Goal: Task Accomplishment & Management: Complete application form

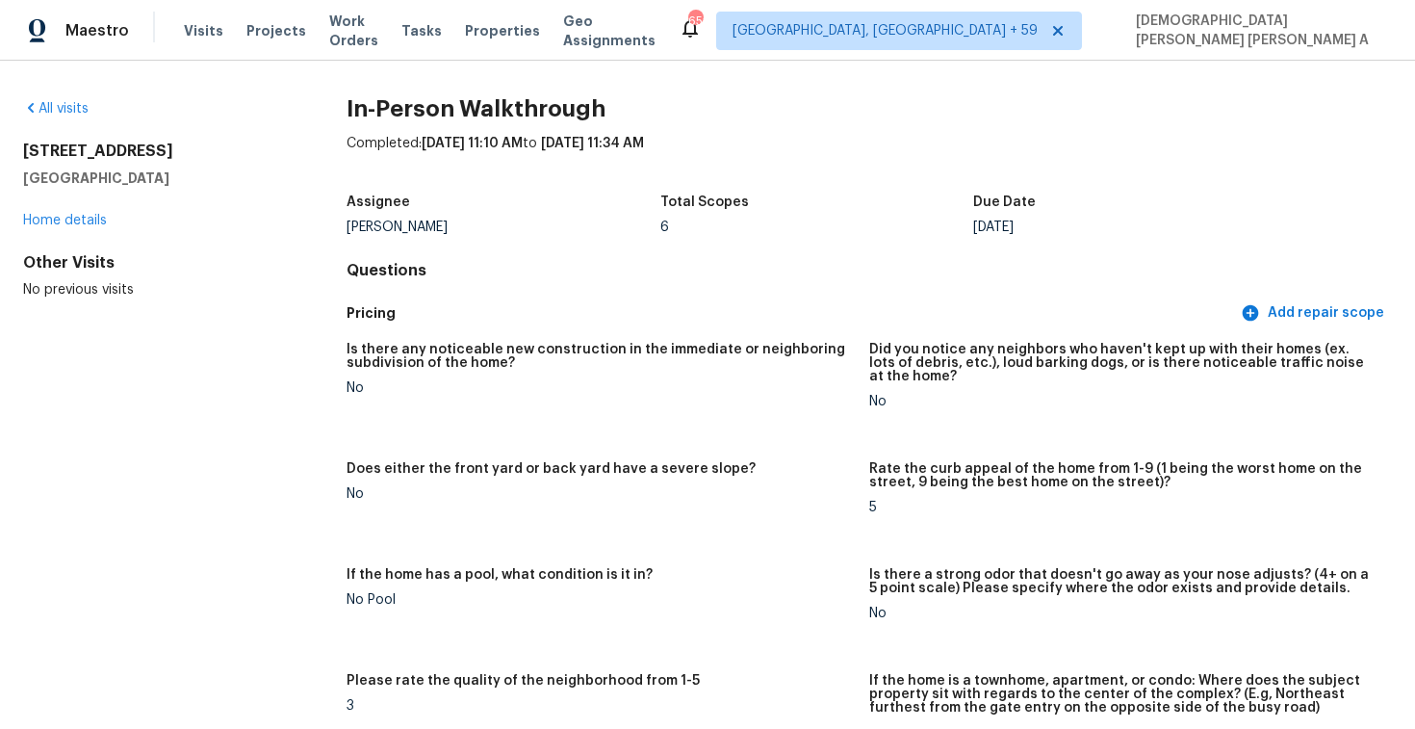
click at [198, 31] on span "Visits" at bounding box center [203, 30] width 39 height 19
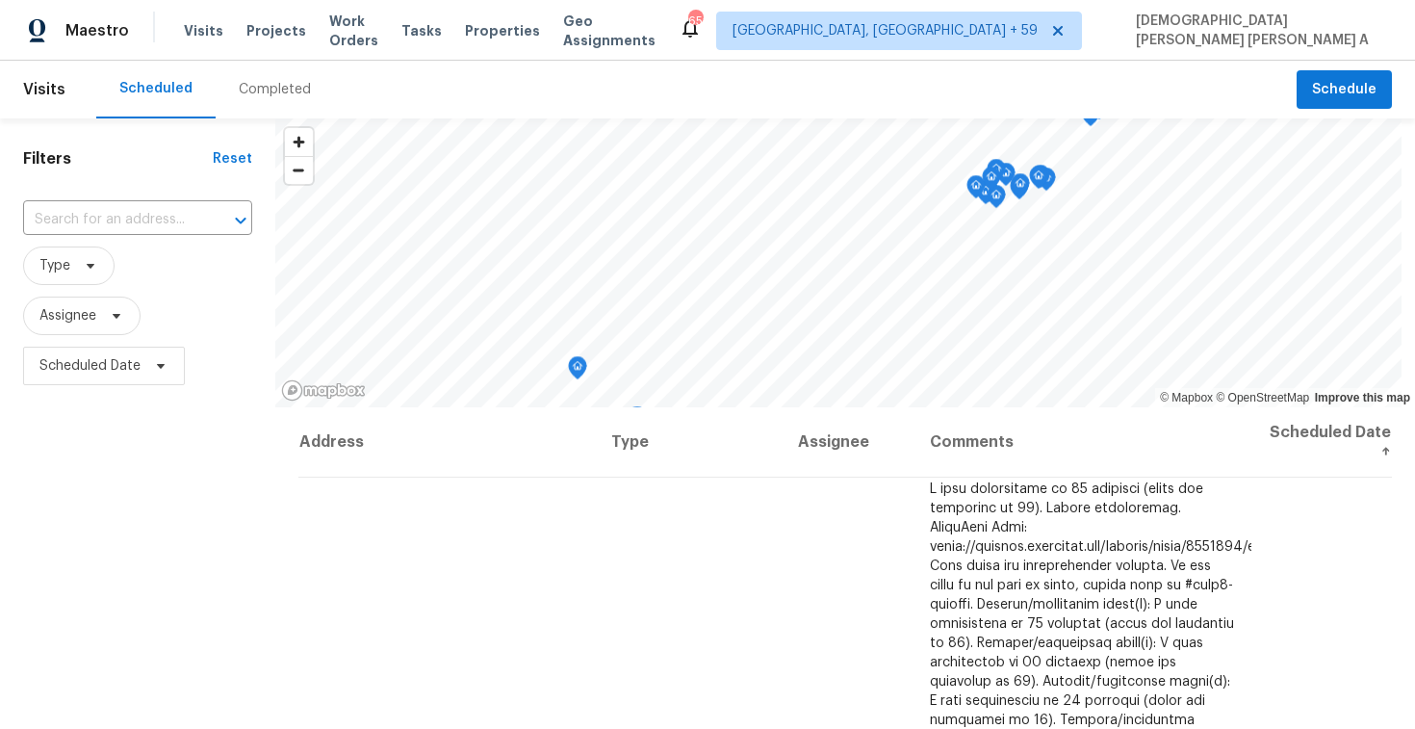
click at [253, 76] on div "Completed" at bounding box center [275, 90] width 118 height 58
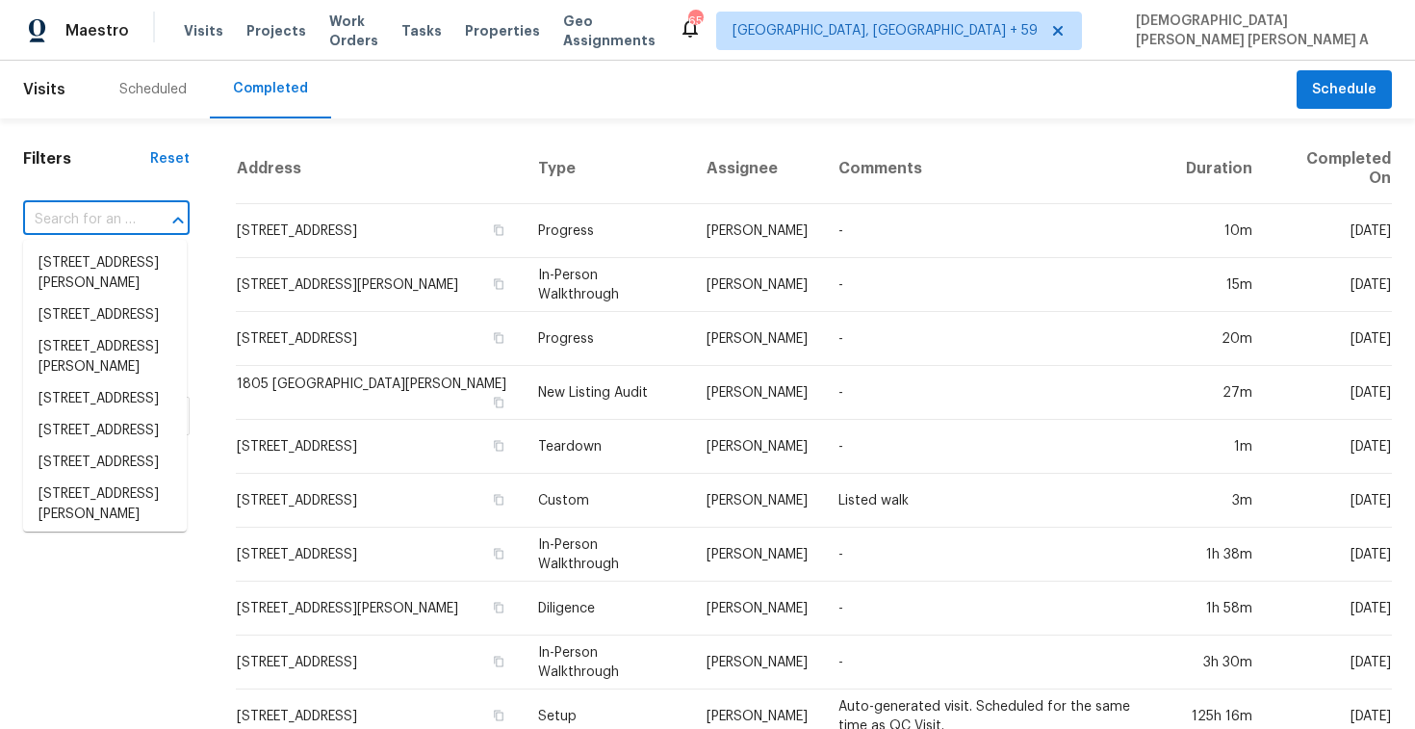
click at [100, 212] on input "text" at bounding box center [79, 220] width 113 height 30
paste input "2015 N [GEOGRAPHIC_DATA]"
type input "2015 N [GEOGRAPHIC_DATA]"
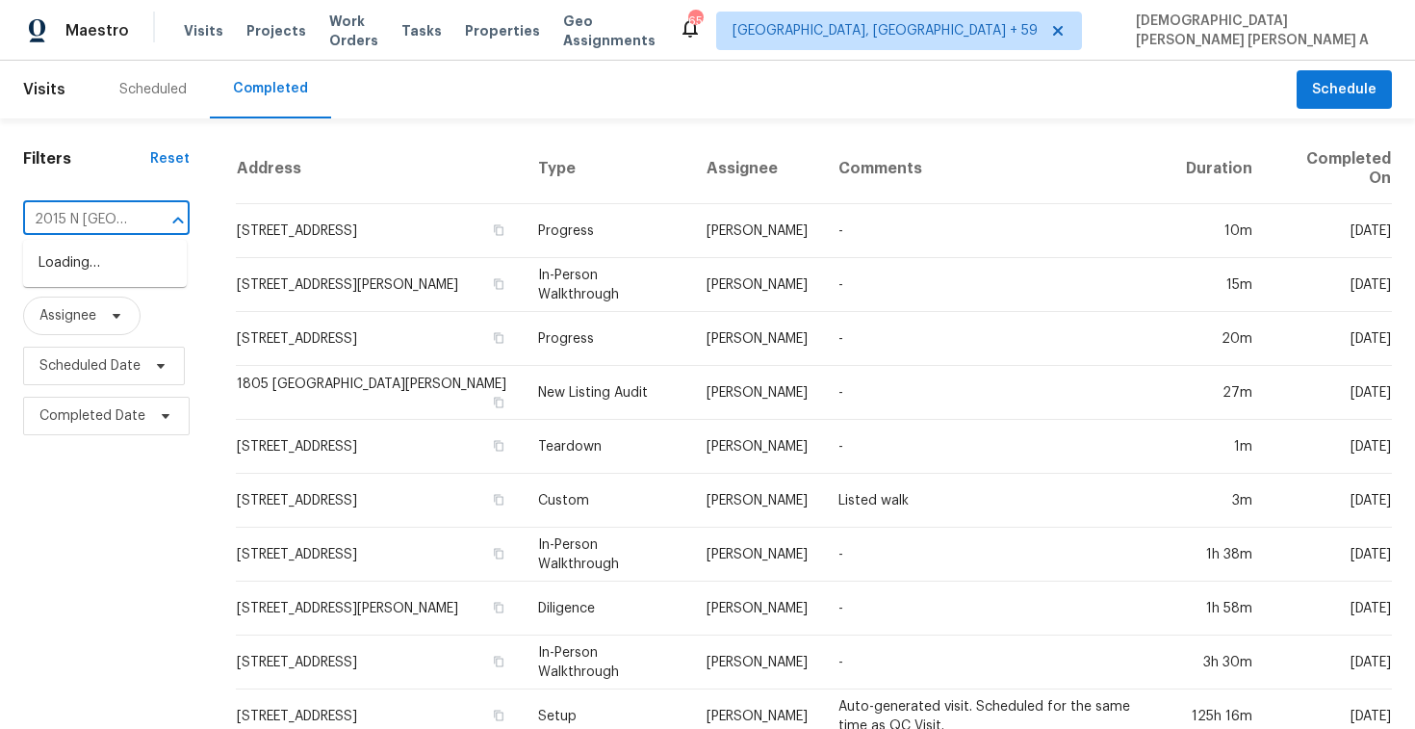
scroll to position [0, 131]
click at [91, 270] on li "[STREET_ADDRESS]" at bounding box center [105, 263] width 164 height 32
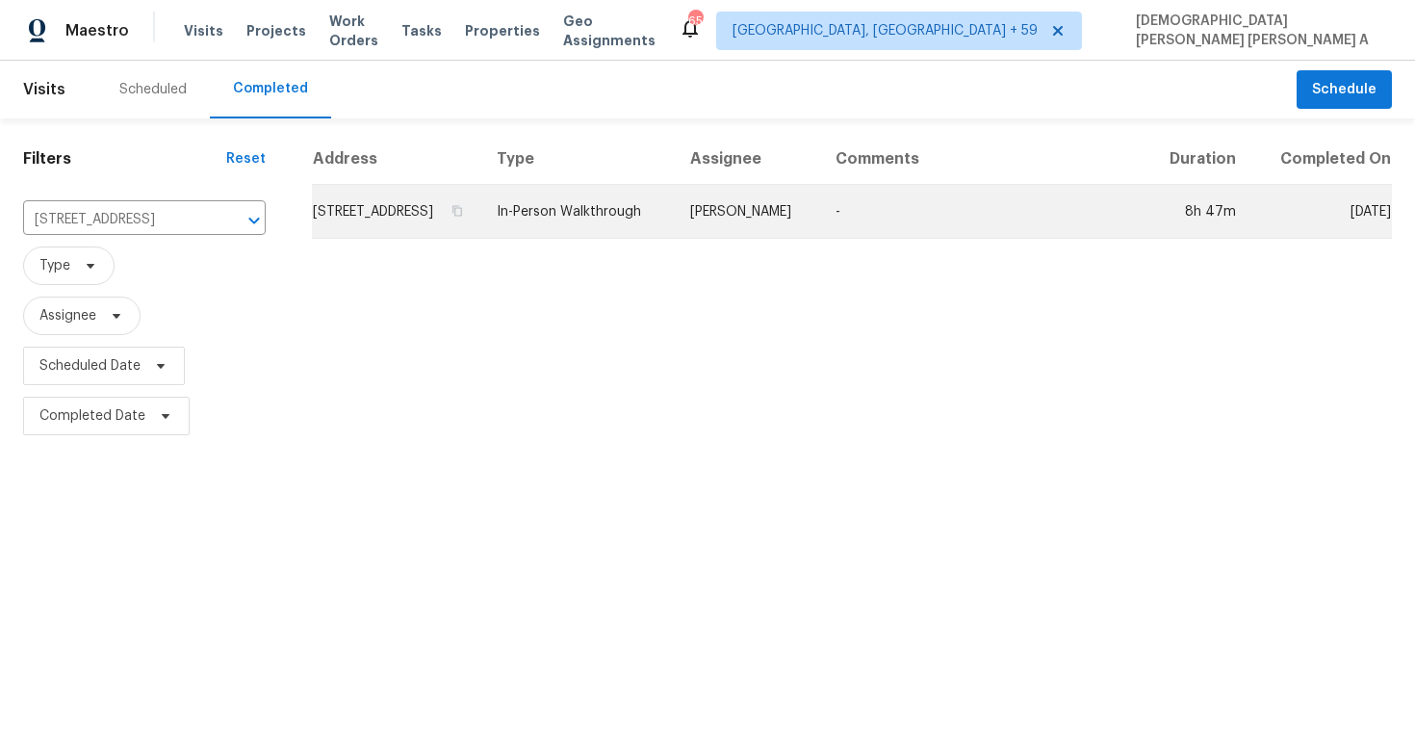
click at [799, 239] on td "Austin Hatch" at bounding box center [747, 212] width 145 height 54
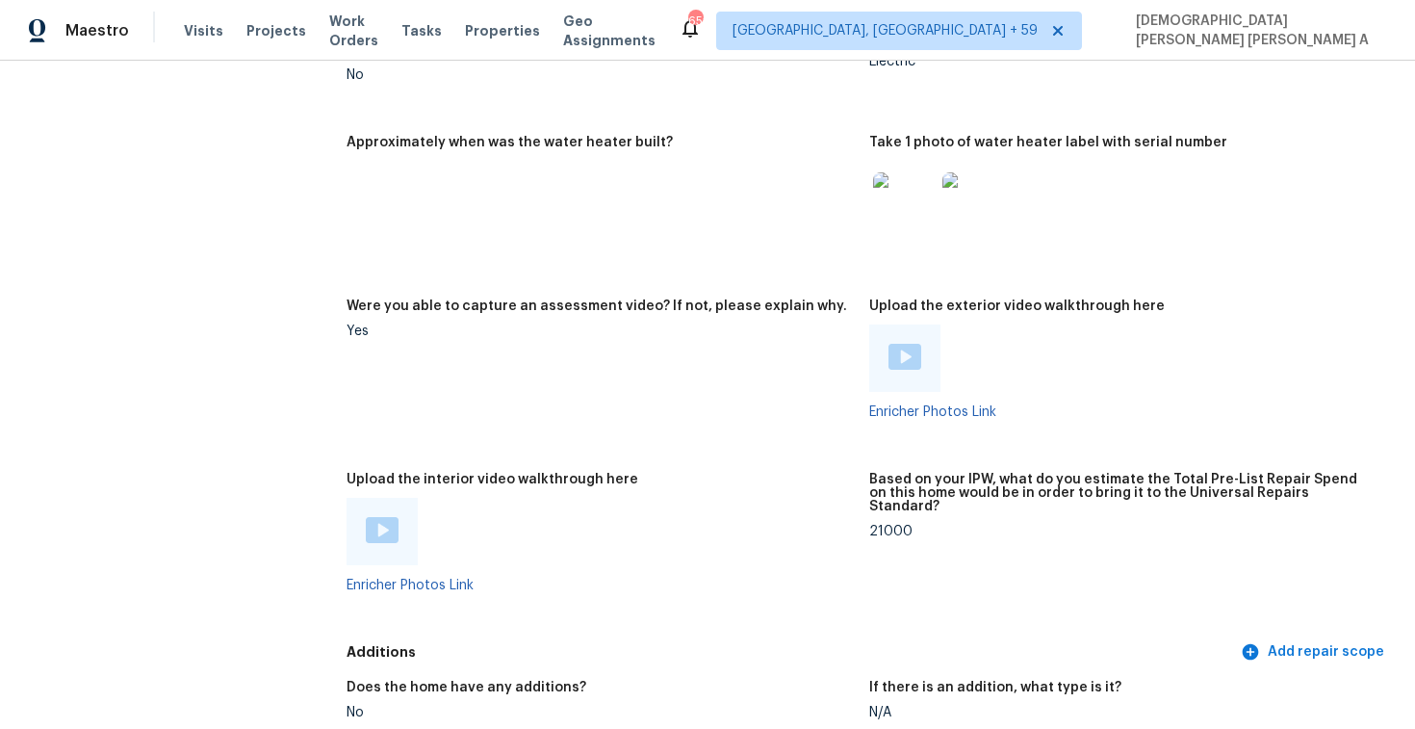
scroll to position [3822, 0]
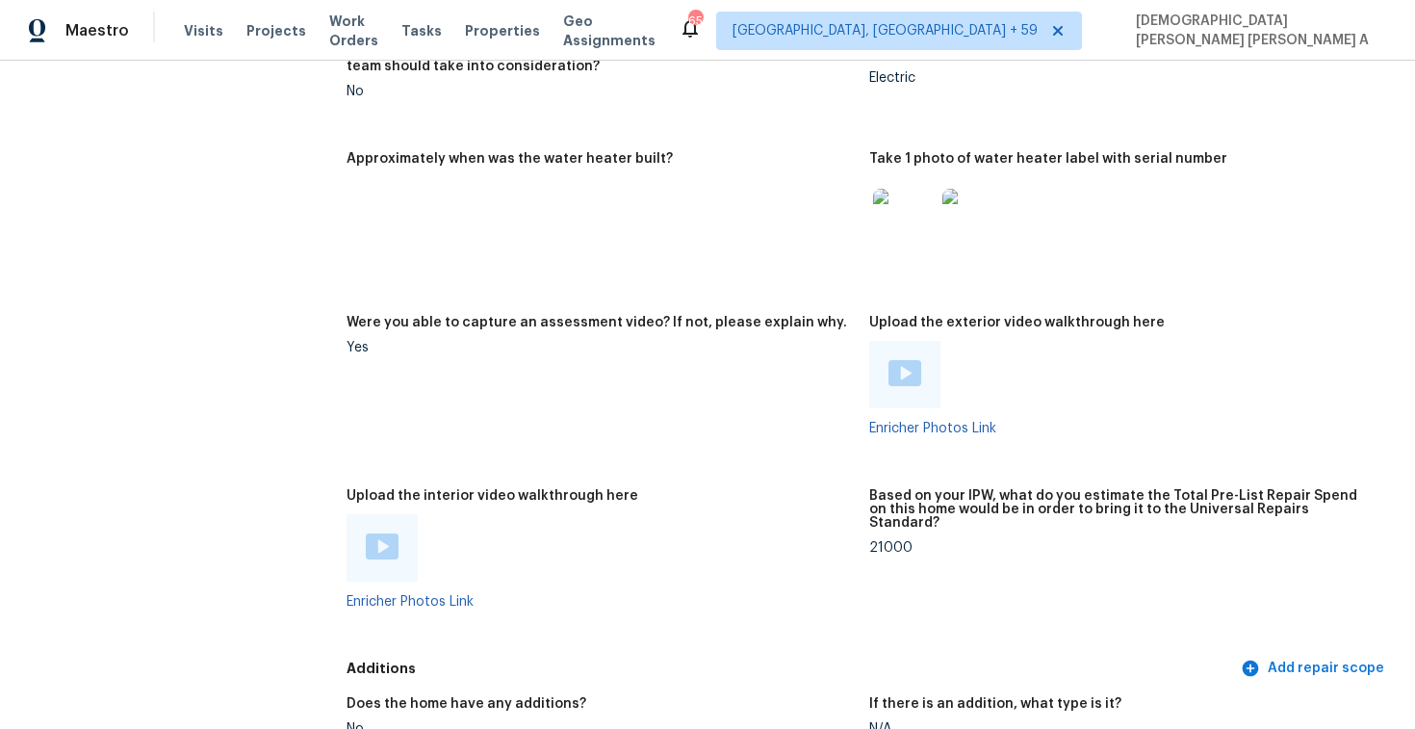
click at [376, 533] on img at bounding box center [382, 546] width 33 height 26
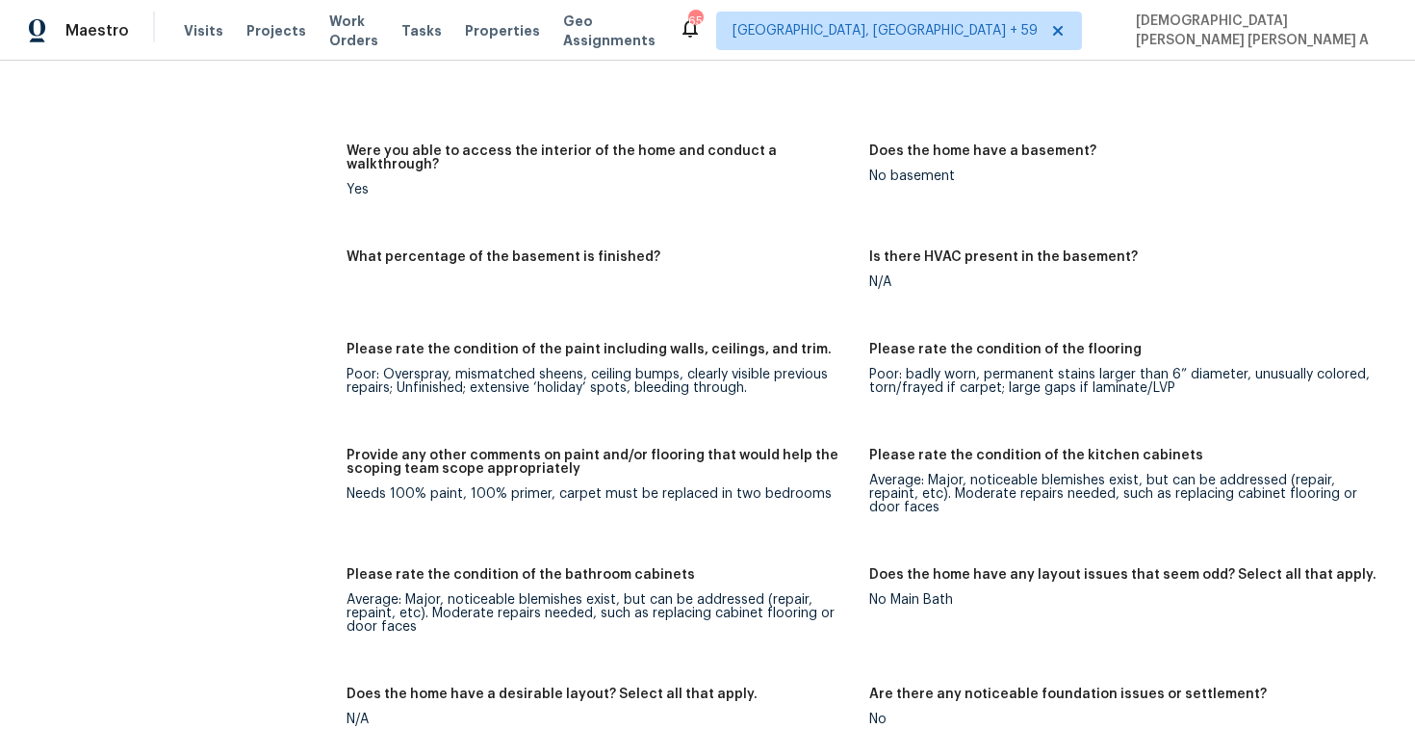
scroll to position [2649, 0]
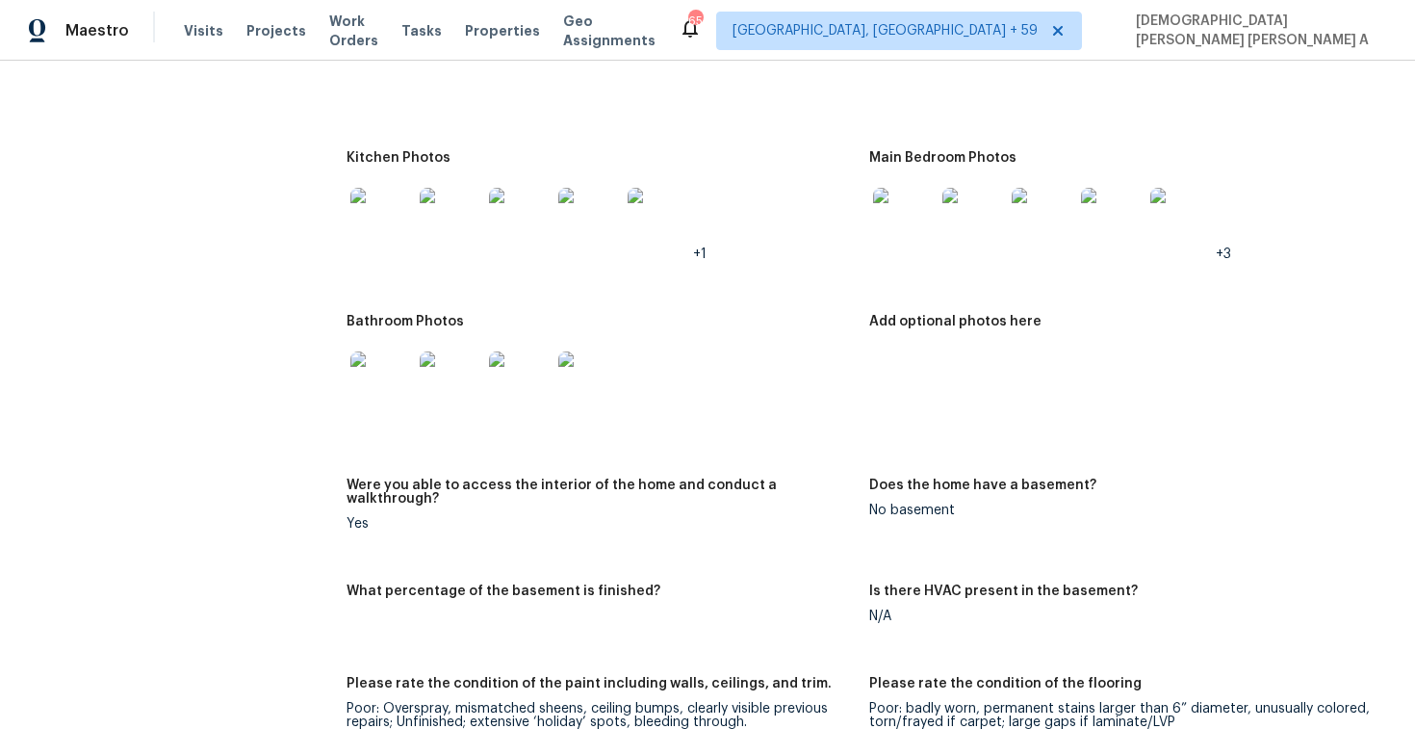
click at [908, 227] on img at bounding box center [904, 219] width 62 height 62
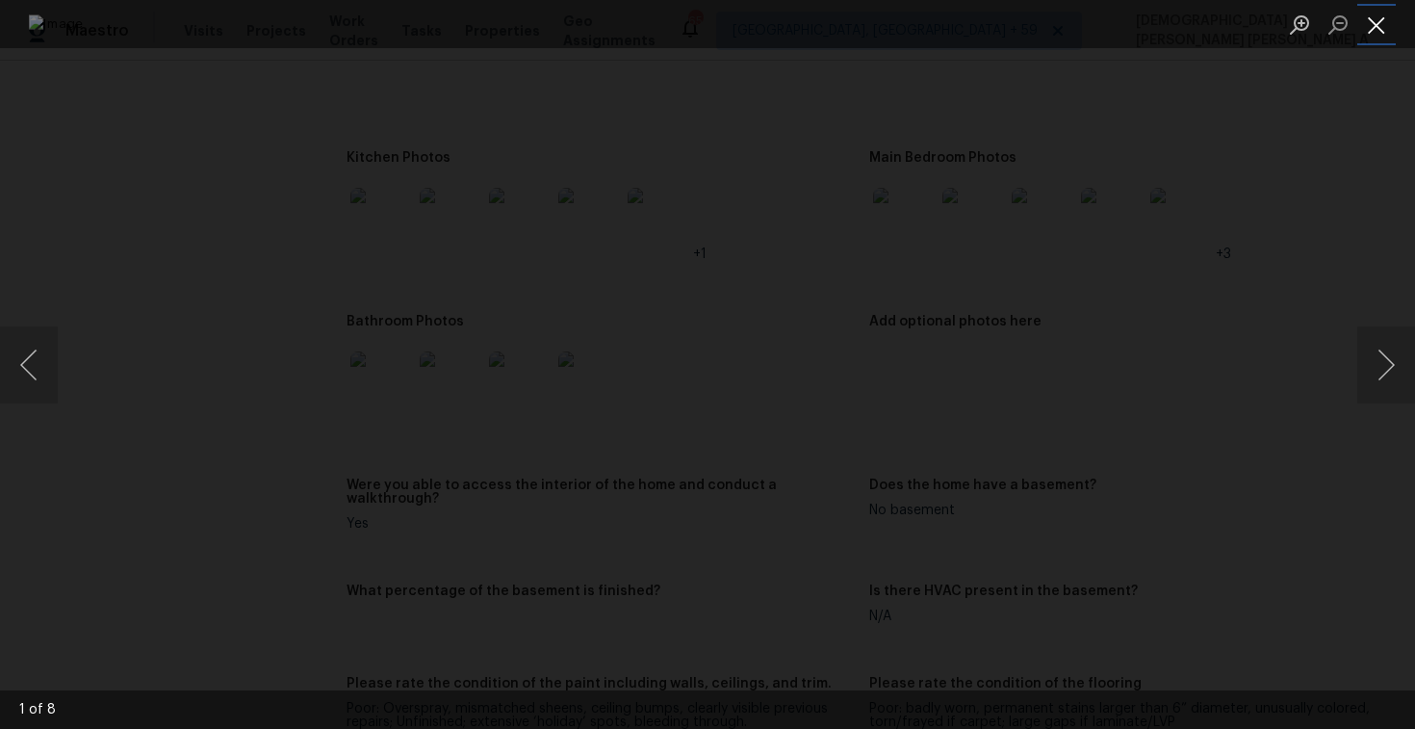
click at [1386, 38] on button "Close lightbox" at bounding box center [1376, 25] width 39 height 34
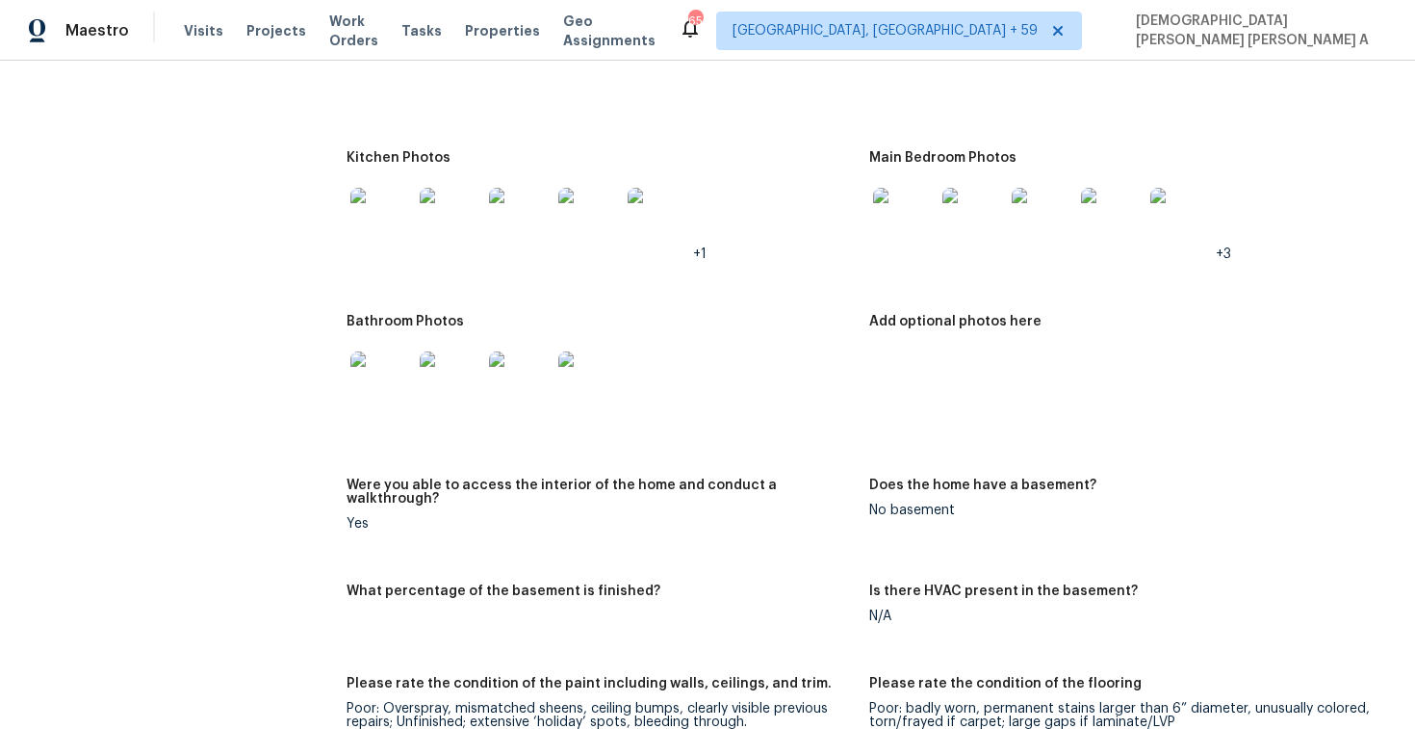
click at [423, 221] on img at bounding box center [451, 219] width 62 height 62
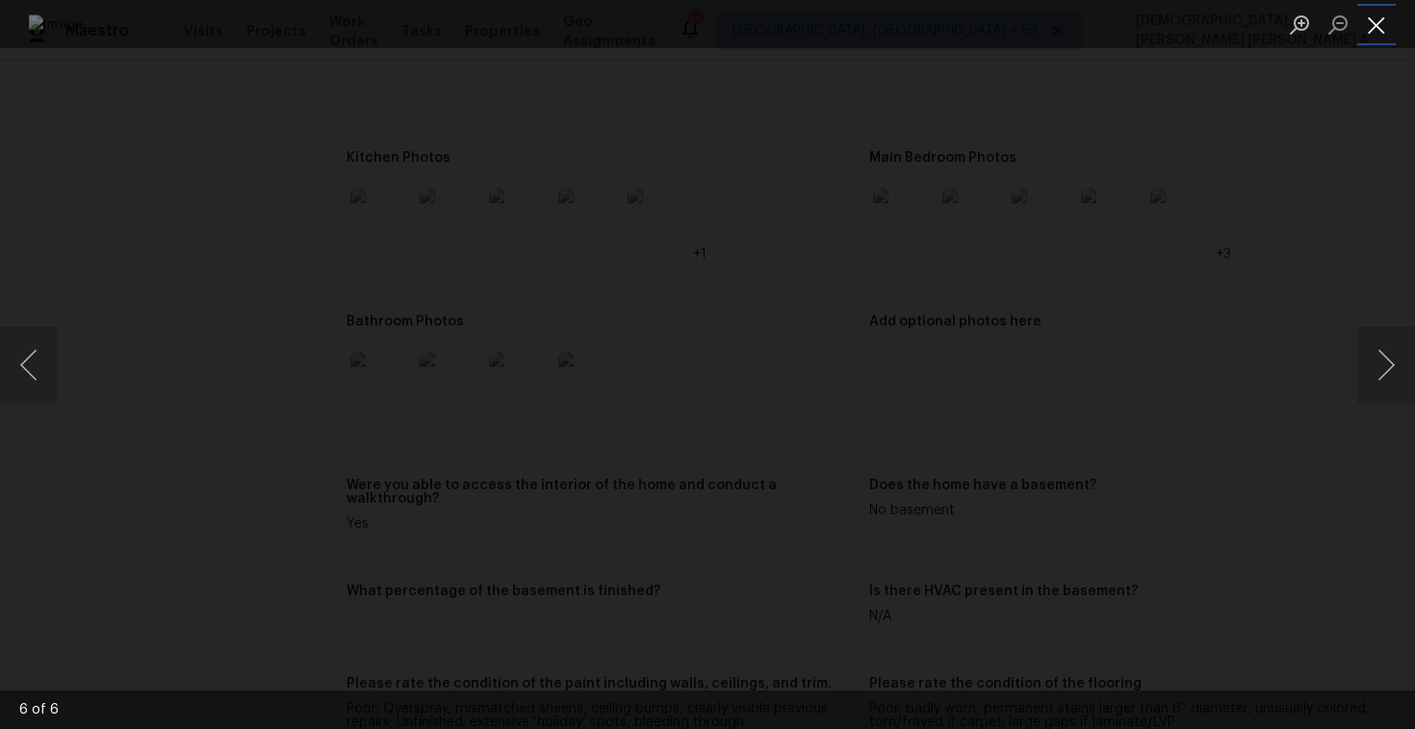
click at [1367, 13] on button "Close lightbox" at bounding box center [1376, 25] width 39 height 34
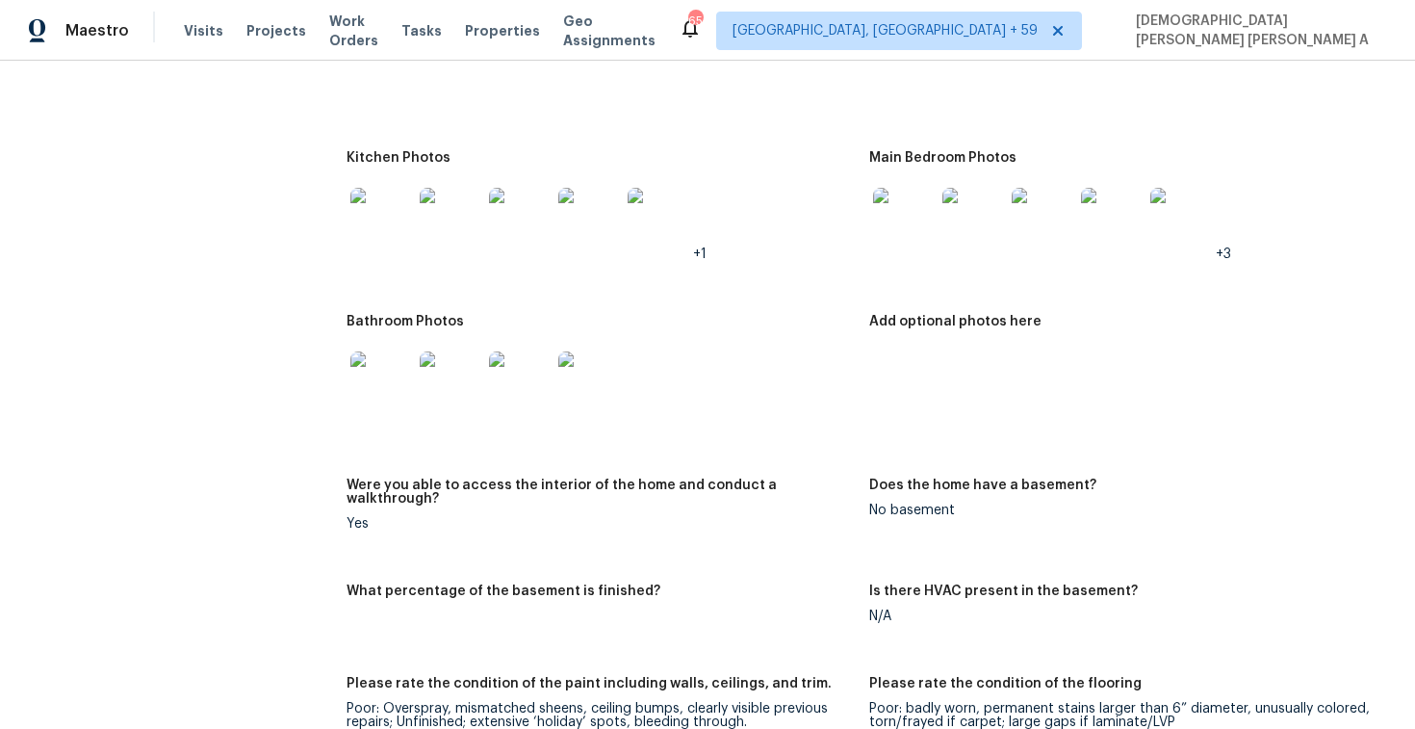
click at [352, 399] on img at bounding box center [381, 382] width 62 height 62
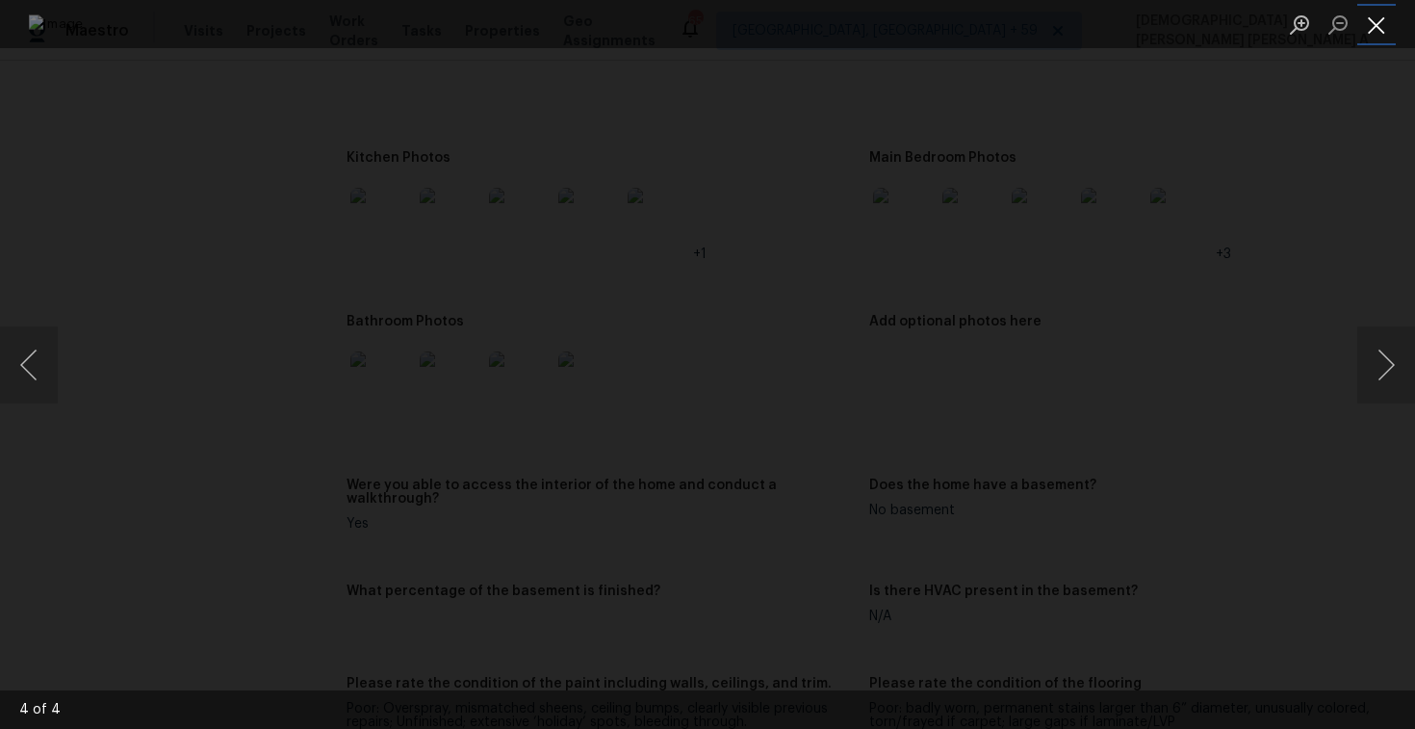
click at [1379, 28] on button "Close lightbox" at bounding box center [1376, 25] width 39 height 34
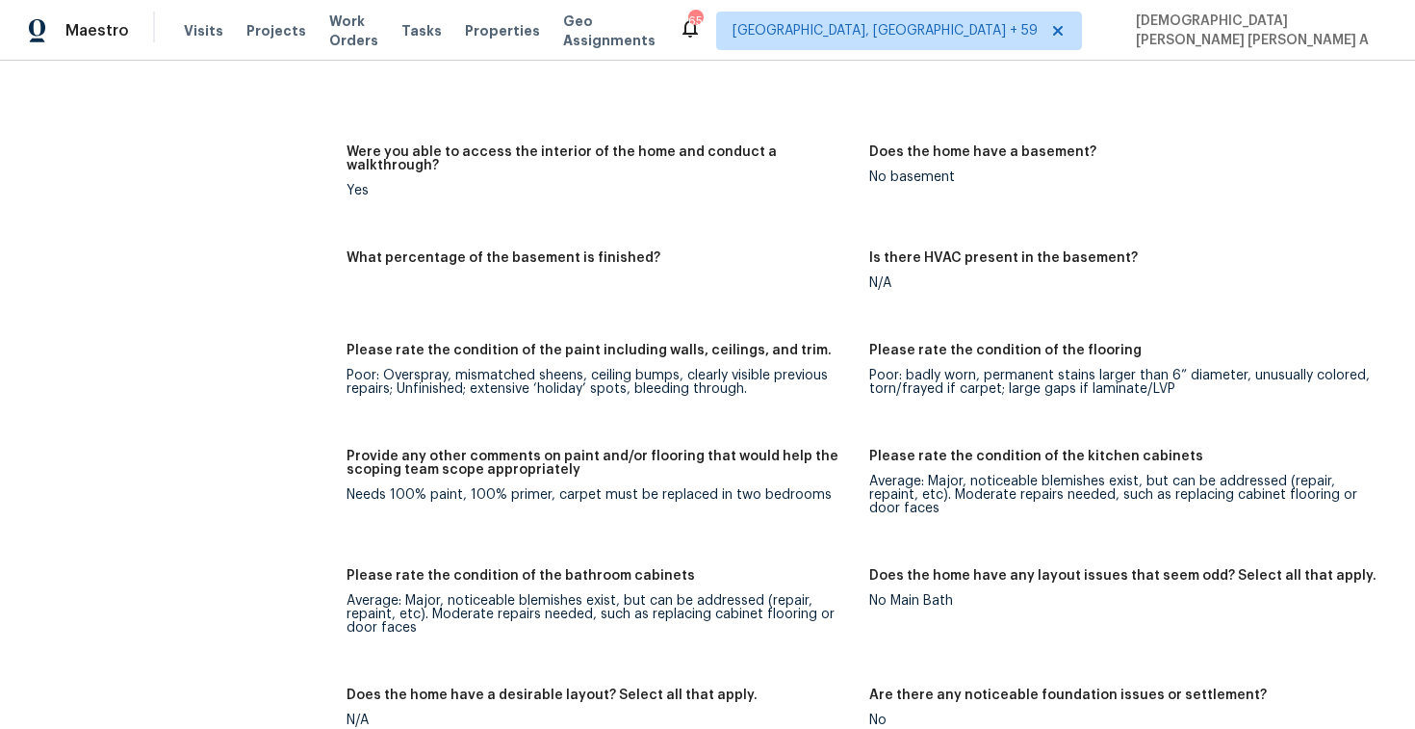
scroll to position [2999, 0]
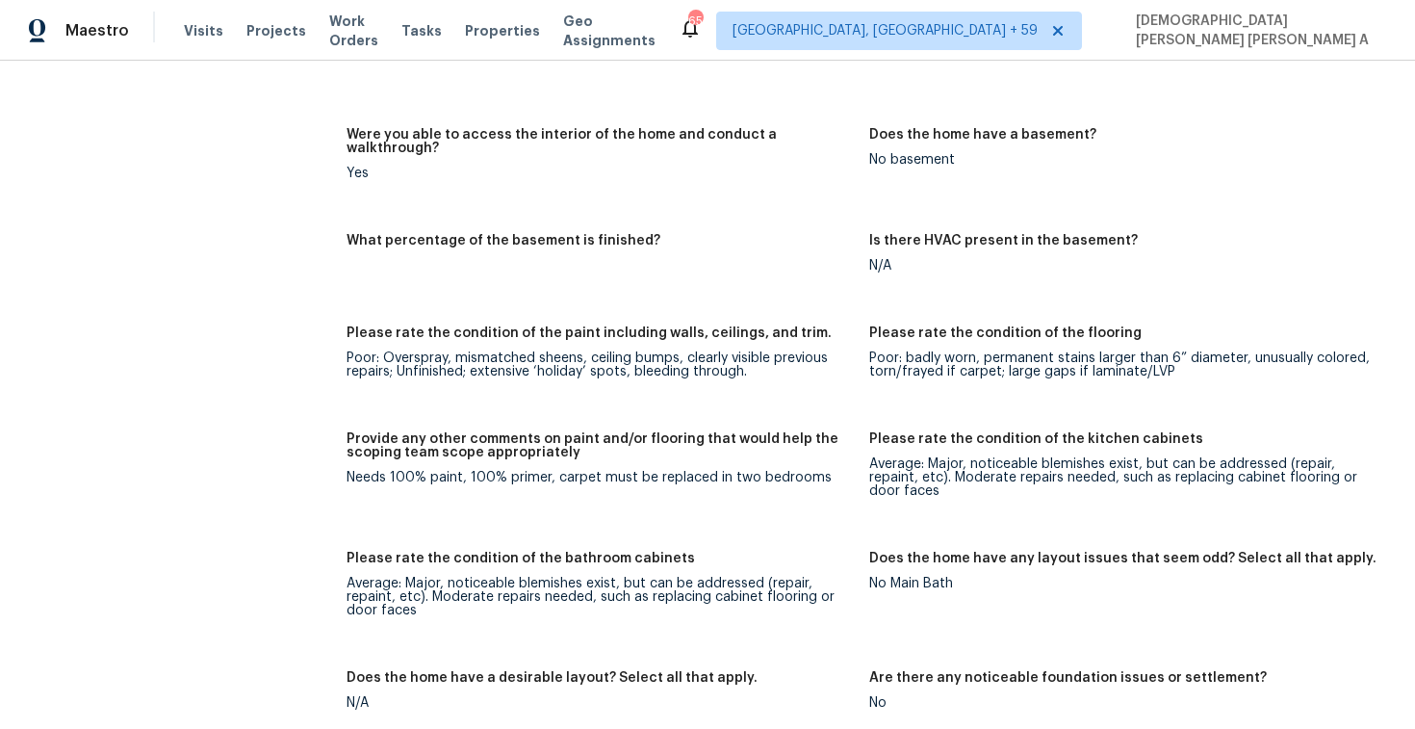
click at [612, 471] on div "Needs 100% paint, 100% primer, carpet must be replaced in two bedrooms" at bounding box center [600, 477] width 507 height 13
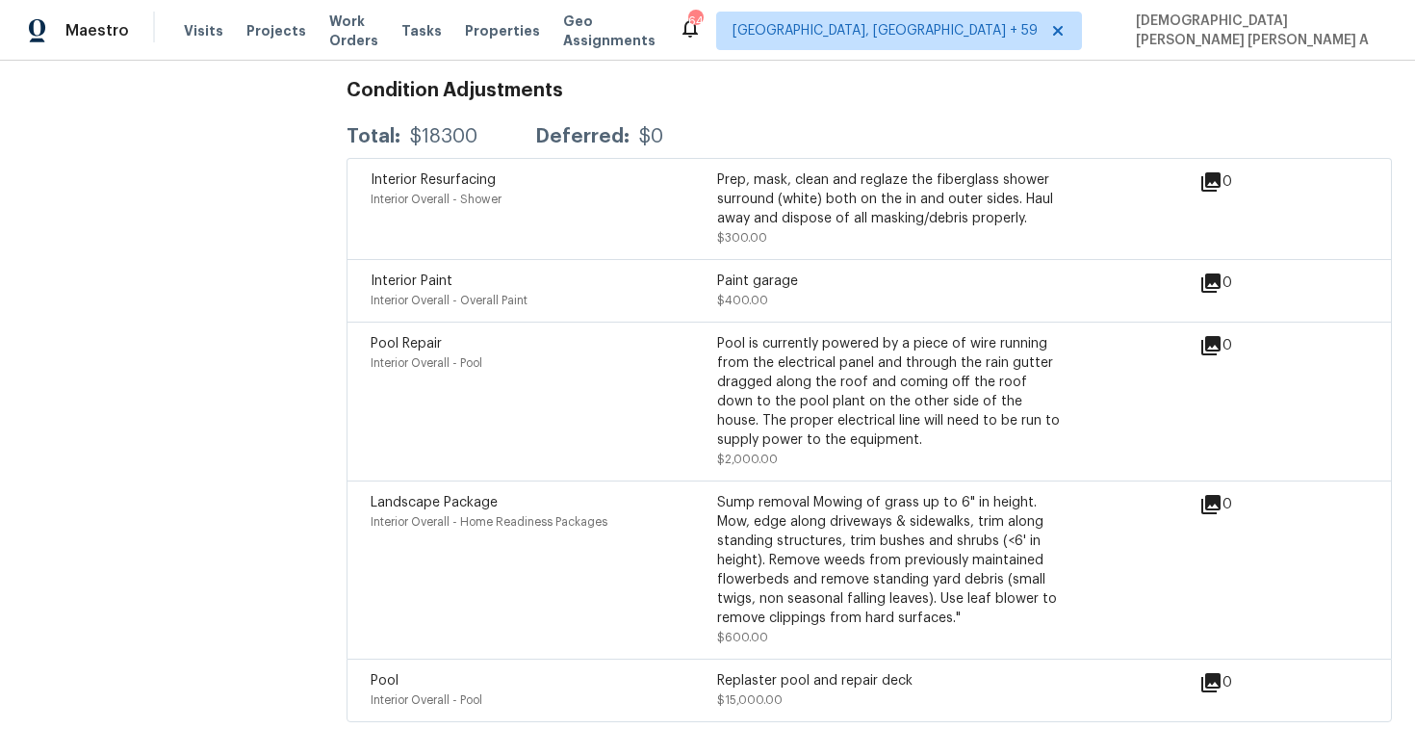
scroll to position [5035, 0]
click at [201, 37] on span "Visits" at bounding box center [203, 30] width 39 height 19
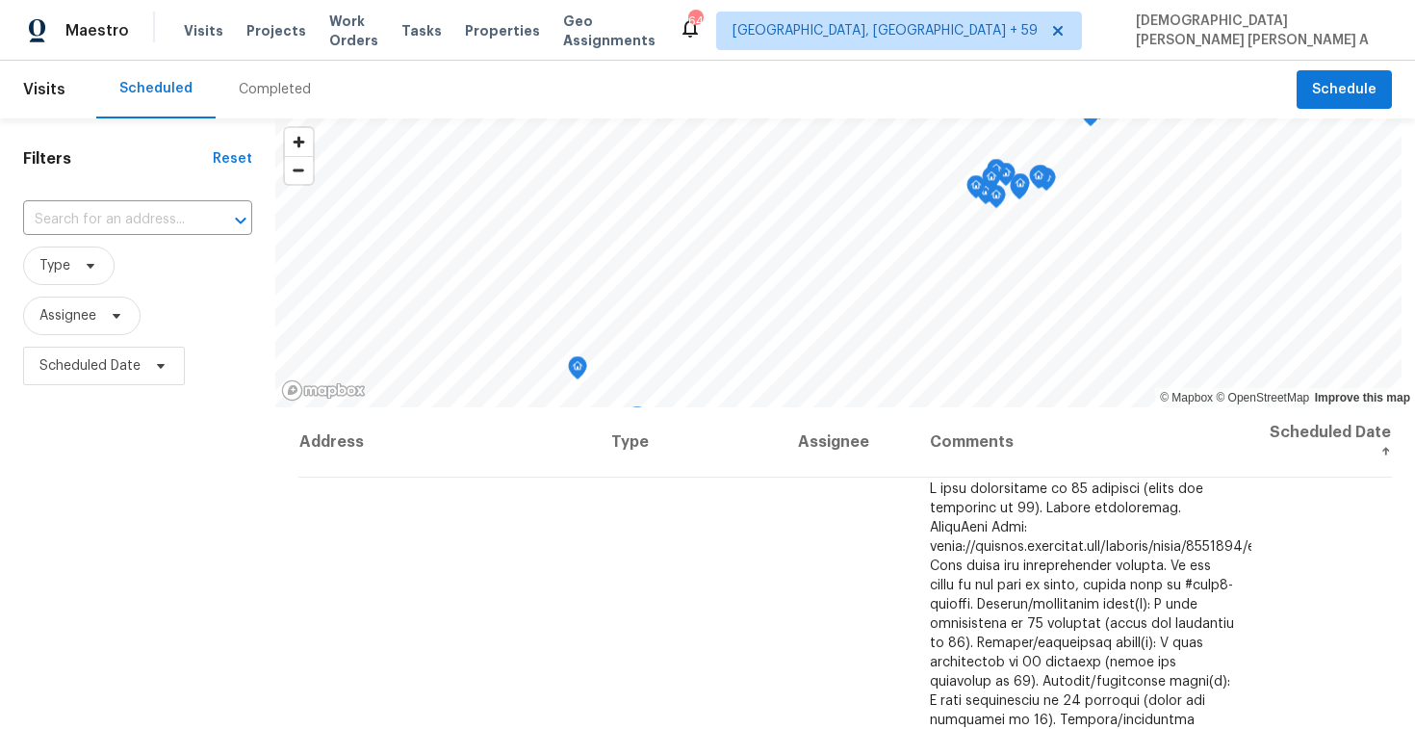
click at [257, 87] on div "Completed" at bounding box center [275, 89] width 72 height 19
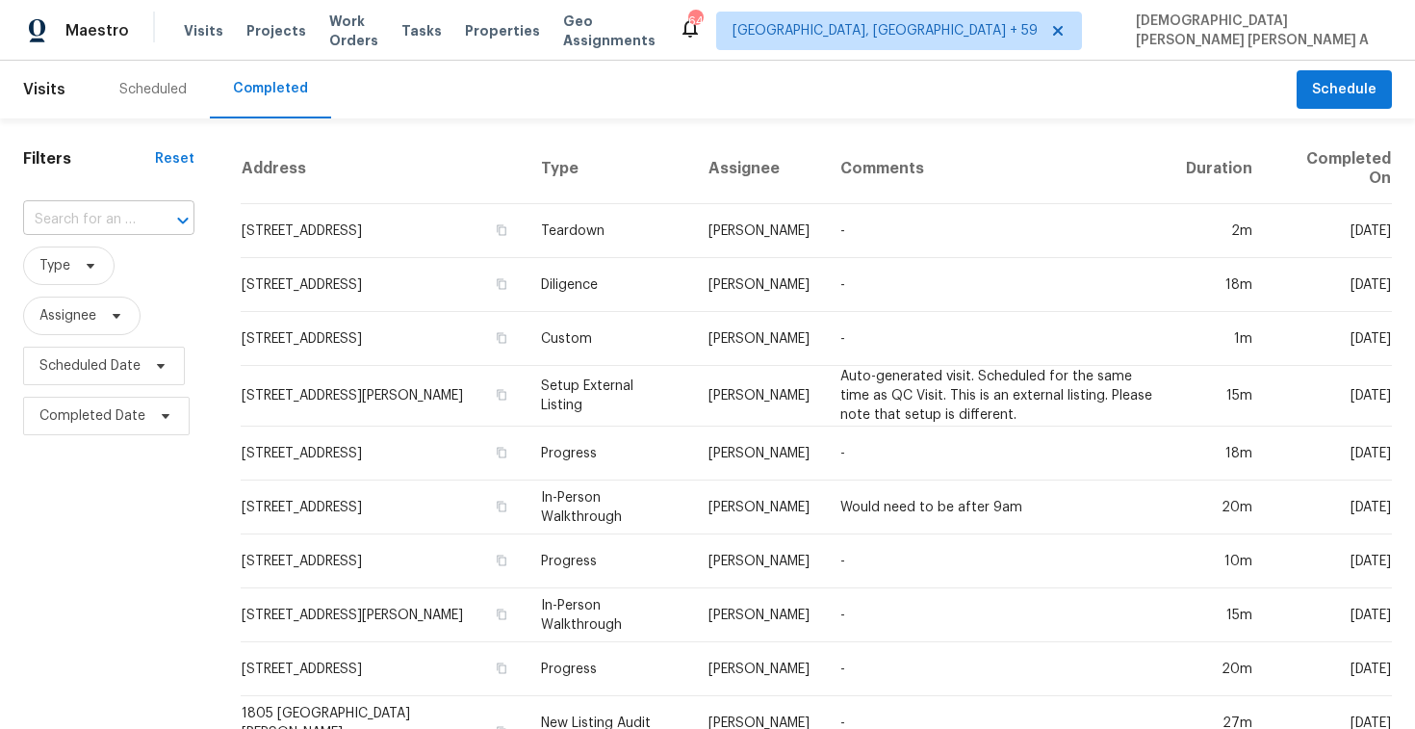
click at [79, 225] on input "text" at bounding box center [81, 220] width 117 height 30
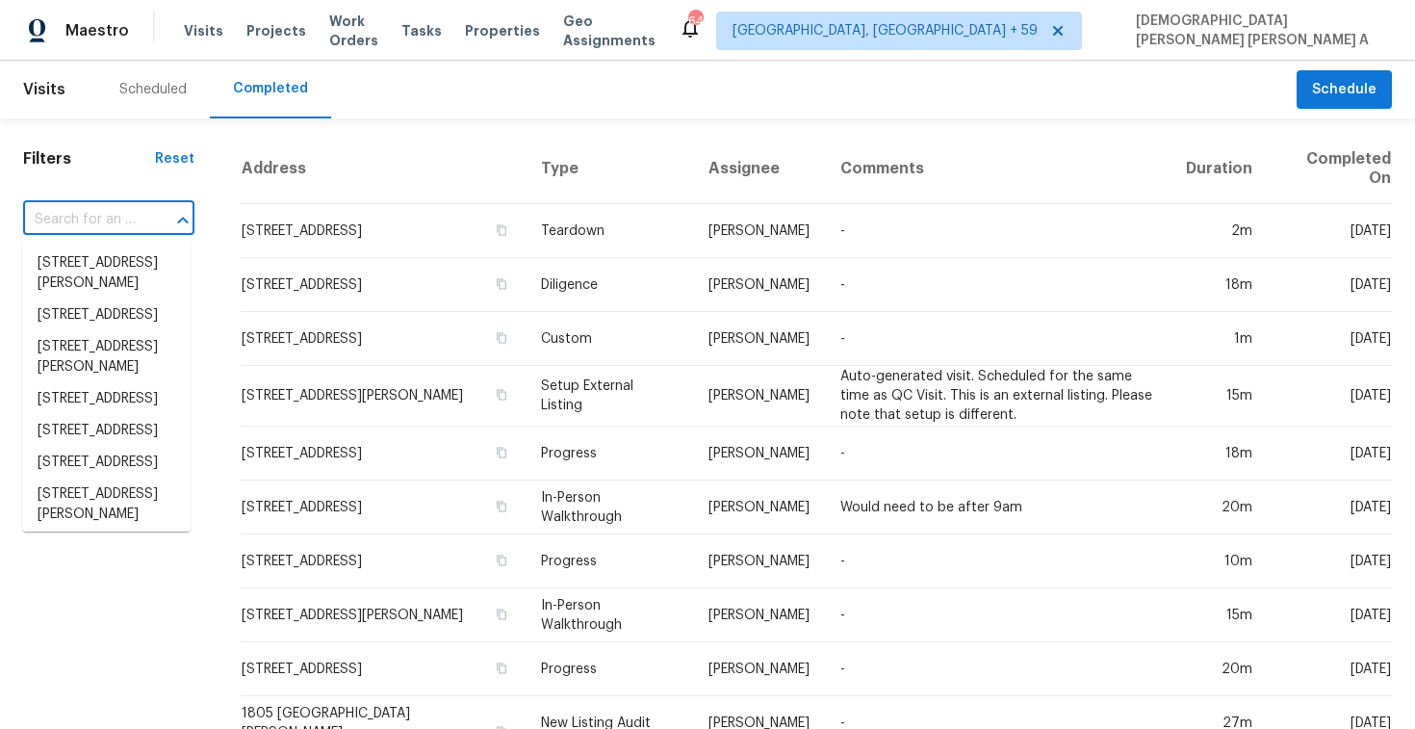
paste input "657 W Flintlock Way Chandler, AZ, 85286"
type input "657 W Flintlock Way Chandler, AZ, 85286"
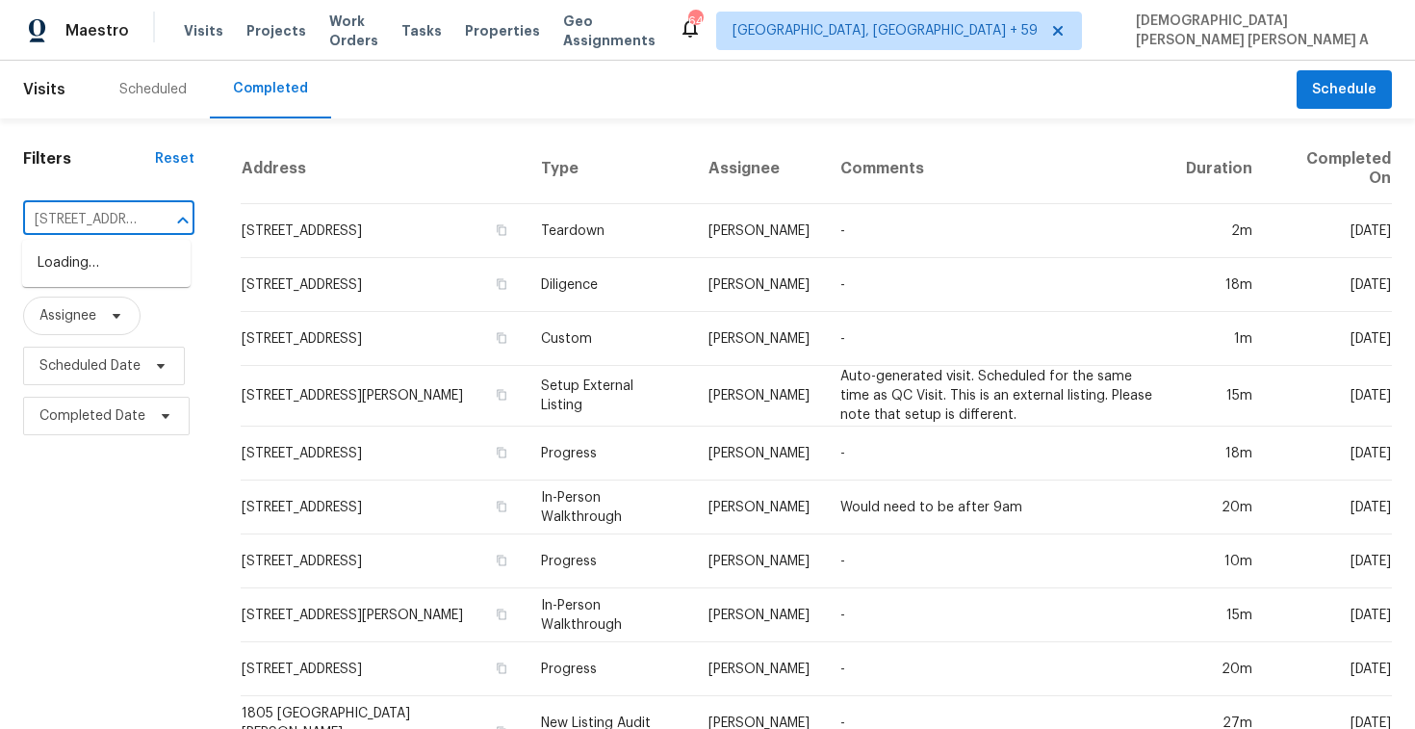
scroll to position [0, 154]
click at [147, 279] on li "[STREET_ADDRESS]" at bounding box center [106, 263] width 168 height 32
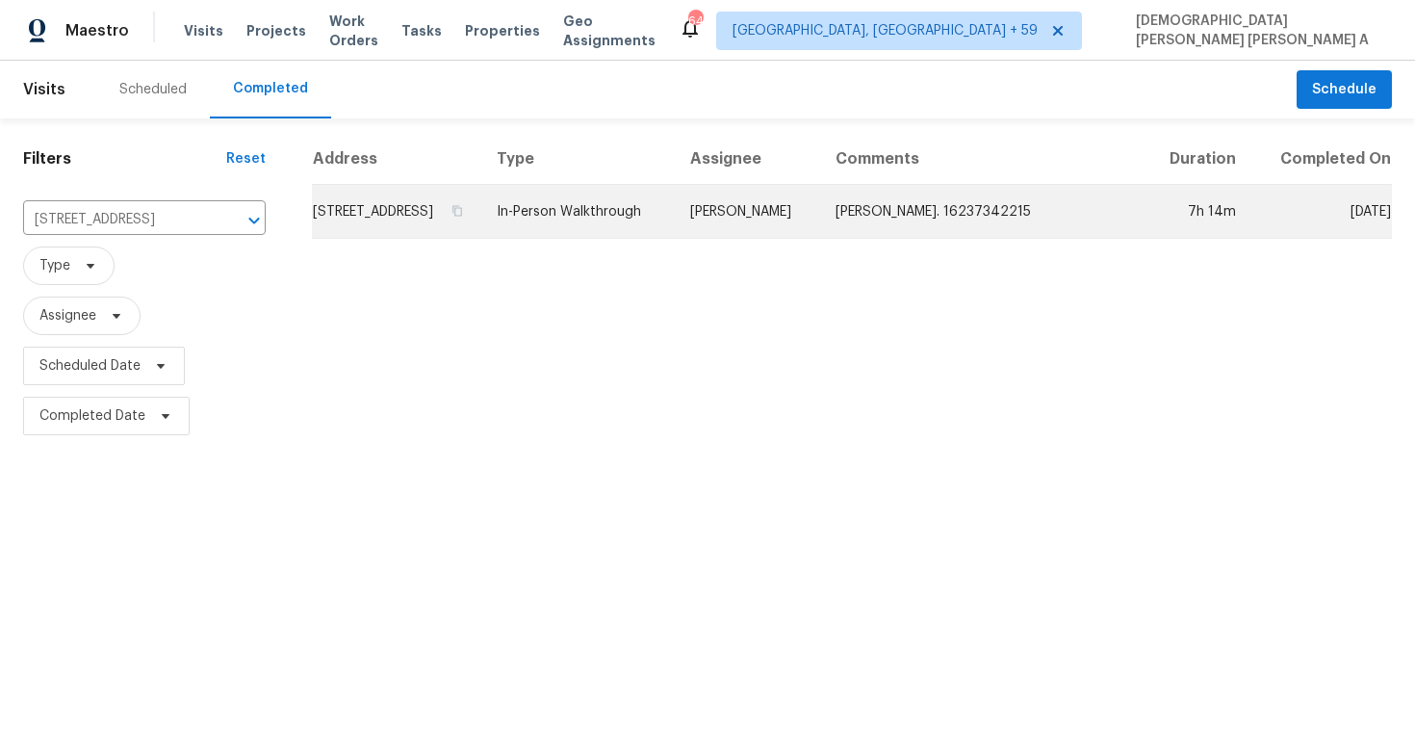
click at [675, 239] on td "In-Person Walkthrough" at bounding box center [577, 212] width 193 height 54
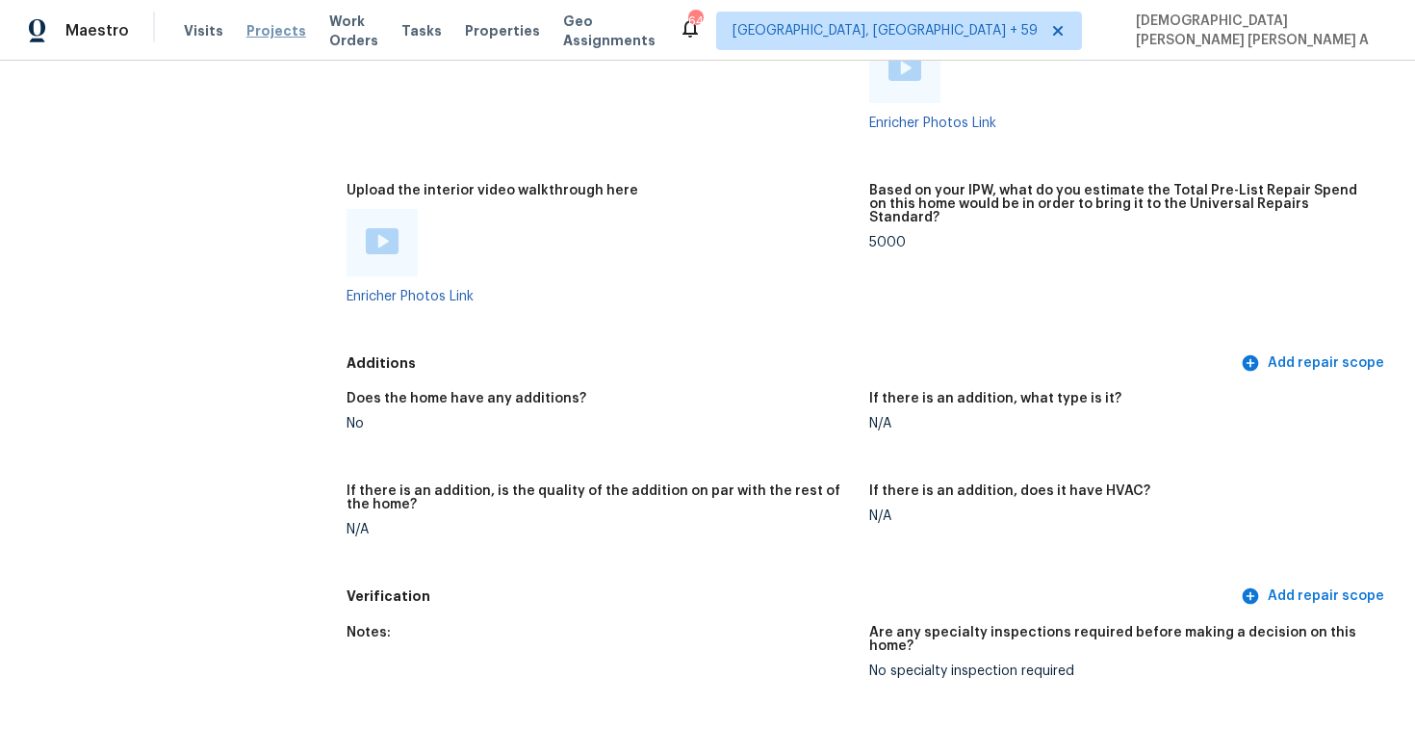
scroll to position [4116, 0]
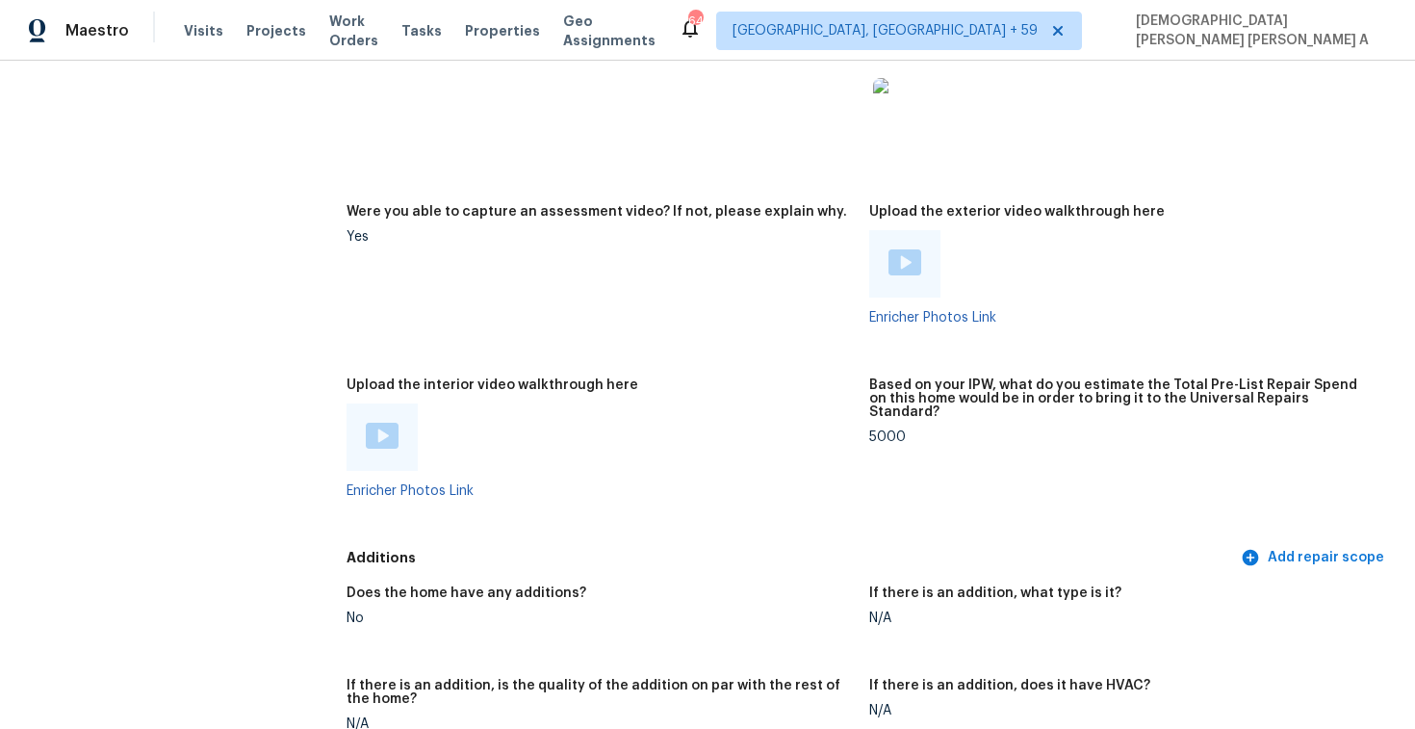
click at [375, 425] on img at bounding box center [382, 436] width 33 height 26
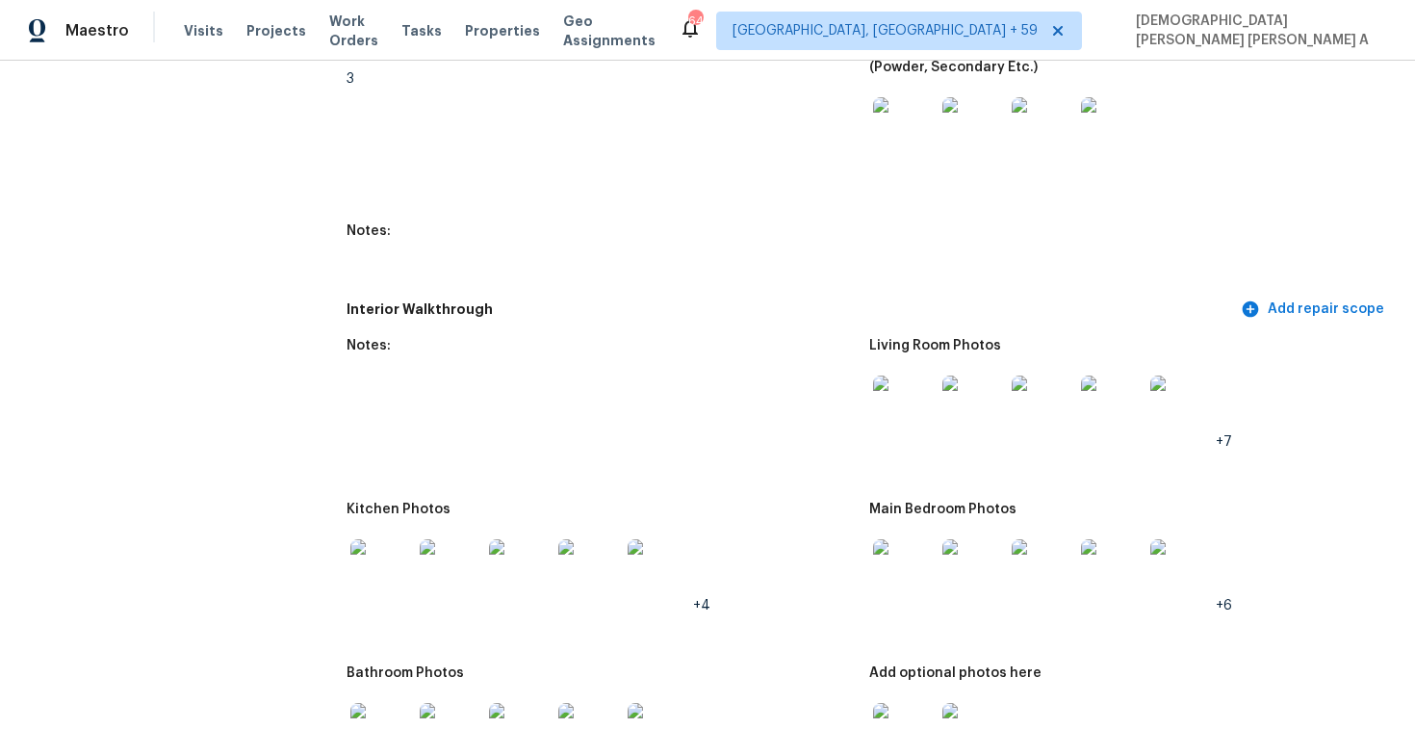
scroll to position [2482, 0]
click at [869, 407] on div at bounding box center [903, 405] width 69 height 85
click at [894, 410] on img at bounding box center [904, 405] width 62 height 62
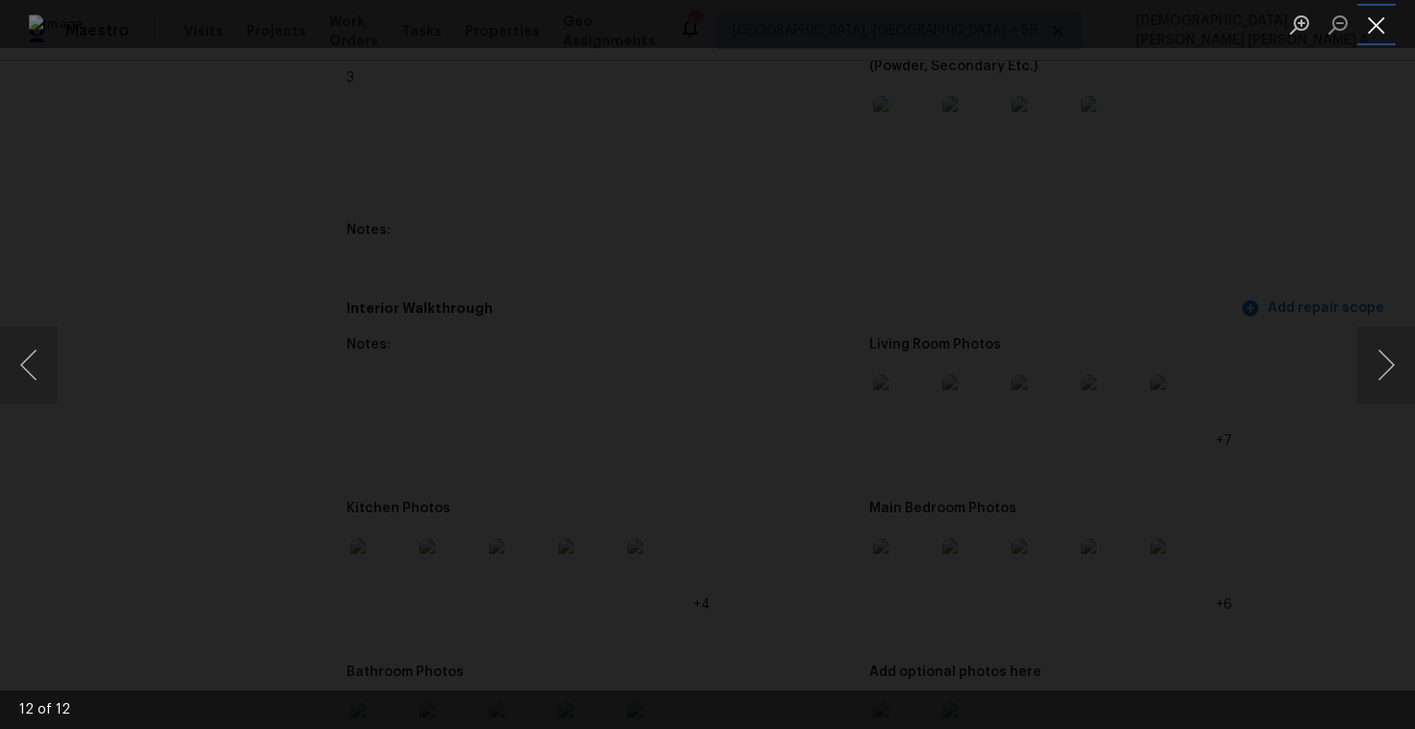
click at [1382, 35] on button "Close lightbox" at bounding box center [1376, 25] width 39 height 34
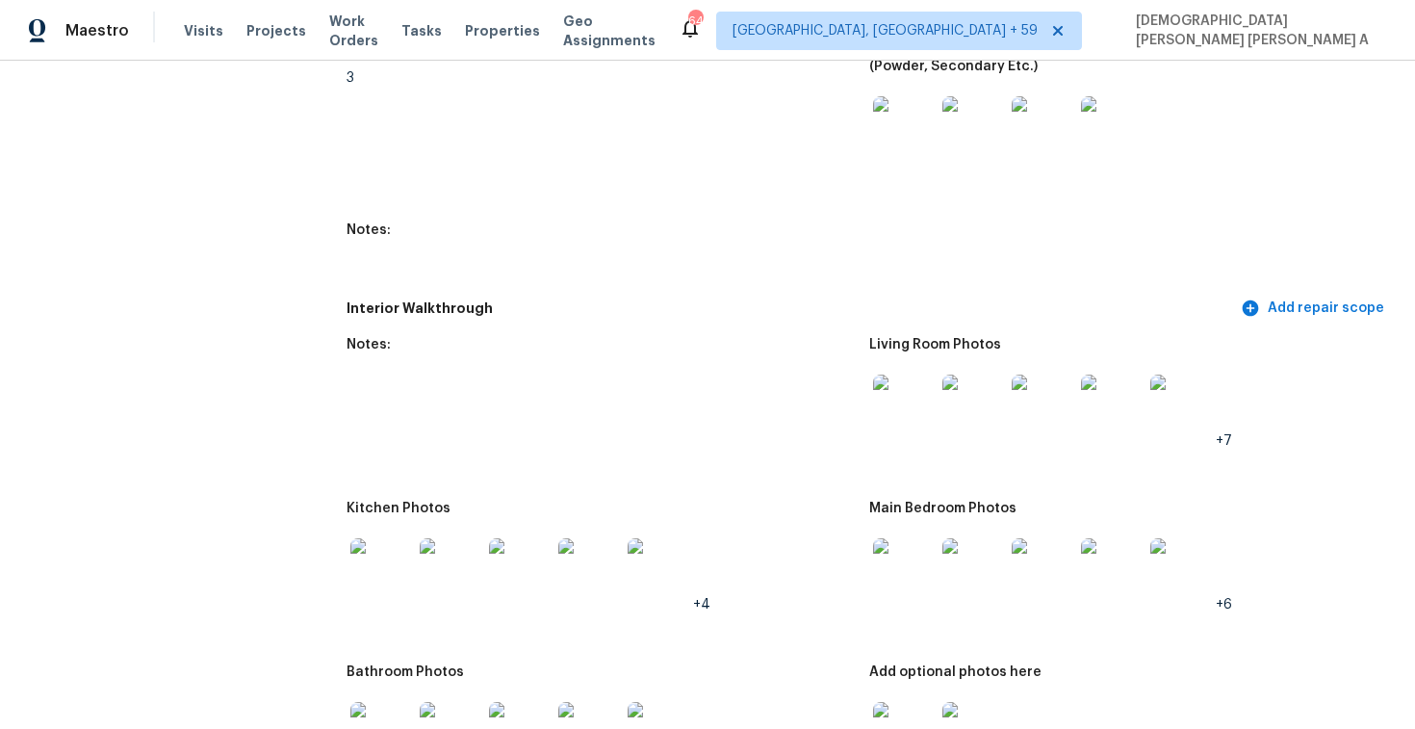
click at [895, 589] on img at bounding box center [904, 569] width 62 height 62
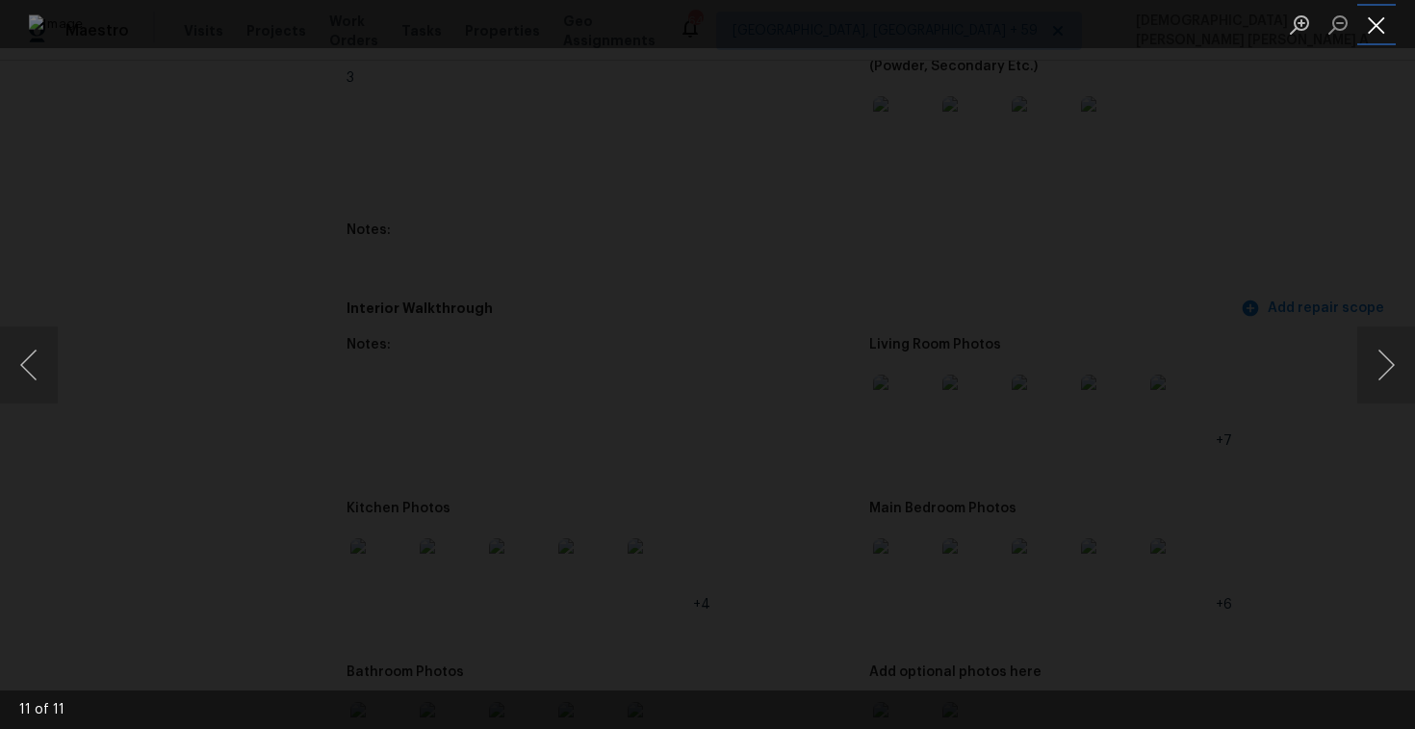
click at [1368, 23] on button "Close lightbox" at bounding box center [1376, 25] width 39 height 34
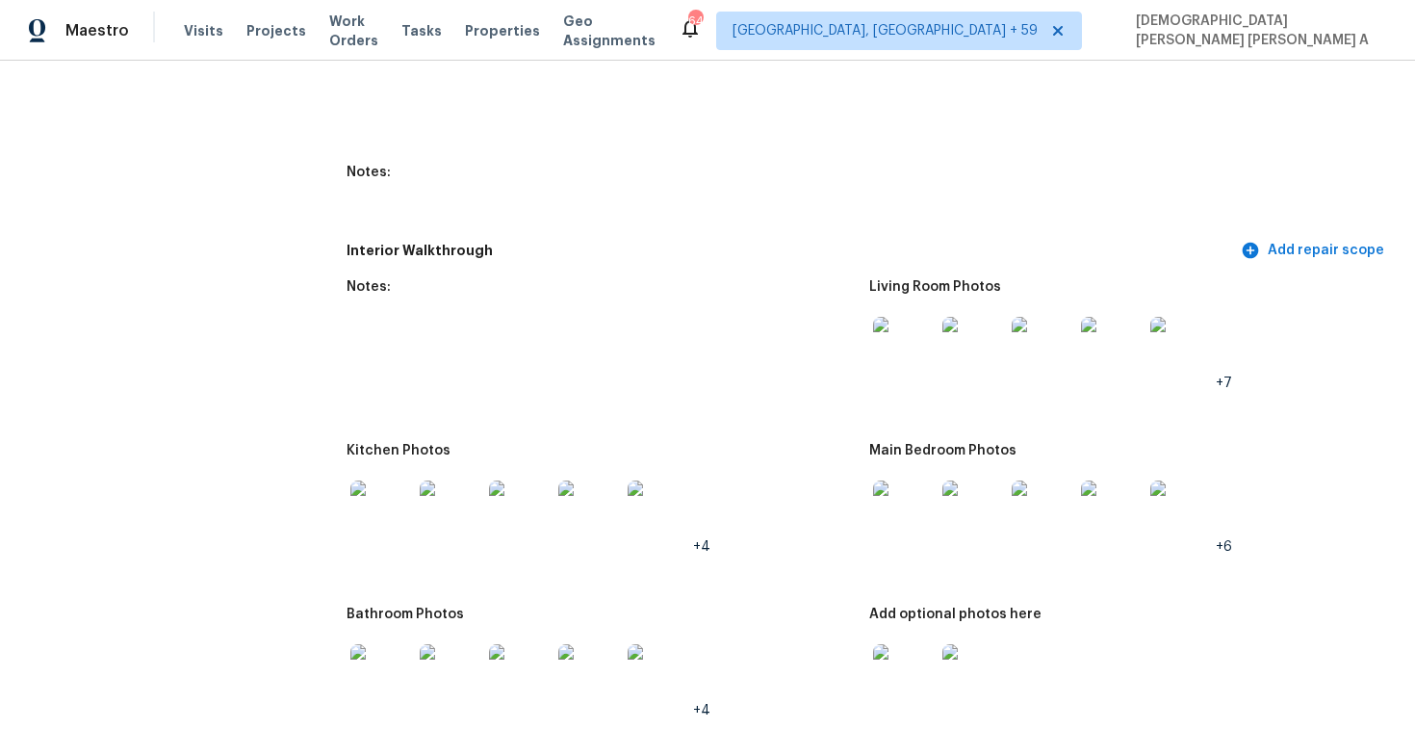
scroll to position [2720, 0]
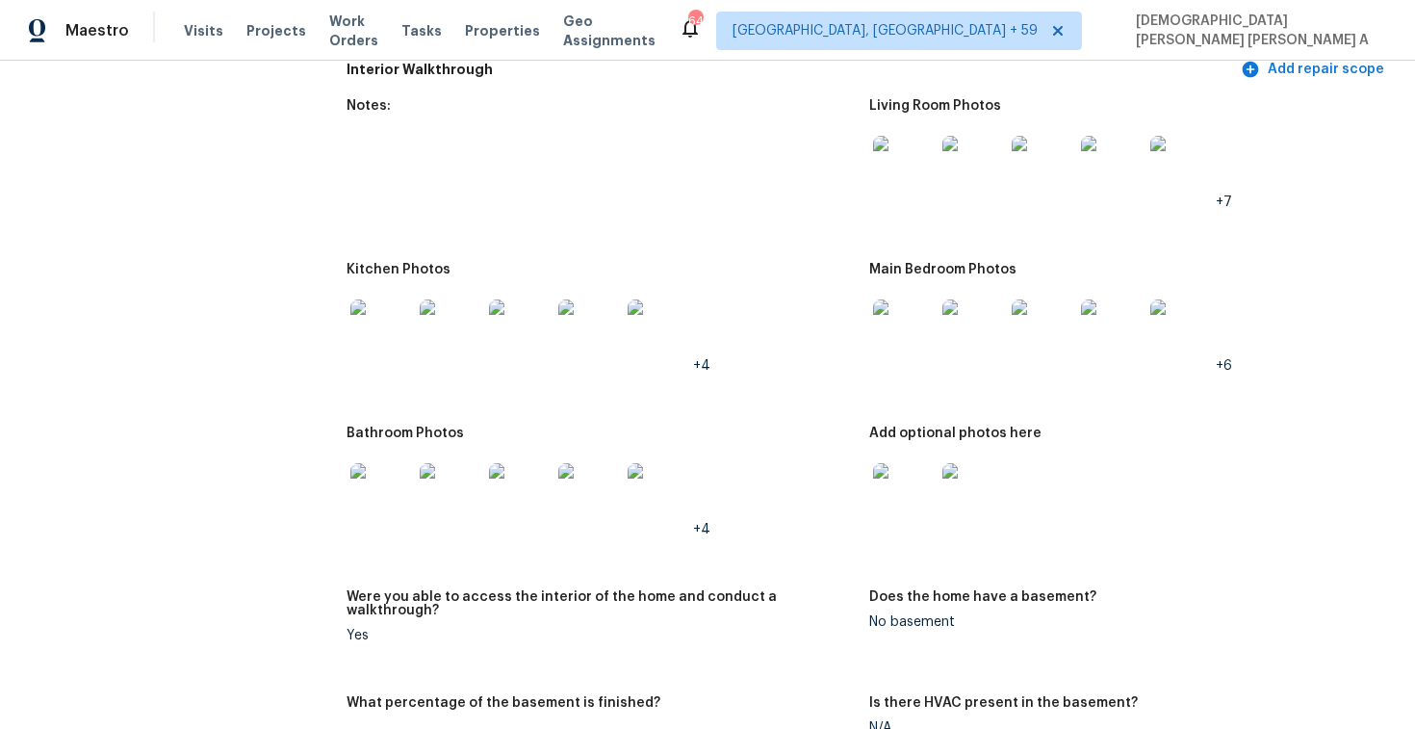
click at [383, 488] on img at bounding box center [381, 494] width 62 height 62
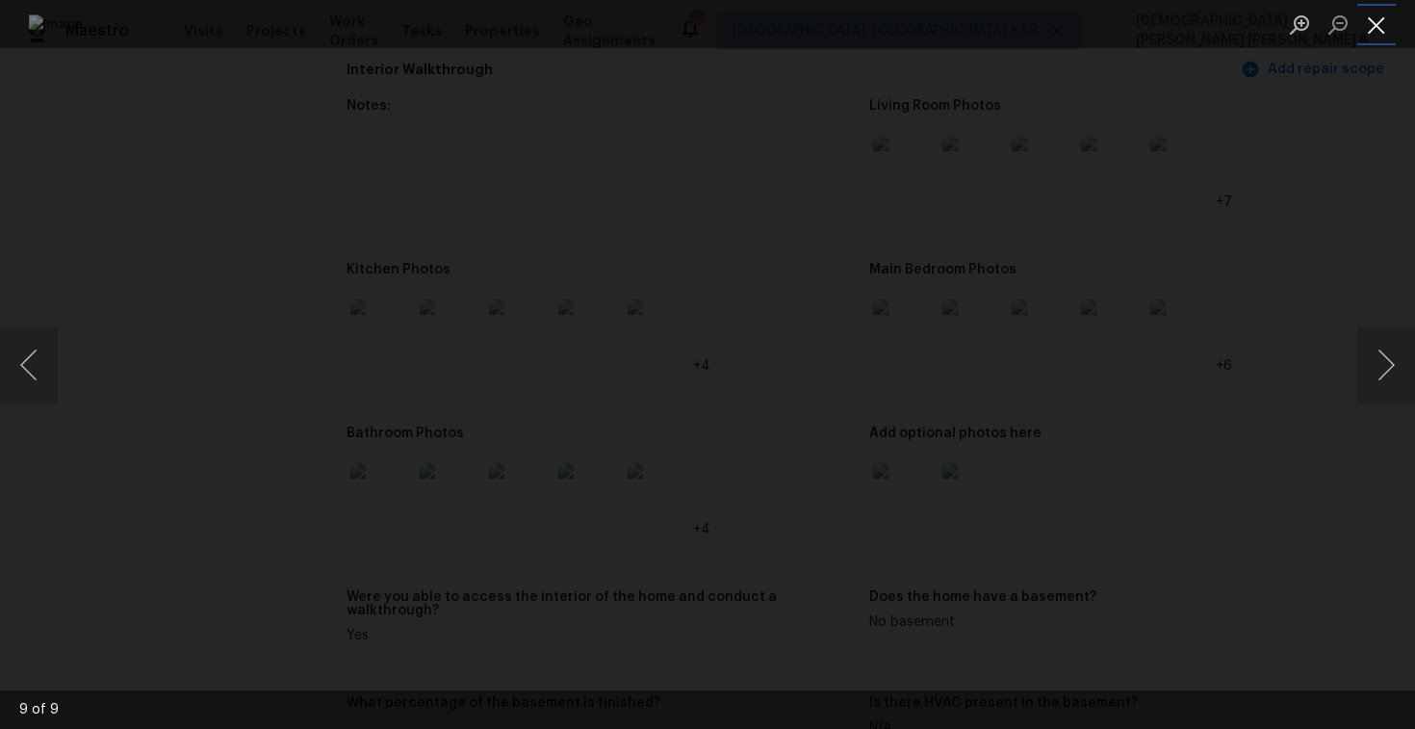
click at [1384, 13] on button "Close lightbox" at bounding box center [1376, 25] width 39 height 34
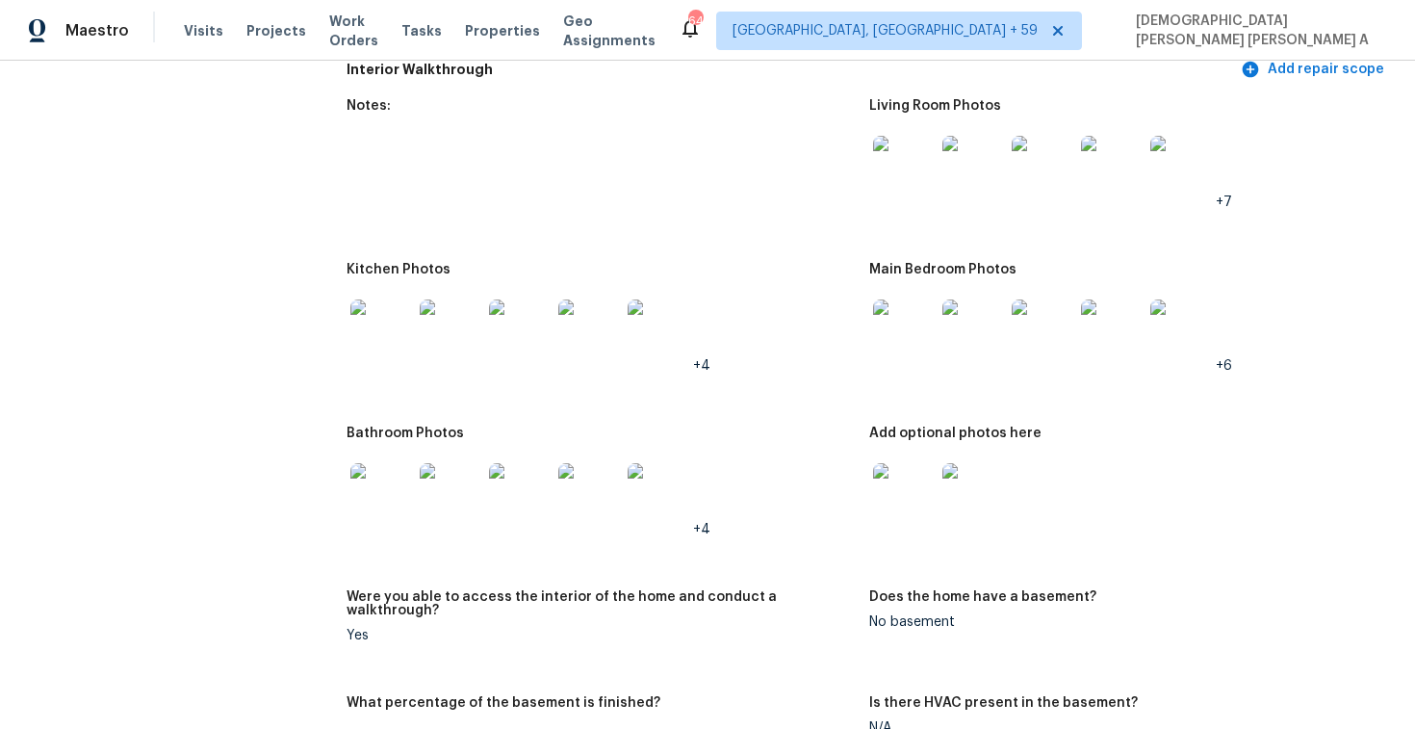
click at [372, 315] on img at bounding box center [381, 330] width 62 height 62
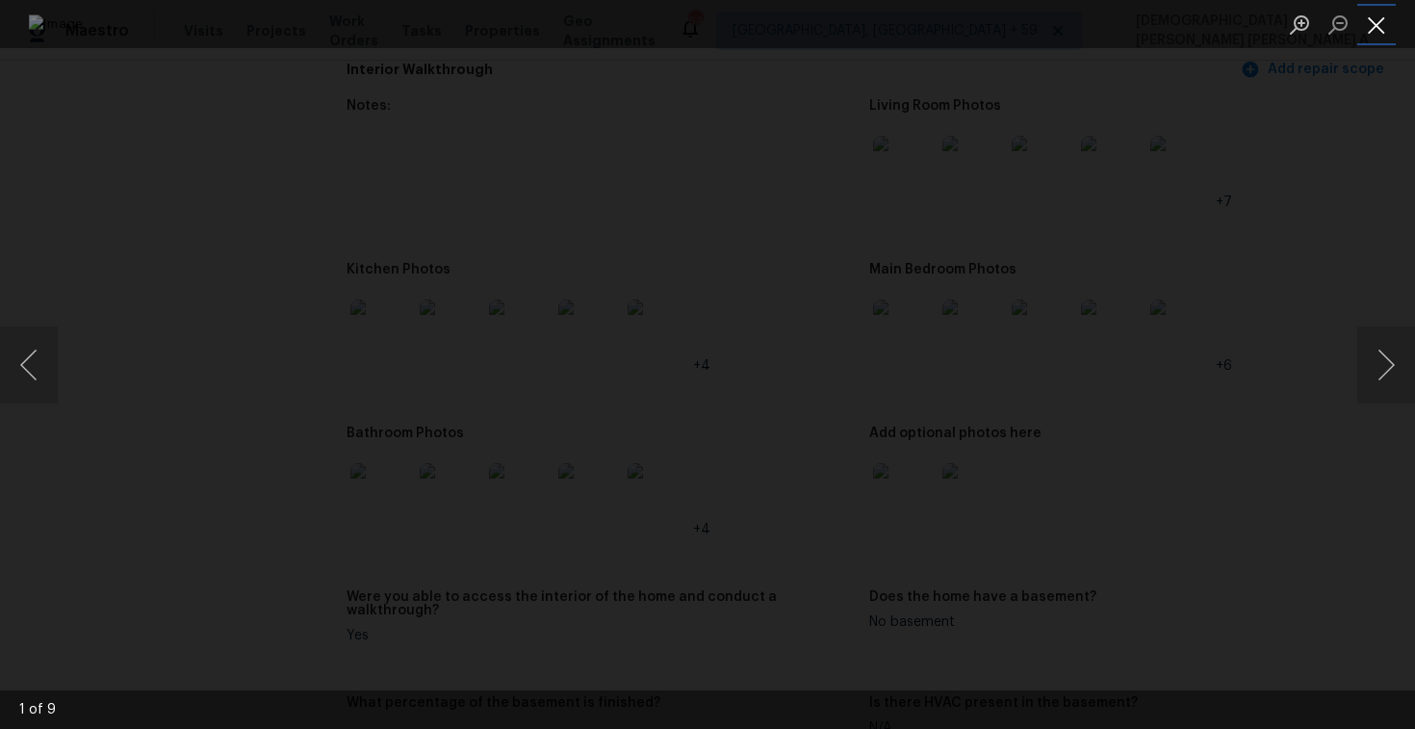
click at [1371, 15] on button "Close lightbox" at bounding box center [1376, 25] width 39 height 34
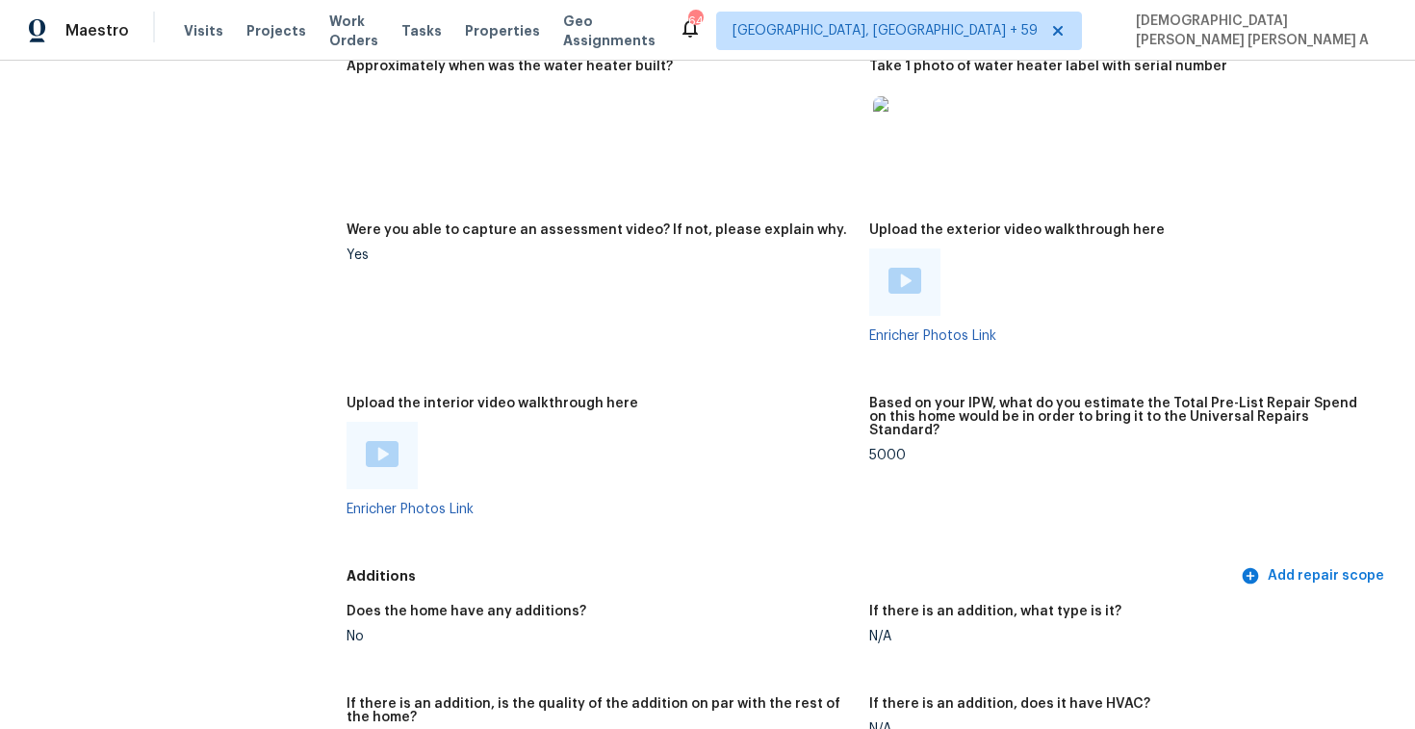
scroll to position [3868, 0]
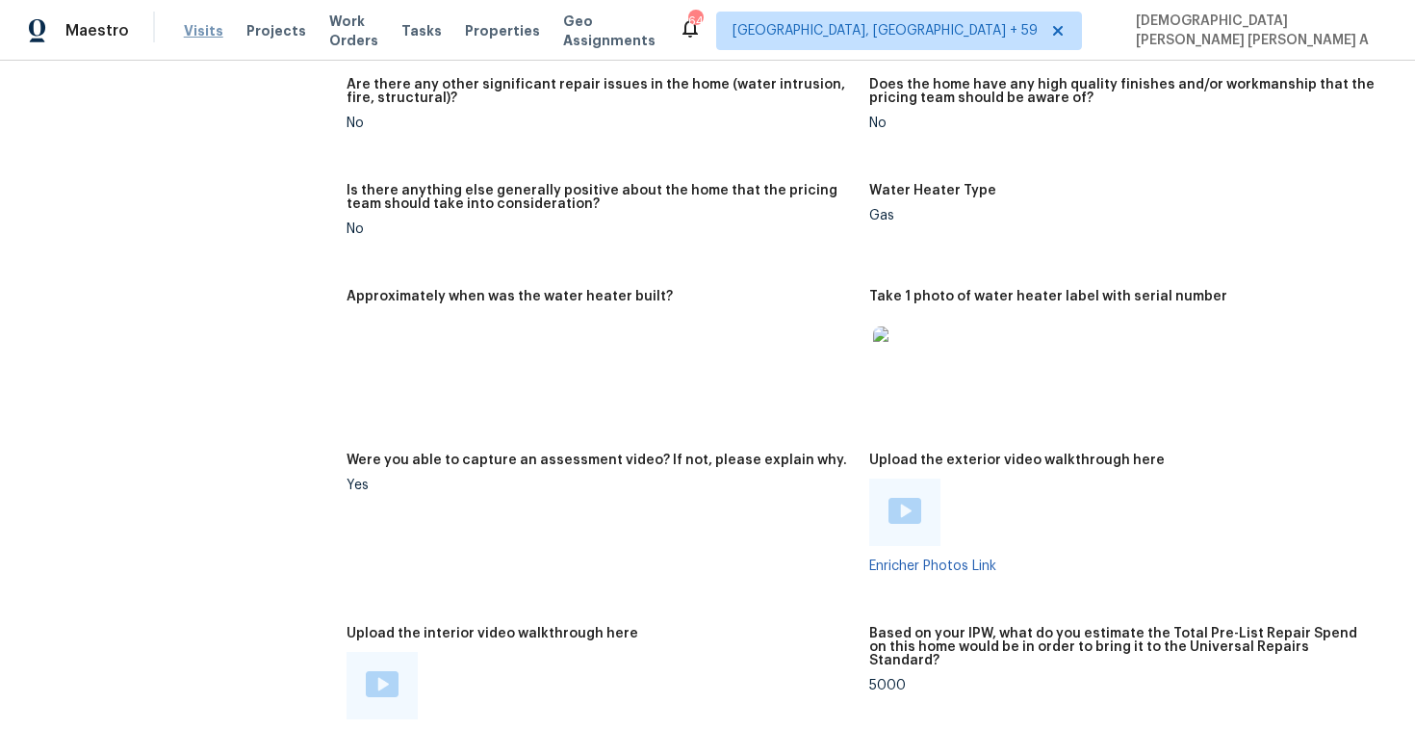
click at [204, 30] on span "Visits" at bounding box center [203, 30] width 39 height 19
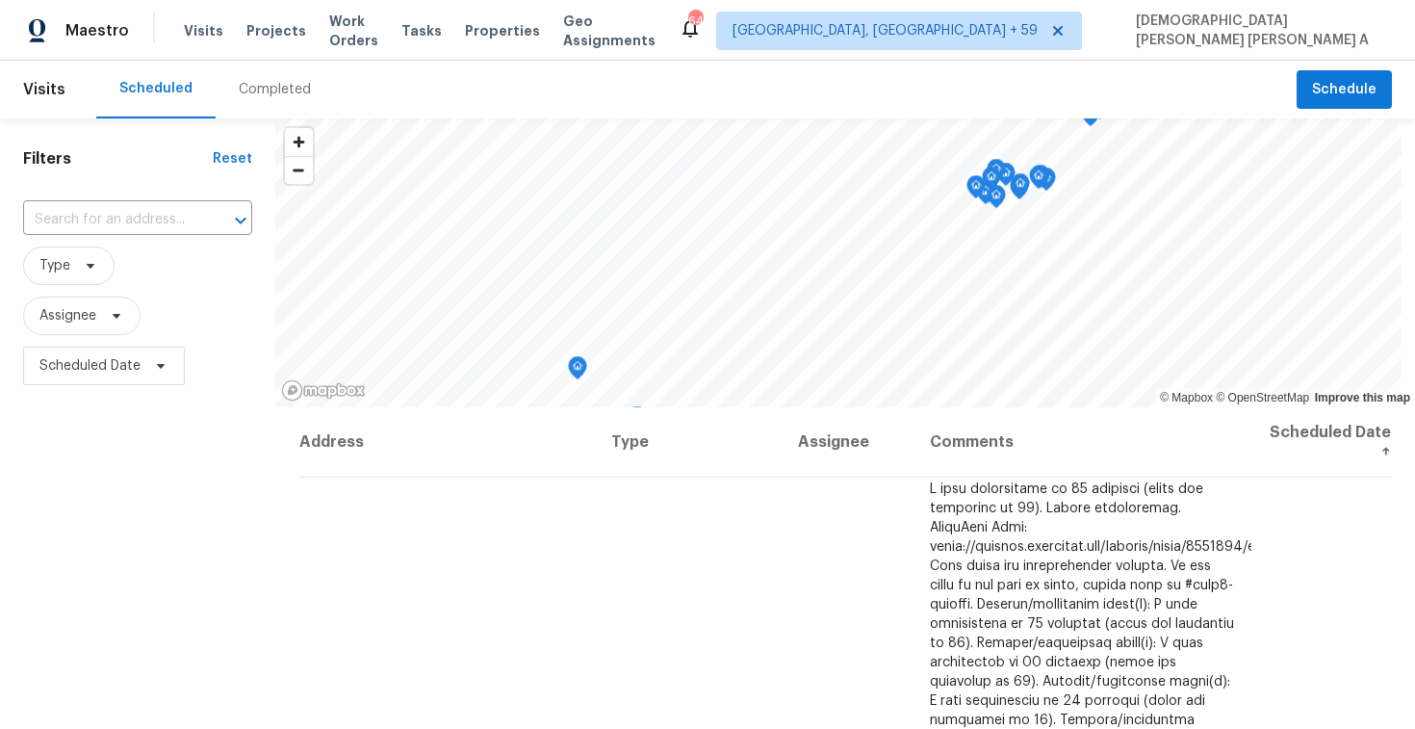
click at [252, 83] on div "Completed" at bounding box center [275, 89] width 72 height 19
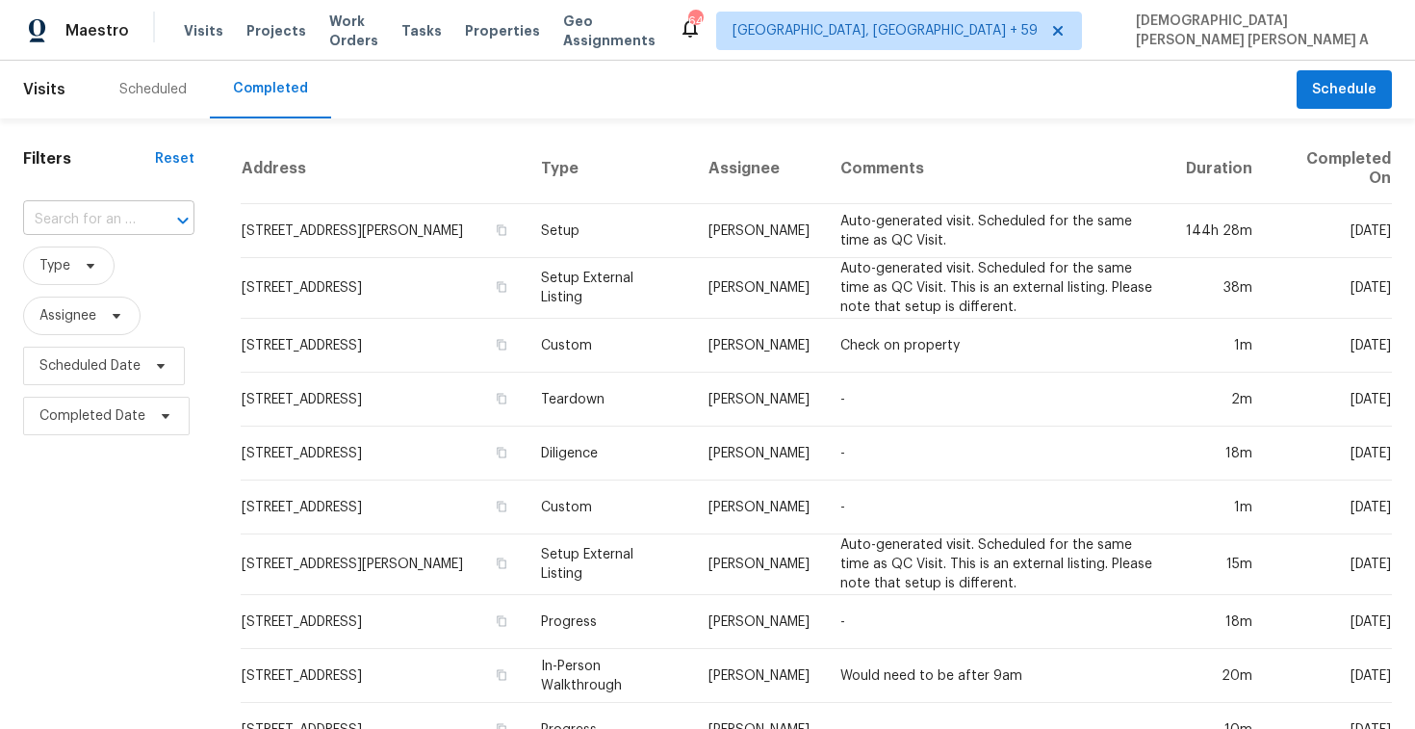
click at [77, 234] on input "text" at bounding box center [81, 220] width 117 height 30
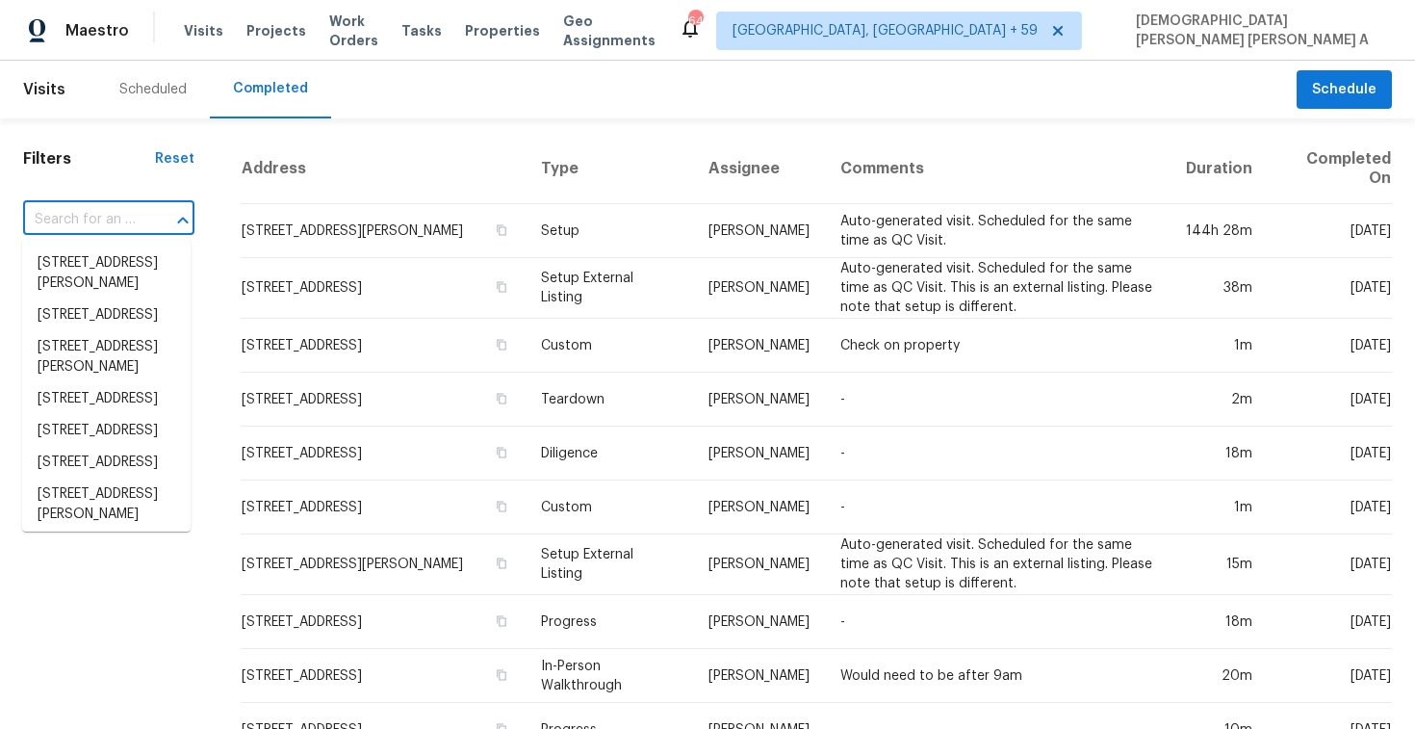
paste input "33 Teak Run Ocala, FL, 34472"
type input "33 Teak Run Ocala, FL, 34472"
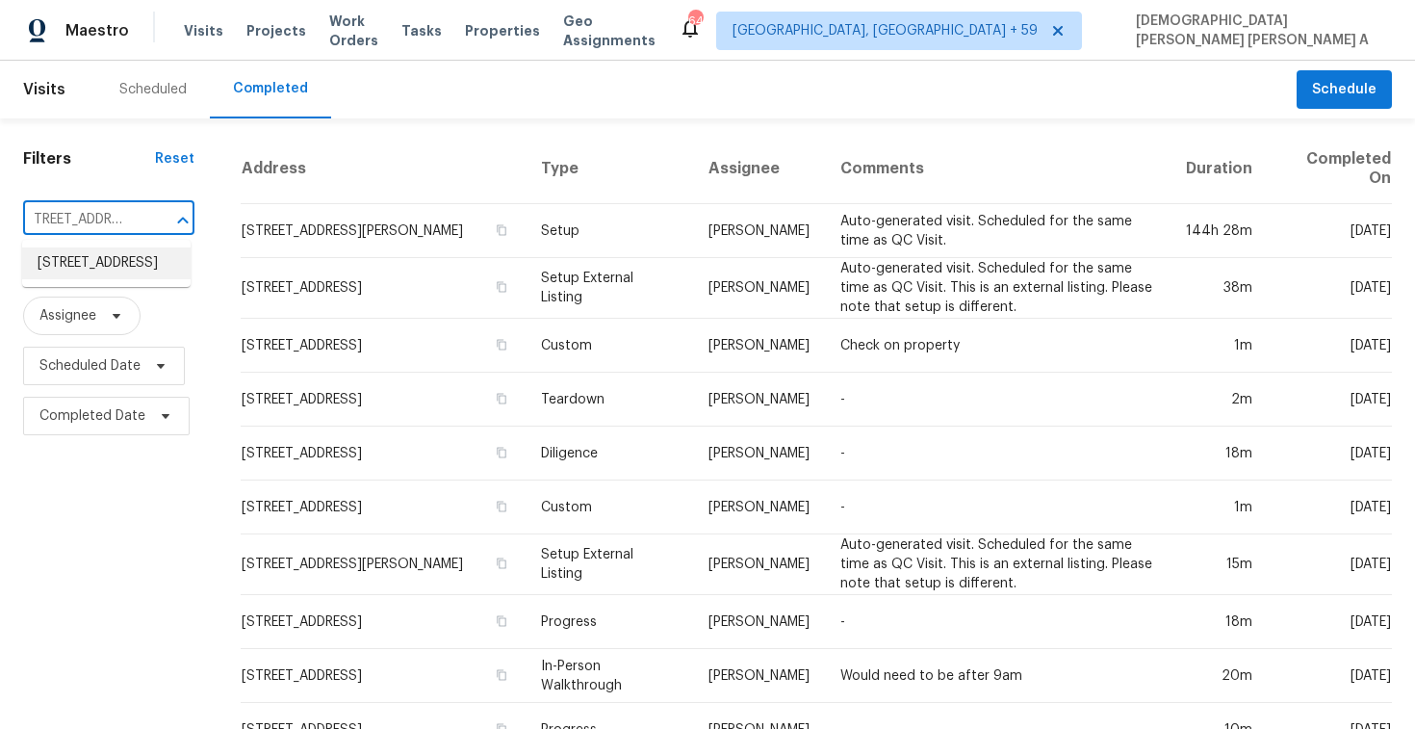
click at [144, 270] on li "33 Teak Run, Ocala, FL 34472" at bounding box center [106, 263] width 168 height 32
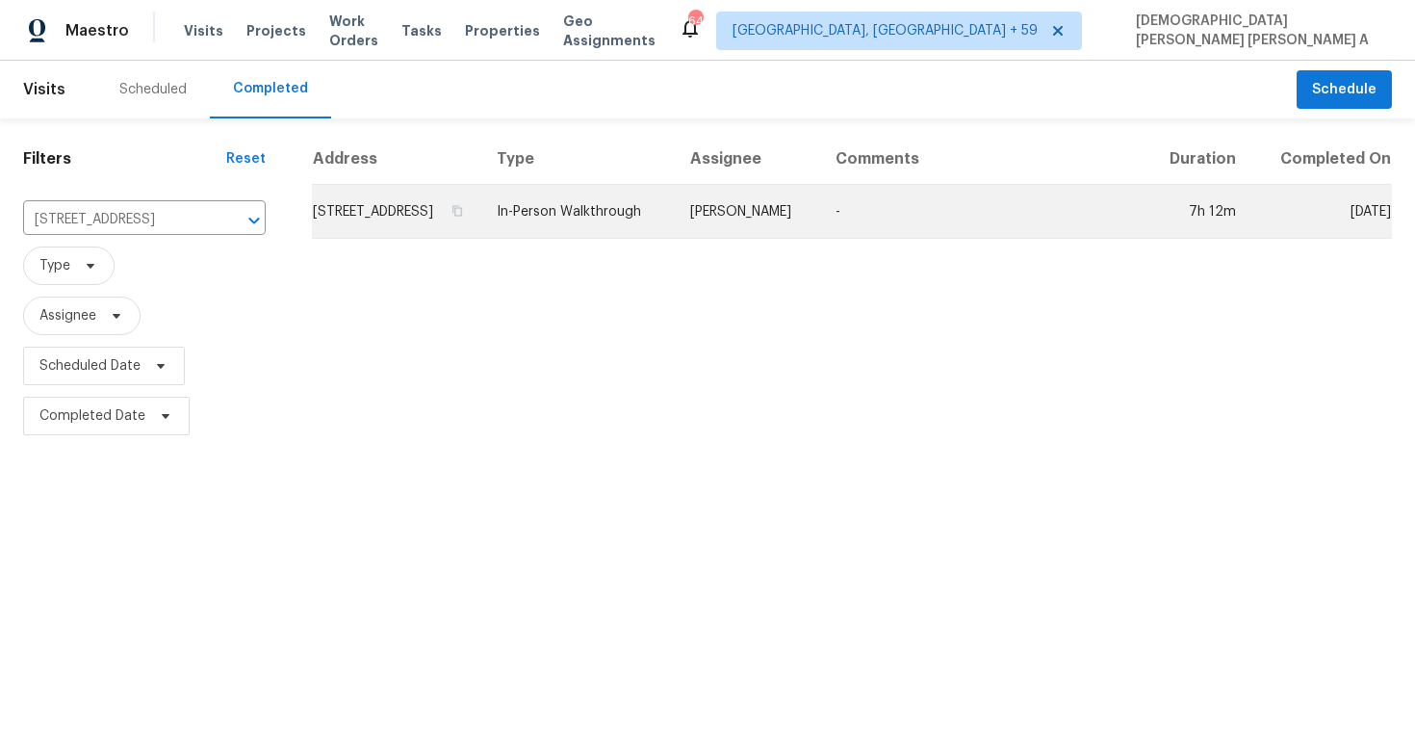
click at [656, 208] on td "In-Person Walkthrough" at bounding box center [577, 212] width 193 height 54
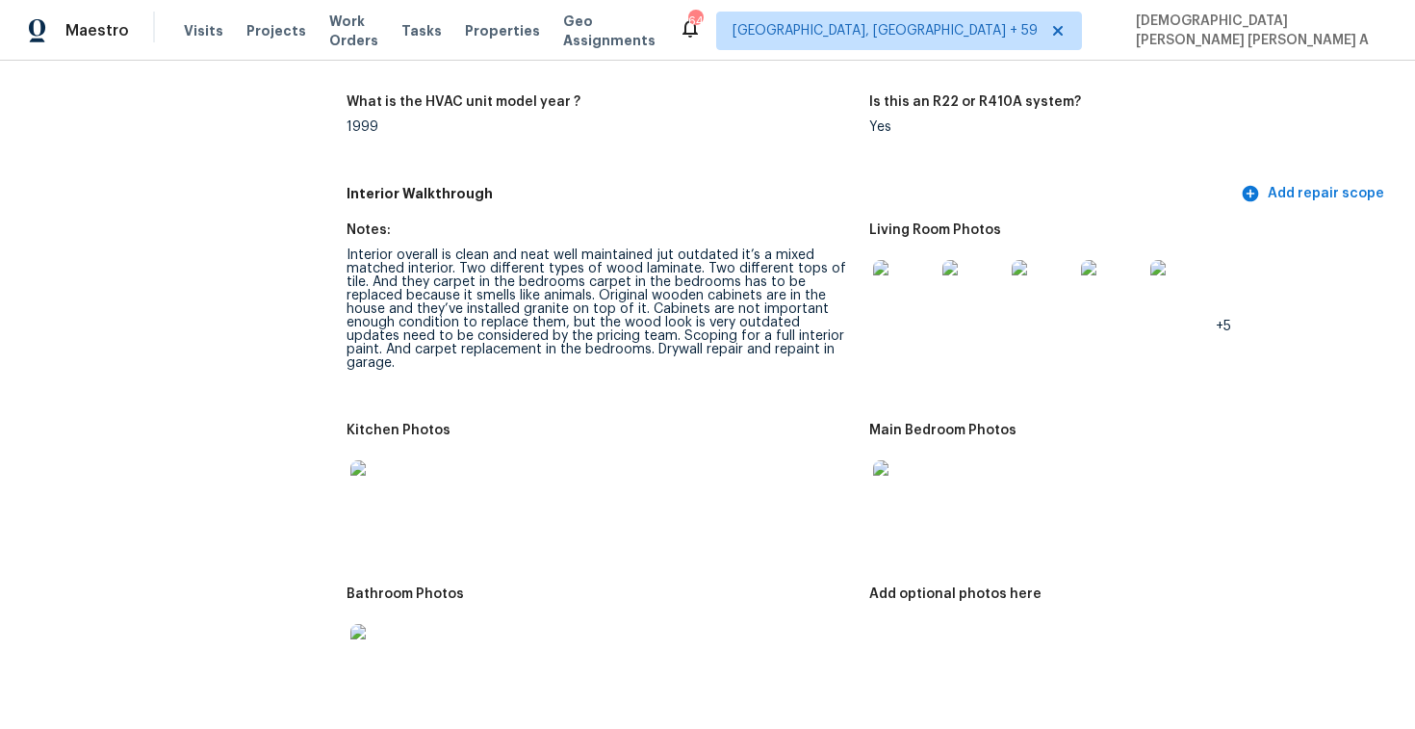
scroll to position [2028, 0]
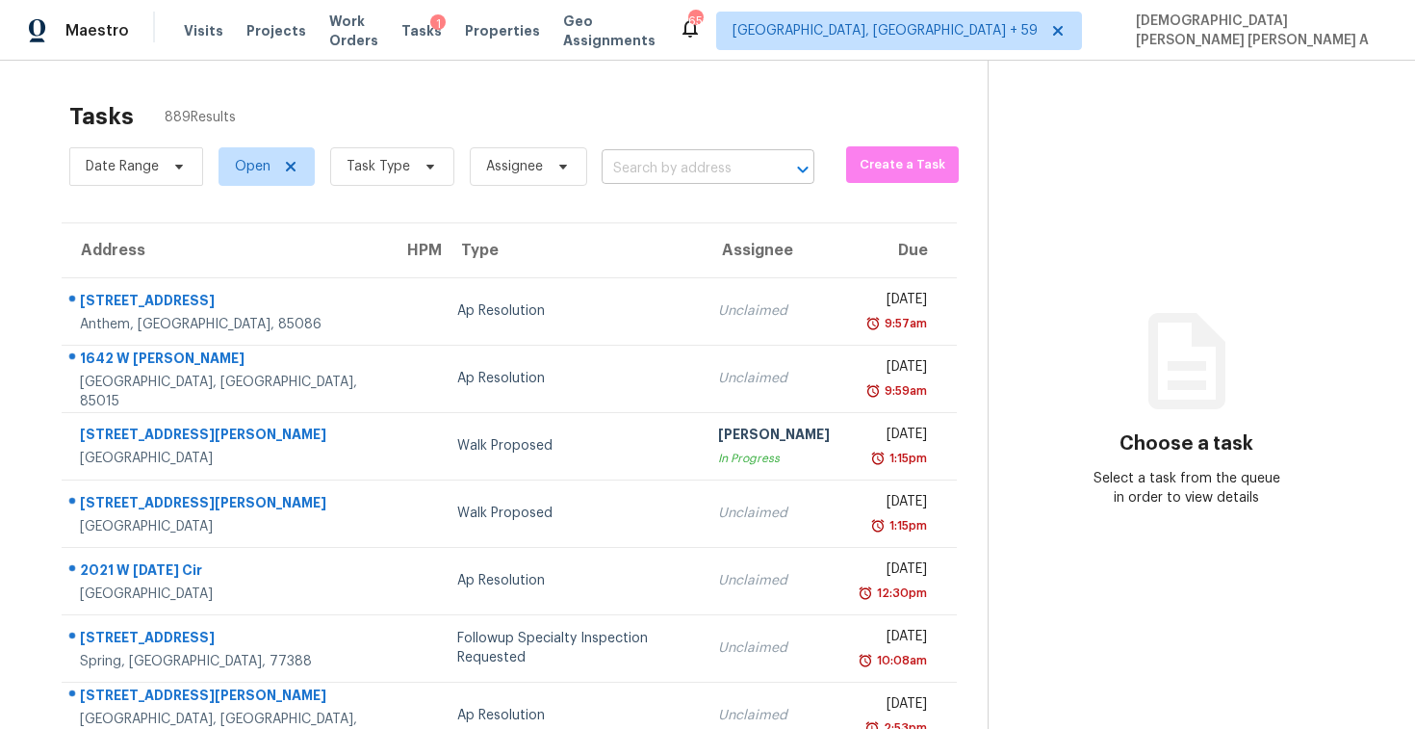
click at [692, 158] on input "text" at bounding box center [681, 169] width 159 height 30
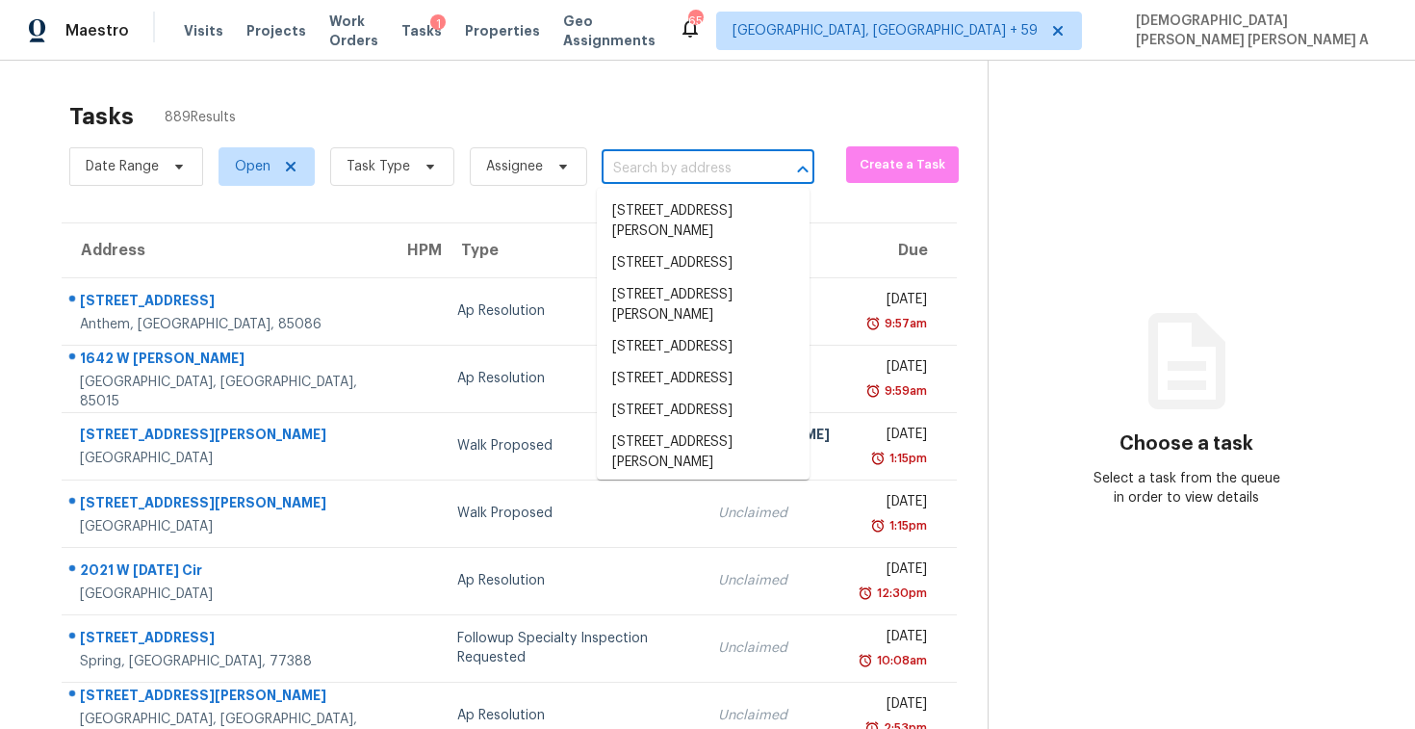
paste input "2015 N [GEOGRAPHIC_DATA]"
type input "2015 N [GEOGRAPHIC_DATA]"
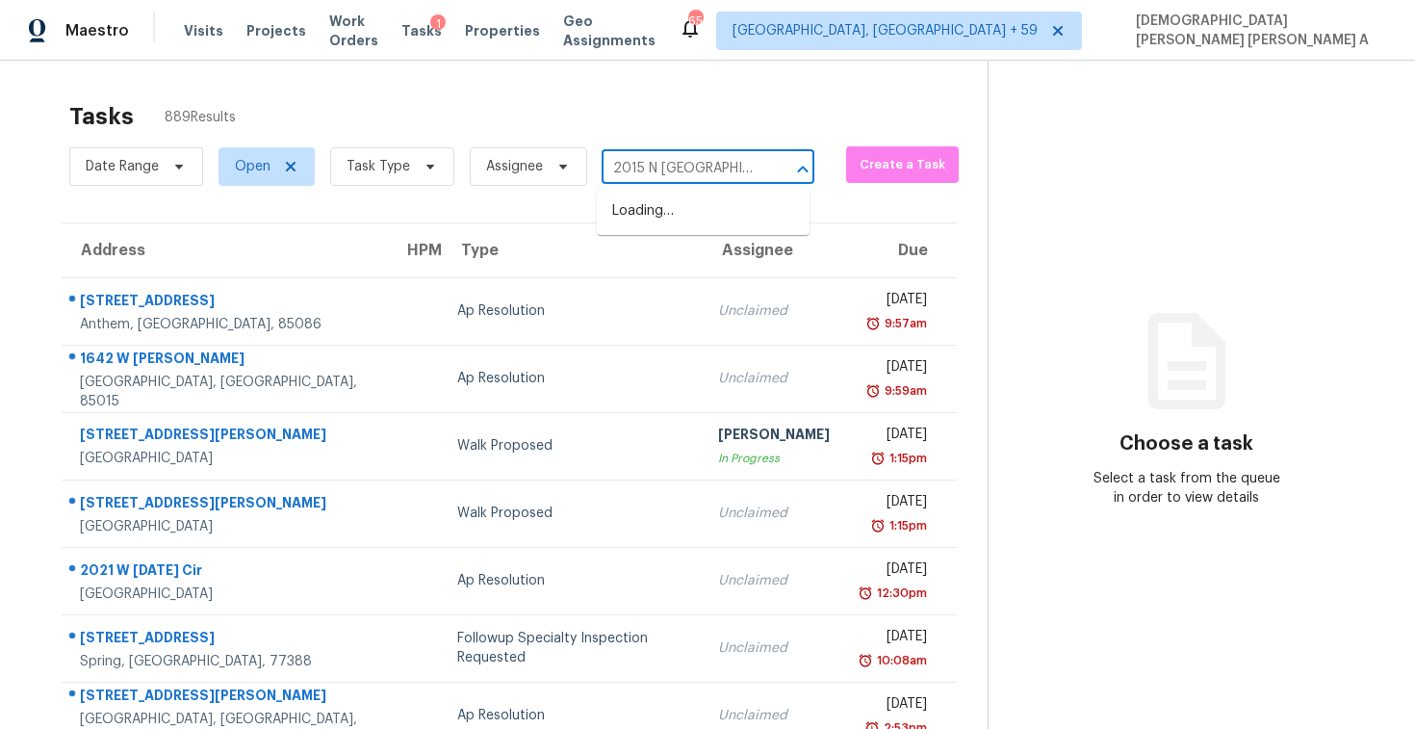
scroll to position [0, 83]
click at [708, 219] on li "[STREET_ADDRESS]" at bounding box center [703, 211] width 213 height 32
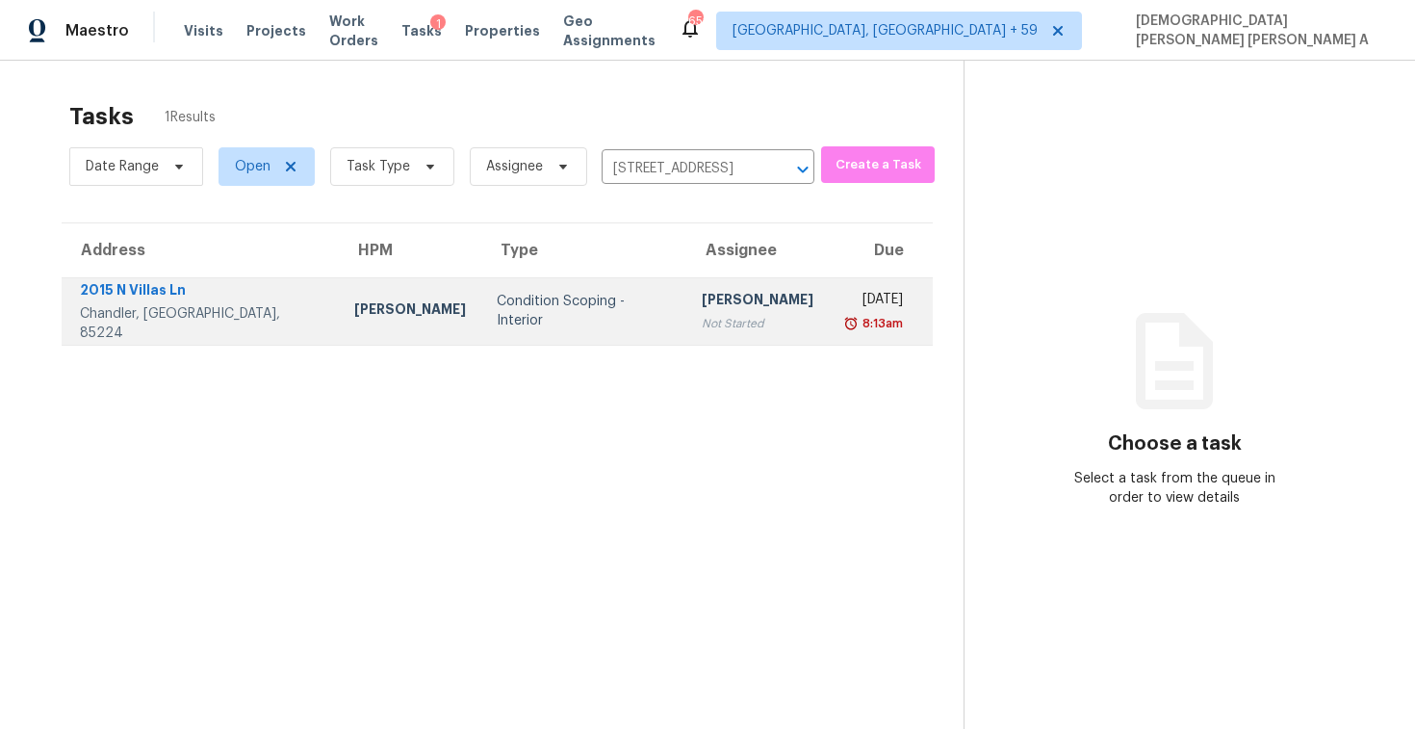
click at [720, 319] on div "Not Started" at bounding box center [758, 323] width 112 height 19
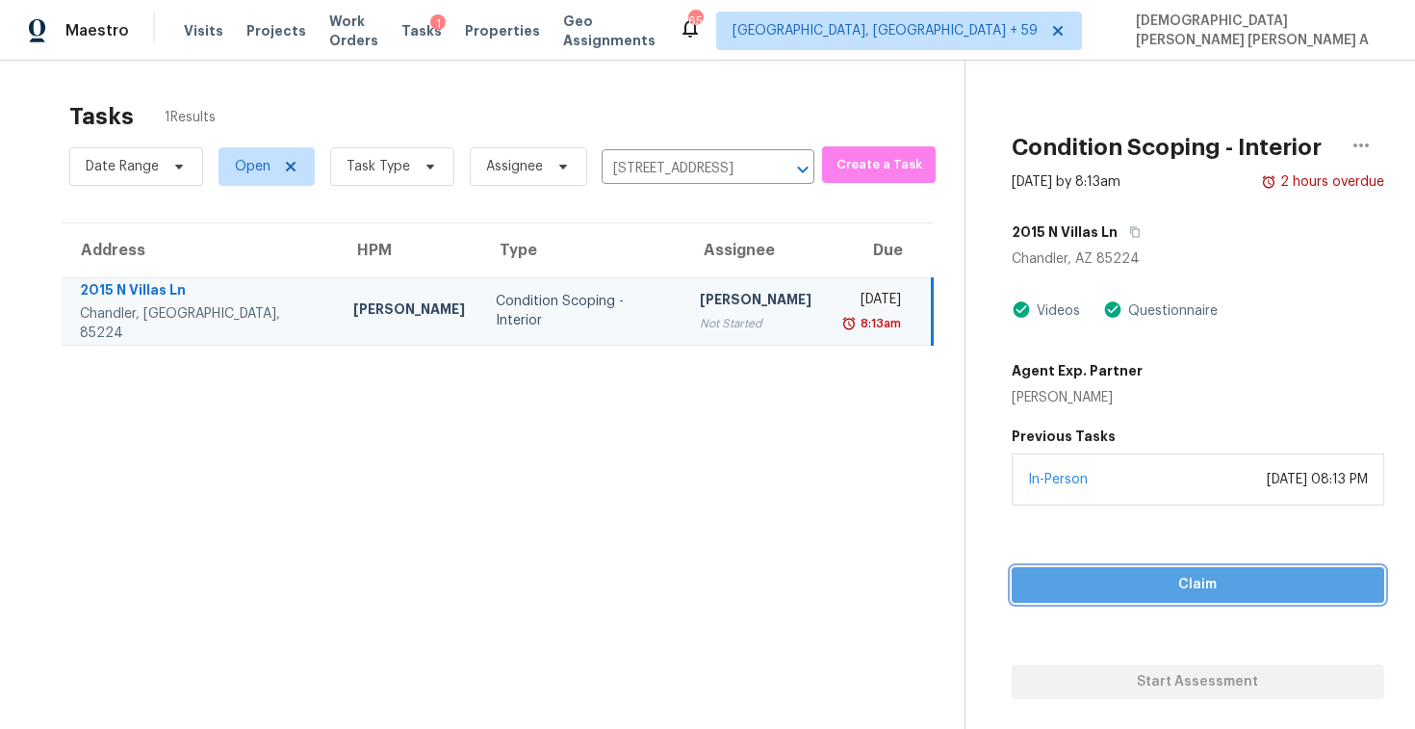
click at [1160, 596] on button "Claim" at bounding box center [1198, 585] width 373 height 36
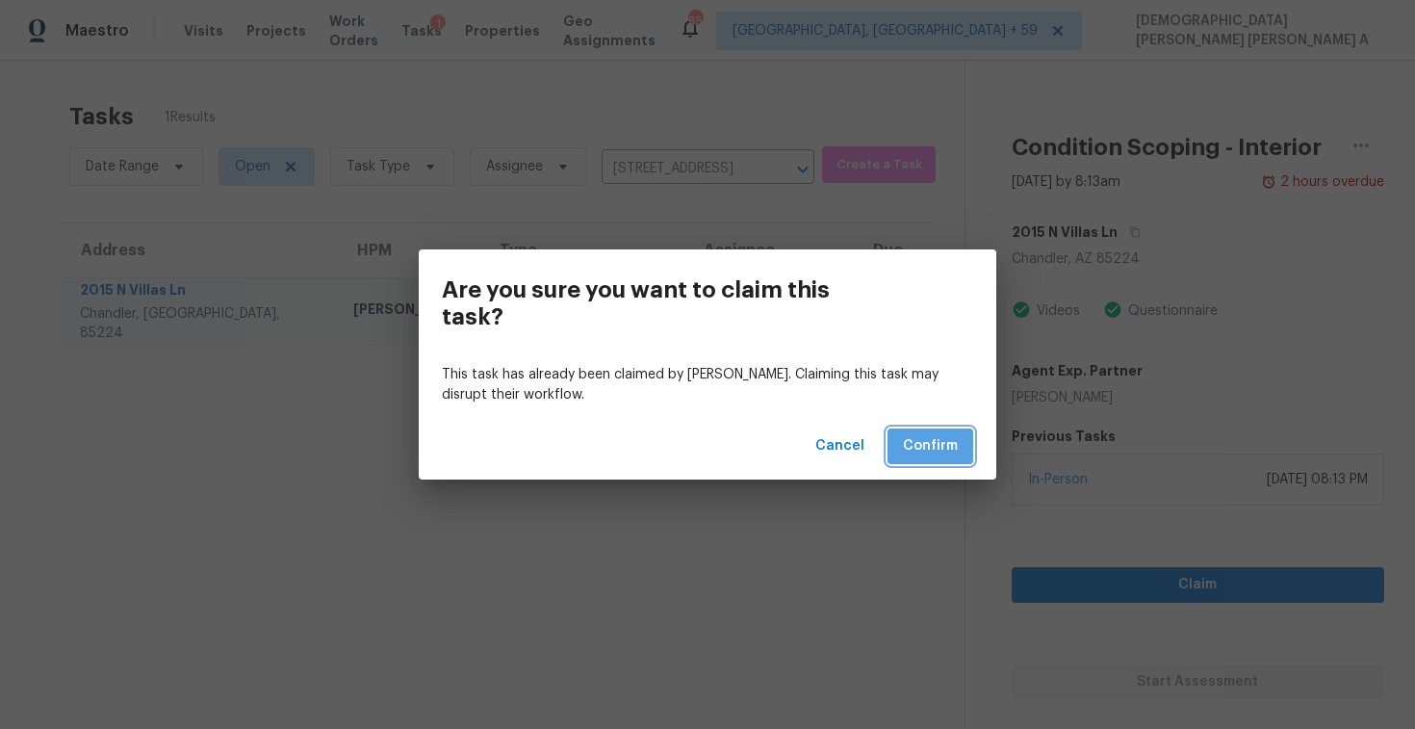
click at [948, 446] on span "Confirm" at bounding box center [930, 446] width 55 height 24
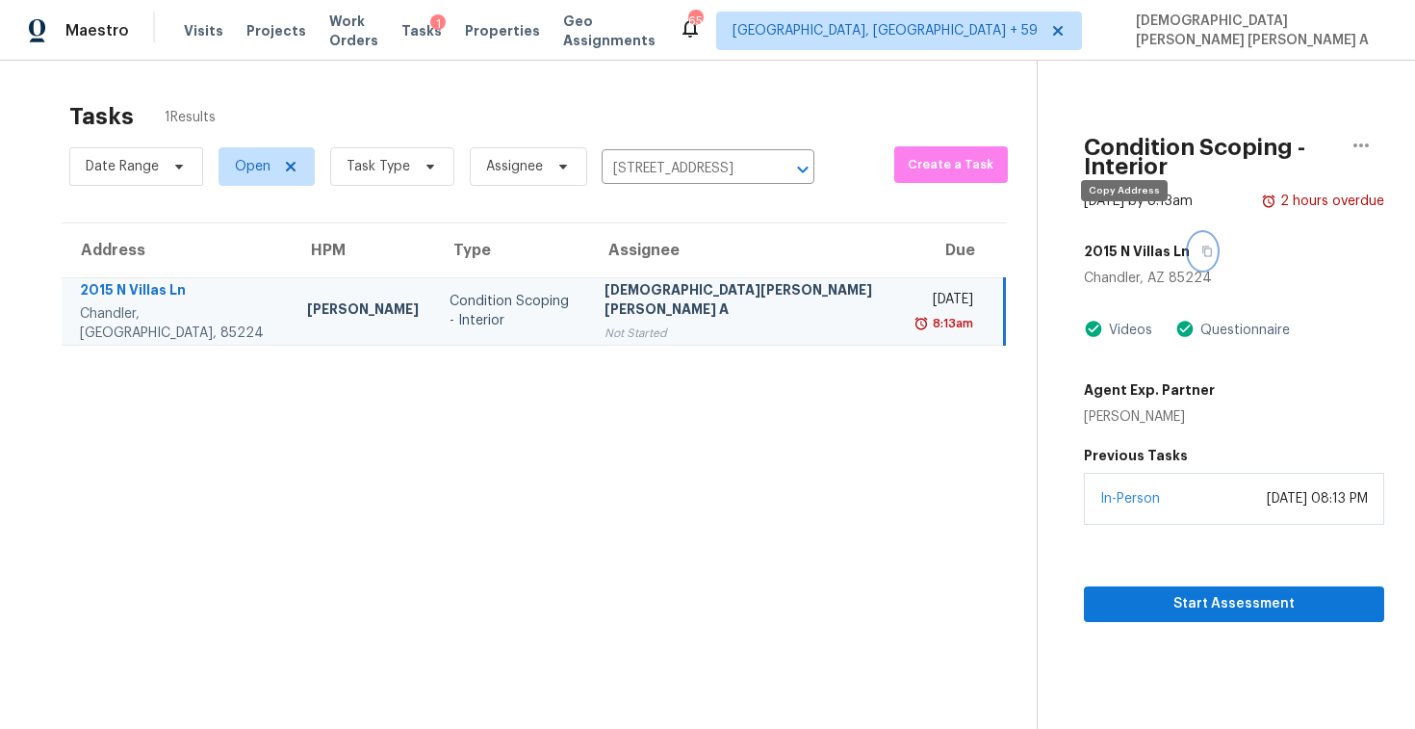
click at [1201, 245] on icon "button" at bounding box center [1207, 251] width 12 height 12
click at [1145, 592] on span "Start Assessment" at bounding box center [1234, 604] width 270 height 24
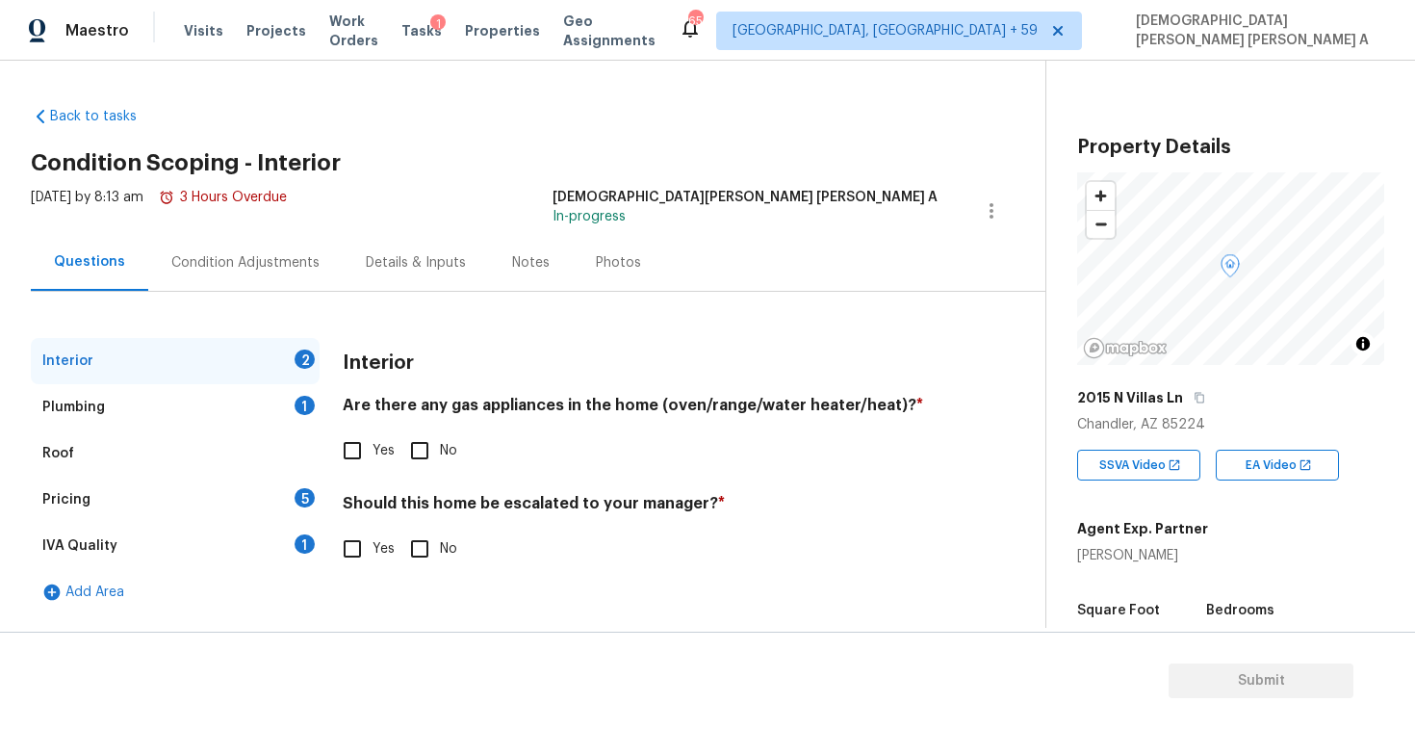
click at [532, 147] on div "Back to tasks Condition Scoping - Interior Tue, Sep 30 2025 by 8:13 am 3 Hours …" at bounding box center [538, 355] width 1015 height 529
click at [421, 444] on input "No" at bounding box center [419, 450] width 40 height 40
checkbox input "true"
click at [421, 545] on input "No" at bounding box center [419, 548] width 40 height 40
checkbox input "true"
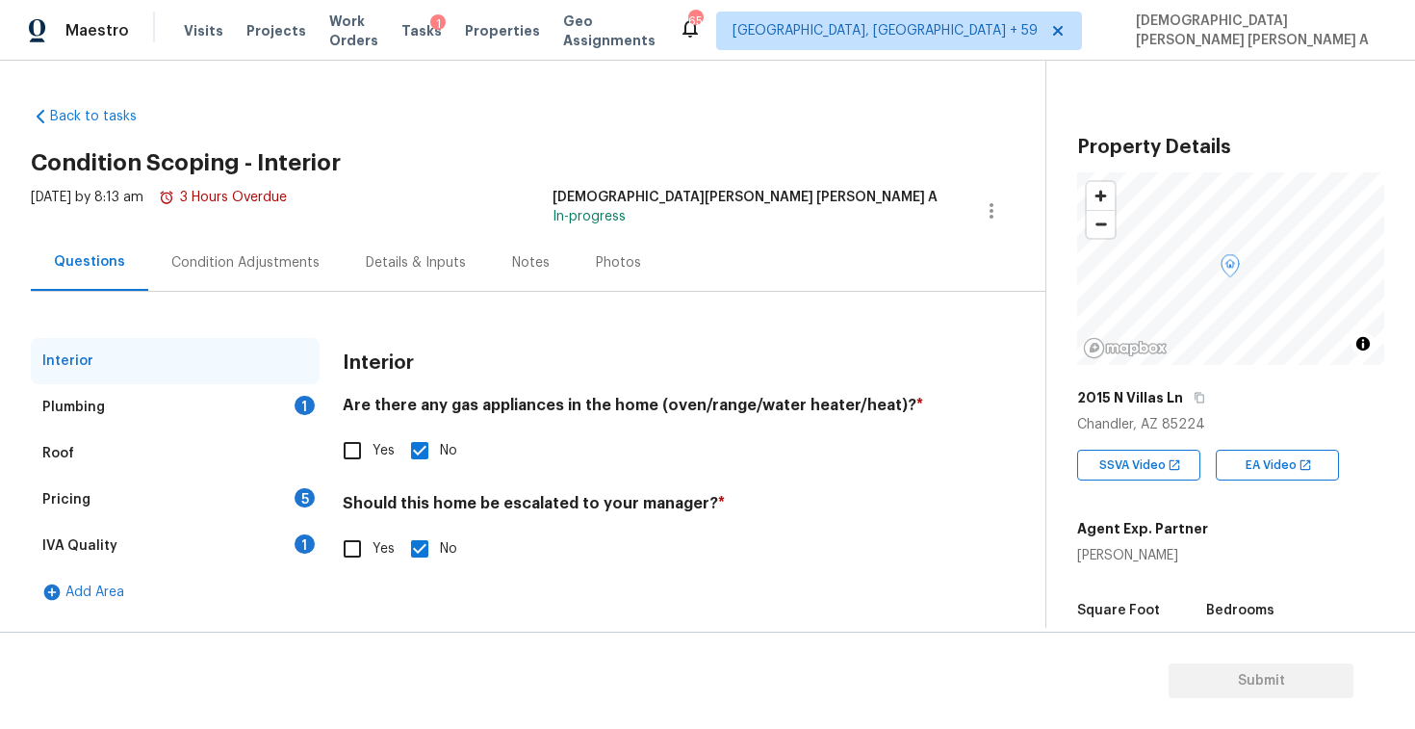
click at [274, 411] on div "Plumbing 1" at bounding box center [175, 407] width 289 height 46
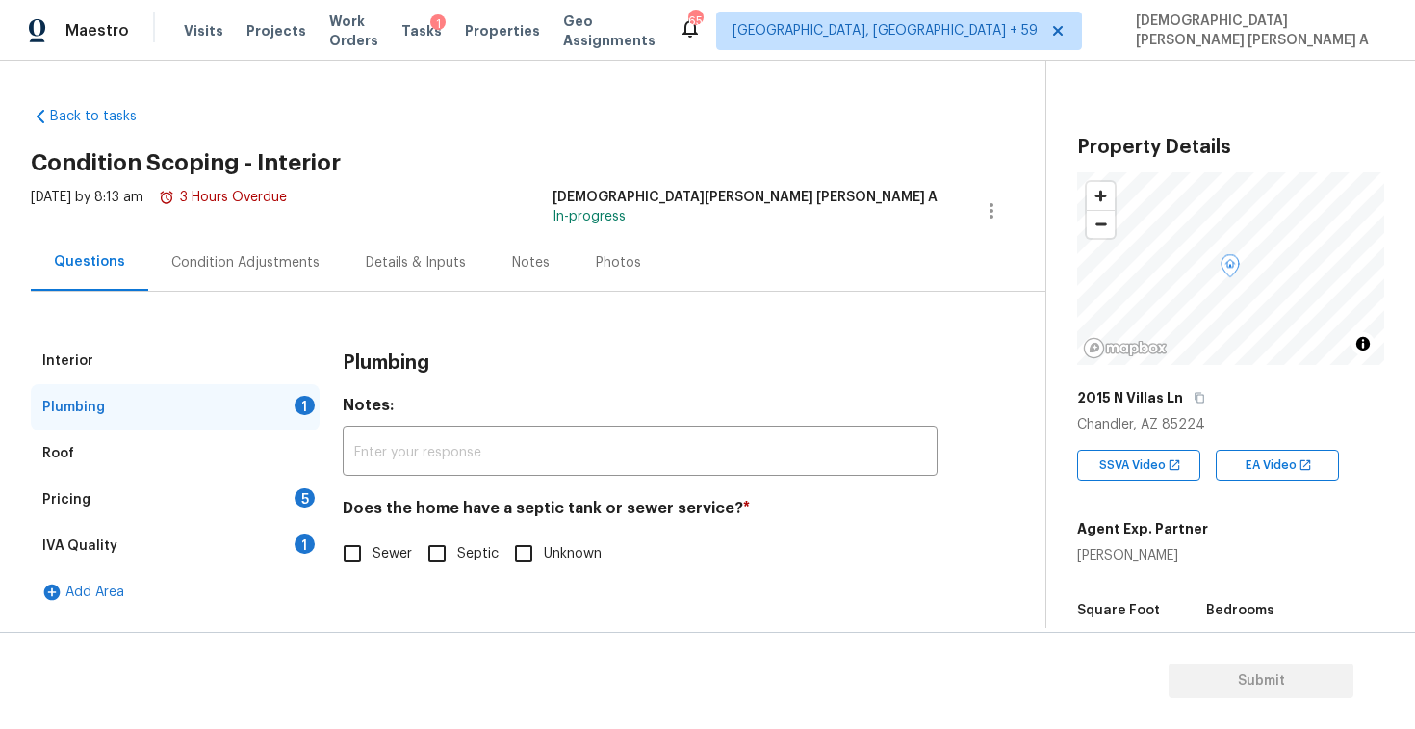
click at [349, 564] on input "Sewer" at bounding box center [352, 553] width 40 height 40
checkbox input "true"
click at [238, 489] on div "Pricing 5" at bounding box center [175, 499] width 289 height 46
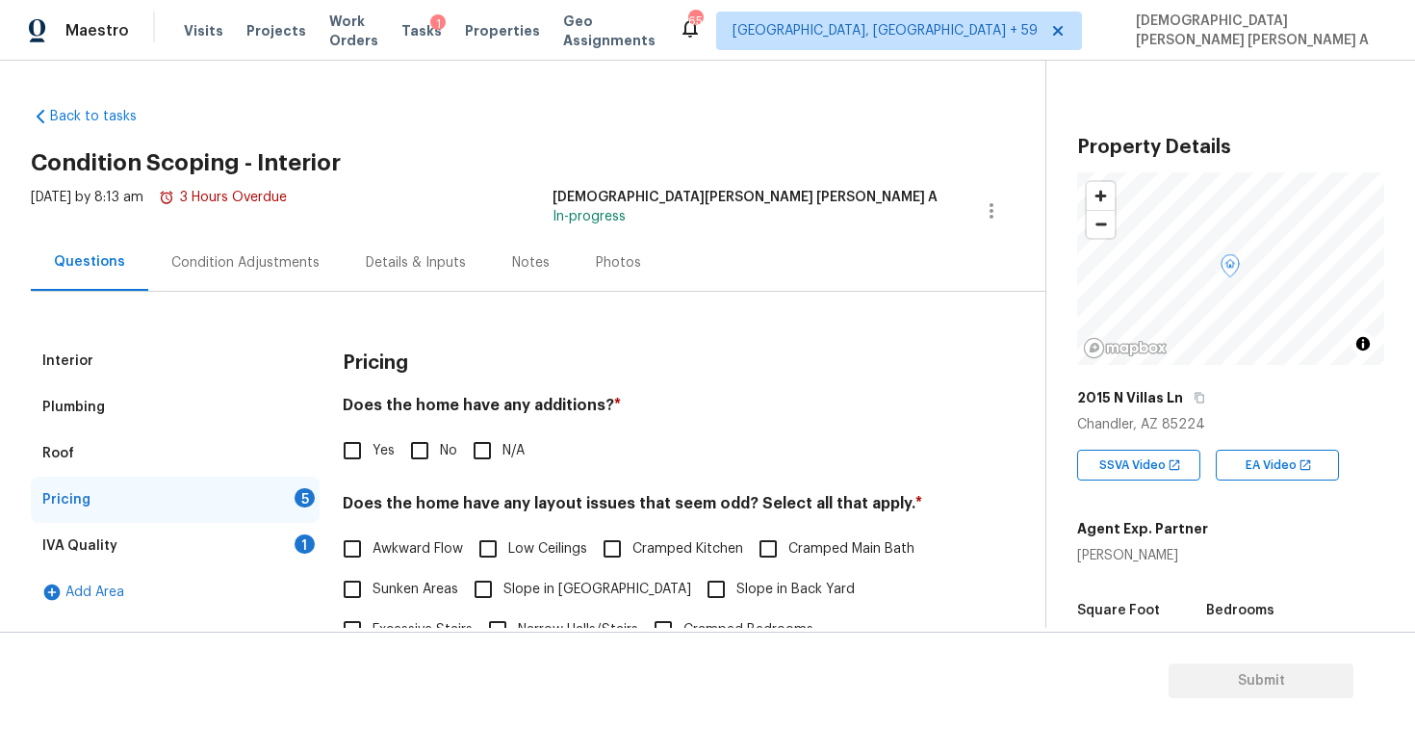
click at [394, 445] on span "Yes" at bounding box center [384, 451] width 22 height 20
click at [373, 445] on input "Yes" at bounding box center [352, 450] width 40 height 40
checkbox input "true"
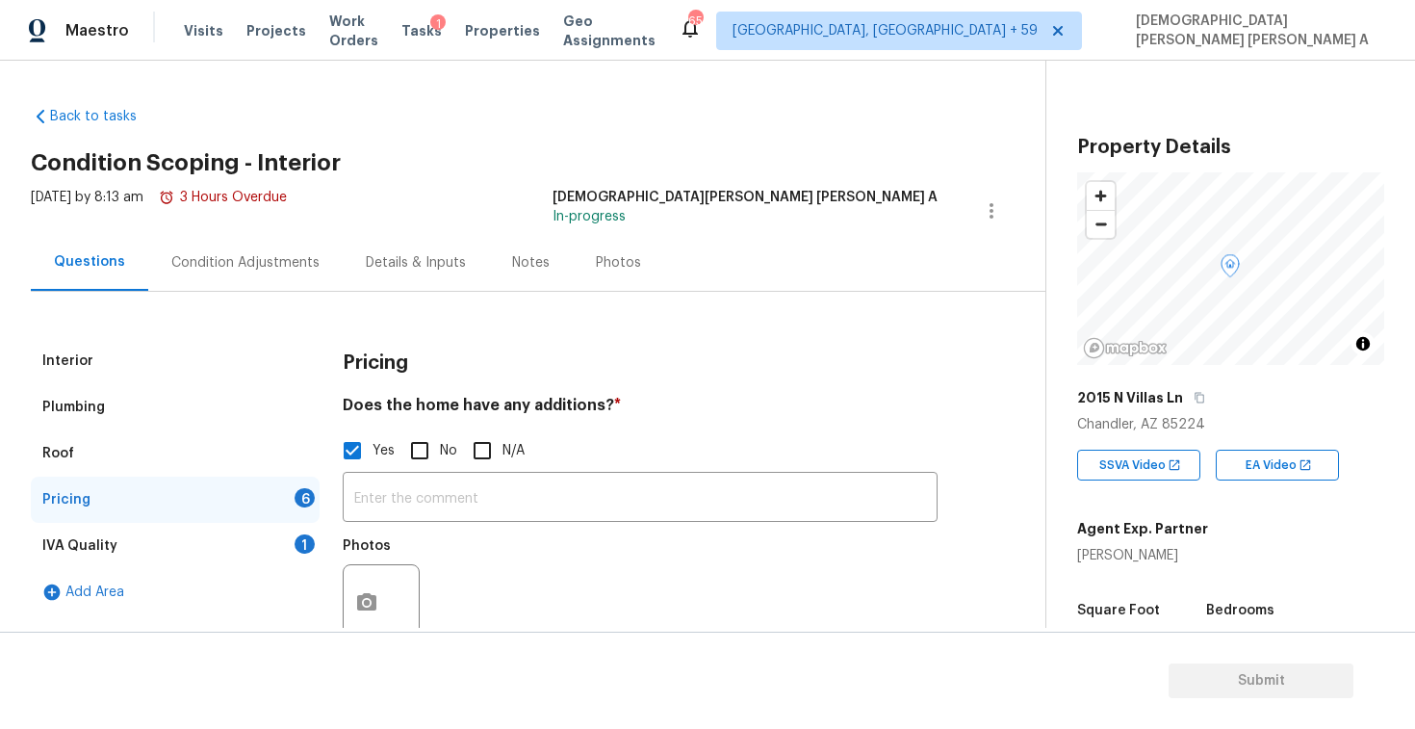
click at [411, 465] on input "No" at bounding box center [419, 450] width 40 height 40
checkbox input "true"
checkbox input "false"
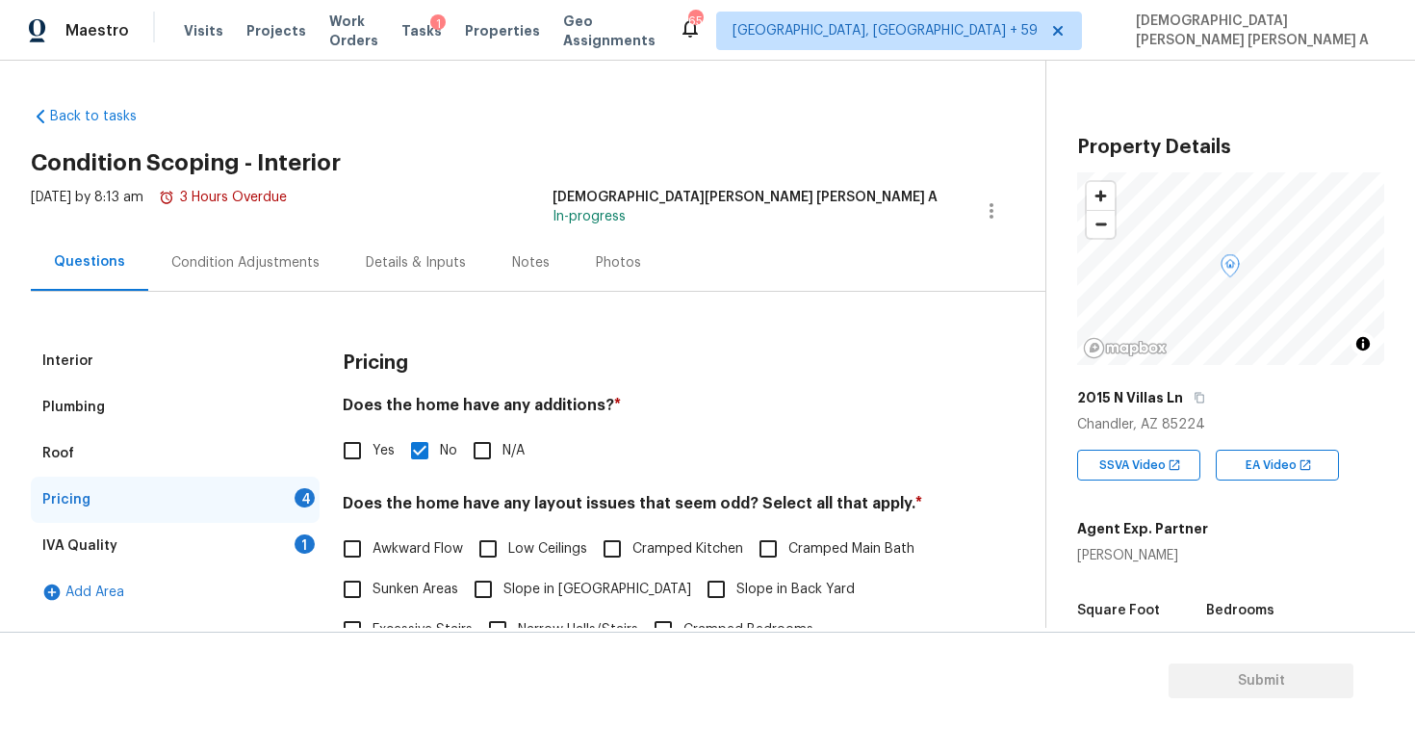
scroll to position [204, 0]
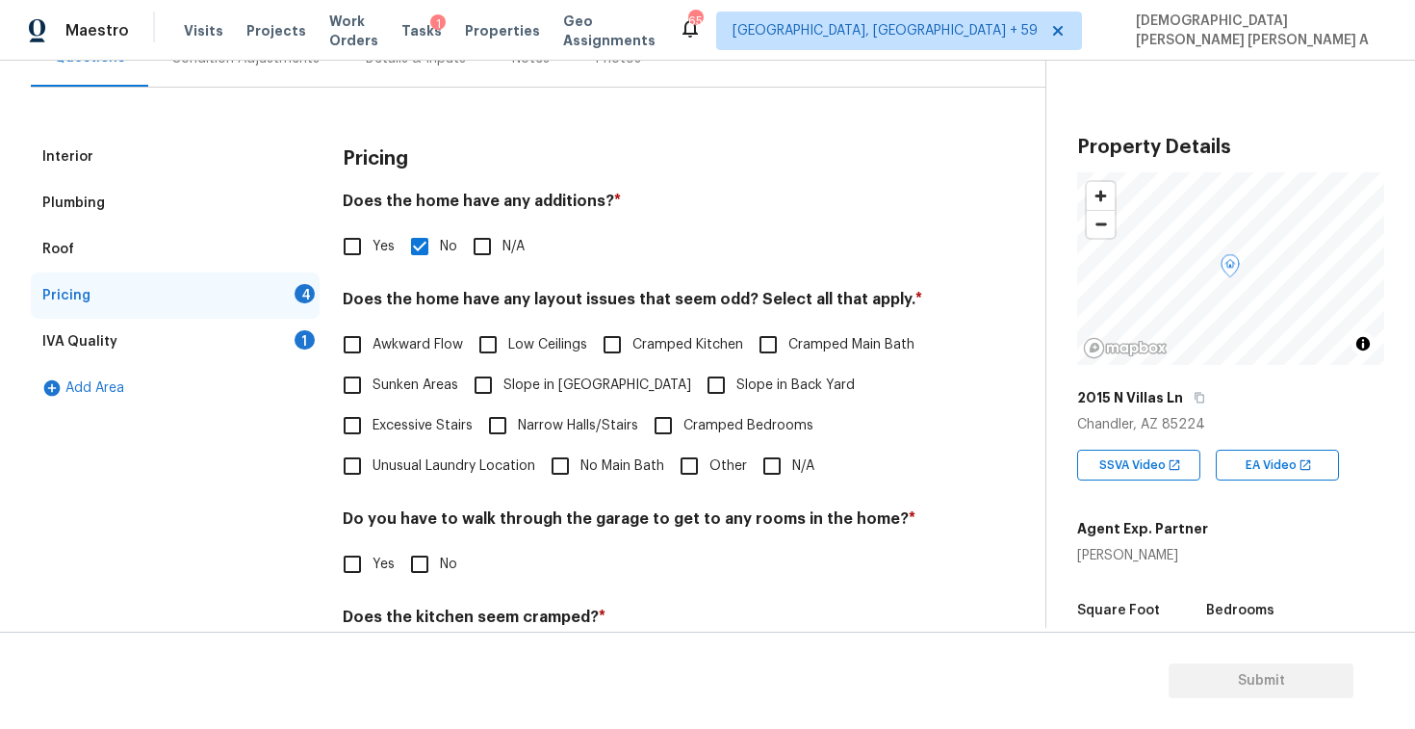
click at [560, 463] on input "No Main Bath" at bounding box center [560, 466] width 40 height 40
checkbox input "true"
click at [427, 567] on input "No" at bounding box center [419, 564] width 40 height 40
checkbox input "true"
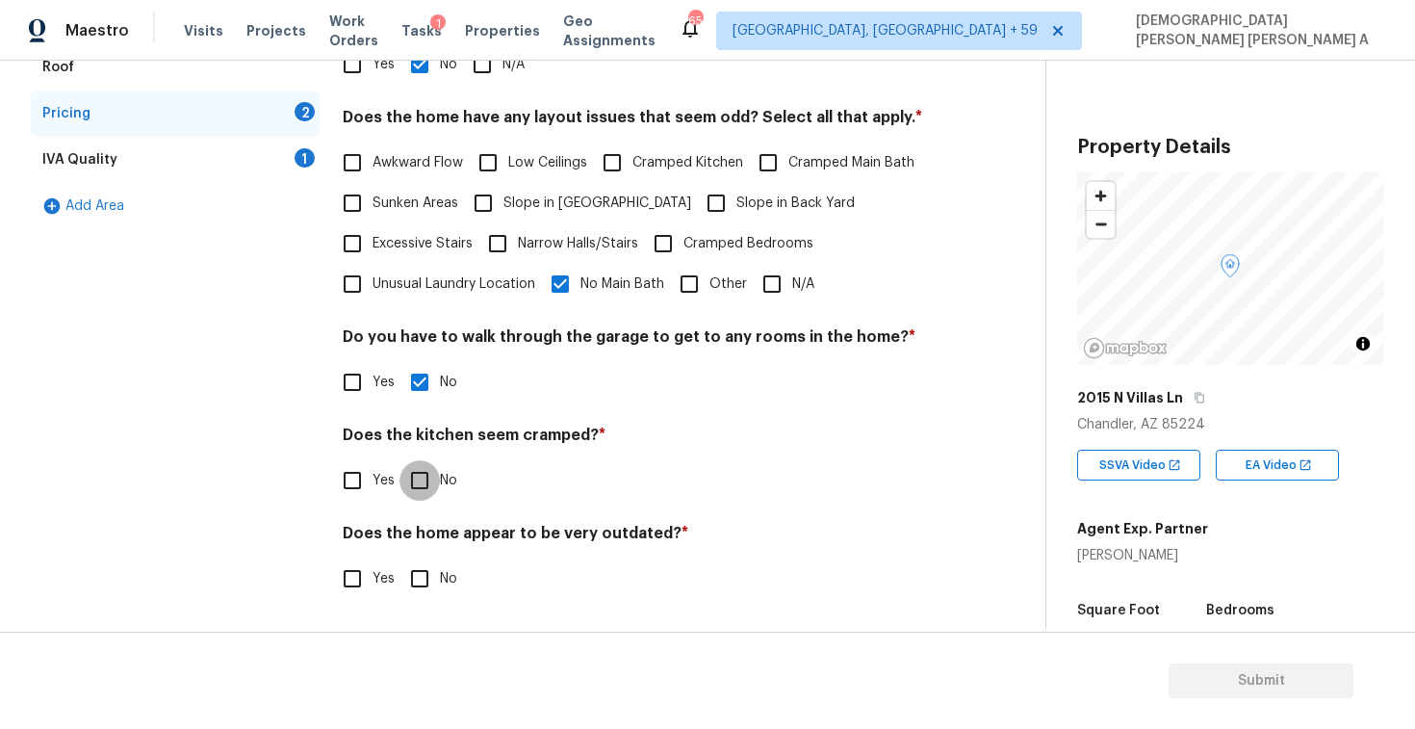
click at [420, 481] on input "No" at bounding box center [419, 480] width 40 height 40
checkbox input "true"
click at [419, 570] on input "No" at bounding box center [419, 580] width 40 height 40
checkbox input "true"
click at [280, 161] on div "IVA Quality 1" at bounding box center [175, 160] width 289 height 46
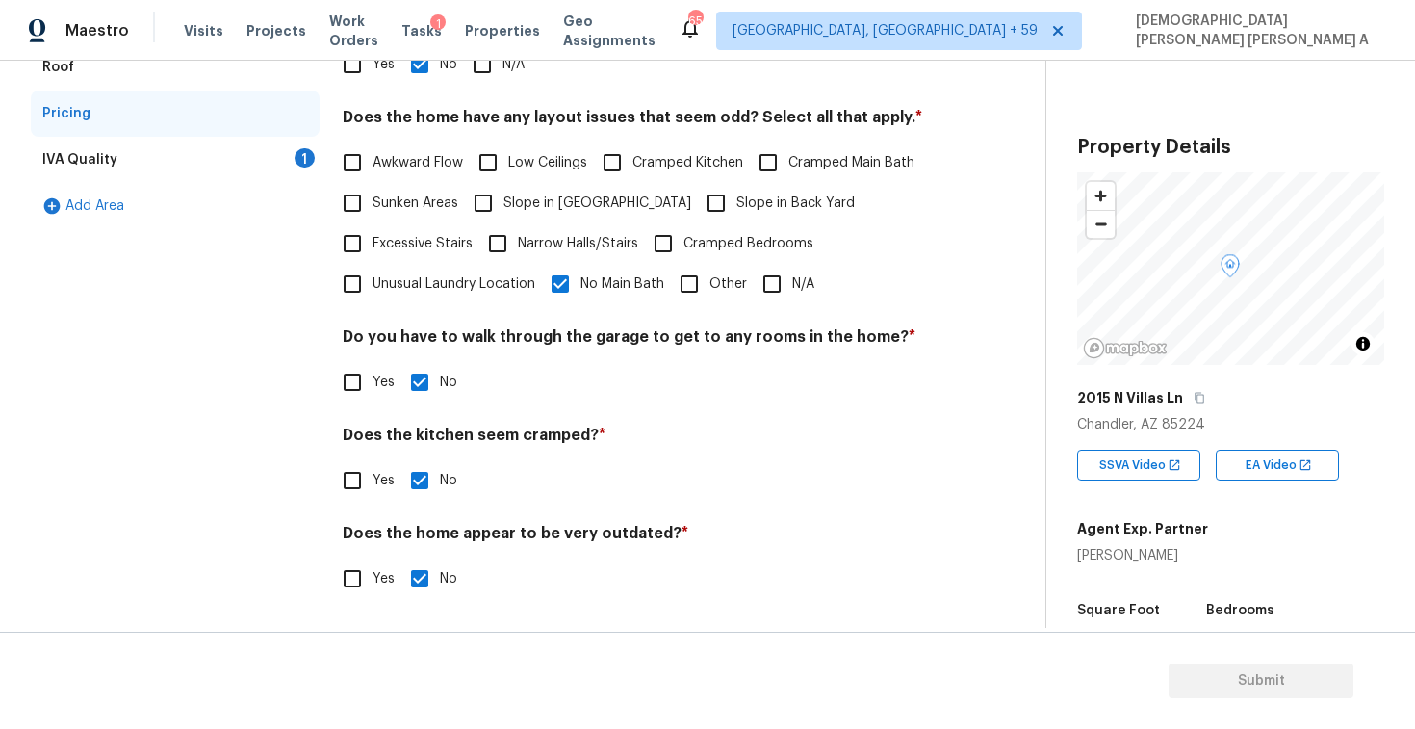
scroll to position [0, 0]
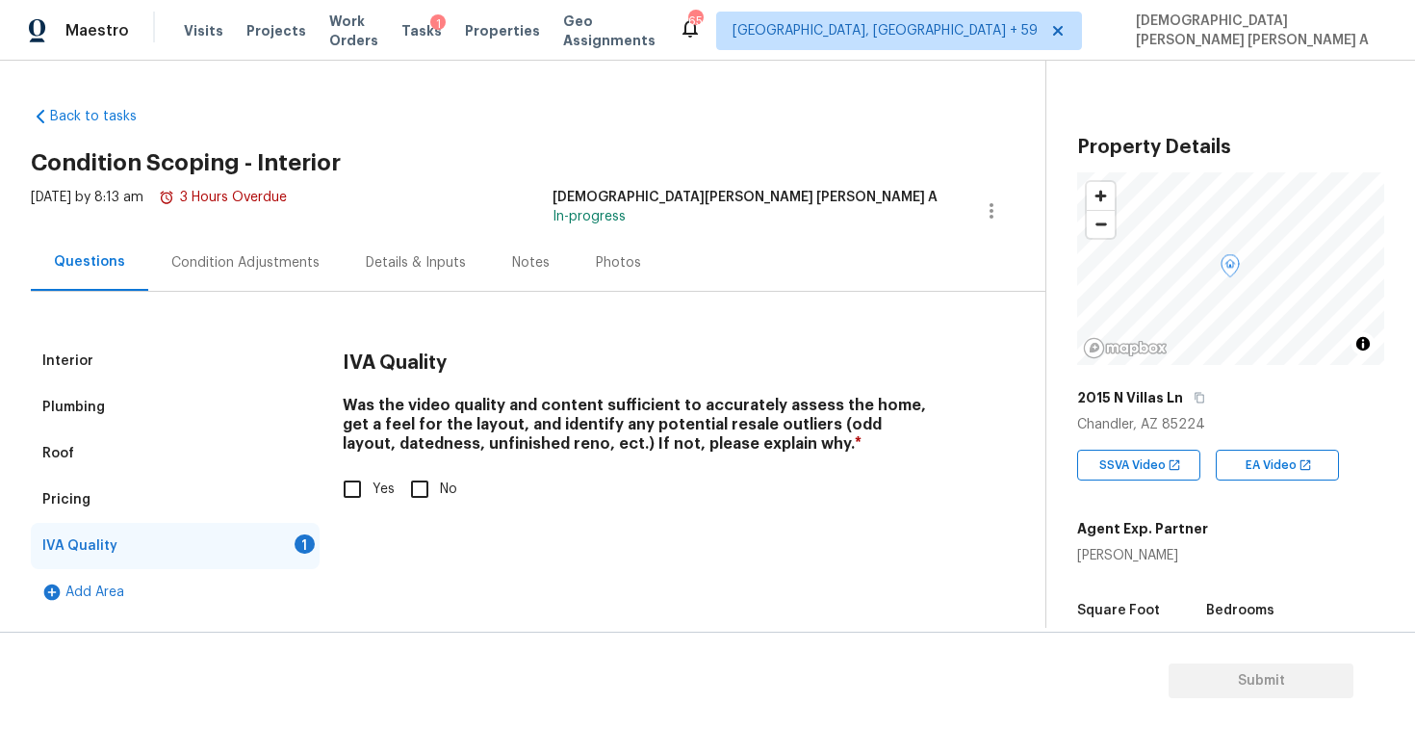
click at [348, 497] on input "Yes" at bounding box center [352, 489] width 40 height 40
checkbox input "true"
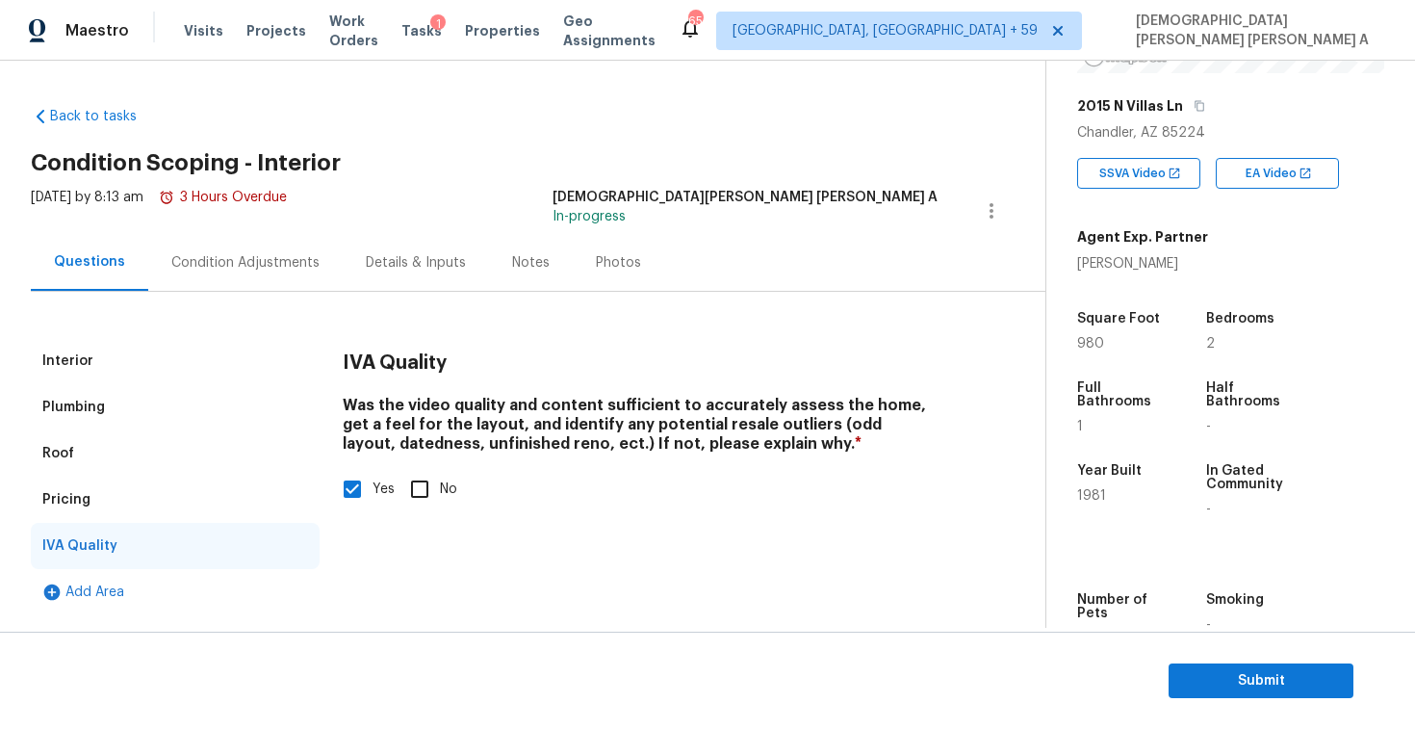
click at [241, 270] on div "Condition Adjustments" at bounding box center [245, 262] width 148 height 19
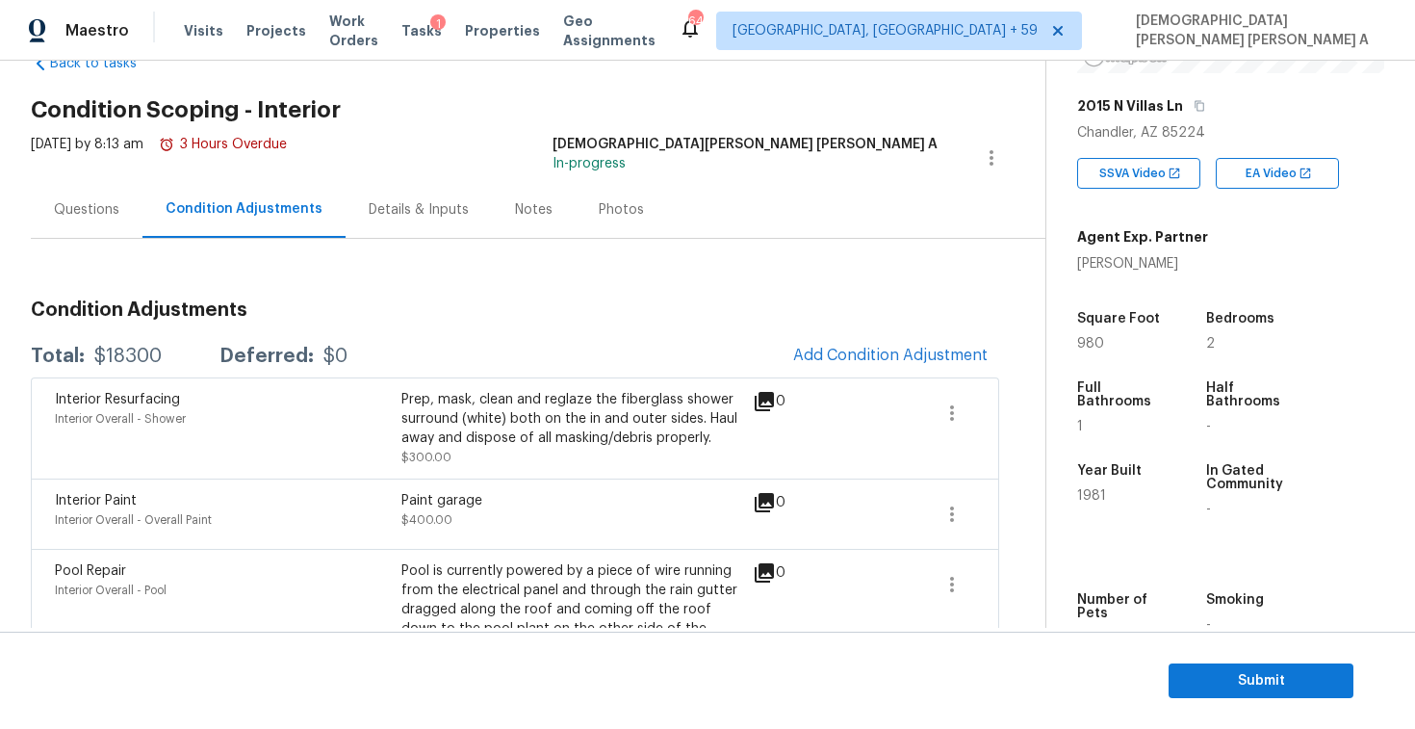
scroll to position [15, 0]
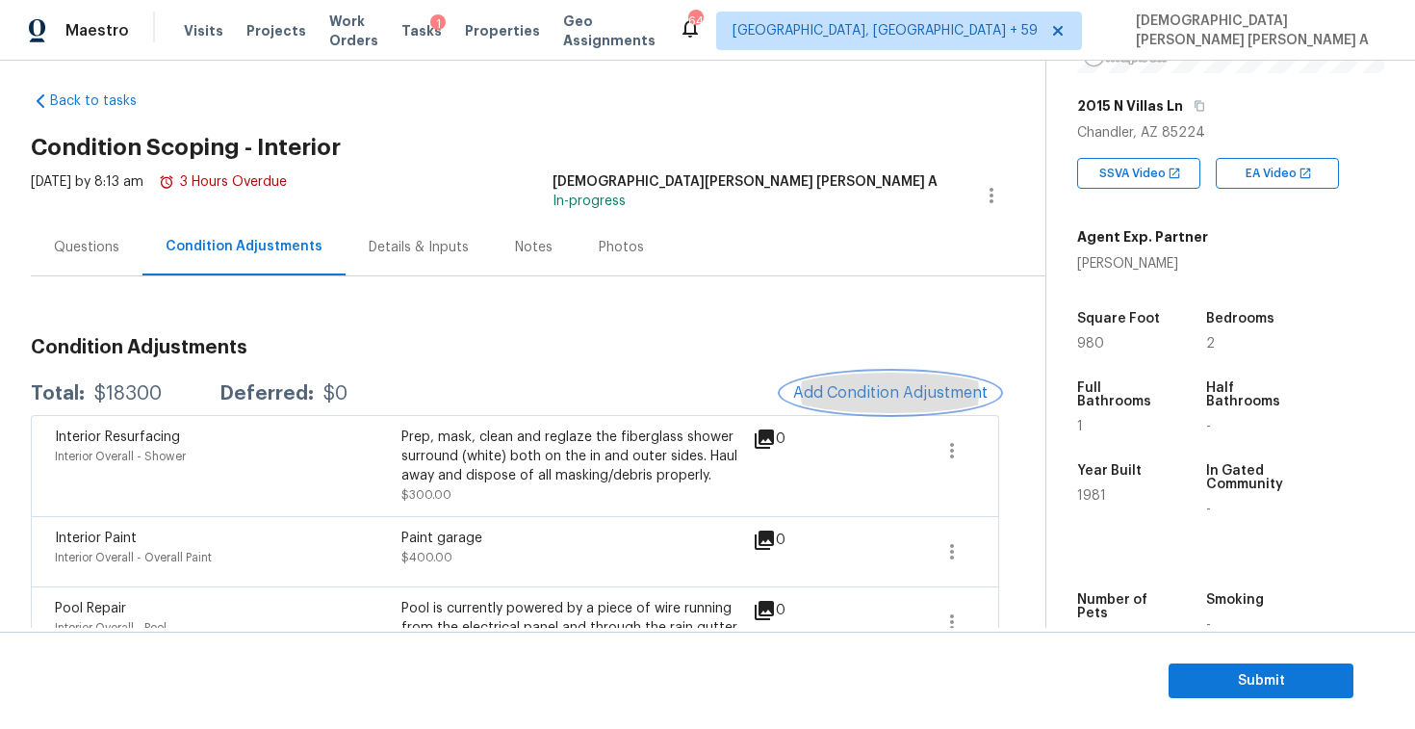
click at [885, 384] on span "Add Condition Adjustment" at bounding box center [890, 392] width 194 height 17
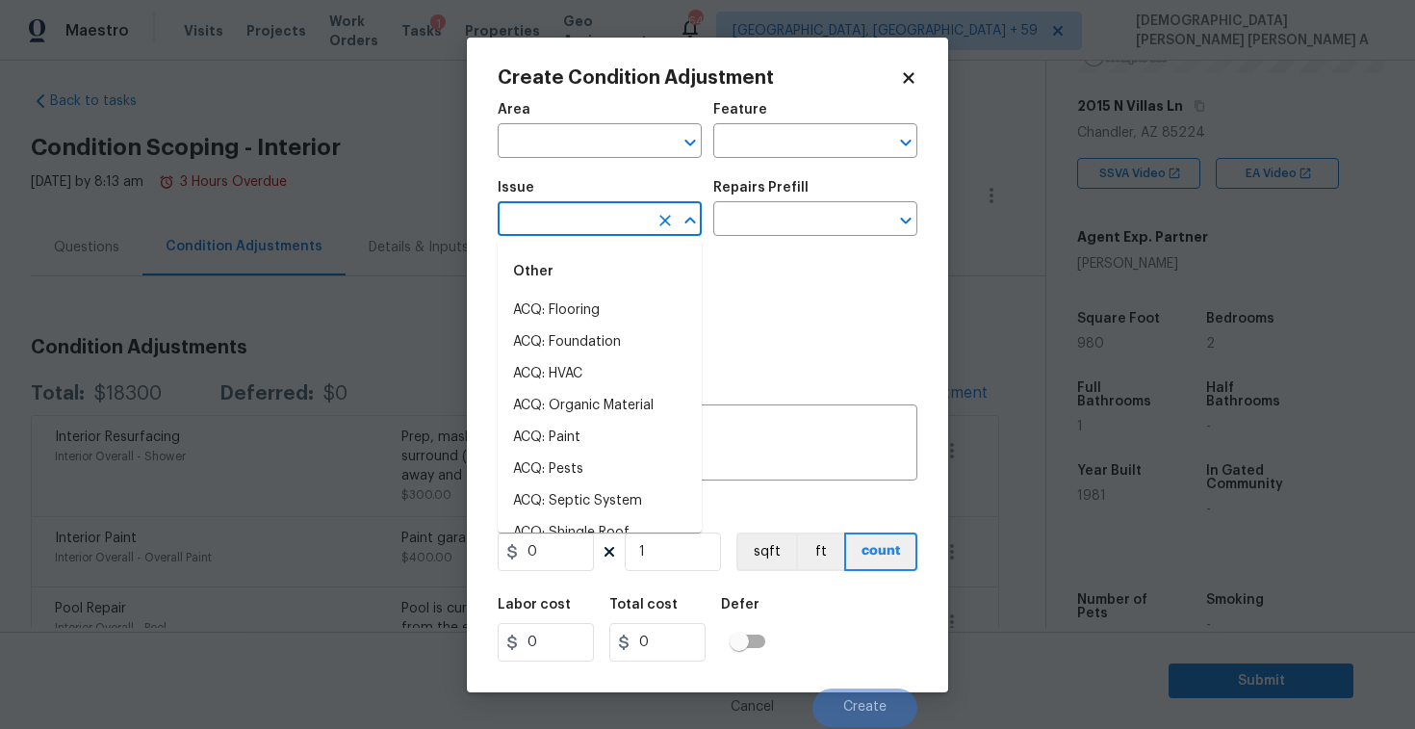
click at [610, 215] on input "text" at bounding box center [573, 221] width 150 height 30
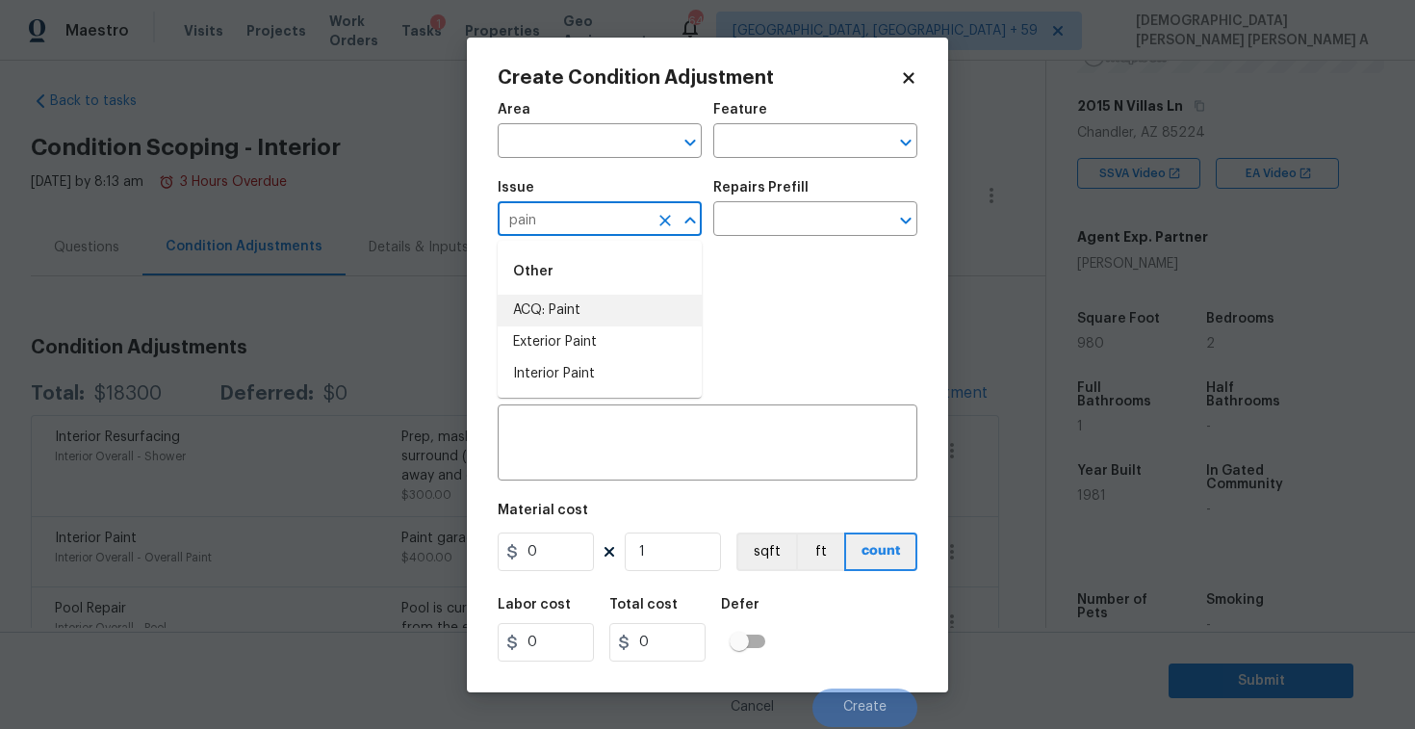
click at [581, 301] on li "ACQ: Paint" at bounding box center [600, 311] width 204 height 32
type input "ACQ: Paint"
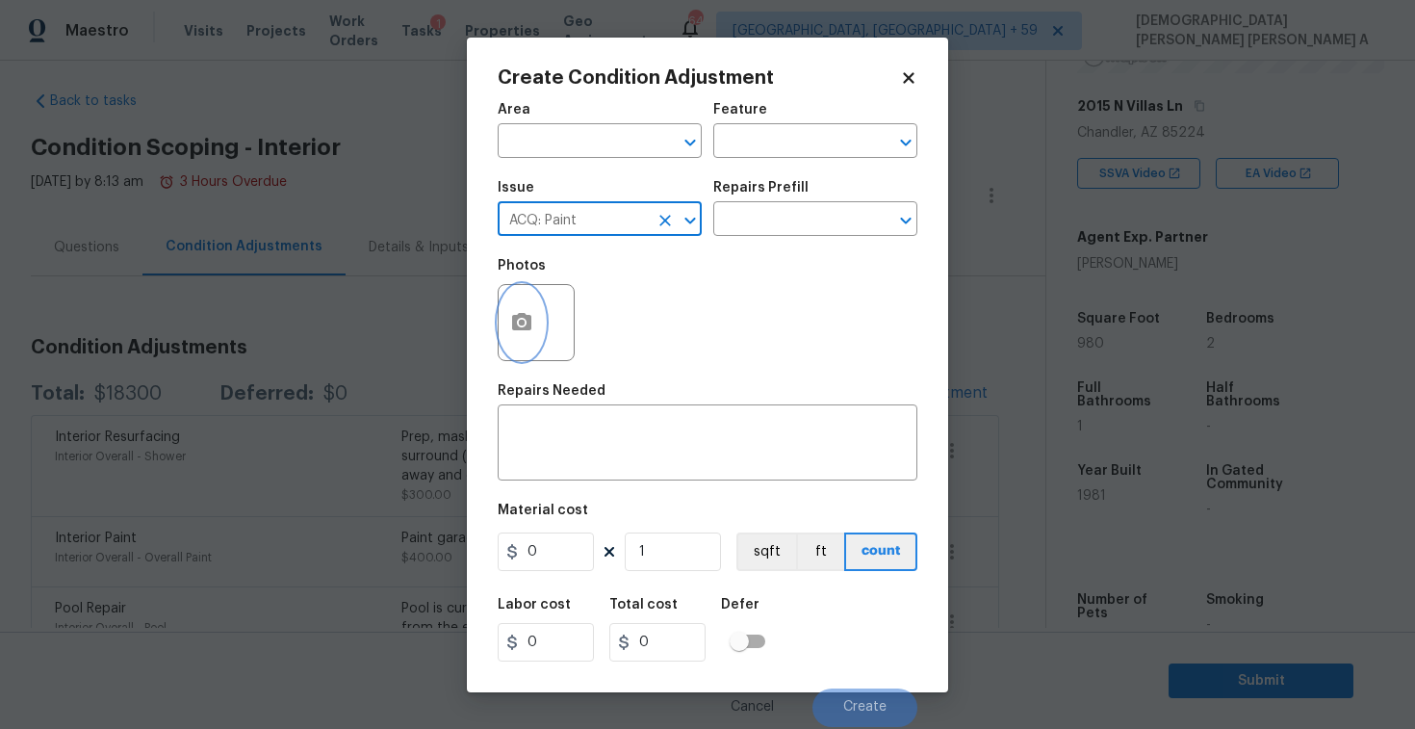
click at [511, 328] on icon "button" at bounding box center [521, 322] width 23 height 23
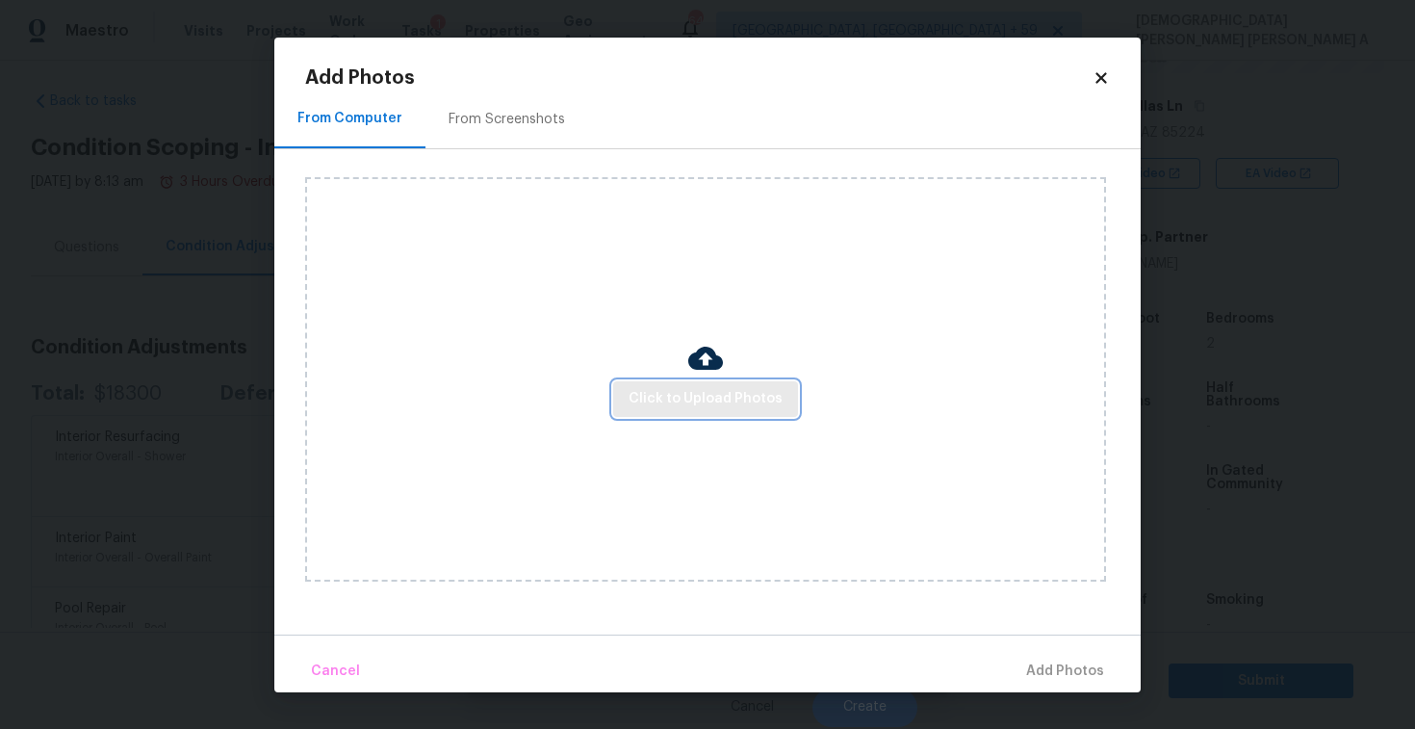
click at [731, 414] on button "Click to Upload Photos" at bounding box center [705, 399] width 185 height 36
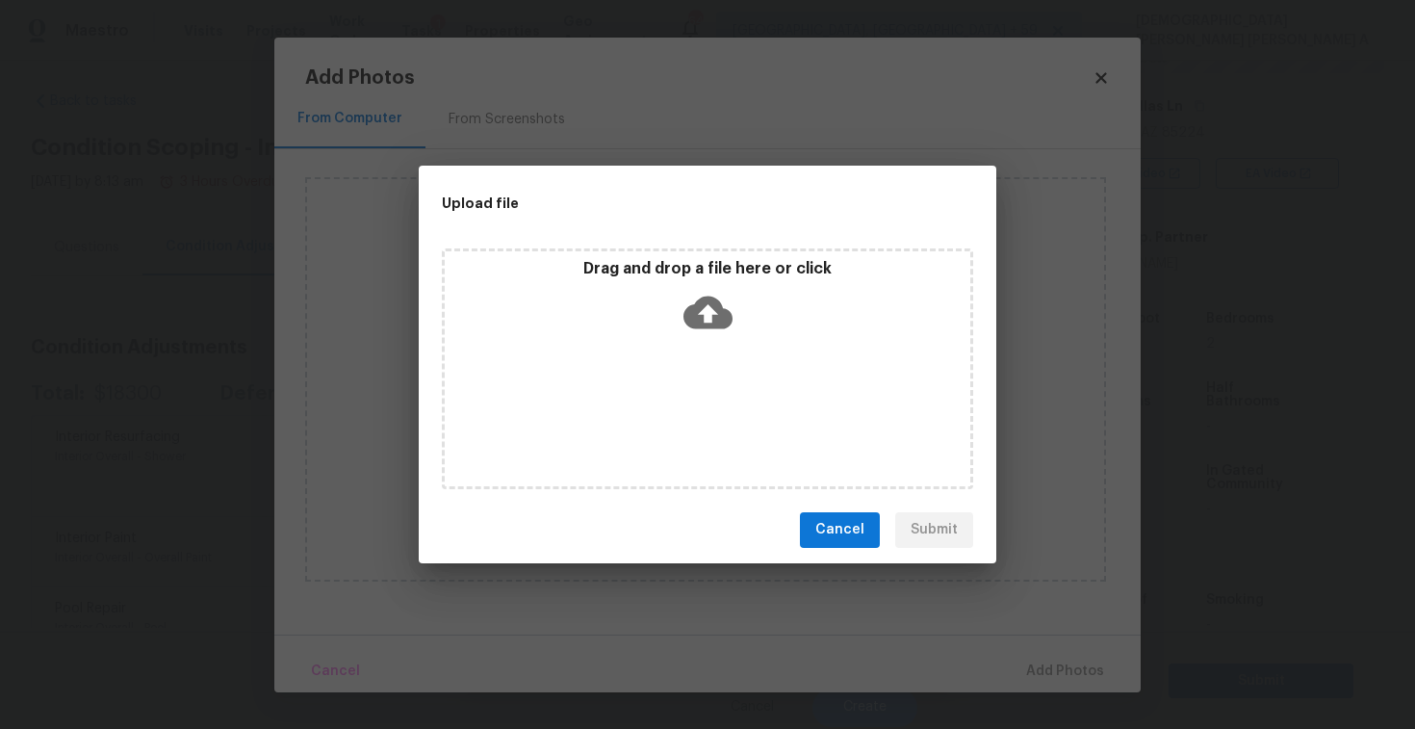
click at [704, 323] on icon at bounding box center [707, 312] width 49 height 33
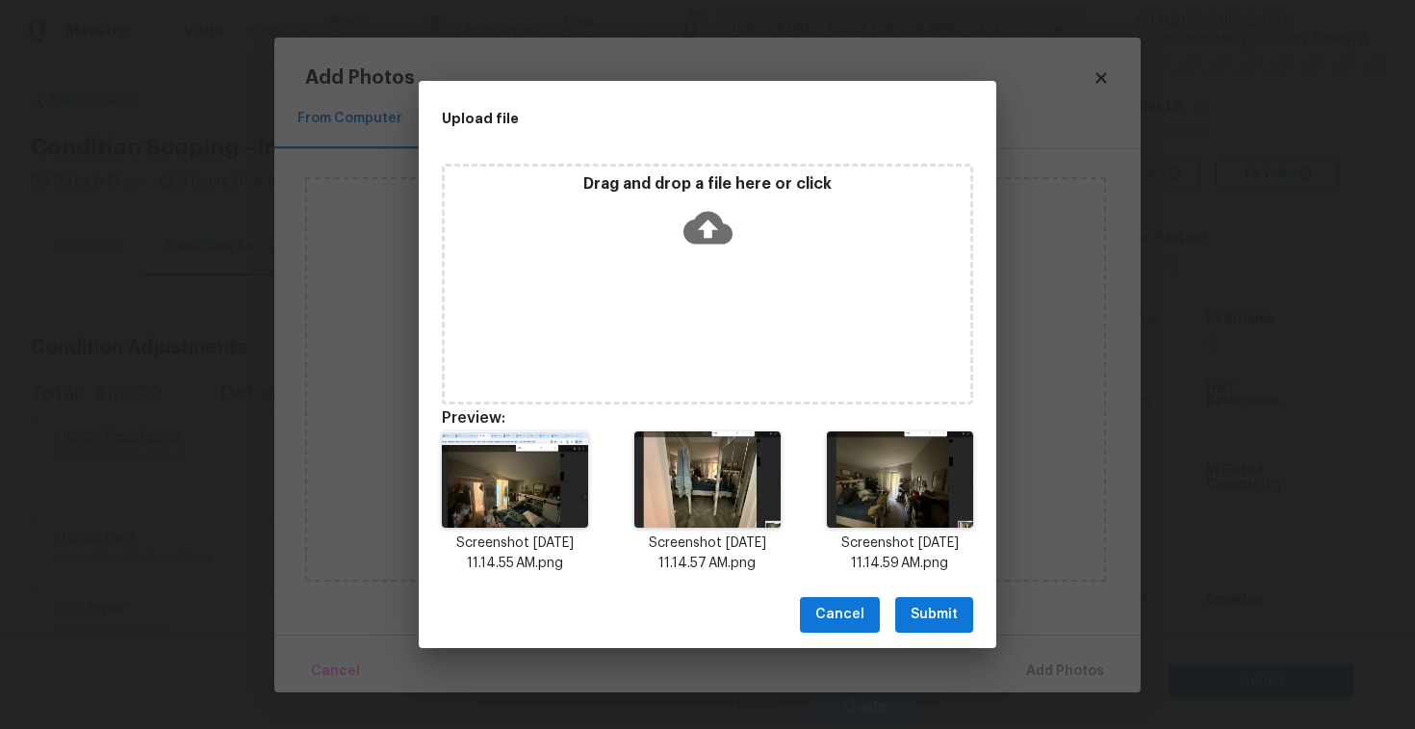
click at [920, 622] on span "Submit" at bounding box center [934, 615] width 47 height 24
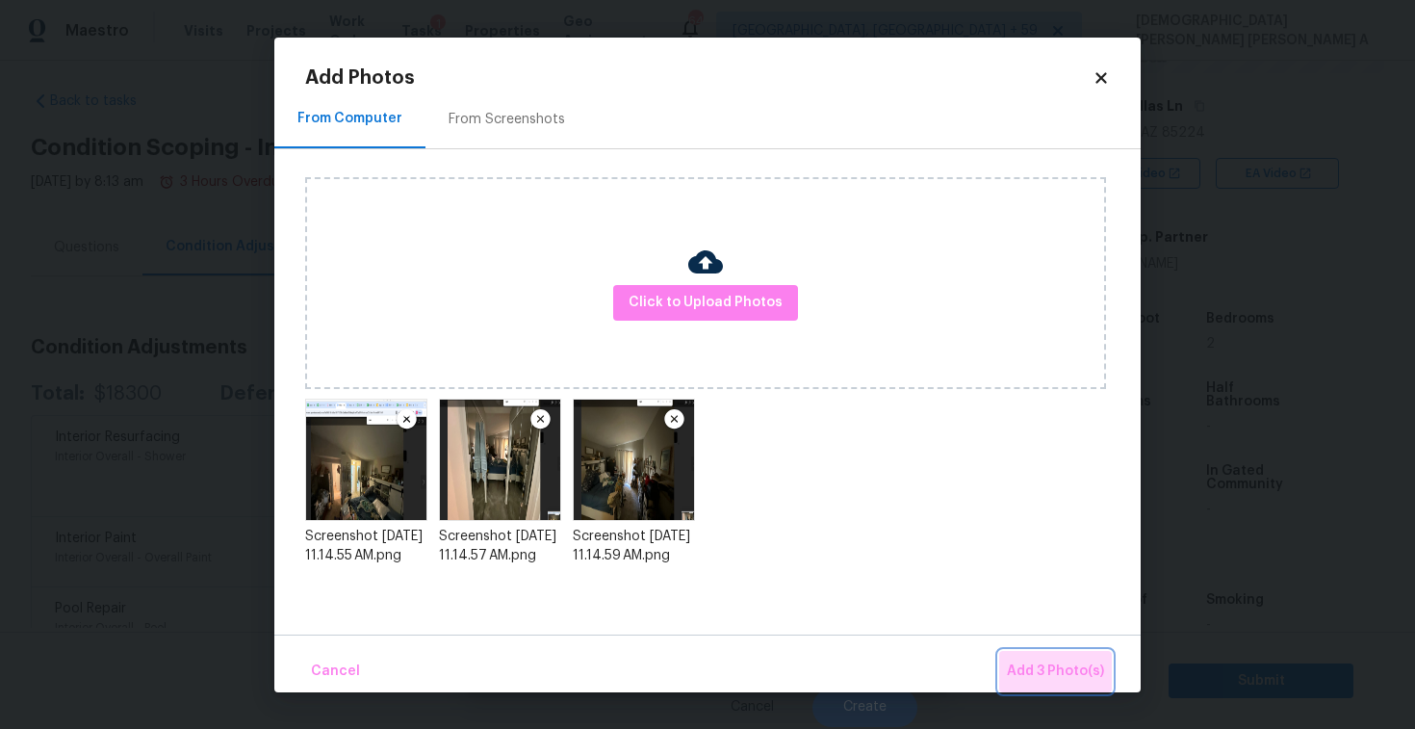
click at [1065, 671] on span "Add 3 Photo(s)" at bounding box center [1055, 671] width 97 height 24
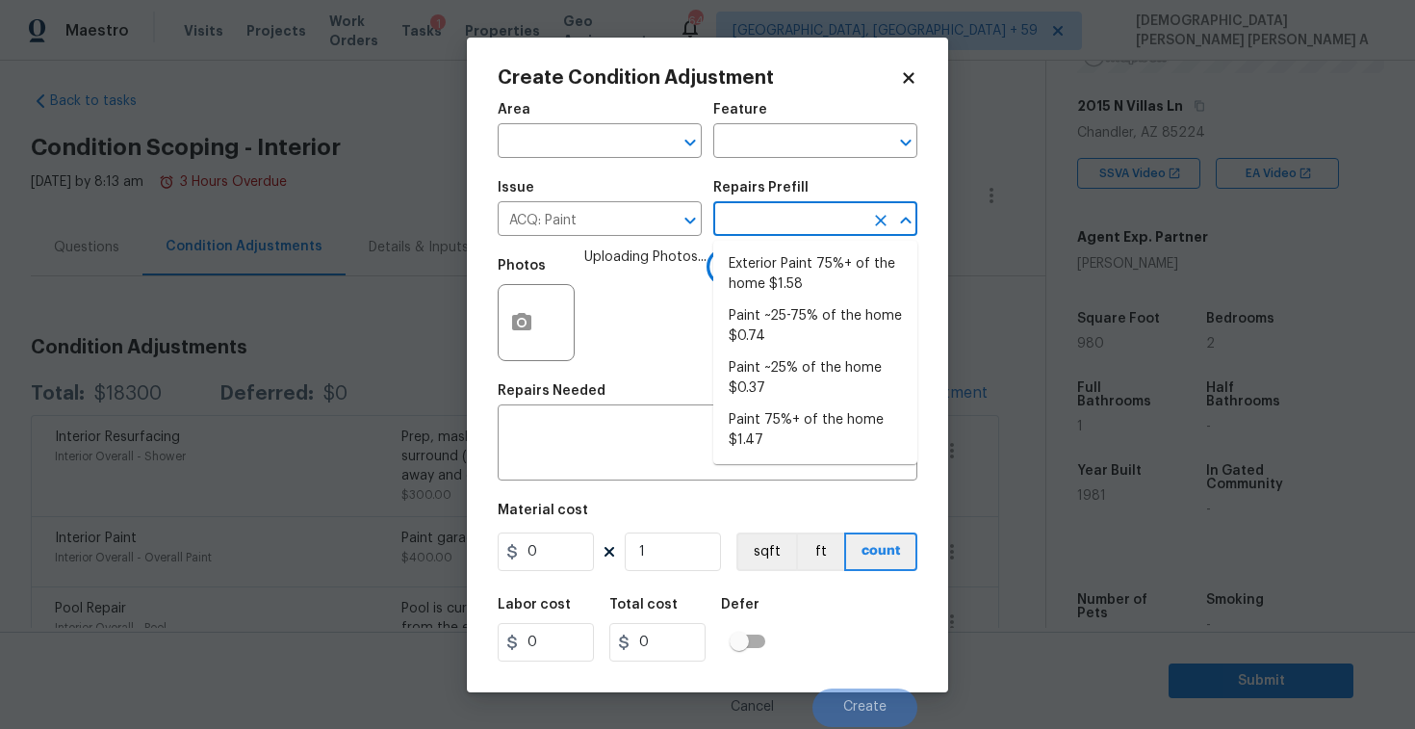
click at [759, 229] on input "text" at bounding box center [788, 221] width 150 height 30
click at [773, 423] on li "Paint 75%+ of the home $1.47" at bounding box center [815, 430] width 204 height 52
type input "Acquisition"
type textarea "Acquisition Scope: 75%+ of the home will likely require interior paint"
type input "1.47"
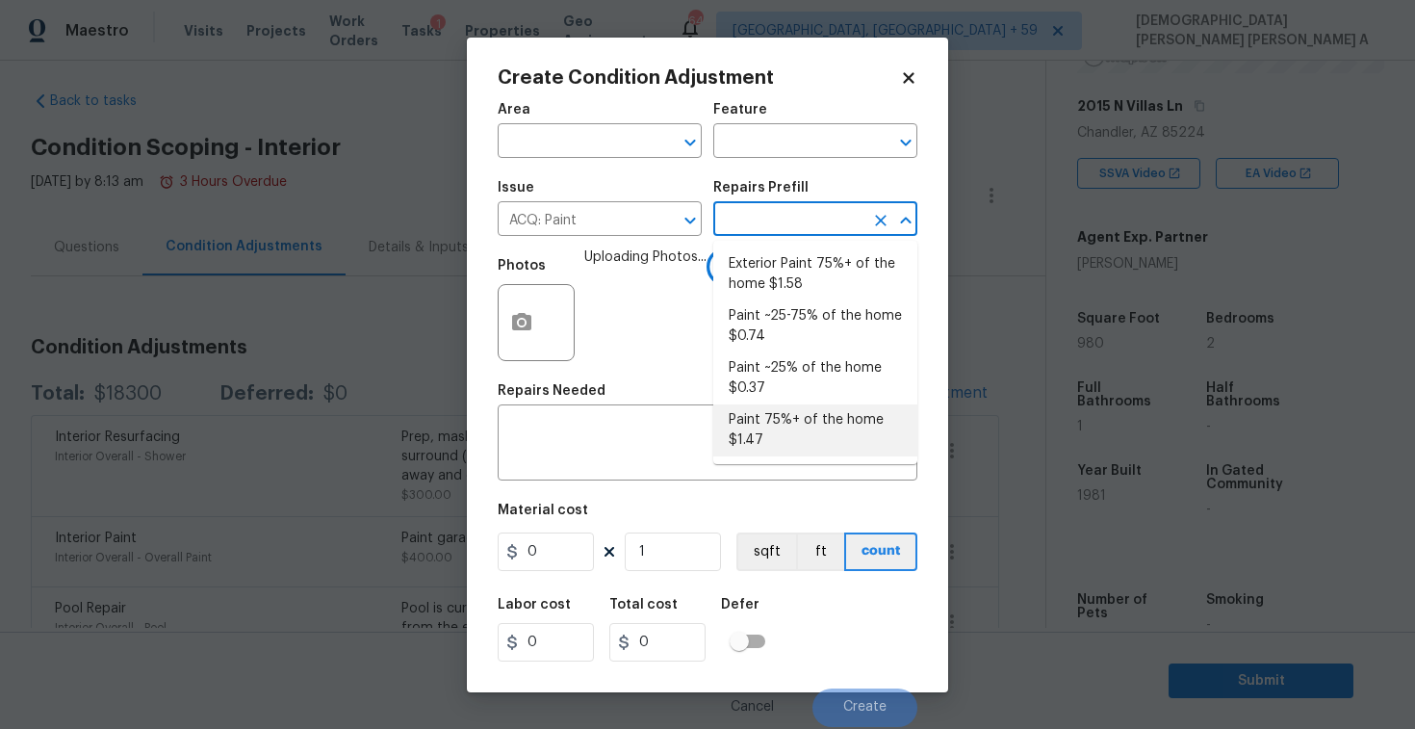
type input "1.47"
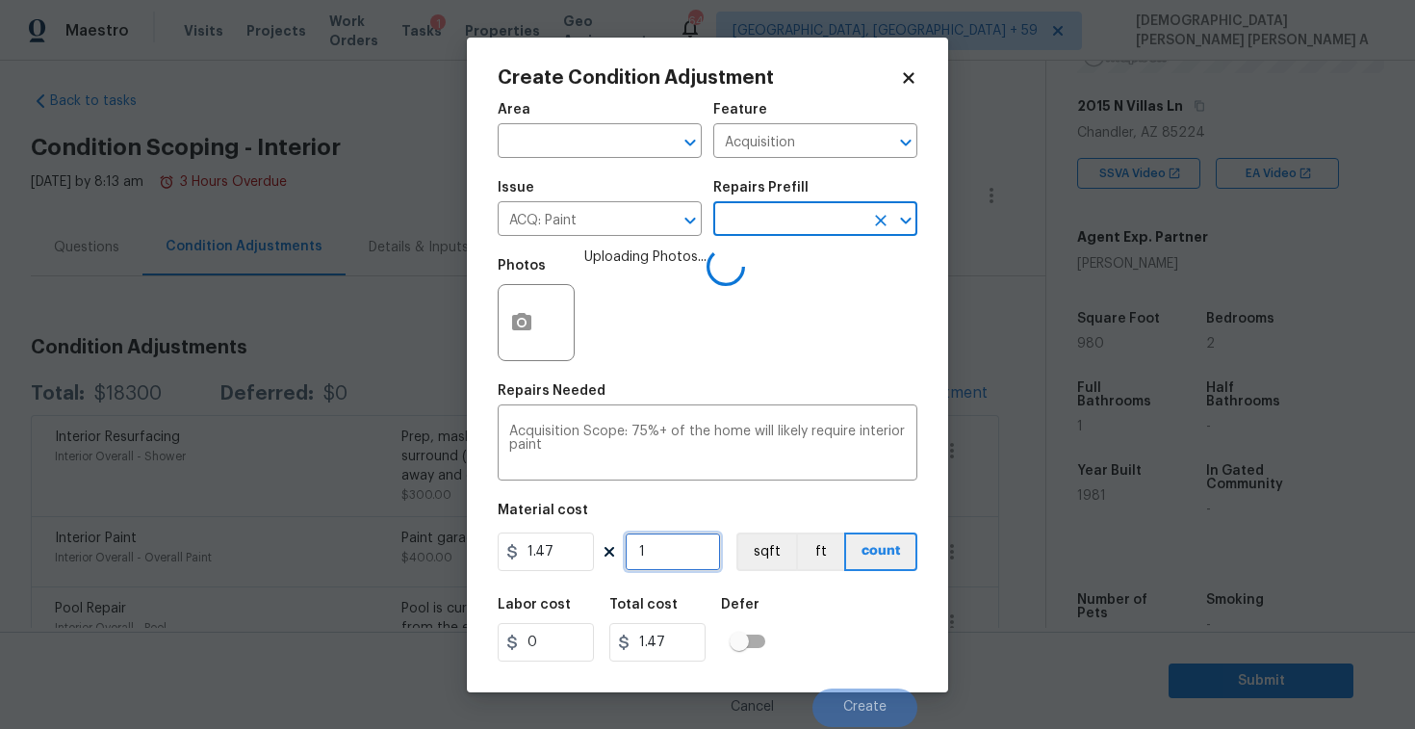
click at [671, 565] on input "1" at bounding box center [673, 551] width 96 height 39
type input "0"
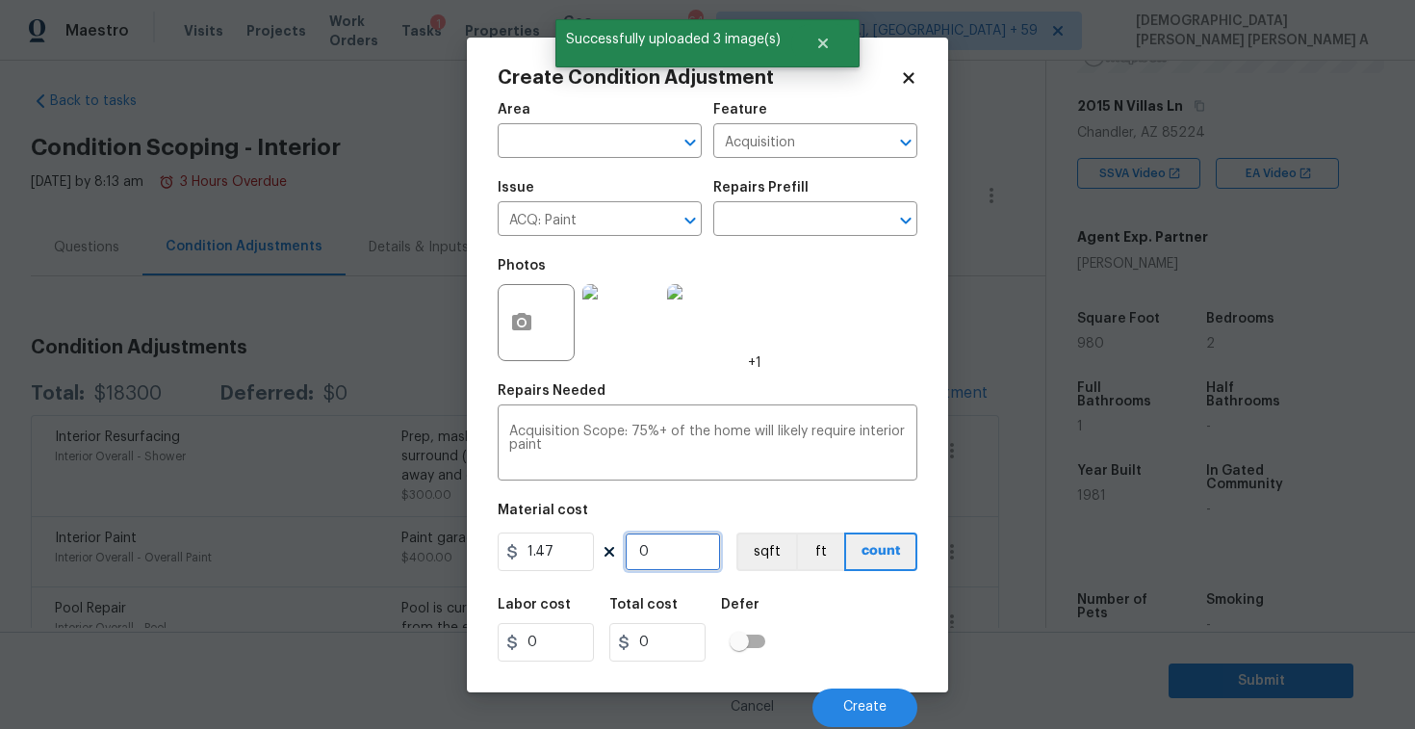
type input "9"
type input "13.23"
type input "98"
type input "144.06"
type input "980"
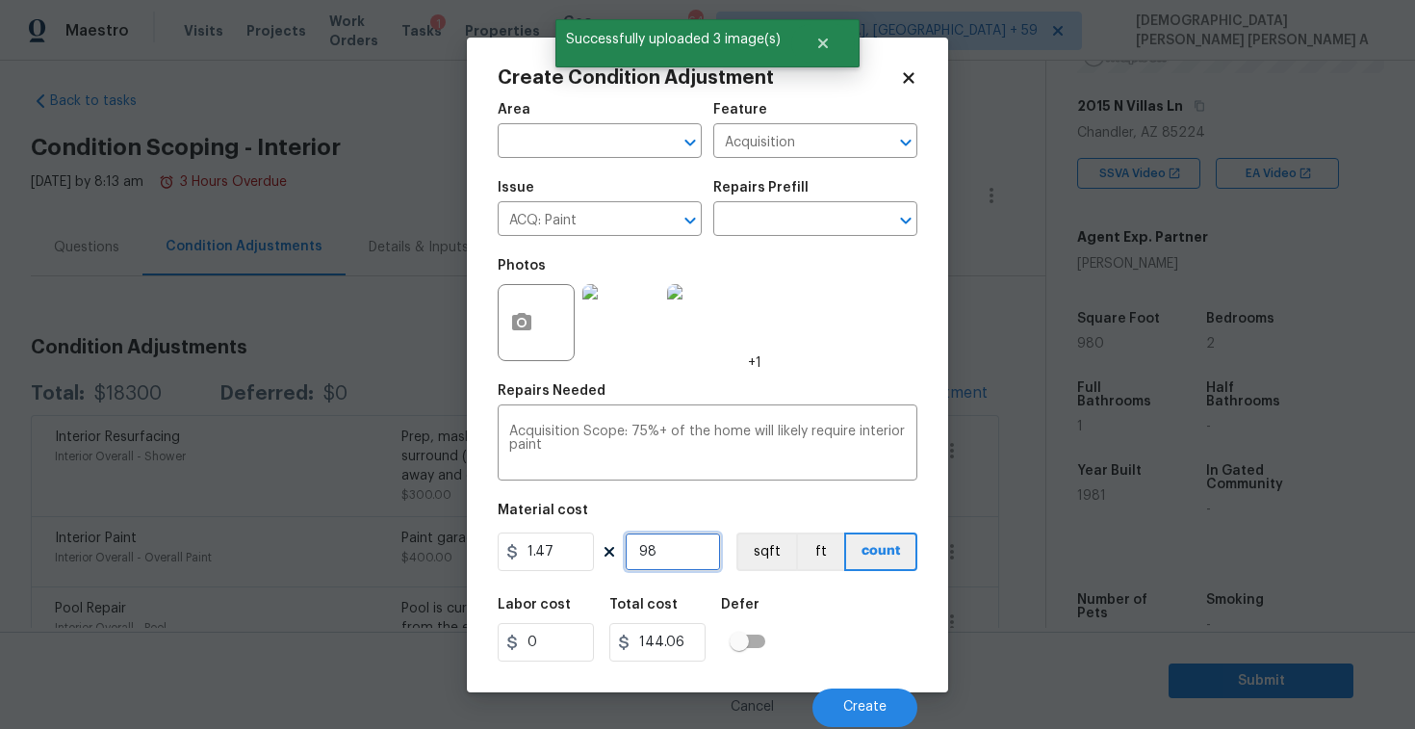
type input "1440.6"
type input "980"
click at [733, 564] on div "1.47 980 sqft ft count" at bounding box center [708, 551] width 420 height 39
click at [762, 564] on button "sqft" at bounding box center [766, 551] width 60 height 39
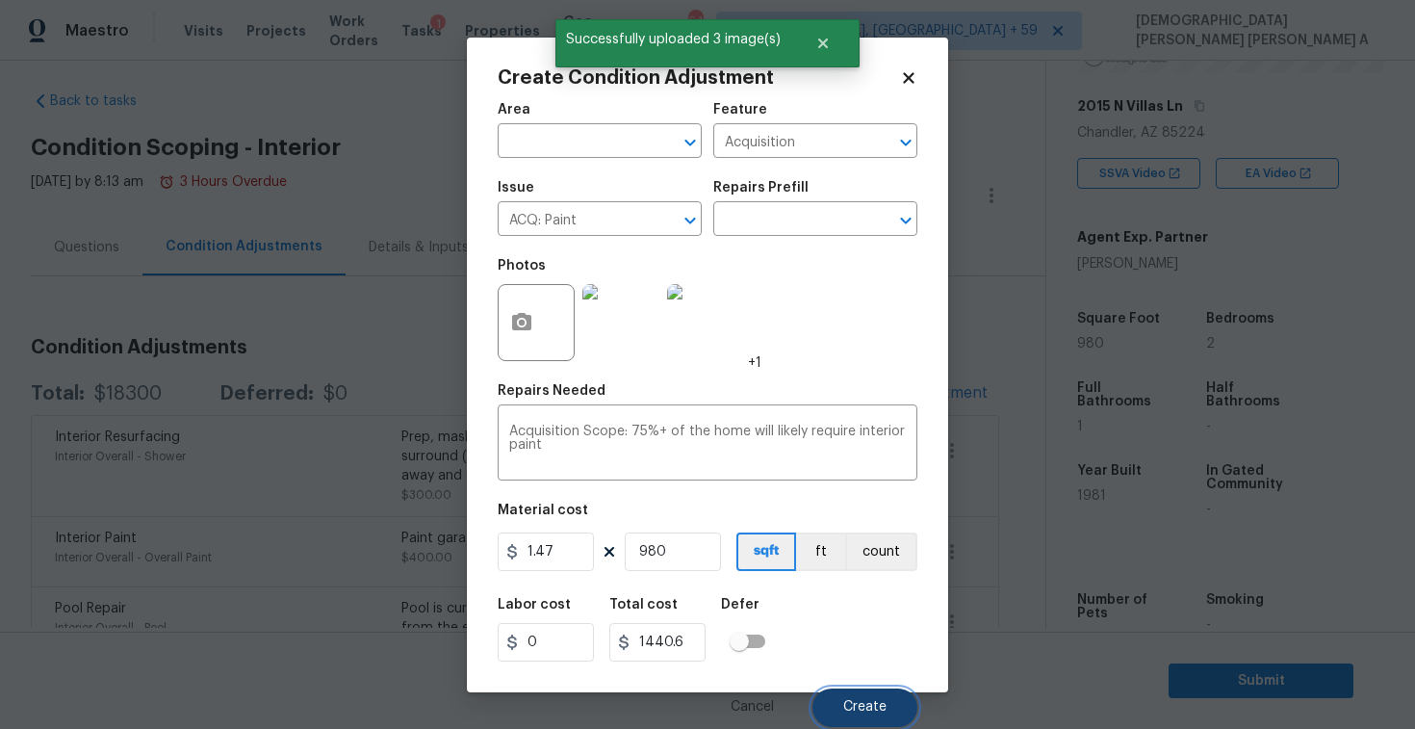
click at [834, 708] on button "Create" at bounding box center [864, 707] width 105 height 39
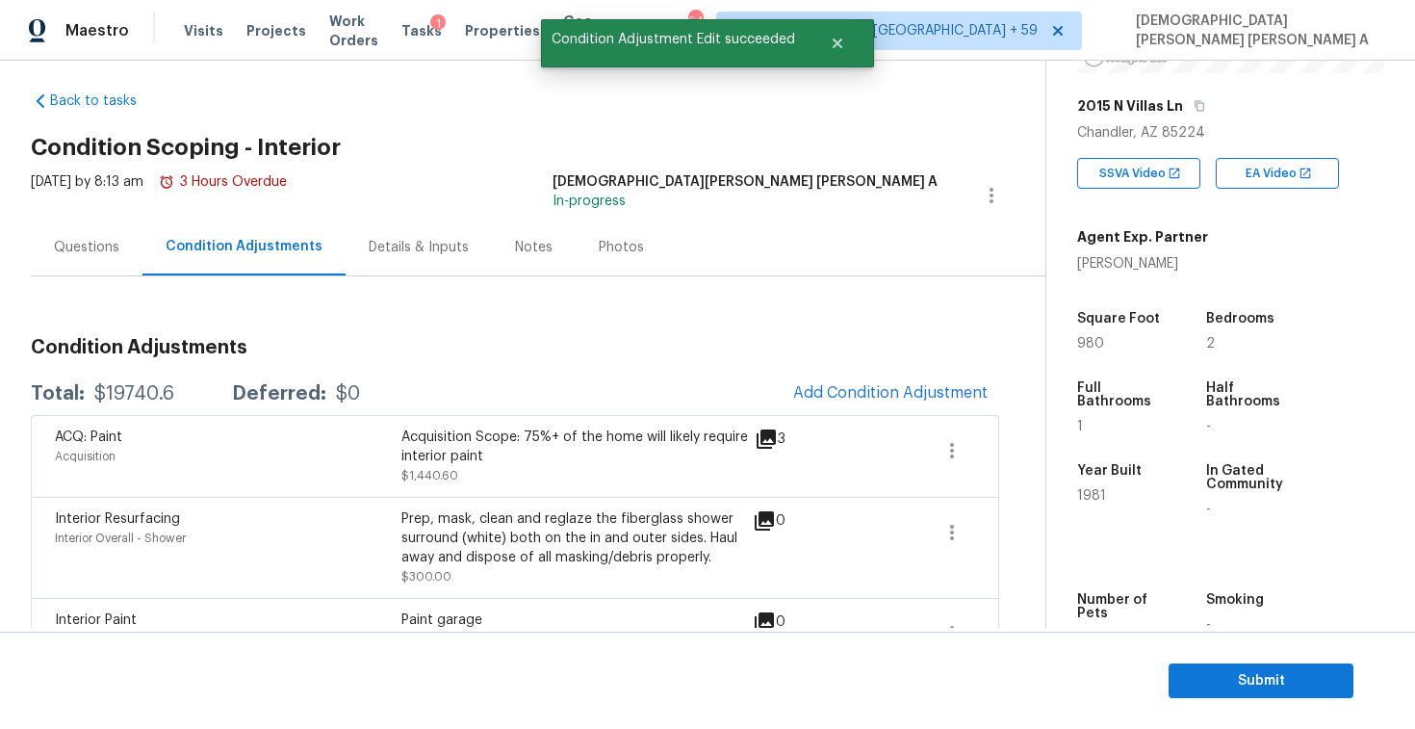
click at [853, 371] on div "Condition Adjustments Total: $19740.6 Deferred: $0 Add Condition Adjustment ACQ…" at bounding box center [515, 699] width 968 height 754
click at [853, 380] on button "Add Condition Adjustment" at bounding box center [891, 393] width 218 height 40
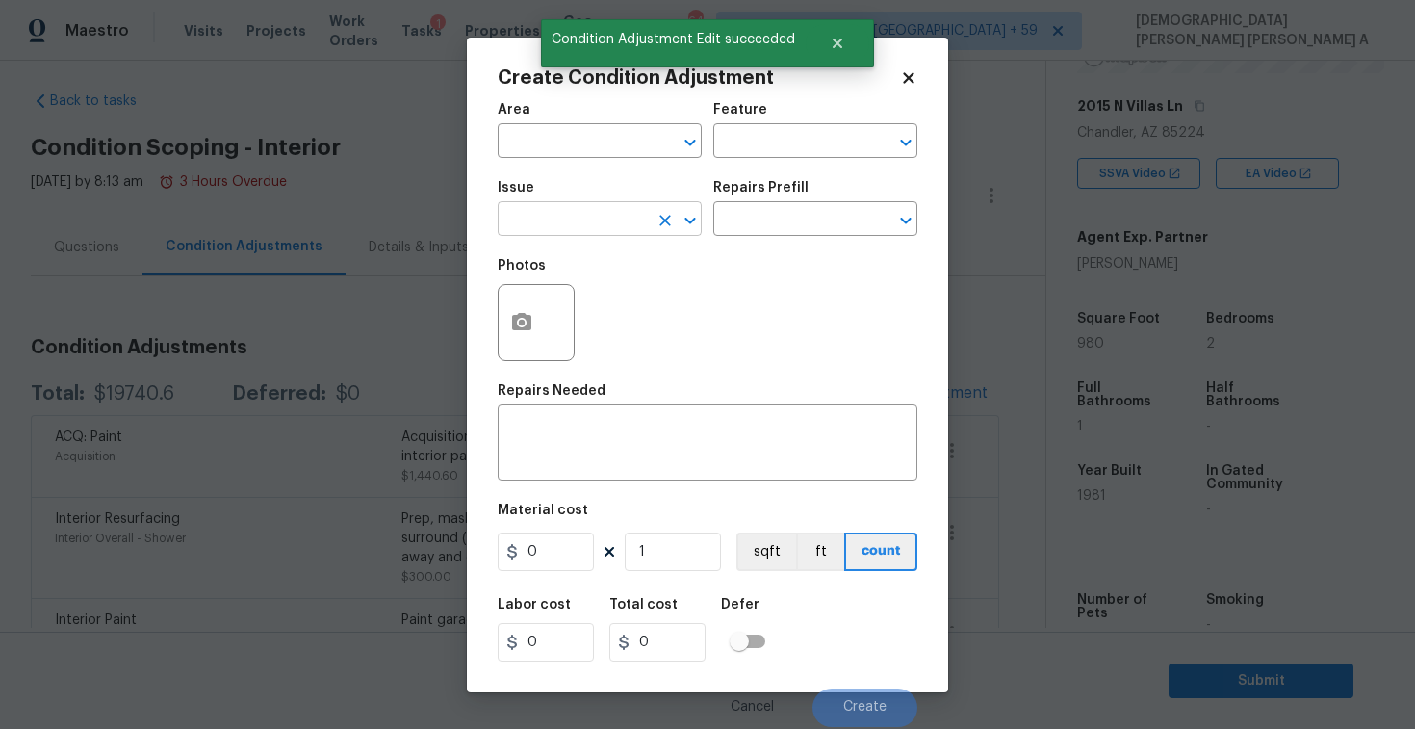
click at [553, 228] on input "text" at bounding box center [573, 221] width 150 height 30
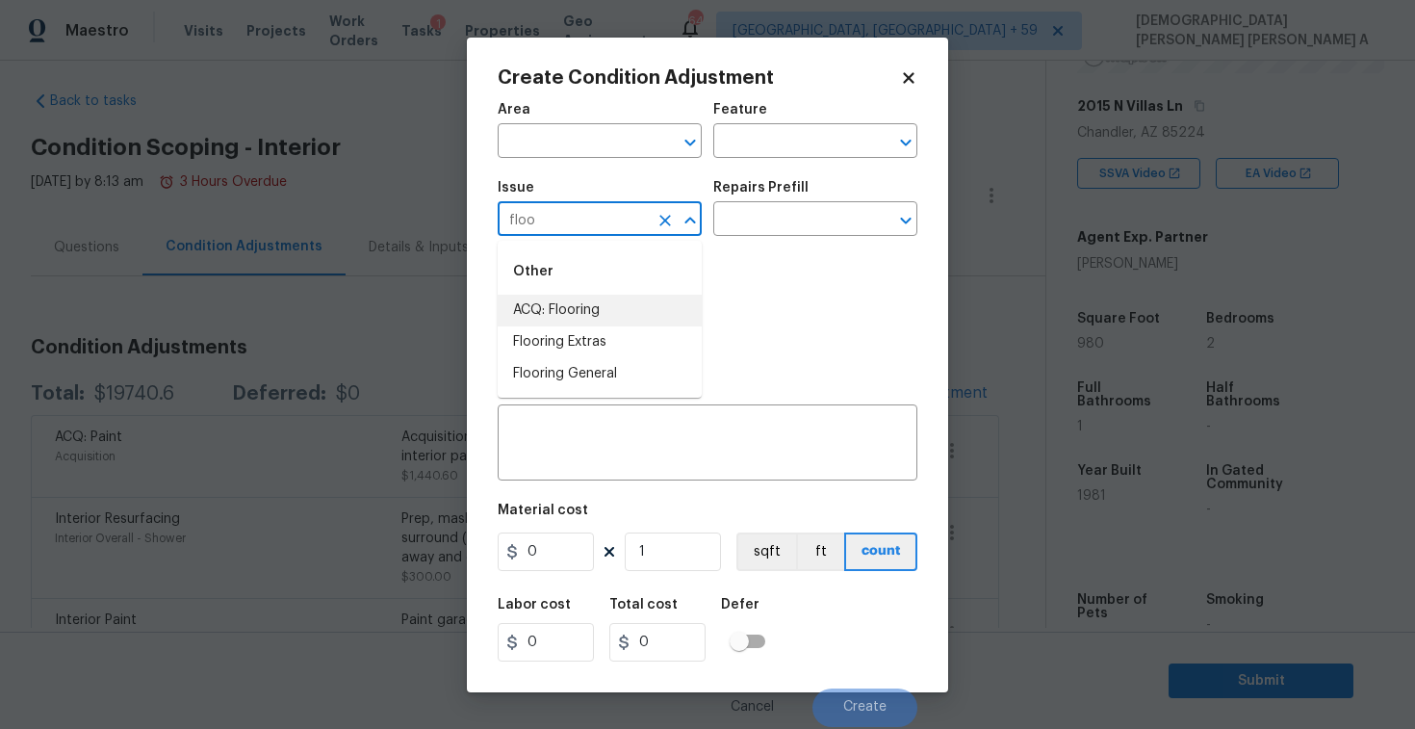
click at [562, 298] on li "ACQ: Flooring" at bounding box center [600, 311] width 204 height 32
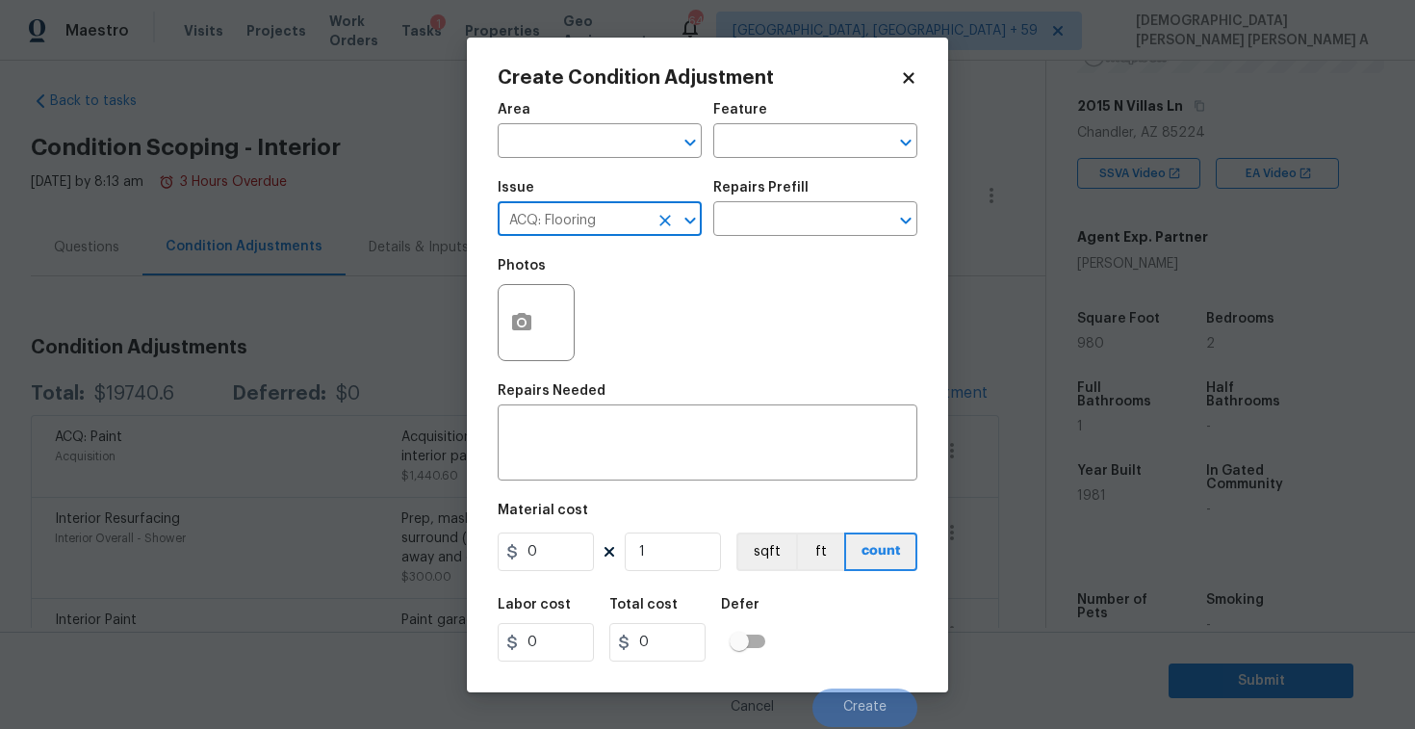
type input "ACQ: Flooring"
click at [531, 340] on button "button" at bounding box center [522, 322] width 46 height 75
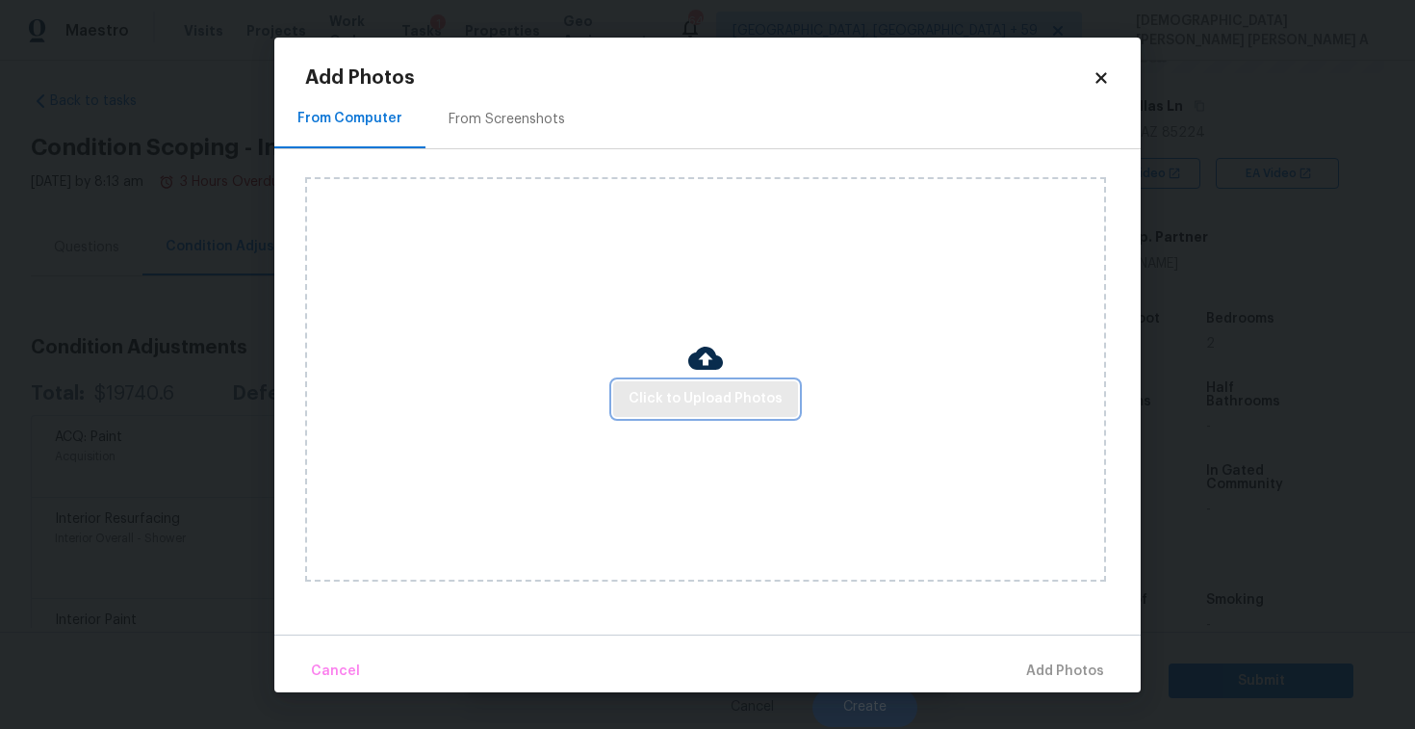
click at [752, 399] on span "Click to Upload Photos" at bounding box center [706, 399] width 154 height 24
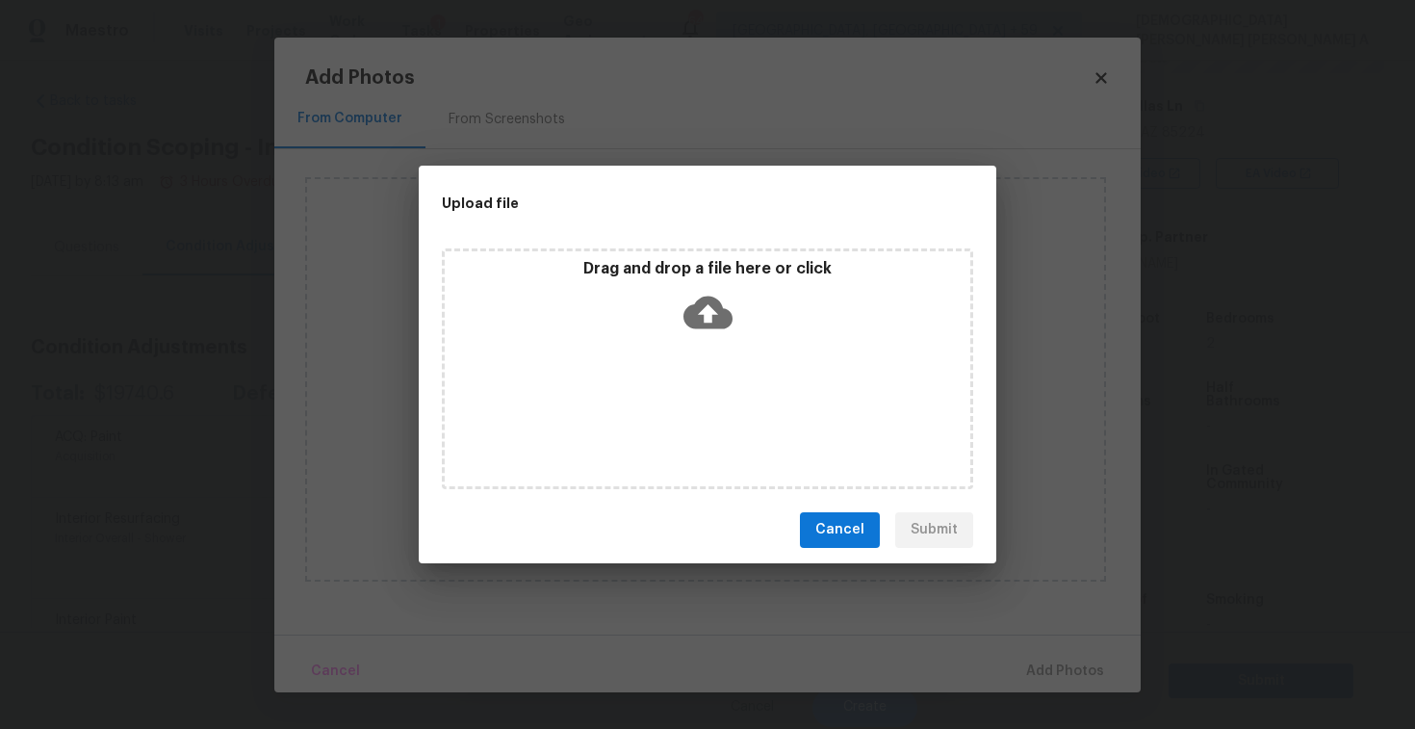
click at [745, 359] on div "Drag and drop a file here or click" at bounding box center [707, 368] width 531 height 241
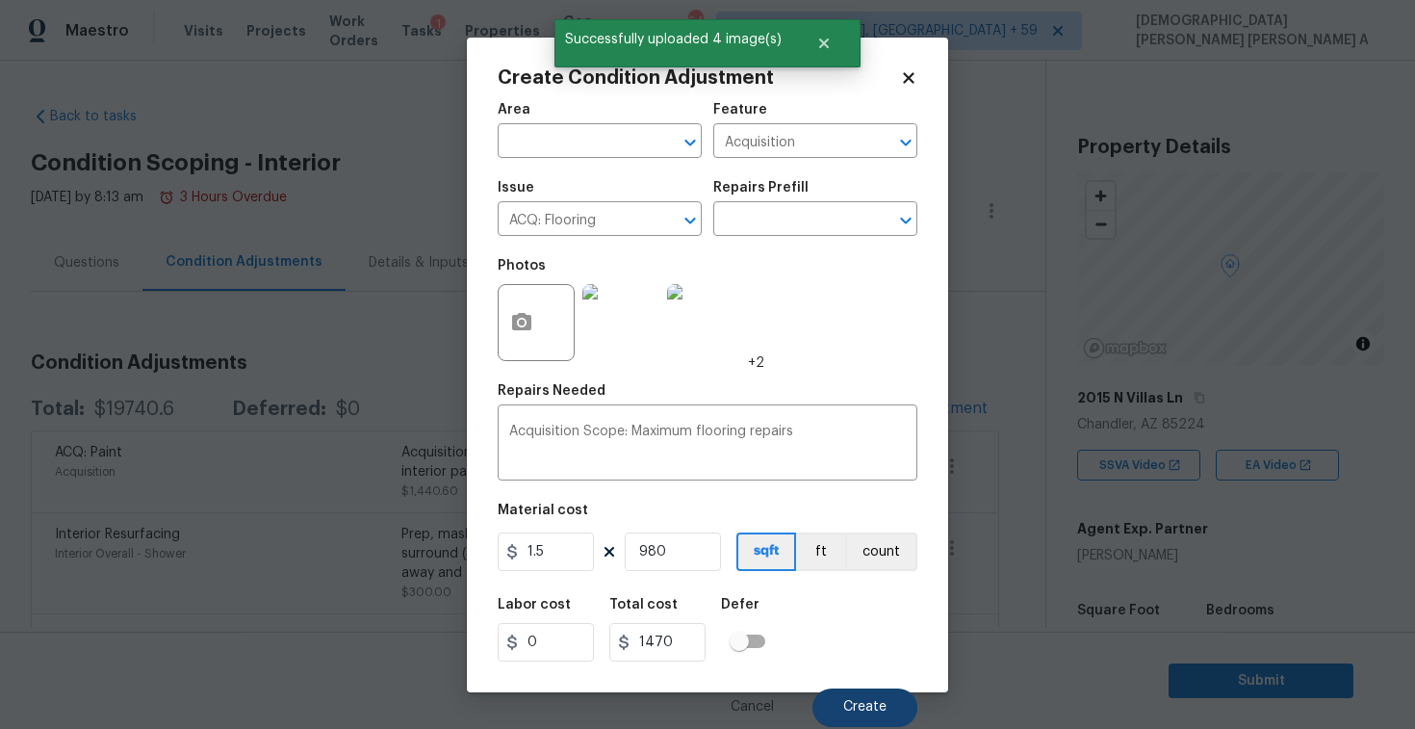
scroll to position [292, 0]
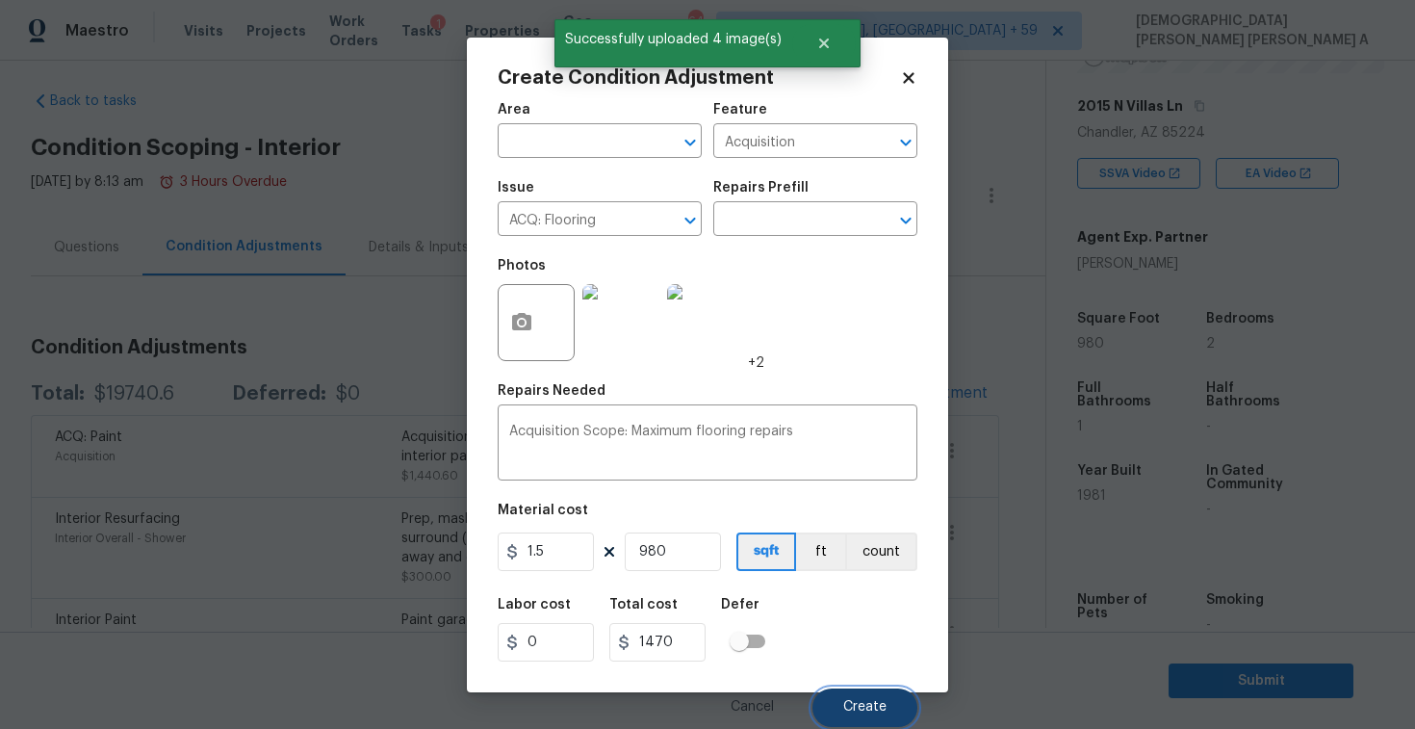
click at [873, 718] on button "Create" at bounding box center [864, 707] width 105 height 39
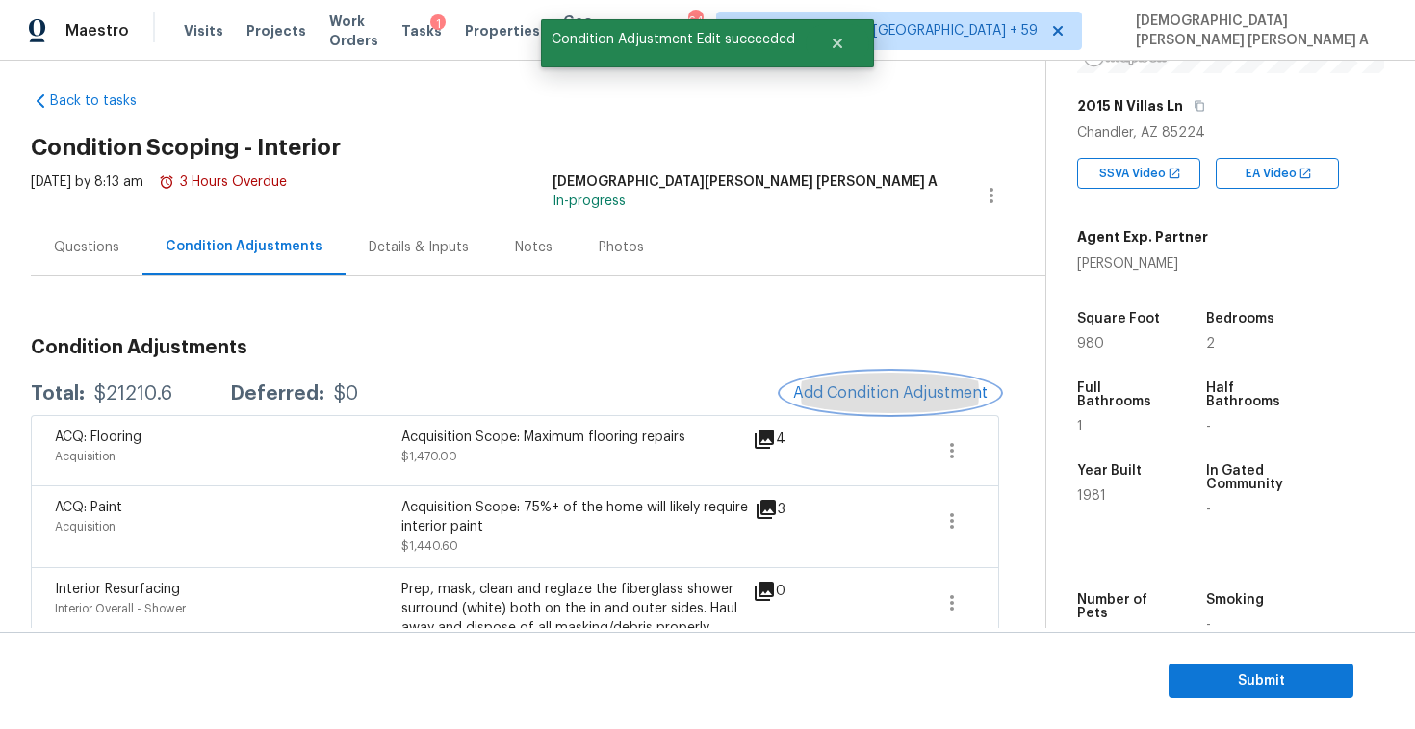
click at [848, 399] on span "Add Condition Adjustment" at bounding box center [890, 392] width 194 height 17
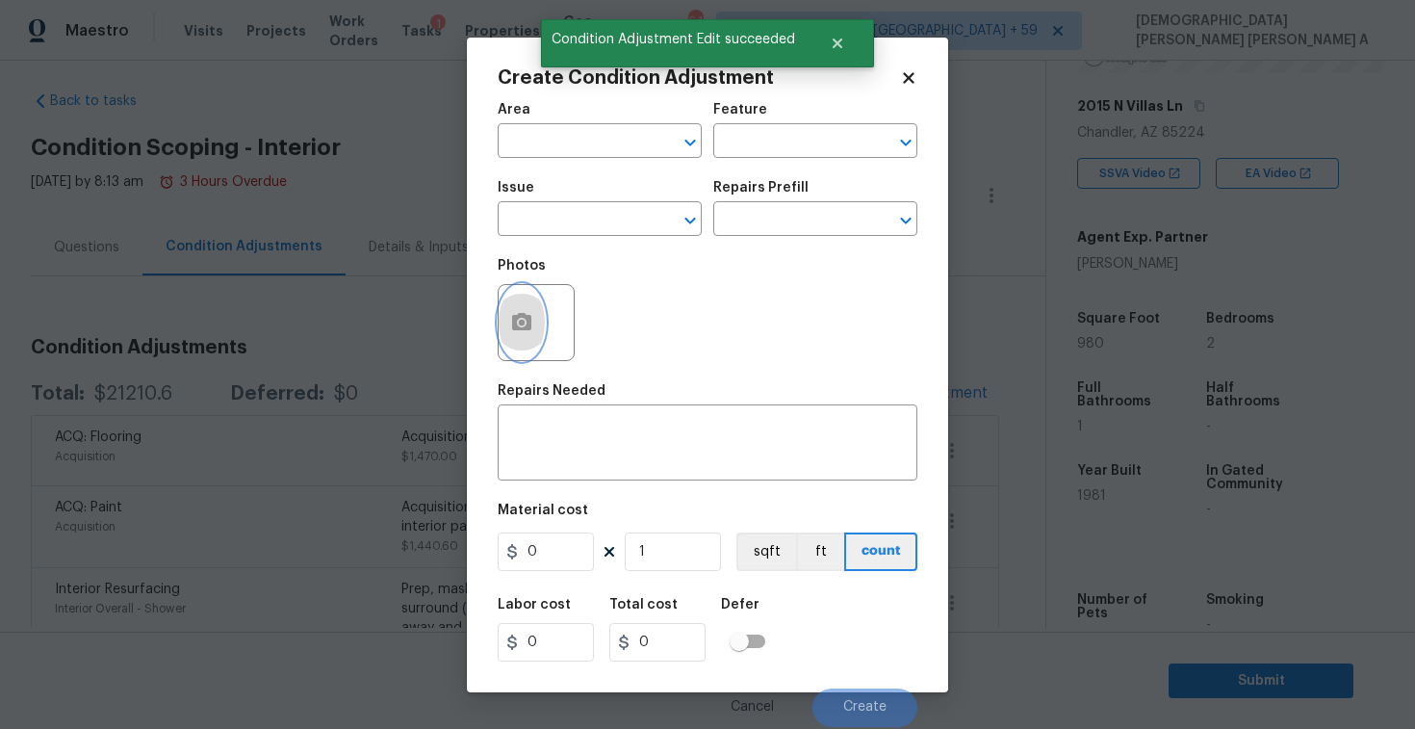
click at [539, 344] on button "button" at bounding box center [522, 322] width 46 height 75
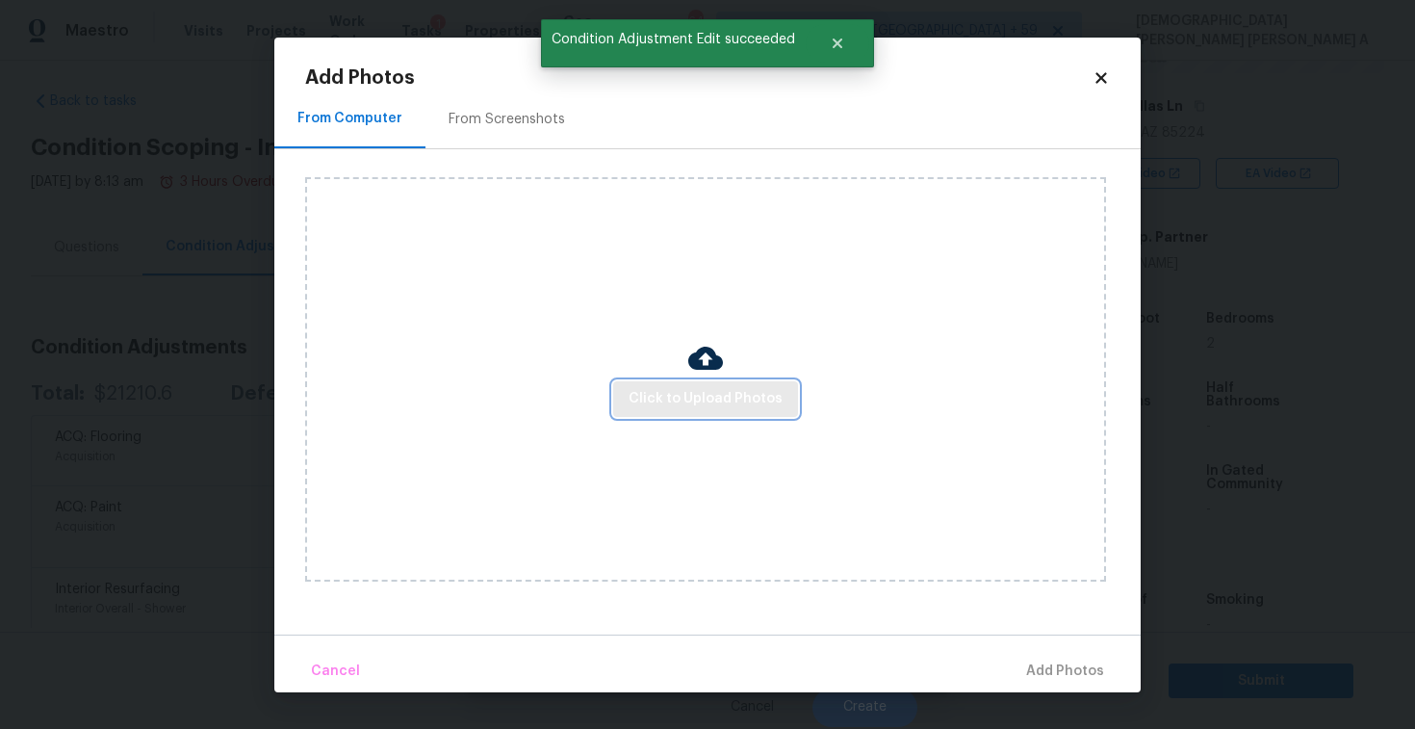
click at [735, 399] on span "Click to Upload Photos" at bounding box center [706, 399] width 154 height 24
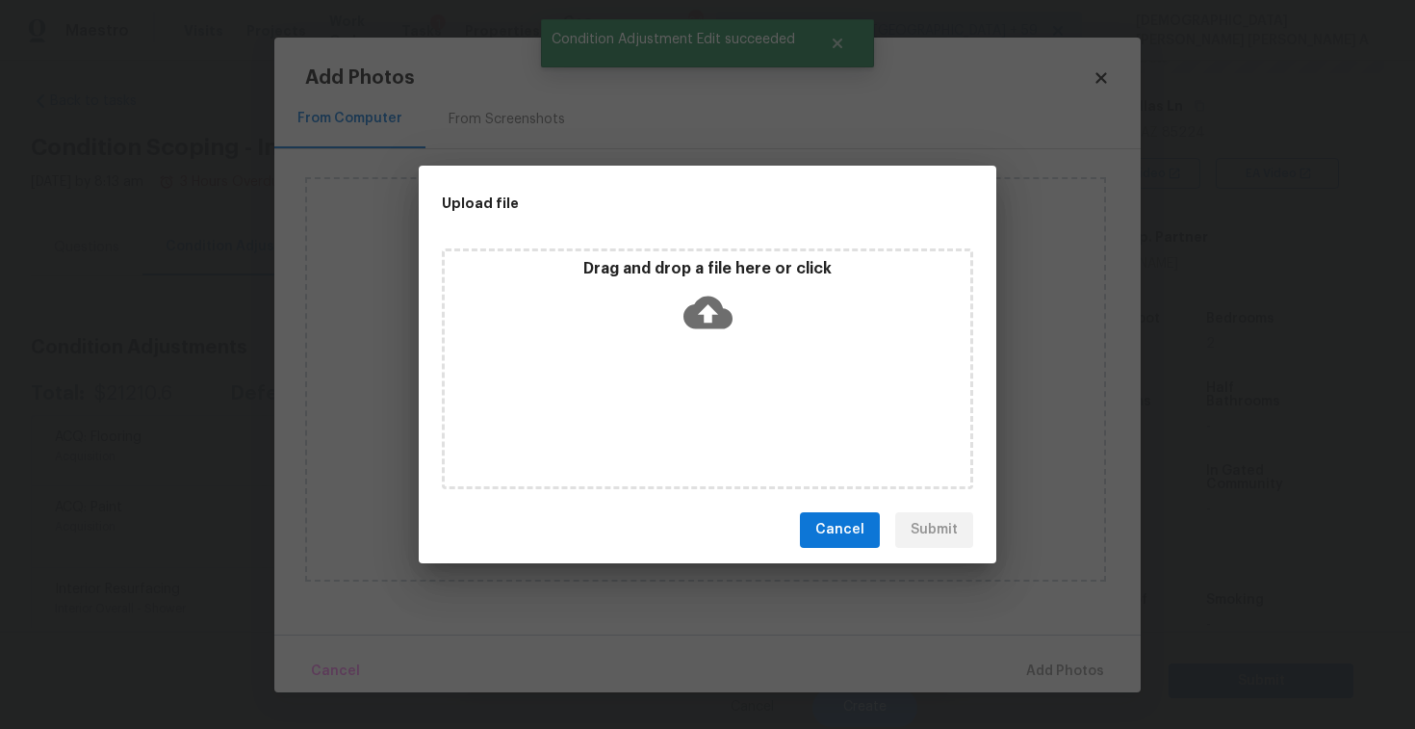
click at [722, 299] on icon at bounding box center [707, 312] width 49 height 49
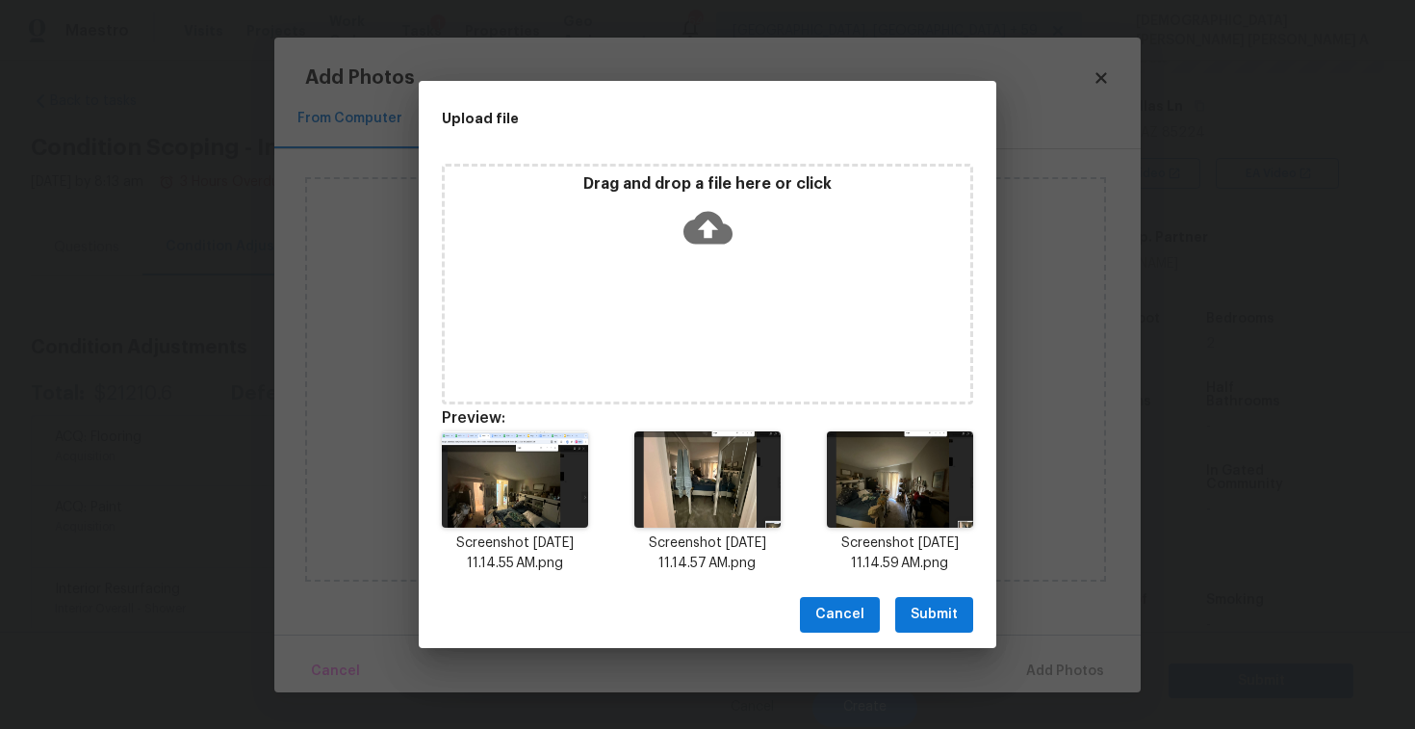
click at [939, 622] on span "Submit" at bounding box center [934, 615] width 47 height 24
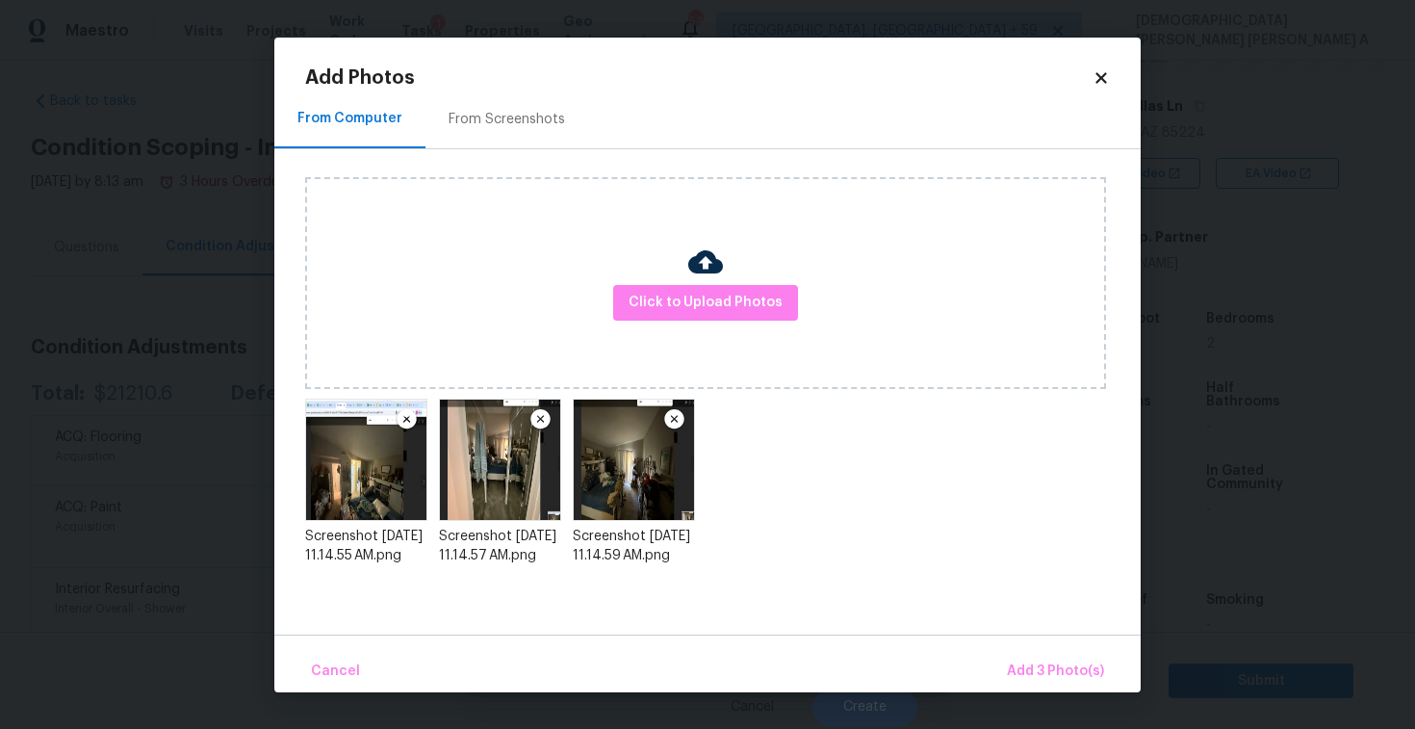
click at [1027, 646] on div "Cancel Add 3 Photo(s)" at bounding box center [707, 663] width 866 height 58
click at [1047, 661] on span "Add 3 Photo(s)" at bounding box center [1055, 671] width 97 height 24
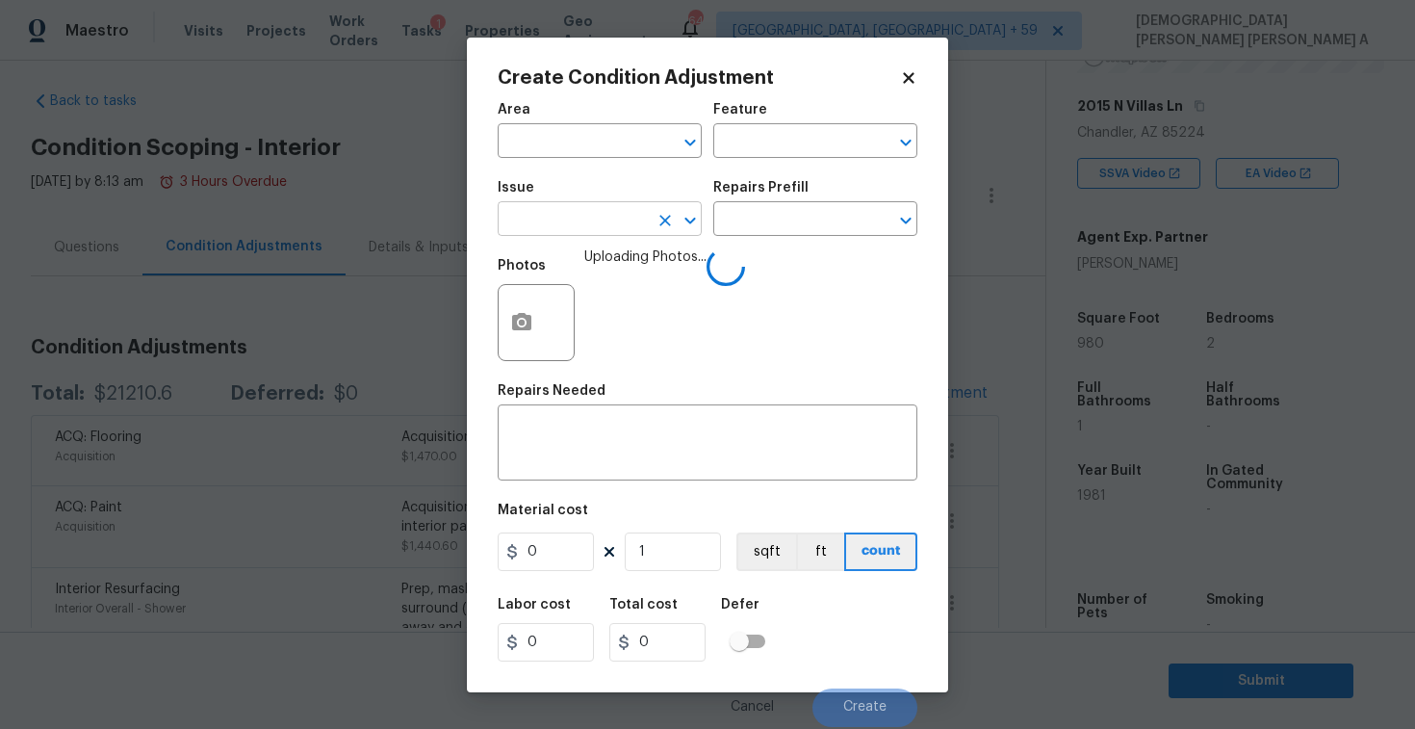
click at [566, 222] on input "text" at bounding box center [573, 221] width 150 height 30
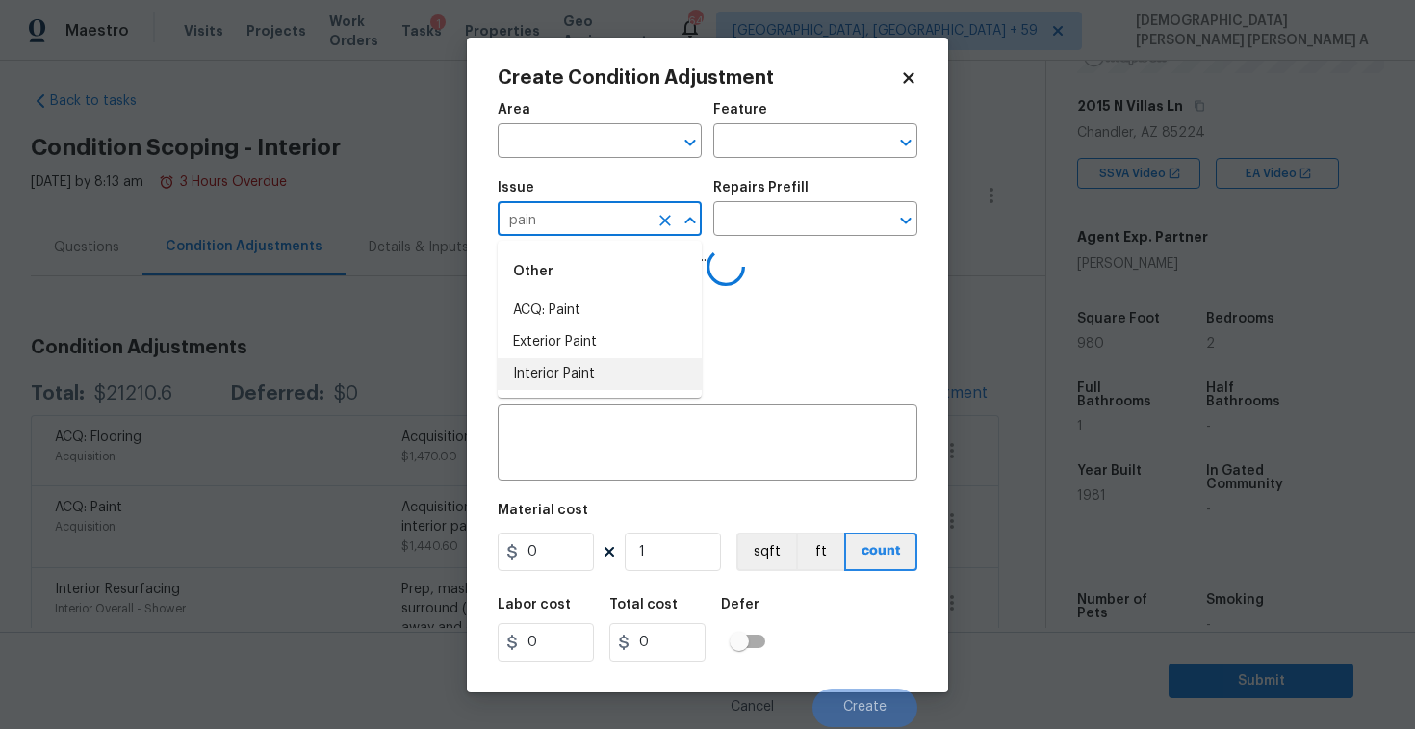
click at [566, 366] on li "Interior Paint" at bounding box center [600, 374] width 204 height 32
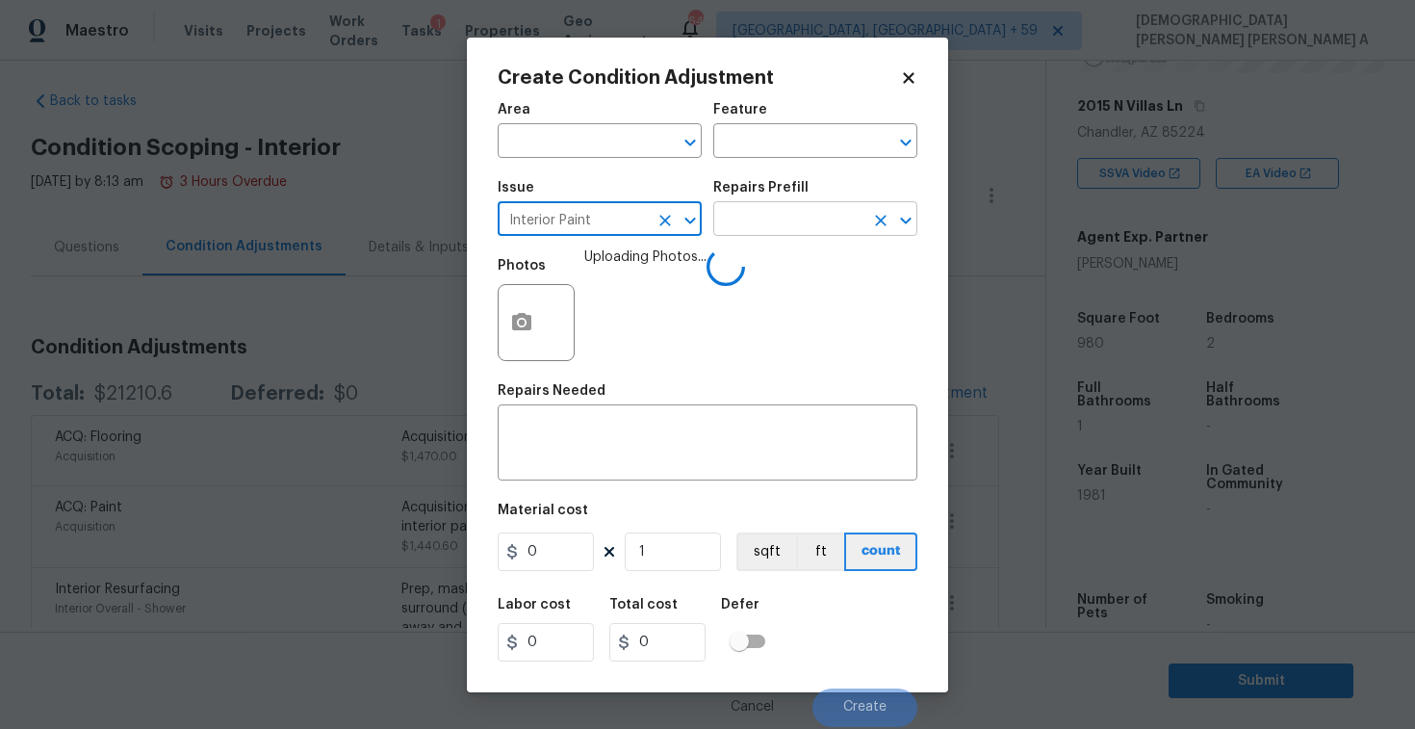
type input "Interior Paint"
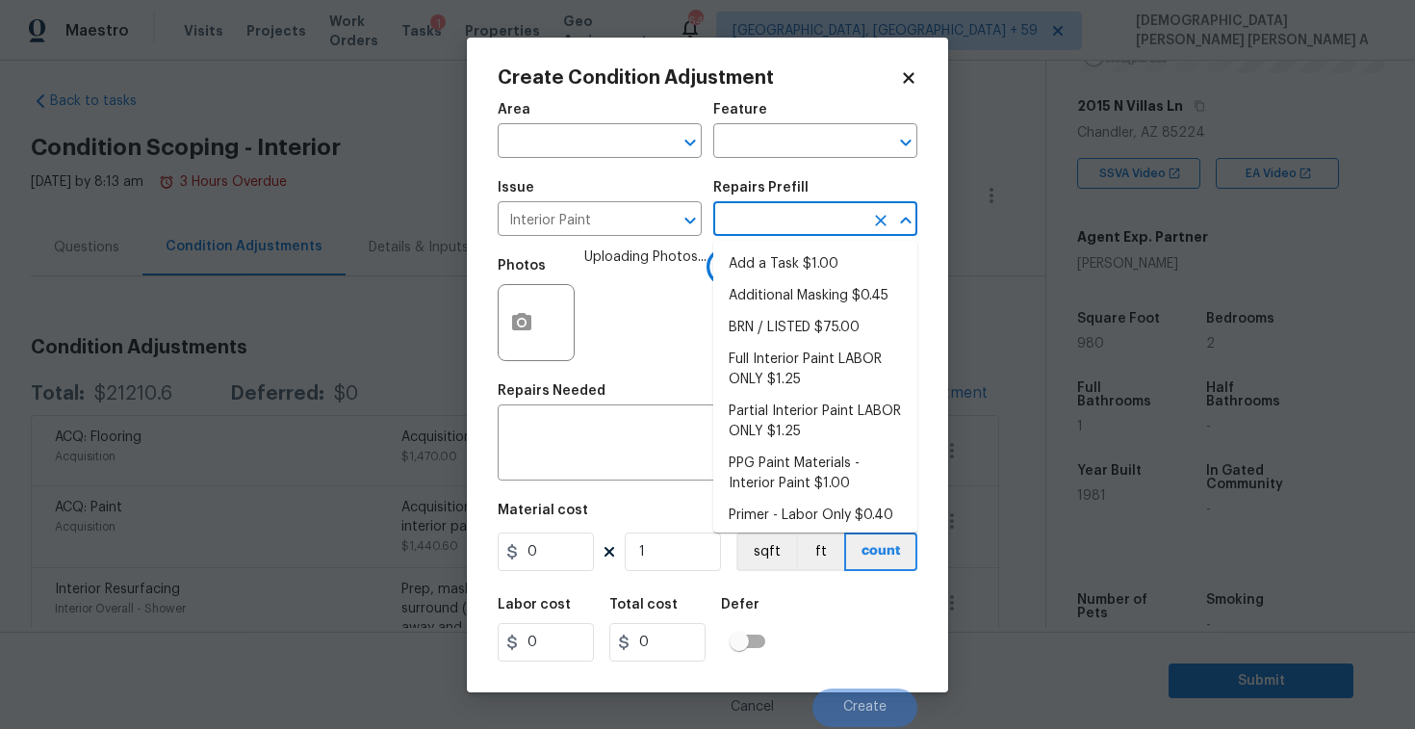
click at [768, 207] on input "text" at bounding box center [788, 221] width 150 height 30
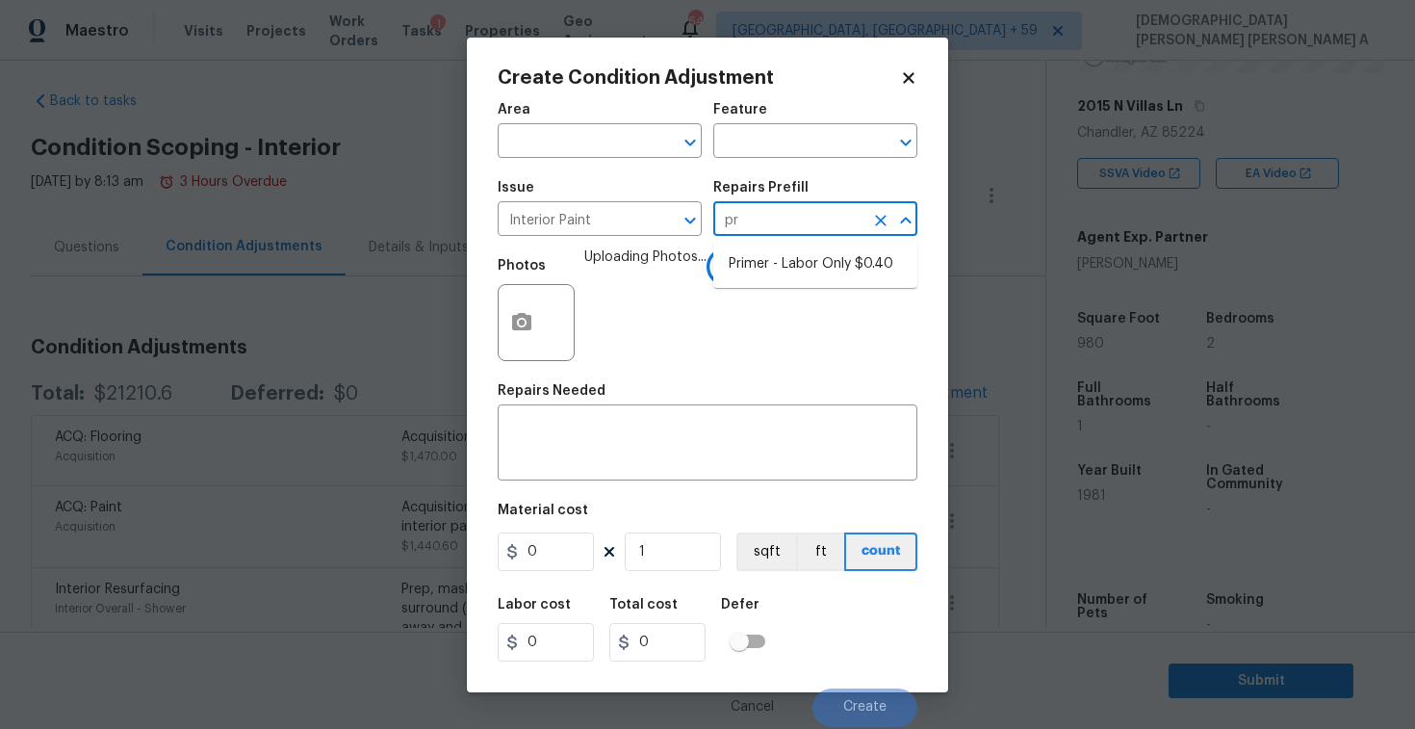
type input "pri"
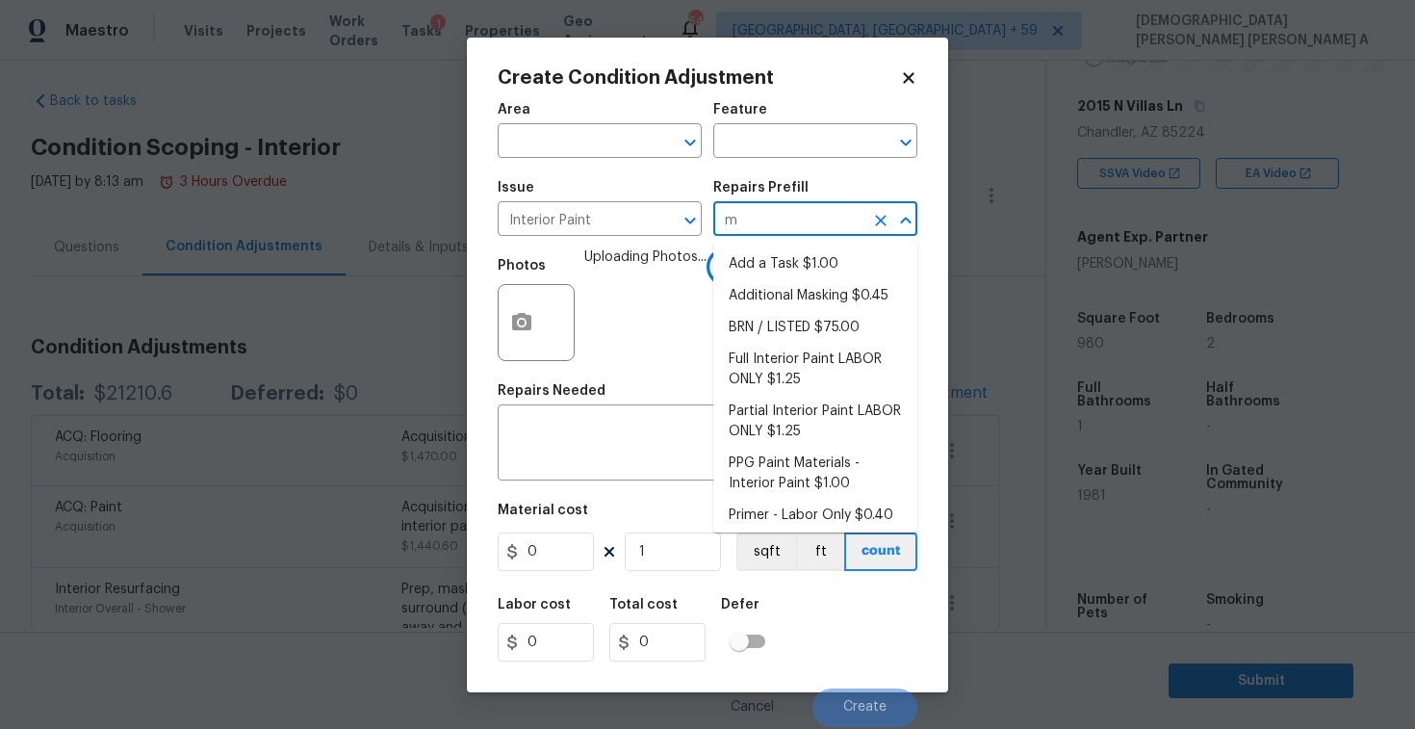
type input "me"
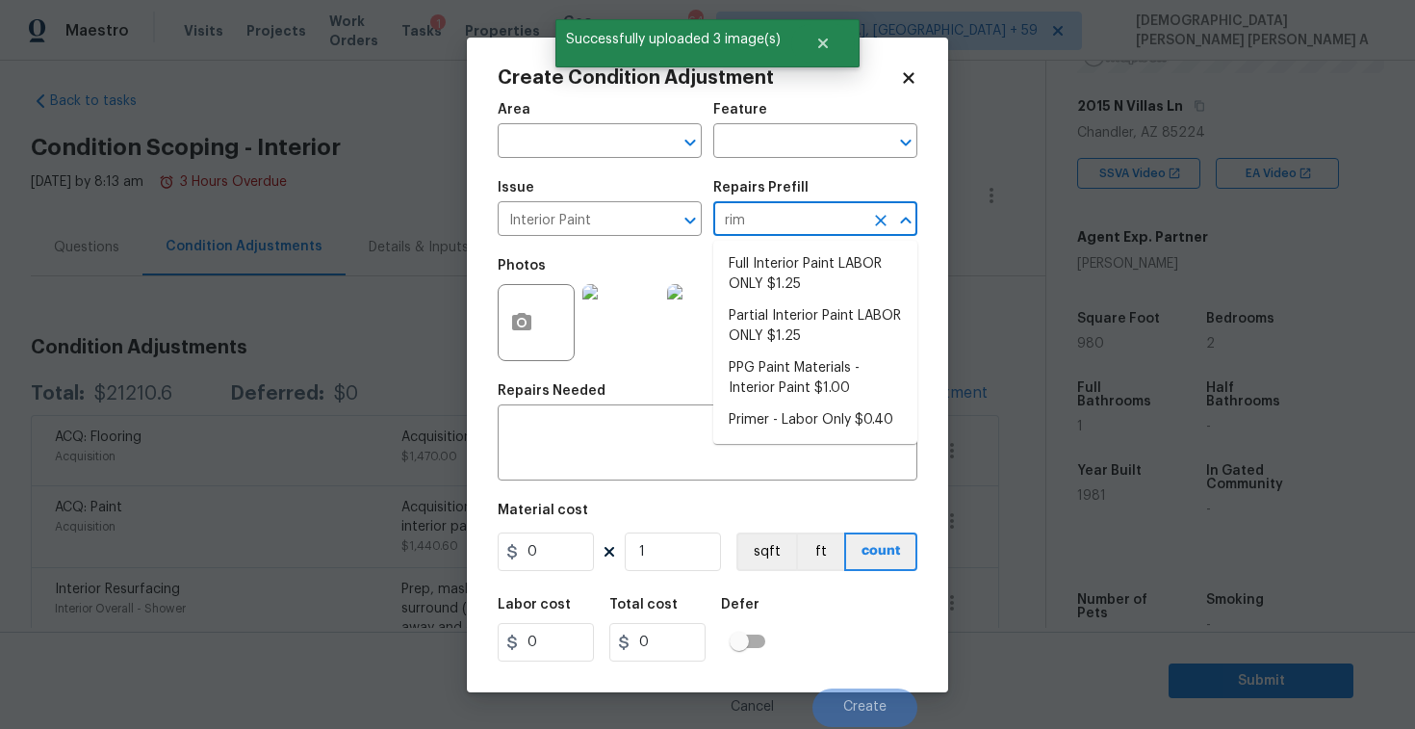
type input "rime"
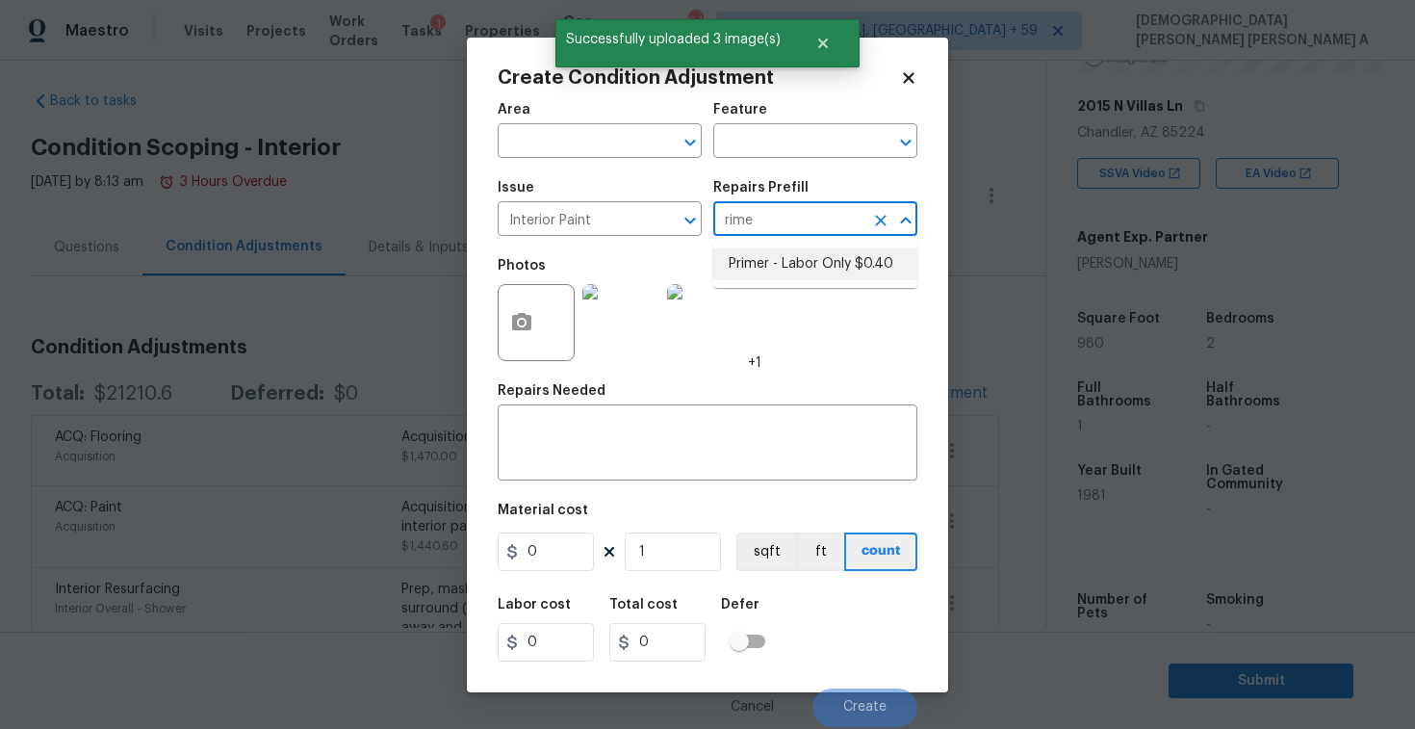
click at [774, 259] on li "Primer - Labor Only $0.40" at bounding box center [815, 264] width 204 height 32
type input "Overall Paint"
type textarea "Interior primer - PRIMER PROVIDED BY OPENDOOR - All nails, screws, drywall anch…"
type input "0.4"
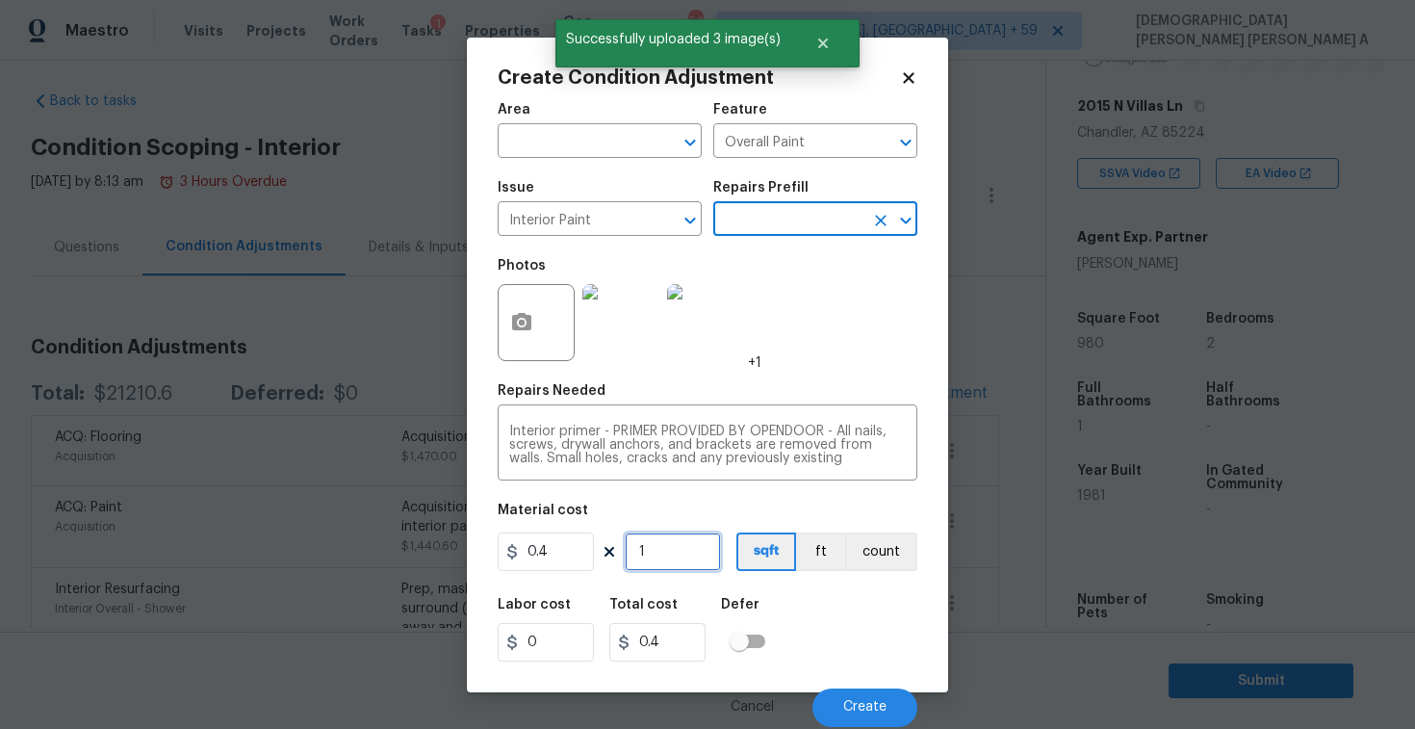
click at [671, 547] on input "1" at bounding box center [673, 551] width 96 height 39
type input "0"
type input "9"
type input "3.6"
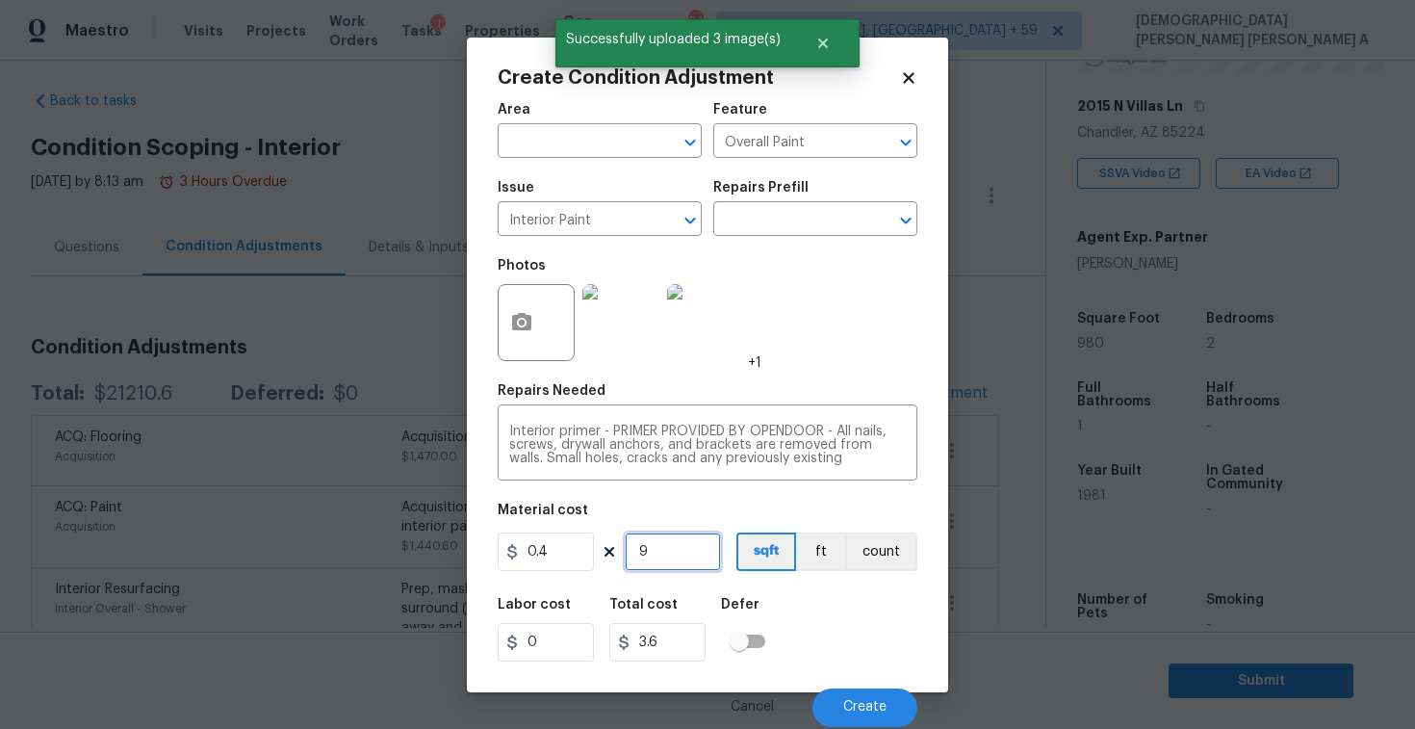
type input "98"
type input "39.2"
type input "980"
type input "392"
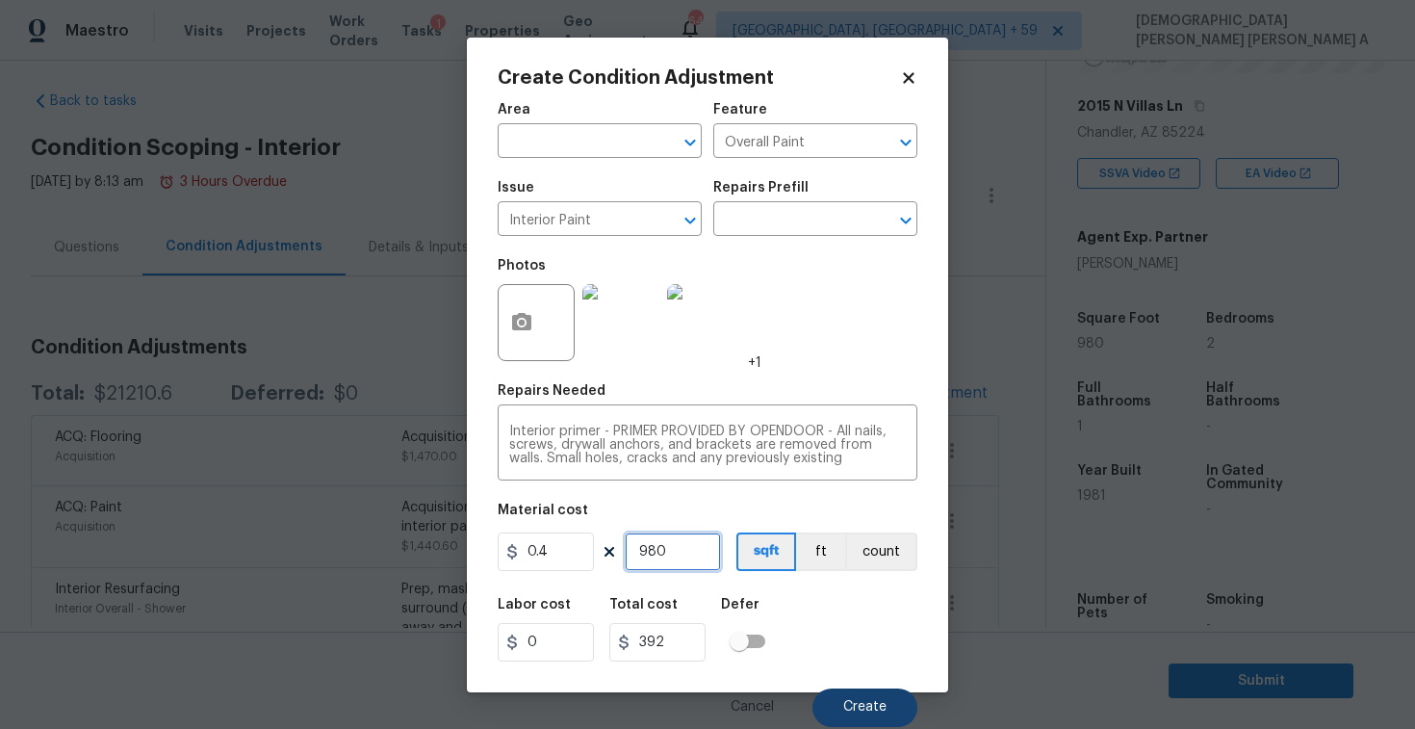
type input "980"
click at [853, 691] on button "Create" at bounding box center [864, 707] width 105 height 39
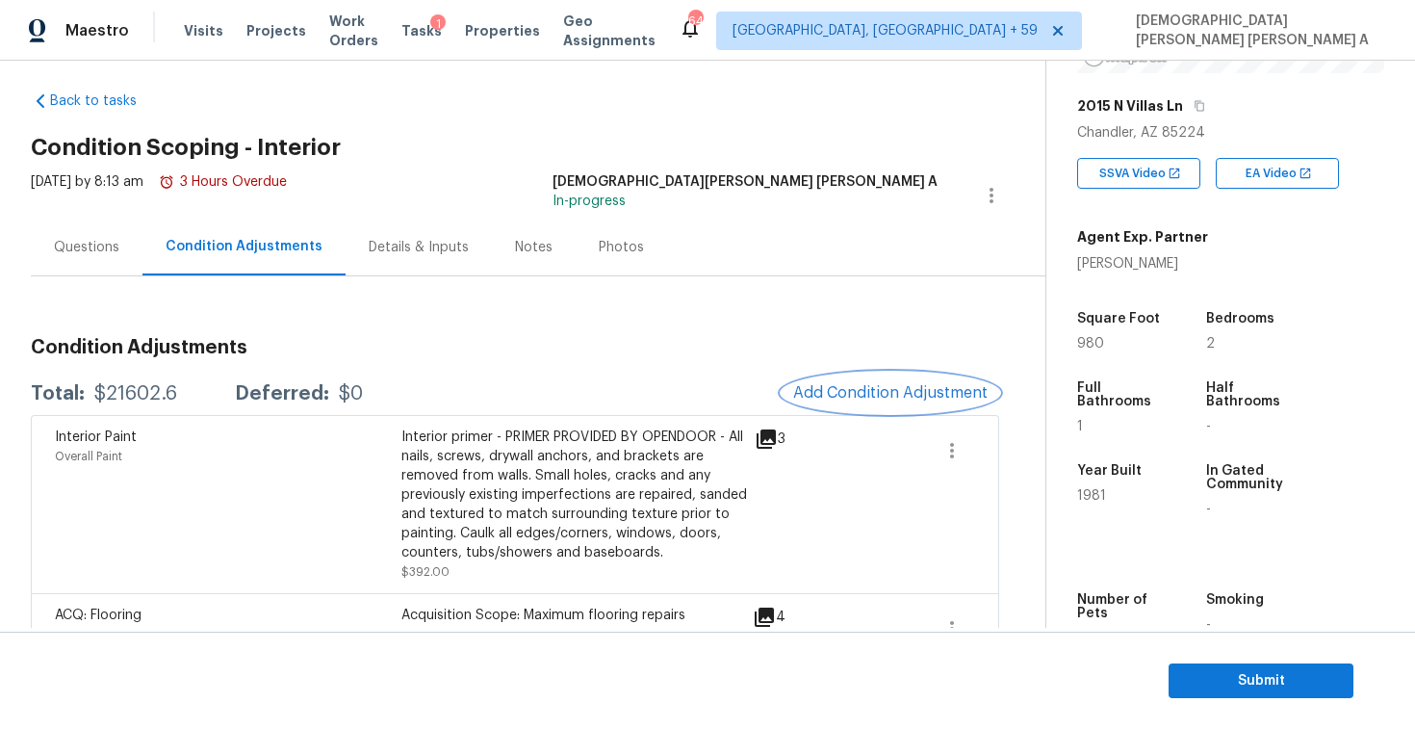
click at [898, 386] on span "Add Condition Adjustment" at bounding box center [890, 392] width 194 height 17
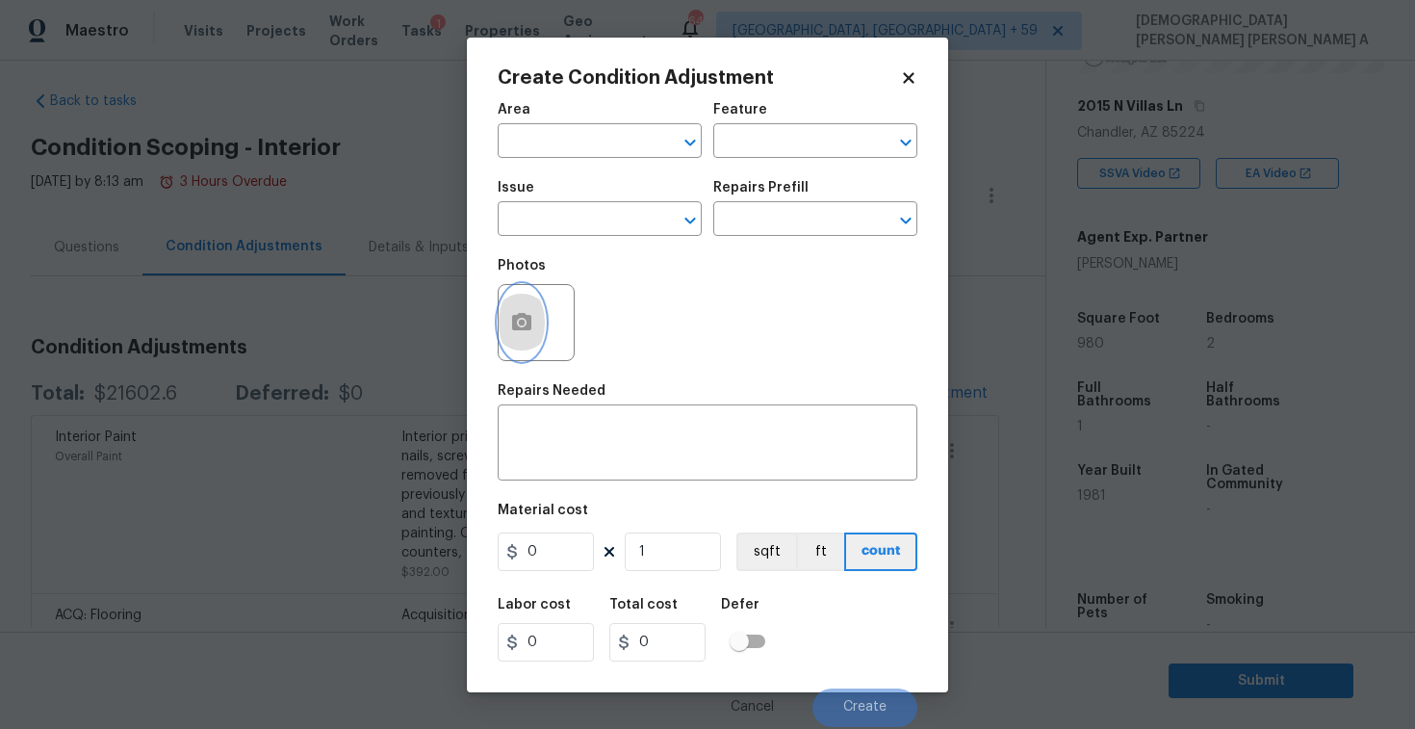
click at [538, 334] on button "button" at bounding box center [522, 322] width 46 height 75
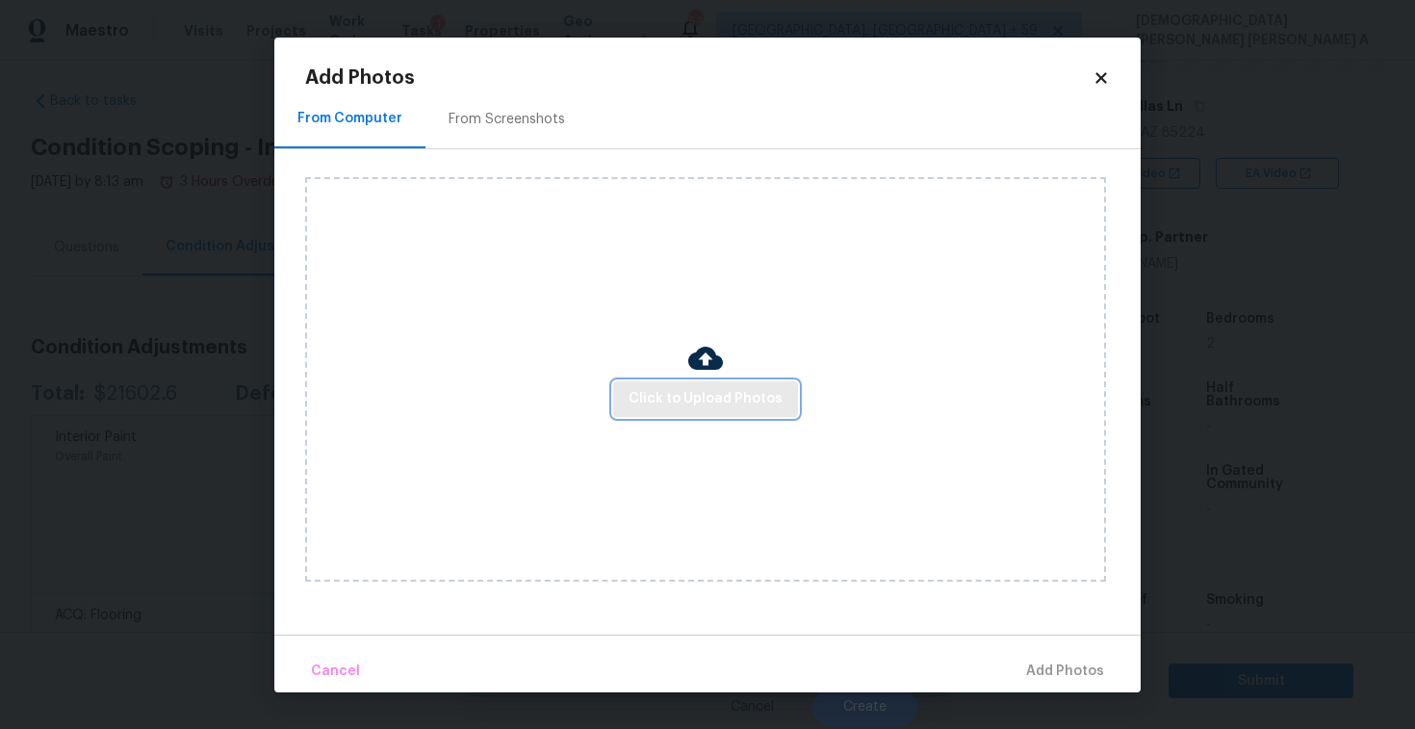
click at [708, 383] on button "Click to Upload Photos" at bounding box center [705, 399] width 185 height 36
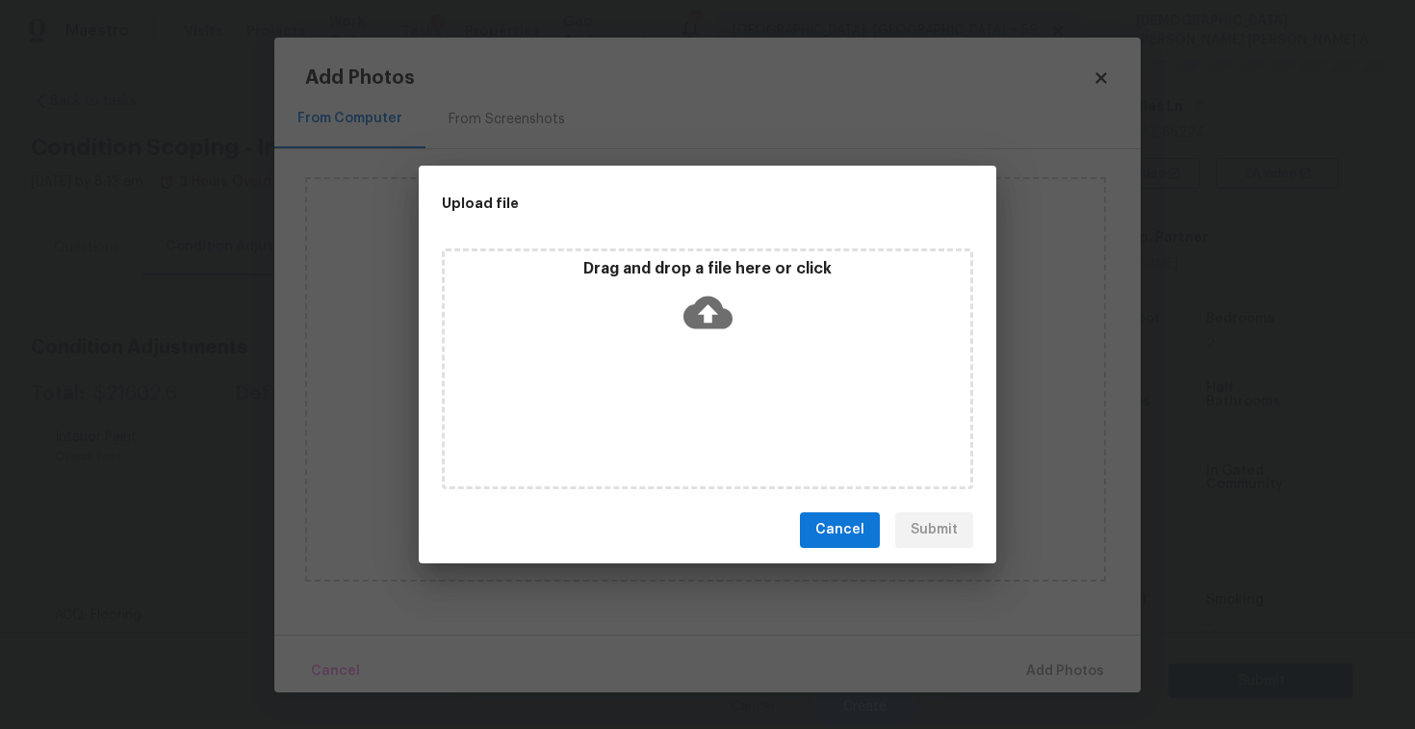
click at [710, 350] on div "Drag and drop a file here or click" at bounding box center [707, 368] width 531 height 241
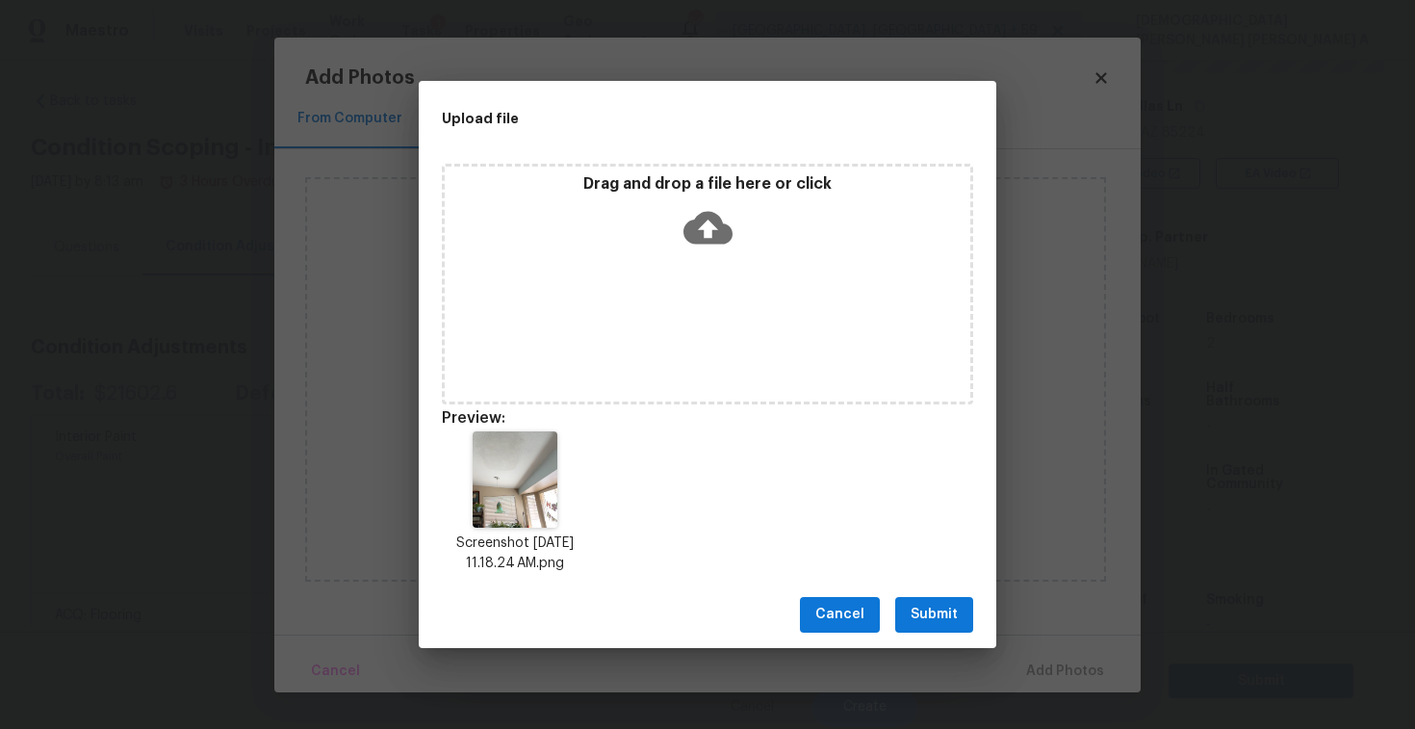
click at [943, 618] on span "Submit" at bounding box center [934, 615] width 47 height 24
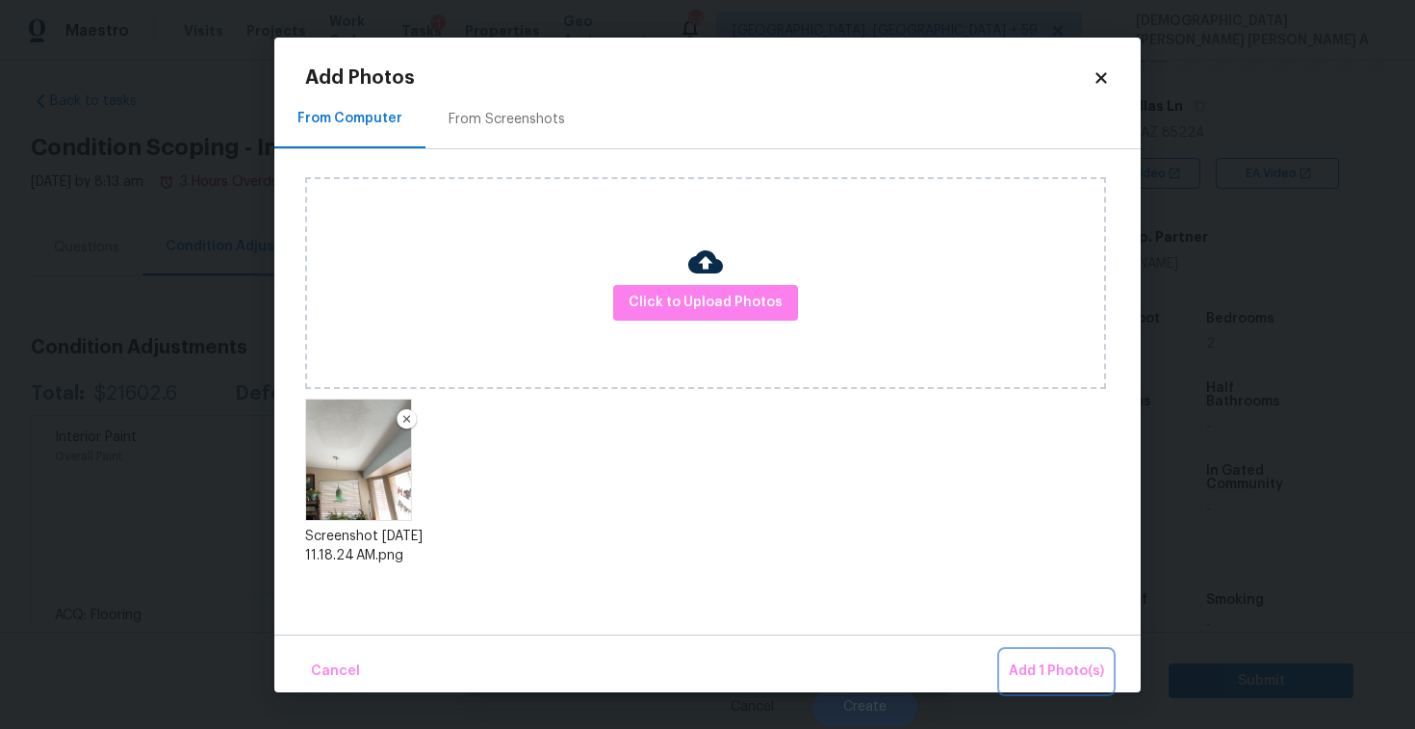
click at [1031, 657] on button "Add 1 Photo(s)" at bounding box center [1056, 671] width 111 height 41
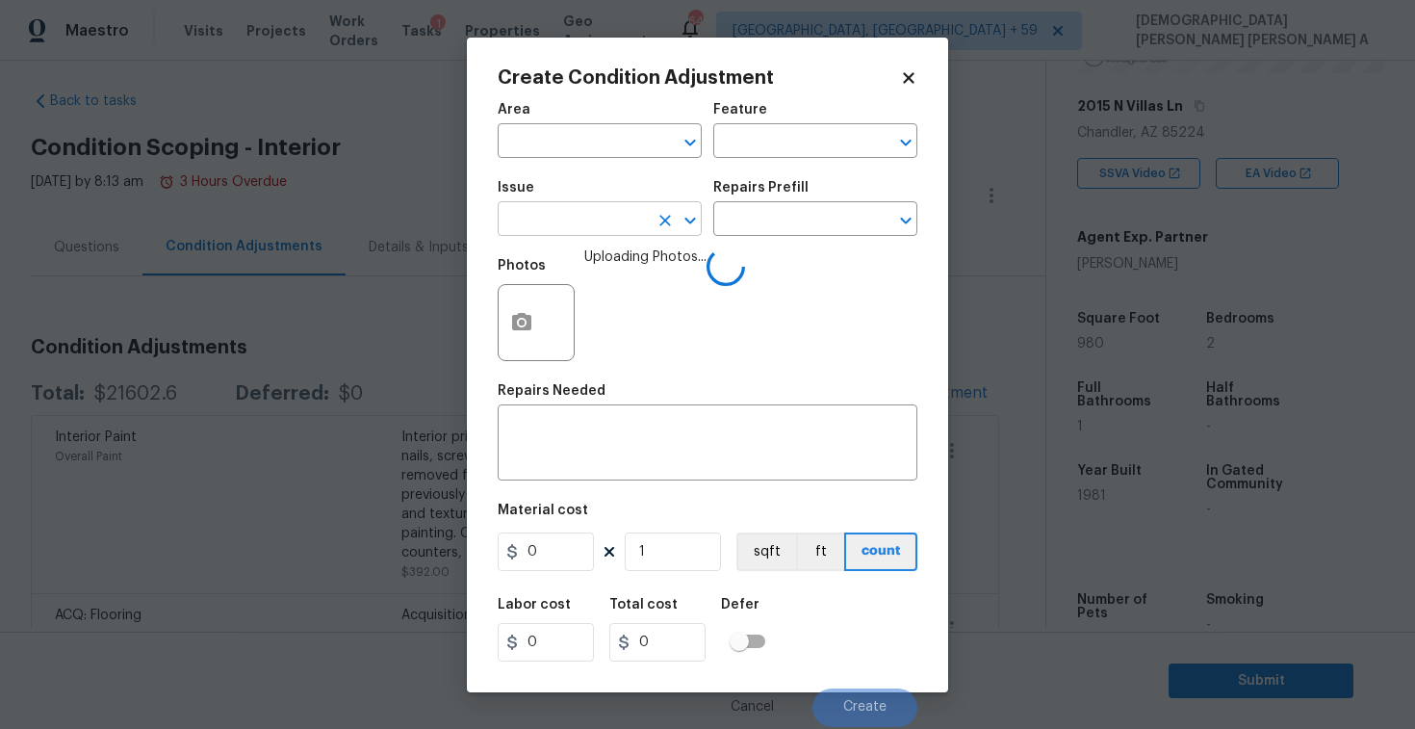
click at [627, 223] on input "text" at bounding box center [573, 221] width 150 height 30
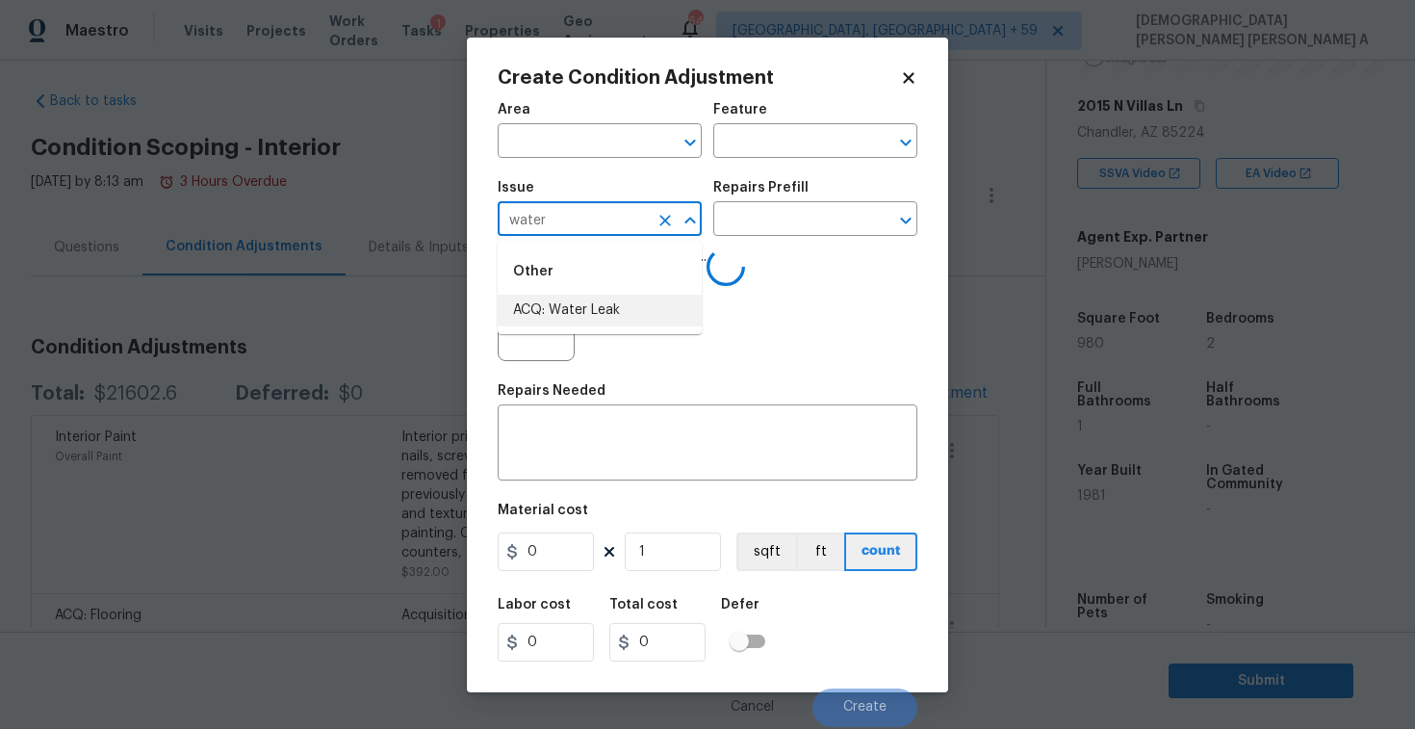
click at [637, 312] on li "ACQ: Water Leak" at bounding box center [600, 311] width 204 height 32
type input "ACQ: Water Leak"
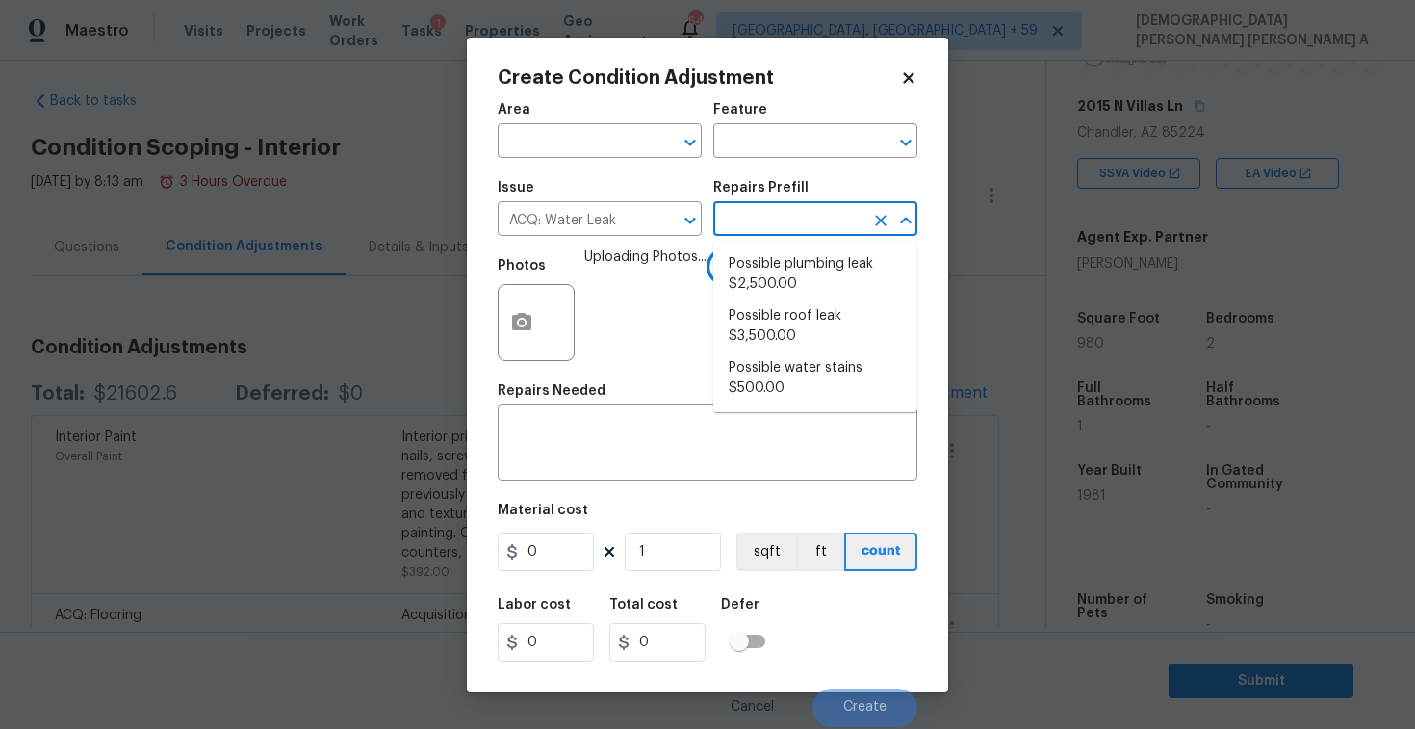
click at [821, 227] on input "text" at bounding box center [788, 221] width 150 height 30
click at [815, 293] on li "Possible plumbing leak $2,500.00" at bounding box center [815, 274] width 204 height 52
type input "Acquisition"
type textarea "Acquisition Scope: Possible plumbing leak"
type input "2500"
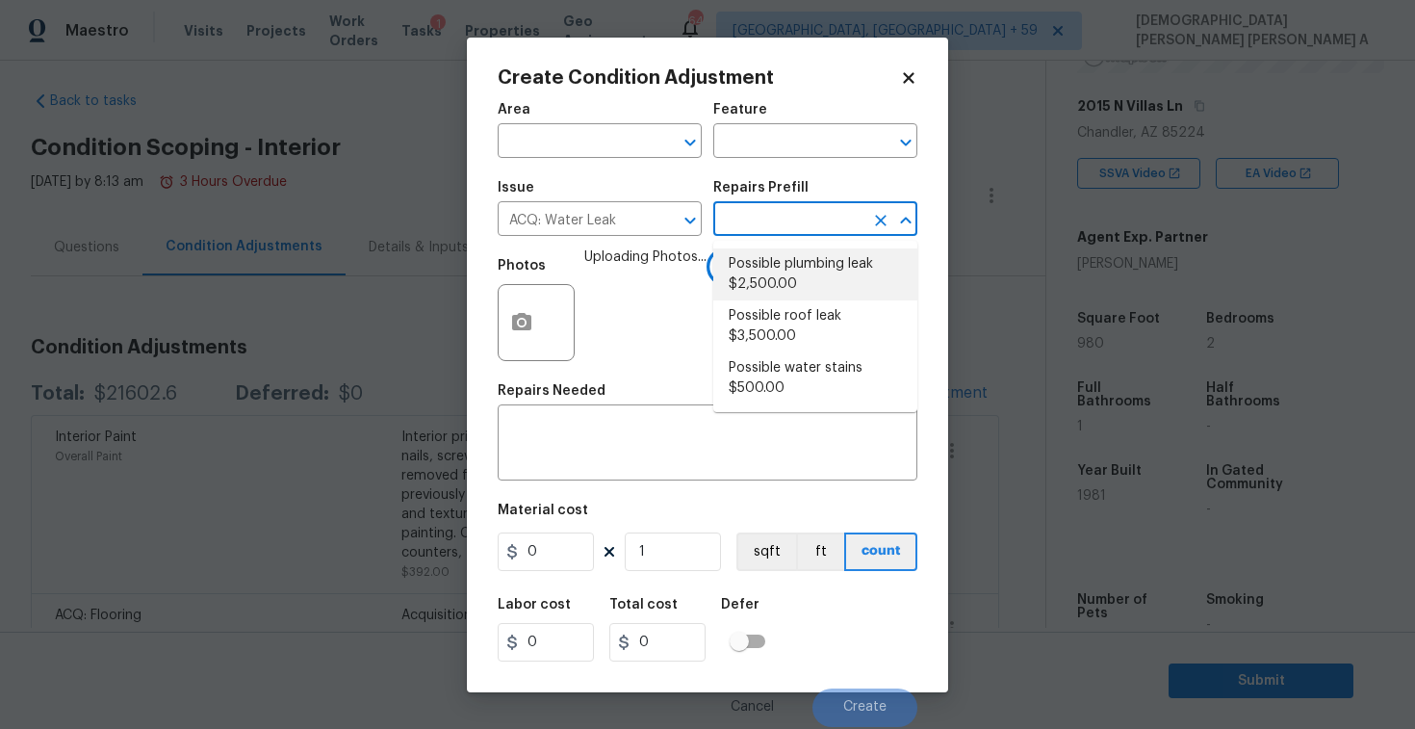
type input "2500"
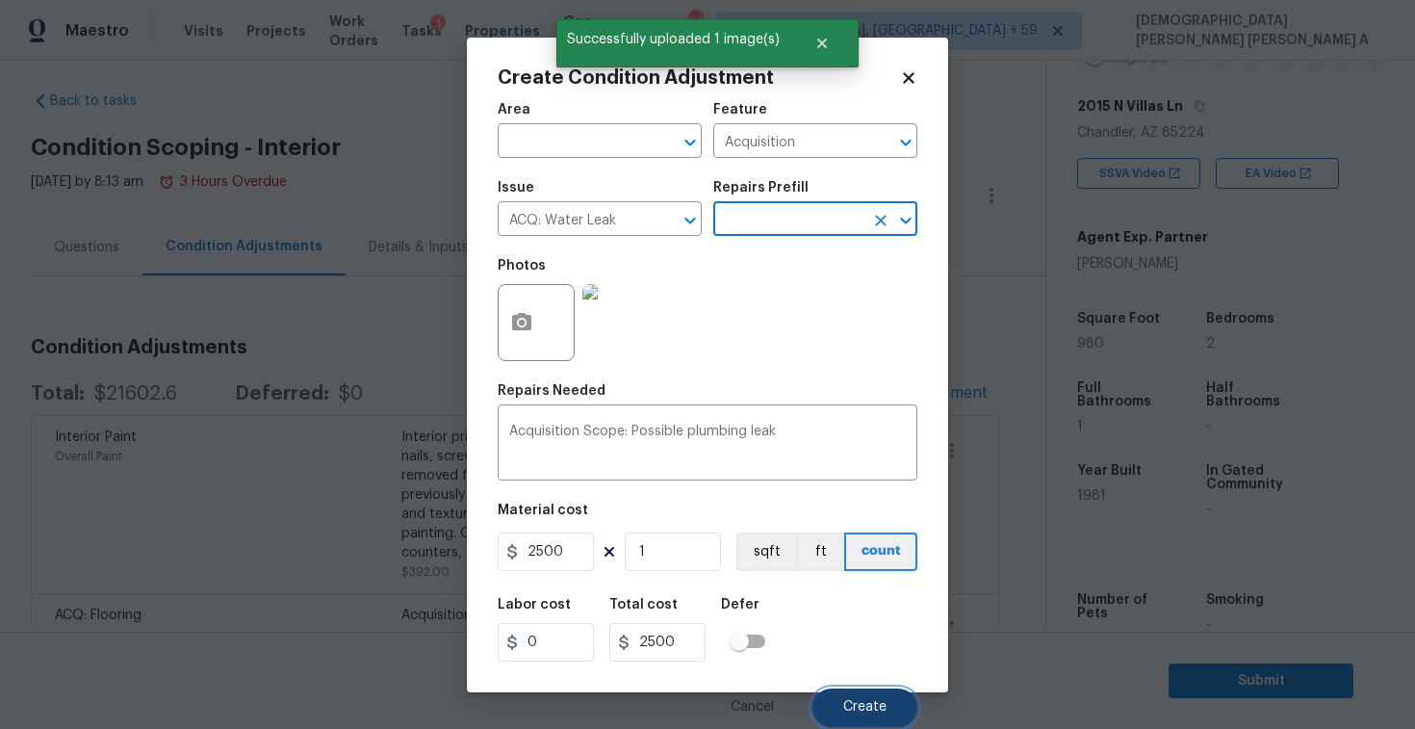
click at [873, 704] on span "Create" at bounding box center [864, 707] width 43 height 14
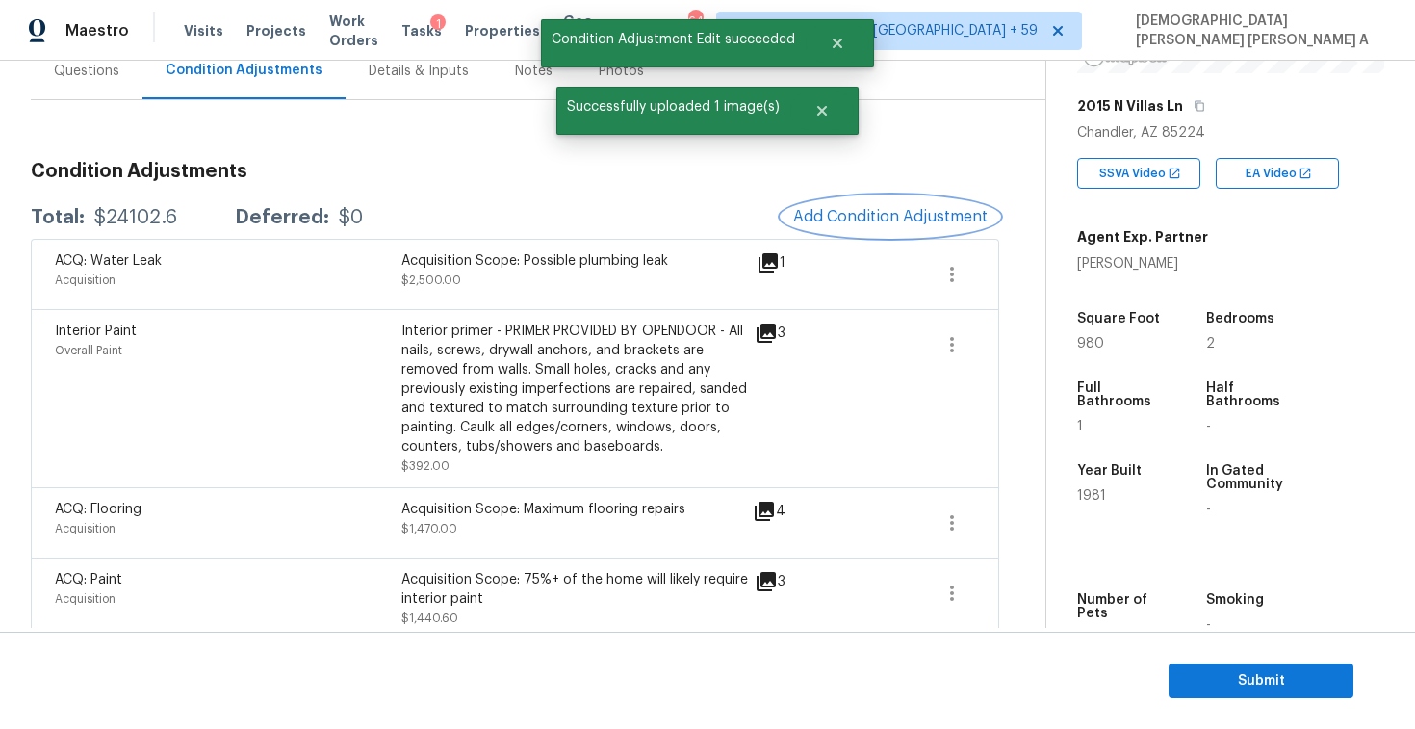
scroll to position [137, 0]
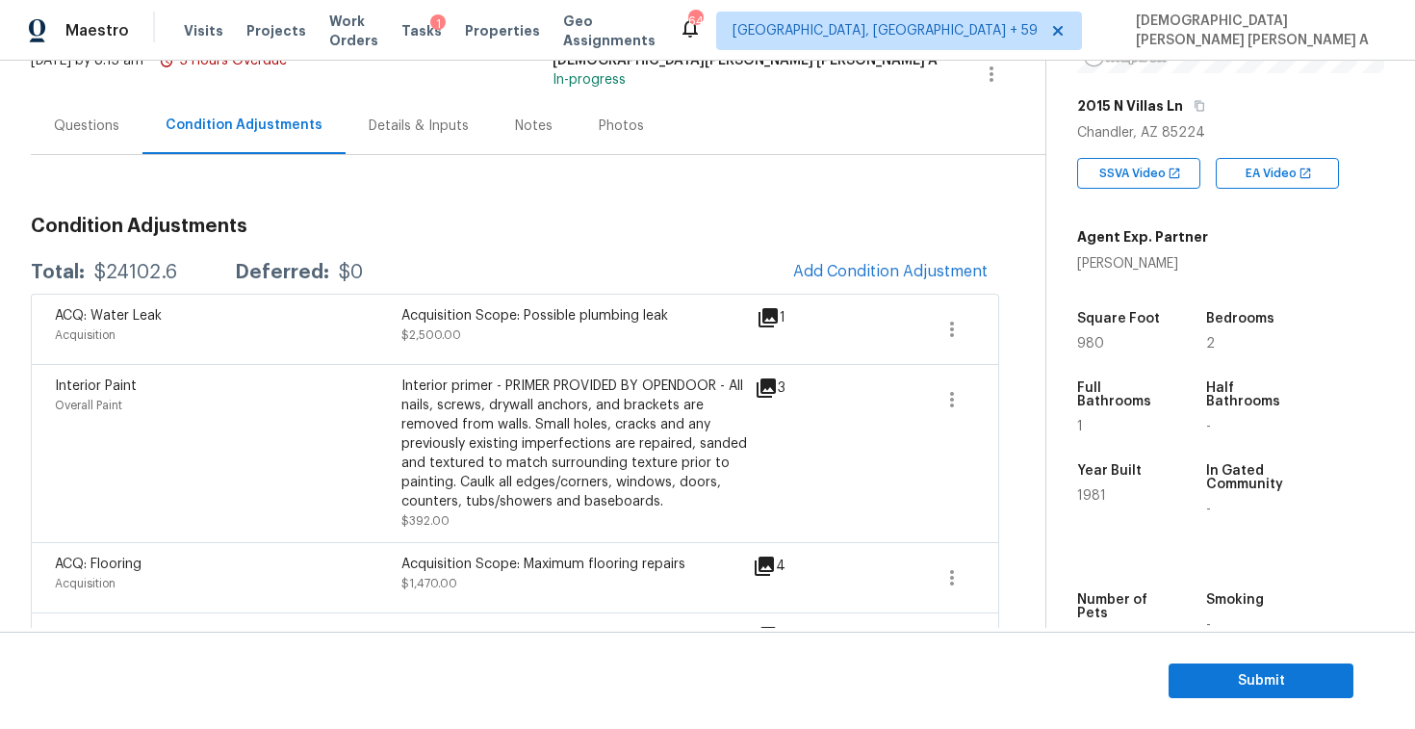
click at [99, 137] on div "Questions" at bounding box center [87, 125] width 112 height 57
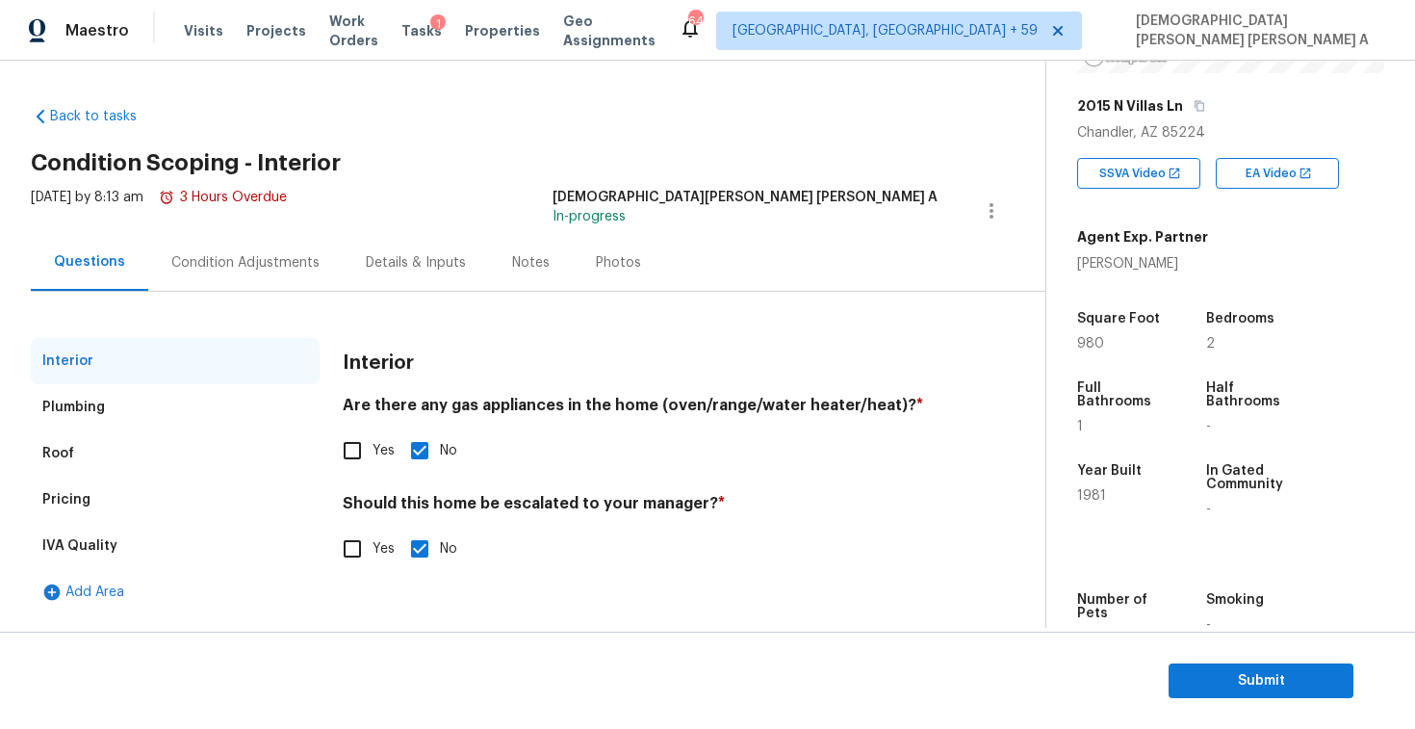
click at [356, 557] on input "Yes" at bounding box center [352, 548] width 40 height 40
checkbox input "true"
checkbox input "false"
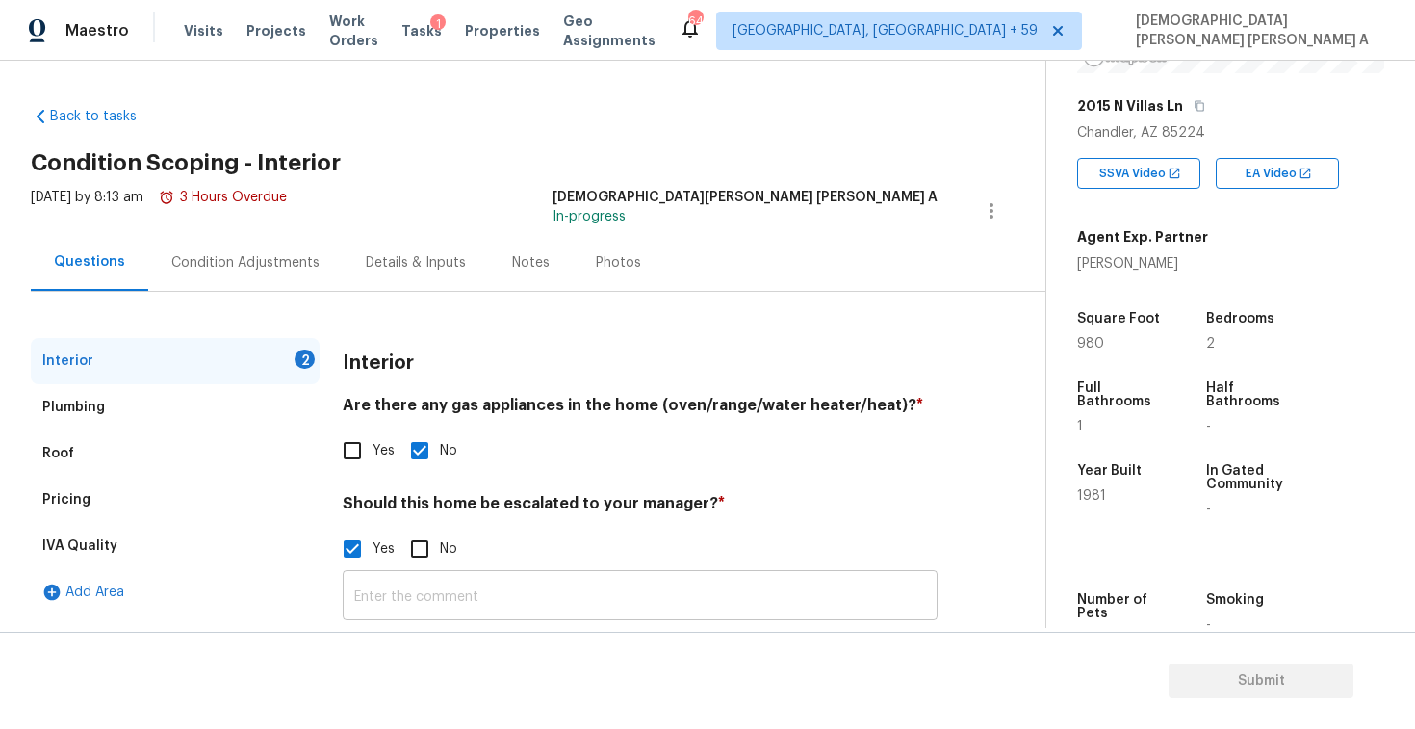
click at [513, 588] on input "text" at bounding box center [640, 597] width 595 height 45
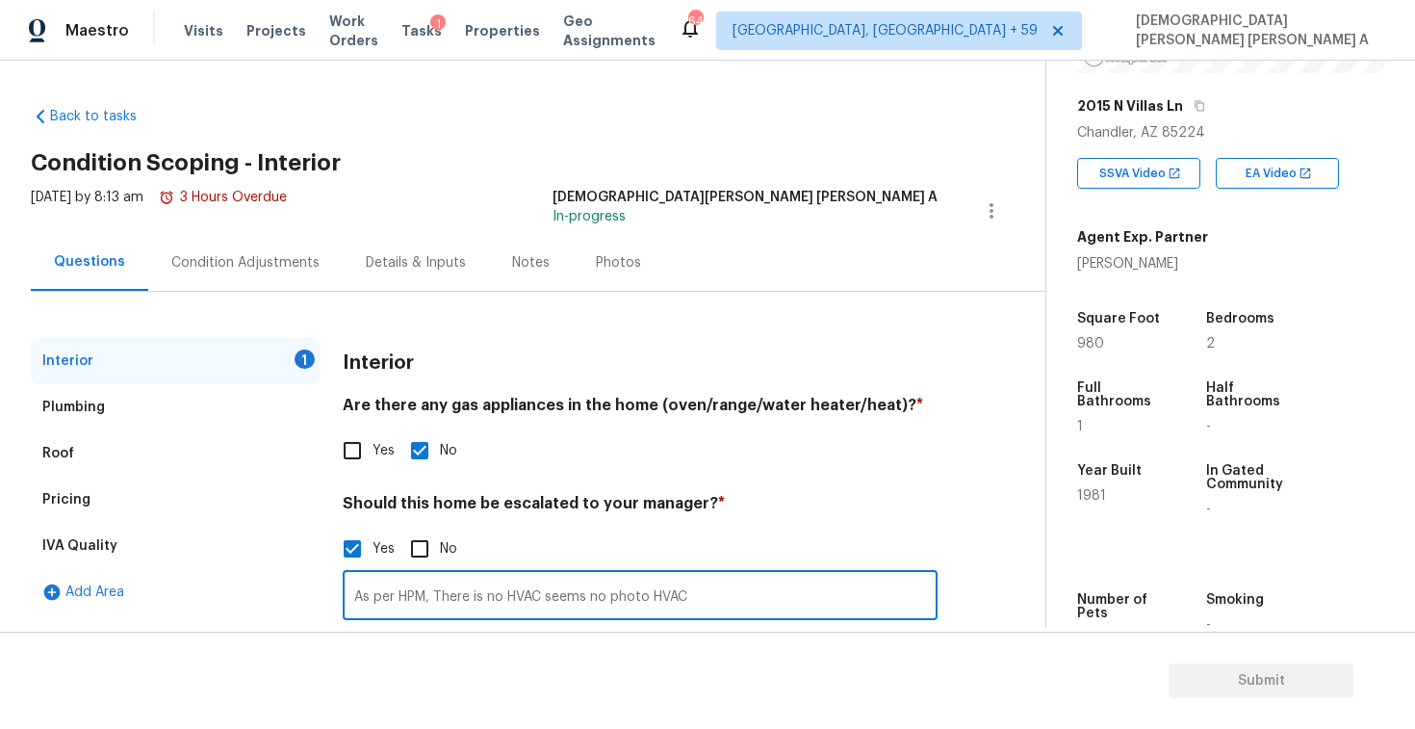
scroll to position [152, 0]
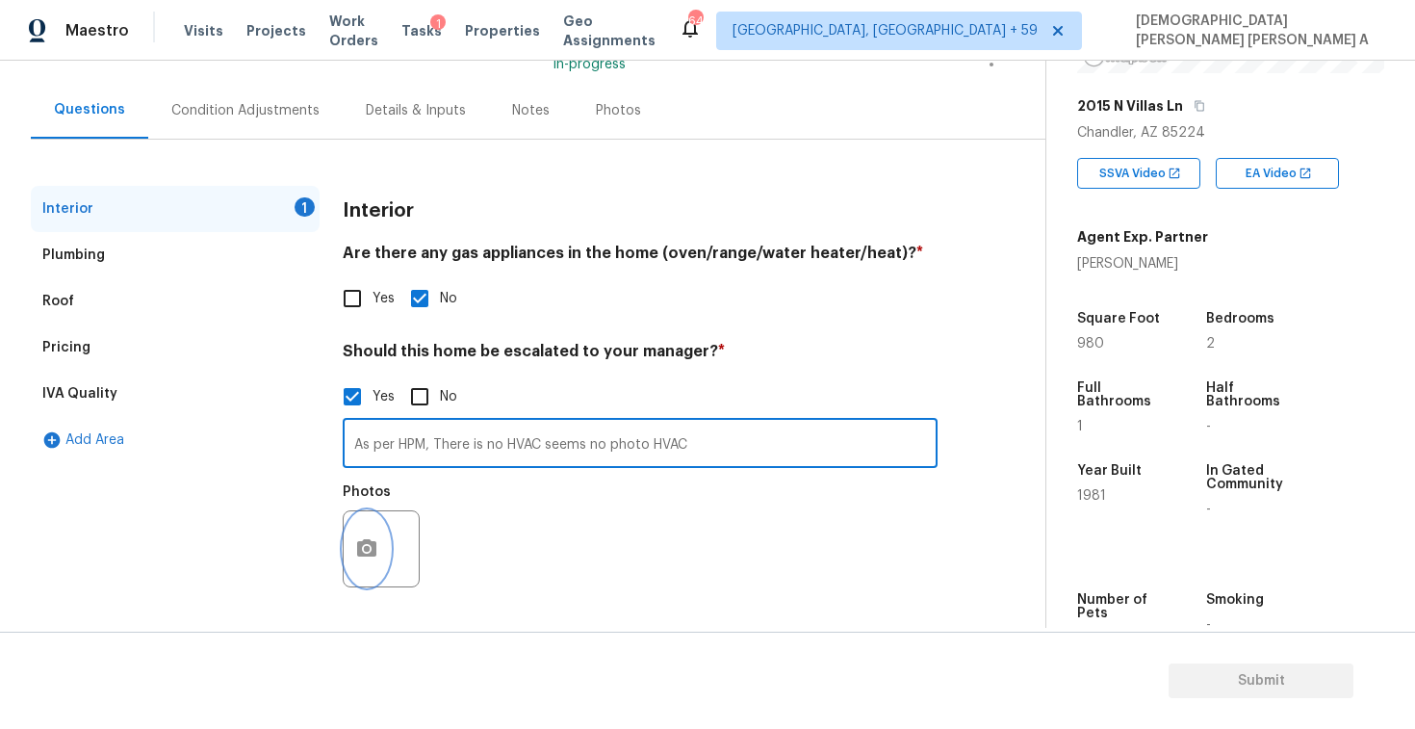
click at [365, 548] on circle "button" at bounding box center [367, 549] width 6 height 6
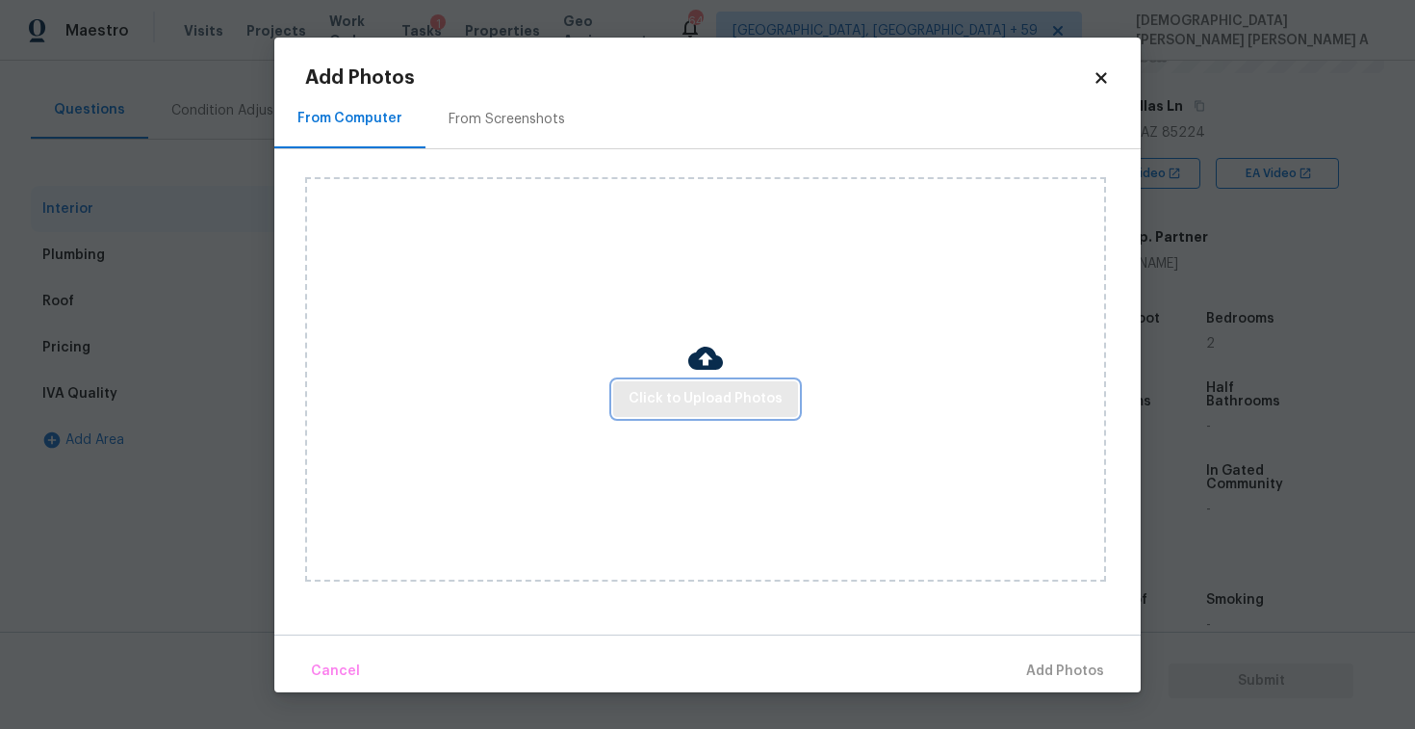
click at [690, 414] on button "Click to Upload Photos" at bounding box center [705, 399] width 185 height 36
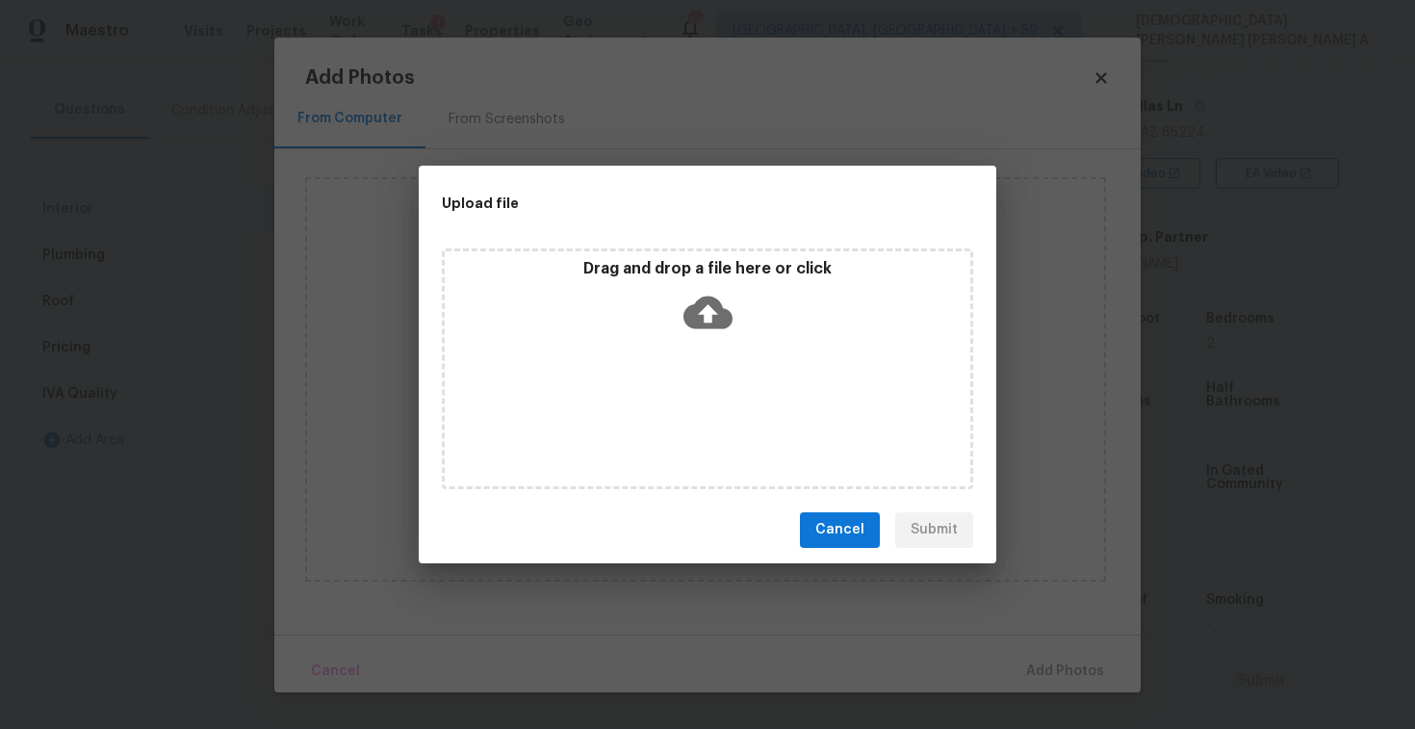
click at [700, 331] on icon at bounding box center [707, 312] width 49 height 49
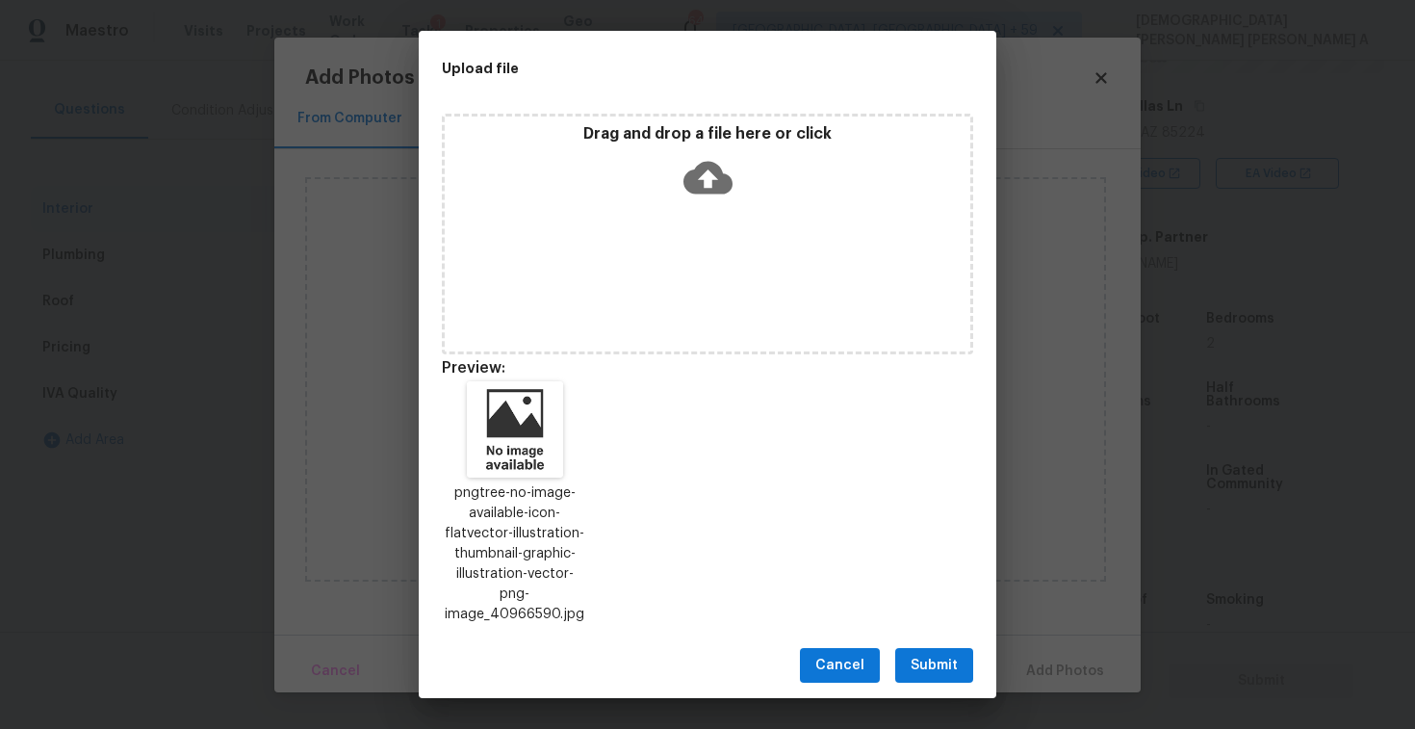
click at [944, 654] on span "Submit" at bounding box center [934, 666] width 47 height 24
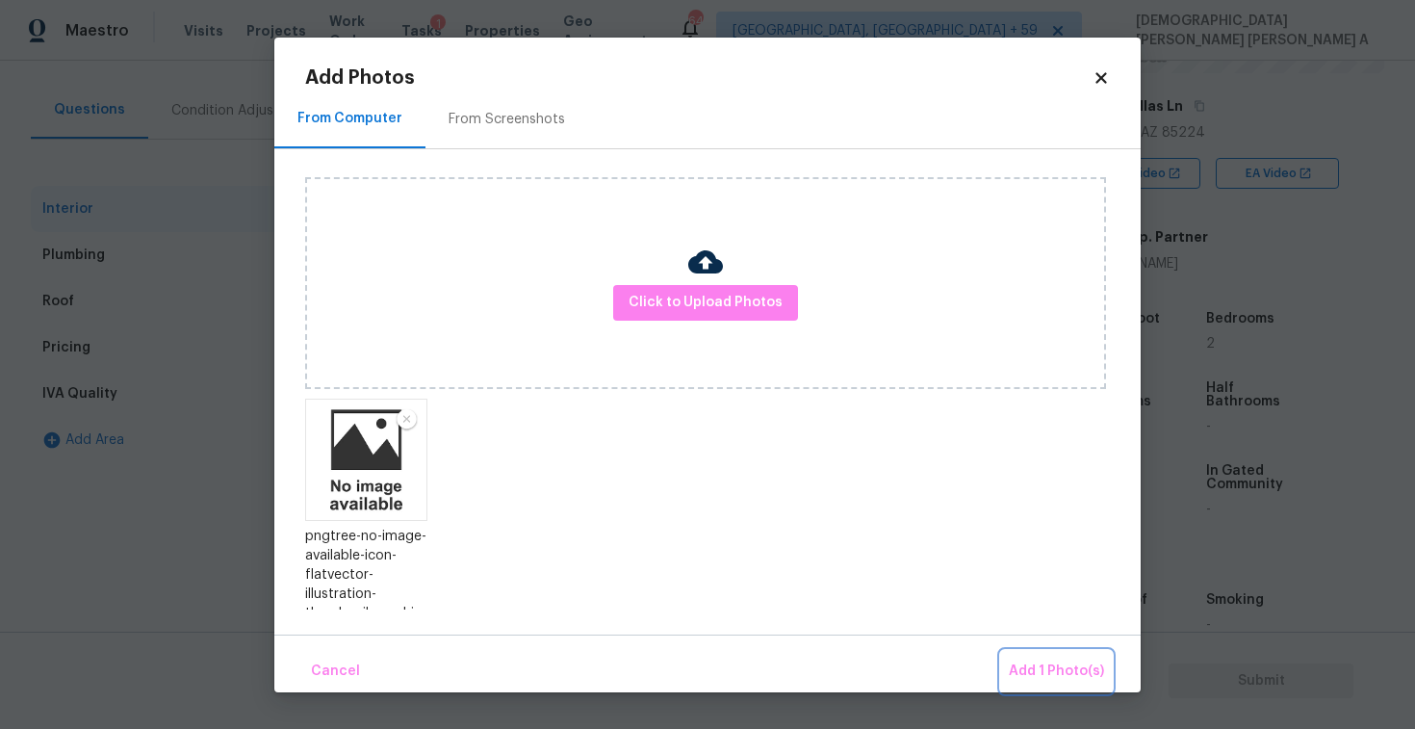
click at [1033, 670] on span "Add 1 Photo(s)" at bounding box center [1056, 671] width 95 height 24
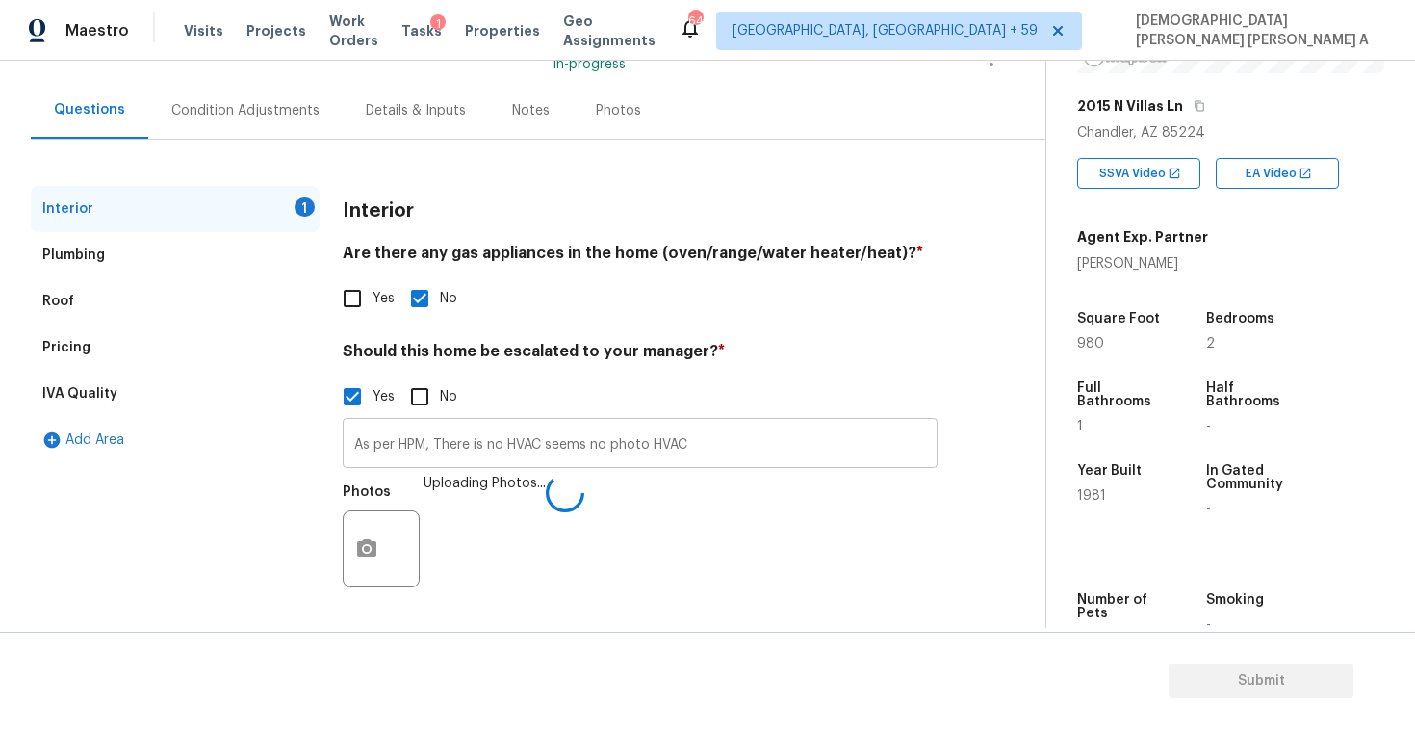
click at [743, 445] on input "As per HPM, There is no HVAC seems no photo HVAC" at bounding box center [640, 445] width 595 height 45
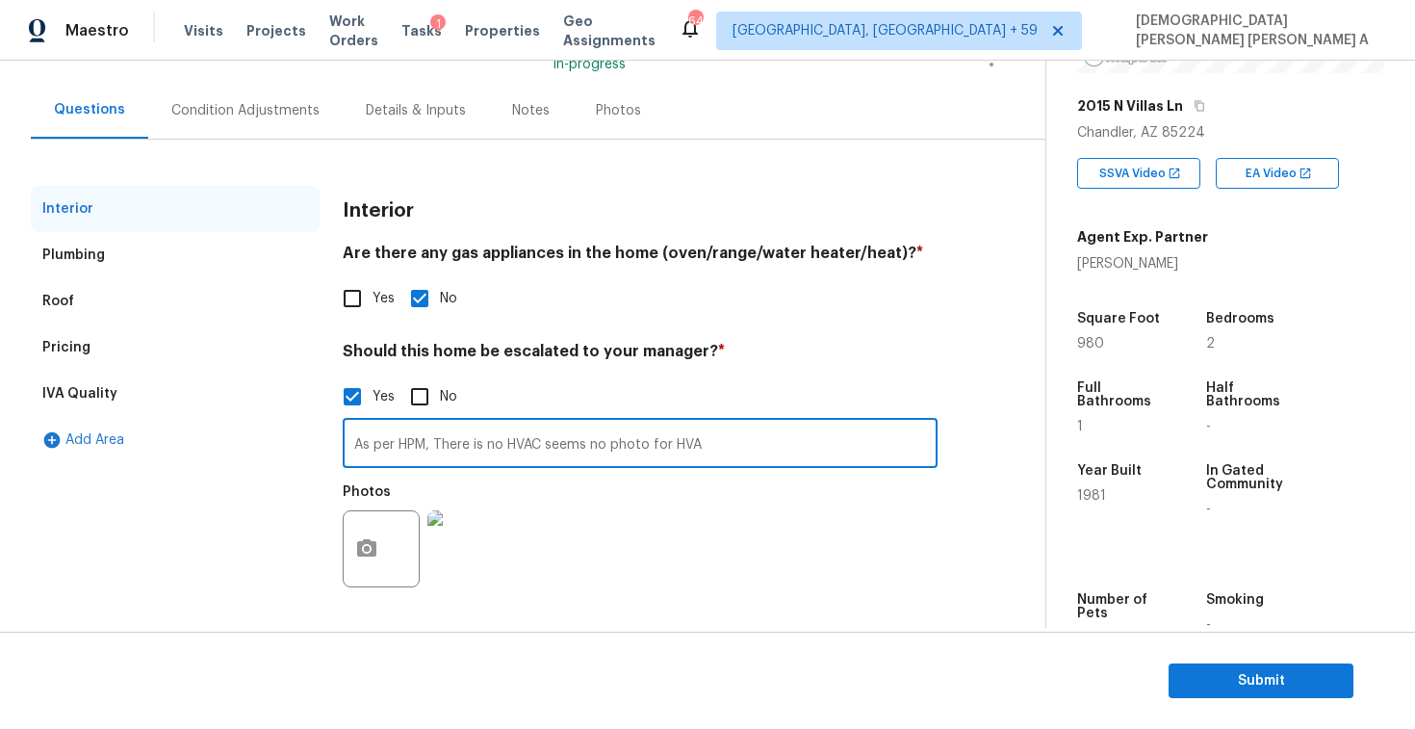
type input "As per HPM, There is no HVAC seems no photo for HVAC"
click at [237, 108] on div "Condition Adjustments" at bounding box center [245, 110] width 148 height 19
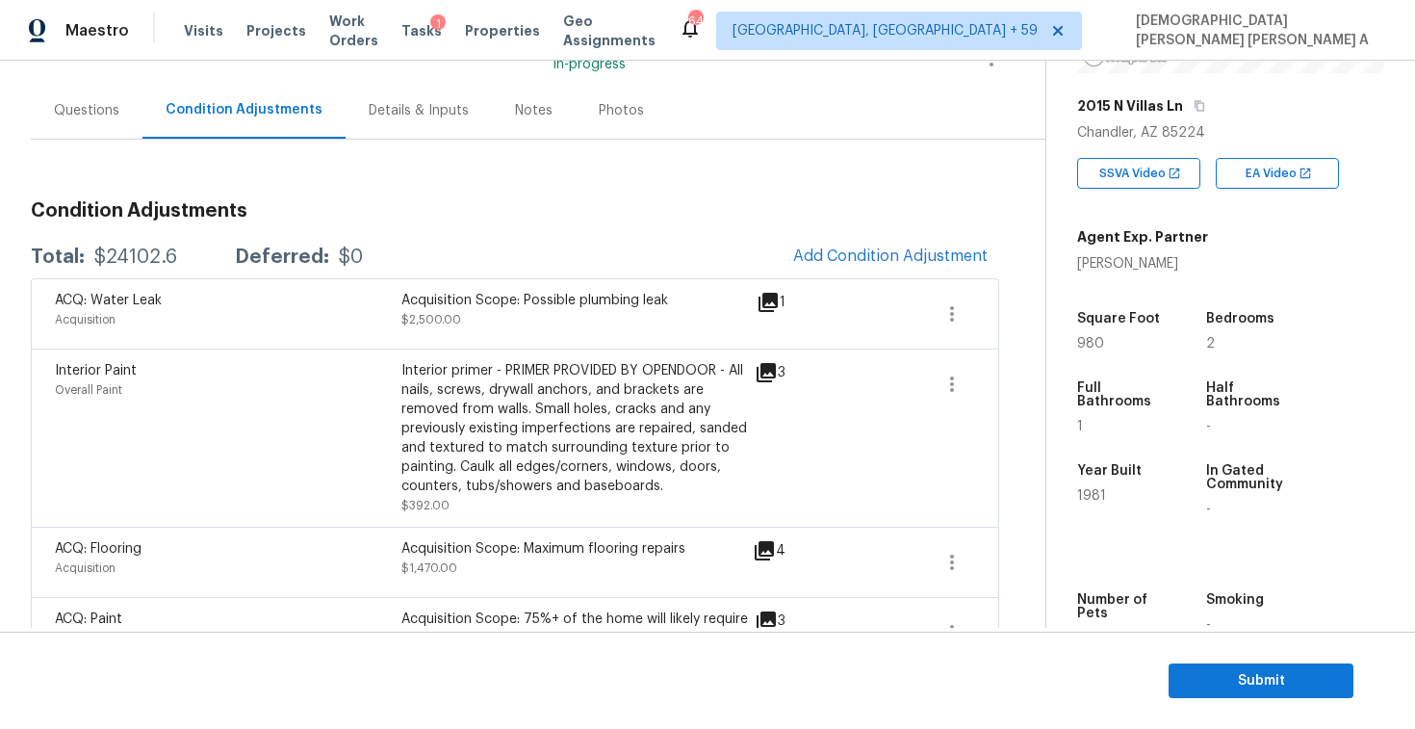
drag, startPoint x: 185, startPoint y: 265, endPoint x: 81, endPoint y: 260, distance: 104.1
click at [81, 260] on div "Total: $24102.6 Deferred: $0" at bounding box center [197, 256] width 332 height 19
copy div "$24102.6"
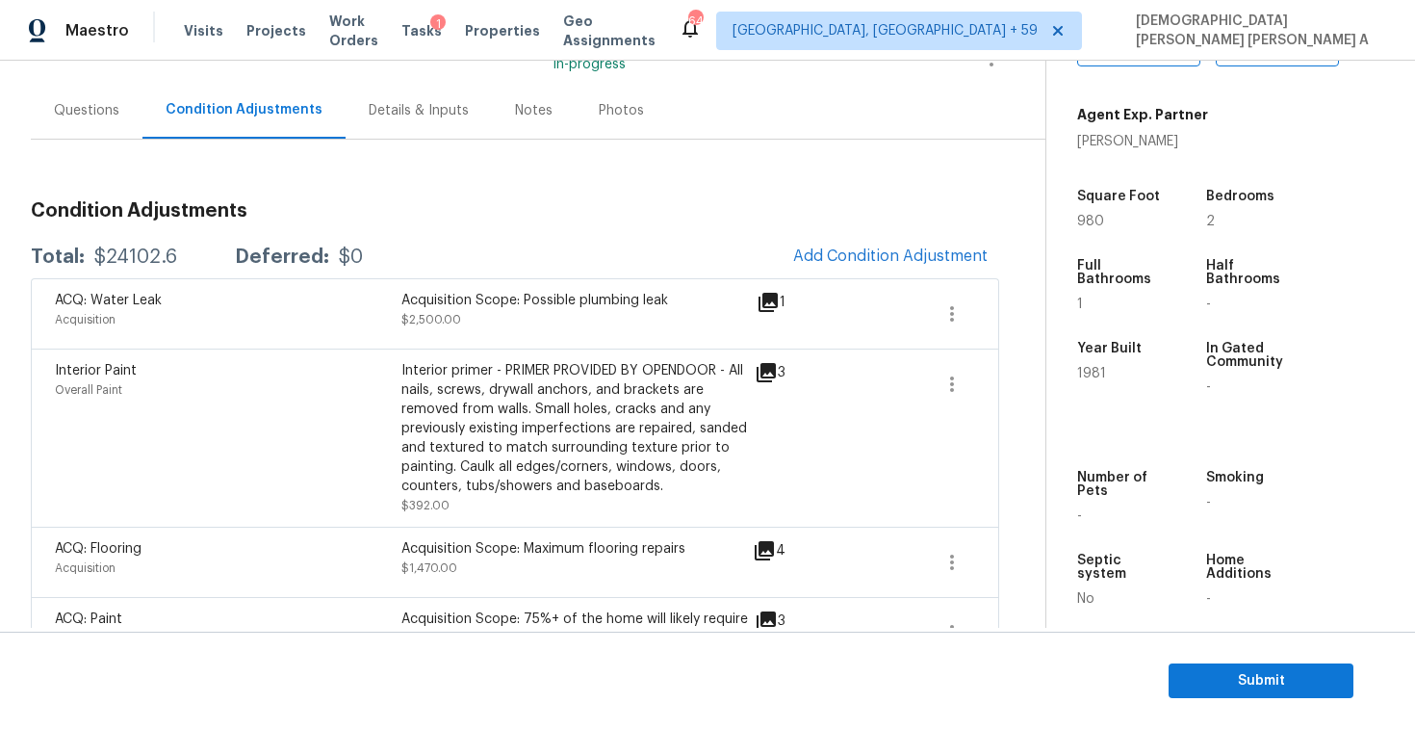
scroll to position [430, 0]
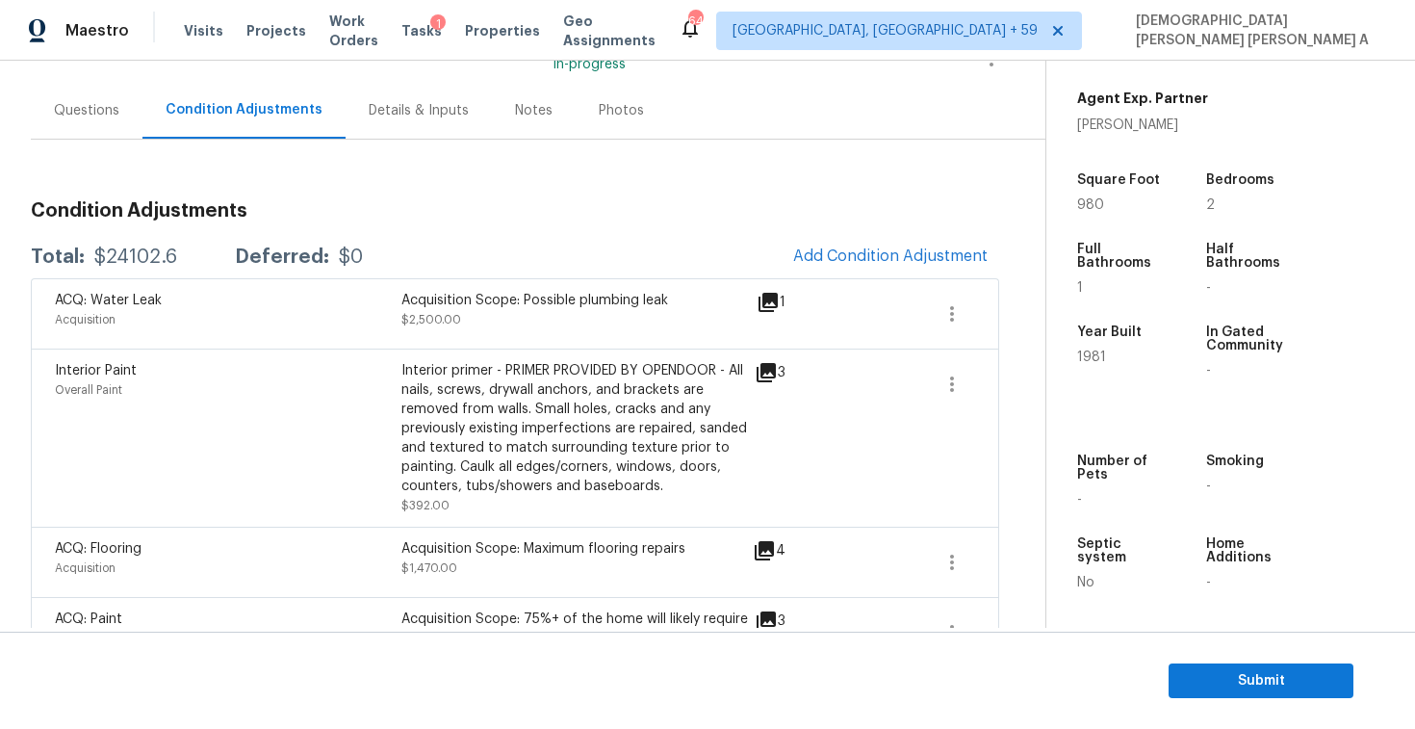
click at [80, 131] on div "Questions" at bounding box center [87, 110] width 112 height 57
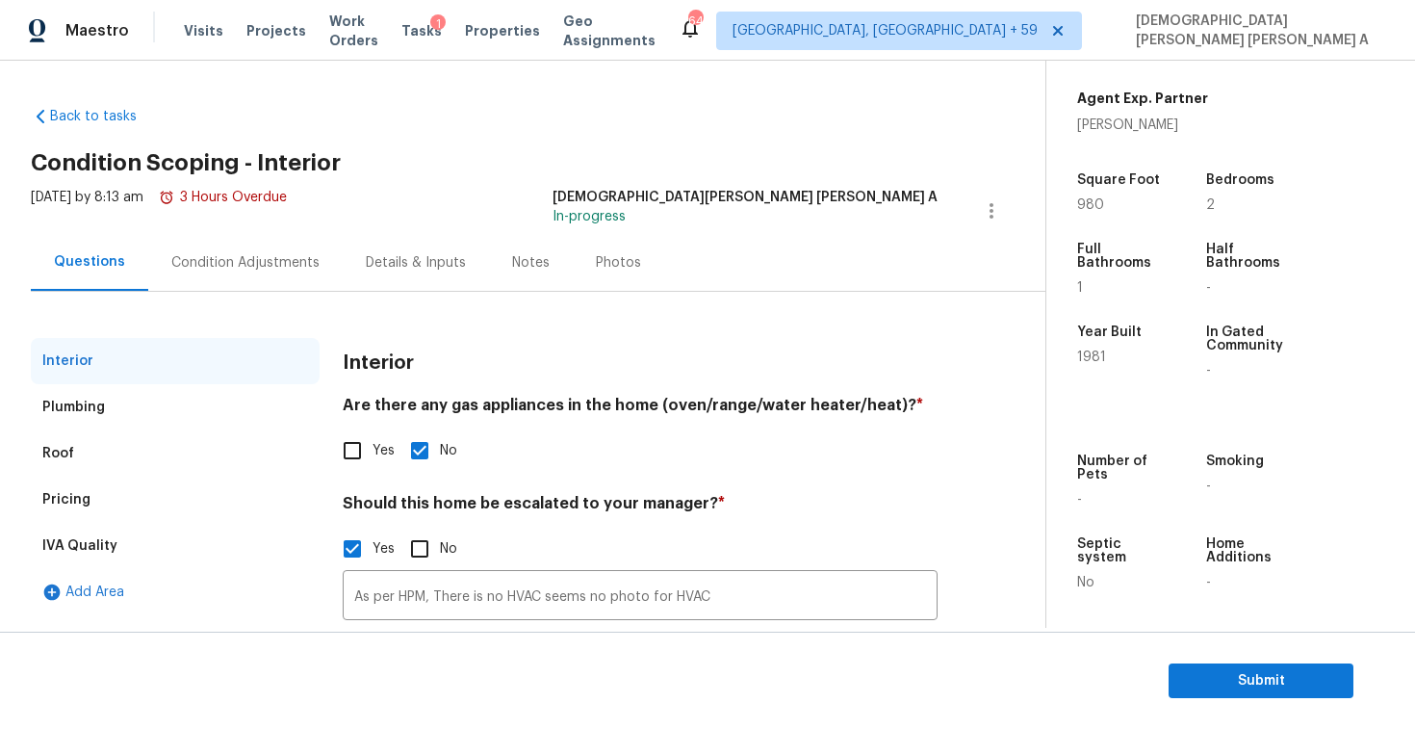
scroll to position [70, 0]
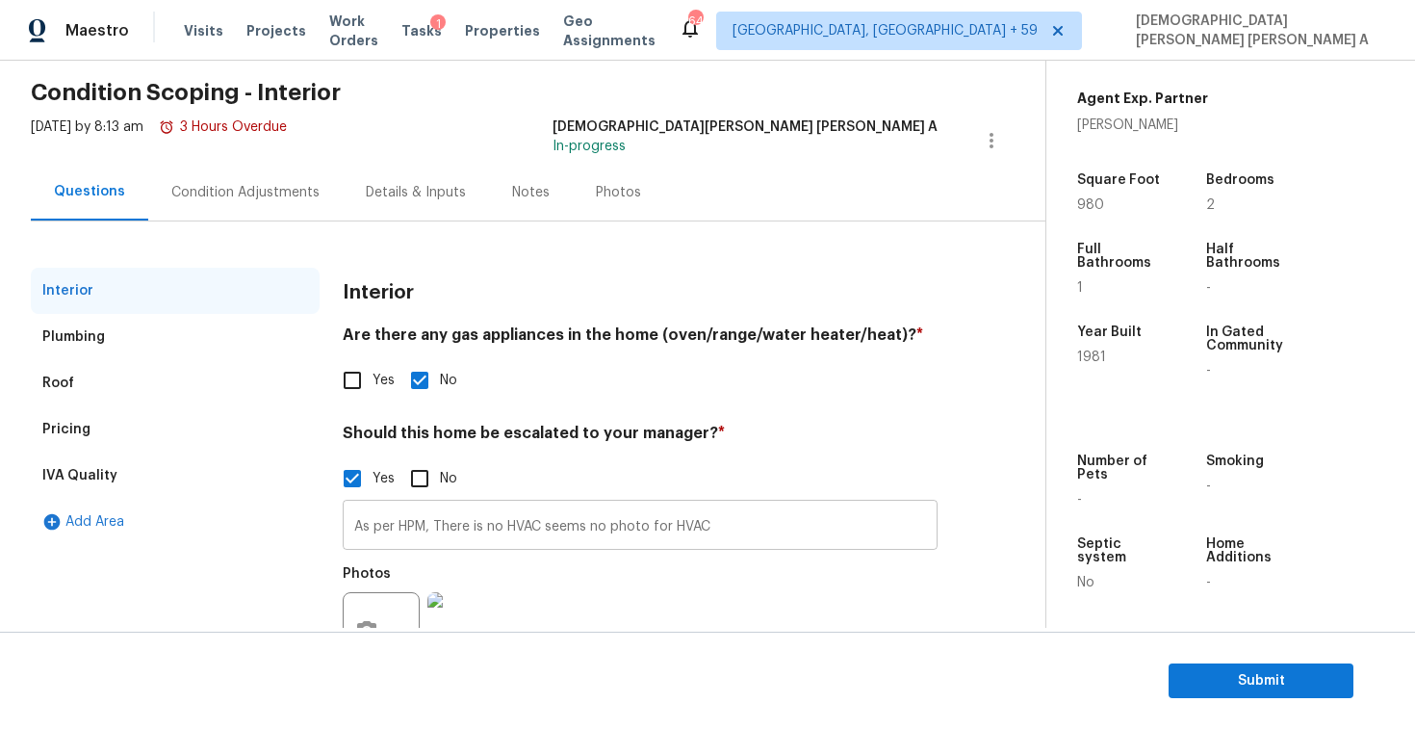
click at [498, 531] on input "As per HPM, There is no HVAC seems no photo for HVAC" at bounding box center [640, 526] width 595 height 45
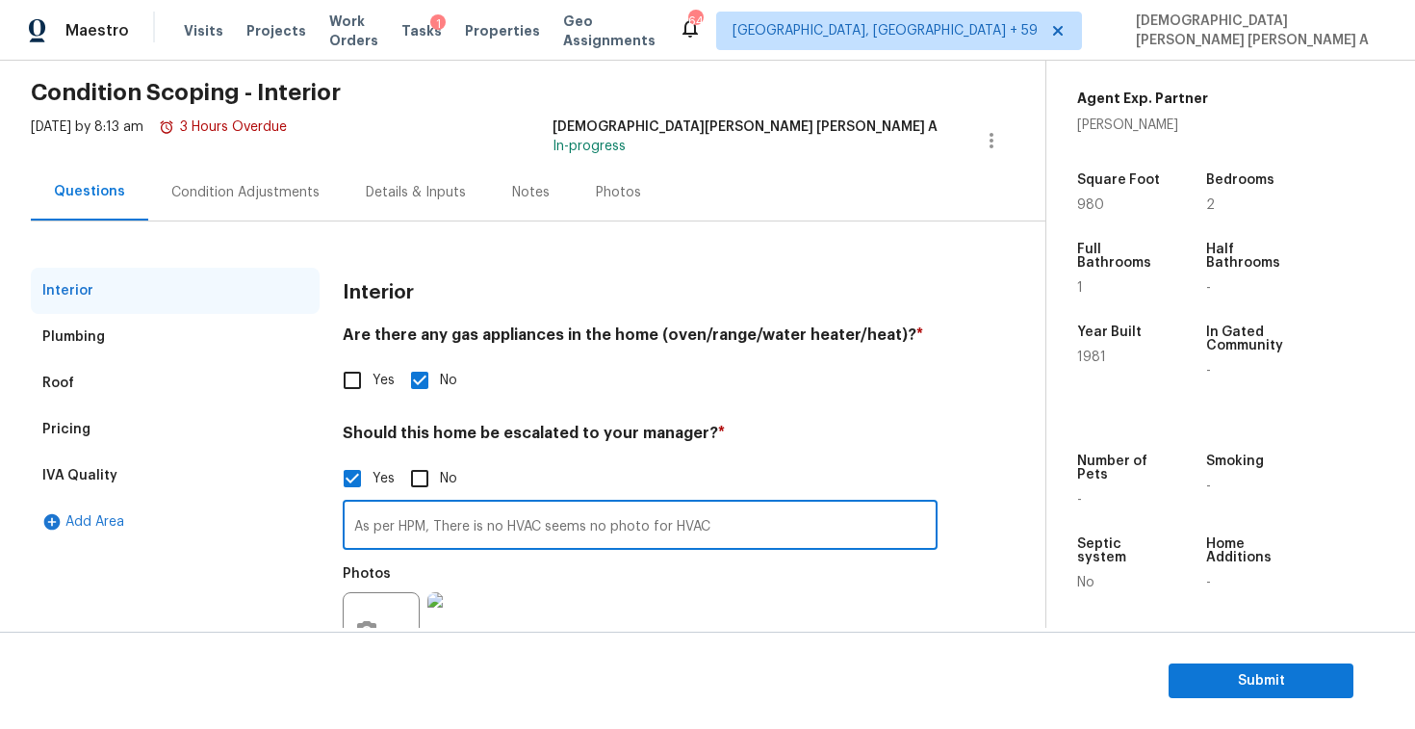
click at [498, 531] on input "As per HPM, There is no HVAC seems no photo for HVAC" at bounding box center [640, 526] width 595 height 45
click at [235, 192] on div "Condition Adjustments" at bounding box center [245, 192] width 148 height 19
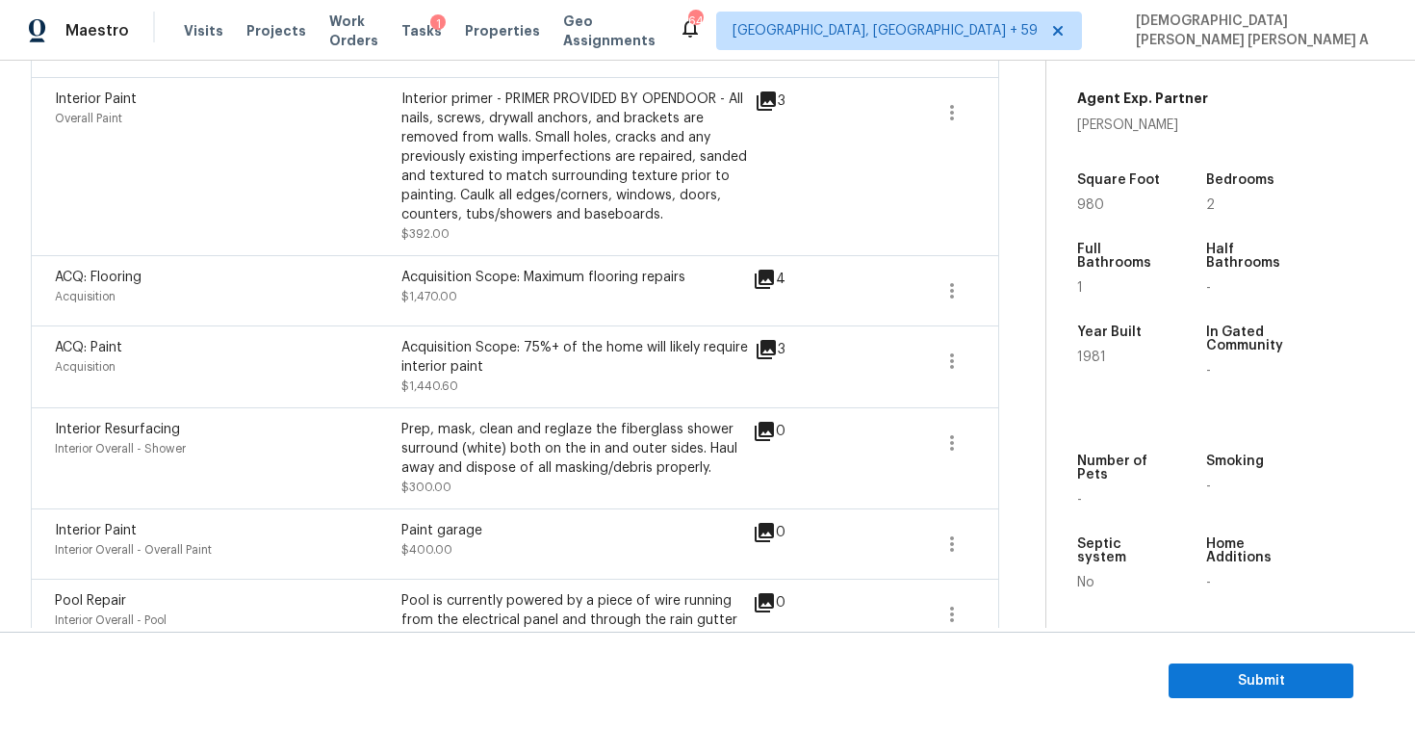
scroll to position [331, 0]
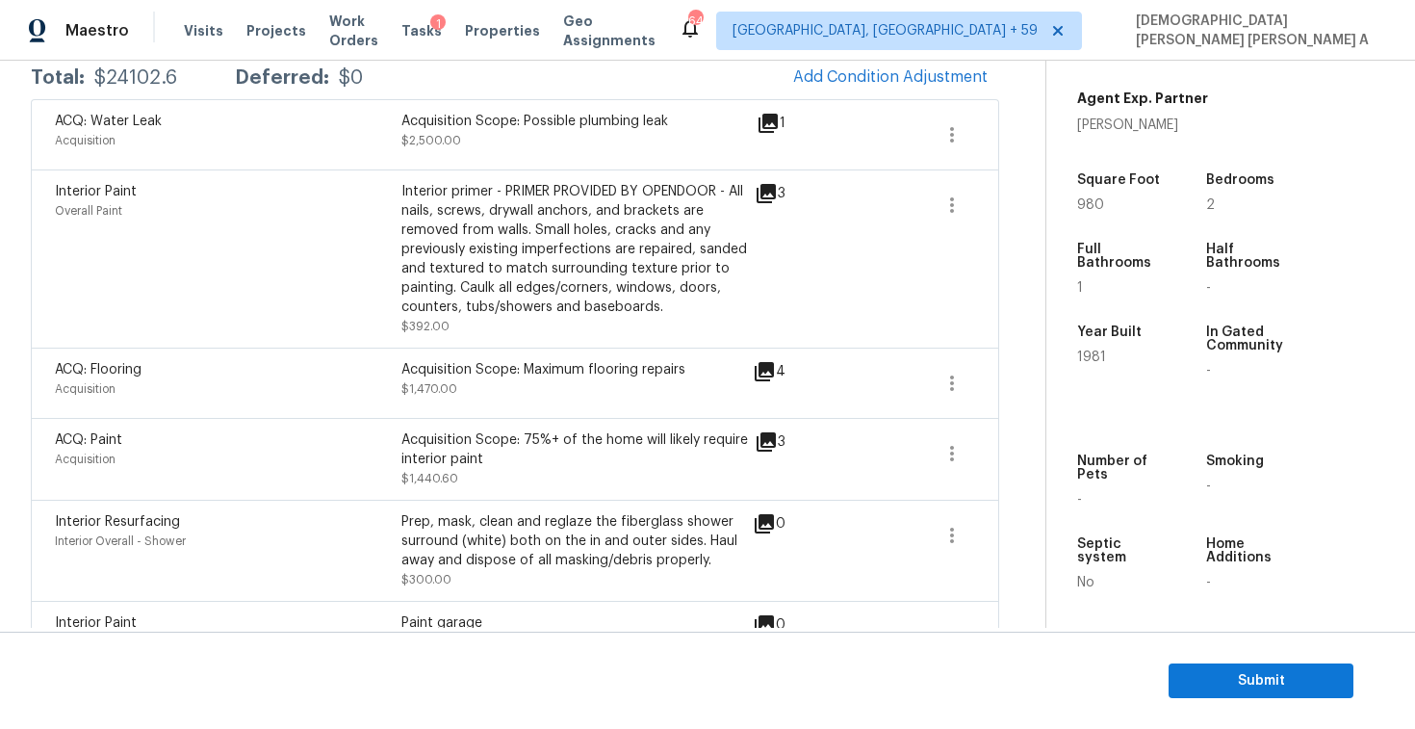
click at [1226, 656] on section "Submit" at bounding box center [707, 680] width 1415 height 98
click at [1226, 671] on span "Submit" at bounding box center [1261, 681] width 154 height 24
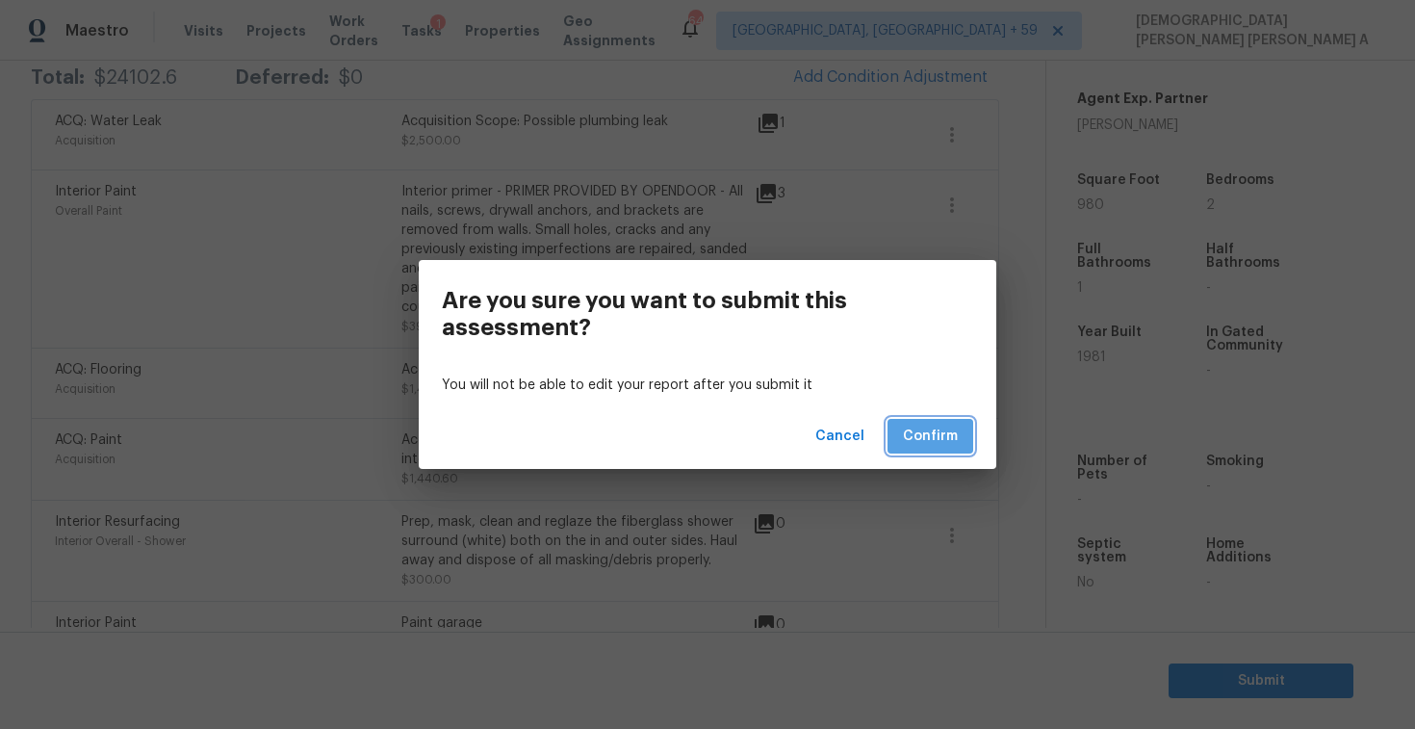
click at [935, 421] on button "Confirm" at bounding box center [931, 437] width 86 height 36
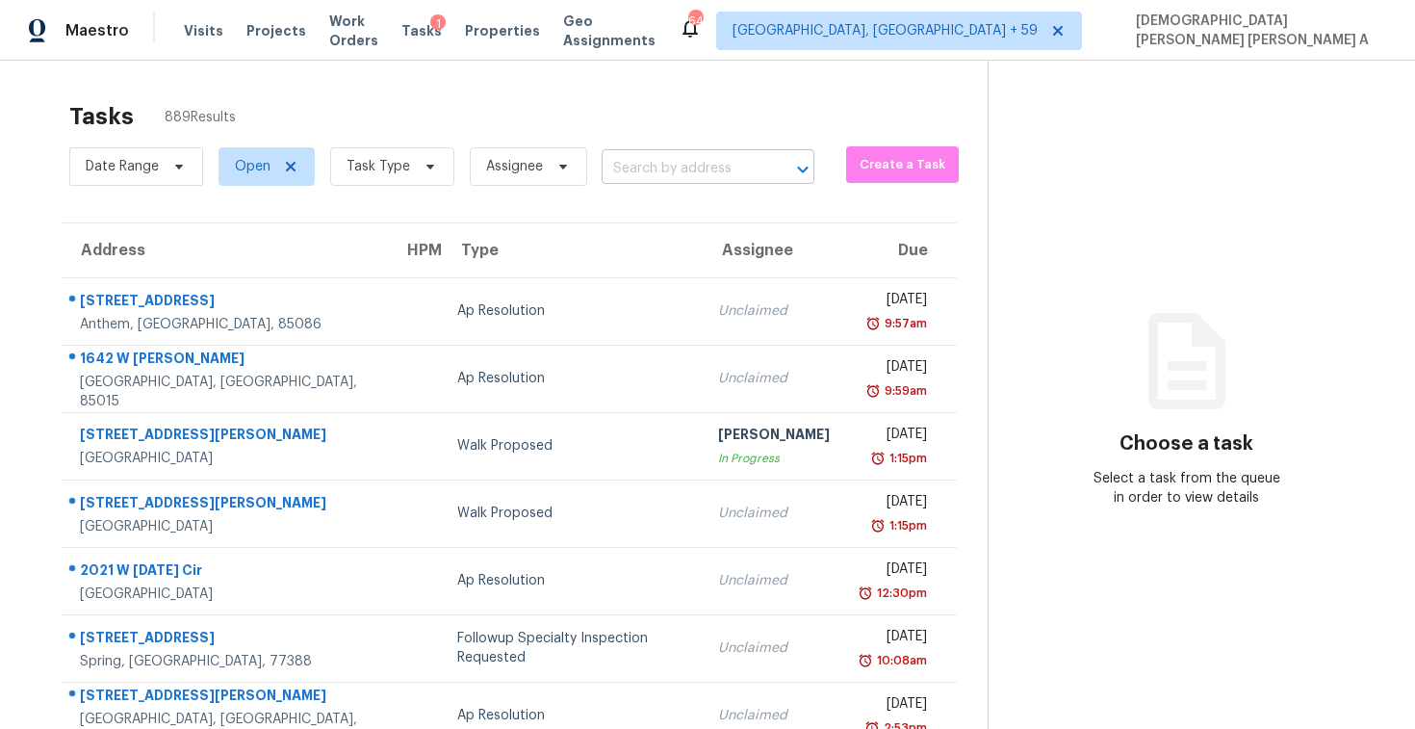
click at [665, 173] on input "text" at bounding box center [681, 169] width 159 height 30
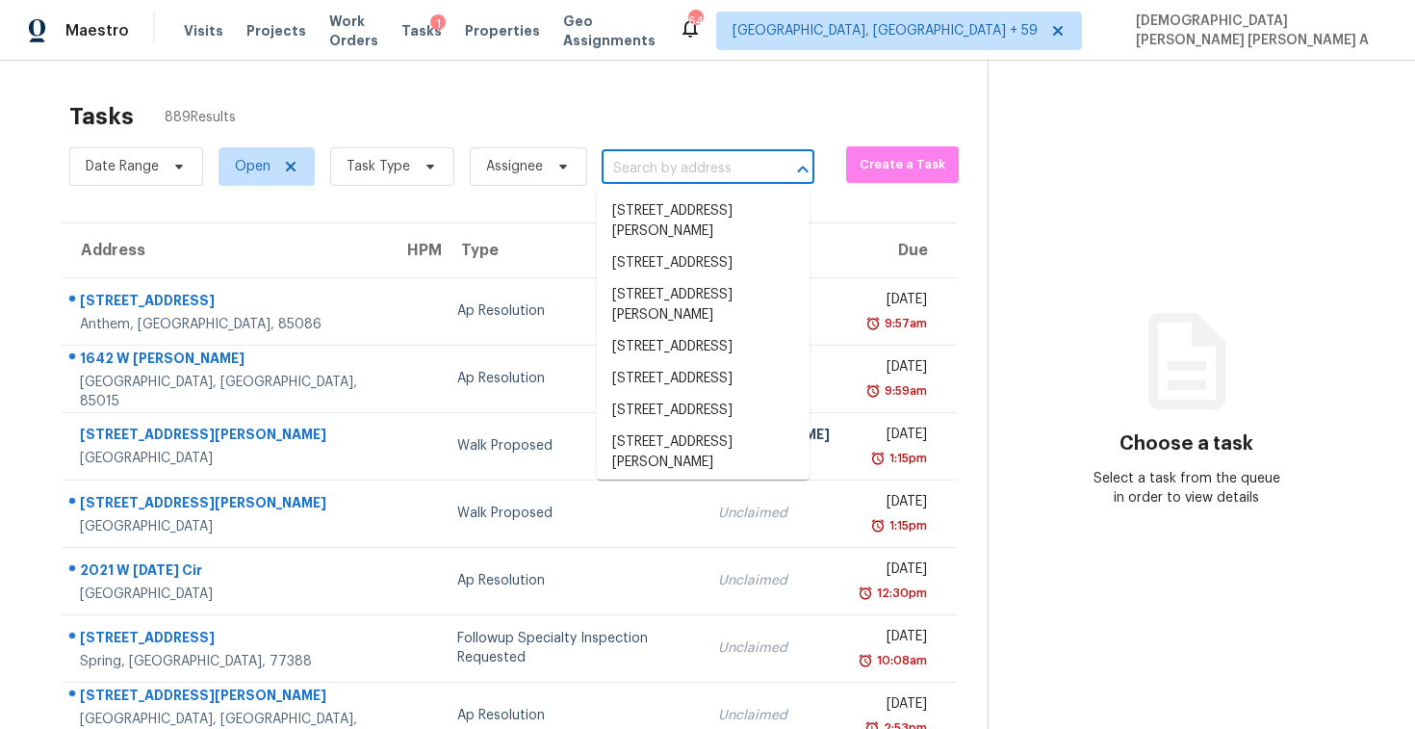
paste input "657 W Flintlock Way, Chandler, AZ 85286"
type input "657 W Flintlock Way, Chandler, AZ 85286"
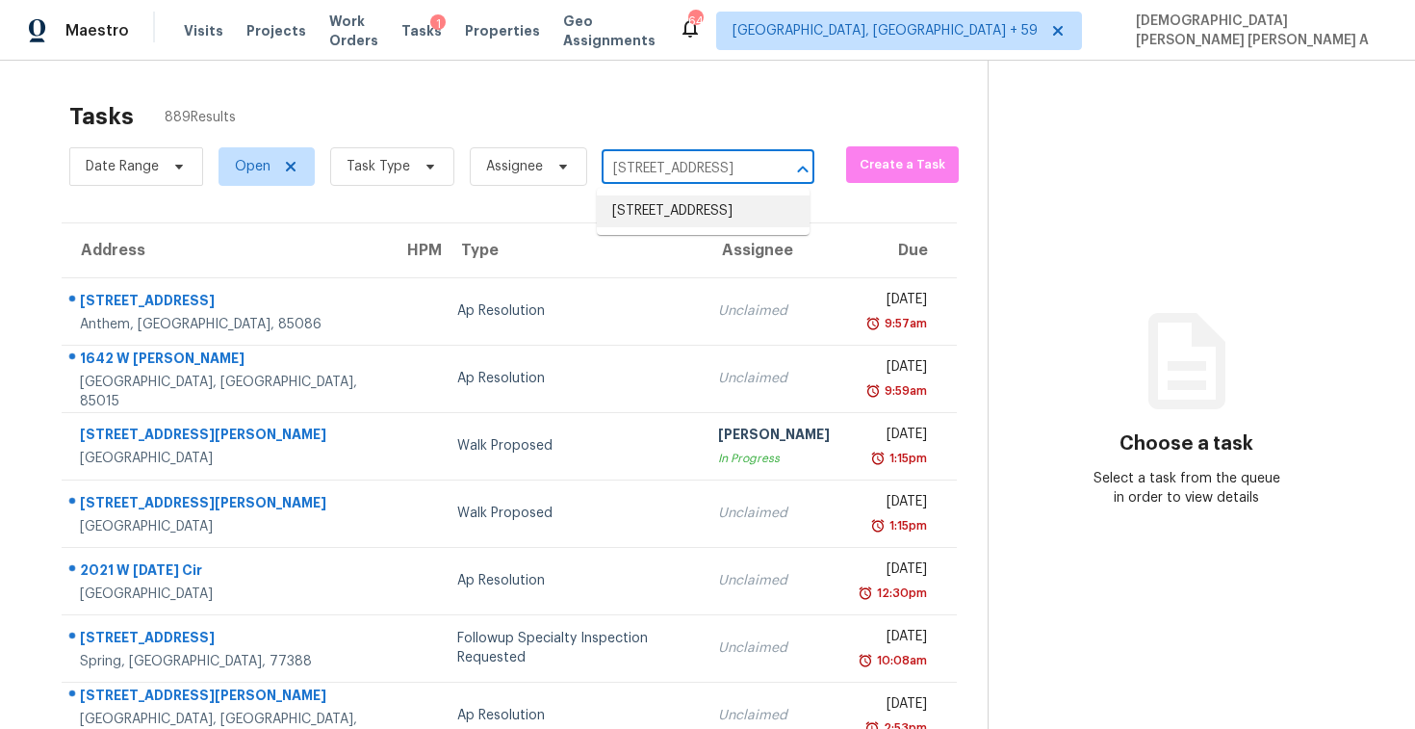
click at [729, 213] on li "657 W Flintlock Way, Chandler, AZ 85286" at bounding box center [703, 211] width 213 height 32
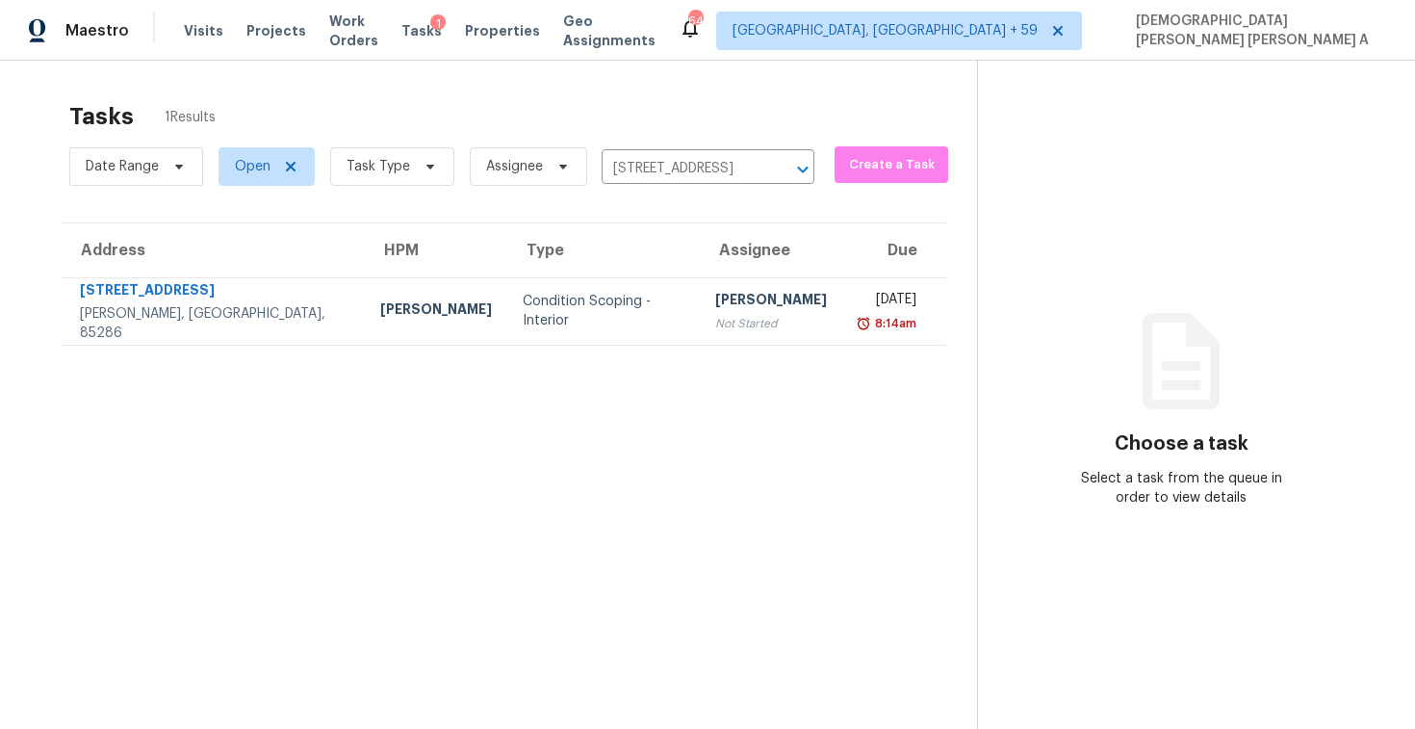
click at [715, 330] on div "Not Started" at bounding box center [771, 323] width 112 height 19
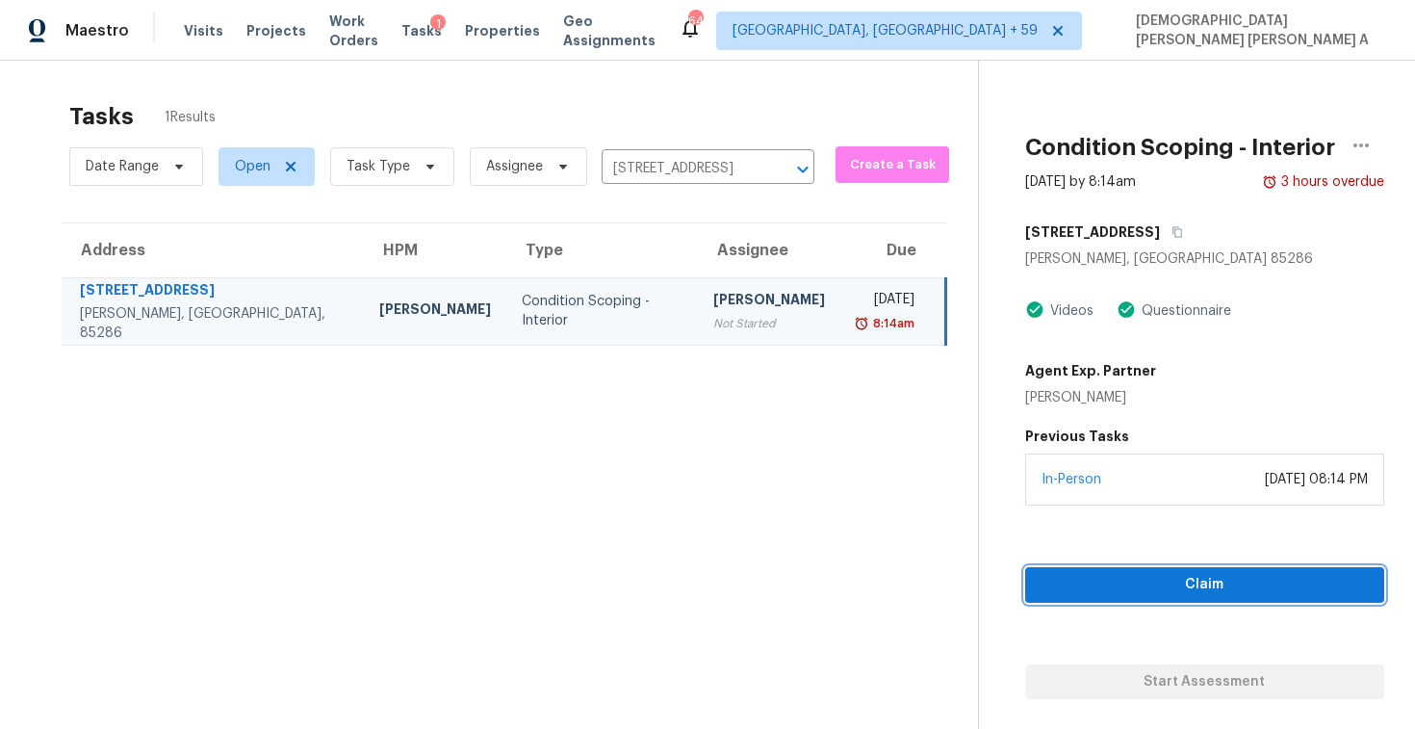
click at [1100, 580] on span "Claim" at bounding box center [1205, 585] width 328 height 24
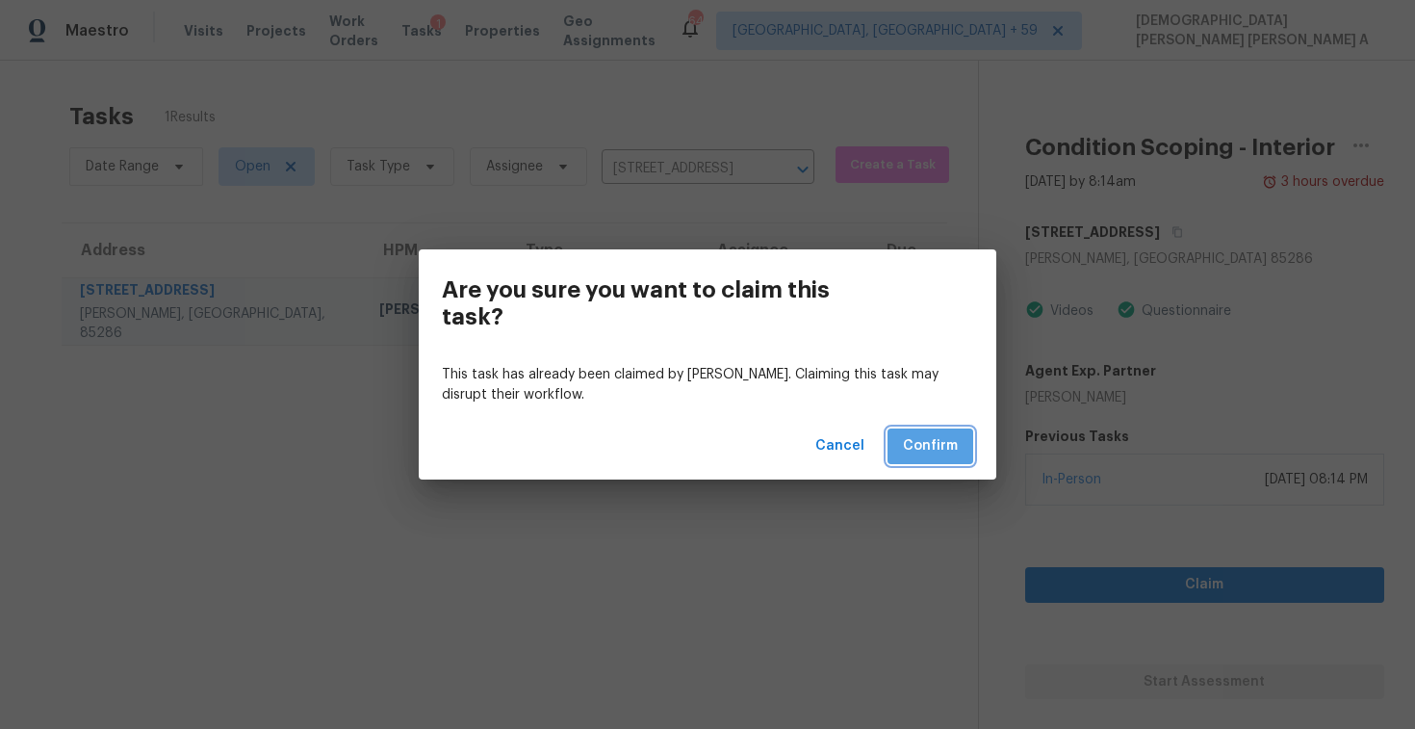
click at [929, 460] on button "Confirm" at bounding box center [931, 446] width 86 height 36
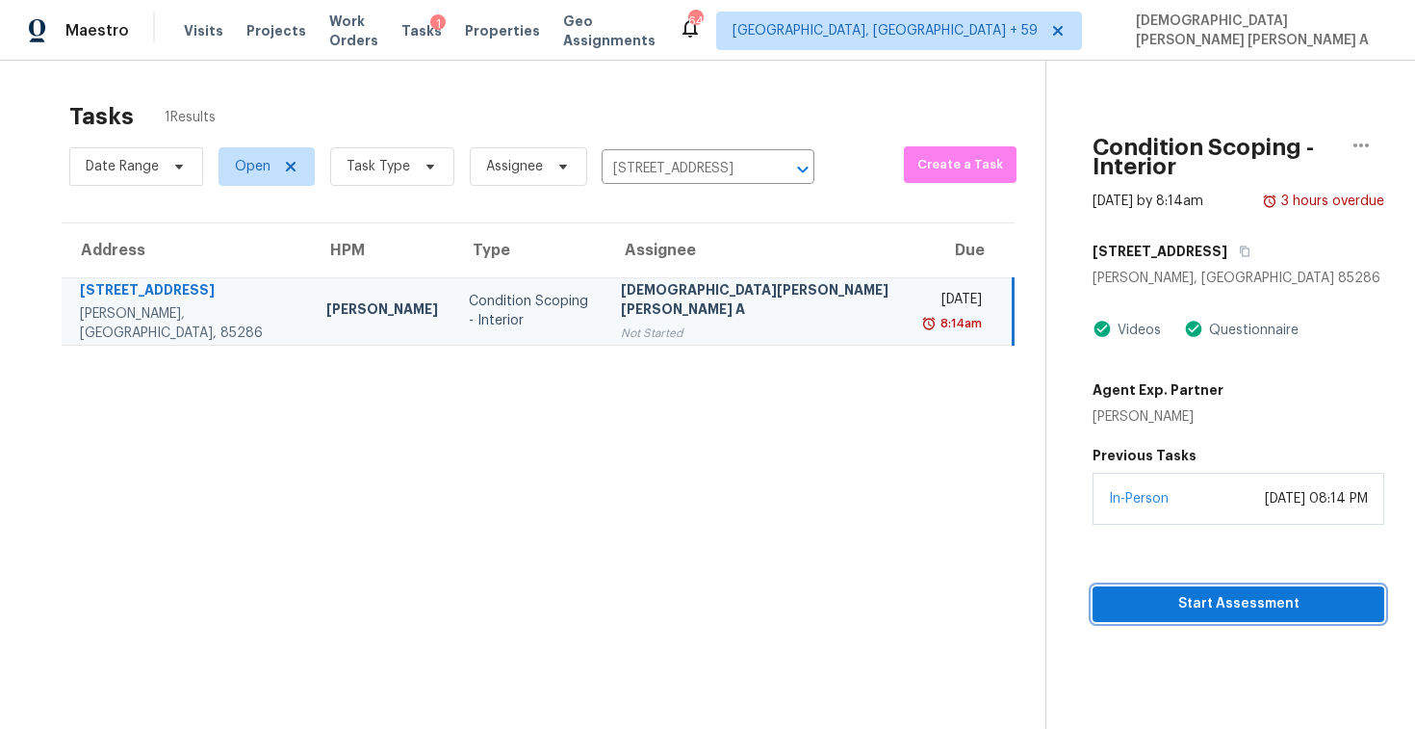
click at [1140, 592] on span "Start Assessment" at bounding box center [1238, 604] width 261 height 24
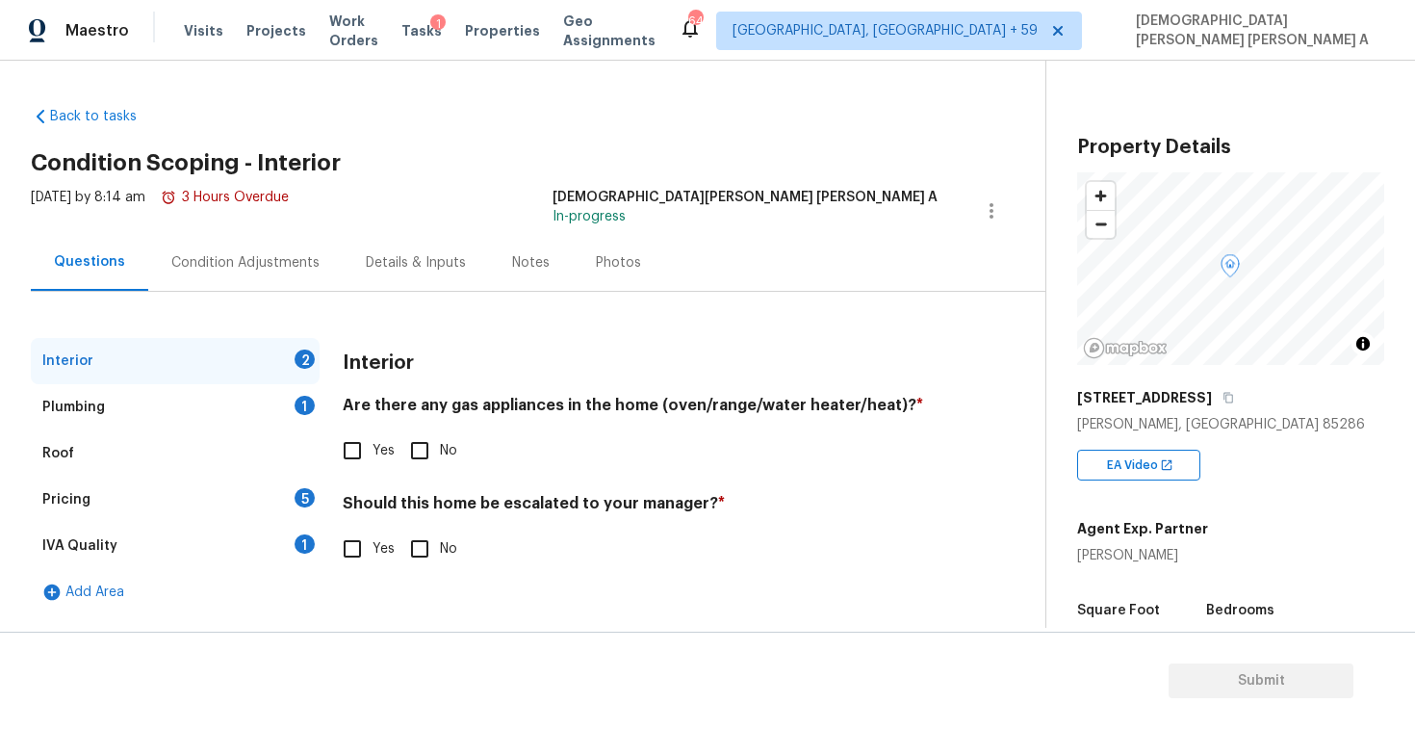
click at [638, 200] on div "Tue, Sep 30 2025 by 8:14 am 3 Hours Overdue Mohamed Azeem Mohsin A In-progress" at bounding box center [538, 211] width 1015 height 46
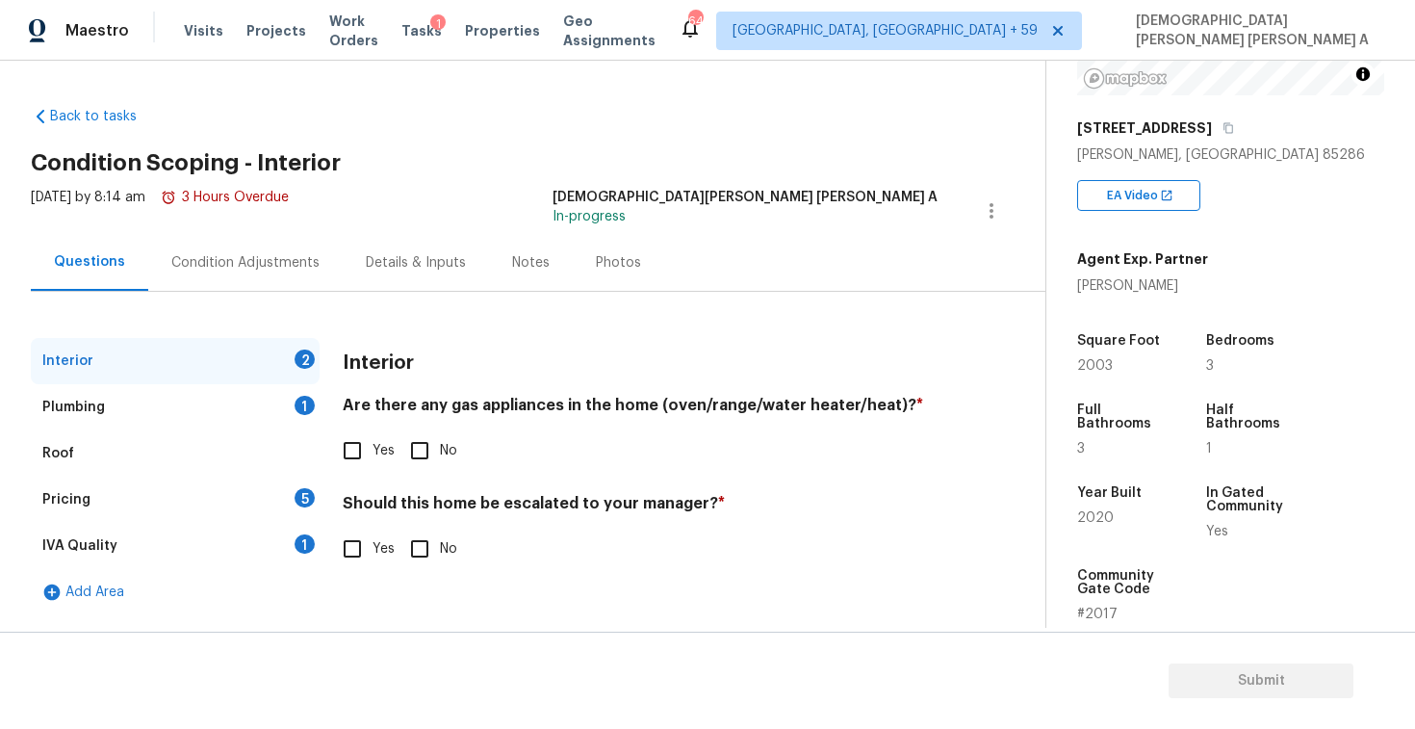
click at [353, 447] on input "Yes" at bounding box center [352, 450] width 40 height 40
checkbox input "true"
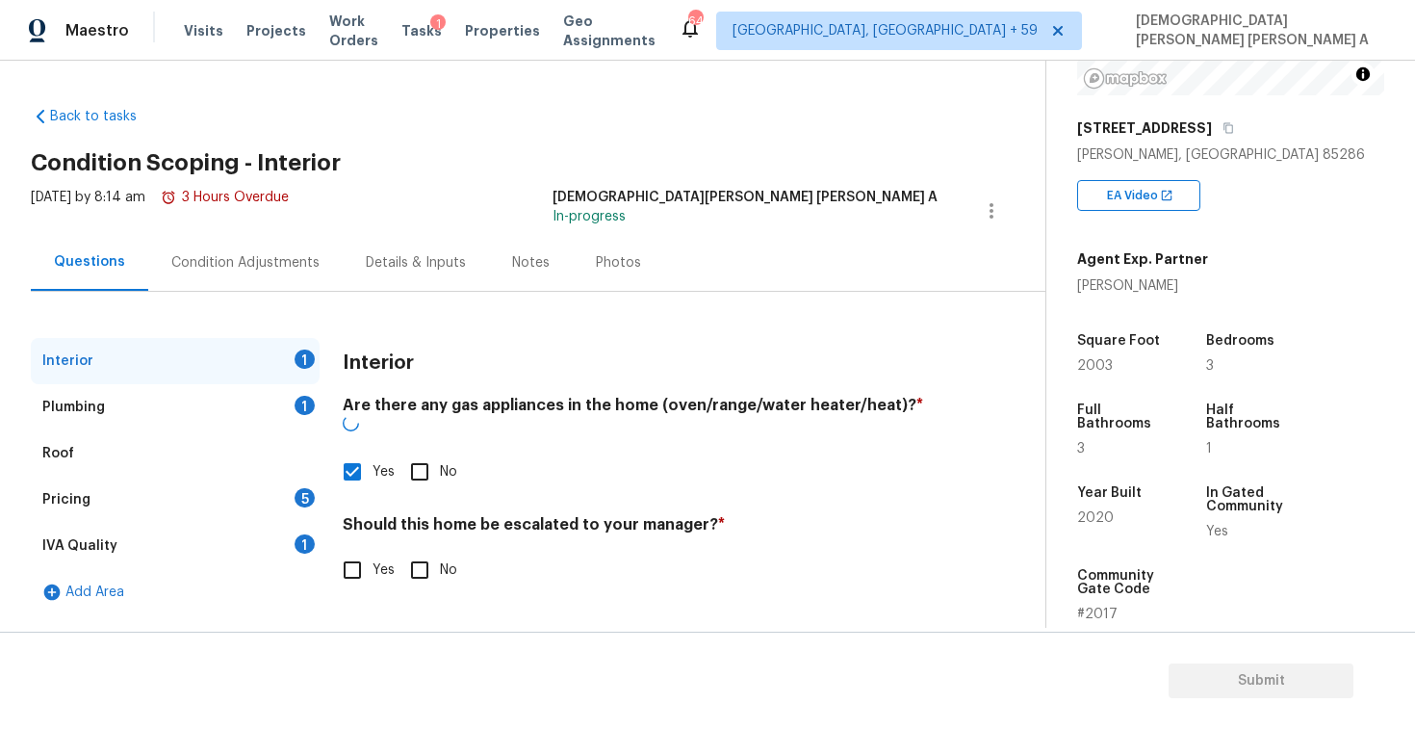
click at [435, 556] on input "No" at bounding box center [419, 570] width 40 height 40
checkbox input "true"
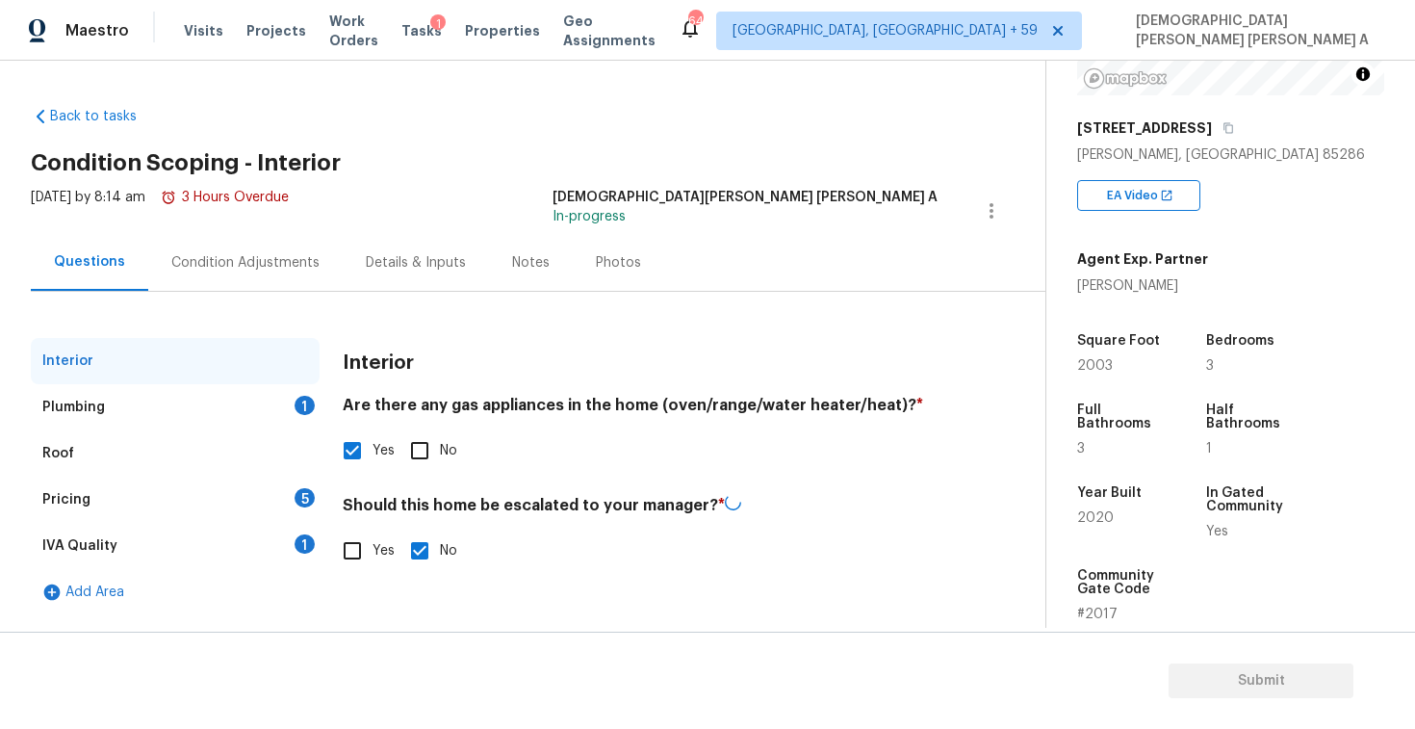
click at [272, 412] on div "Plumbing 1" at bounding box center [175, 407] width 289 height 46
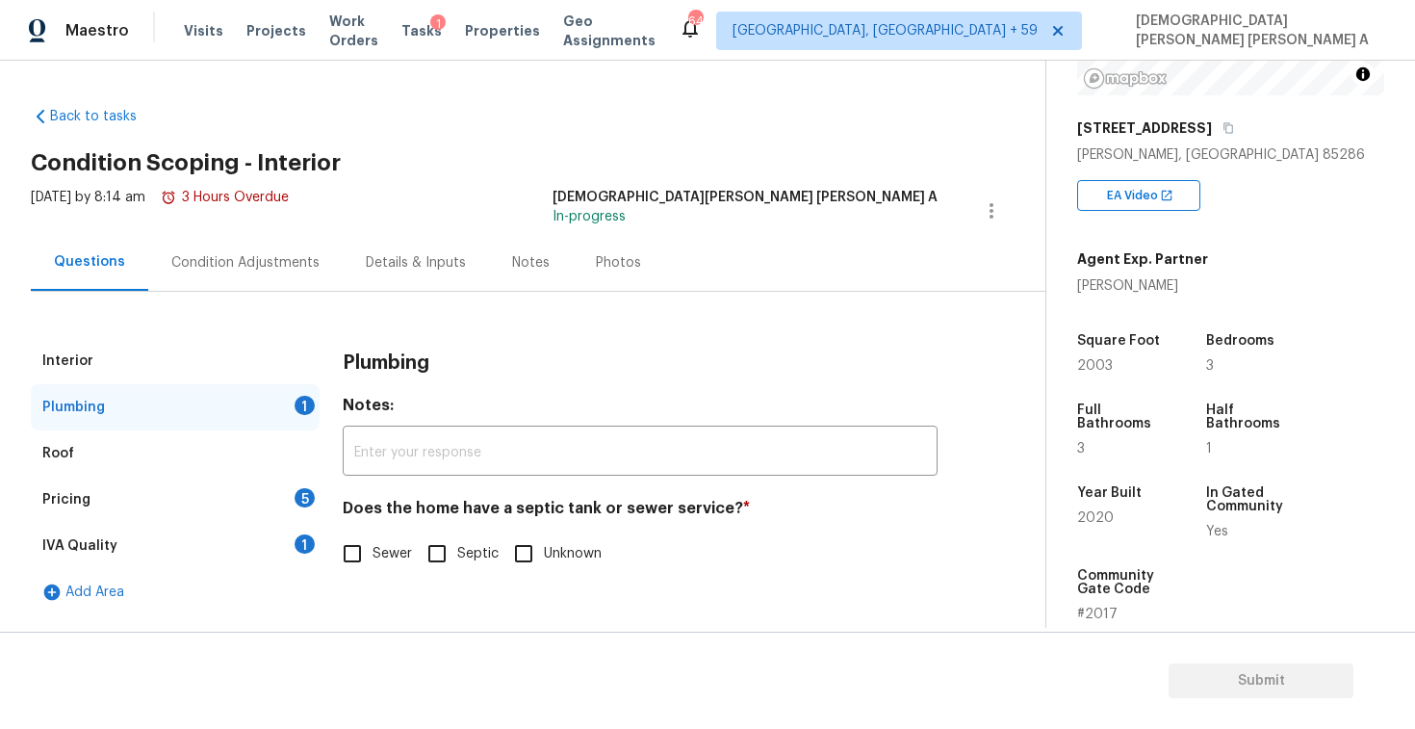
click at [370, 562] on input "Sewer" at bounding box center [352, 553] width 40 height 40
checkbox input "true"
click at [225, 473] on div "Roof" at bounding box center [175, 453] width 289 height 46
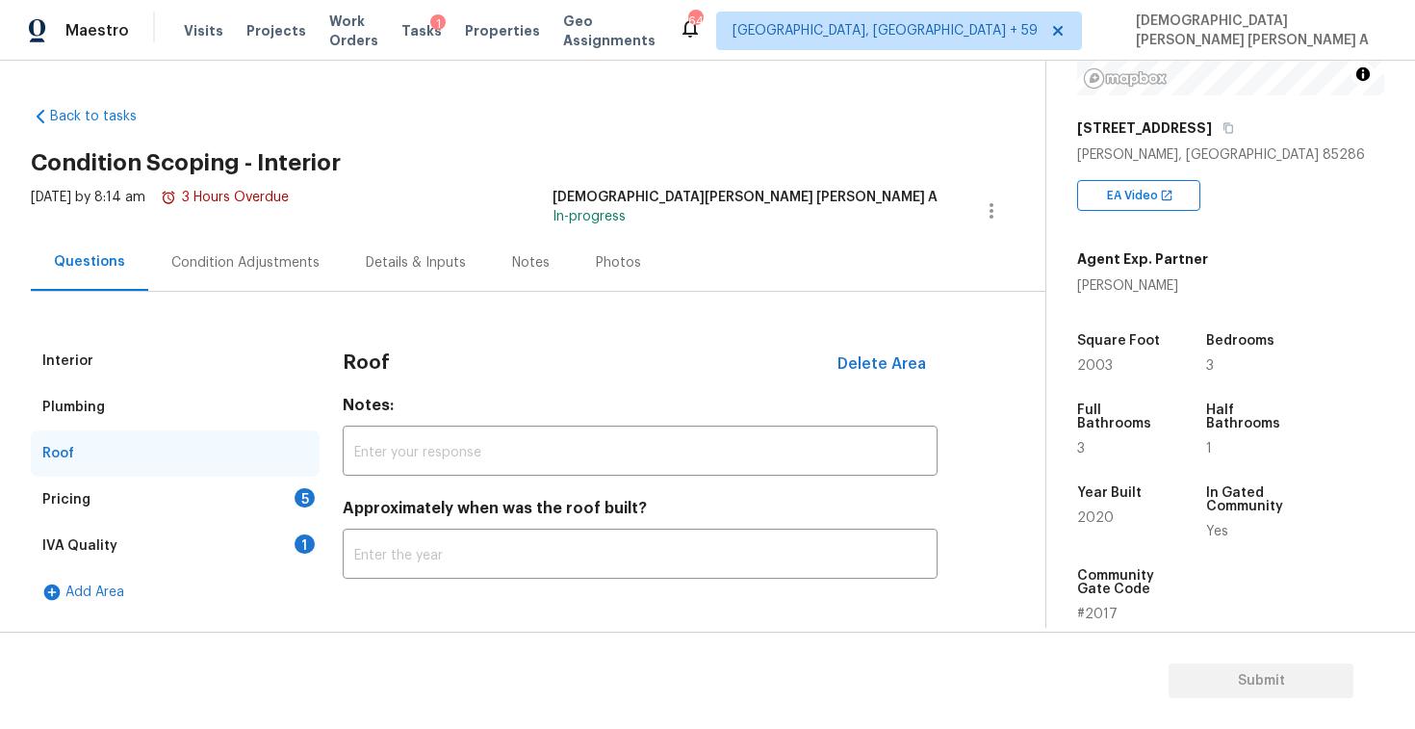
click at [225, 503] on div "Pricing 5" at bounding box center [175, 499] width 289 height 46
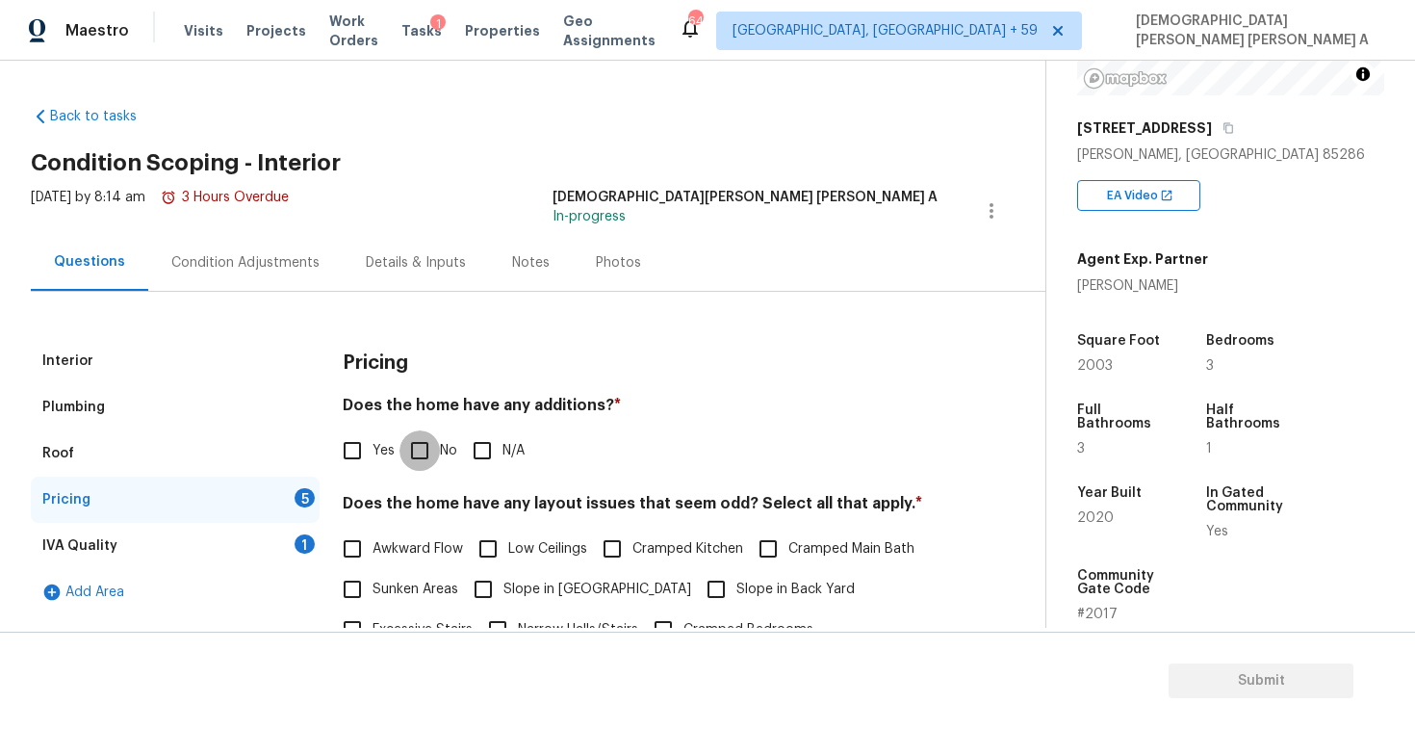
click at [413, 455] on input "No" at bounding box center [419, 450] width 40 height 40
checkbox input "true"
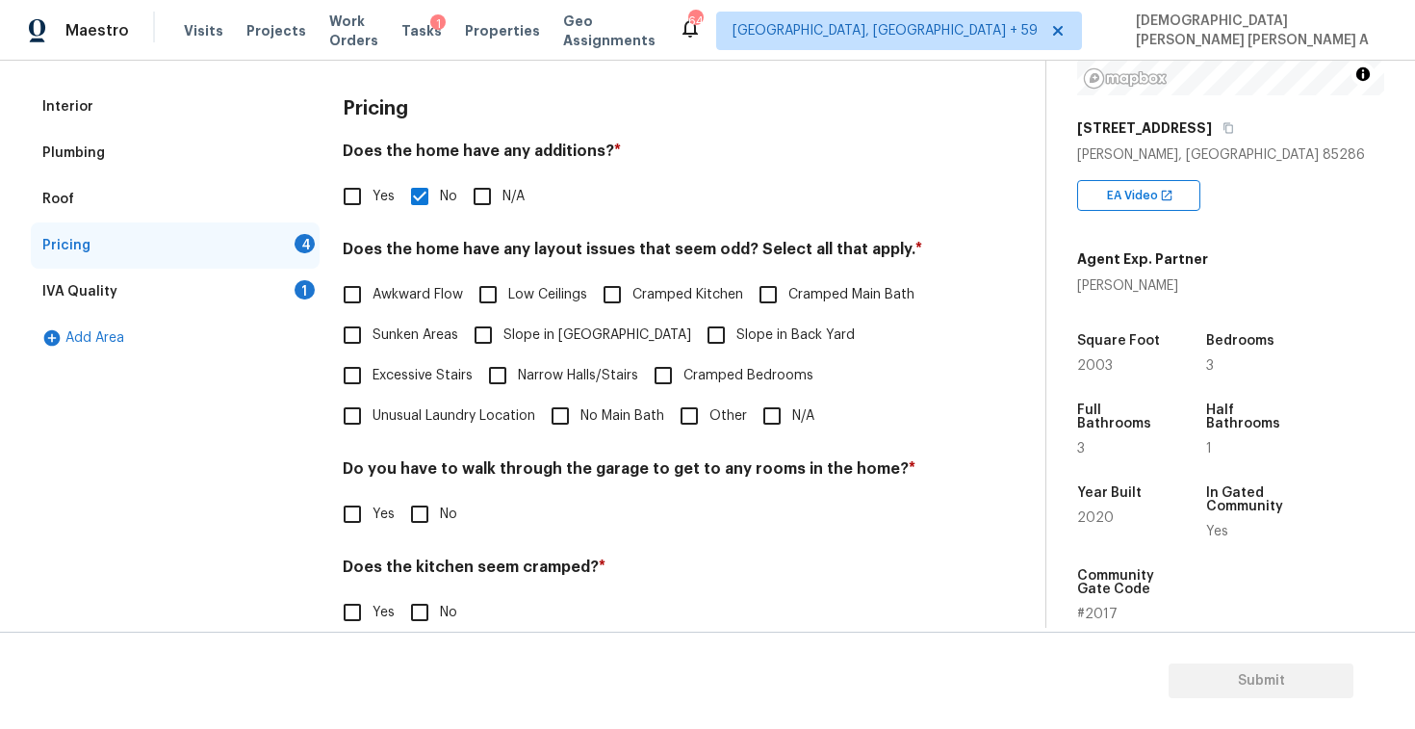
click at [773, 415] on input "N/A" at bounding box center [772, 416] width 40 height 40
checkbox input "true"
click at [439, 527] on label "No" at bounding box center [428, 514] width 58 height 40
click at [439, 527] on input "No" at bounding box center [419, 514] width 40 height 40
checkbox input "true"
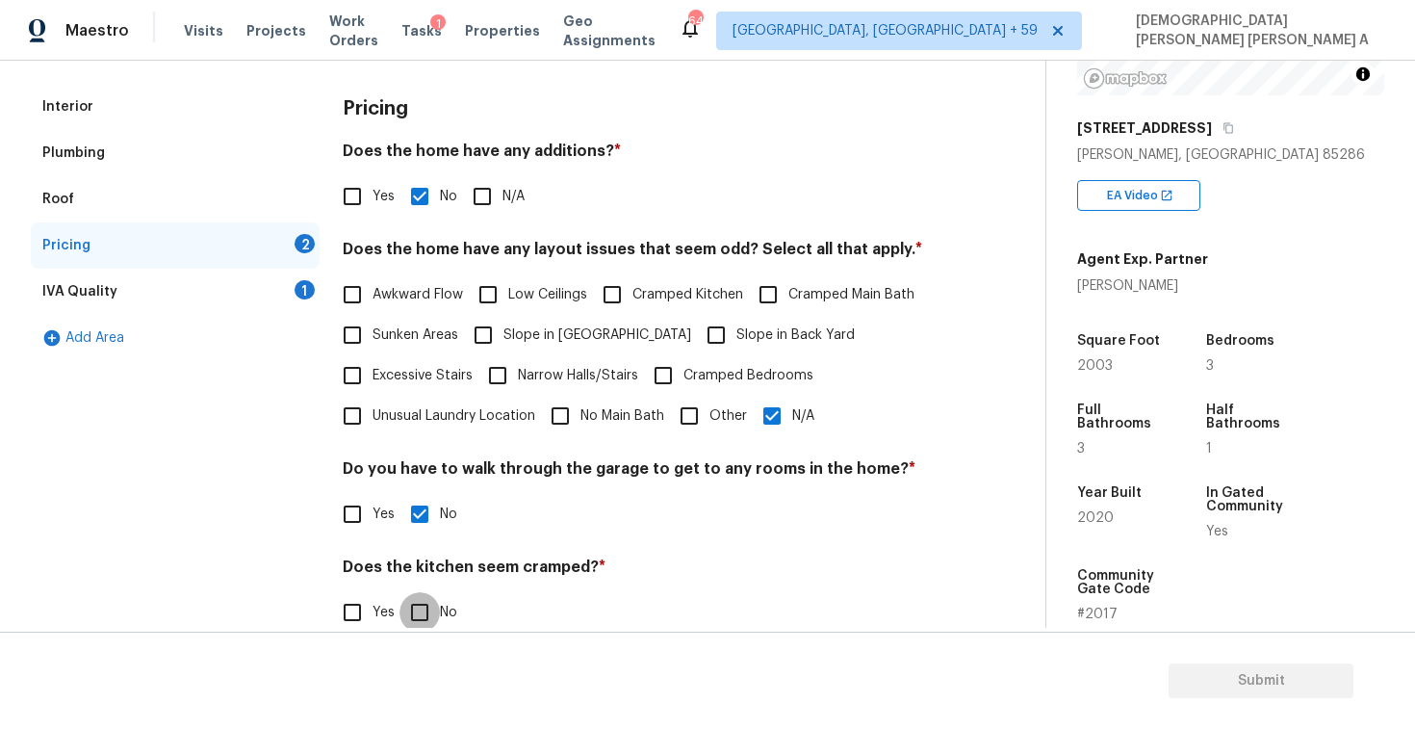
click at [435, 602] on input "No" at bounding box center [419, 612] width 40 height 40
checkbox input "true"
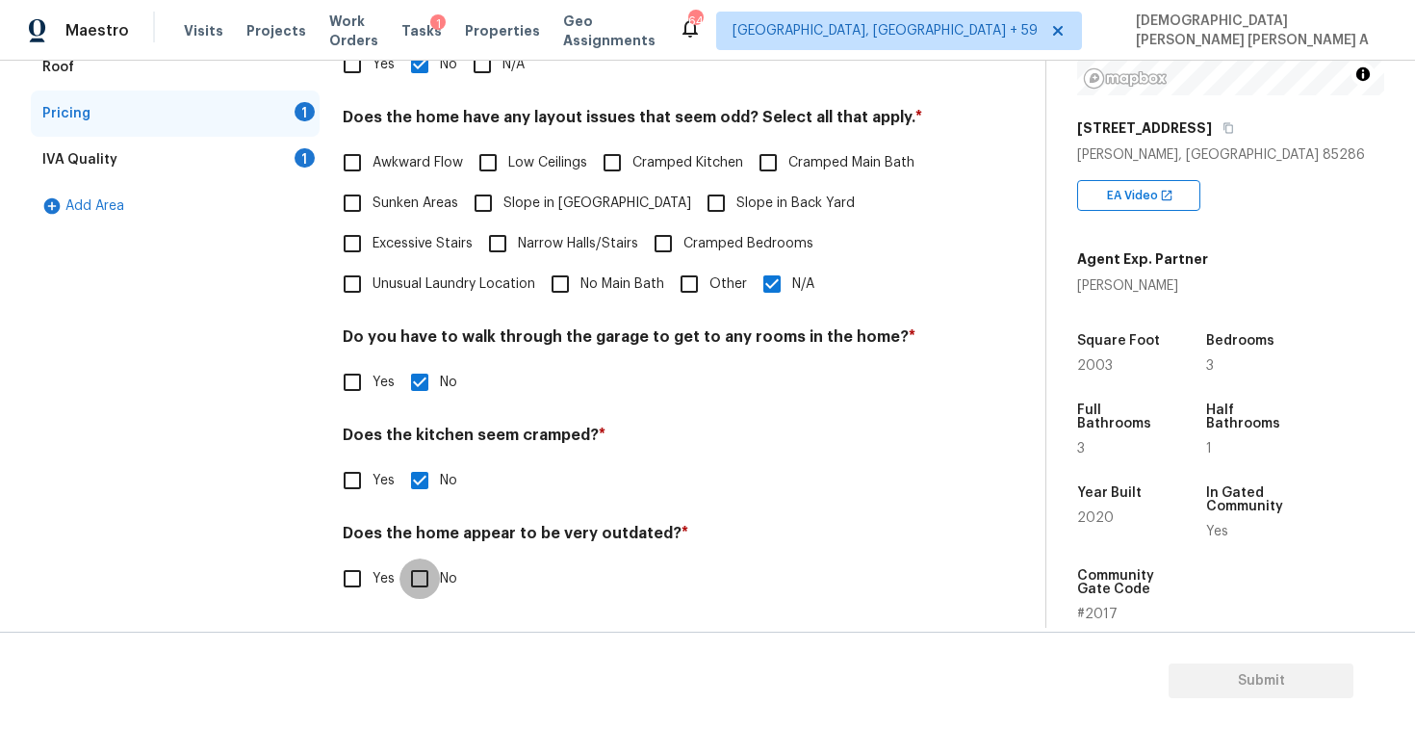
click at [425, 582] on input "No" at bounding box center [419, 578] width 40 height 40
checkbox input "true"
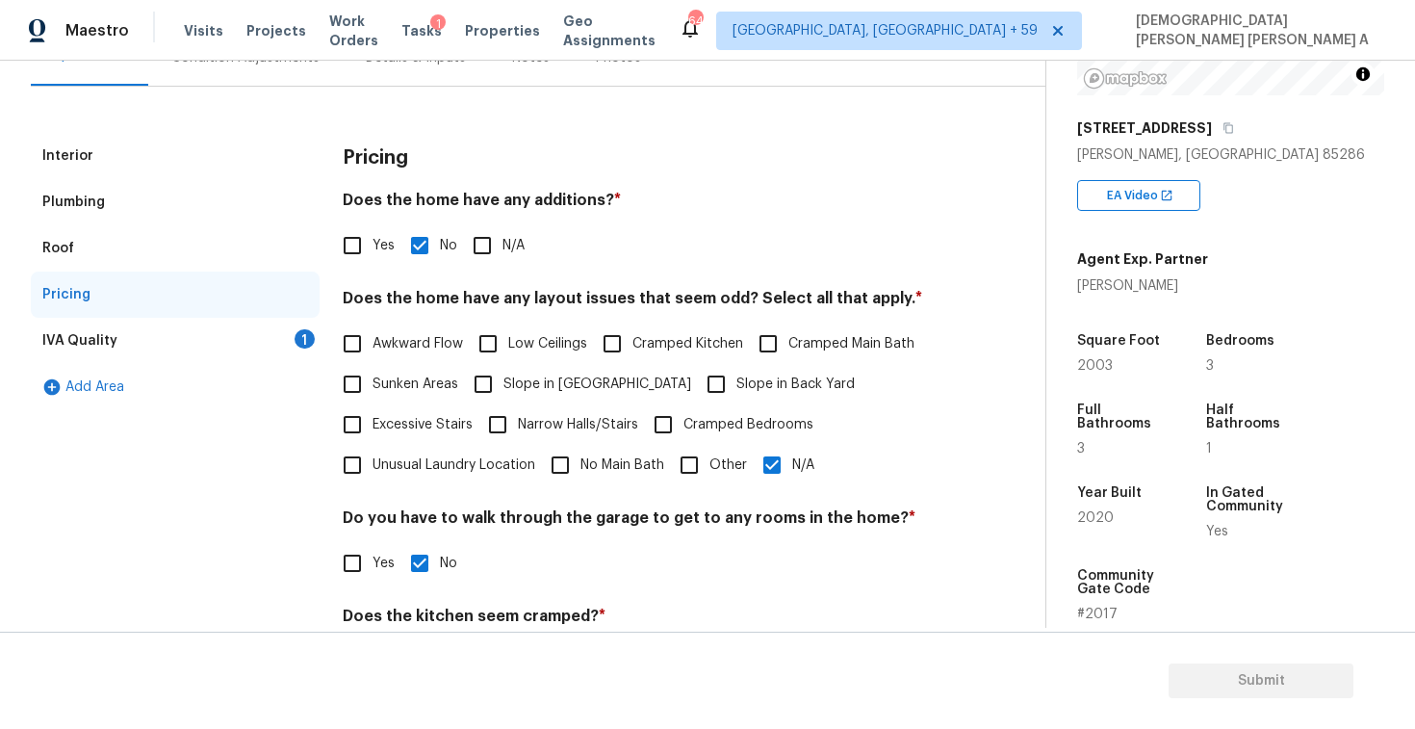
scroll to position [180, 0]
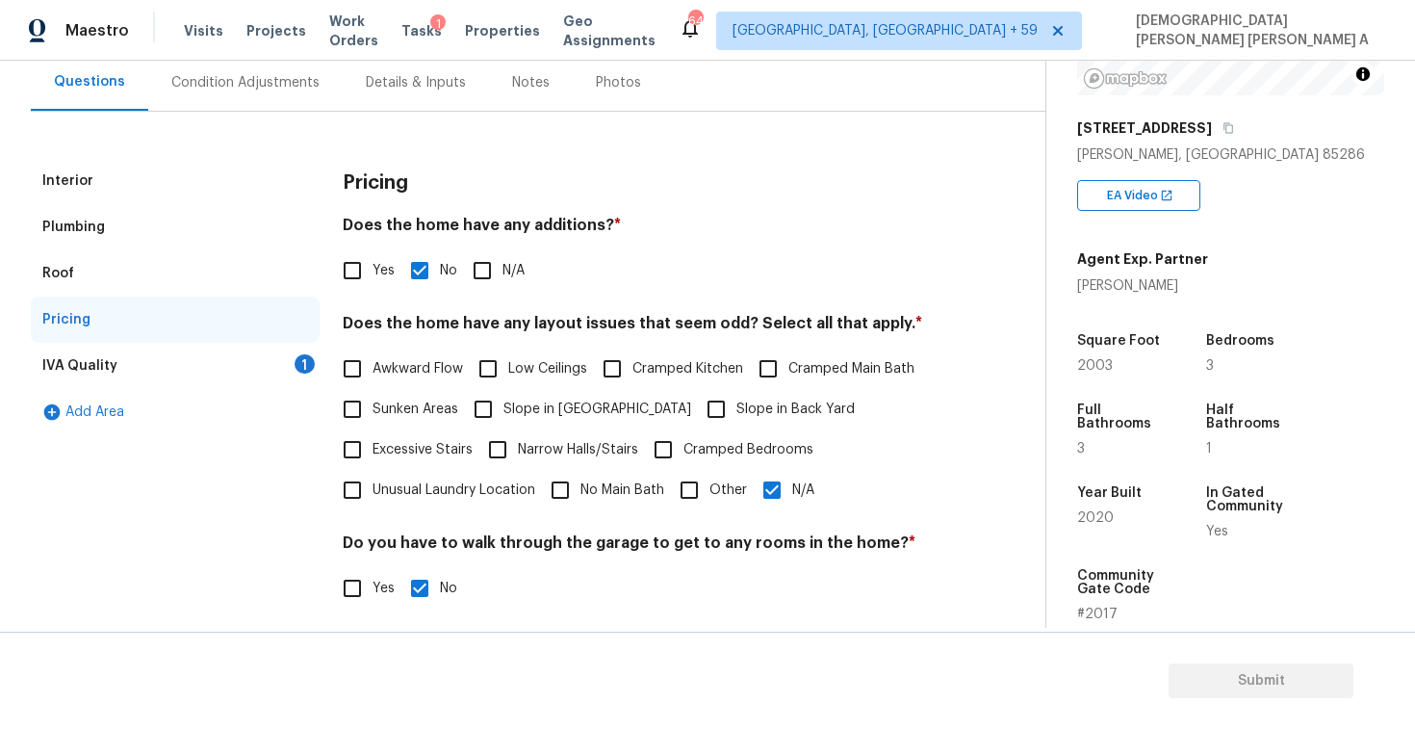
click at [255, 376] on div "IVA Quality 1" at bounding box center [175, 366] width 289 height 46
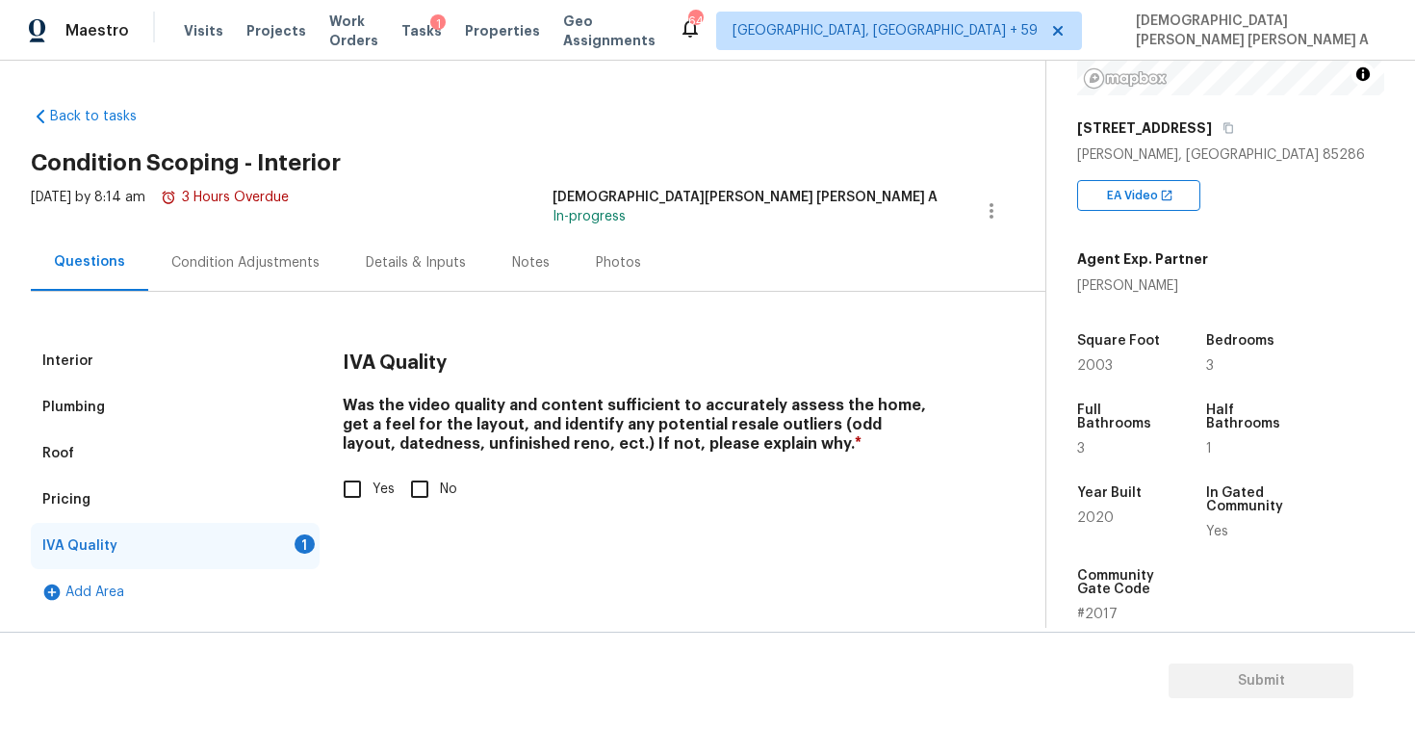
scroll to position [0, 0]
click at [349, 490] on input "Yes" at bounding box center [352, 489] width 40 height 40
checkbox input "true"
click at [275, 295] on div "Interior Plumbing Roof Pricing IVA Quality Add Area IVA Quality Was the video q…" at bounding box center [515, 453] width 968 height 323
click at [273, 273] on div "Condition Adjustments" at bounding box center [245, 262] width 194 height 57
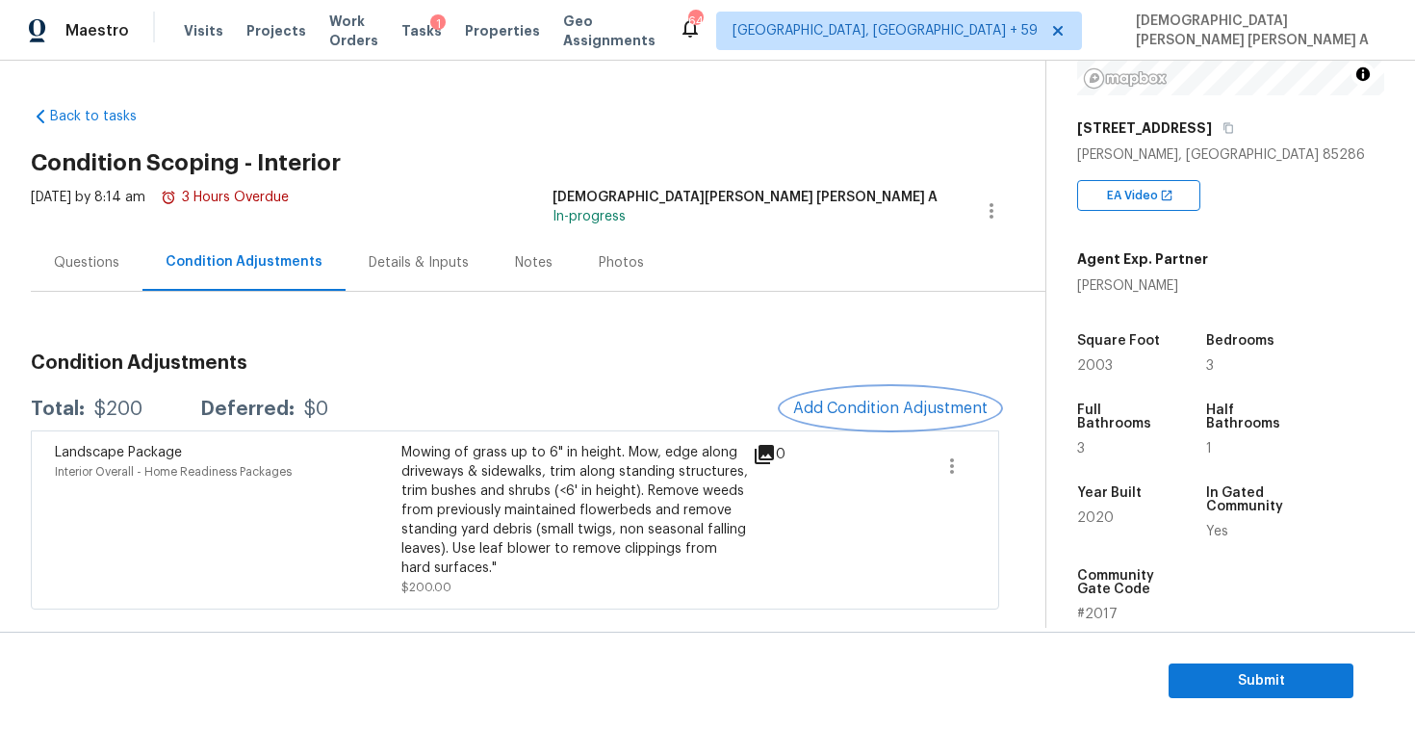
click at [880, 401] on span "Add Condition Adjustment" at bounding box center [890, 407] width 194 height 17
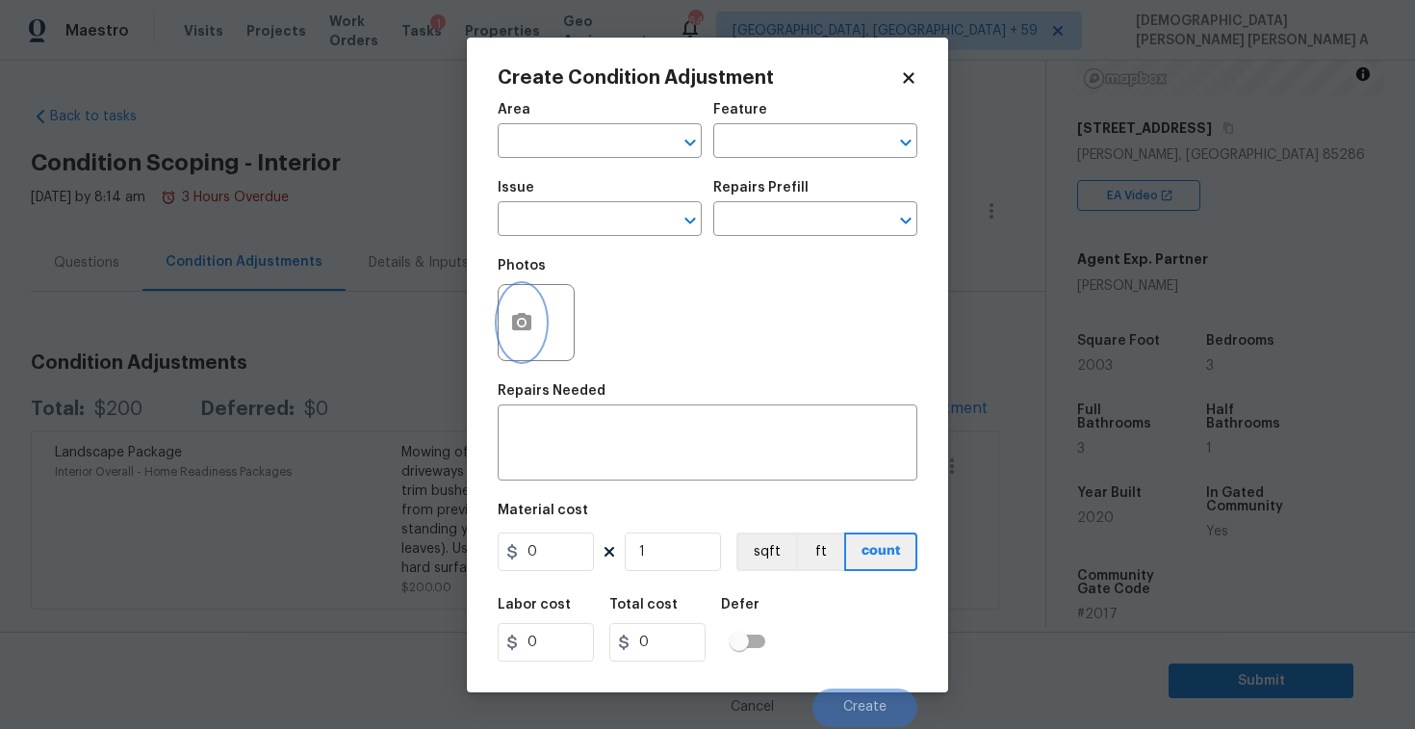
click at [526, 328] on icon "button" at bounding box center [521, 321] width 19 height 17
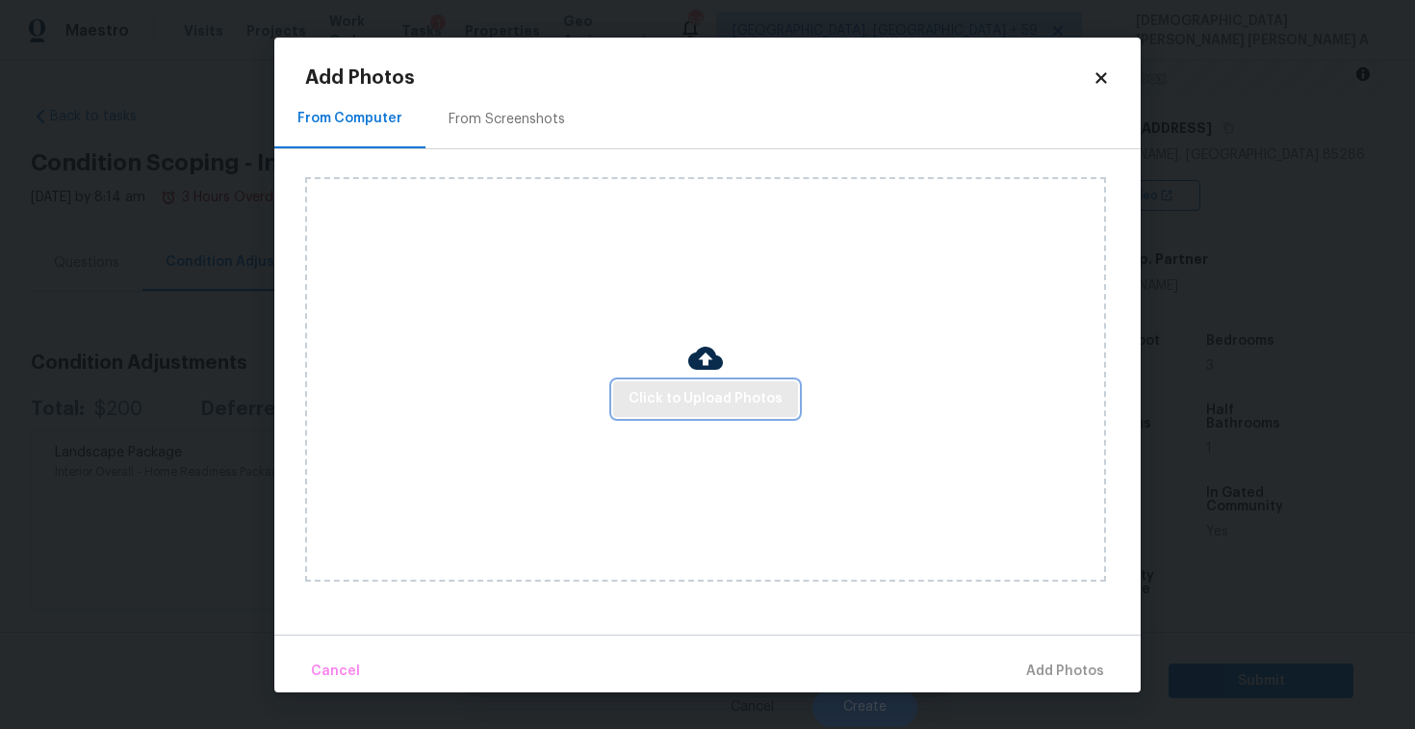
click at [770, 404] on span "Click to Upload Photos" at bounding box center [706, 399] width 154 height 24
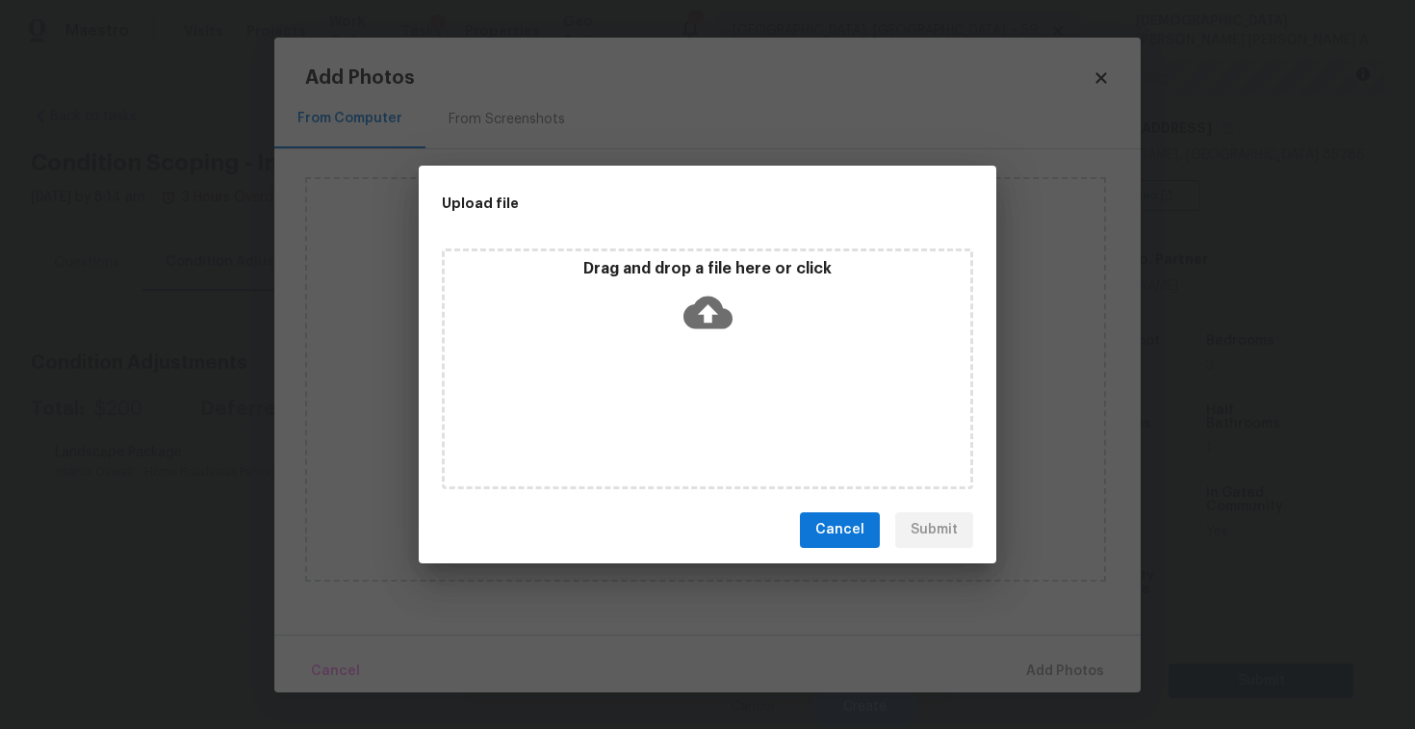
click at [726, 334] on icon at bounding box center [707, 312] width 49 height 49
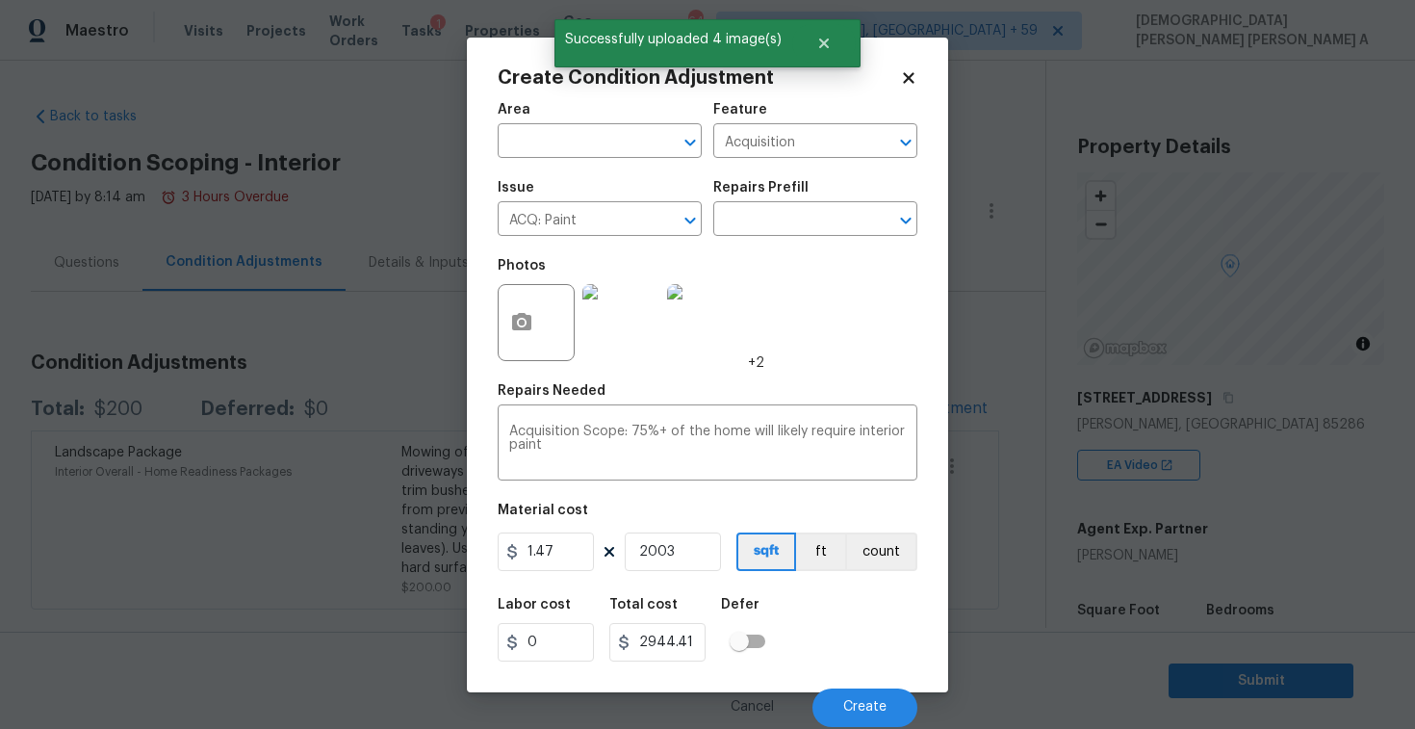
scroll to position [270, 0]
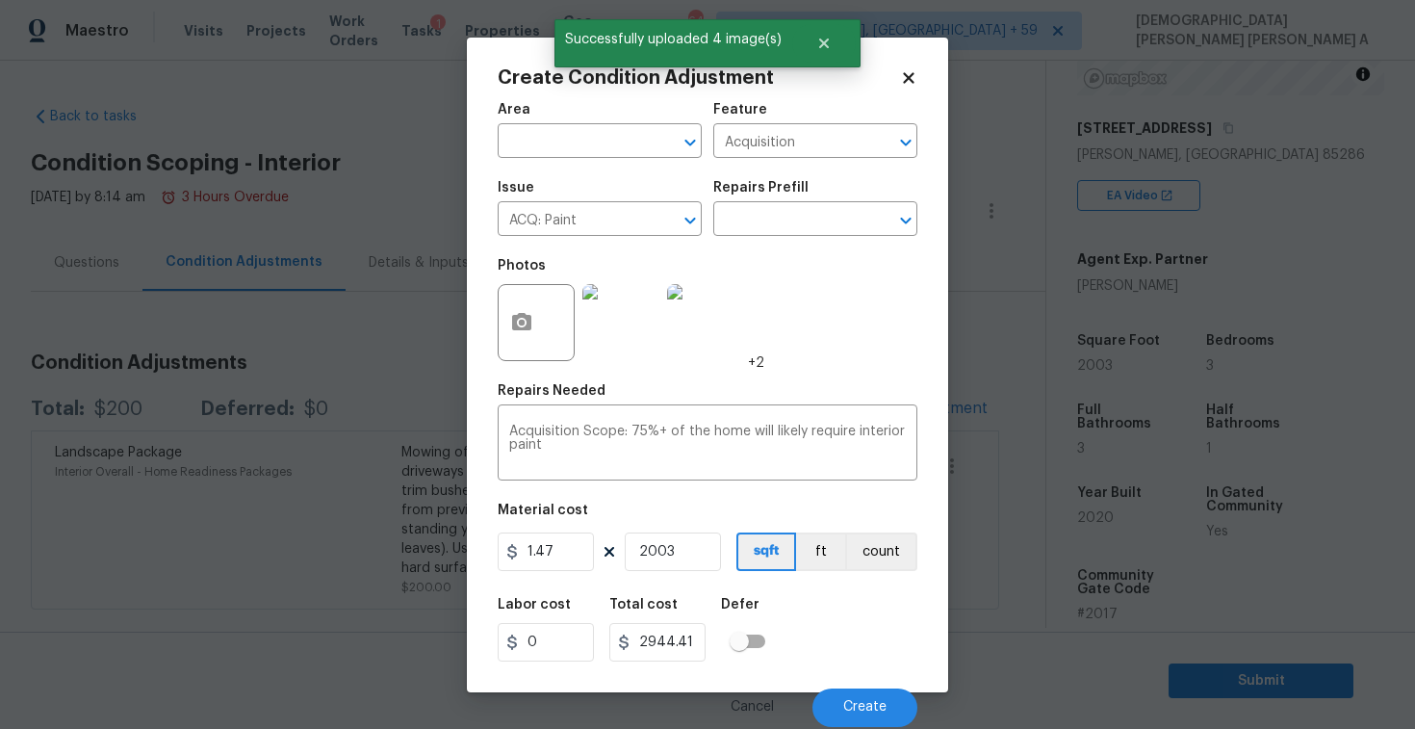
type input "2003"
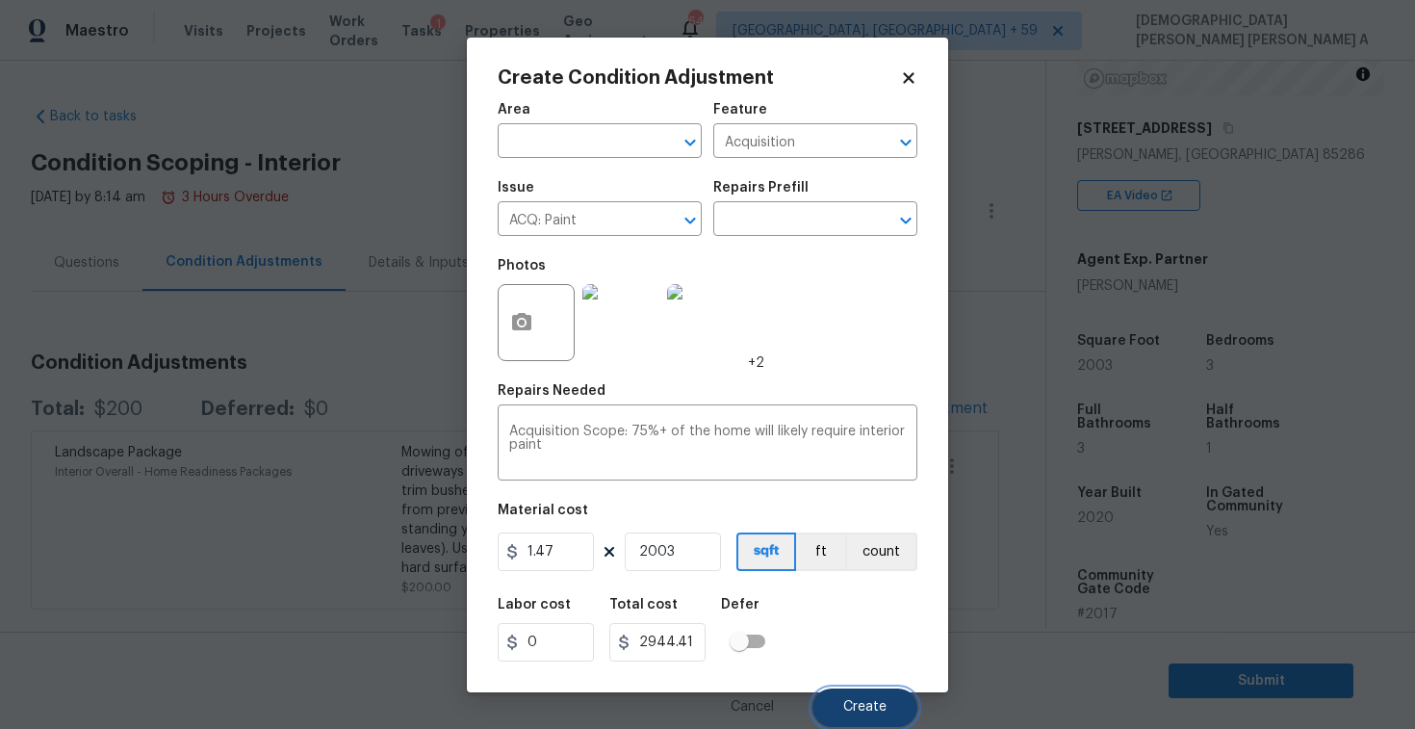
click at [857, 701] on span "Create" at bounding box center [864, 707] width 43 height 14
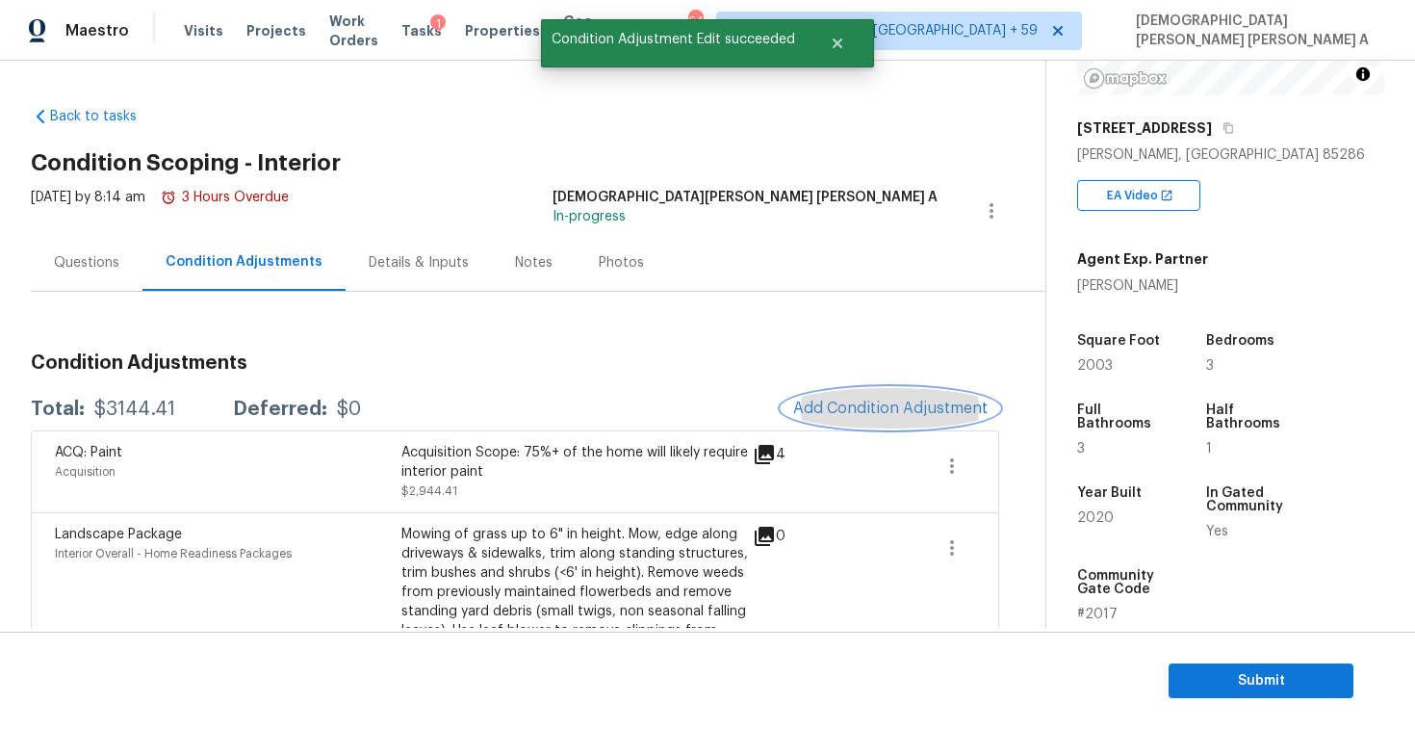
click at [875, 395] on button "Add Condition Adjustment" at bounding box center [891, 408] width 218 height 40
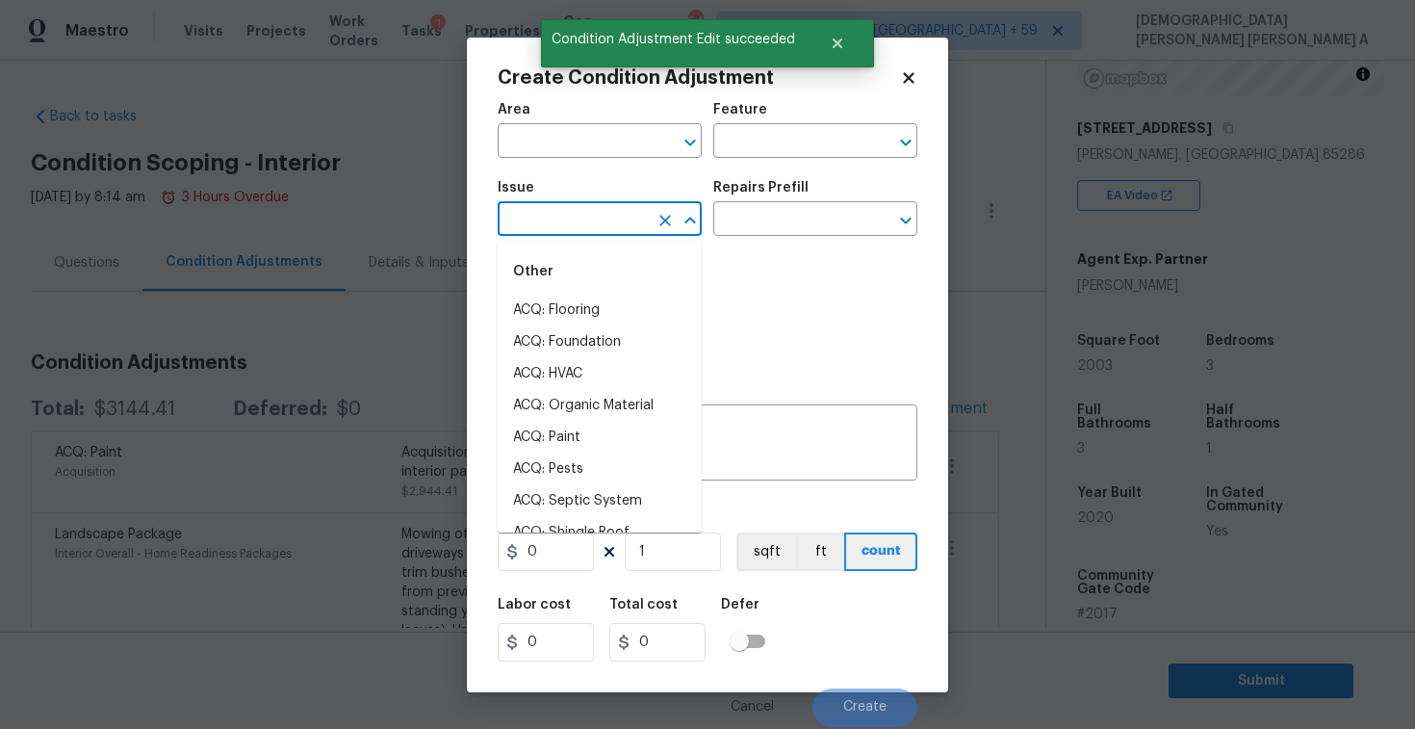
click at [589, 224] on input "text" at bounding box center [573, 221] width 150 height 30
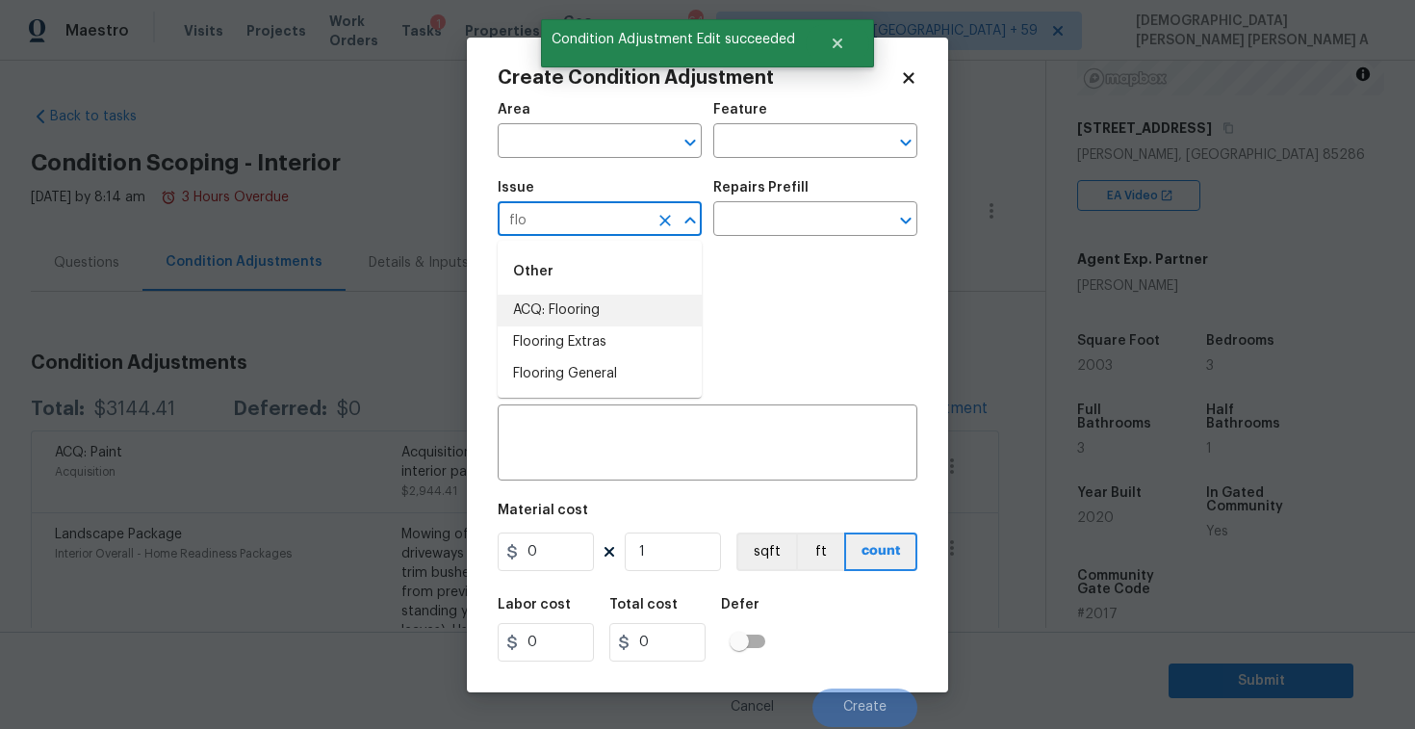
click at [590, 305] on li "ACQ: Flooring" at bounding box center [600, 311] width 204 height 32
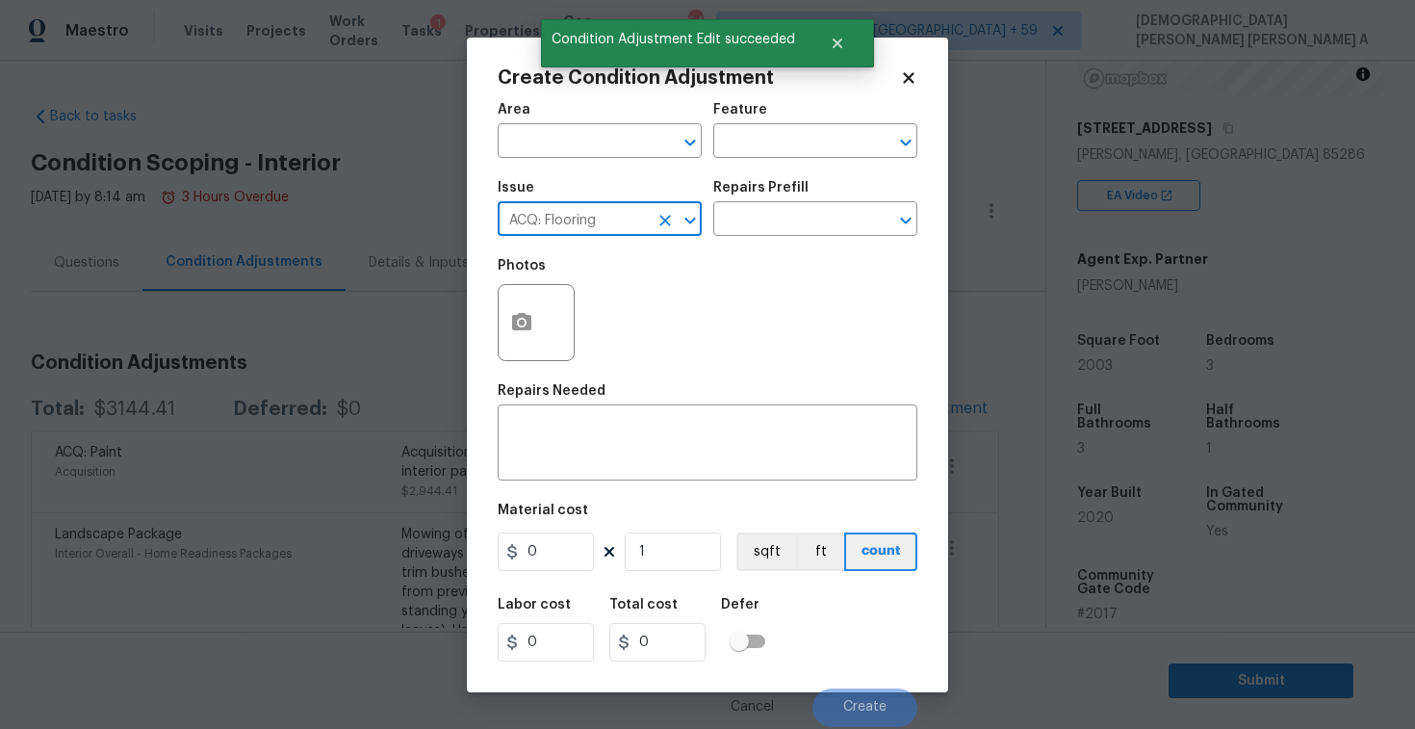
type input "ACQ: Flooring"
click at [504, 322] on button "button" at bounding box center [522, 322] width 46 height 75
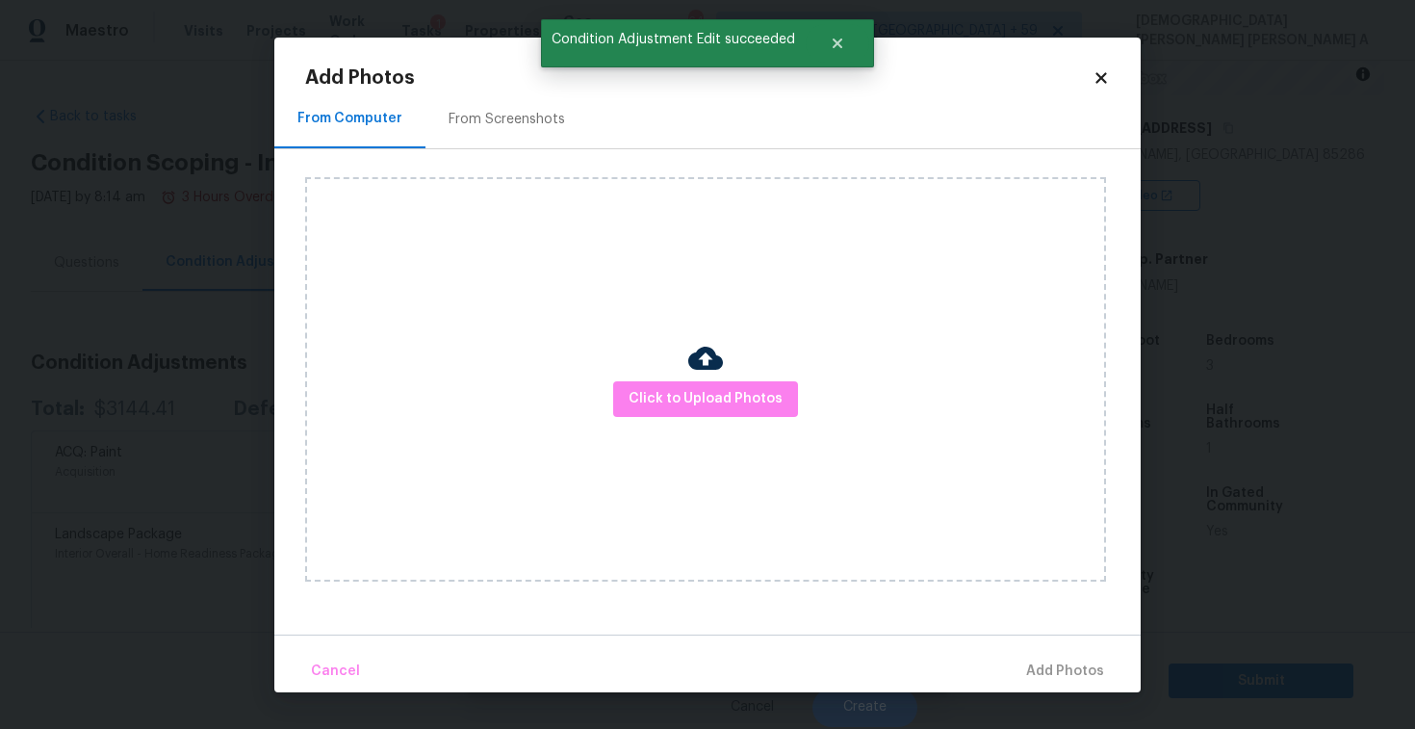
click at [753, 420] on div "Click to Upload Photos" at bounding box center [705, 379] width 801 height 404
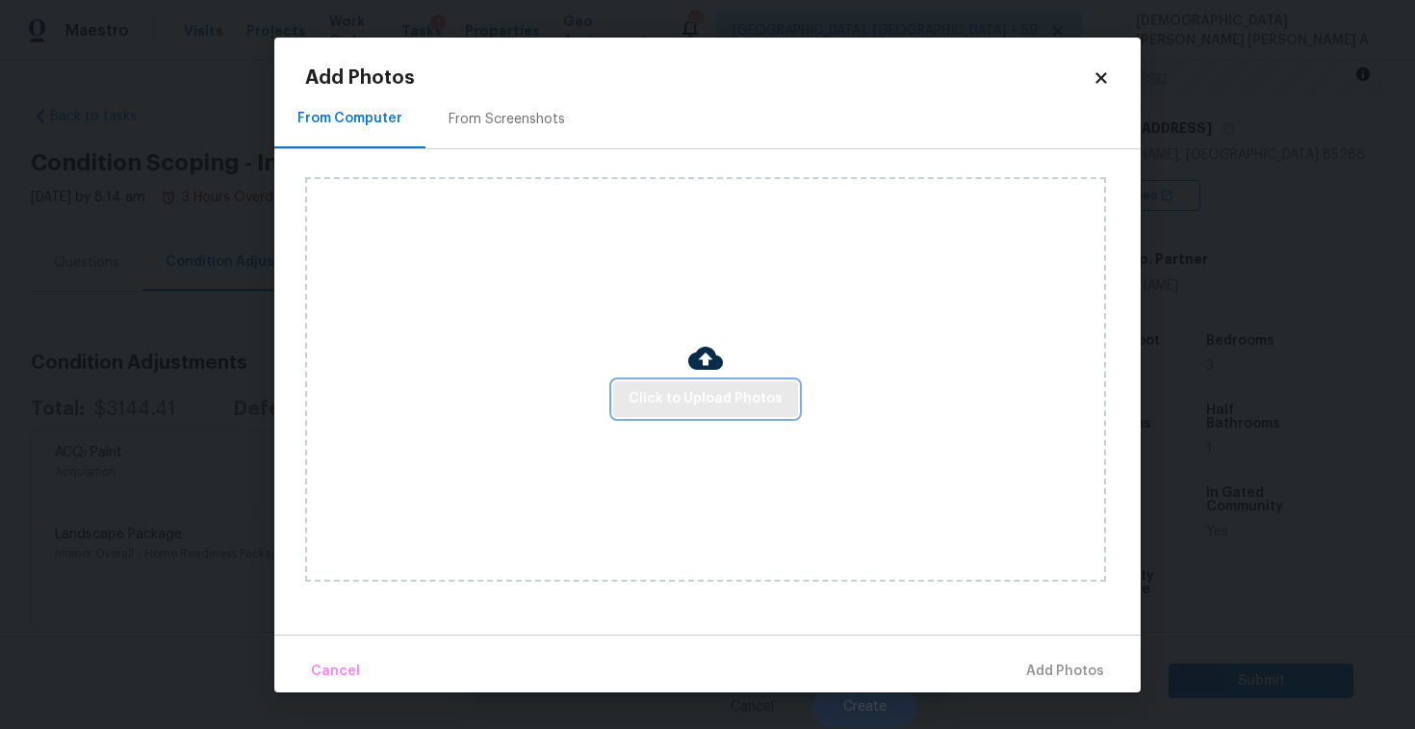
click at [752, 410] on button "Click to Upload Photos" at bounding box center [705, 399] width 185 height 36
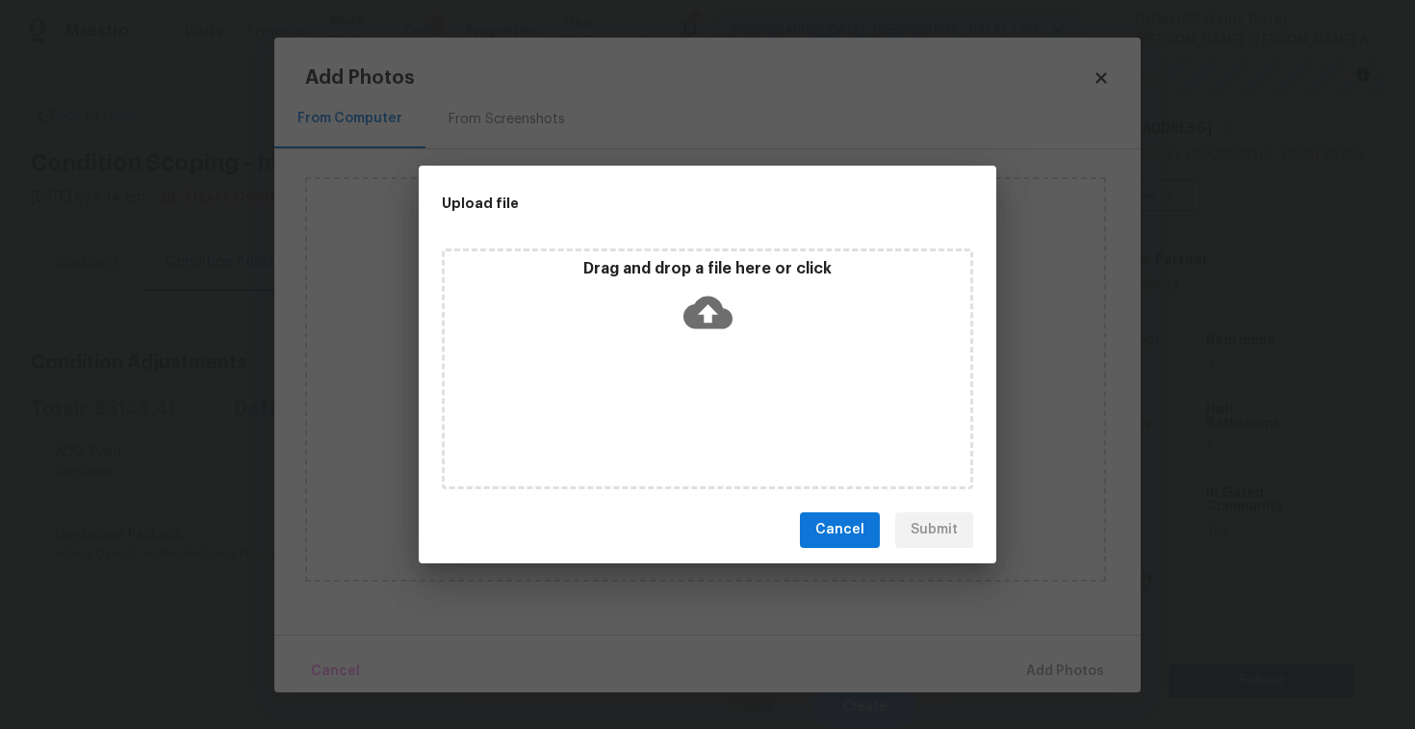
click at [707, 364] on div "Drag and drop a file here or click" at bounding box center [707, 368] width 531 height 241
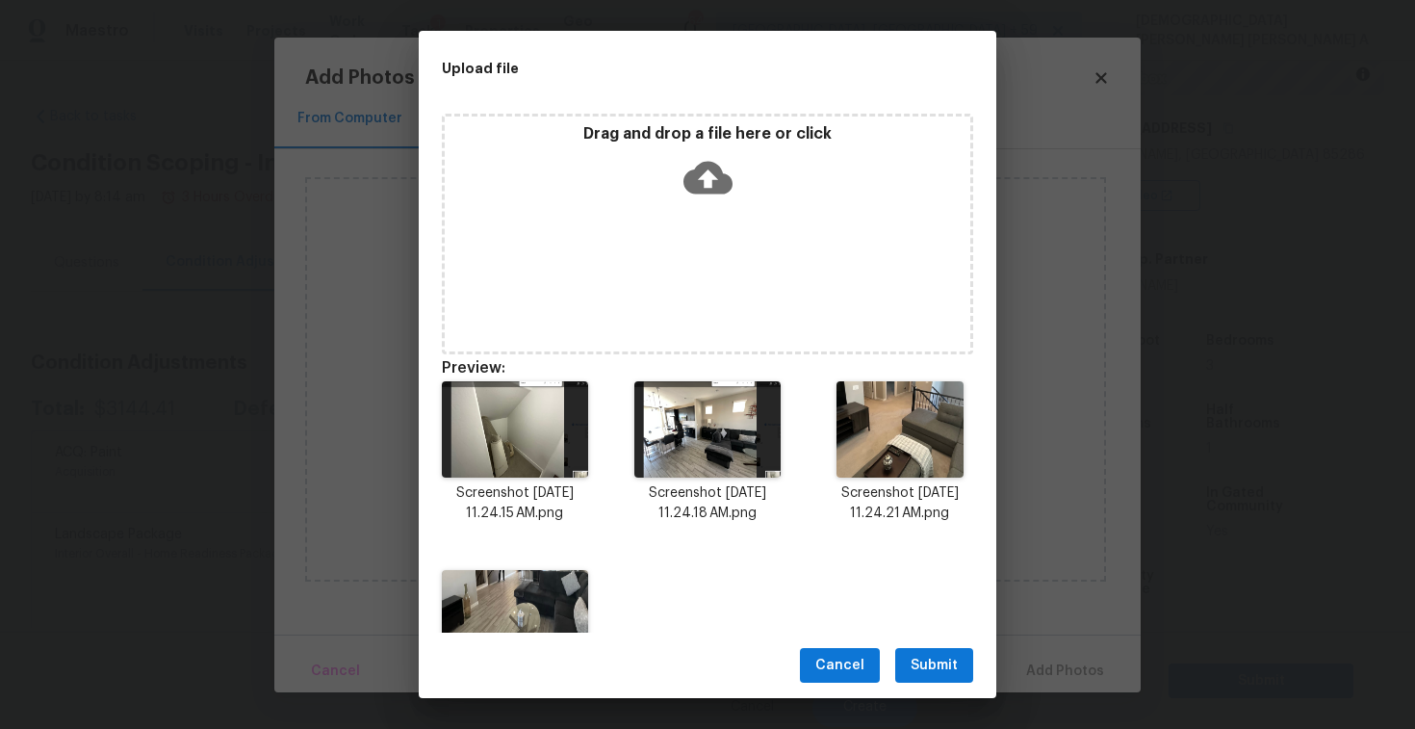
click at [928, 669] on span "Submit" at bounding box center [934, 666] width 47 height 24
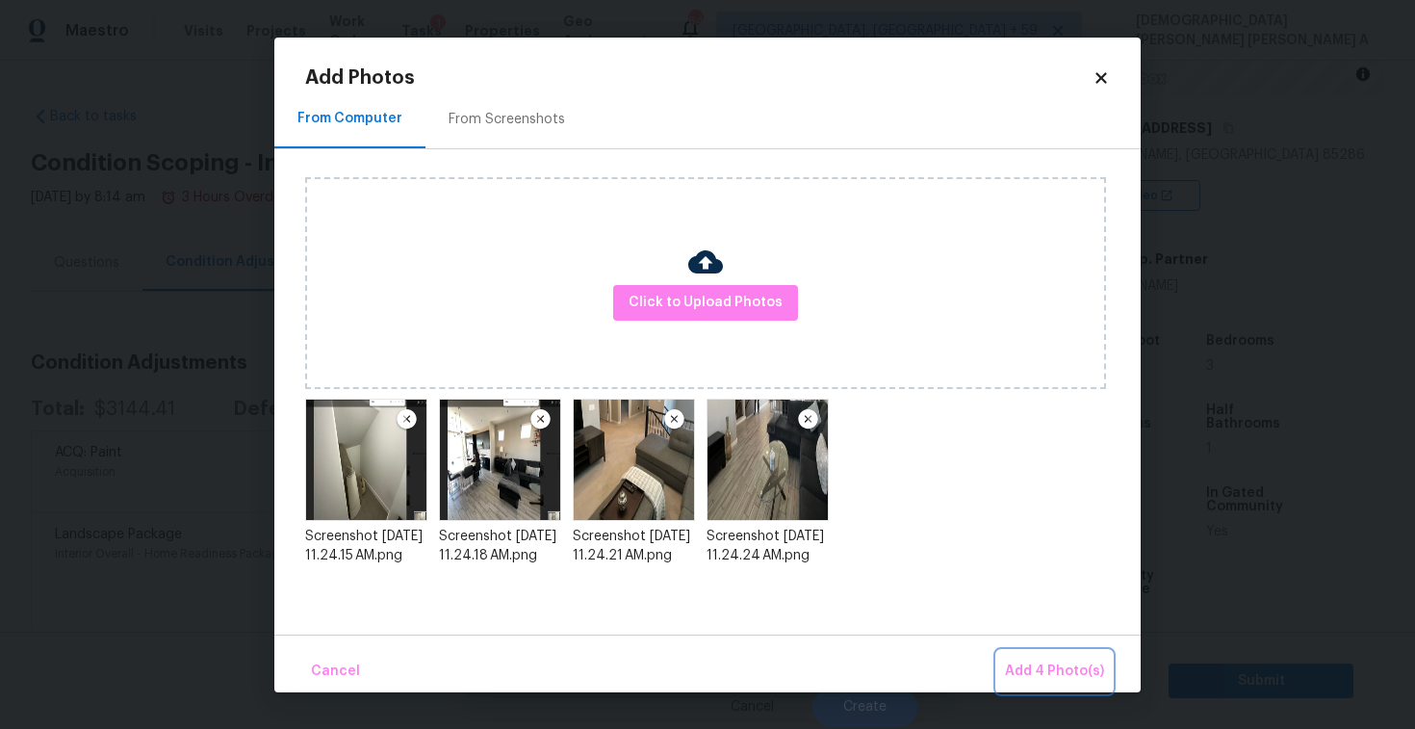
click at [1034, 669] on span "Add 4 Photo(s)" at bounding box center [1054, 671] width 99 height 24
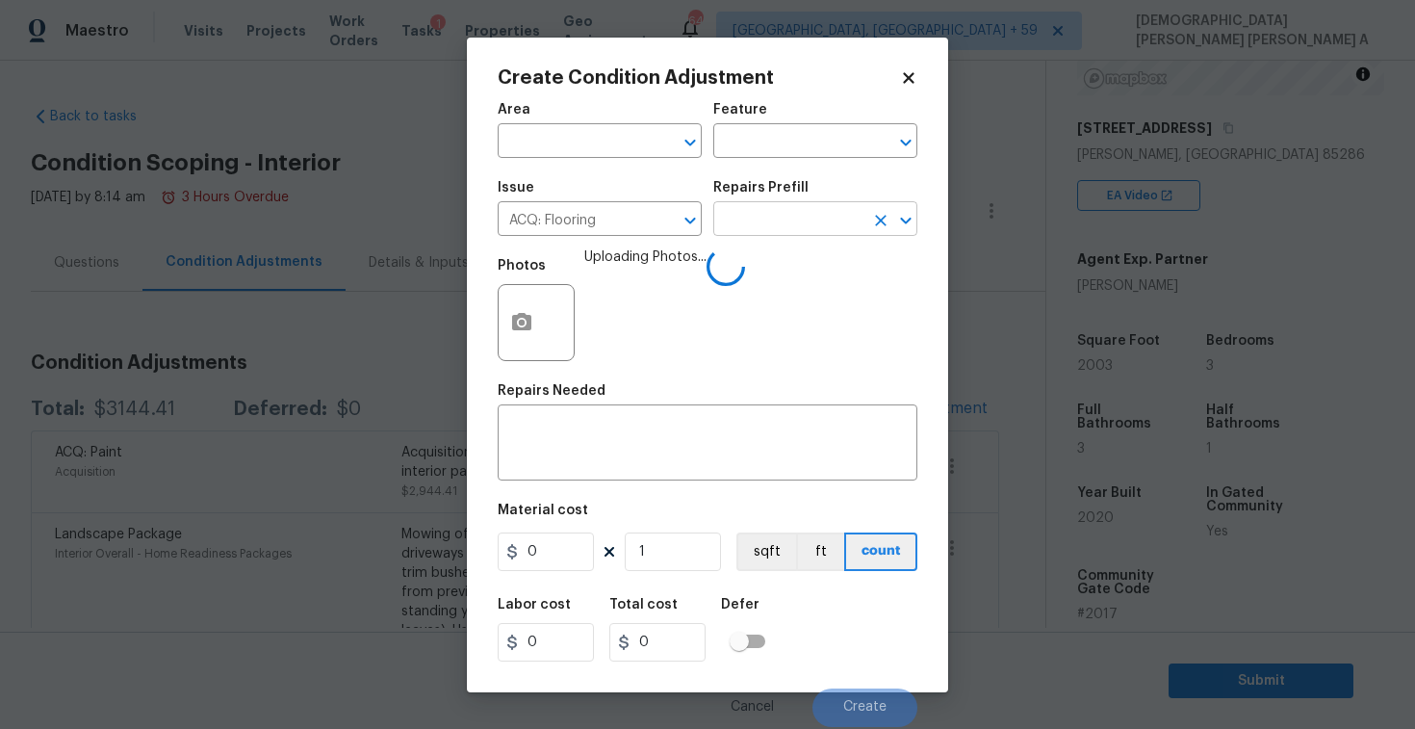
click at [839, 222] on input "text" at bounding box center [788, 221] width 150 height 30
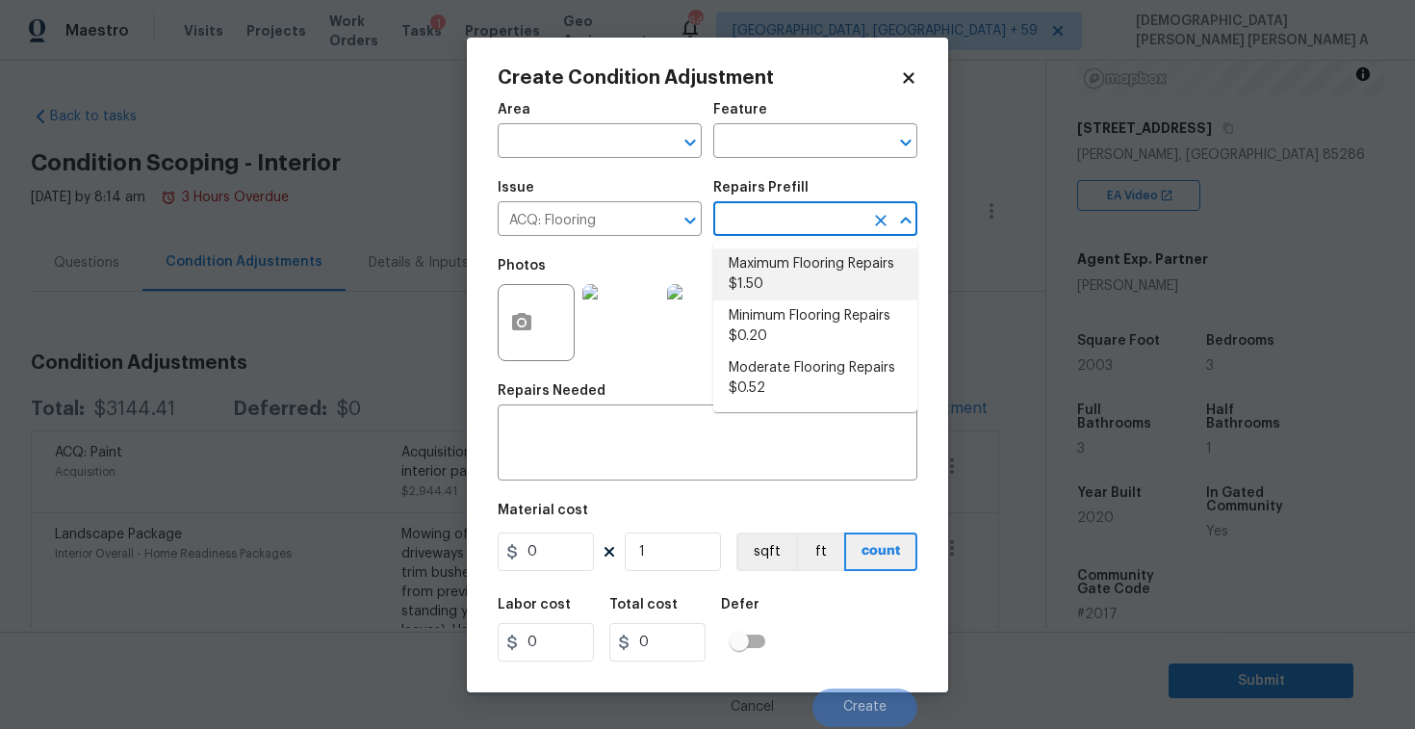
click at [780, 283] on li "Maximum Flooring Repairs $1.50" at bounding box center [815, 274] width 204 height 52
type input "Acquisition"
type textarea "Acquisition Scope: Maximum flooring repairs"
type input "1.5"
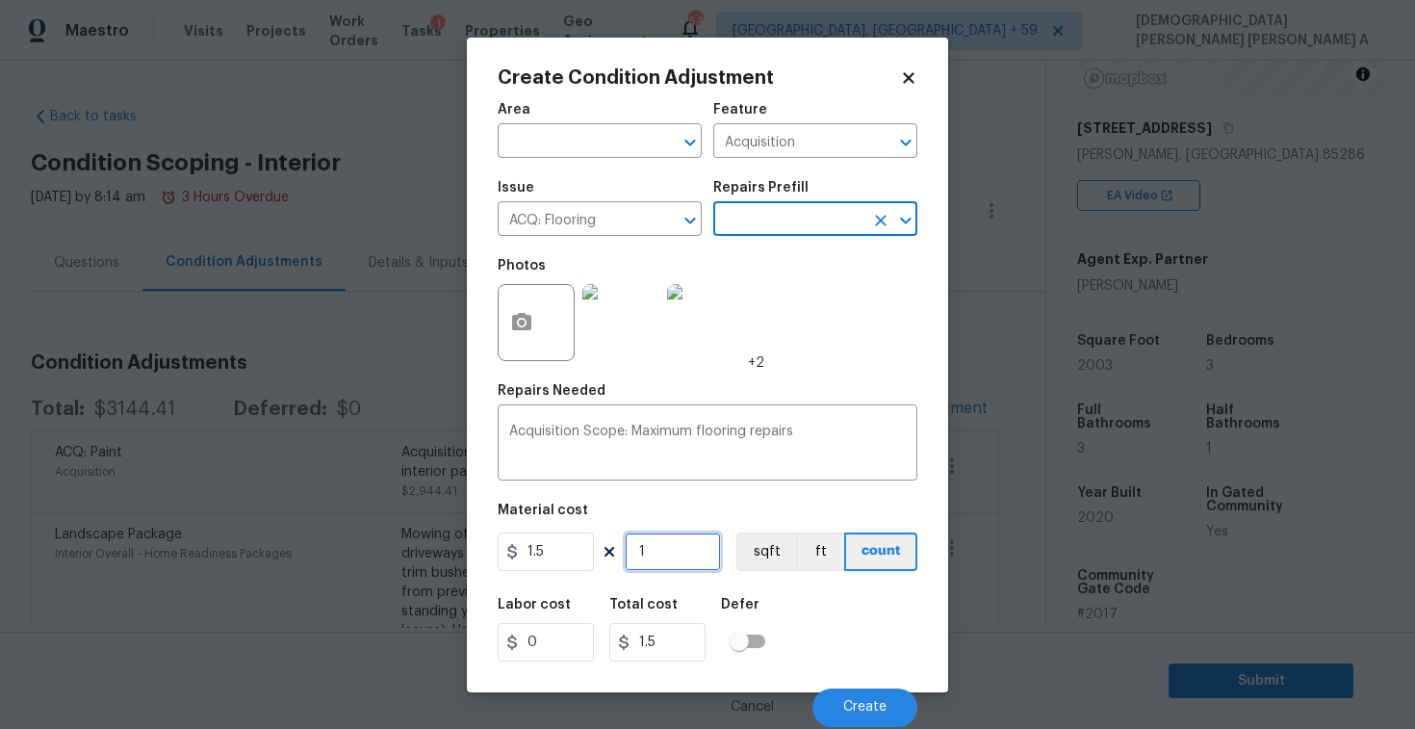
click at [678, 557] on input "1" at bounding box center [673, 551] width 96 height 39
type input "0"
type input "9"
type input "13.5"
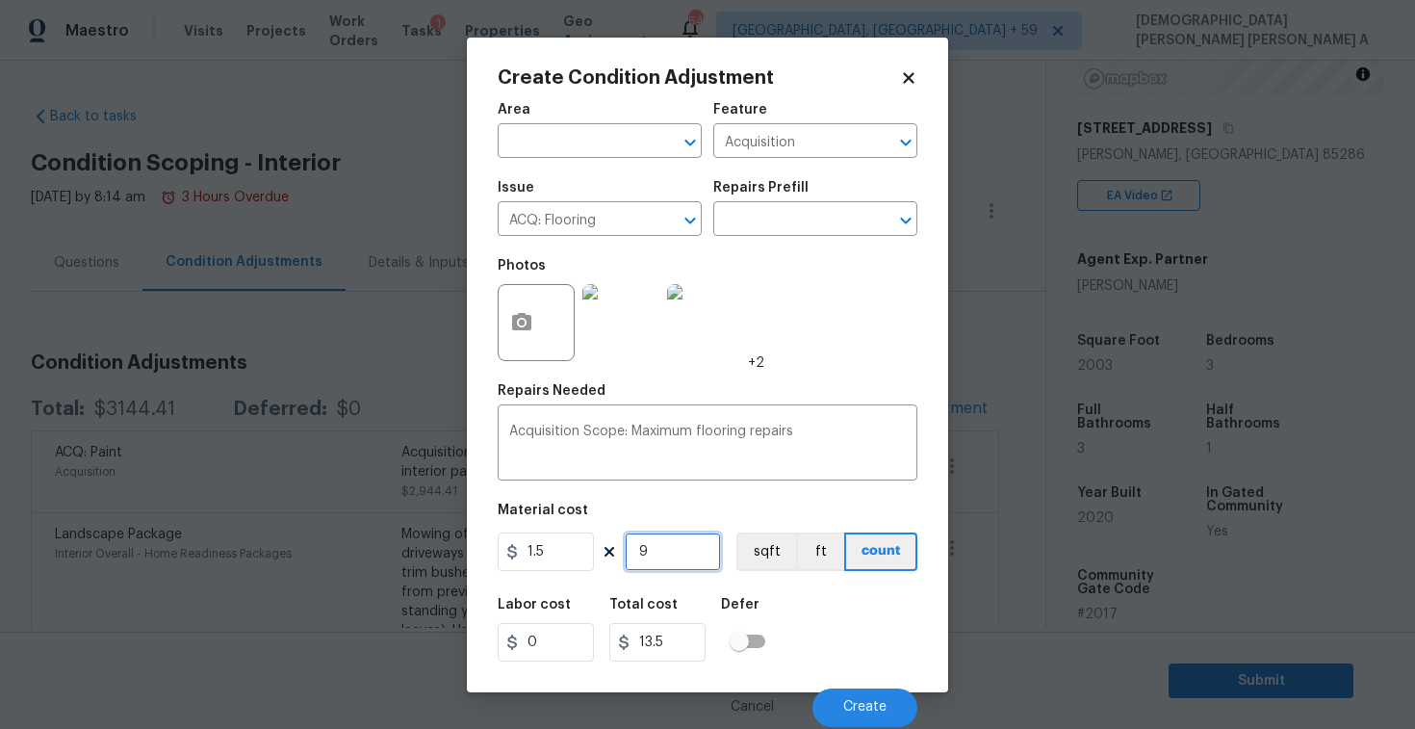
type input "90"
type input "135"
type input "900"
type input "1350"
type input "900"
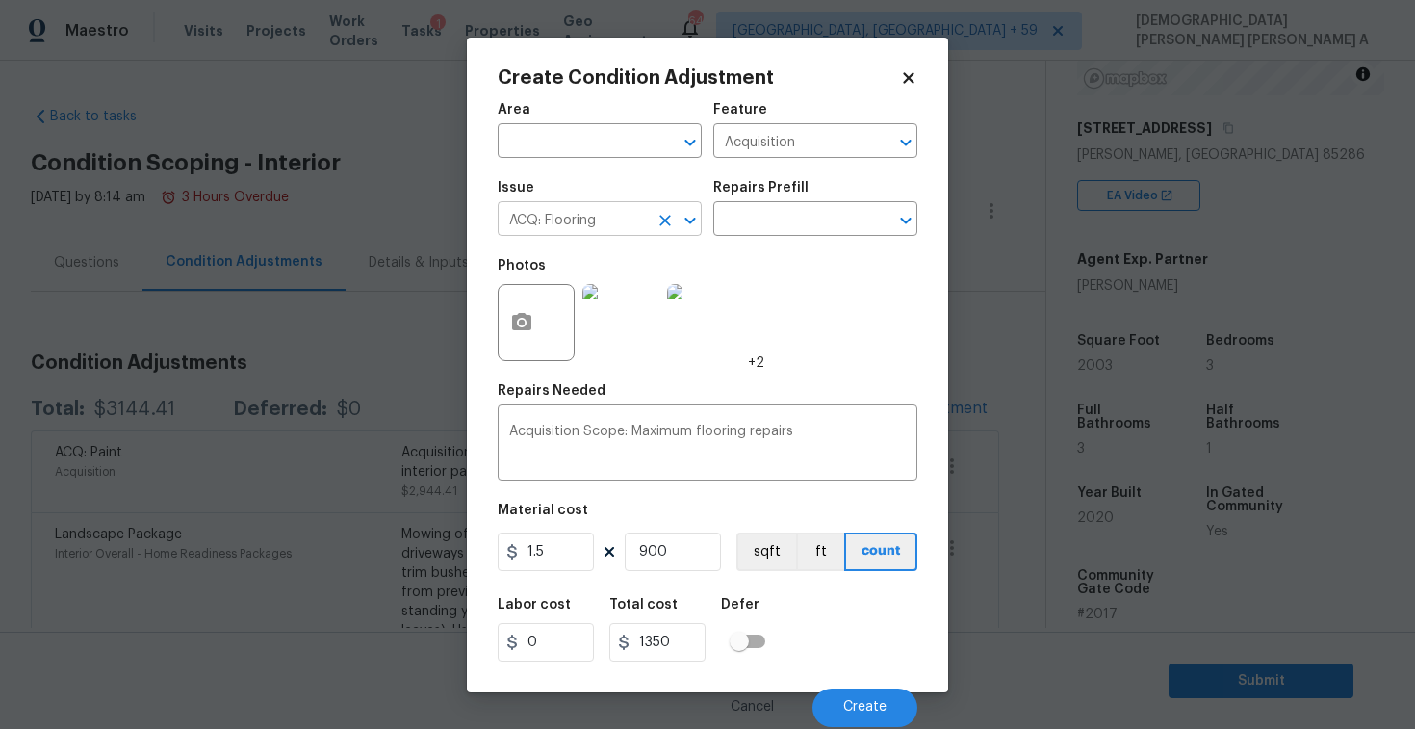
click at [631, 218] on input "ACQ: Flooring" at bounding box center [573, 221] width 150 height 30
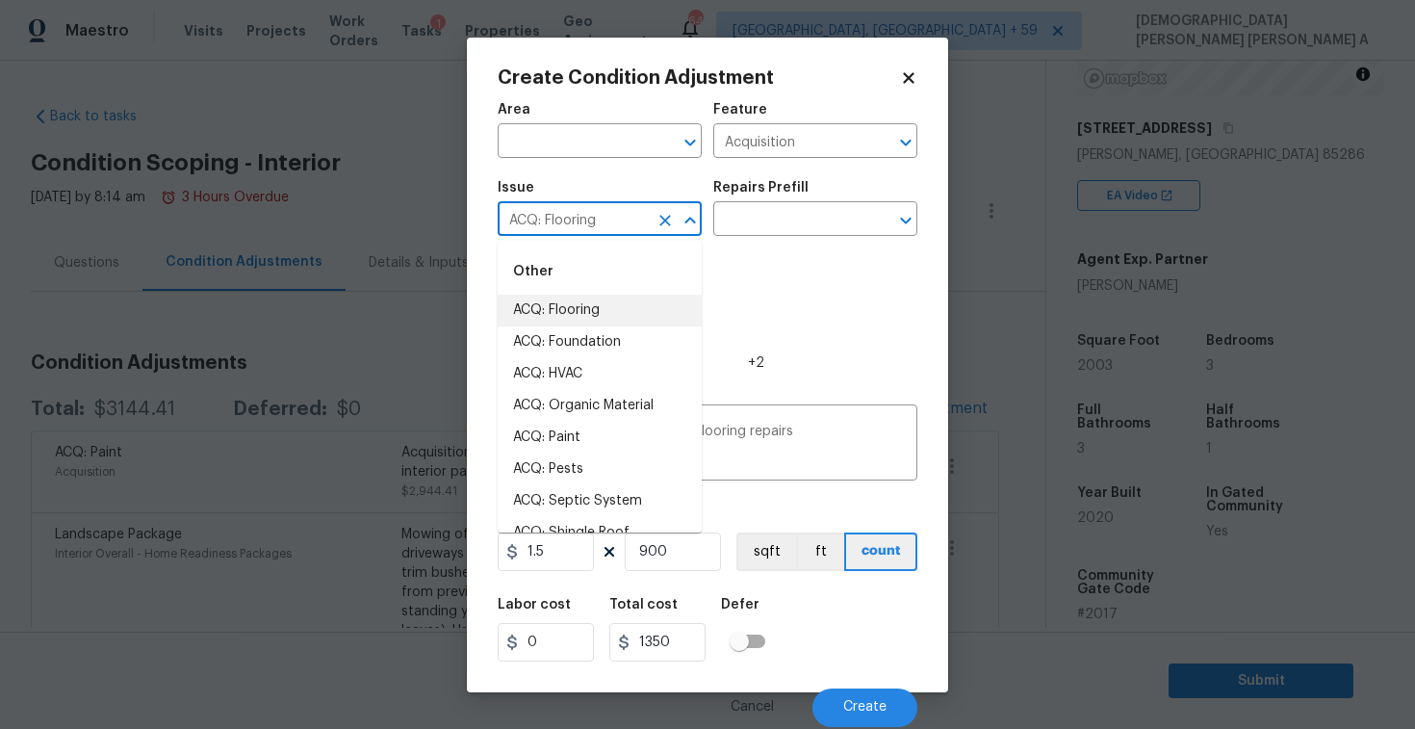
click at [631, 218] on input "ACQ: Flooring" at bounding box center [573, 221] width 150 height 30
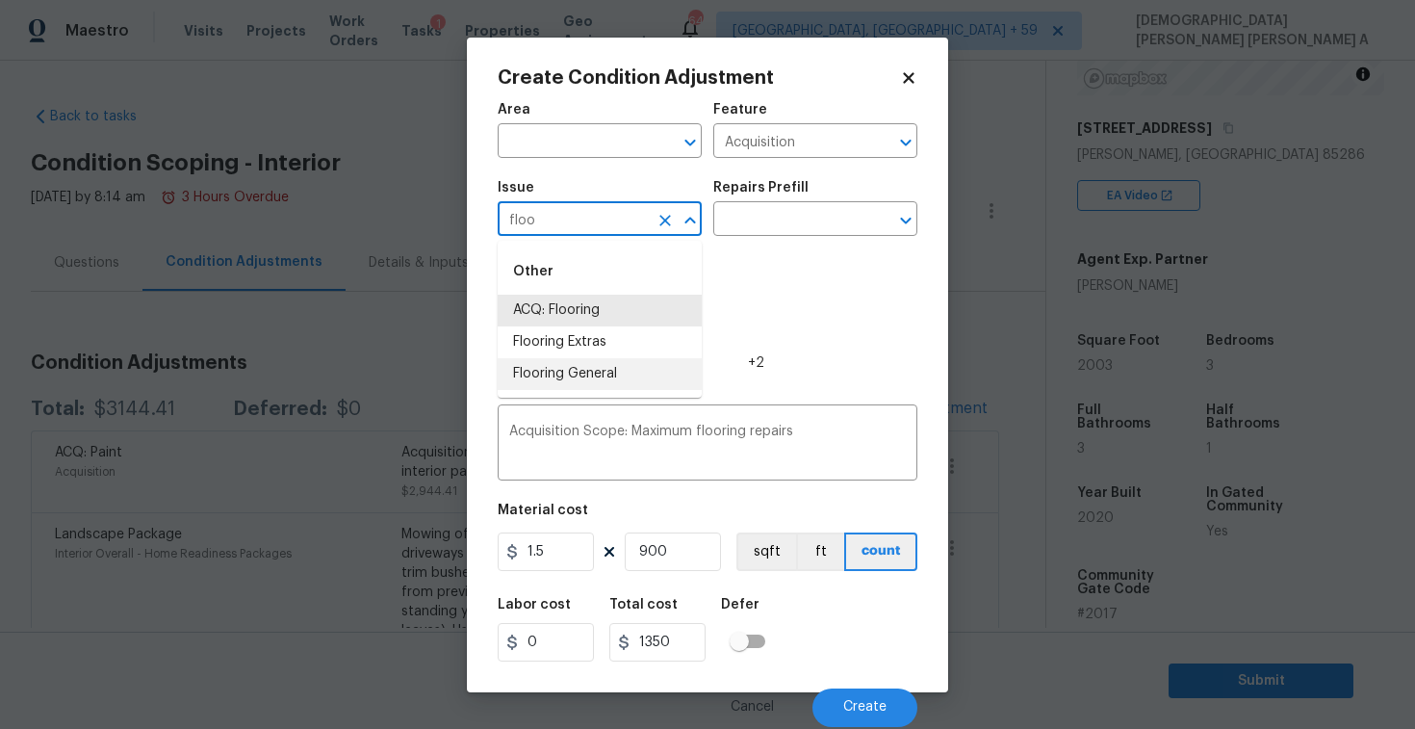
click at [622, 358] on li "Flooring General" at bounding box center [600, 374] width 204 height 32
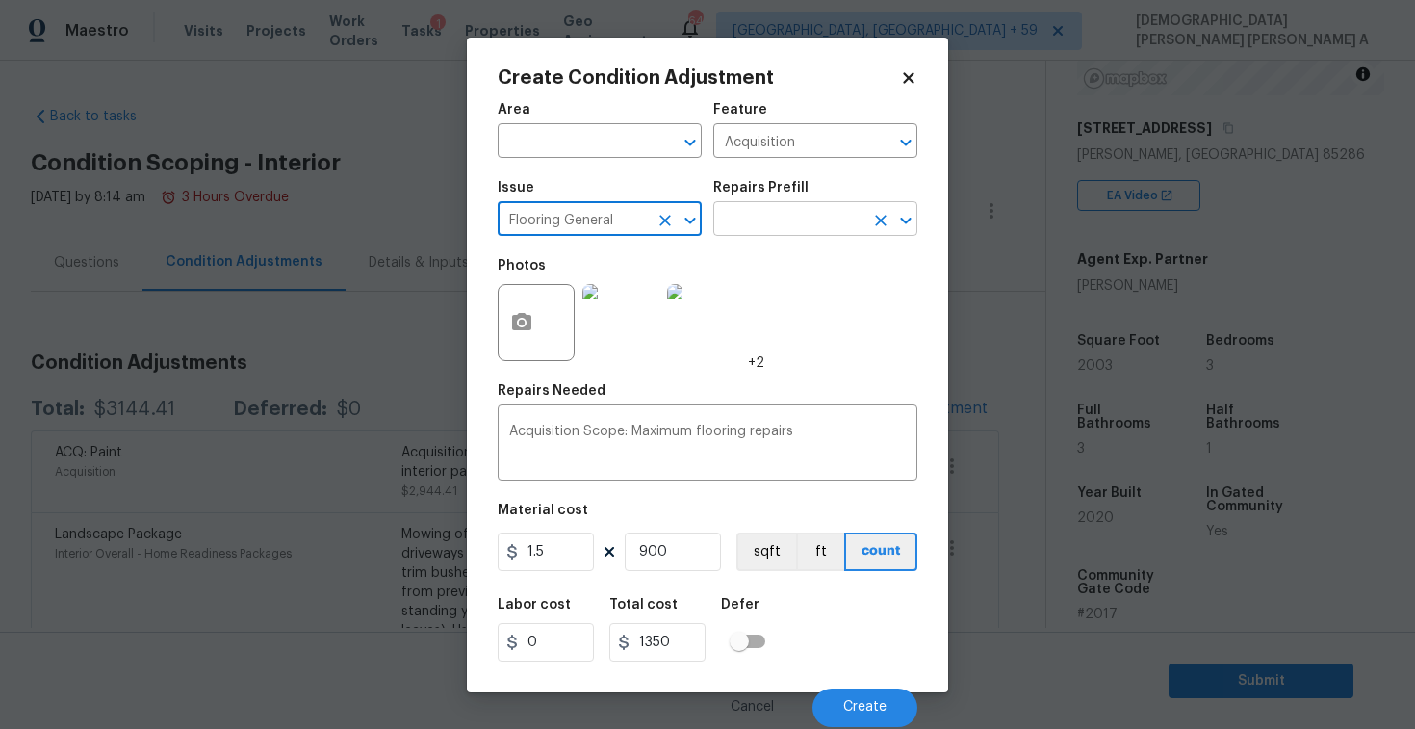
type input "Flooring General"
click at [771, 234] on input "text" at bounding box center [788, 221] width 150 height 30
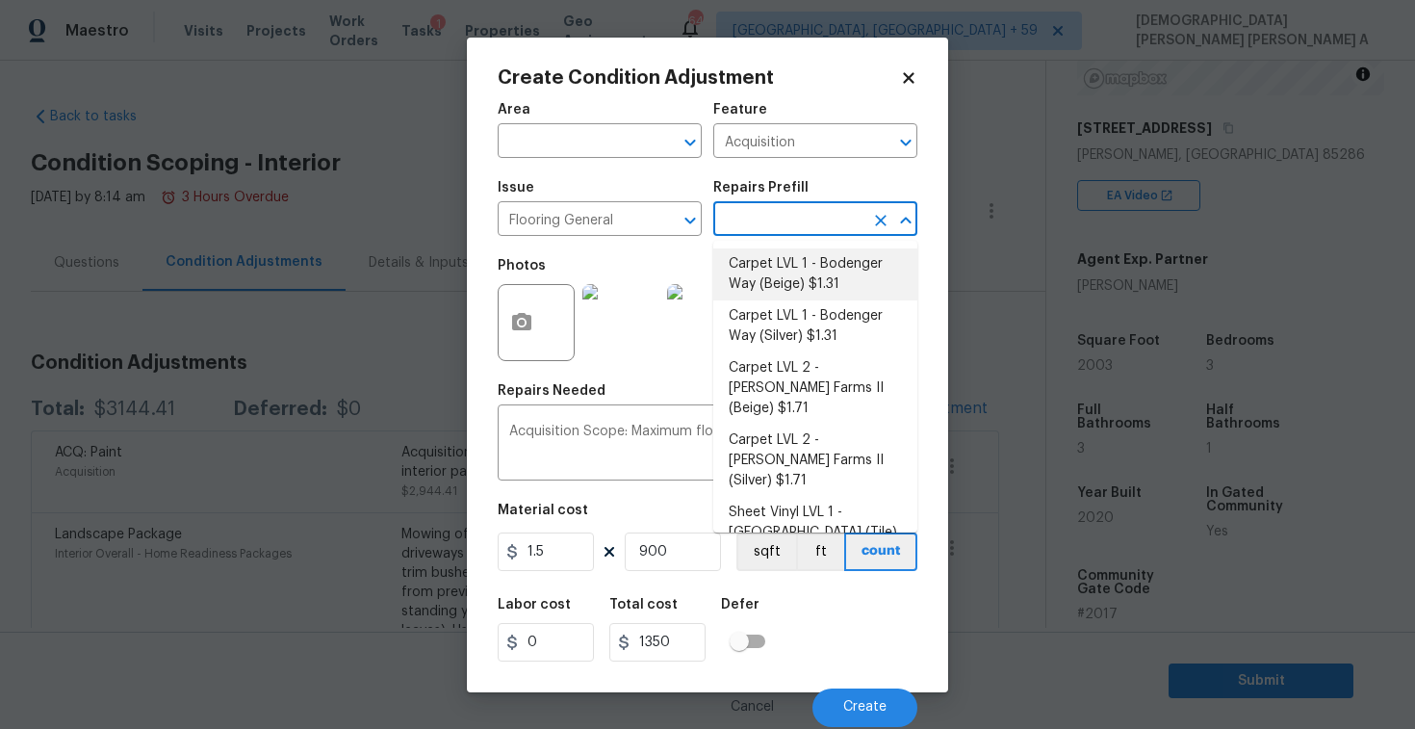
click at [808, 275] on li "Carpet LVL 1 - Bodenger Way (Beige) $1.31" at bounding box center [815, 274] width 204 height 52
type input "Overall Flooring"
type textarea "Install new carpet. (Bodenger Way 749 Bird Bath, Beige) at all previously carpe…"
type input "1.31"
type input "1179"
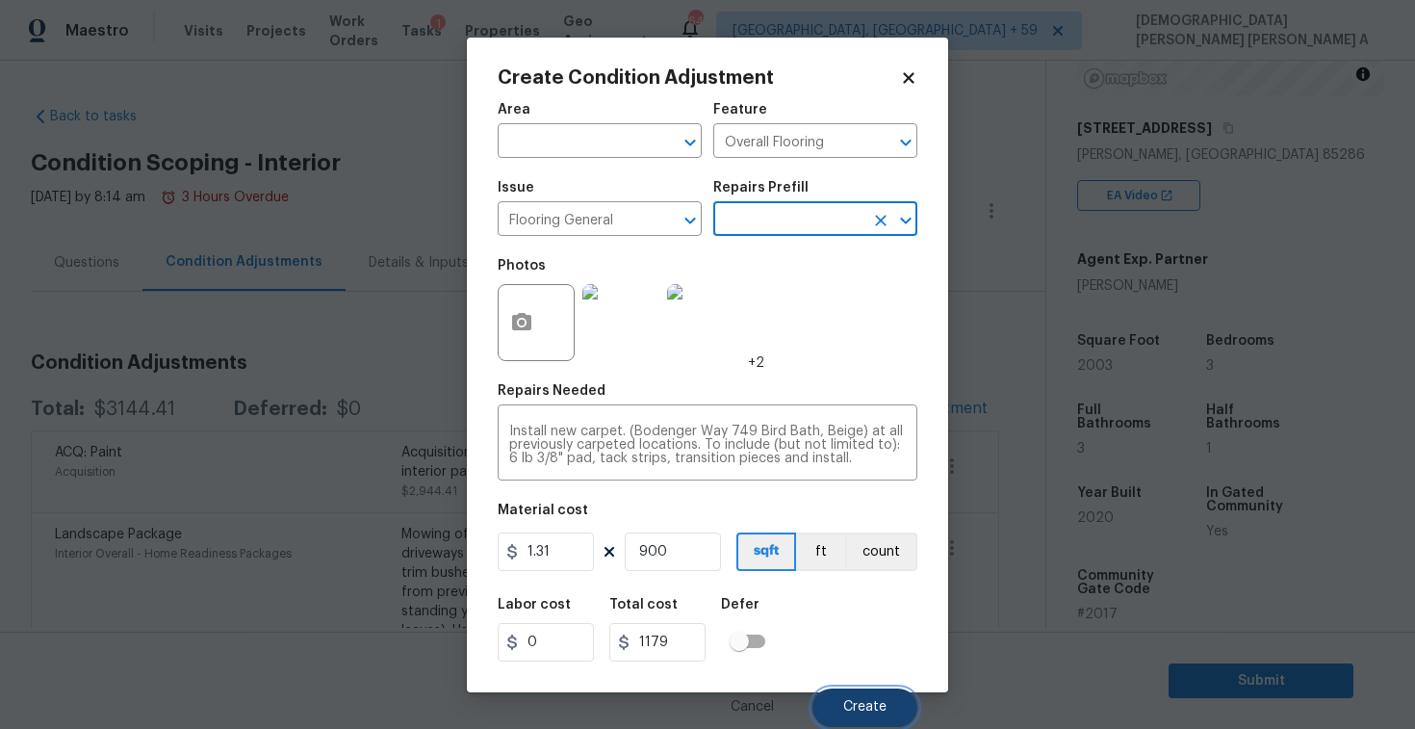
click at [857, 703] on span "Create" at bounding box center [864, 707] width 43 height 14
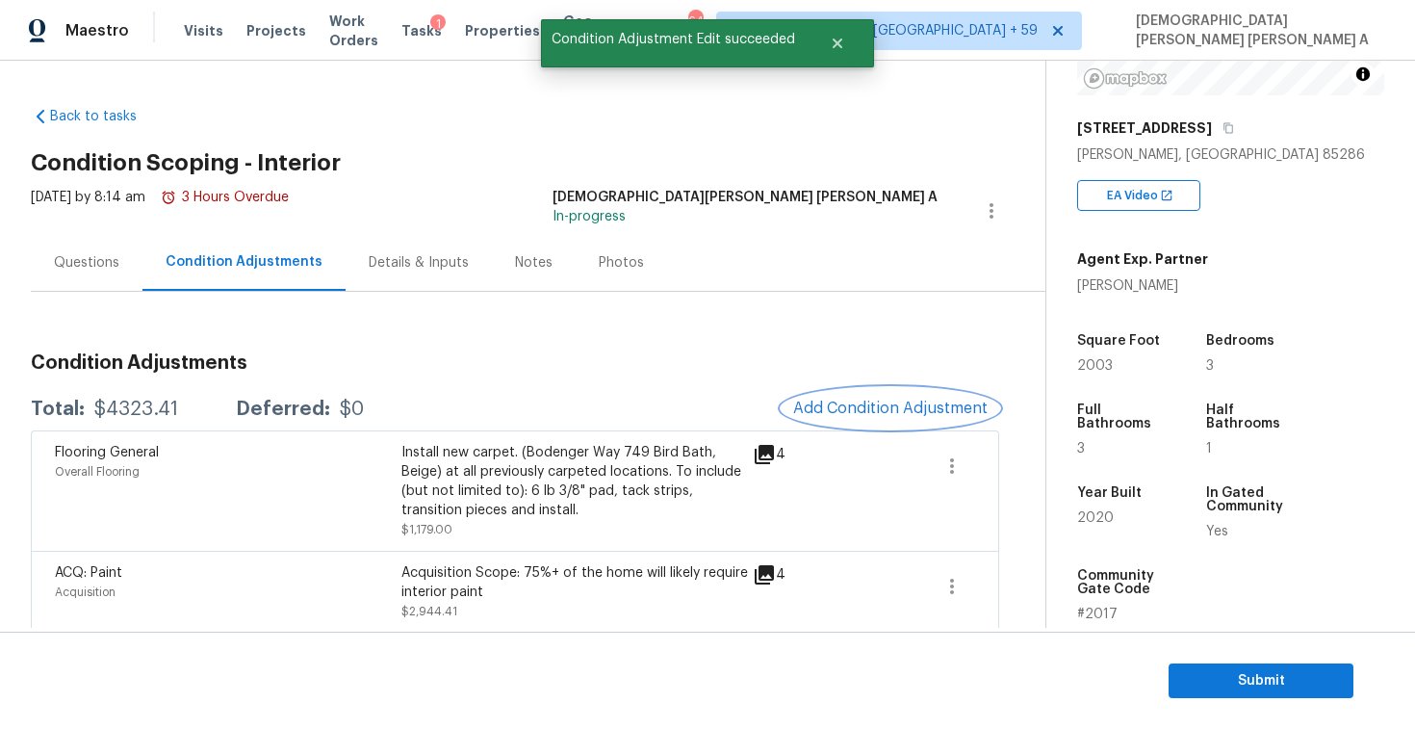
click at [894, 393] on button "Add Condition Adjustment" at bounding box center [891, 408] width 218 height 40
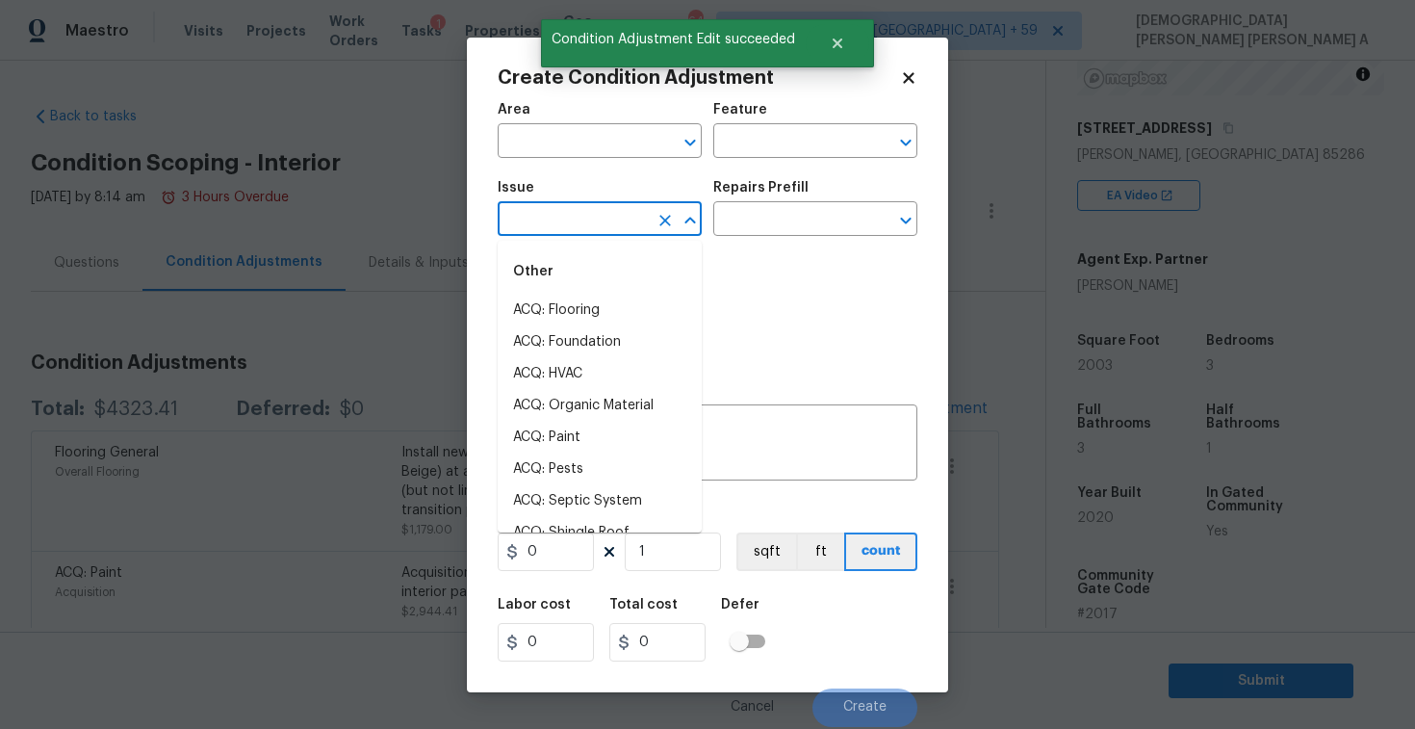
click at [594, 214] on input "text" at bounding box center [573, 221] width 150 height 30
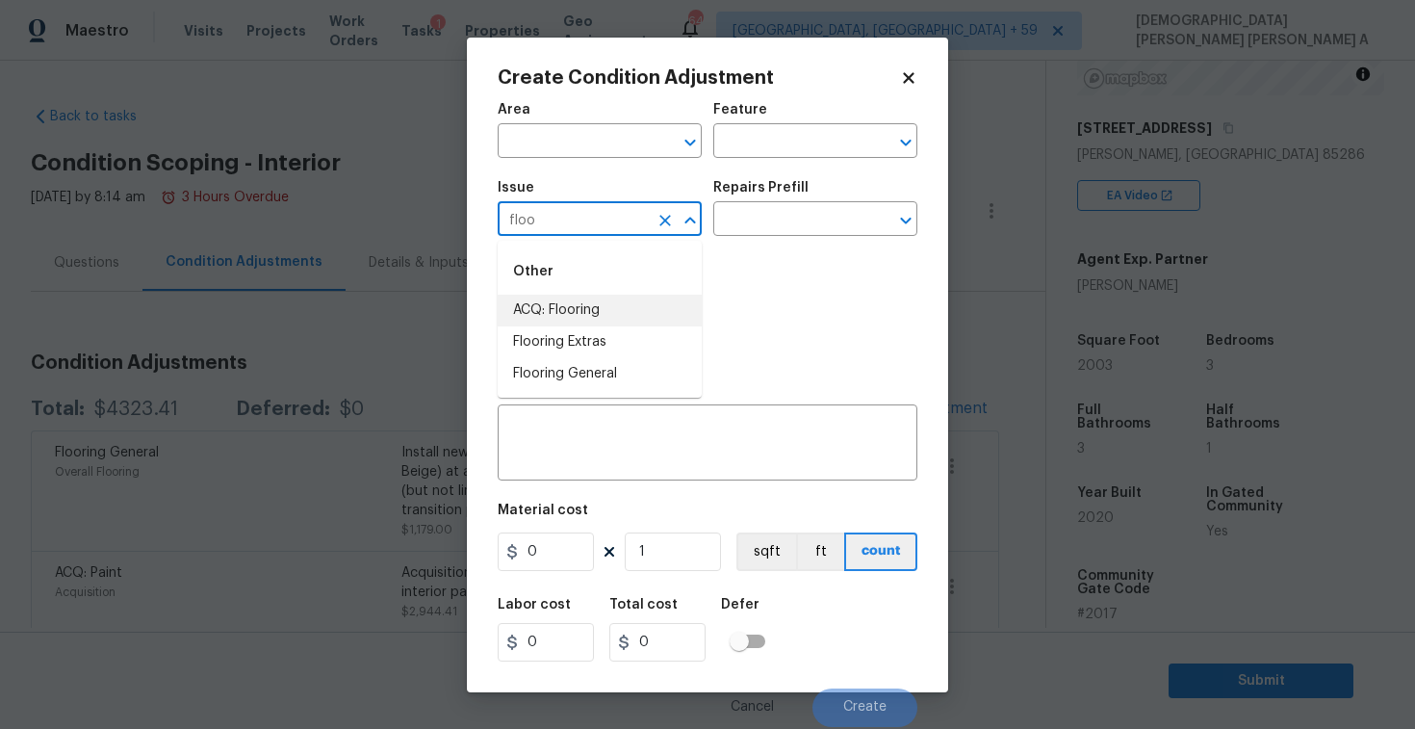
click at [596, 317] on li "ACQ: Flooring" at bounding box center [600, 311] width 204 height 32
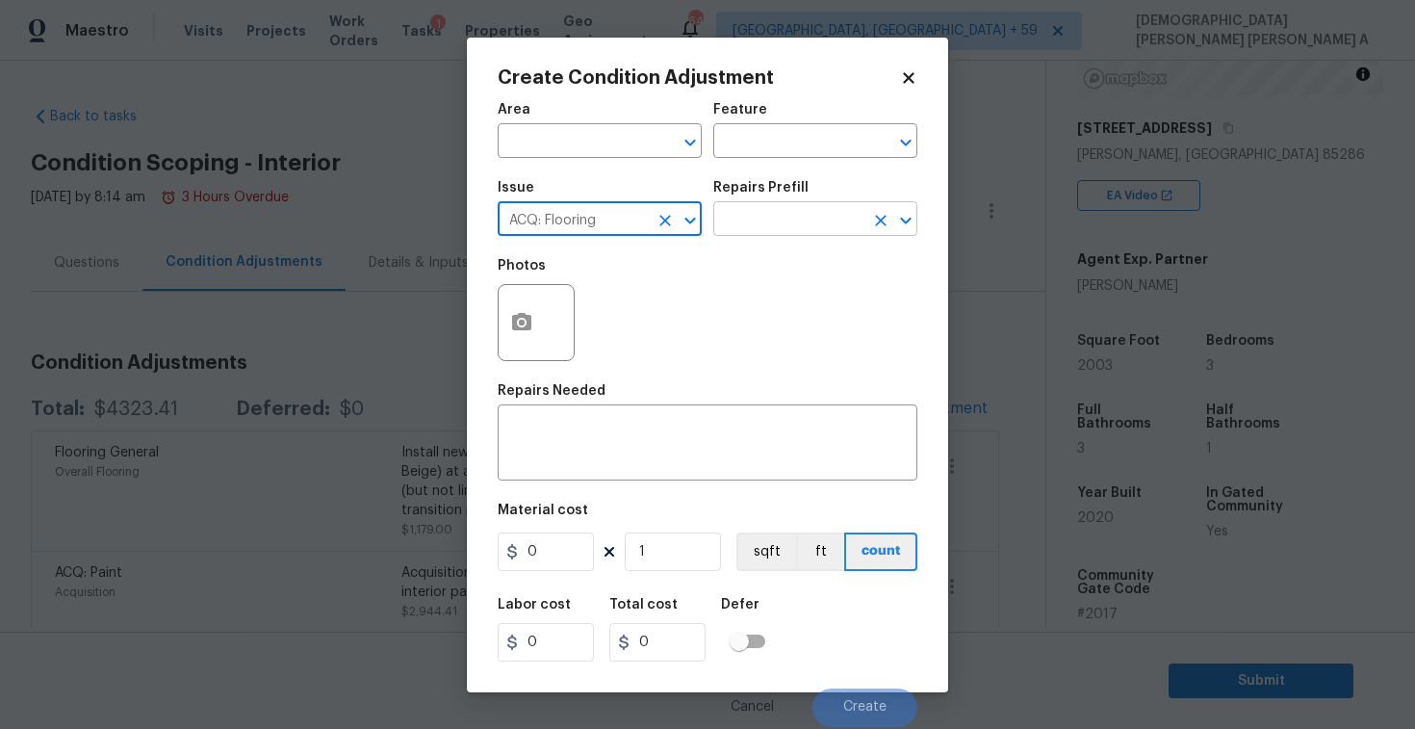
type input "ACQ: Flooring"
click at [817, 206] on input "text" at bounding box center [788, 221] width 150 height 30
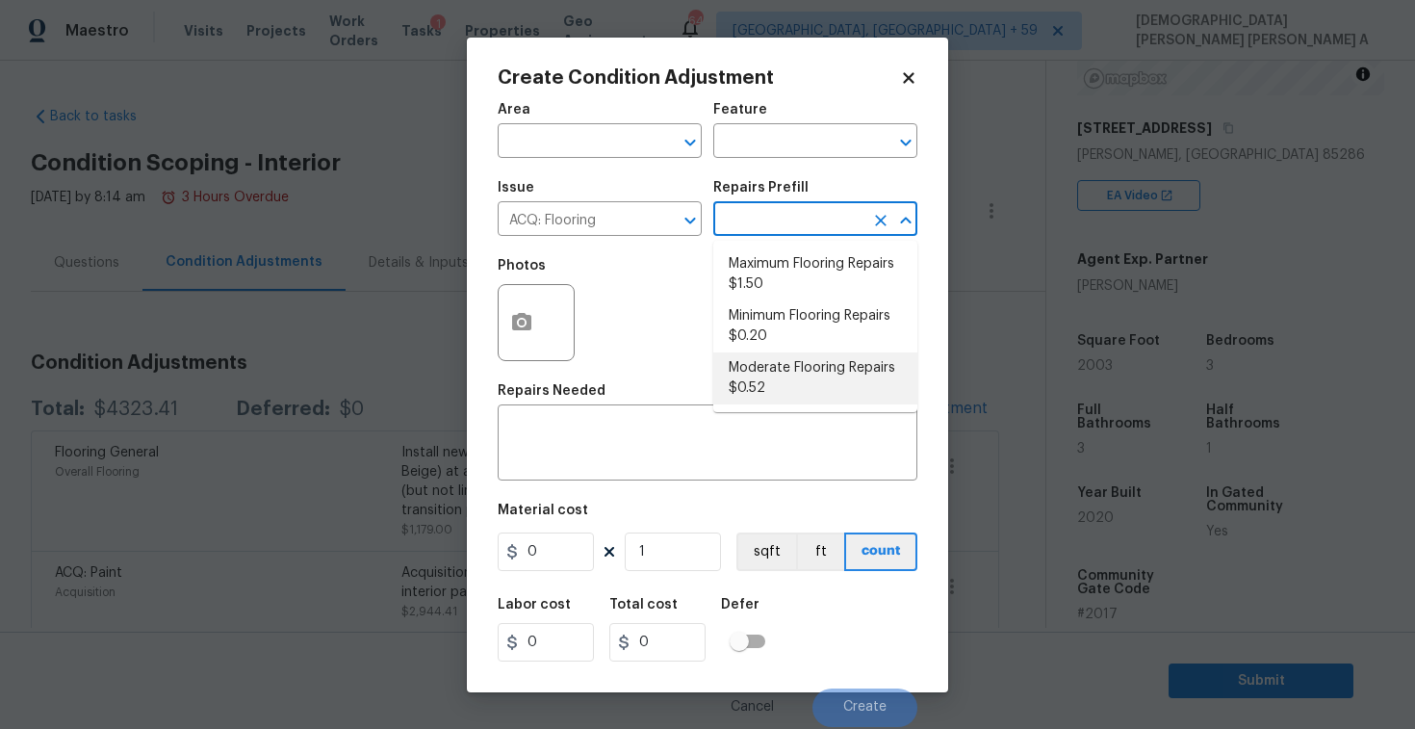
click at [907, 74] on icon at bounding box center [908, 77] width 11 height 11
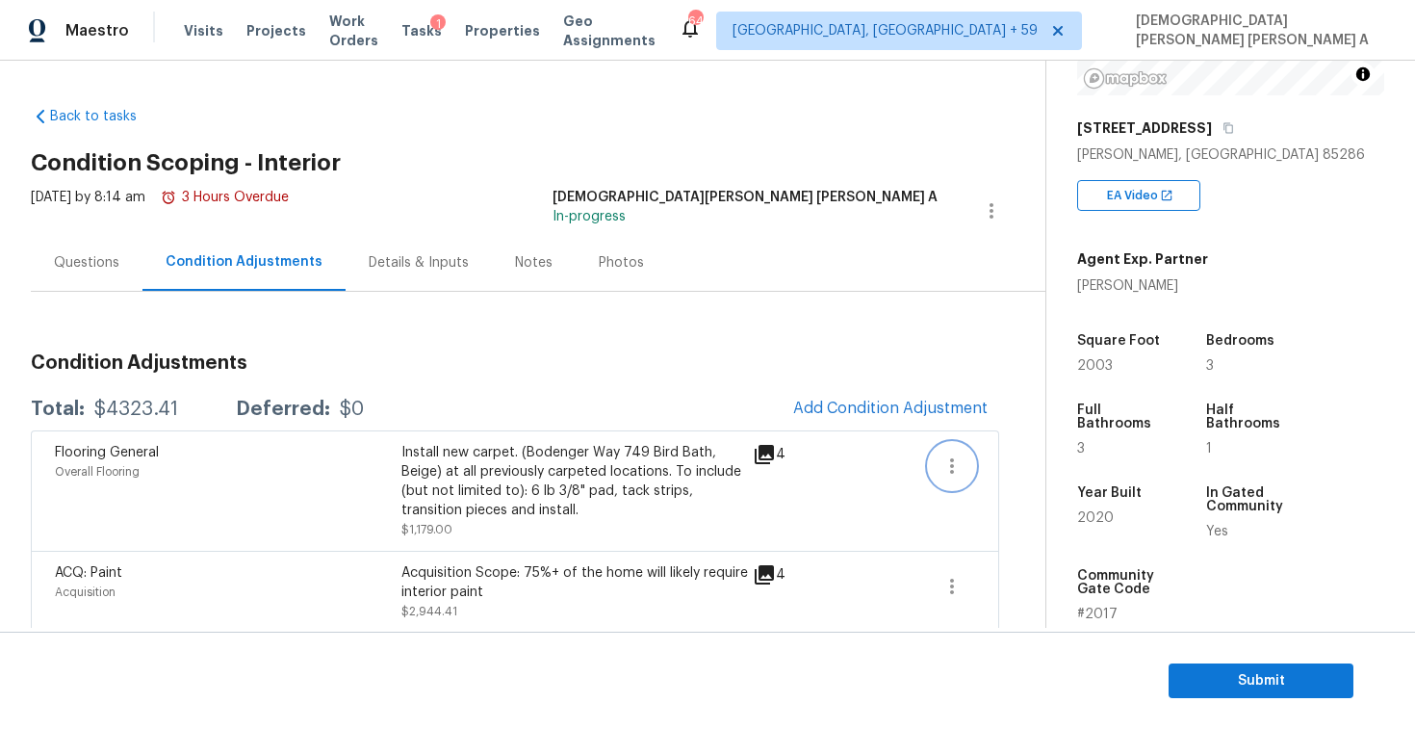
click at [950, 455] on icon "button" at bounding box center [951, 465] width 23 height 23
click at [1019, 461] on div "Edit" at bounding box center [1062, 461] width 150 height 19
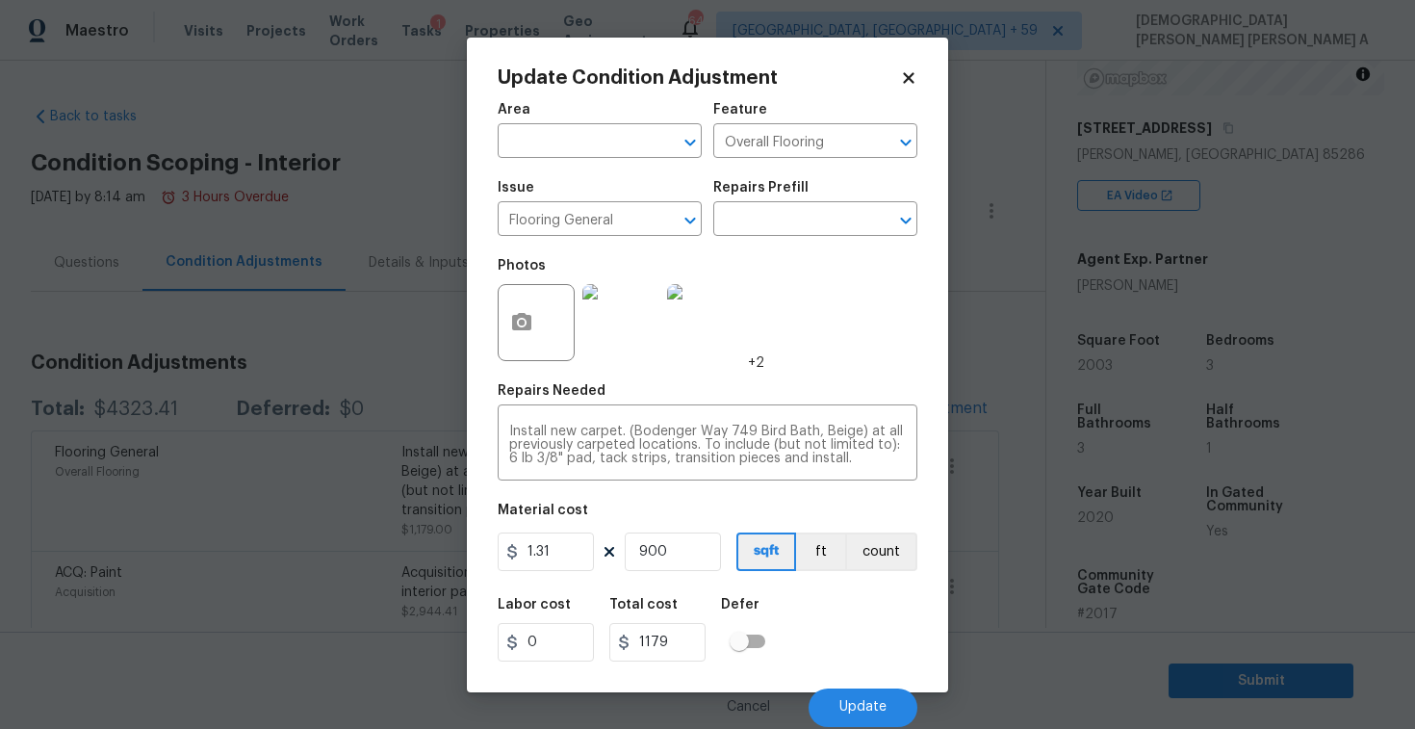
click at [640, 236] on span "Issue Flooring General ​" at bounding box center [600, 208] width 204 height 78
click at [643, 201] on div "Issue" at bounding box center [600, 193] width 204 height 25
click at [643, 211] on input "Flooring General" at bounding box center [573, 221] width 150 height 30
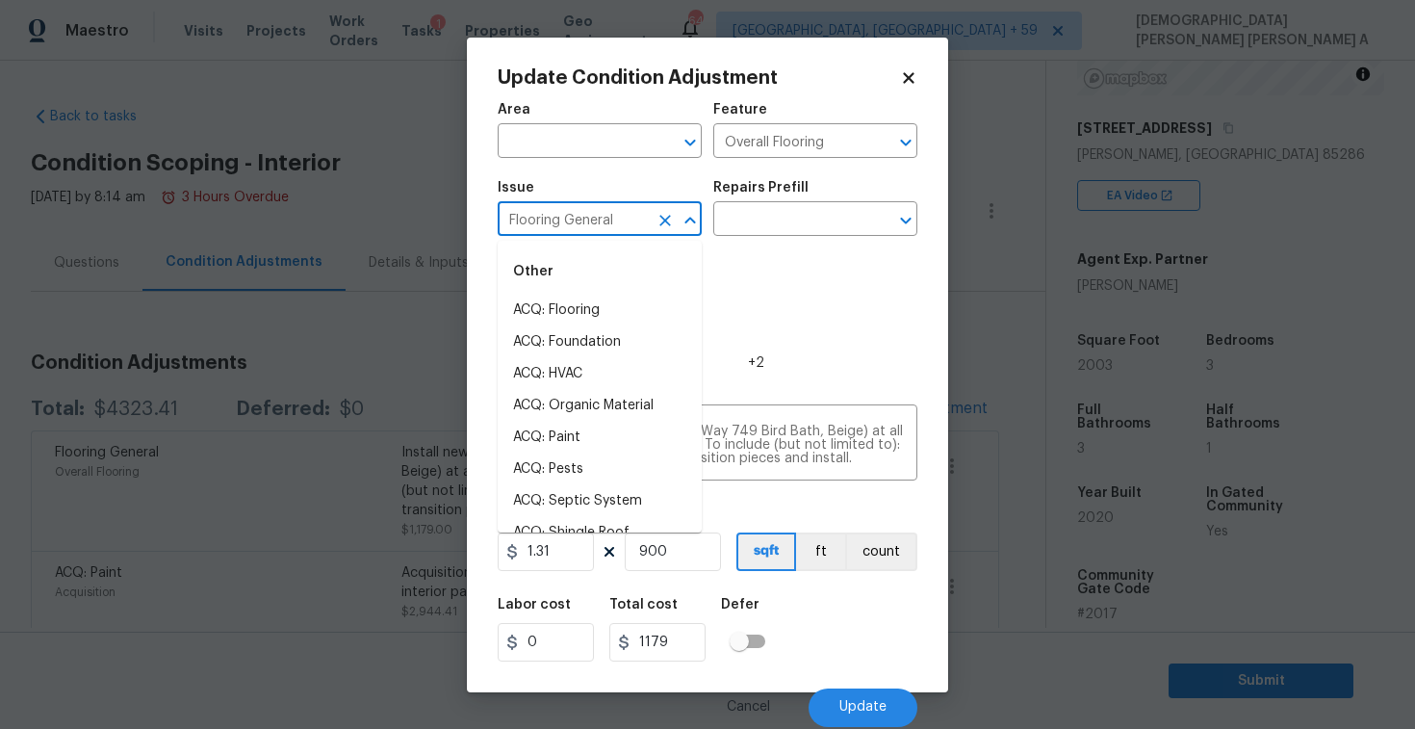
click at [643, 211] on input "Flooring General" at bounding box center [573, 221] width 150 height 30
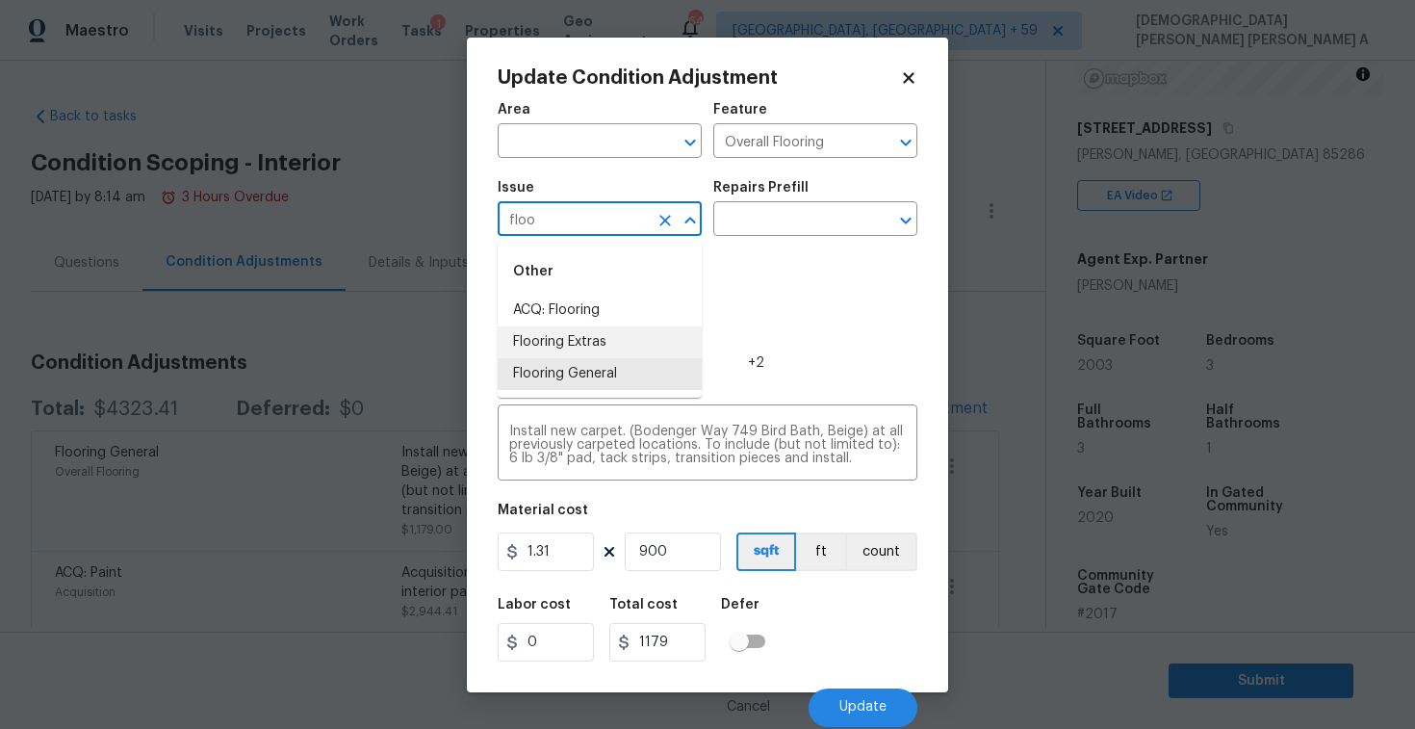
click at [619, 329] on li "Flooring Extras" at bounding box center [600, 342] width 204 height 32
type input "Flooring Extras"
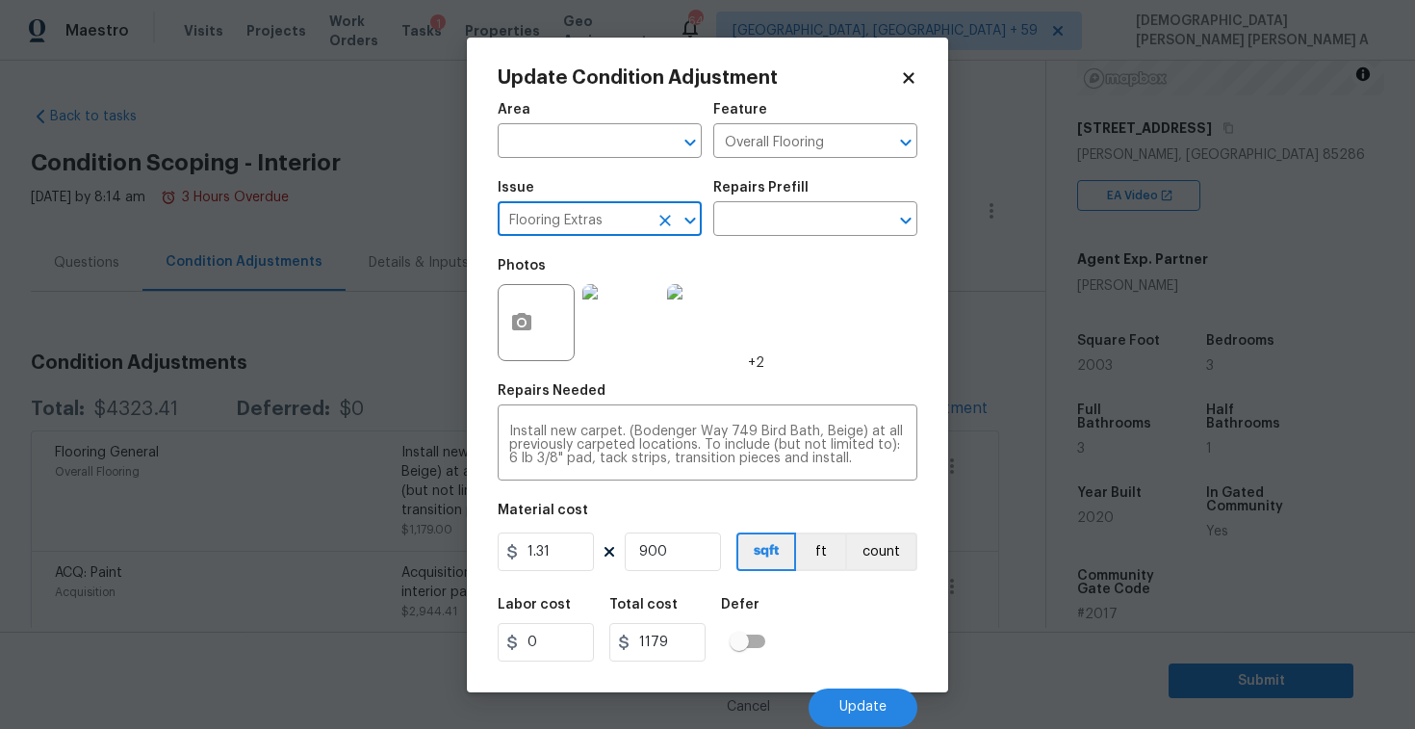
click at [661, 222] on icon "Clear" at bounding box center [665, 220] width 19 height 19
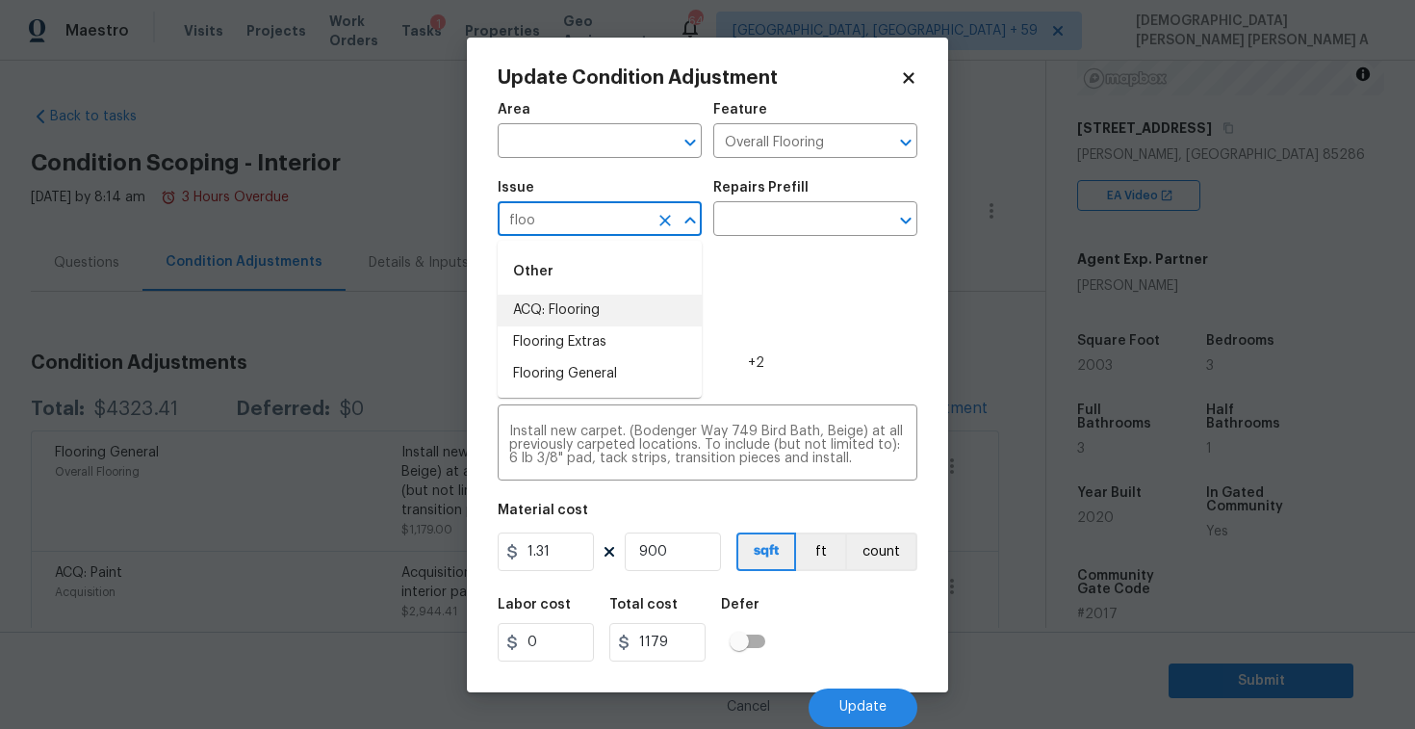
click at [641, 311] on li "ACQ: Flooring" at bounding box center [600, 311] width 204 height 32
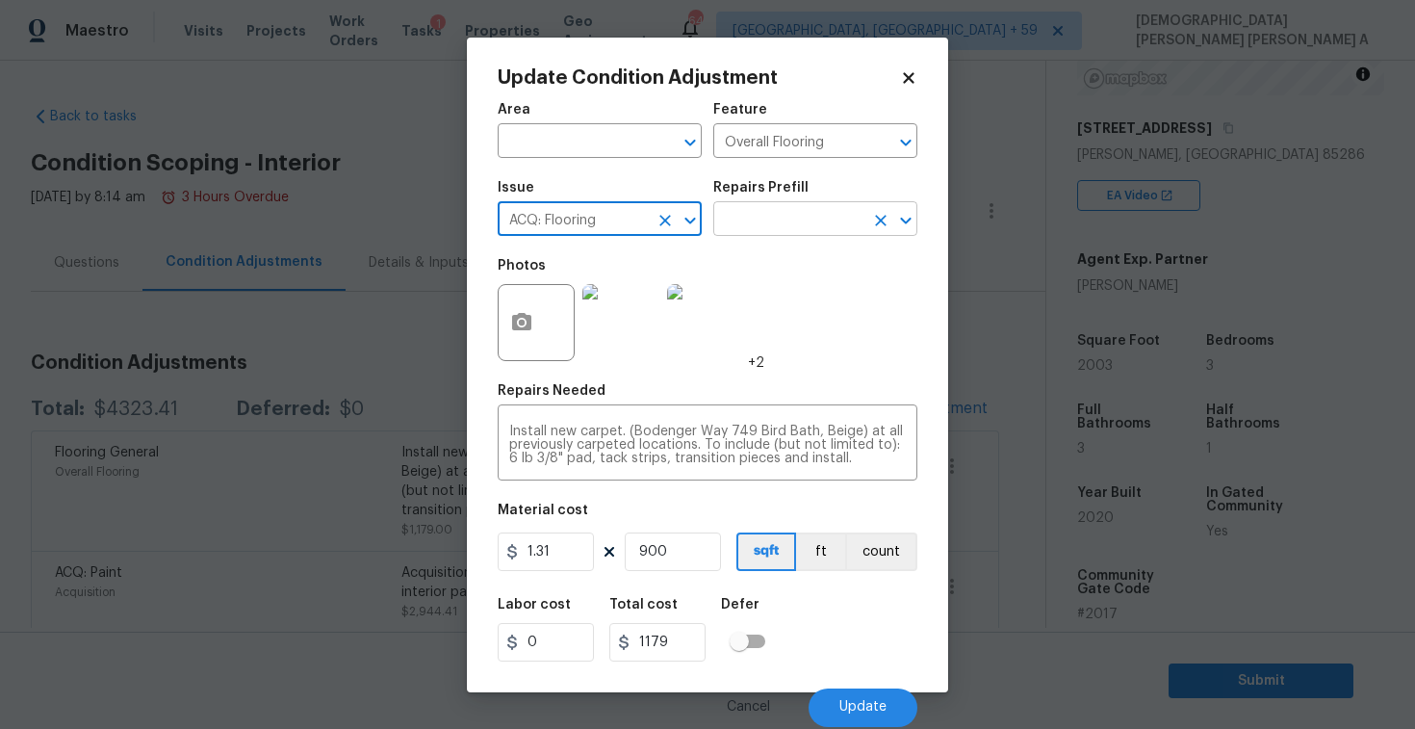
type input "ACQ: Flooring"
click at [824, 219] on input "text" at bounding box center [788, 221] width 150 height 30
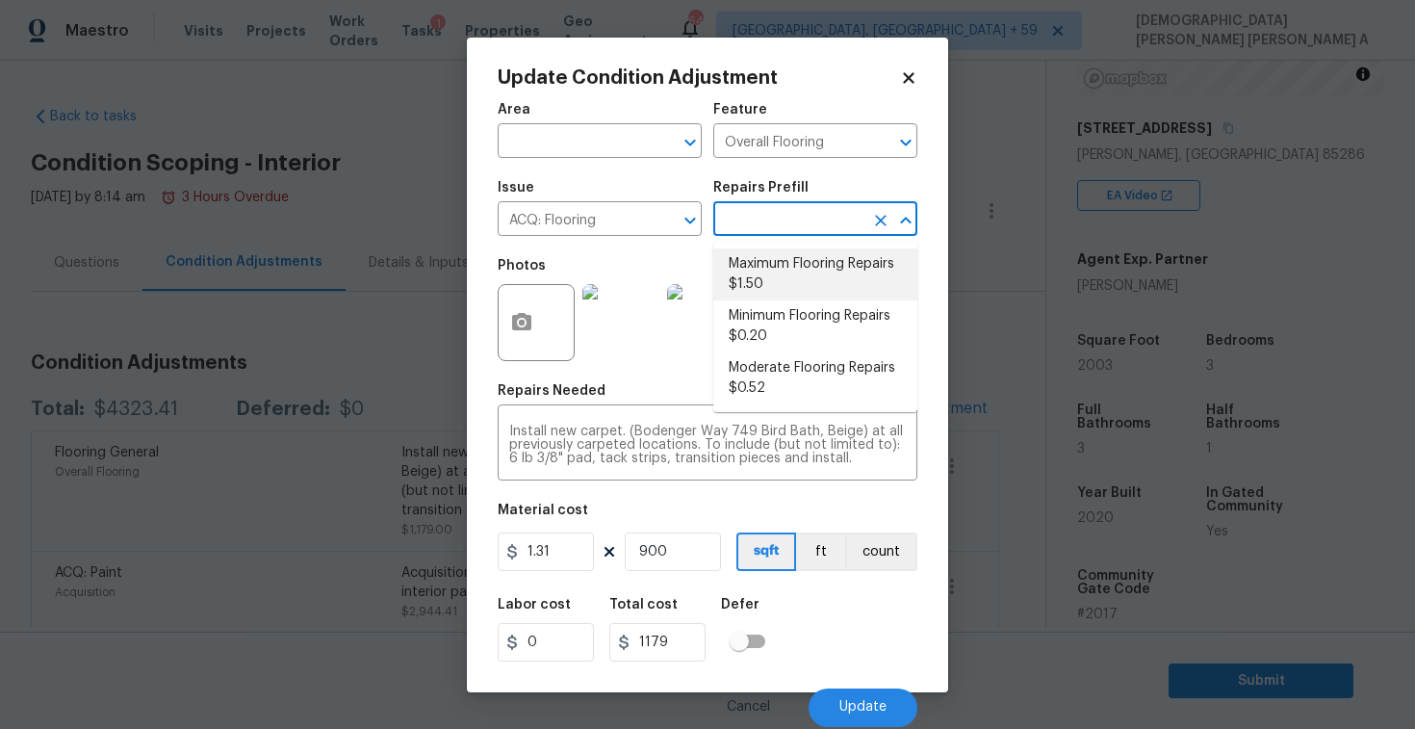
click at [802, 277] on li "Maximum Flooring Repairs $1.50" at bounding box center [815, 274] width 204 height 52
type input "Acquisition"
type textarea "Acquisition Scope: Maximum flooring repairs"
type input "1.5"
type input "1350"
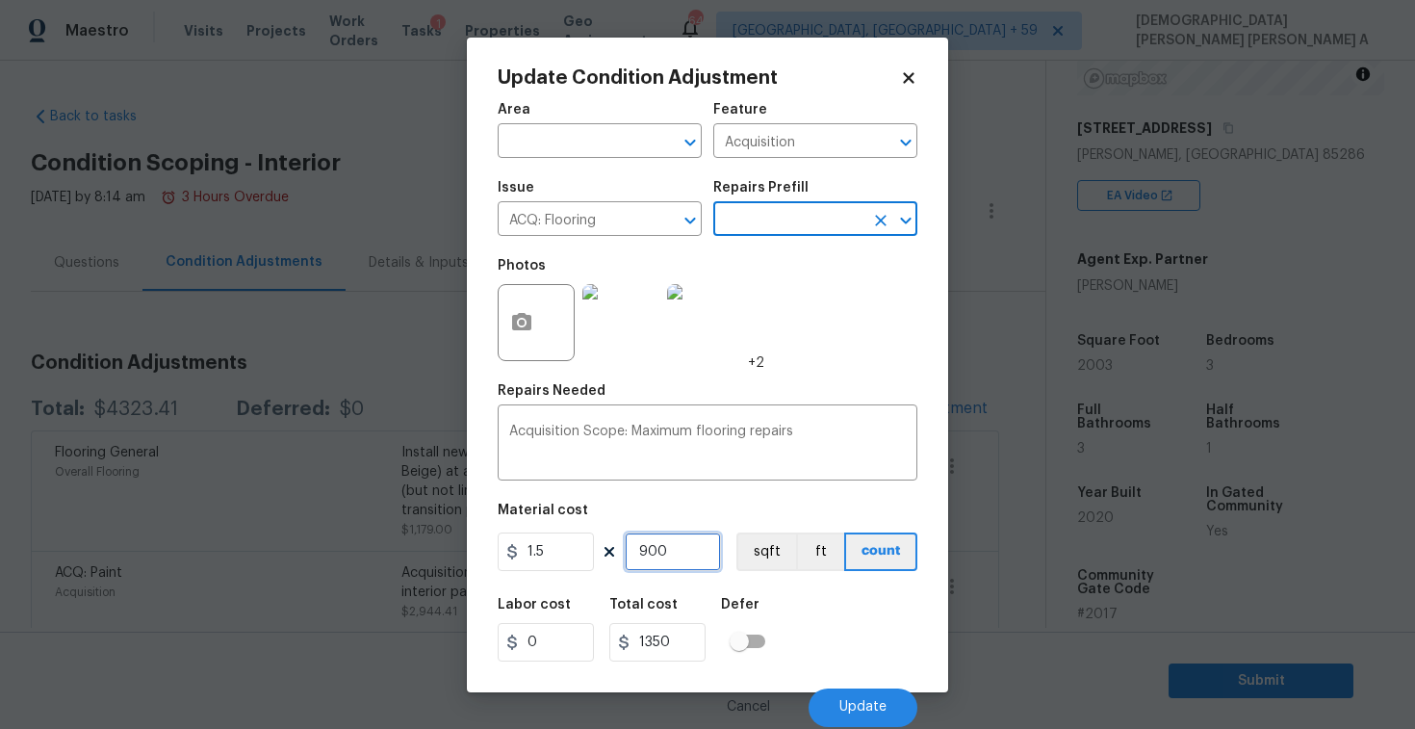
click at [677, 554] on input "900" at bounding box center [673, 551] width 96 height 39
type input "2"
type input "3"
type input "20"
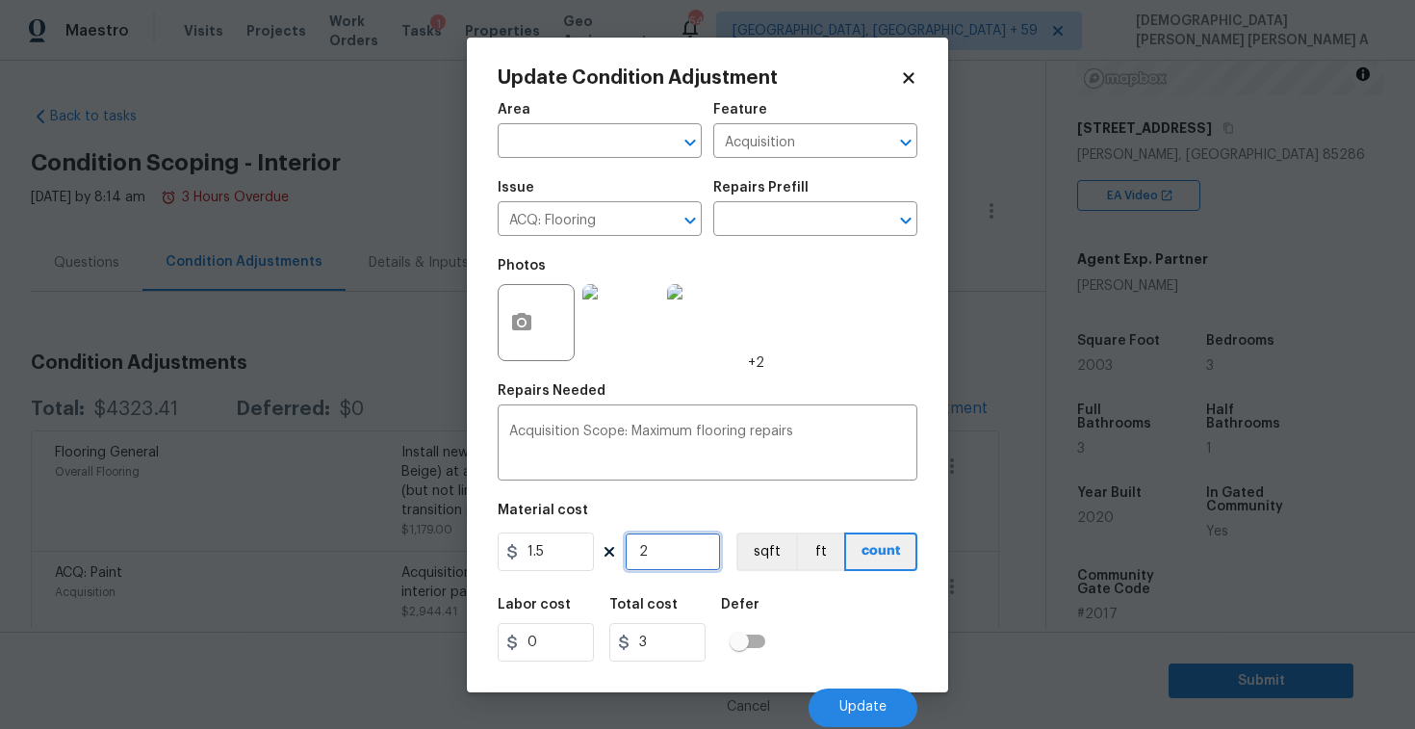
type input "30"
type input "200"
type input "300"
type input "2003"
type input "3004.5"
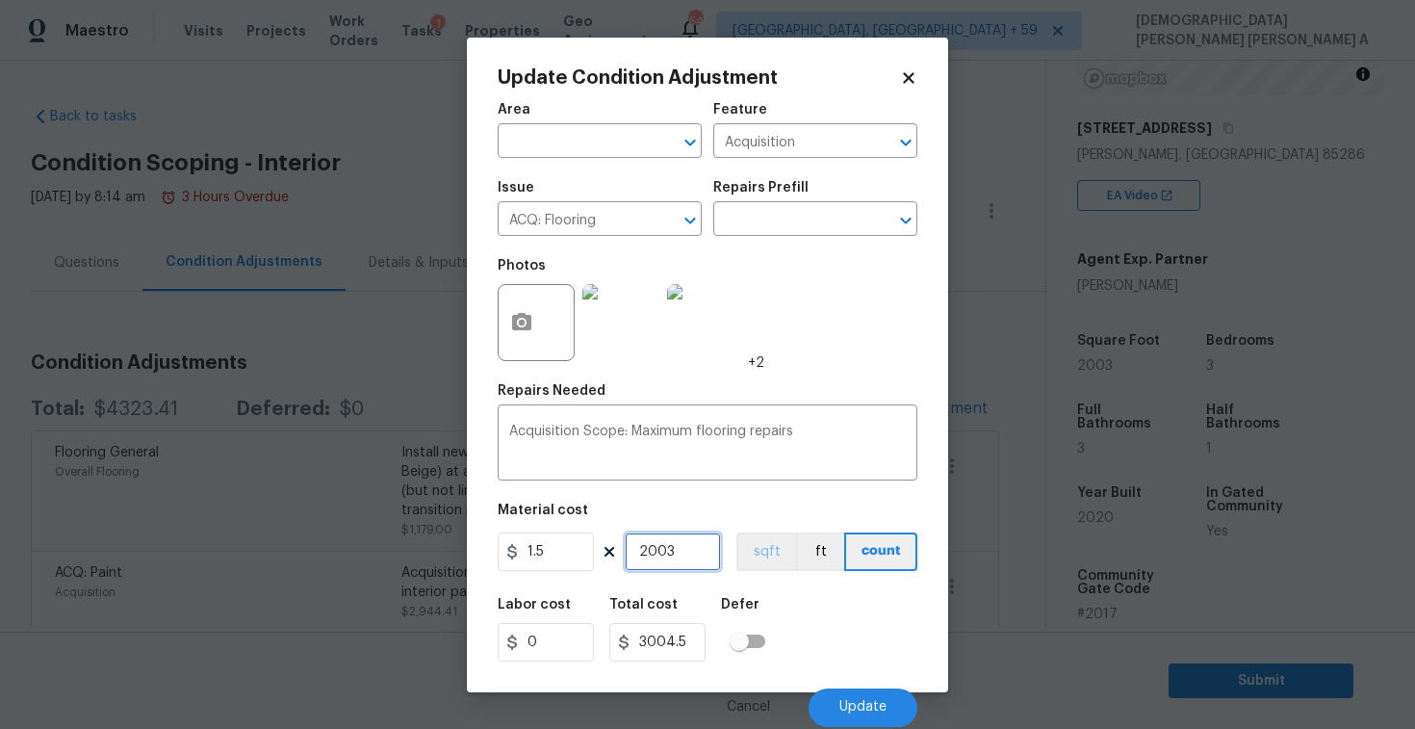
type input "2003"
click at [741, 558] on button "sqft" at bounding box center [766, 551] width 60 height 39
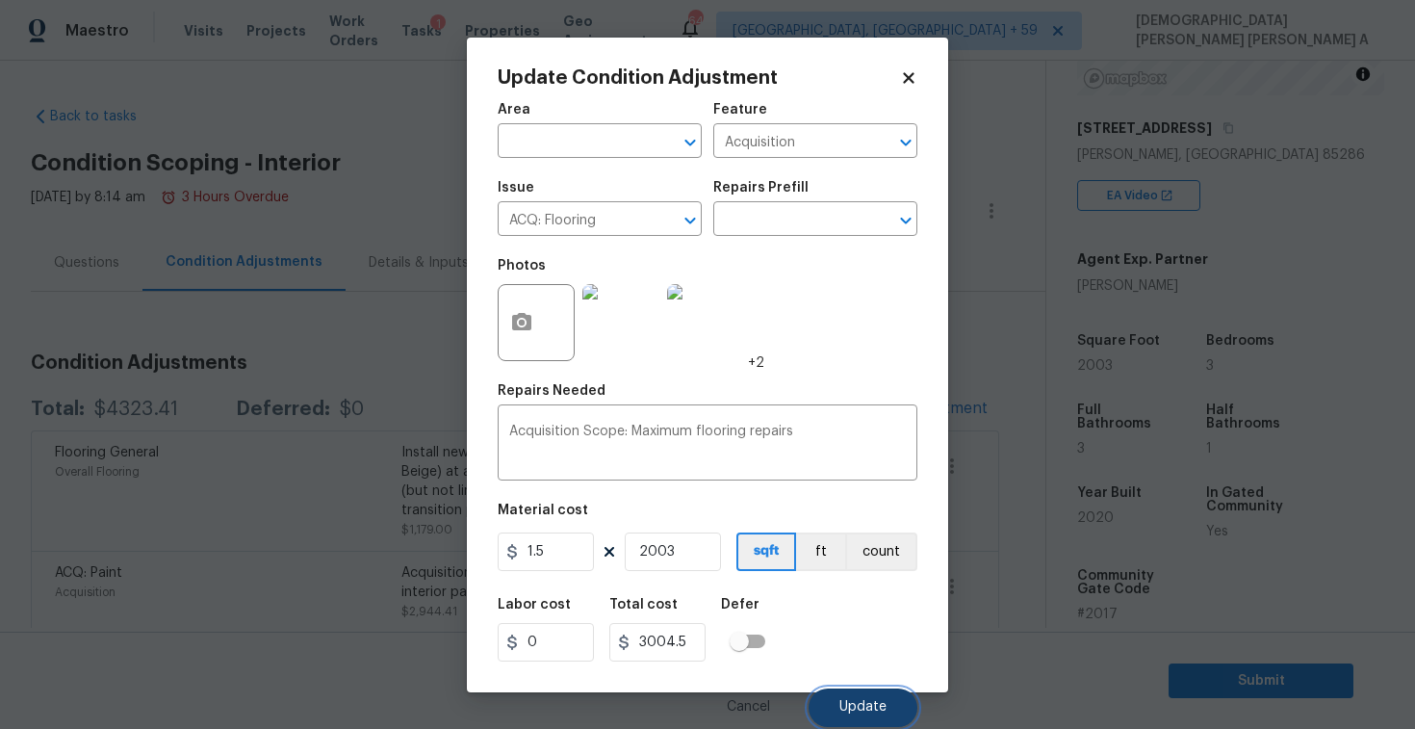
click at [883, 715] on button "Update" at bounding box center [863, 707] width 109 height 39
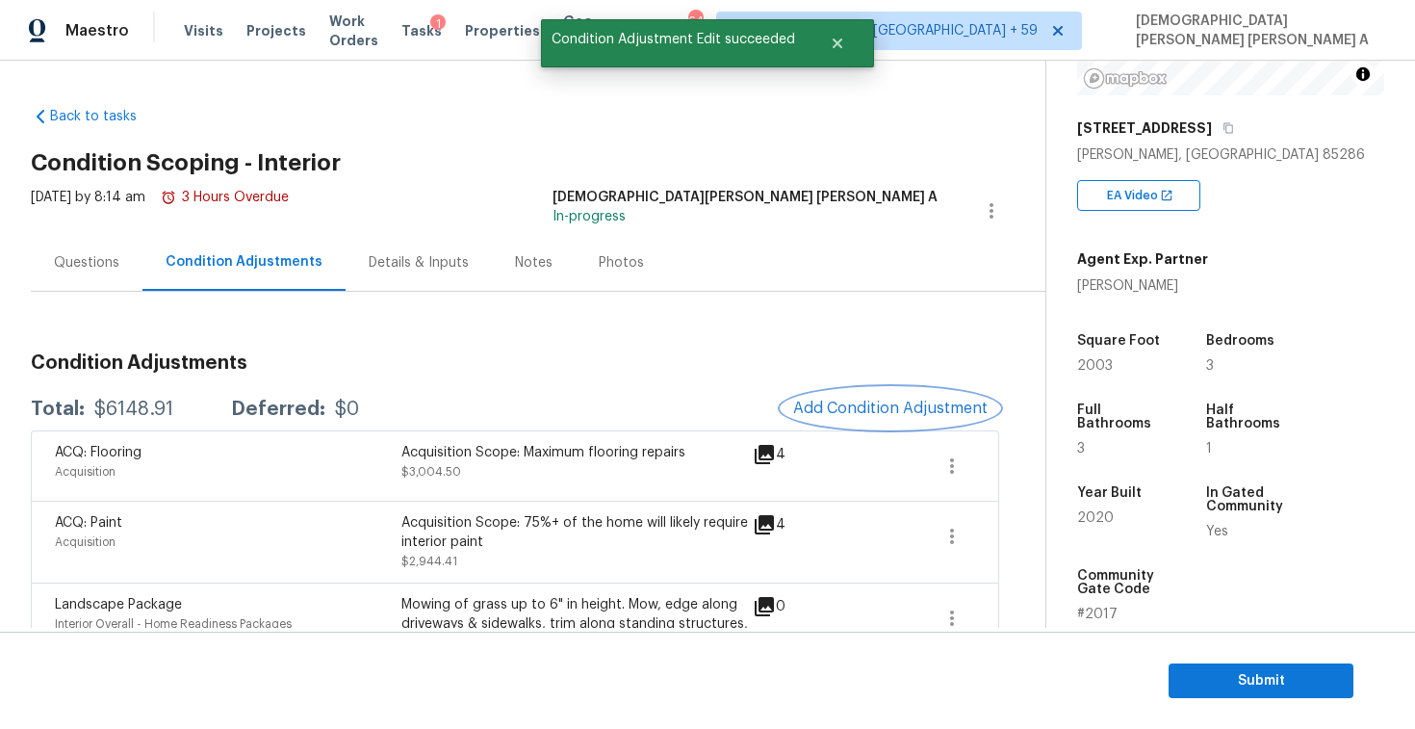
click at [891, 410] on span "Add Condition Adjustment" at bounding box center [890, 407] width 194 height 17
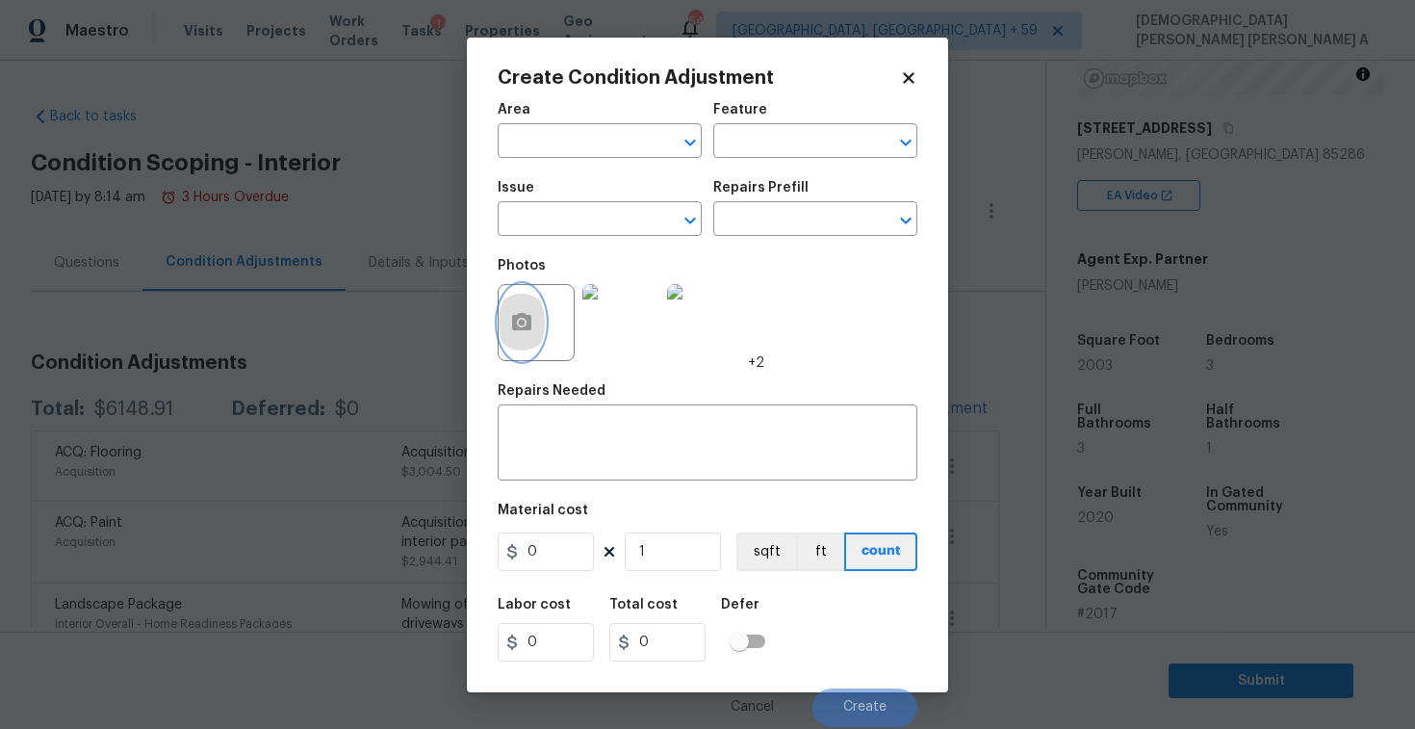
click at [512, 317] on icon "button" at bounding box center [521, 321] width 19 height 17
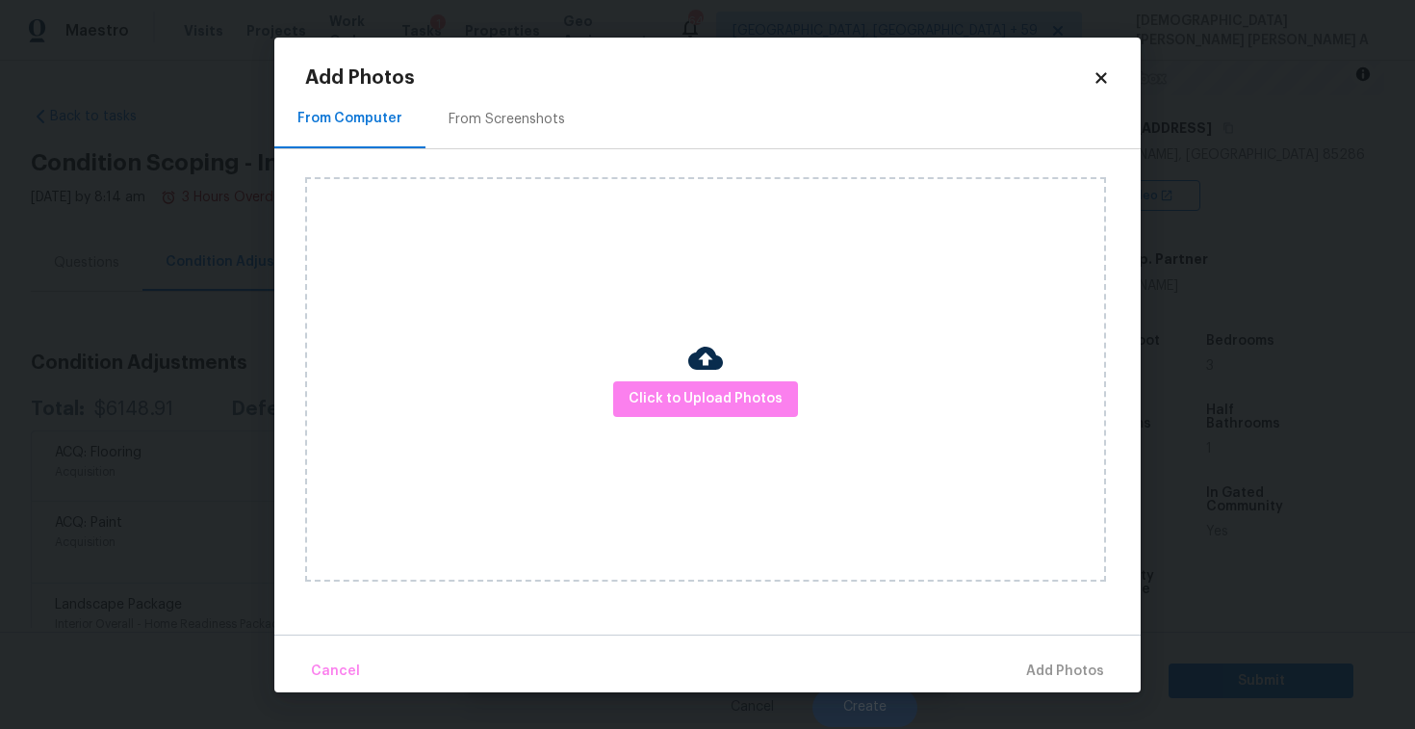
click at [1096, 82] on icon at bounding box center [1100, 77] width 11 height 11
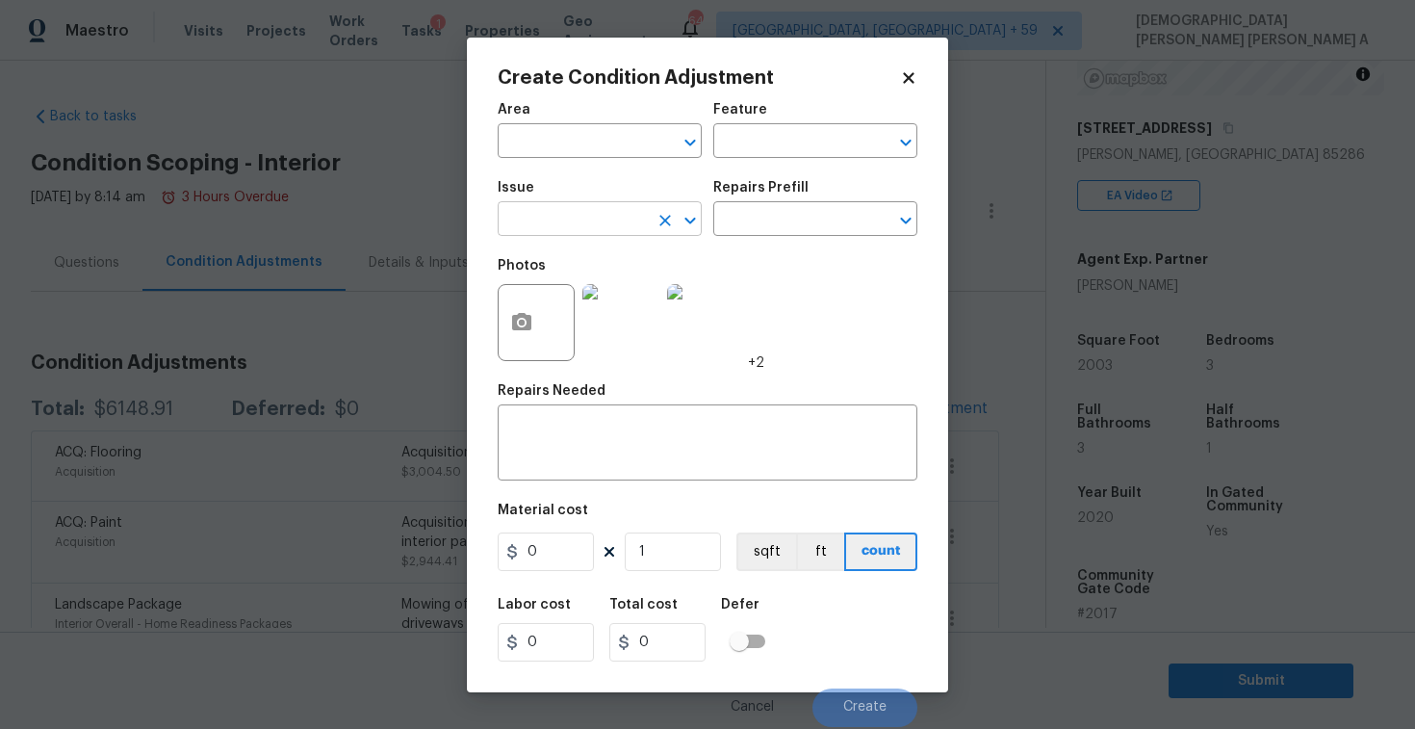
click at [571, 218] on input "text" at bounding box center [573, 221] width 150 height 30
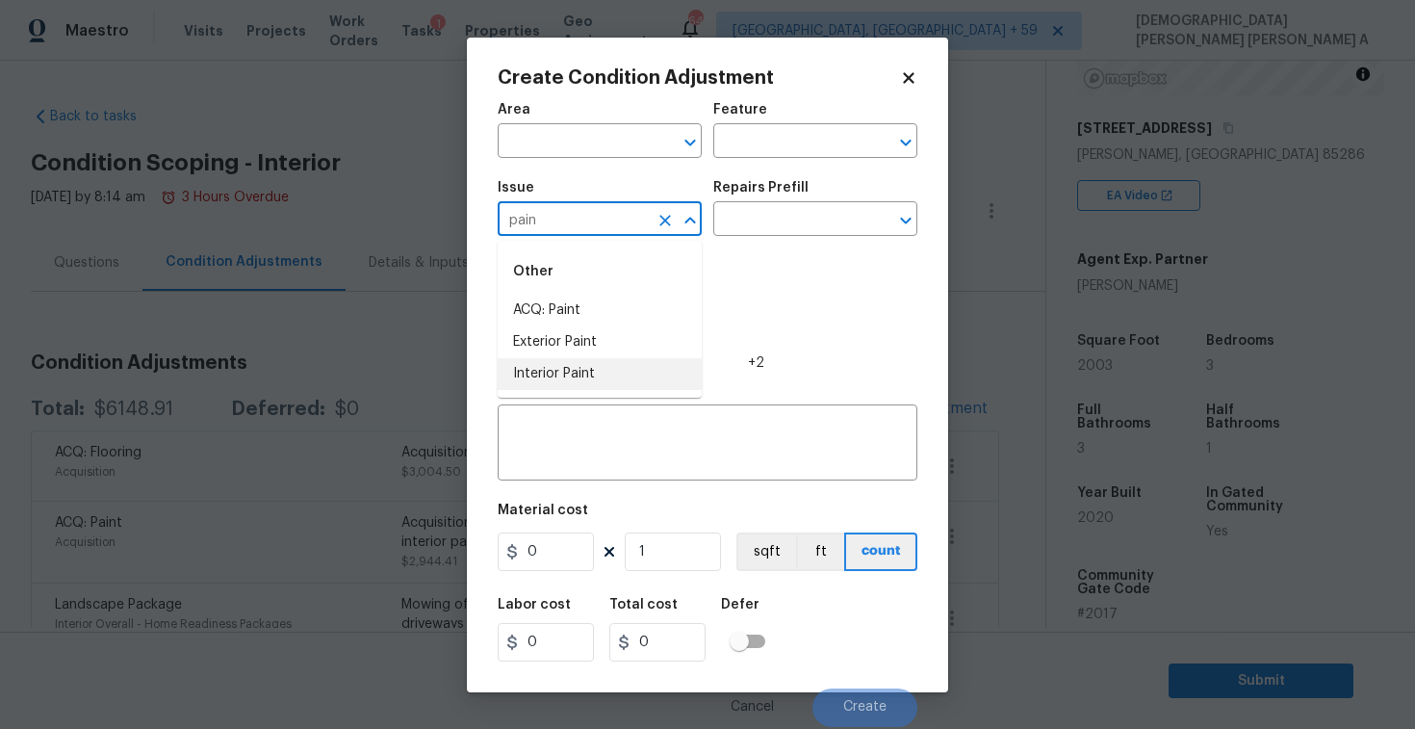
click at [558, 374] on li "Interior Paint" at bounding box center [600, 374] width 204 height 32
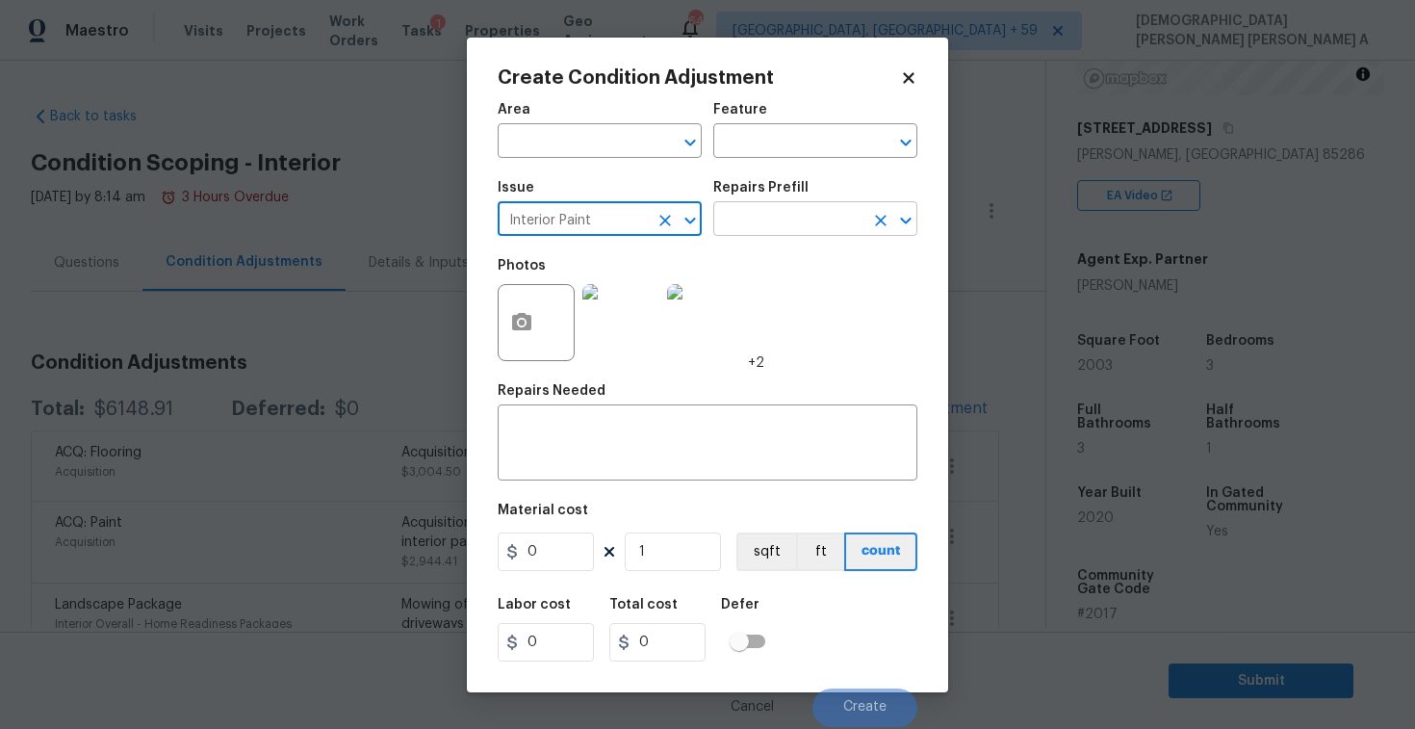
type input "Interior Paint"
click at [798, 223] on input "text" at bounding box center [788, 221] width 150 height 30
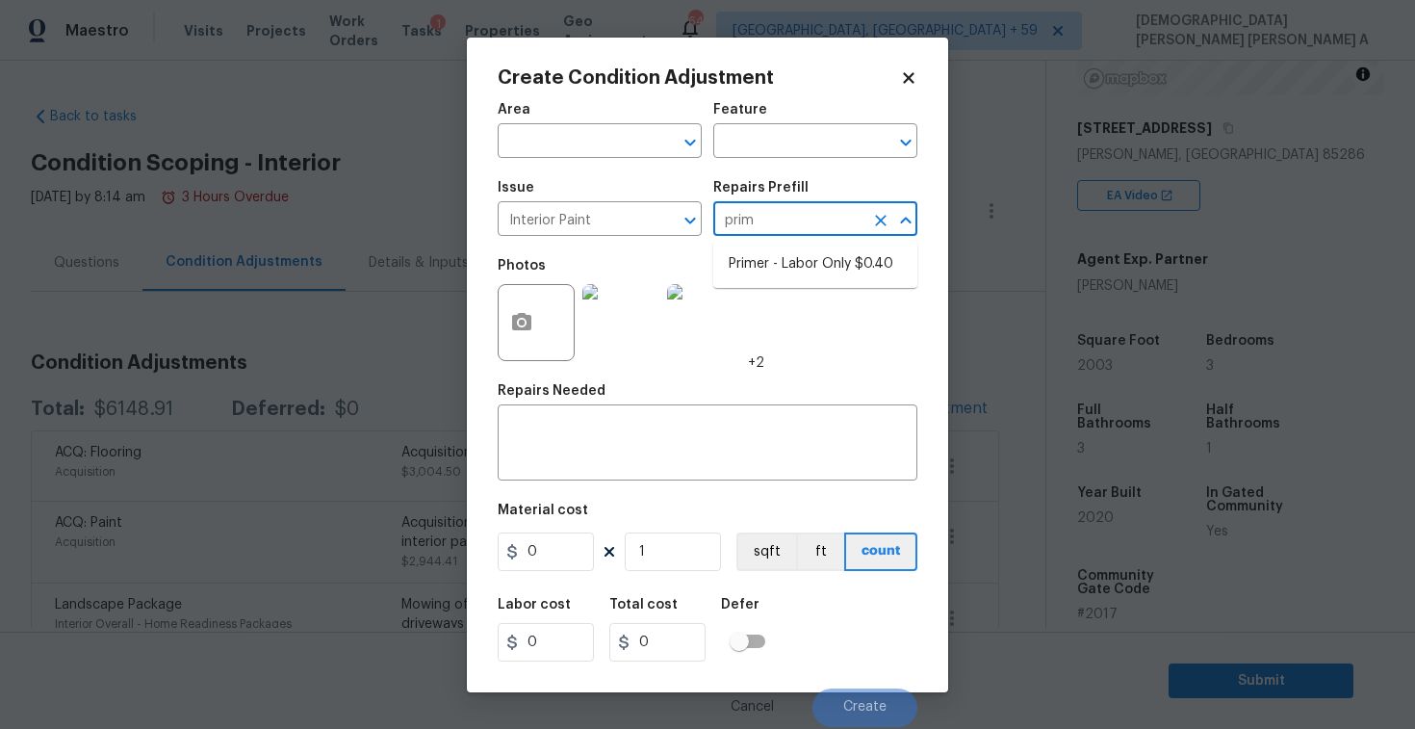
type input "prime"
click at [789, 269] on li "Primer - Labor Only $0.40" at bounding box center [815, 264] width 204 height 32
type input "Overall Paint"
type textarea "Interior primer - PRIMER PROVIDED BY OPENDOOR - All nails, screws, drywall anch…"
type input "0.4"
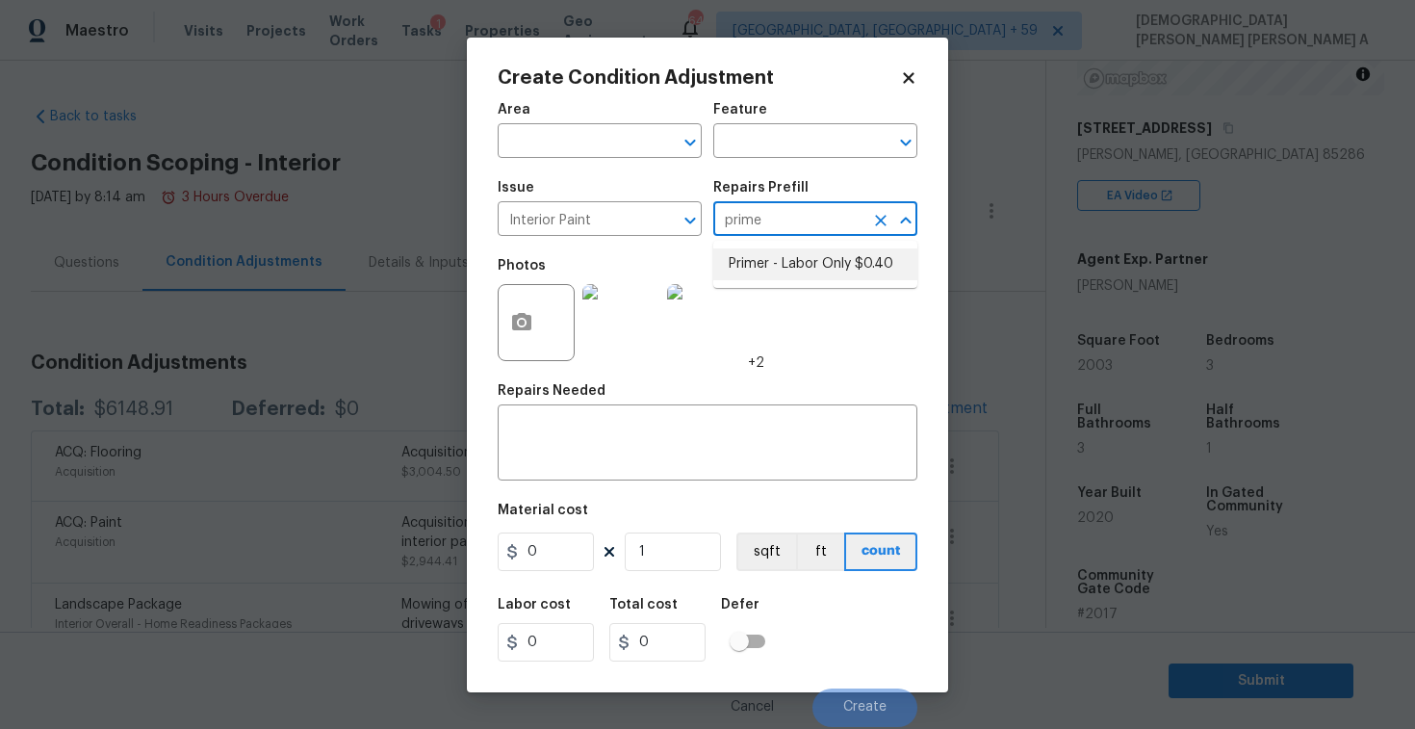
type input "0.4"
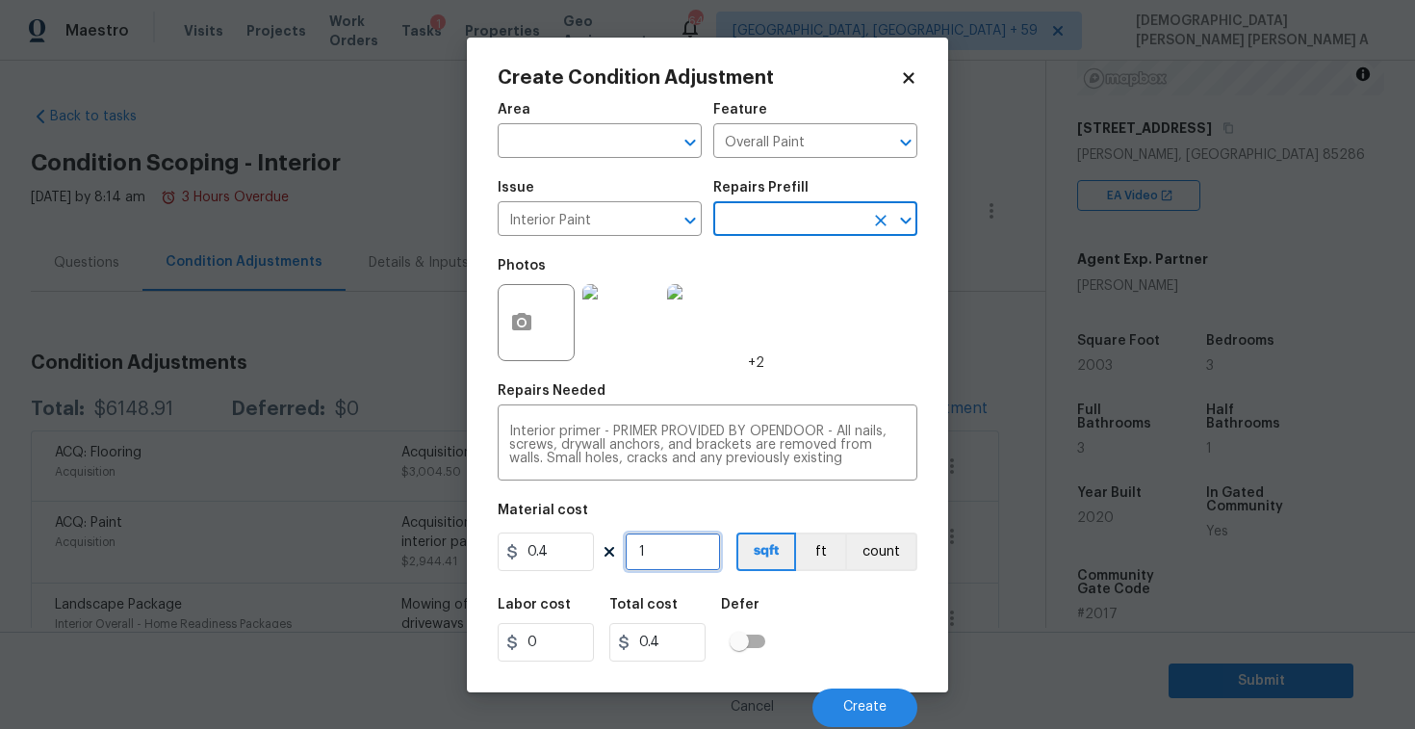
click at [657, 561] on input "1" at bounding box center [673, 551] width 96 height 39
type input "0"
type input "2"
type input "0.8"
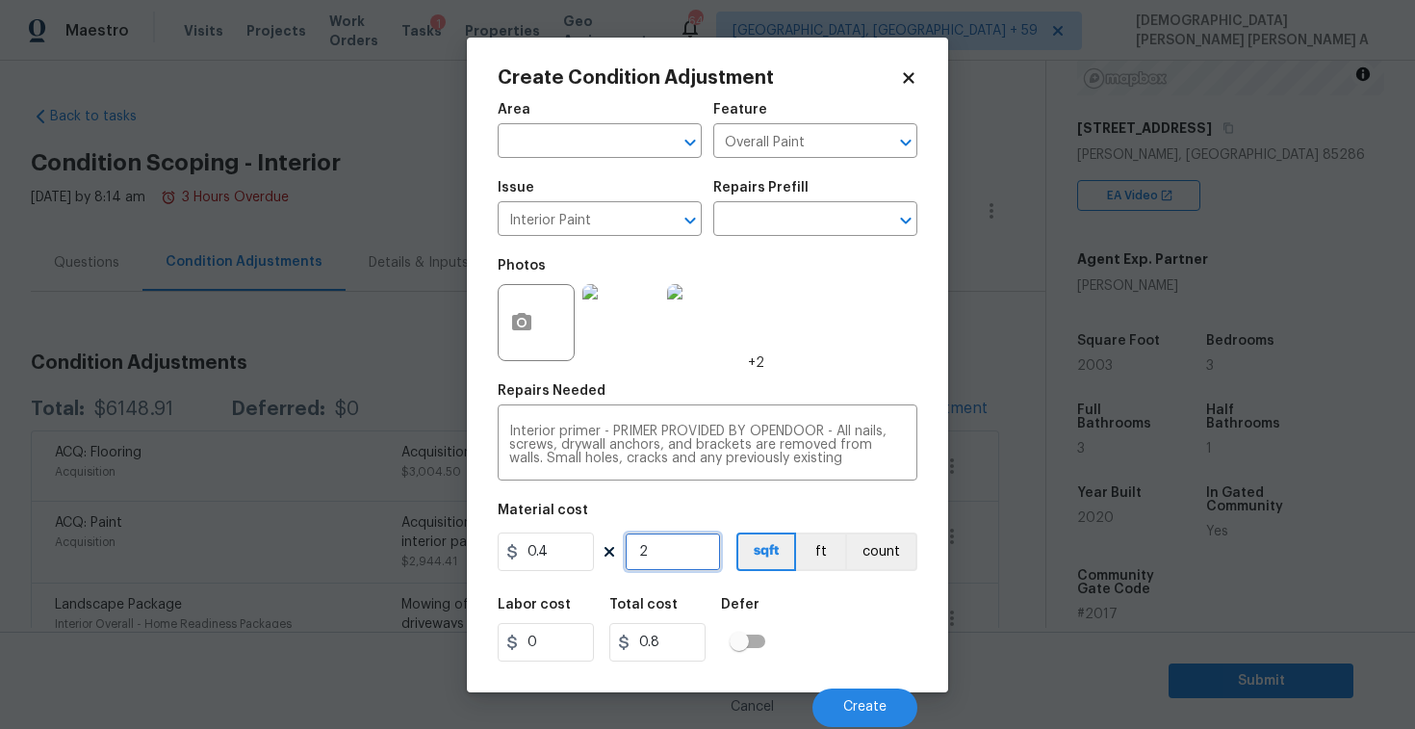
type input "20"
type input "8"
type input "200"
type input "80"
type input "2003"
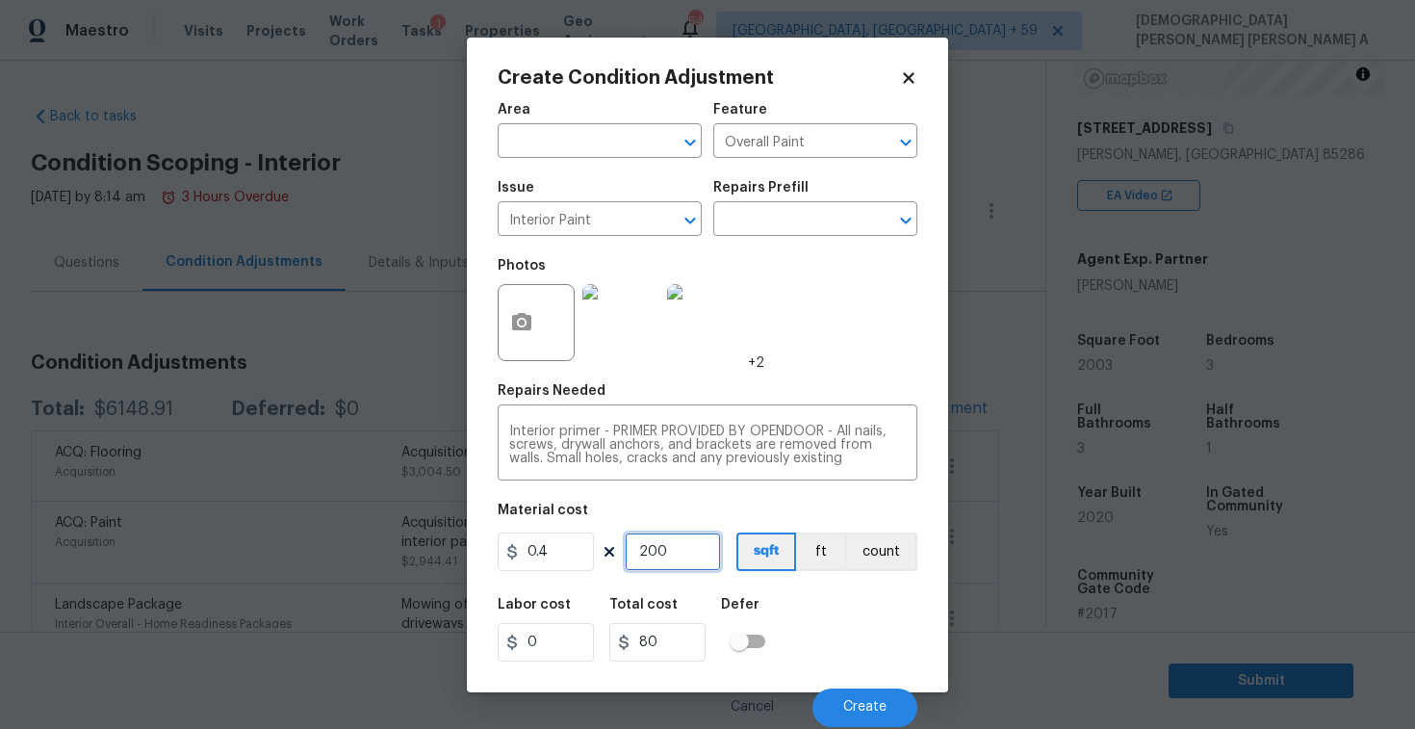
type input "801.2"
type input "2003"
click at [840, 689] on button "Create" at bounding box center [864, 707] width 105 height 39
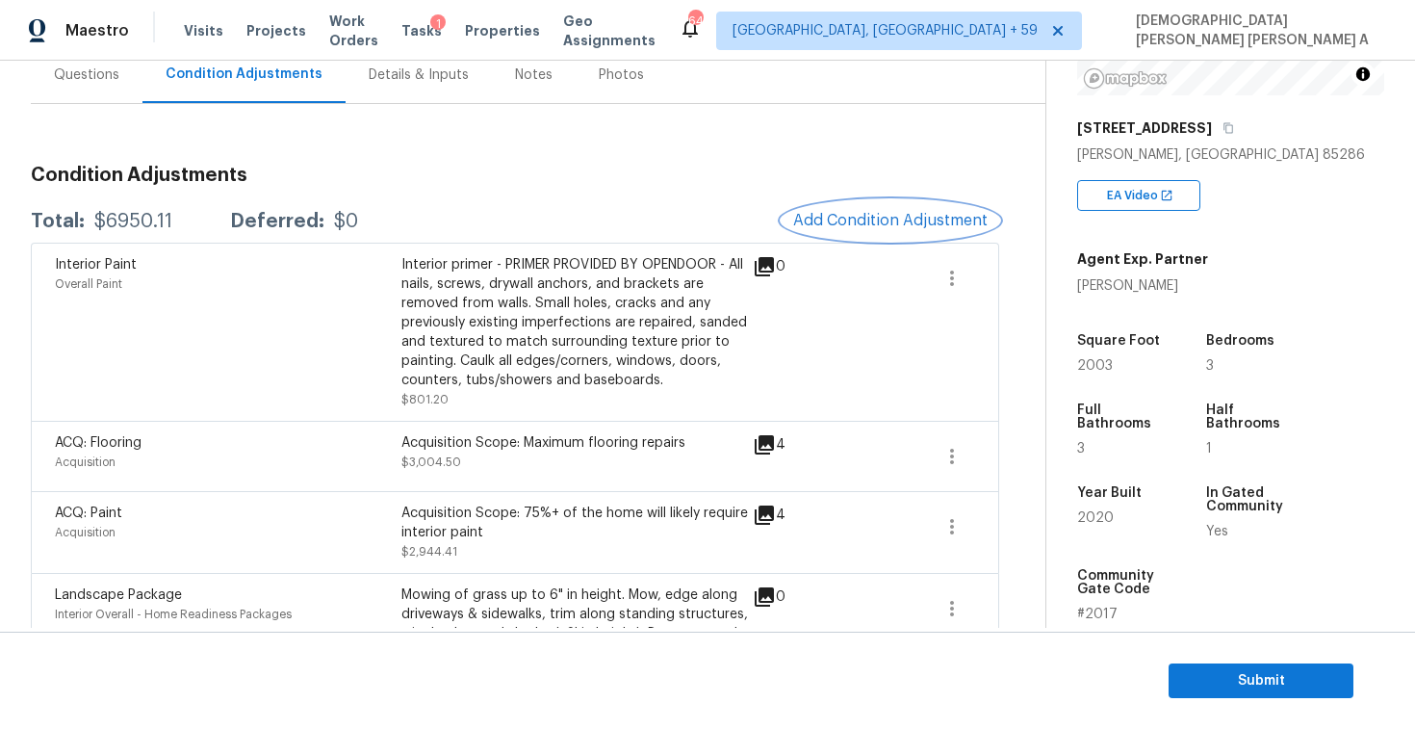
scroll to position [149, 0]
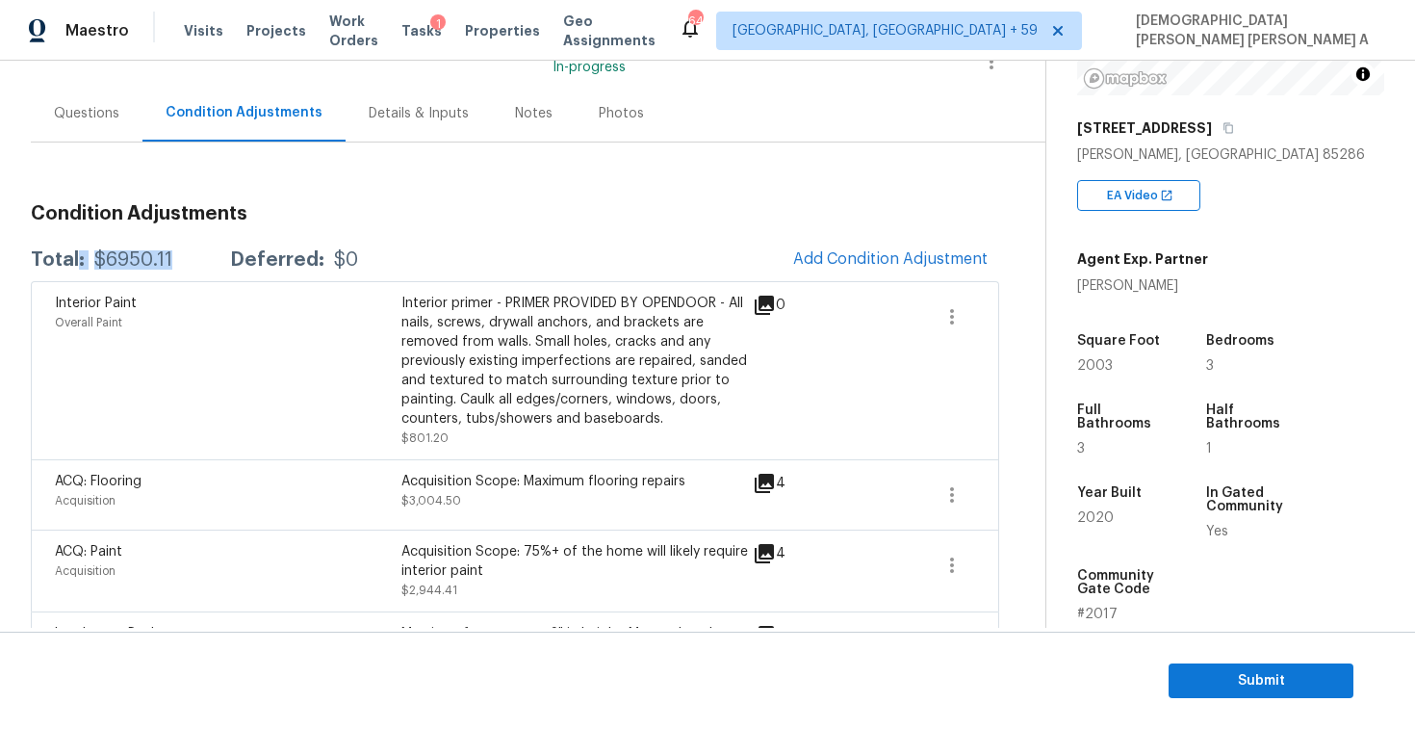
drag, startPoint x: 174, startPoint y: 256, endPoint x: 75, endPoint y: 256, distance: 99.1
click at [75, 256] on div "Total: $6950.11 Deferred: $0" at bounding box center [194, 259] width 327 height 19
click at [193, 256] on div "Total: $6950.11 Deferred: $0" at bounding box center [194, 259] width 327 height 19
drag, startPoint x: 193, startPoint y: 256, endPoint x: 89, endPoint y: 260, distance: 105.0
click at [89, 260] on div "Total: $6950.11 Deferred: $0" at bounding box center [194, 259] width 327 height 19
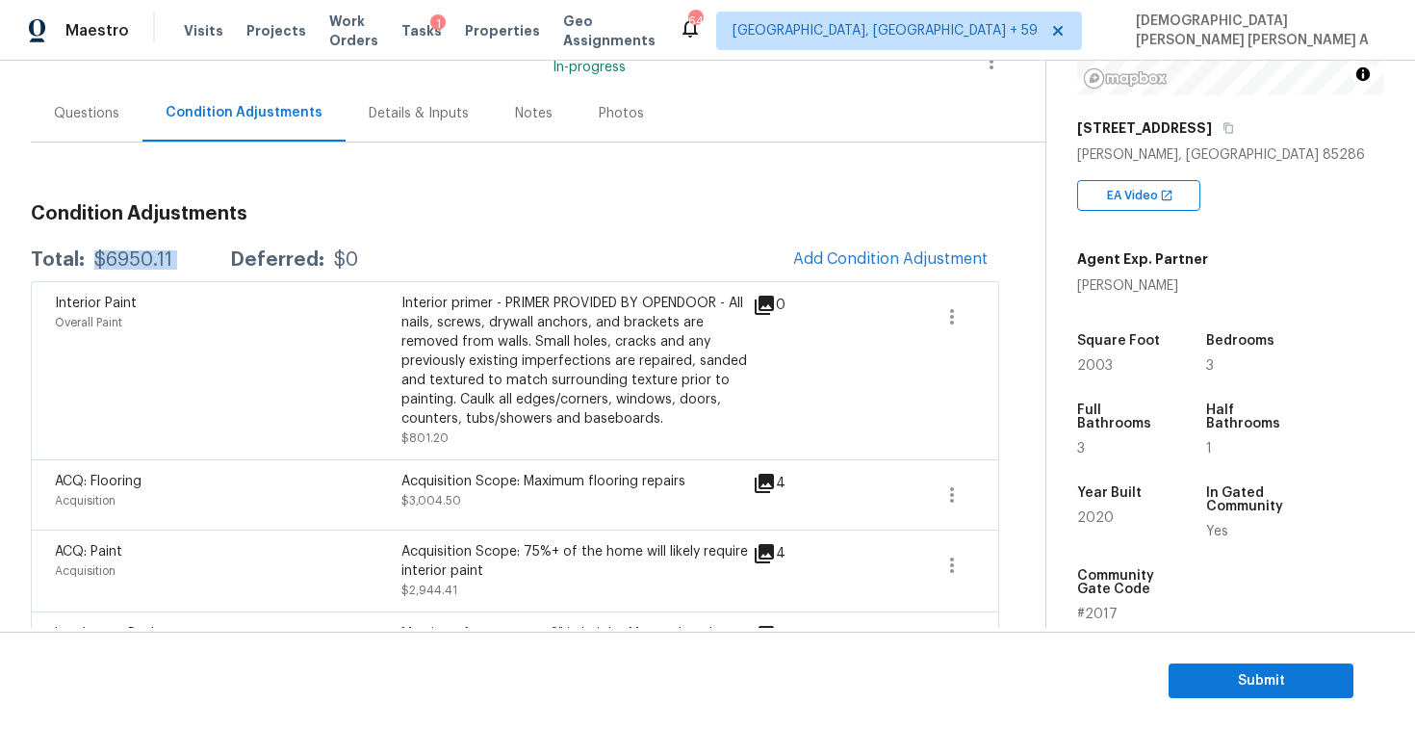
scroll to position [418, 0]
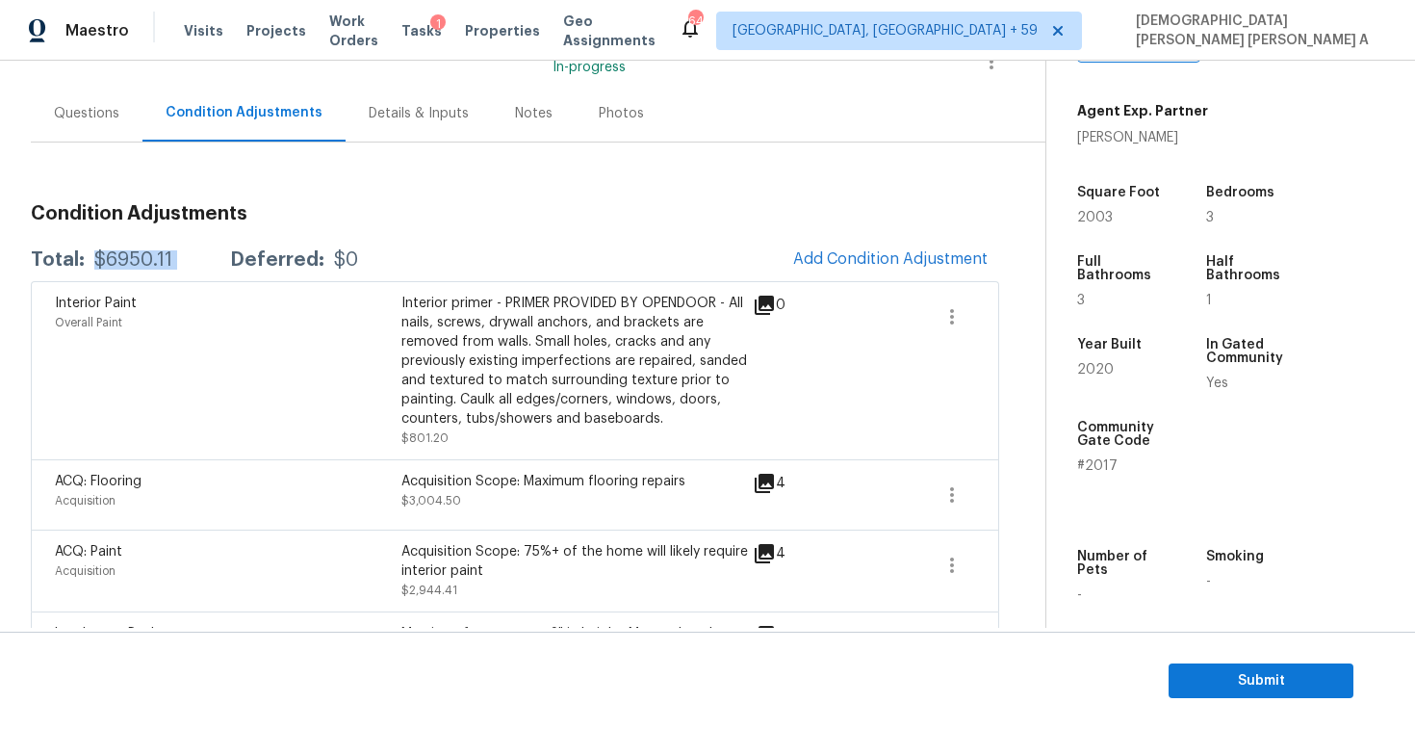
click at [1190, 656] on section "Submit" at bounding box center [707, 680] width 1415 height 98
click at [1246, 675] on span "Submit" at bounding box center [1261, 681] width 154 height 24
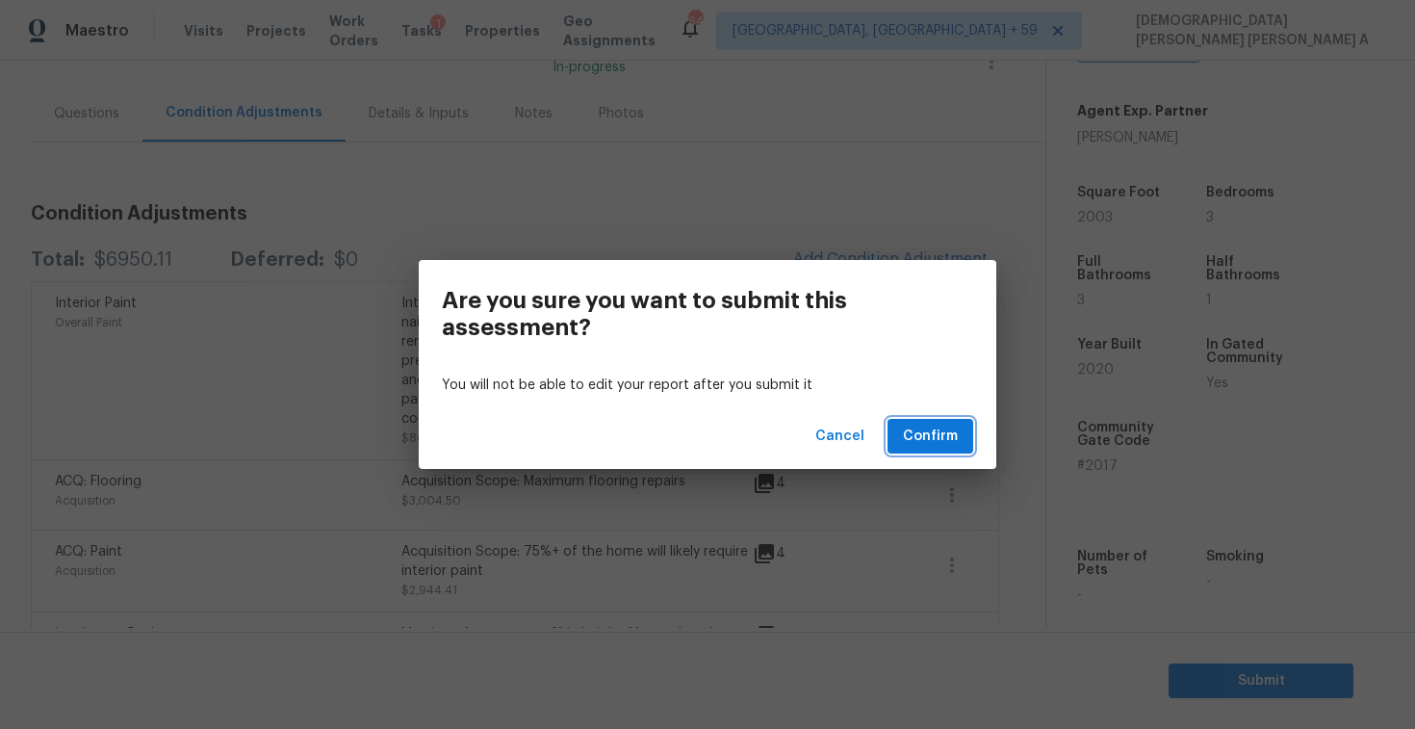
click at [938, 426] on span "Confirm" at bounding box center [930, 437] width 55 height 24
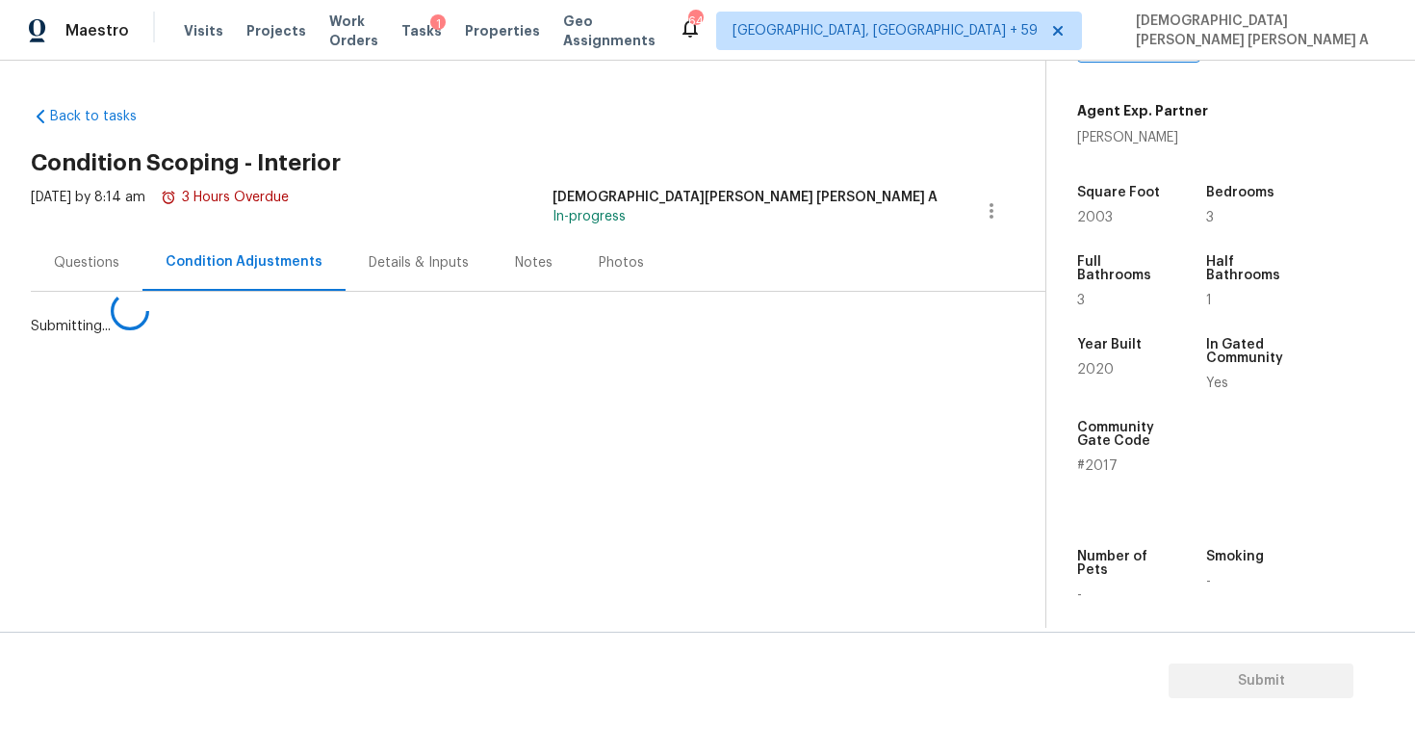
scroll to position [0, 0]
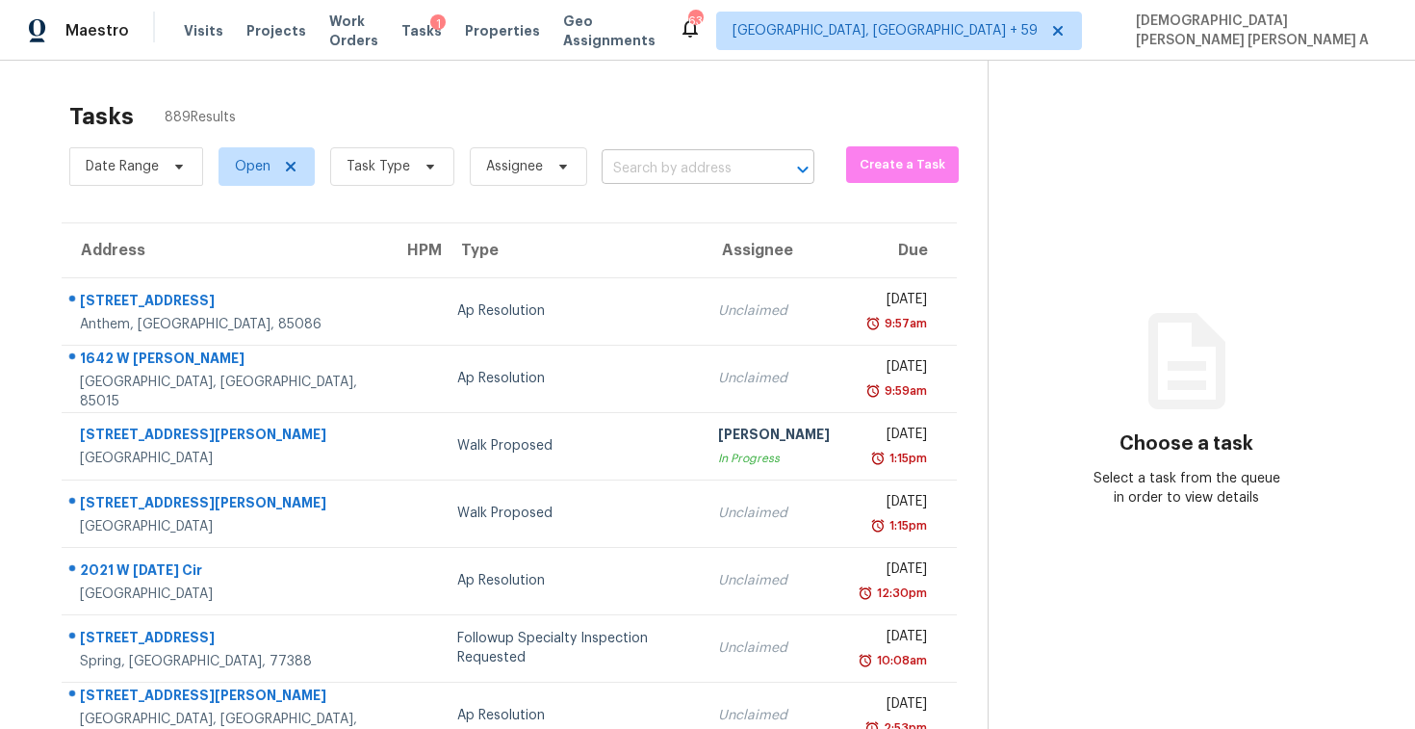
click at [673, 168] on input "text" at bounding box center [681, 169] width 159 height 30
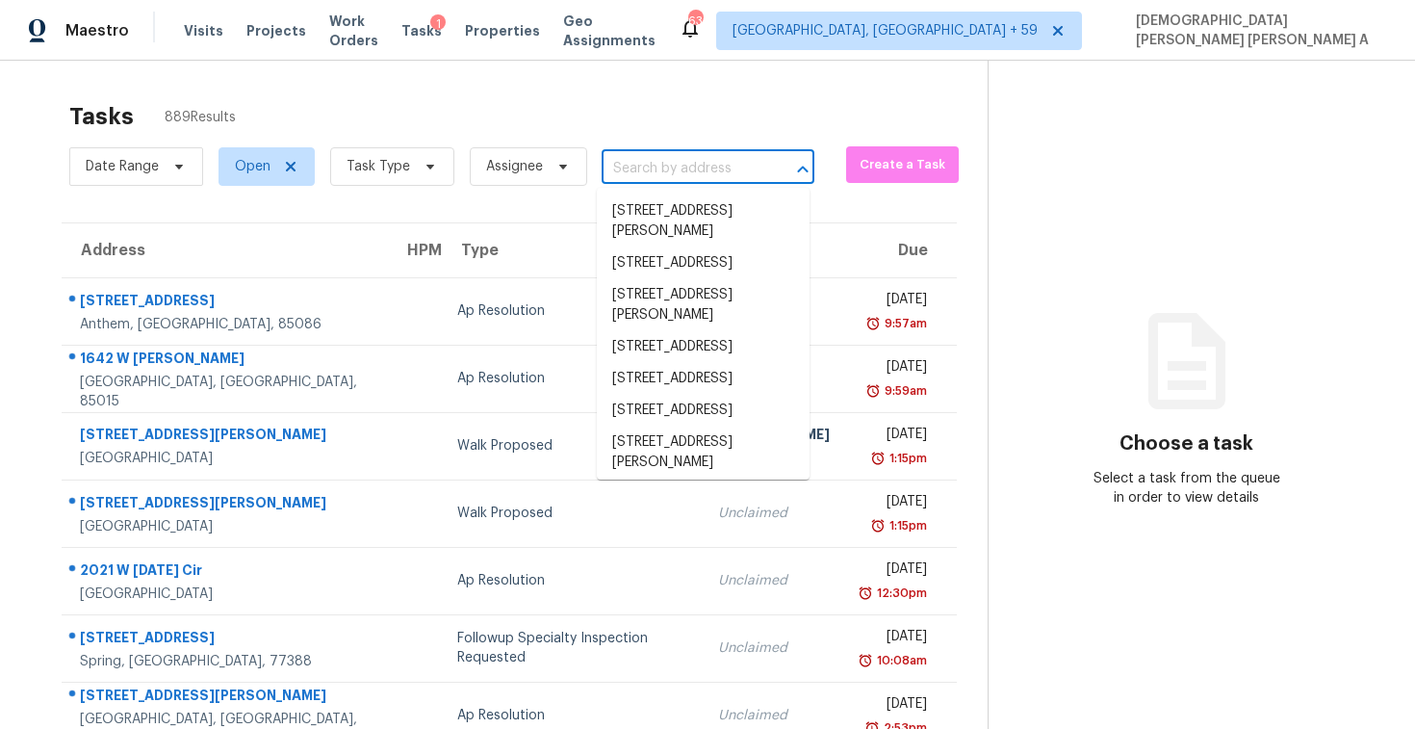
paste input "9942 50th Street Cir E, Parrish, FL 34219"
type input "9942 50th Street Cir E, Parrish, FL 34219"
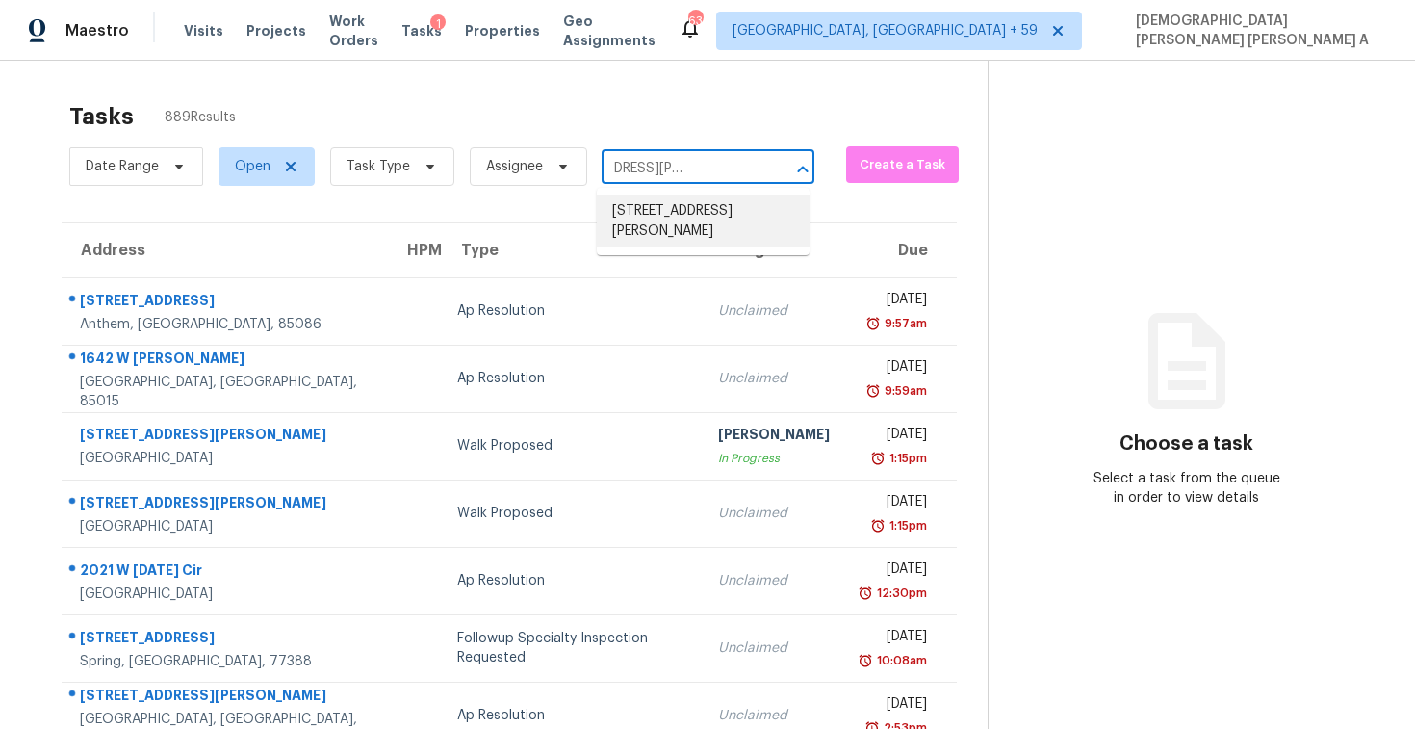
click at [666, 220] on li "9942 50th Street Cir E, Parrish, FL 34219" at bounding box center [703, 221] width 213 height 52
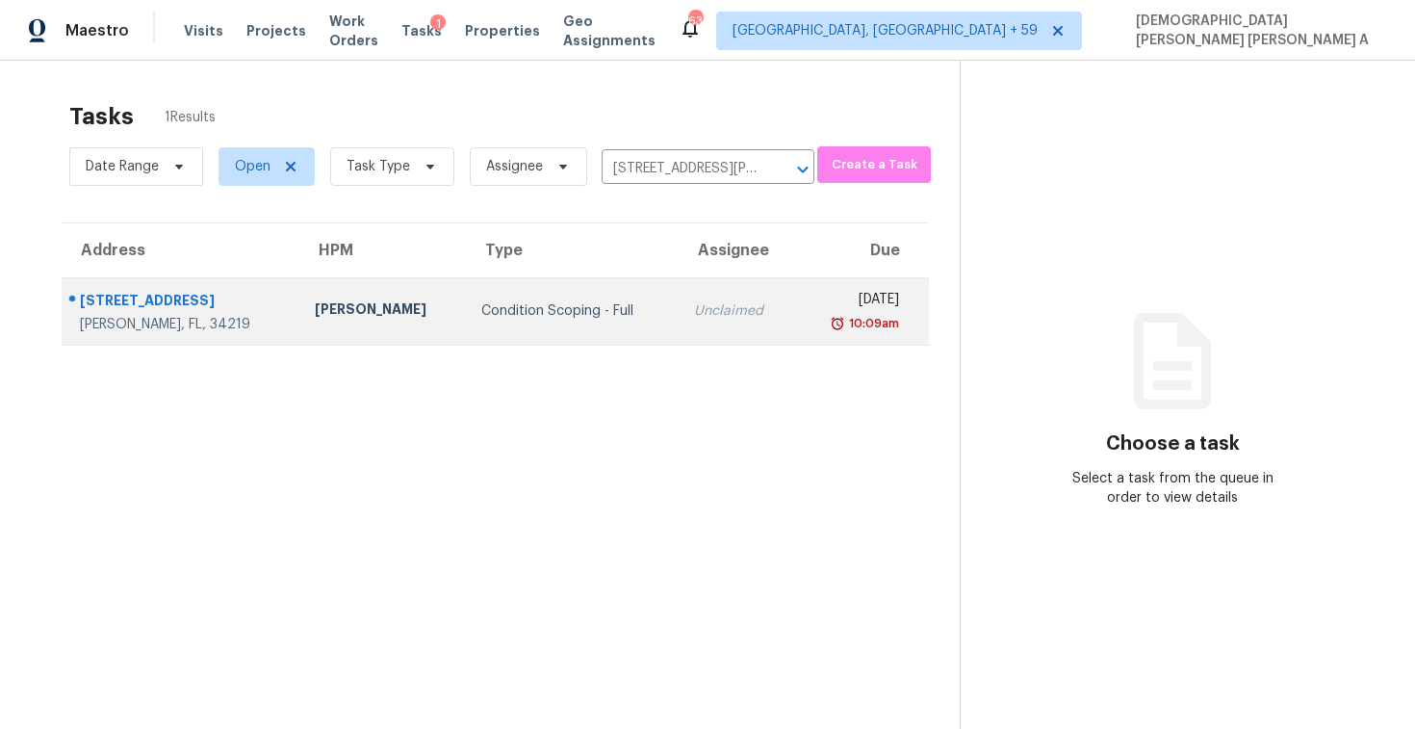
click at [680, 340] on td "Unclaimed" at bounding box center [737, 310] width 116 height 67
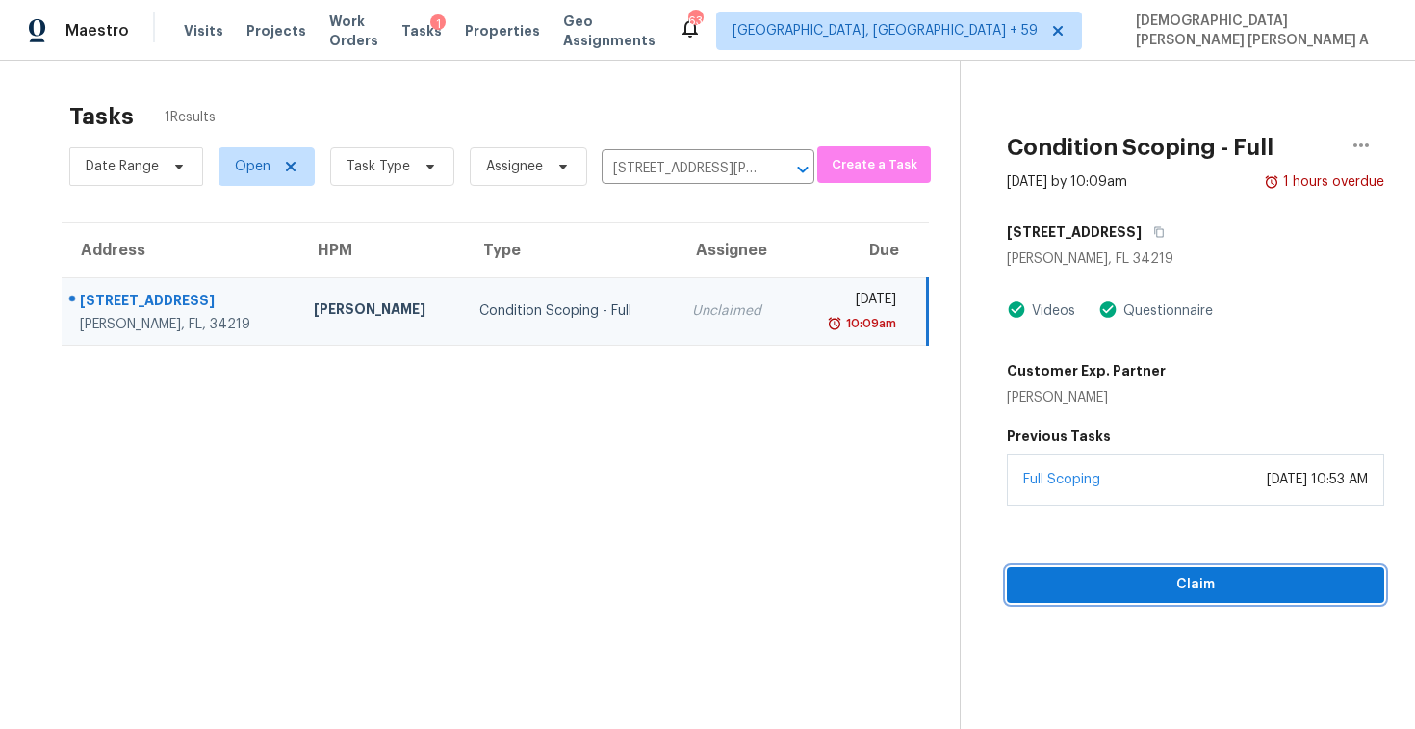
click at [1110, 575] on span "Claim" at bounding box center [1195, 585] width 347 height 24
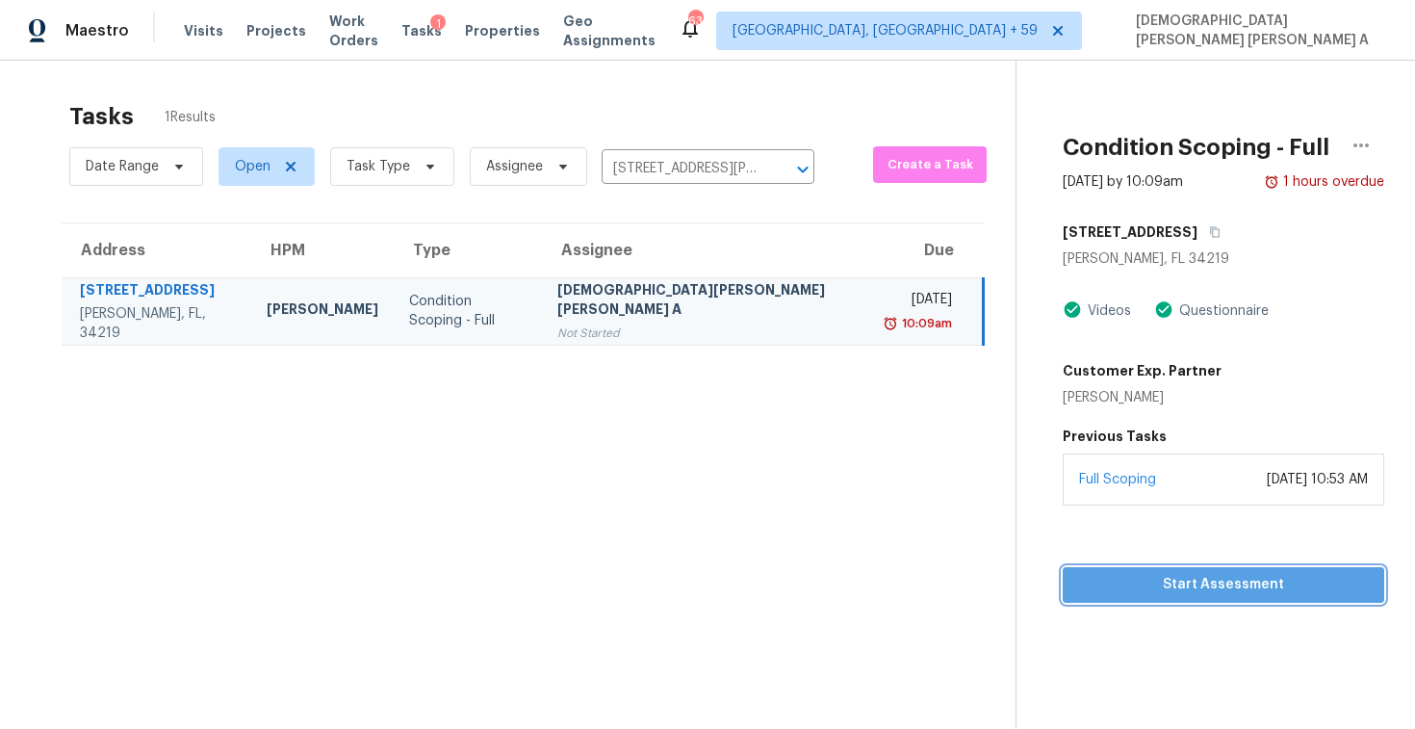
click at [1078, 582] on span "Start Assessment" at bounding box center [1223, 585] width 291 height 24
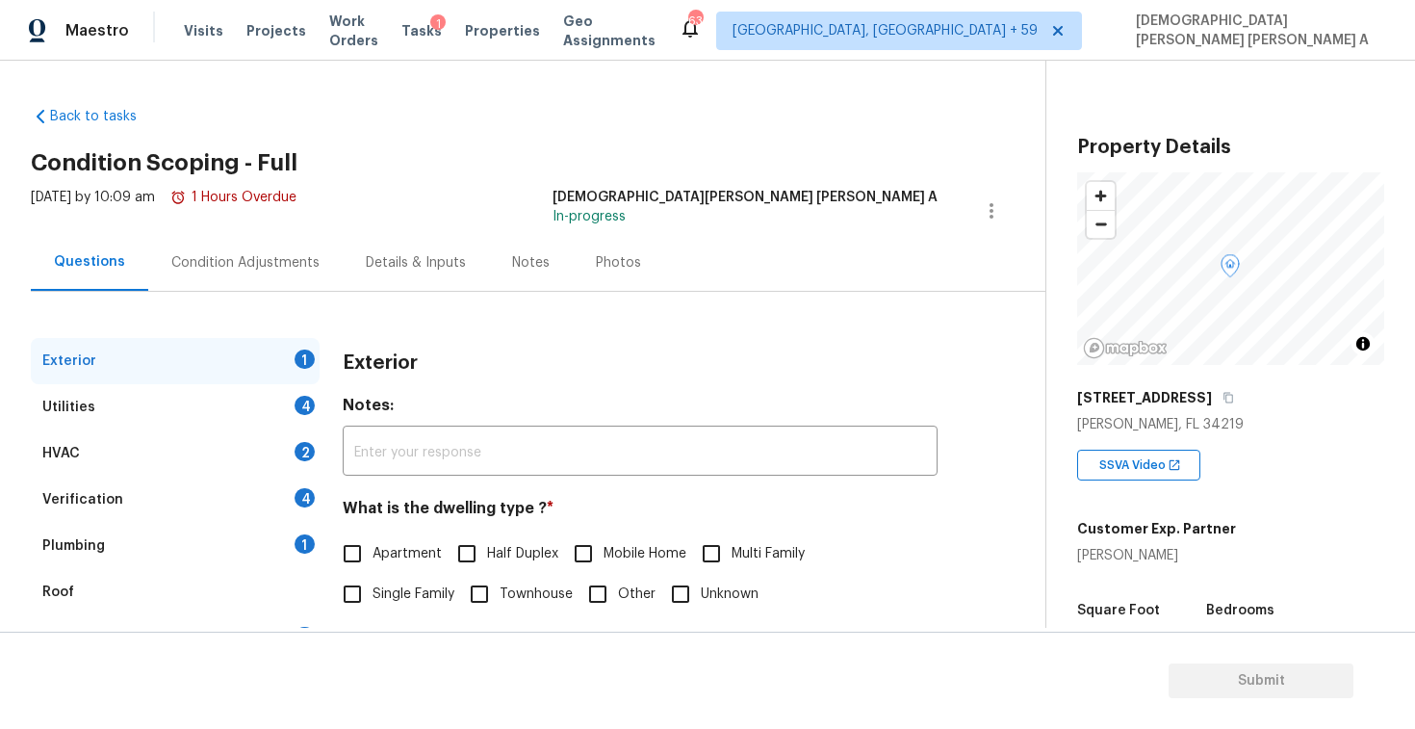
click at [559, 118] on div "Back to tasks Condition Scoping - Full Tue, Sep 30 2025 by 10:09 am 1 Hours Ove…" at bounding box center [538, 458] width 1015 height 734
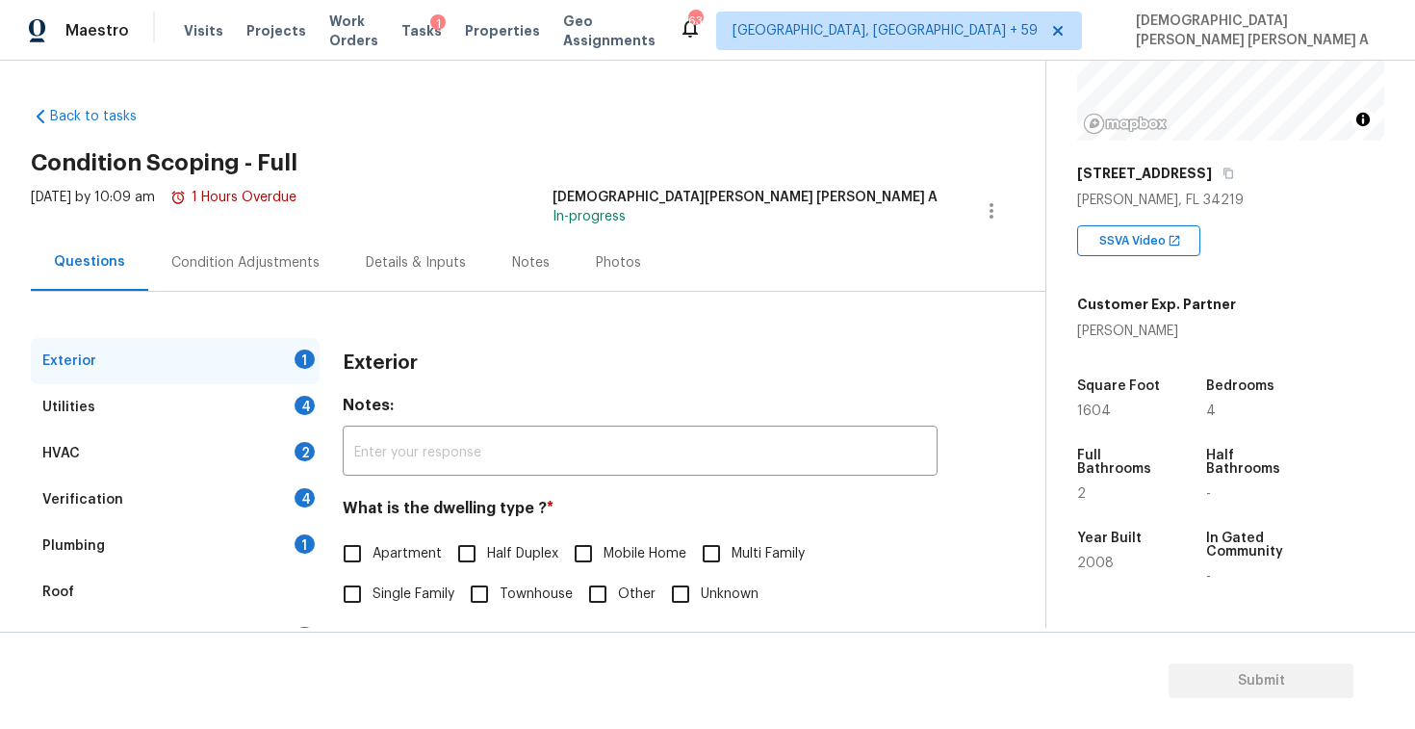
click at [356, 584] on input "Single Family" at bounding box center [352, 594] width 40 height 40
checkbox input "true"
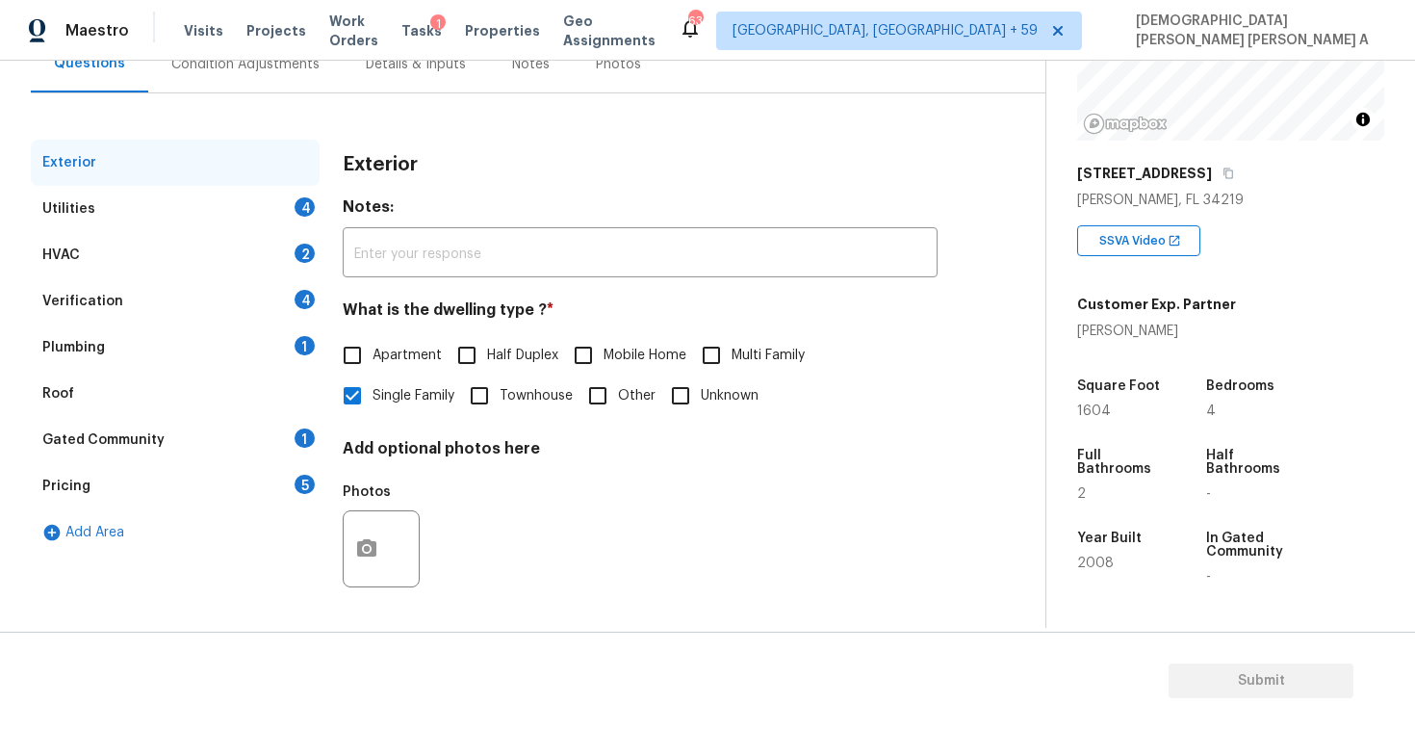
click at [214, 206] on div "Utilities 4" at bounding box center [175, 209] width 289 height 46
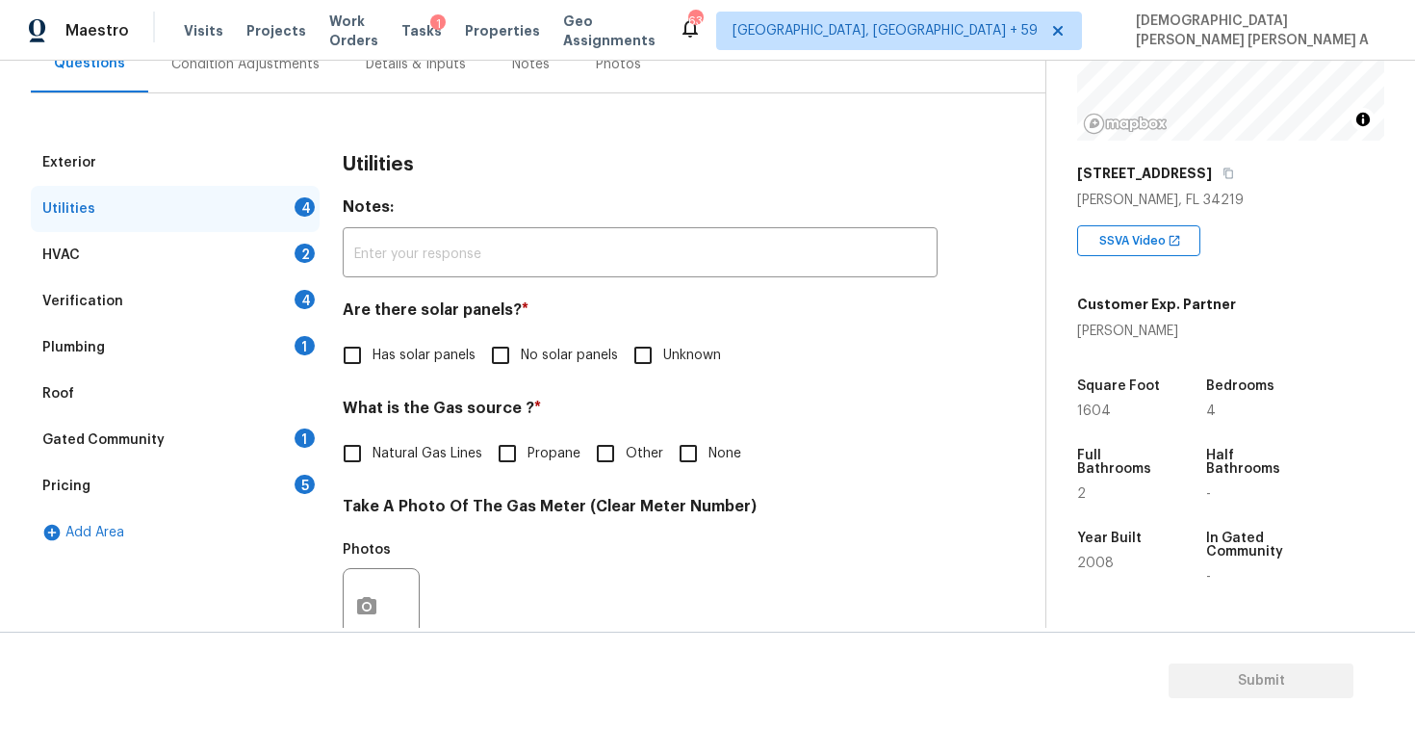
click at [504, 362] on input "No solar panels" at bounding box center [500, 355] width 40 height 40
checkbox input "true"
click at [344, 454] on input "Natural Gas Lines" at bounding box center [352, 453] width 40 height 40
checkbox input "true"
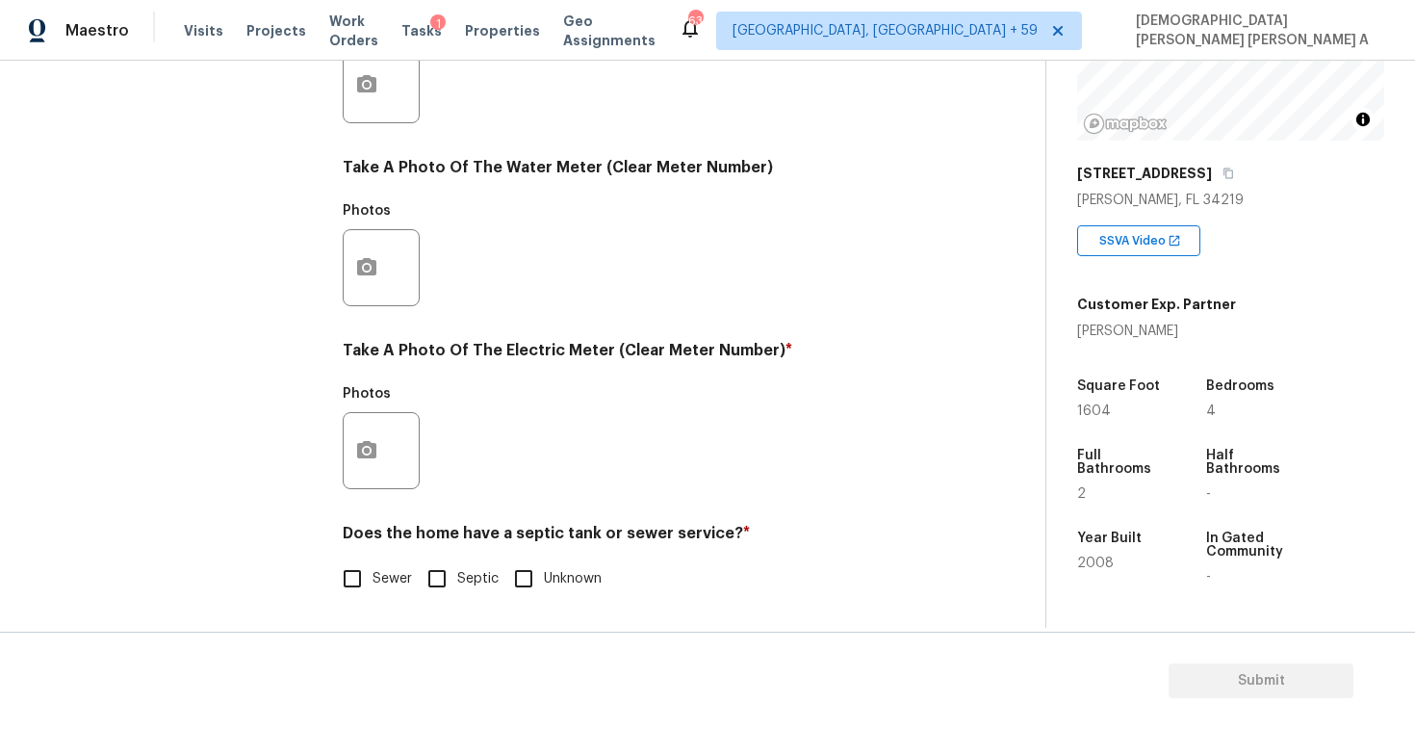
click at [350, 577] on input "Sewer" at bounding box center [352, 578] width 40 height 40
checkbox input "true"
click at [368, 443] on icon "button" at bounding box center [366, 449] width 19 height 17
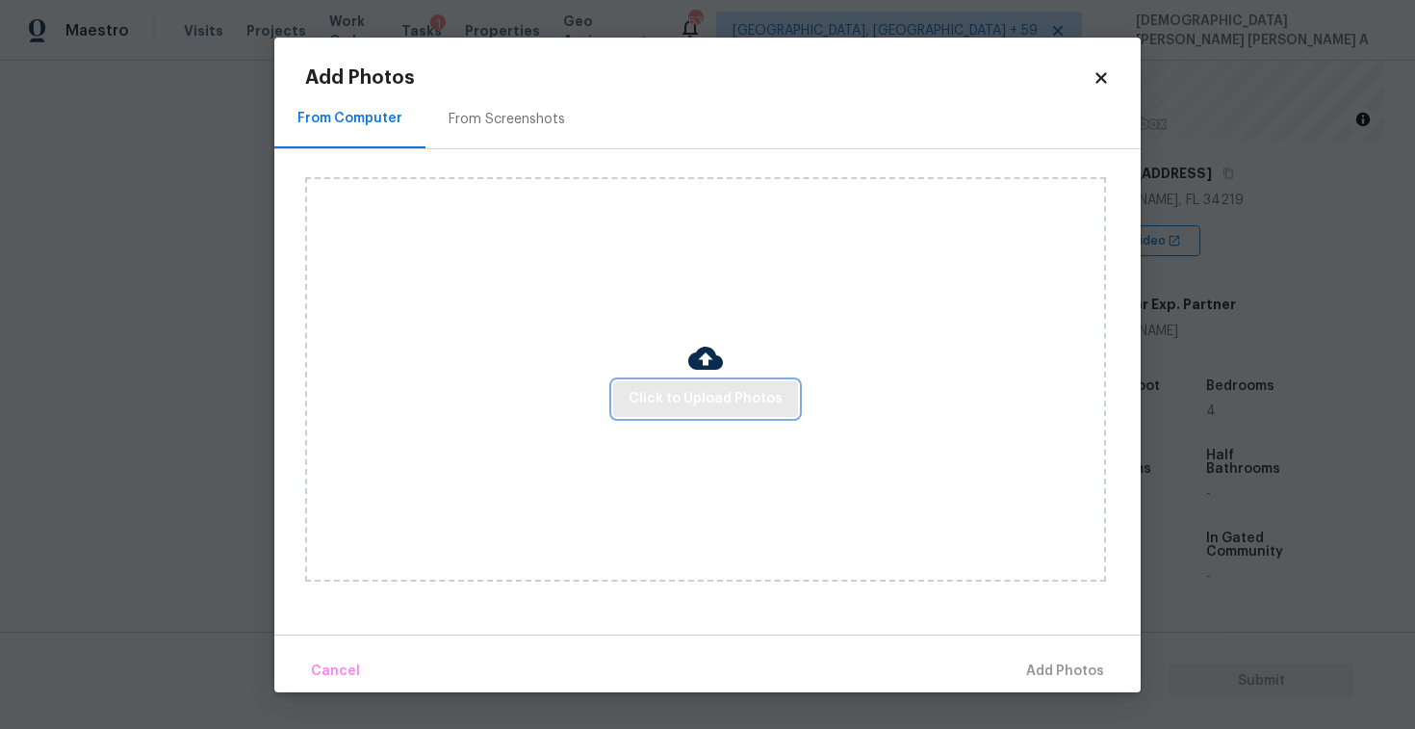
click at [689, 396] on span "Click to Upload Photos" at bounding box center [706, 399] width 154 height 24
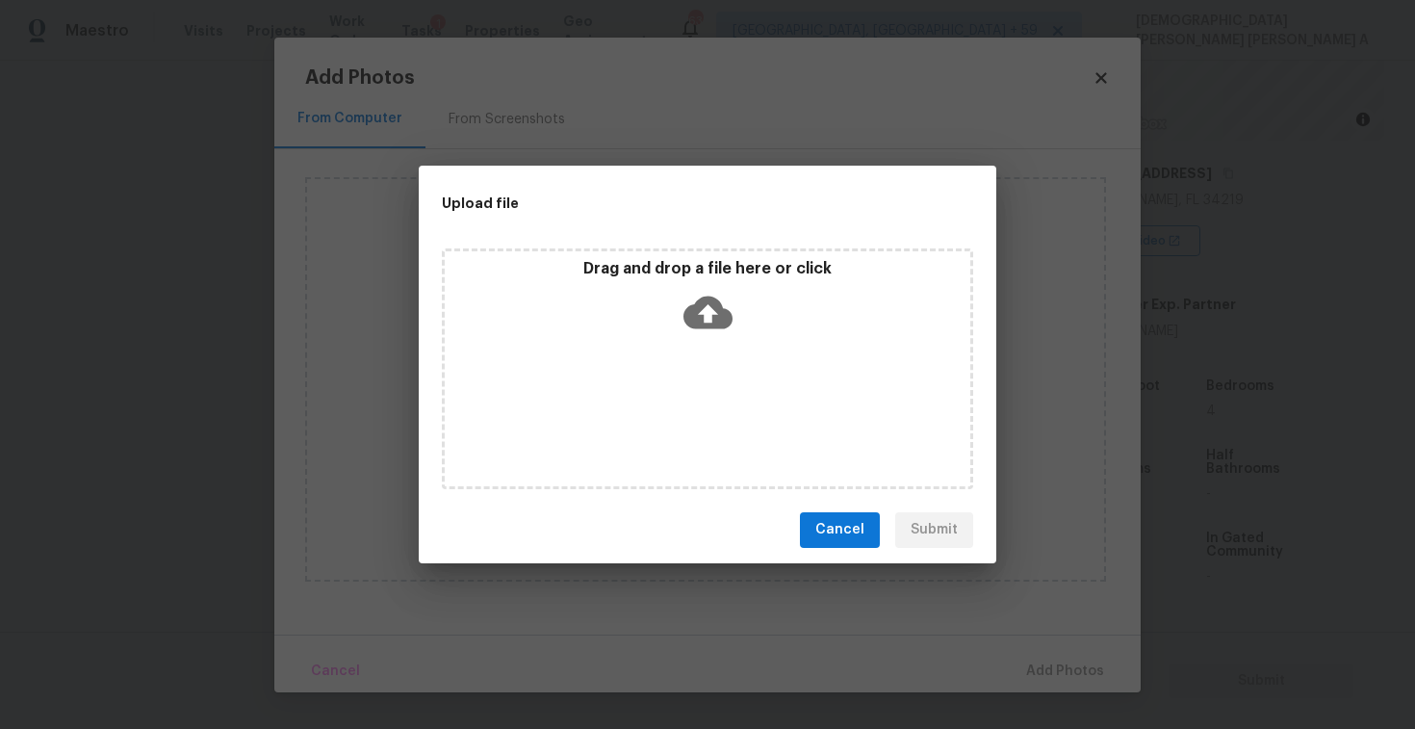
click at [718, 309] on icon at bounding box center [707, 312] width 49 height 33
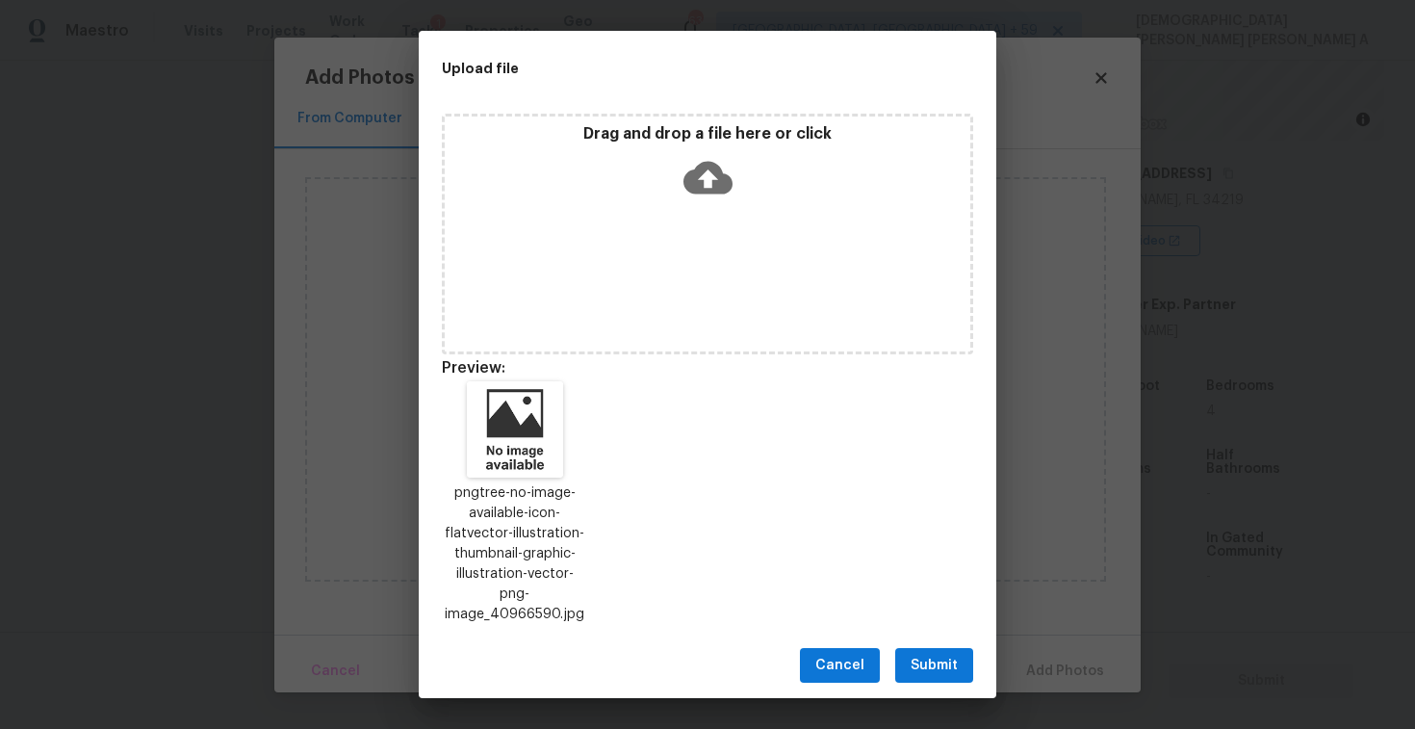
click at [940, 654] on span "Submit" at bounding box center [934, 666] width 47 height 24
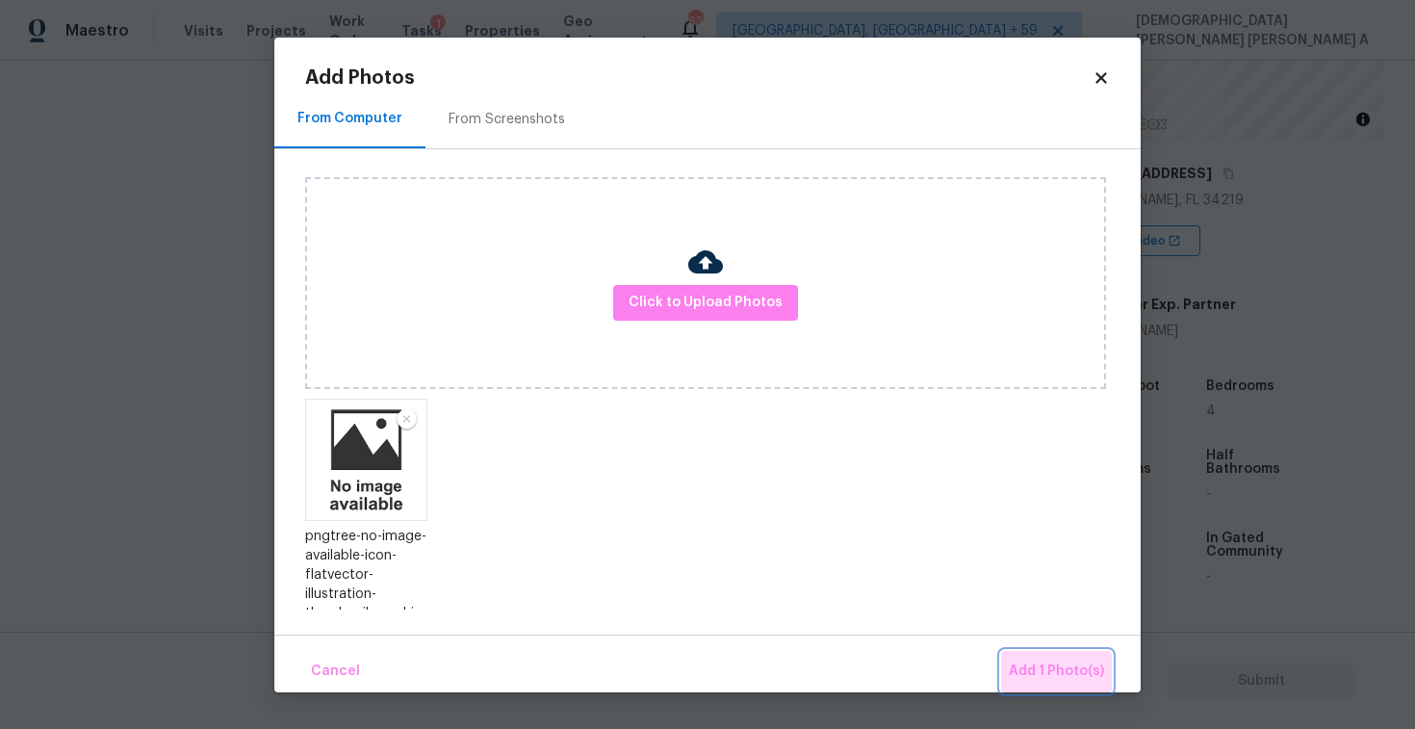
click at [1067, 664] on span "Add 1 Photo(s)" at bounding box center [1056, 671] width 95 height 24
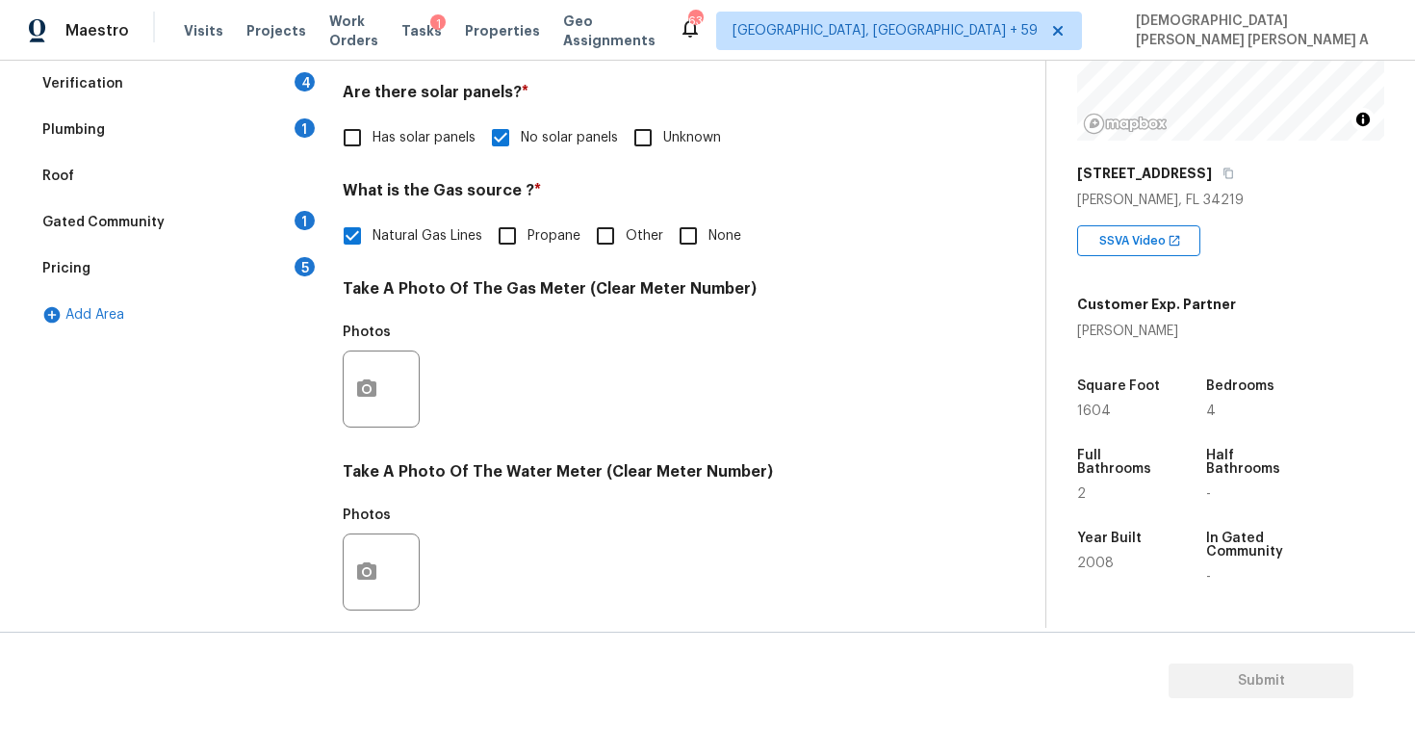
scroll to position [219, 0]
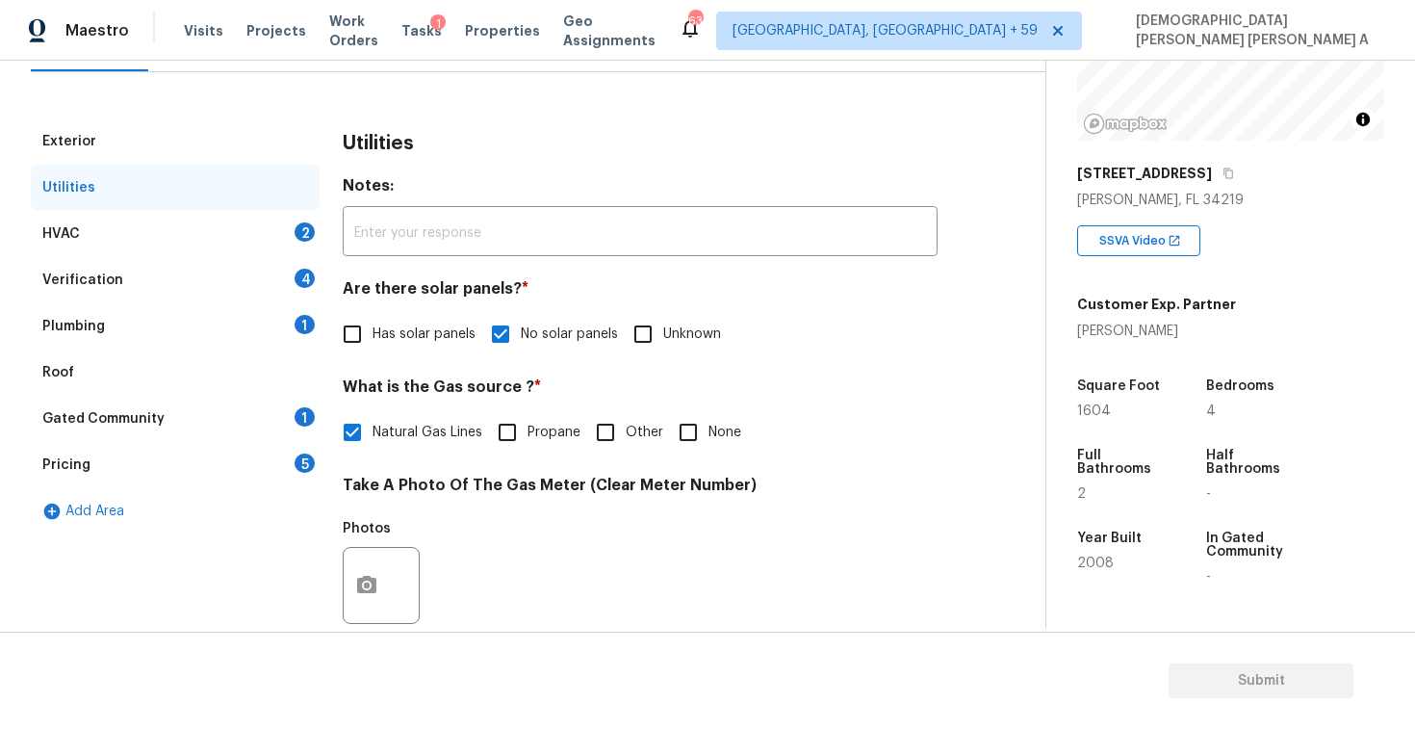
click at [237, 229] on div "HVAC 2" at bounding box center [175, 234] width 289 height 46
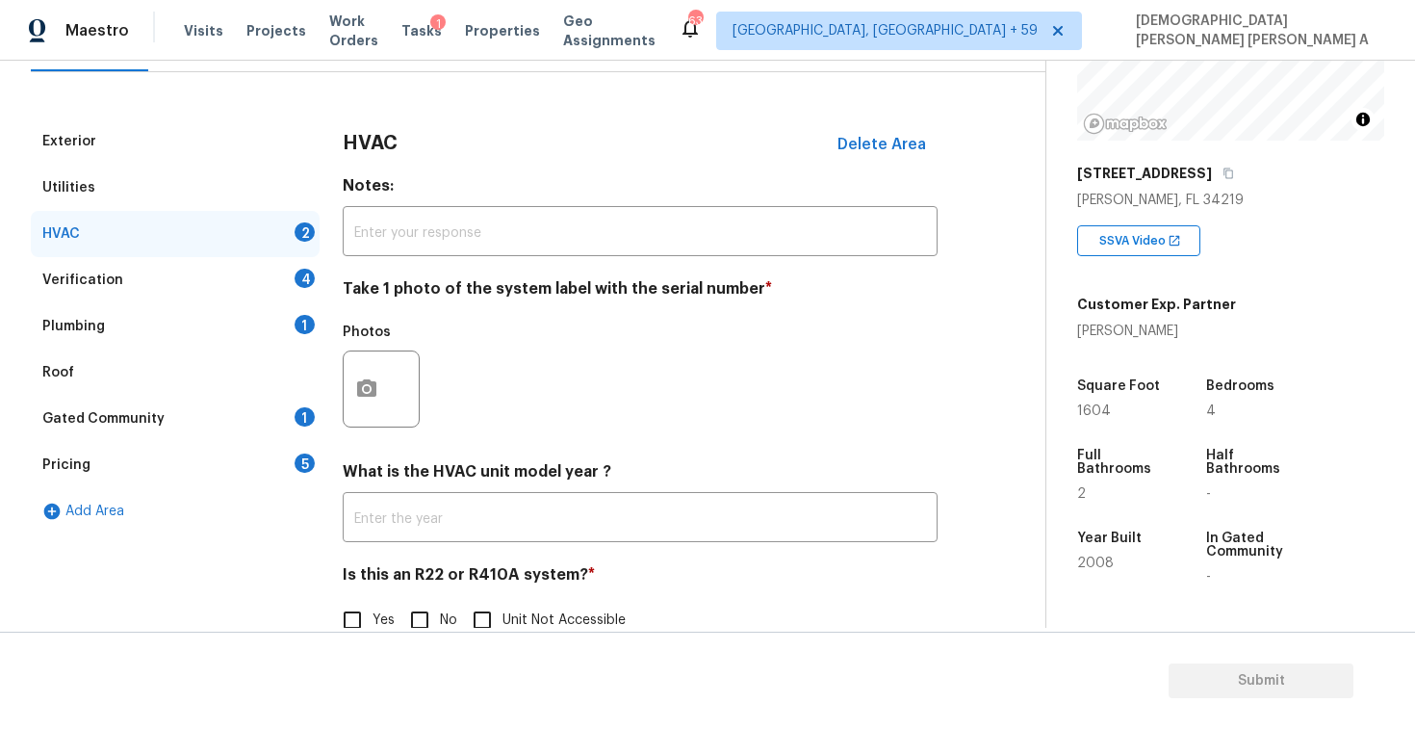
click at [413, 620] on input "No" at bounding box center [419, 620] width 40 height 40
checkbox input "true"
click at [350, 372] on button "button" at bounding box center [367, 388] width 46 height 75
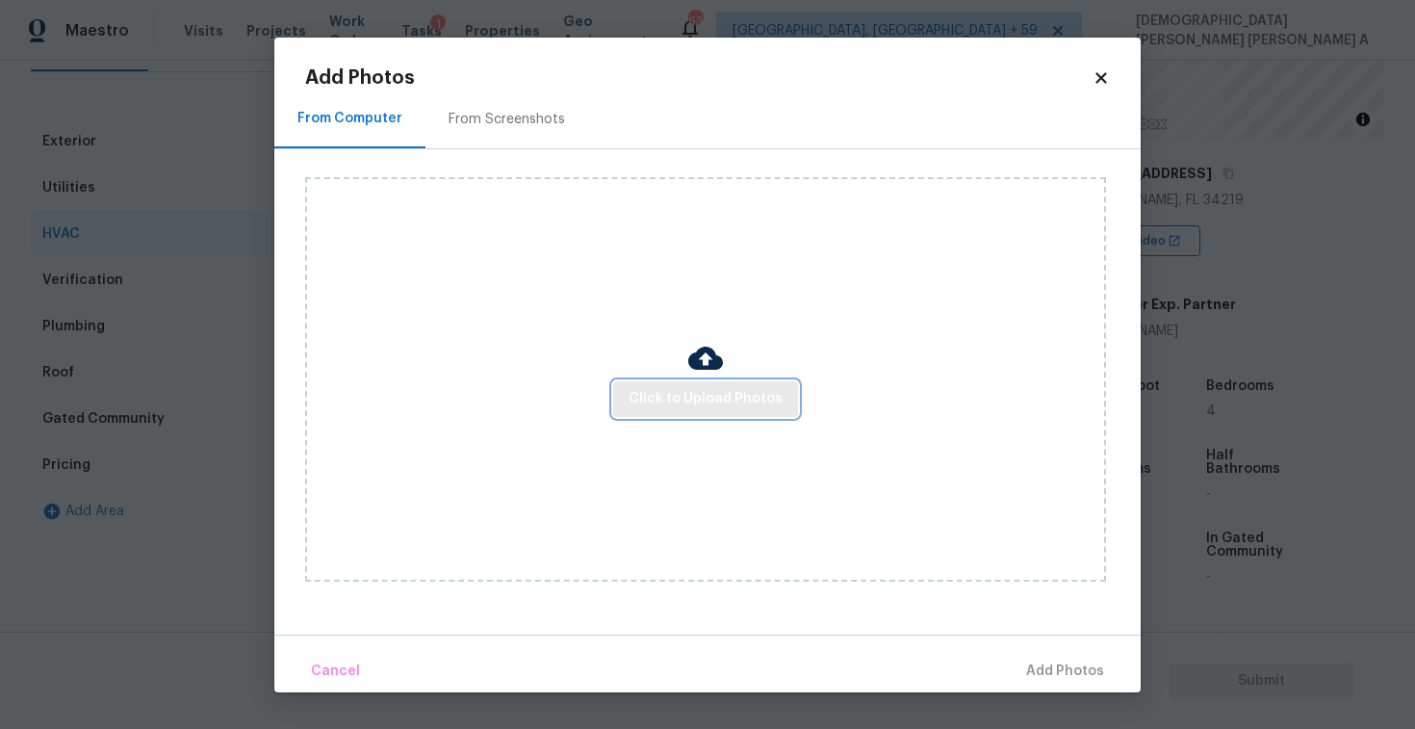
click at [713, 404] on span "Click to Upload Photos" at bounding box center [706, 399] width 154 height 24
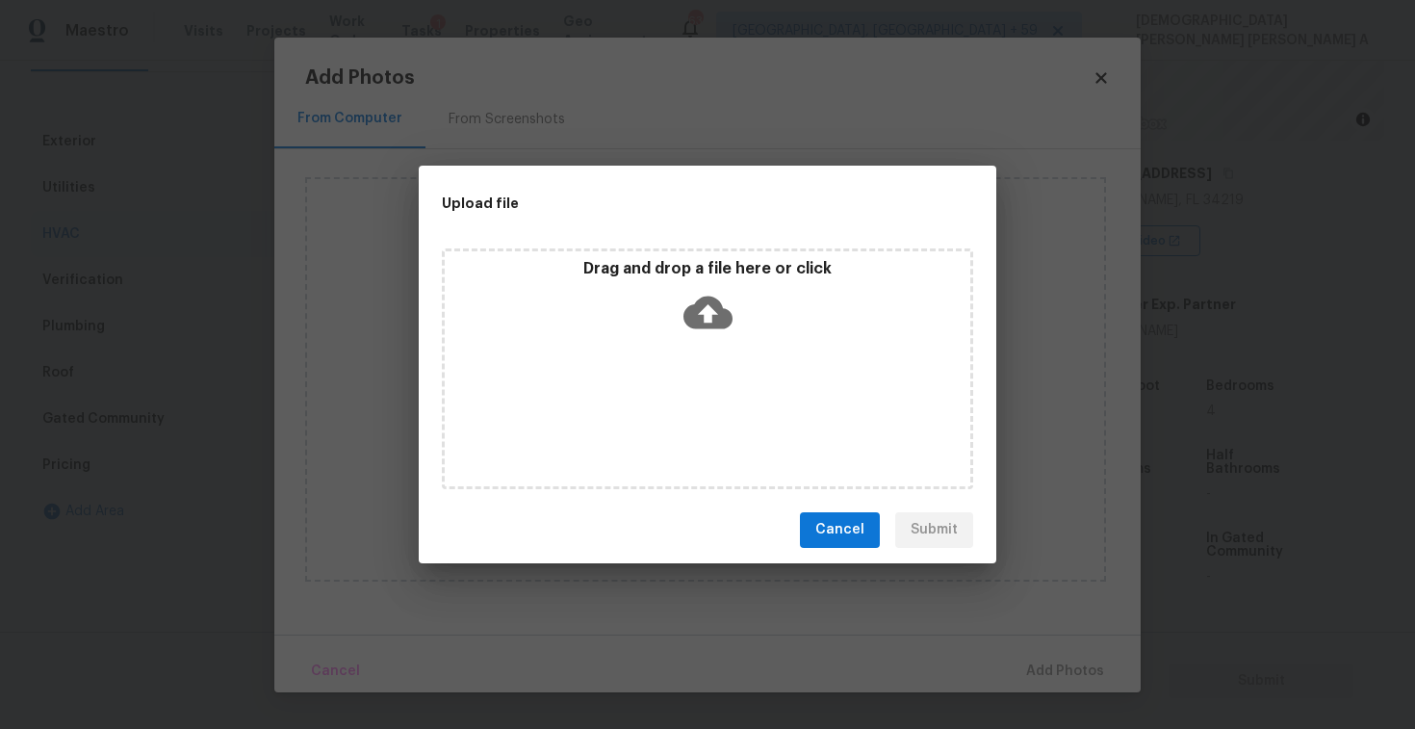
click at [712, 345] on div "Drag and drop a file here or click" at bounding box center [707, 368] width 531 height 241
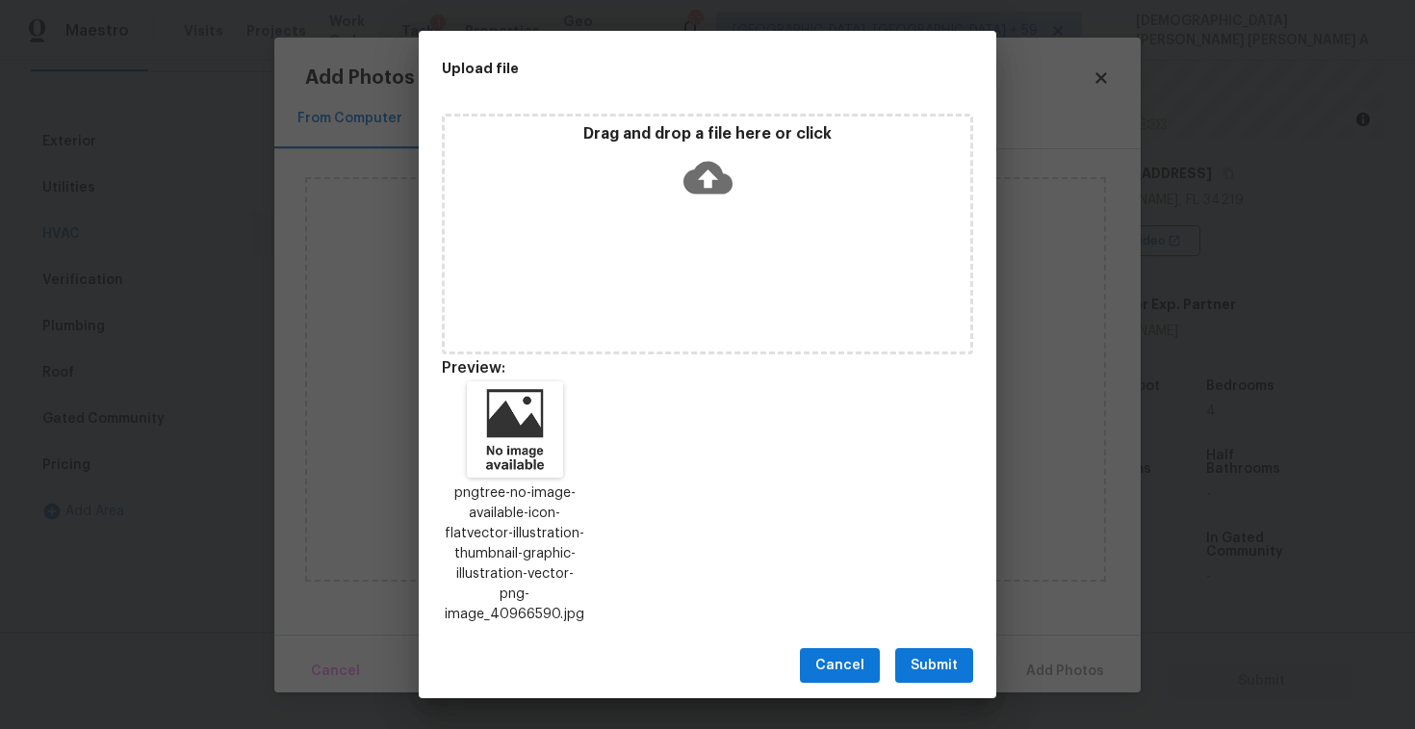
click at [933, 654] on span "Submit" at bounding box center [934, 666] width 47 height 24
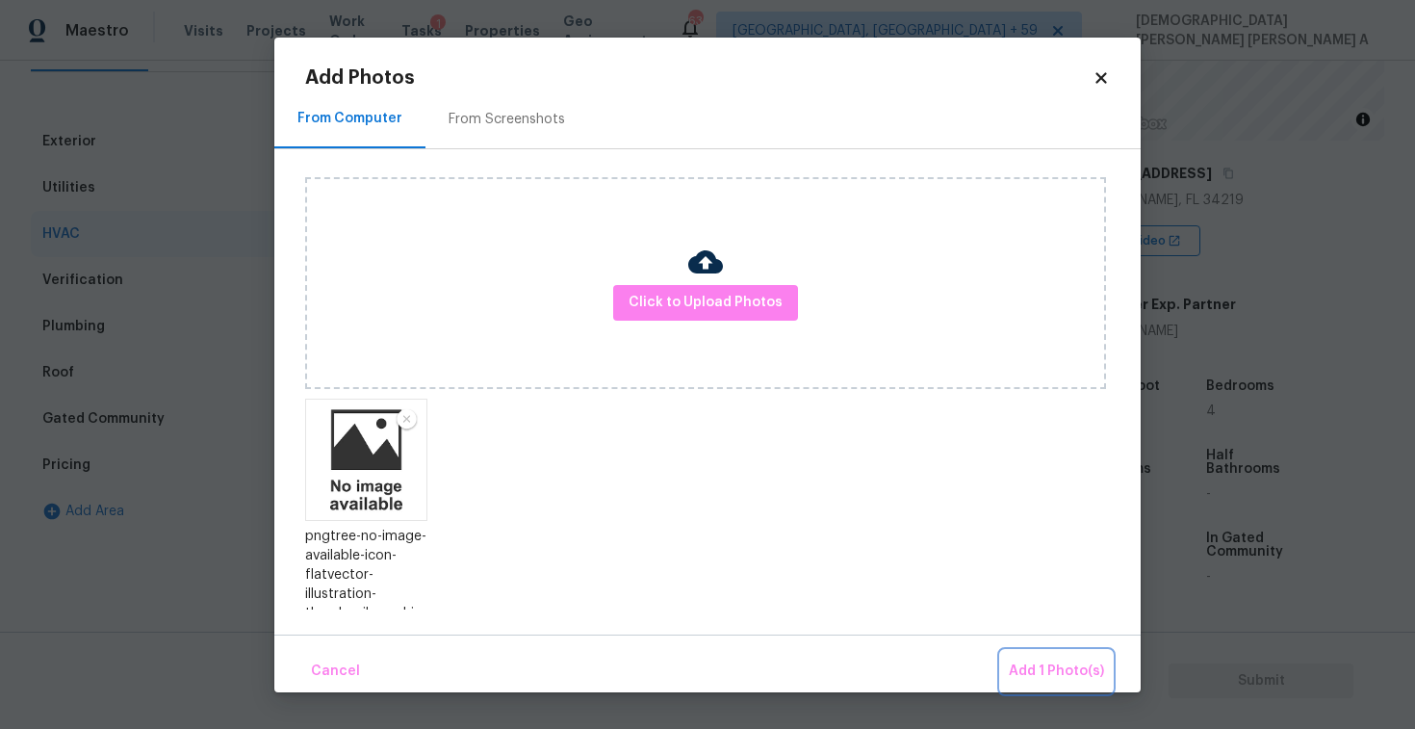
click at [1035, 661] on span "Add 1 Photo(s)" at bounding box center [1056, 671] width 95 height 24
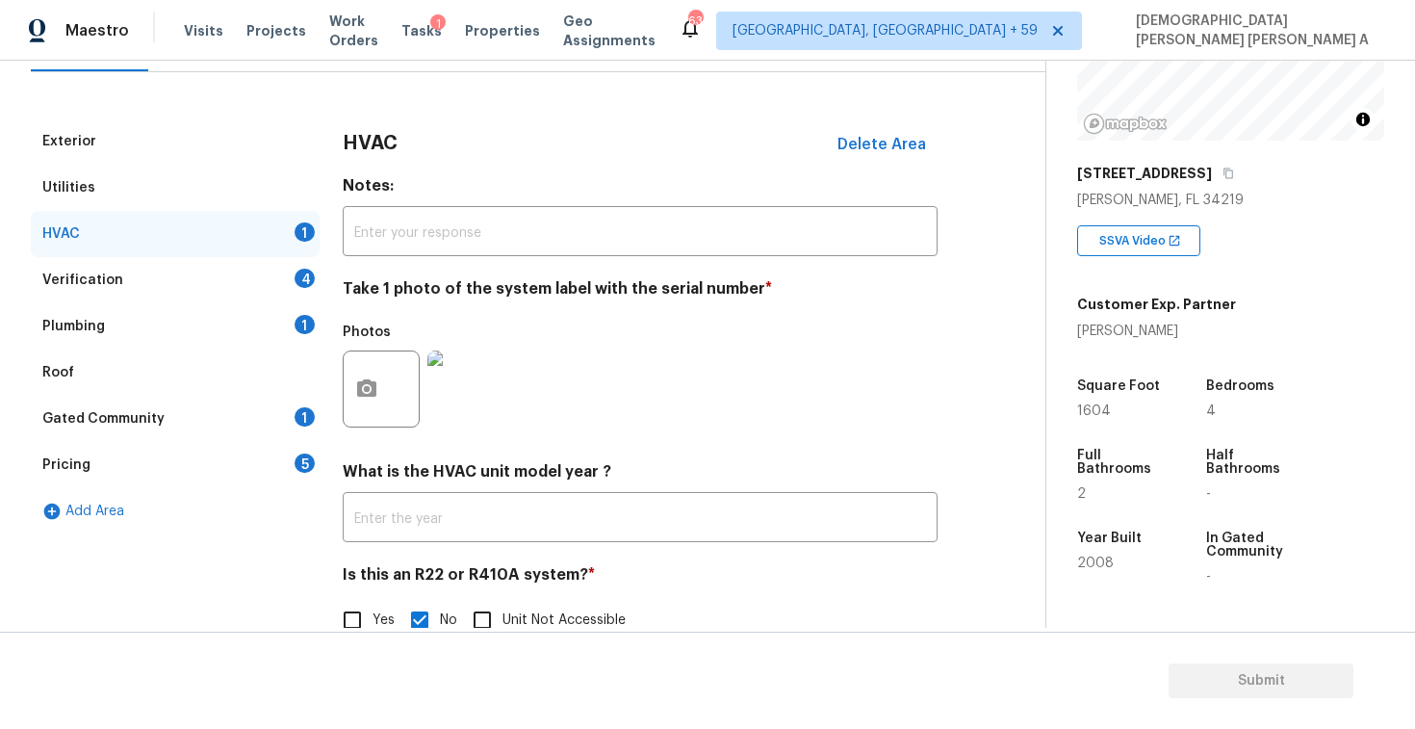
click at [236, 275] on div "Verification 4" at bounding box center [175, 280] width 289 height 46
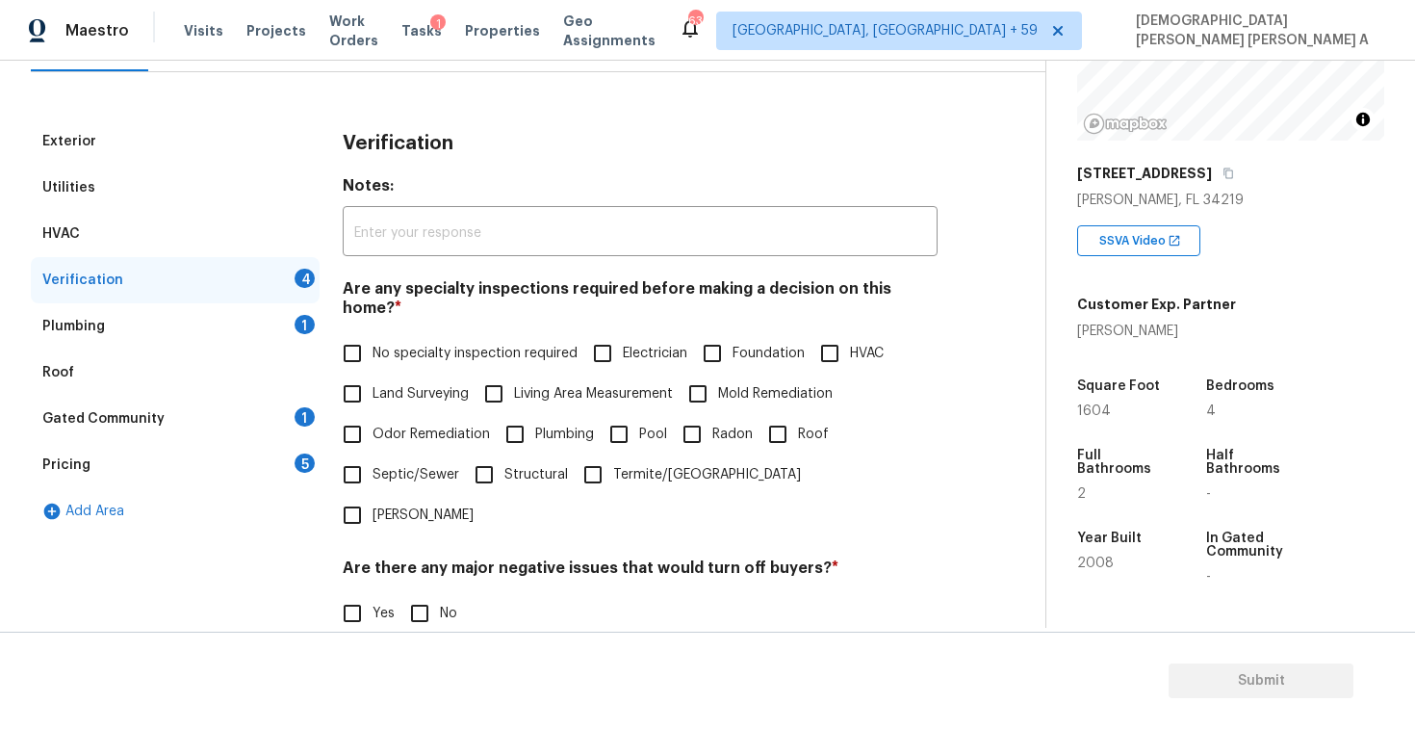
click at [356, 340] on input "No specialty inspection required" at bounding box center [352, 353] width 40 height 40
checkbox input "true"
click at [414, 593] on input "No" at bounding box center [419, 613] width 40 height 40
checkbox input "true"
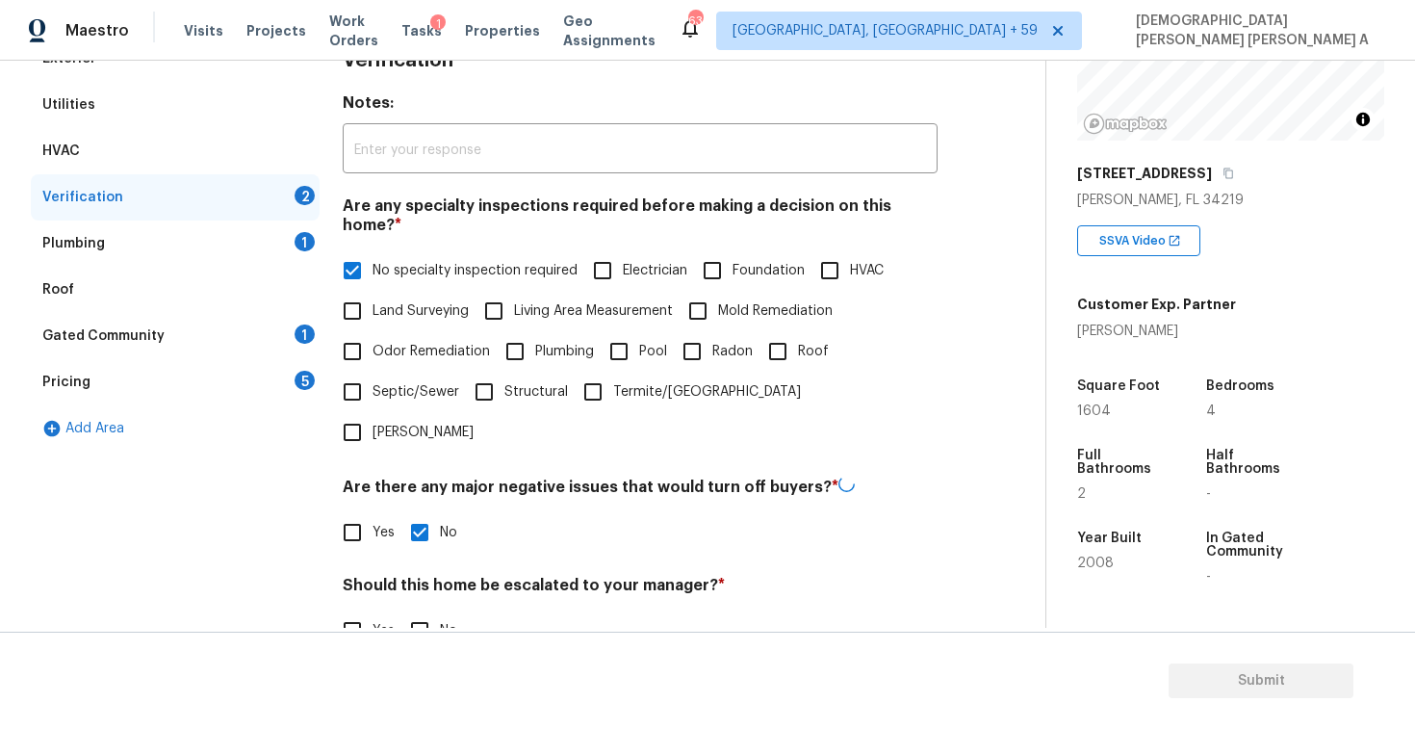
scroll to position [410, 0]
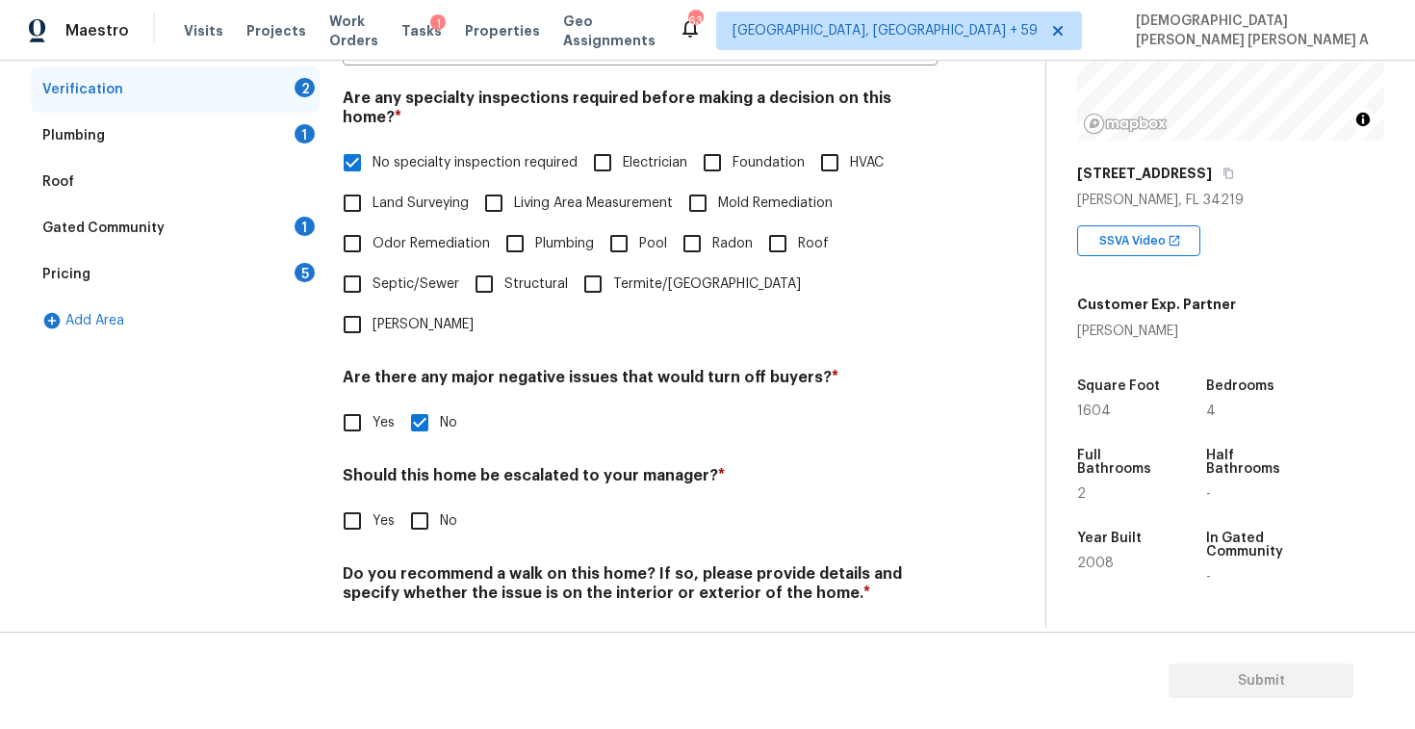
click at [410, 501] on input "No" at bounding box center [419, 521] width 40 height 40
checkbox input "true"
click at [411, 620] on input "No" at bounding box center [419, 640] width 40 height 40
checkbox input "true"
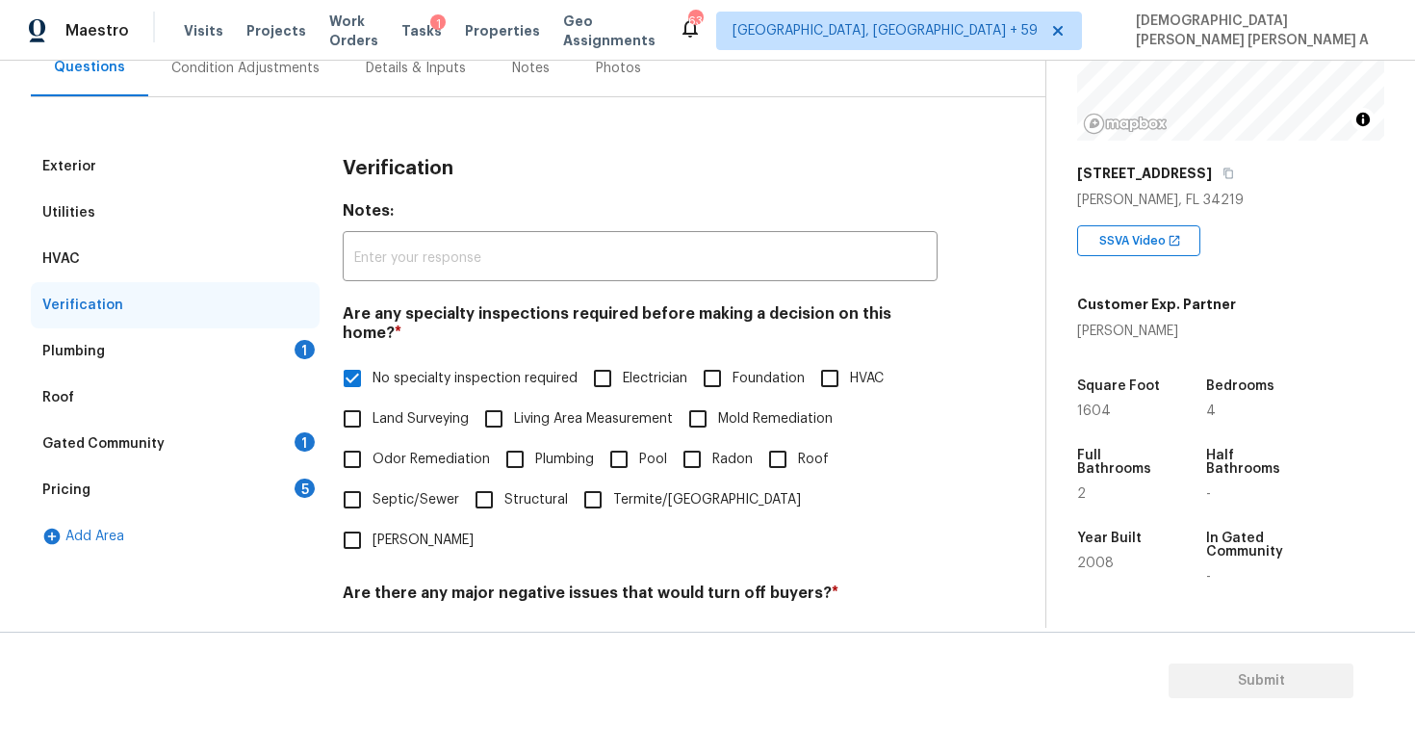
click at [234, 330] on div "Plumbing 1" at bounding box center [175, 351] width 289 height 46
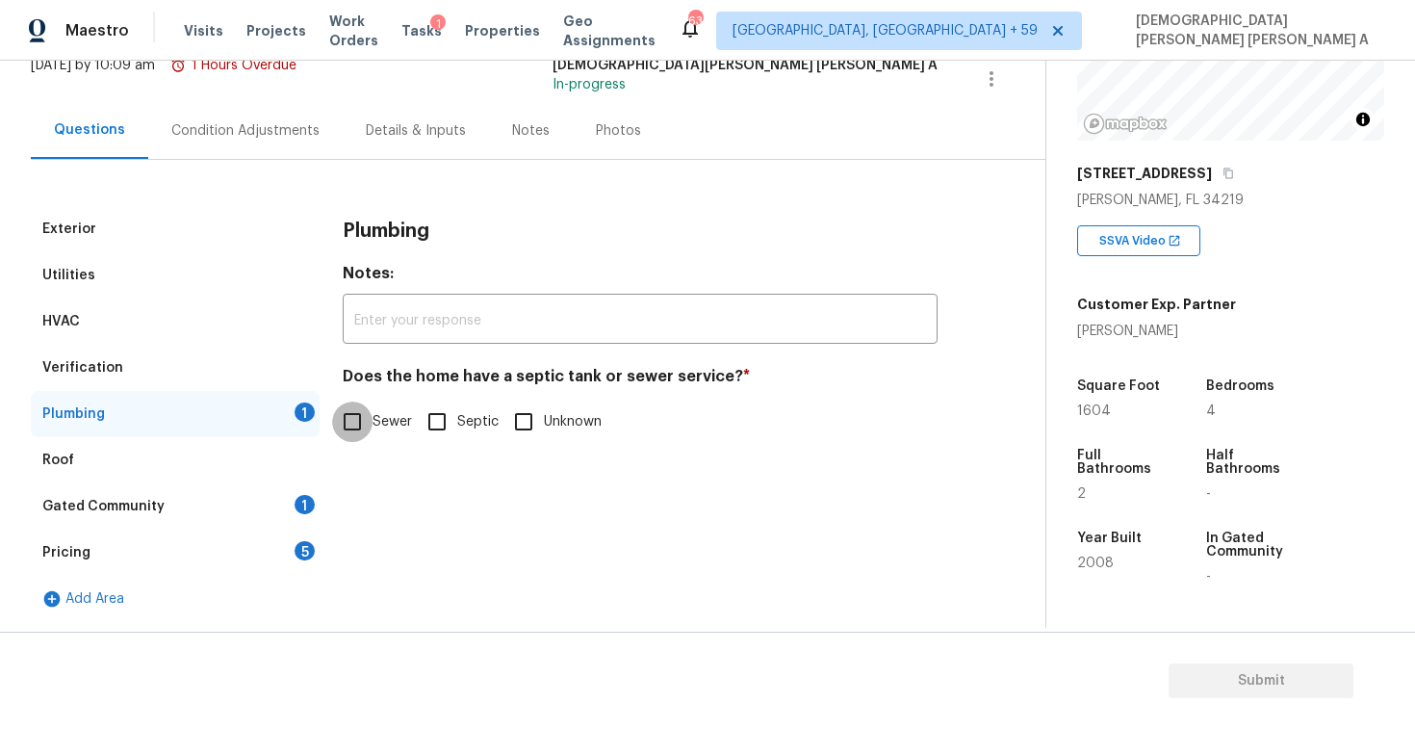
click at [371, 439] on input "Sewer" at bounding box center [352, 421] width 40 height 40
checkbox input "true"
click at [246, 499] on div "Gated Community 1" at bounding box center [175, 506] width 289 height 46
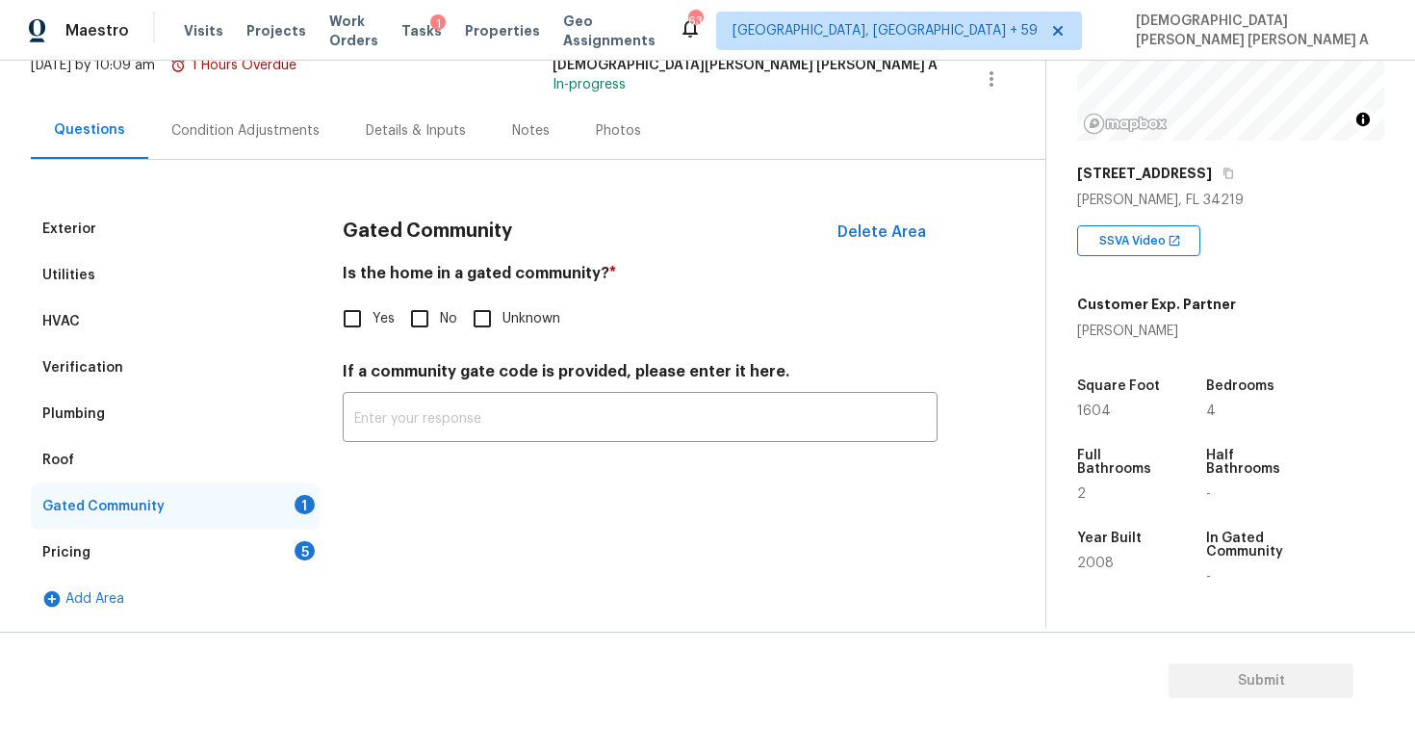
click at [414, 314] on input "No" at bounding box center [419, 318] width 40 height 40
checkbox input "true"
click at [243, 556] on div "Pricing 5" at bounding box center [175, 552] width 289 height 46
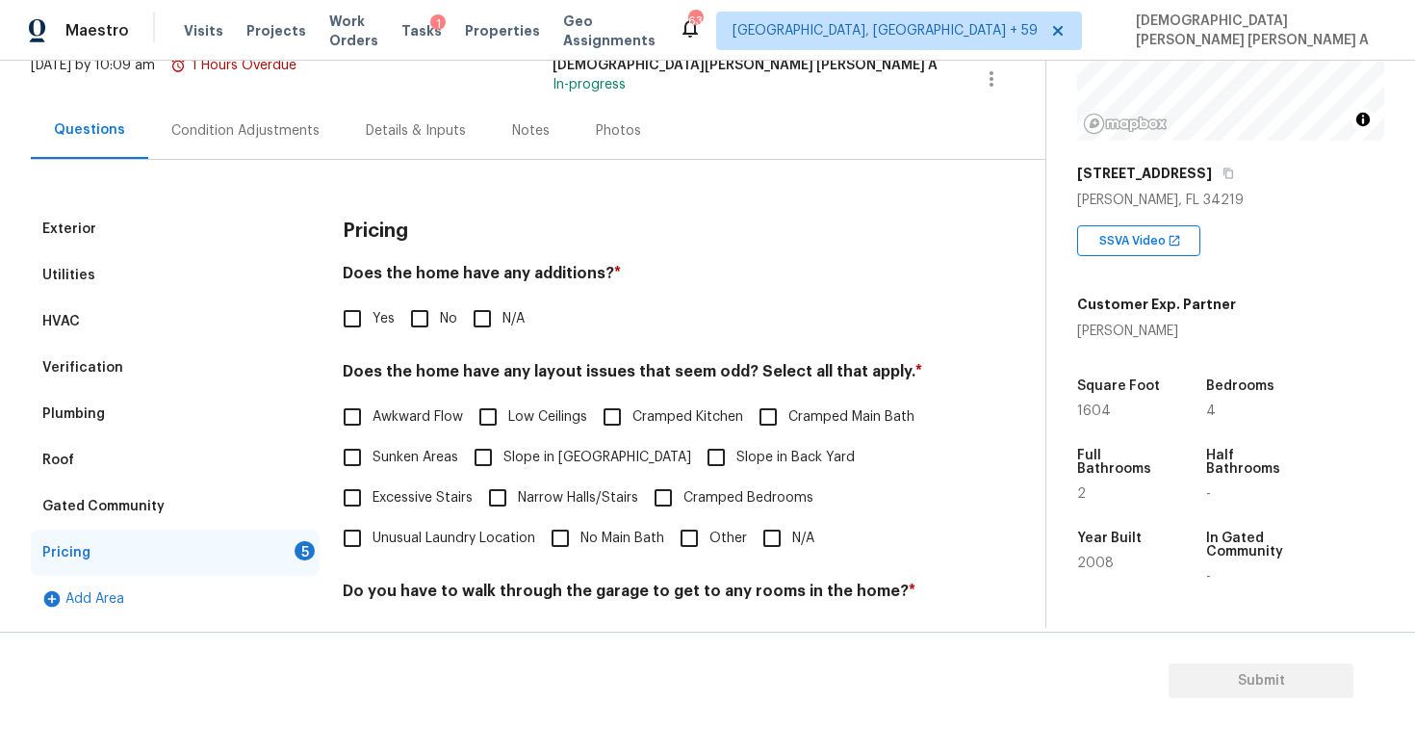
click at [418, 316] on input "No" at bounding box center [419, 318] width 40 height 40
checkbox input "true"
click at [787, 527] on input "N/A" at bounding box center [772, 538] width 40 height 40
checkbox input "true"
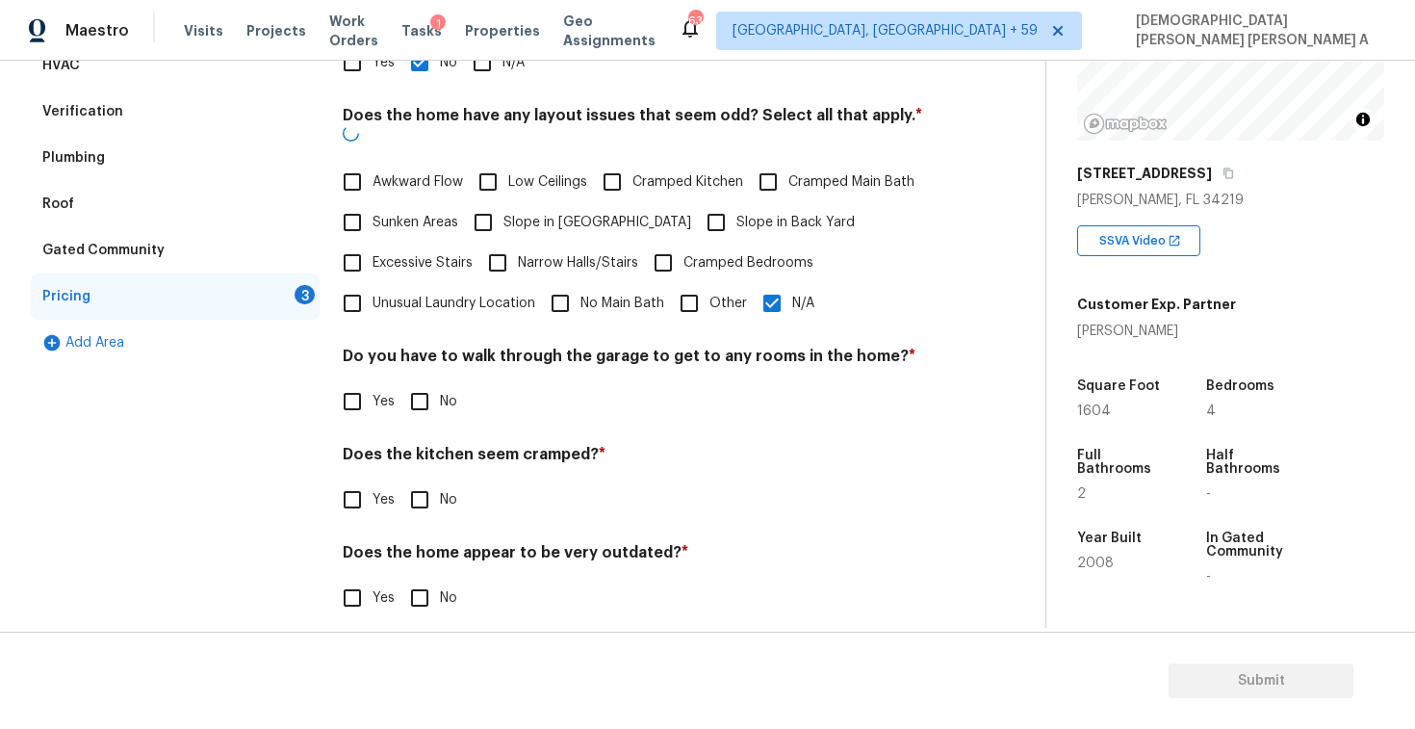
scroll to position [386, 0]
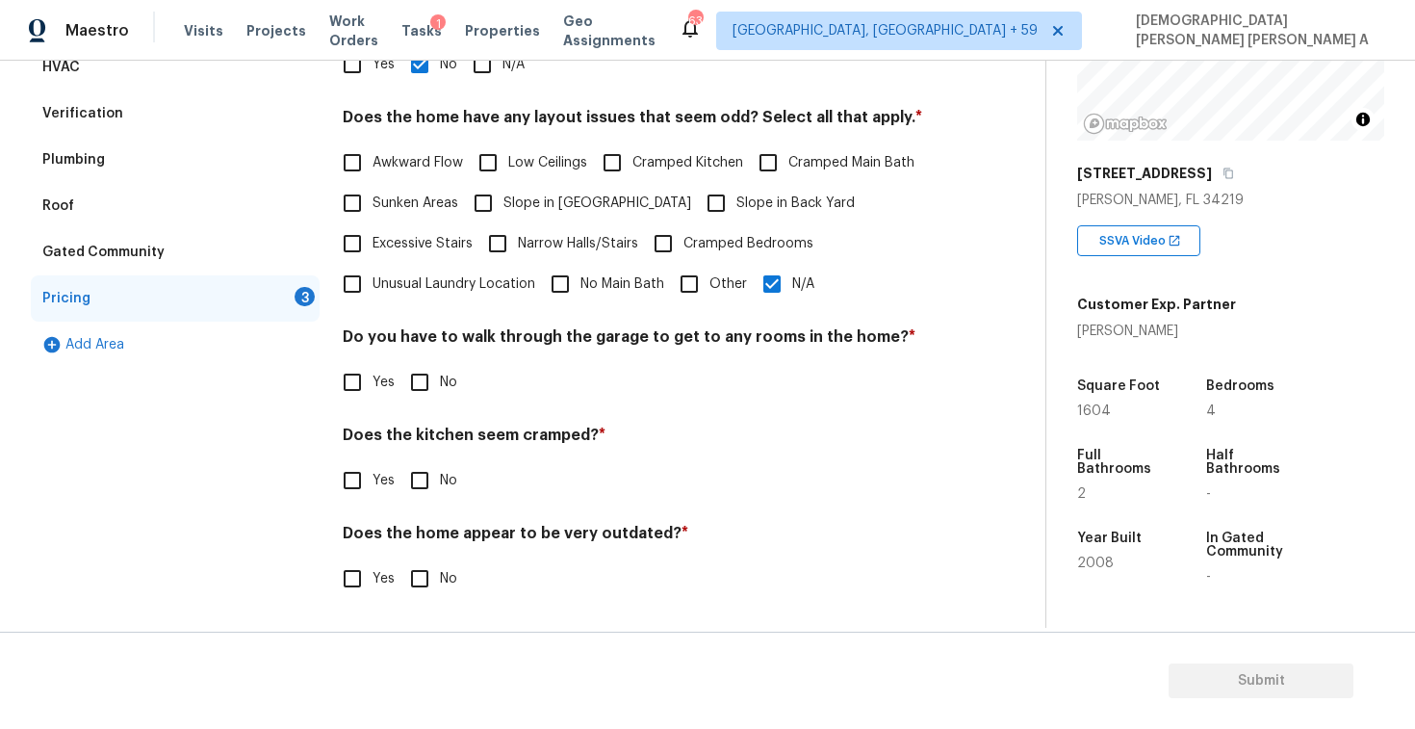
click at [423, 373] on input "No" at bounding box center [419, 382] width 40 height 40
checkbox input "true"
click at [421, 474] on input "No" at bounding box center [419, 480] width 40 height 40
checkbox input "true"
click at [423, 562] on input "No" at bounding box center [419, 580] width 40 height 40
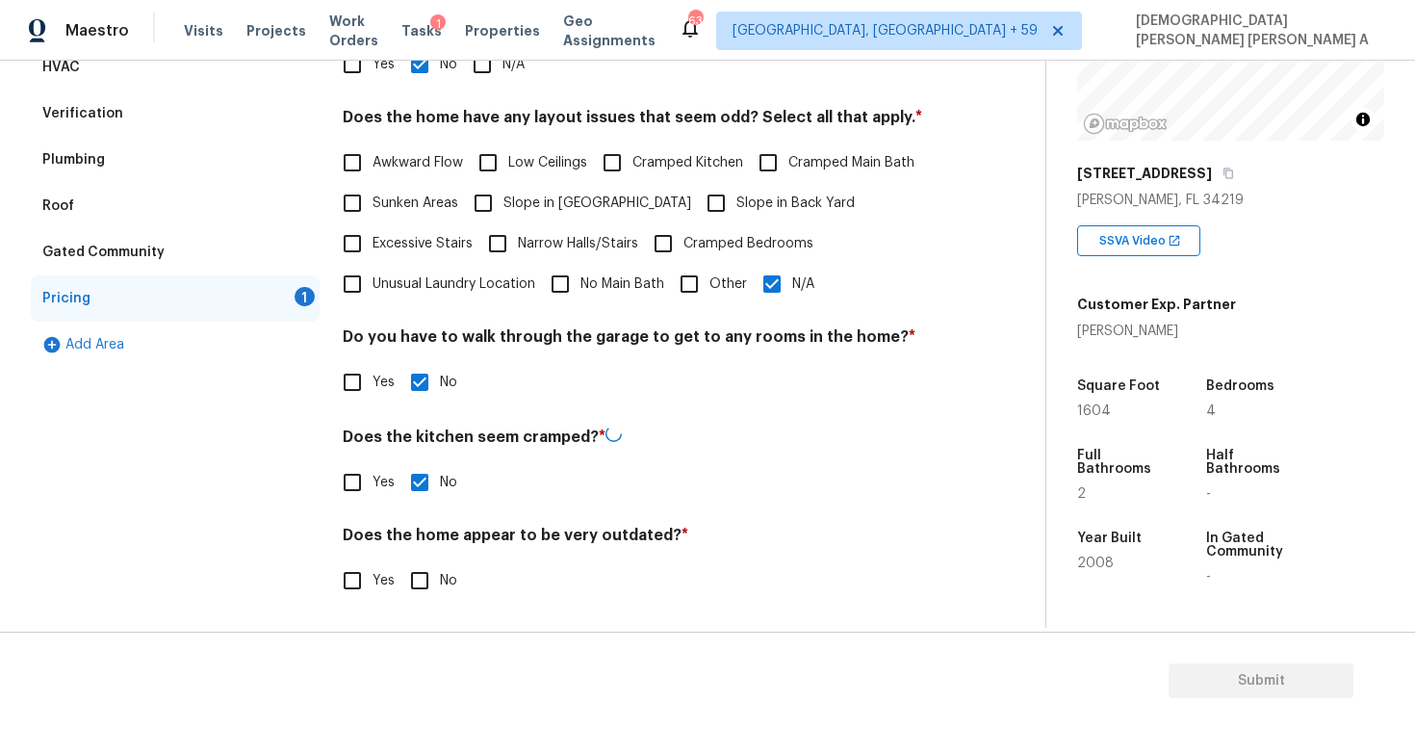
checkbox input "true"
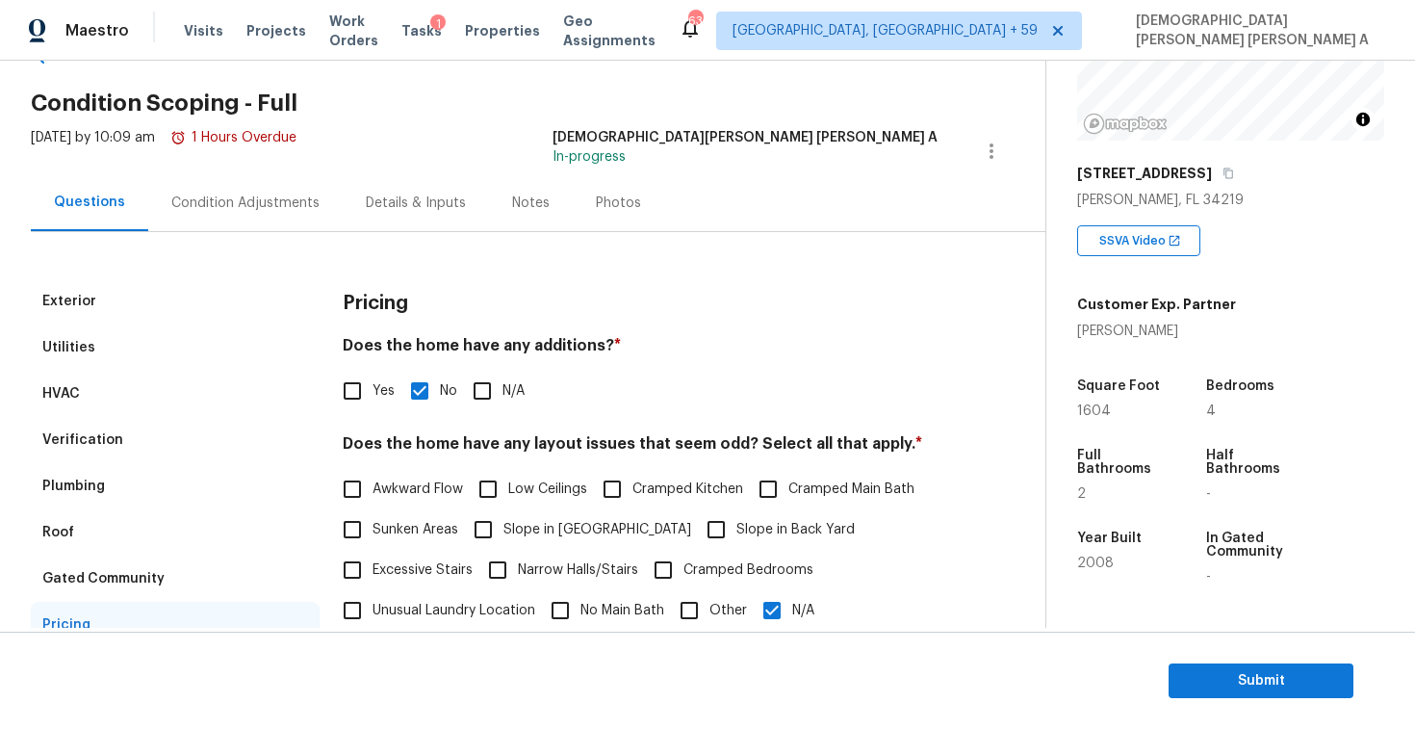
scroll to position [0, 0]
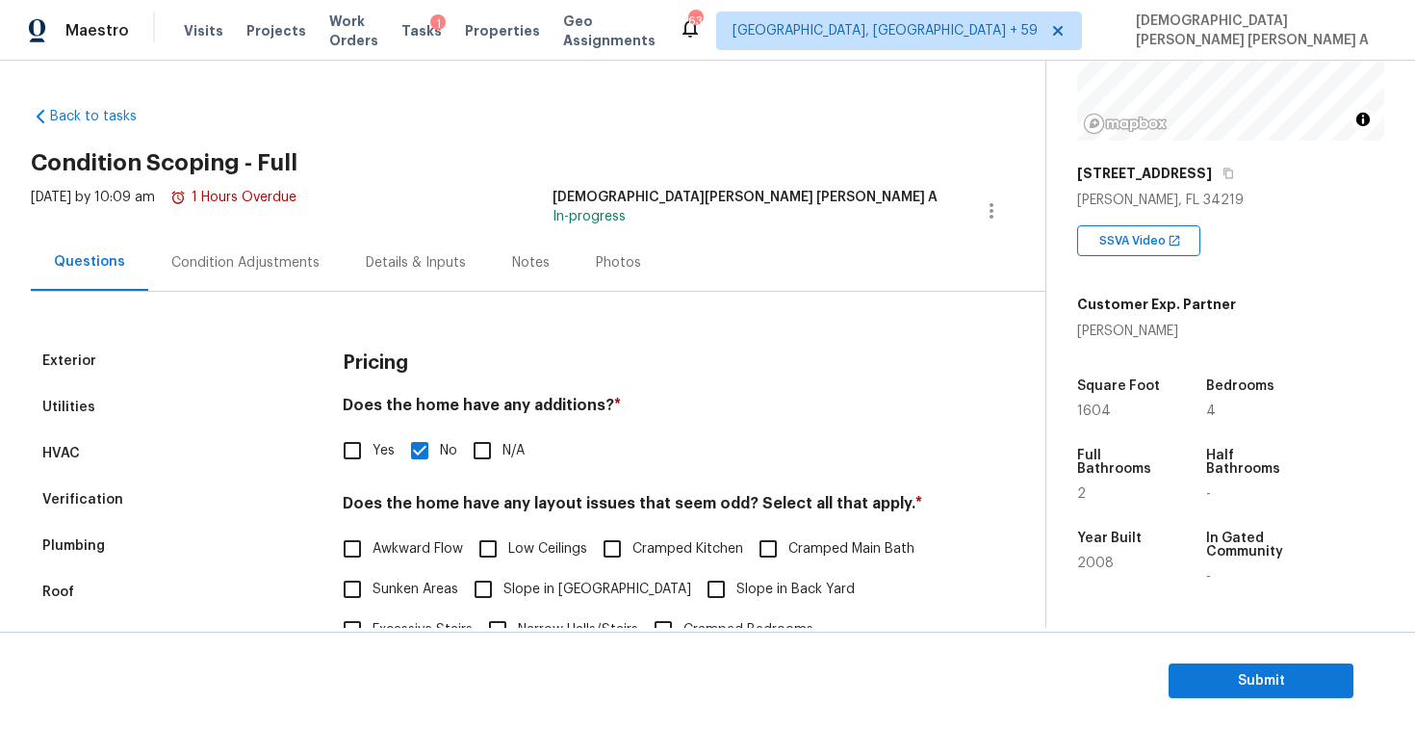
click at [596, 260] on div "Photos" at bounding box center [618, 262] width 45 height 19
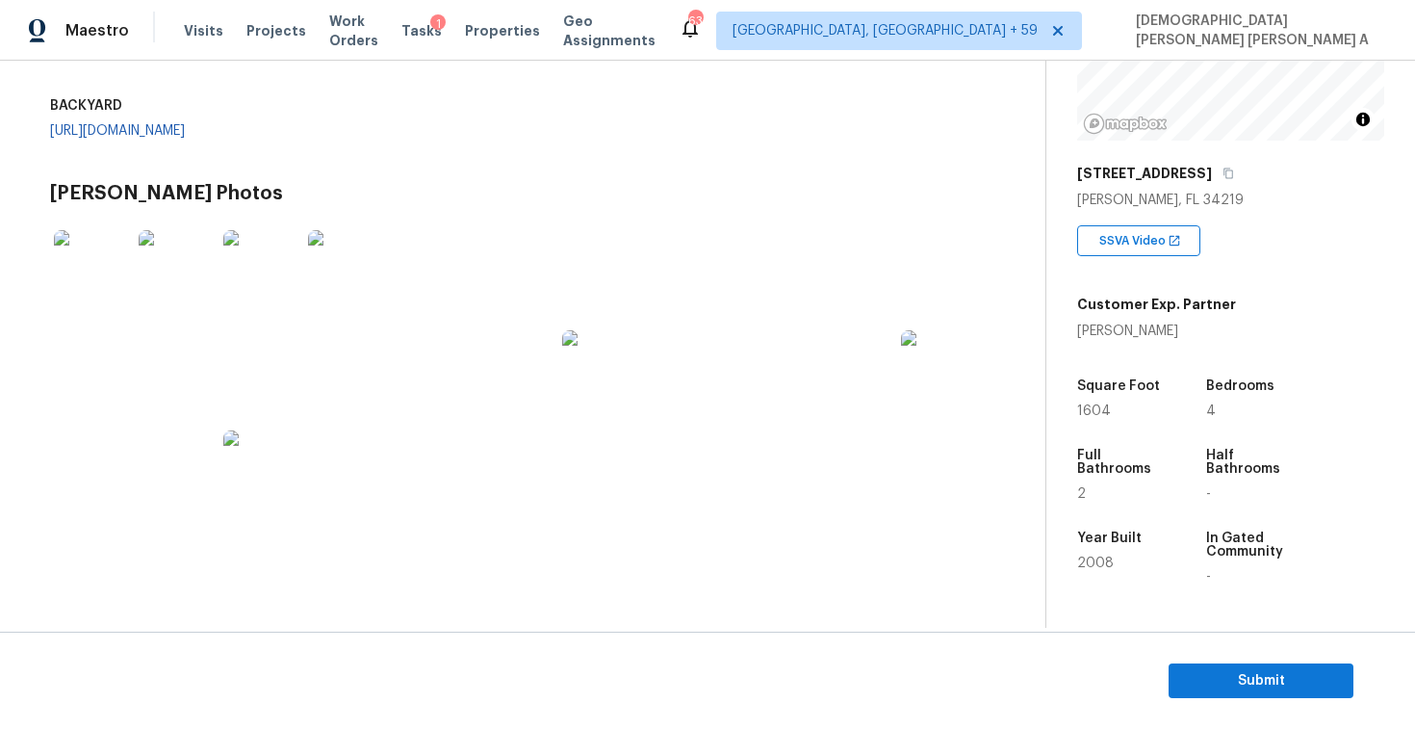
scroll to position [608, 0]
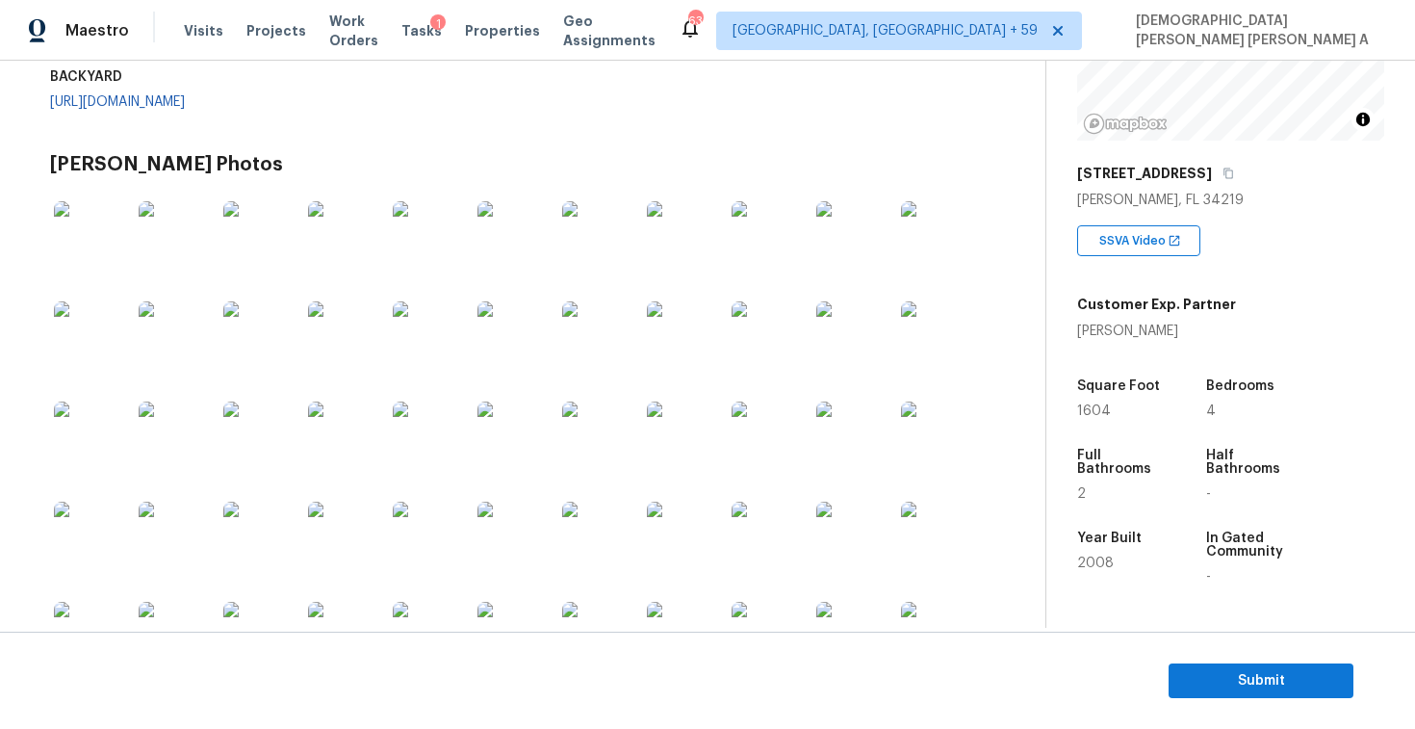
click at [94, 32] on link "https://opendoor-admin-client-upload-production.s3.amazonaws.com/uploads/Cake/S…" at bounding box center [117, 24] width 135 height 13
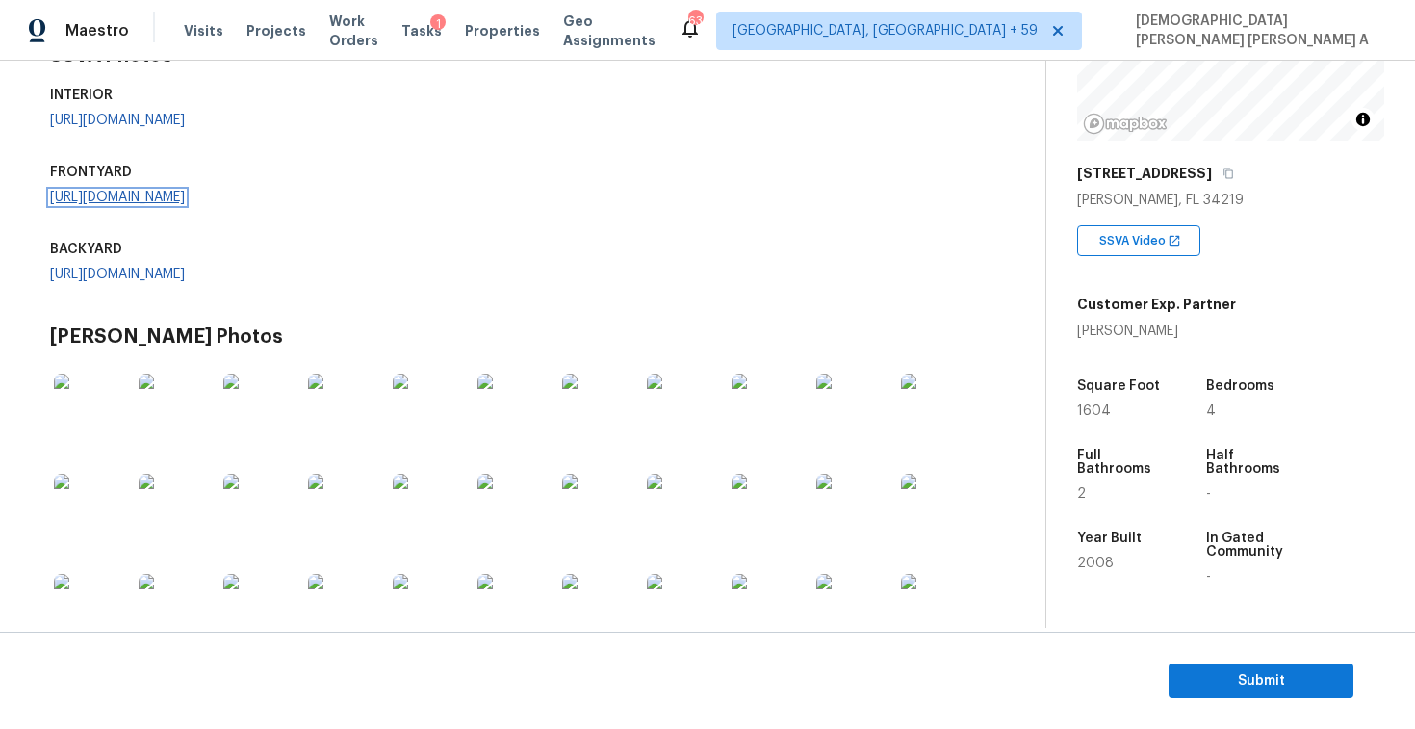
scroll to position [234, 0]
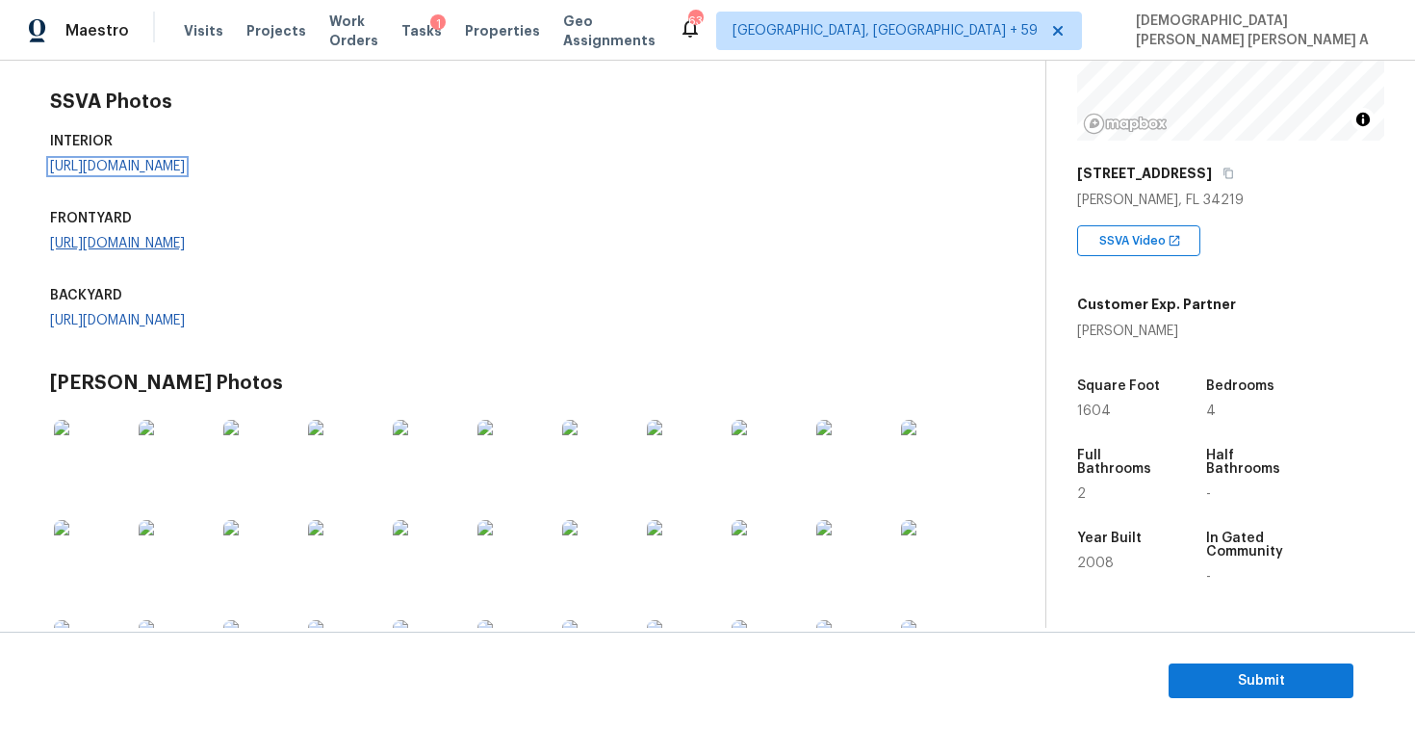
click at [94, 173] on link "https://opendoor-admin-client-upload-production.s3.amazonaws.com/uploads/Cake/S…" at bounding box center [117, 166] width 135 height 13
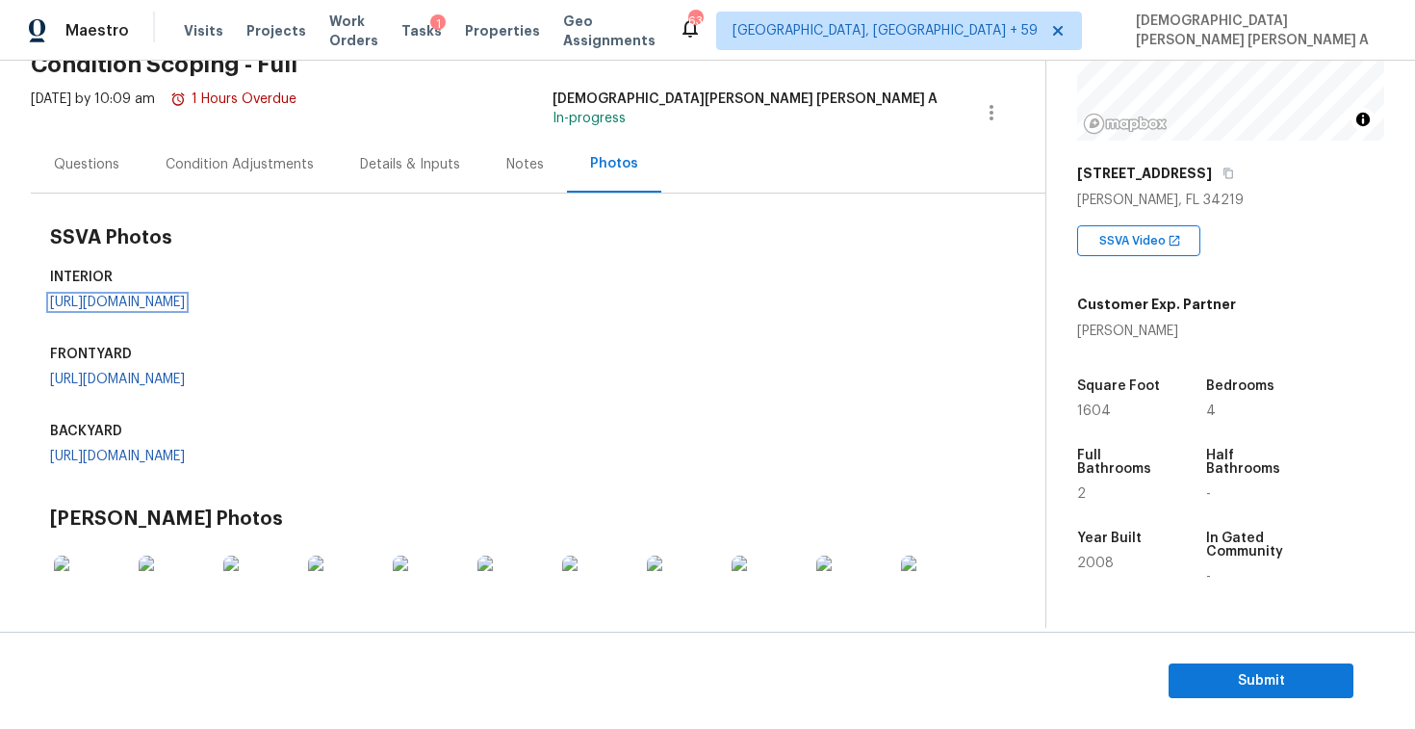
scroll to position [32, 0]
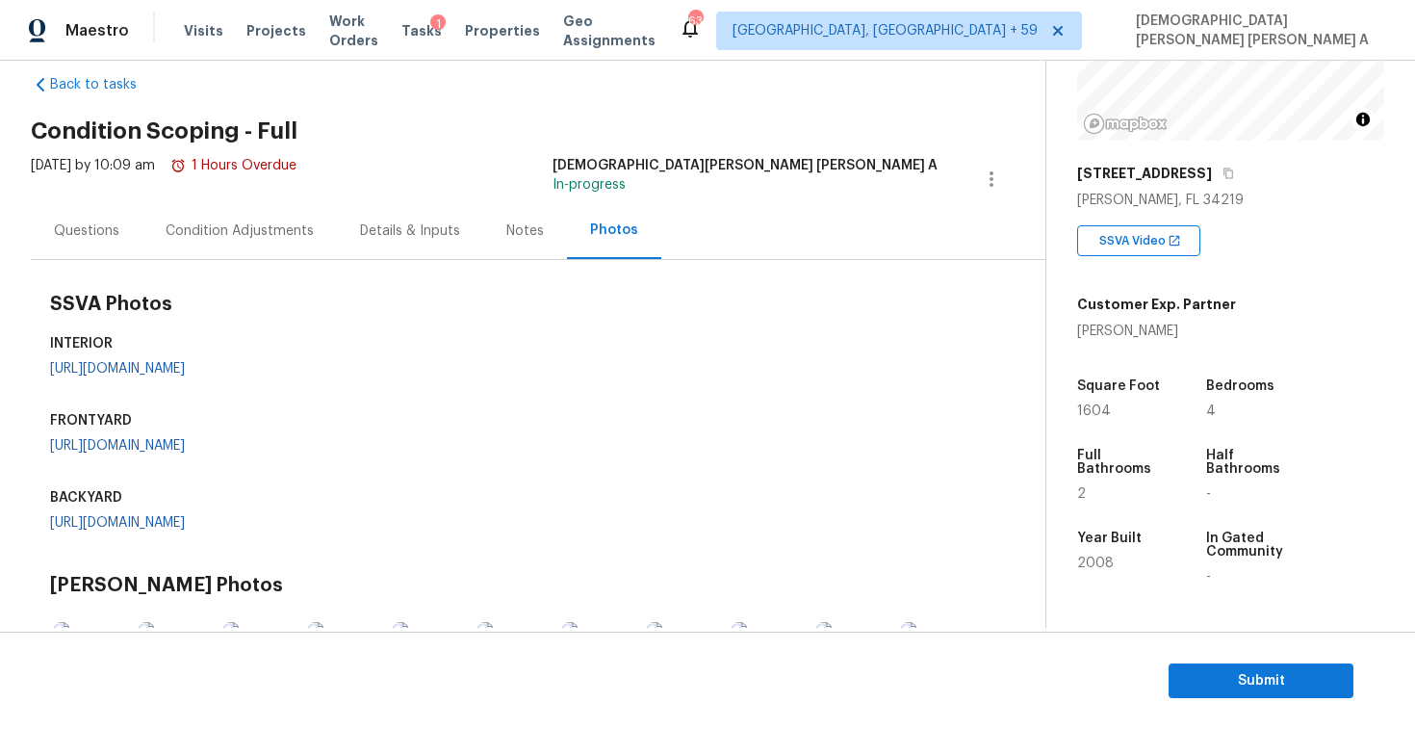
click at [235, 213] on div "Condition Adjustments" at bounding box center [239, 230] width 194 height 57
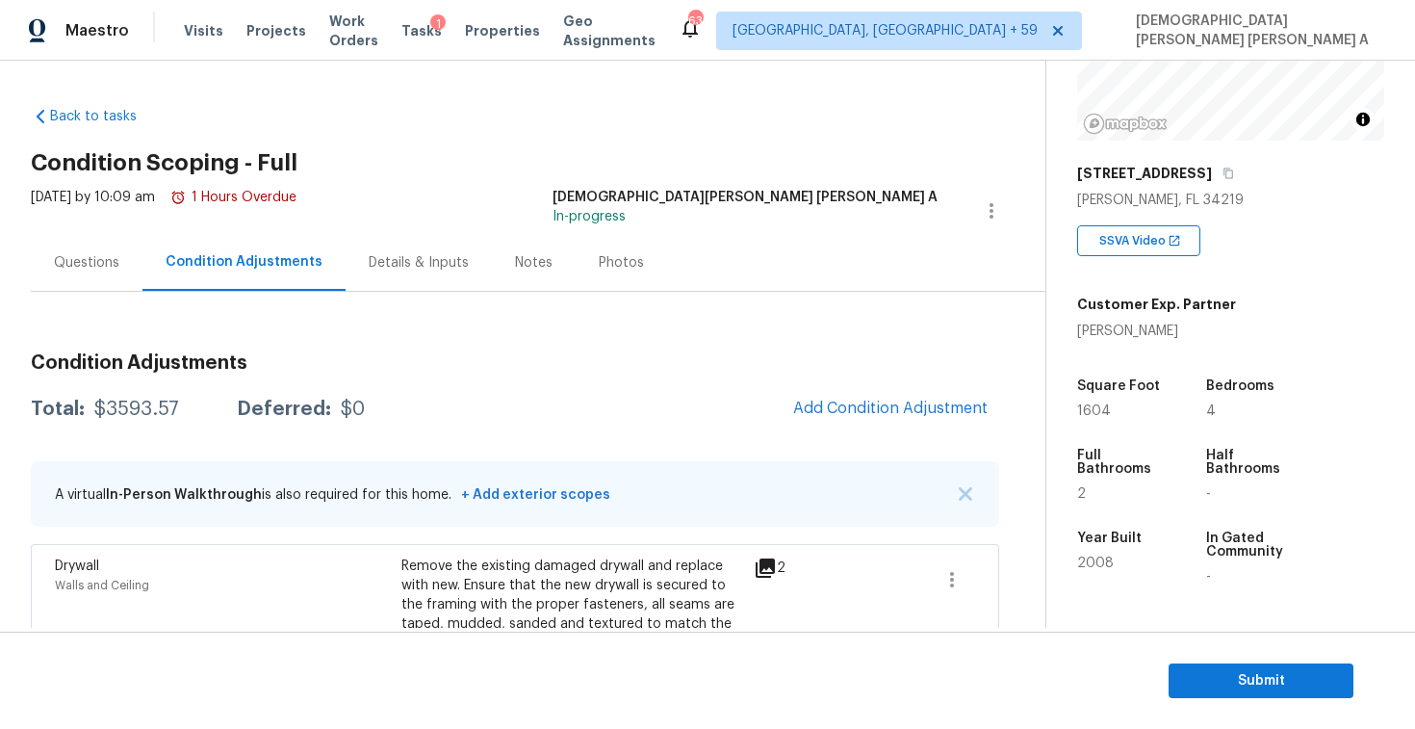
click at [86, 257] on div "Questions" at bounding box center [86, 262] width 65 height 19
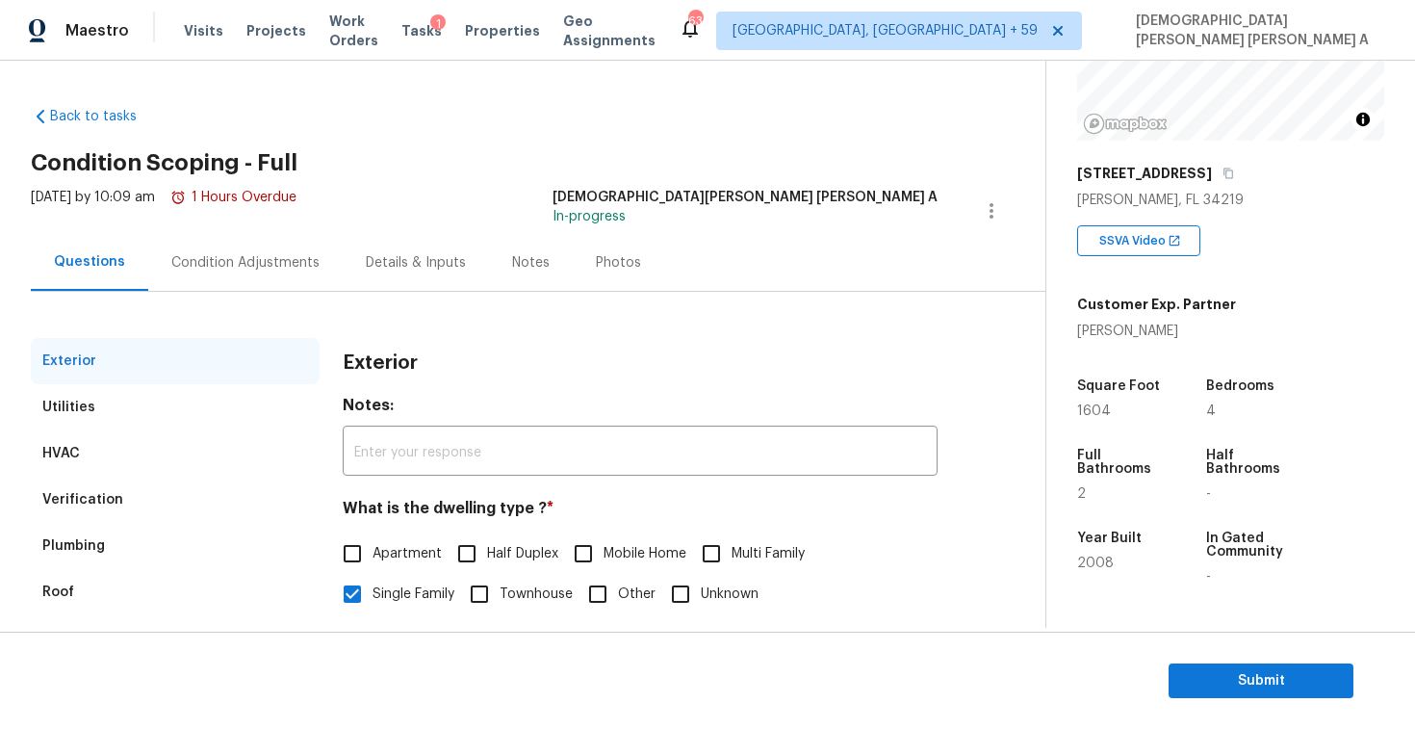
scroll to position [198, 0]
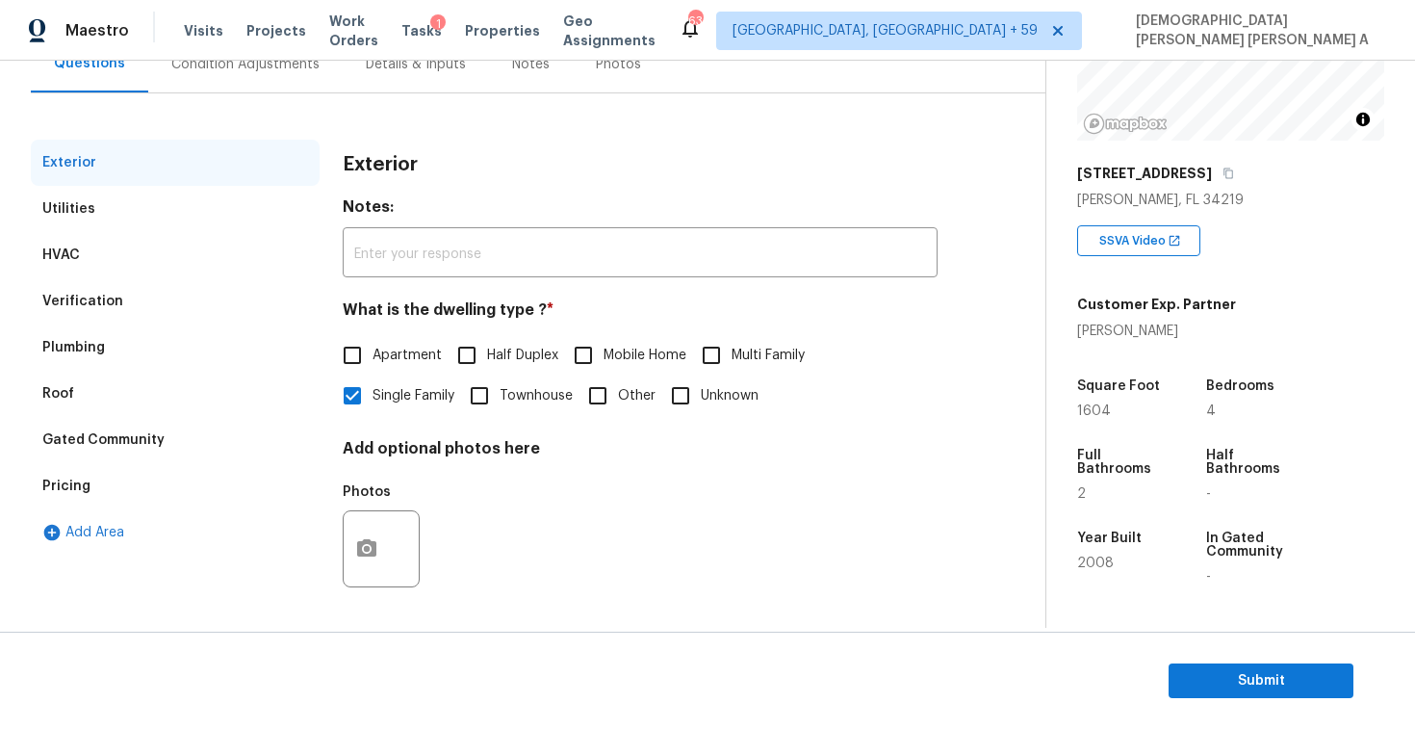
click at [100, 468] on div "Pricing" at bounding box center [175, 486] width 289 height 46
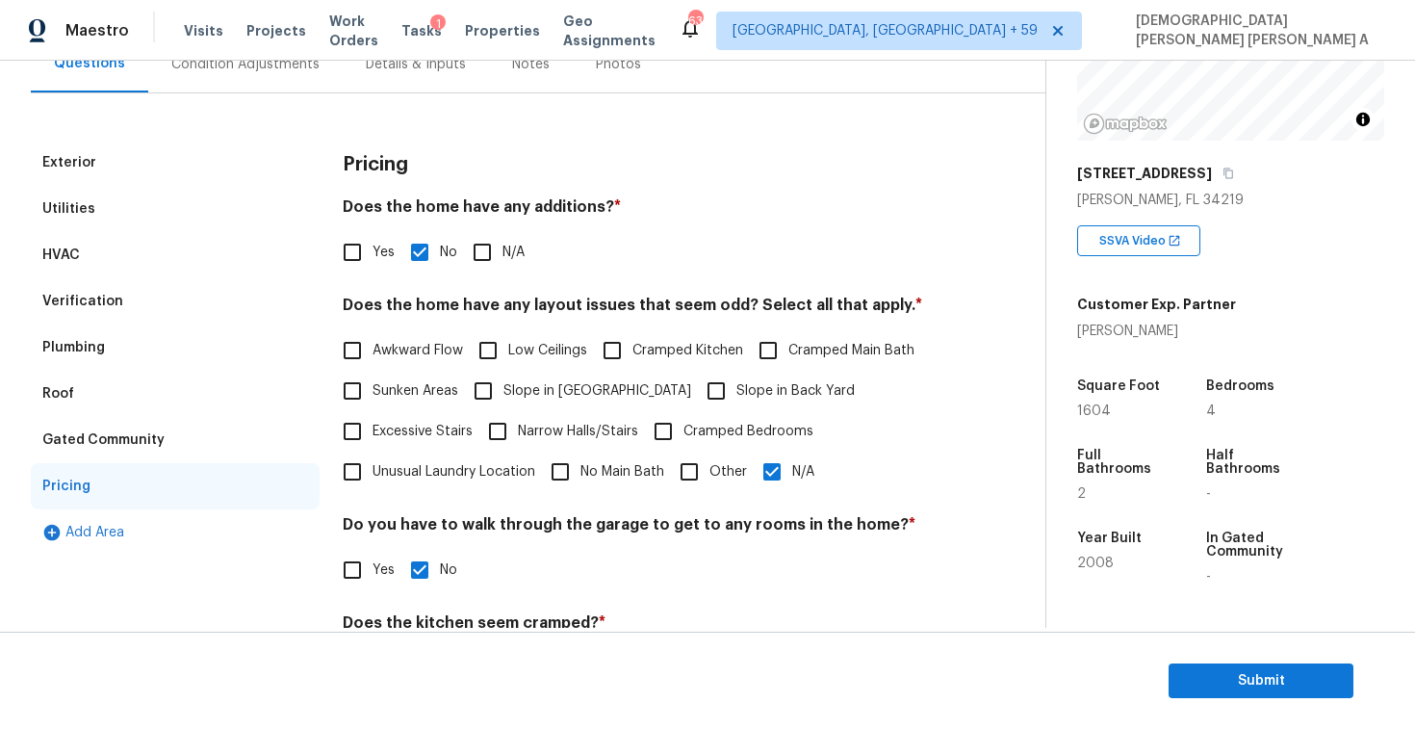
click at [785, 475] on input "N/A" at bounding box center [772, 471] width 40 height 40
checkbox input "false"
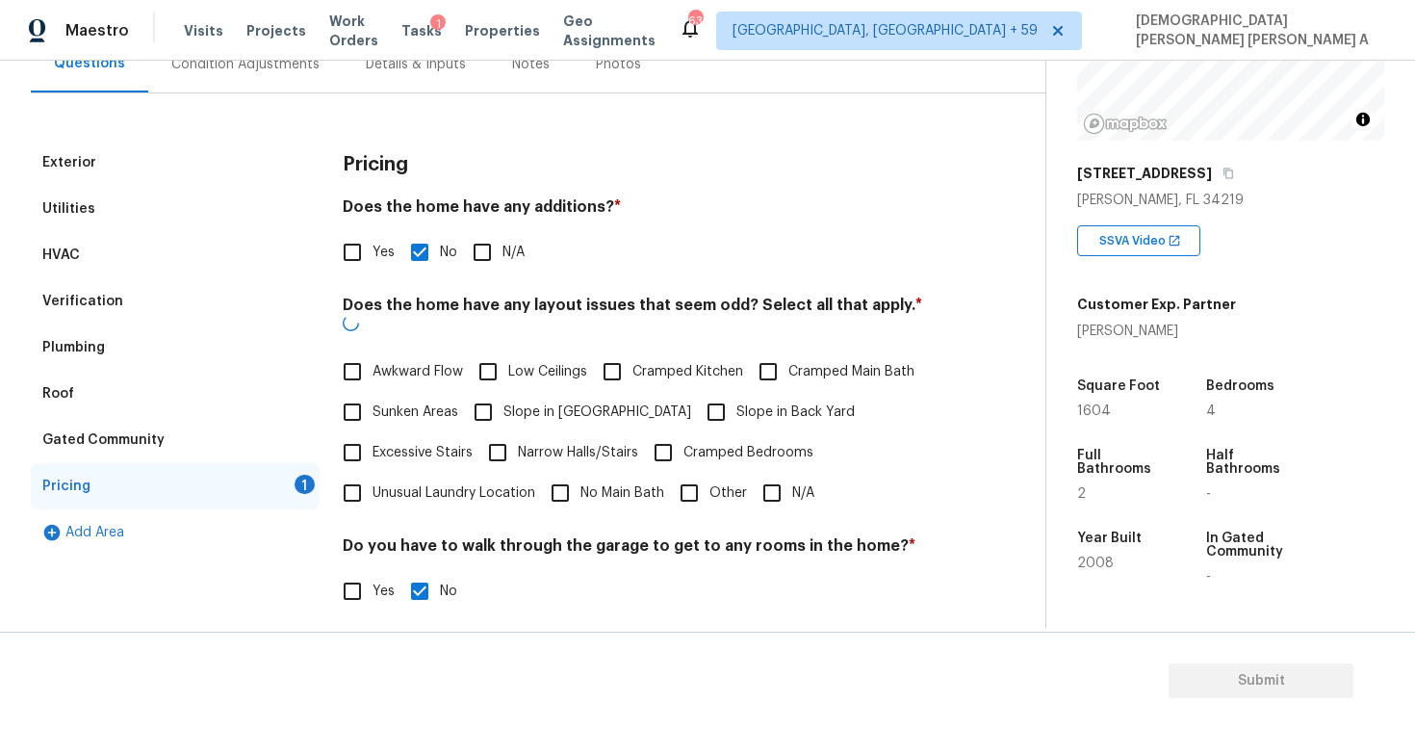
click at [722, 483] on span "Other" at bounding box center [728, 493] width 38 height 20
click at [709, 475] on input "Other" at bounding box center [689, 493] width 40 height 40
checkbox input "true"
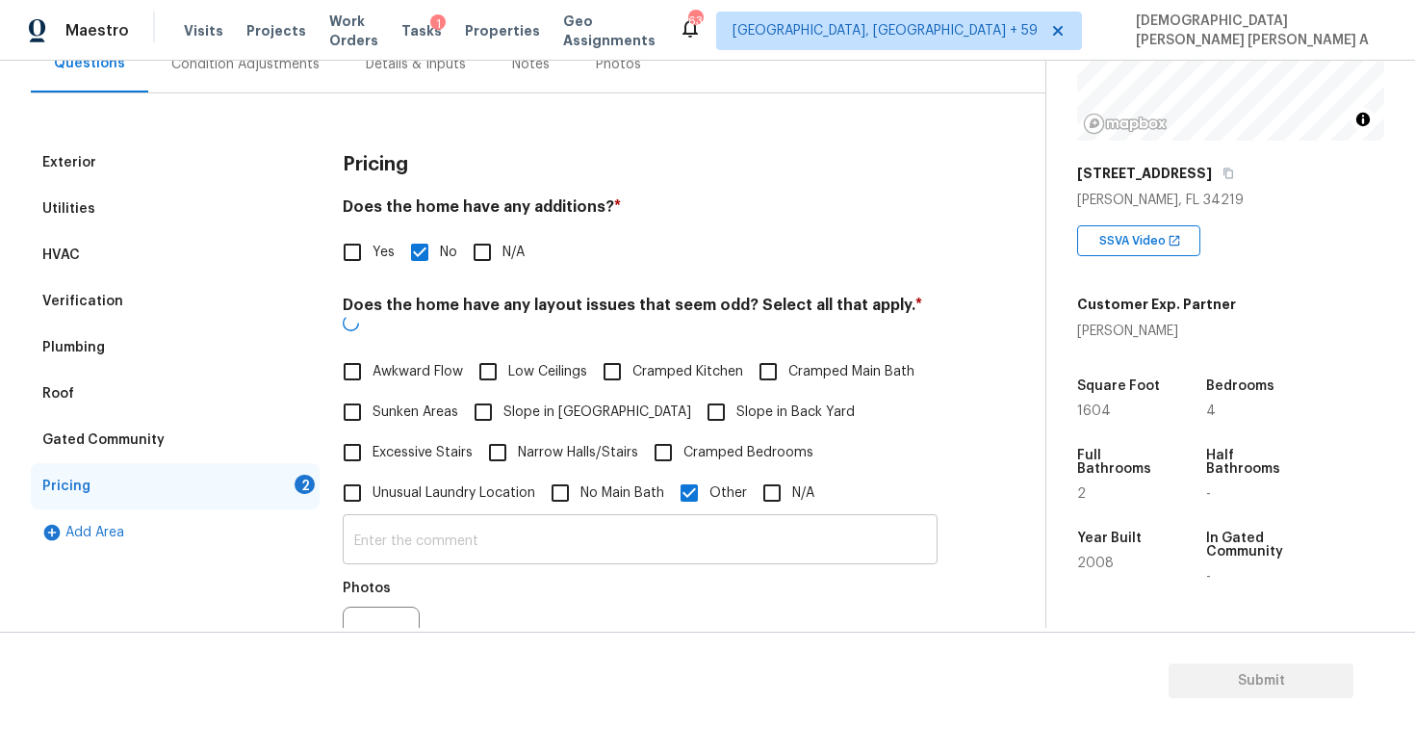
click at [641, 519] on input "text" at bounding box center [640, 541] width 595 height 45
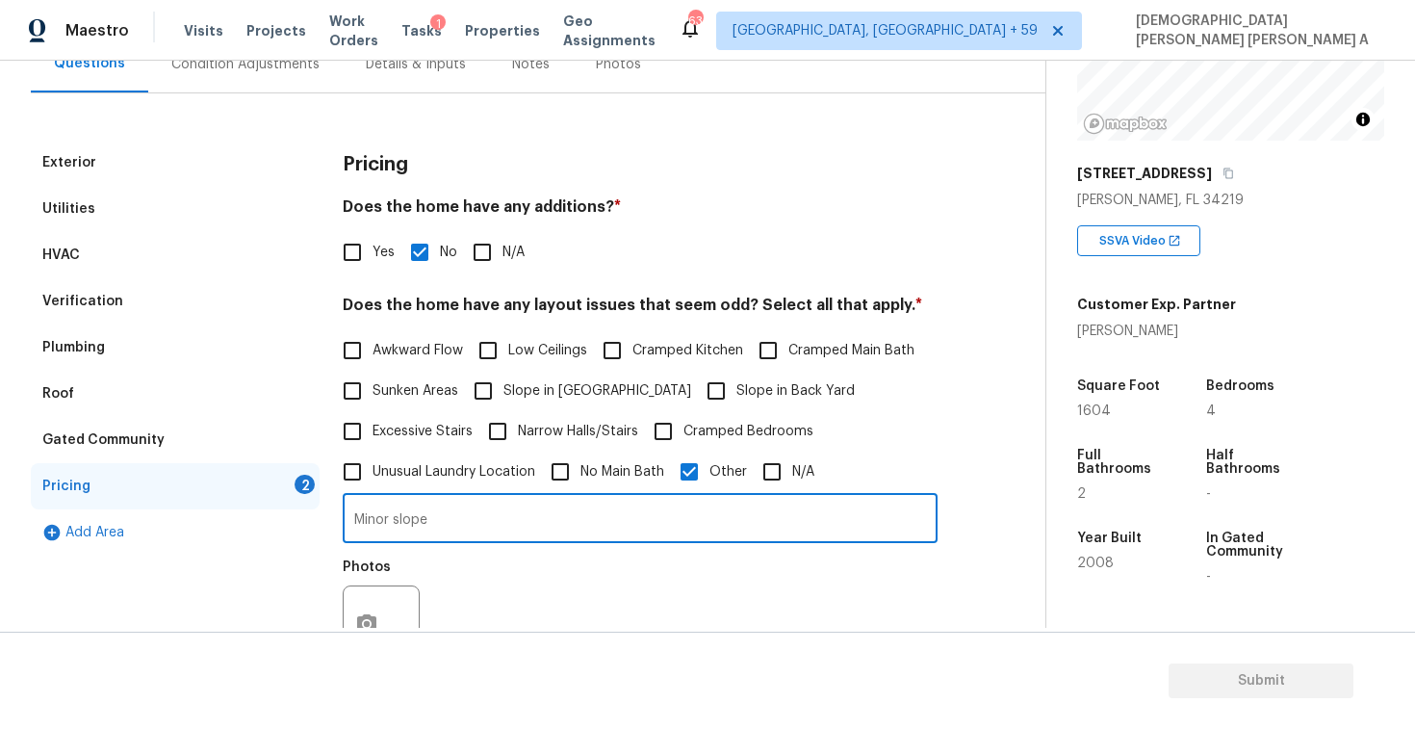
type input "Minor slope"
click at [375, 599] on button "button" at bounding box center [367, 623] width 46 height 75
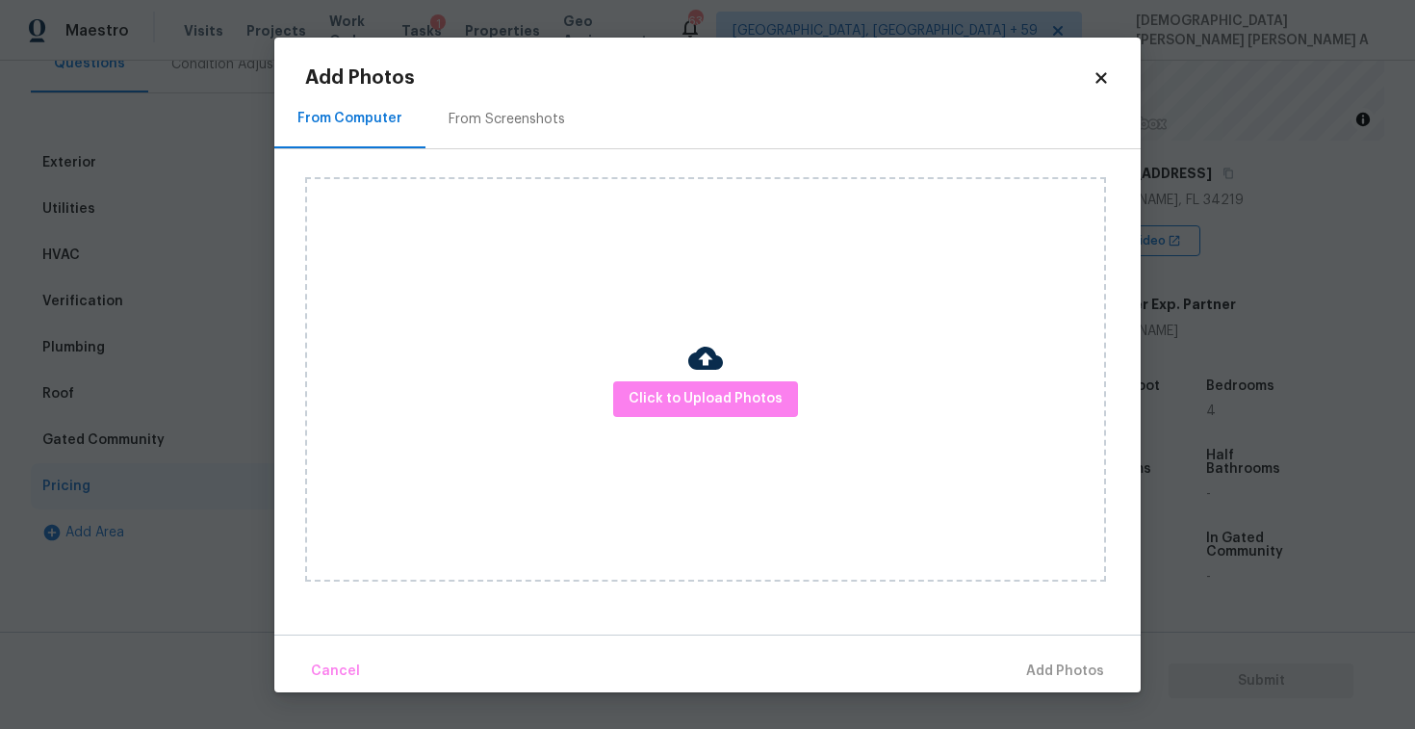
click at [494, 118] on div "From Screenshots" at bounding box center [507, 119] width 116 height 19
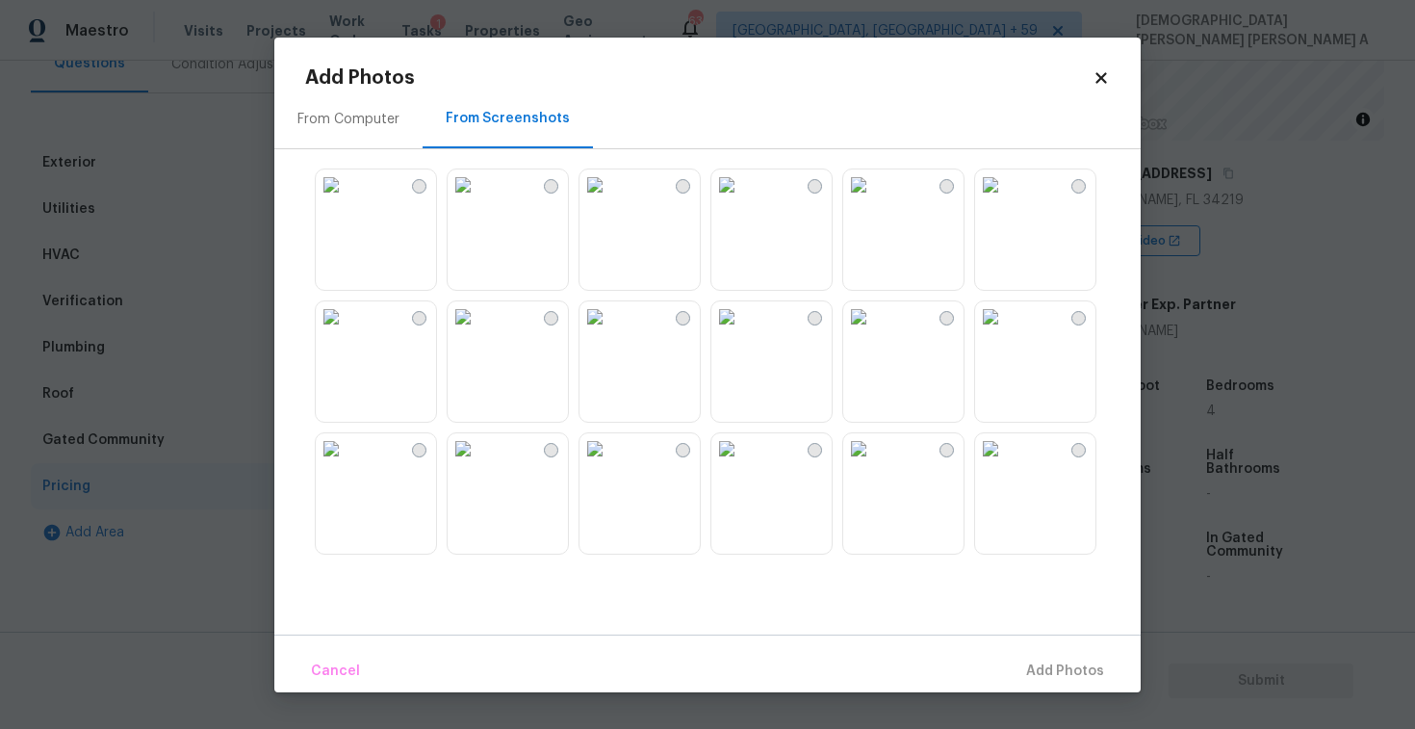
click at [478, 200] on img at bounding box center [463, 184] width 31 height 31
click at [874, 464] on img at bounding box center [858, 448] width 31 height 31
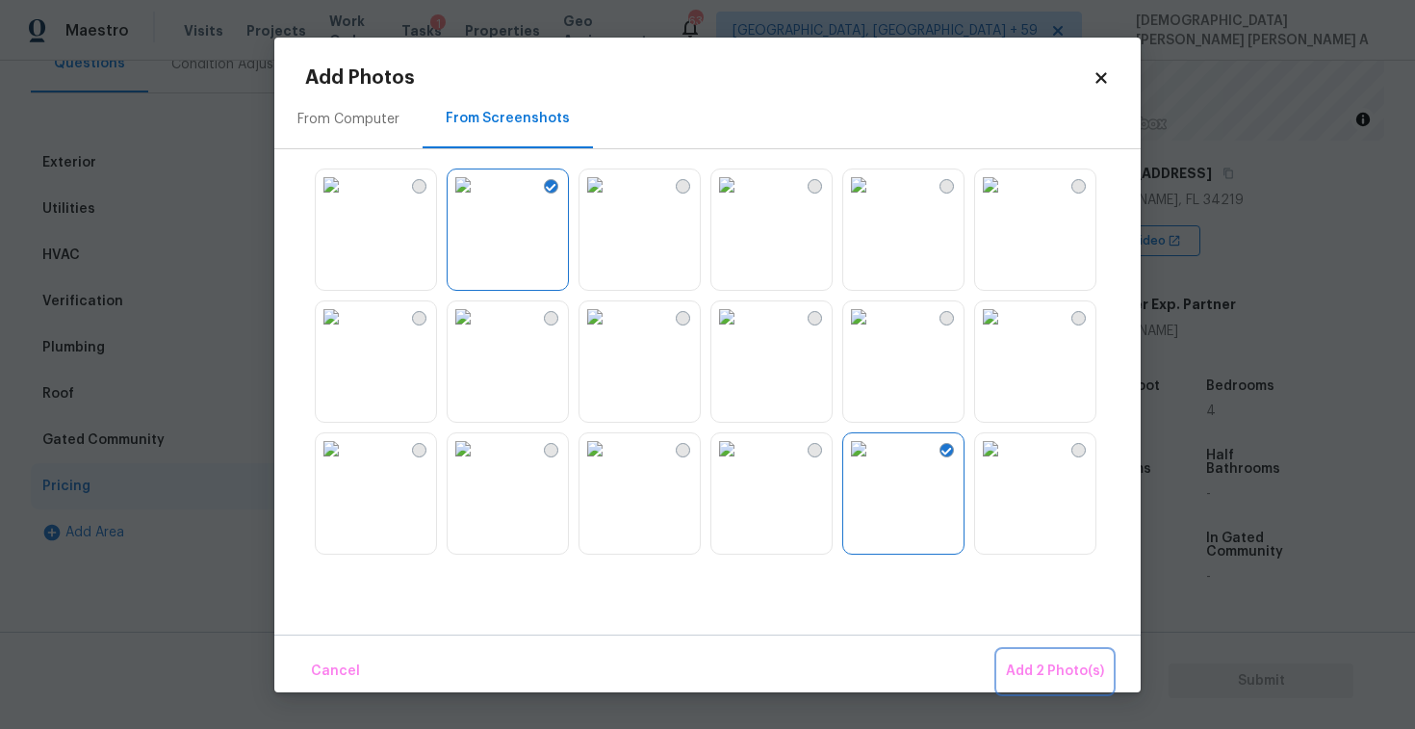
click at [1057, 663] on span "Add 2 Photo(s)" at bounding box center [1055, 671] width 98 height 24
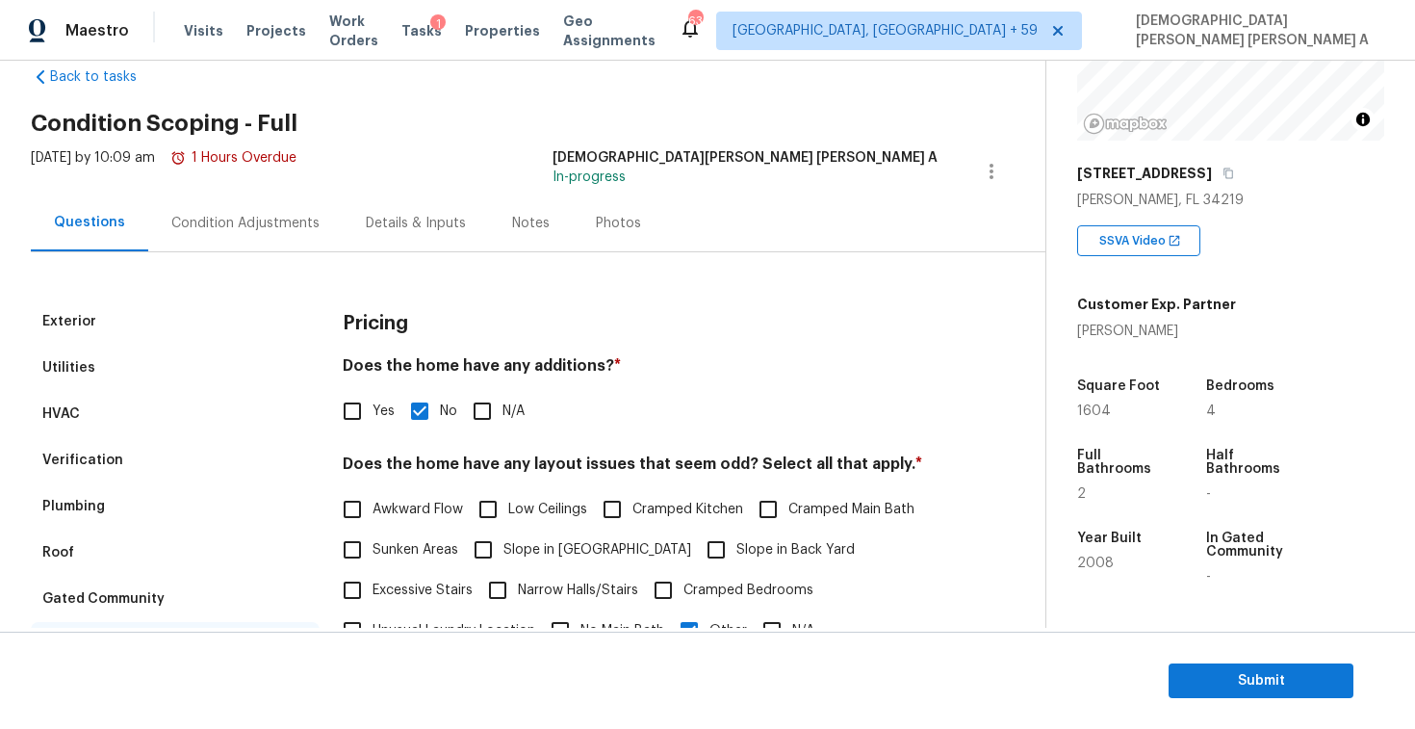
scroll to position [10, 0]
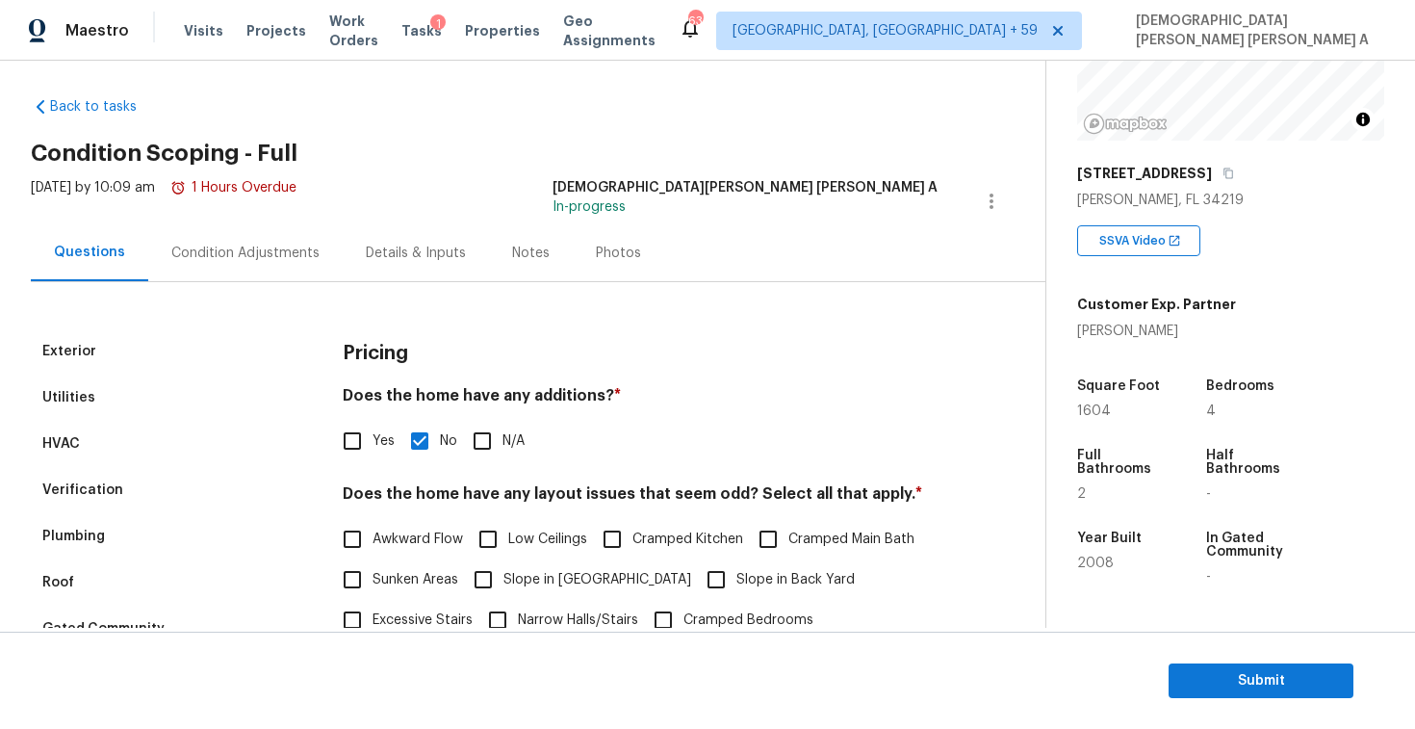
click at [185, 229] on div "Condition Adjustments" at bounding box center [245, 252] width 194 height 57
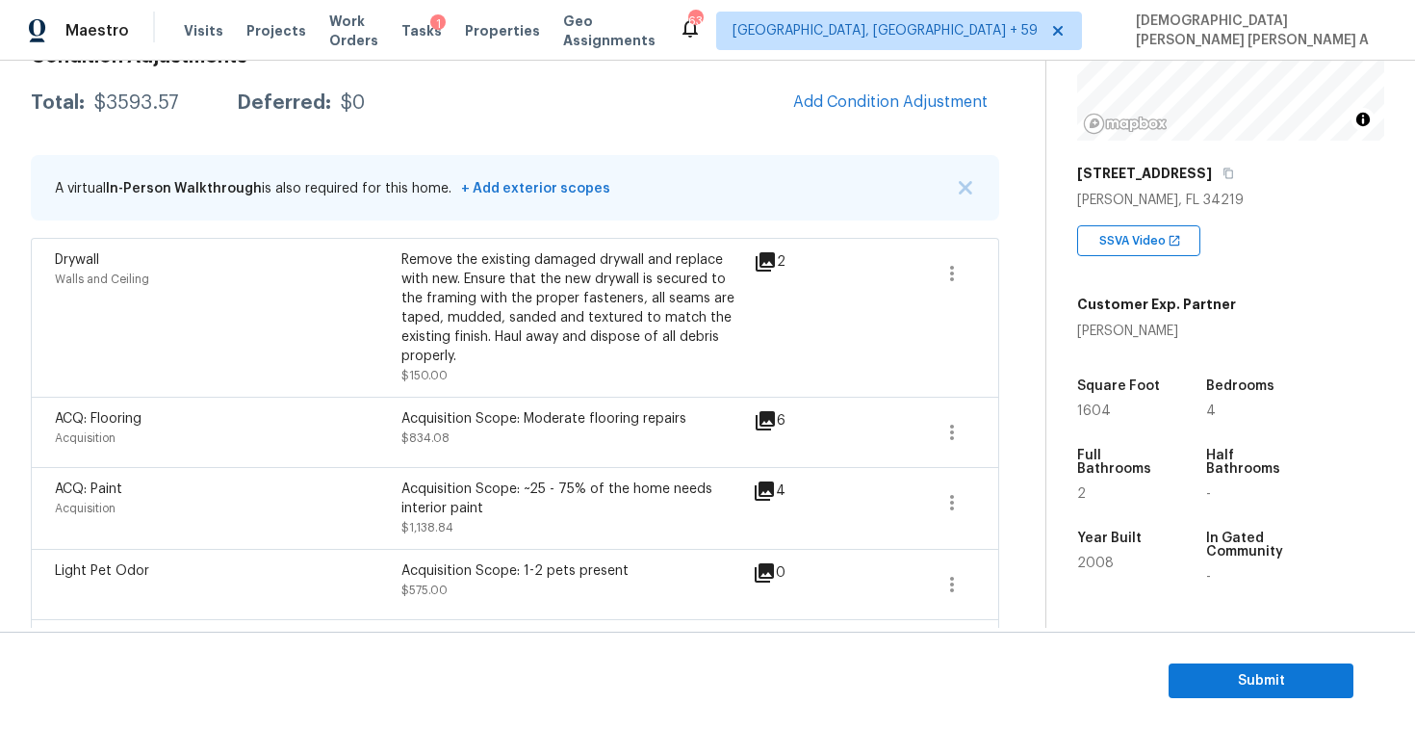
scroll to position [142, 0]
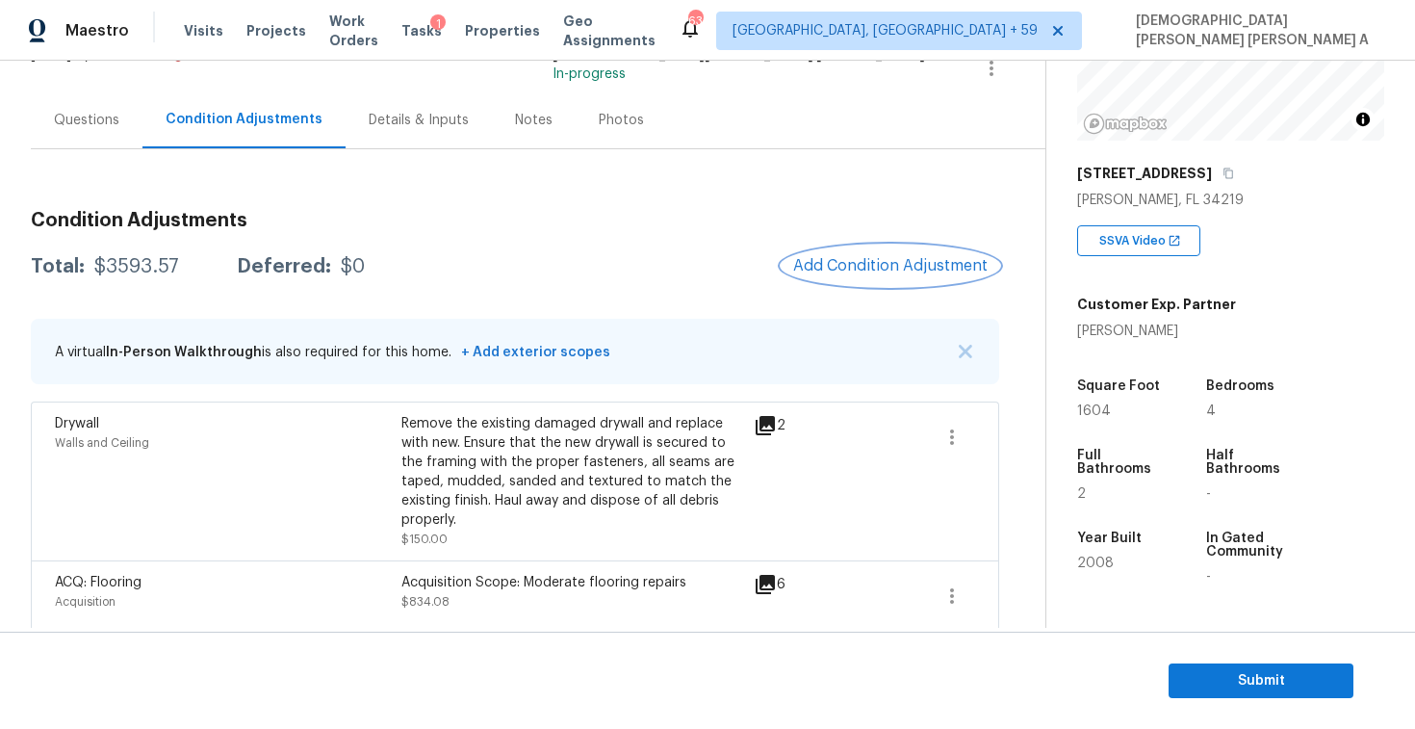
click at [880, 267] on span "Add Condition Adjustment" at bounding box center [890, 265] width 194 height 17
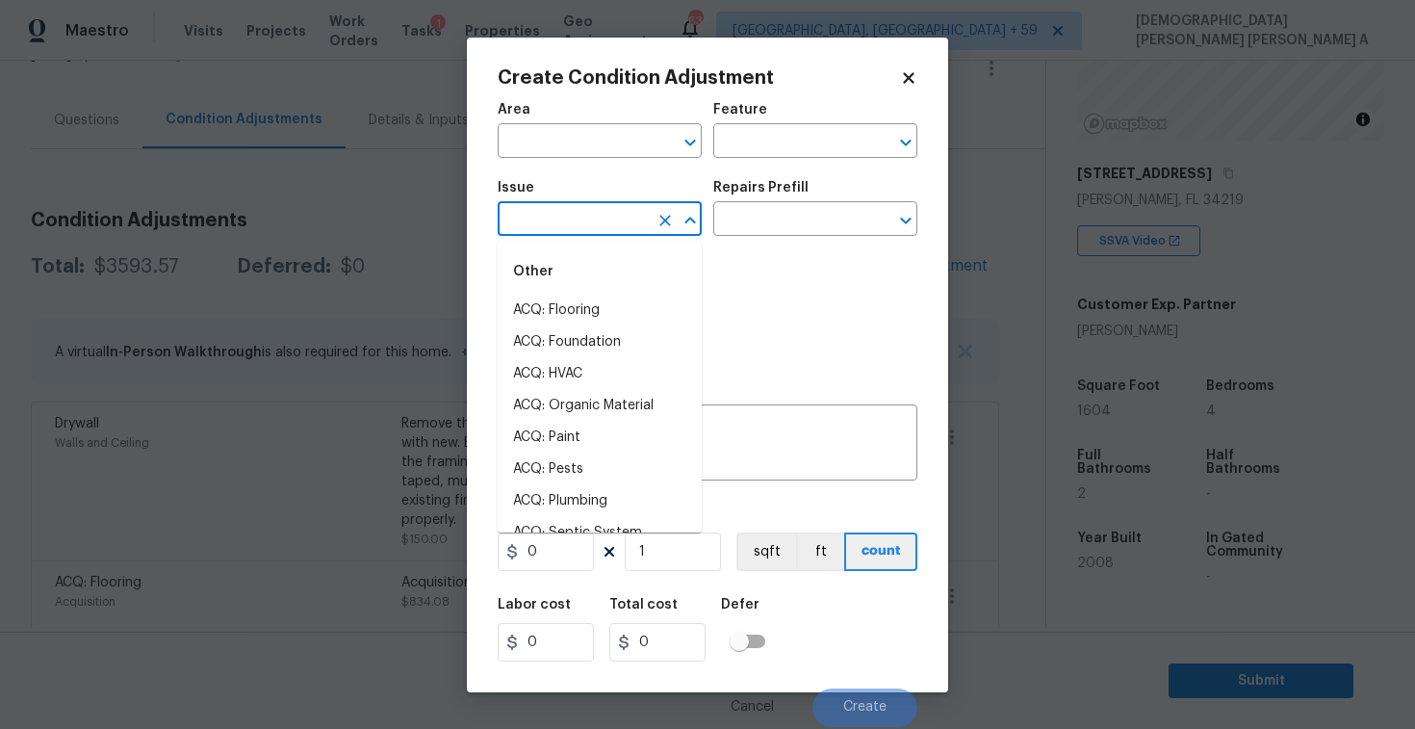
click at [569, 219] on input "text" at bounding box center [573, 221] width 150 height 30
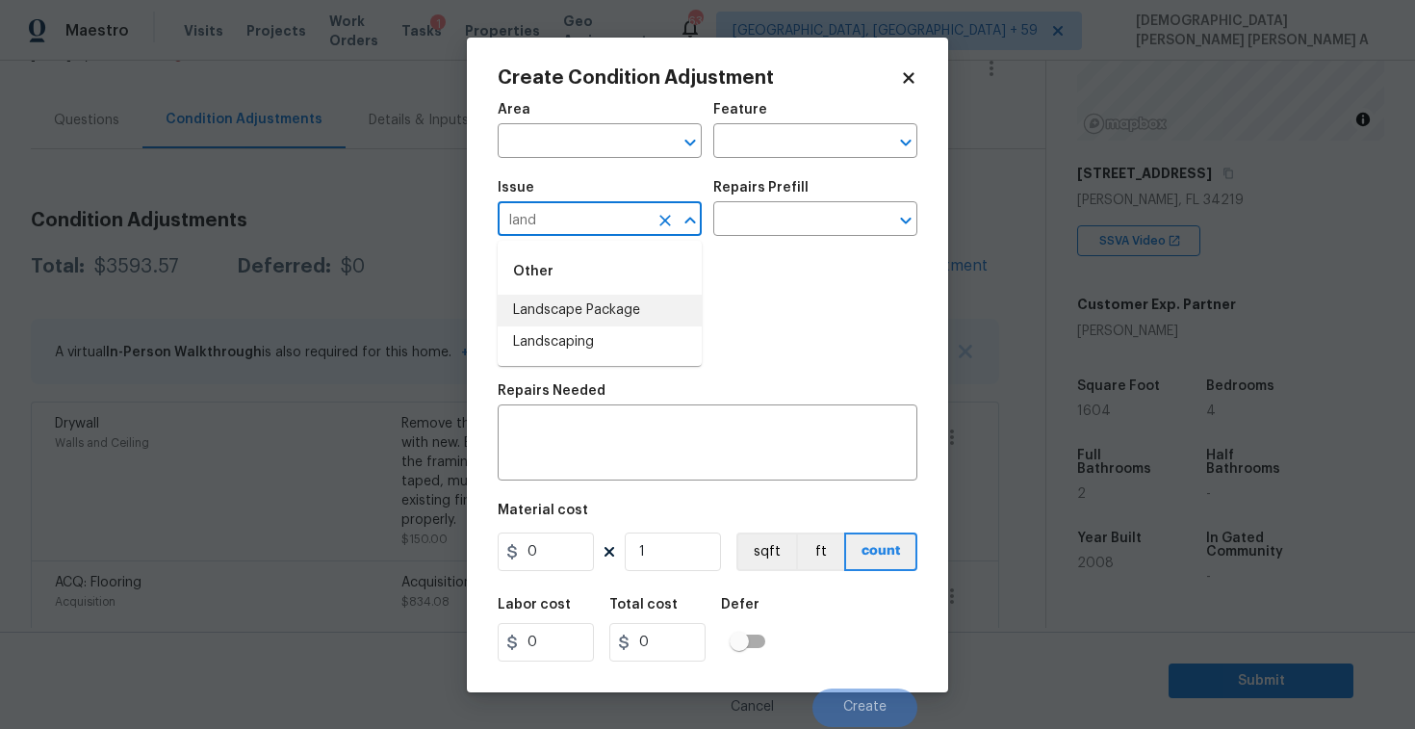
click at [599, 313] on li "Landscape Package" at bounding box center [600, 311] width 204 height 32
type input "Landscape Package"
click at [819, 219] on input "text" at bounding box center [788, 221] width 150 height 30
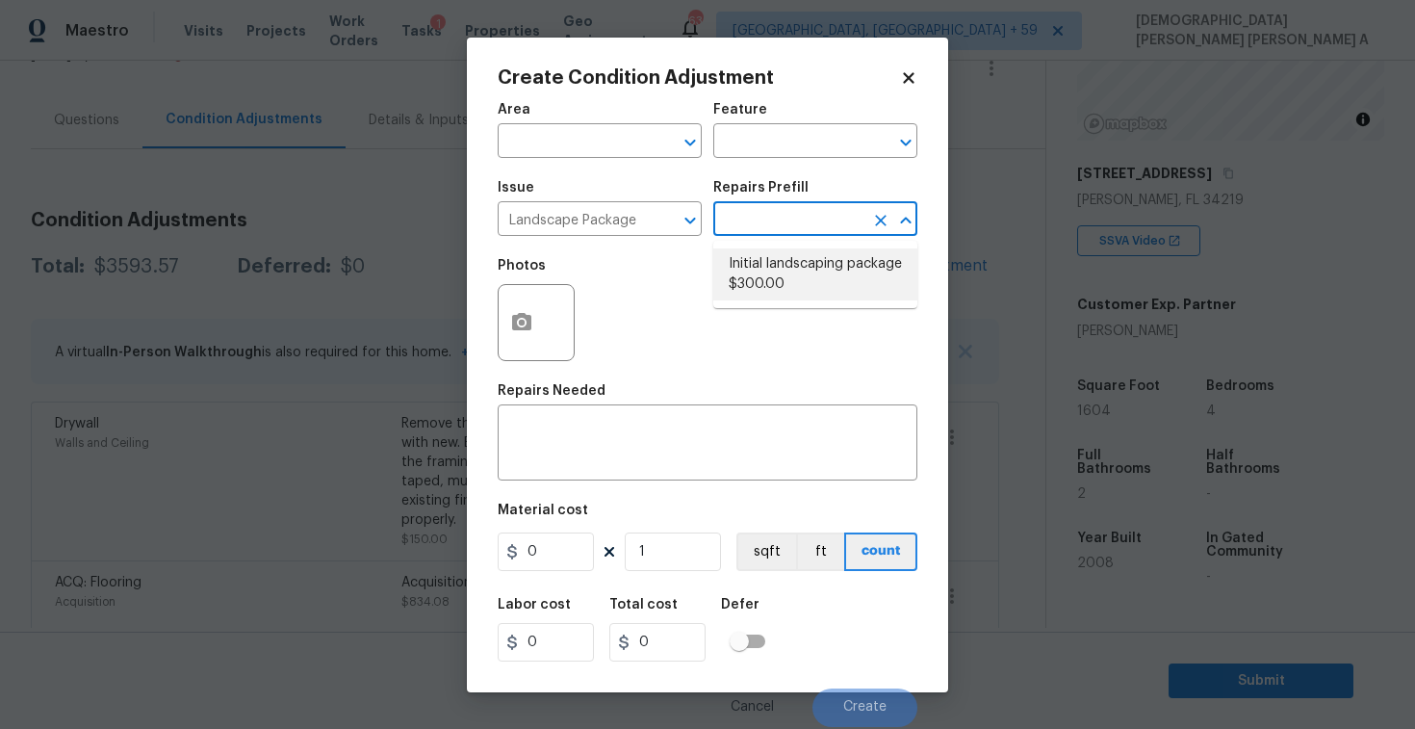
click at [800, 297] on li "Initial landscaping package $300.00" at bounding box center [815, 274] width 204 height 52
type input "Home Readiness Packages"
type textarea "Mowing of grass up to 6" in height. Mow, edge along driveways & sidewalks, trim…"
type input "300"
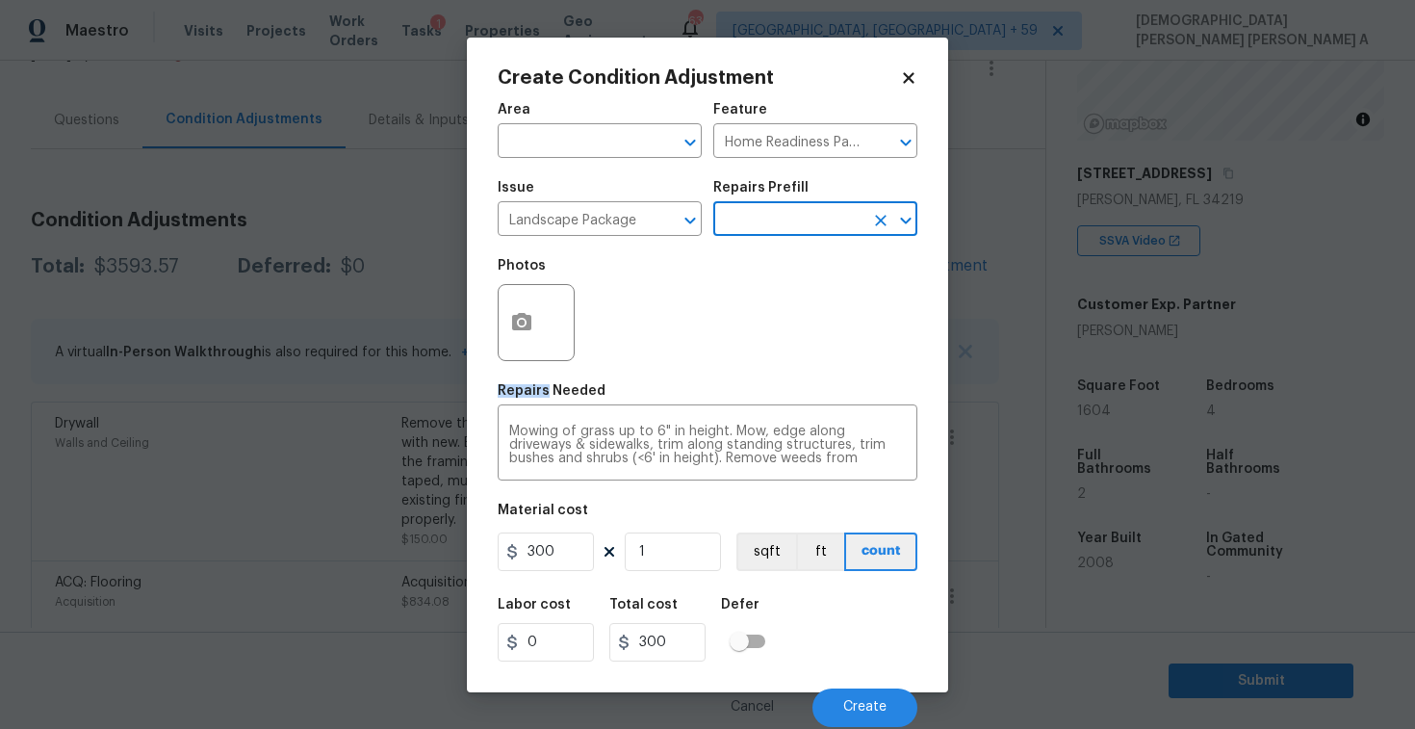
click at [800, 297] on div "Photos" at bounding box center [708, 309] width 420 height 125
click at [547, 555] on input "300" at bounding box center [546, 551] width 96 height 39
type input "70"
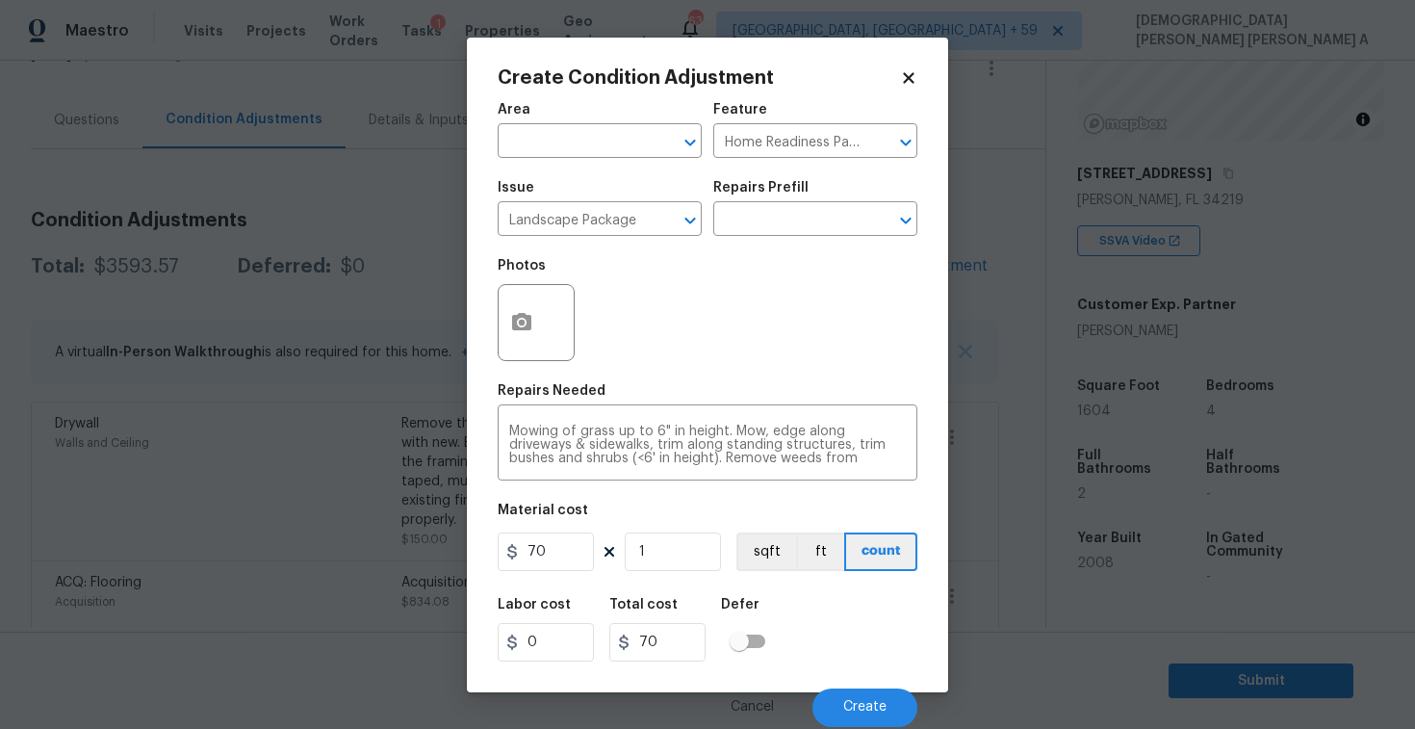
click at [879, 686] on div "Cancel Create" at bounding box center [708, 700] width 420 height 54
click at [854, 712] on span "Create" at bounding box center [864, 707] width 43 height 14
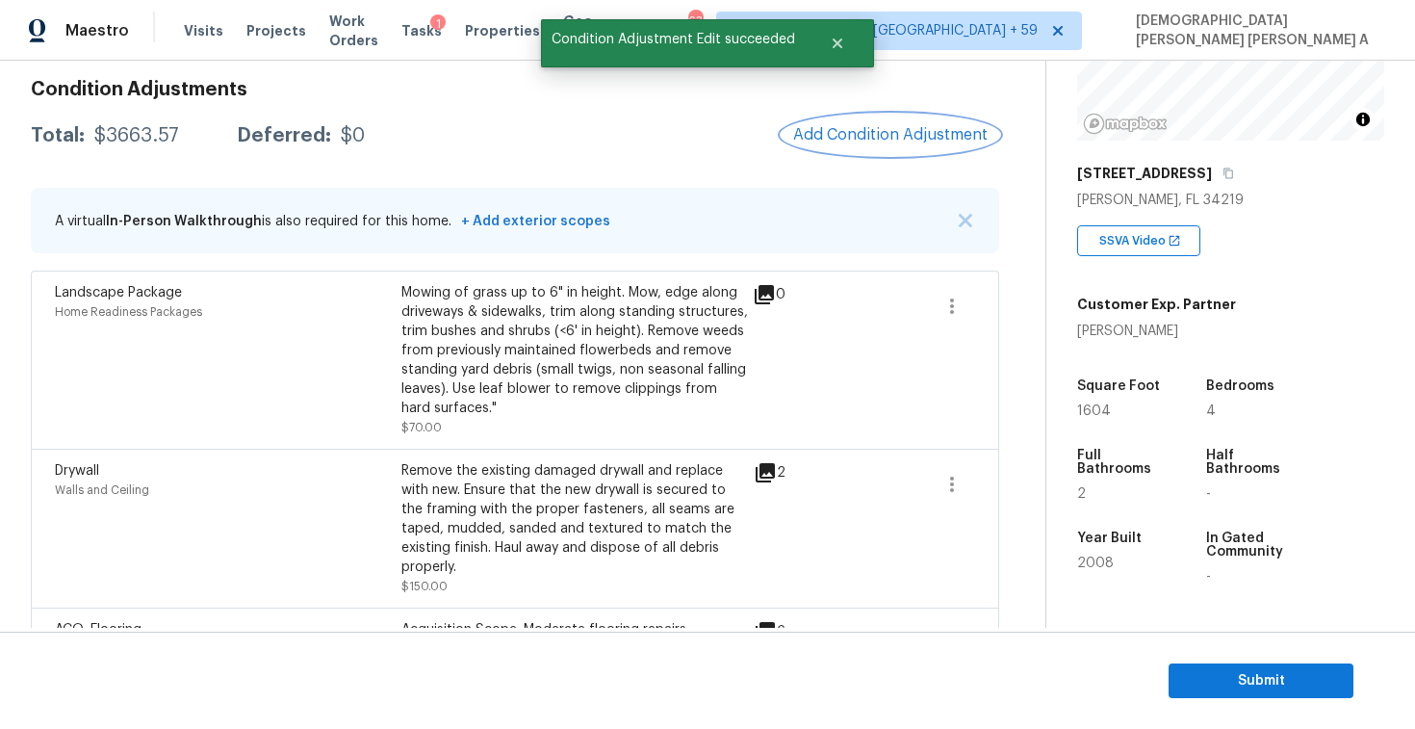
scroll to position [15, 0]
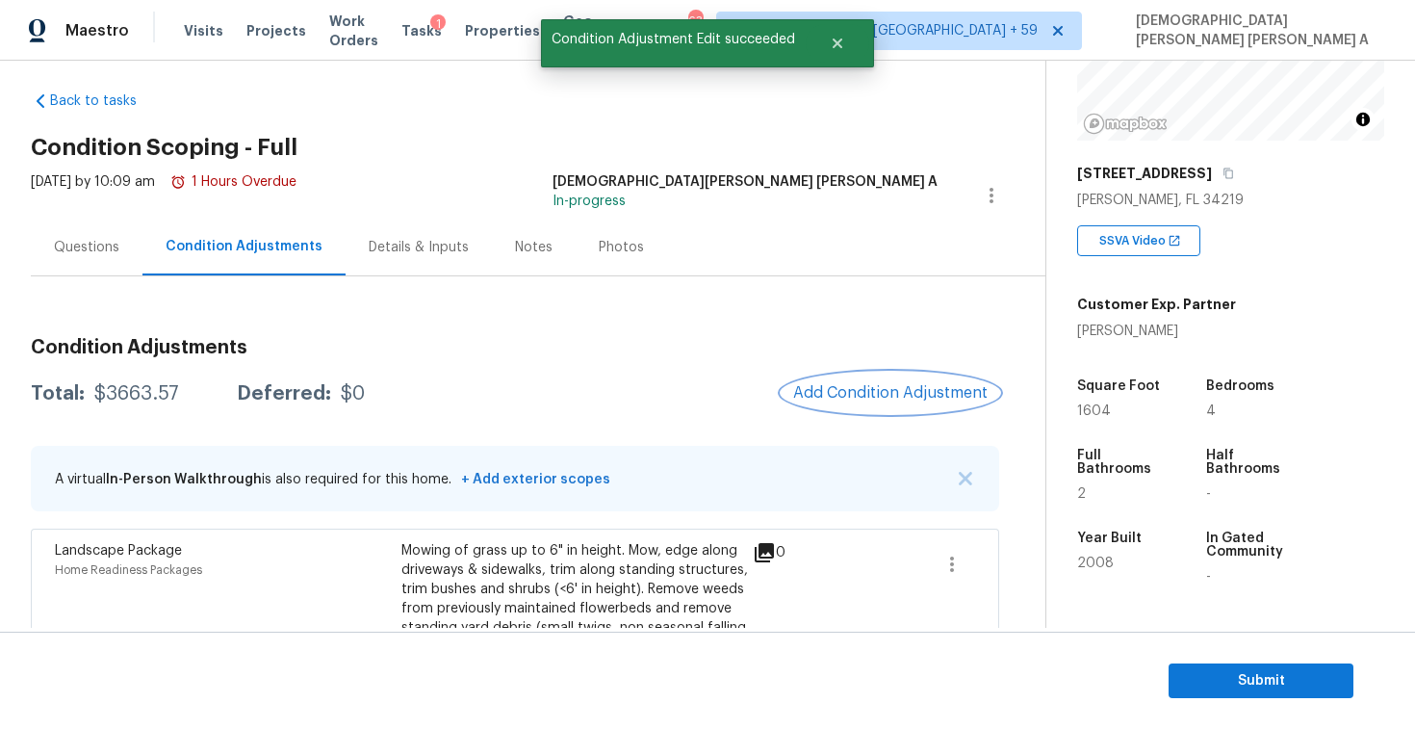
click at [871, 397] on span "Add Condition Adjustment" at bounding box center [890, 392] width 194 height 17
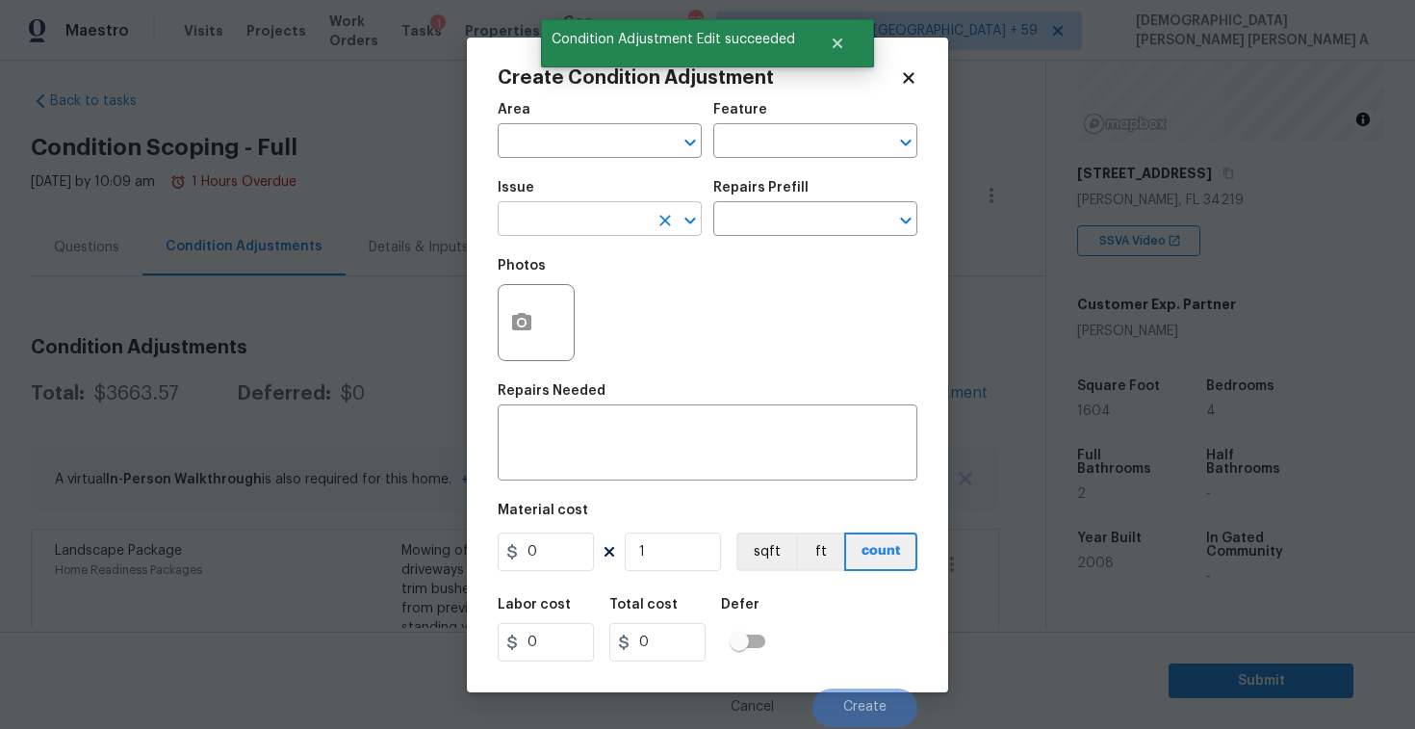
click at [605, 219] on input "text" at bounding box center [573, 221] width 150 height 30
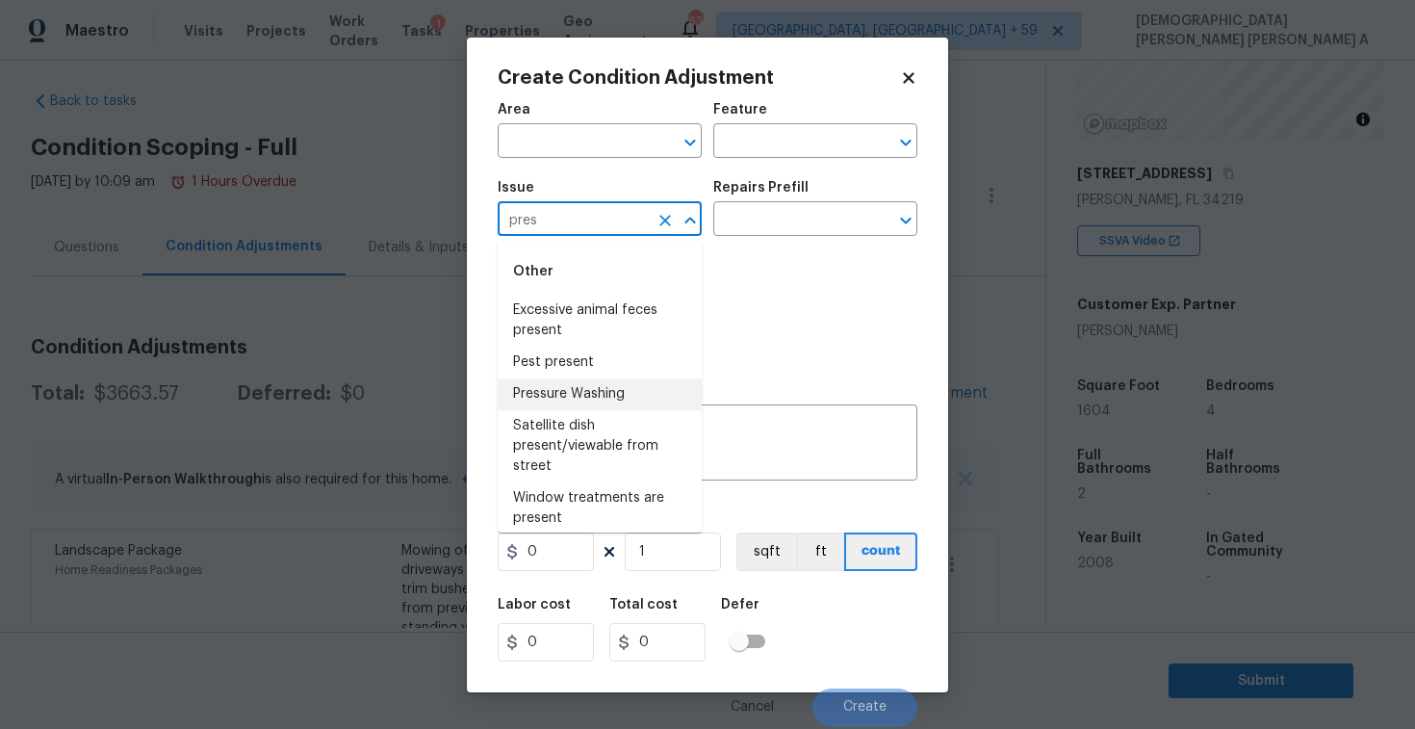
click at [610, 387] on li "Pressure Washing" at bounding box center [600, 394] width 204 height 32
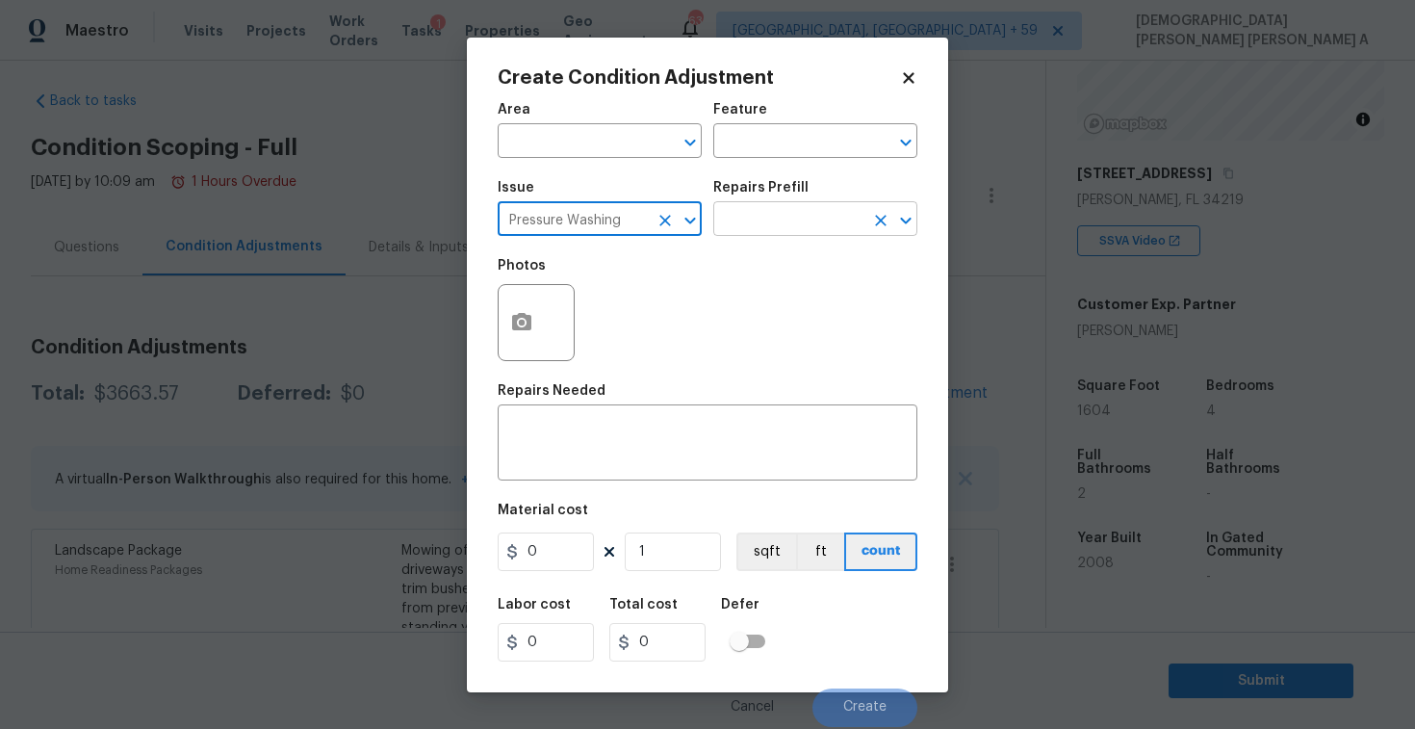
type input "Pressure Washing"
click at [792, 232] on input "text" at bounding box center [788, 221] width 150 height 30
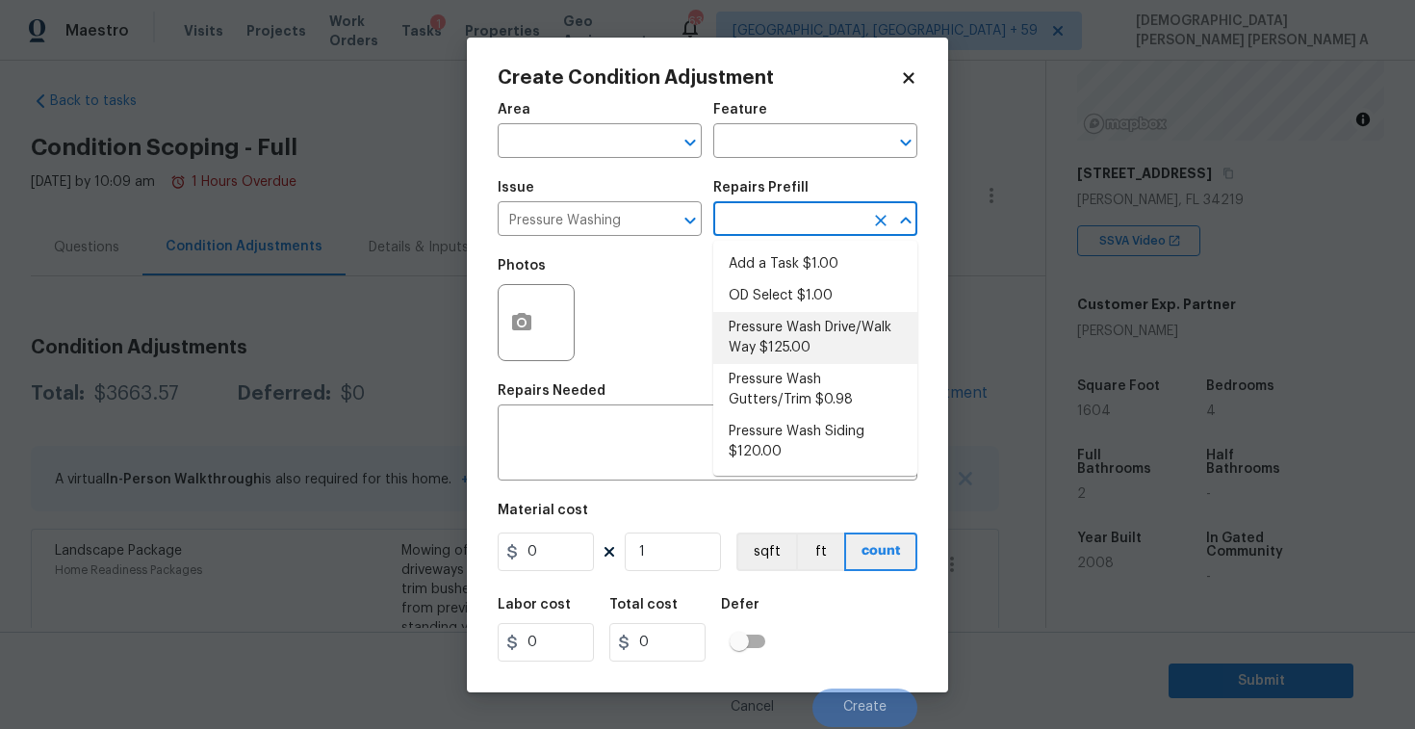
click at [780, 347] on li "Pressure Wash Drive/Walk Way $125.00" at bounding box center [815, 338] width 204 height 52
type input "Siding"
type textarea "Pressure wash the driveways/walkways as directed by the PM. Ensure that all deb…"
type input "125"
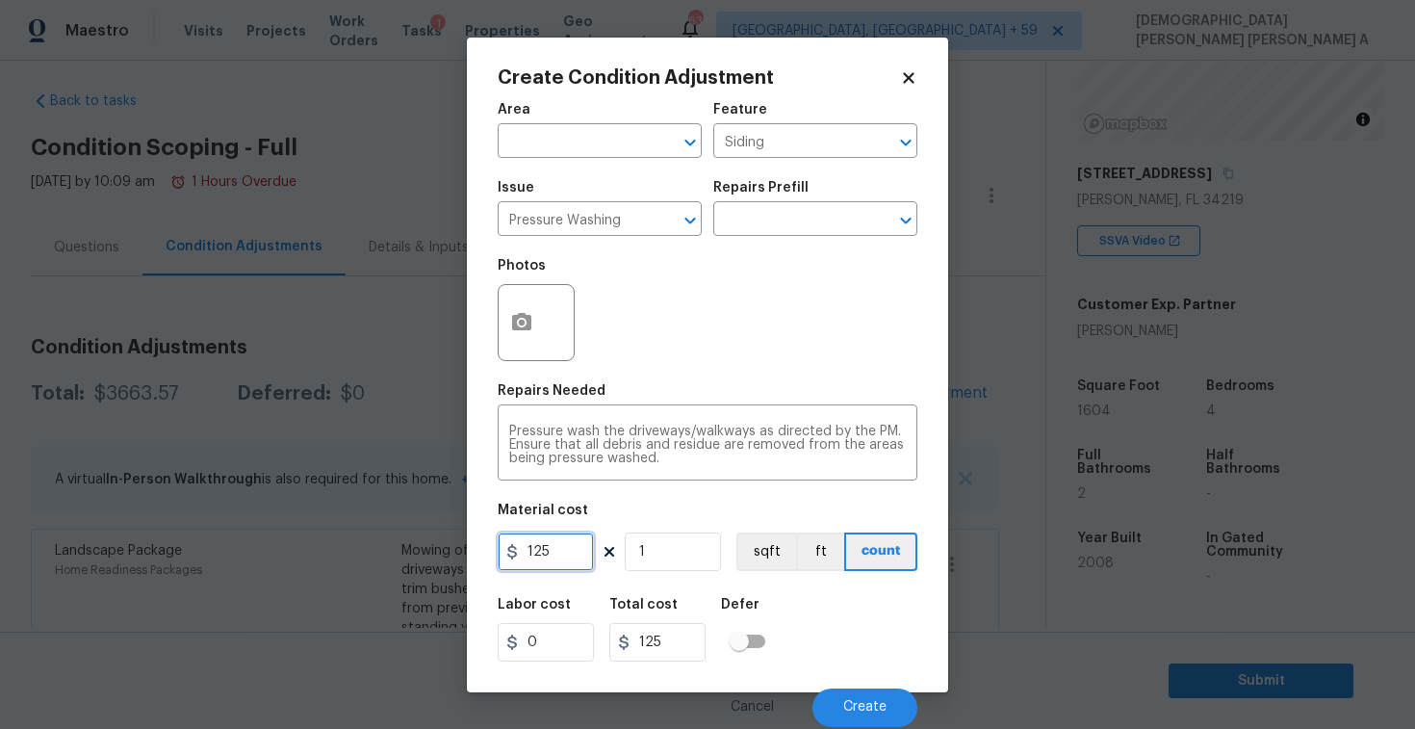
click at [556, 549] on input "125" at bounding box center [546, 551] width 96 height 39
type input "200"
click at [882, 703] on span "Create" at bounding box center [864, 707] width 43 height 14
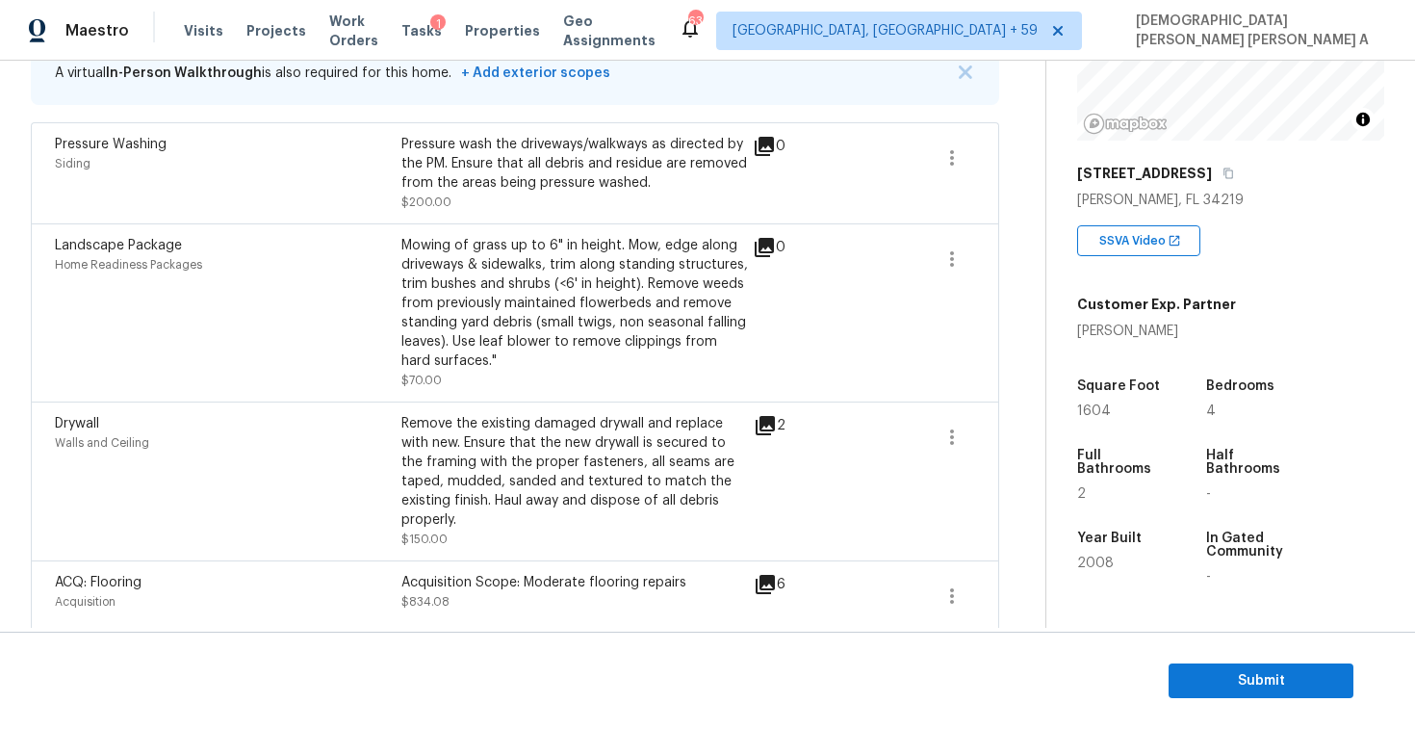
scroll to position [311, 0]
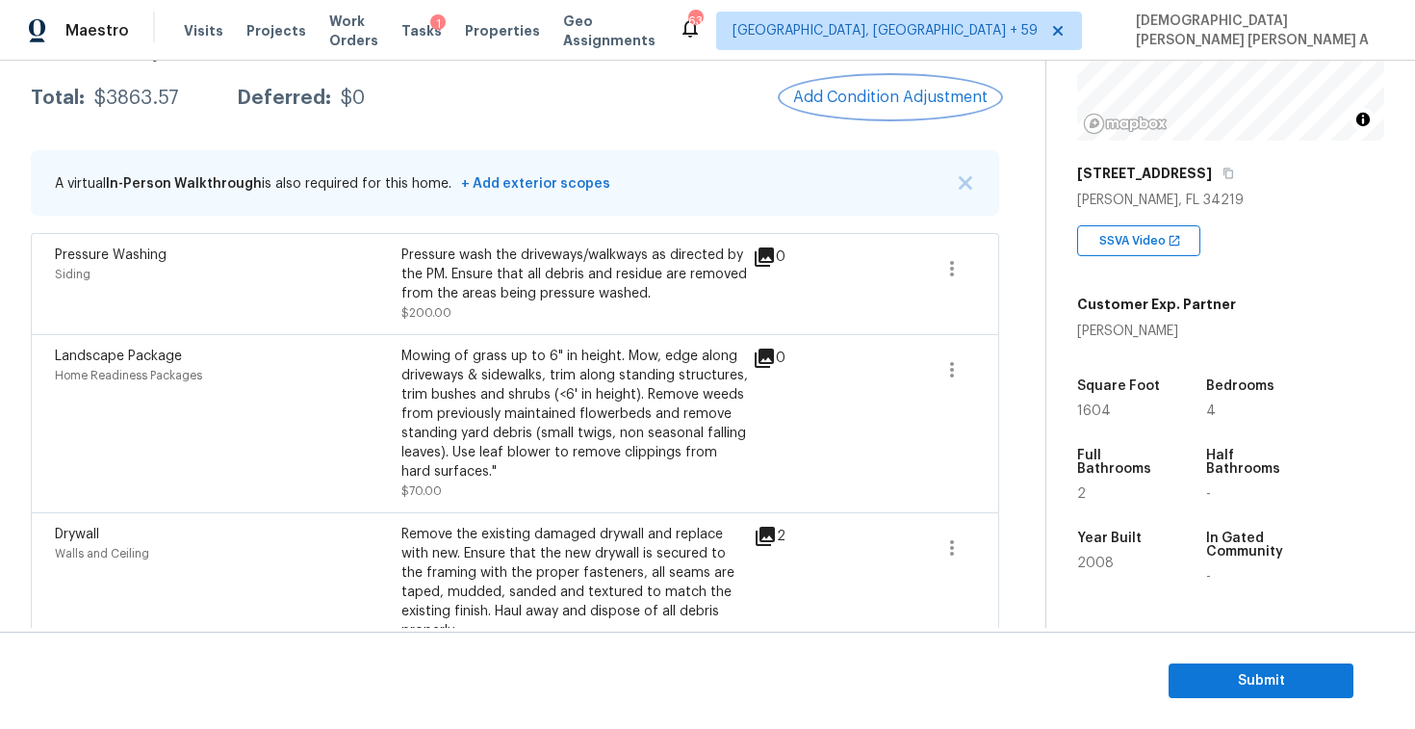
click at [881, 100] on span "Add Condition Adjustment" at bounding box center [890, 97] width 194 height 17
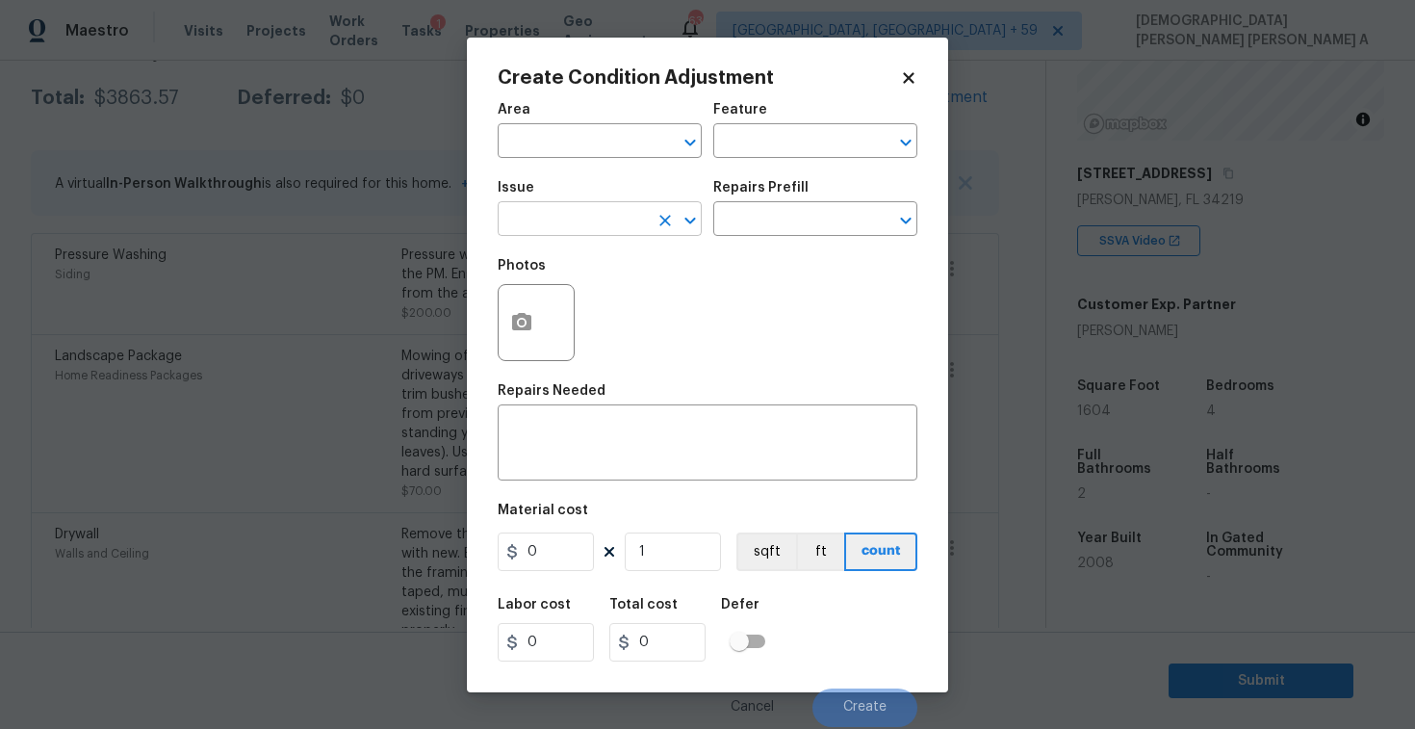
click at [580, 226] on input "text" at bounding box center [573, 221] width 150 height 30
click at [618, 318] on li "Debris/garbage on site" at bounding box center [600, 311] width 204 height 32
type input "Debris/garbage on site"
click at [788, 208] on input "text" at bounding box center [788, 221] width 150 height 30
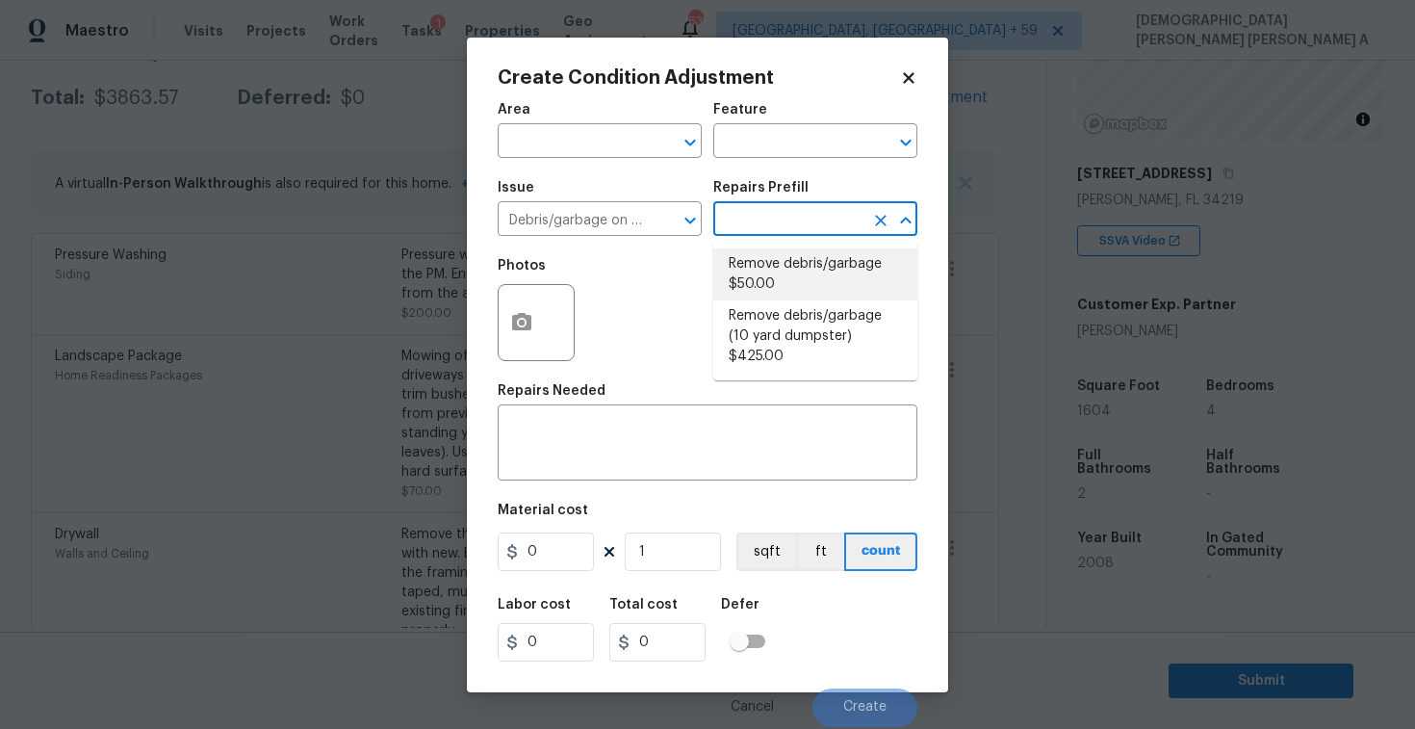
click at [759, 278] on li "Remove debris/garbage $50.00" at bounding box center [815, 274] width 204 height 52
type textarea "Remove, haul off, and properly dispose of any debris left by seller to offsite …"
type input "50"
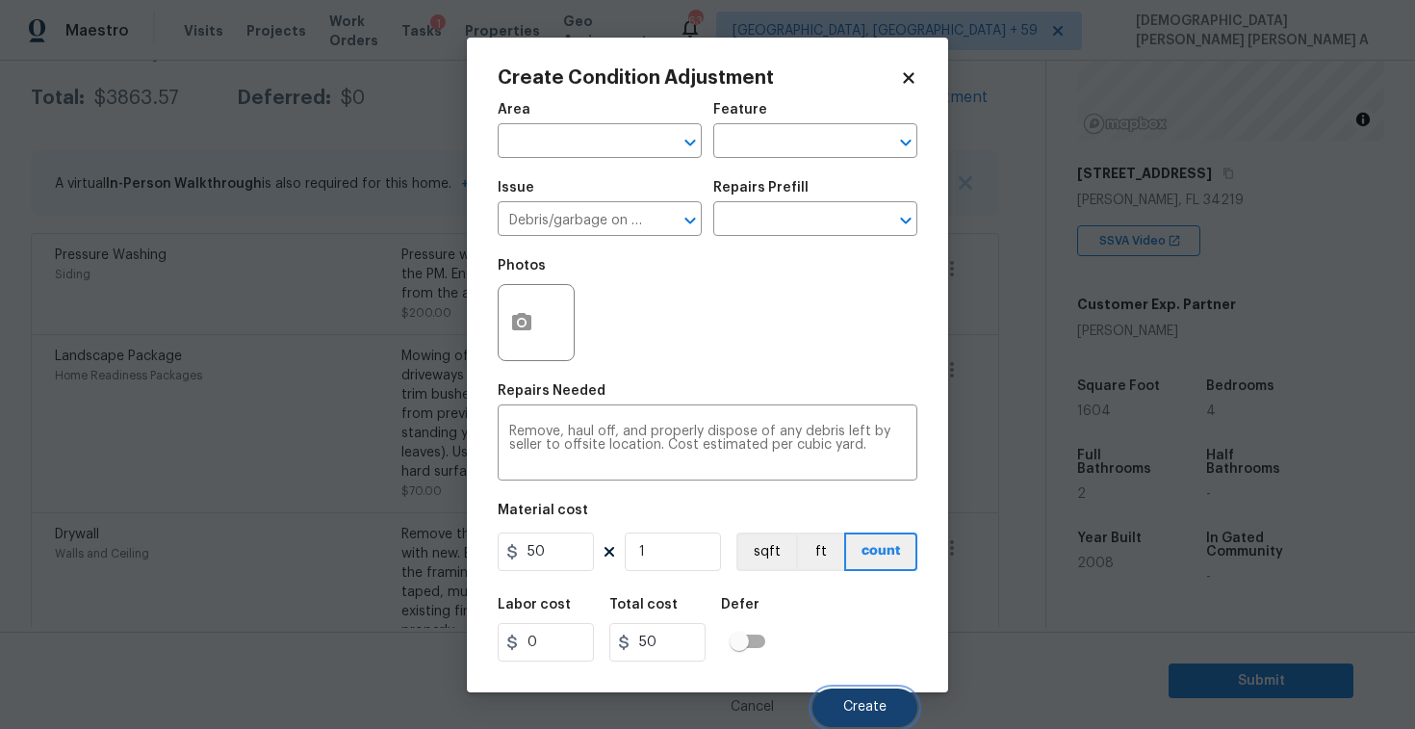
click at [883, 705] on span "Create" at bounding box center [864, 707] width 43 height 14
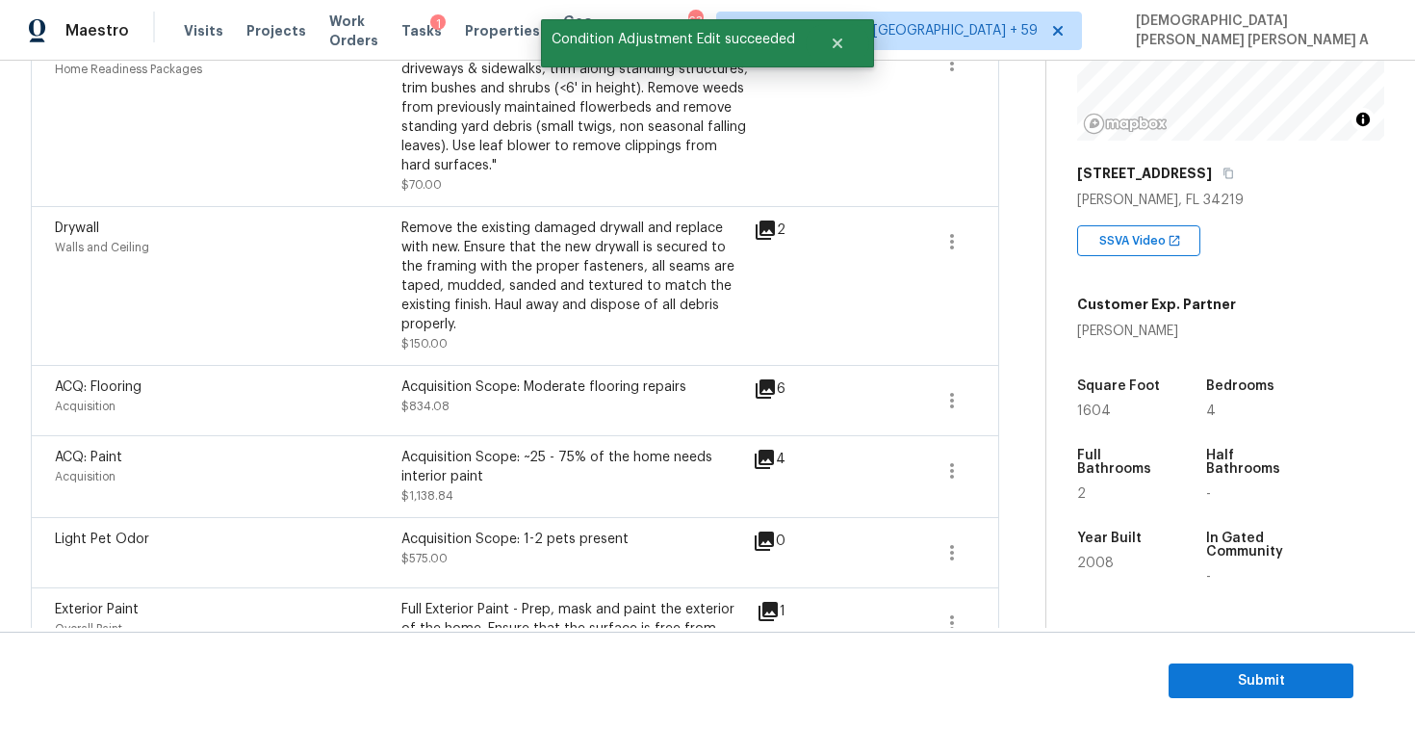
scroll to position [0, 0]
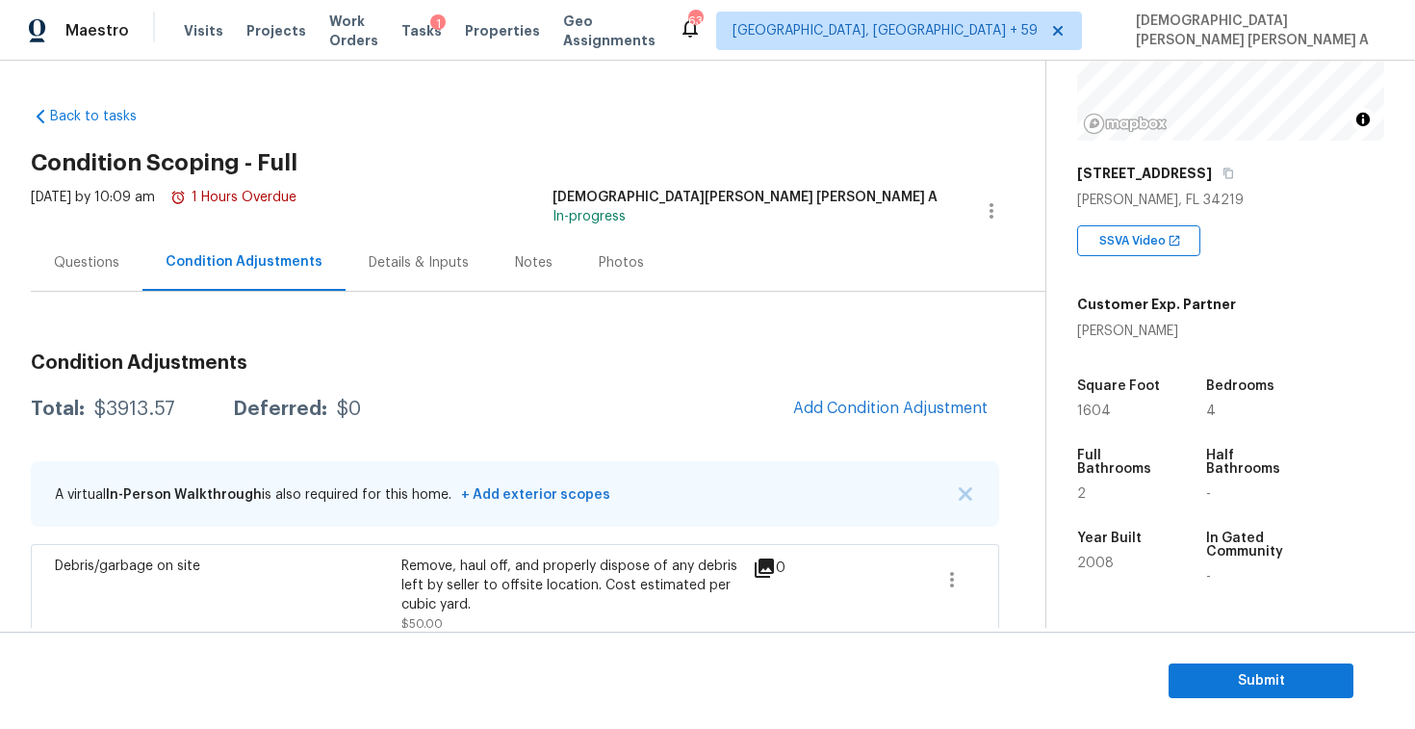
click at [865, 408] on span "Add Condition Adjustment" at bounding box center [890, 407] width 194 height 17
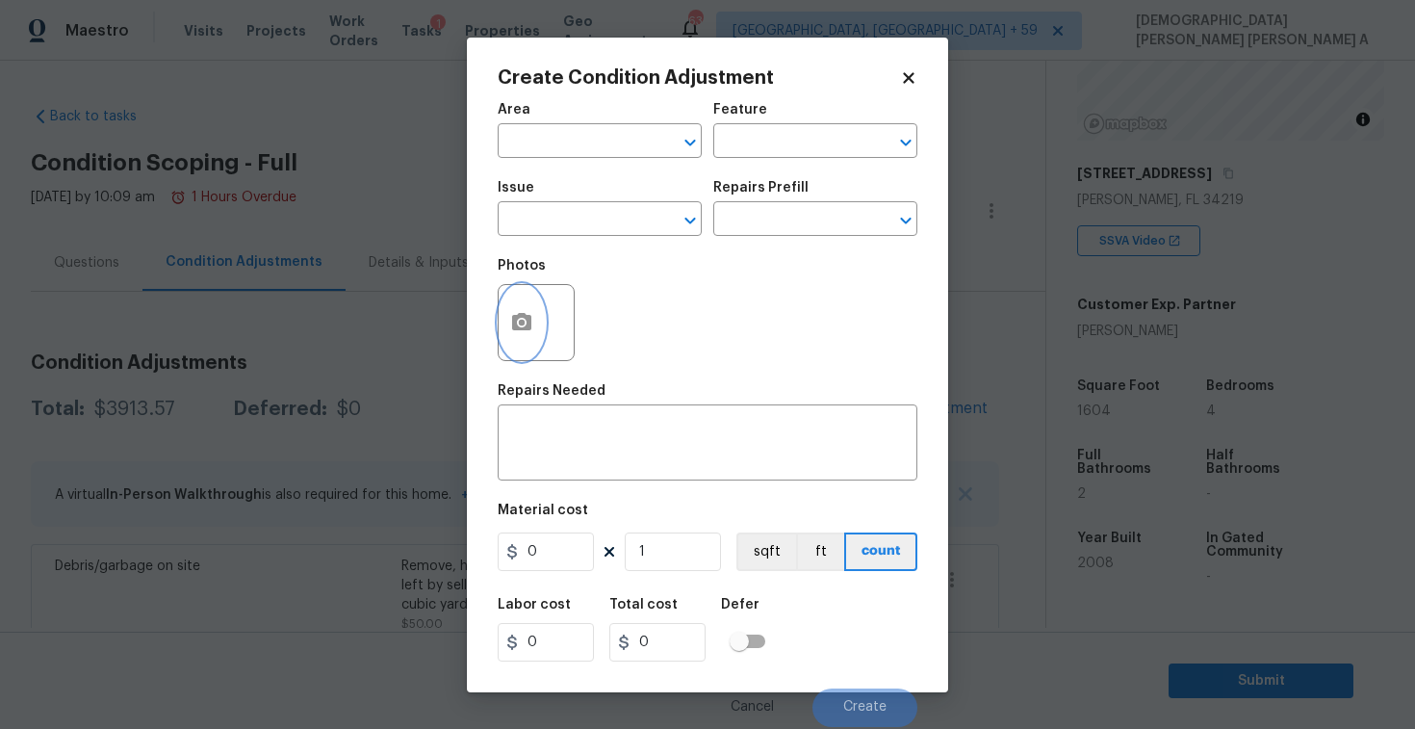
click at [537, 317] on button "button" at bounding box center [522, 322] width 46 height 75
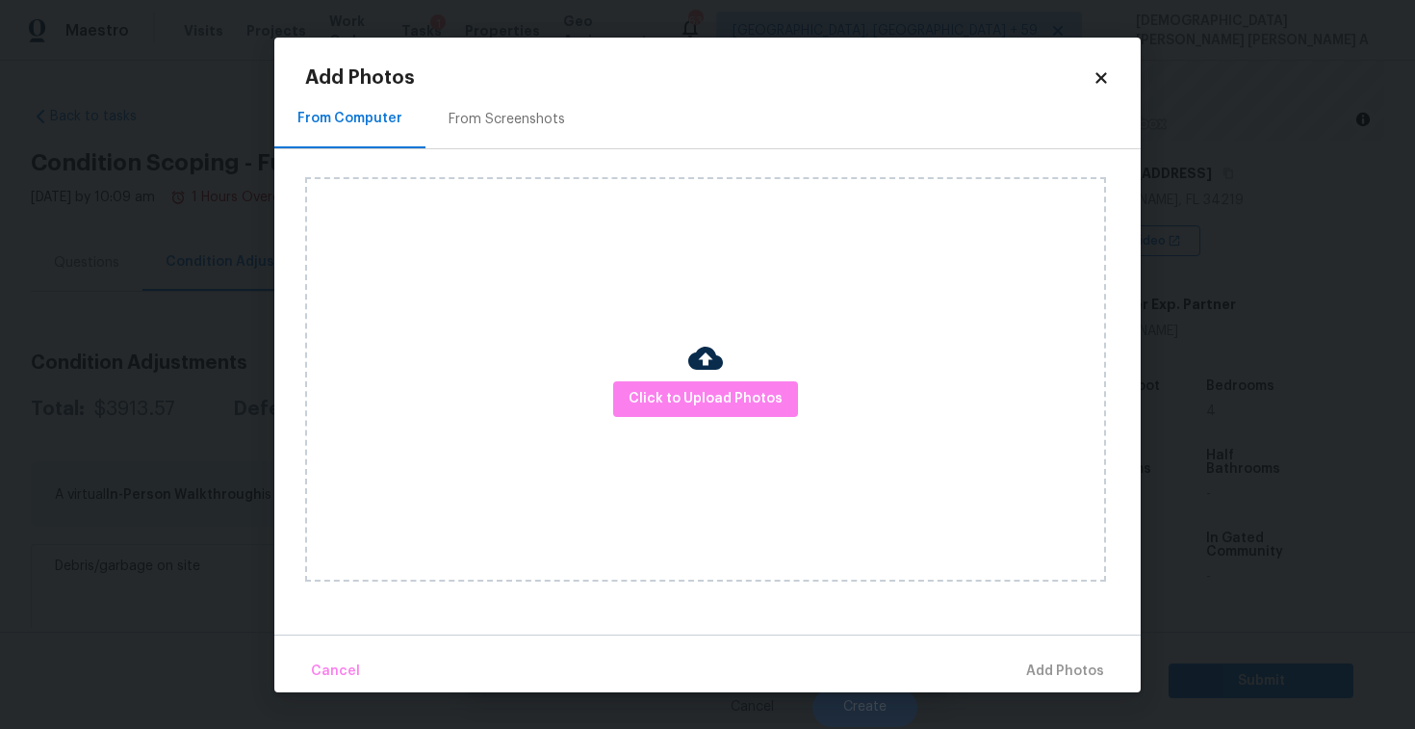
click at [482, 111] on div "From Screenshots" at bounding box center [507, 119] width 116 height 19
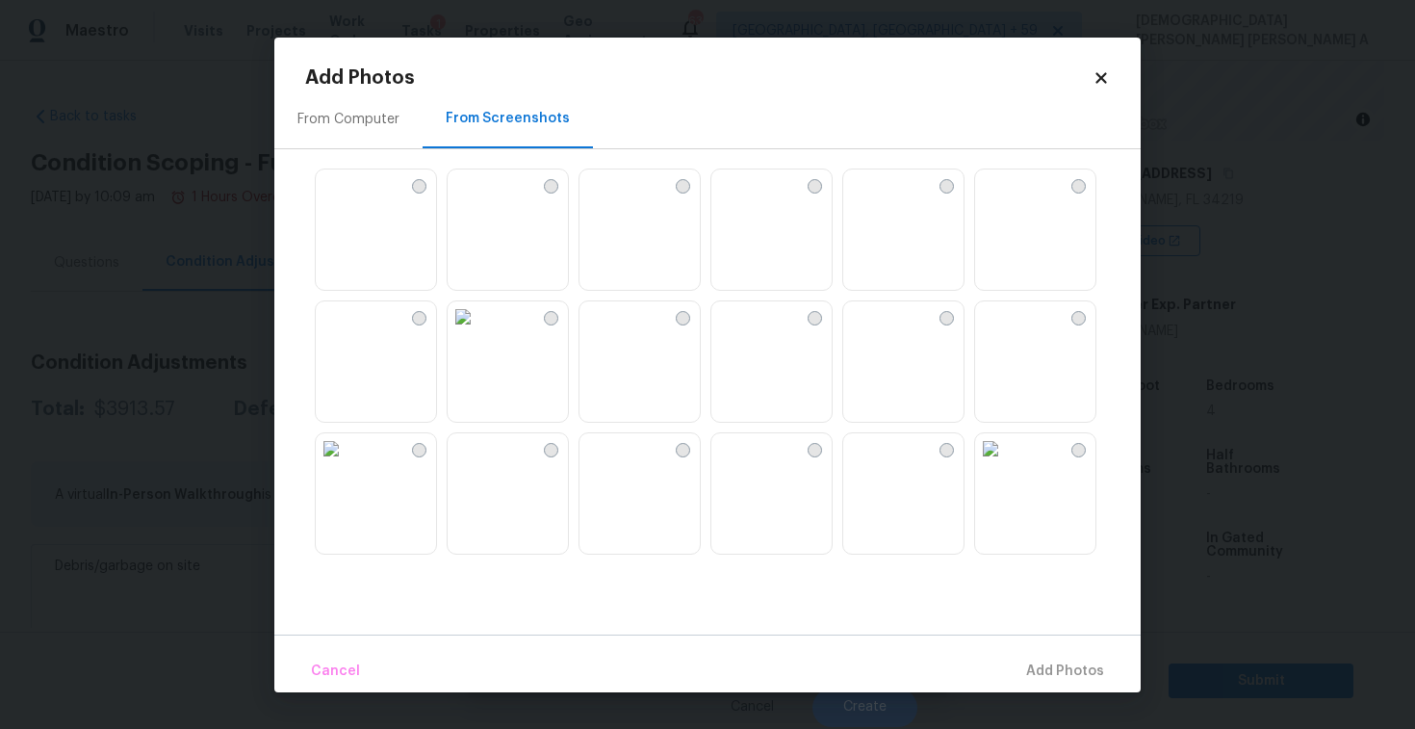
click at [1006, 332] on img at bounding box center [990, 316] width 31 height 31
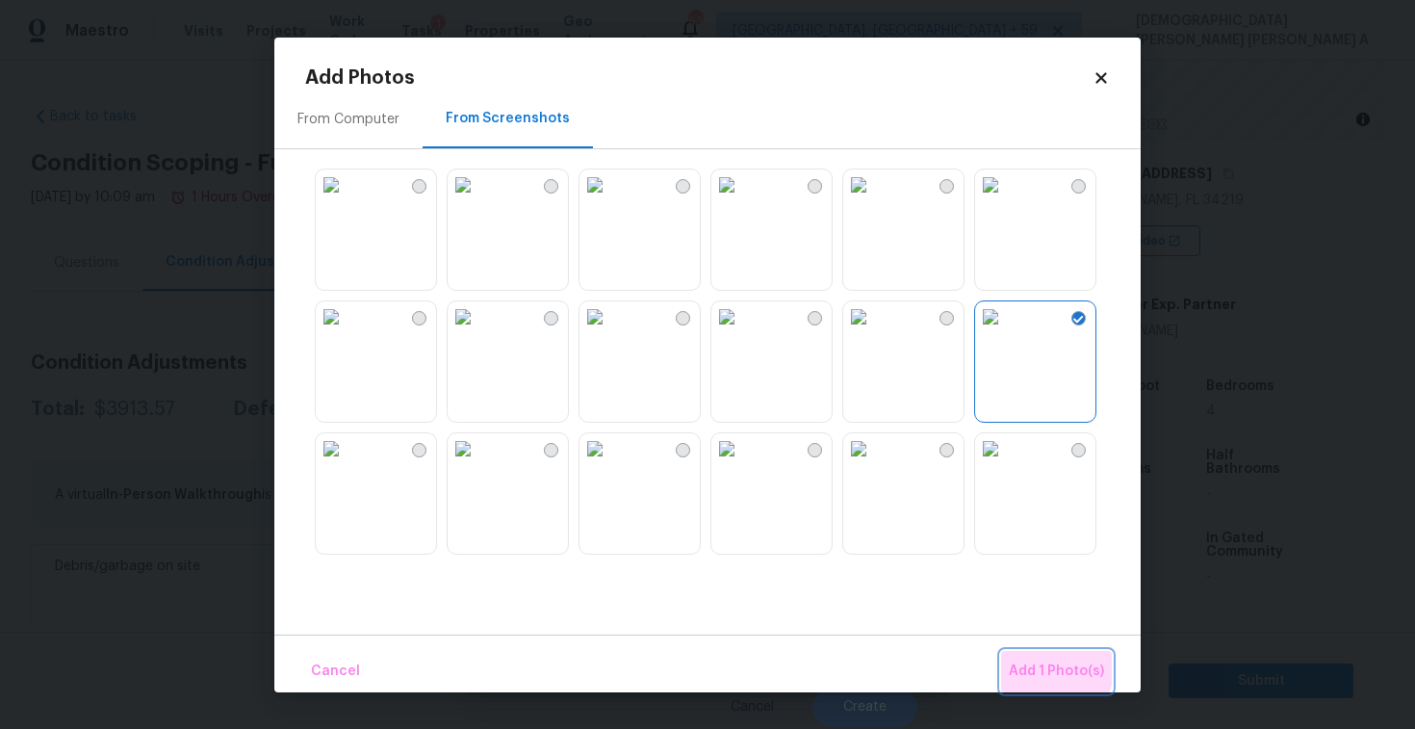
click at [1032, 665] on span "Add 1 Photo(s)" at bounding box center [1056, 671] width 95 height 24
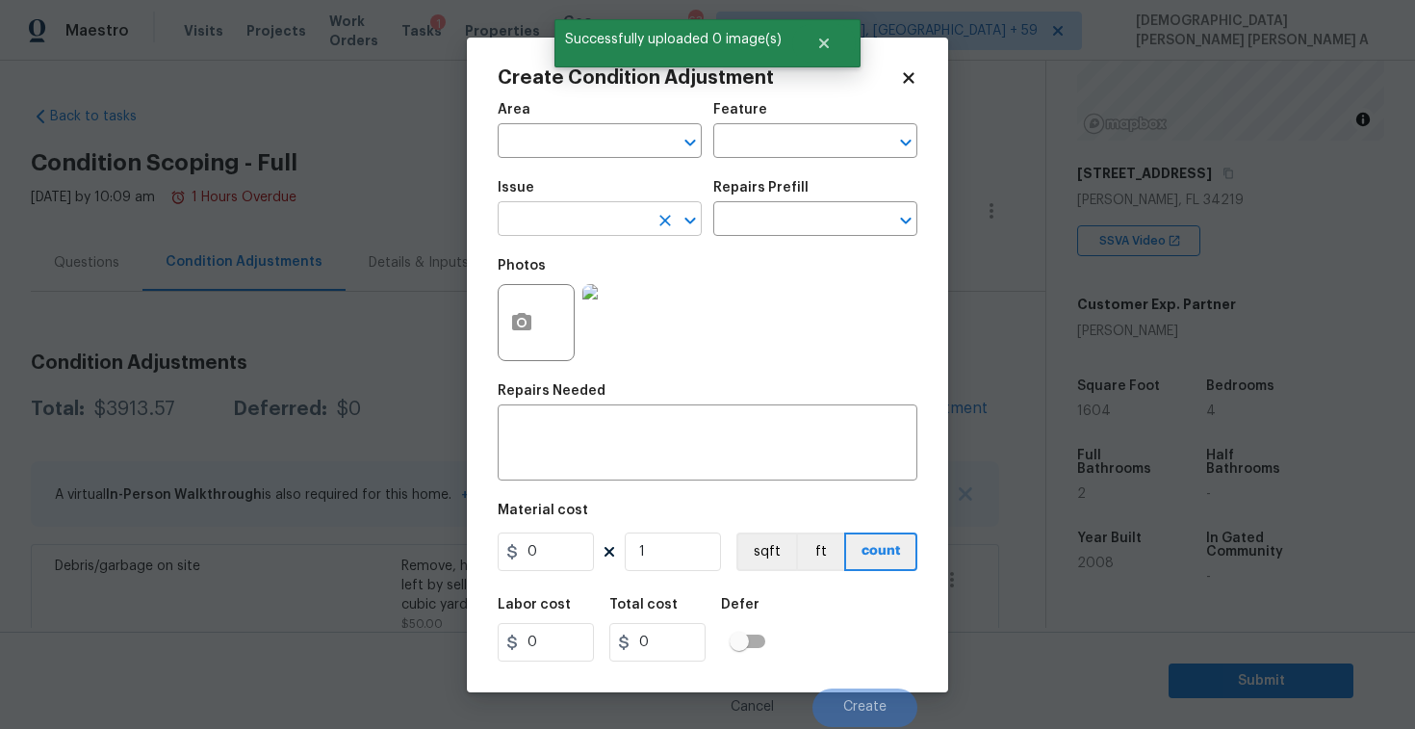
click at [552, 227] on input "text" at bounding box center [573, 221] width 150 height 30
click at [579, 310] on li "Siding" at bounding box center [600, 311] width 204 height 32
type input "Siding"
click at [801, 224] on input "text" at bounding box center [788, 221] width 150 height 30
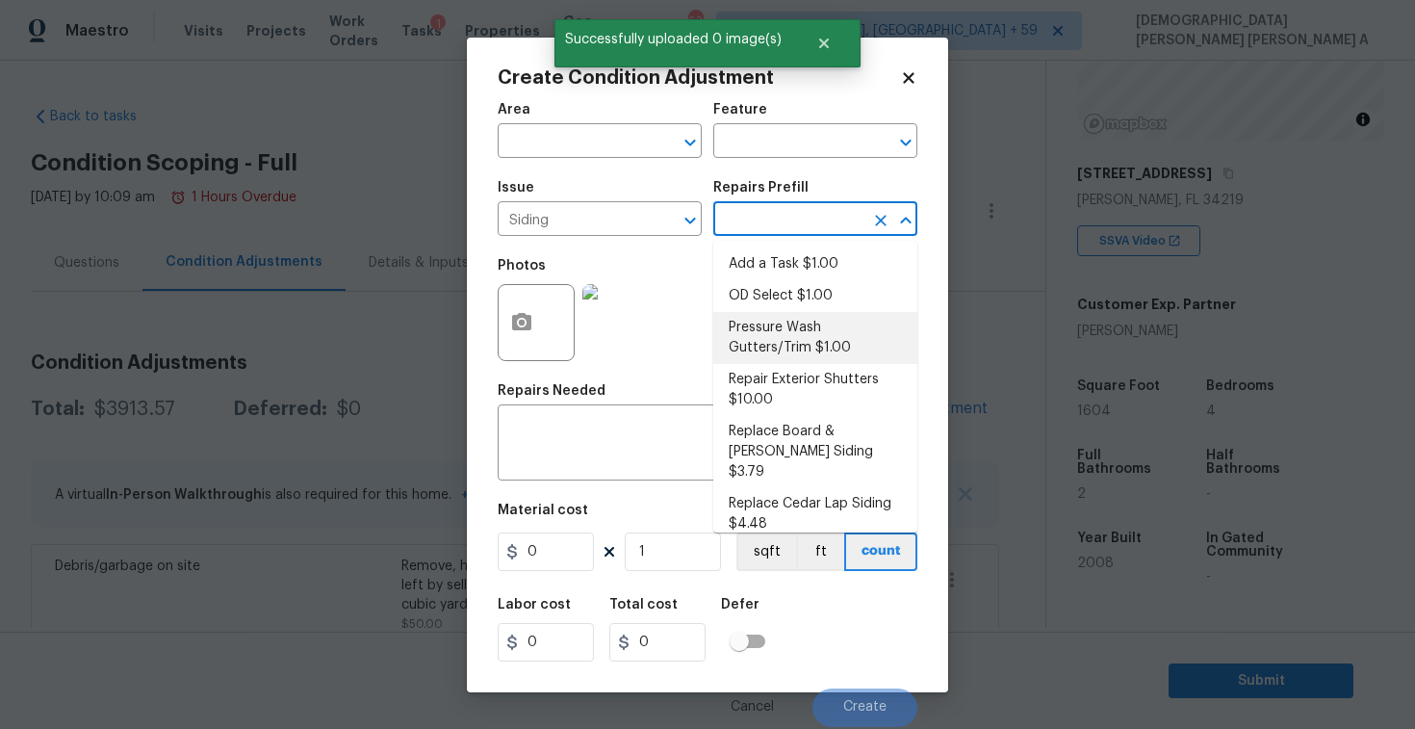
click at [777, 339] on li "Pressure Wash Gutters/Trim $1.00" at bounding box center [815, 338] width 204 height 52
type input "Siding"
type textarea "Protect areas as needed for pressure washing. Pressure wash the gutters and tri…"
type input "1"
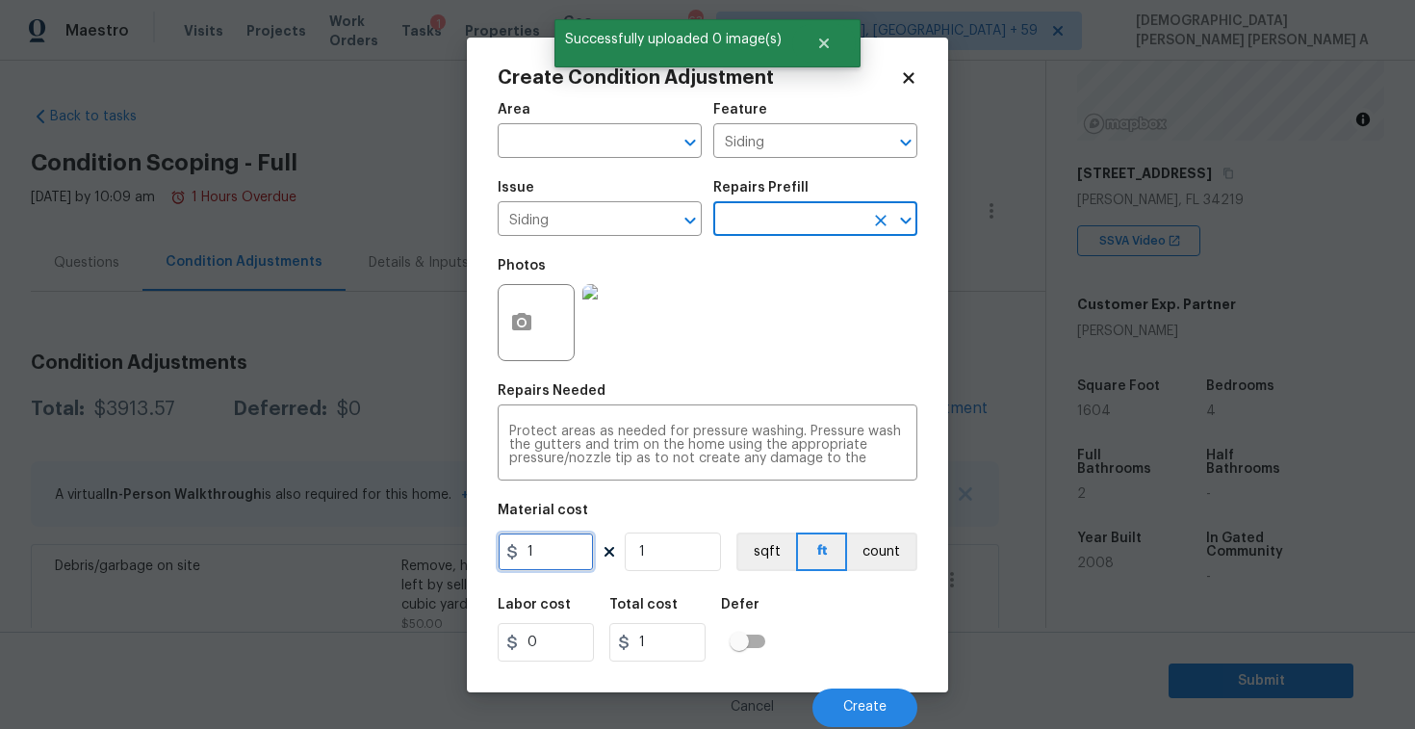
click at [568, 556] on input "1" at bounding box center [546, 551] width 96 height 39
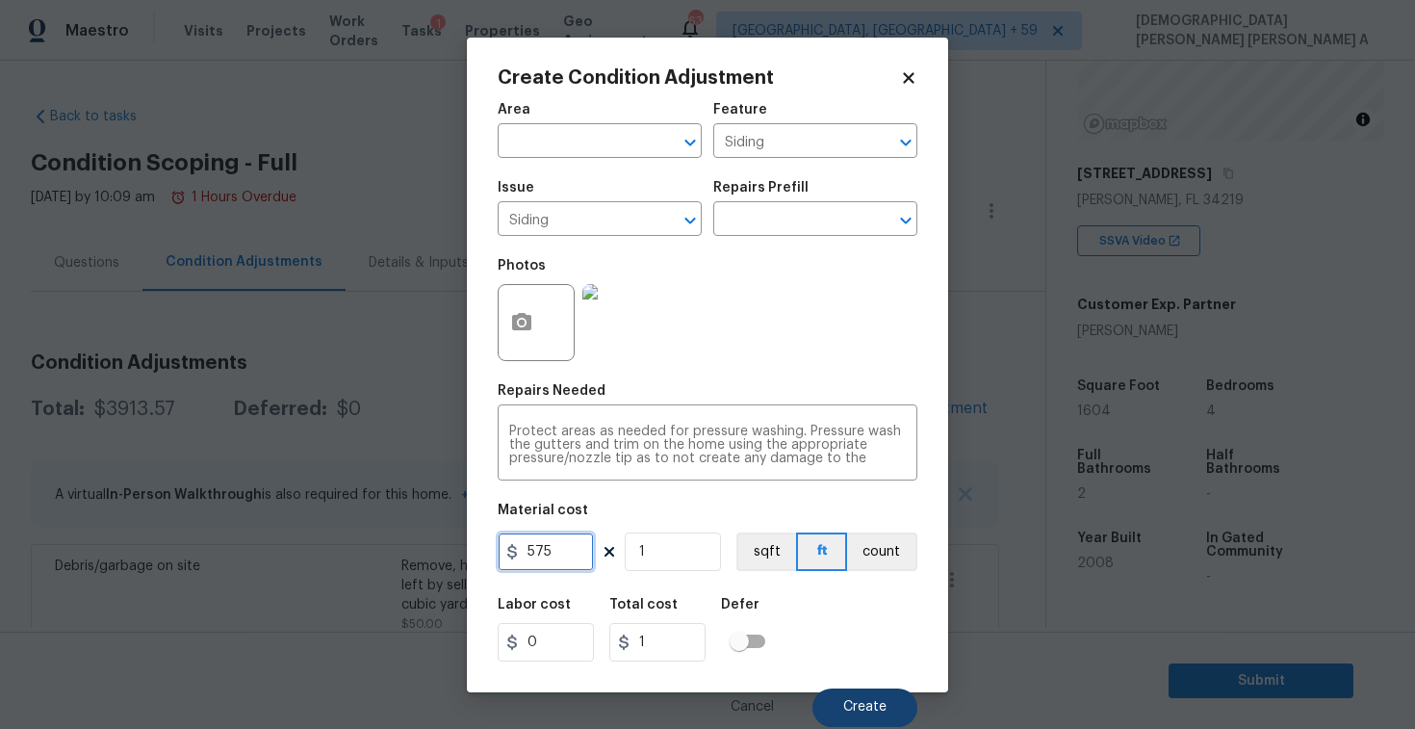
type input "575"
click at [864, 706] on span "Create" at bounding box center [864, 707] width 43 height 14
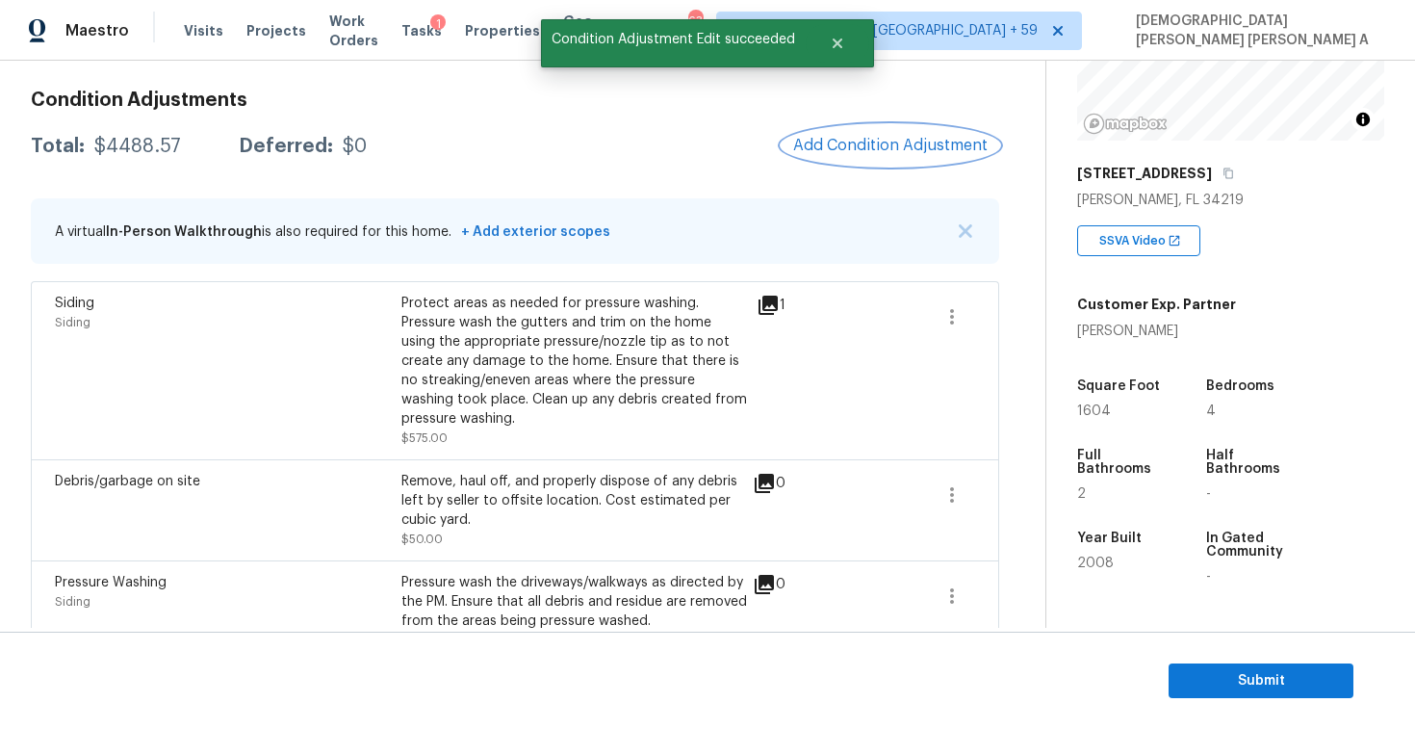
scroll to position [253, 0]
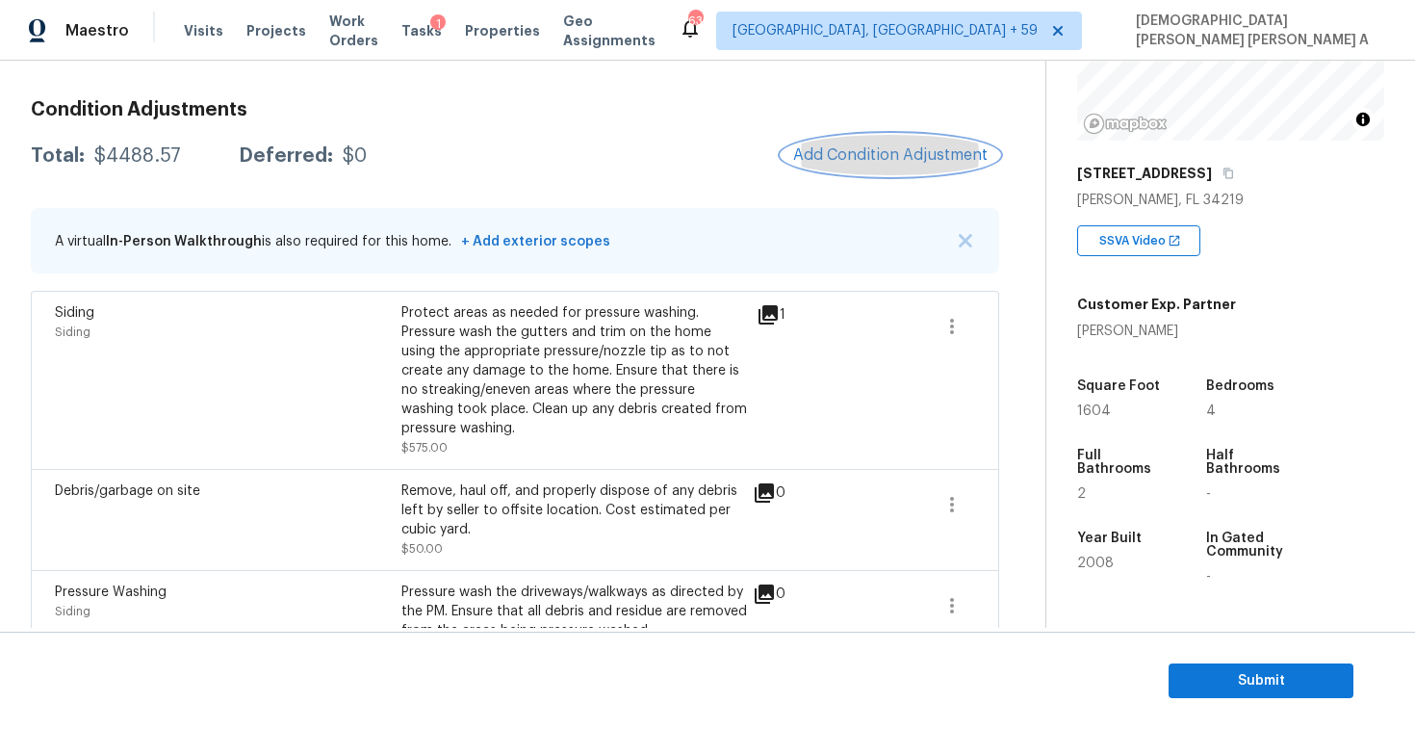
click at [889, 135] on button "Add Condition Adjustment" at bounding box center [891, 155] width 218 height 40
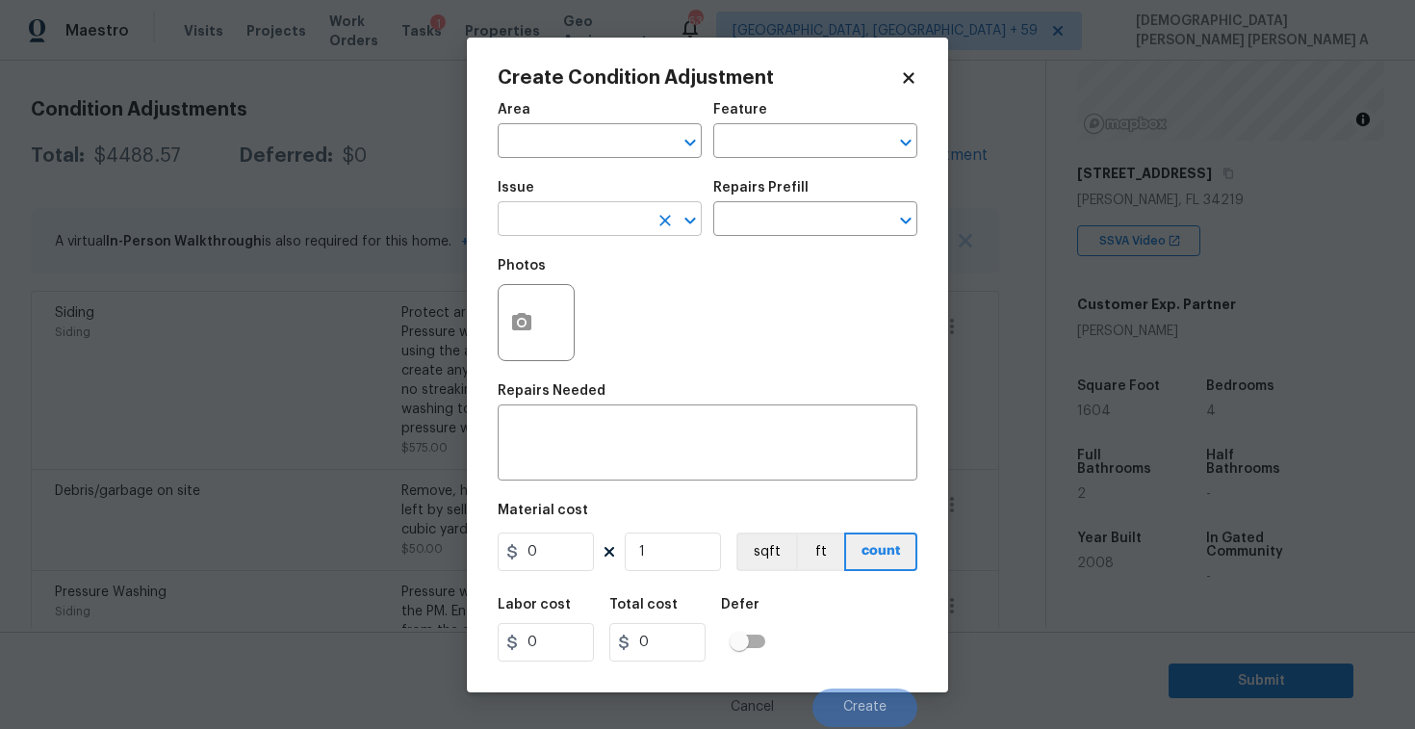
click at [549, 219] on input "text" at bounding box center [573, 221] width 150 height 30
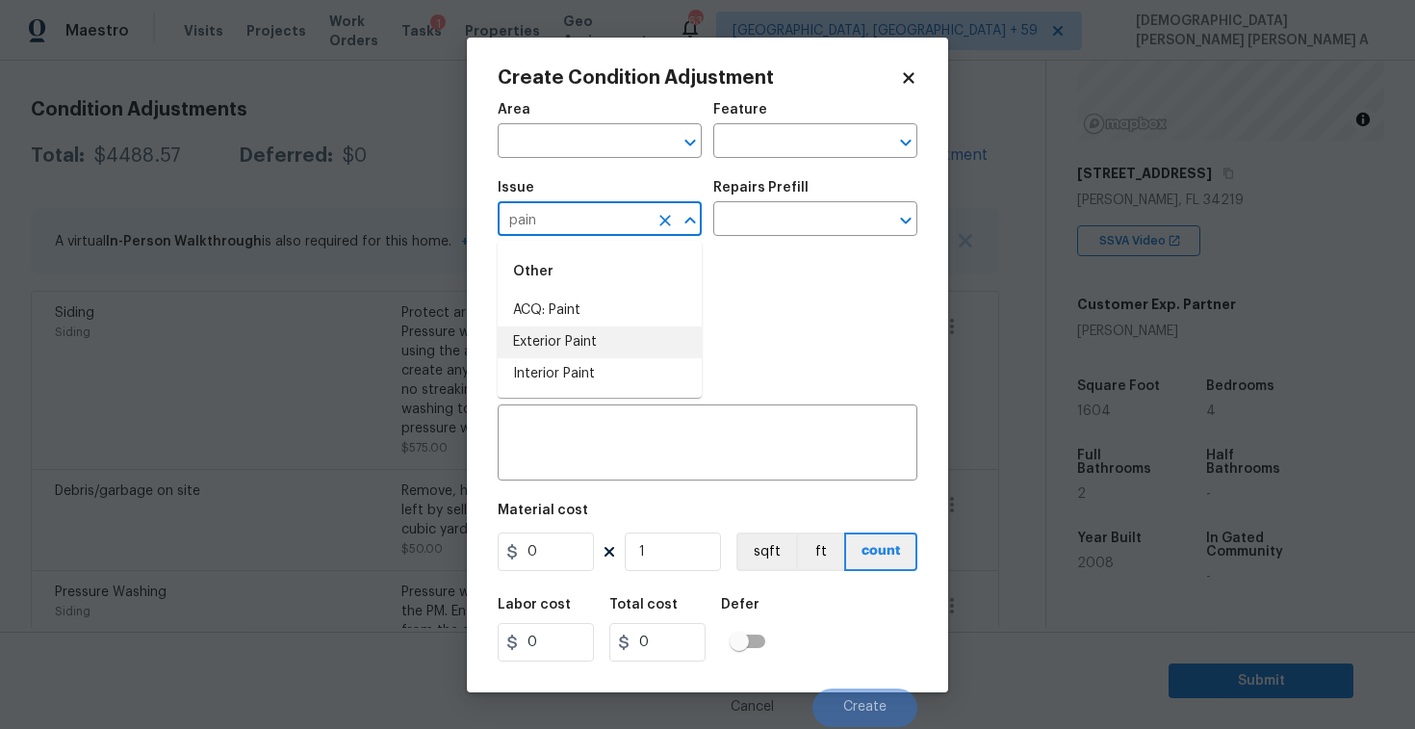
click at [565, 349] on li "Exterior Paint" at bounding box center [600, 342] width 204 height 32
type input "Exterior Paint"
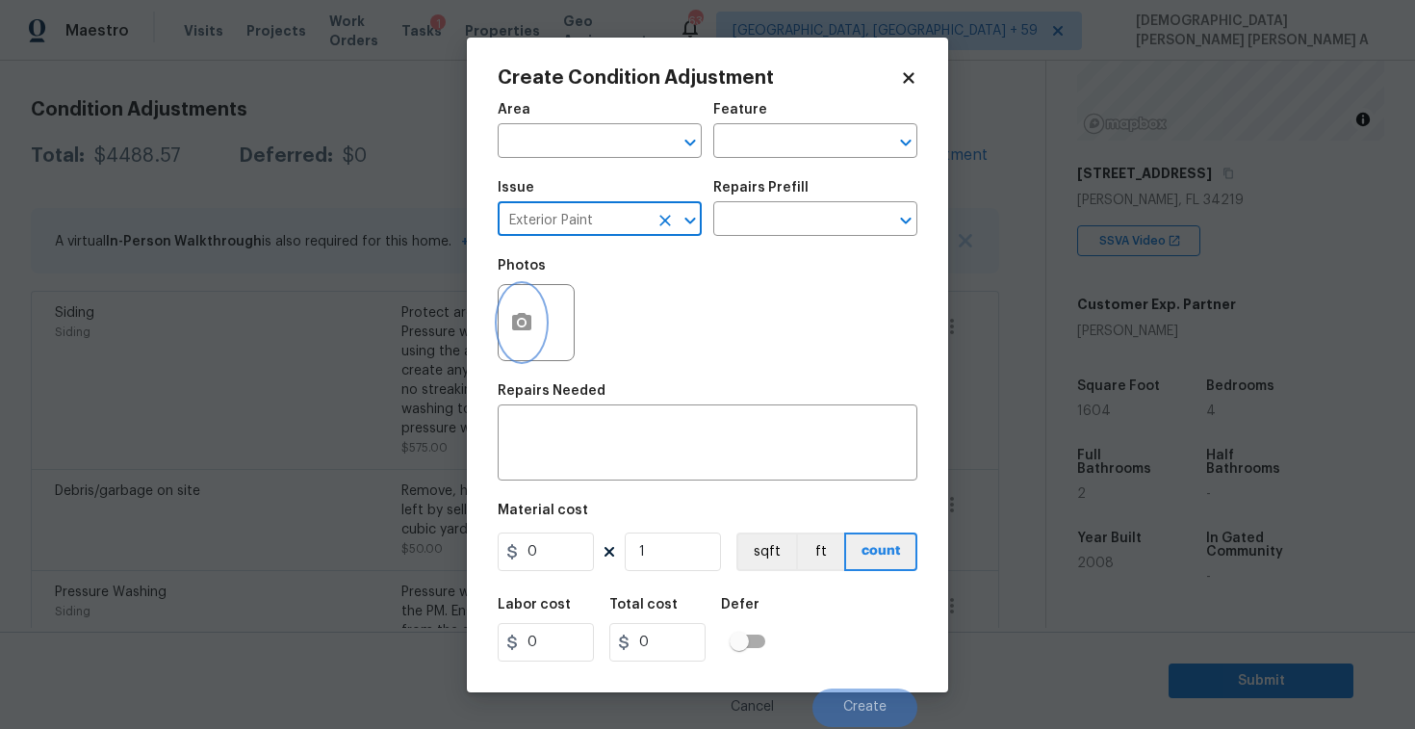
click at [505, 333] on button "button" at bounding box center [522, 322] width 46 height 75
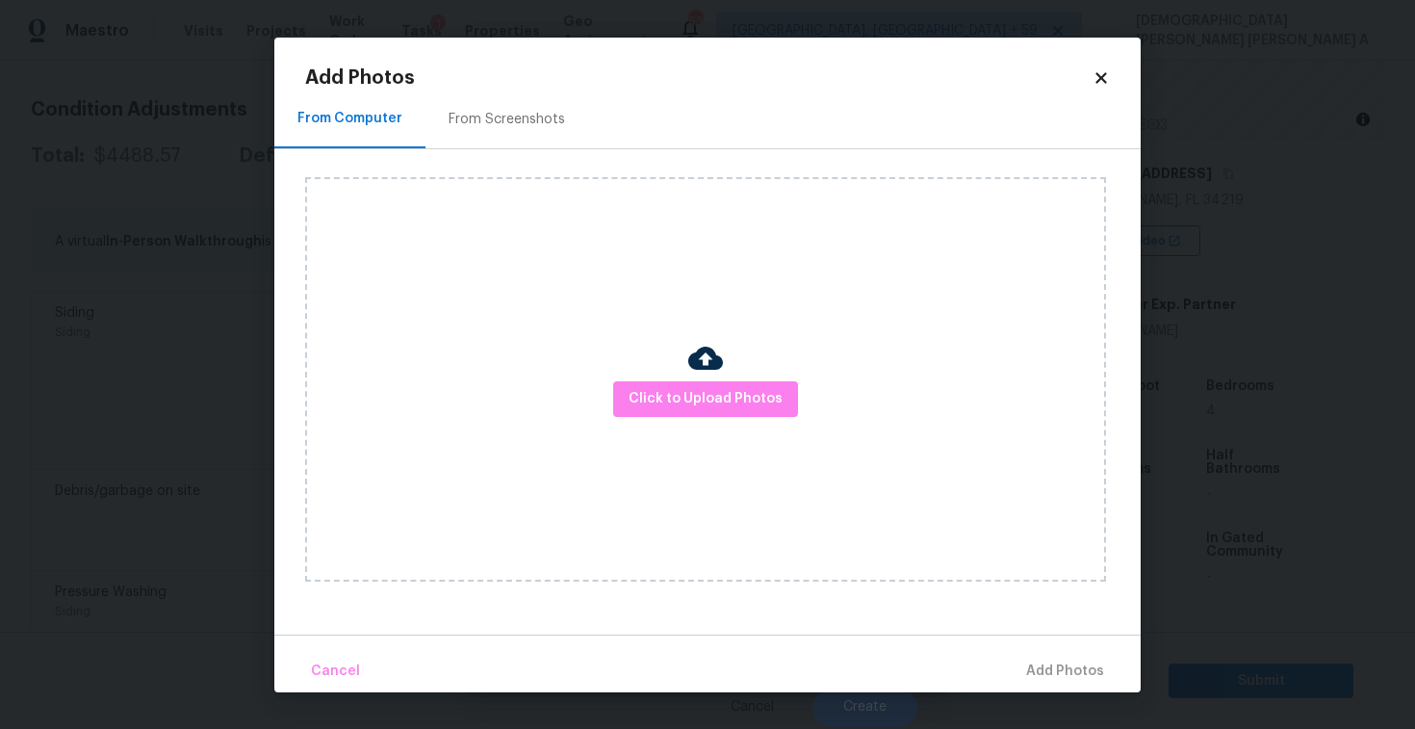
click at [504, 145] on div "From Screenshots" at bounding box center [506, 119] width 163 height 57
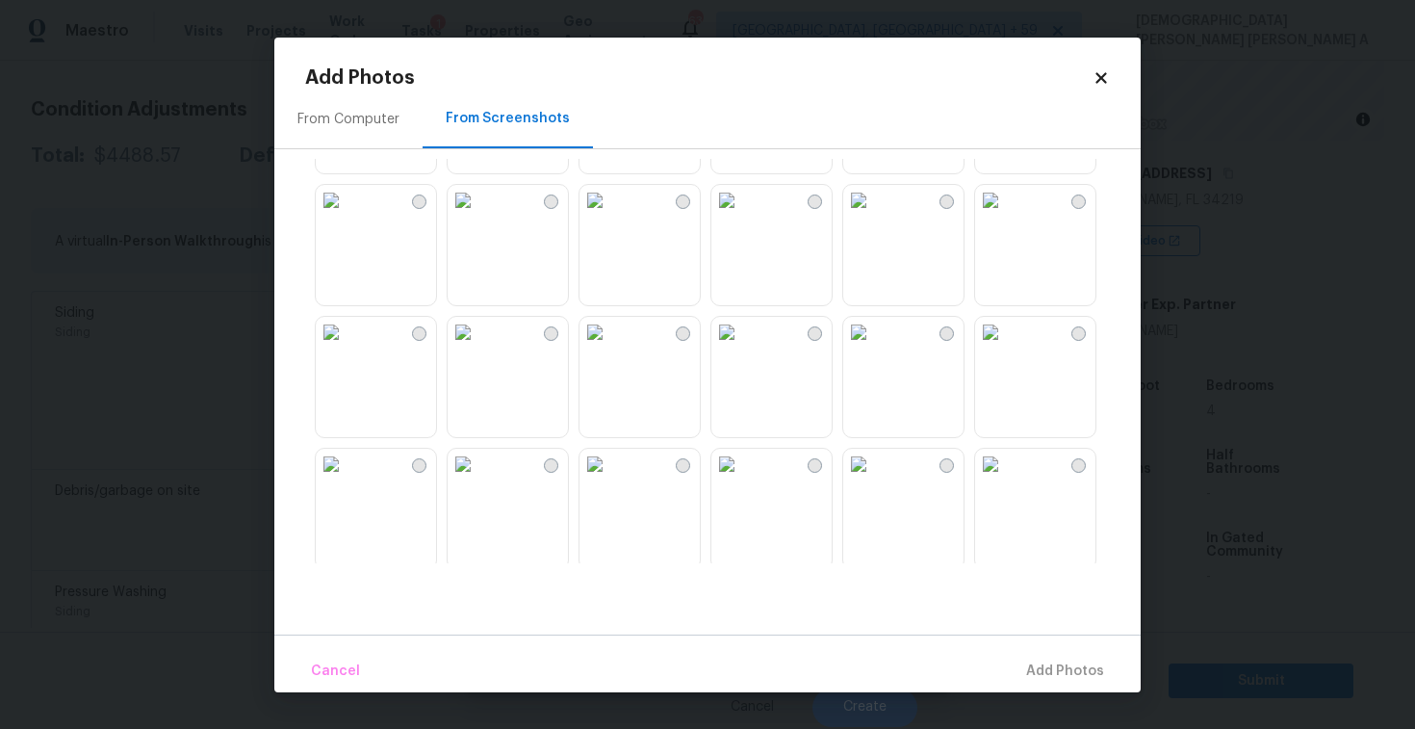
scroll to position [117, 0]
click at [874, 347] on img at bounding box center [858, 331] width 31 height 31
click at [874, 478] on img at bounding box center [858, 463] width 31 height 31
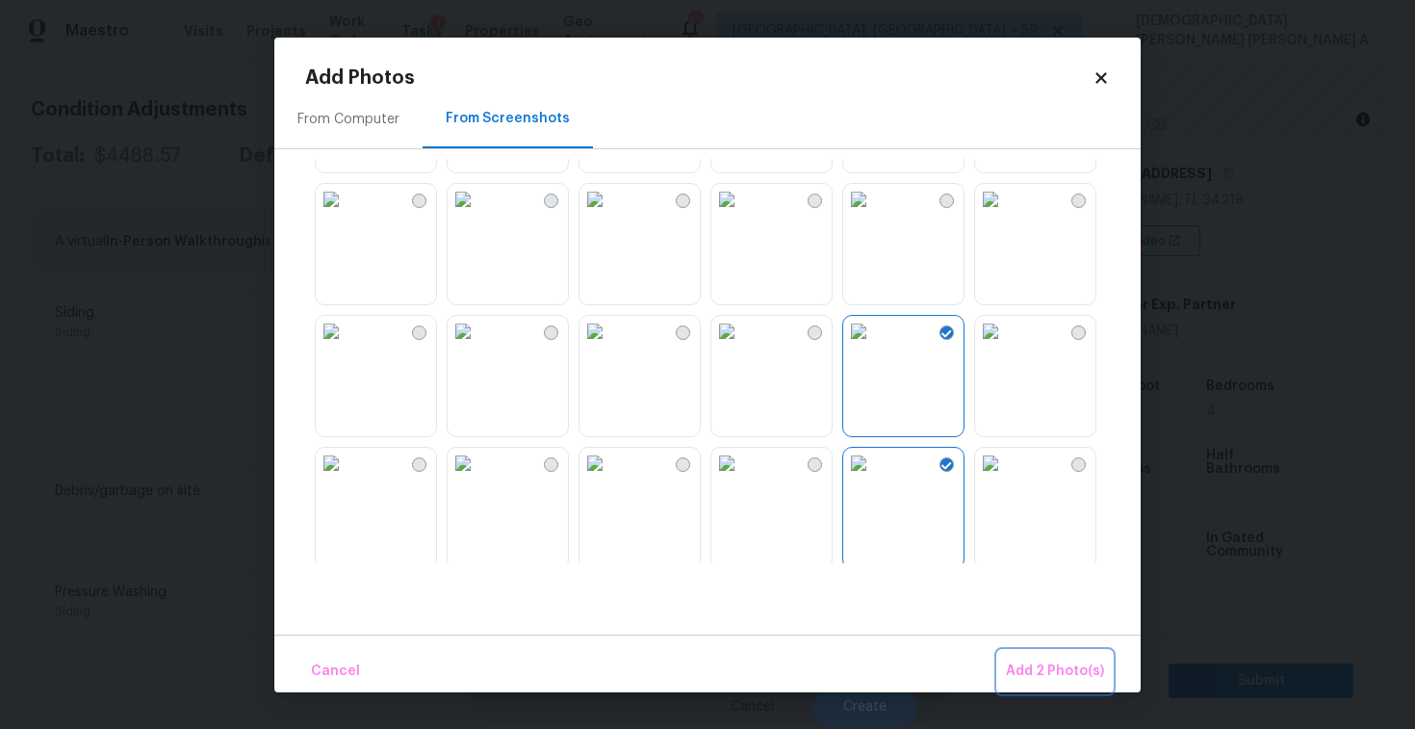
click at [1052, 665] on span "Add 2 Photo(s)" at bounding box center [1055, 671] width 98 height 24
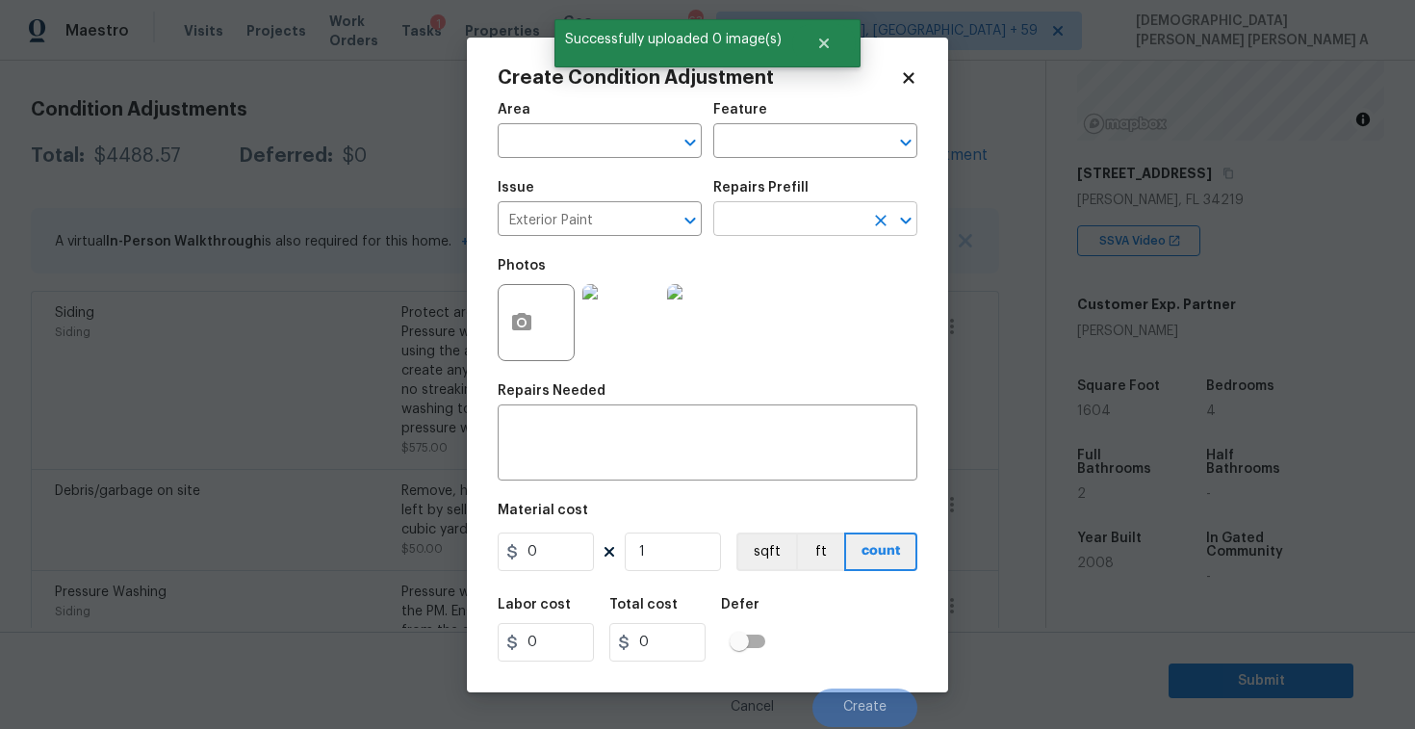
click at [785, 219] on input "text" at bounding box center [788, 221] width 150 height 30
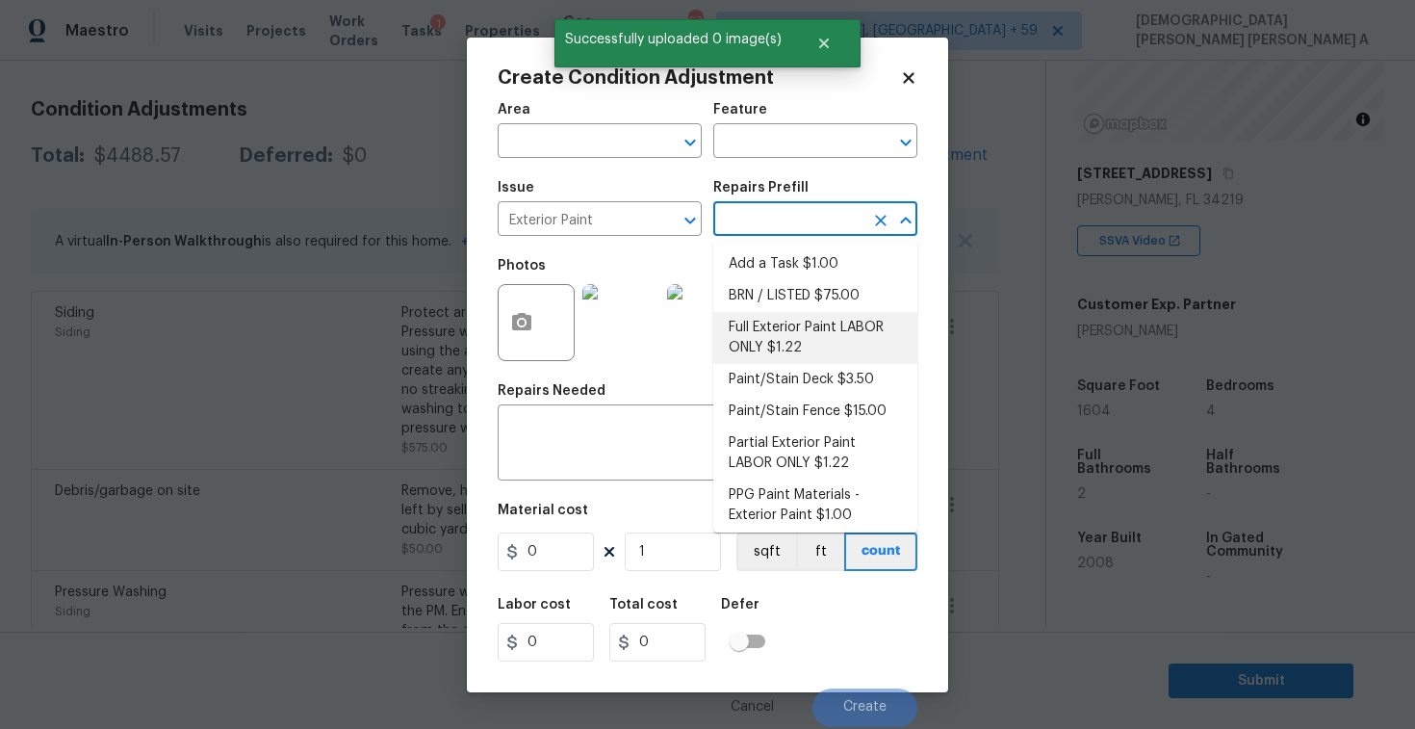
click at [784, 321] on li "Full Exterior Paint LABOR ONLY $1.22" at bounding box center [815, 338] width 204 height 52
type input "Overall Paint"
type textarea "Full Exterior Paint - Prep, mask and paint the exterior of the home. Ensure tha…"
type input "1.22"
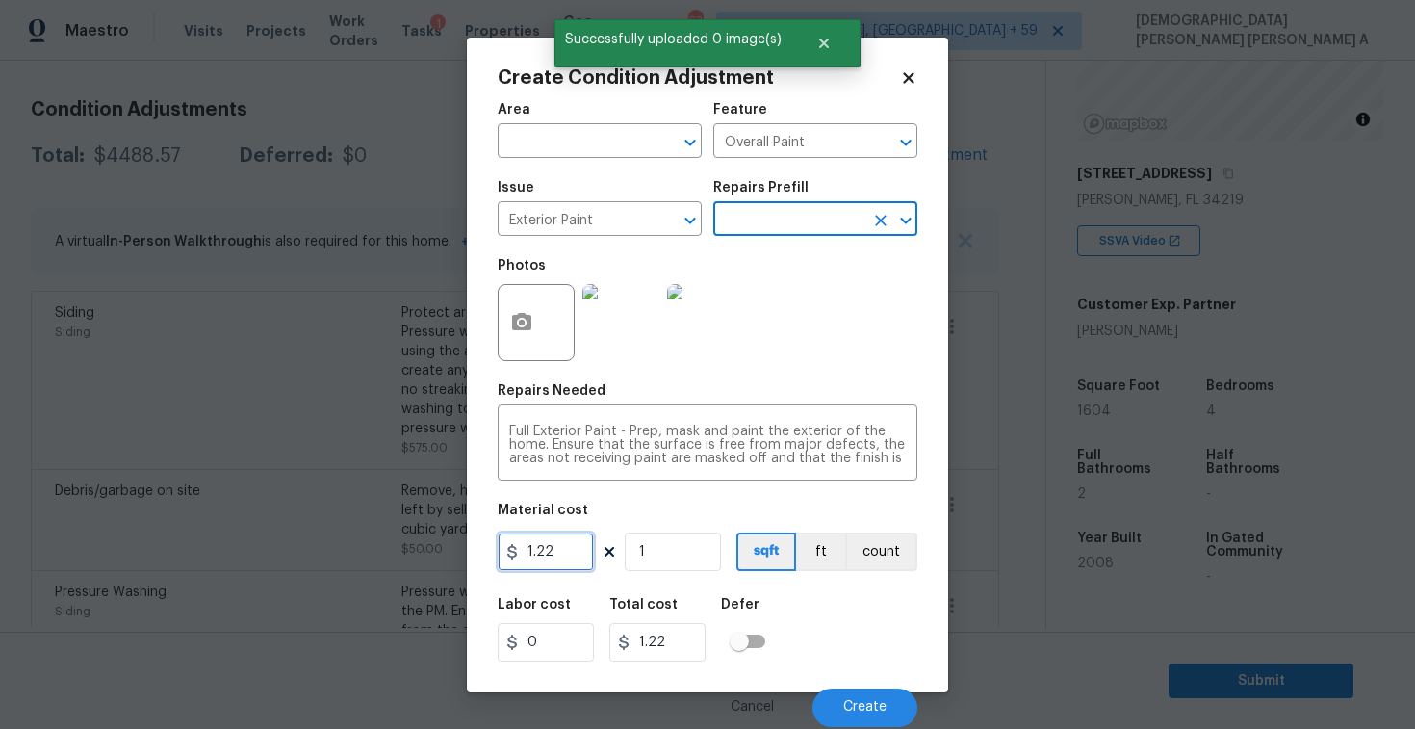
click at [556, 560] on input "1.22" at bounding box center [546, 551] width 96 height 39
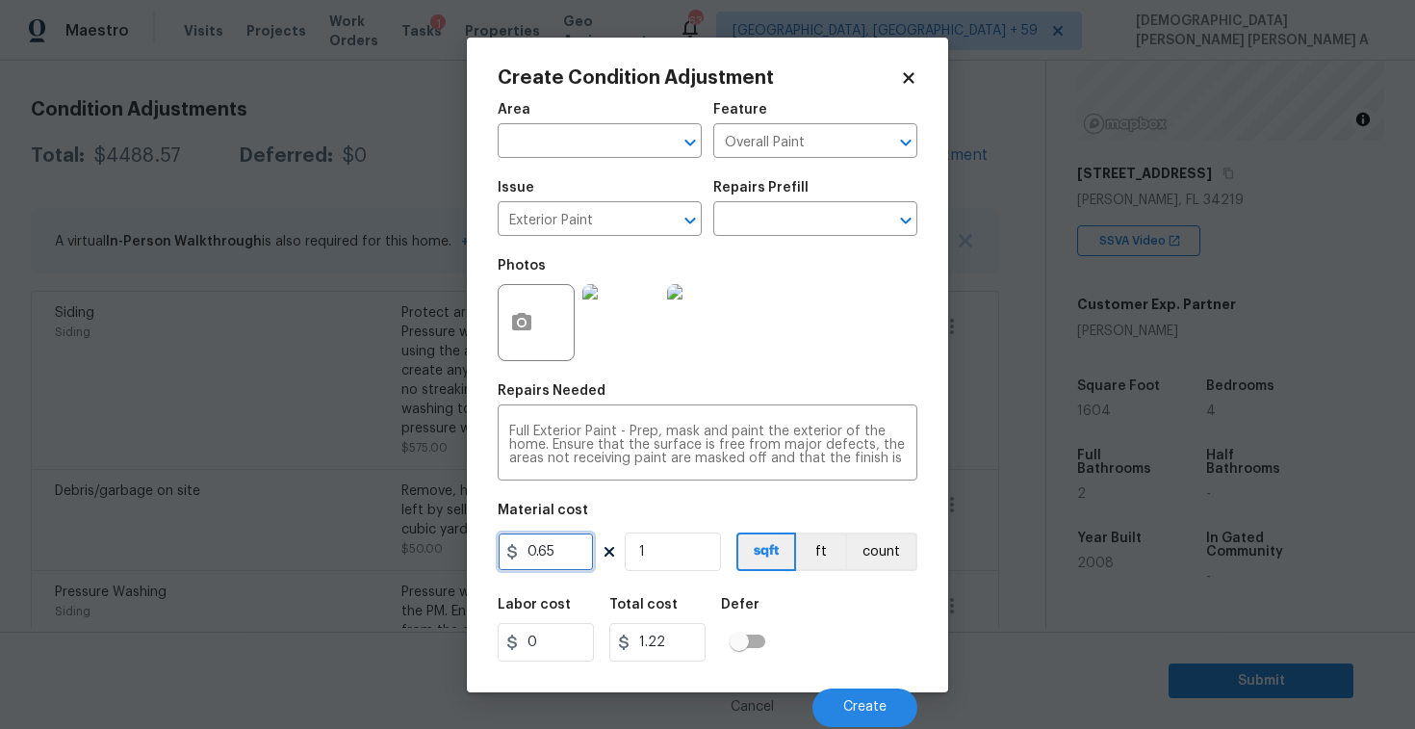
type input "0.65"
click at [702, 556] on input "1" at bounding box center [673, 551] width 96 height 39
type input "16"
type input "10.4"
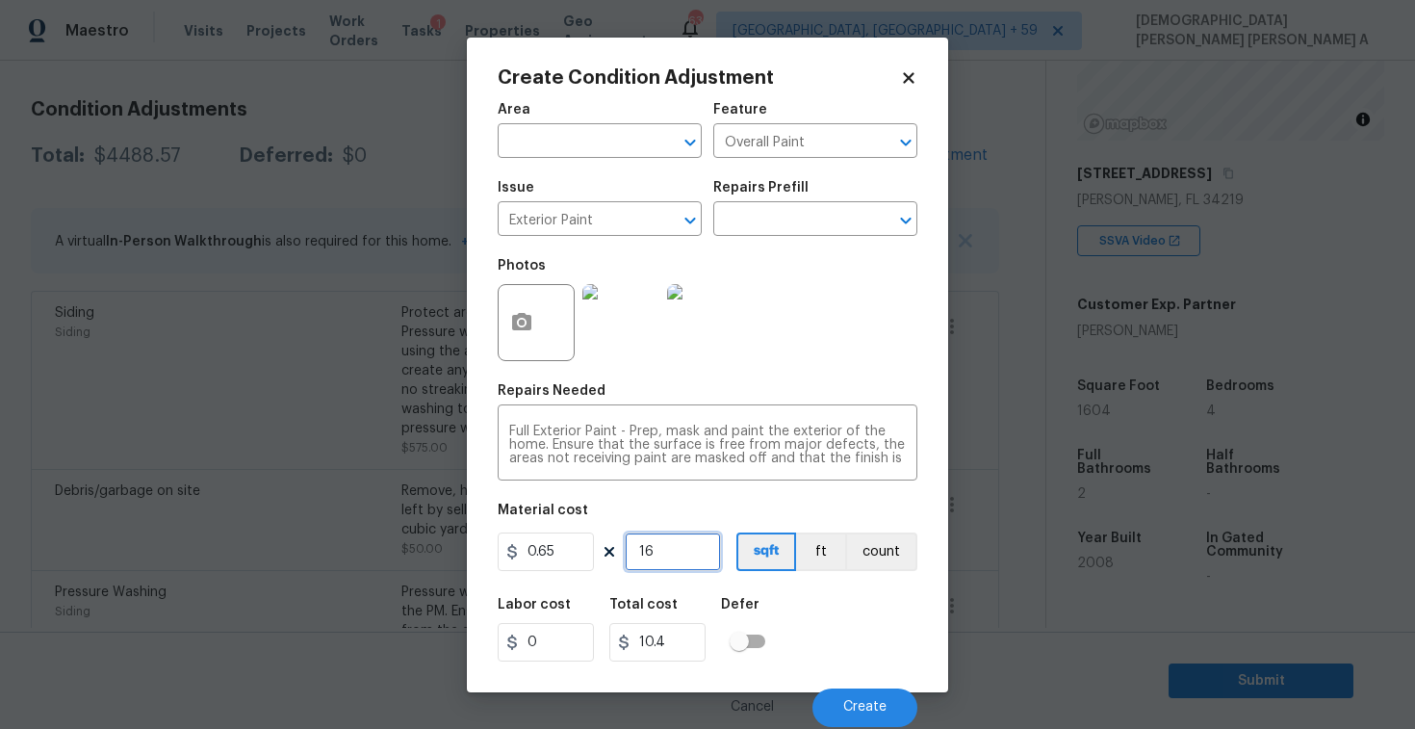
type input "160"
type input "104"
type input "1604"
type input "1042.6"
type input "1604"
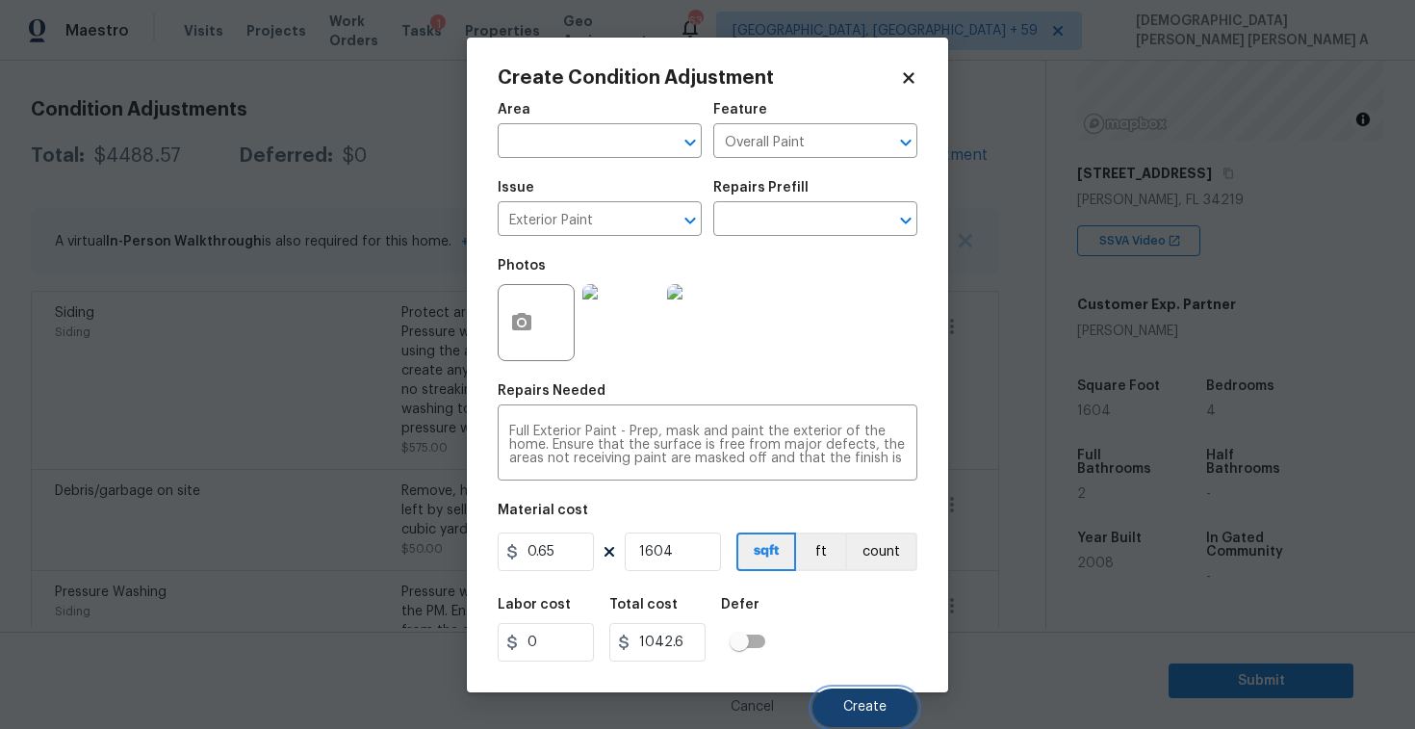
click at [862, 723] on button "Create" at bounding box center [864, 707] width 105 height 39
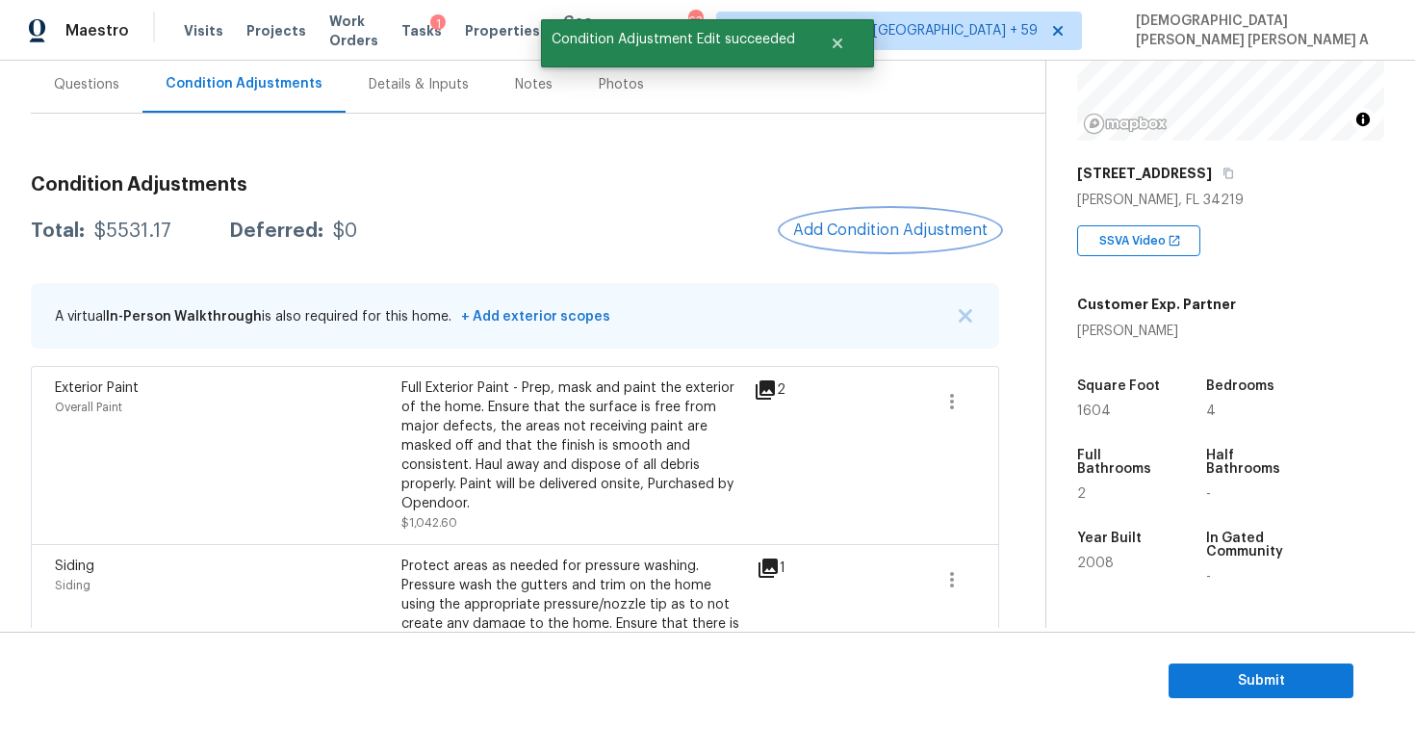
scroll to position [48, 0]
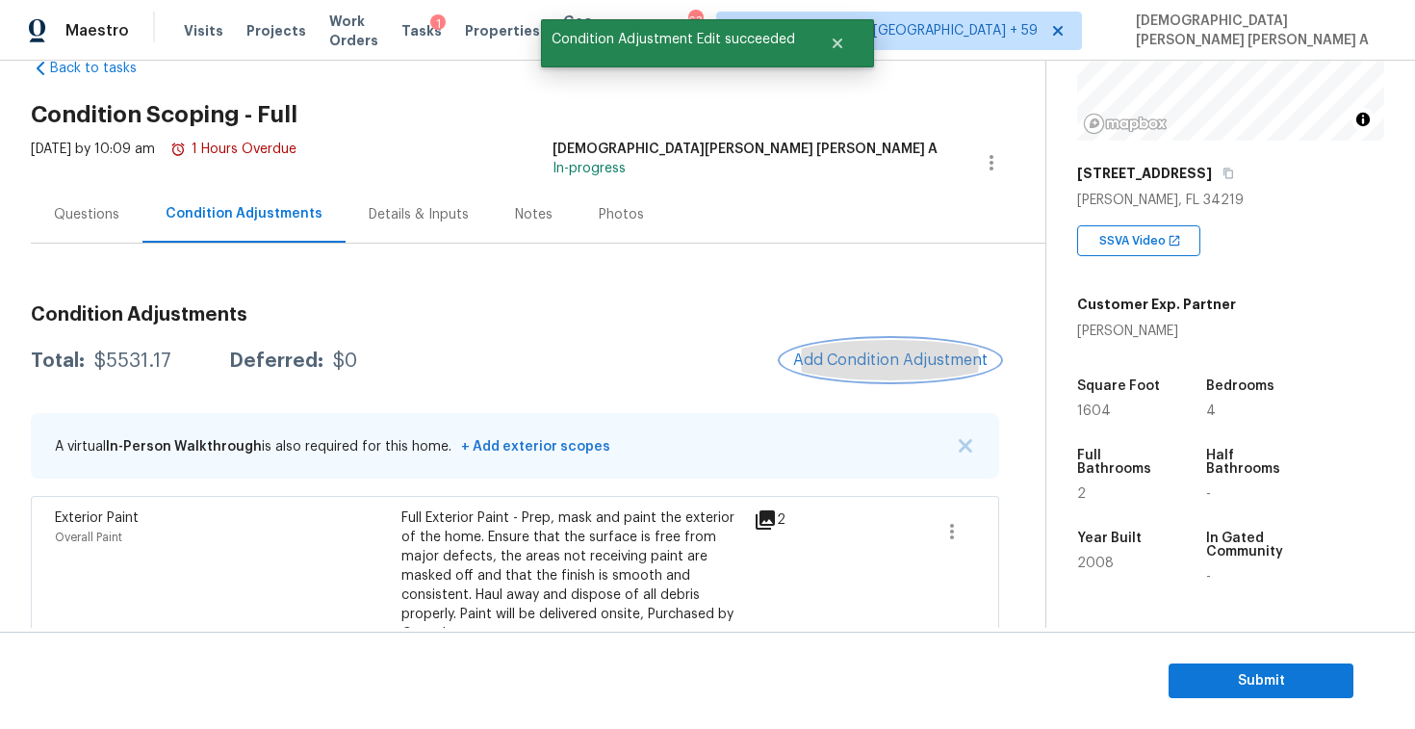
click at [937, 365] on span "Add Condition Adjustment" at bounding box center [890, 359] width 194 height 17
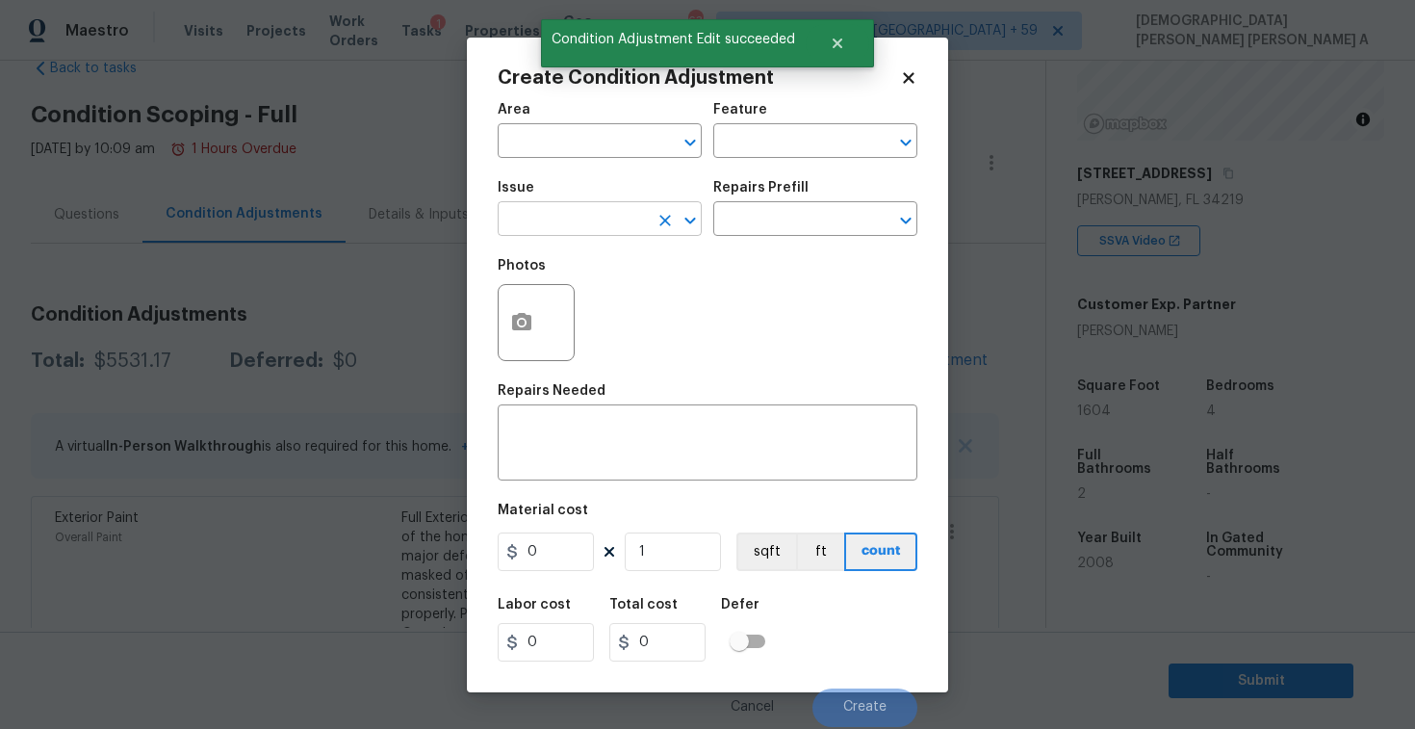
click at [581, 227] on input "text" at bounding box center [573, 221] width 150 height 30
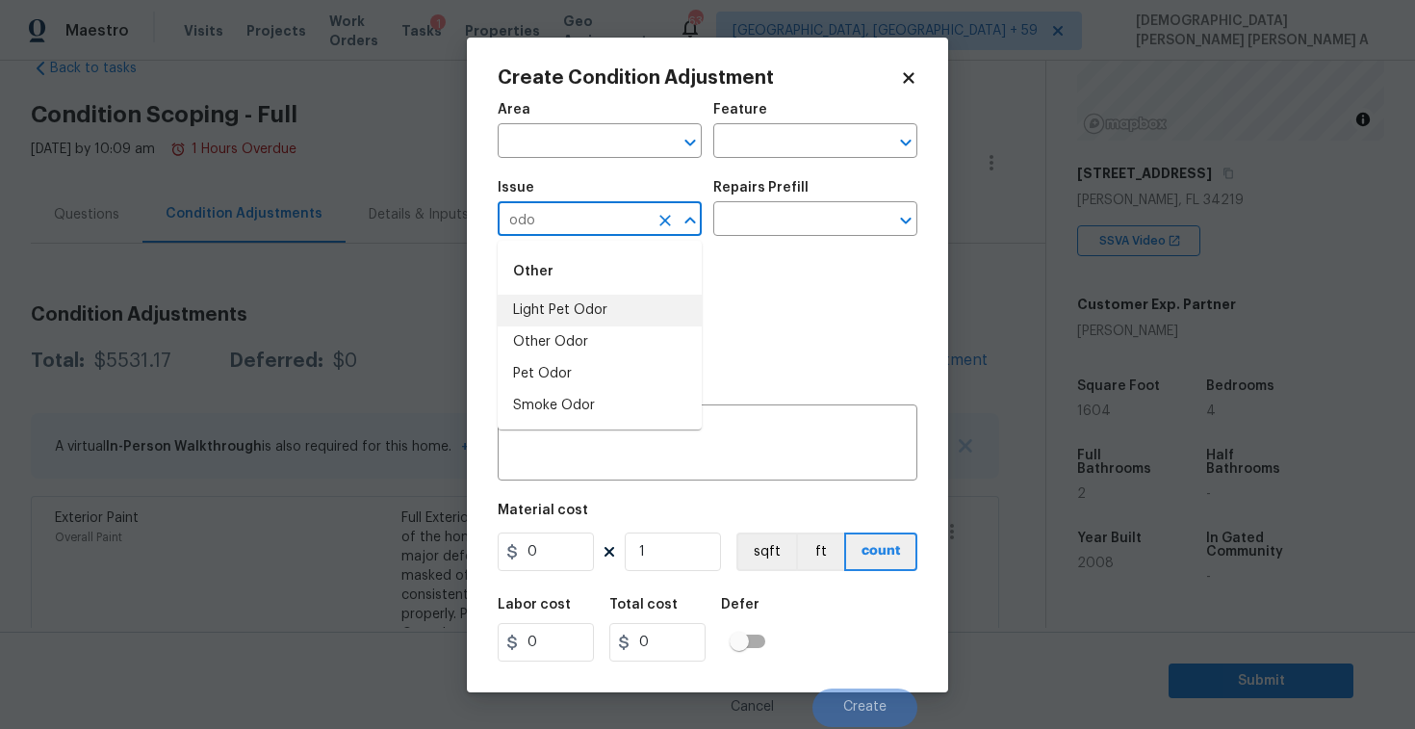
click at [595, 306] on li "Light Pet Odor" at bounding box center [600, 311] width 204 height 32
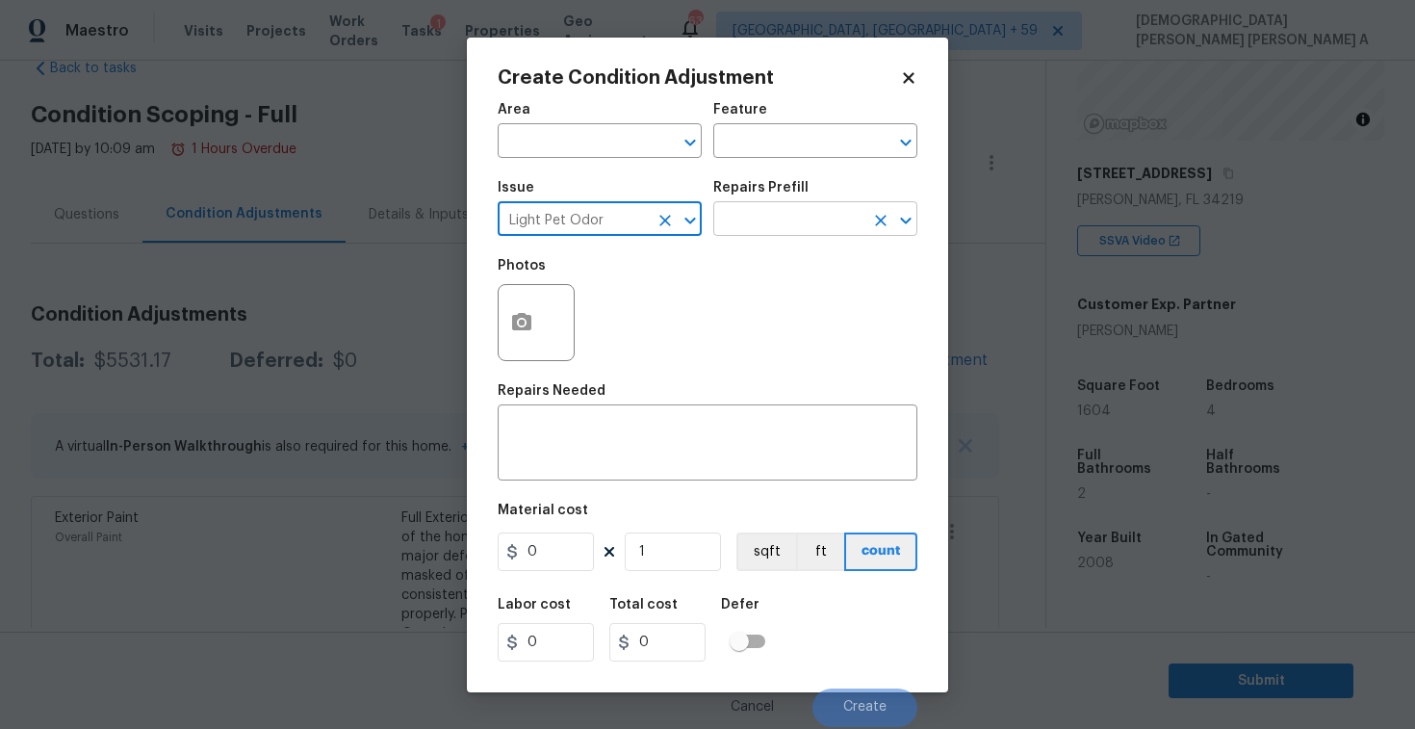
type input "Light Pet Odor"
click at [807, 220] on input "text" at bounding box center [788, 221] width 150 height 30
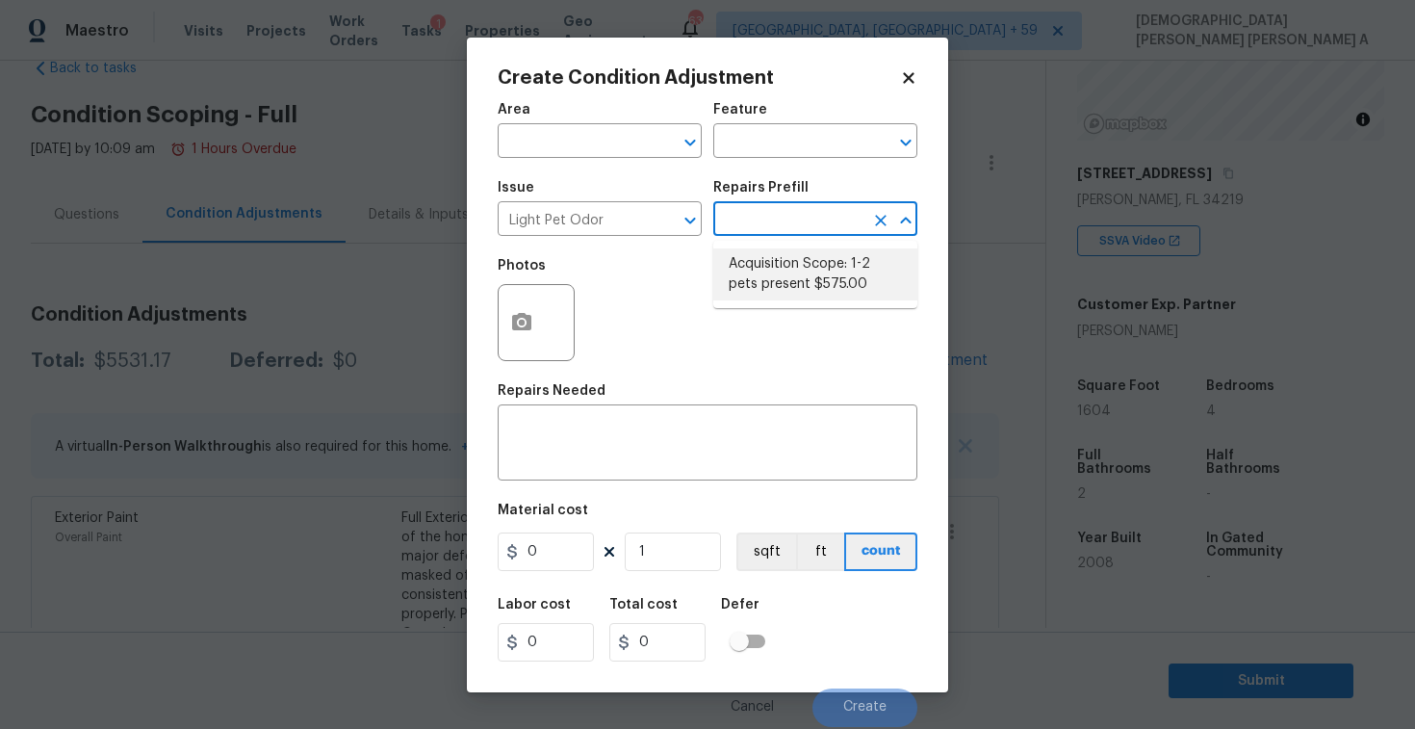
click at [793, 270] on li "Acquisition Scope: 1-2 pets present $575.00" at bounding box center [815, 274] width 204 height 52
type textarea "Acquisition Scope: 1-2 pets present"
type input "575"
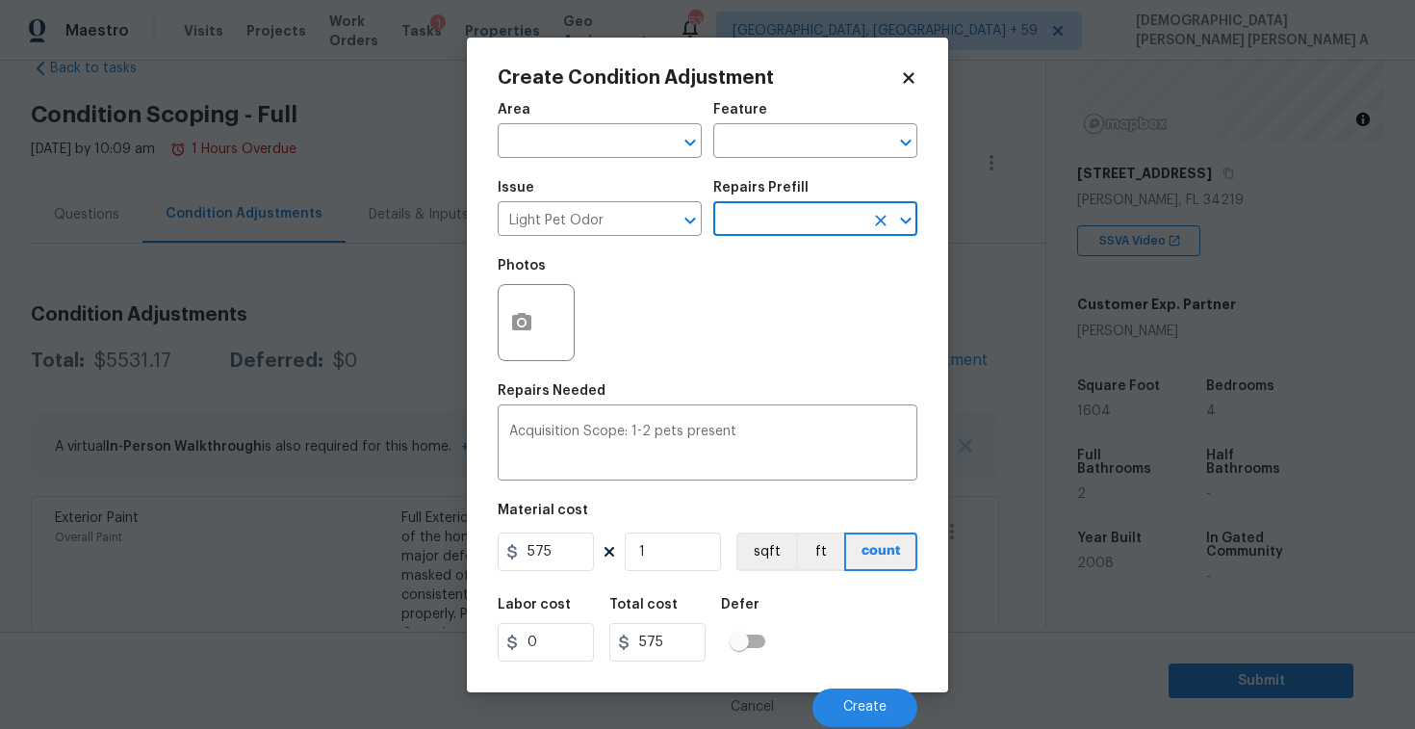
click at [852, 677] on div "Cancel Create" at bounding box center [708, 700] width 420 height 54
click at [853, 701] on span "Create" at bounding box center [864, 707] width 43 height 14
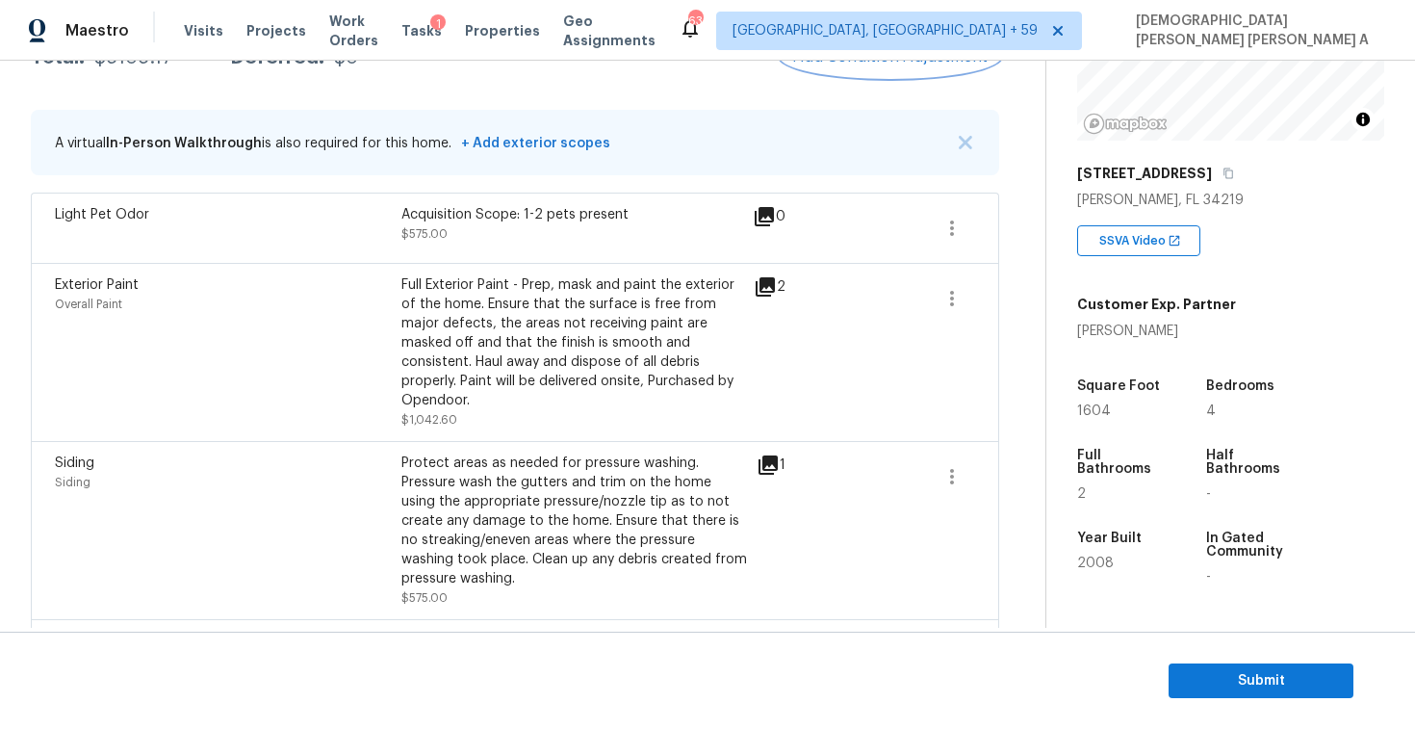
scroll to position [247, 0]
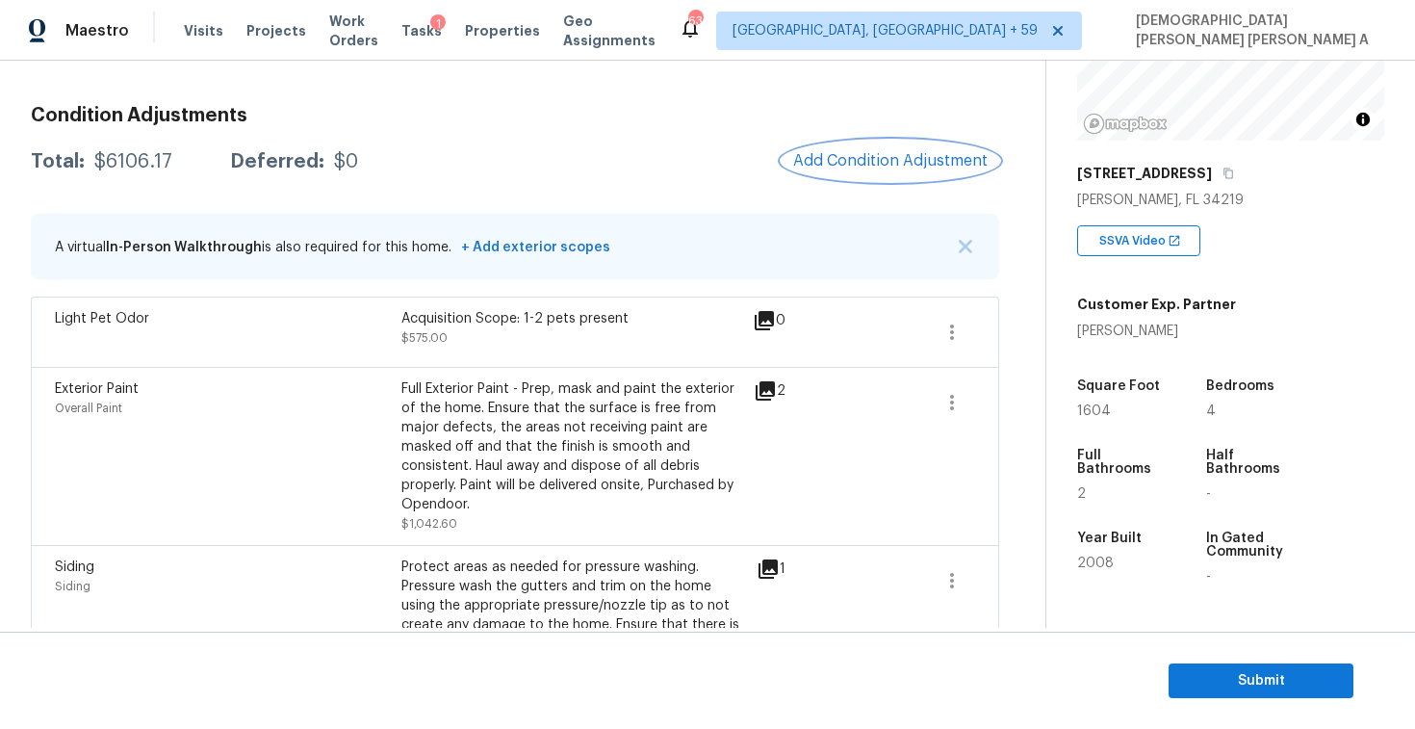
click at [859, 171] on button "Add Condition Adjustment" at bounding box center [891, 161] width 218 height 40
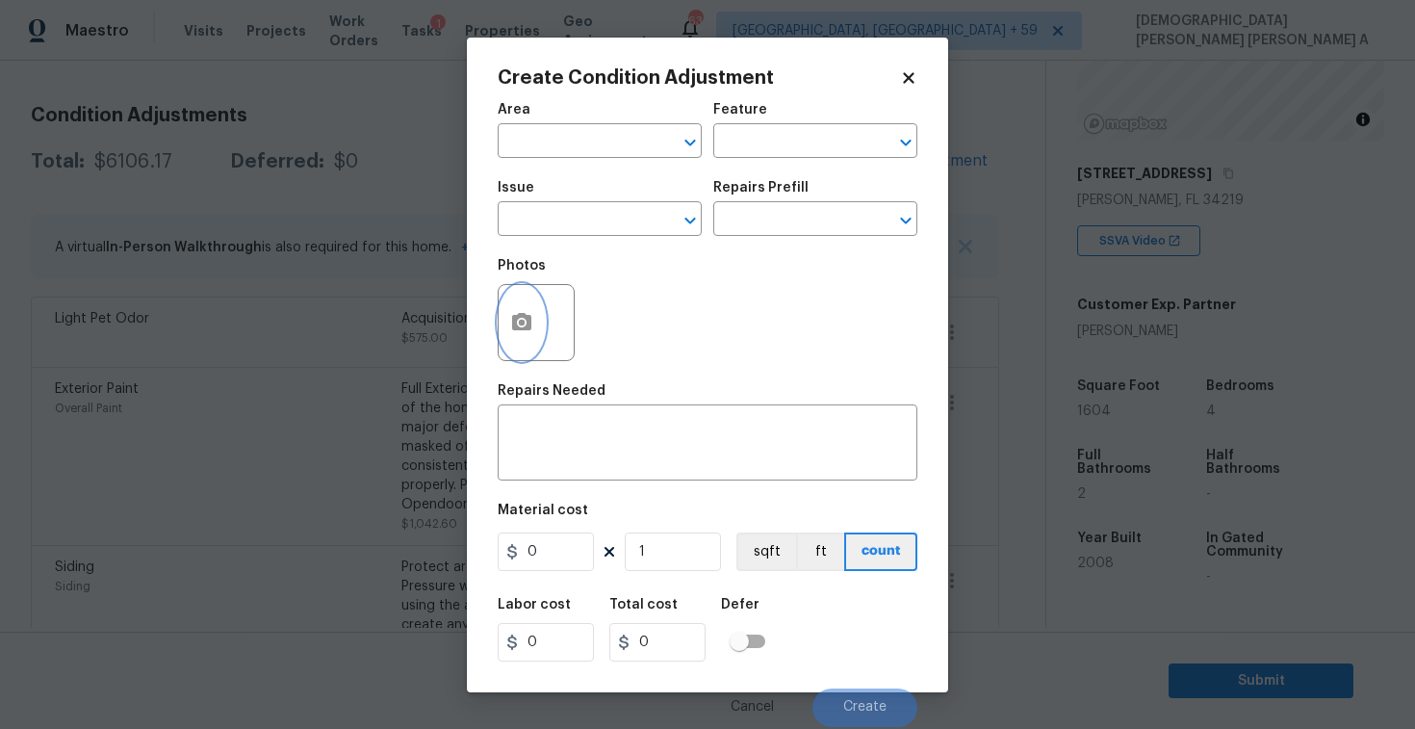
click at [515, 350] on button "button" at bounding box center [522, 322] width 46 height 75
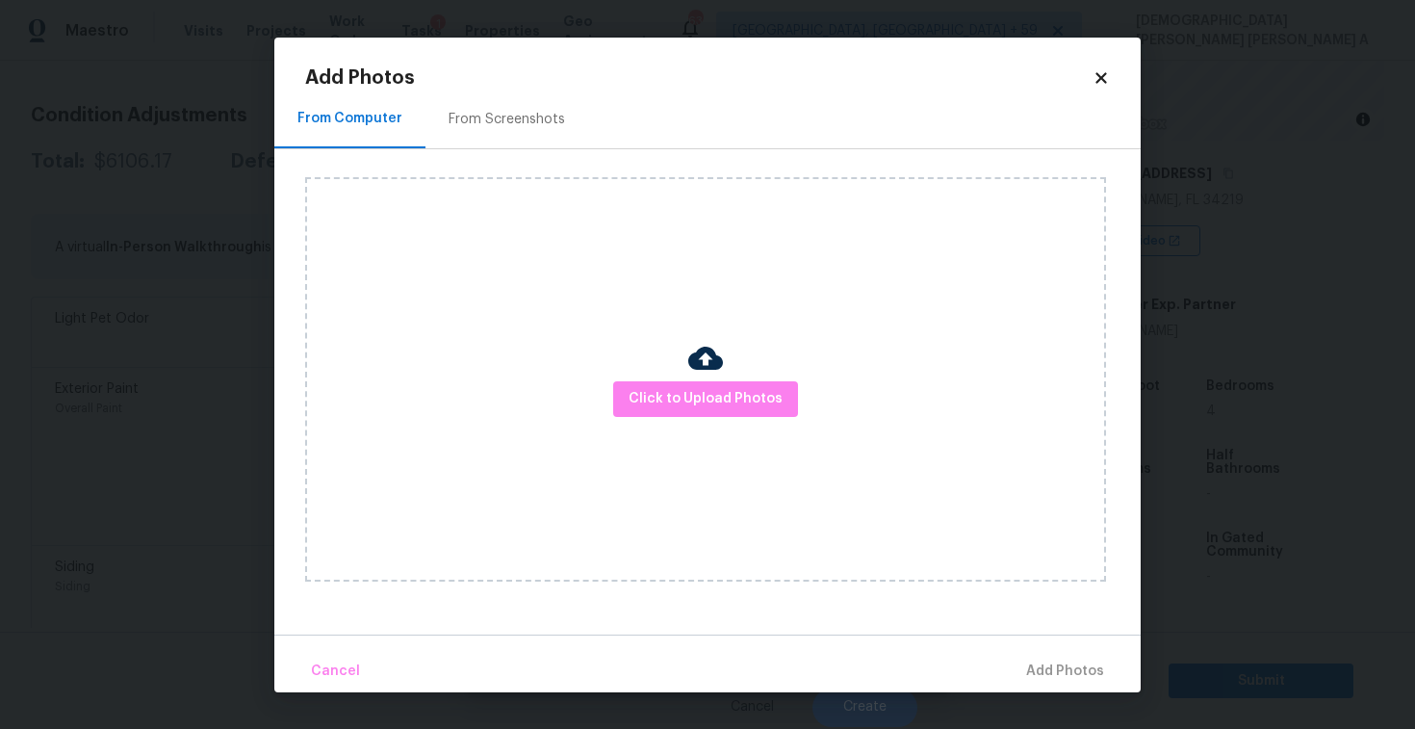
click at [494, 98] on div "From Screenshots" at bounding box center [506, 119] width 163 height 57
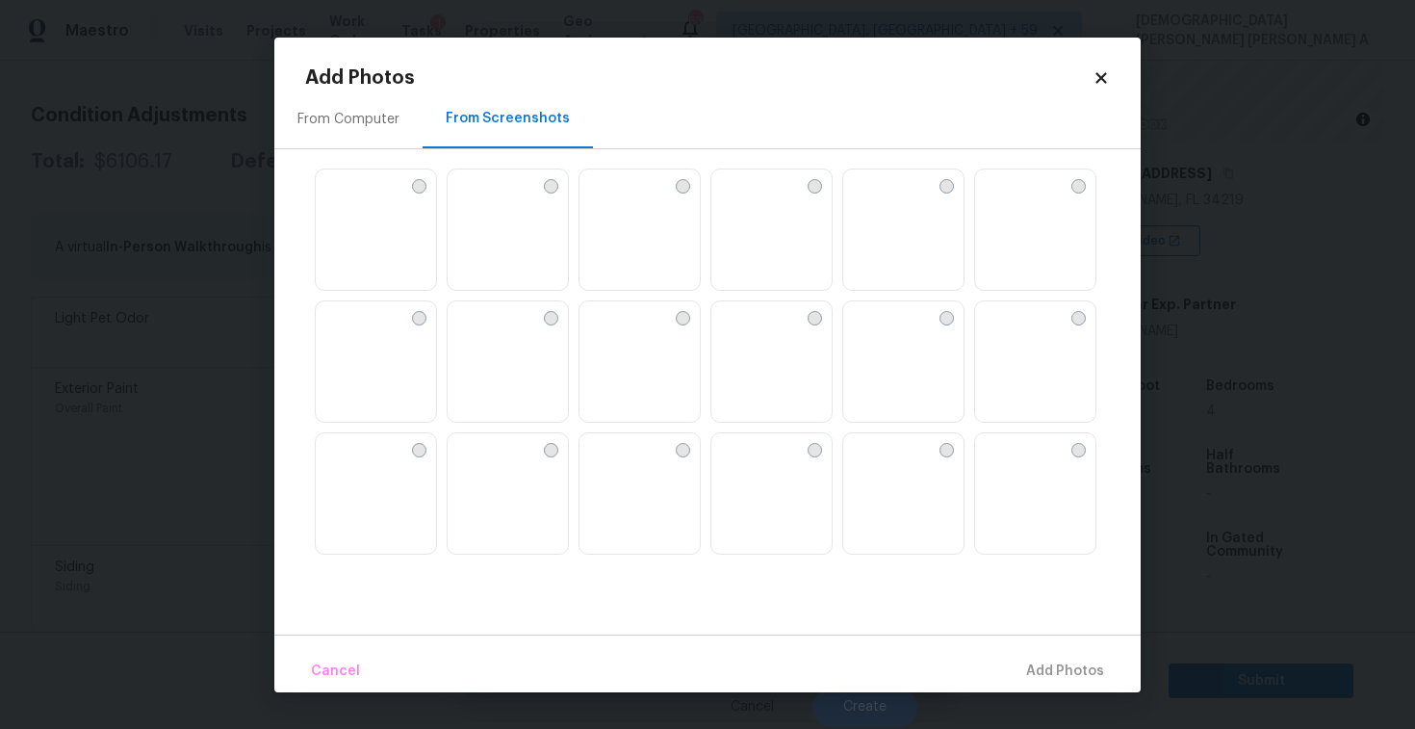
click at [347, 200] on img at bounding box center [331, 184] width 31 height 31
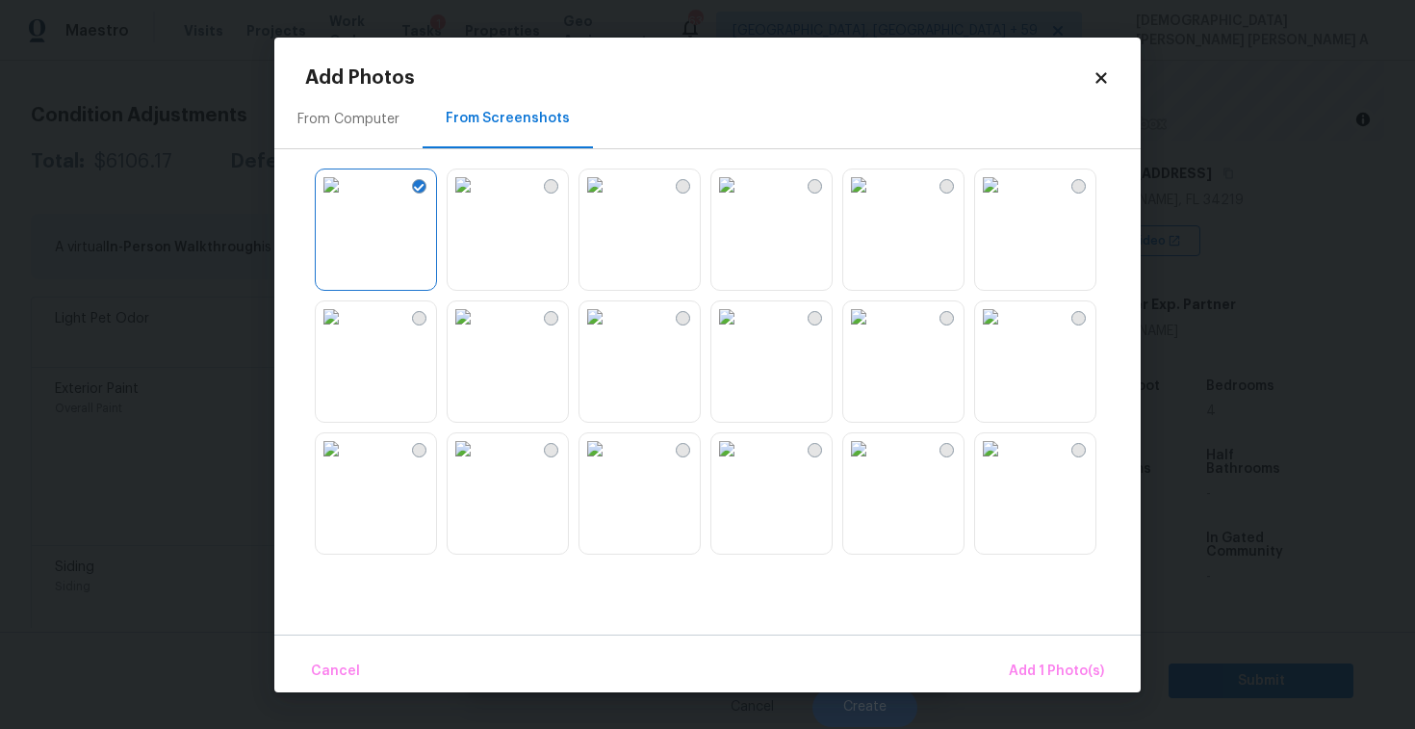
click at [478, 332] on img at bounding box center [463, 316] width 31 height 31
click at [742, 332] on img at bounding box center [726, 316] width 31 height 31
click at [610, 464] on img at bounding box center [594, 448] width 31 height 31
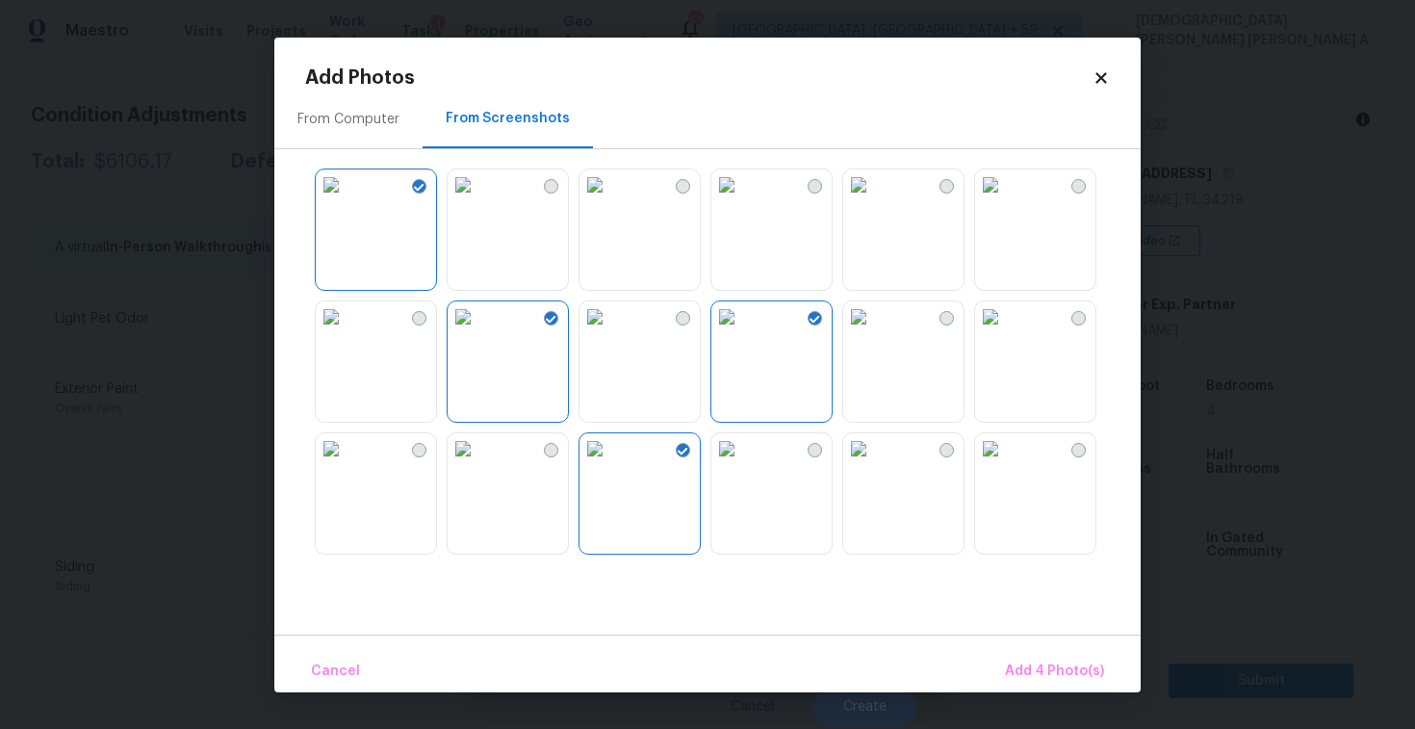
click at [478, 464] on img at bounding box center [463, 448] width 31 height 31
click at [1062, 664] on span "Add 5 Photo(s)" at bounding box center [1055, 671] width 97 height 24
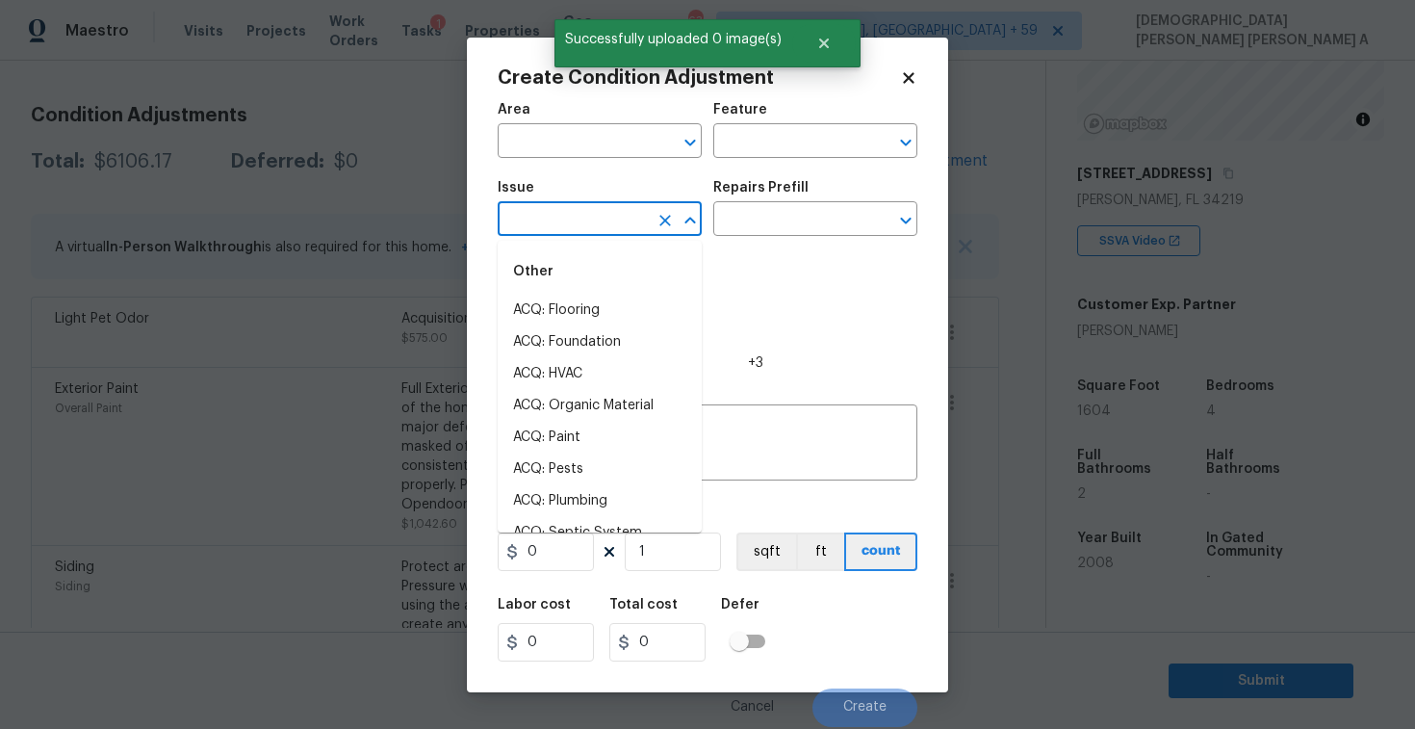
click at [568, 218] on input "text" at bounding box center [573, 221] width 150 height 30
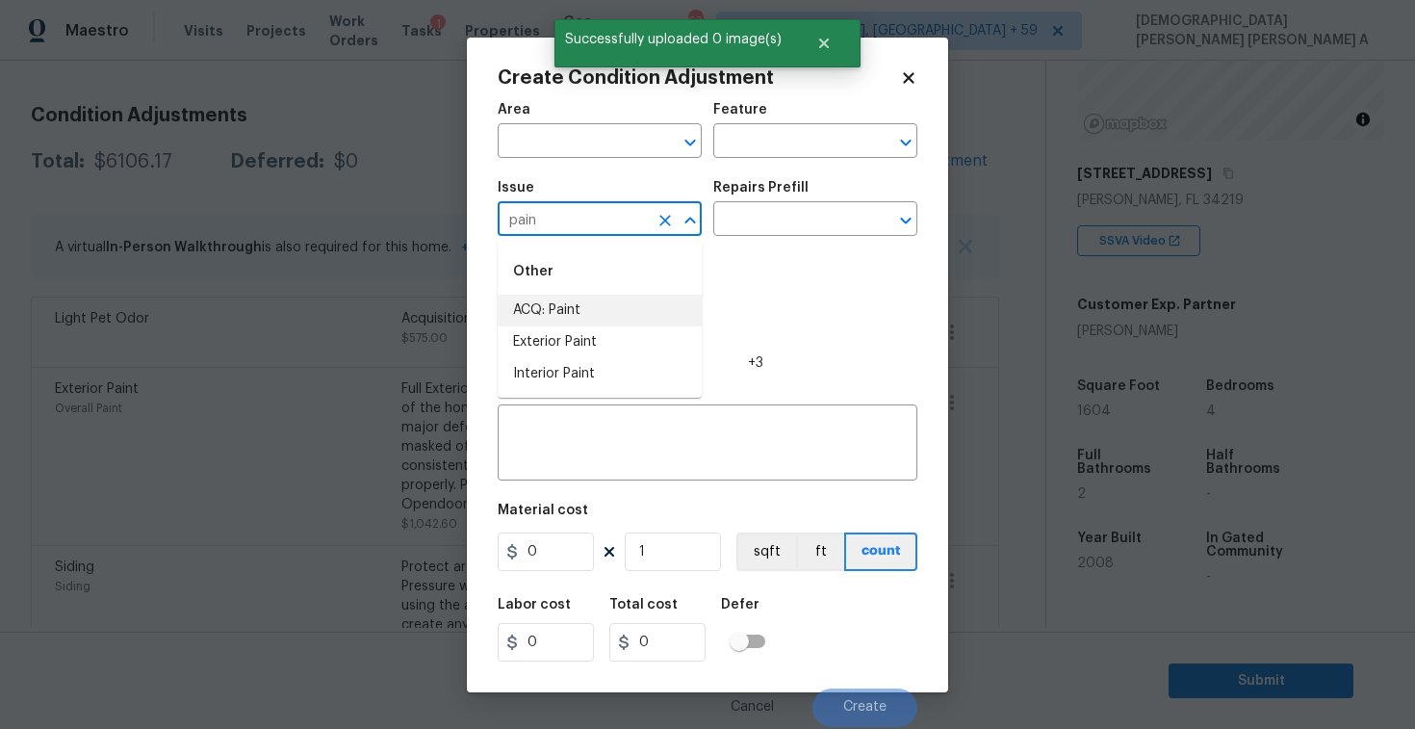
click at [589, 308] on li "ACQ: Paint" at bounding box center [600, 311] width 204 height 32
type input "ACQ: Paint"
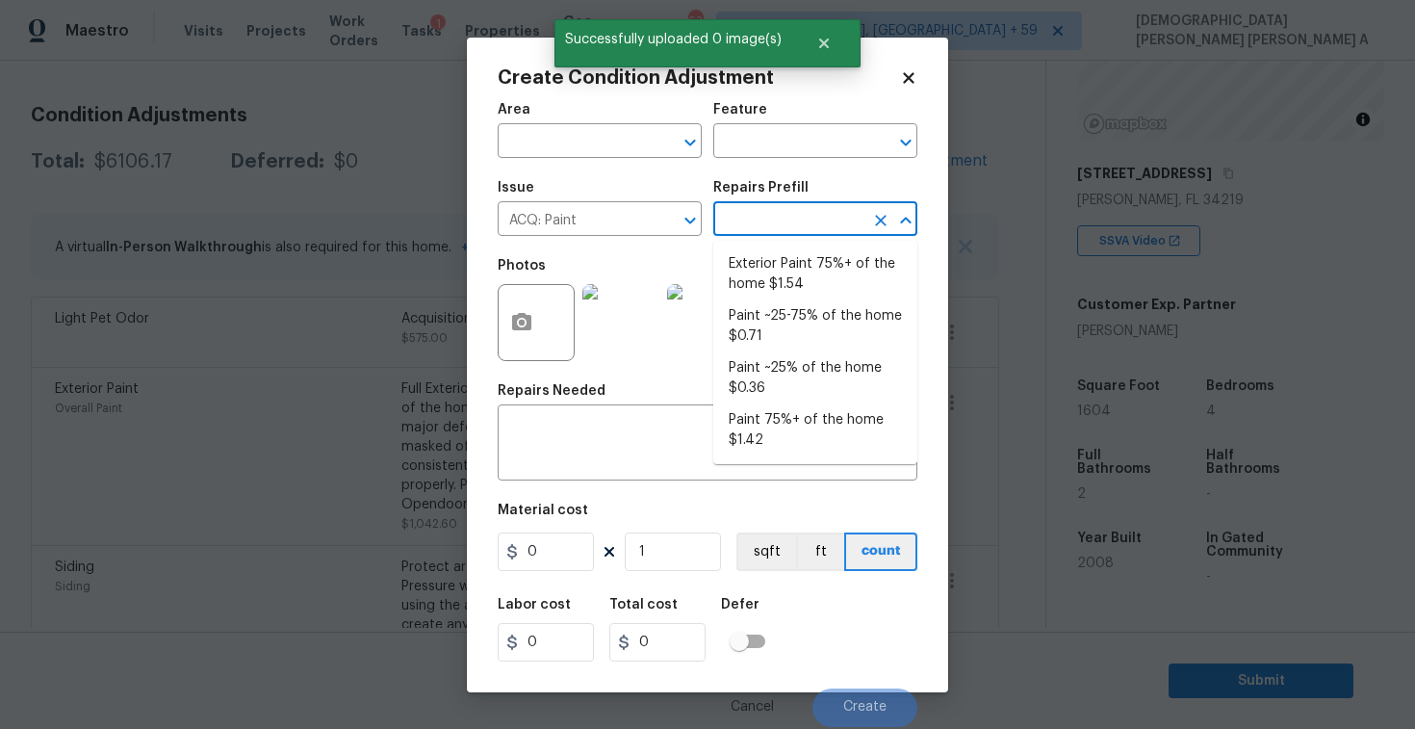
click at [797, 218] on input "text" at bounding box center [788, 221] width 150 height 30
click at [798, 309] on li "Paint ~25-75% of the home $0.71" at bounding box center [815, 326] width 204 height 52
type input "Acquisition"
type textarea "Acquisition Scope: ~25 - 75% of the home needs interior paint"
type input "0.71"
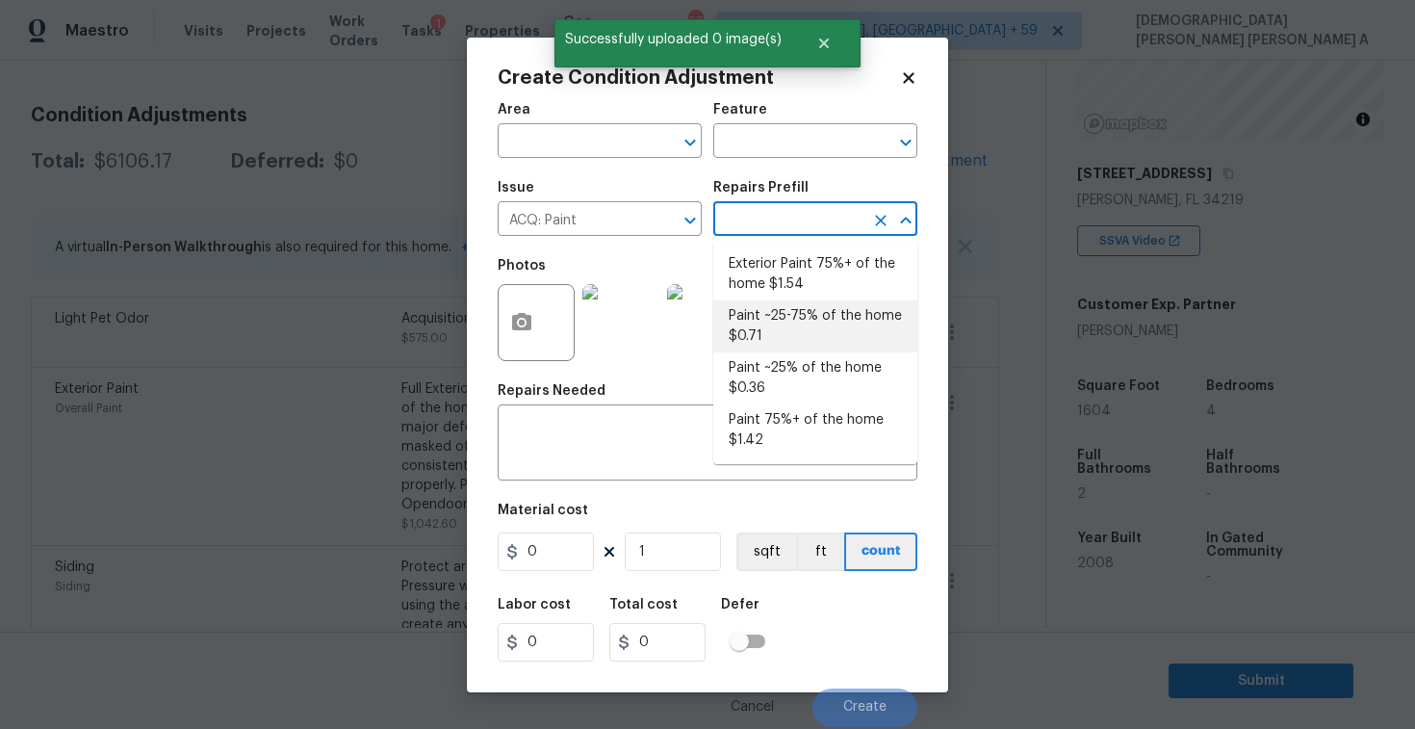
type input "0.71"
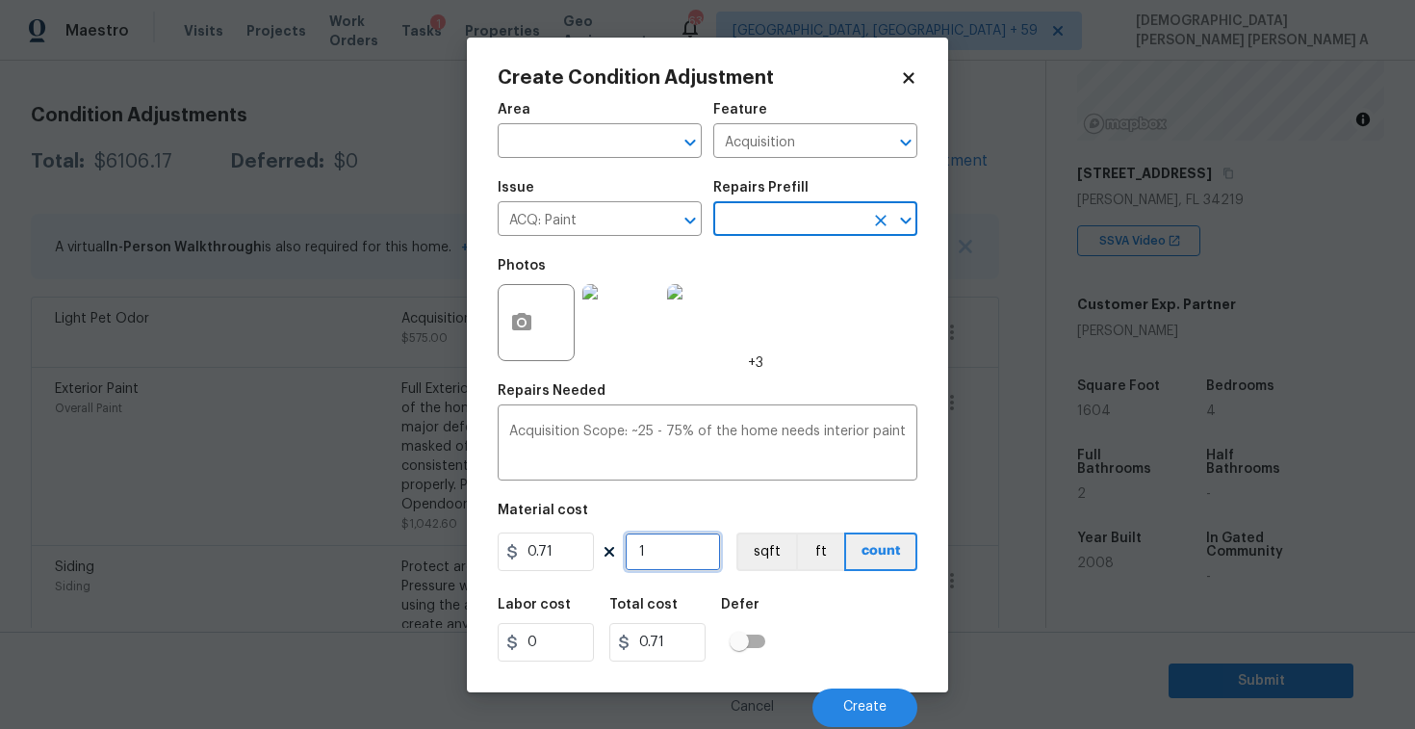
click at [693, 550] on input "1" at bounding box center [673, 551] width 96 height 39
type input "16"
type input "11.36"
type input "160"
type input "113.6"
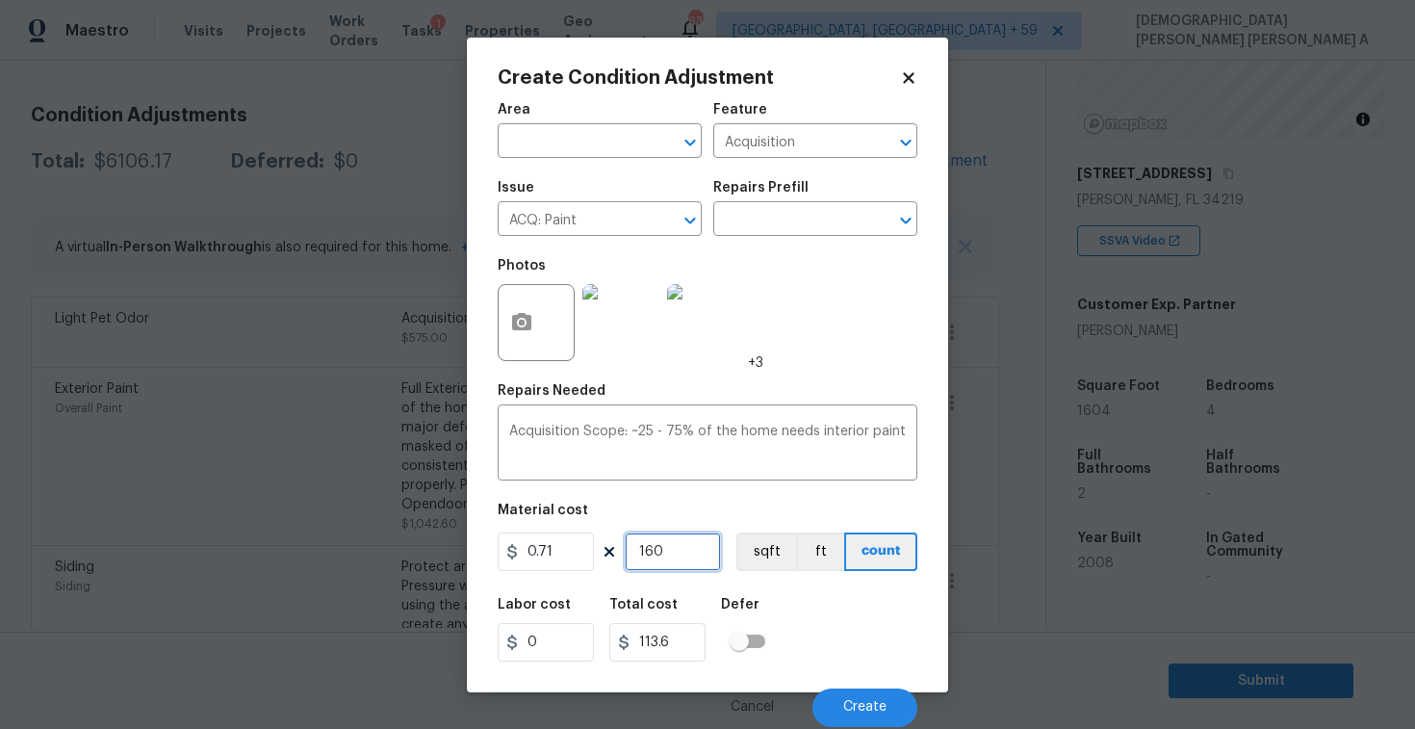
type input "1604"
type input "1138.84"
type input "1604"
click at [757, 546] on button "sqft" at bounding box center [766, 551] width 60 height 39
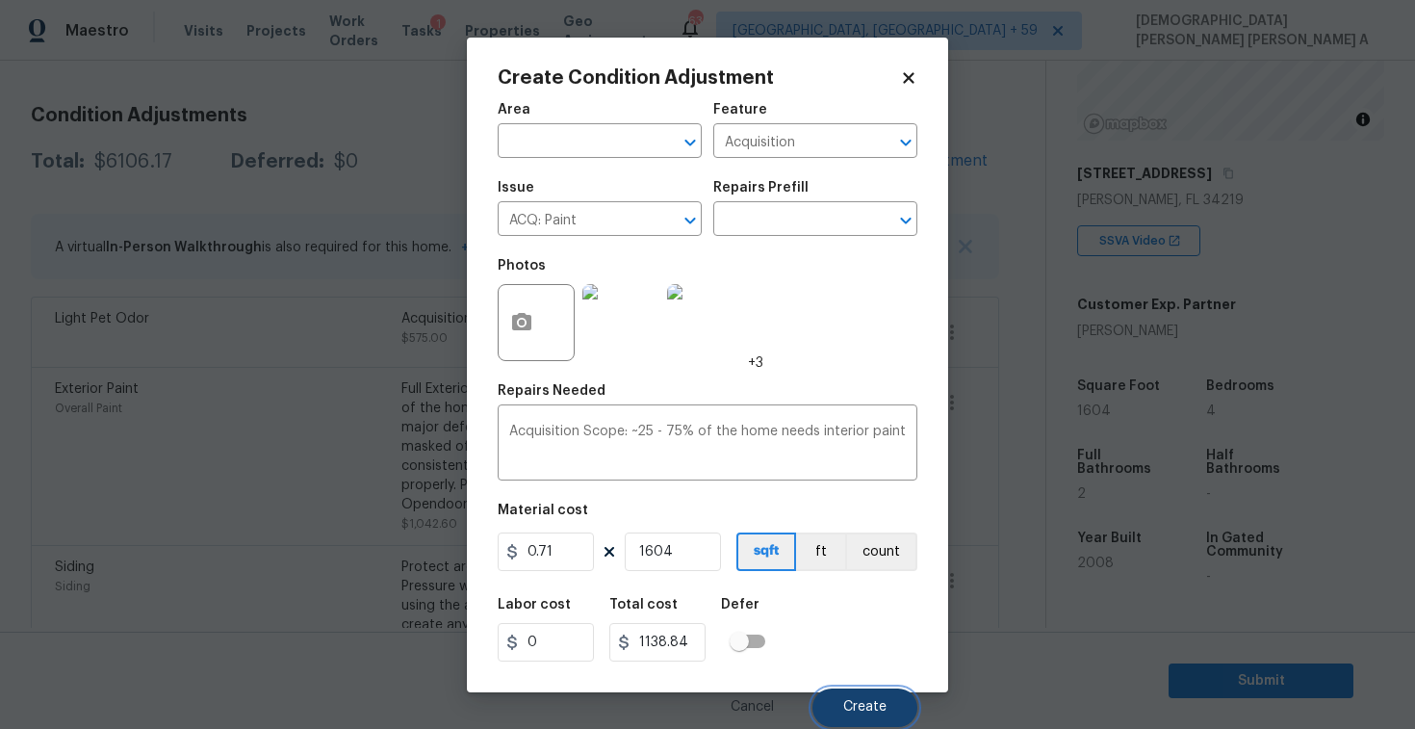
click at [866, 691] on button "Create" at bounding box center [864, 707] width 105 height 39
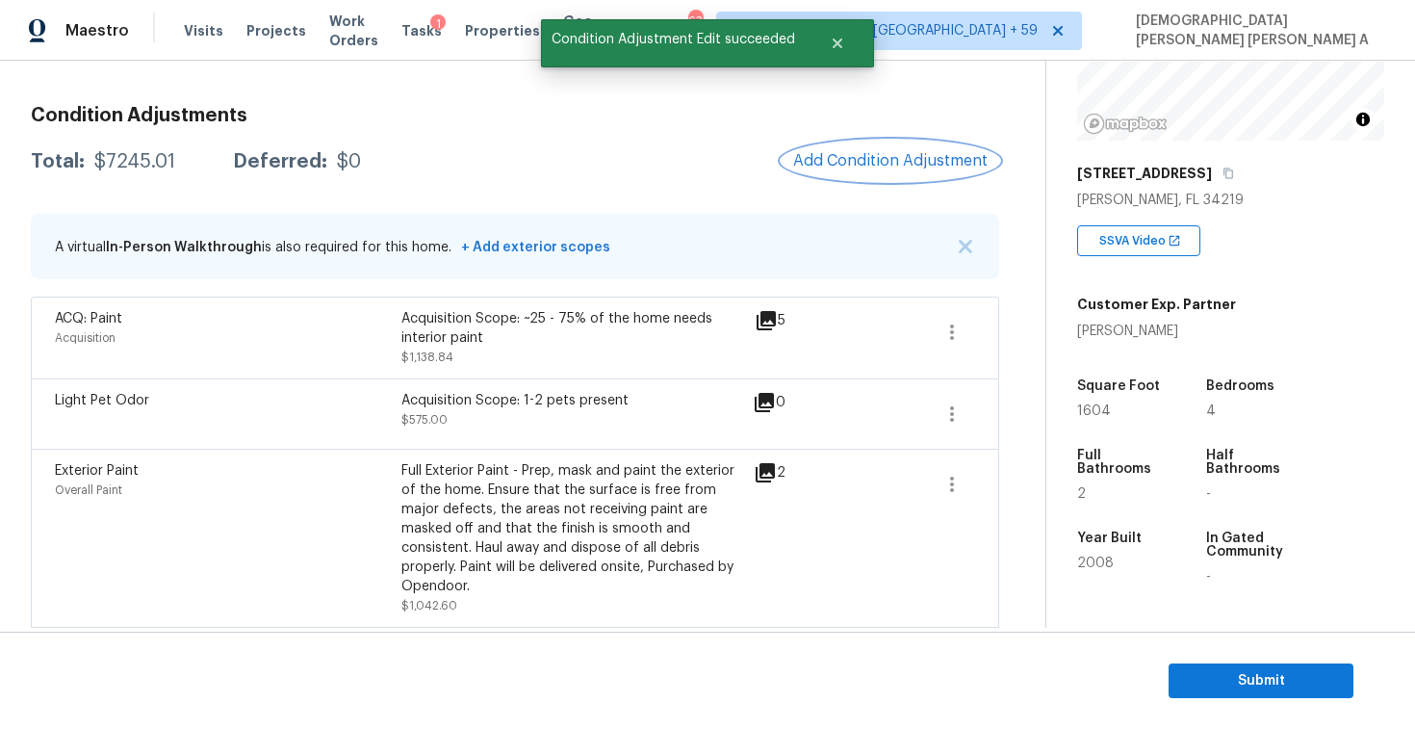
click at [896, 148] on button "Add Condition Adjustment" at bounding box center [891, 161] width 218 height 40
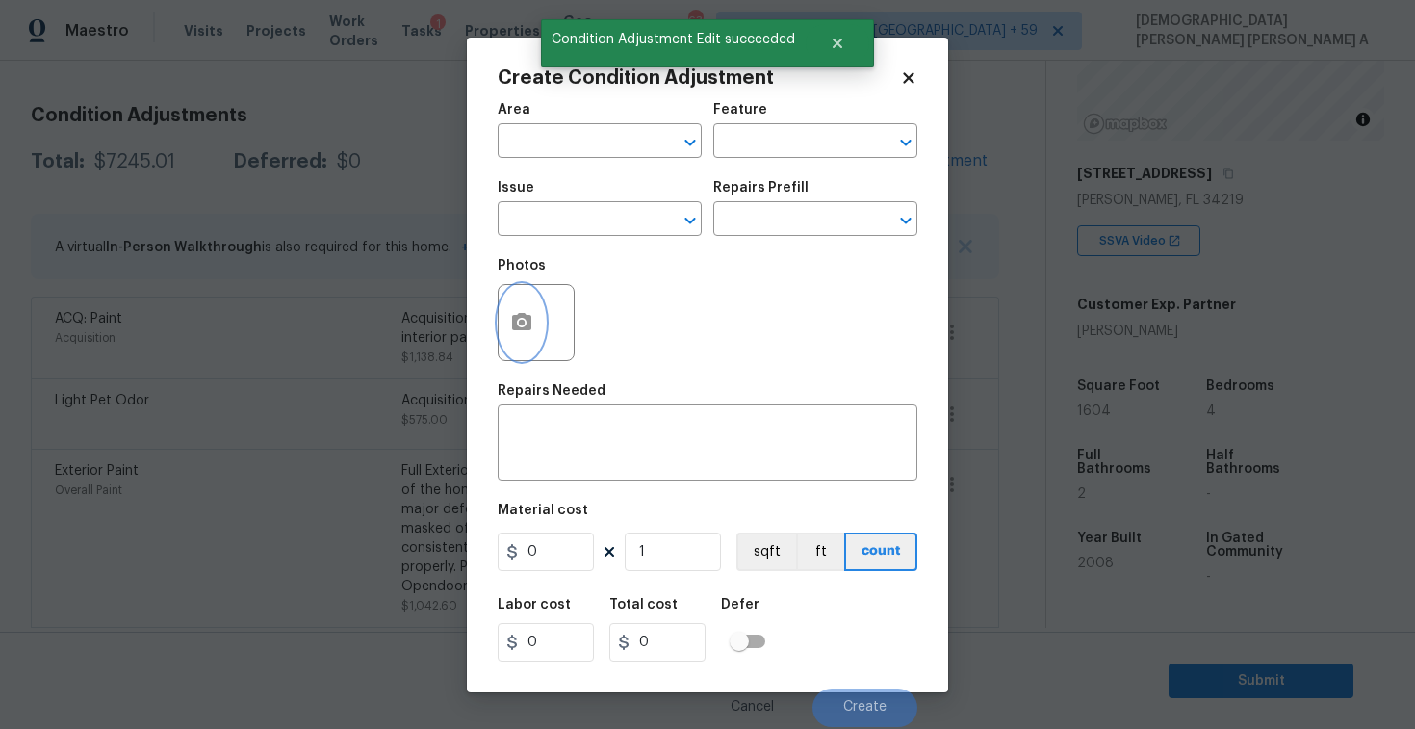
click at [504, 322] on button "button" at bounding box center [522, 322] width 46 height 75
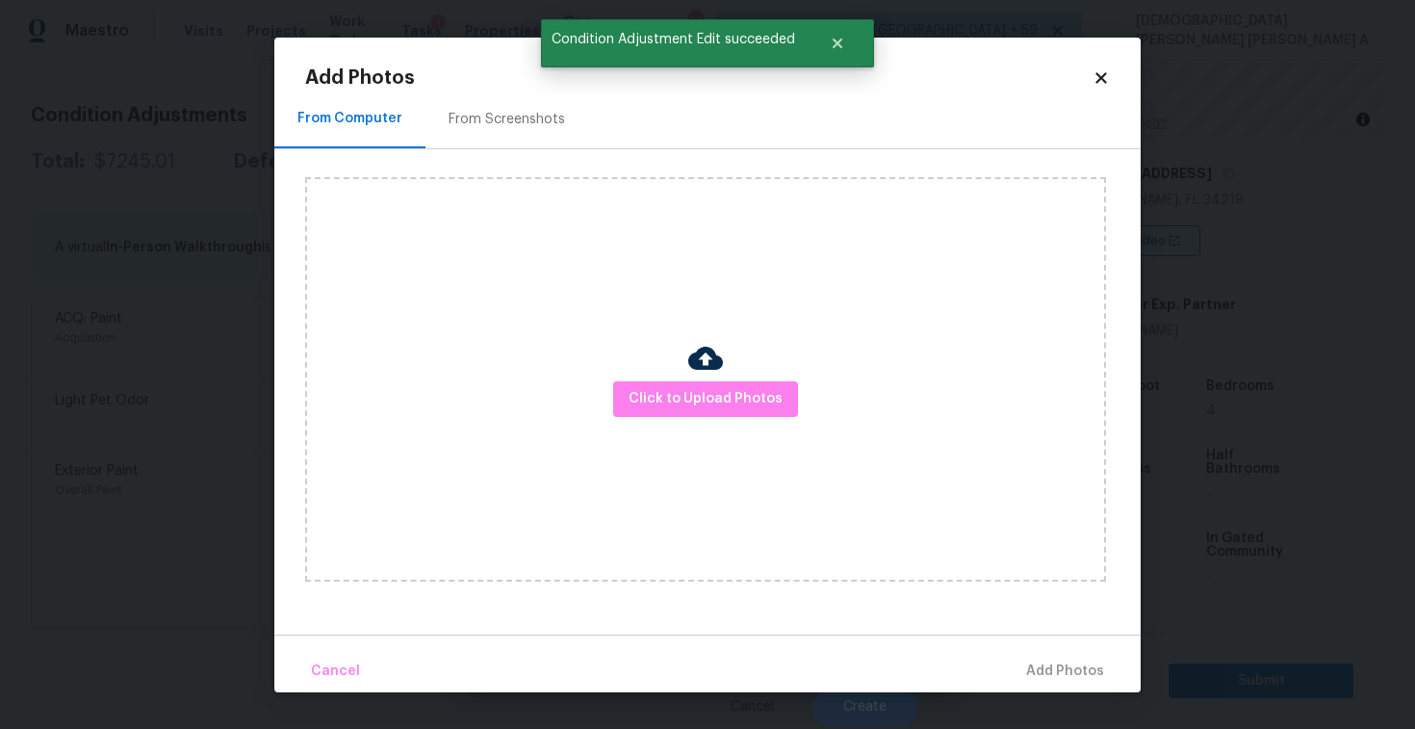
click at [500, 141] on div "From Screenshots" at bounding box center [506, 119] width 163 height 57
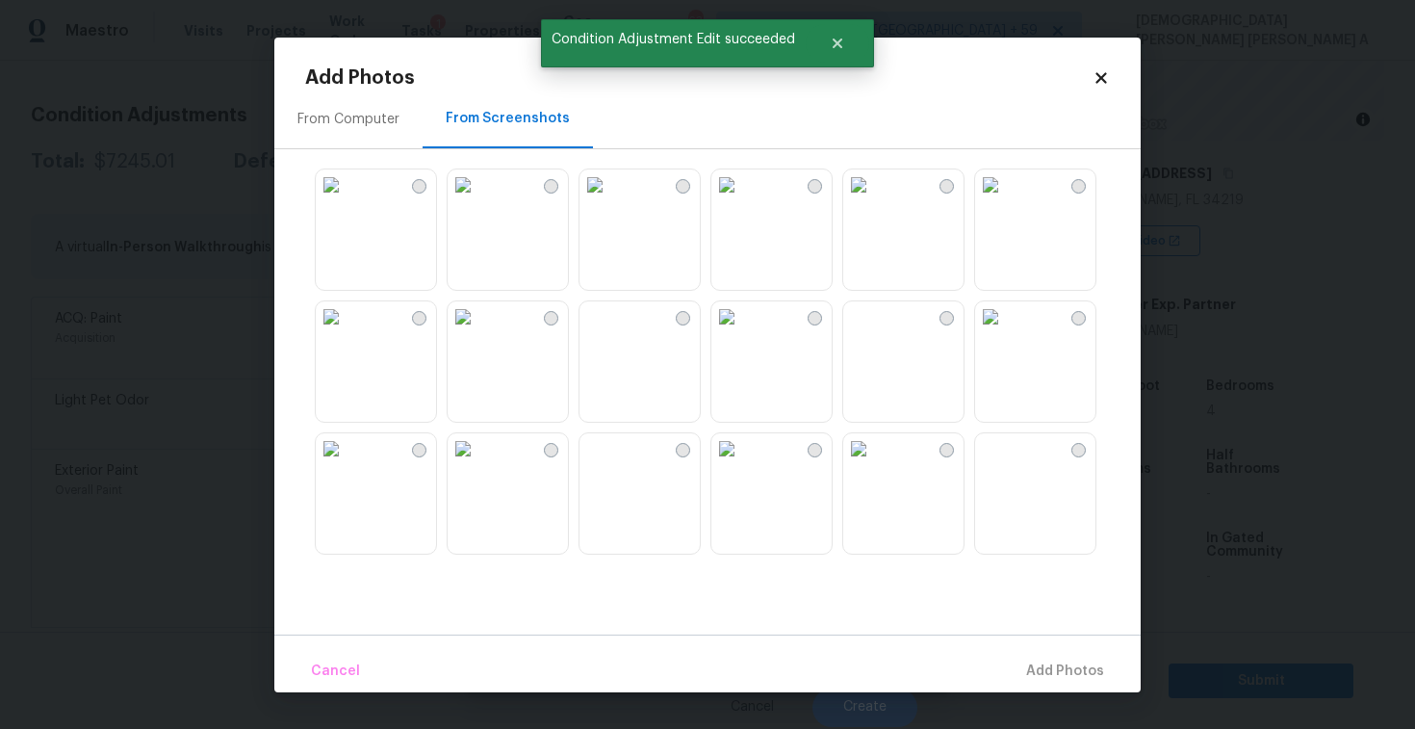
click at [478, 332] on img at bounding box center [463, 316] width 31 height 31
click at [609, 332] on img at bounding box center [594, 316] width 31 height 31
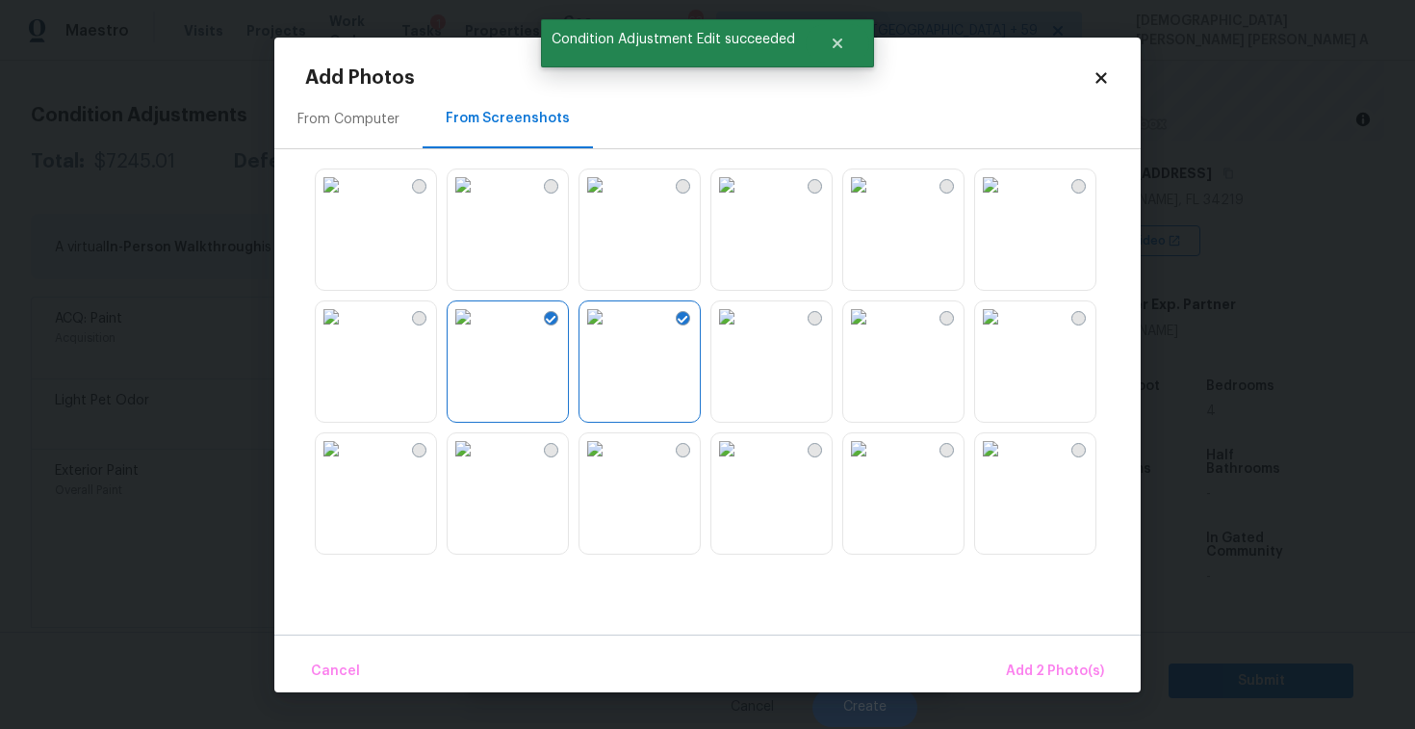
click at [742, 332] on img at bounding box center [726, 316] width 31 height 31
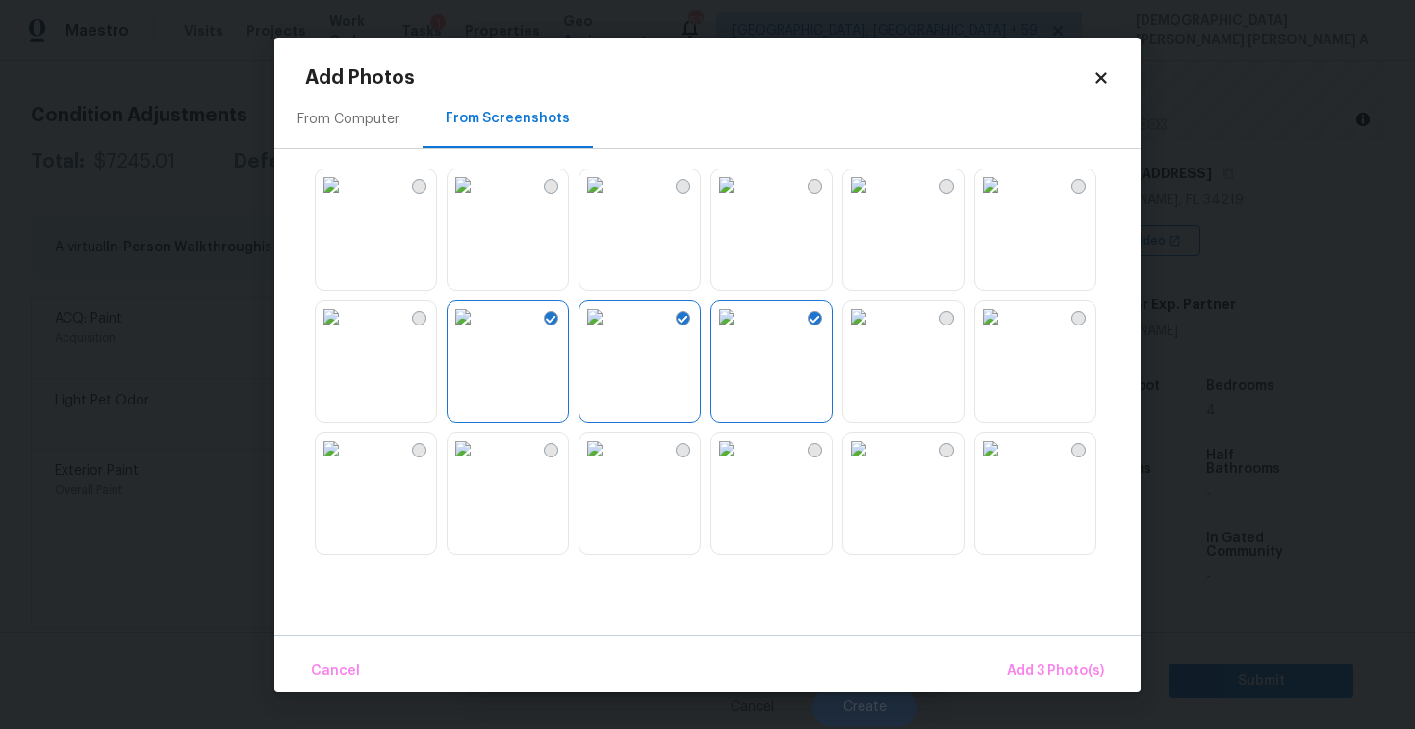
click at [742, 200] on img at bounding box center [726, 184] width 31 height 31
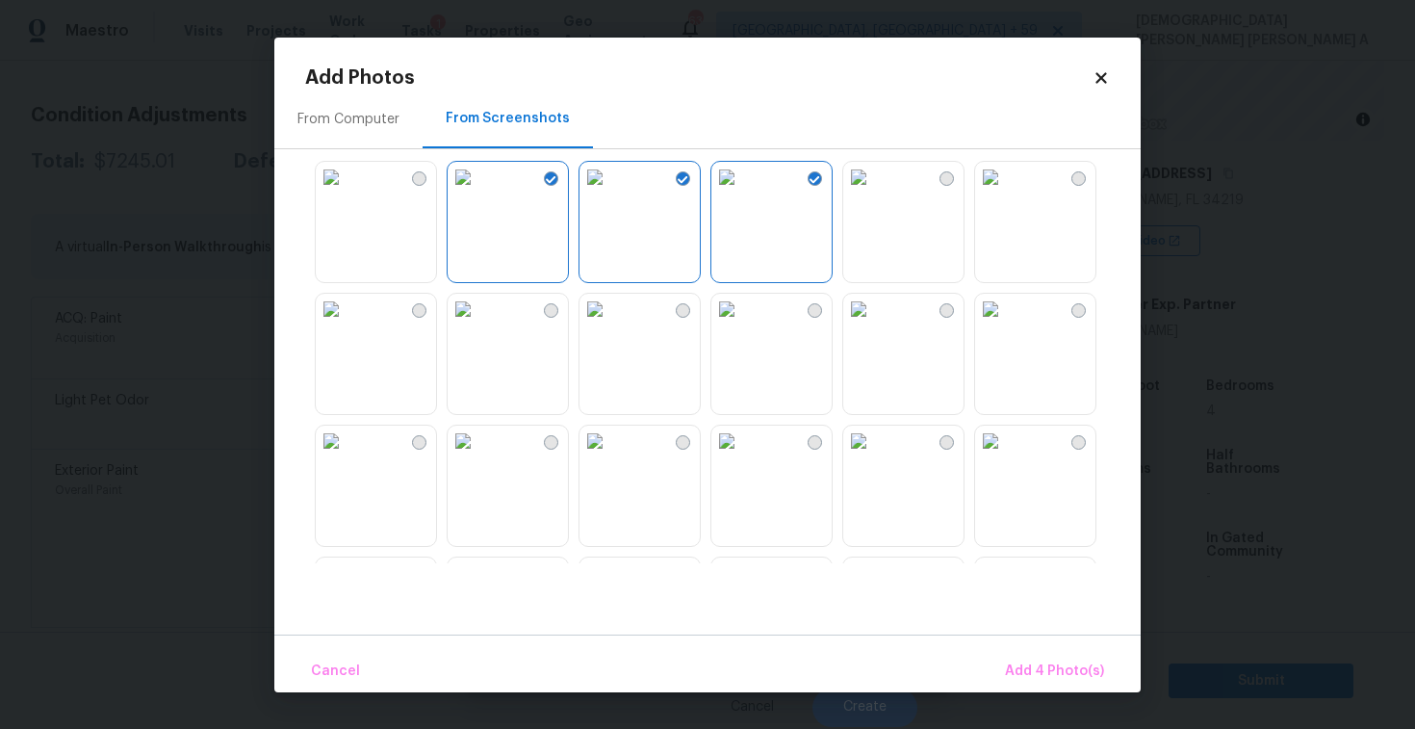
click at [478, 324] on img at bounding box center [463, 309] width 31 height 31
click at [1031, 656] on button "Add 5 Photo(s)" at bounding box center [1055, 671] width 113 height 41
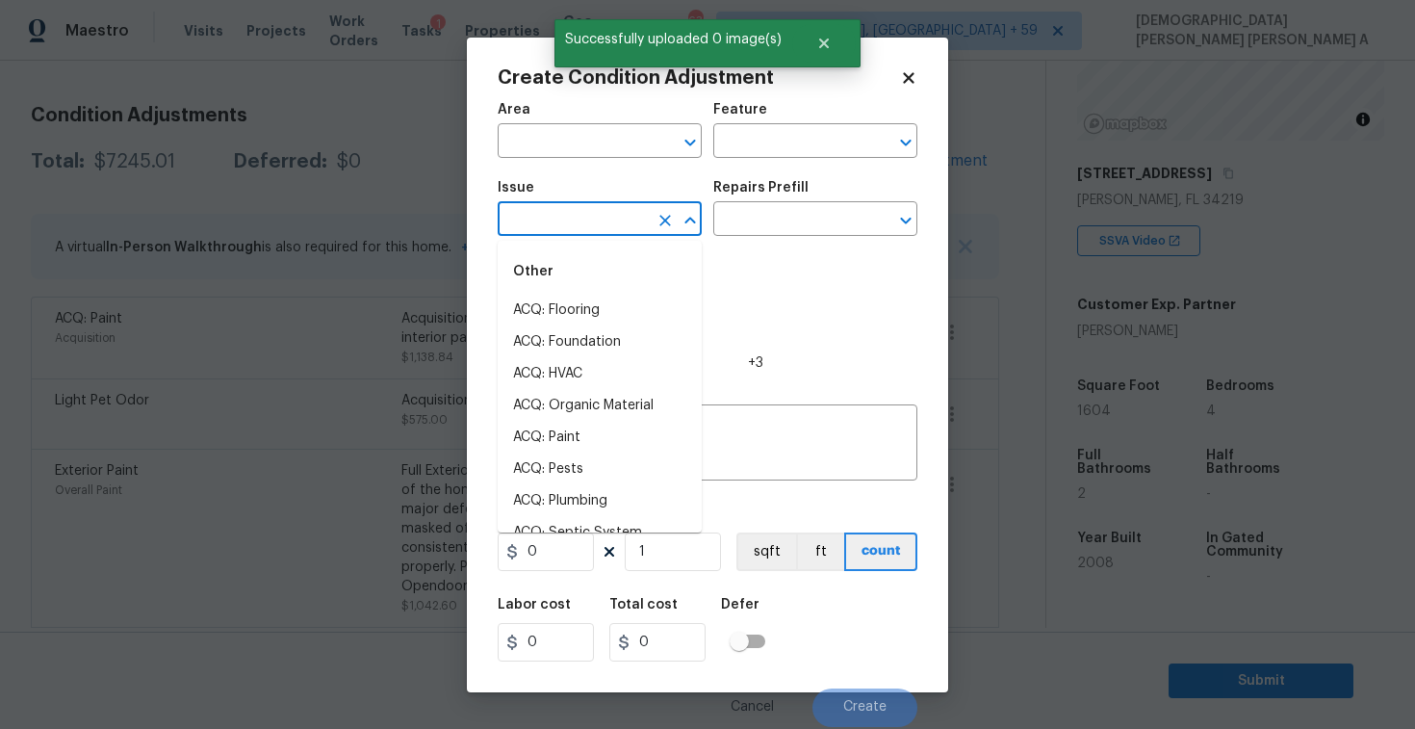
click at [642, 225] on input "text" at bounding box center [573, 221] width 150 height 30
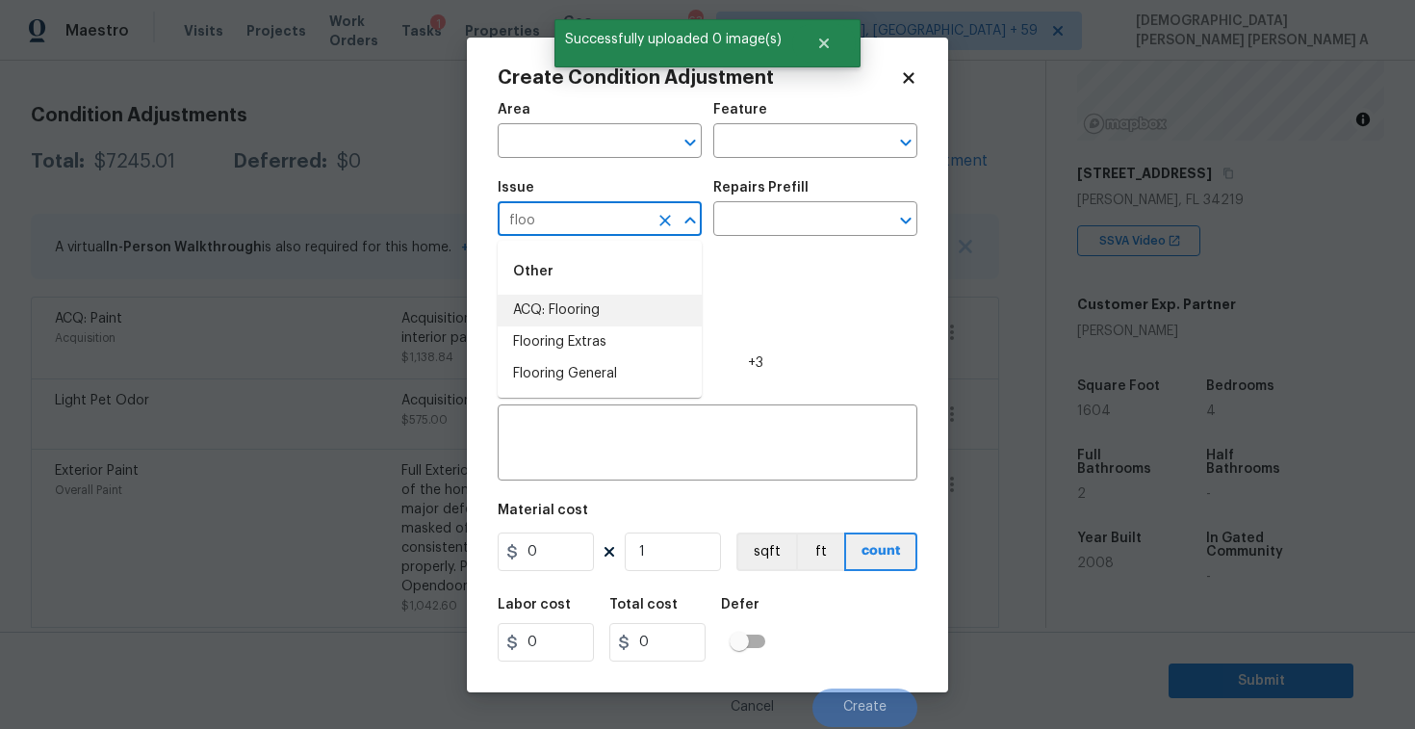
click at [640, 291] on div "Other" at bounding box center [600, 271] width 204 height 46
click at [633, 321] on li "ACQ: Flooring" at bounding box center [600, 311] width 204 height 32
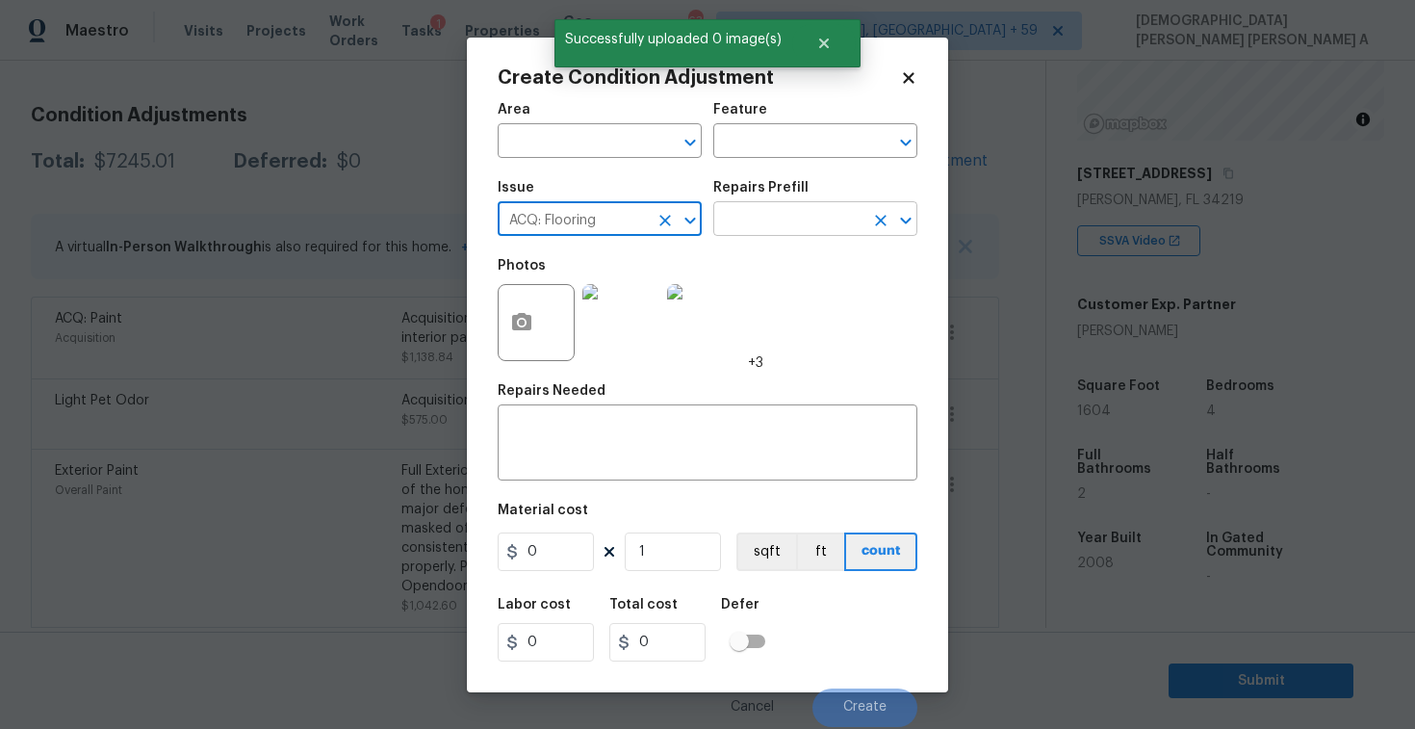
type input "ACQ: Flooring"
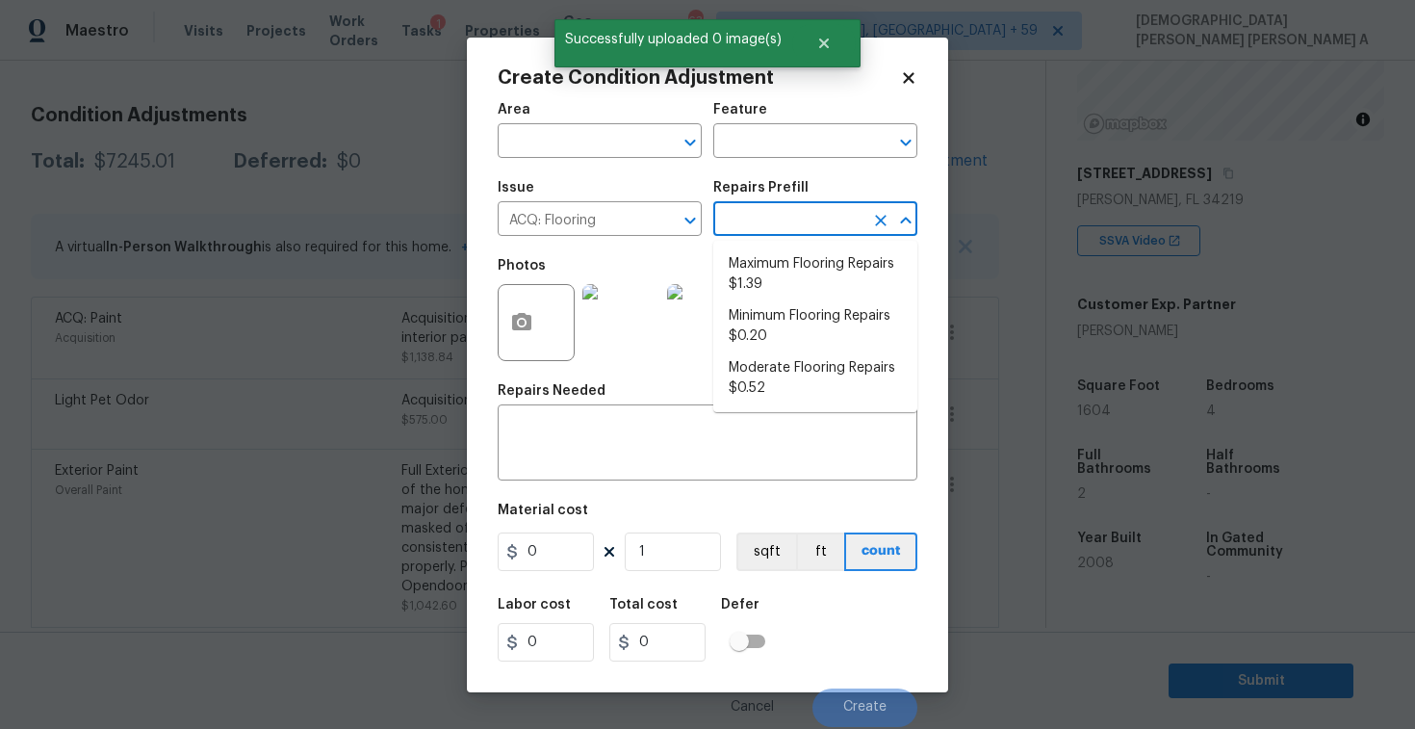
click at [816, 211] on input "text" at bounding box center [788, 221] width 150 height 30
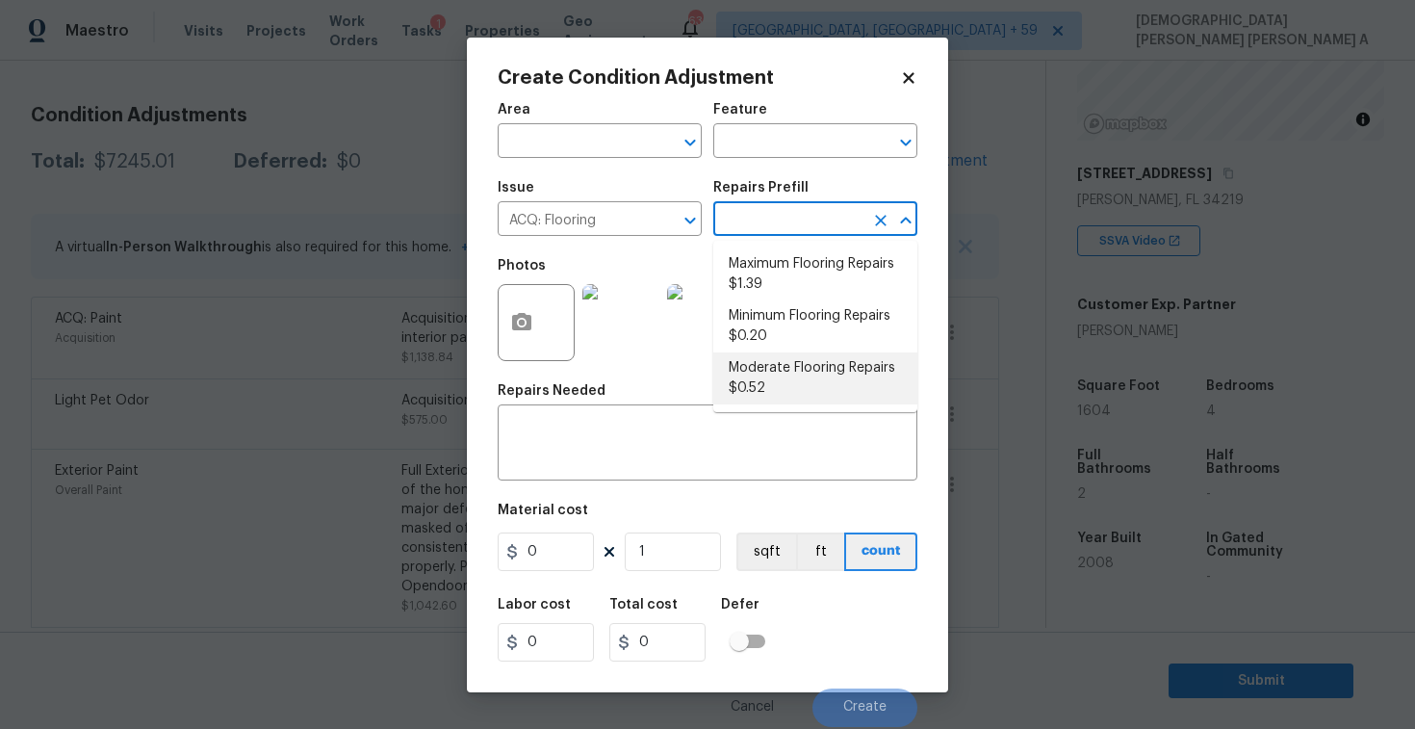
click at [801, 386] on li "Moderate Flooring Repairs $0.52" at bounding box center [815, 378] width 204 height 52
type input "Acquisition"
type textarea "Acquisition Scope: Moderate flooring repairs"
type input "0.52"
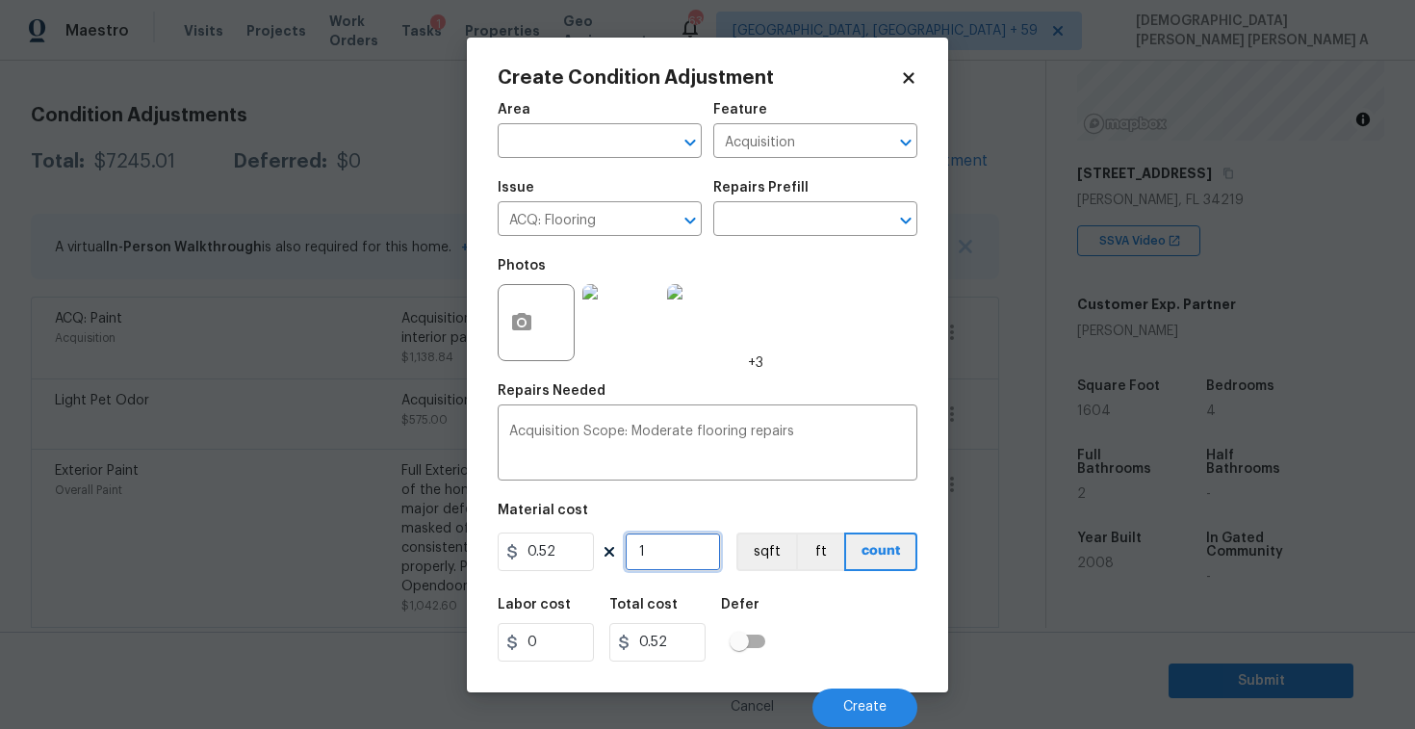
click at [679, 554] on input "1" at bounding box center [673, 551] width 96 height 39
type input "16"
type input "8.32"
type input "160"
type input "83.2"
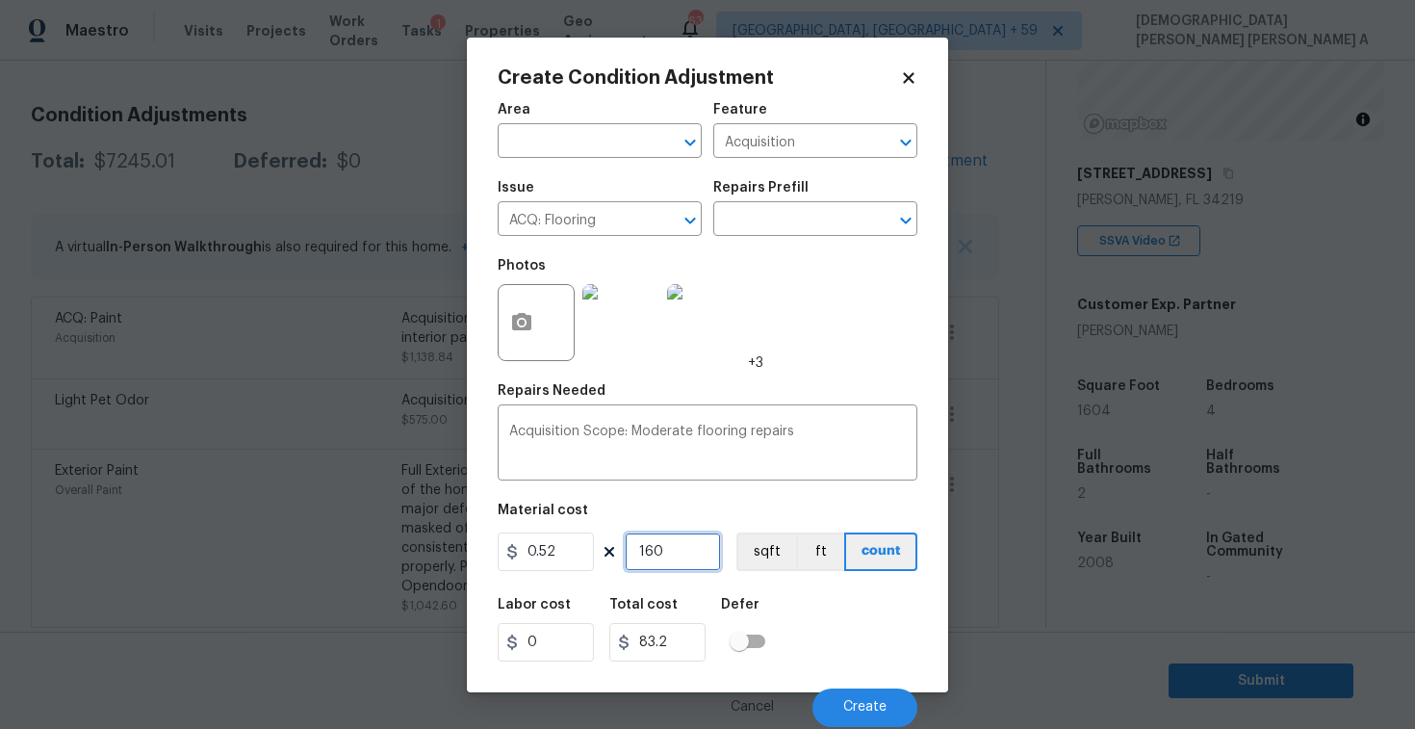
type input "1604"
type input "834.08"
type input "1604"
click at [748, 556] on button "sqft" at bounding box center [766, 551] width 60 height 39
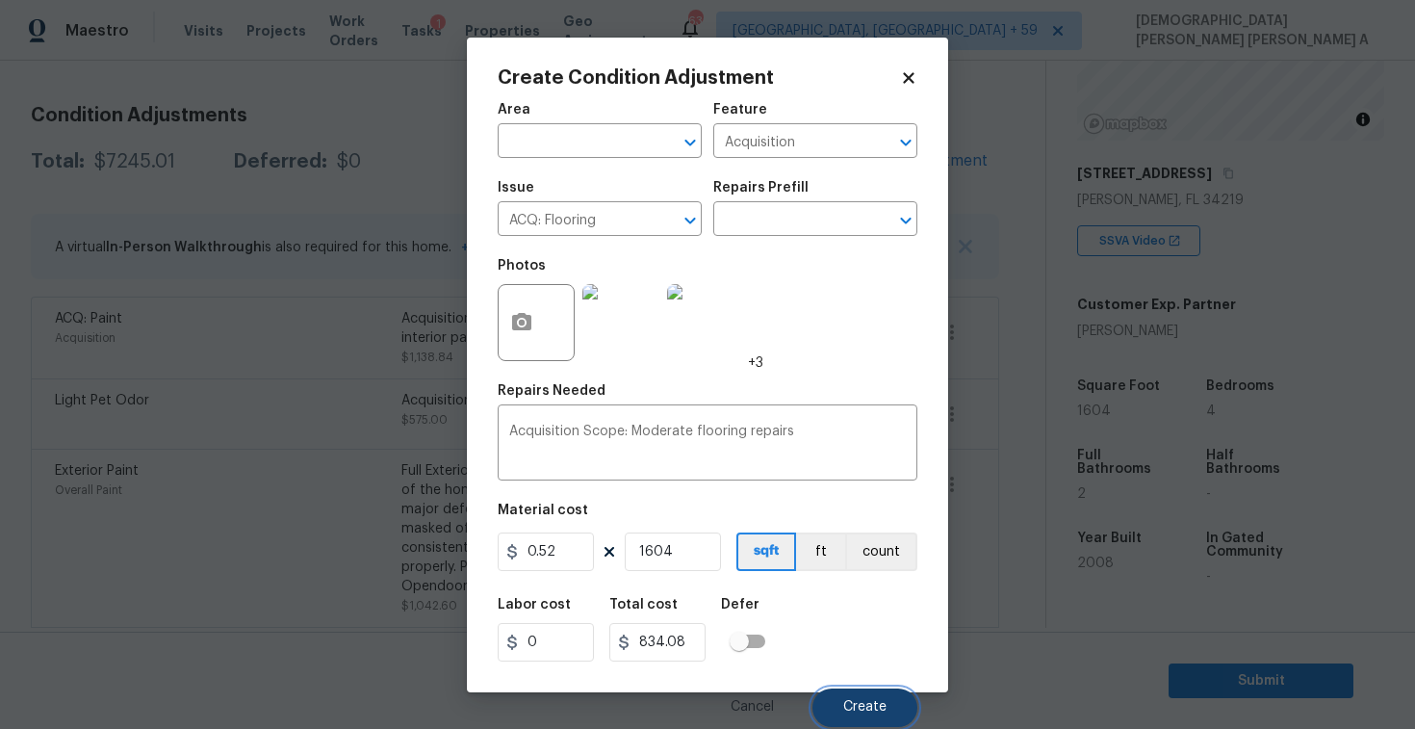
click at [865, 697] on button "Create" at bounding box center [864, 707] width 105 height 39
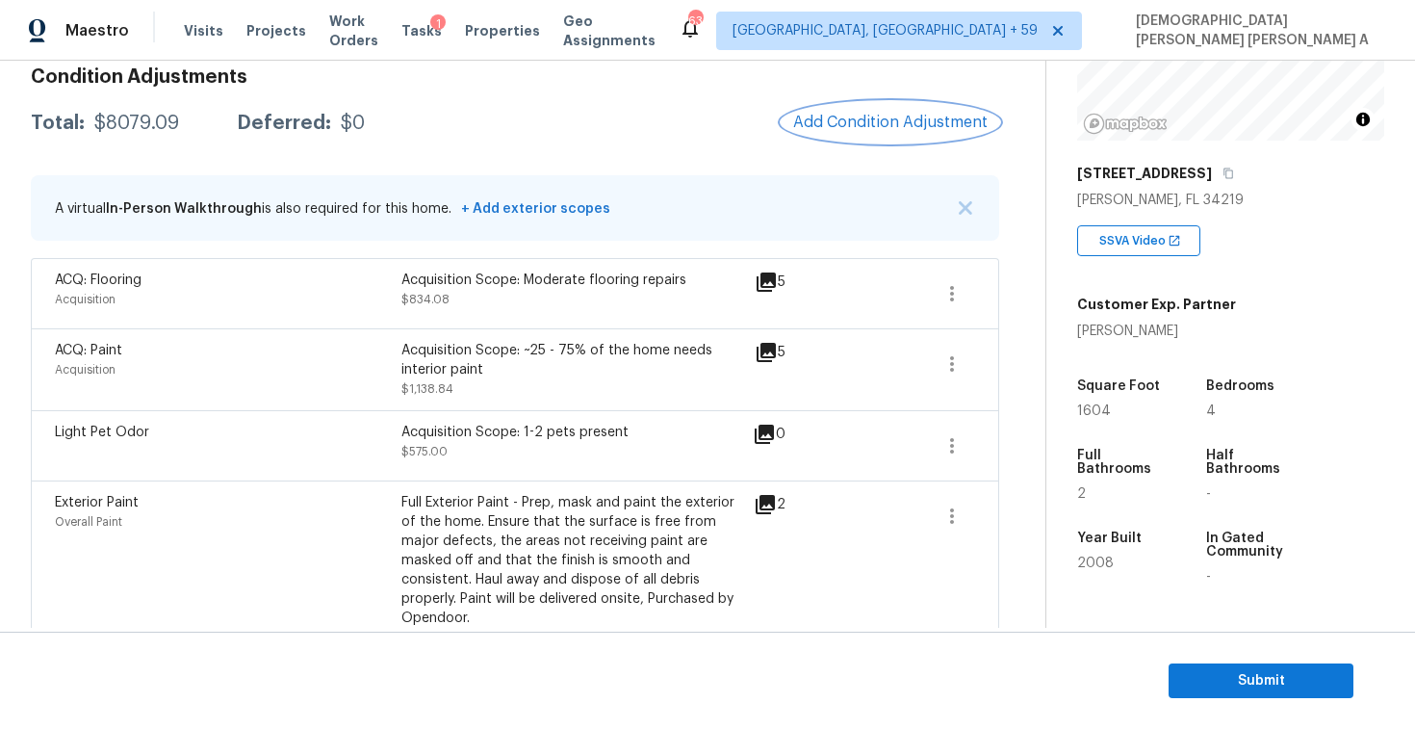
scroll to position [0, 0]
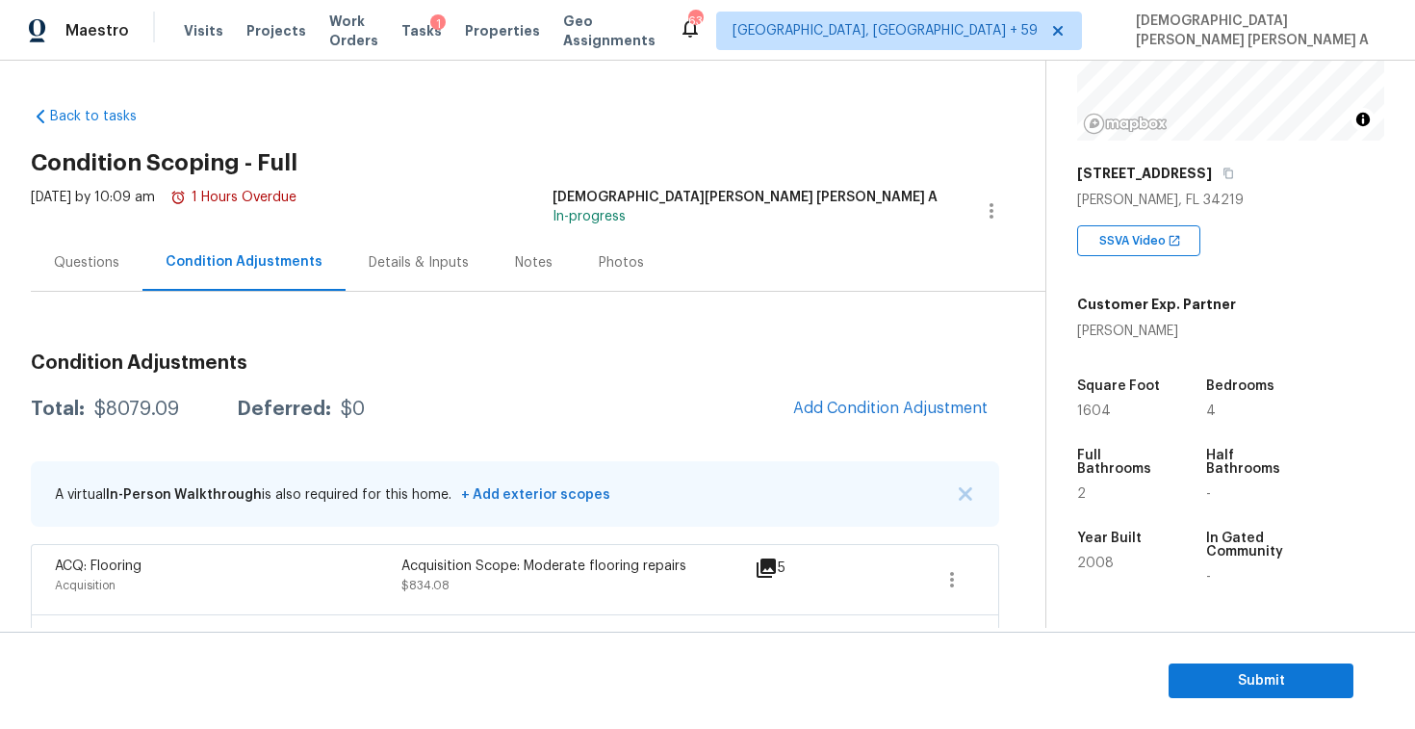
click at [927, 427] on span "Add Condition Adjustment" at bounding box center [891, 409] width 218 height 42
click at [907, 410] on span "Add Condition Adjustment" at bounding box center [890, 407] width 194 height 17
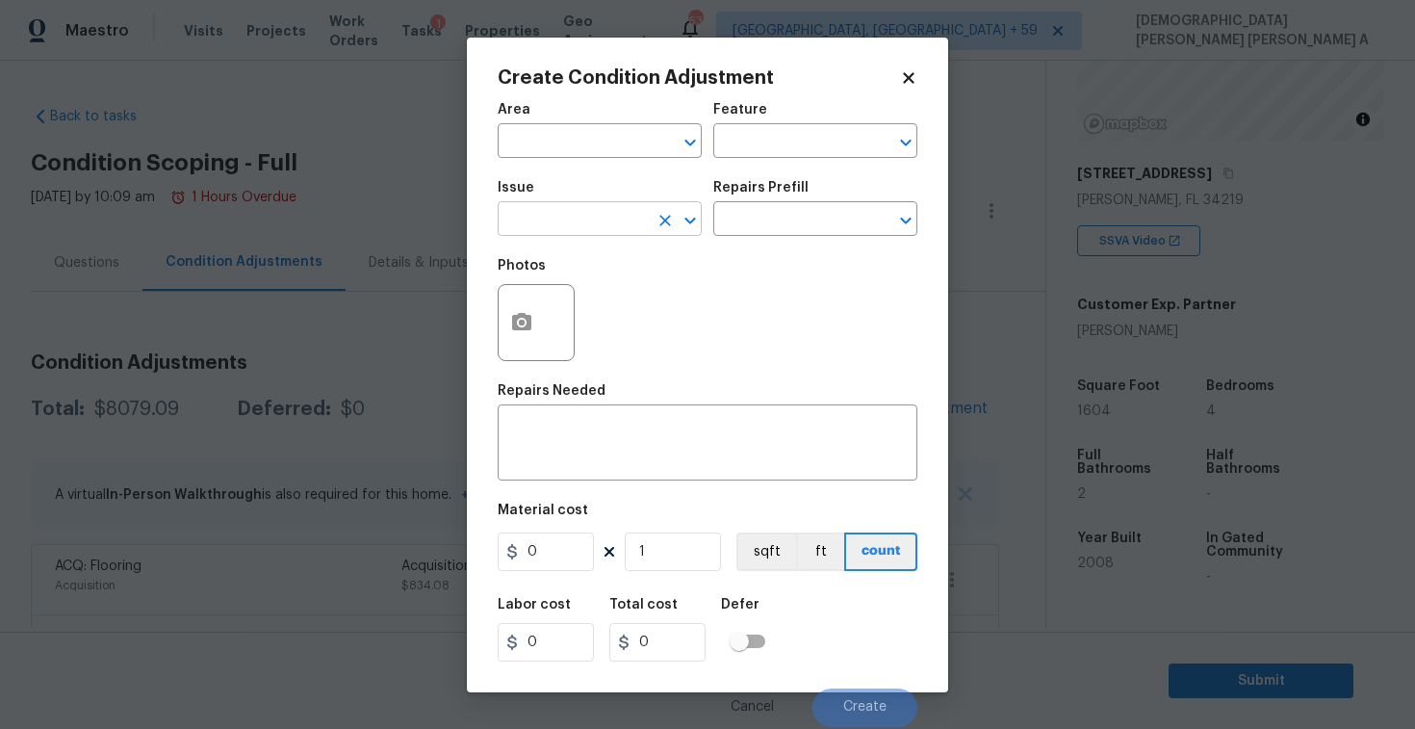
click at [578, 218] on input "text" at bounding box center [573, 221] width 150 height 30
click at [619, 317] on li "Drywall" at bounding box center [600, 311] width 204 height 32
type input "ACQ: HVAC"
click at [909, 68] on div "Create Condition Adjustment" at bounding box center [708, 77] width 420 height 19
click at [907, 74] on icon at bounding box center [908, 77] width 11 height 11
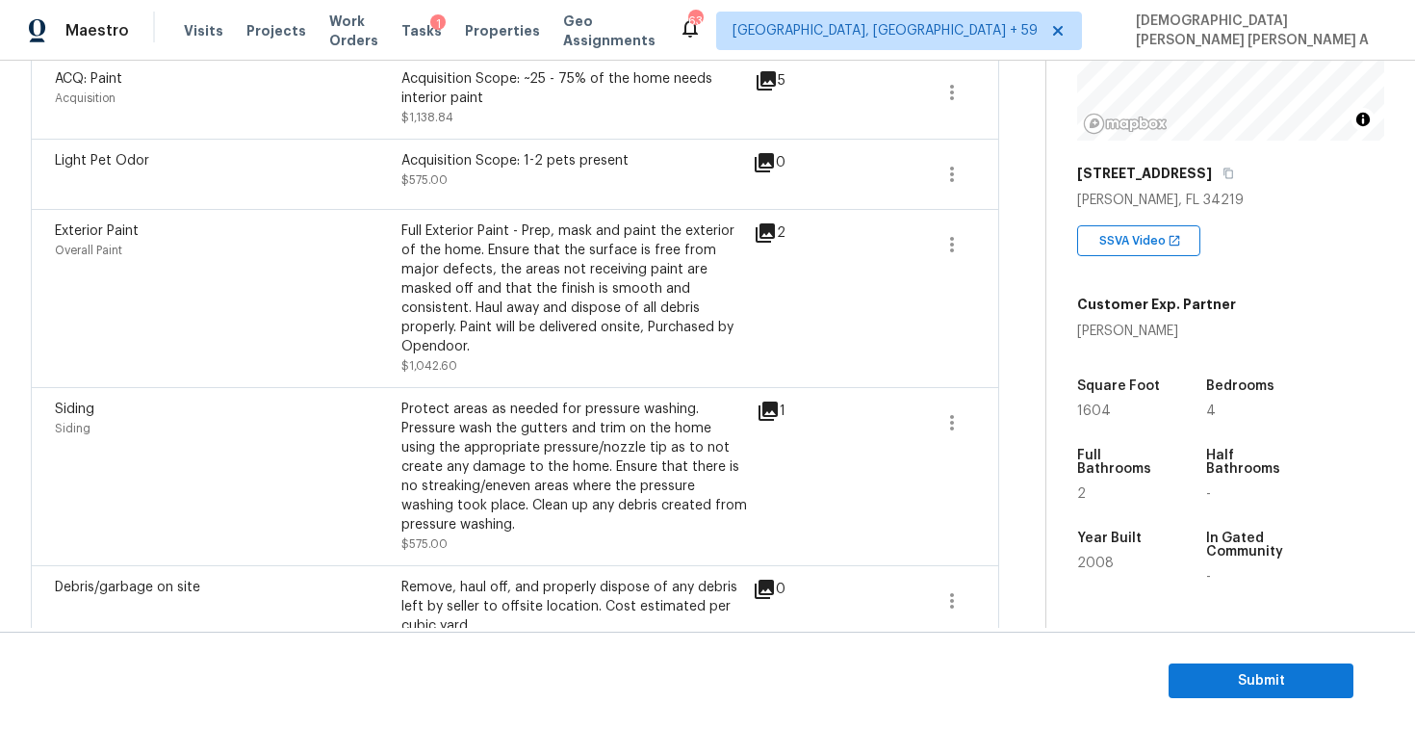
scroll to position [483, 0]
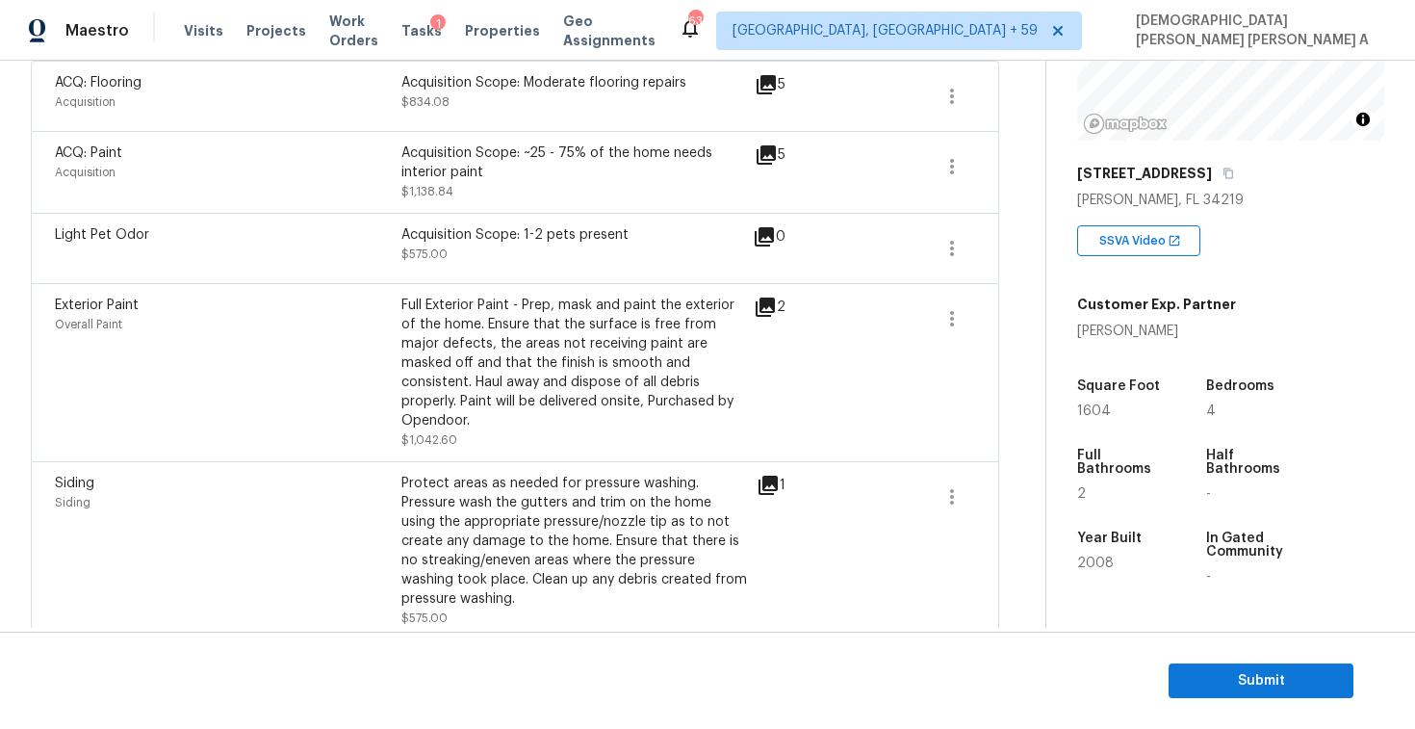
click at [648, 310] on div "Full Exterior Paint - Prep, mask and paint the exterior of the home. Ensure tha…" at bounding box center [574, 363] width 347 height 135
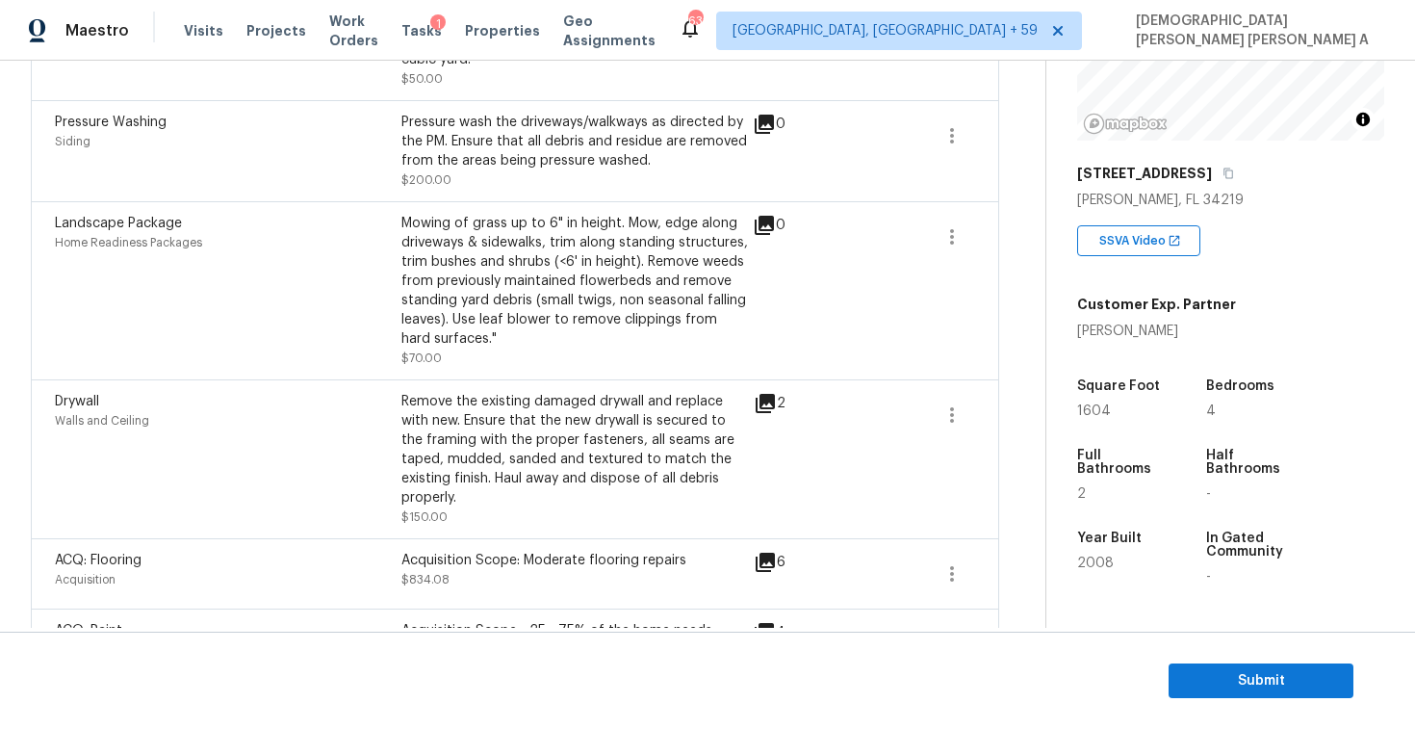
scroll to position [1118, 0]
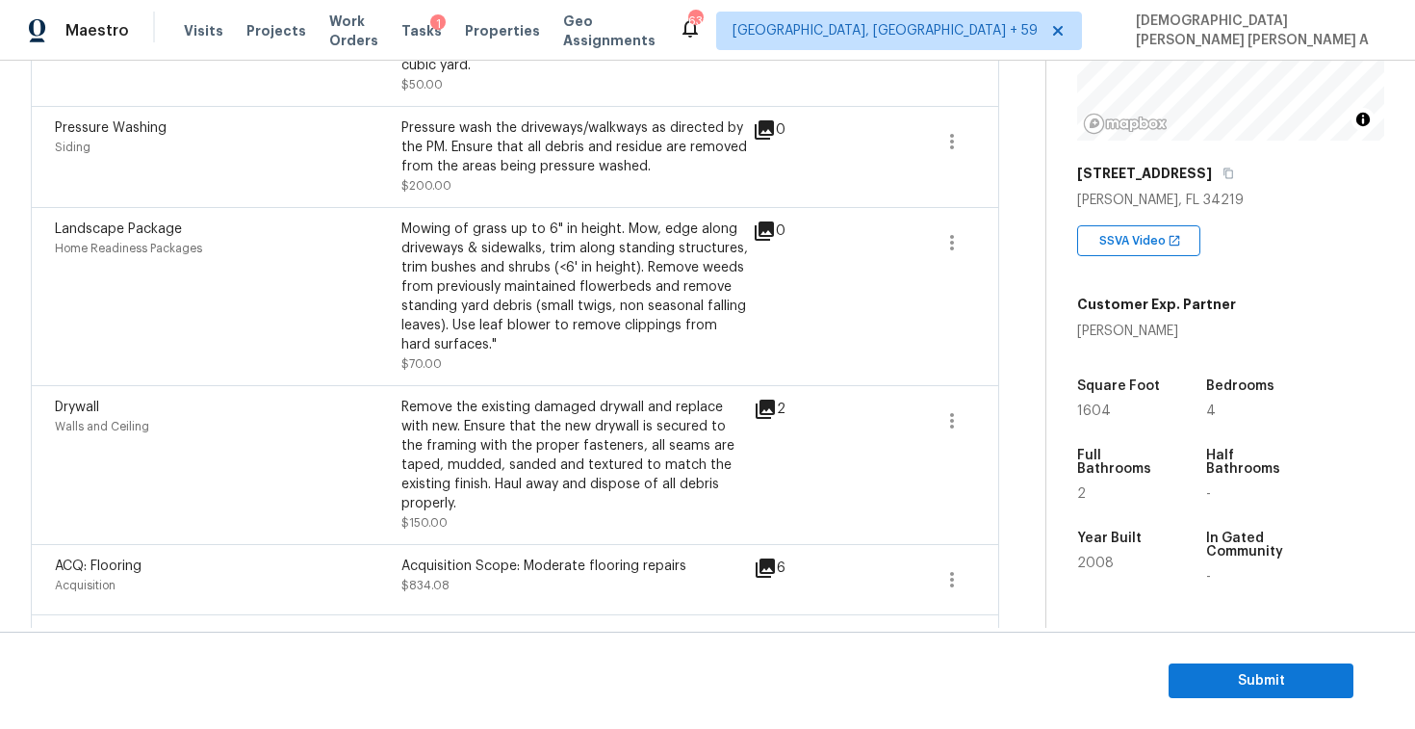
click at [759, 398] on icon at bounding box center [765, 409] width 23 height 23
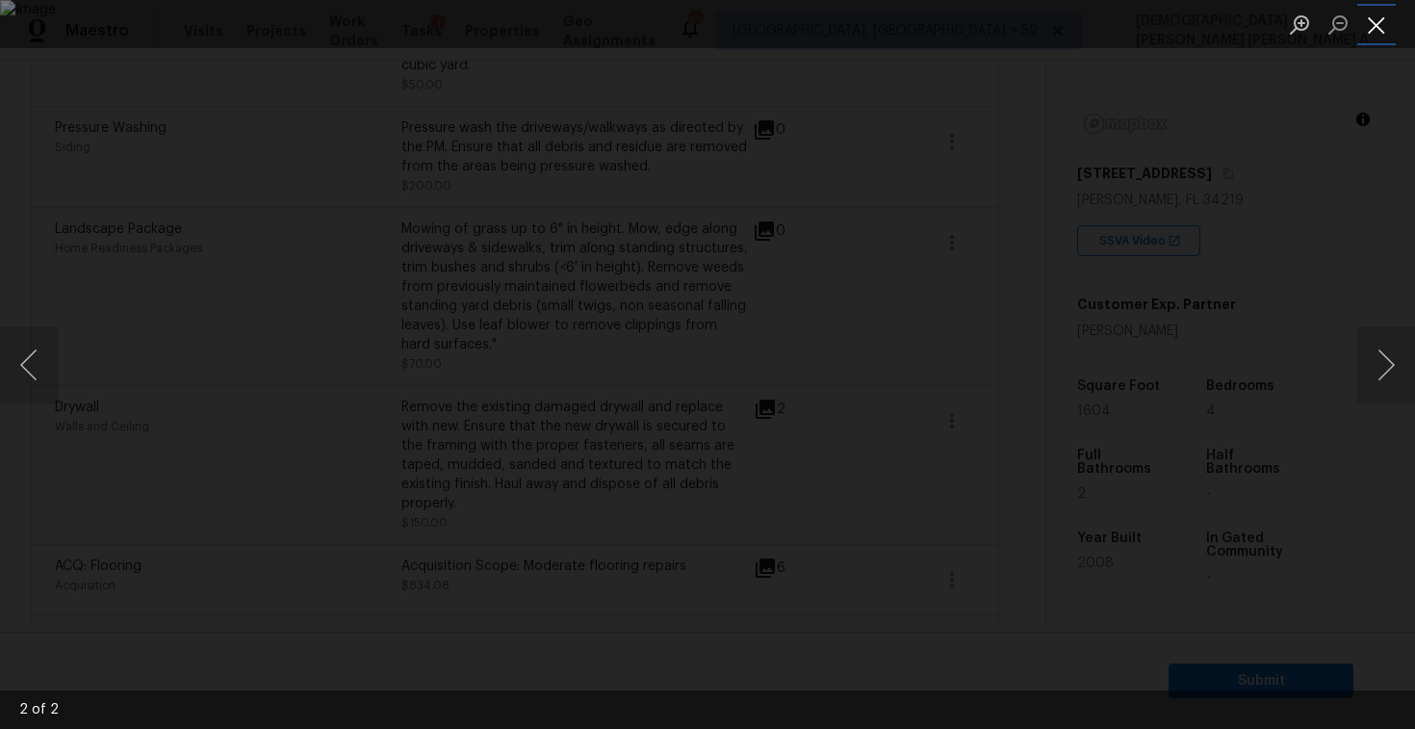
click at [1382, 17] on button "Close lightbox" at bounding box center [1376, 25] width 39 height 34
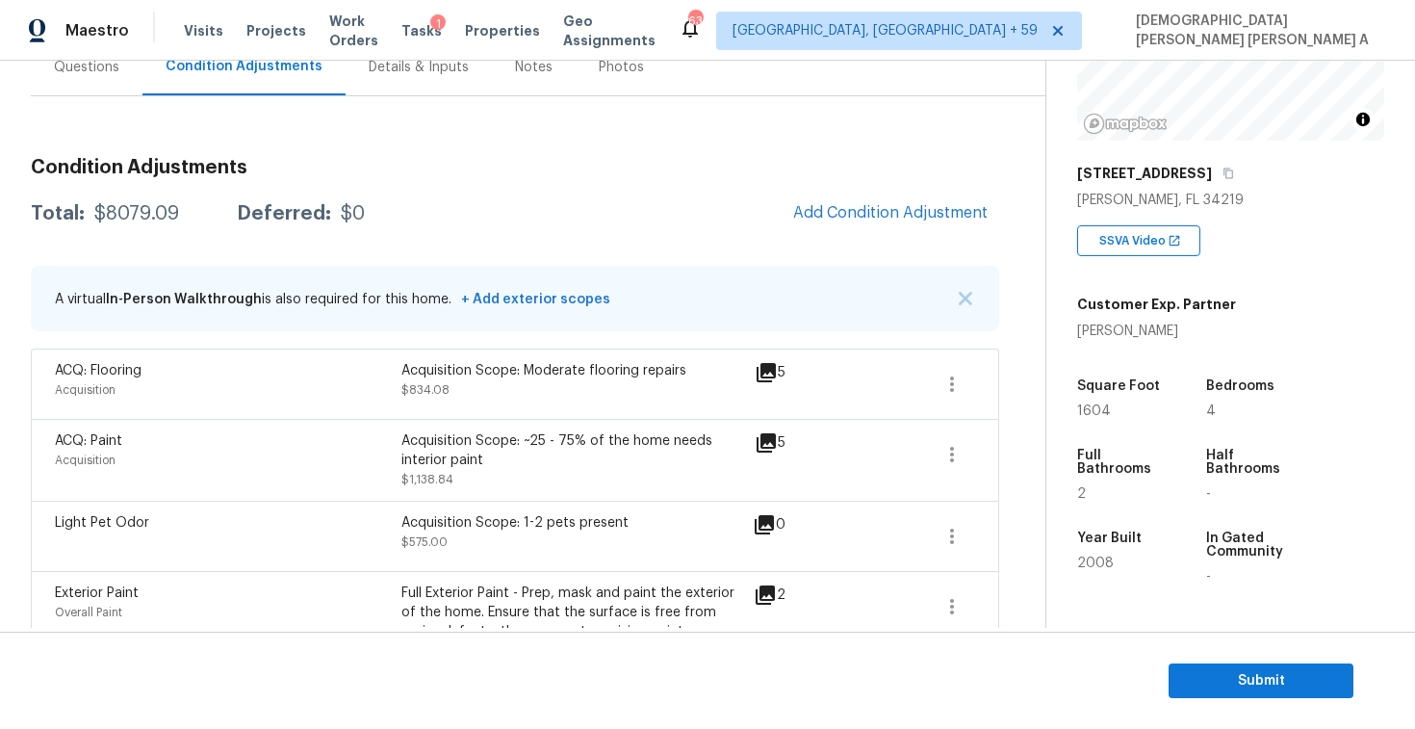
scroll to position [142, 0]
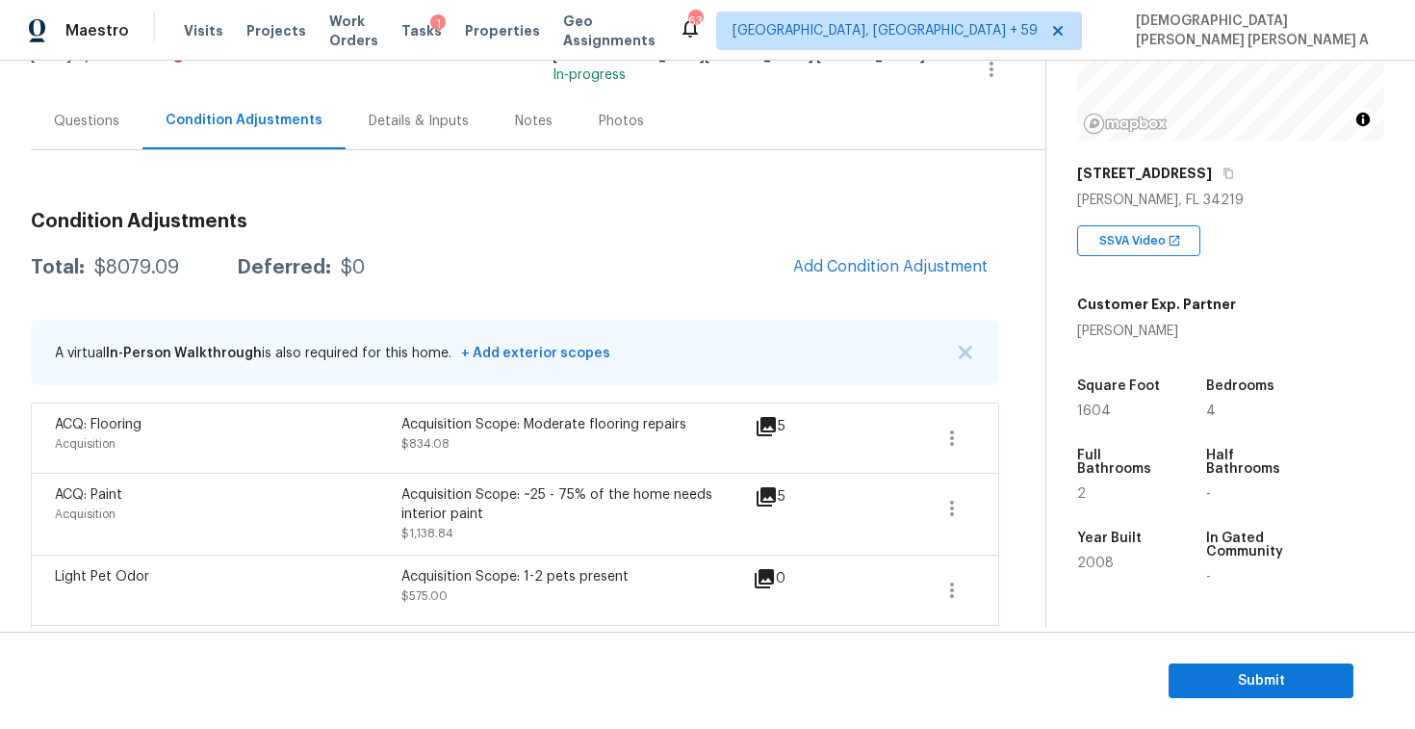
click at [602, 125] on div "Photos" at bounding box center [621, 121] width 45 height 19
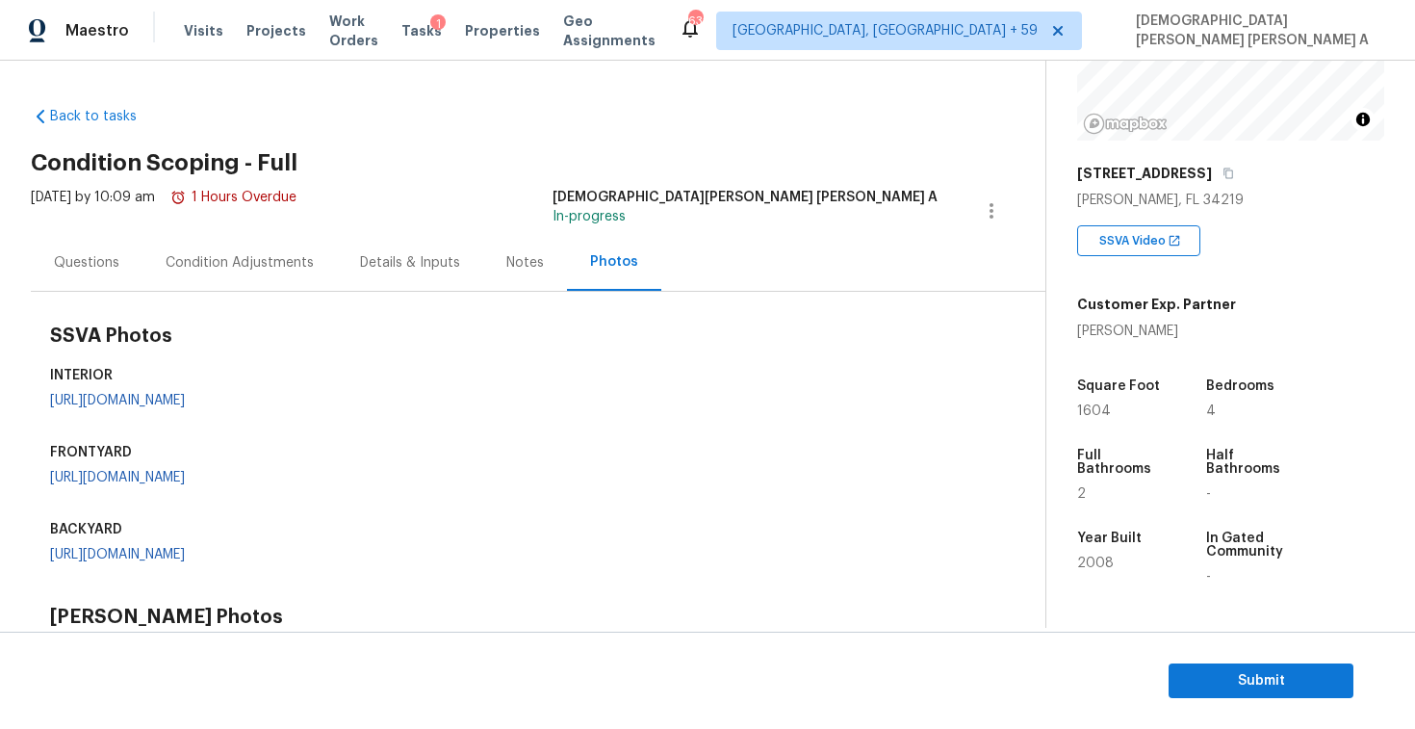
click at [243, 249] on div "Condition Adjustments" at bounding box center [239, 262] width 194 height 57
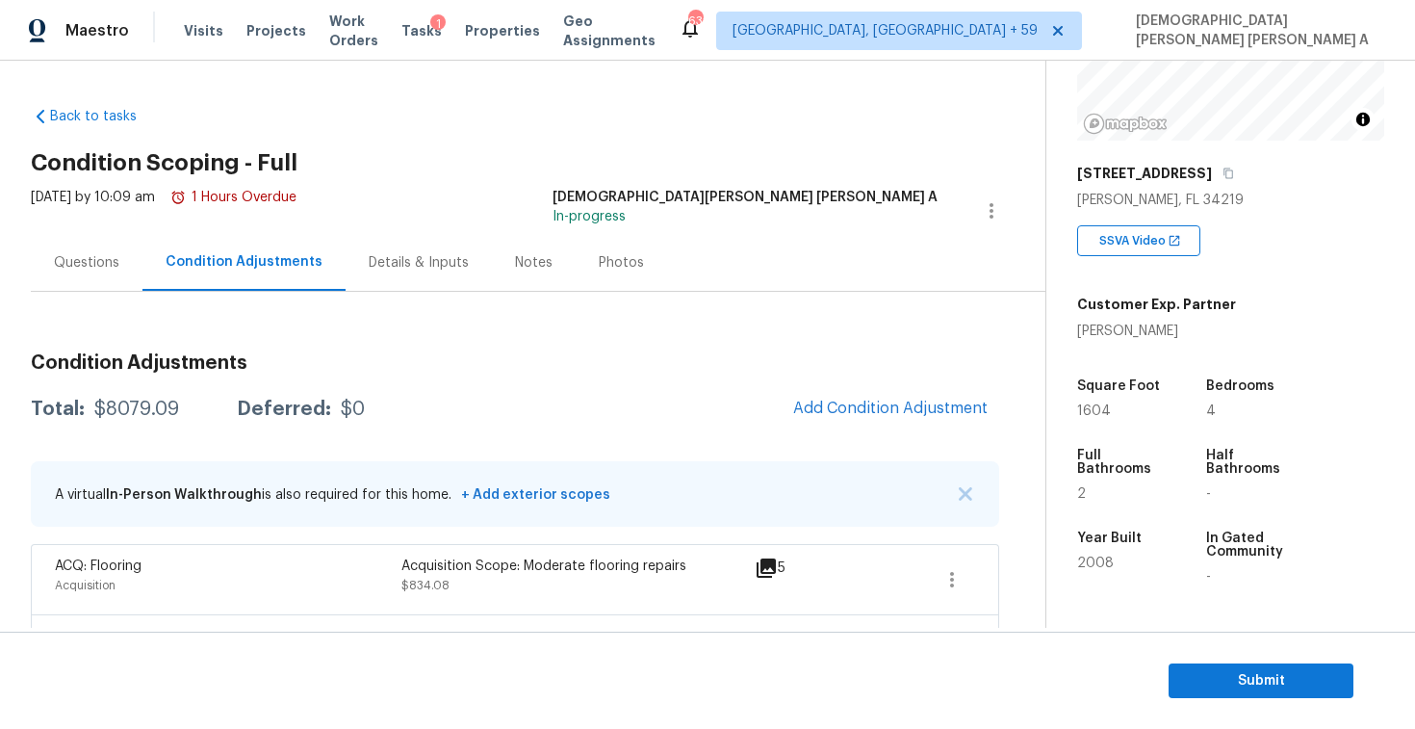
click at [599, 257] on div "Photos" at bounding box center [621, 262] width 45 height 19
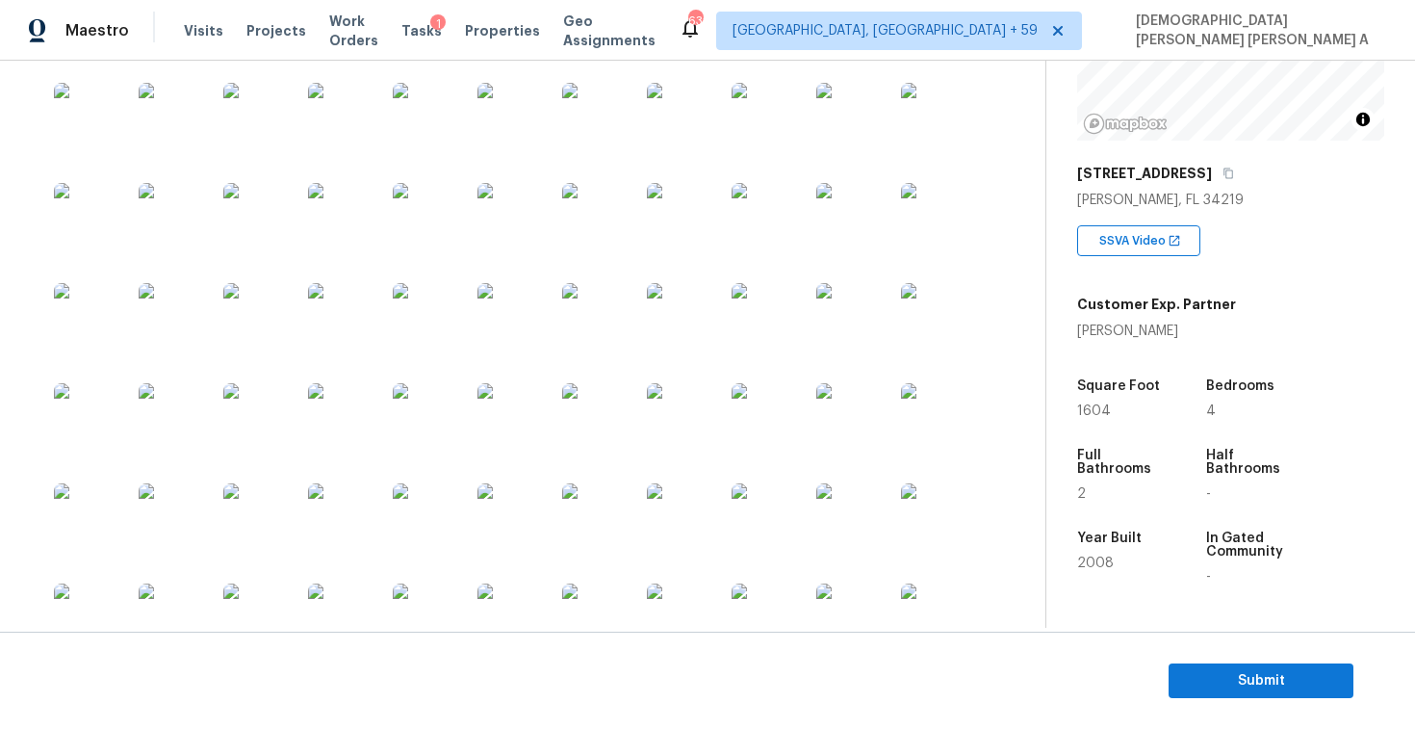
scroll to position [1140, 0]
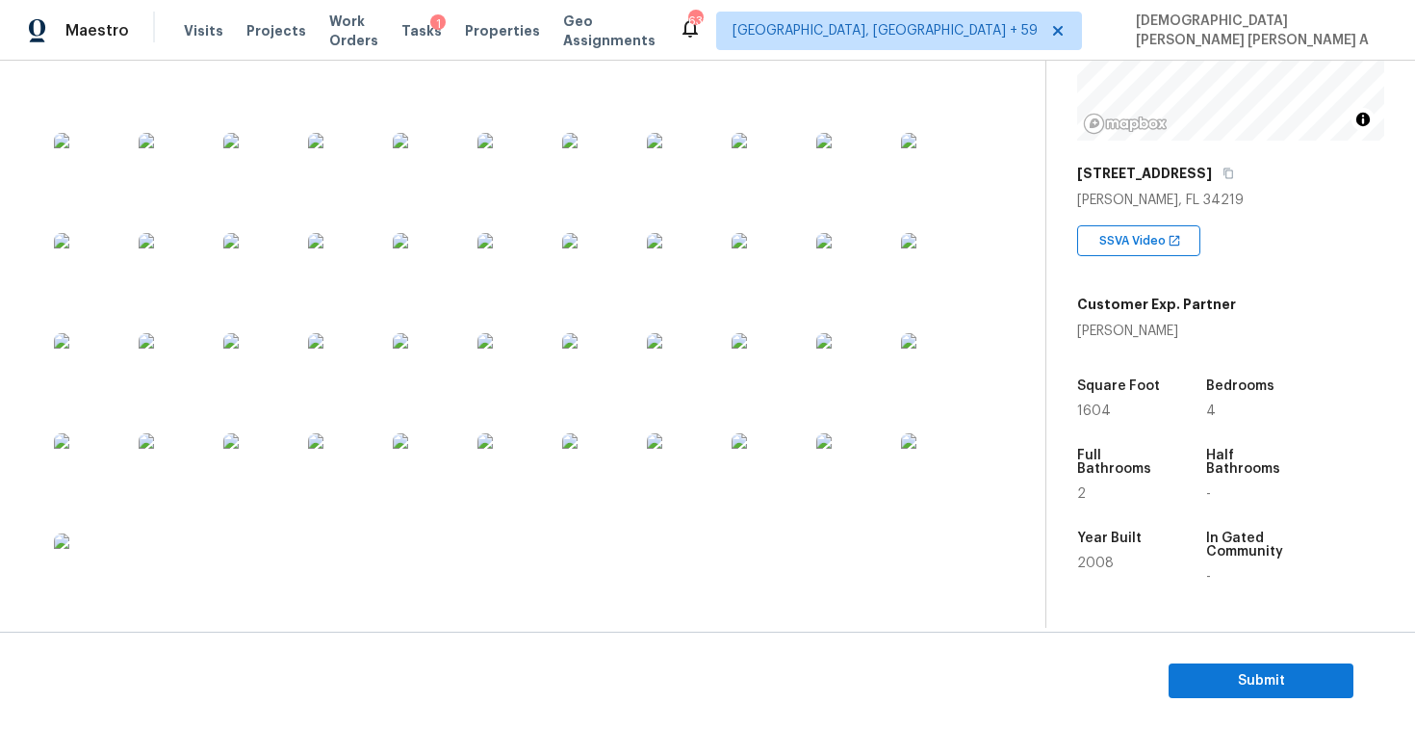
click at [357, 310] on img at bounding box center [346, 271] width 77 height 77
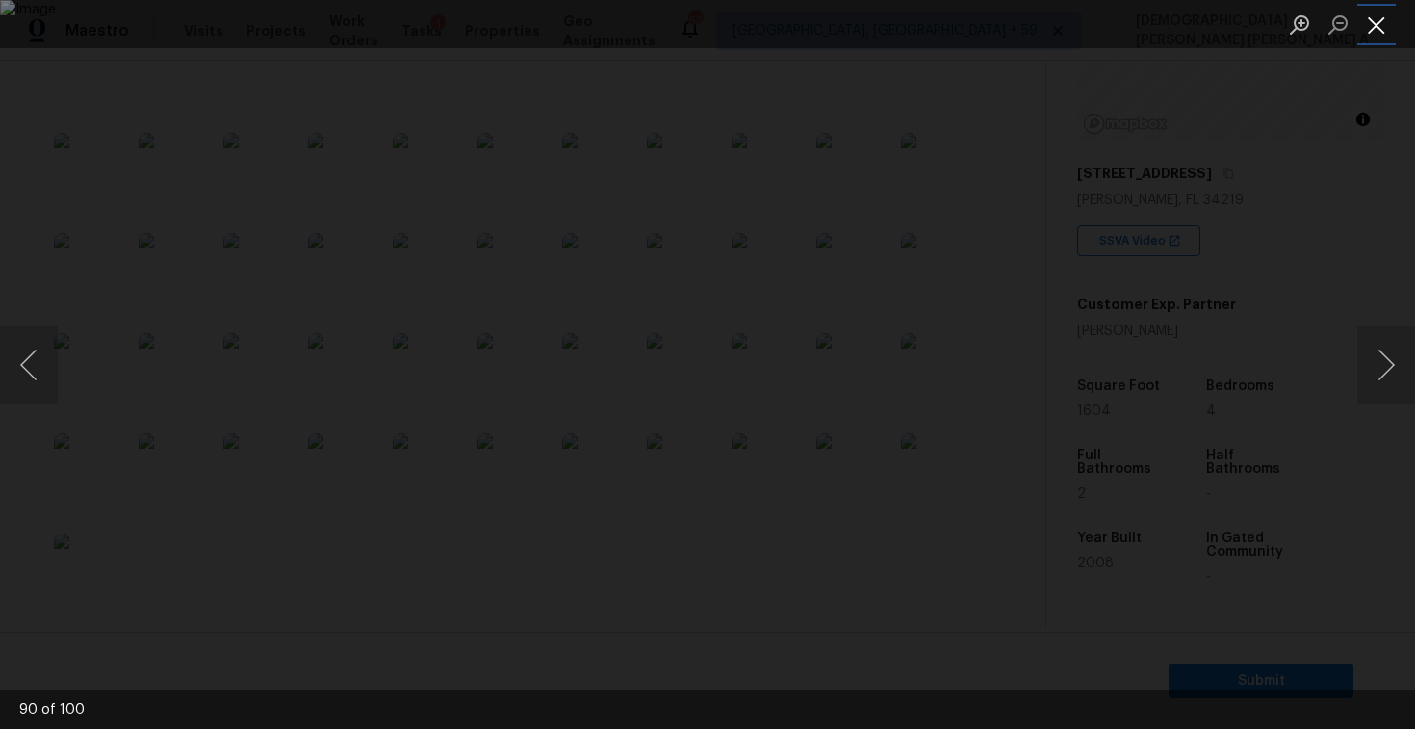
click at [1387, 24] on button "Close lightbox" at bounding box center [1376, 25] width 39 height 34
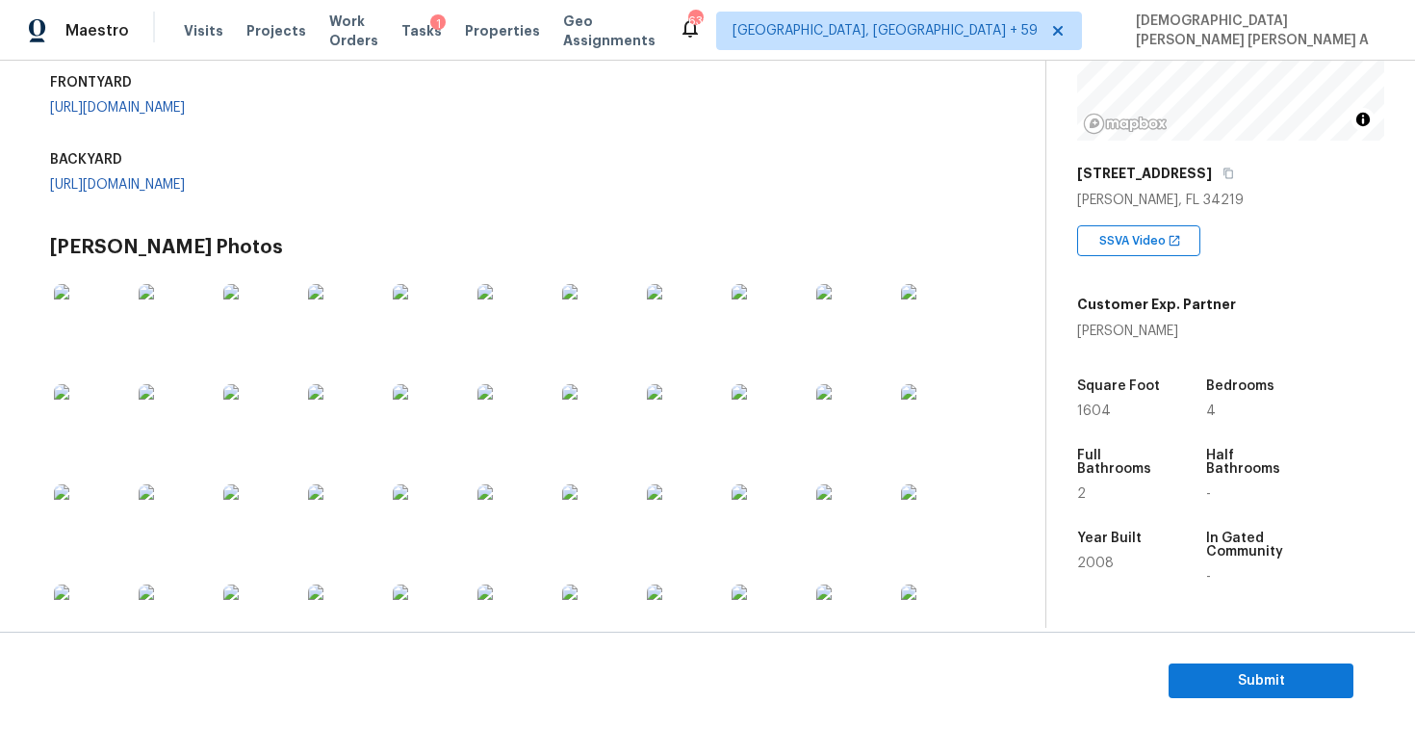
scroll to position [0, 0]
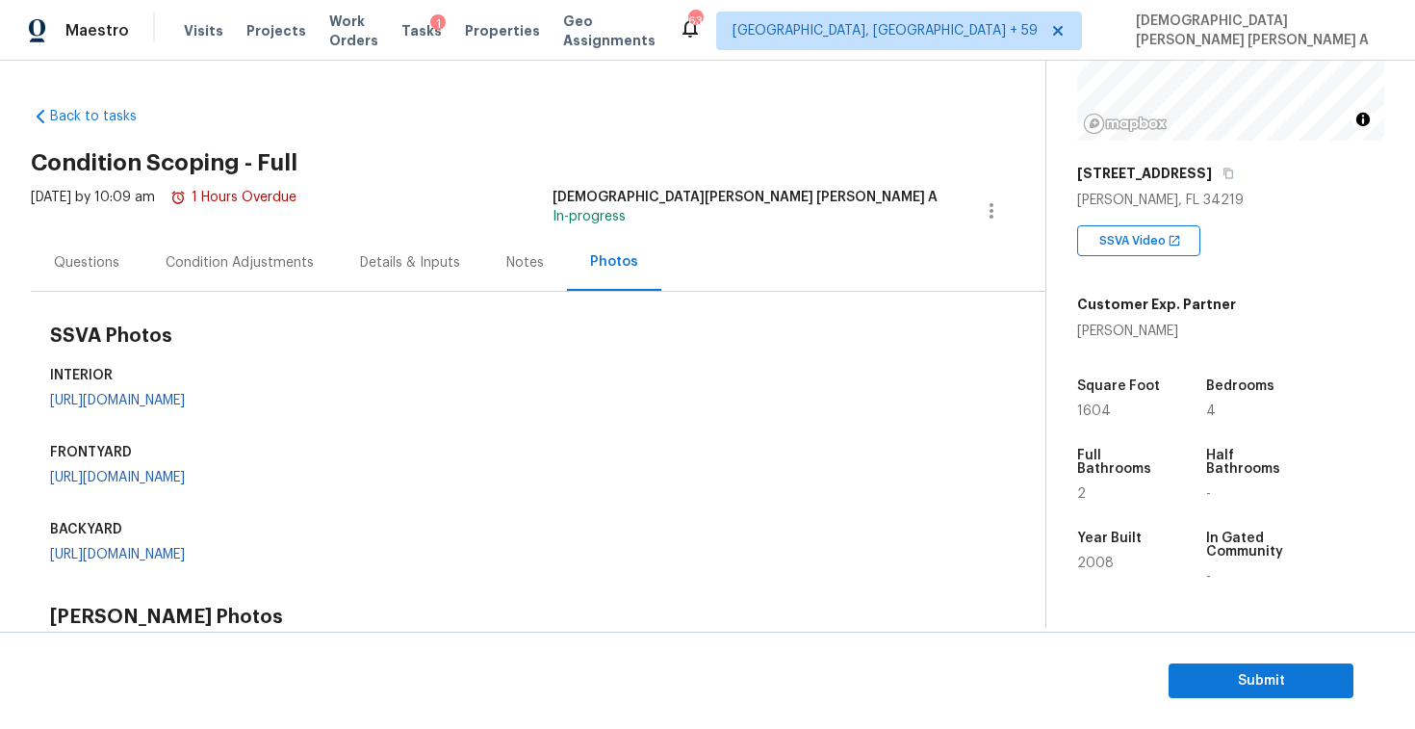
click at [216, 270] on div "Condition Adjustments" at bounding box center [240, 262] width 148 height 19
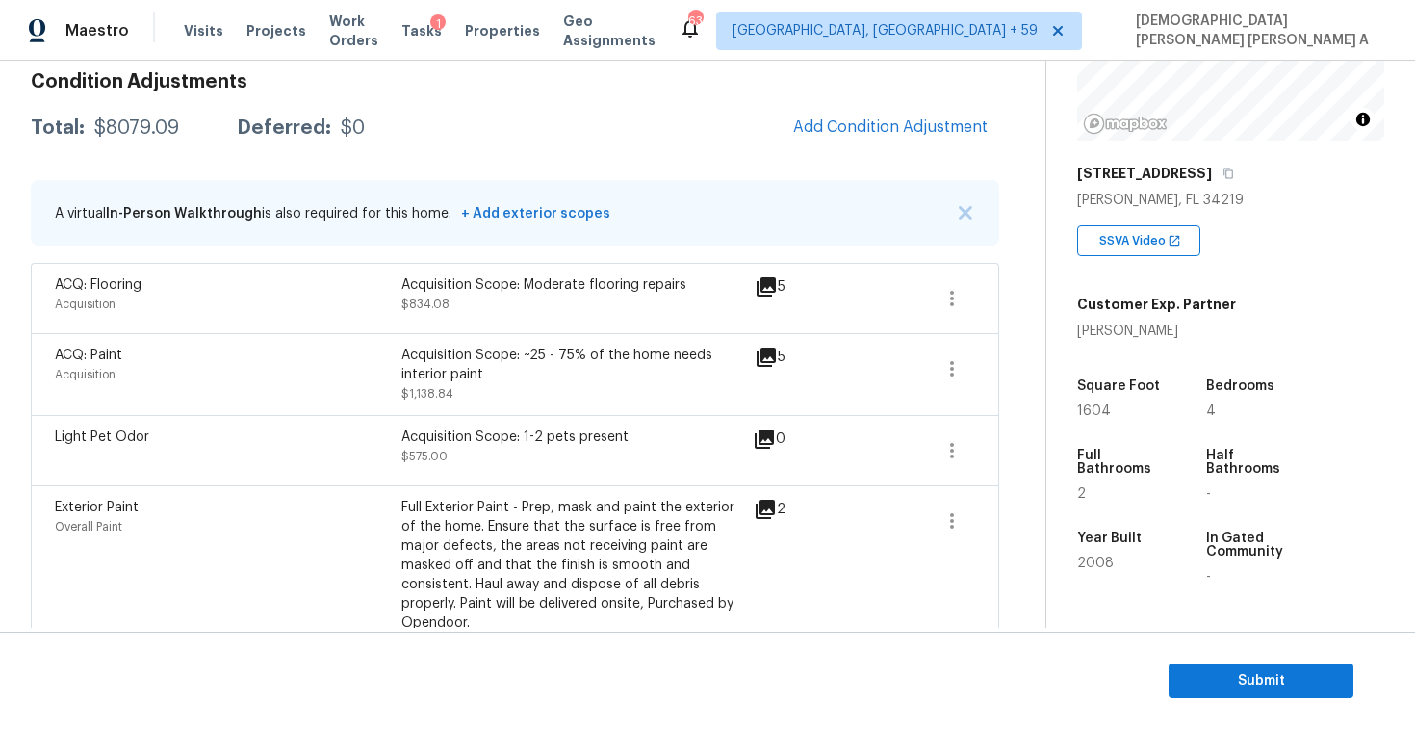
scroll to position [287, 0]
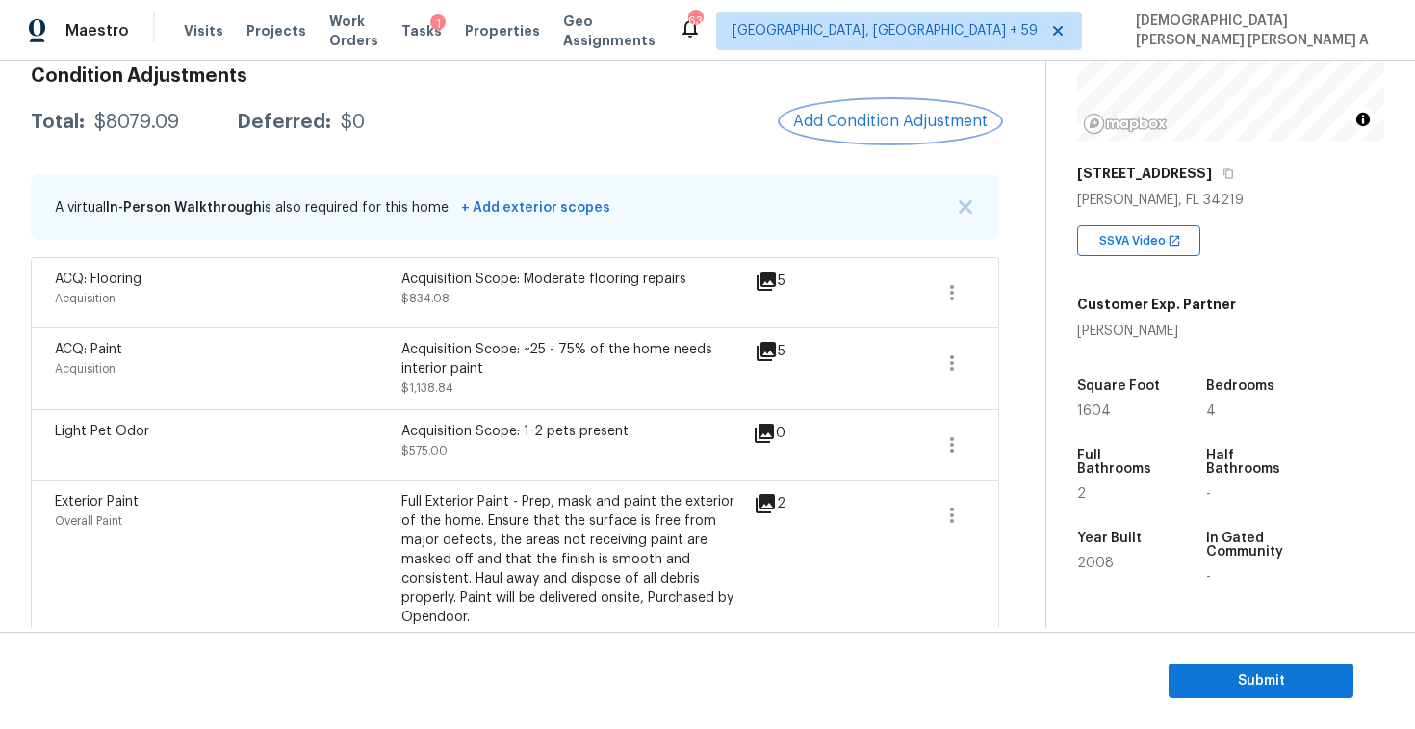
click at [809, 128] on span "Add Condition Adjustment" at bounding box center [890, 121] width 194 height 17
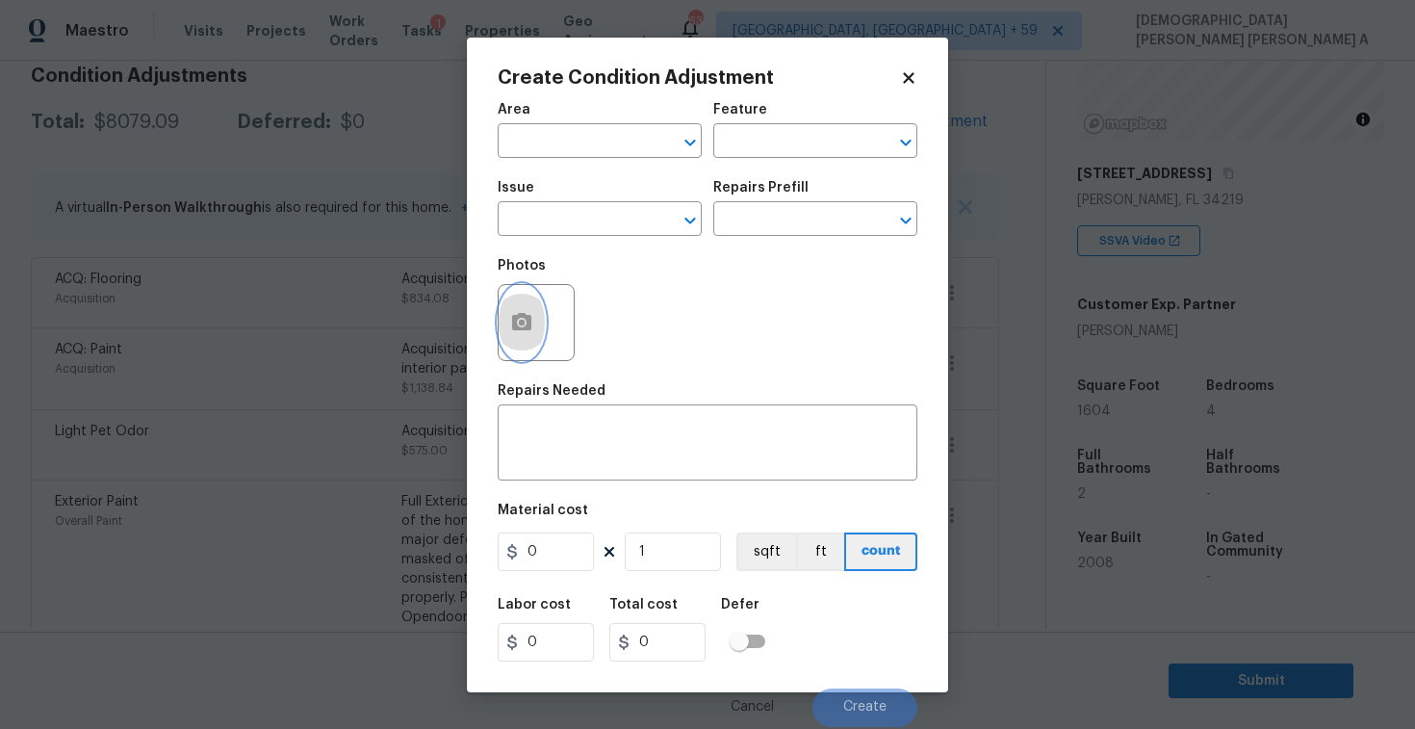
click at [522, 328] on icon "button" at bounding box center [521, 321] width 19 height 17
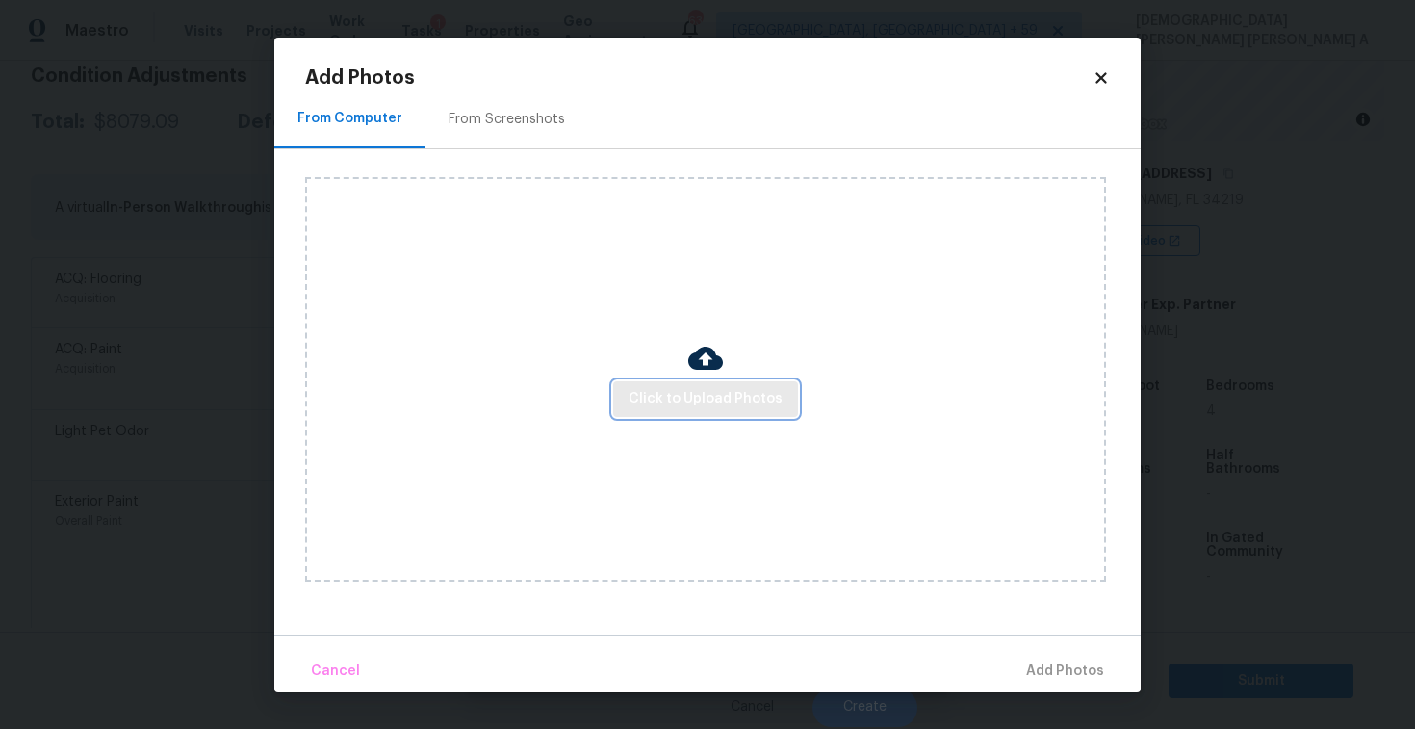
click at [700, 393] on span "Click to Upload Photos" at bounding box center [706, 399] width 154 height 24
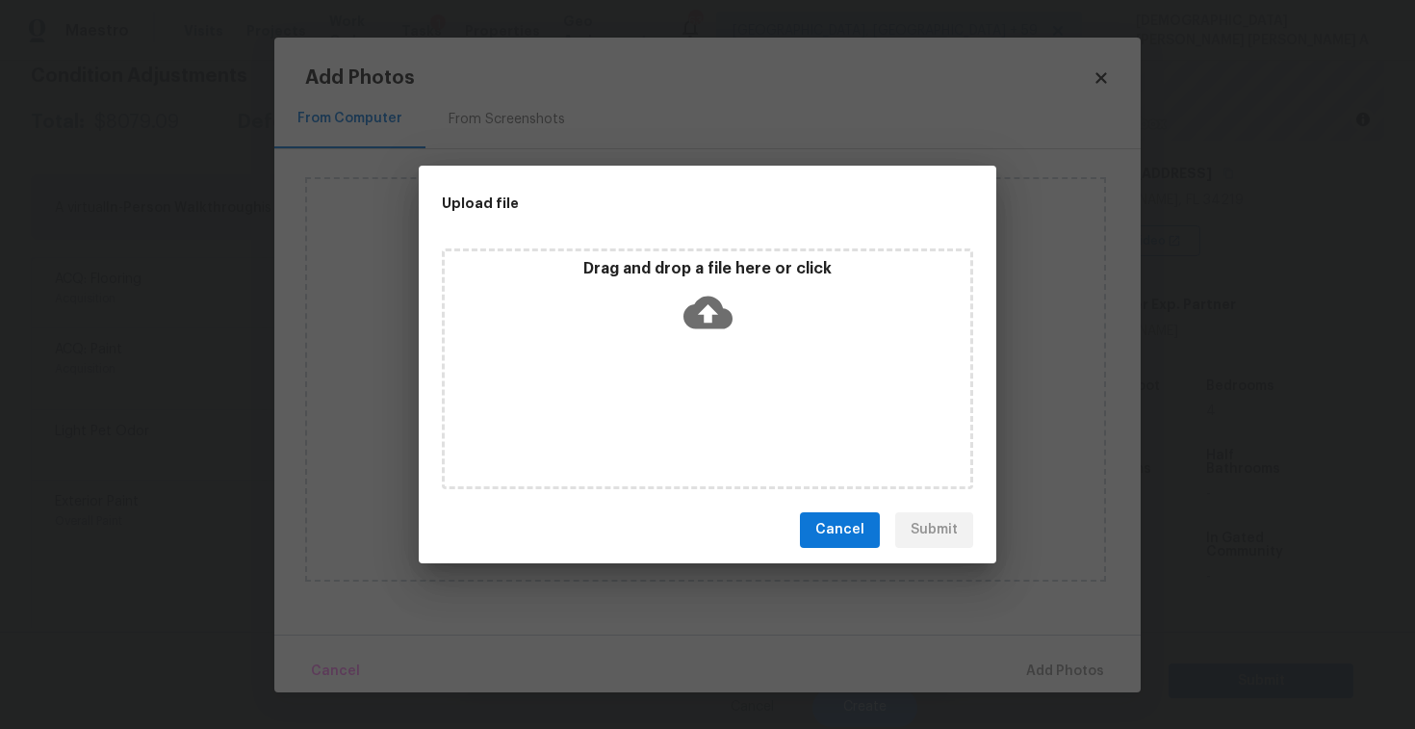
click at [707, 293] on icon at bounding box center [707, 312] width 49 height 49
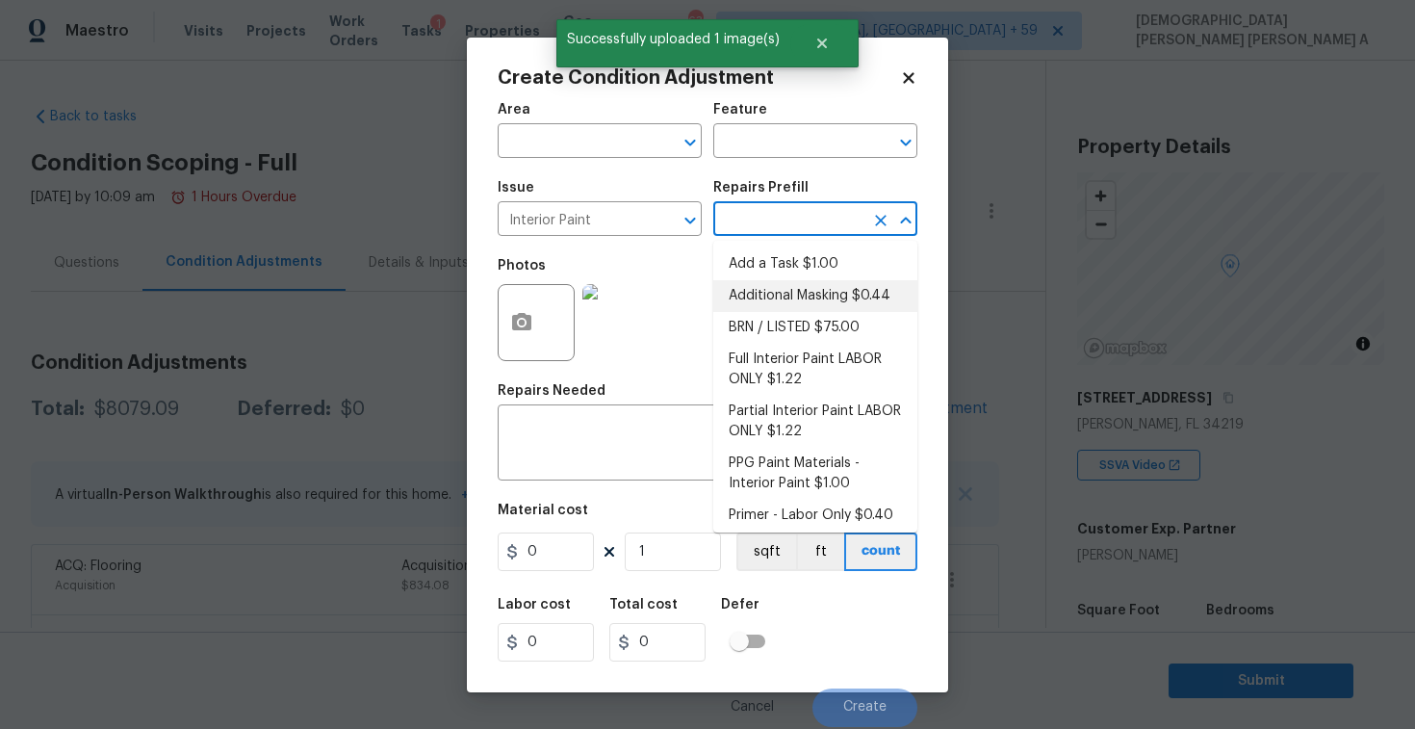
scroll to position [224, 0]
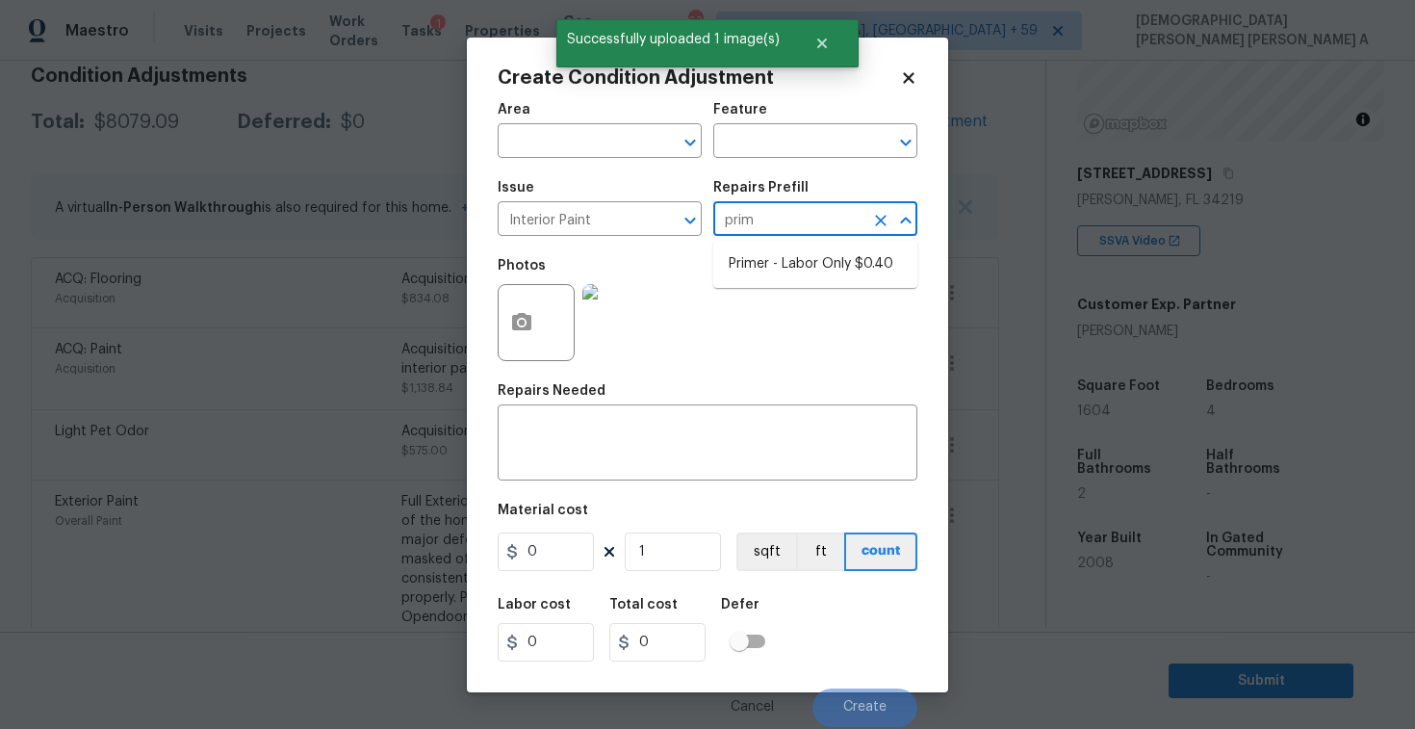
type input "prime"
click at [790, 276] on li "Primer - Labor Only $0.40" at bounding box center [815, 264] width 204 height 32
type input "Overall Paint"
type input "0.4"
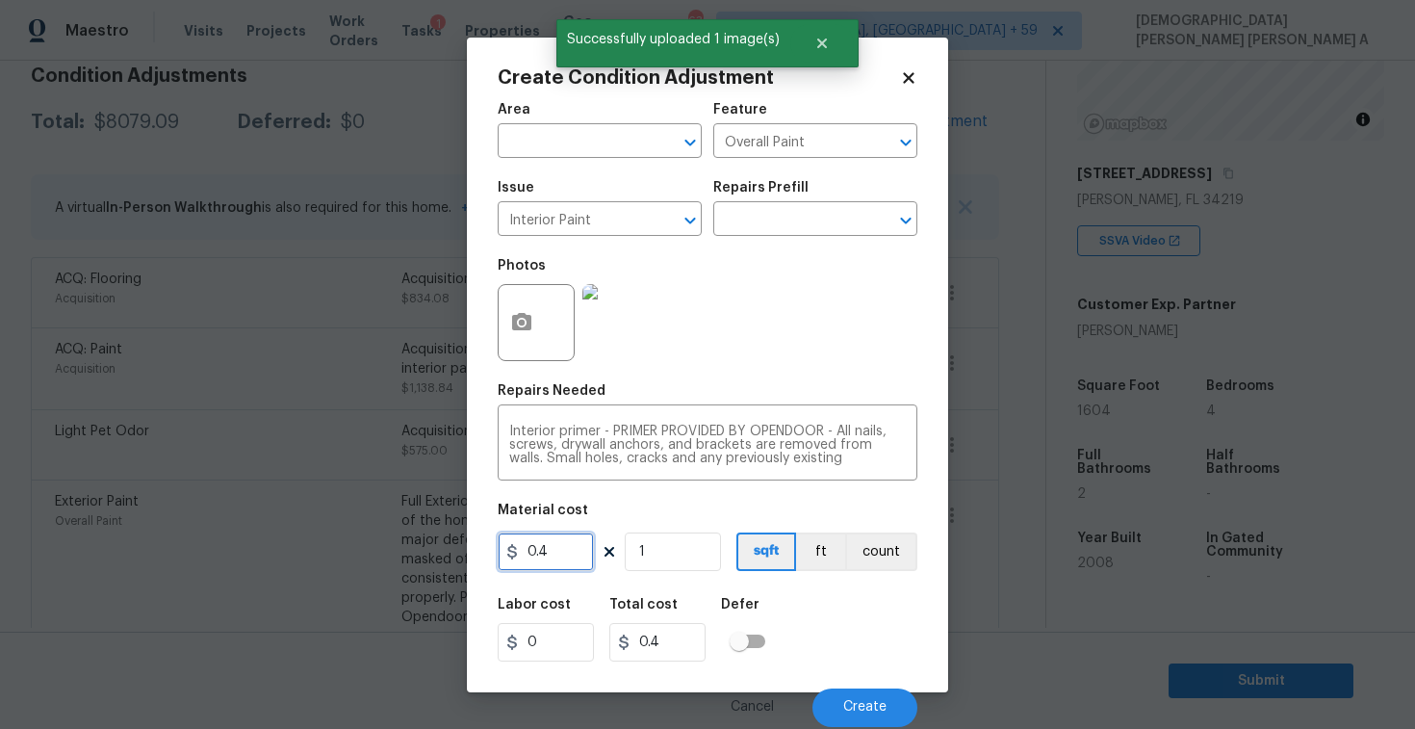
click at [565, 553] on input "0.4" at bounding box center [546, 551] width 96 height 39
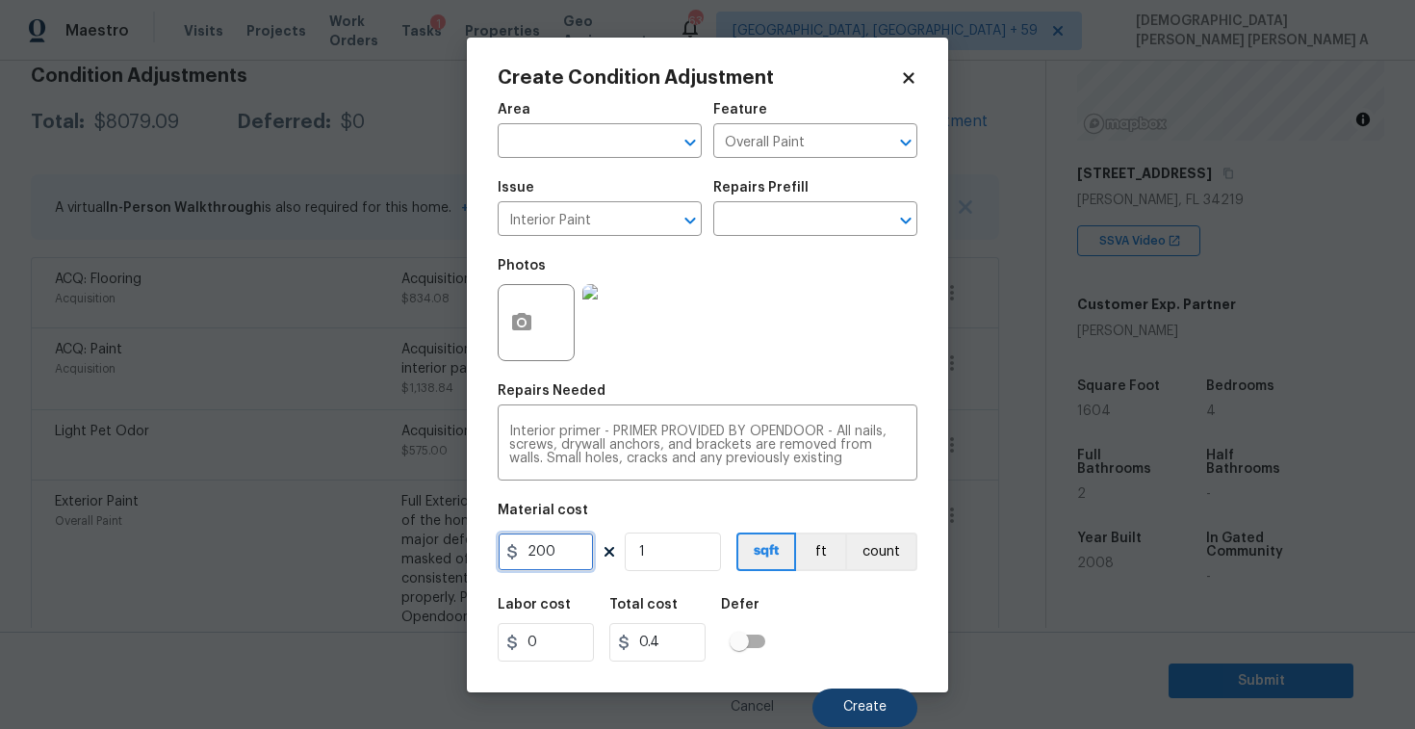
type input "200"
click at [877, 716] on button "Create" at bounding box center [864, 707] width 105 height 39
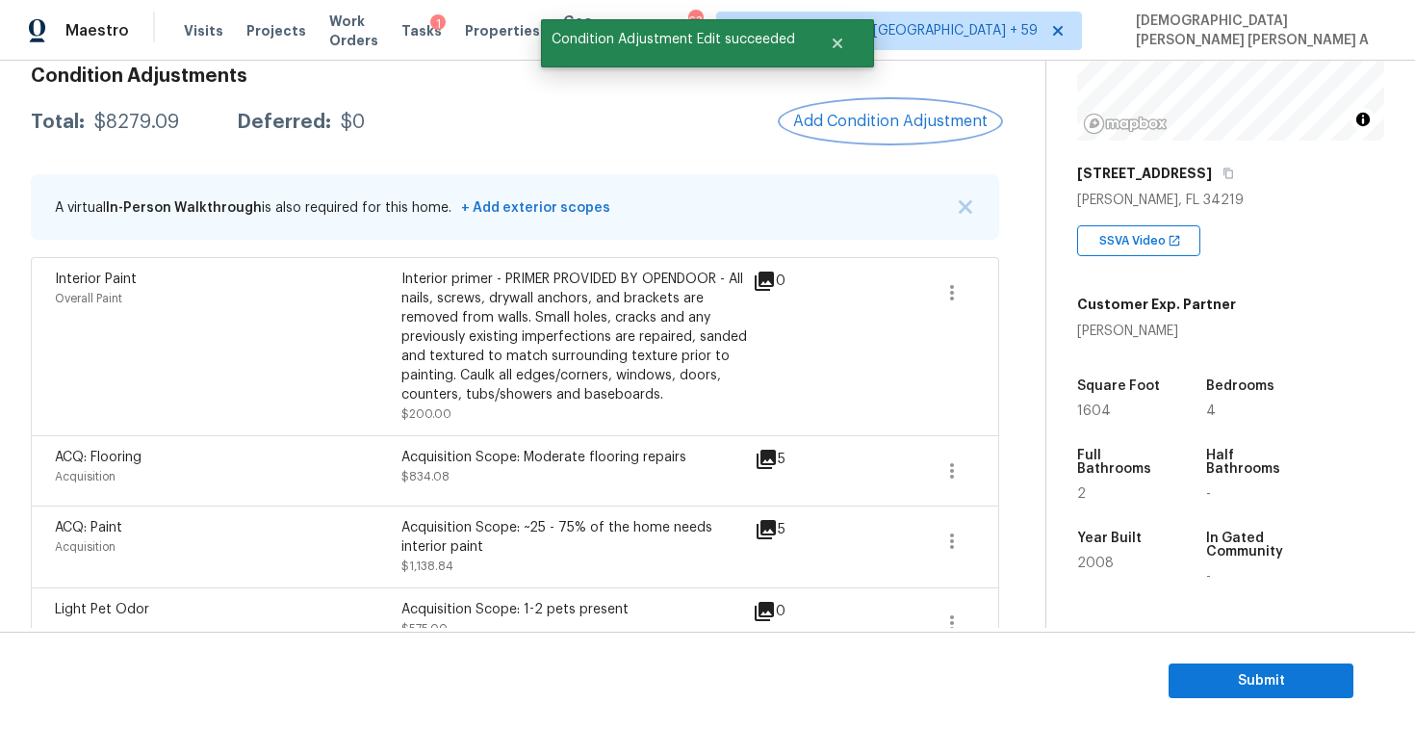
click at [863, 118] on span "Add Condition Adjustment" at bounding box center [890, 121] width 194 height 17
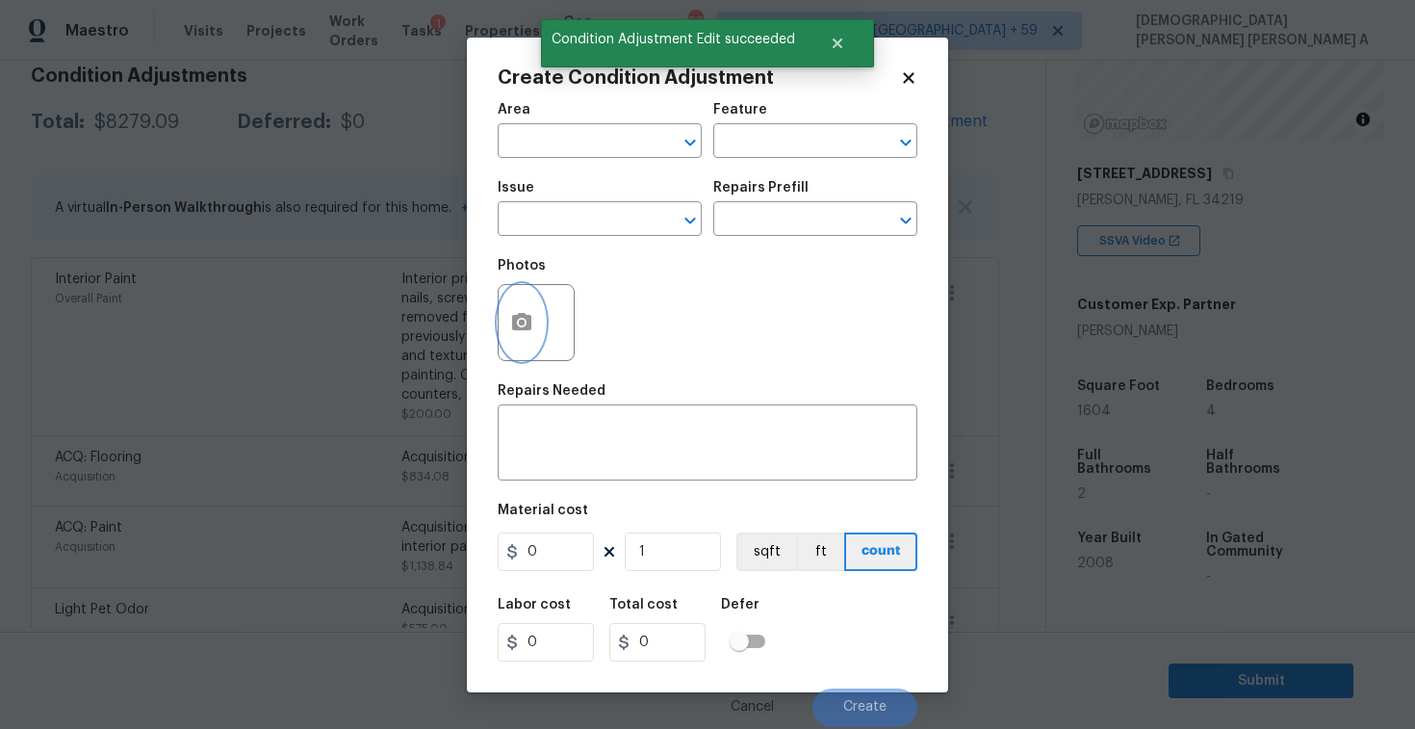
click at [513, 334] on icon "button" at bounding box center [521, 322] width 23 height 23
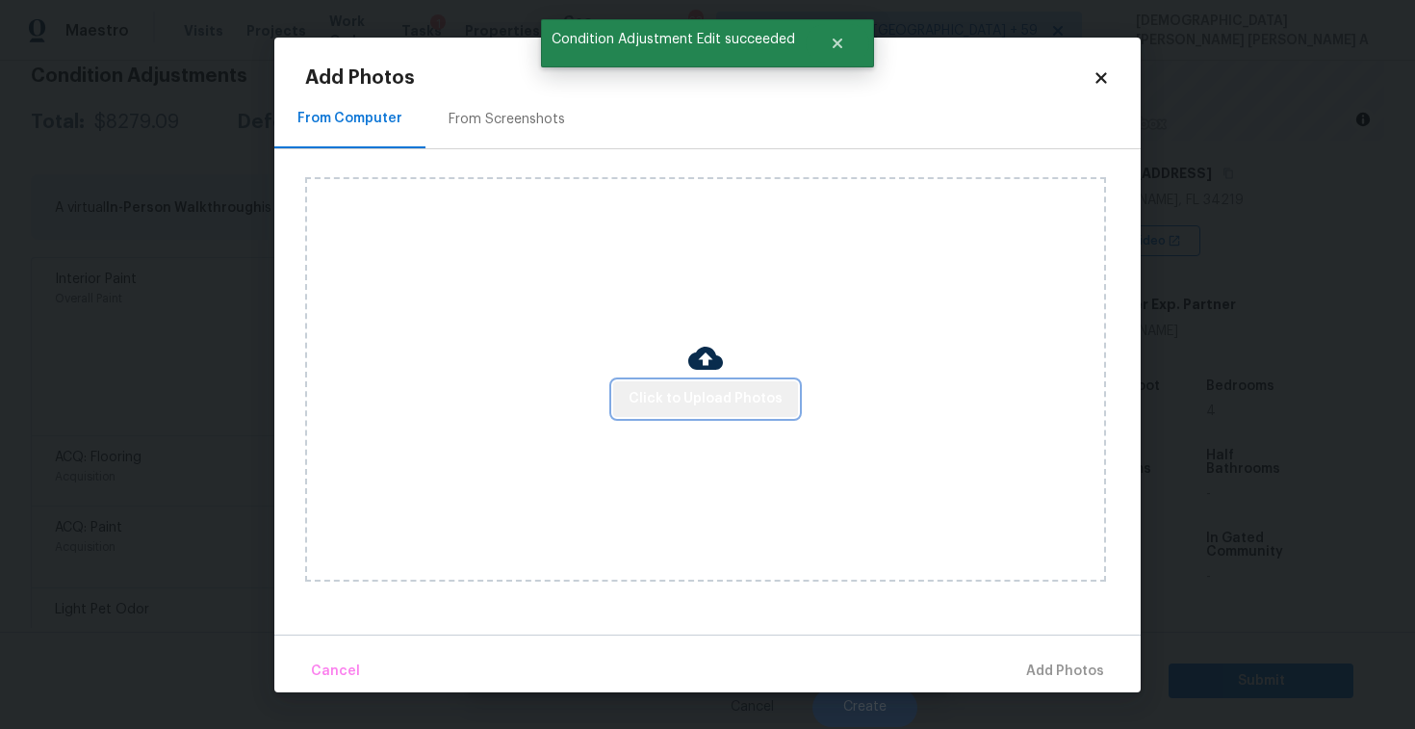
click at [708, 395] on span "Click to Upload Photos" at bounding box center [706, 399] width 154 height 24
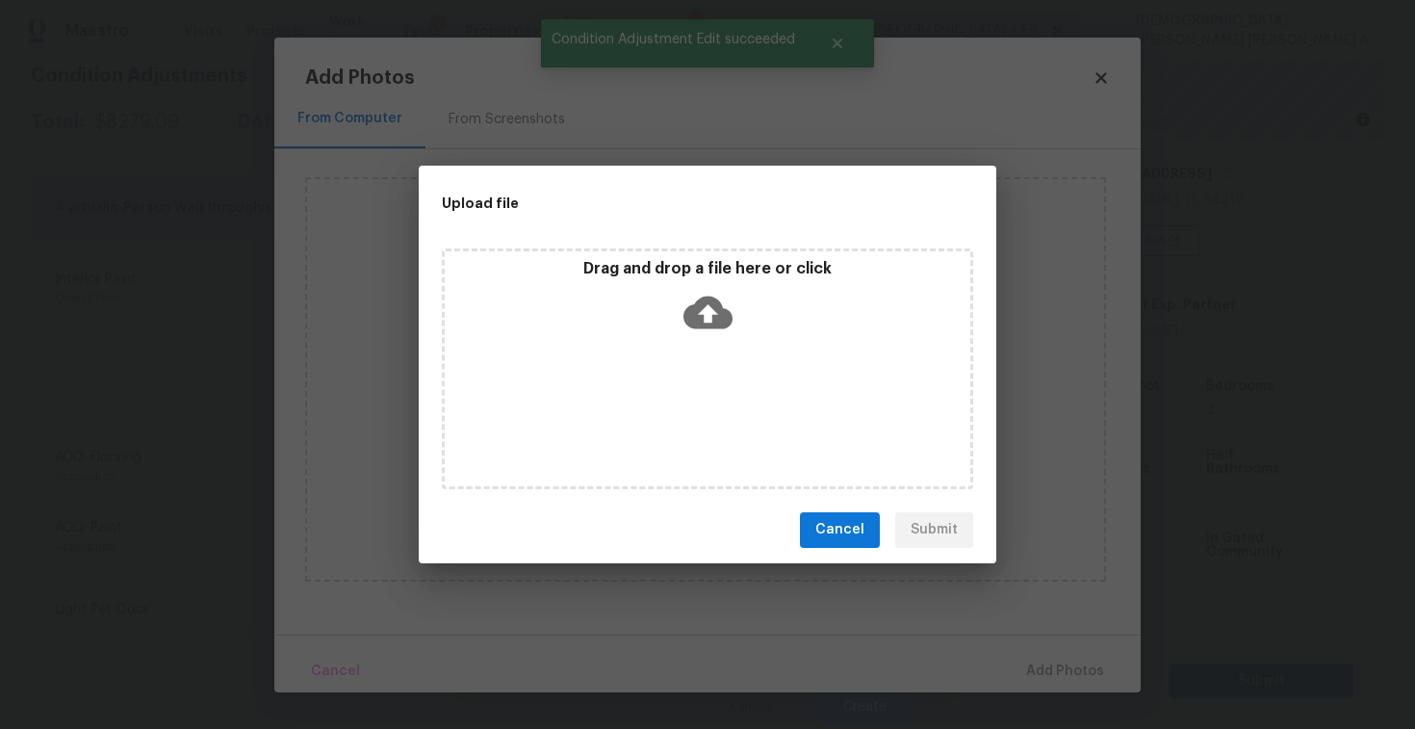
click at [708, 348] on div "Drag and drop a file here or click" at bounding box center [707, 368] width 531 height 241
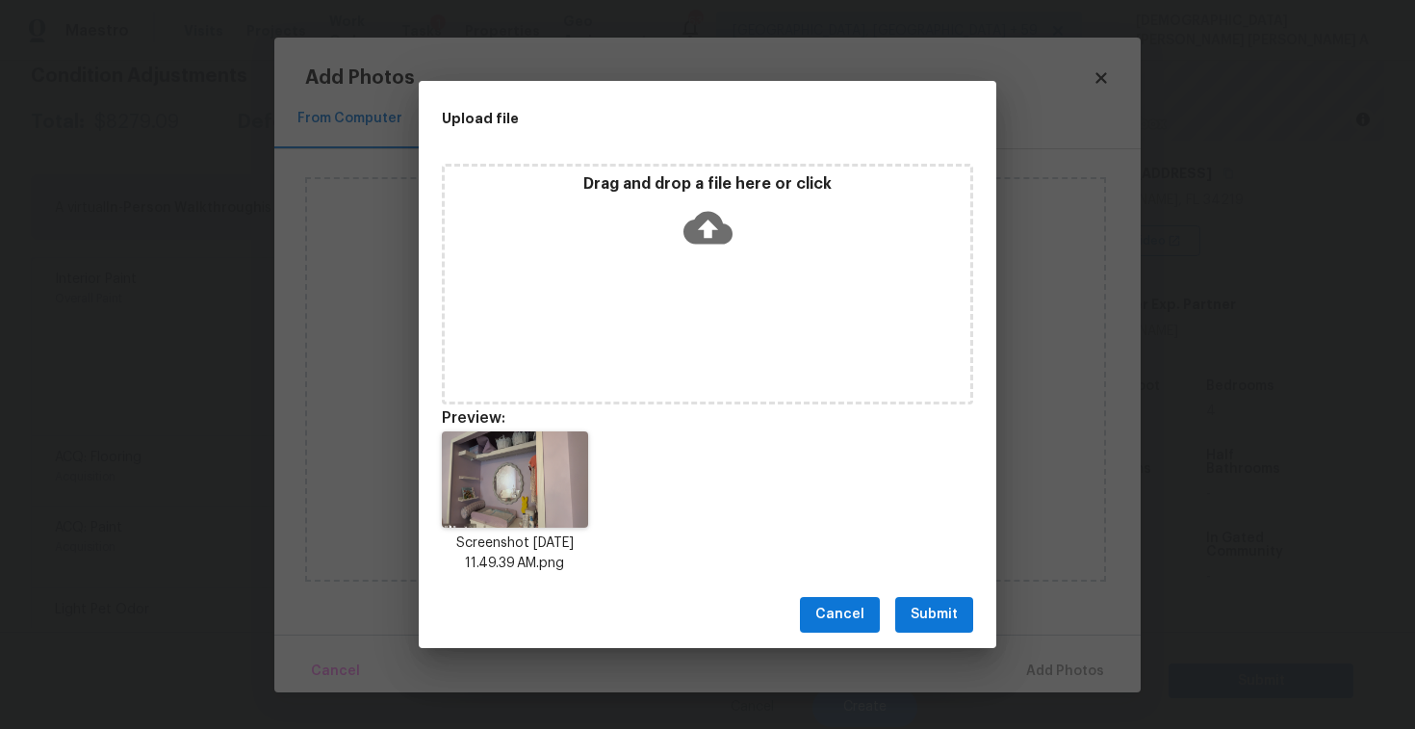
click at [934, 620] on span "Submit" at bounding box center [934, 615] width 47 height 24
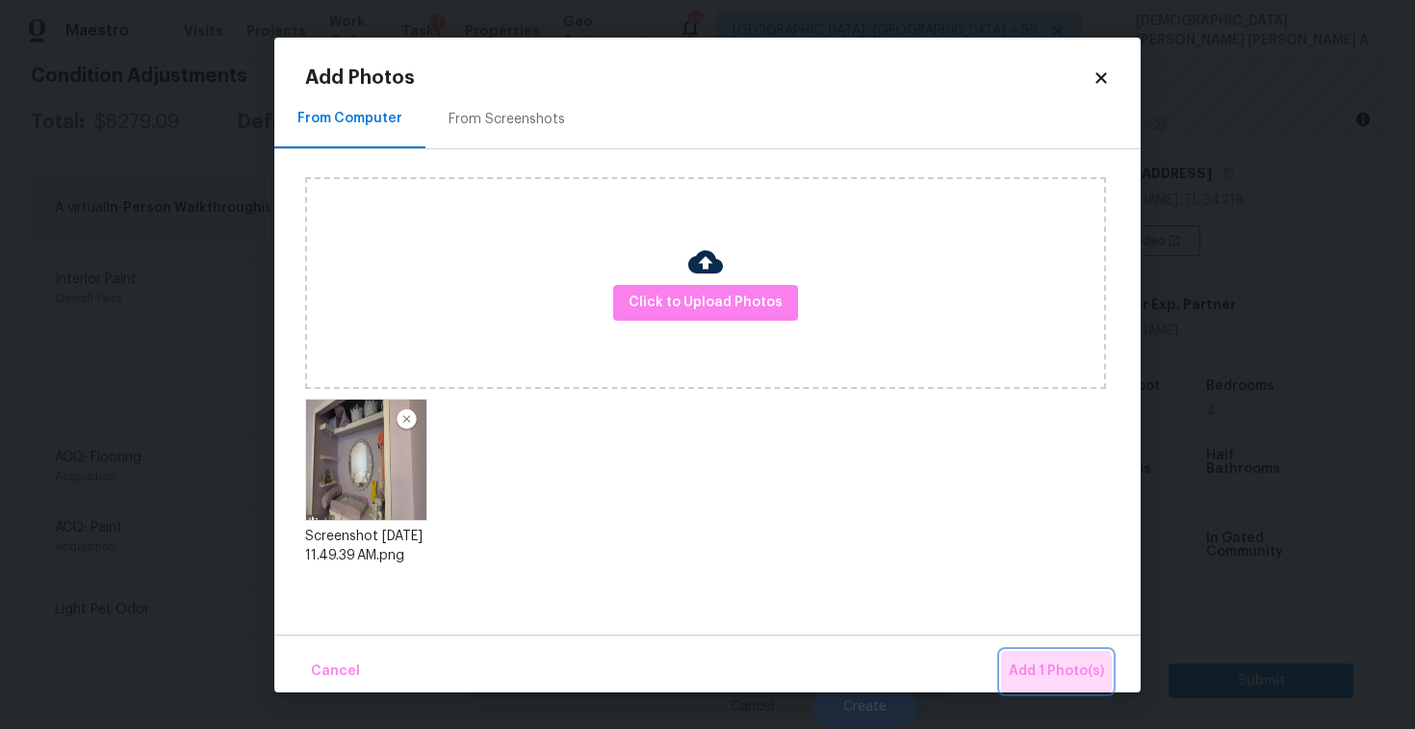
click at [1055, 672] on span "Add 1 Photo(s)" at bounding box center [1056, 671] width 95 height 24
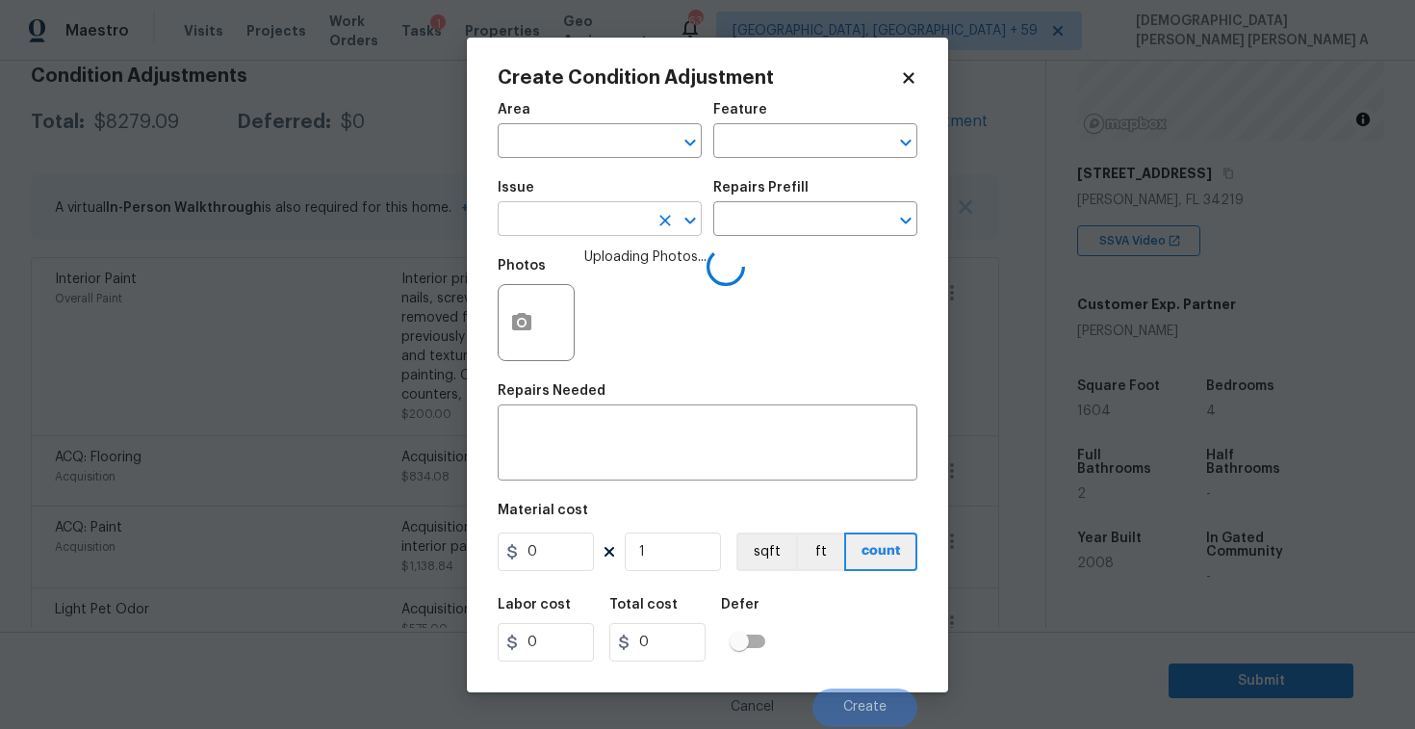
click at [568, 234] on input "text" at bounding box center [573, 221] width 150 height 30
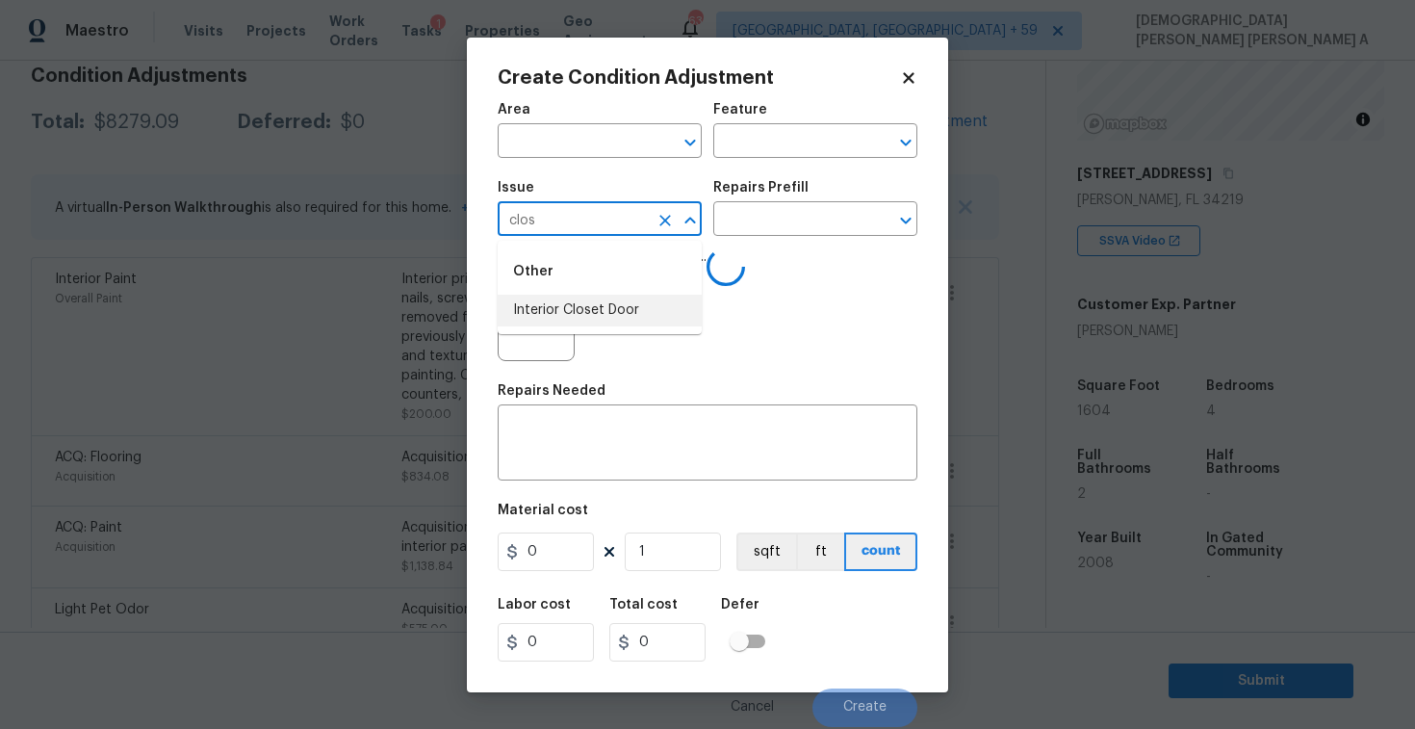
click at [589, 311] on li "Interior Closet Door" at bounding box center [600, 311] width 204 height 32
type input "Interior Closet Door"
click at [798, 204] on div "Repairs Prefill" at bounding box center [815, 193] width 204 height 25
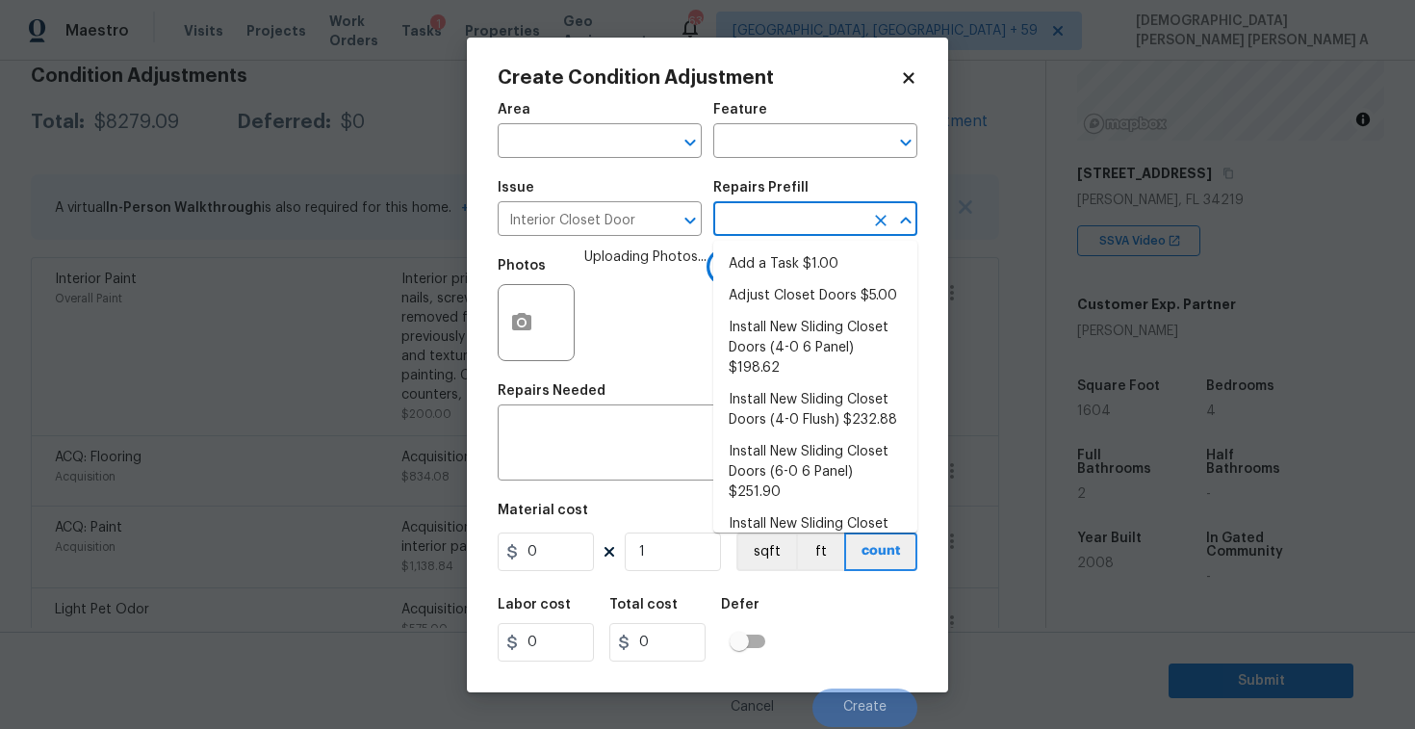
click at [794, 219] on input "text" at bounding box center [788, 221] width 150 height 30
click at [790, 322] on li "Install New Sliding Closet Doors (4-0 6 Panel) $198.62" at bounding box center [815, 348] width 204 height 72
type input "Interior Door"
type textarea "Remove the existing door (if present). Install a new 4-0 bi-fold 6 panel interi…"
type input "198.62"
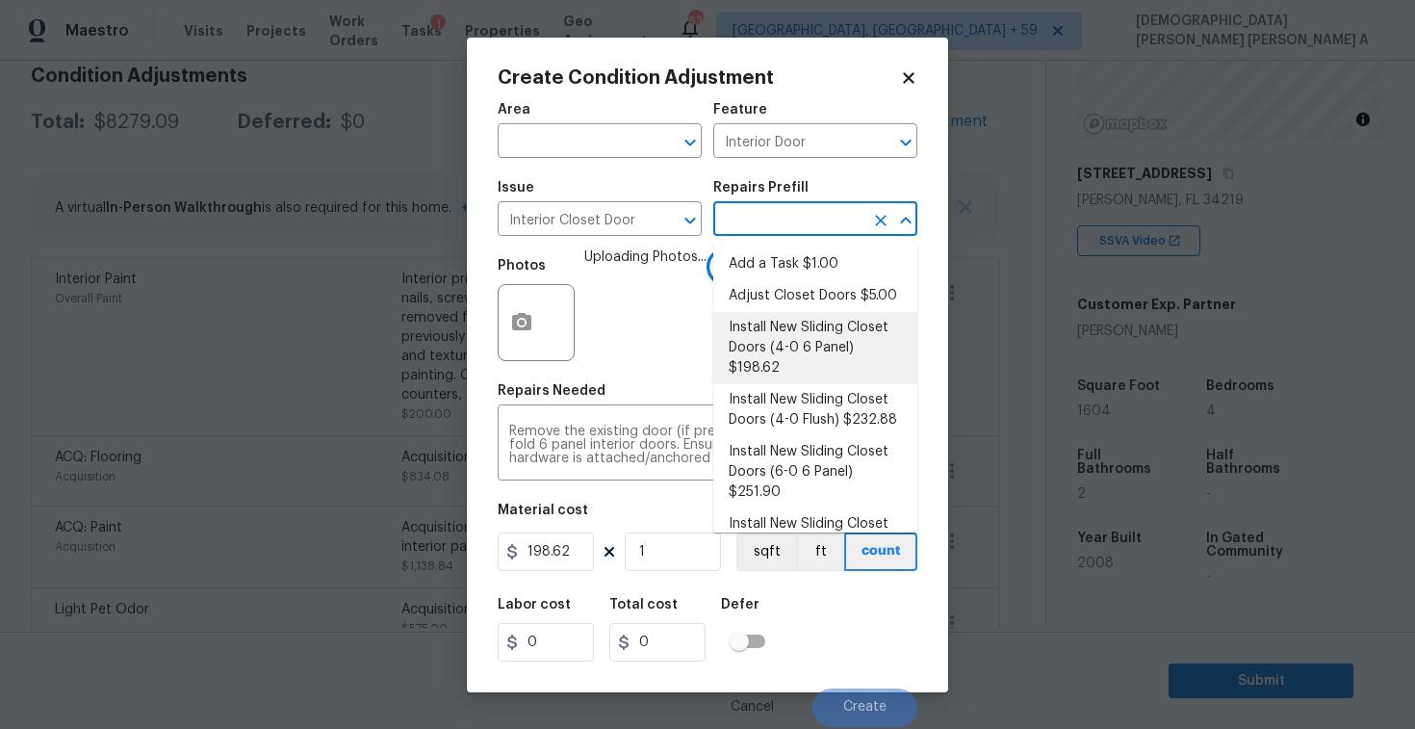
type input "198.62"
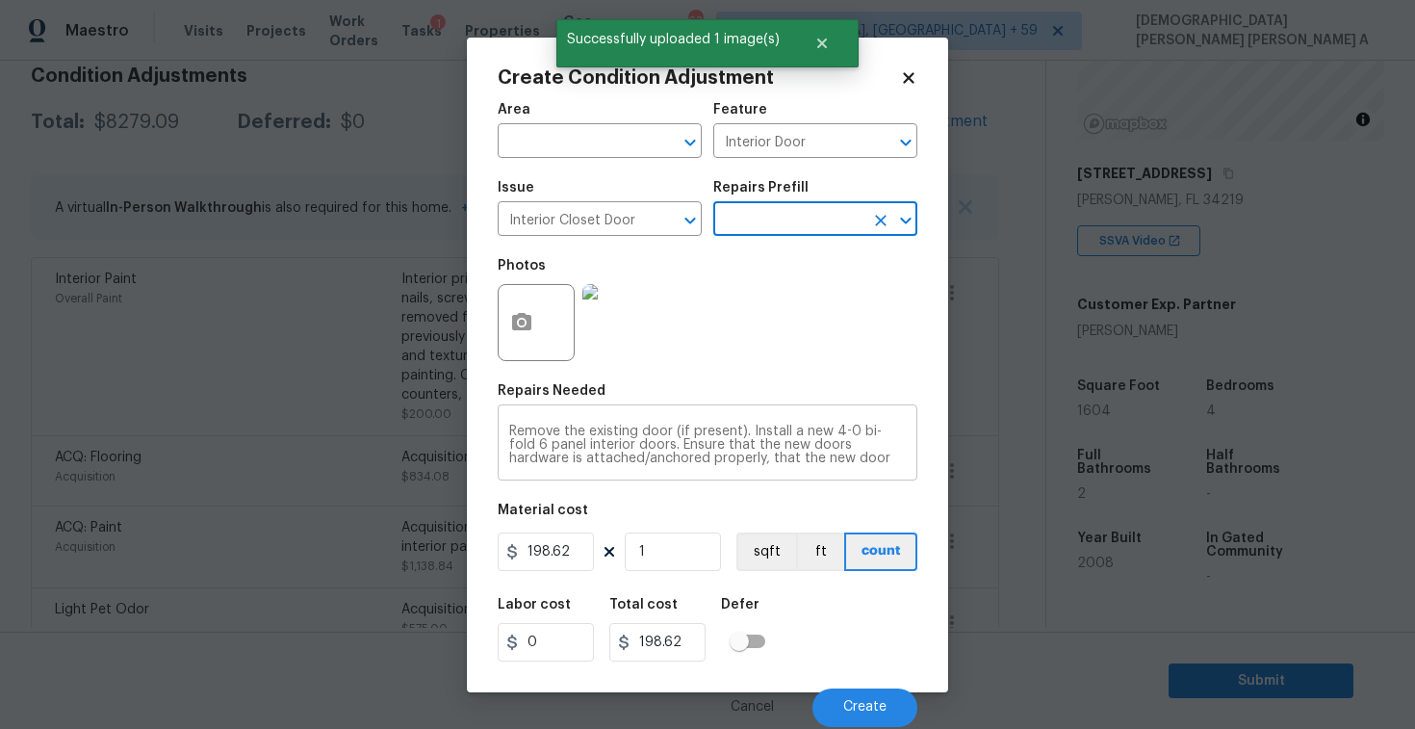
click at [901, 461] on textarea "Remove the existing door (if present). Install a new 4-0 bi-fold 6 panel interi…" at bounding box center [707, 445] width 397 height 40
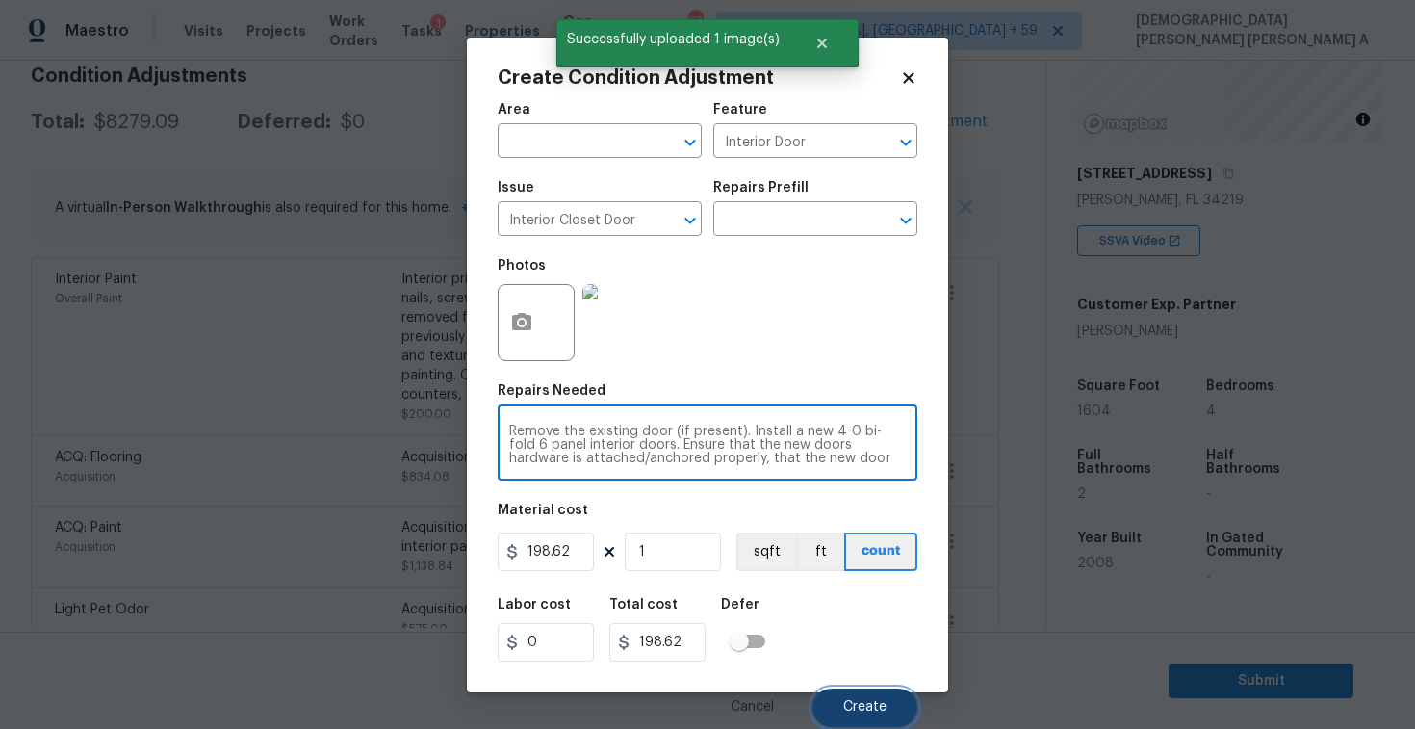
click at [855, 699] on button "Create" at bounding box center [864, 707] width 105 height 39
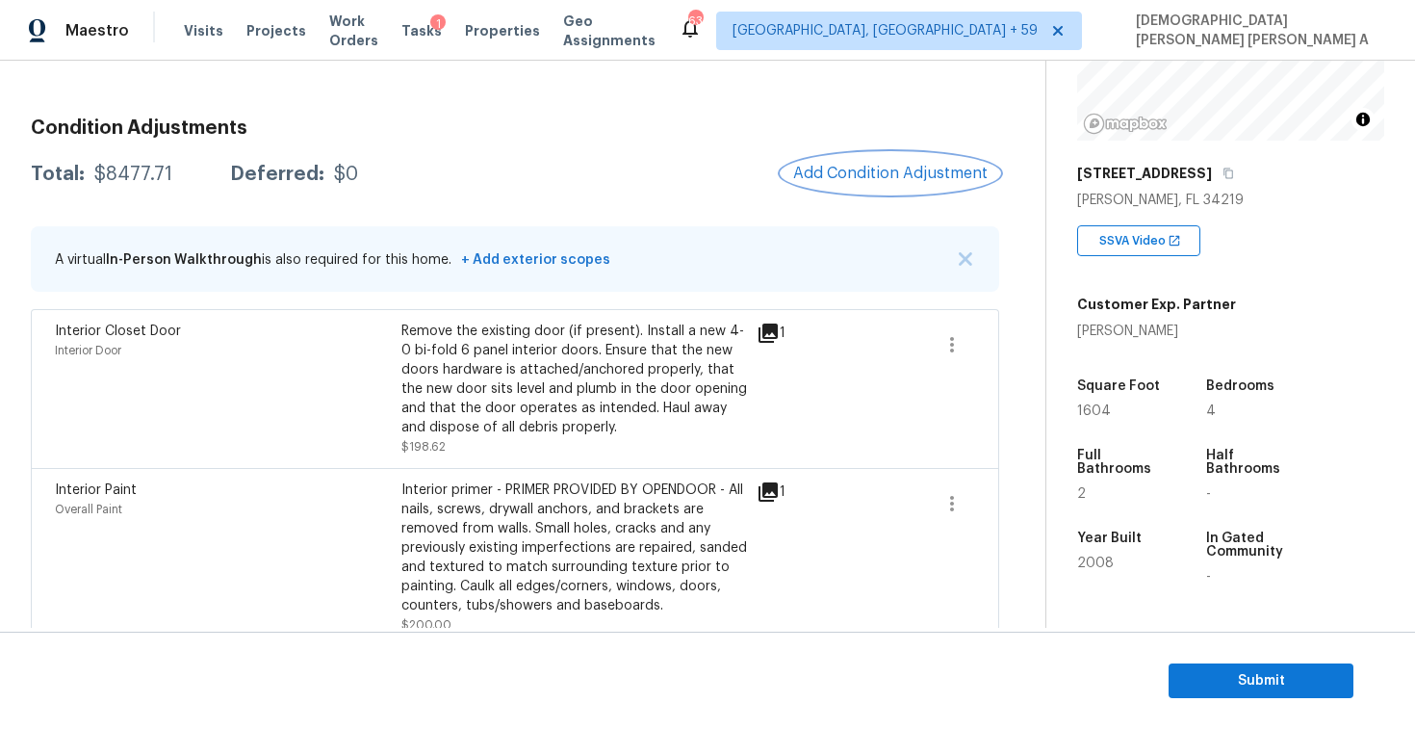
scroll to position [219, 0]
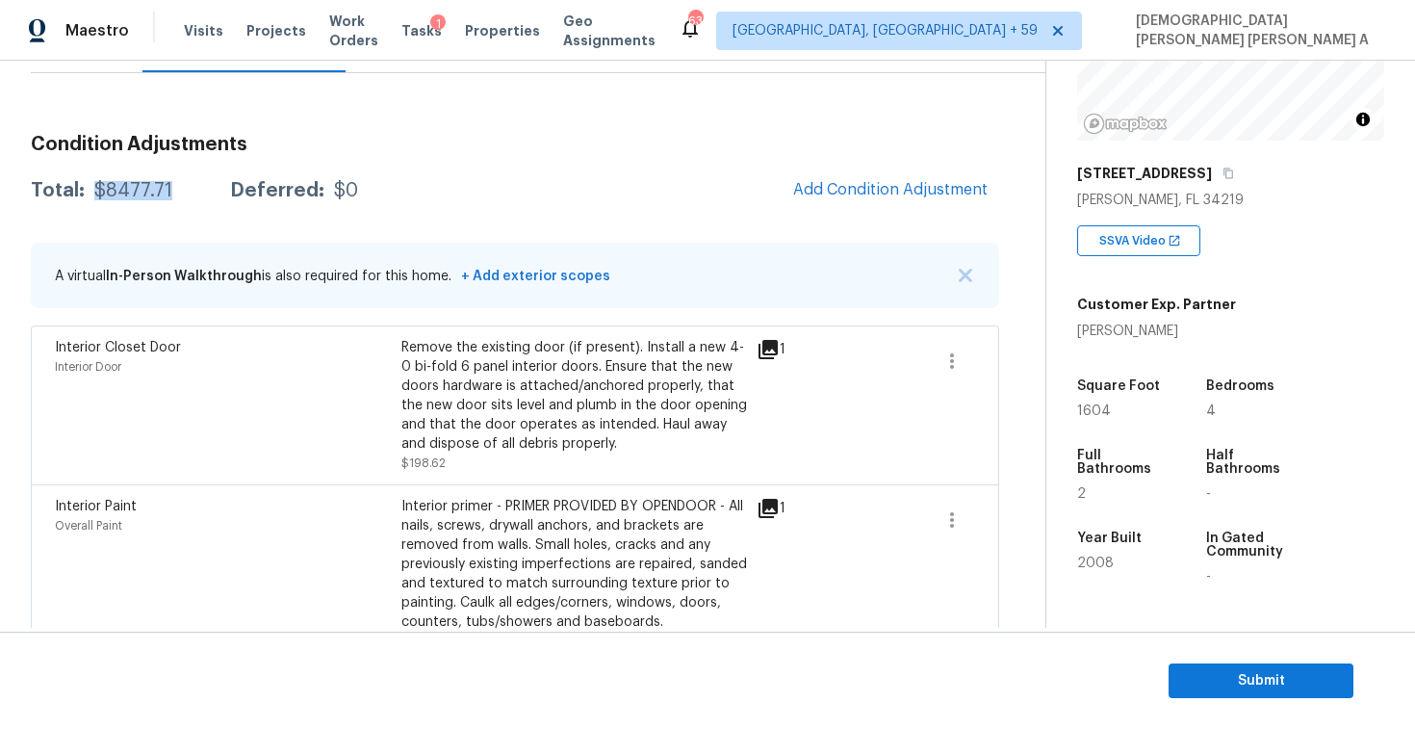
drag, startPoint x: 170, startPoint y: 189, endPoint x: 93, endPoint y: 188, distance: 77.0
click at [93, 188] on div "Total: $8477.71 Deferred: $0" at bounding box center [194, 190] width 327 height 19
copy div "$8477.71"
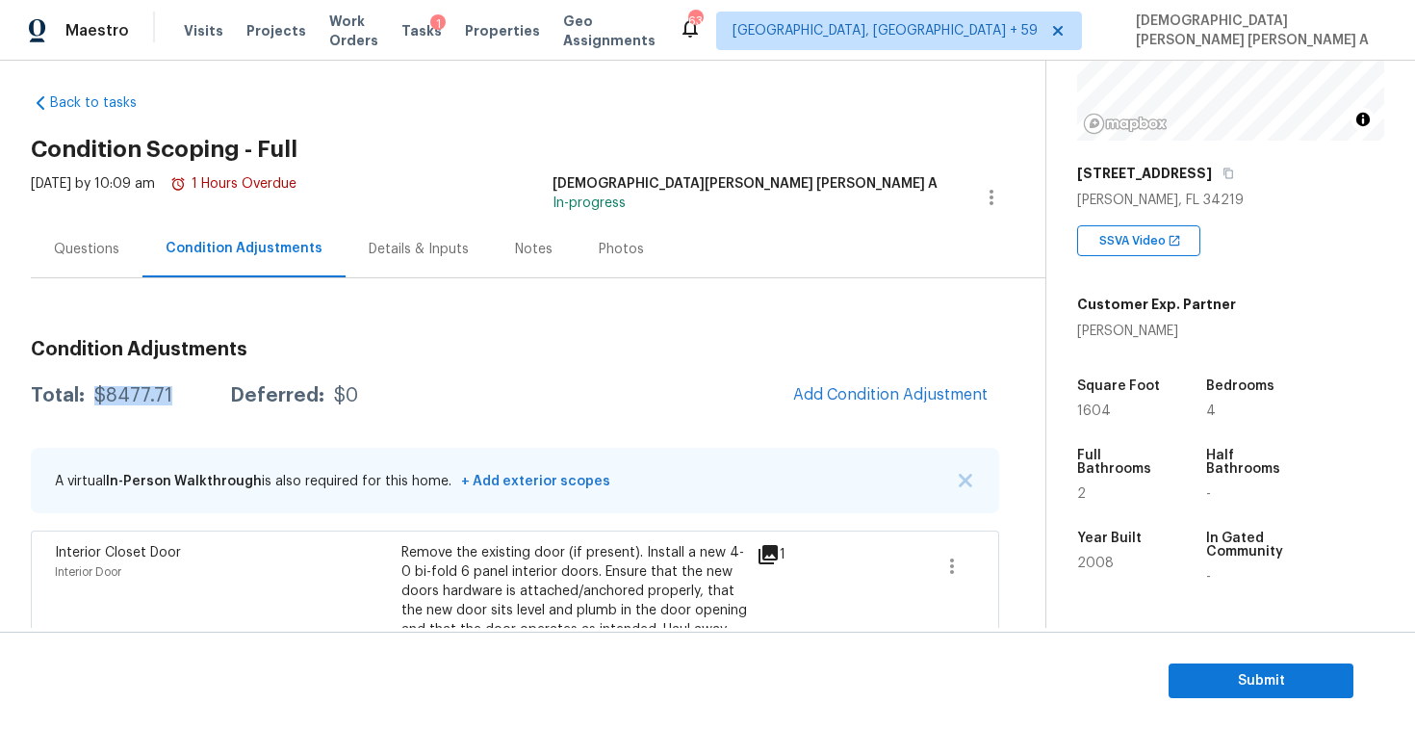
scroll to position [0, 0]
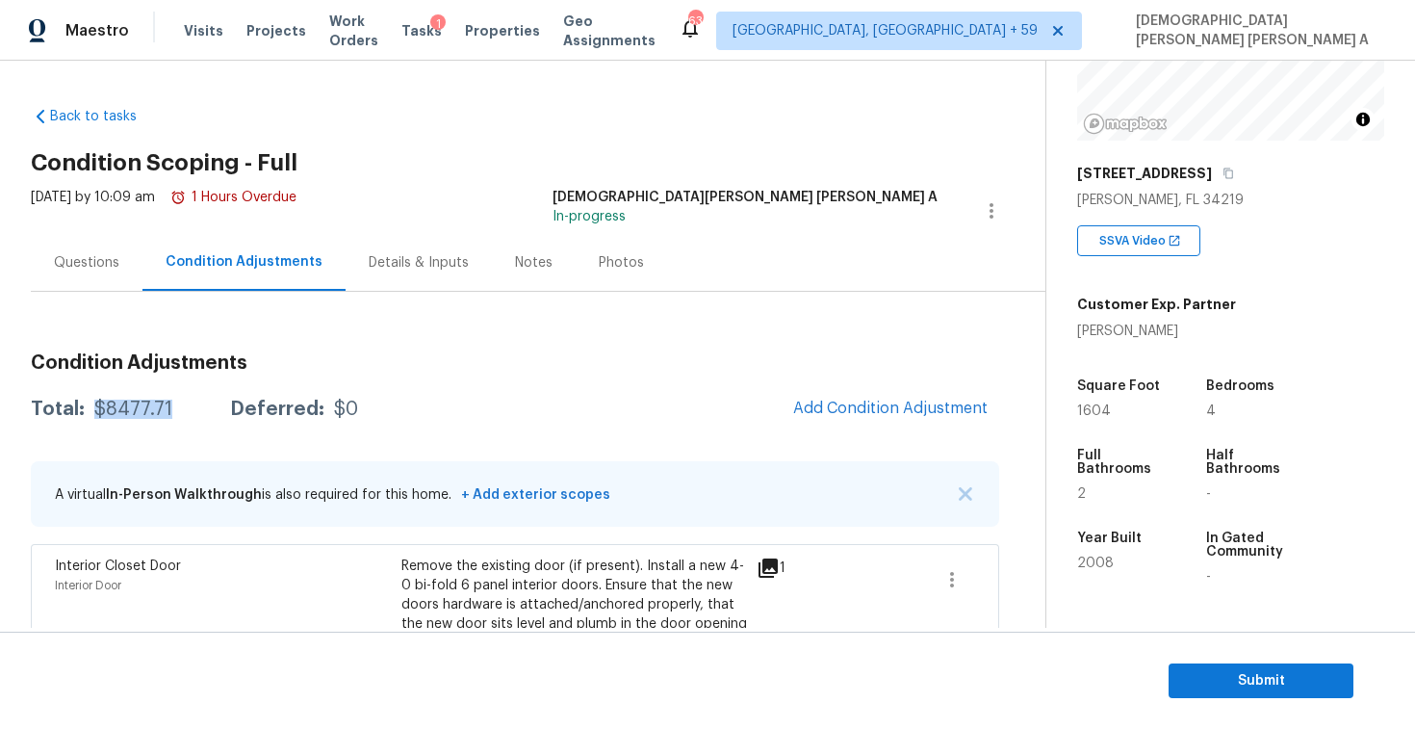
click at [105, 245] on div "Questions" at bounding box center [87, 262] width 112 height 57
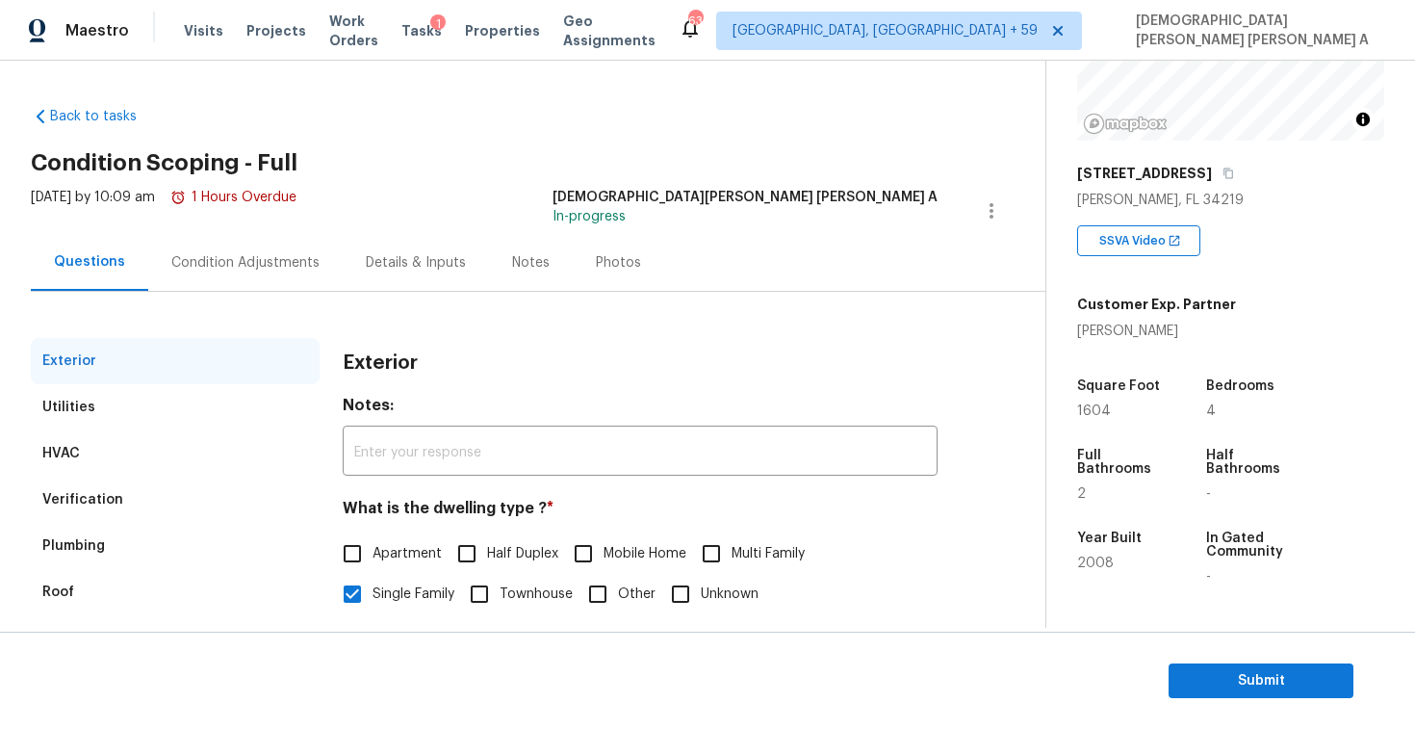
scroll to position [198, 0]
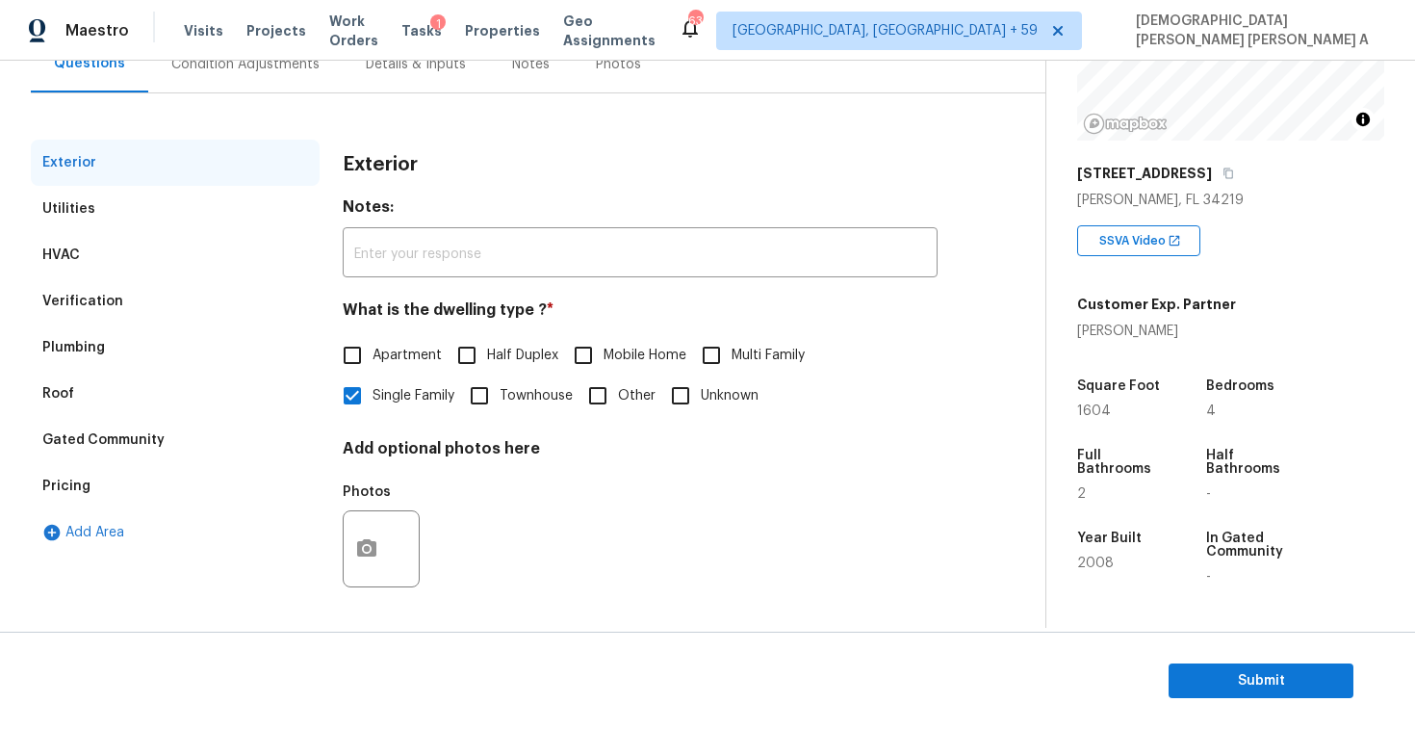
click at [96, 297] on div "Verification" at bounding box center [82, 301] width 81 height 19
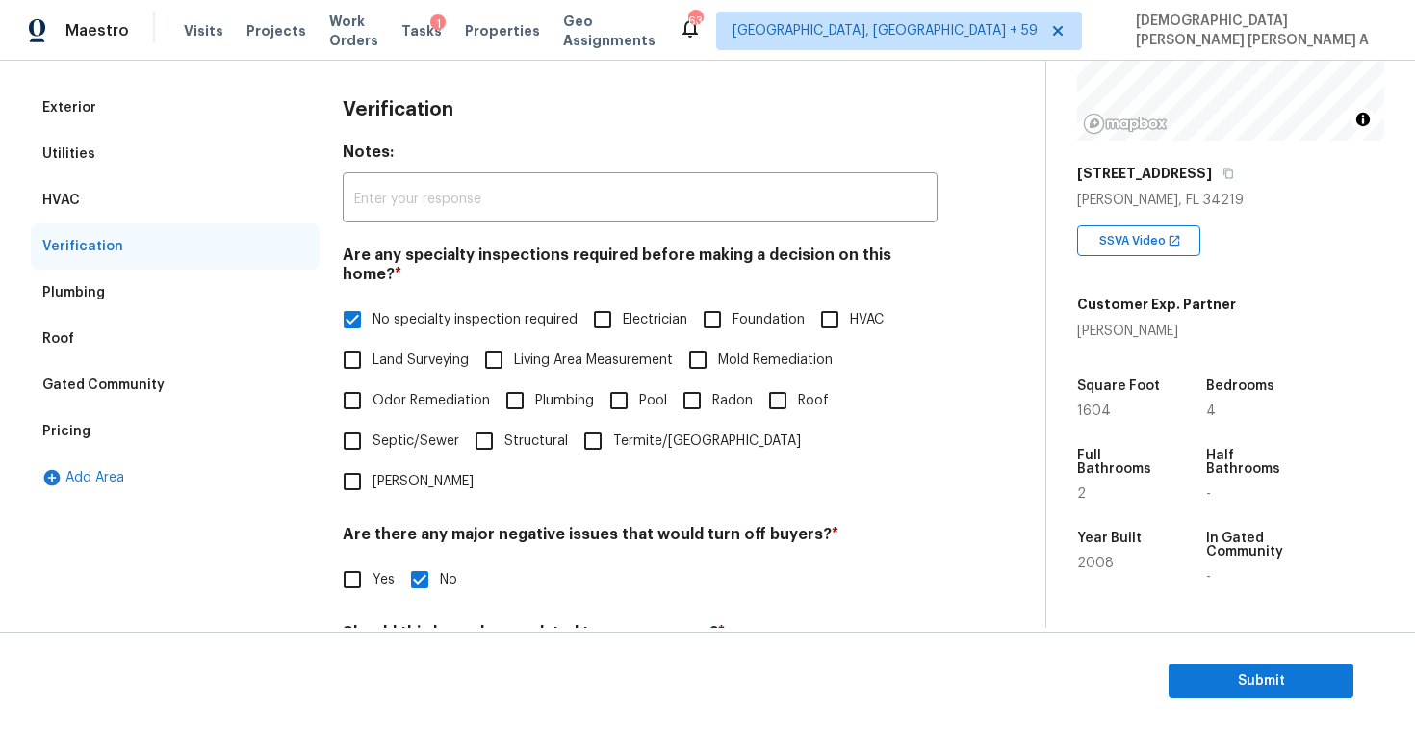
scroll to position [247, 0]
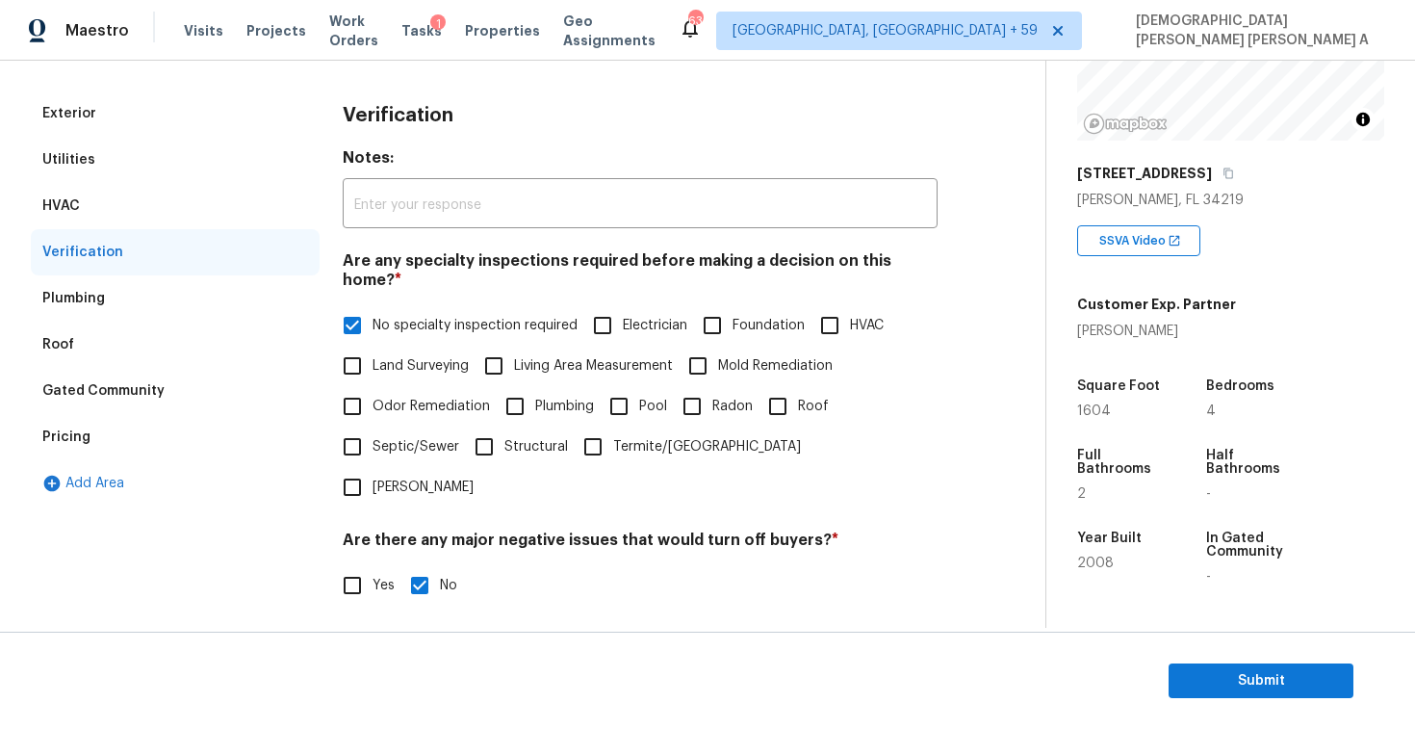
click at [125, 430] on div "Pricing" at bounding box center [175, 437] width 289 height 46
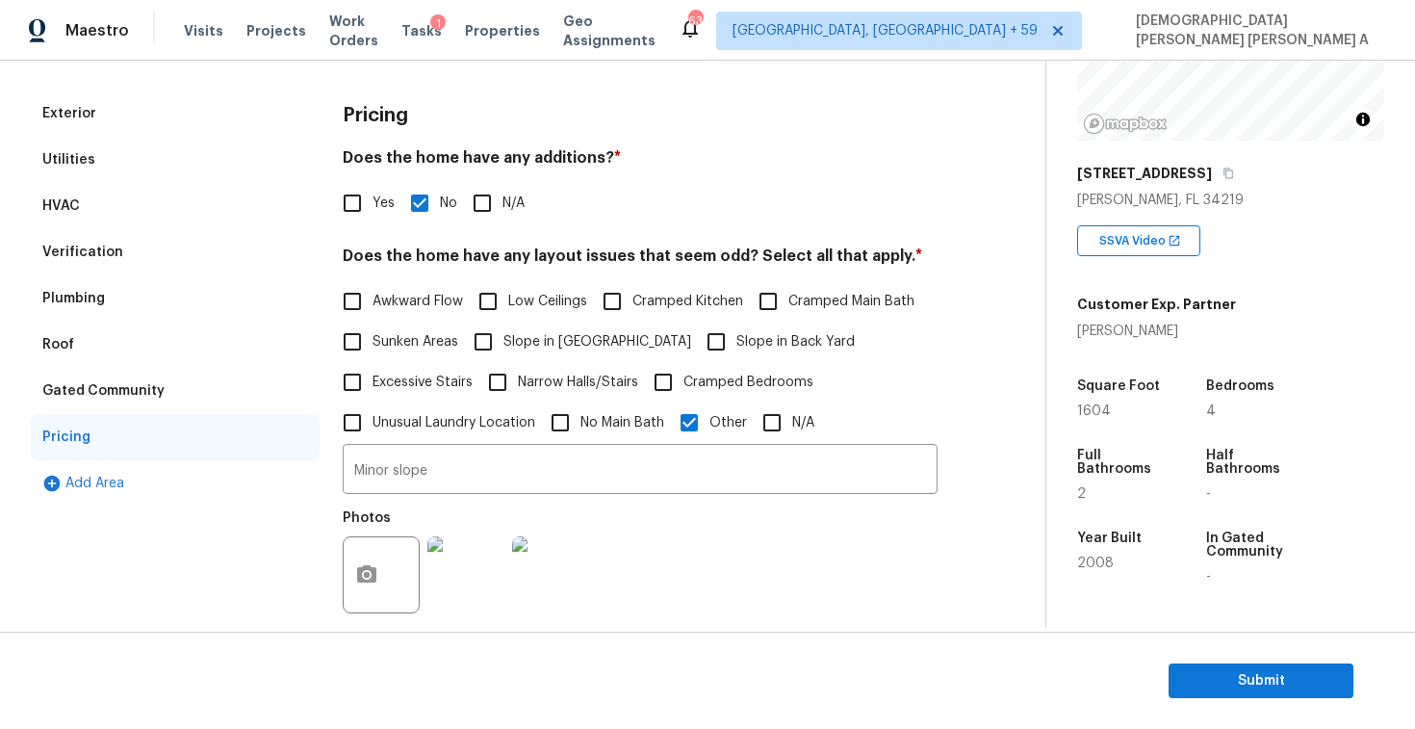
click at [482, 576] on img at bounding box center [465, 574] width 77 height 77
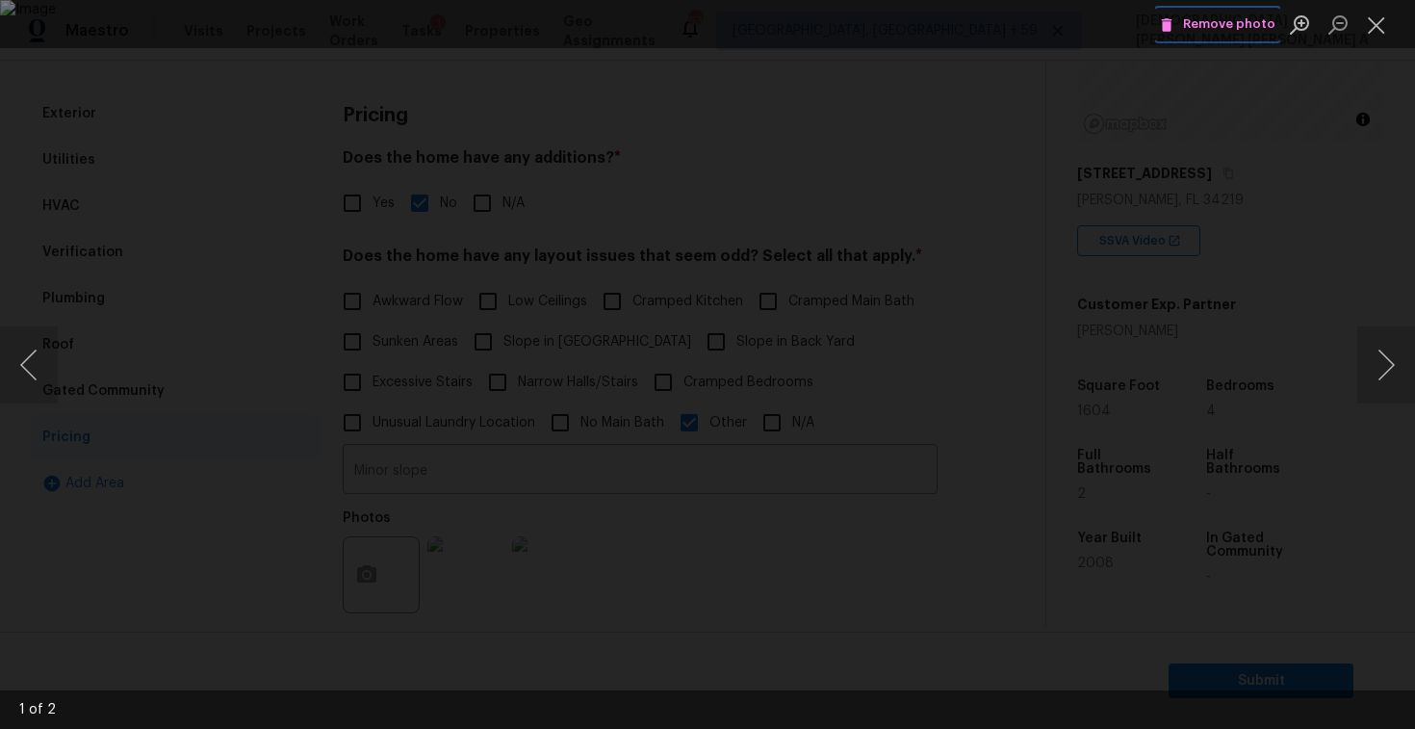
click at [1230, 22] on span "Remove photo" at bounding box center [1218, 24] width 116 height 22
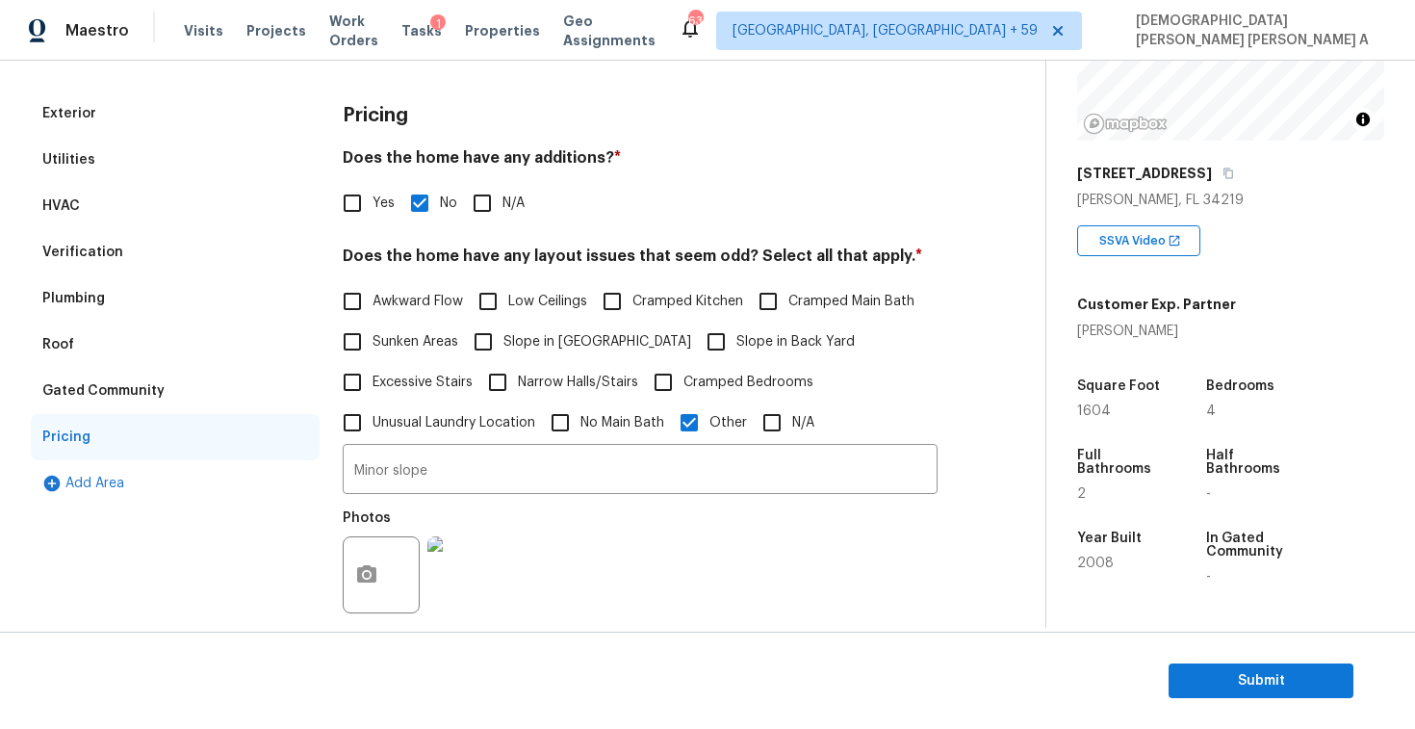
click at [462, 557] on img at bounding box center [465, 574] width 77 height 77
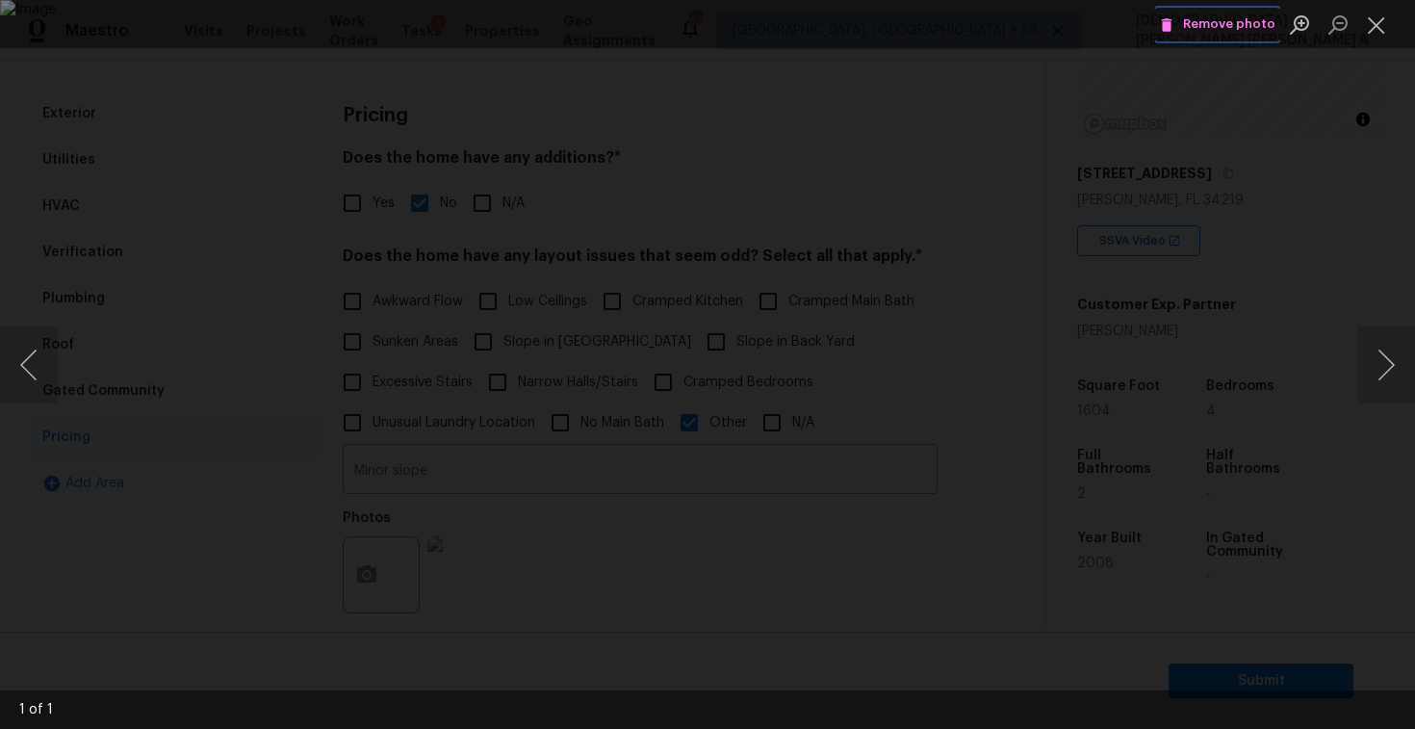
click at [1208, 13] on span "Remove photo" at bounding box center [1218, 24] width 116 height 22
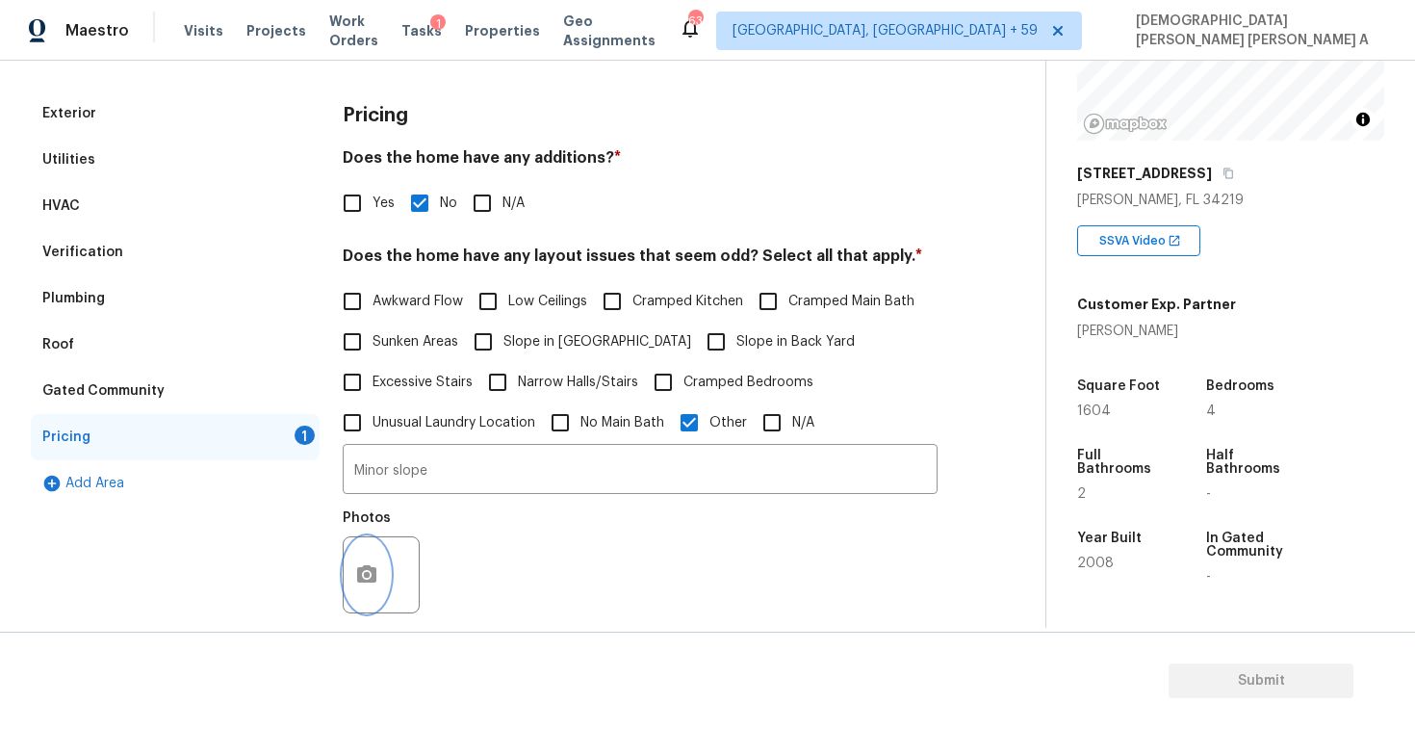
click at [369, 583] on icon "button" at bounding box center [366, 574] width 23 height 23
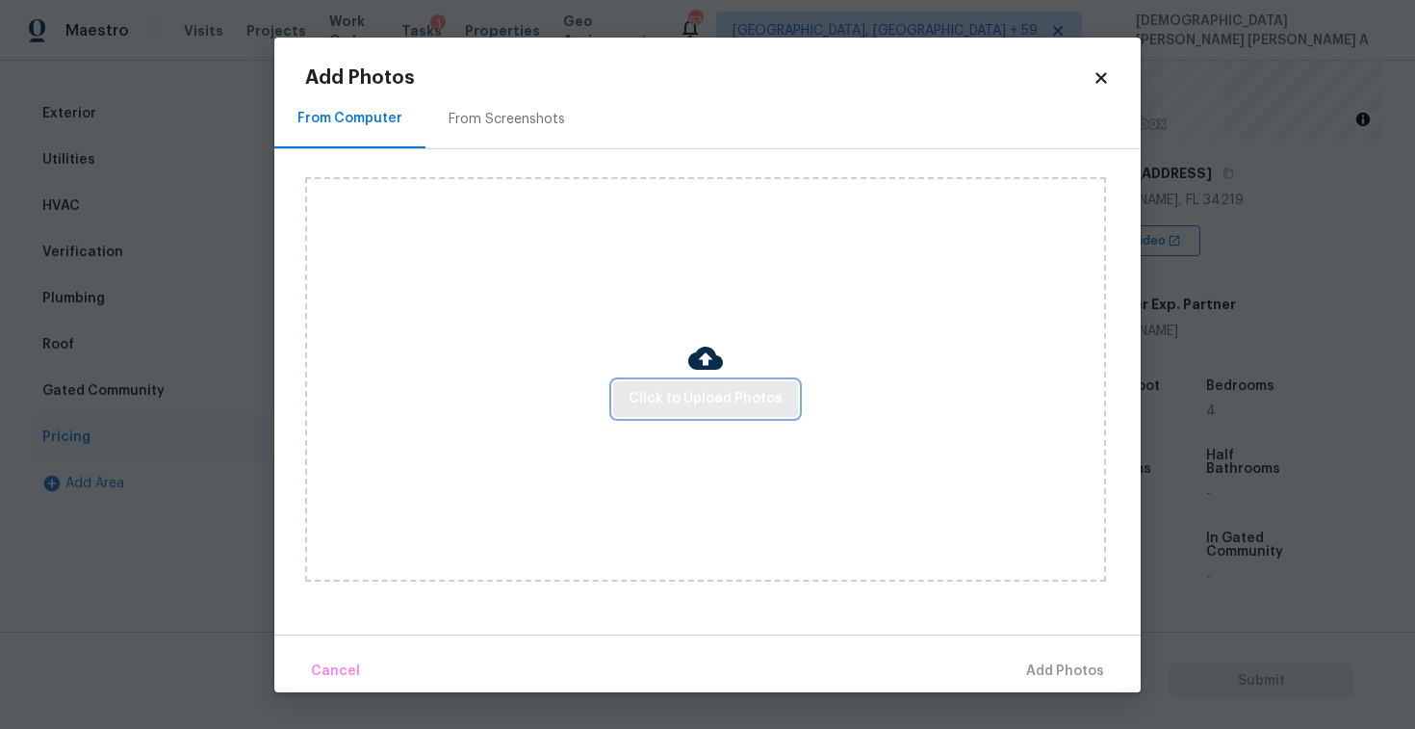
click at [712, 401] on span "Click to Upload Photos" at bounding box center [706, 399] width 154 height 24
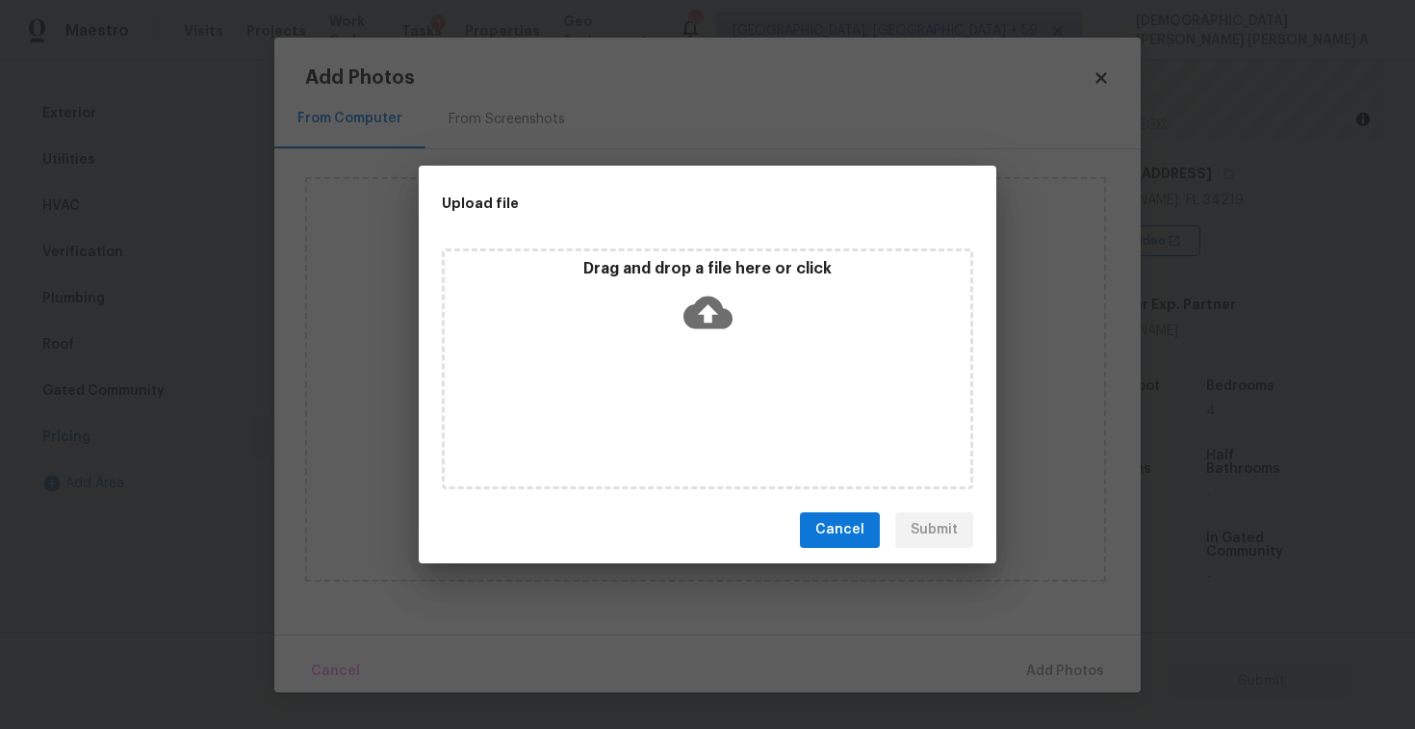
click at [698, 336] on div "Drag and drop a file here or click" at bounding box center [708, 300] width 526 height 83
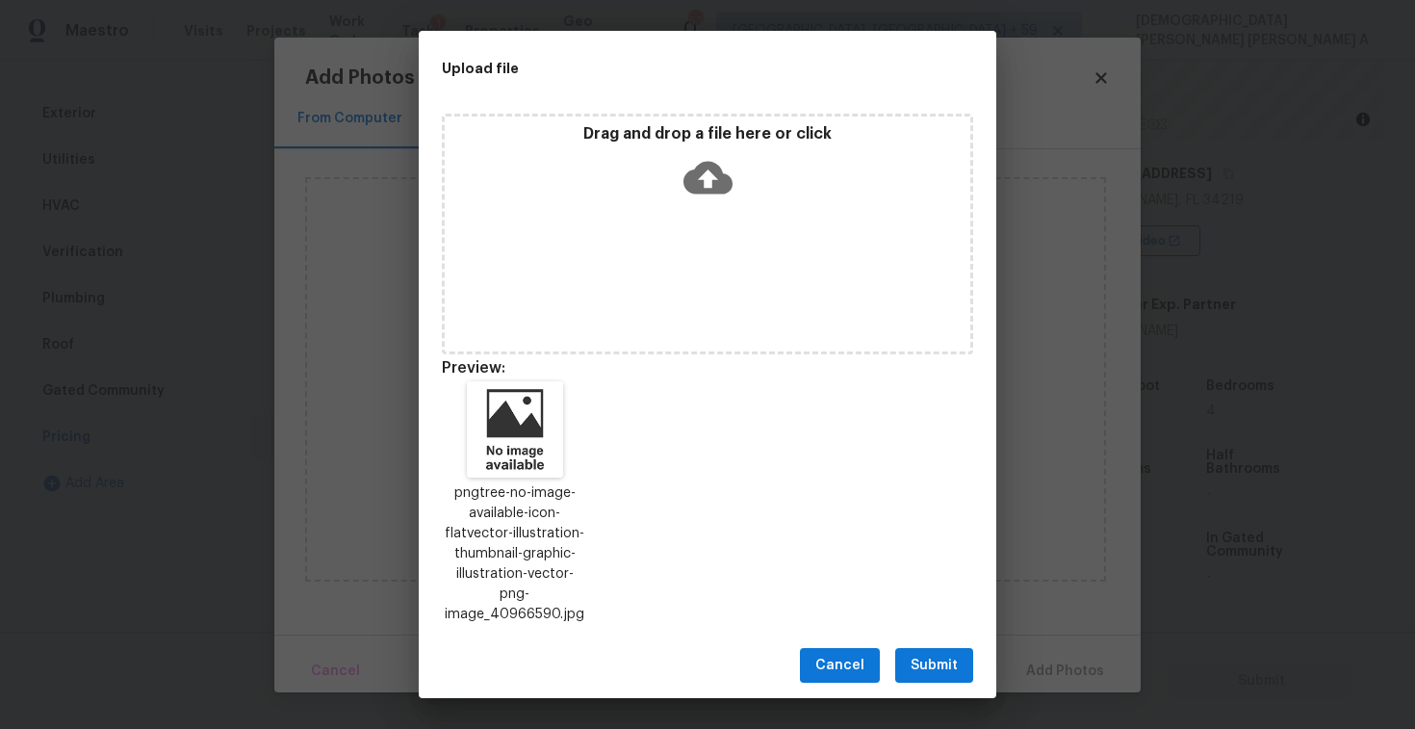
click at [919, 654] on span "Submit" at bounding box center [934, 666] width 47 height 24
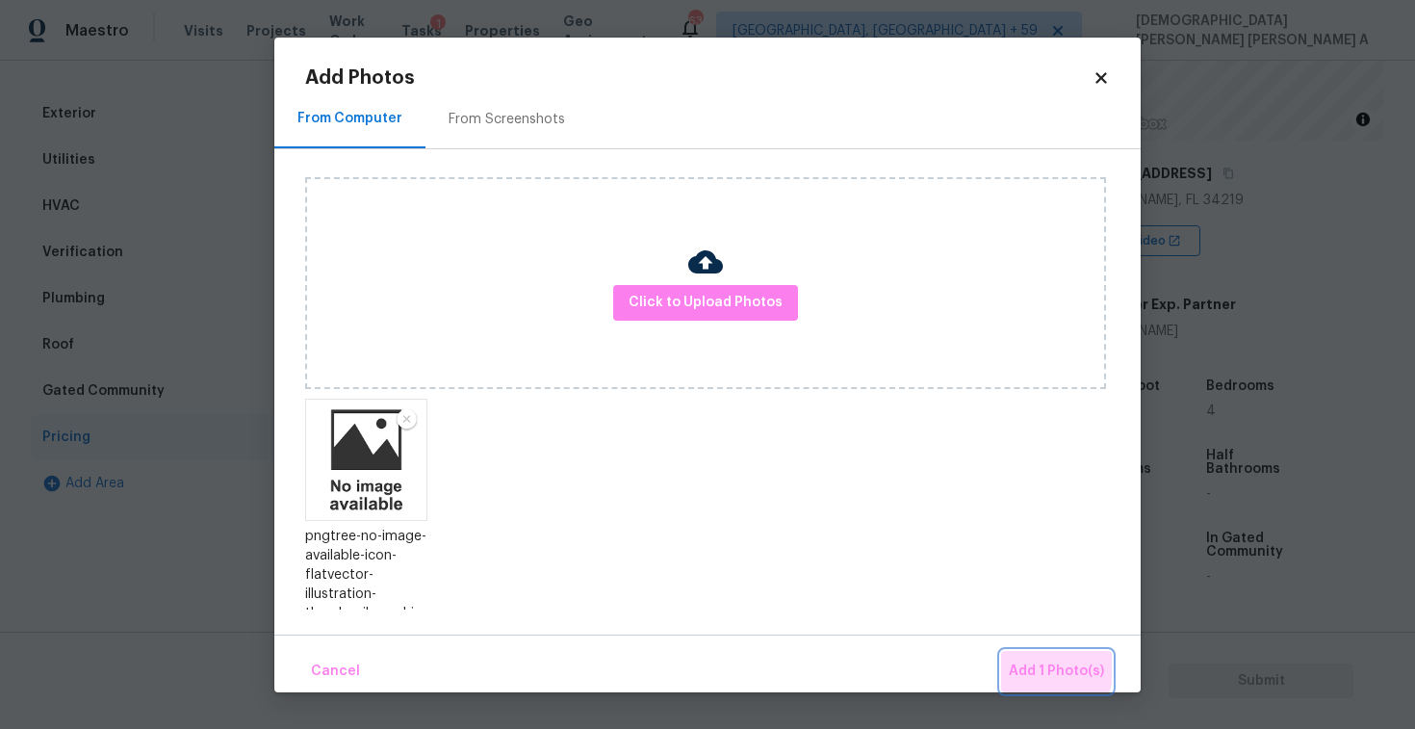
click at [1037, 665] on span "Add 1 Photo(s)" at bounding box center [1056, 671] width 95 height 24
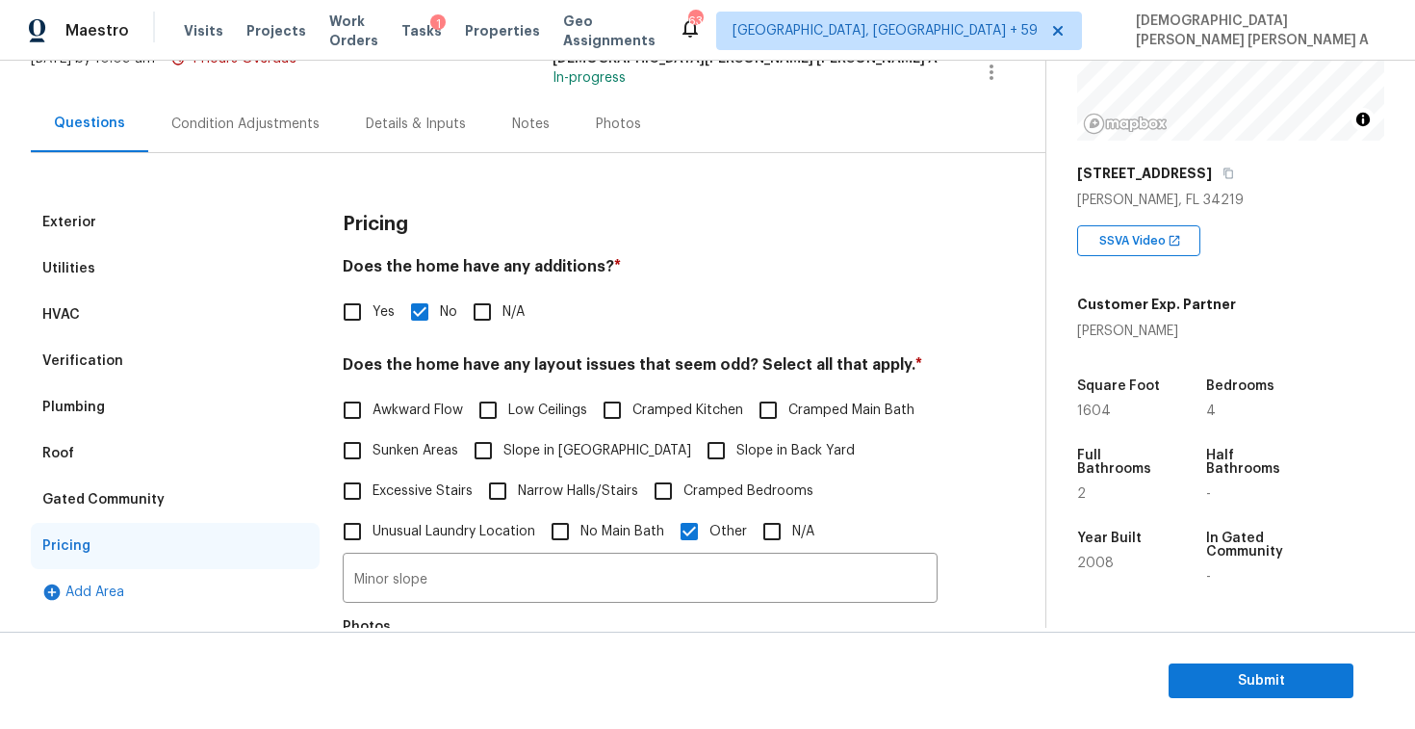
scroll to position [0, 0]
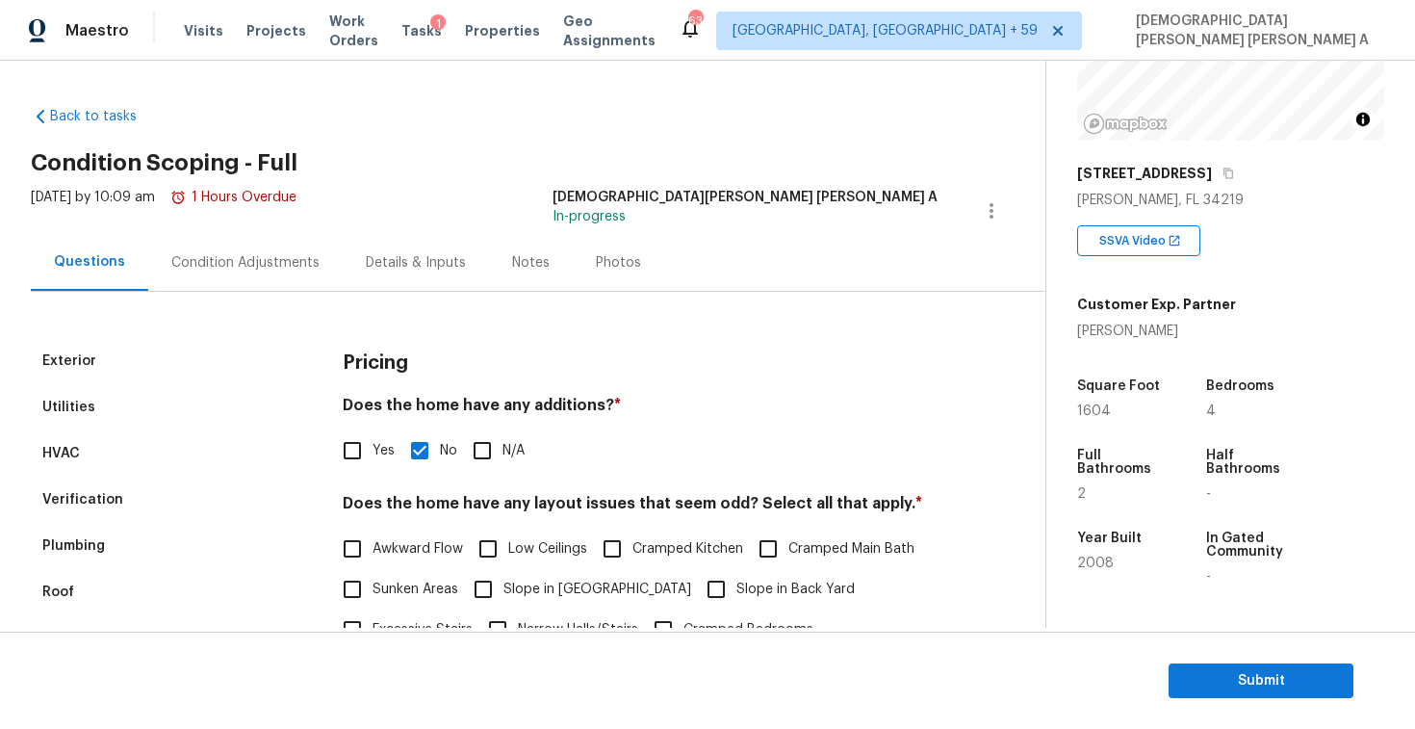
click at [233, 246] on div "Condition Adjustments" at bounding box center [245, 262] width 194 height 57
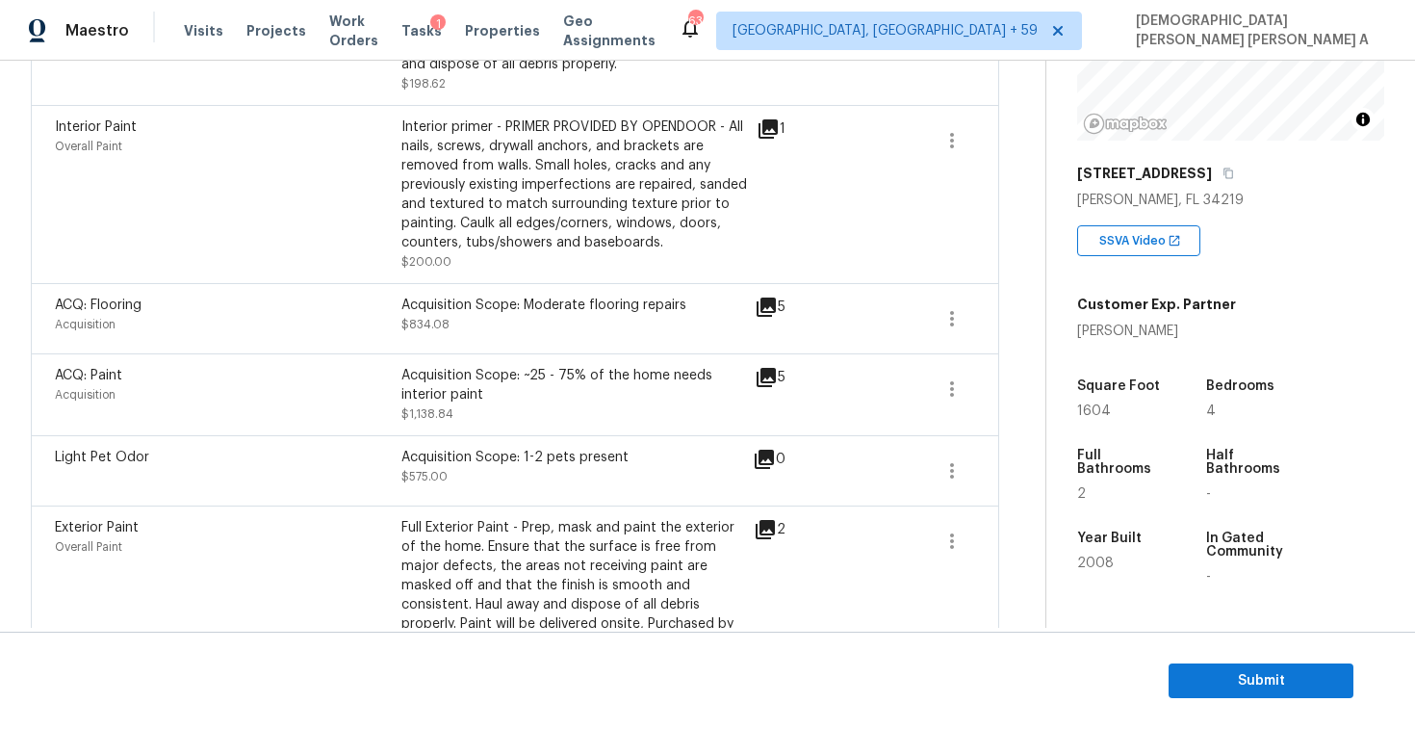
scroll to position [624, 0]
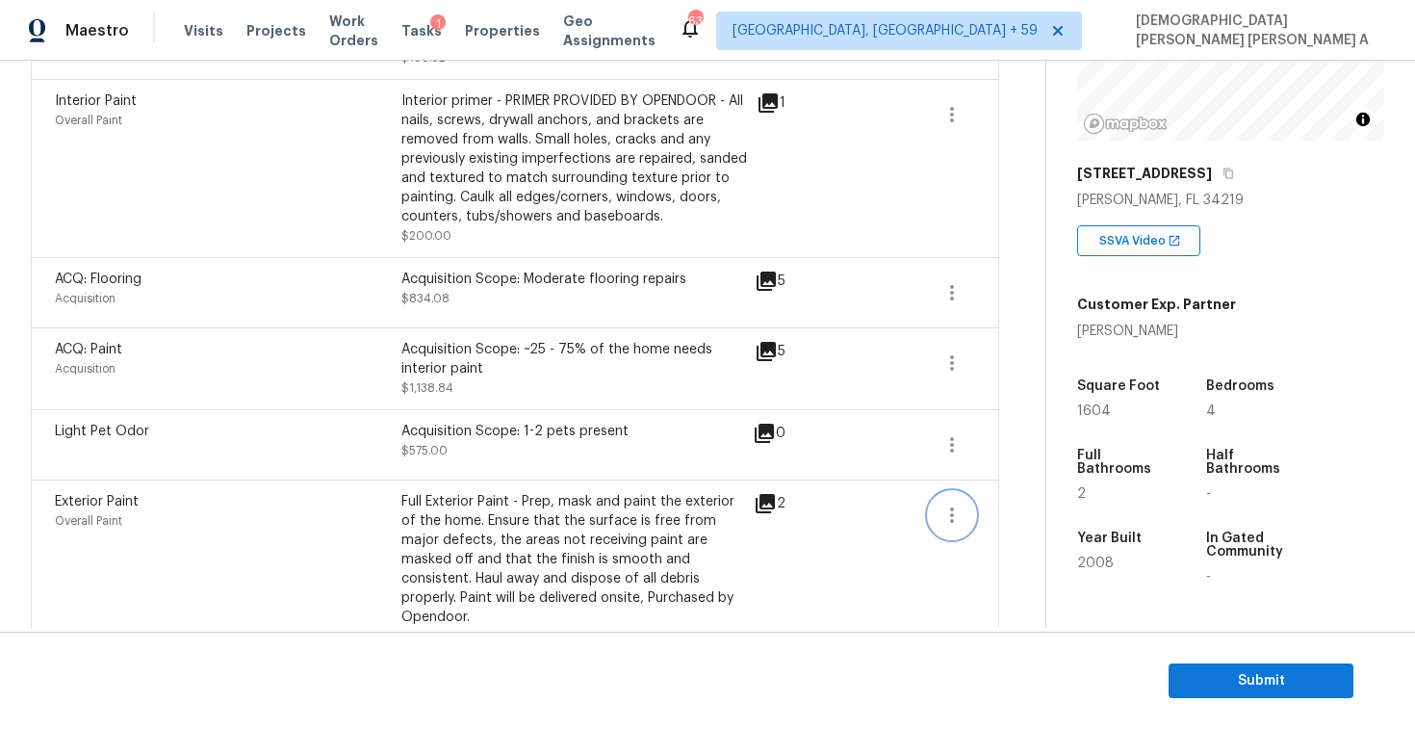
click at [945, 506] on icon "button" at bounding box center [951, 514] width 23 height 23
click at [1011, 506] on div "Edit" at bounding box center [1062, 512] width 150 height 19
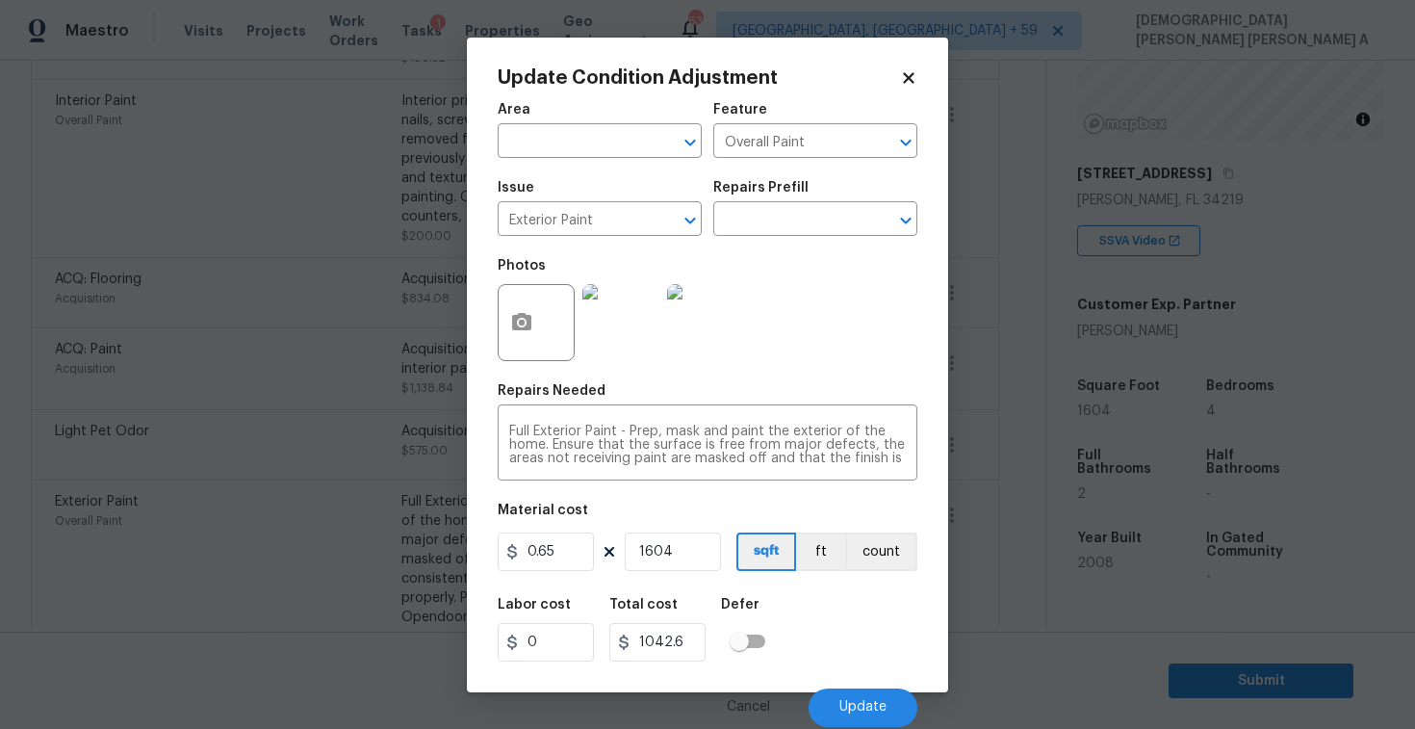
click at [621, 339] on img at bounding box center [620, 322] width 77 height 77
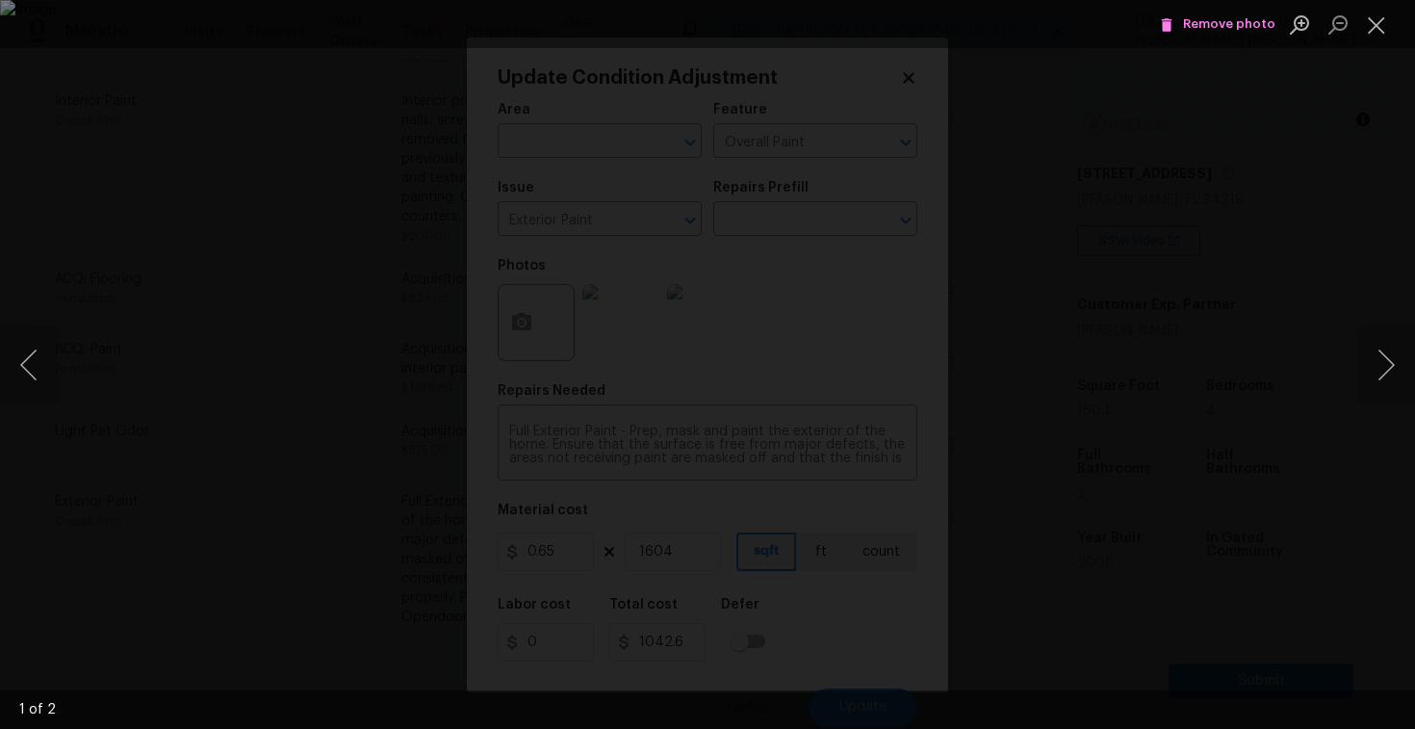
click at [1200, 22] on span "Remove photo" at bounding box center [1218, 24] width 116 height 22
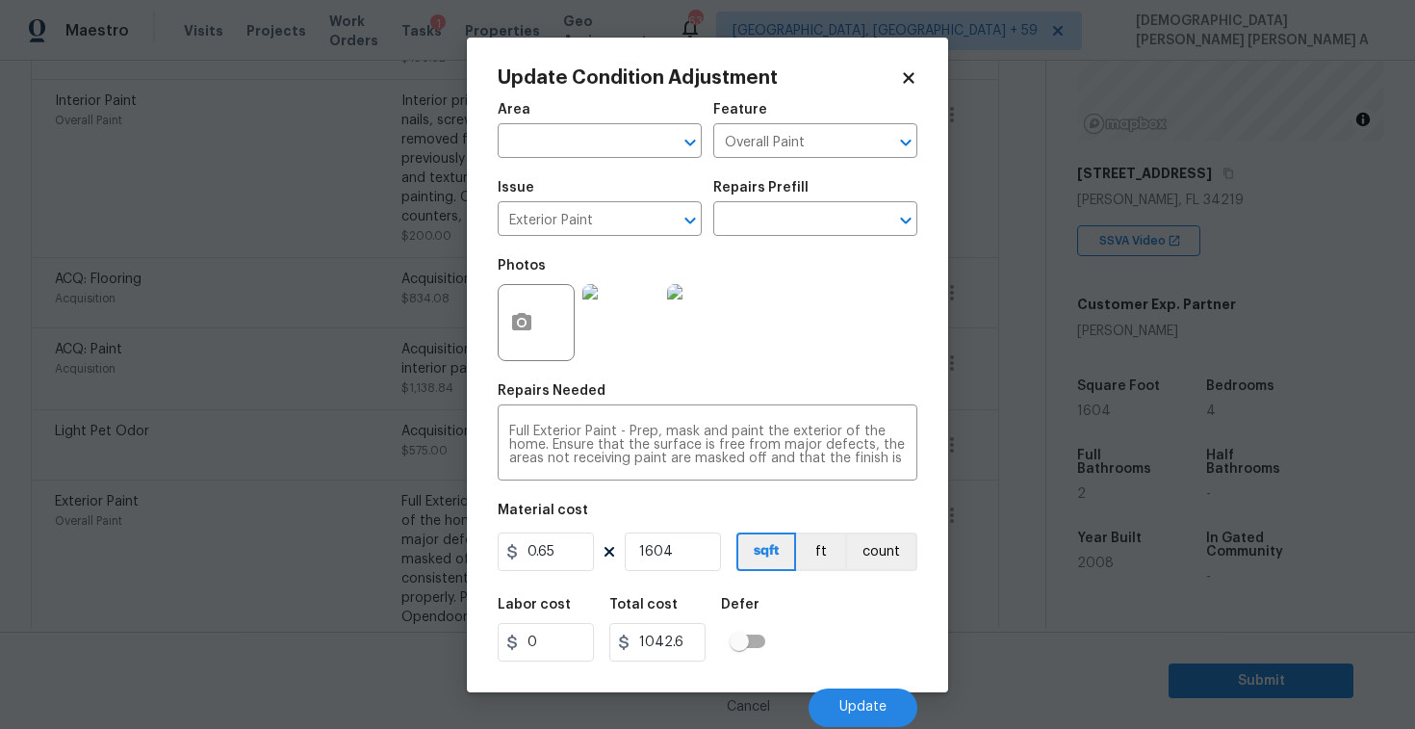
click at [656, 313] on img at bounding box center [620, 322] width 77 height 77
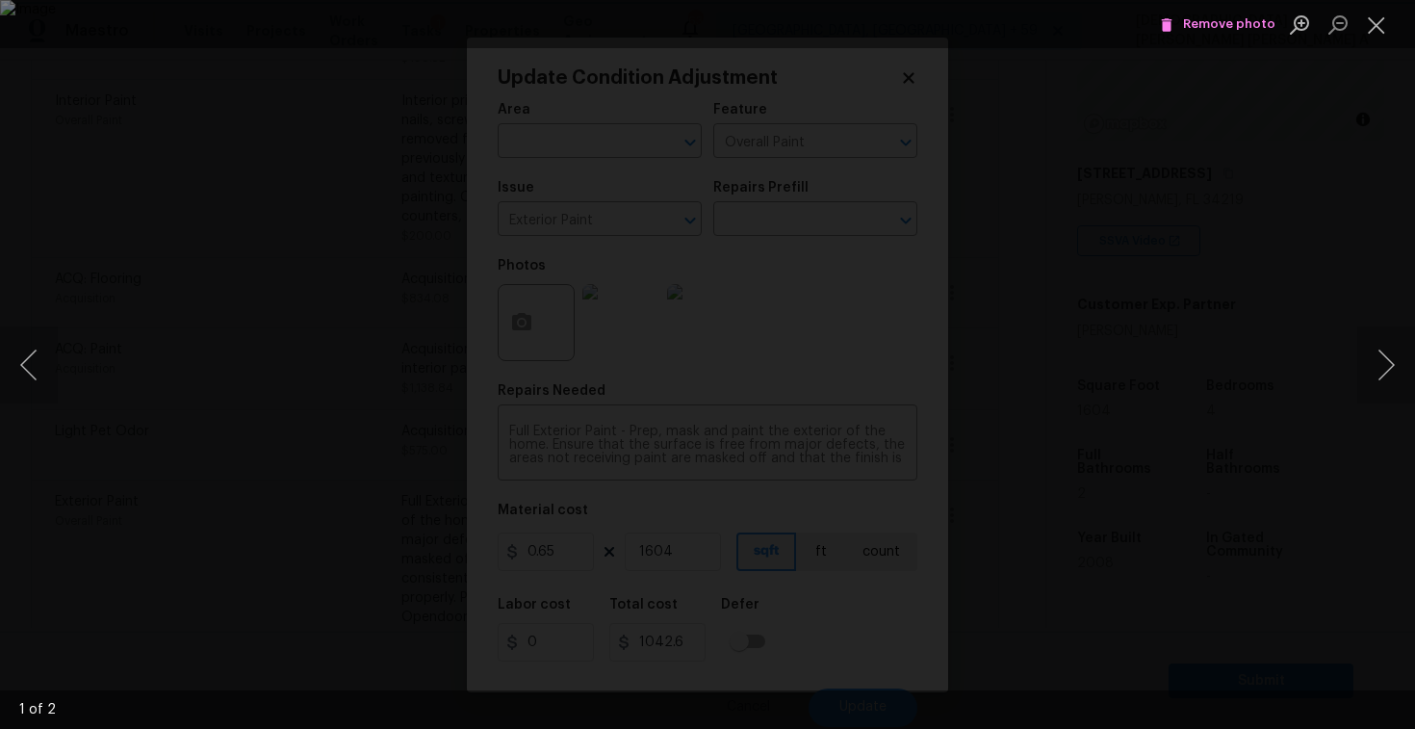
click at [1204, 19] on span "Remove photo" at bounding box center [1218, 24] width 116 height 22
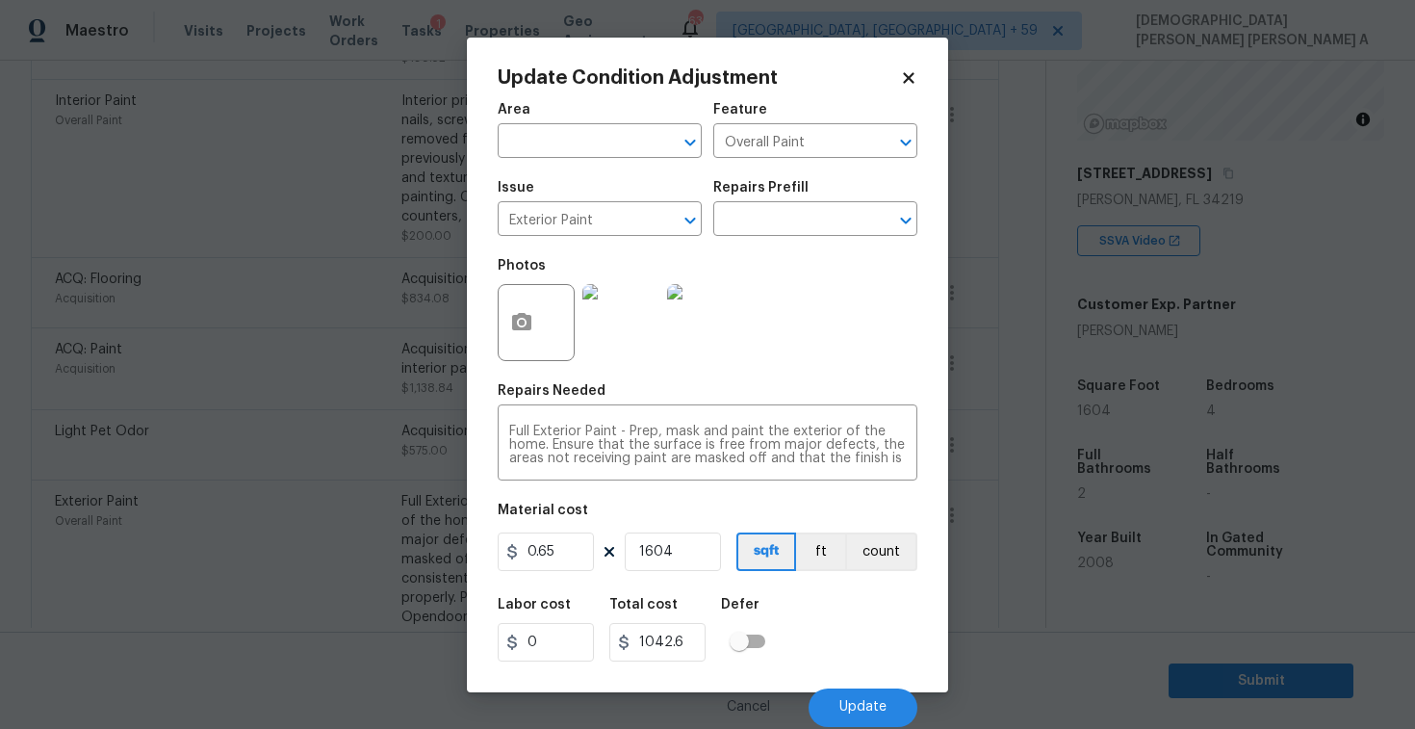
click at [610, 350] on img at bounding box center [620, 322] width 77 height 77
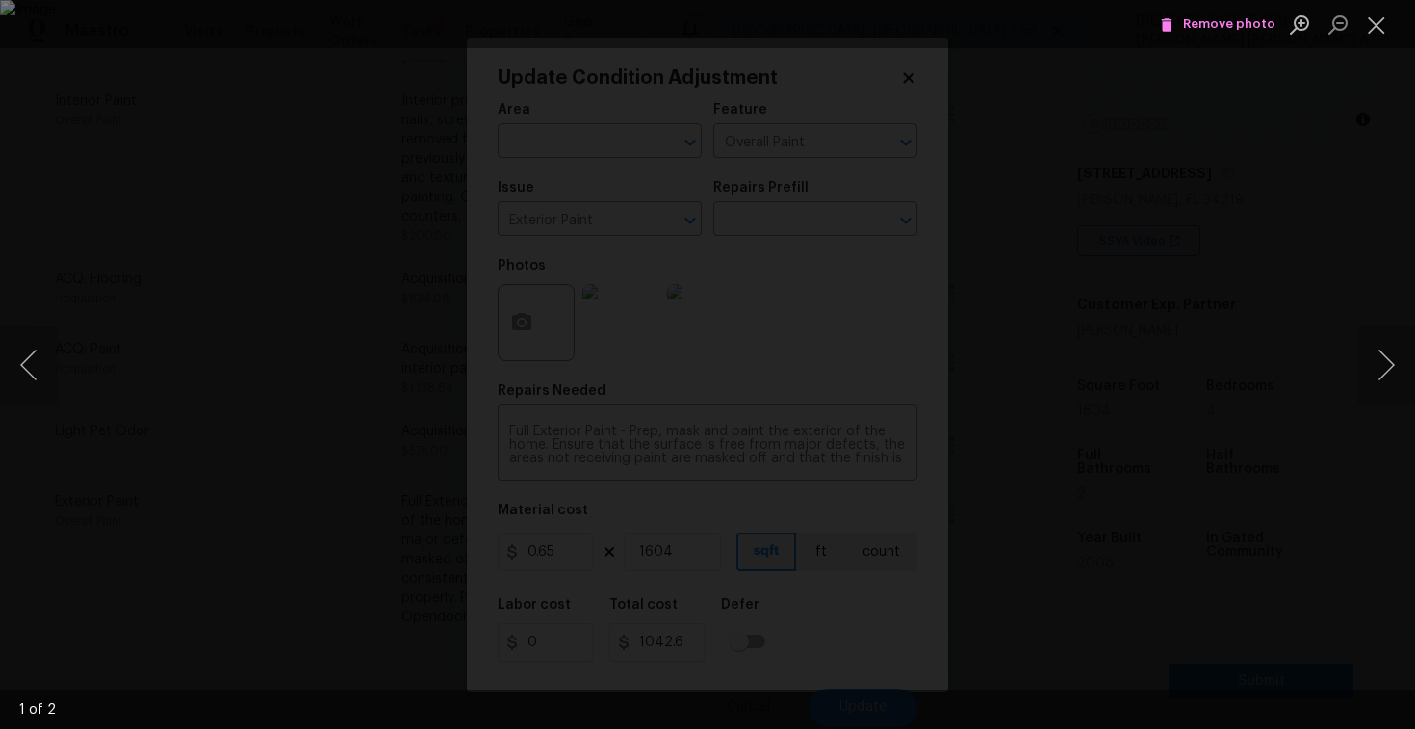
click at [1213, 24] on span "Remove photo" at bounding box center [1218, 24] width 116 height 22
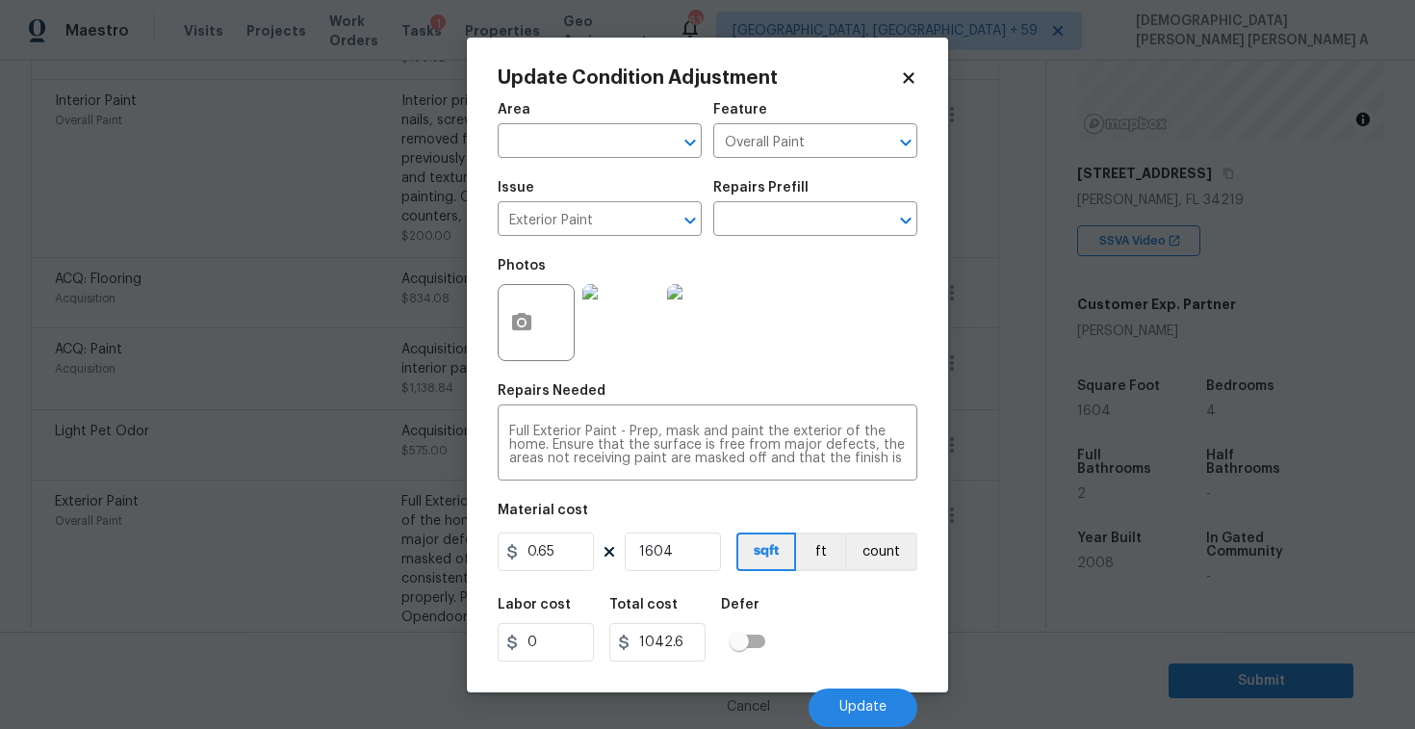
click at [910, 74] on icon at bounding box center [908, 77] width 11 height 11
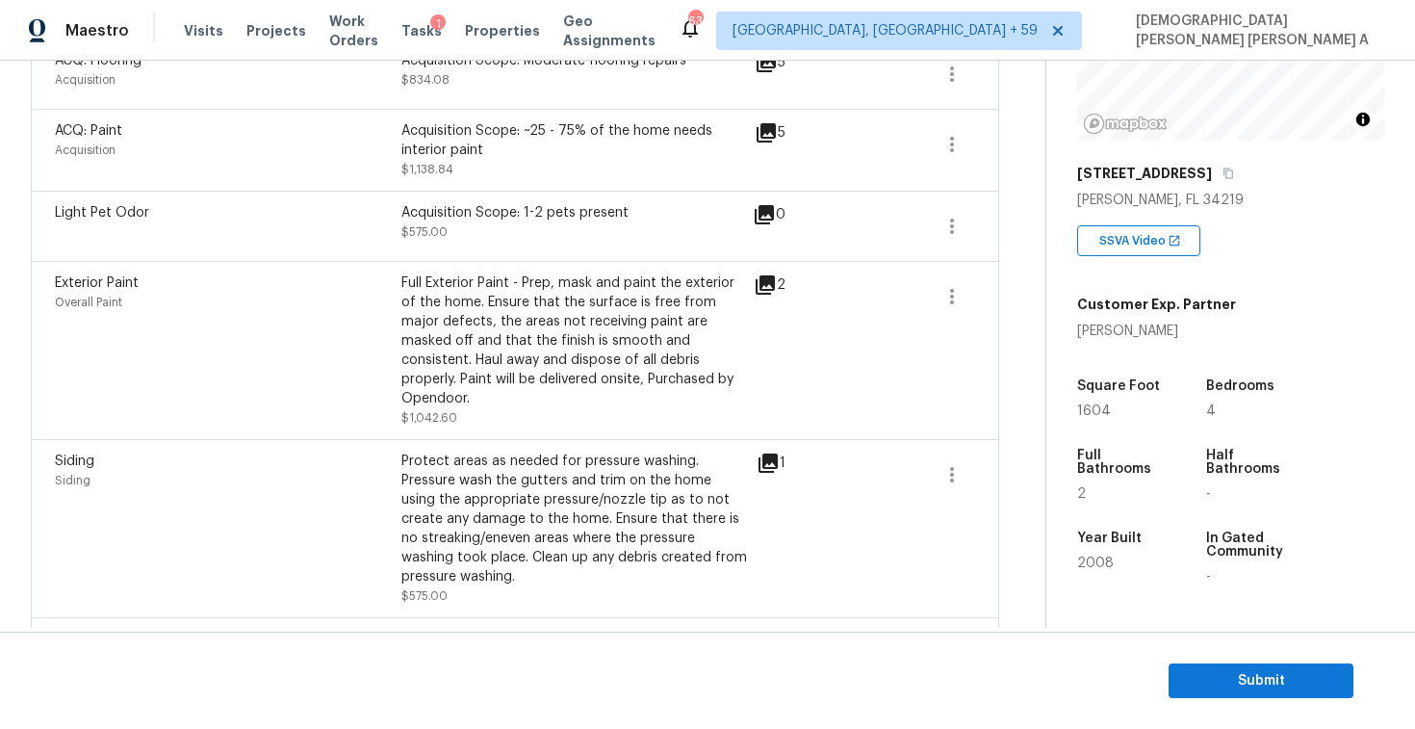
scroll to position [906, 0]
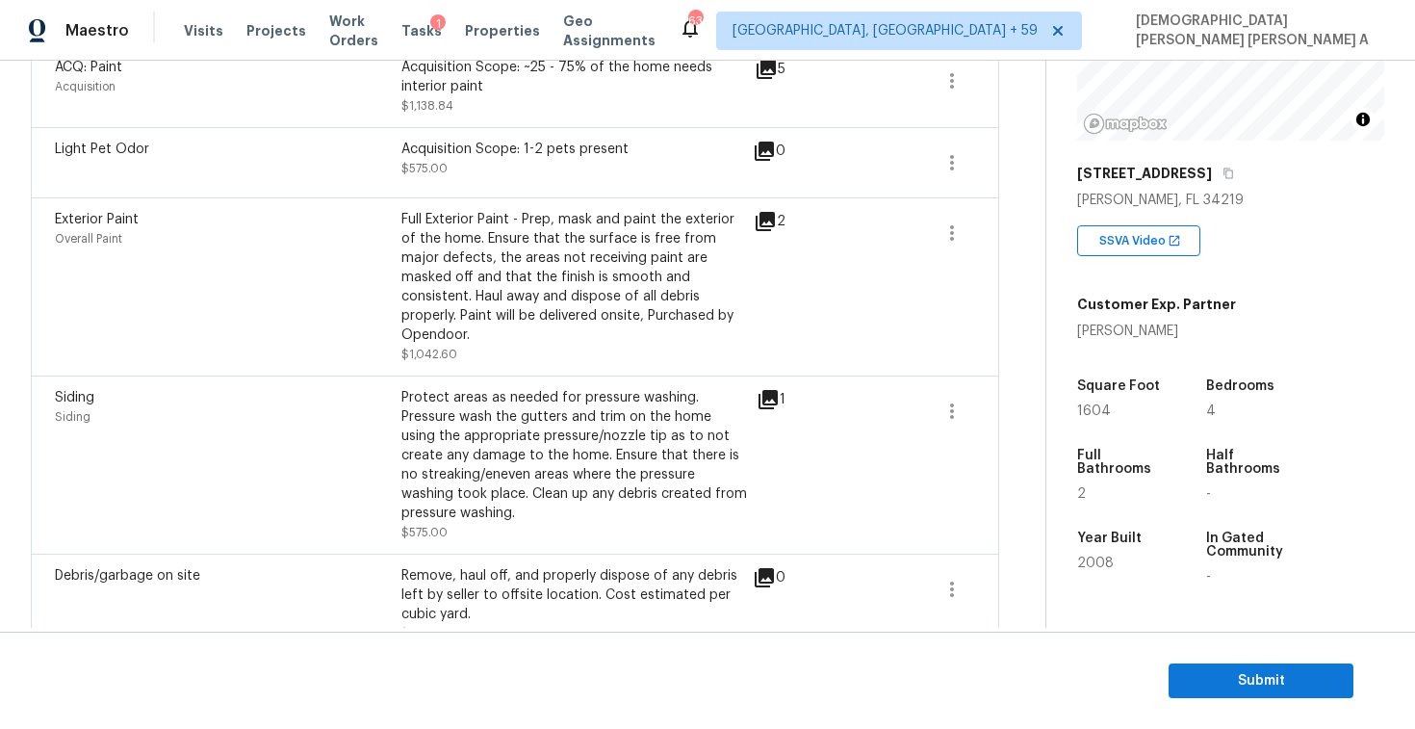
click at [781, 388] on div "1" at bounding box center [802, 399] width 90 height 23
click at [775, 390] on icon at bounding box center [768, 399] width 19 height 19
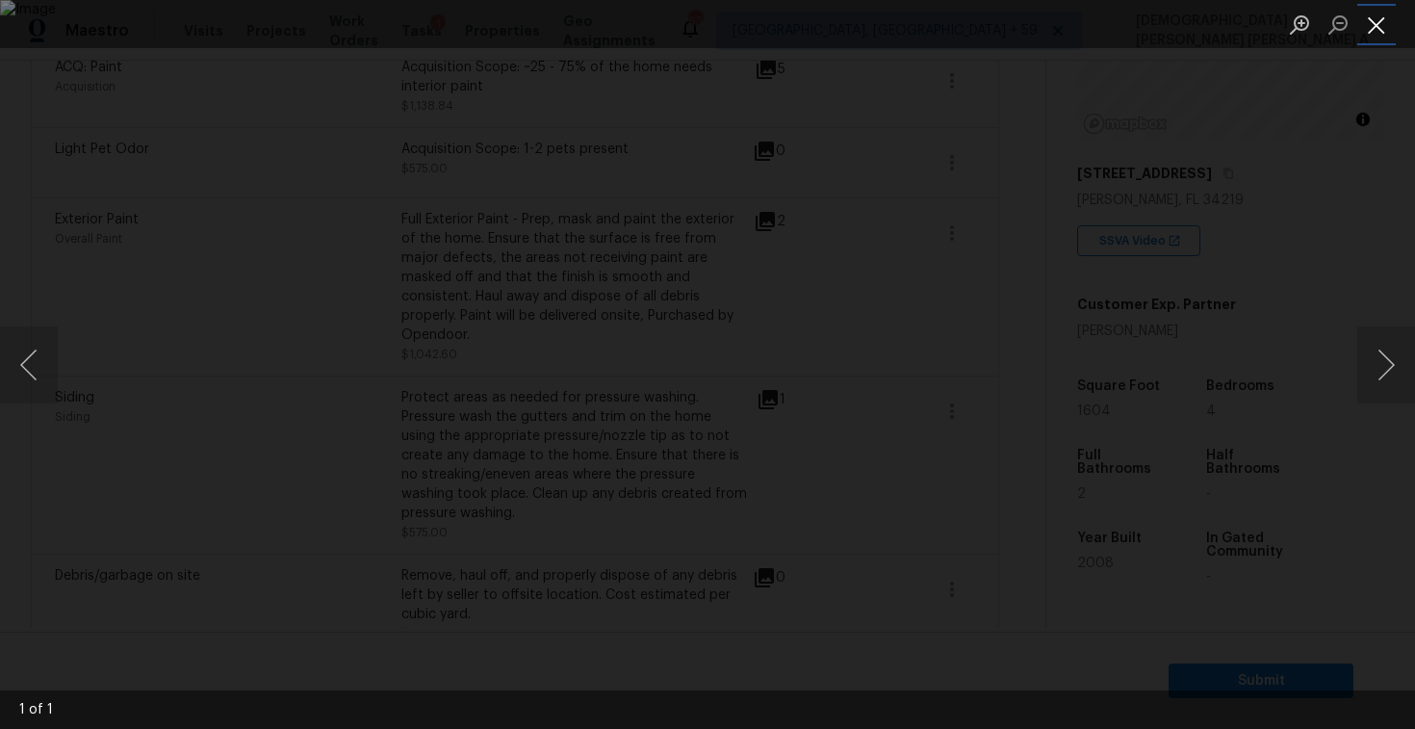
click at [1370, 15] on button "Close lightbox" at bounding box center [1376, 25] width 39 height 34
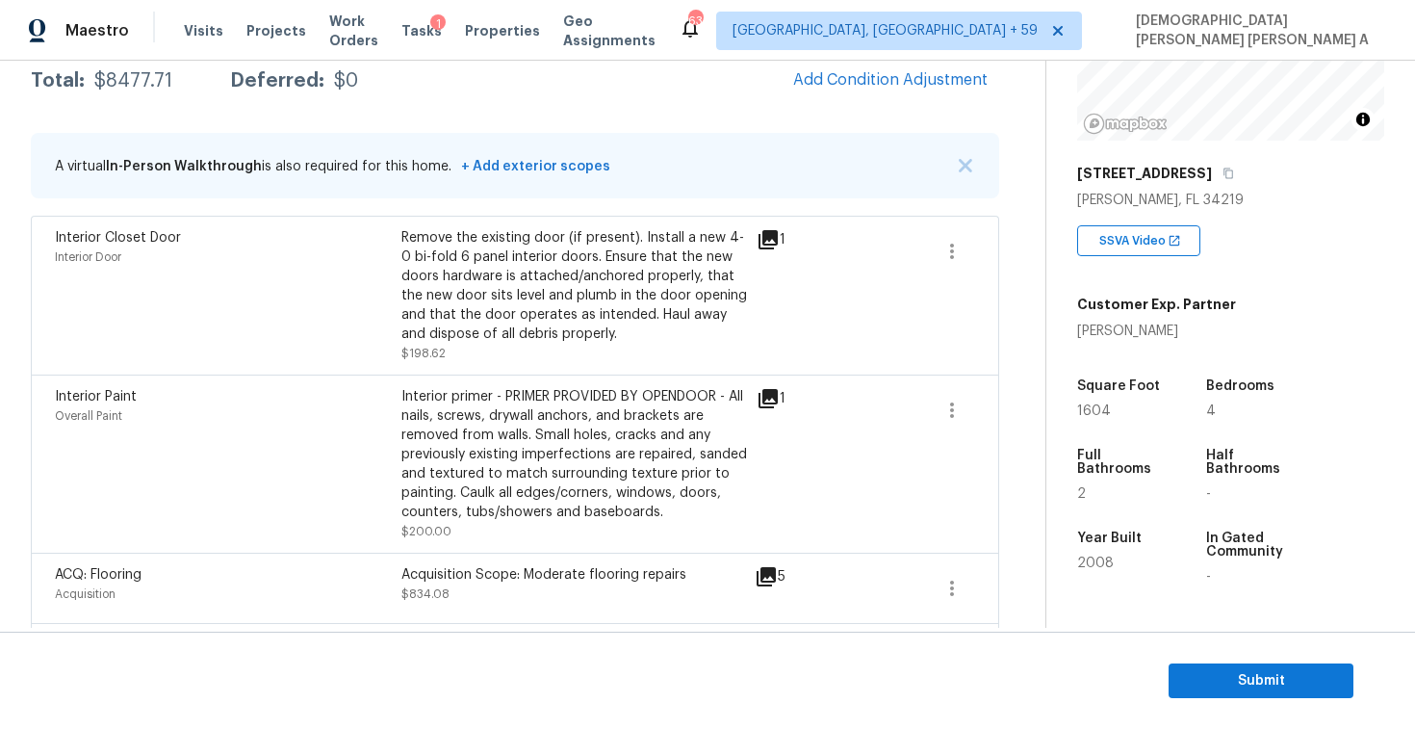
scroll to position [510, 0]
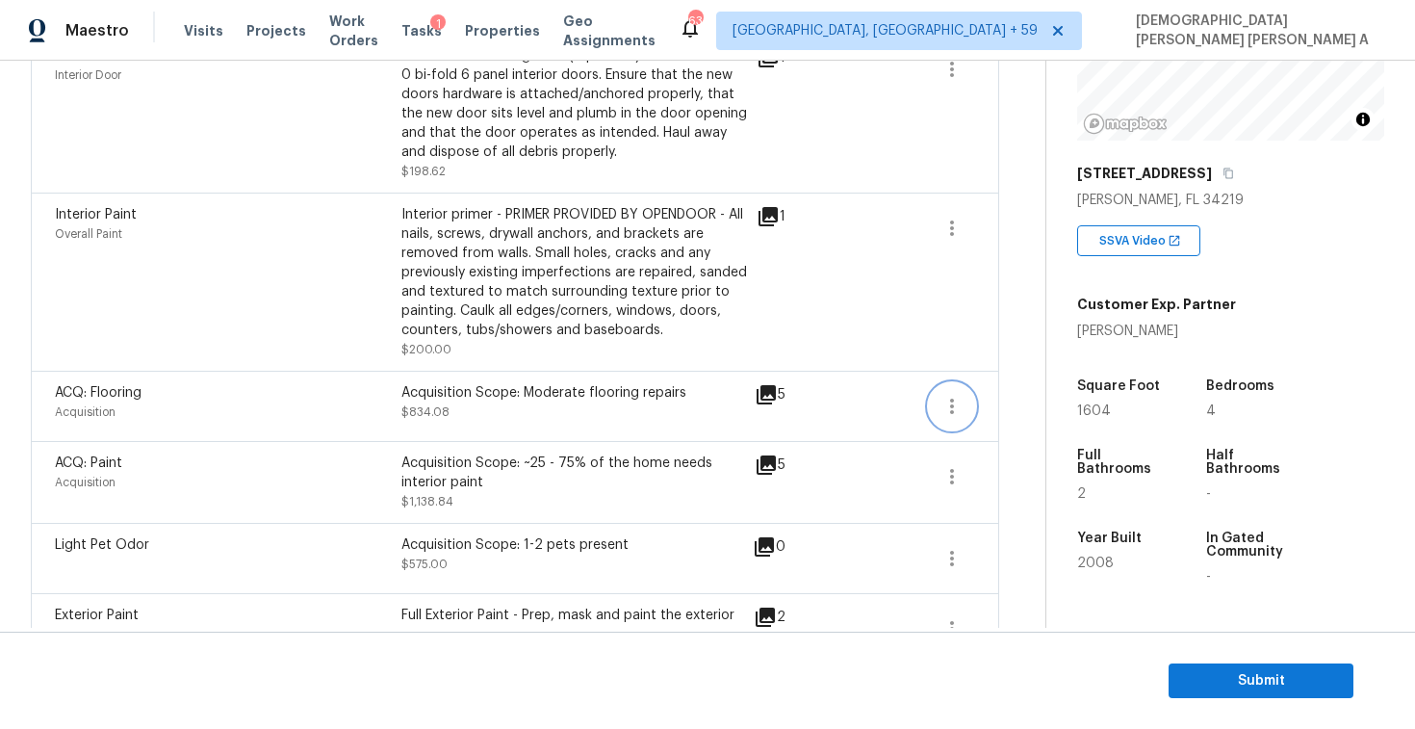
click at [942, 400] on icon "button" at bounding box center [951, 406] width 23 height 23
click at [1005, 401] on div "Edit" at bounding box center [1062, 403] width 150 height 19
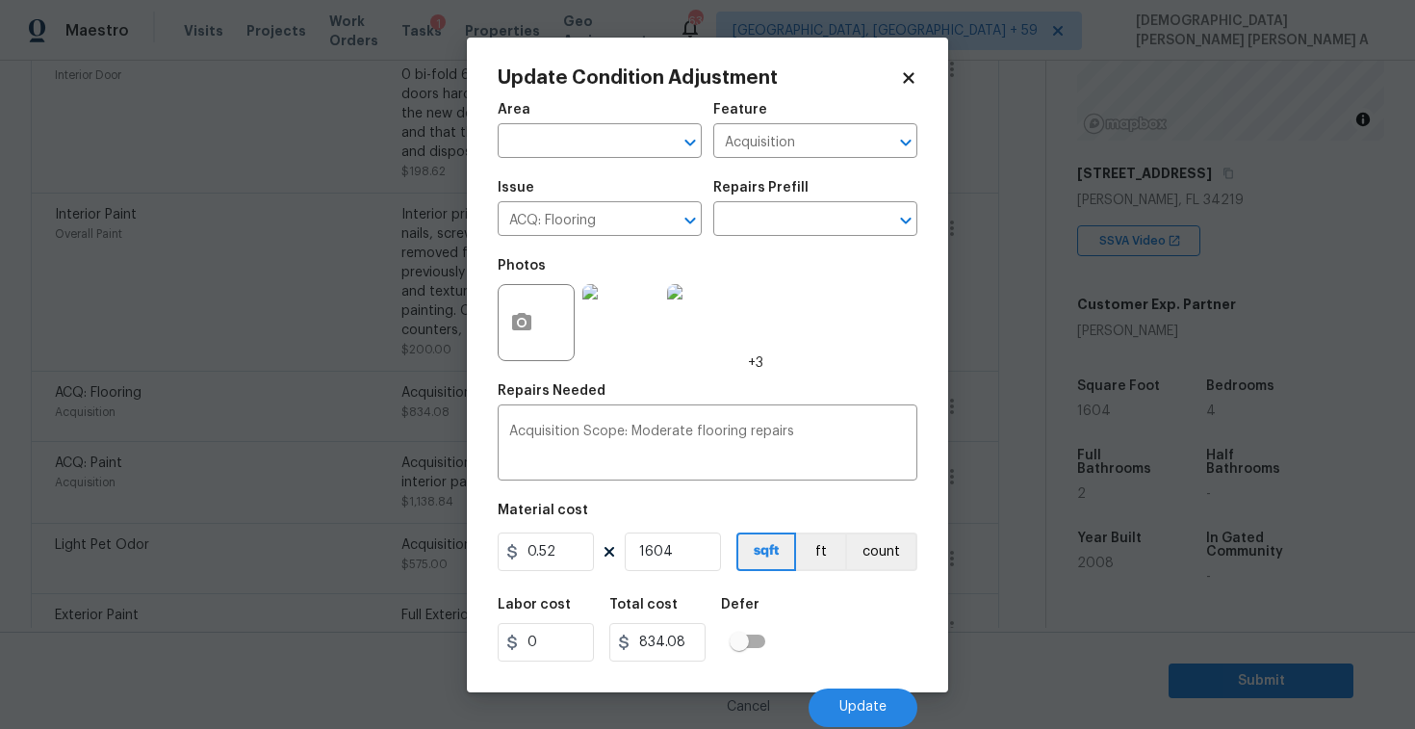
click at [632, 331] on img at bounding box center [620, 322] width 77 height 77
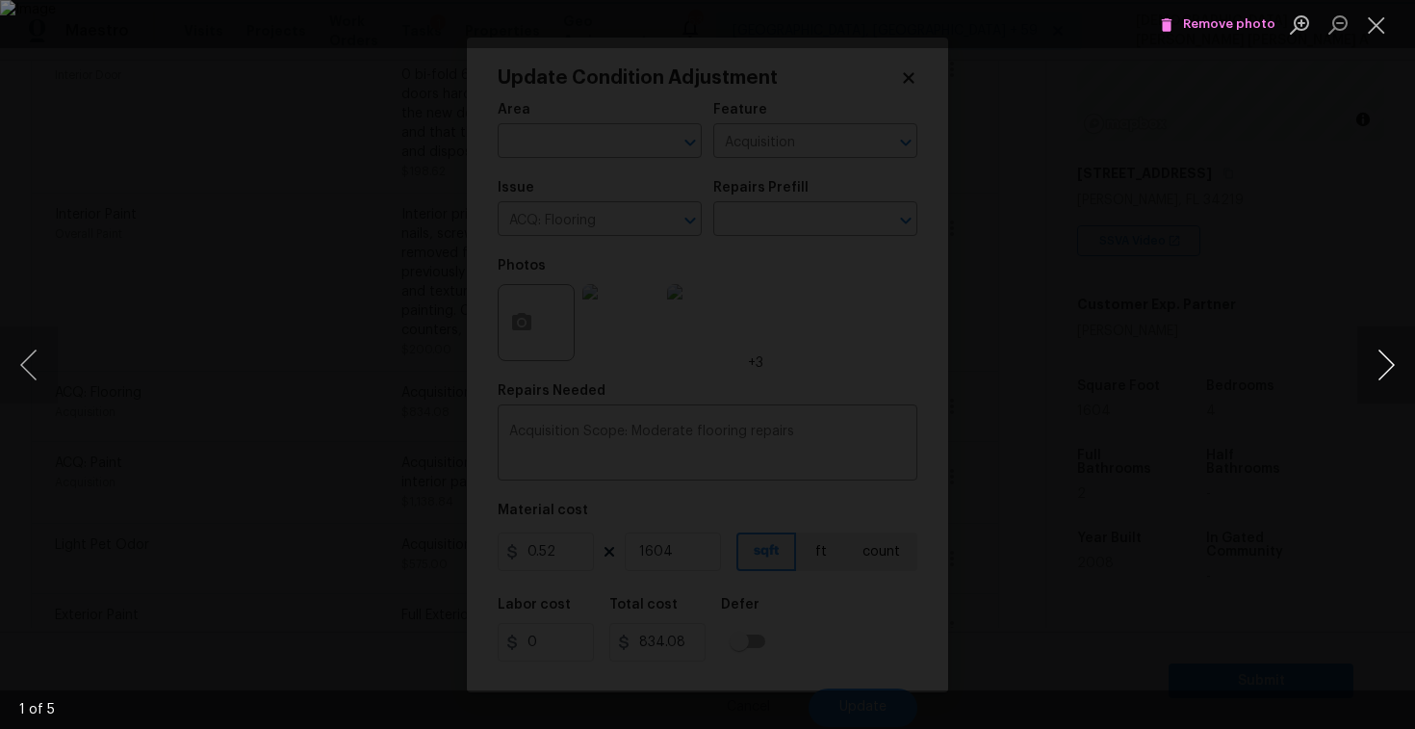
click at [1394, 363] on button "Next image" at bounding box center [1386, 364] width 58 height 77
click at [1212, 28] on span "Remove photo" at bounding box center [1218, 24] width 116 height 22
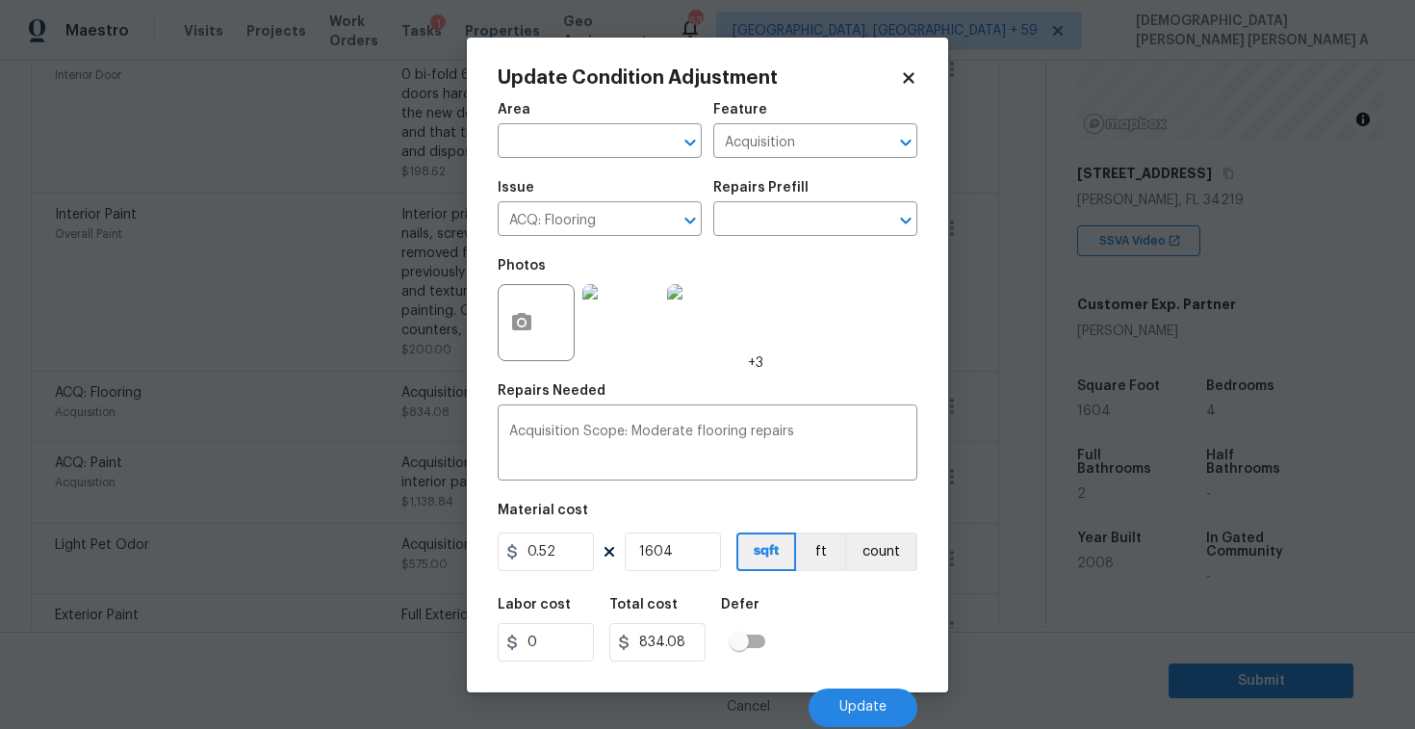
click at [618, 332] on img at bounding box center [620, 322] width 77 height 77
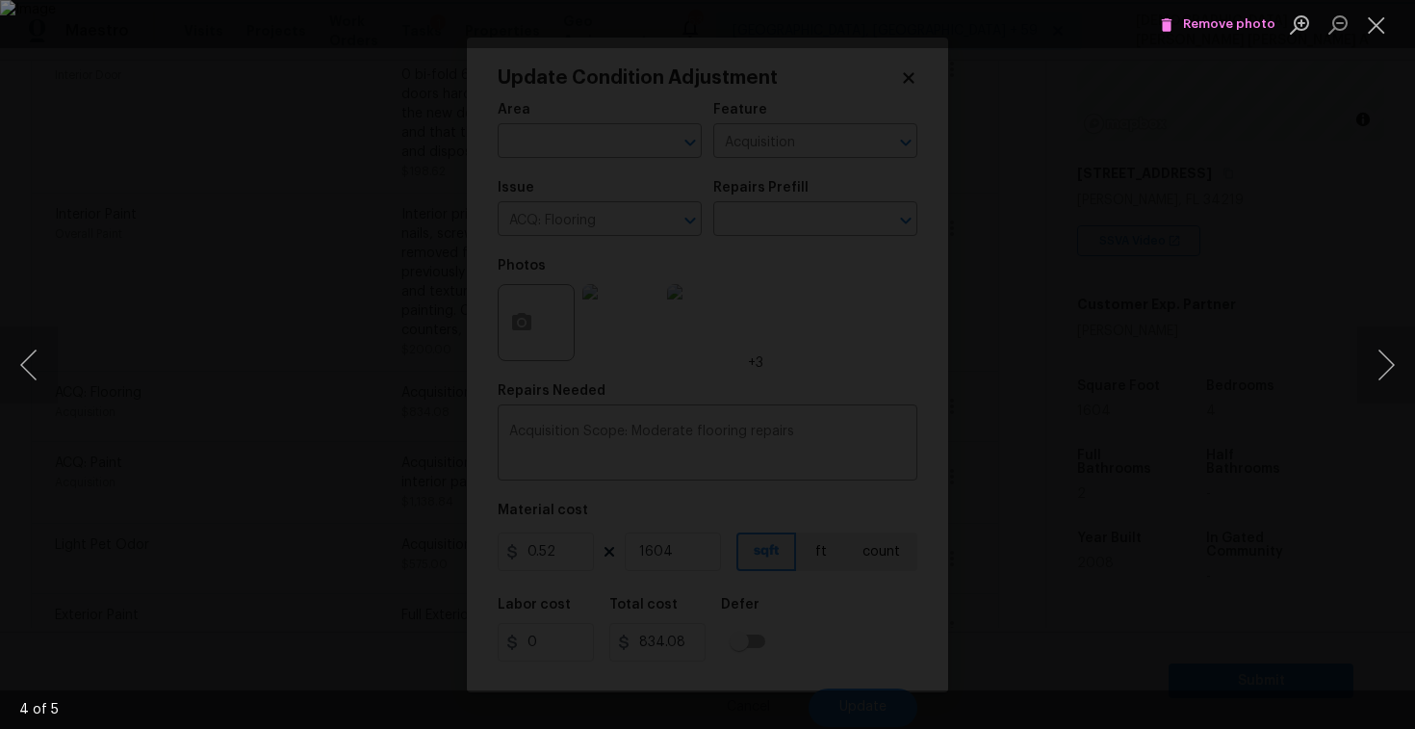
click at [1172, 32] on icon "Lightbox" at bounding box center [1166, 24] width 17 height 17
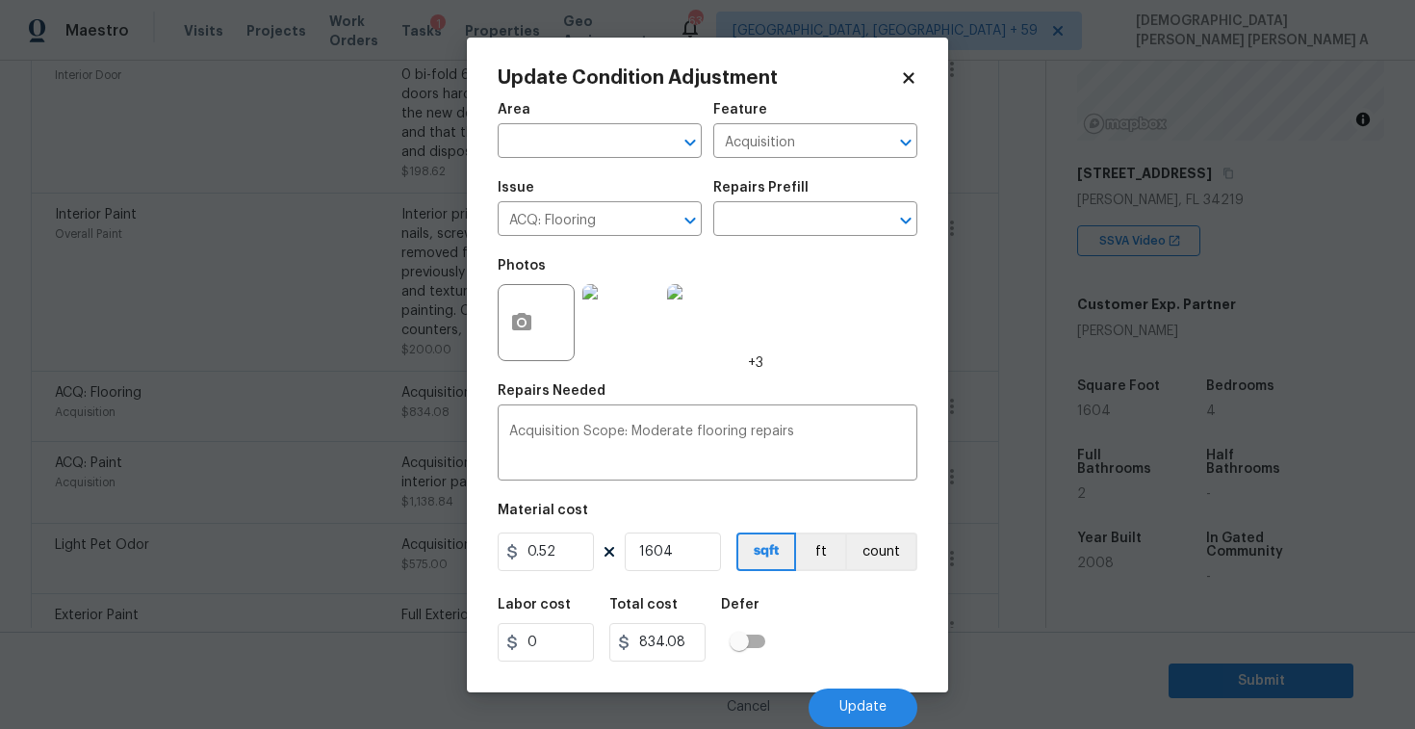
click at [643, 331] on img at bounding box center [620, 322] width 77 height 77
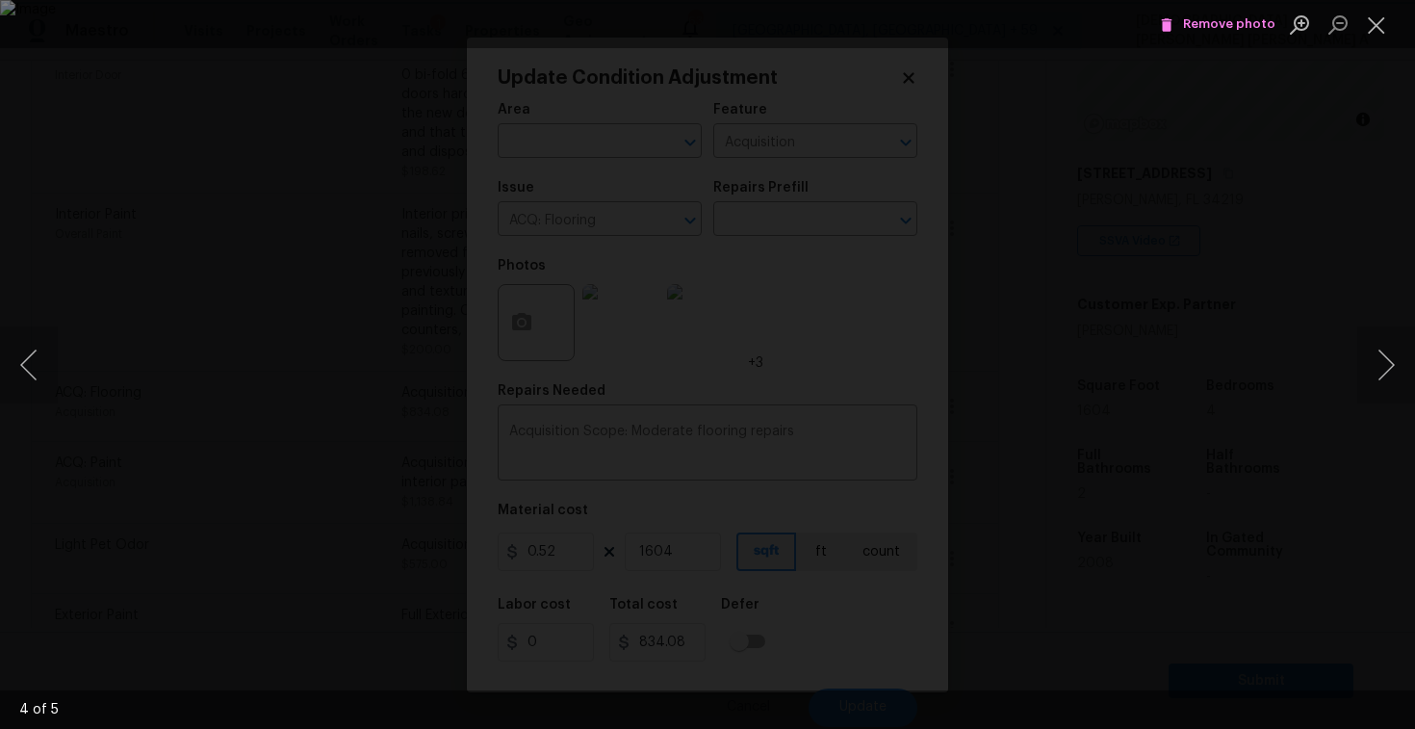
click at [1212, 23] on span "Remove photo" at bounding box center [1218, 24] width 116 height 22
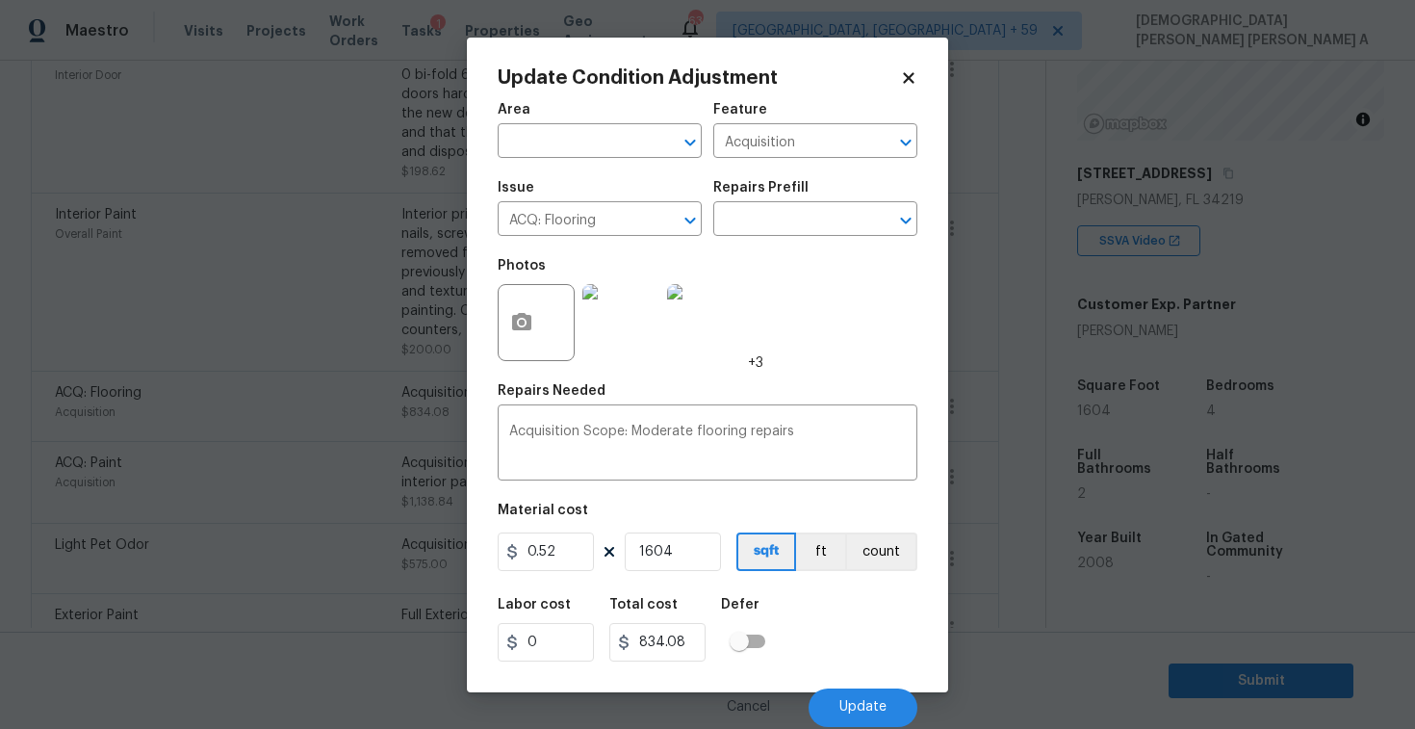
click at [907, 74] on icon at bounding box center [908, 77] width 11 height 11
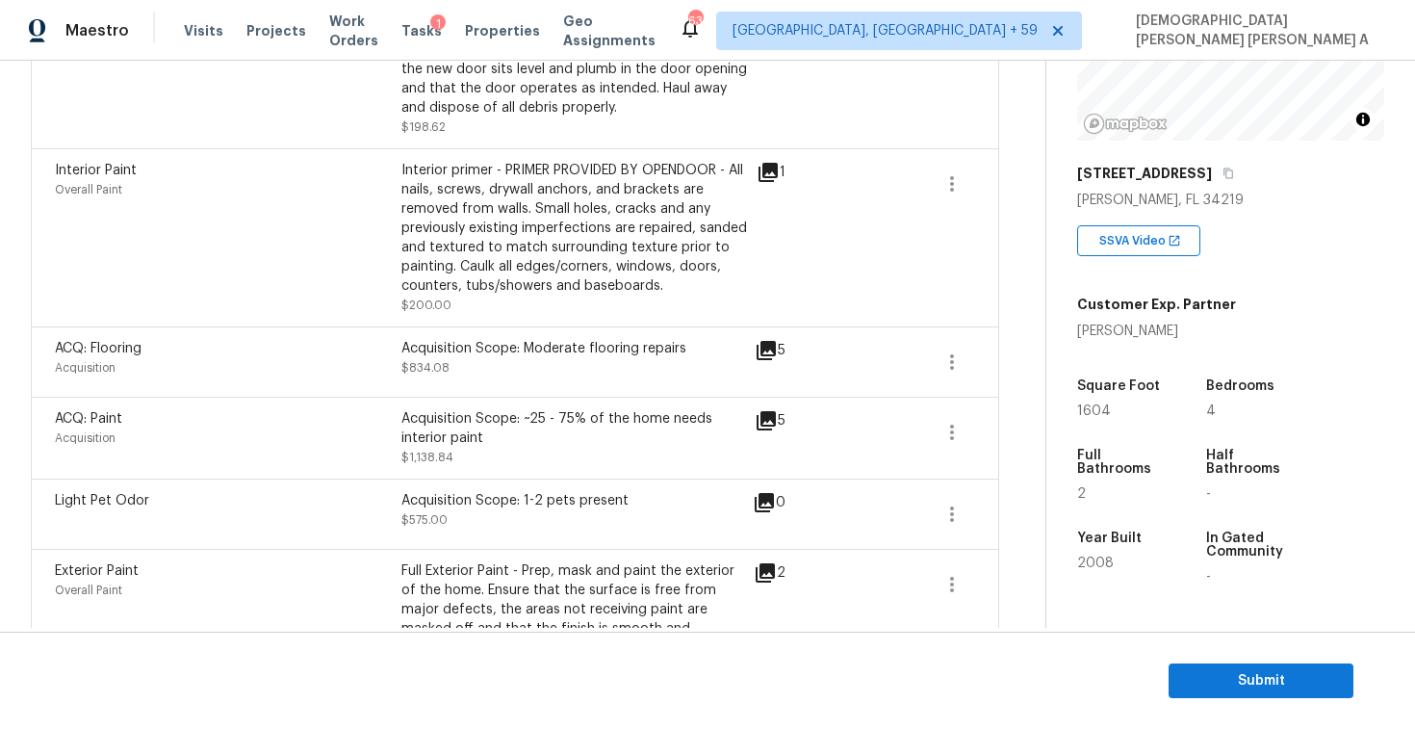
scroll to position [717, 0]
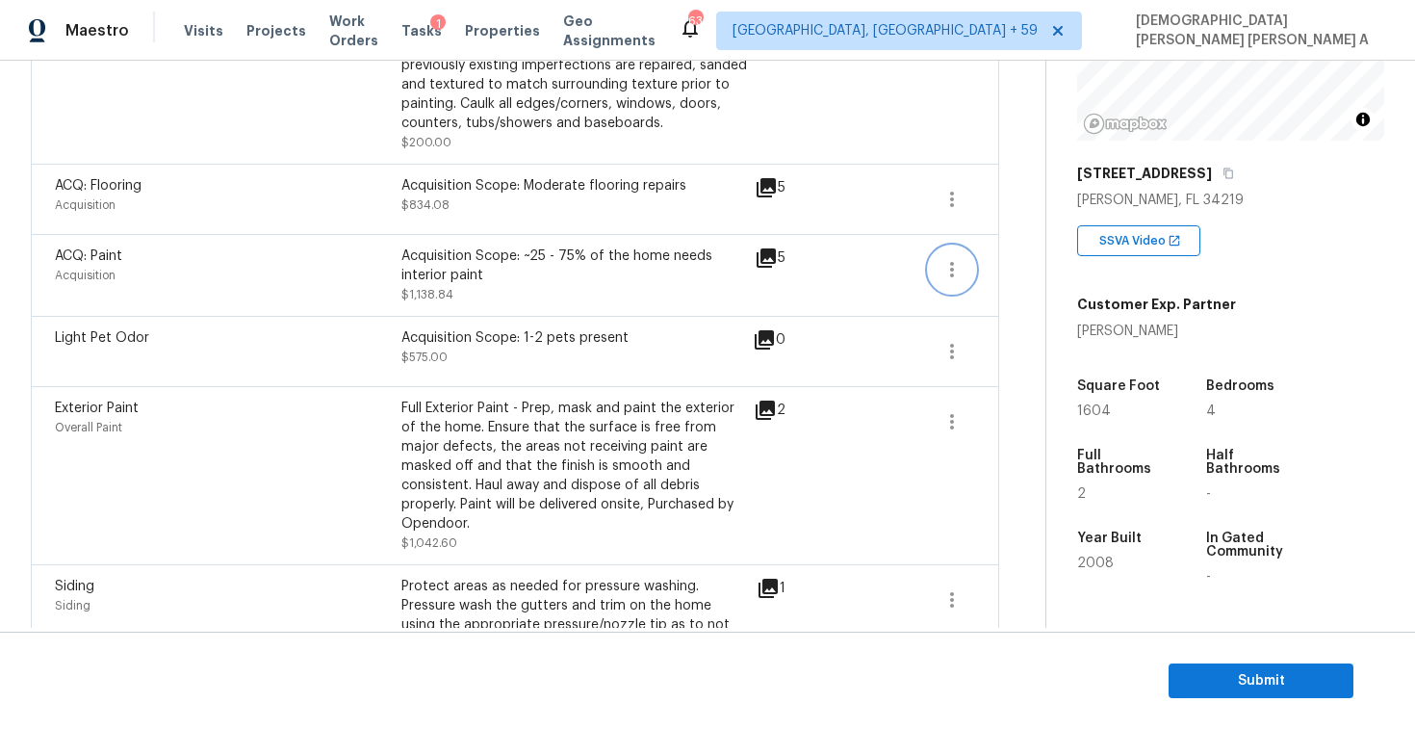
click at [946, 273] on icon "button" at bounding box center [951, 269] width 23 height 23
click at [1026, 270] on div "Edit" at bounding box center [1062, 266] width 150 height 19
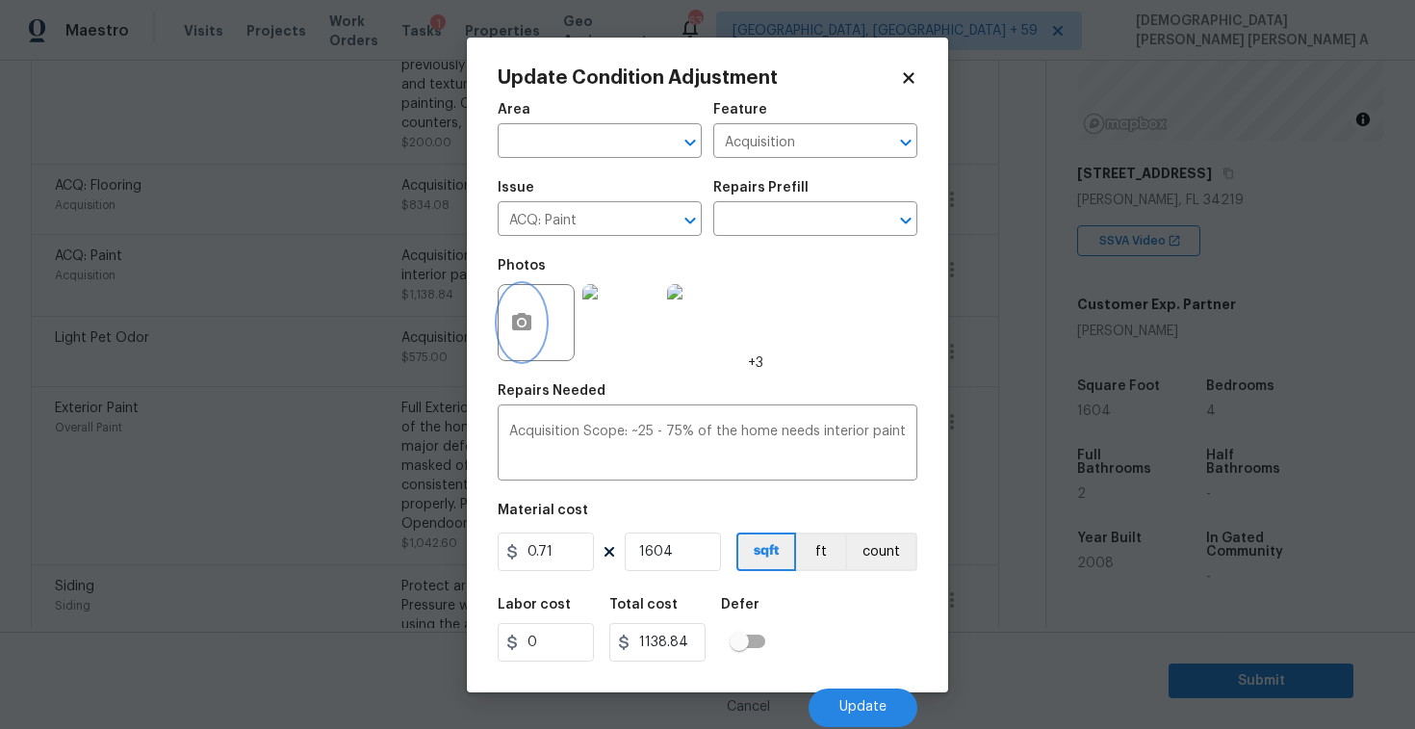
click at [533, 331] on button "button" at bounding box center [522, 322] width 46 height 75
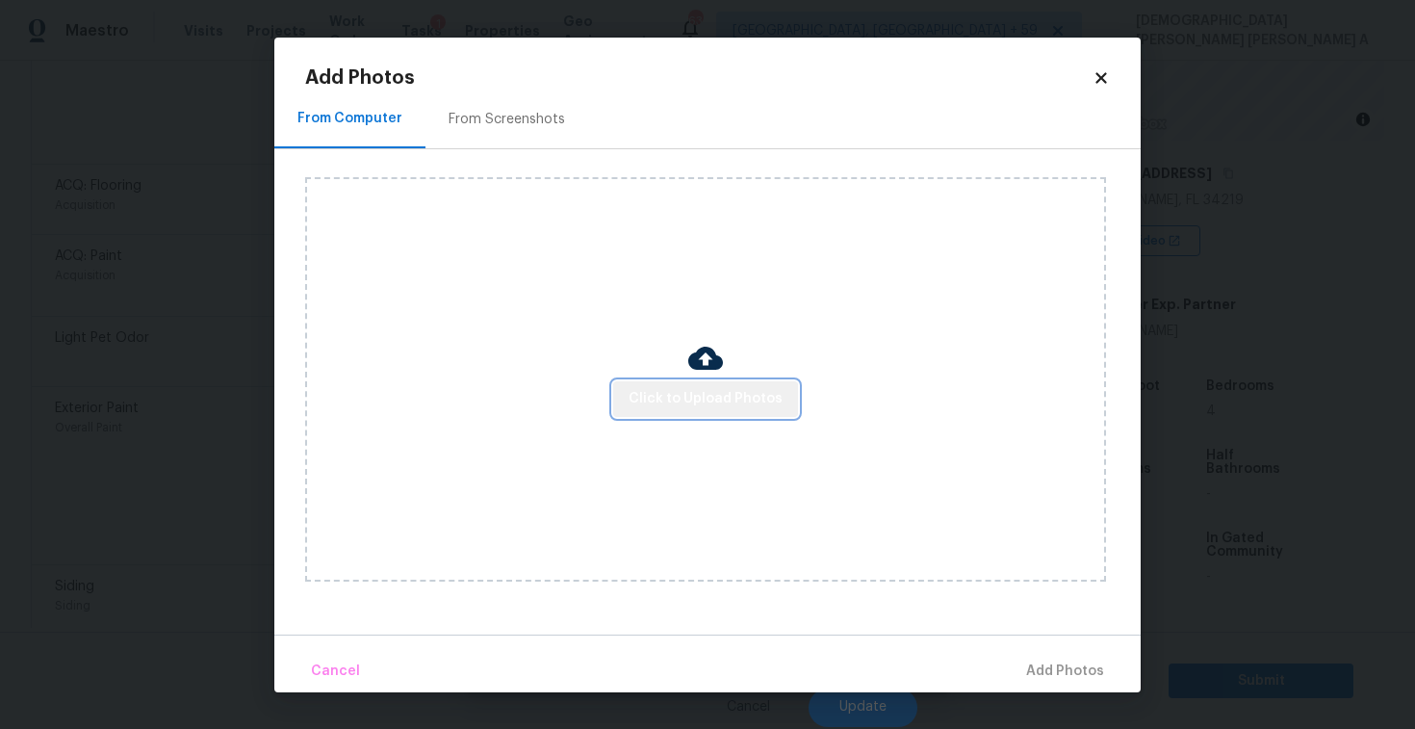
click at [758, 412] on button "Click to Upload Photos" at bounding box center [705, 399] width 185 height 36
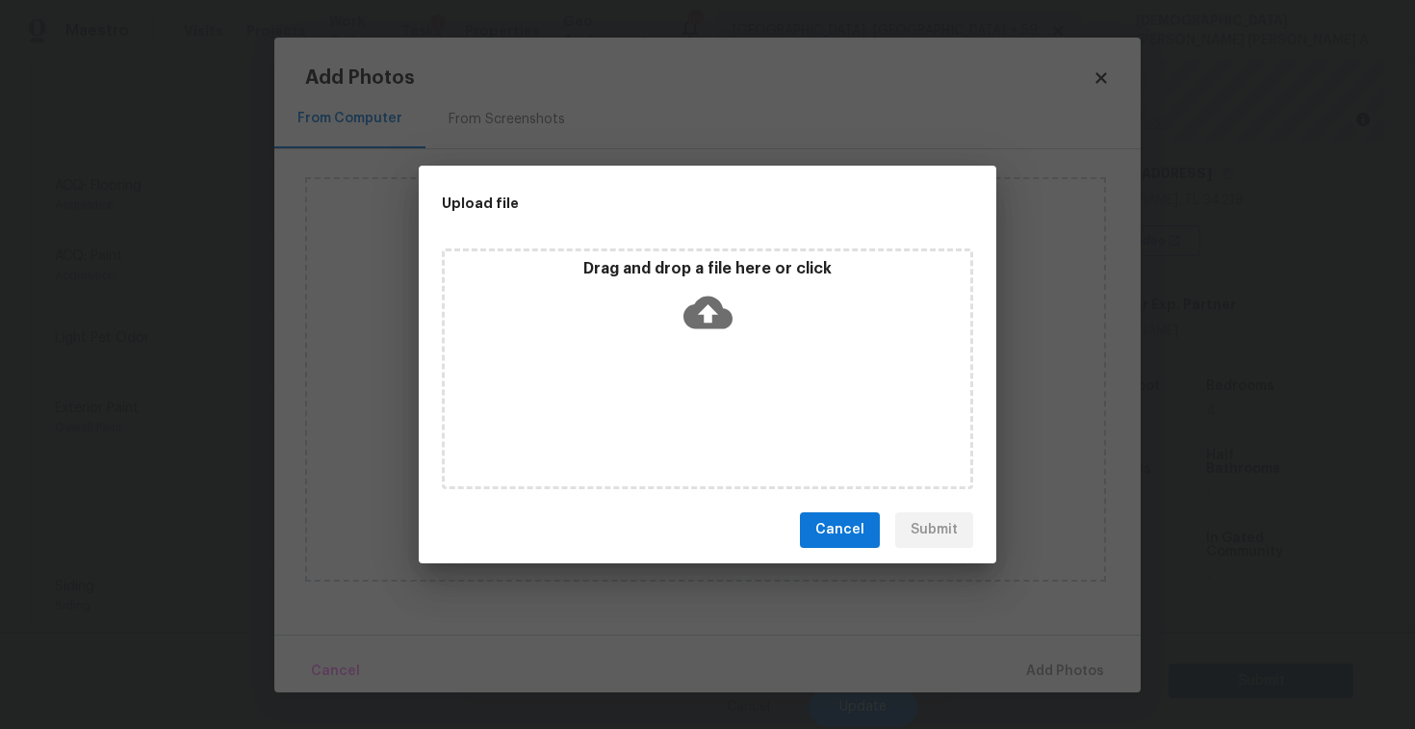
click at [714, 357] on div "Drag and drop a file here or click" at bounding box center [707, 368] width 531 height 241
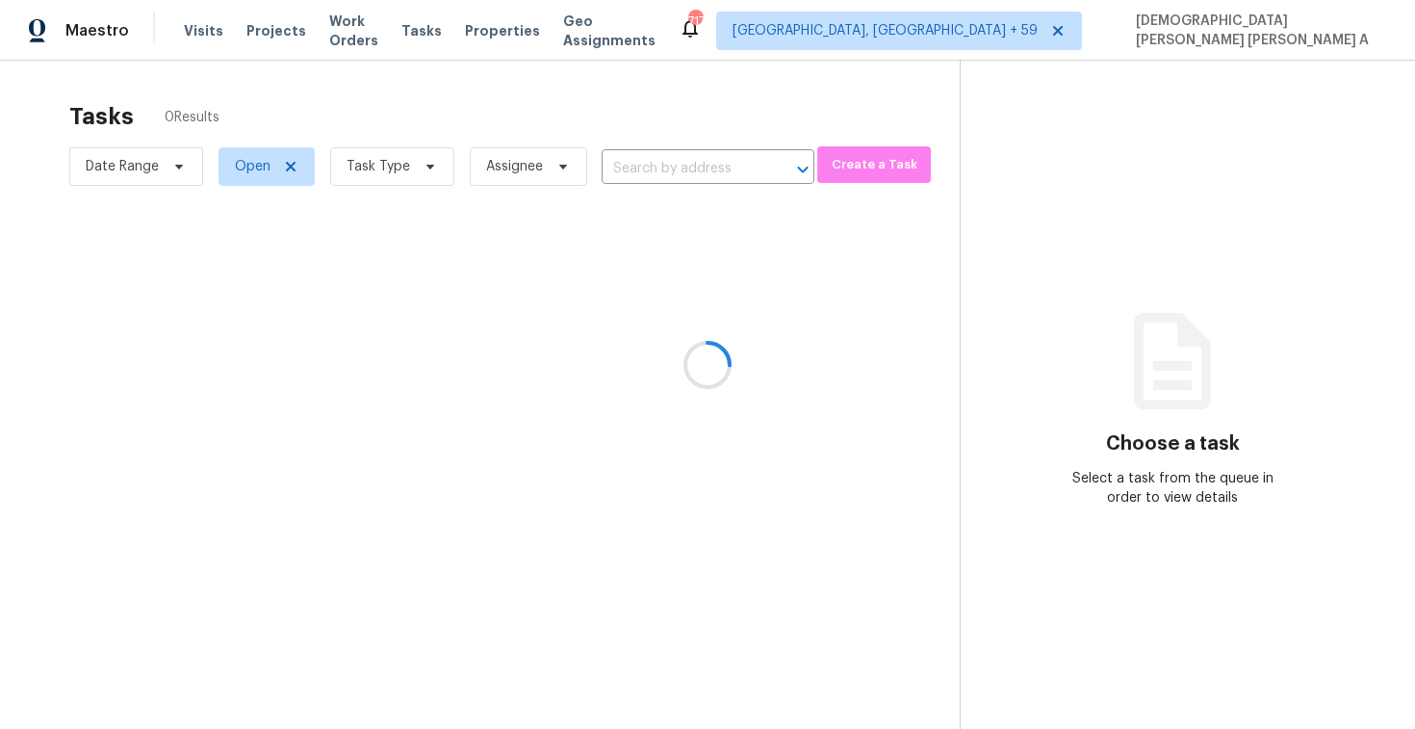
click at [683, 168] on div at bounding box center [707, 364] width 1415 height 729
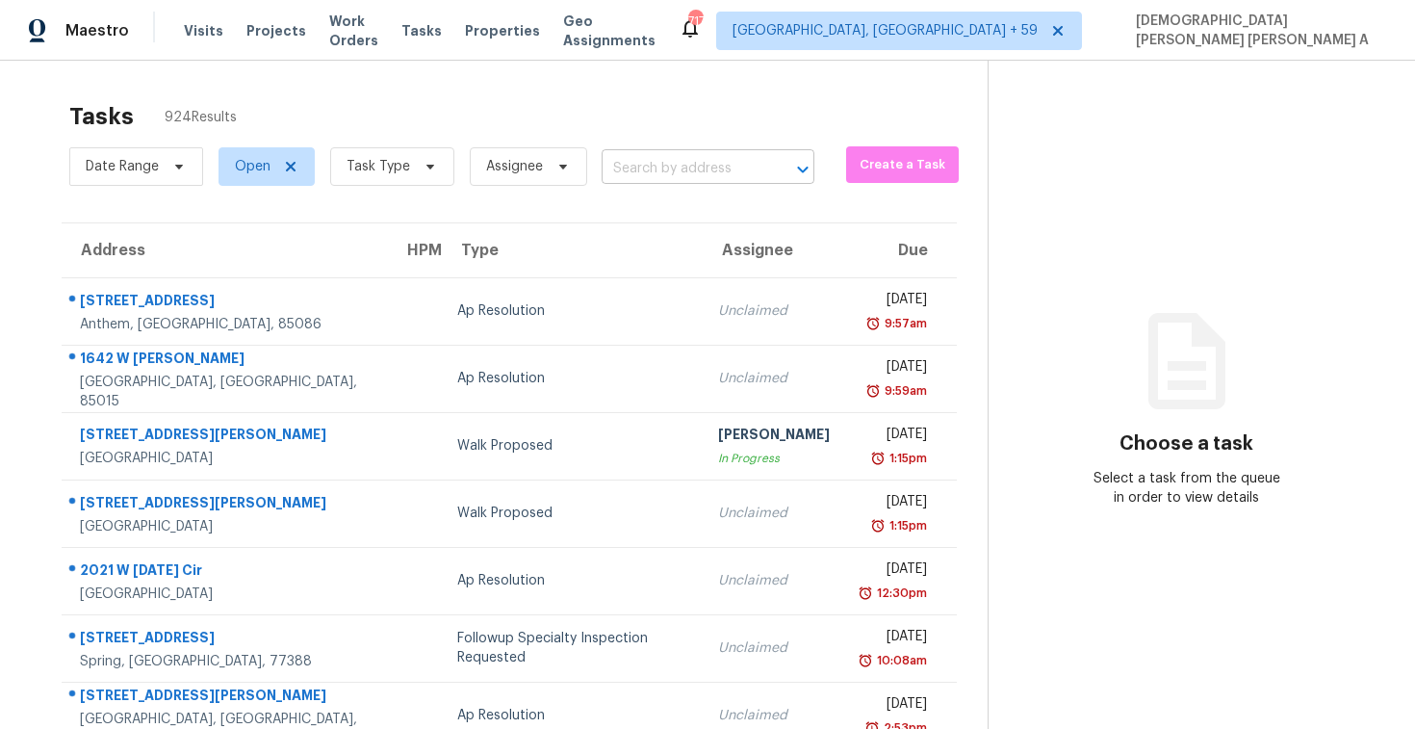
click at [634, 173] on input "text" at bounding box center [681, 169] width 159 height 30
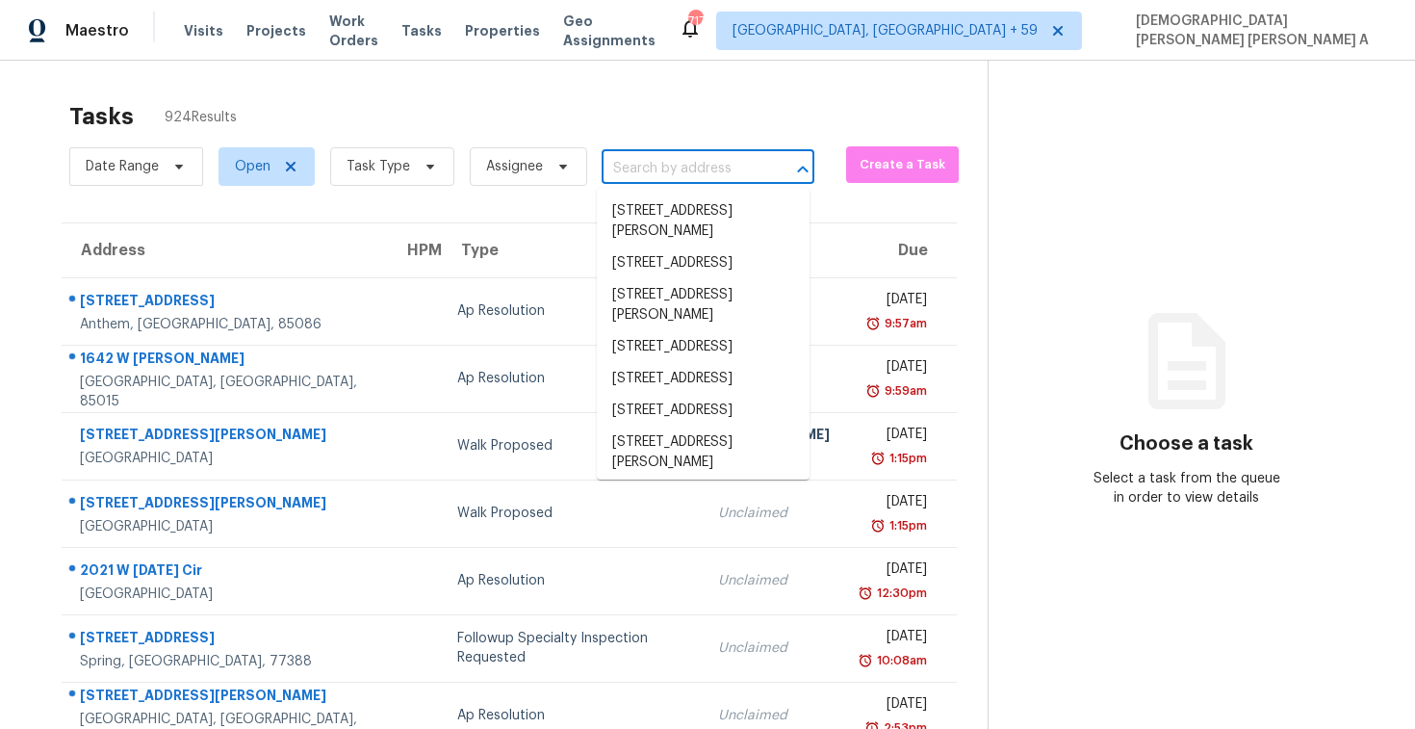
paste input "[STREET_ADDRESS]"
type input "[STREET_ADDRESS]"
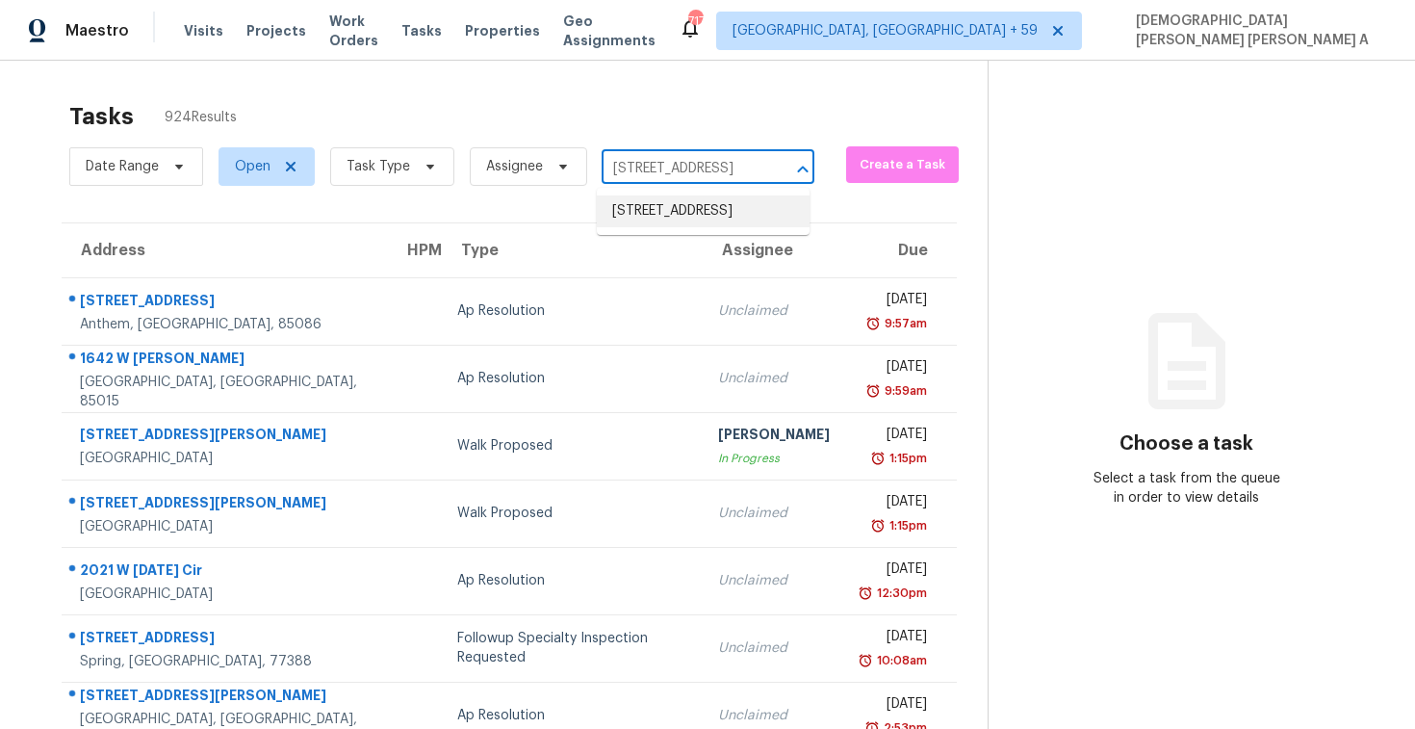
click at [654, 211] on li "[STREET_ADDRESS]" at bounding box center [703, 211] width 213 height 32
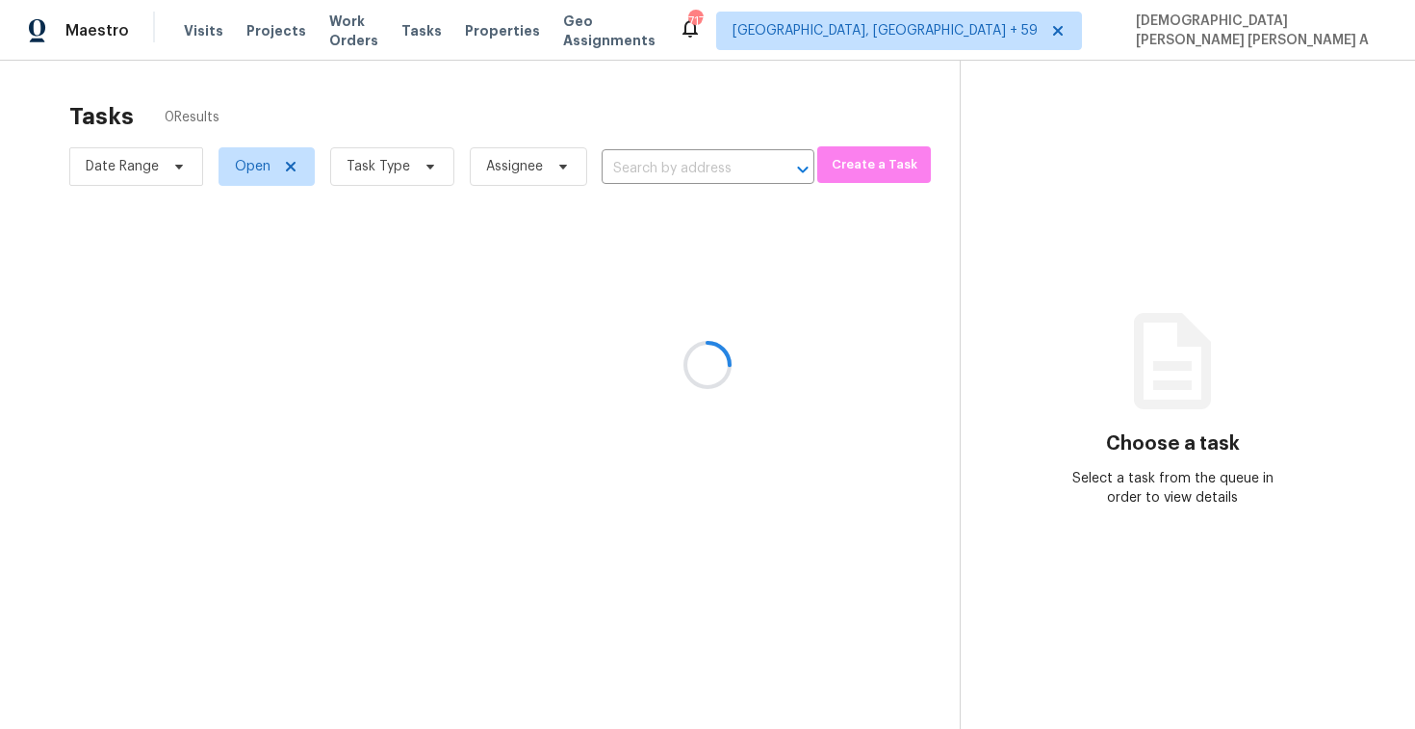
type input "[STREET_ADDRESS]"
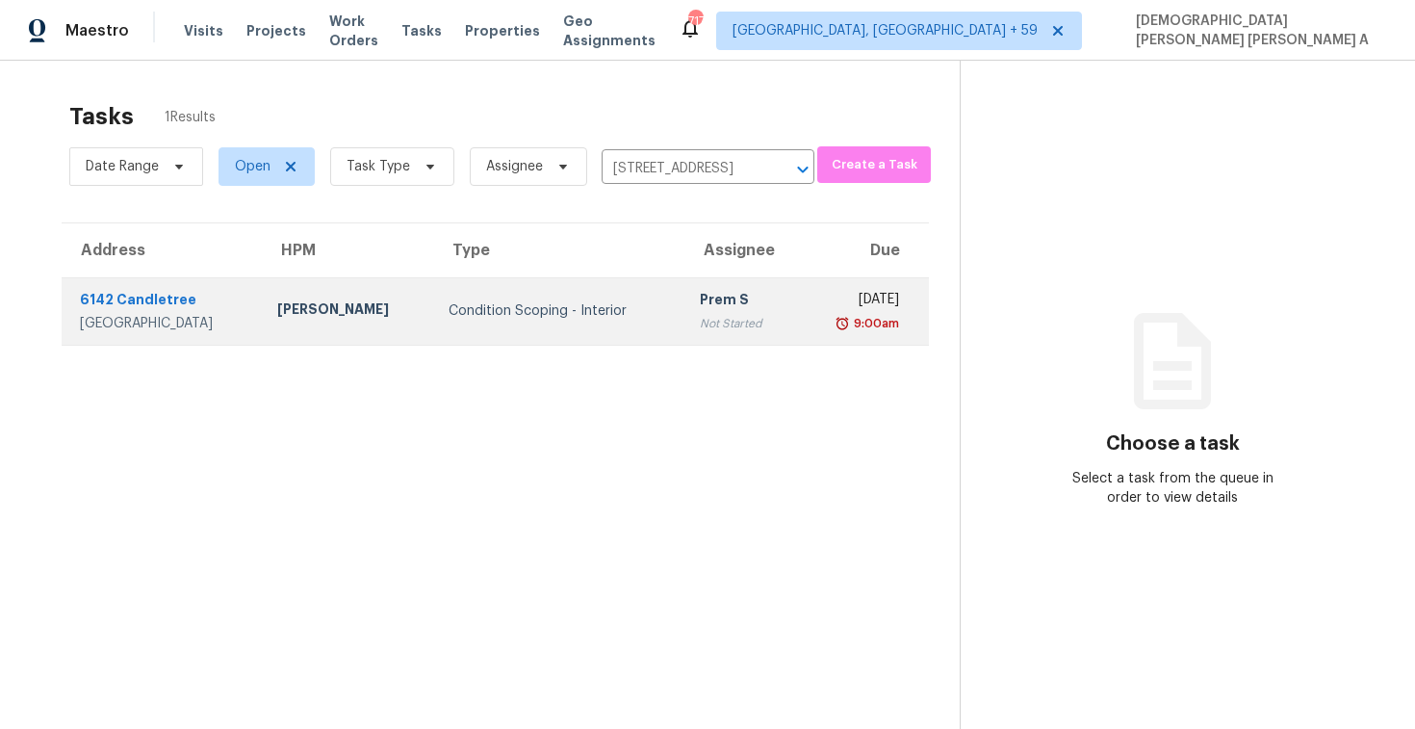
click at [700, 305] on div "Prem S" at bounding box center [741, 302] width 82 height 24
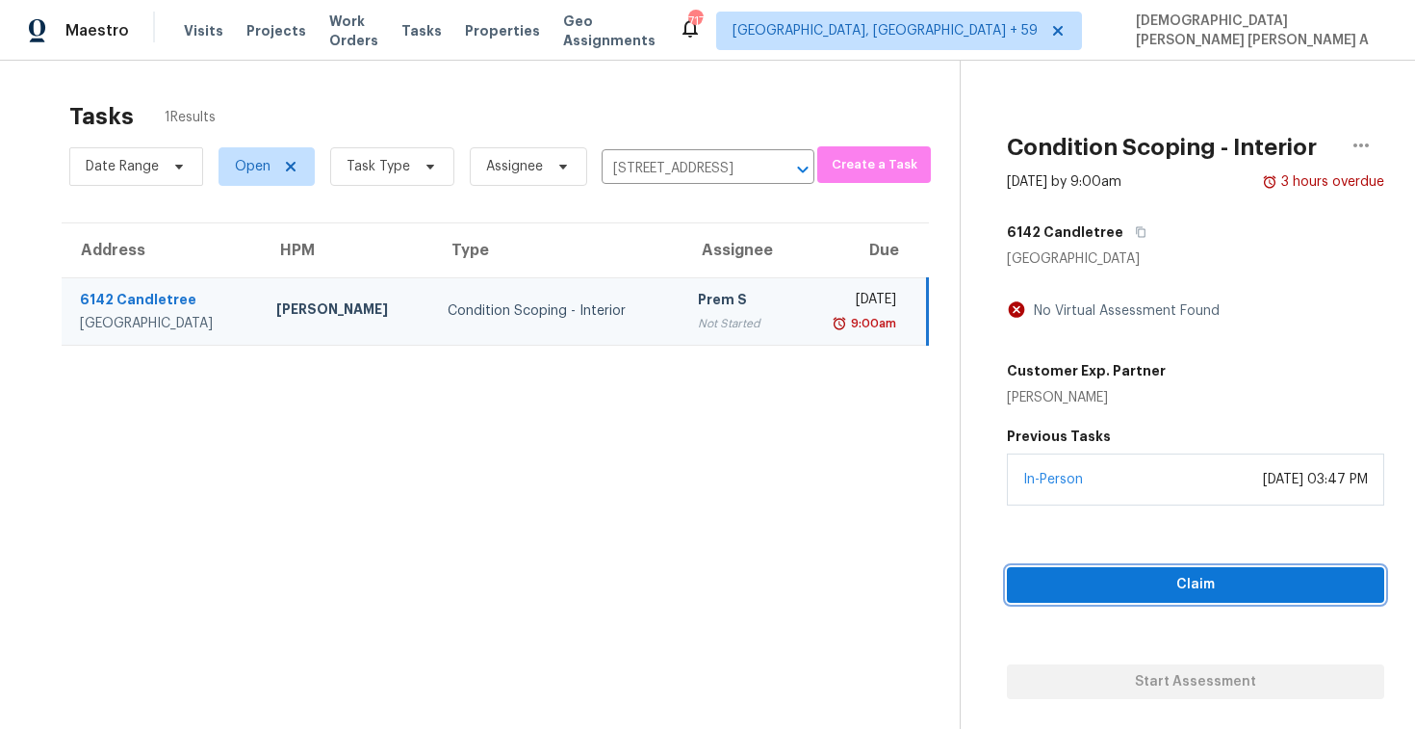
click at [1130, 592] on span "Claim" at bounding box center [1195, 585] width 347 height 24
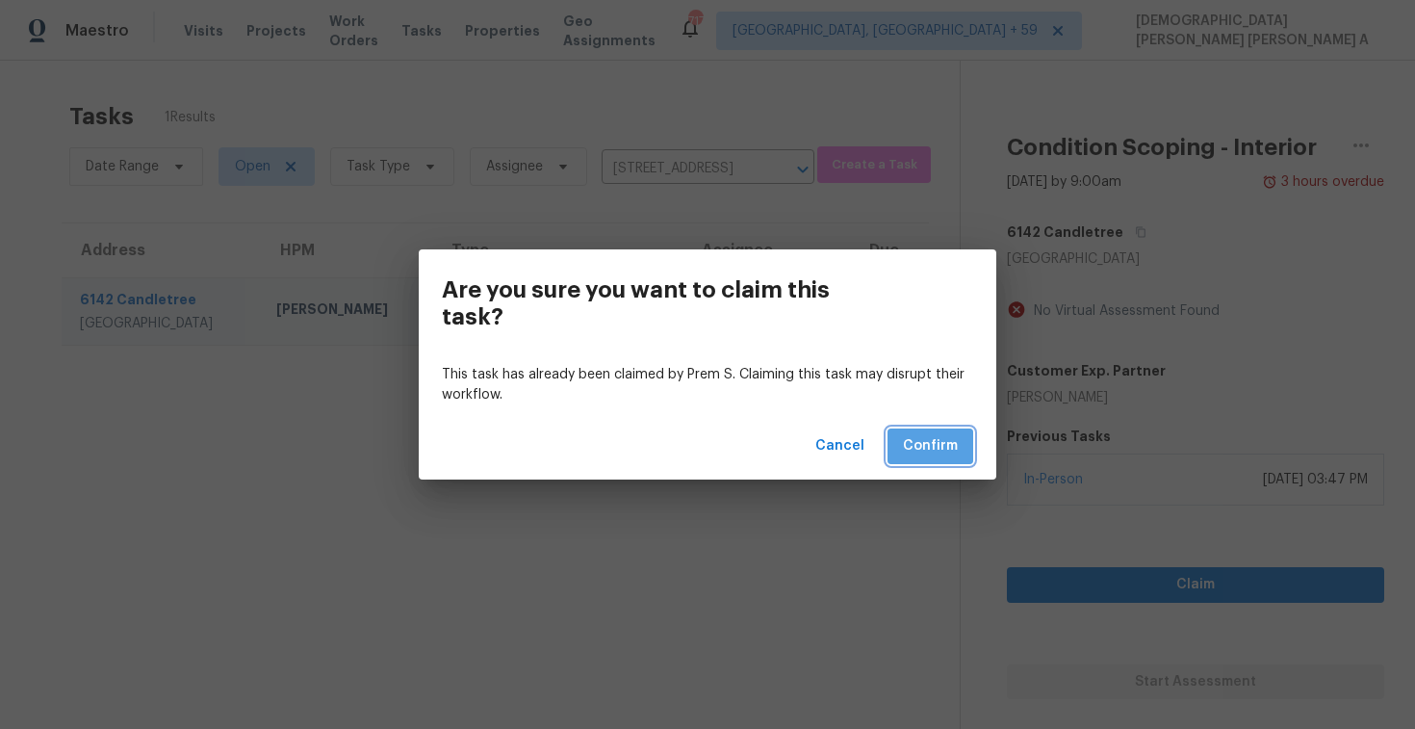
click at [946, 460] on button "Confirm" at bounding box center [931, 446] width 86 height 36
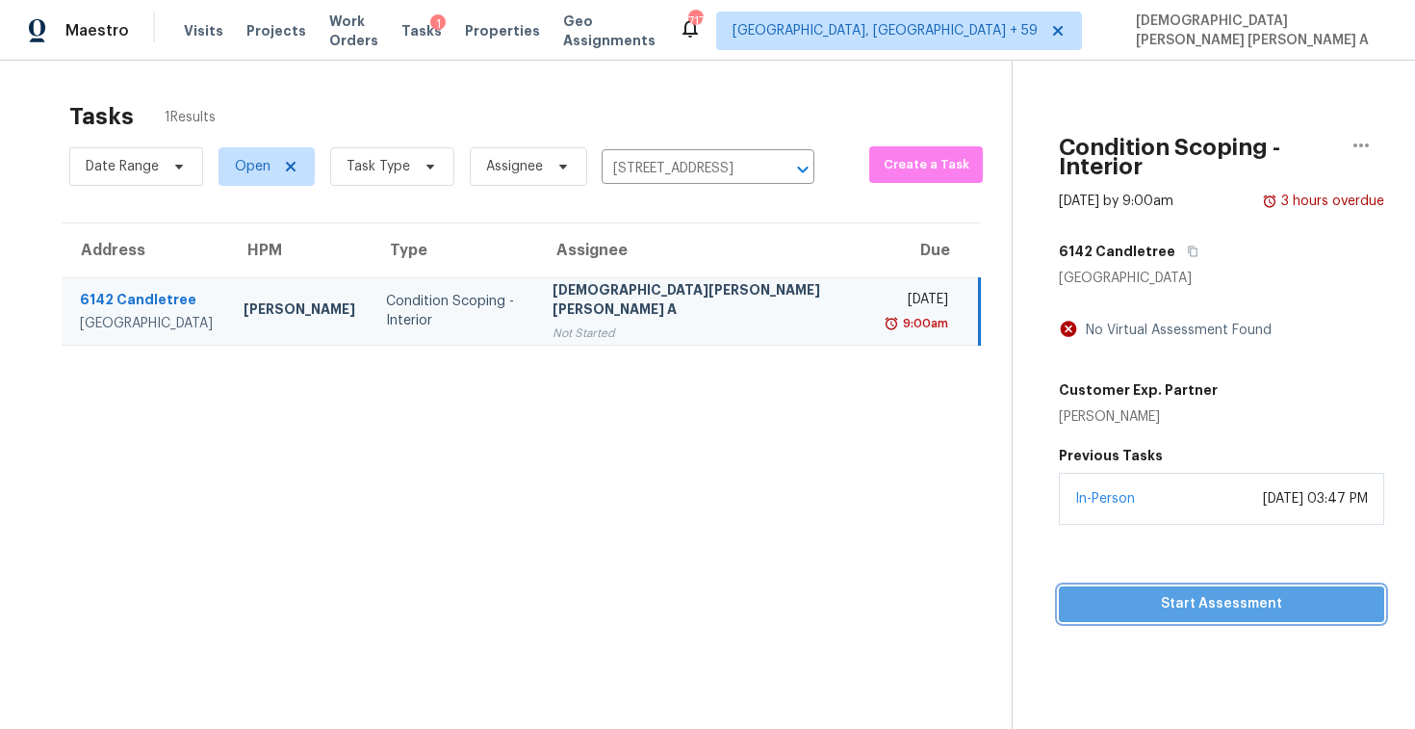
click at [1209, 592] on span "Start Assessment" at bounding box center [1221, 604] width 295 height 24
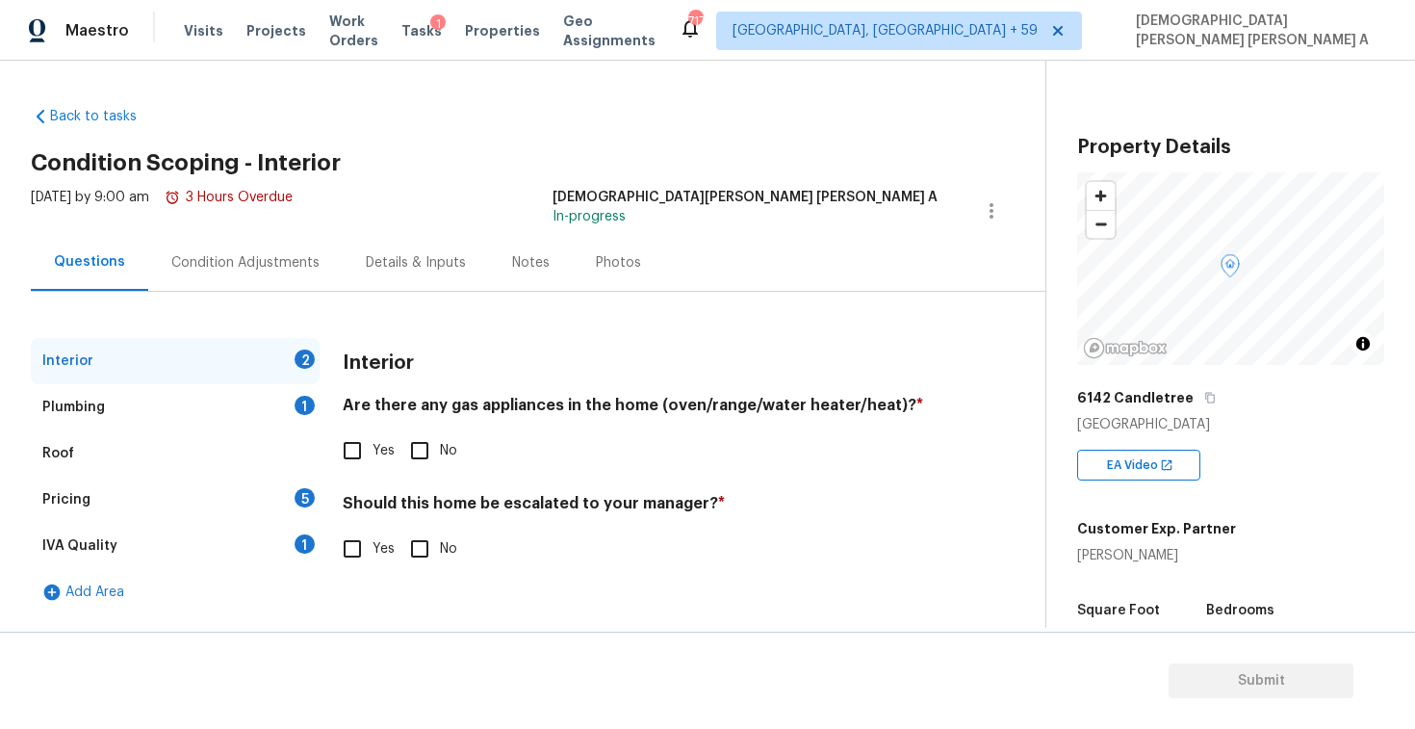
scroll to position [430, 0]
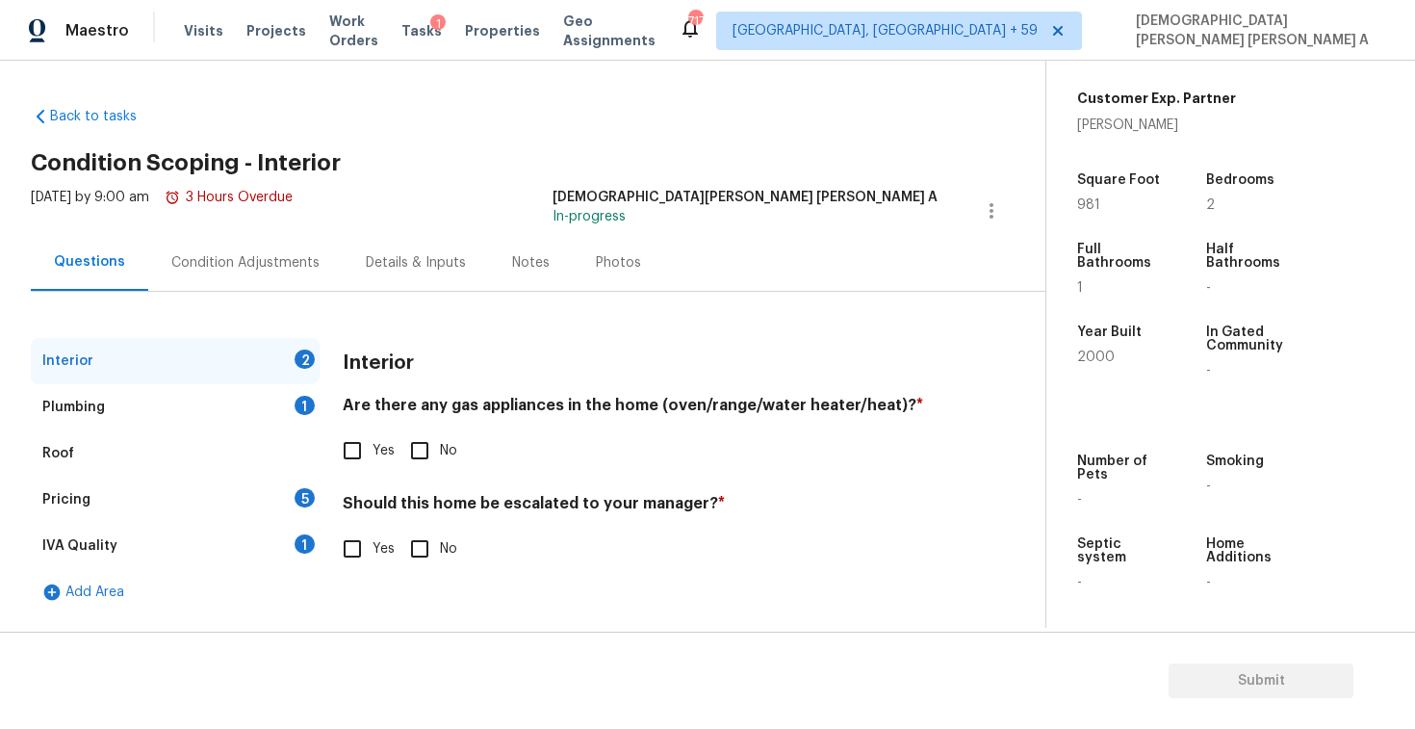
click at [424, 463] on input "No" at bounding box center [419, 450] width 40 height 40
checkbox input "true"
click at [351, 544] on input "Yes" at bounding box center [352, 548] width 40 height 40
checkbox input "true"
click at [453, 580] on input "text" at bounding box center [640, 599] width 595 height 45
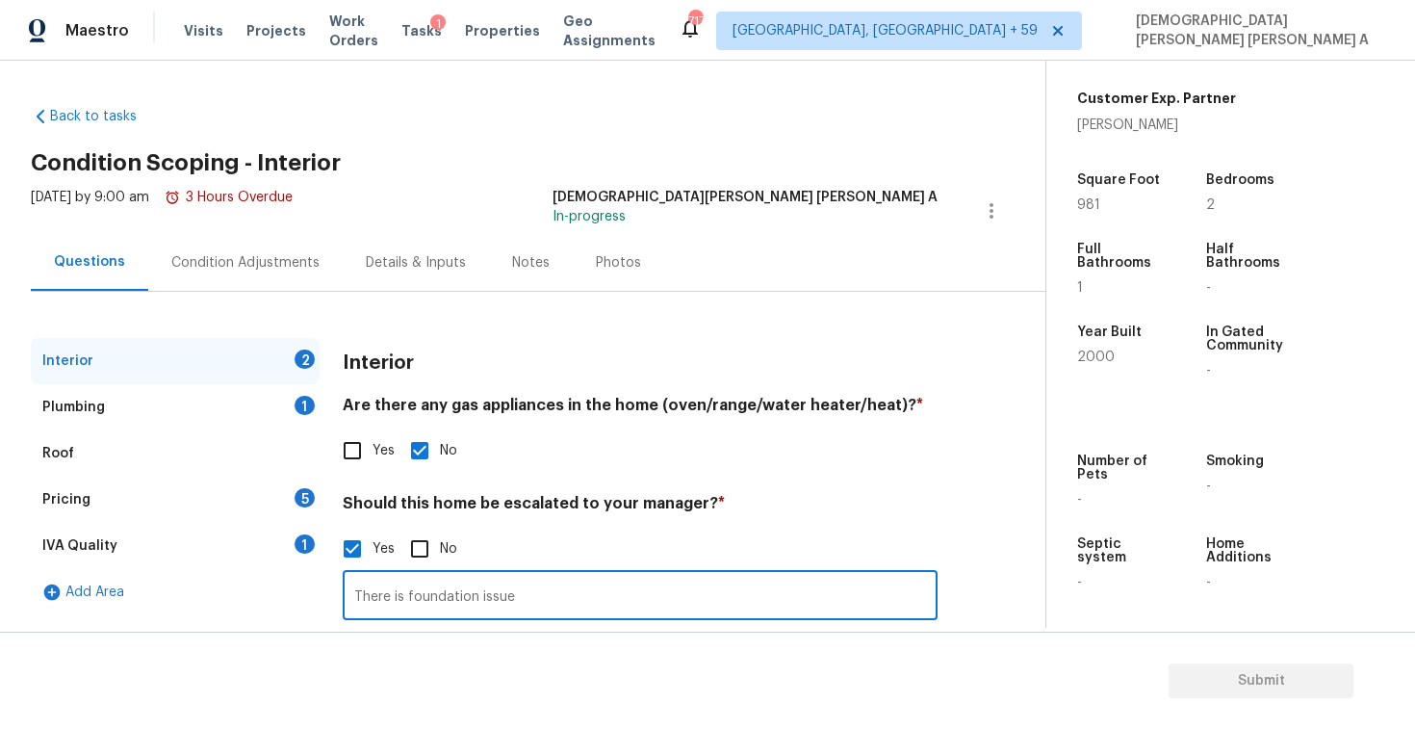
scroll to position [132, 0]
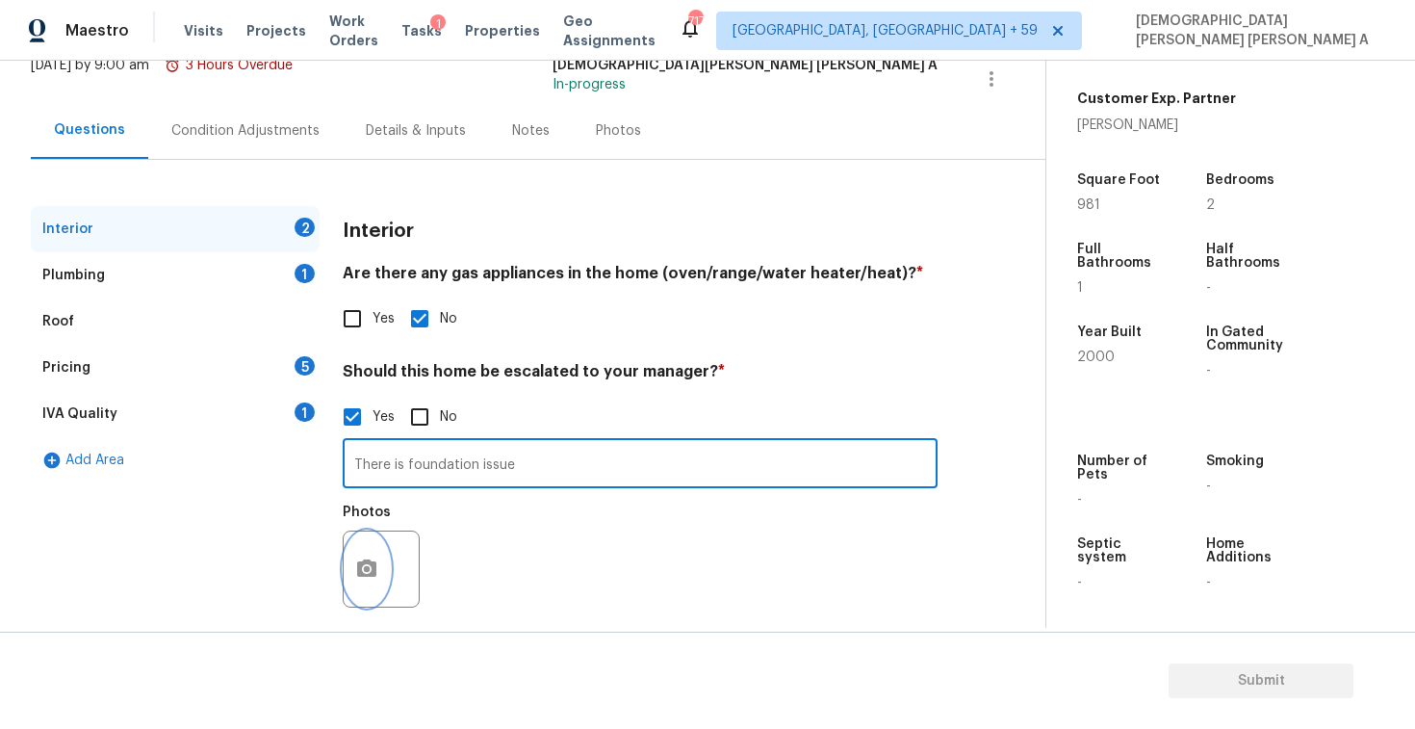
click at [373, 553] on button "button" at bounding box center [367, 568] width 46 height 75
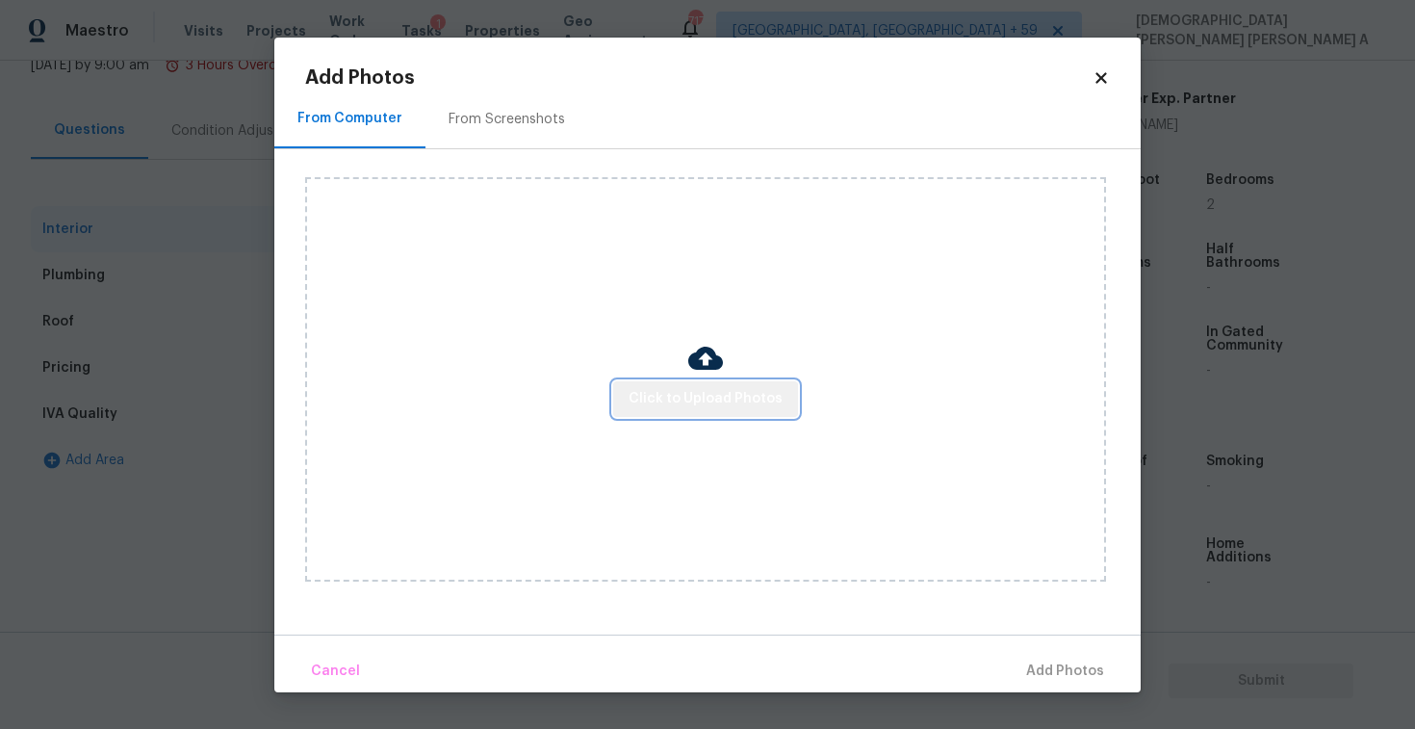
click at [731, 393] on span "Click to Upload Photos" at bounding box center [706, 399] width 154 height 24
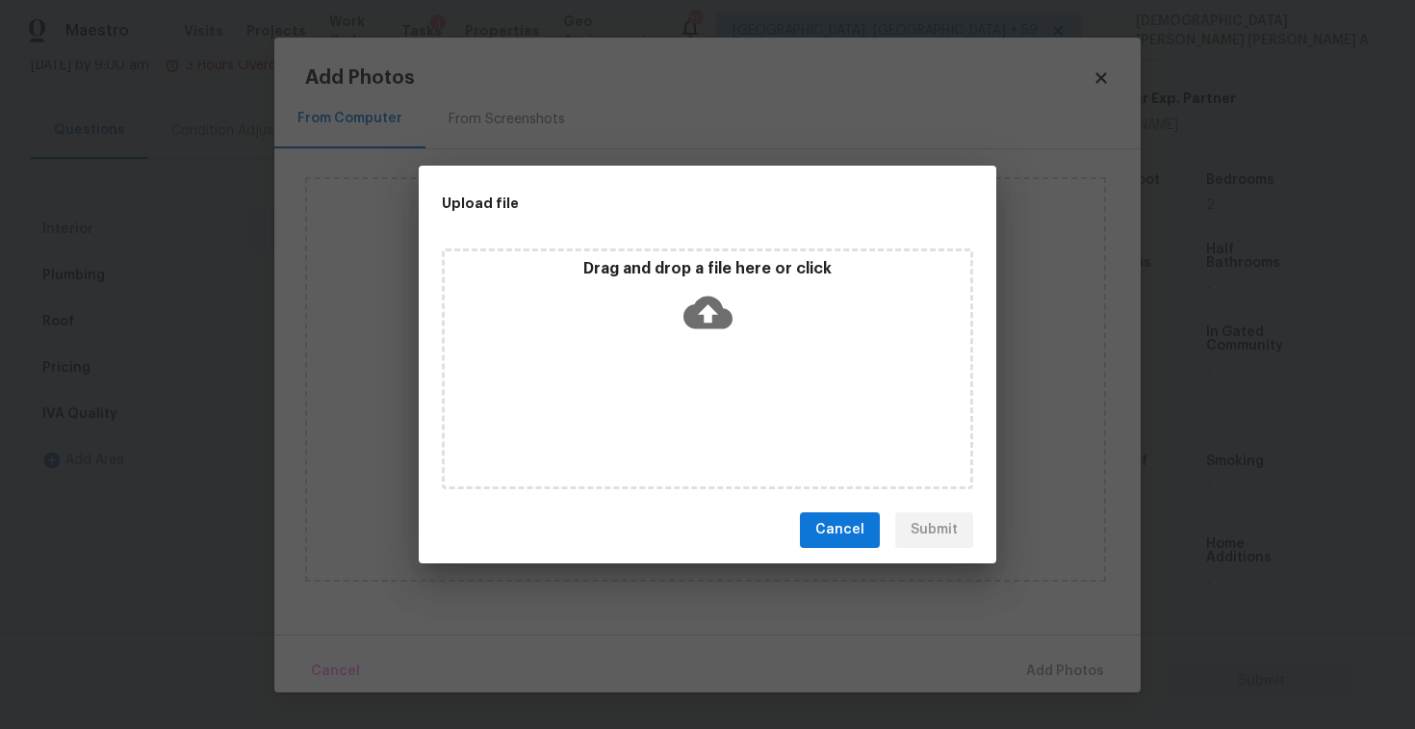
click at [708, 325] on icon at bounding box center [707, 312] width 49 height 33
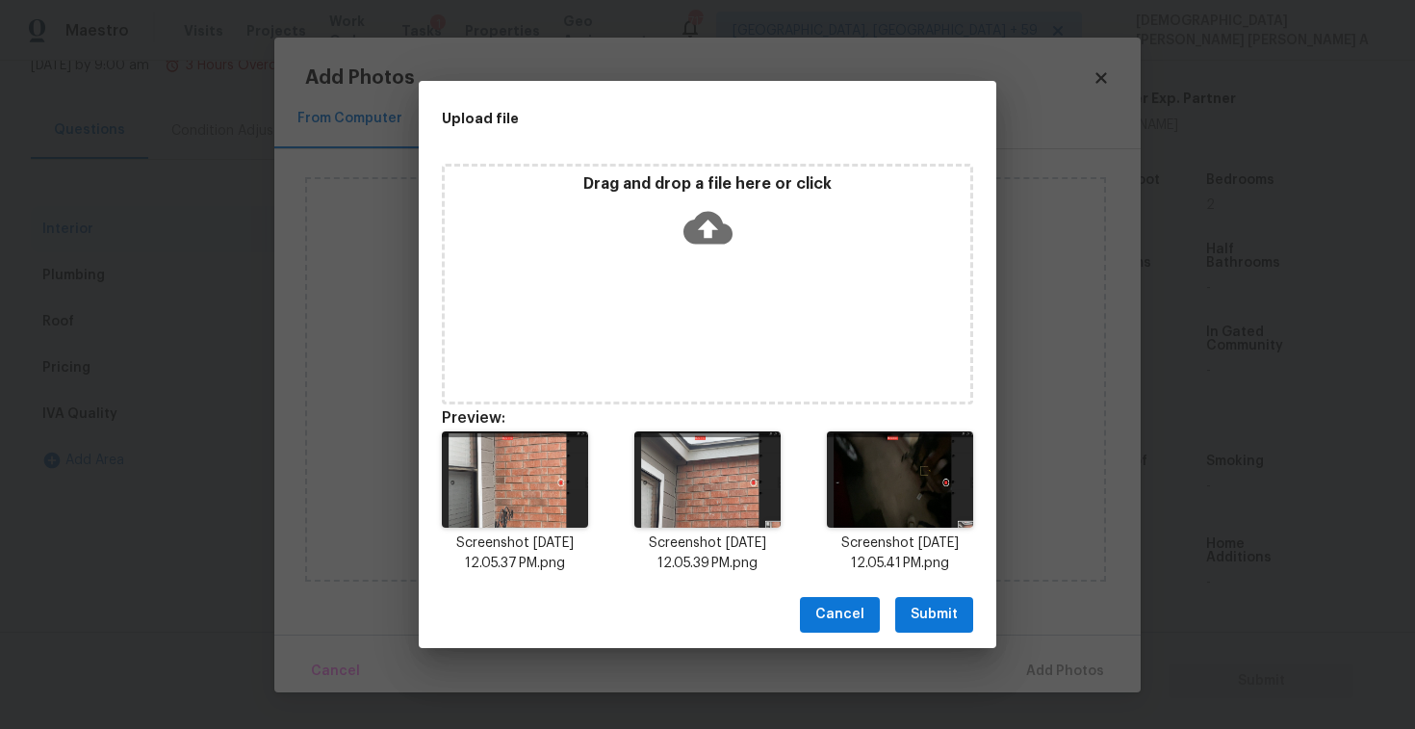
click at [936, 628] on button "Submit" at bounding box center [934, 615] width 78 height 36
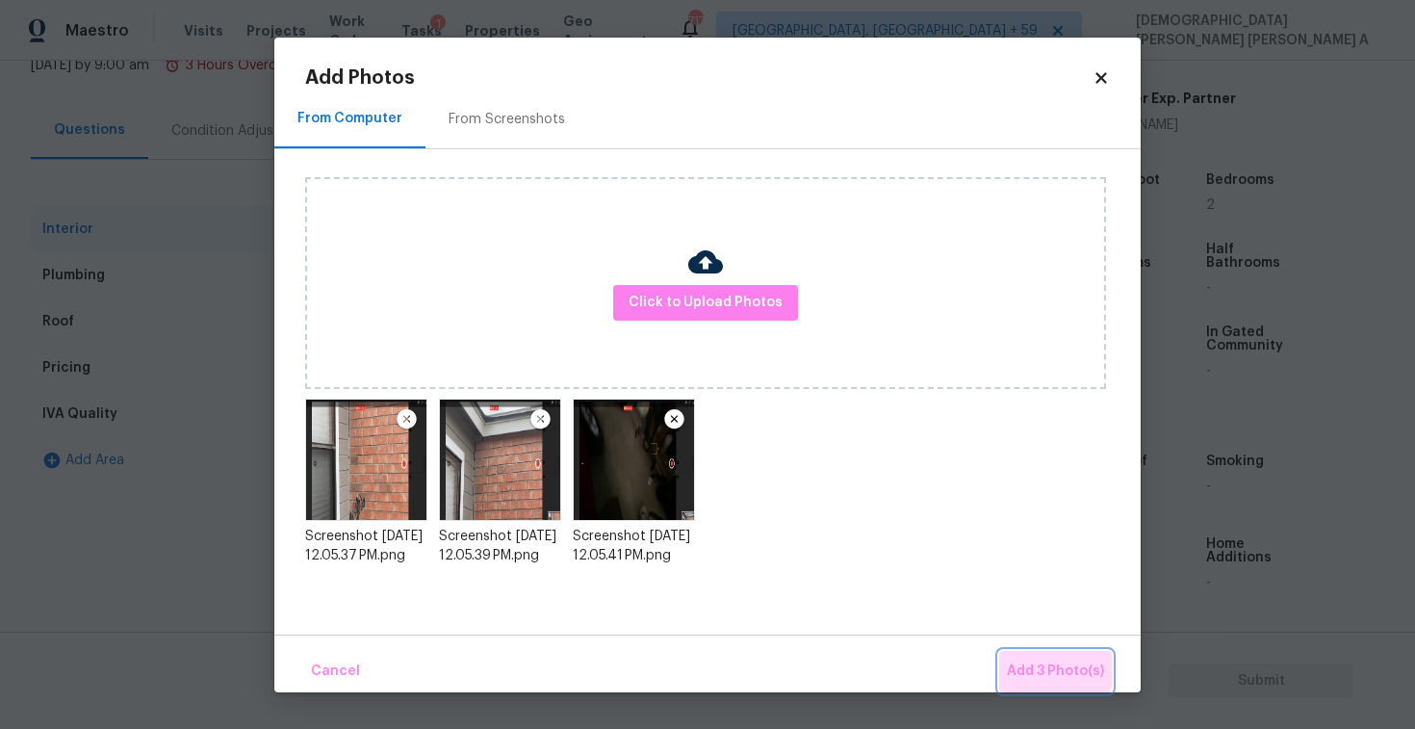
click at [1021, 661] on span "Add 3 Photo(s)" at bounding box center [1055, 671] width 97 height 24
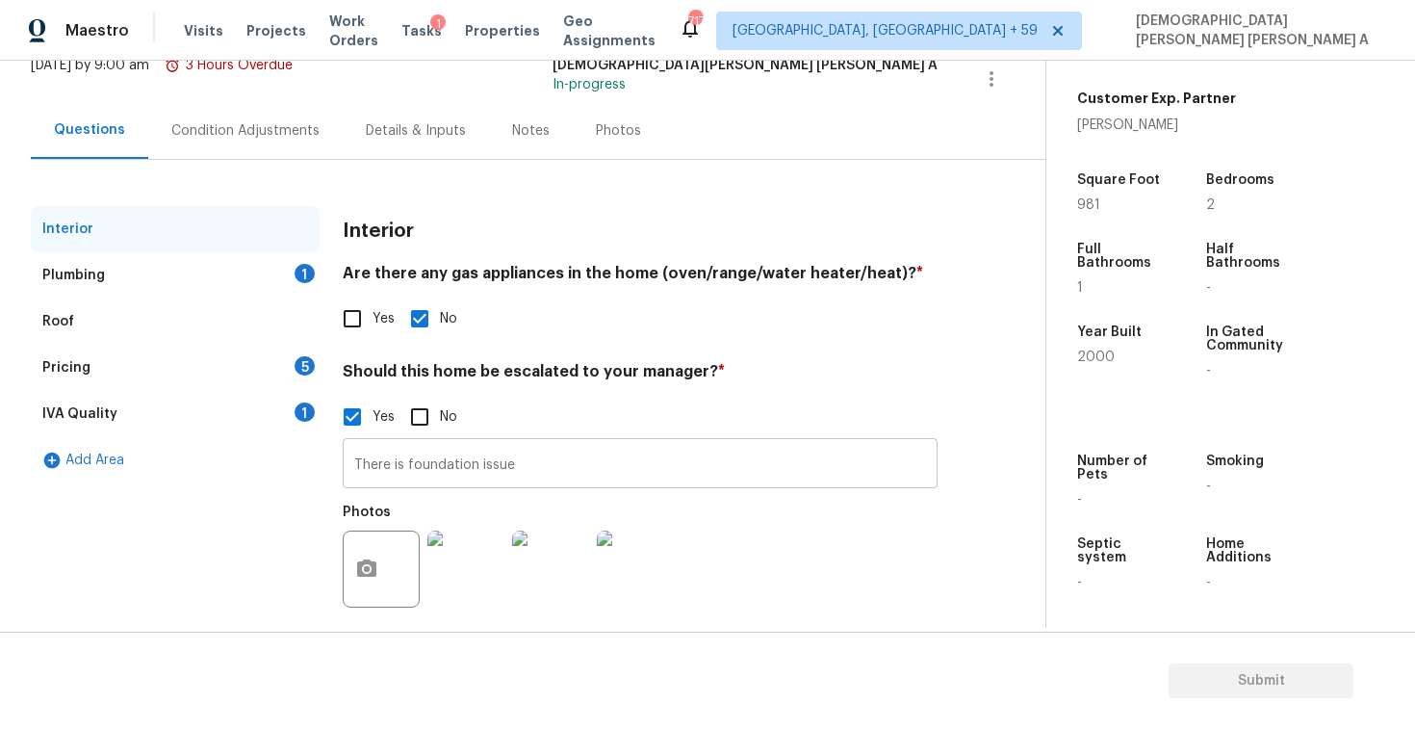
click at [571, 464] on input "There is foundation issue" at bounding box center [640, 465] width 595 height 45
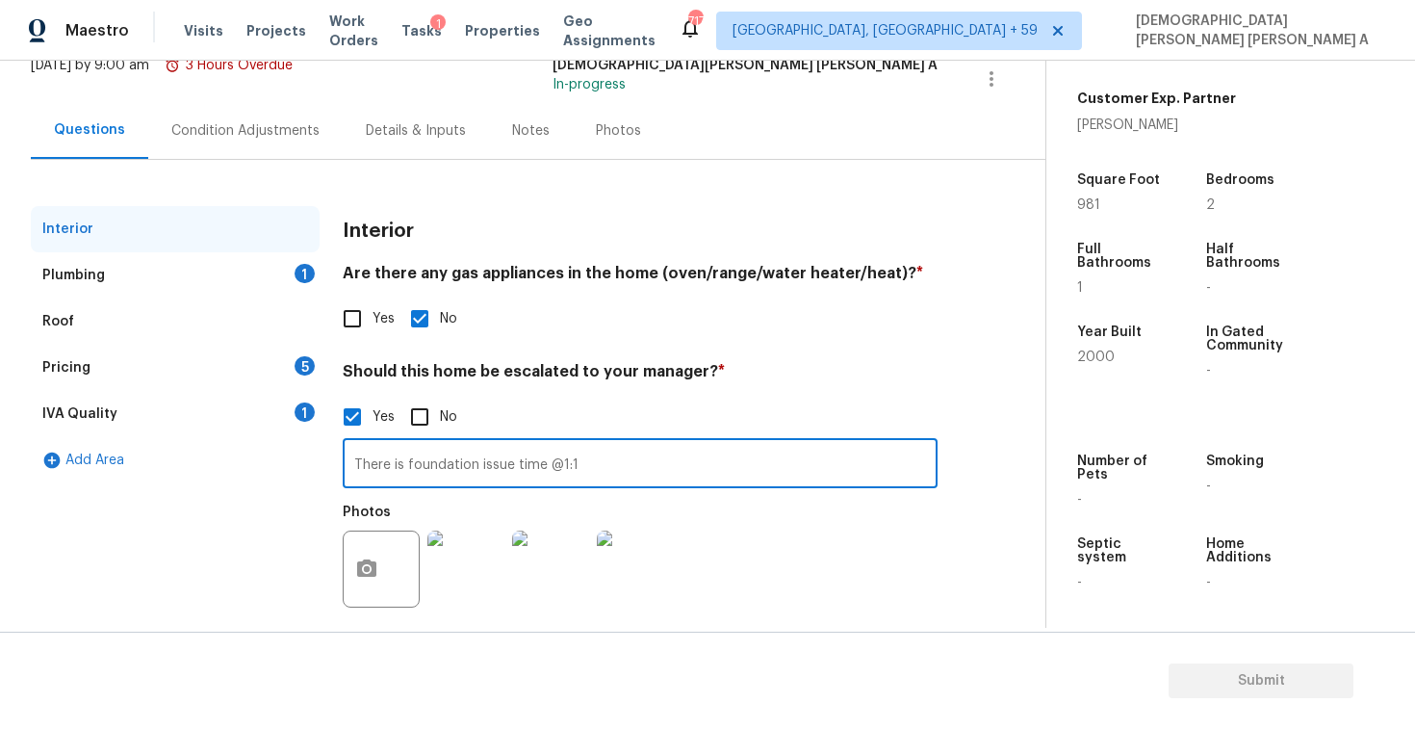
type input "There is foundation issue time @1:13"
click at [214, 267] on div "Plumbing 1" at bounding box center [175, 275] width 289 height 46
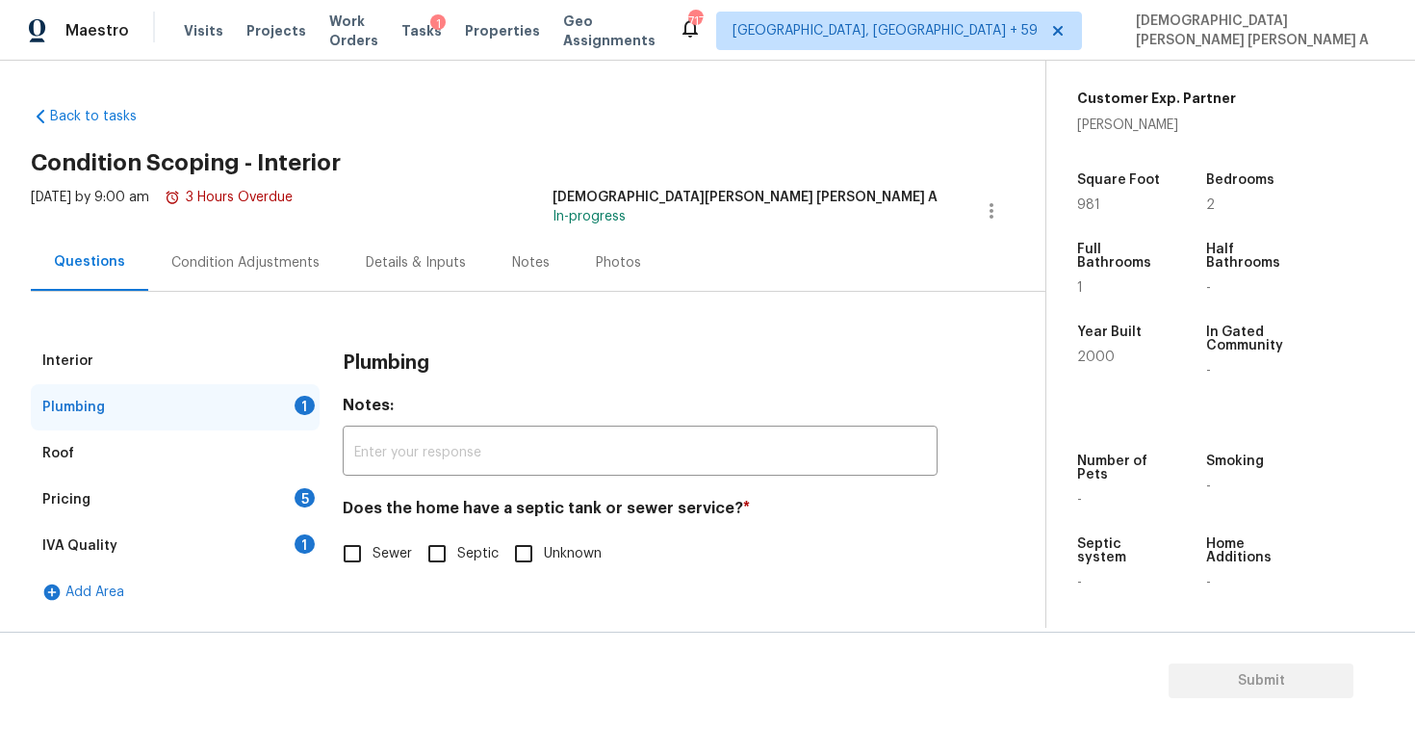
scroll to position [0, 0]
click at [368, 565] on input "Sewer" at bounding box center [352, 553] width 40 height 40
checkbox input "true"
click at [294, 514] on div "Pricing 5" at bounding box center [175, 499] width 289 height 46
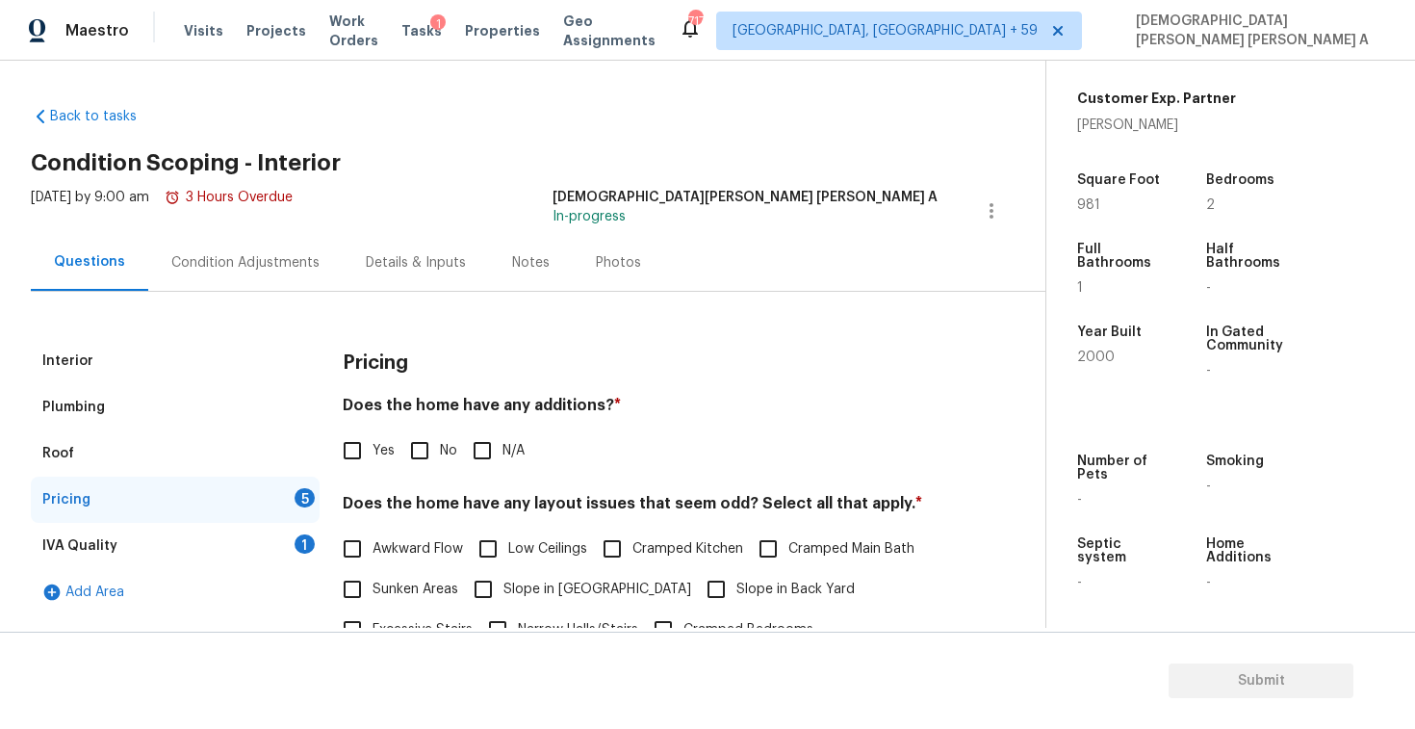
click at [394, 449] on div "Yes No N/A" at bounding box center [640, 450] width 595 height 40
click at [417, 450] on input "No" at bounding box center [419, 450] width 40 height 40
checkbox input "true"
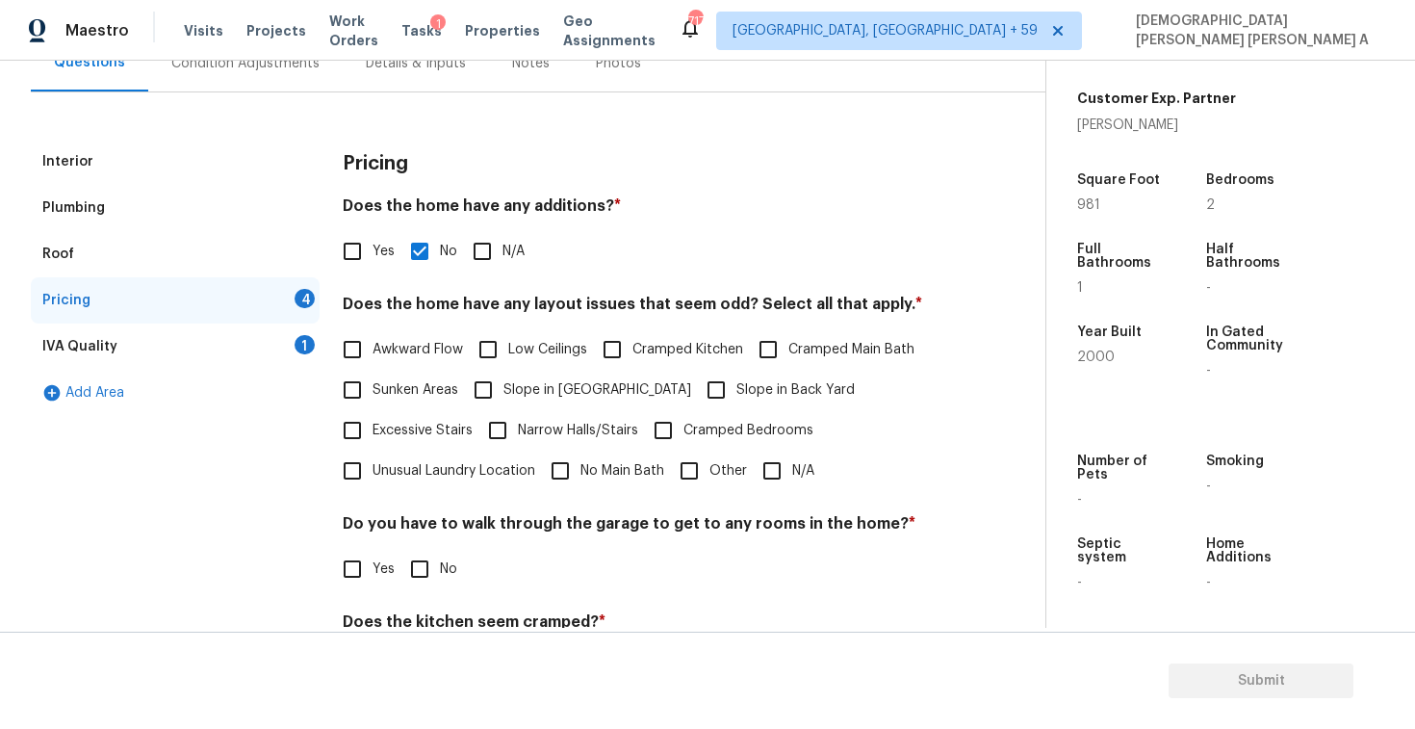
scroll to position [386, 0]
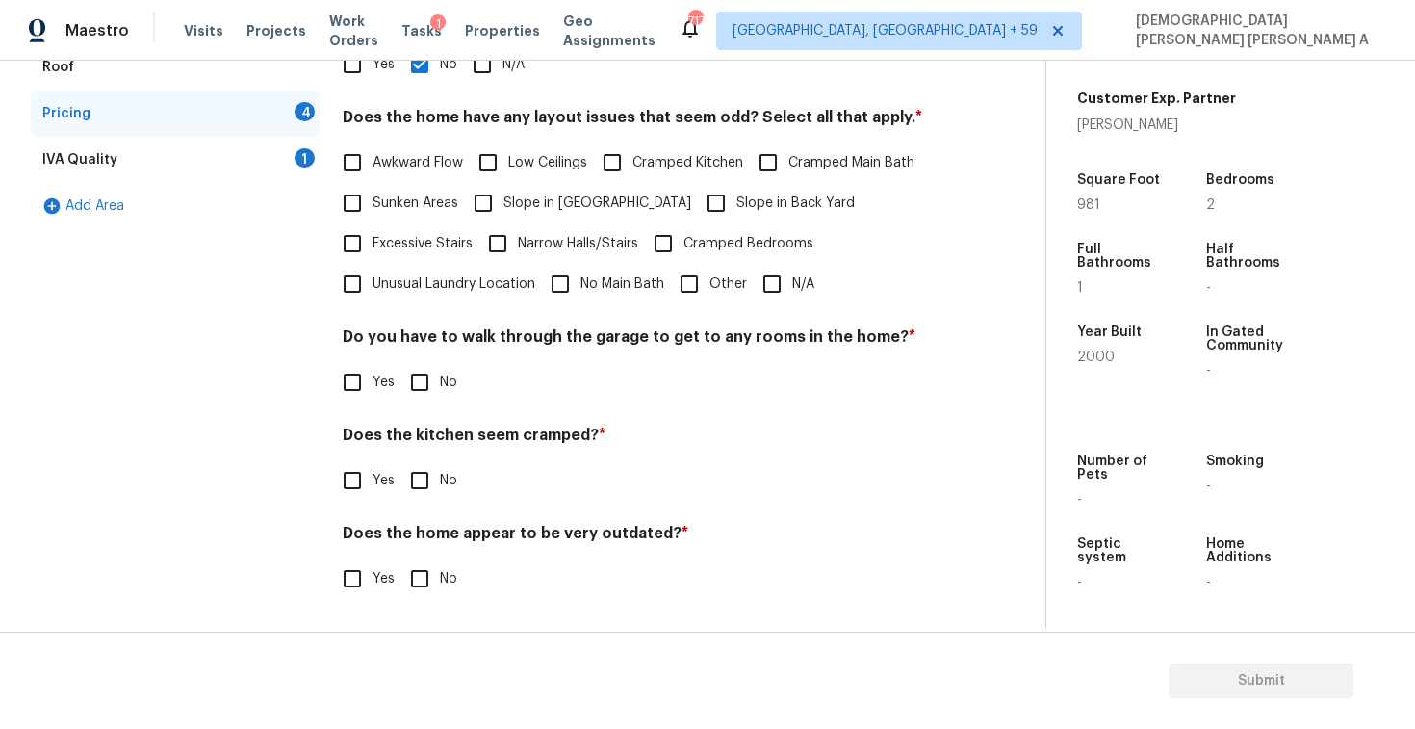
click at [780, 274] on input "N/A" at bounding box center [772, 284] width 40 height 40
checkbox input "true"
click at [424, 389] on input "No" at bounding box center [419, 382] width 40 height 40
checkbox input "true"
click at [415, 498] on input "No" at bounding box center [419, 482] width 40 height 40
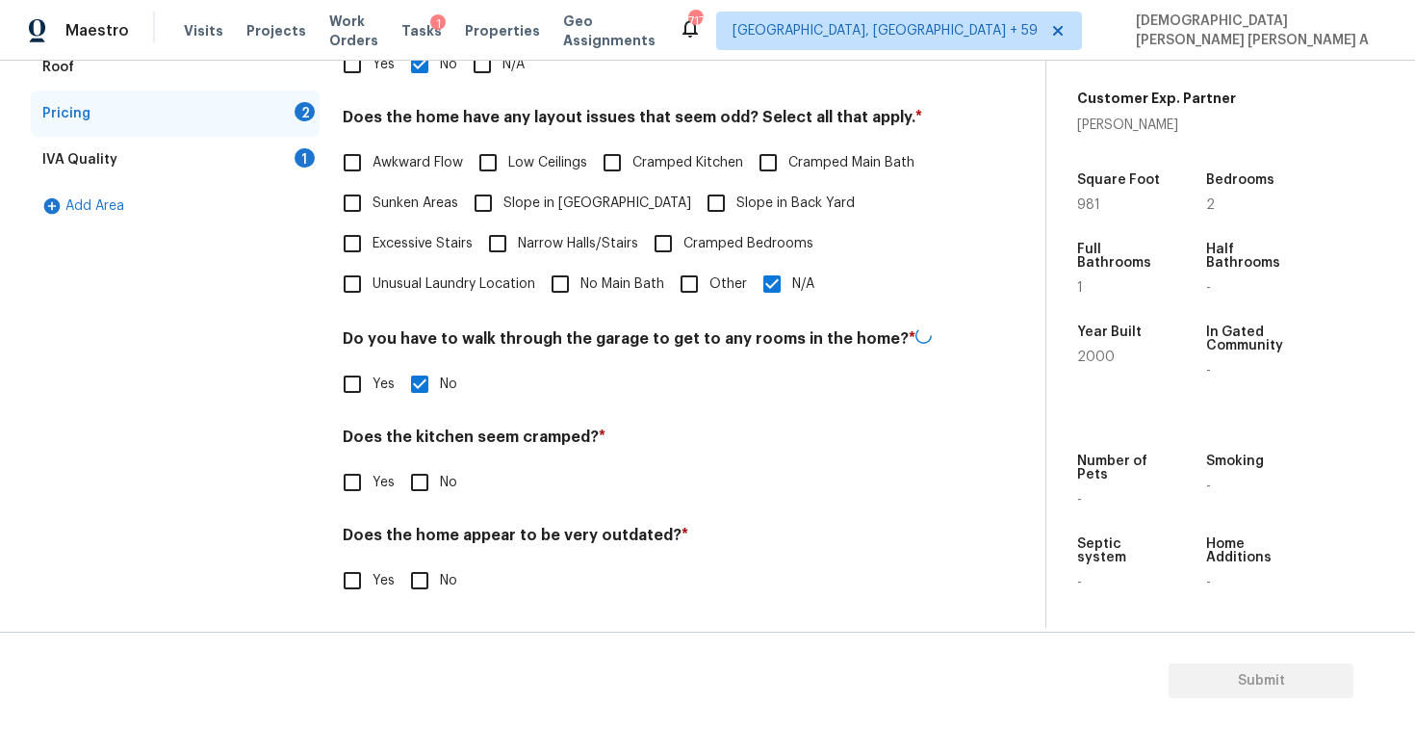
checkbox input "true"
click at [421, 589] on input "No" at bounding box center [419, 578] width 40 height 40
checkbox input "true"
click at [269, 167] on div "IVA Quality 1" at bounding box center [175, 160] width 289 height 46
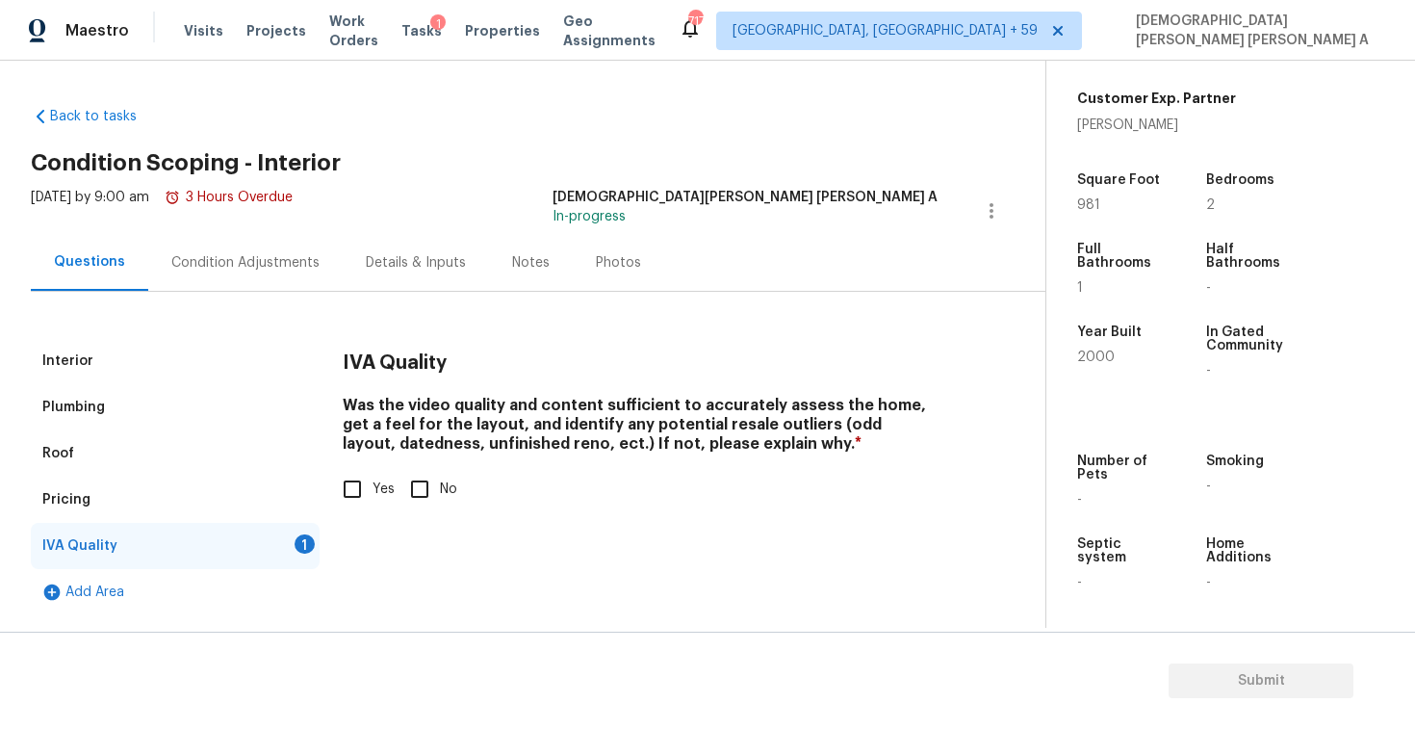
click at [355, 505] on input "Yes" at bounding box center [352, 489] width 40 height 40
checkbox input "true"
click at [234, 246] on div "Condition Adjustments" at bounding box center [245, 262] width 194 height 57
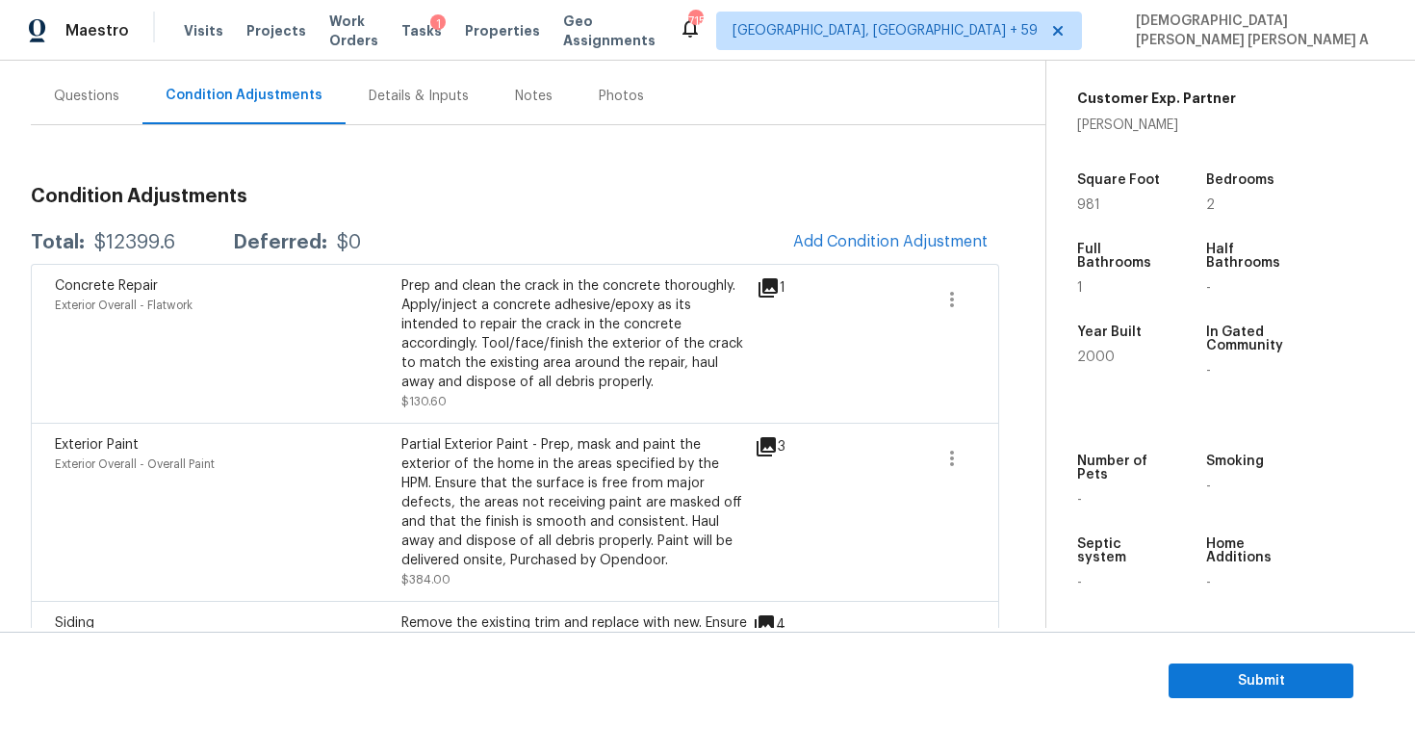
scroll to position [129, 0]
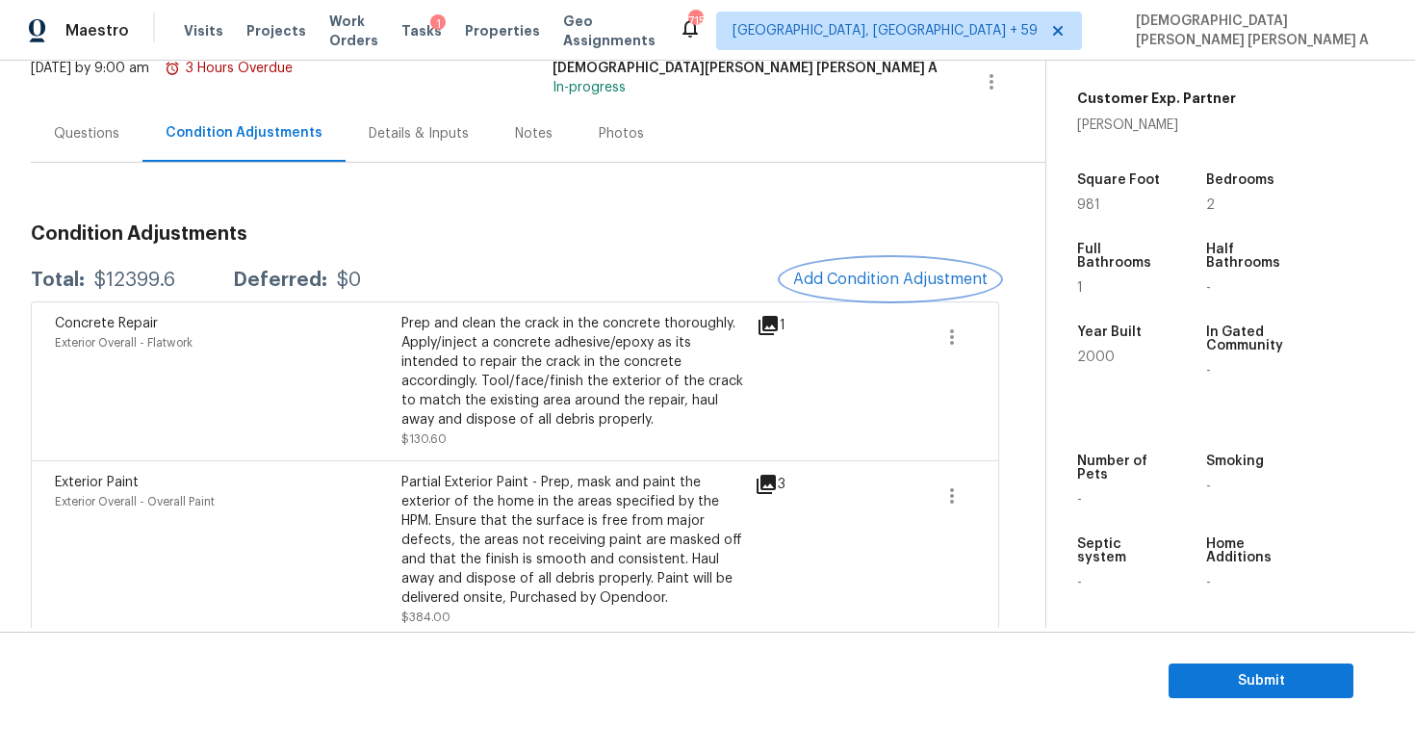
click at [881, 271] on span "Add Condition Adjustment" at bounding box center [890, 278] width 194 height 17
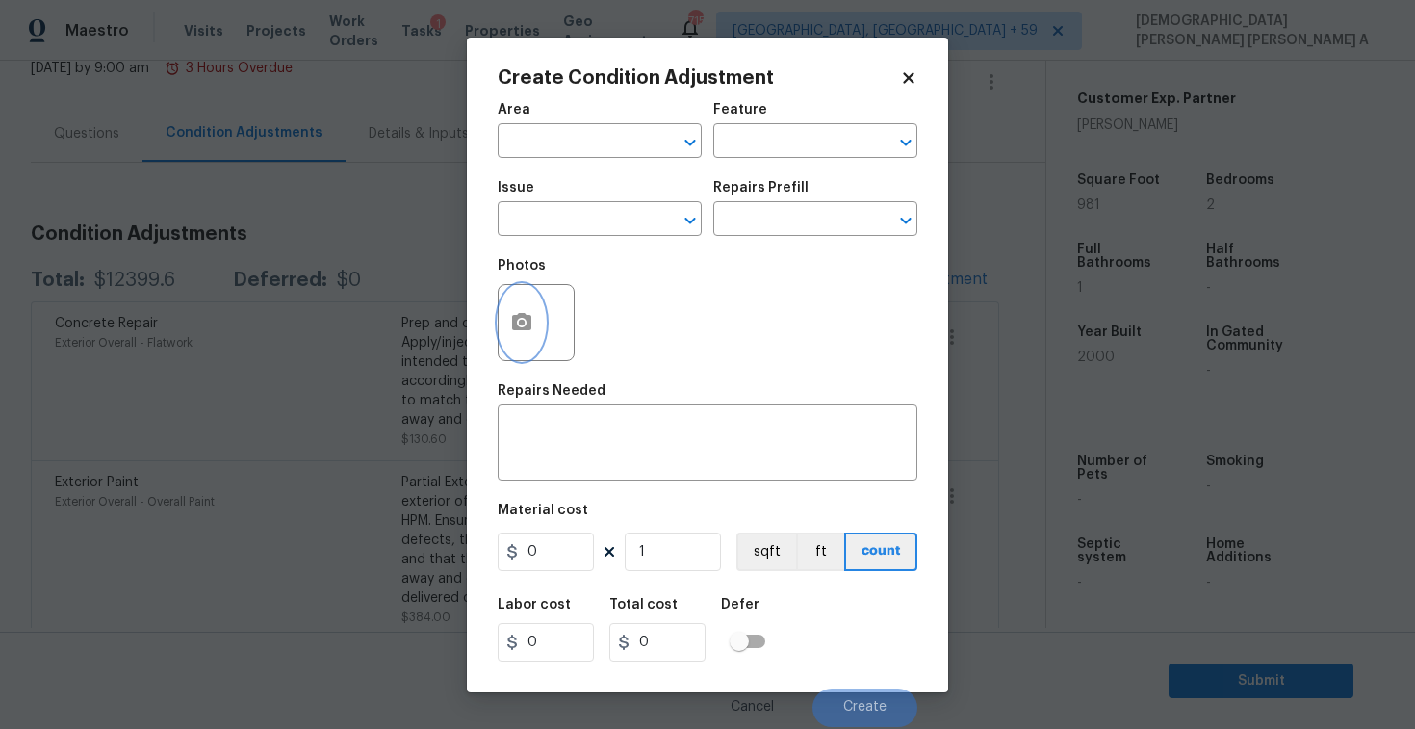
click at [515, 338] on button "button" at bounding box center [522, 322] width 46 height 75
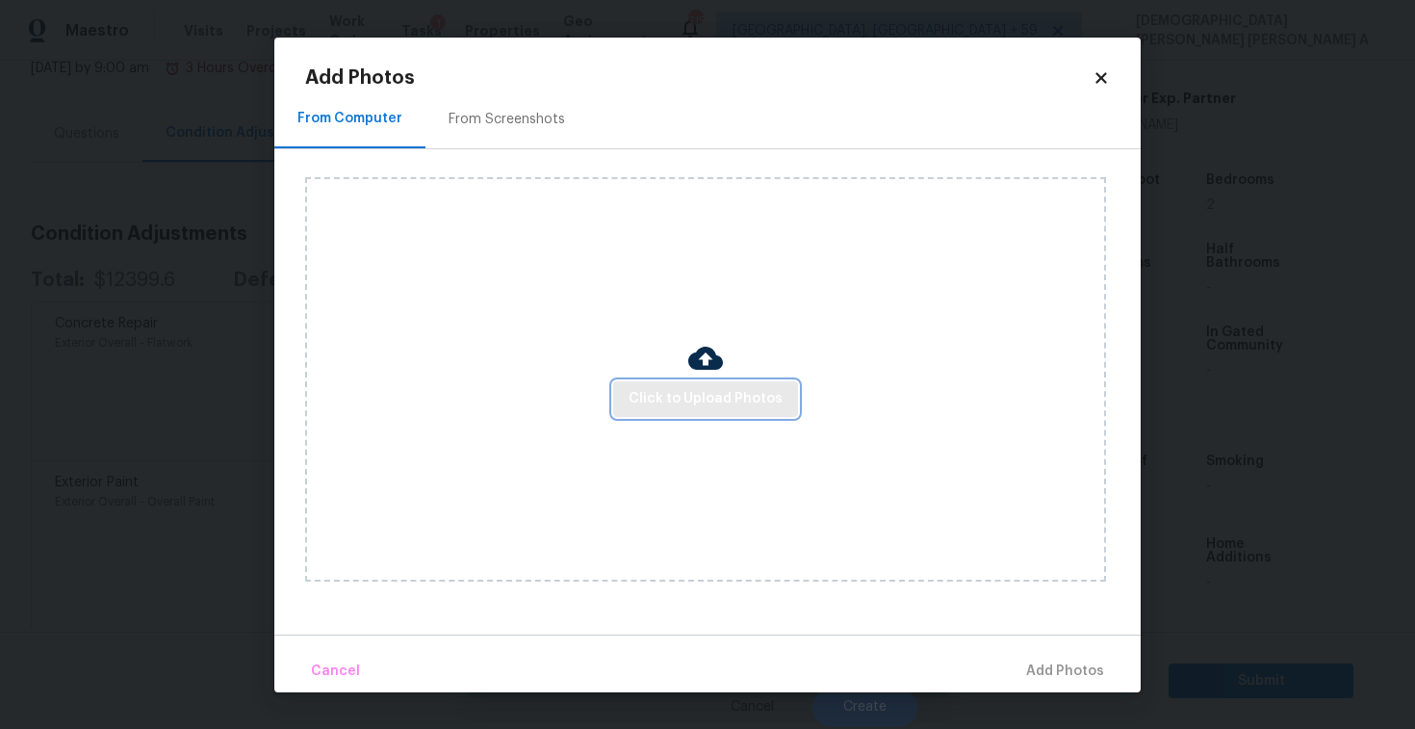
click at [744, 402] on span "Click to Upload Photos" at bounding box center [706, 399] width 154 height 24
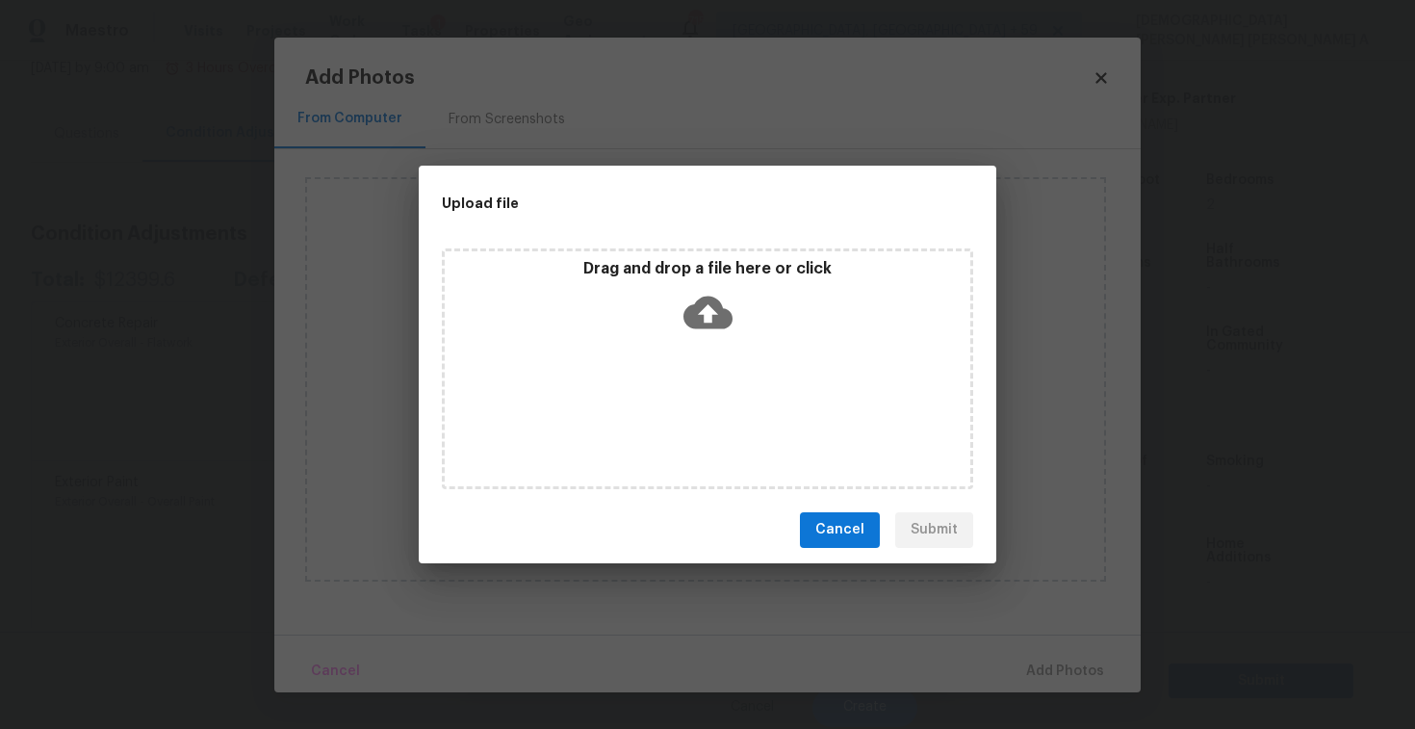
click at [708, 332] on icon at bounding box center [707, 312] width 49 height 49
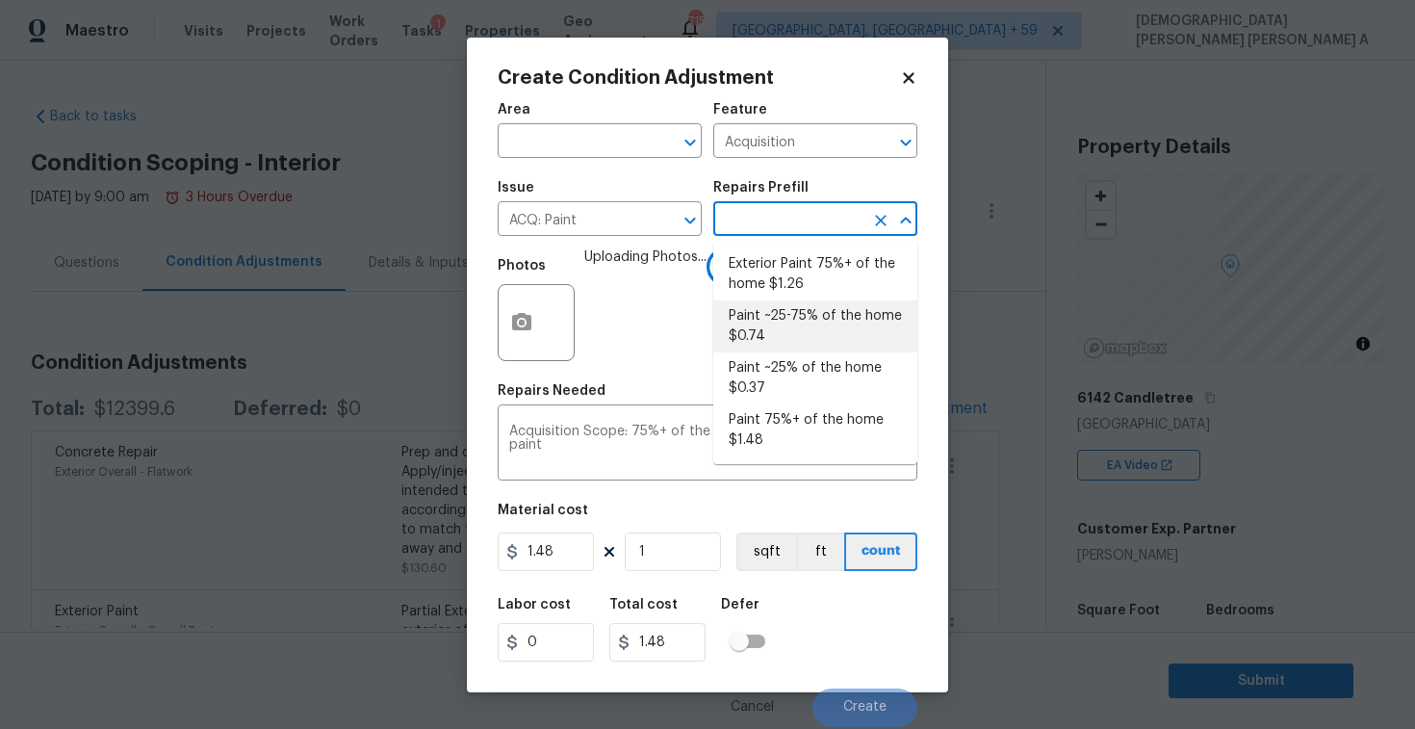
scroll to position [430, 0]
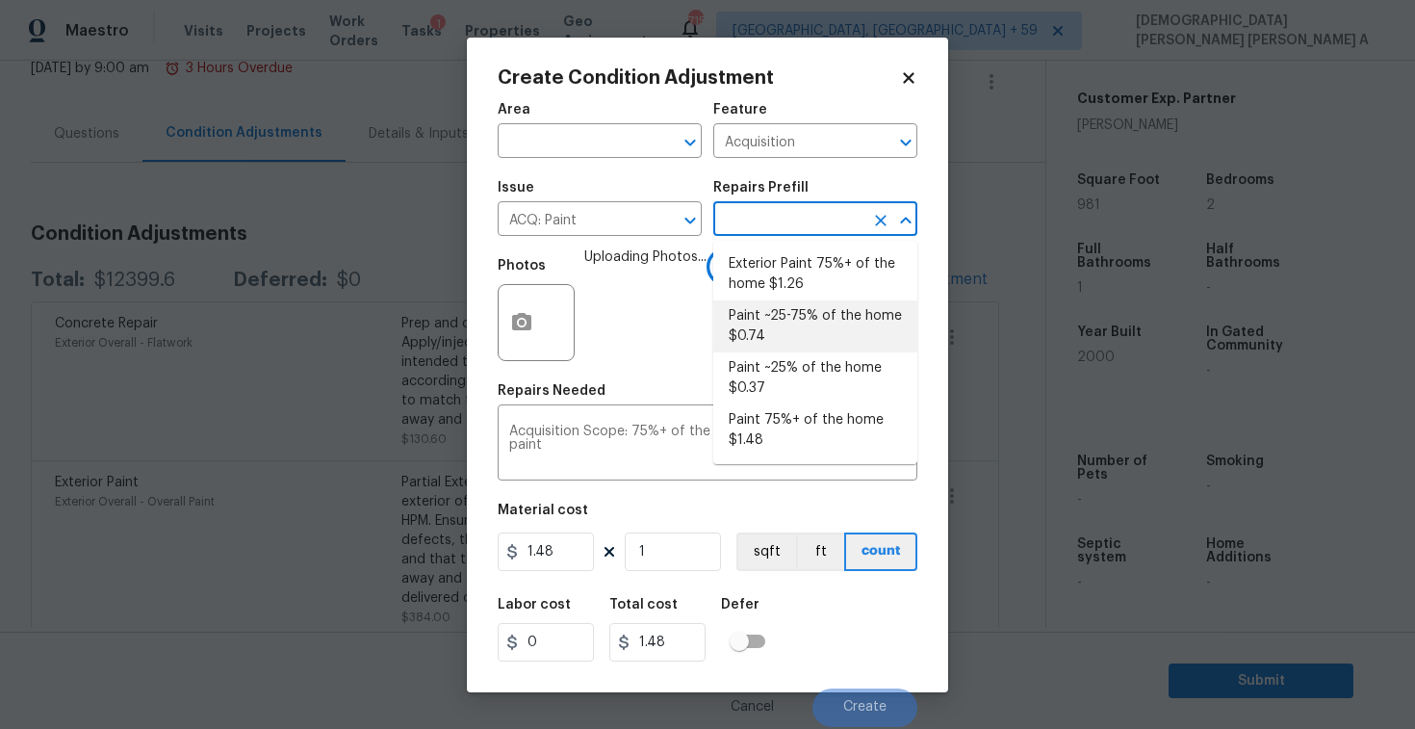
click at [782, 330] on li "Paint ~25-75% of the home $0.74" at bounding box center [815, 326] width 204 height 52
type input "0.74"
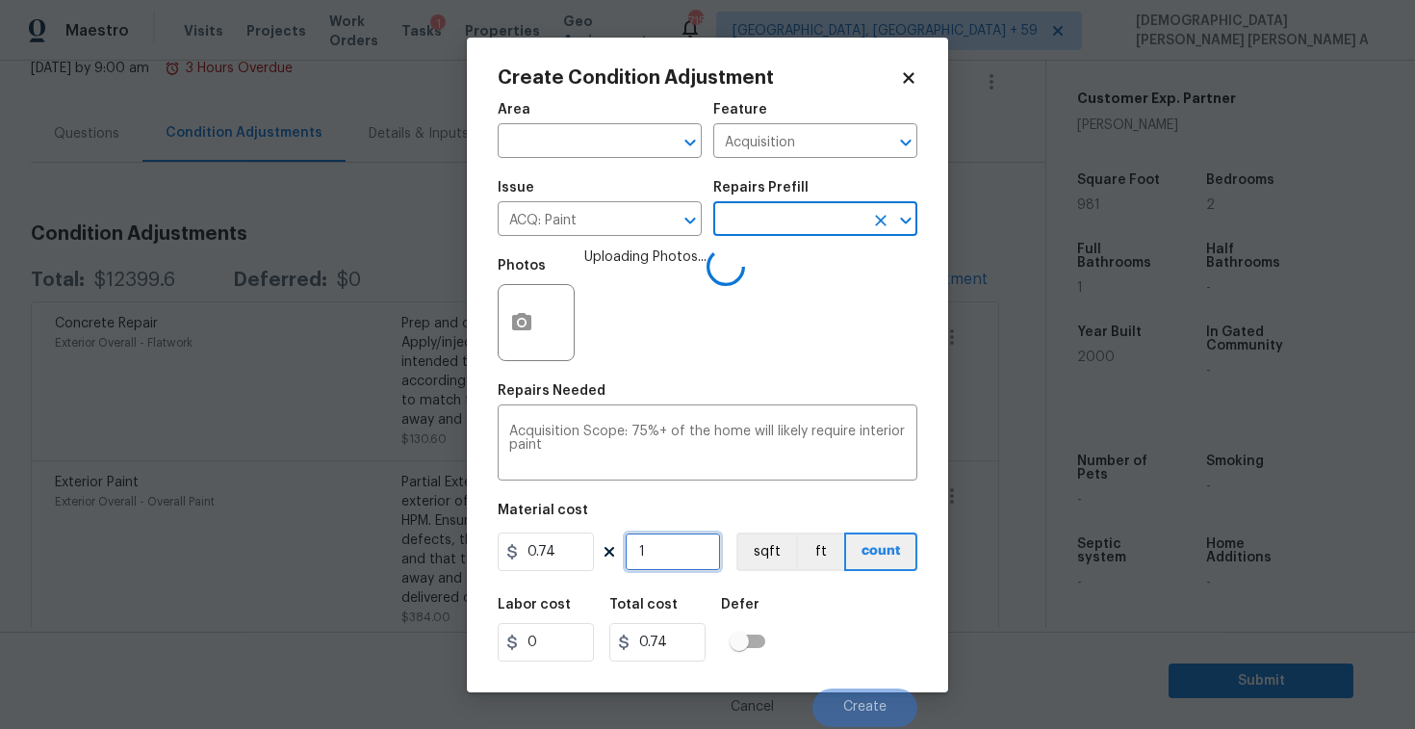
click at [688, 559] on input "1" at bounding box center [673, 551] width 96 height 39
type input "0"
type input "9"
type input "6.66"
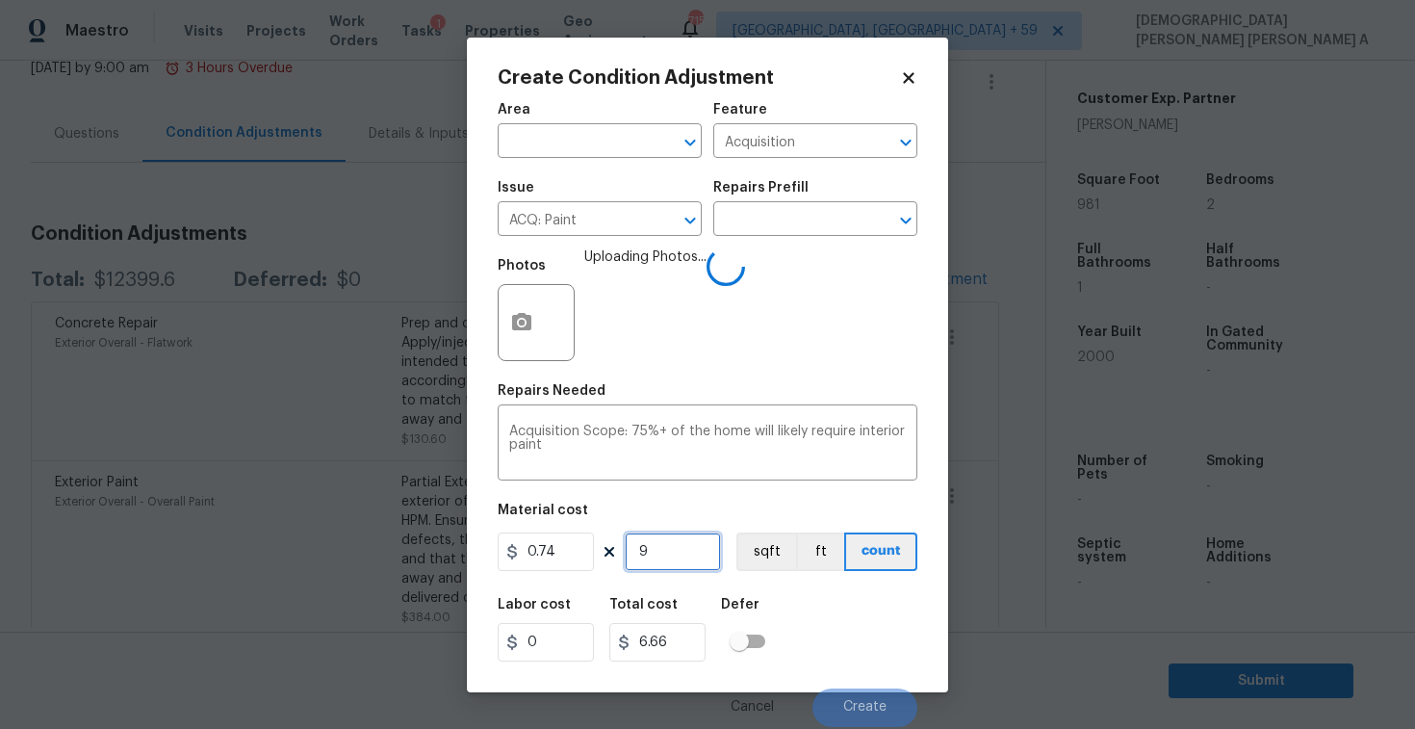
type input "98"
type input "72.52"
type input "981"
type input "725.94"
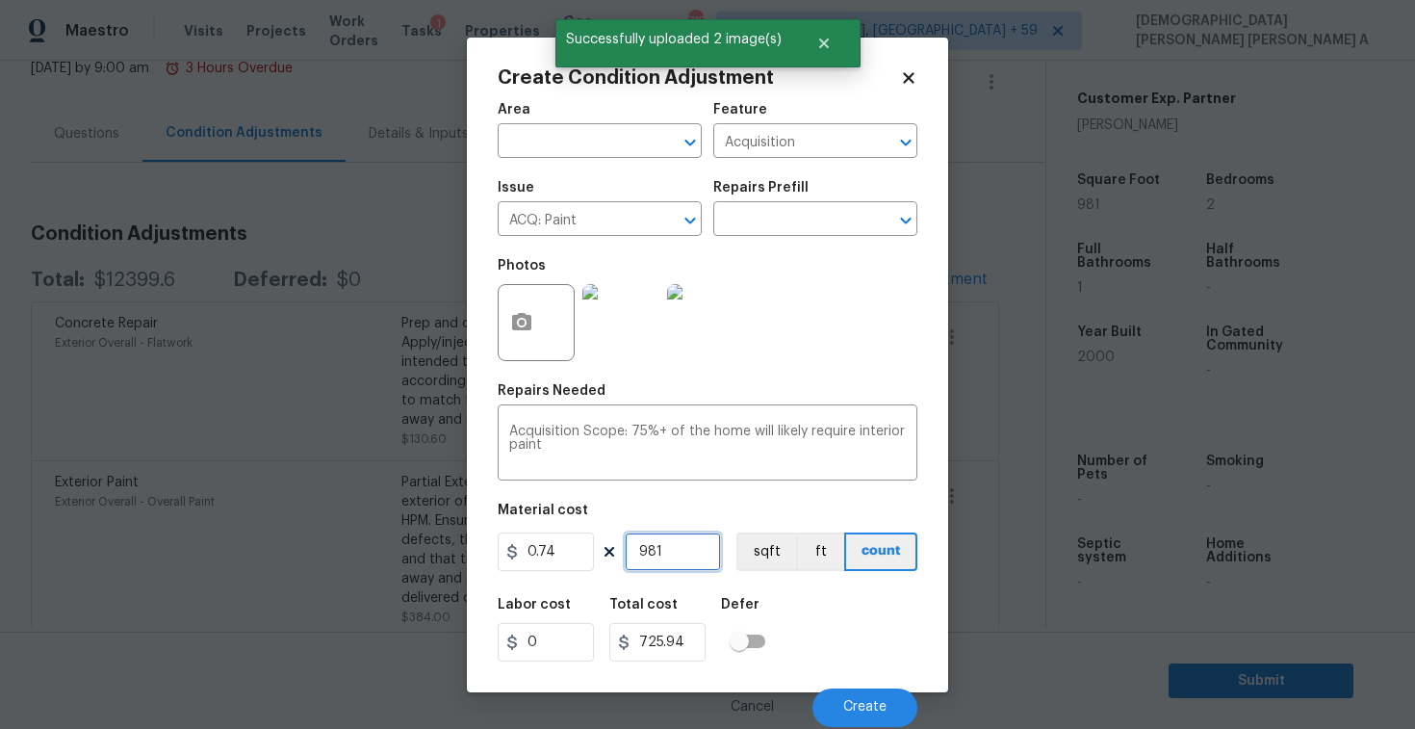
type input "981"
click at [759, 534] on button "sqft" at bounding box center [766, 551] width 60 height 39
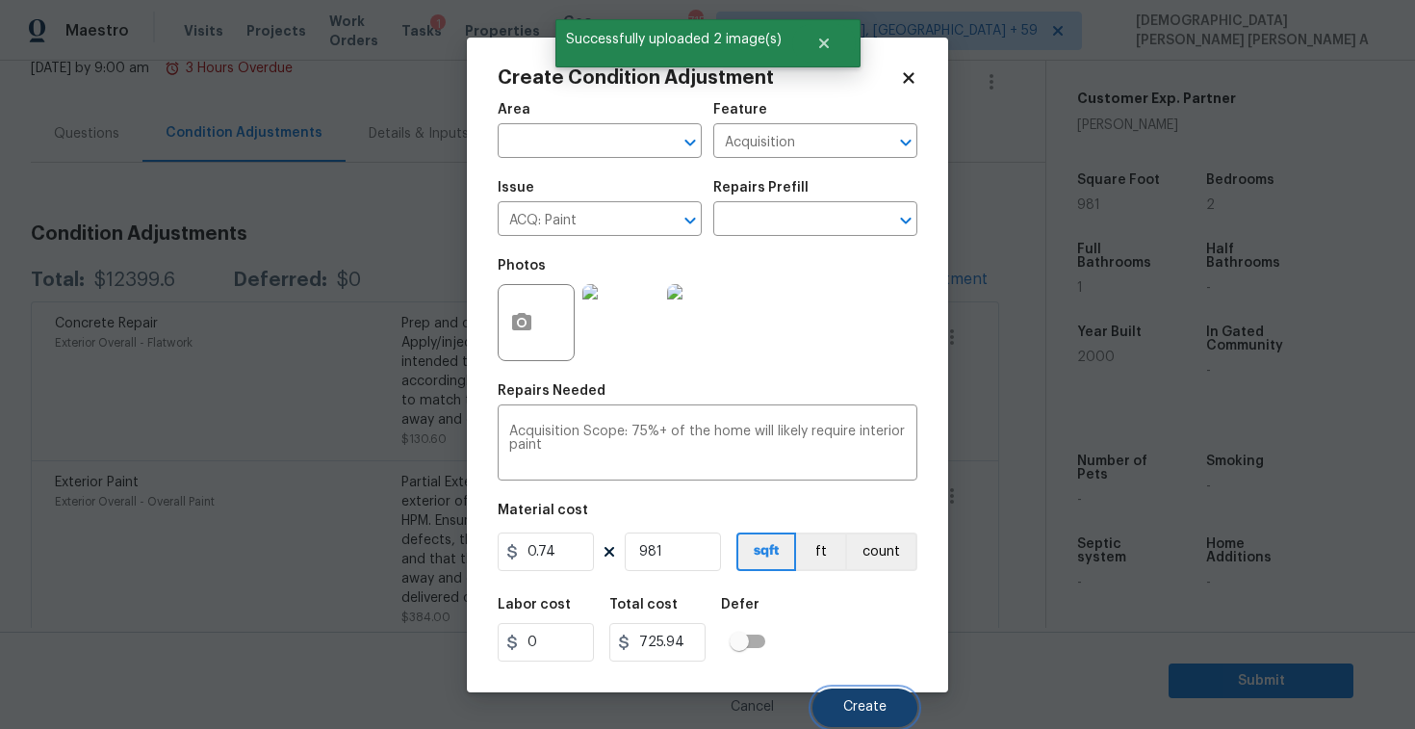
click at [856, 701] on span "Create" at bounding box center [864, 707] width 43 height 14
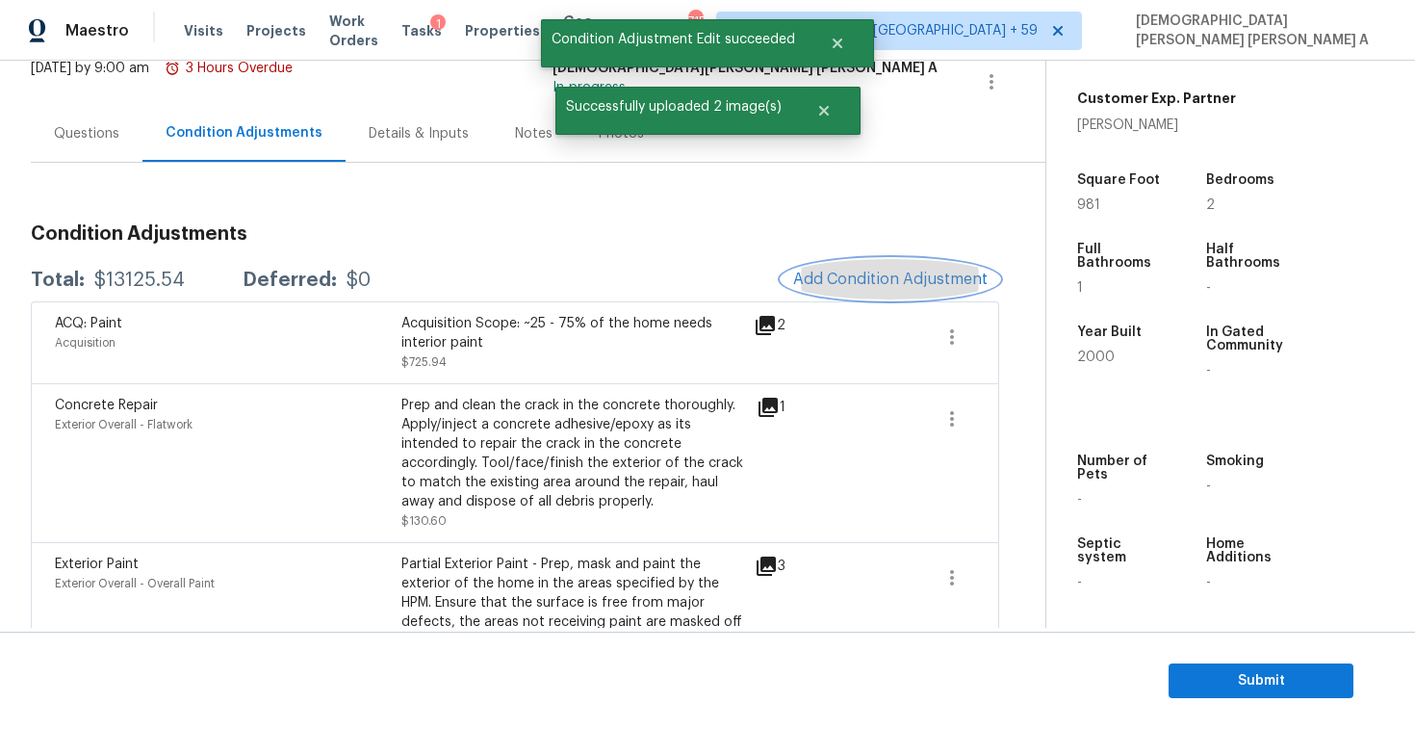
click at [862, 289] on button "Add Condition Adjustment" at bounding box center [891, 279] width 218 height 40
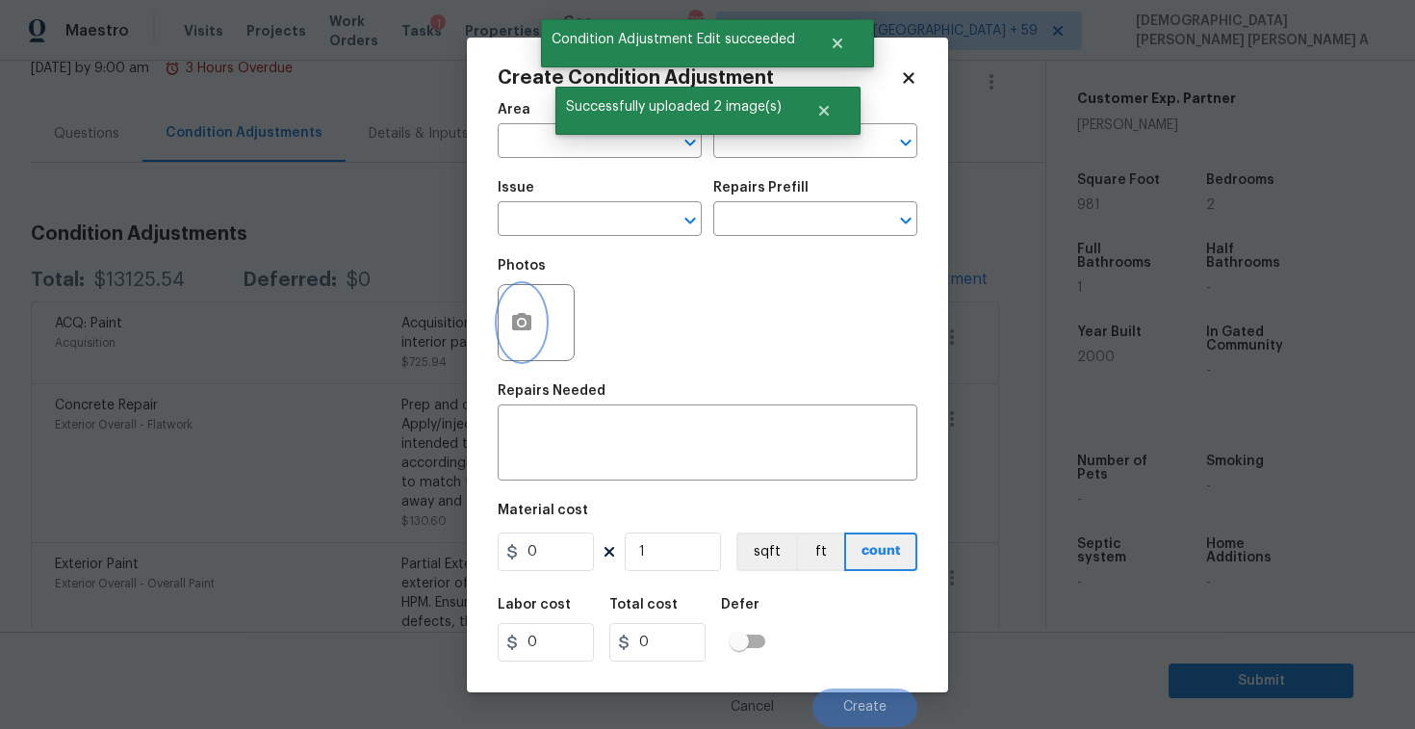
click at [533, 316] on button "button" at bounding box center [522, 322] width 46 height 75
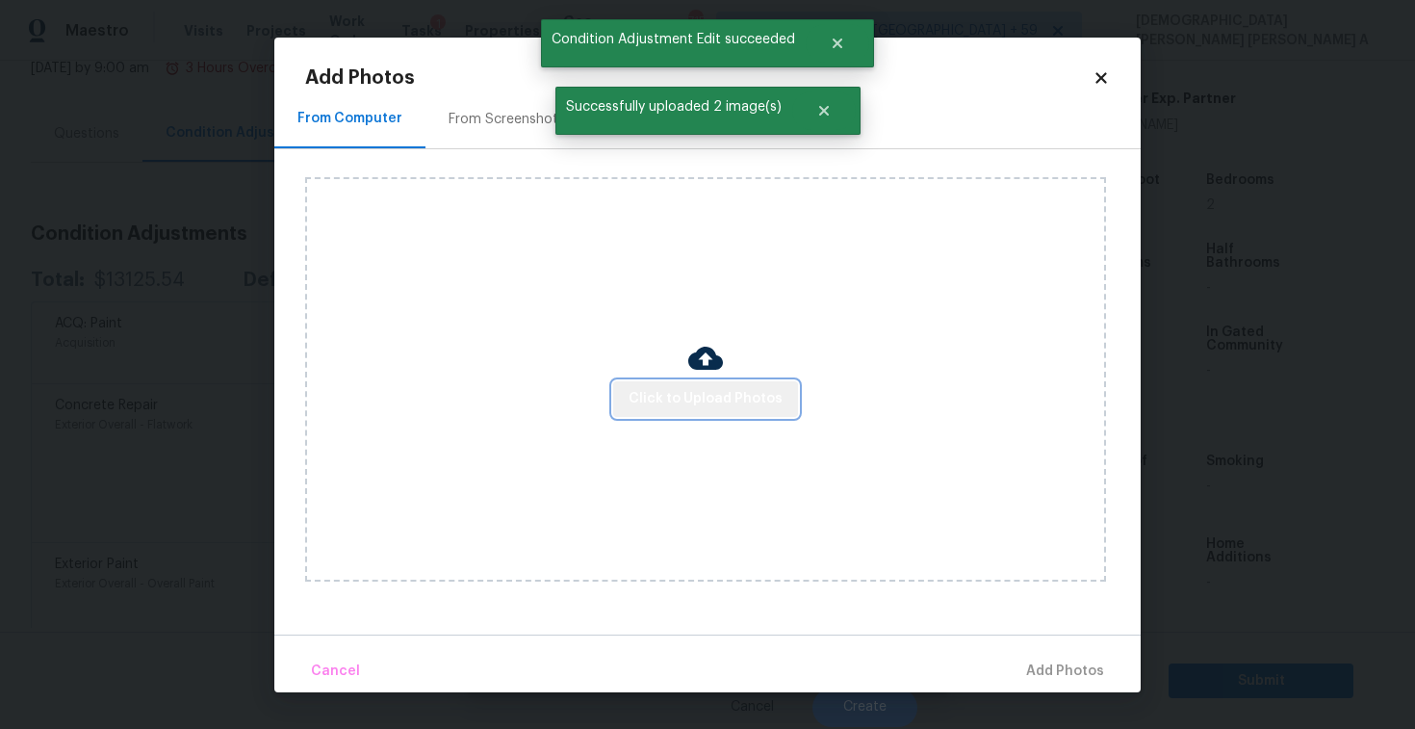
click at [733, 403] on span "Click to Upload Photos" at bounding box center [706, 399] width 154 height 24
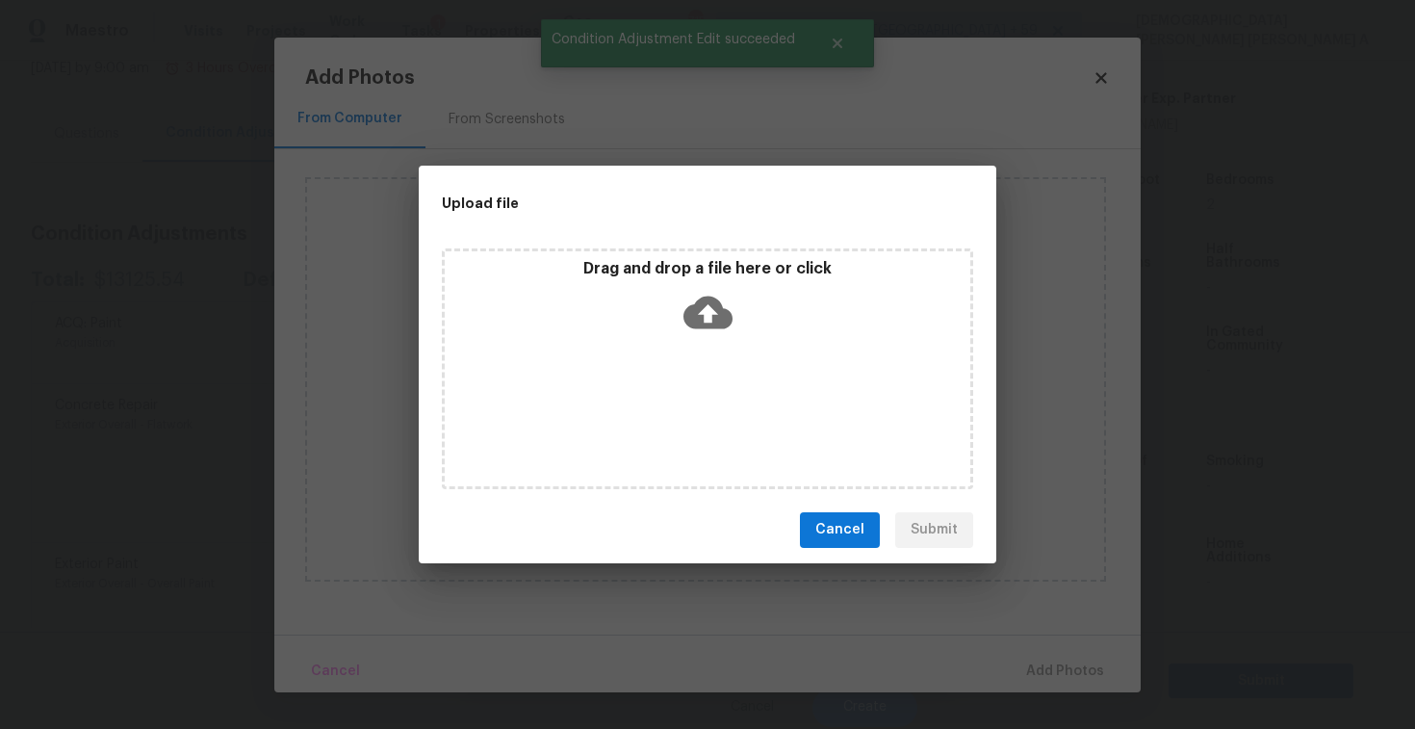
click at [723, 332] on icon at bounding box center [707, 312] width 49 height 49
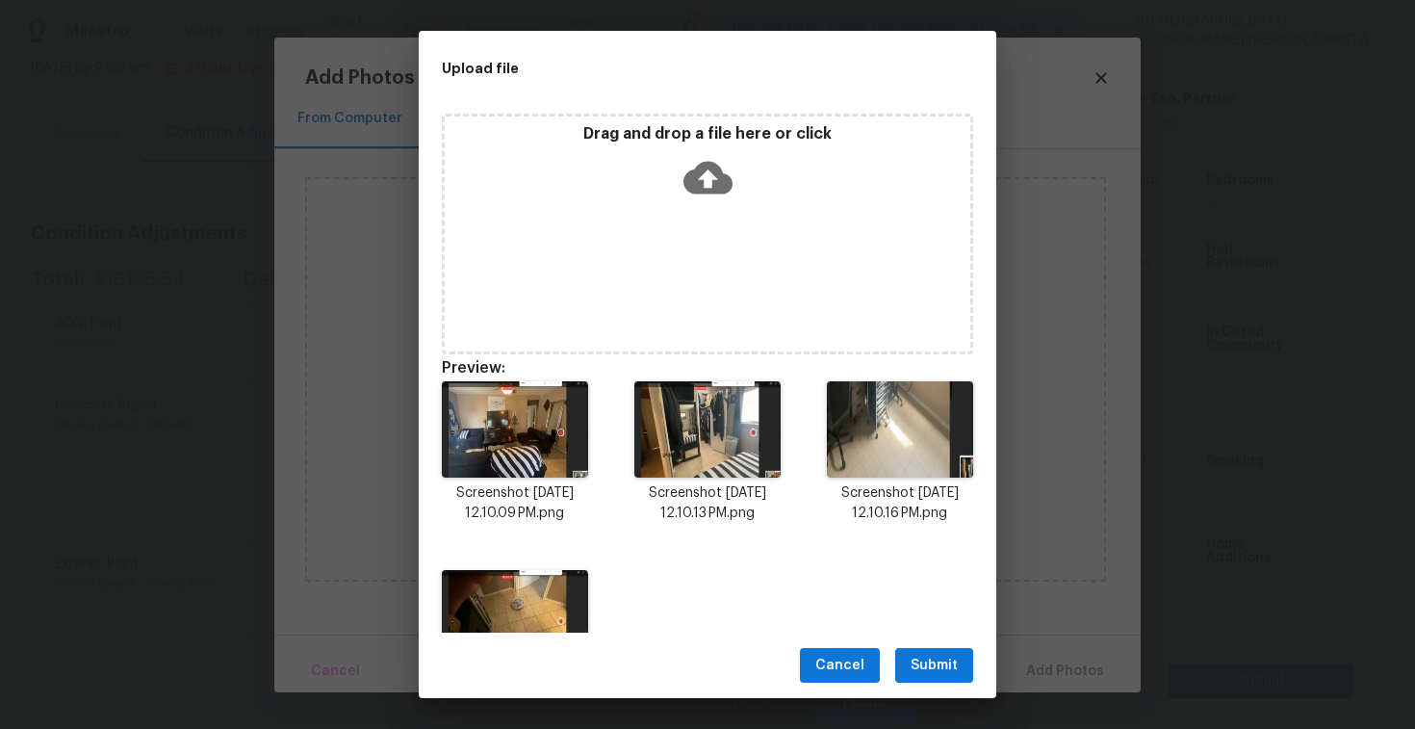
click at [929, 672] on span "Submit" at bounding box center [934, 666] width 47 height 24
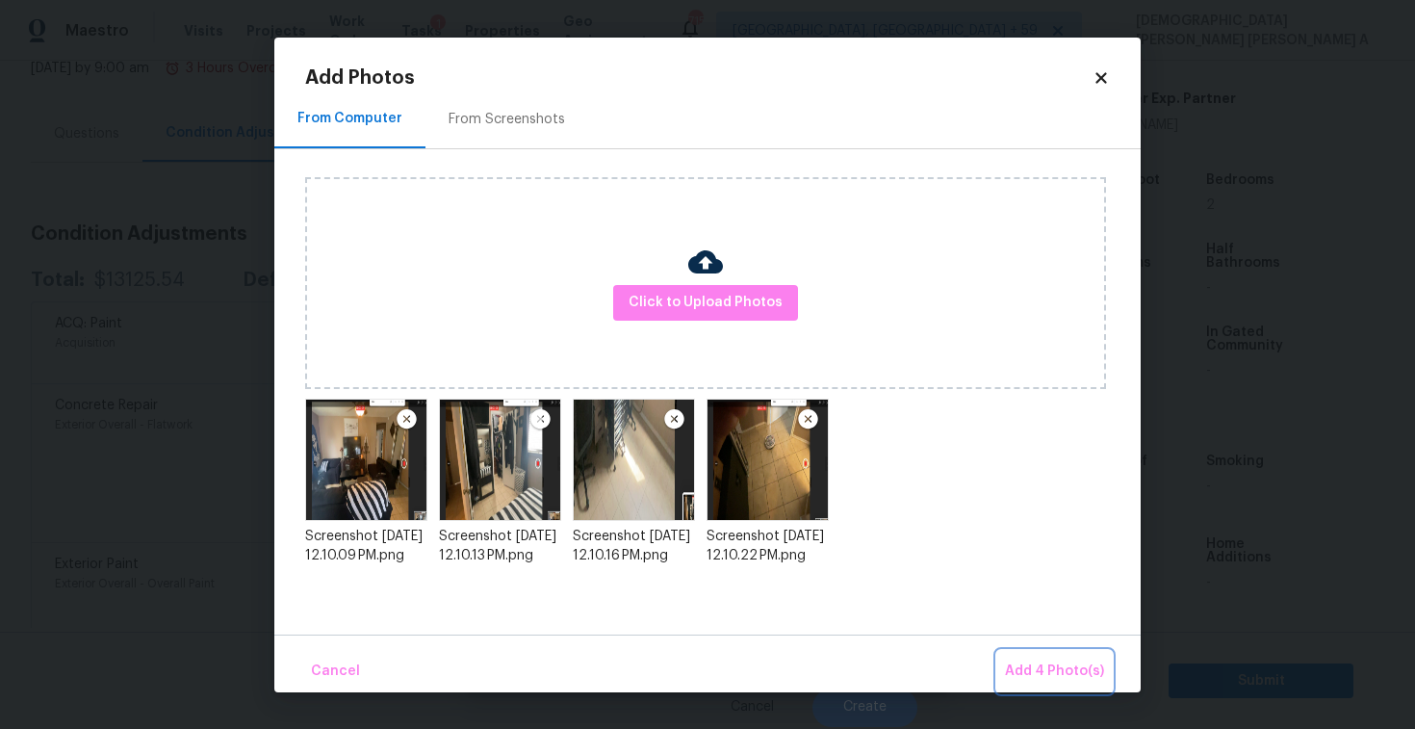
click at [1033, 663] on span "Add 4 Photo(s)" at bounding box center [1054, 671] width 99 height 24
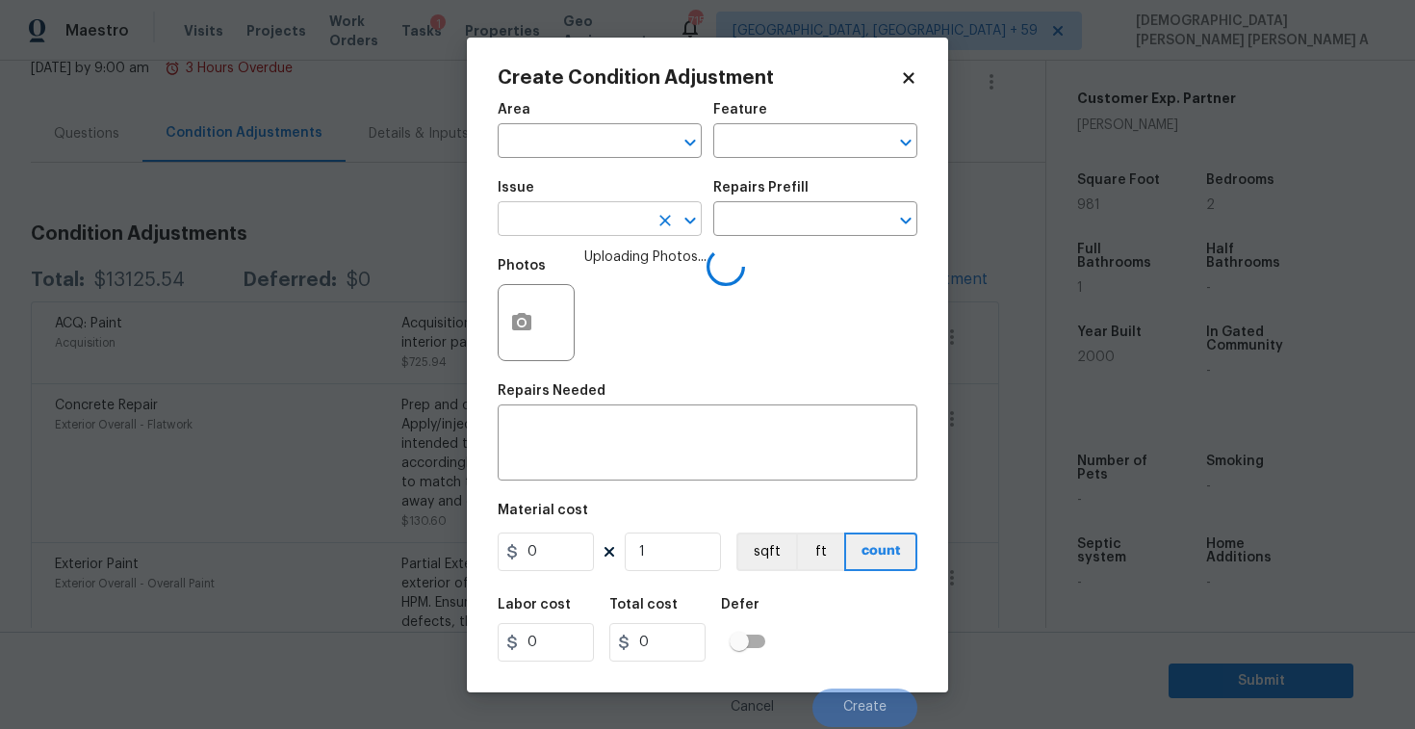
click at [568, 222] on input "text" at bounding box center [573, 221] width 150 height 30
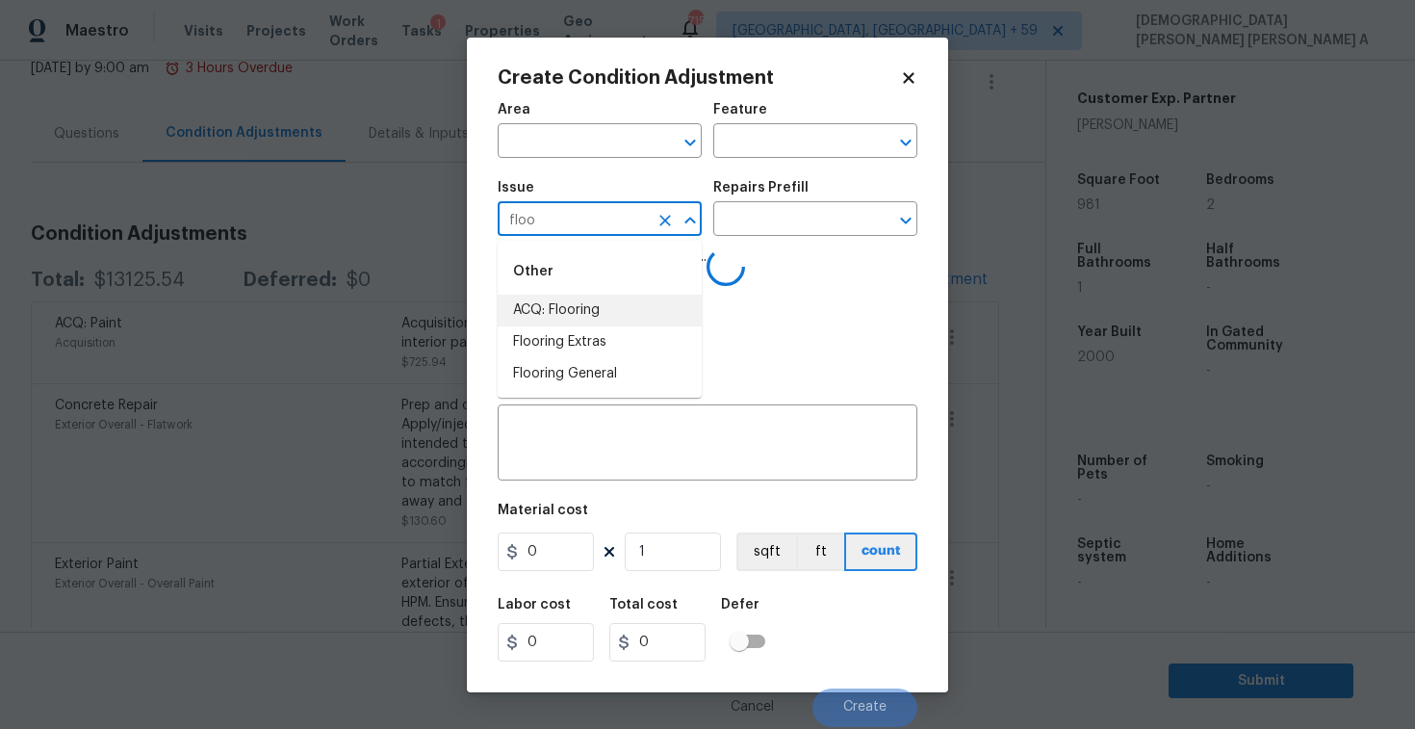
click at [588, 303] on li "ACQ: Flooring" at bounding box center [600, 311] width 204 height 32
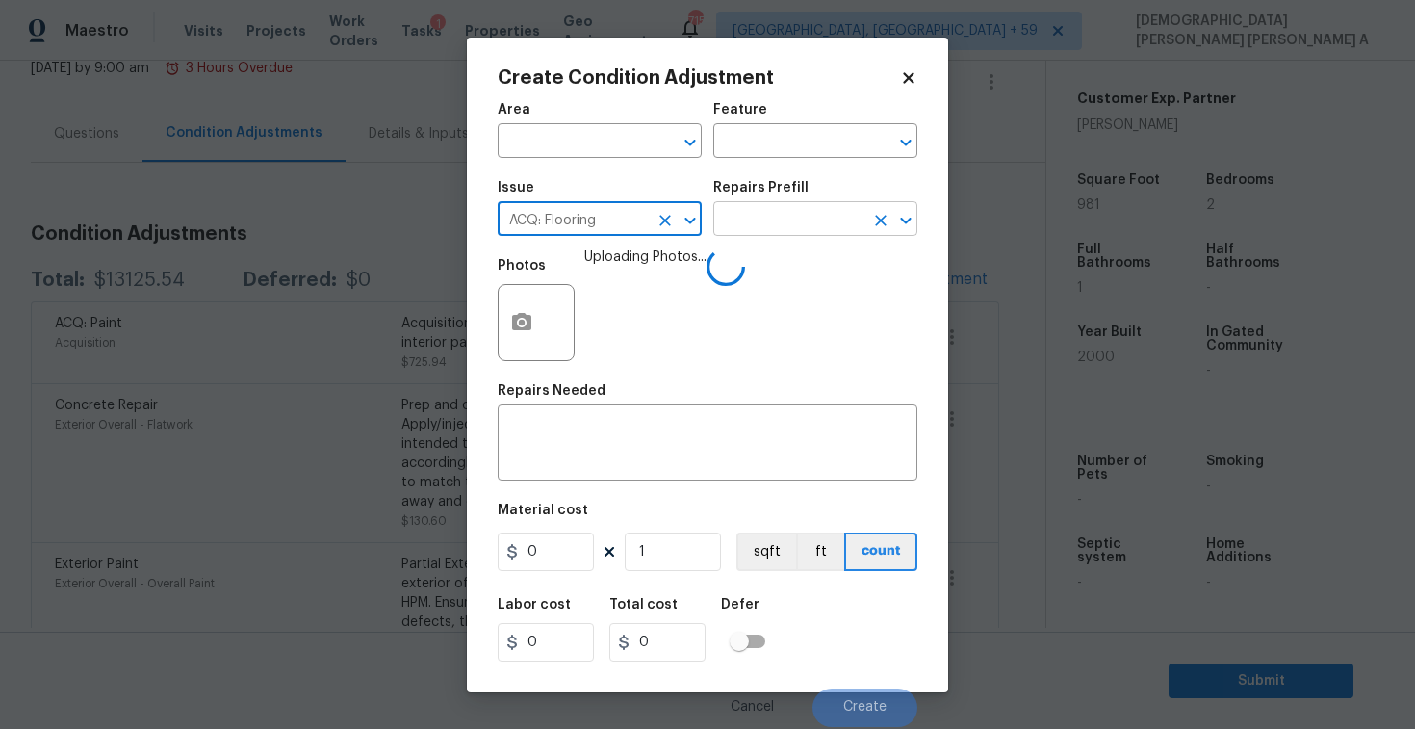
type input "ACQ: Flooring"
click at [801, 214] on input "text" at bounding box center [788, 221] width 150 height 30
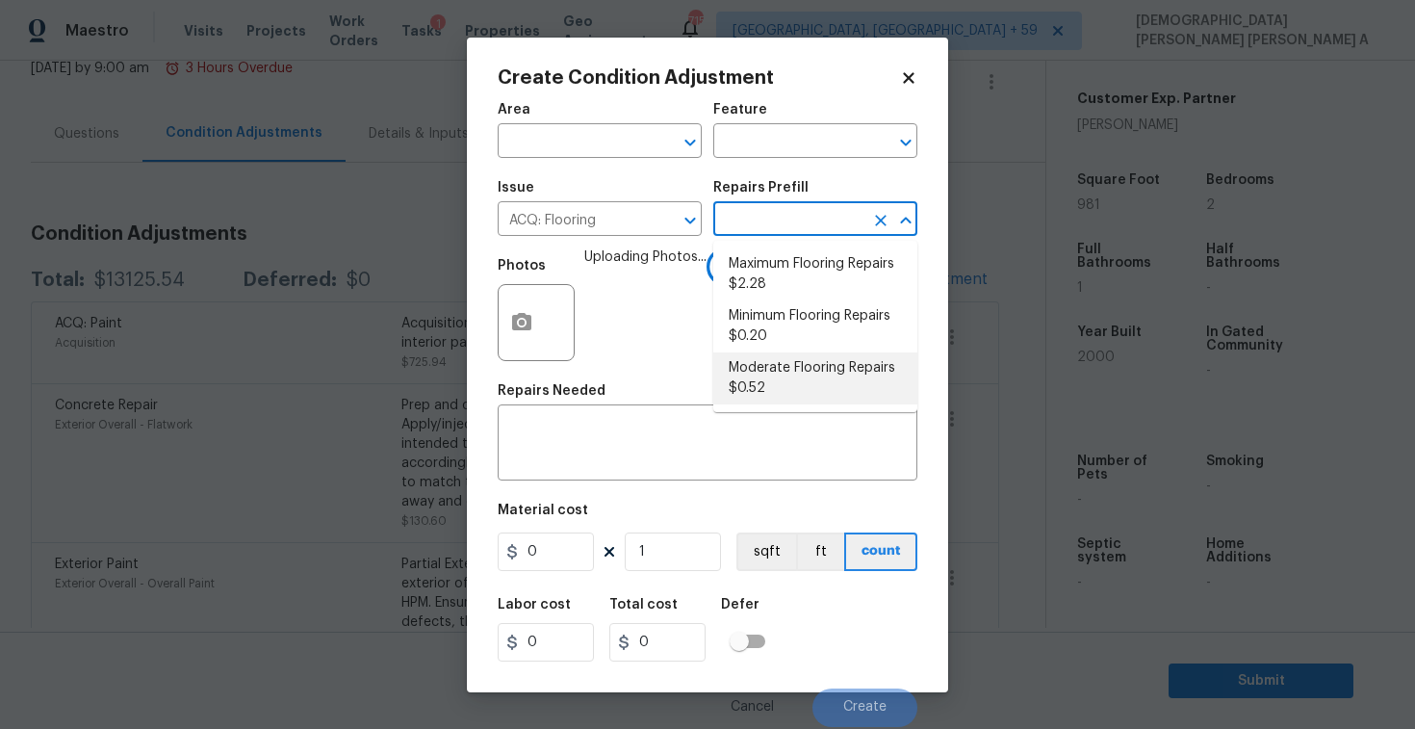
click at [795, 378] on li "Moderate Flooring Repairs $0.52" at bounding box center [815, 378] width 204 height 52
type input "Acquisition"
type textarea "Acquisition Scope: Moderate flooring repairs"
type input "0.52"
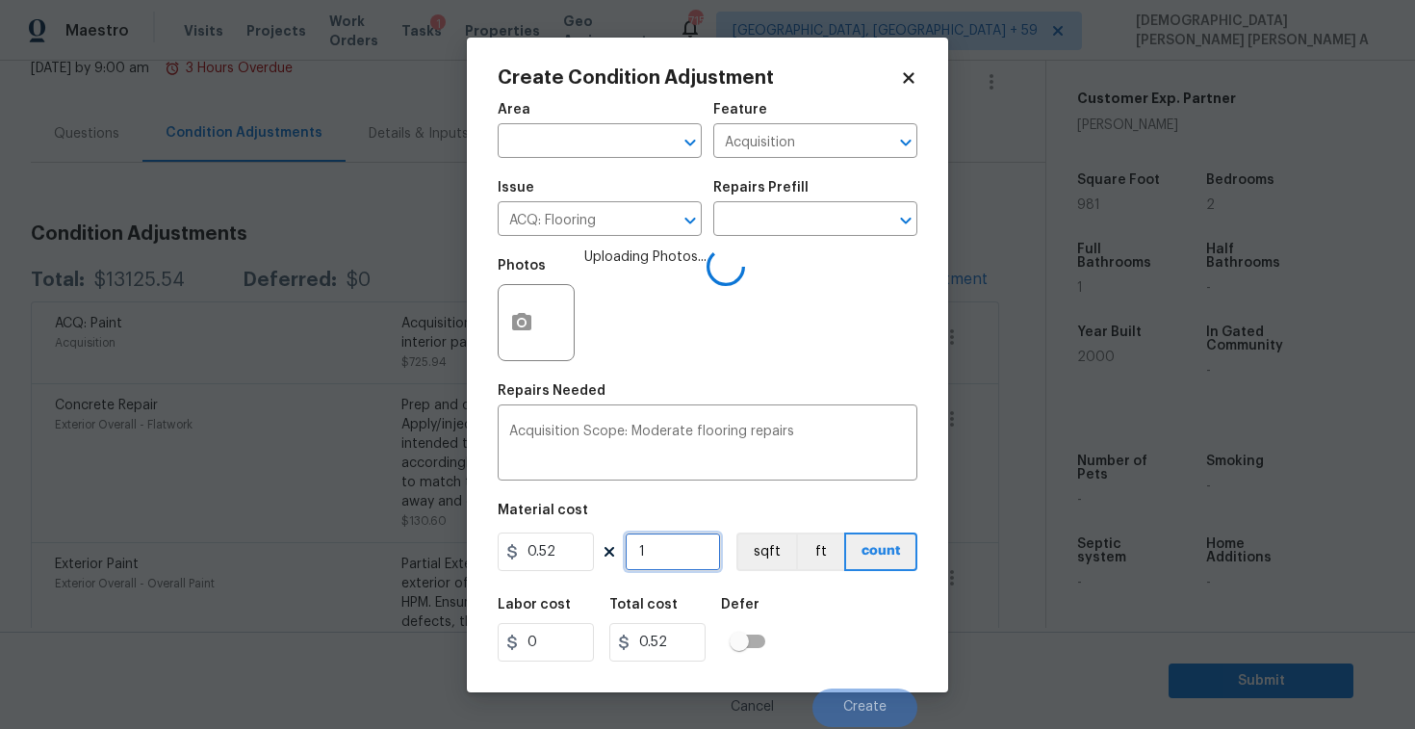
click at [694, 553] on input "1" at bounding box center [673, 551] width 96 height 39
type input "0"
type input "9"
type input "4.68"
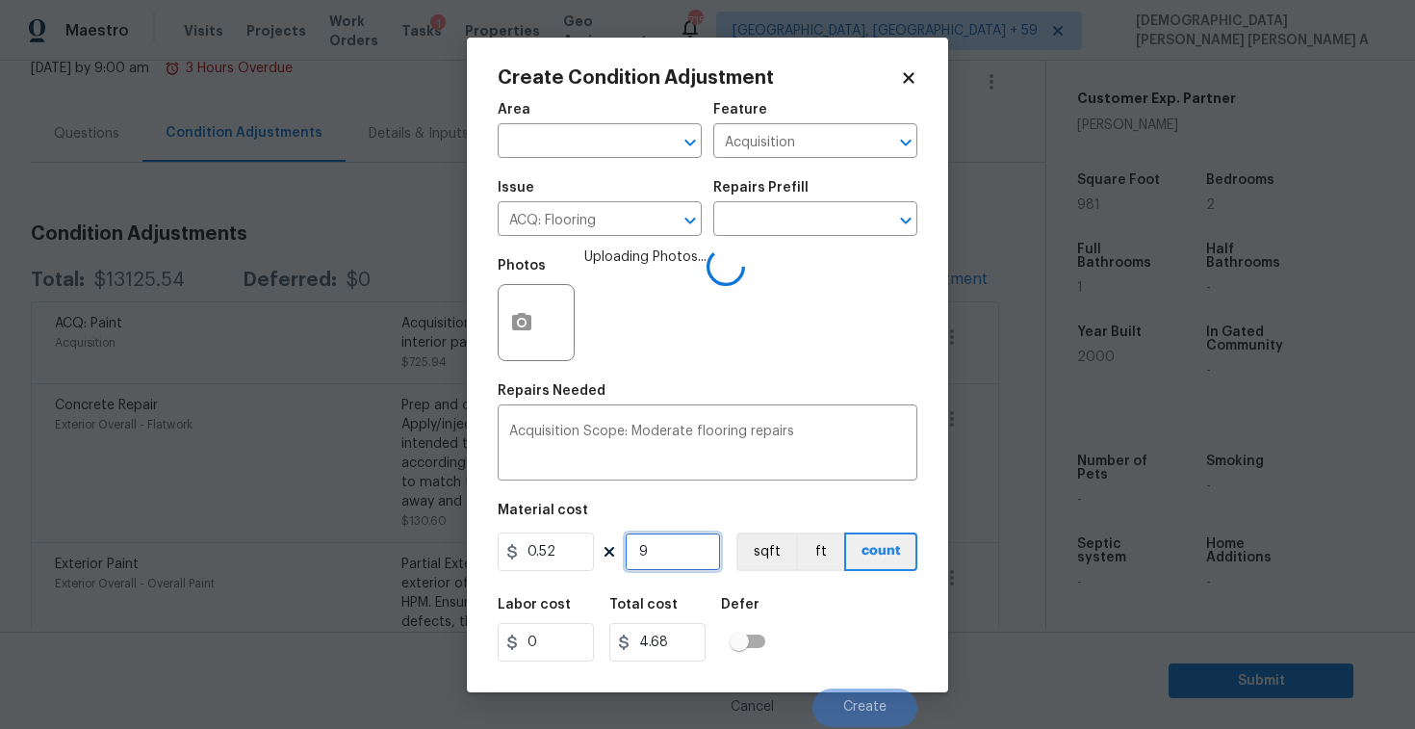
type input "98"
type input "50.96"
type input "981"
type input "510.12"
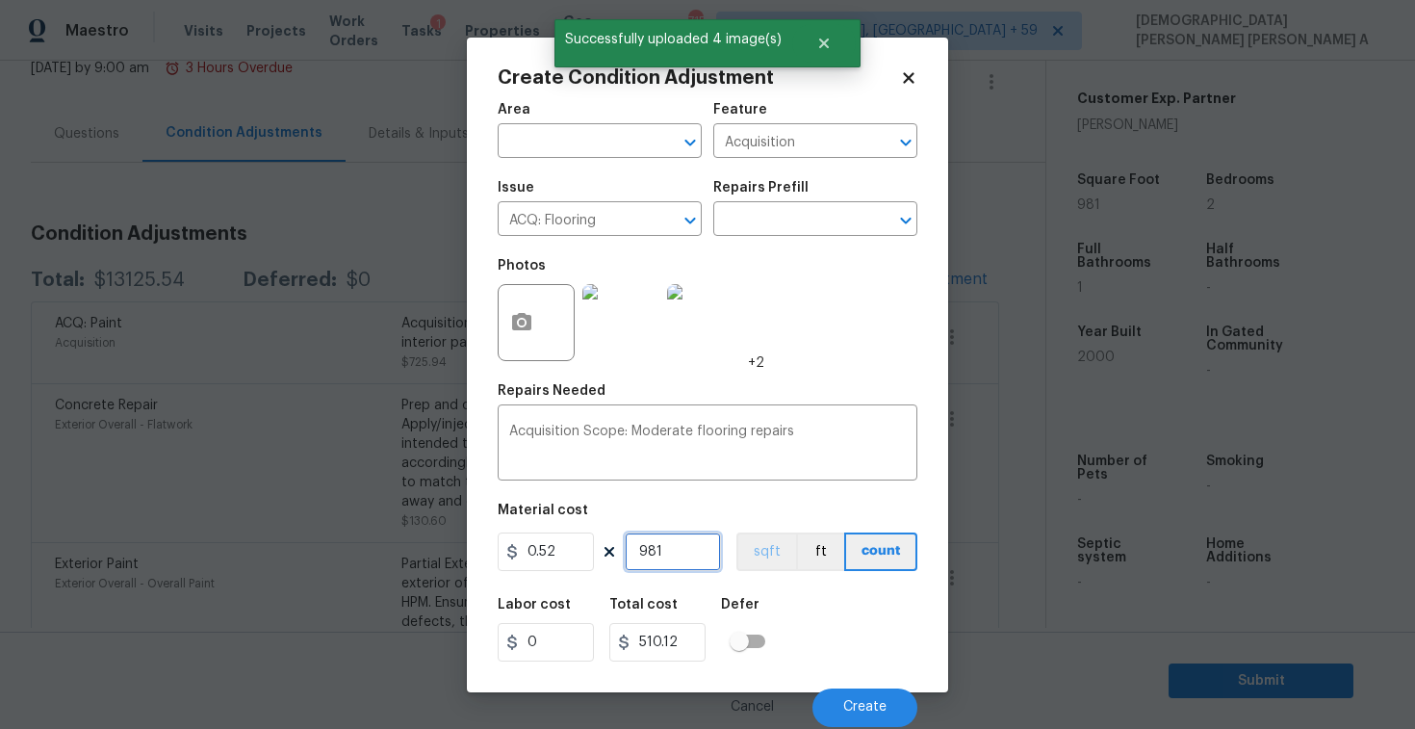
type input "981"
click at [771, 559] on button "sqft" at bounding box center [766, 551] width 60 height 39
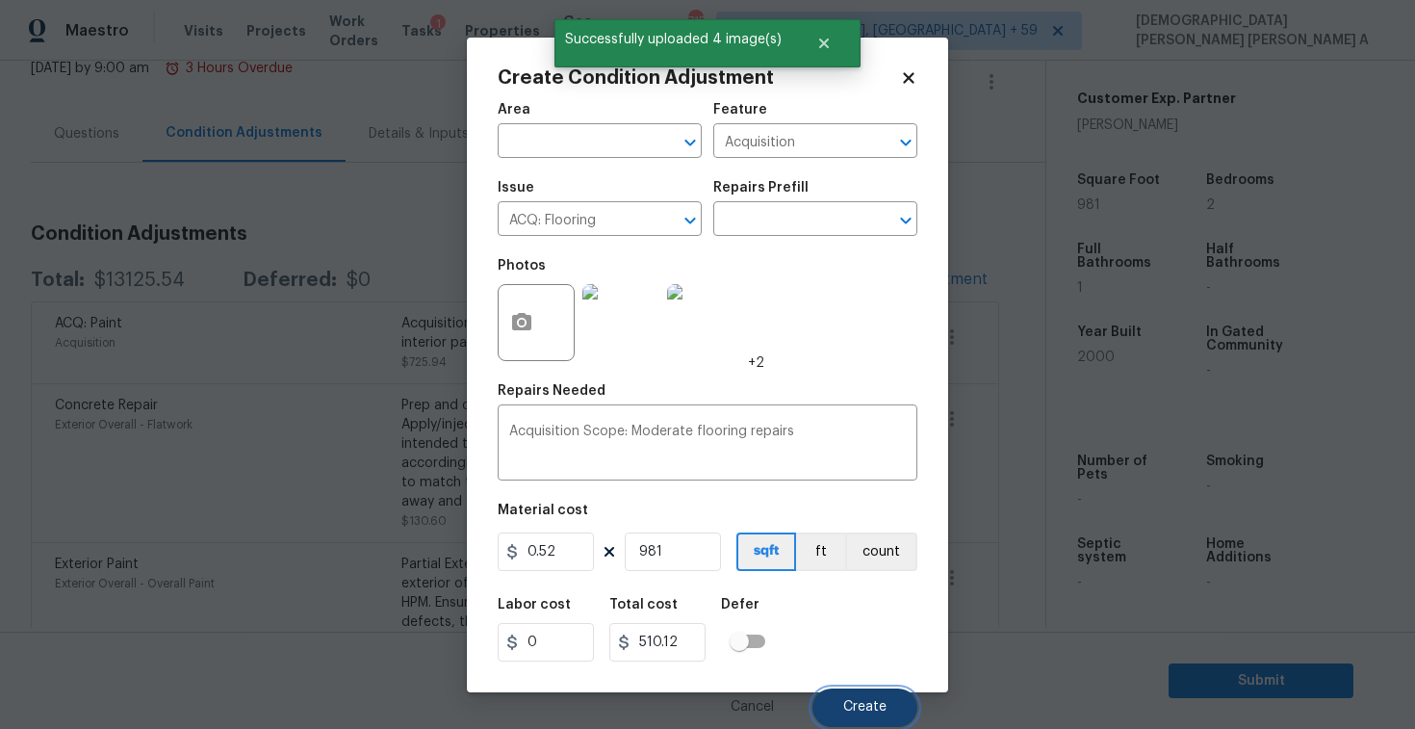
click at [844, 705] on span "Create" at bounding box center [864, 707] width 43 height 14
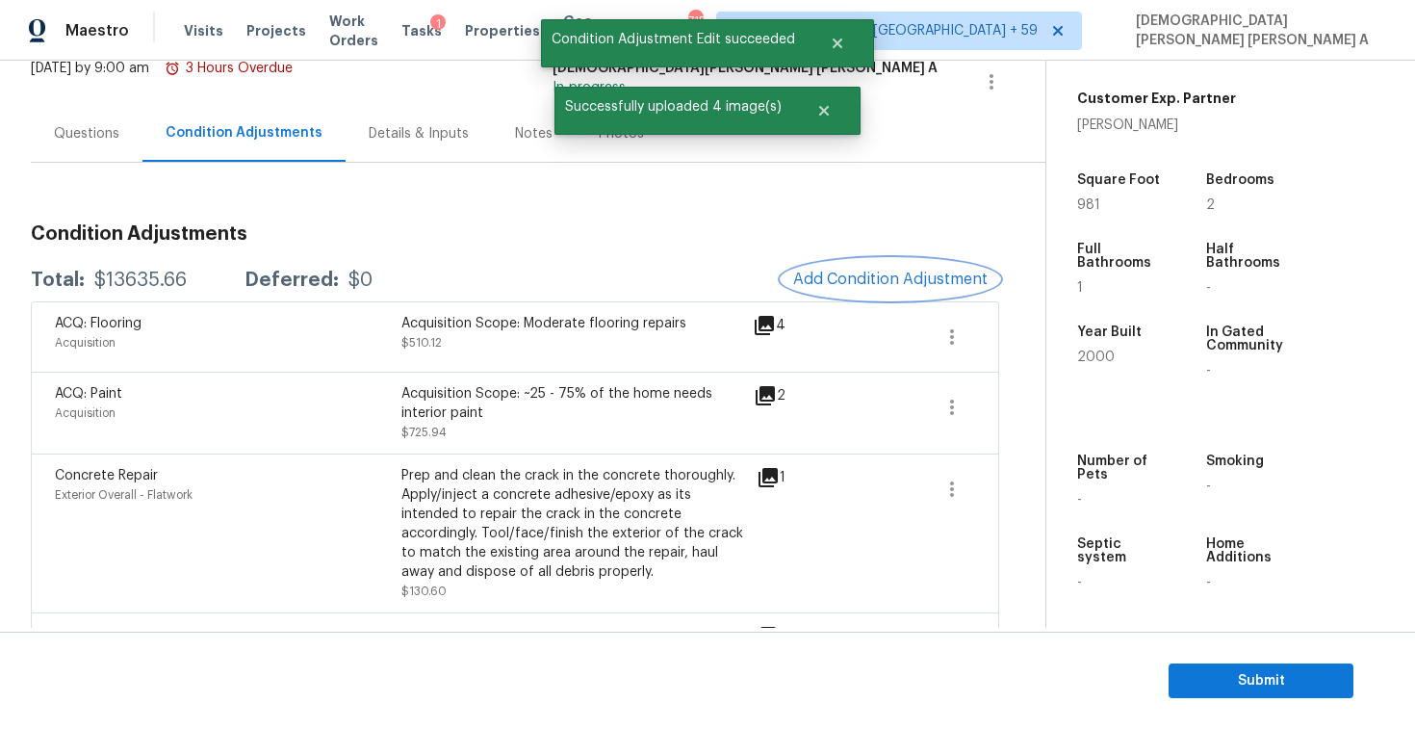
click at [857, 270] on span "Add Condition Adjustment" at bounding box center [890, 278] width 194 height 17
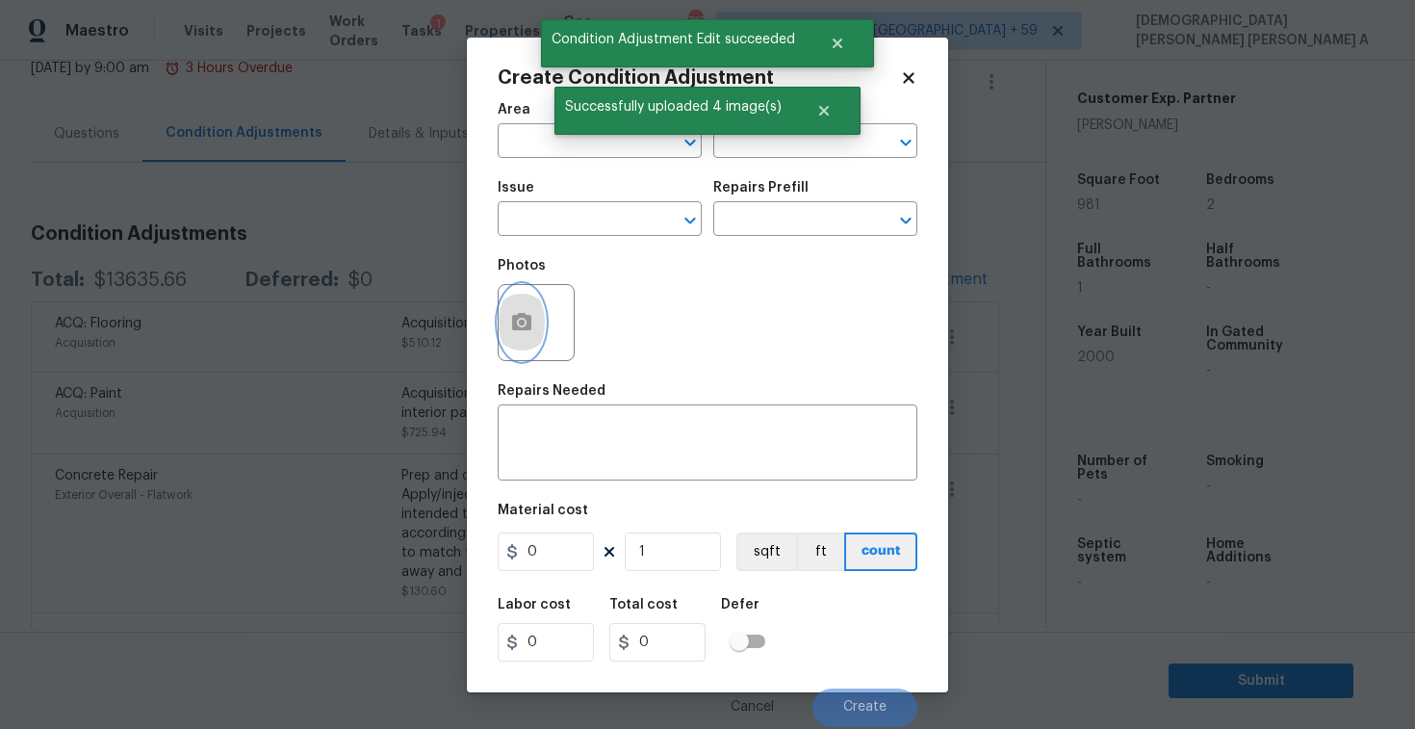
click at [525, 315] on icon "button" at bounding box center [521, 321] width 19 height 17
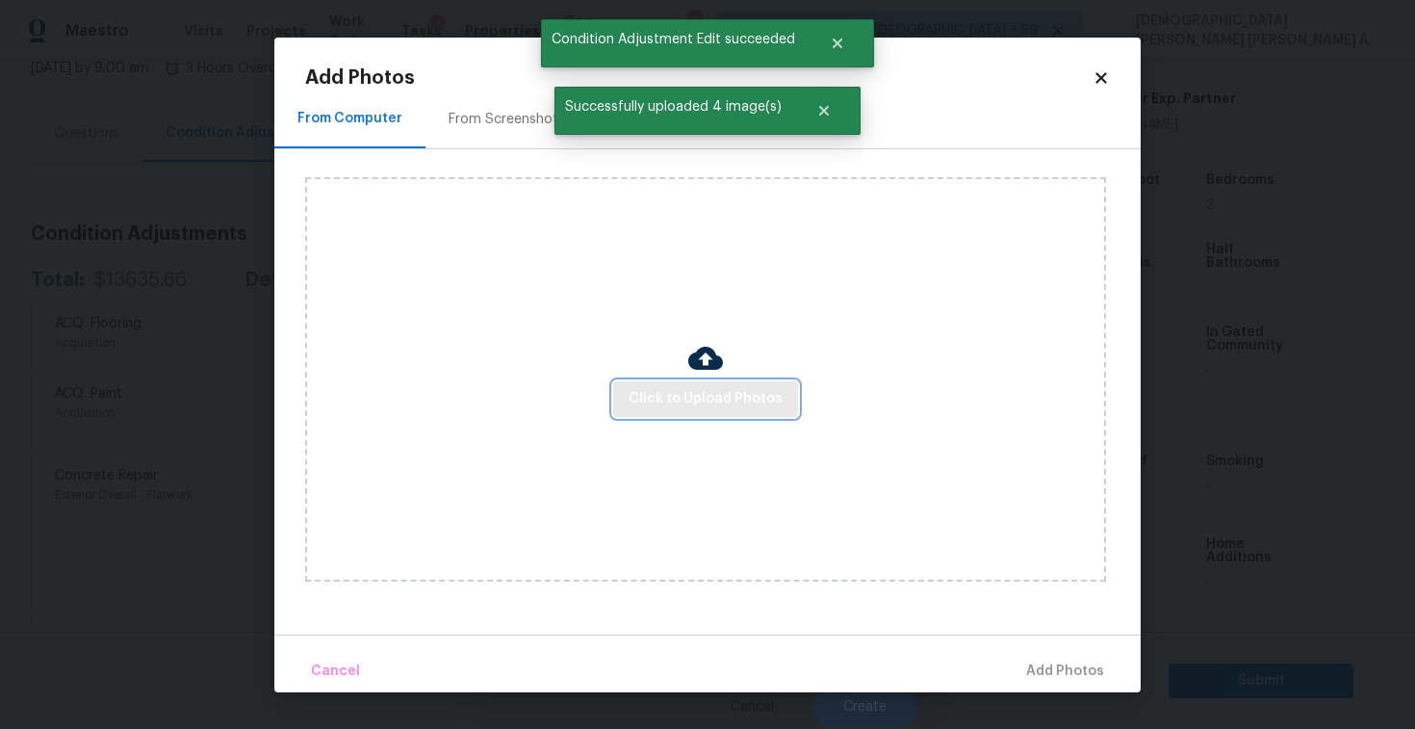
click at [700, 394] on span "Click to Upload Photos" at bounding box center [706, 399] width 154 height 24
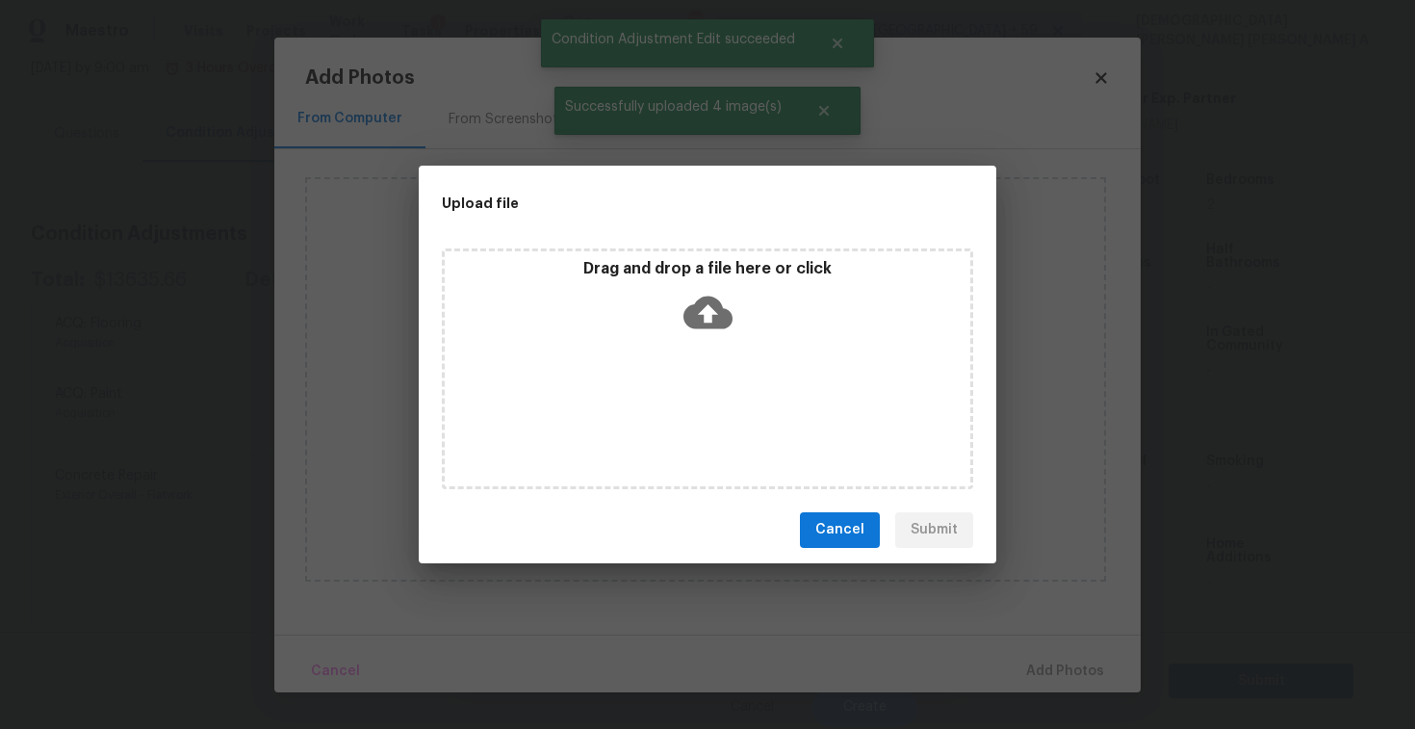
click at [708, 347] on div "Drag and drop a file here or click" at bounding box center [707, 368] width 531 height 241
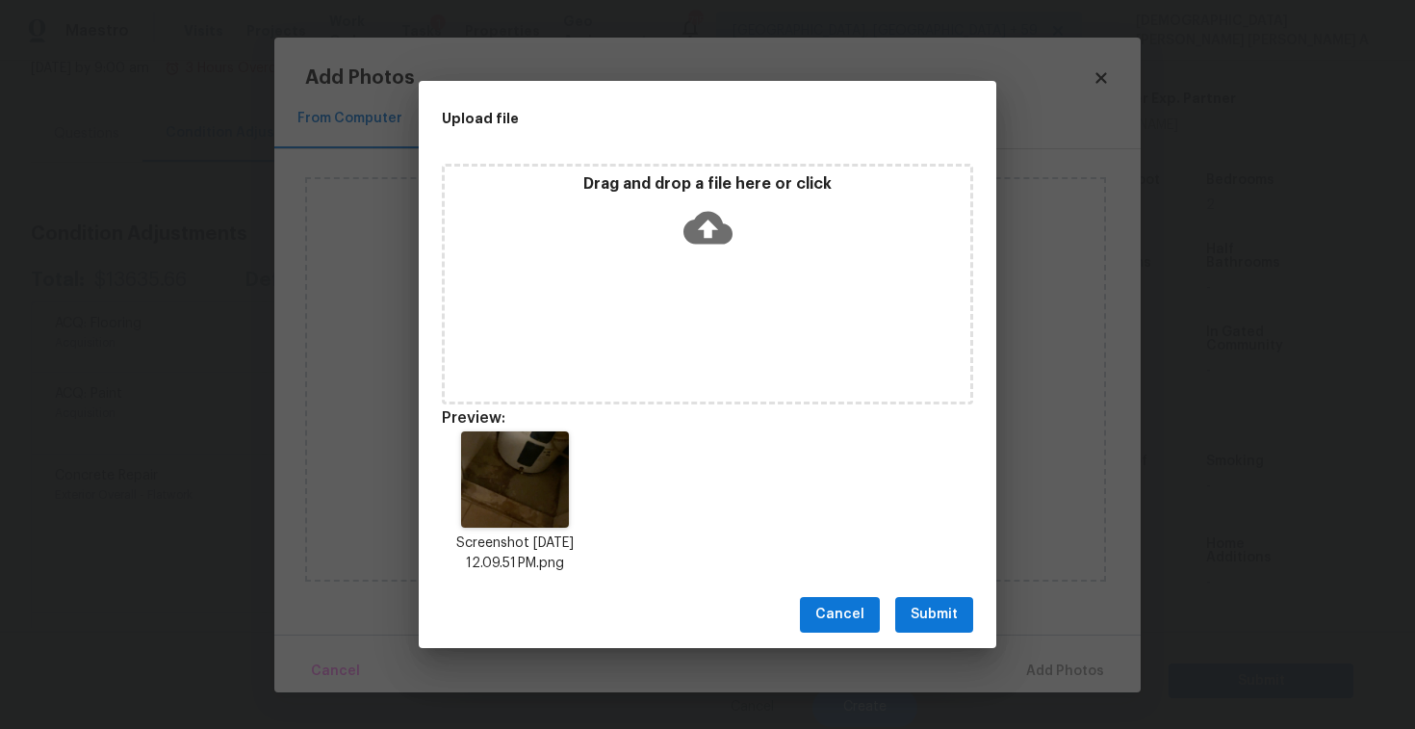
click at [929, 604] on span "Submit" at bounding box center [934, 615] width 47 height 24
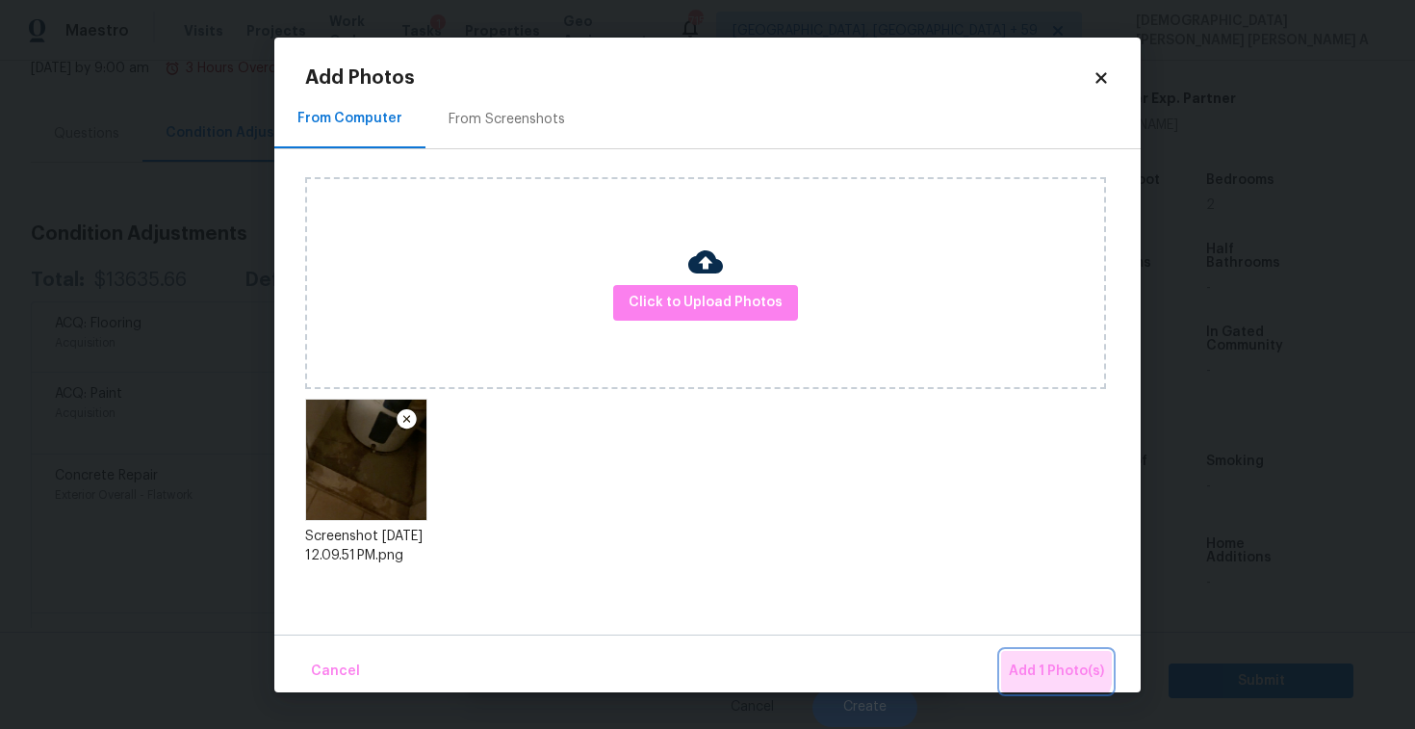
click at [1031, 661] on span "Add 1 Photo(s)" at bounding box center [1056, 671] width 95 height 24
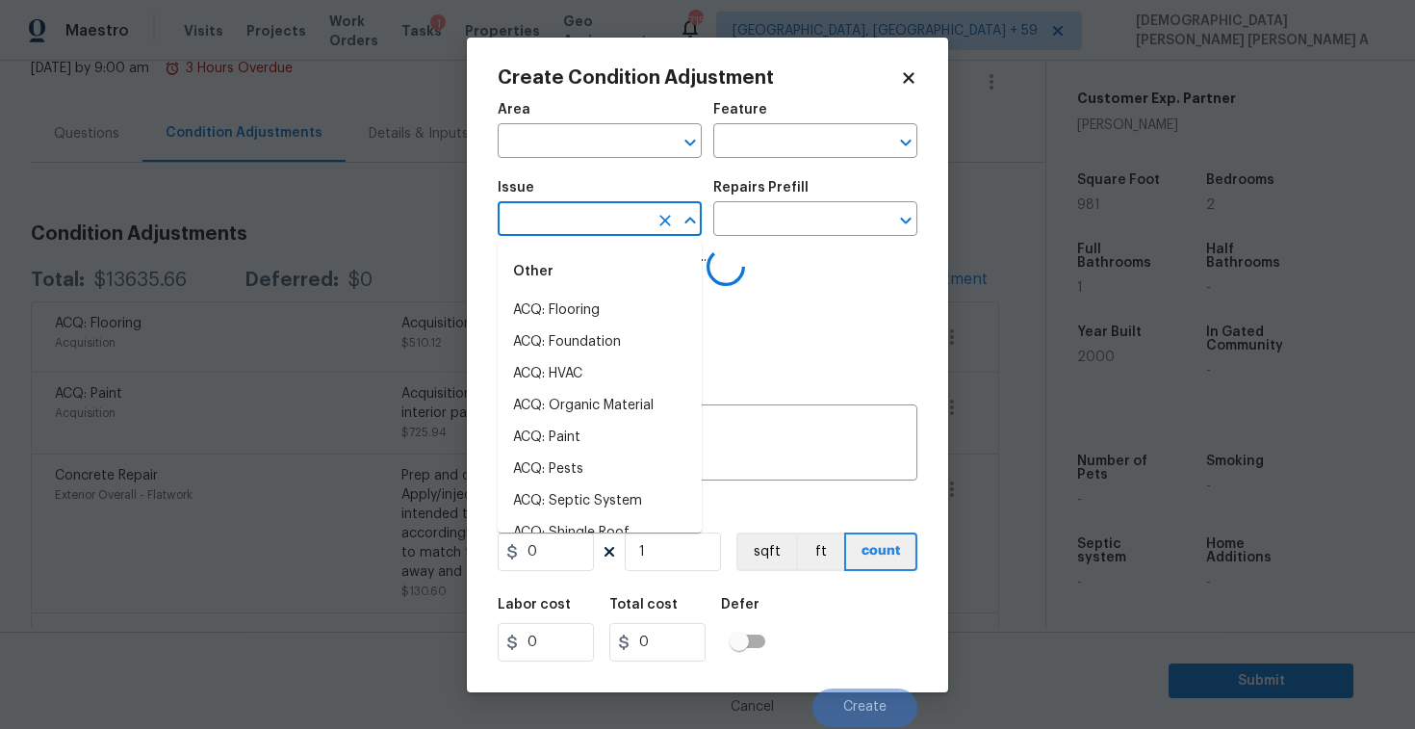
click at [526, 212] on input "text" at bounding box center [573, 221] width 150 height 30
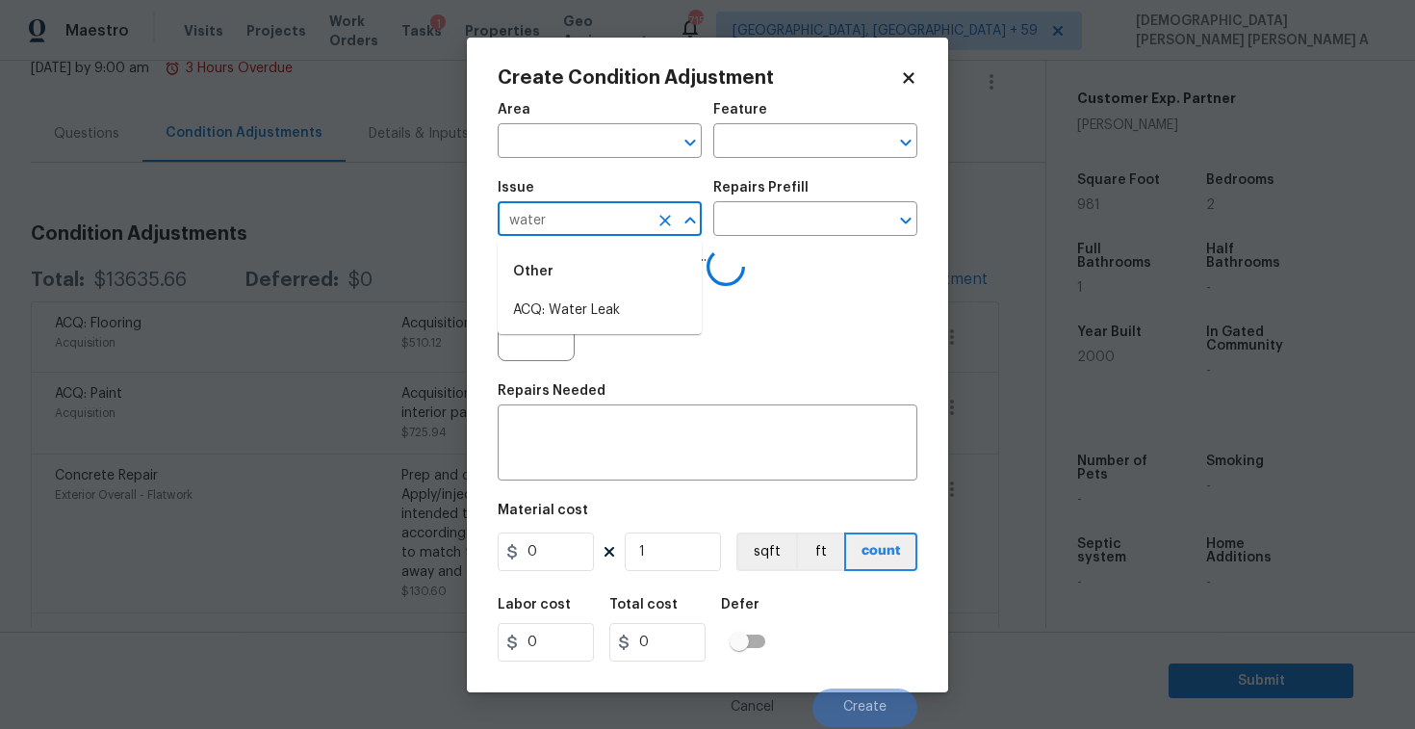
click at [569, 310] on li "ACQ: Water Leak" at bounding box center [600, 311] width 204 height 32
type input "ACQ: Water Leak"
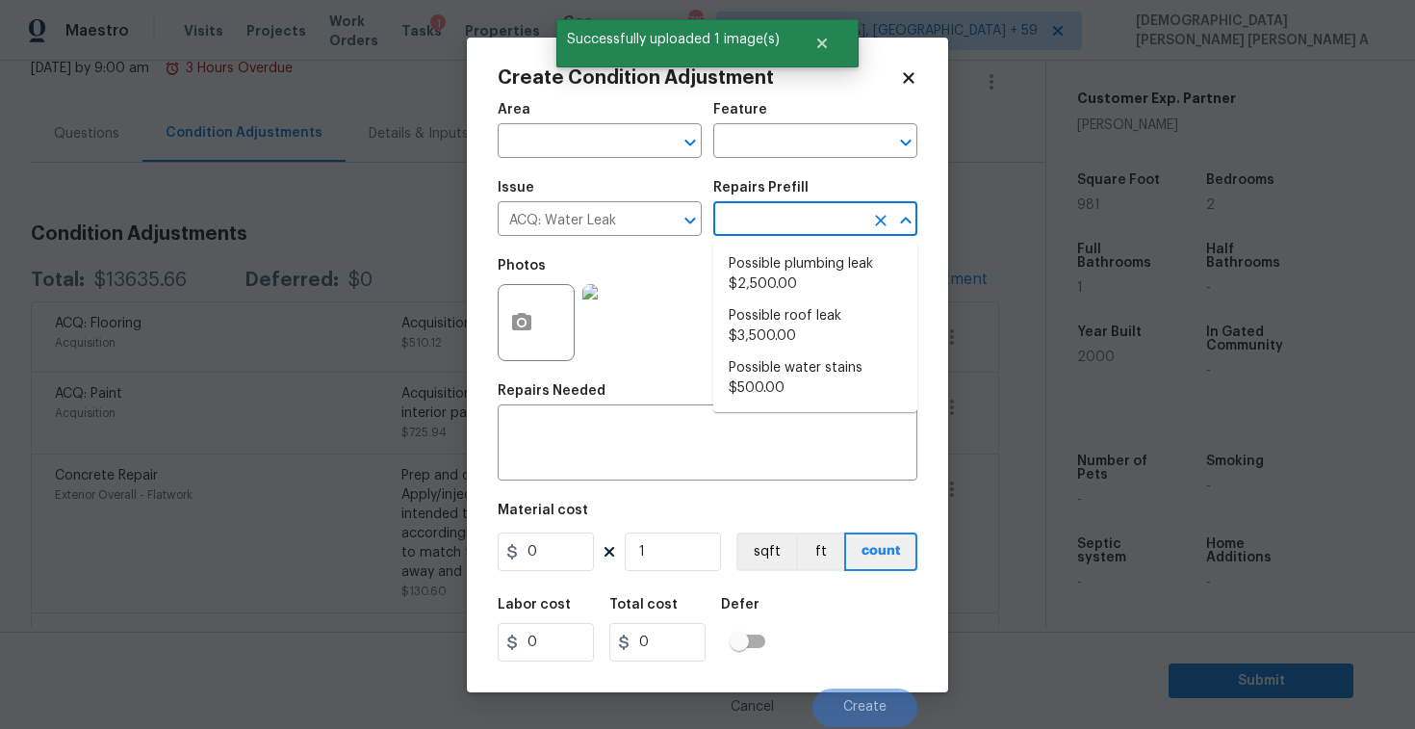
click at [808, 215] on input "text" at bounding box center [788, 221] width 150 height 30
click at [785, 270] on li "Possible plumbing leak $2,500.00" at bounding box center [815, 274] width 204 height 52
type input "Acquisition"
type textarea "Acquisition Scope: Possible plumbing leak"
type input "2500"
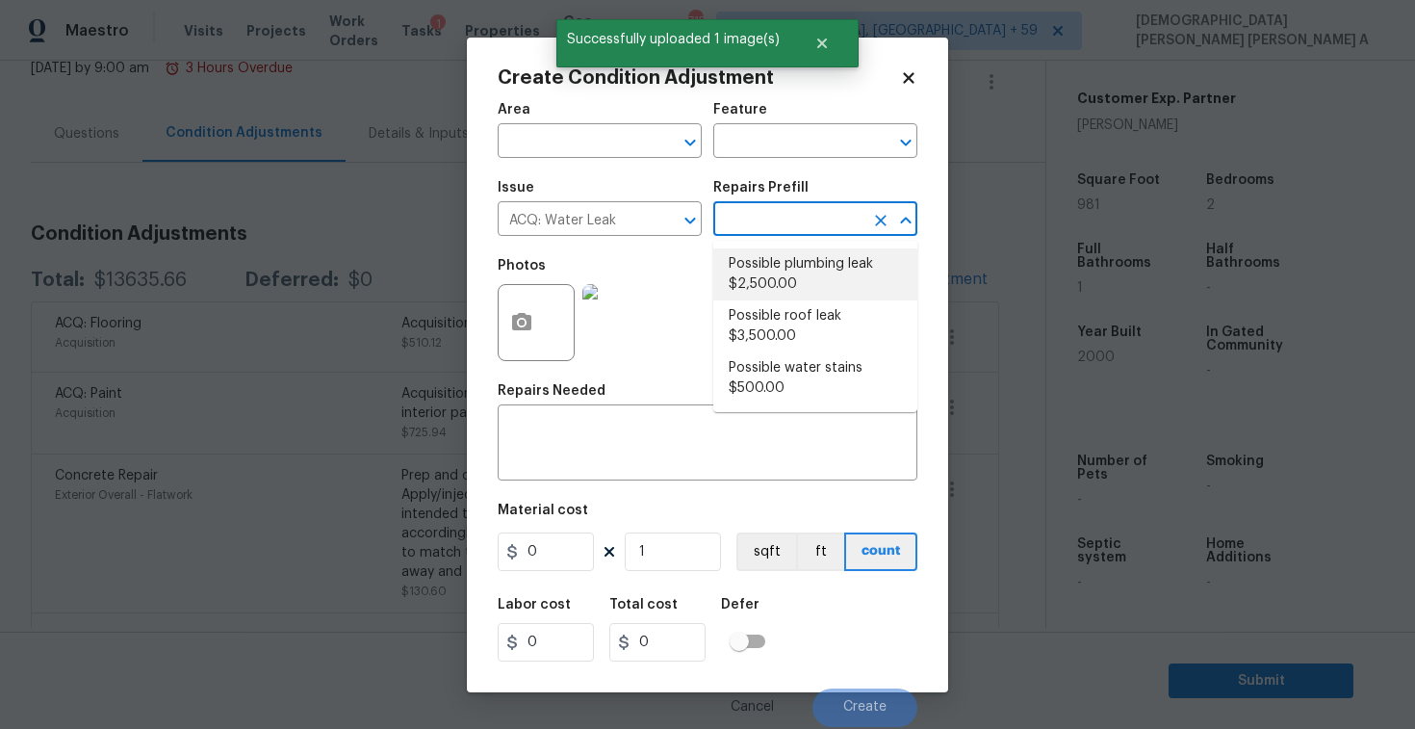
type input "2500"
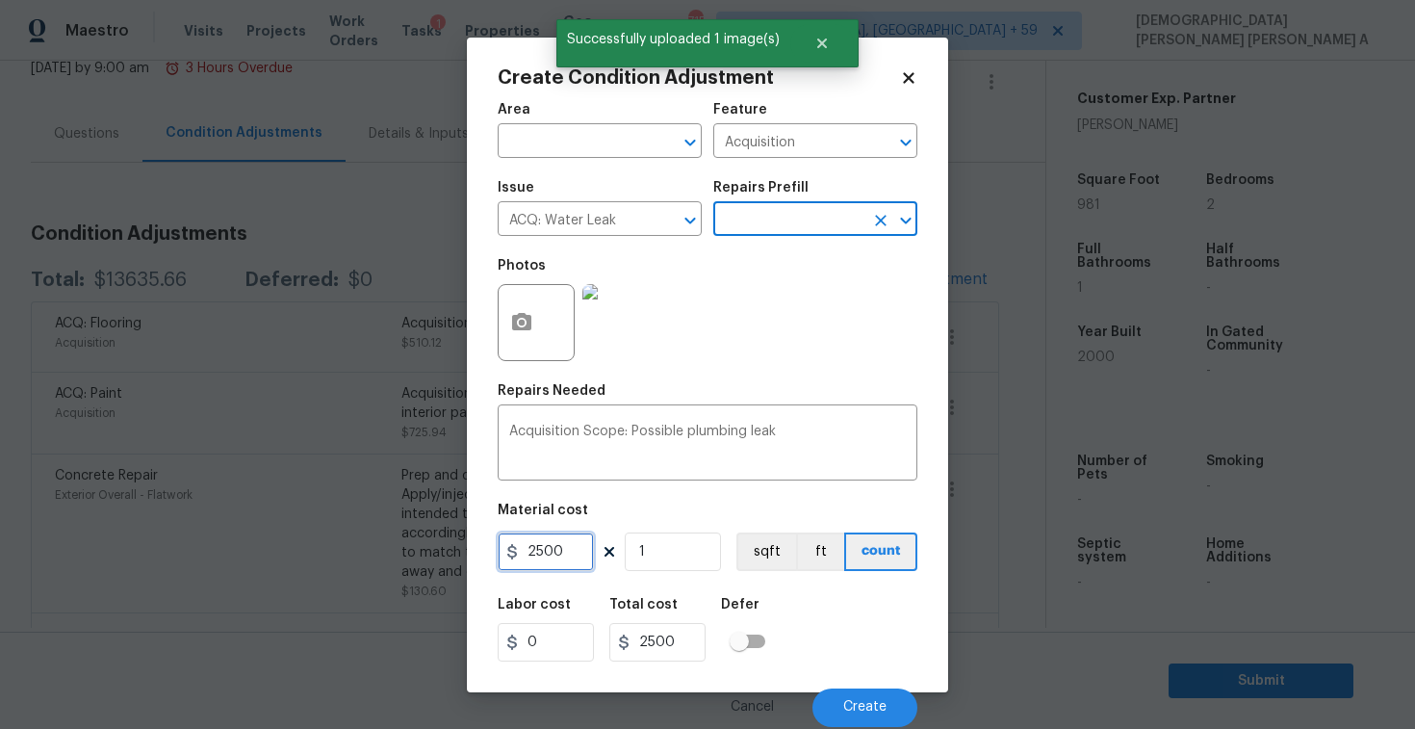
click at [575, 547] on input "2500" at bounding box center [546, 551] width 96 height 39
type input "0"
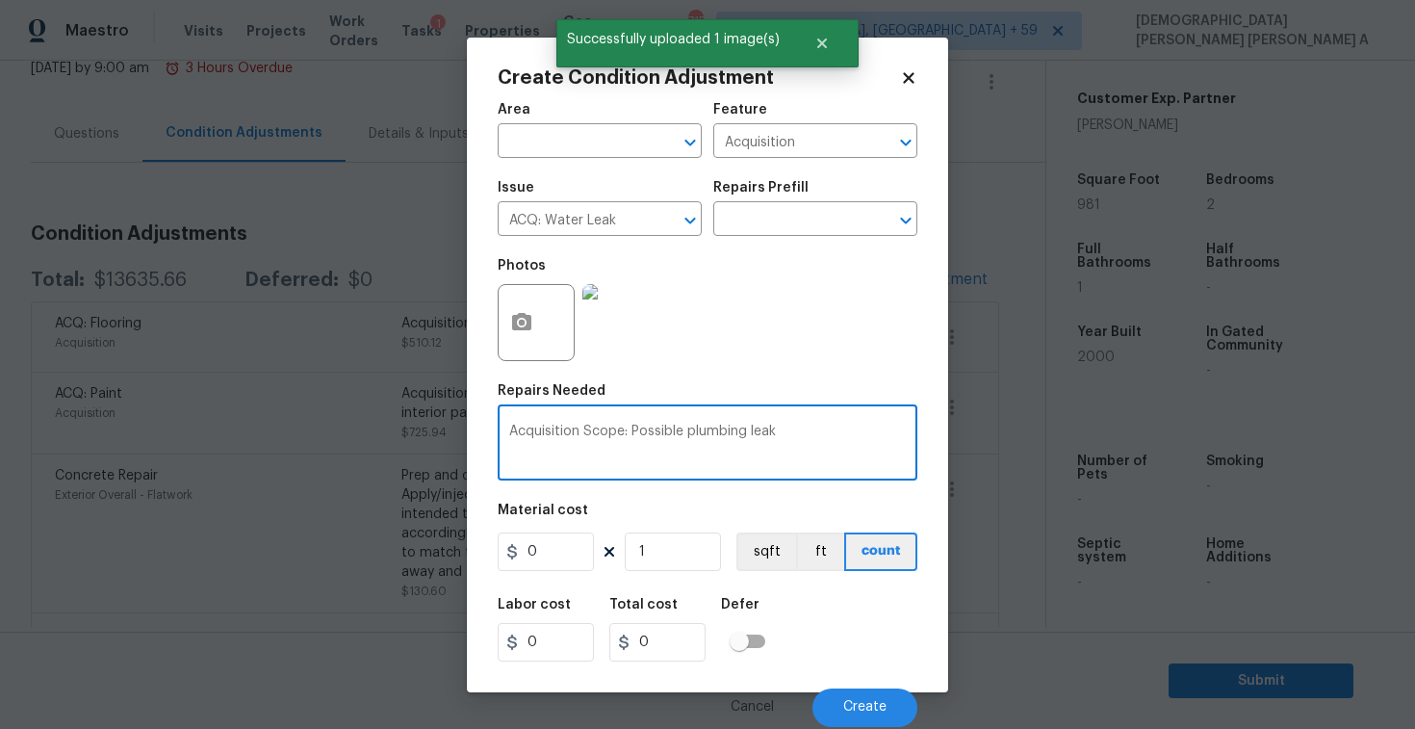
click at [862, 450] on textarea "Acquisition Scope: Possible plumbing leak" at bounding box center [707, 445] width 397 height 40
click at [862, 710] on span "Create" at bounding box center [864, 707] width 43 height 14
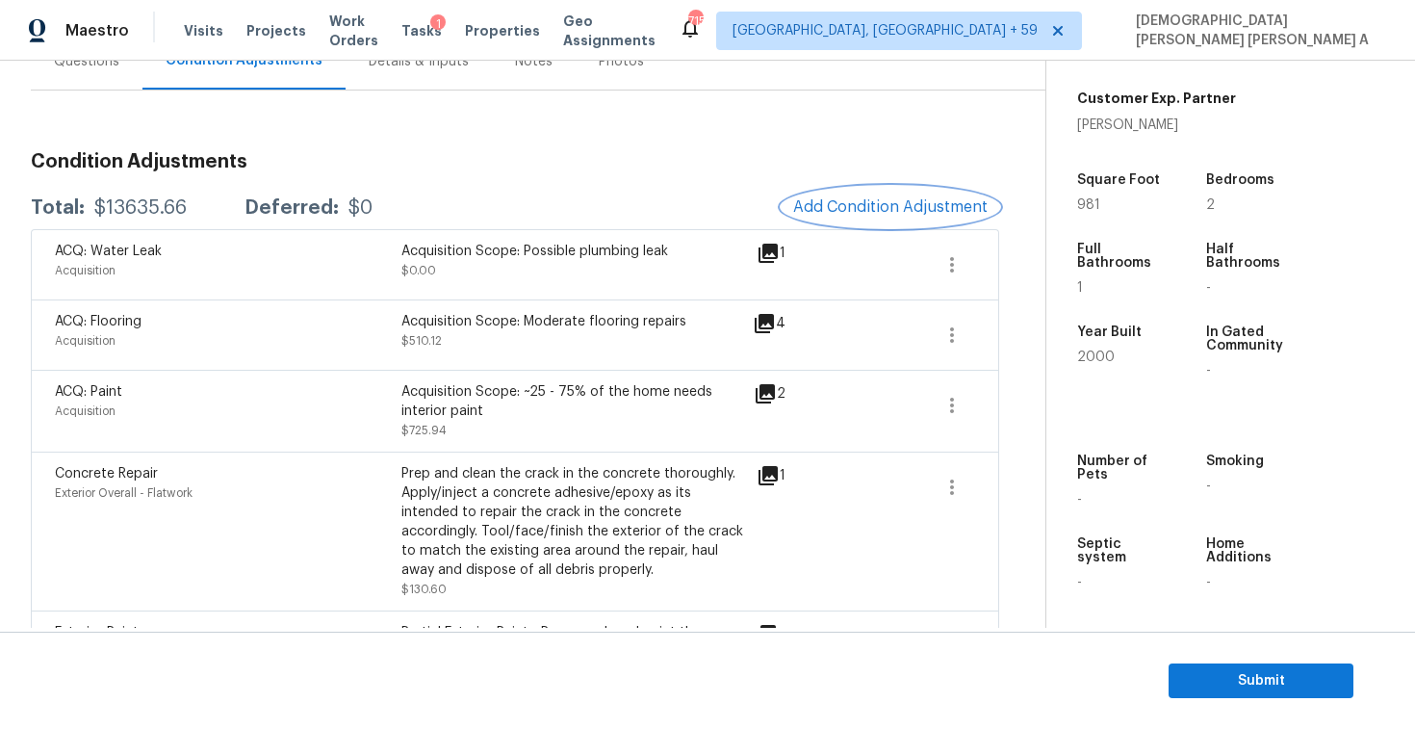
scroll to position [197, 0]
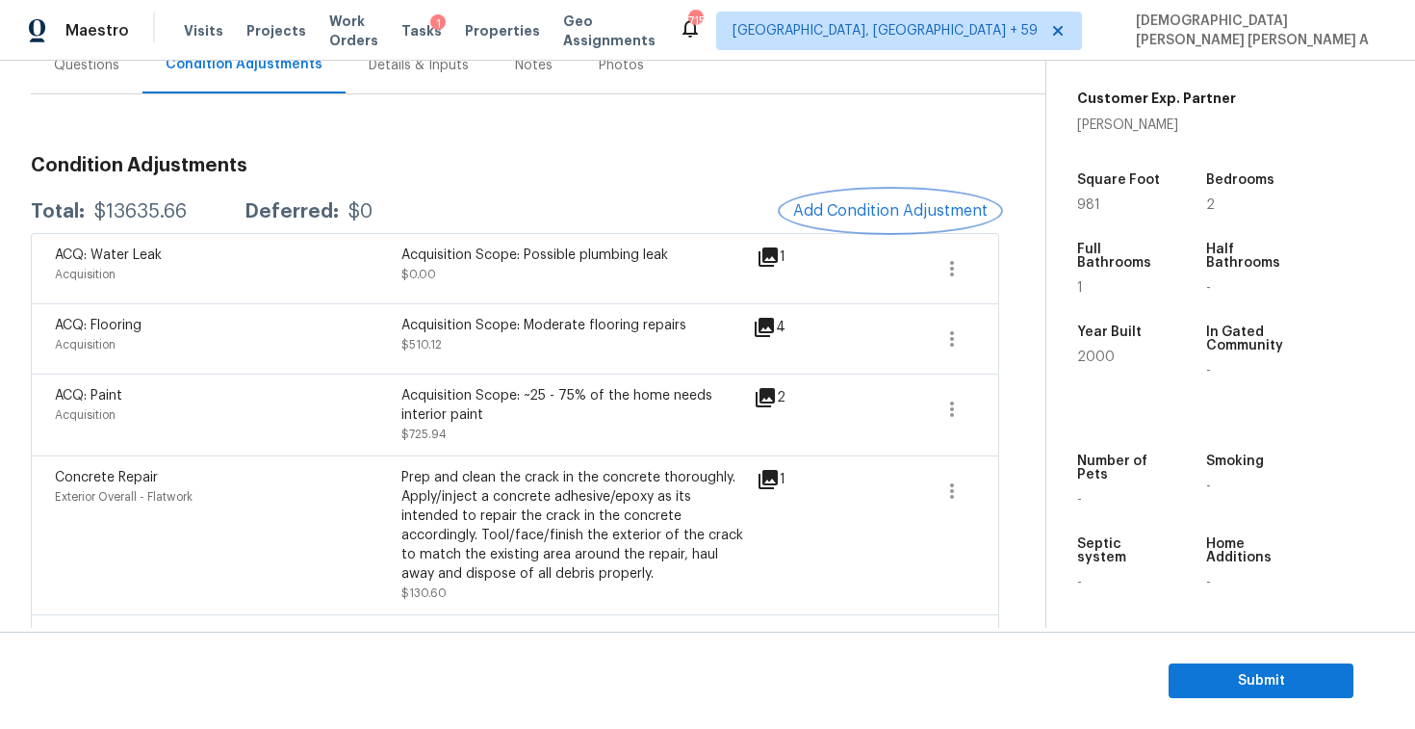
click at [868, 227] on button "Add Condition Adjustment" at bounding box center [891, 211] width 218 height 40
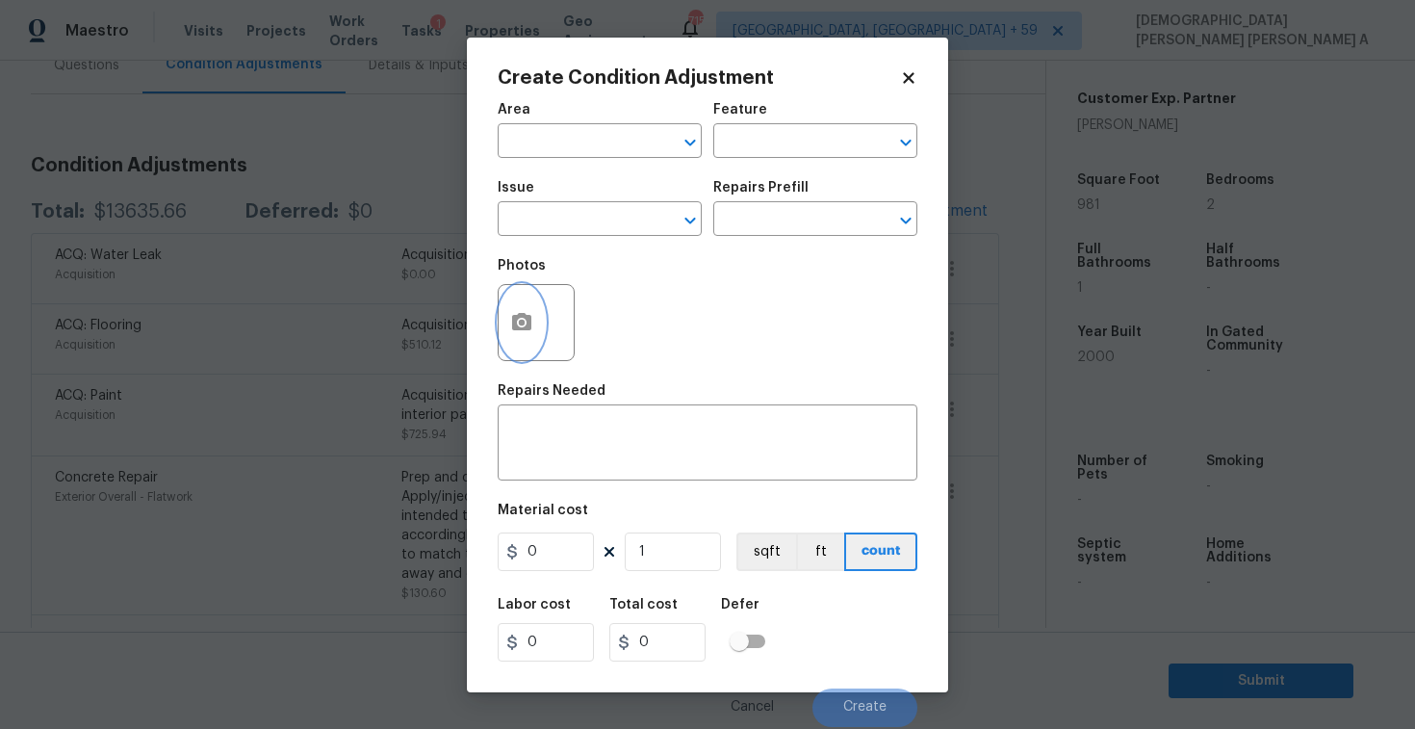
click at [509, 332] on button "button" at bounding box center [522, 322] width 46 height 75
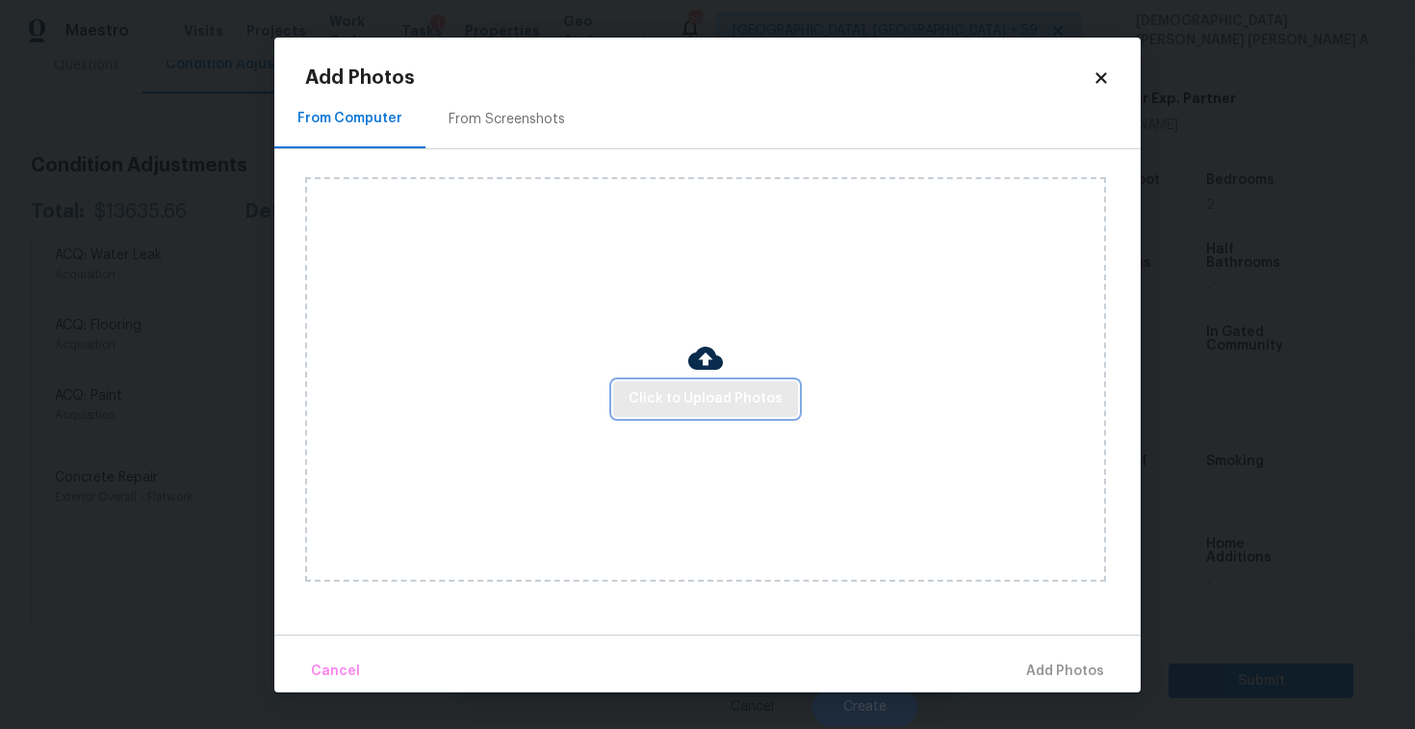
click at [761, 382] on button "Click to Upload Photos" at bounding box center [705, 399] width 185 height 36
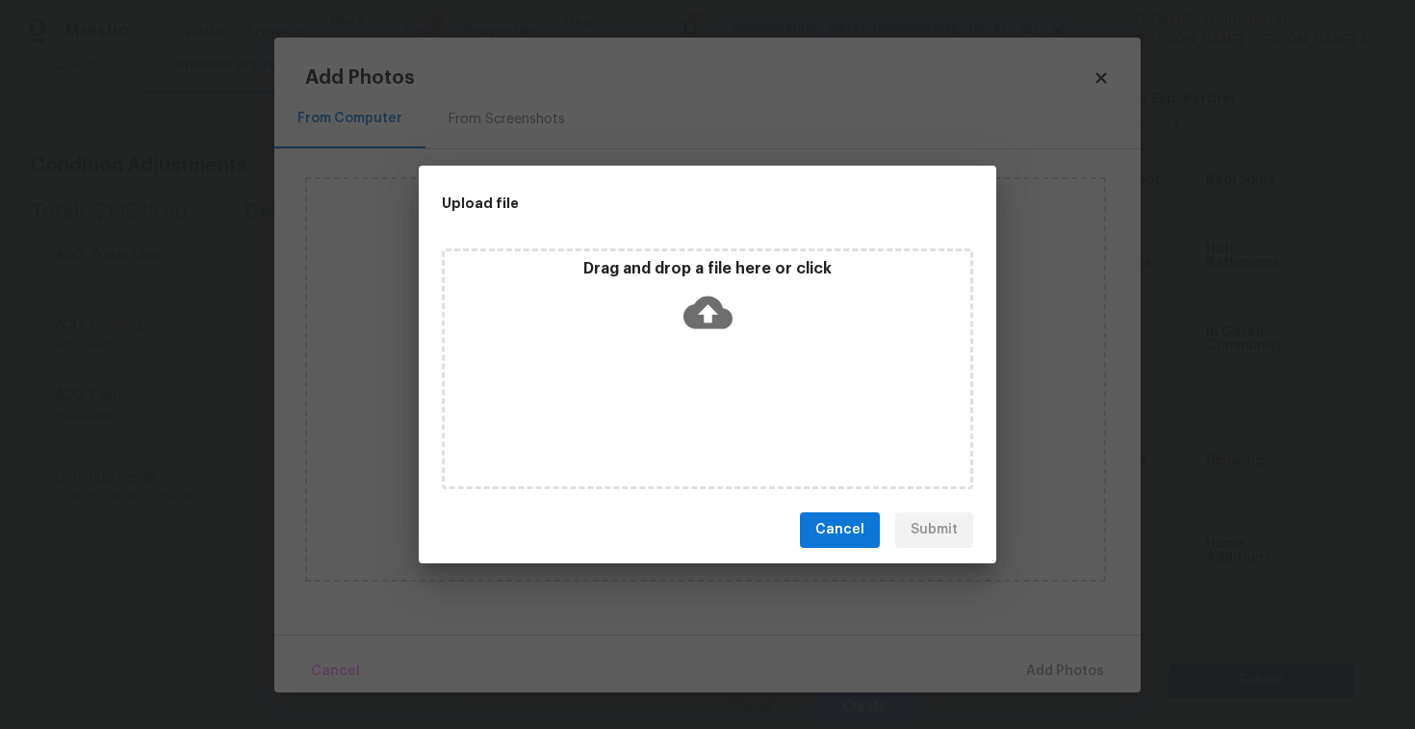
click at [726, 320] on icon at bounding box center [707, 312] width 49 height 33
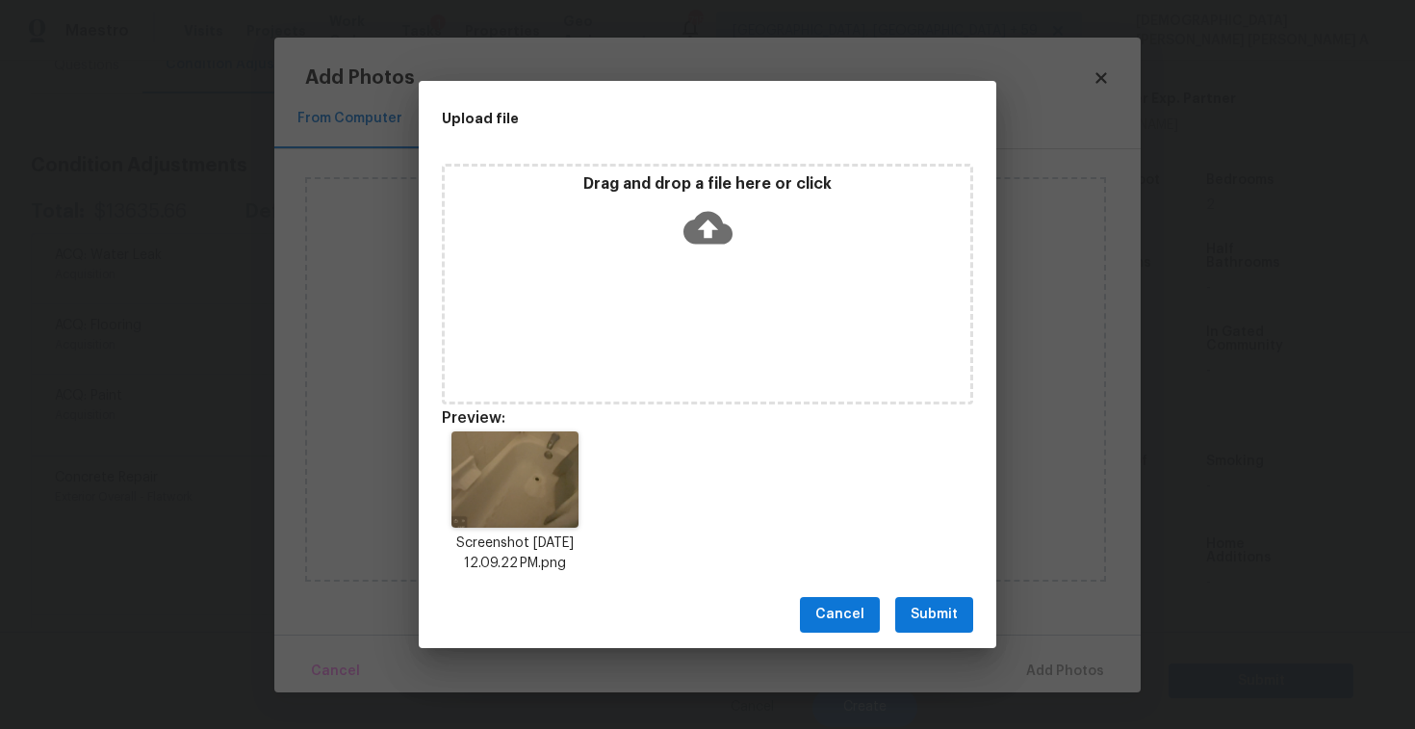
click at [930, 624] on span "Submit" at bounding box center [934, 615] width 47 height 24
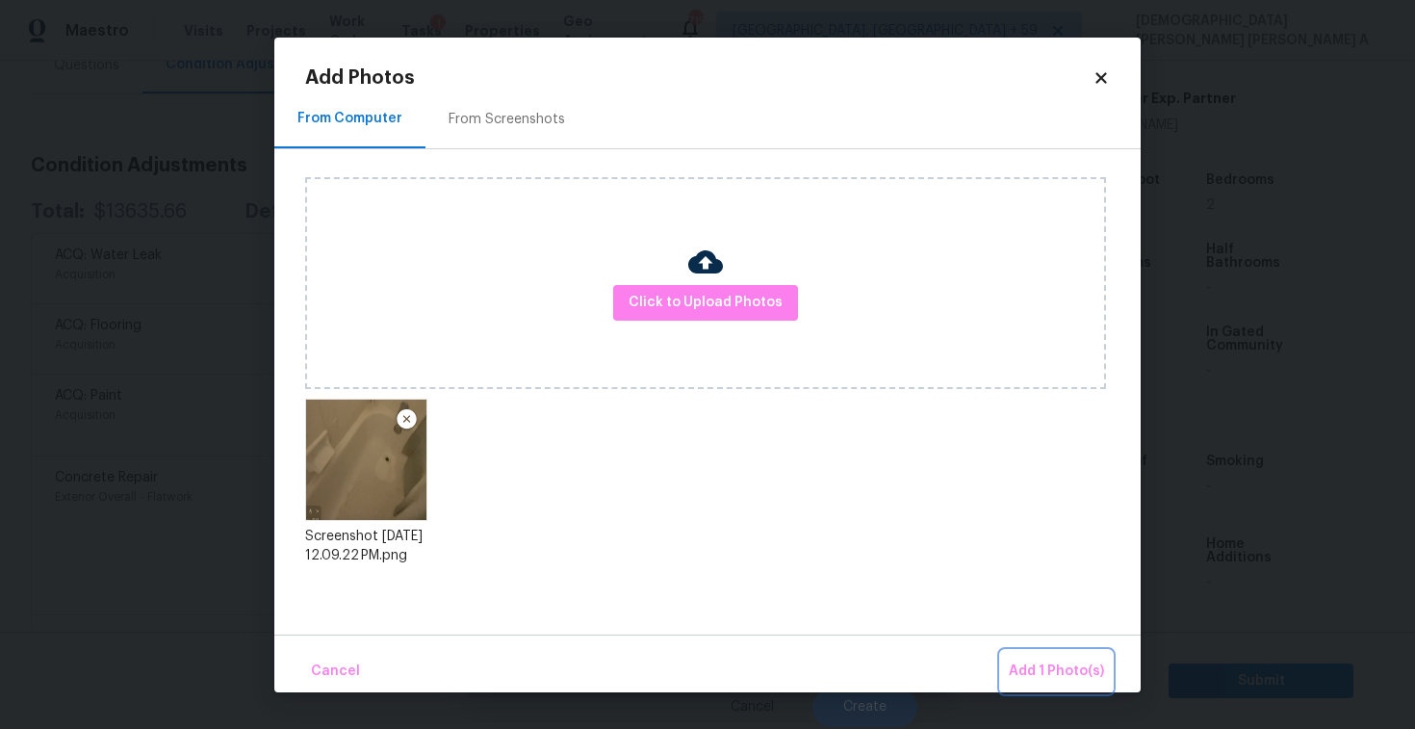
click at [1058, 666] on span "Add 1 Photo(s)" at bounding box center [1056, 671] width 95 height 24
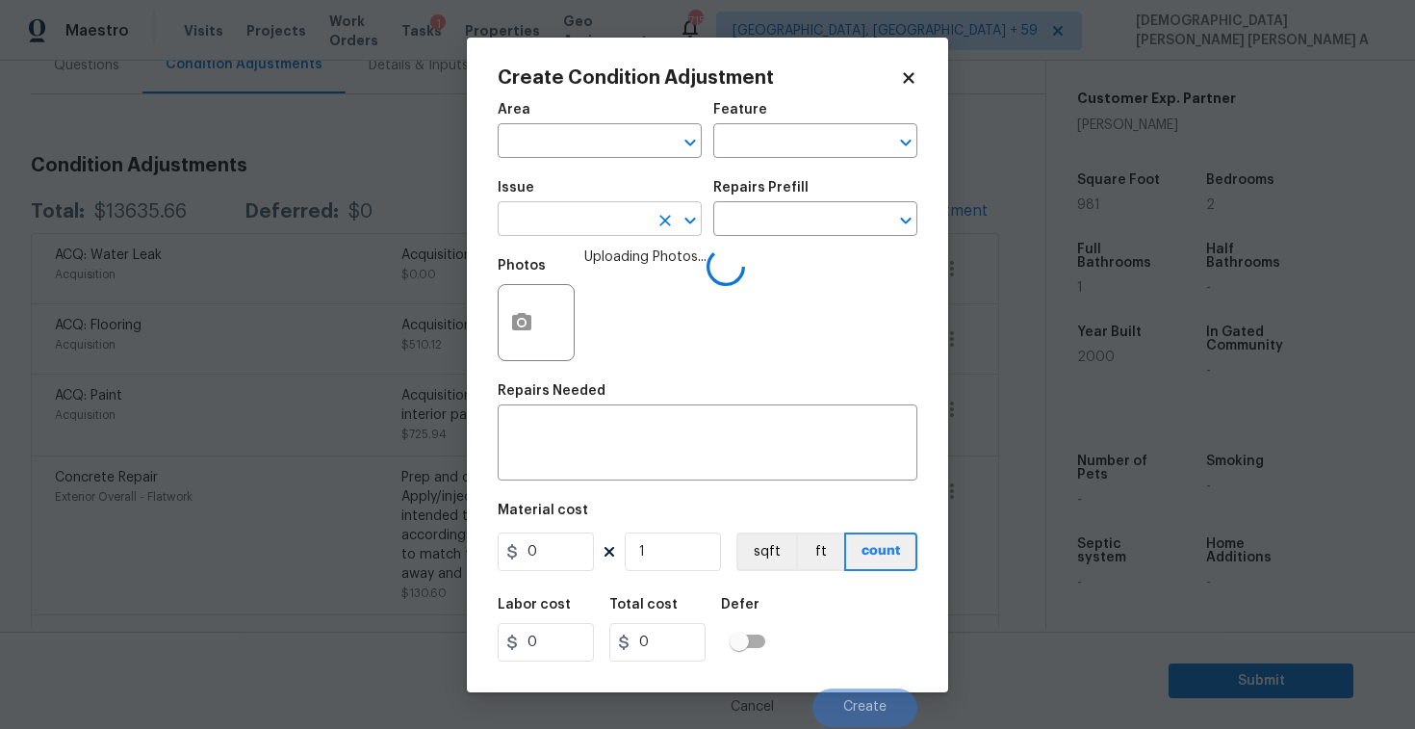
click at [587, 225] on input "text" at bounding box center [573, 221] width 150 height 30
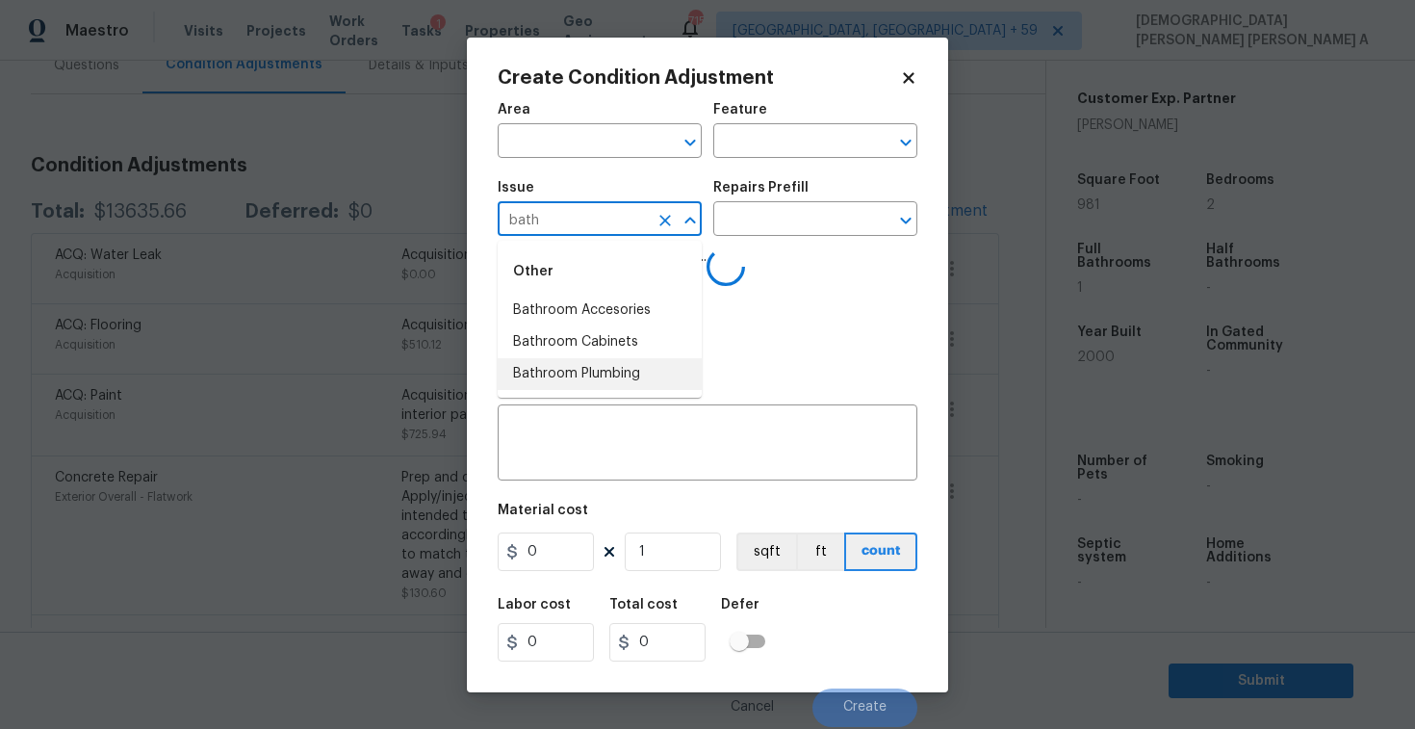
click at [632, 365] on li "Bathroom Plumbing" at bounding box center [600, 374] width 204 height 32
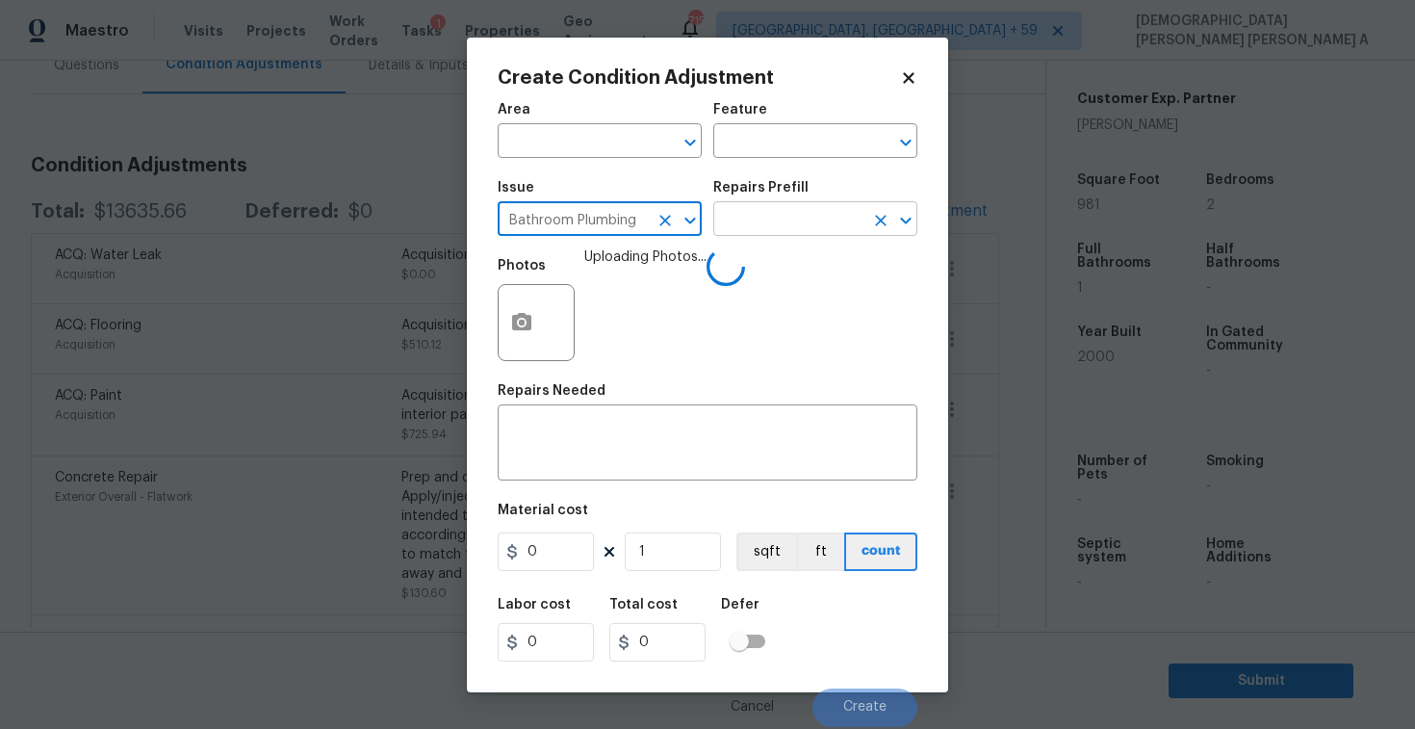
type input "Bathroom Plumbing"
click at [802, 216] on input "text" at bounding box center [788, 221] width 150 height 30
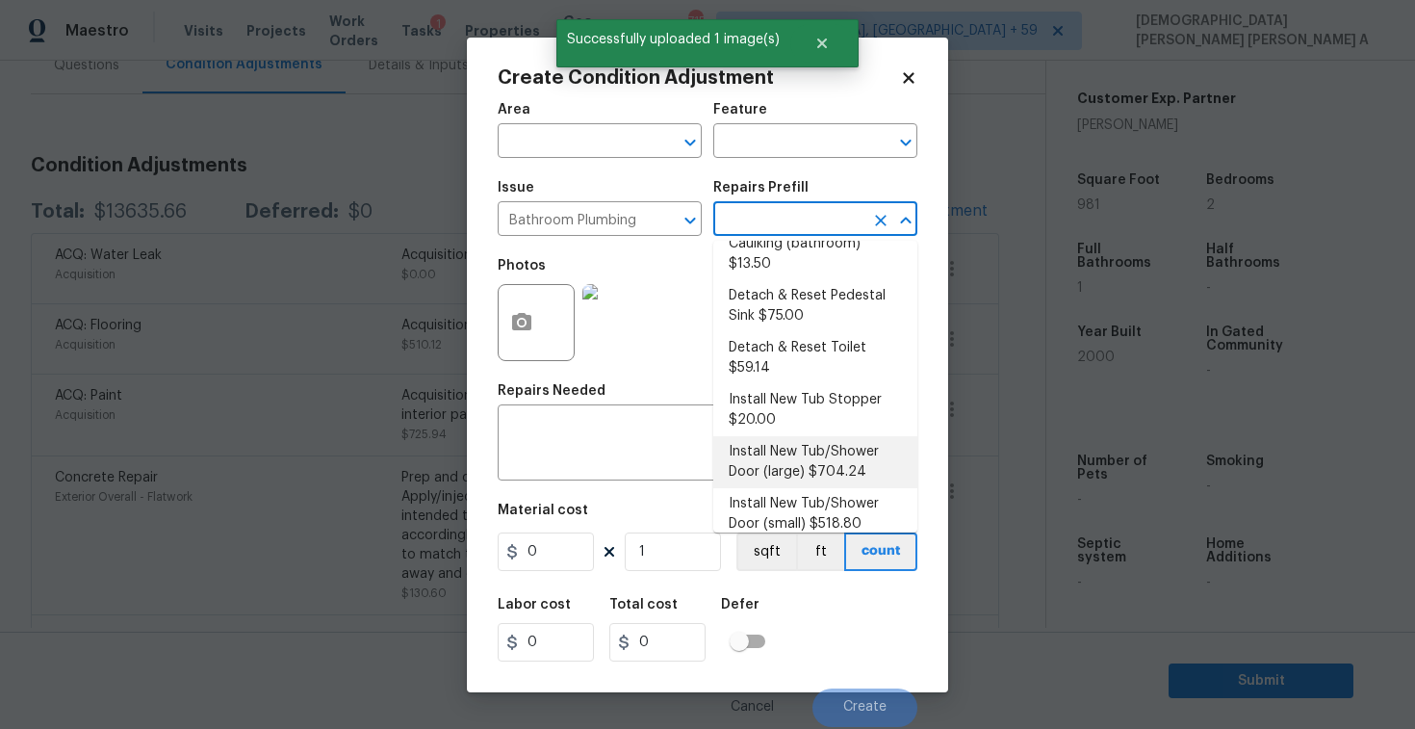
scroll to position [142, 0]
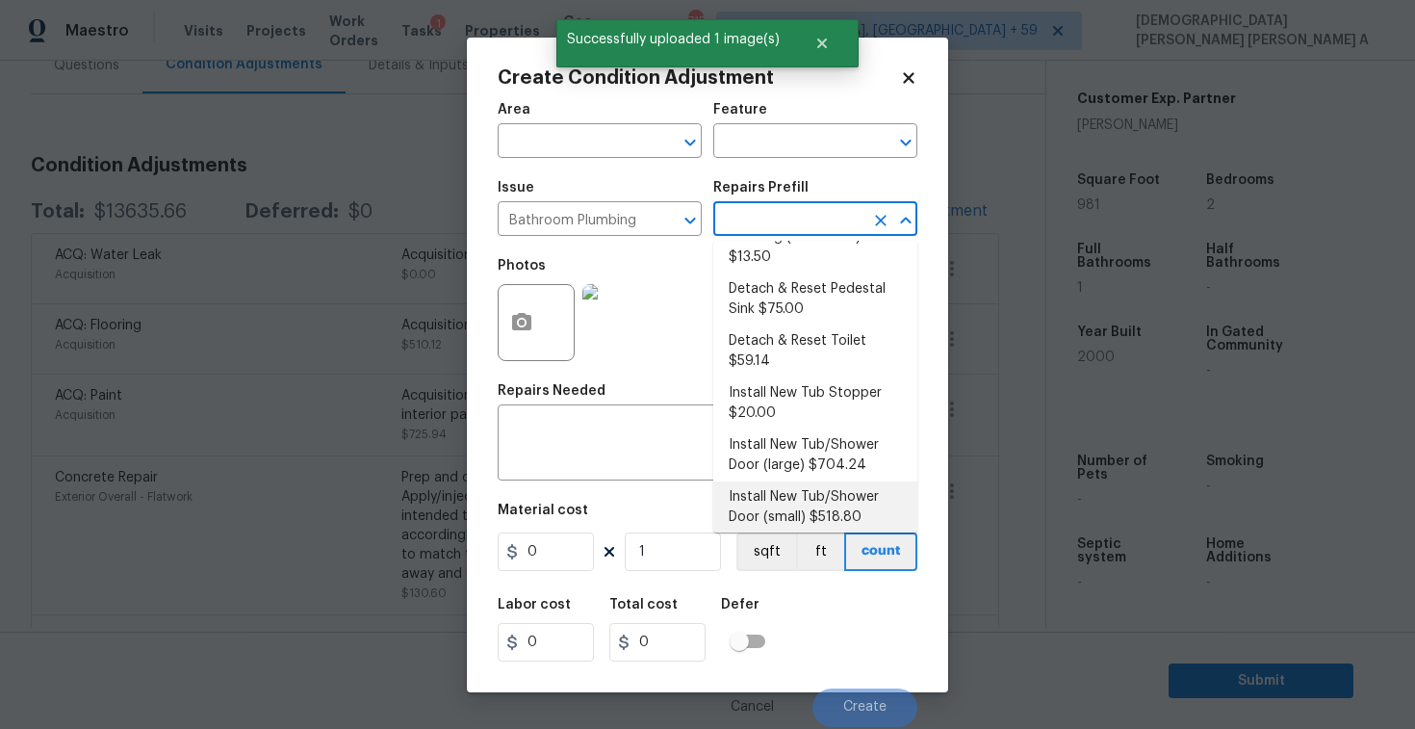
click at [799, 504] on li "Install New Tub/Shower Door (small) $518.80" at bounding box center [815, 507] width 204 height 52
type input "Plumbing"
type textarea "Prep the tub/shower surround and install a new 32''-36'' tempered shower door. …"
type input "518.8"
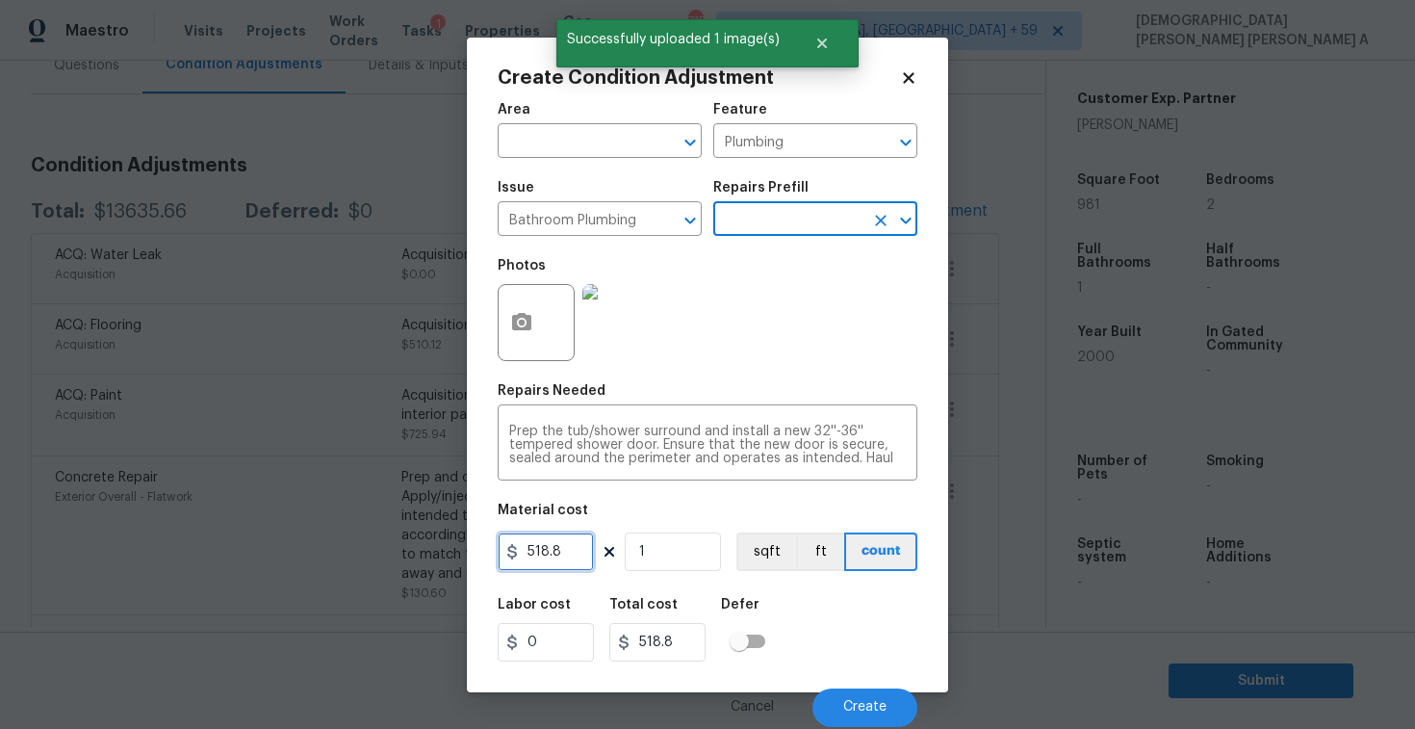
click at [565, 558] on input "518.8" at bounding box center [546, 551] width 96 height 39
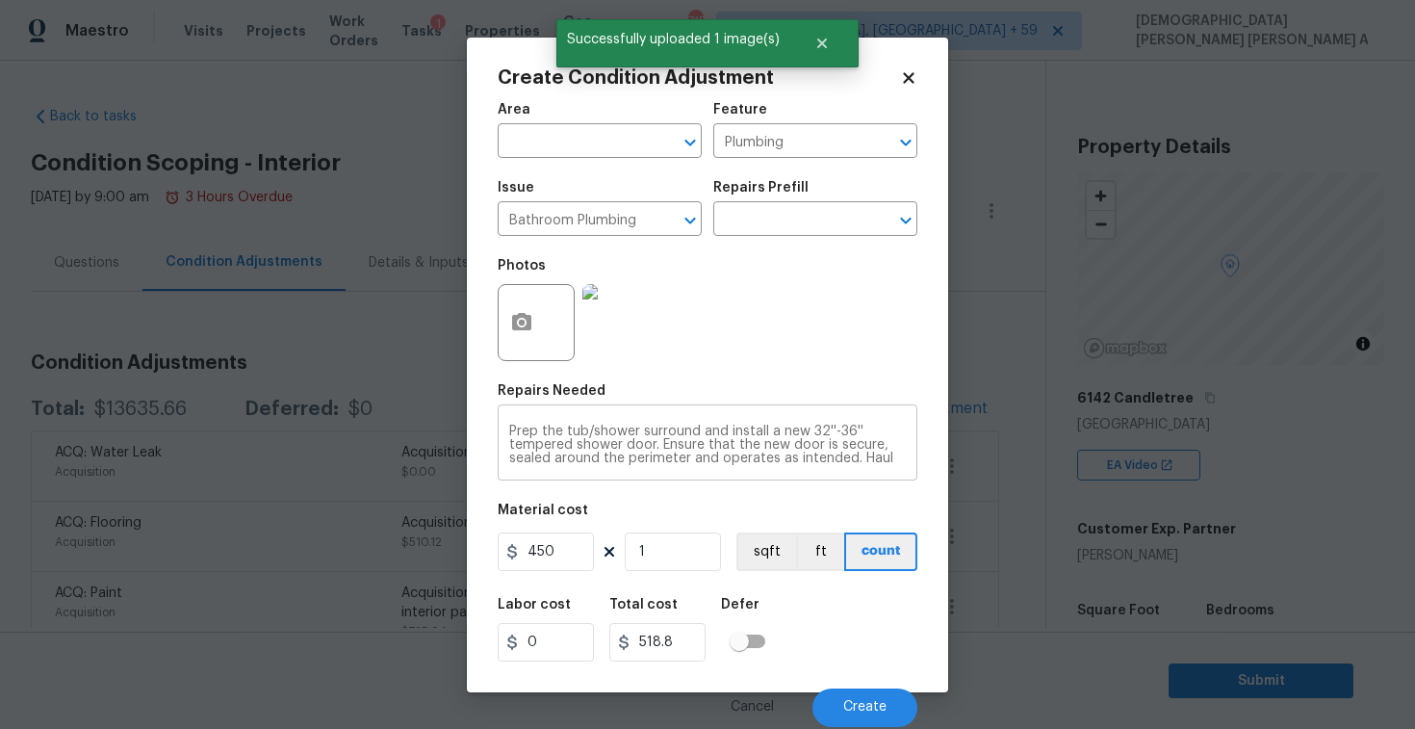
scroll to position [430, 0]
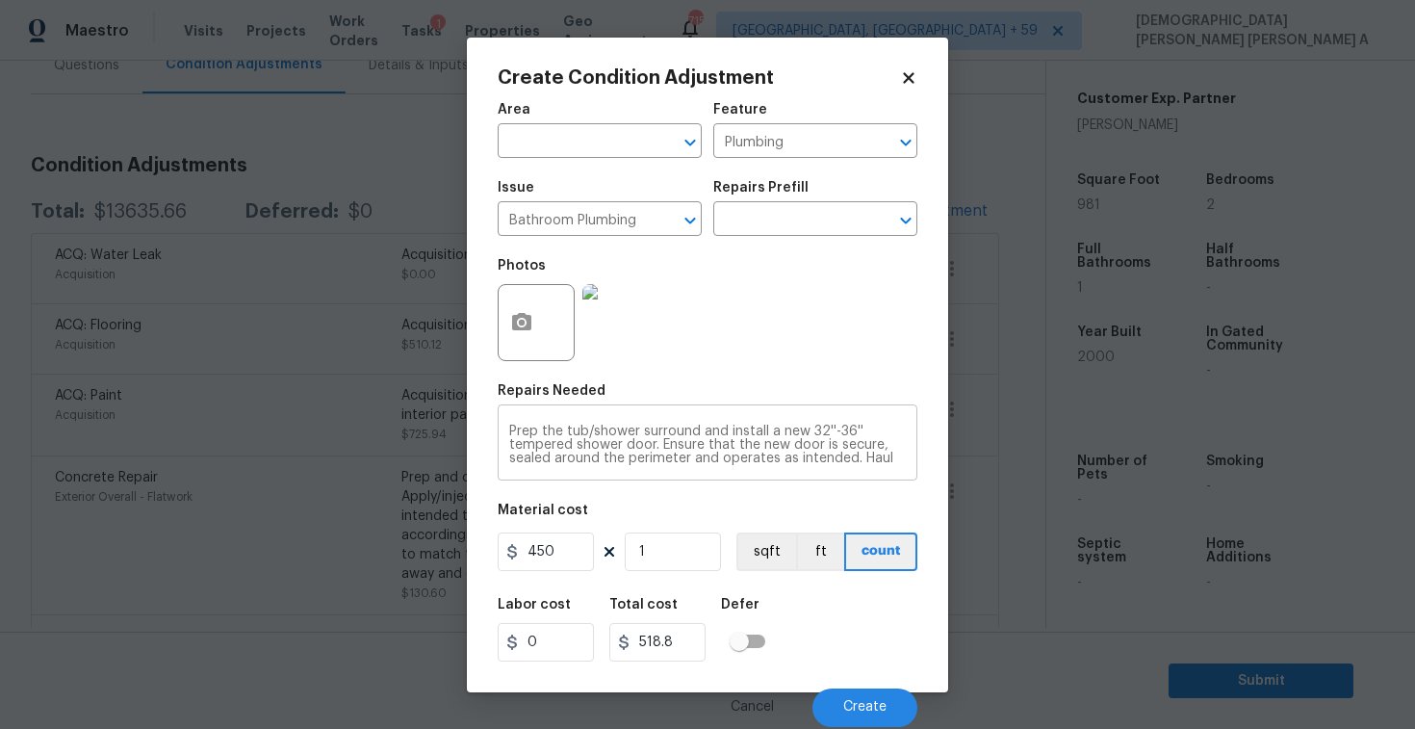
type input "450"
click at [871, 466] on div "Prep the tub/shower surround and install a new 32''-36'' tempered shower door. …" at bounding box center [708, 444] width 420 height 71
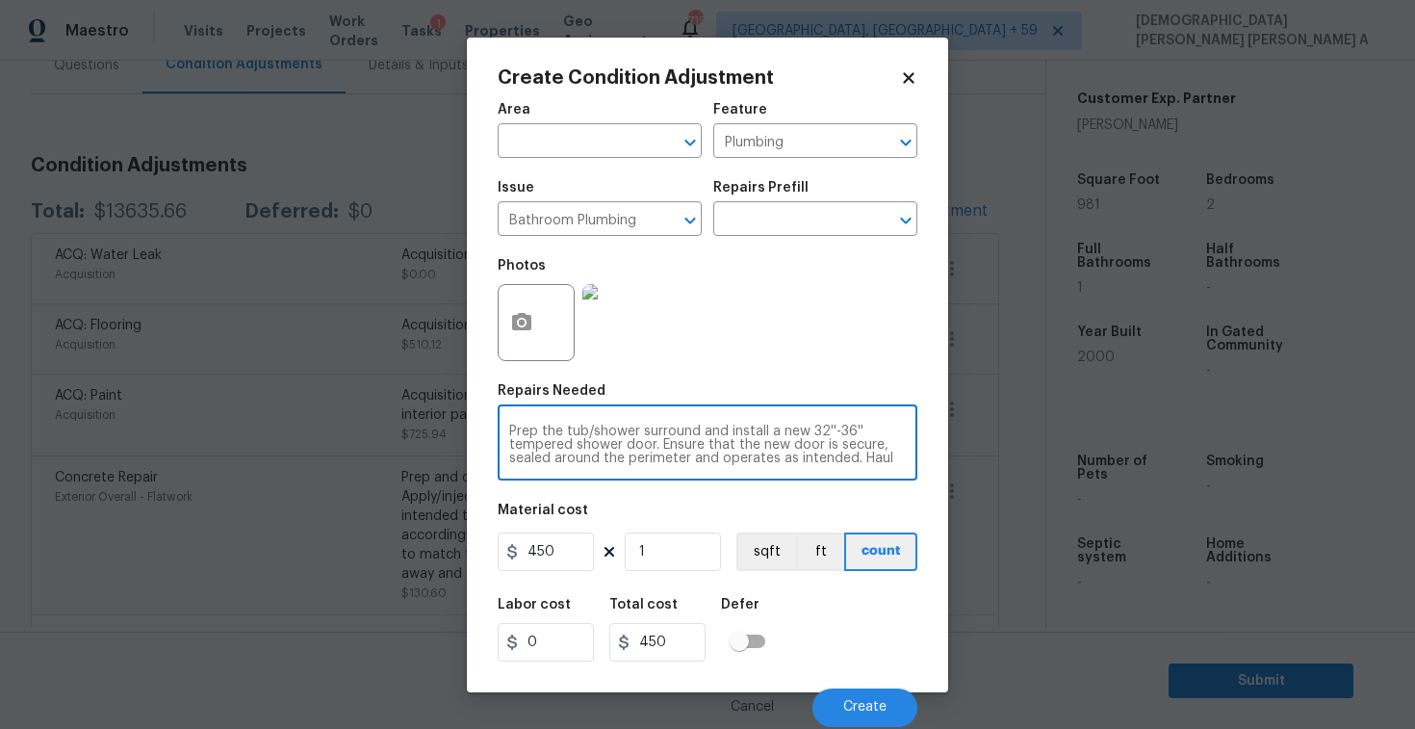
scroll to position [13, 0]
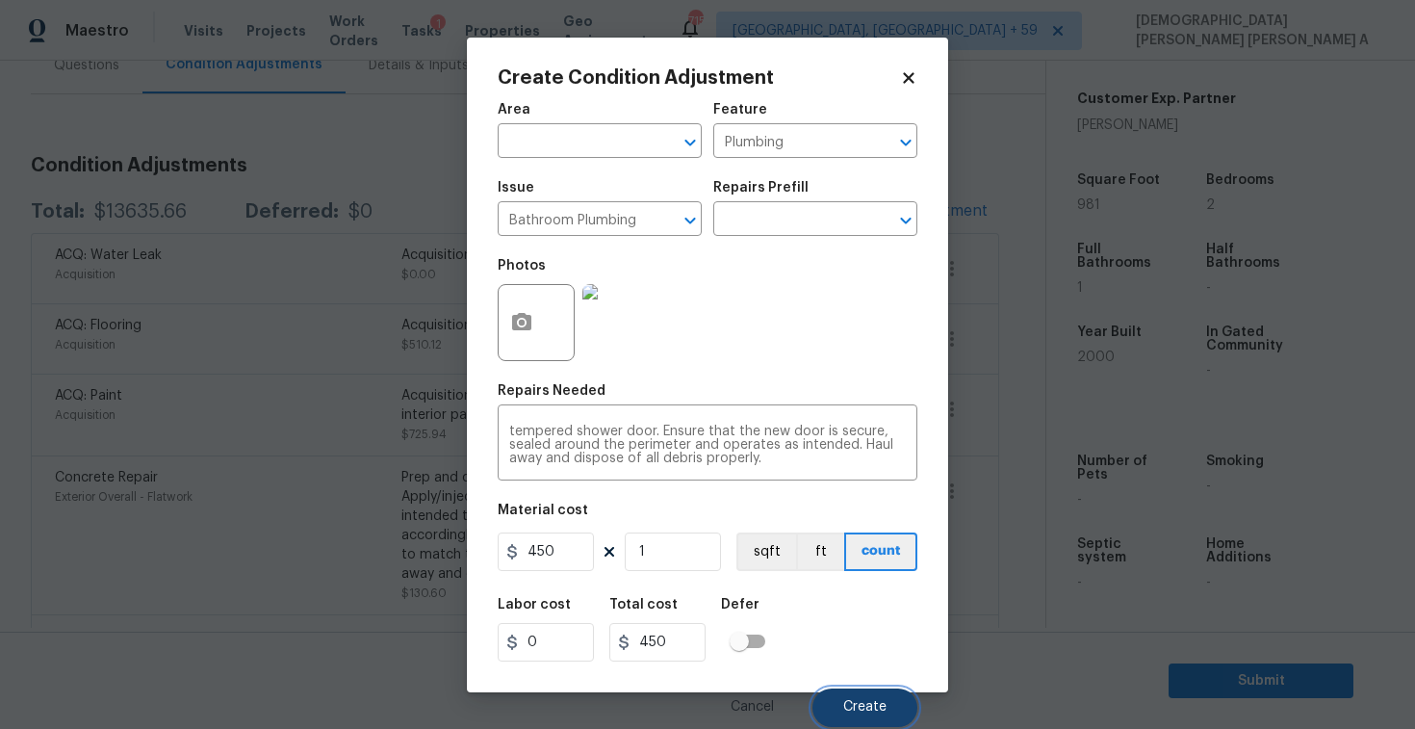
click at [868, 689] on button "Create" at bounding box center [864, 707] width 105 height 39
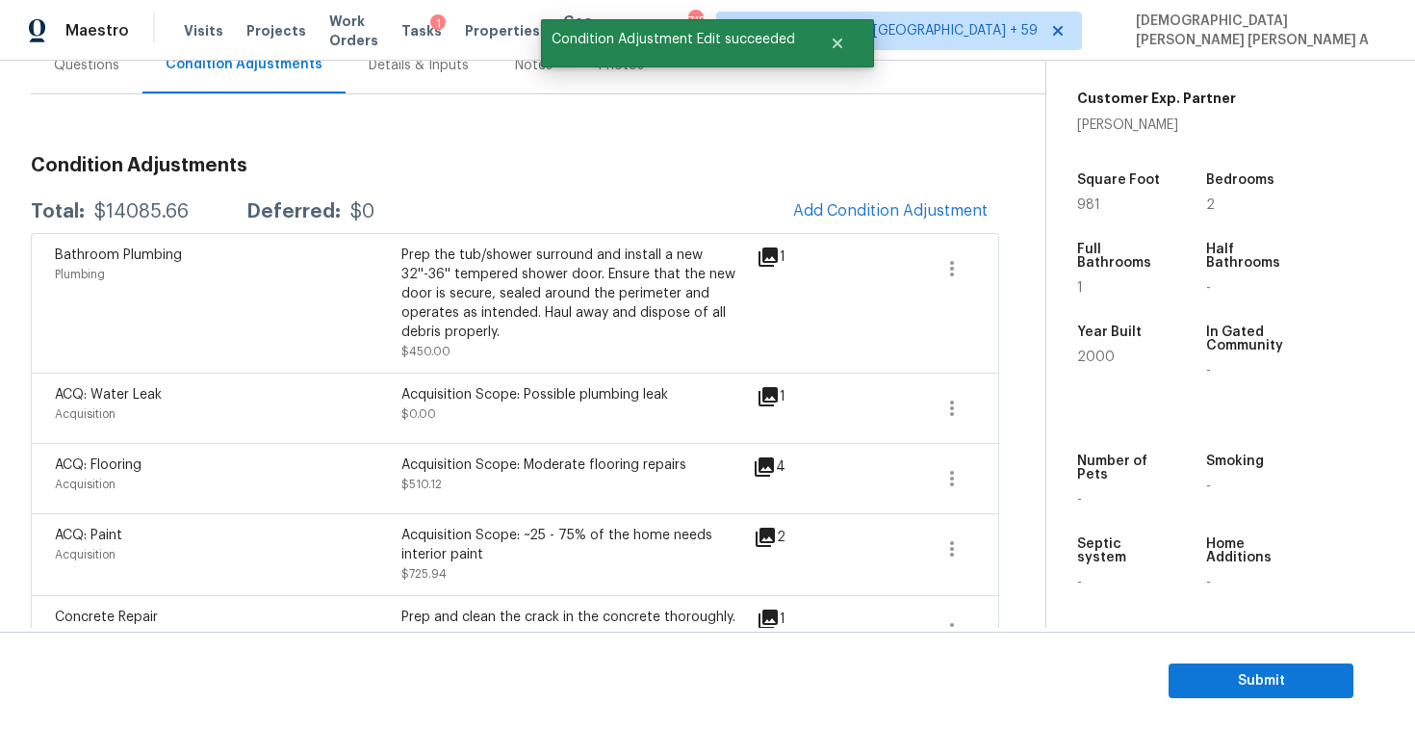
click at [881, 170] on h3 "Condition Adjustments" at bounding box center [515, 165] width 968 height 19
click at [869, 203] on span "Add Condition Adjustment" at bounding box center [890, 210] width 194 height 17
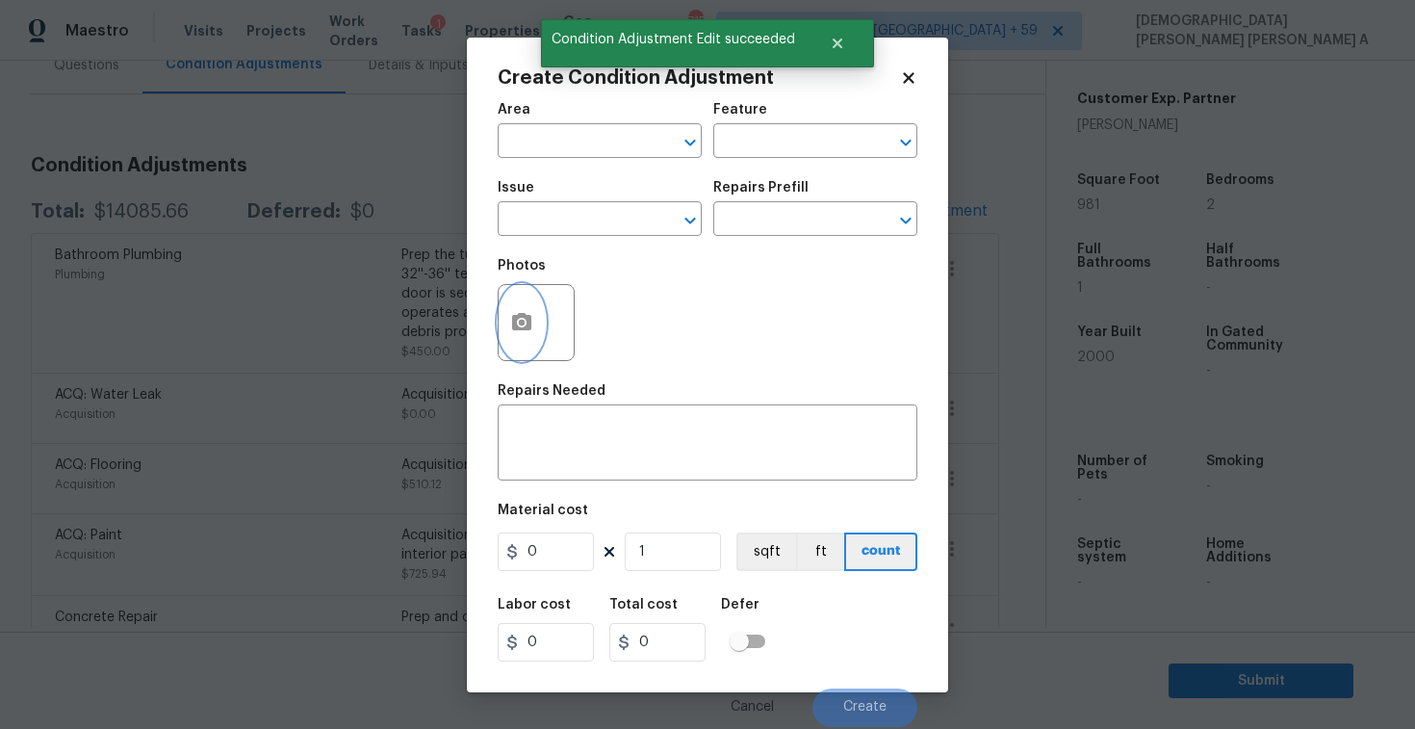
click at [500, 332] on button "button" at bounding box center [522, 322] width 46 height 75
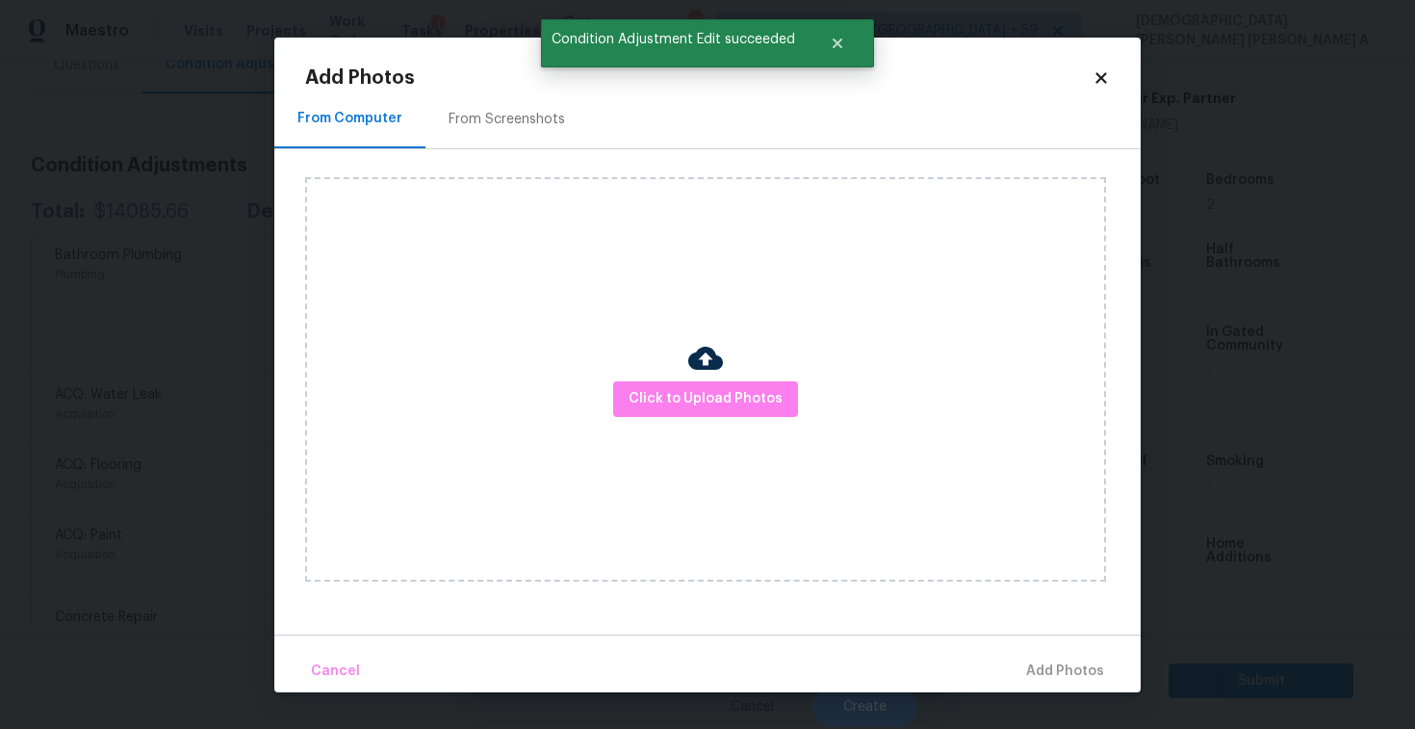
click at [711, 377] on div at bounding box center [705, 361] width 35 height 40
click at [711, 403] on span "Click to Upload Photos" at bounding box center [706, 399] width 154 height 24
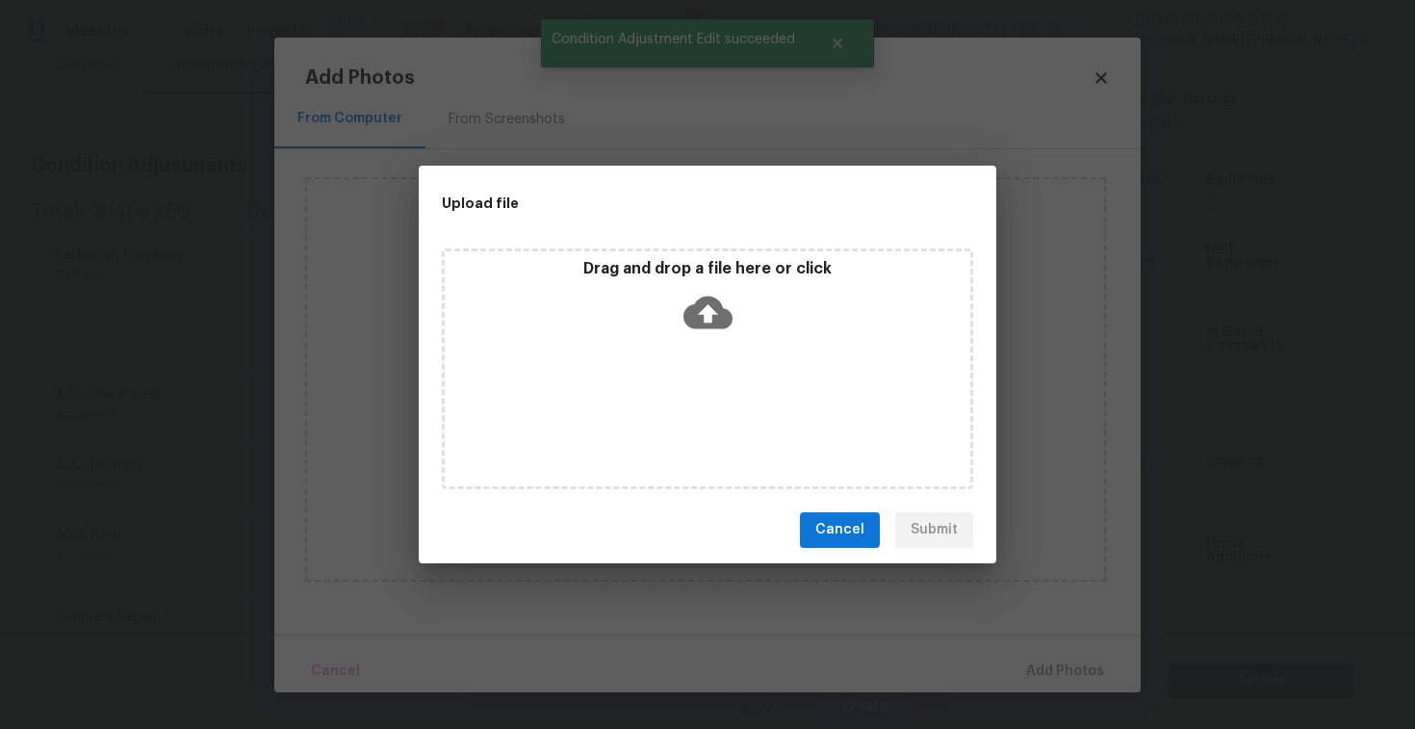
click at [711, 314] on icon at bounding box center [707, 312] width 49 height 33
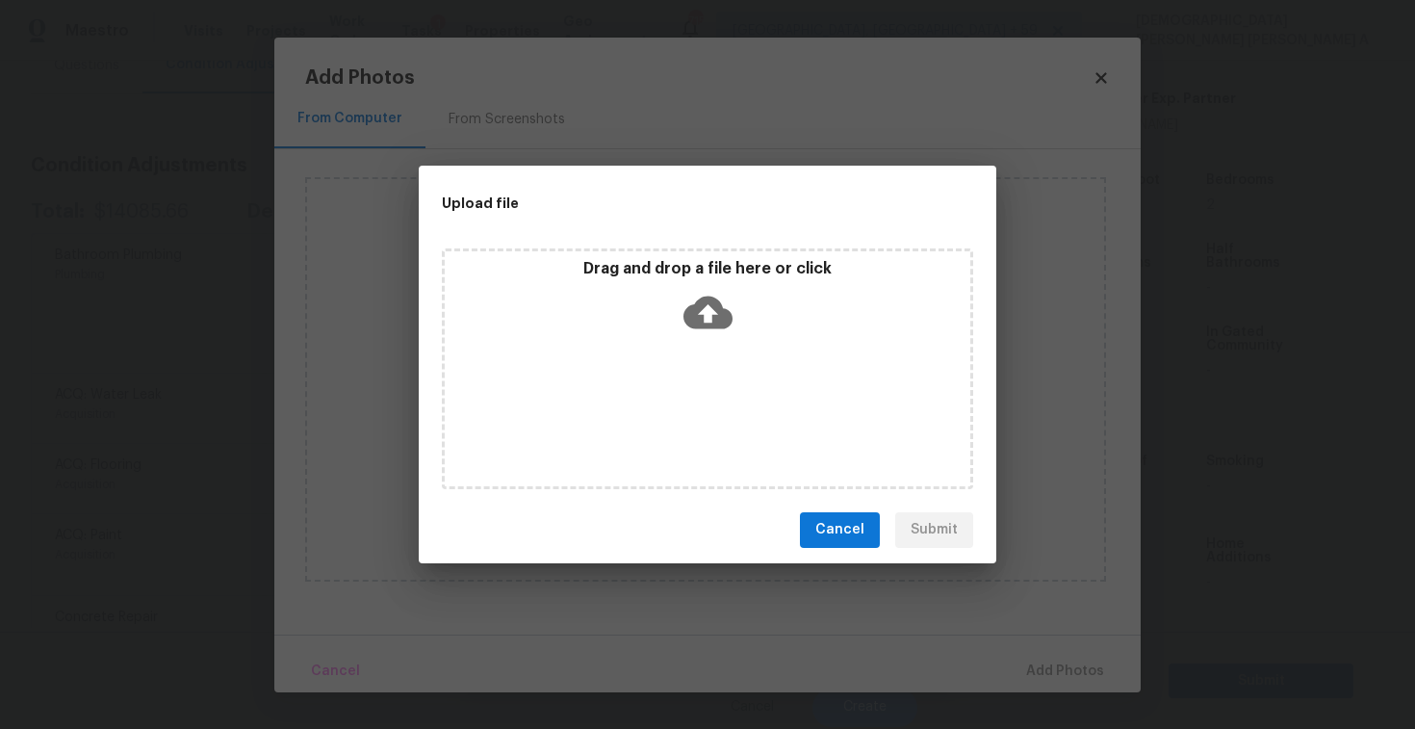
click at [848, 547] on button "Cancel" at bounding box center [840, 530] width 80 height 36
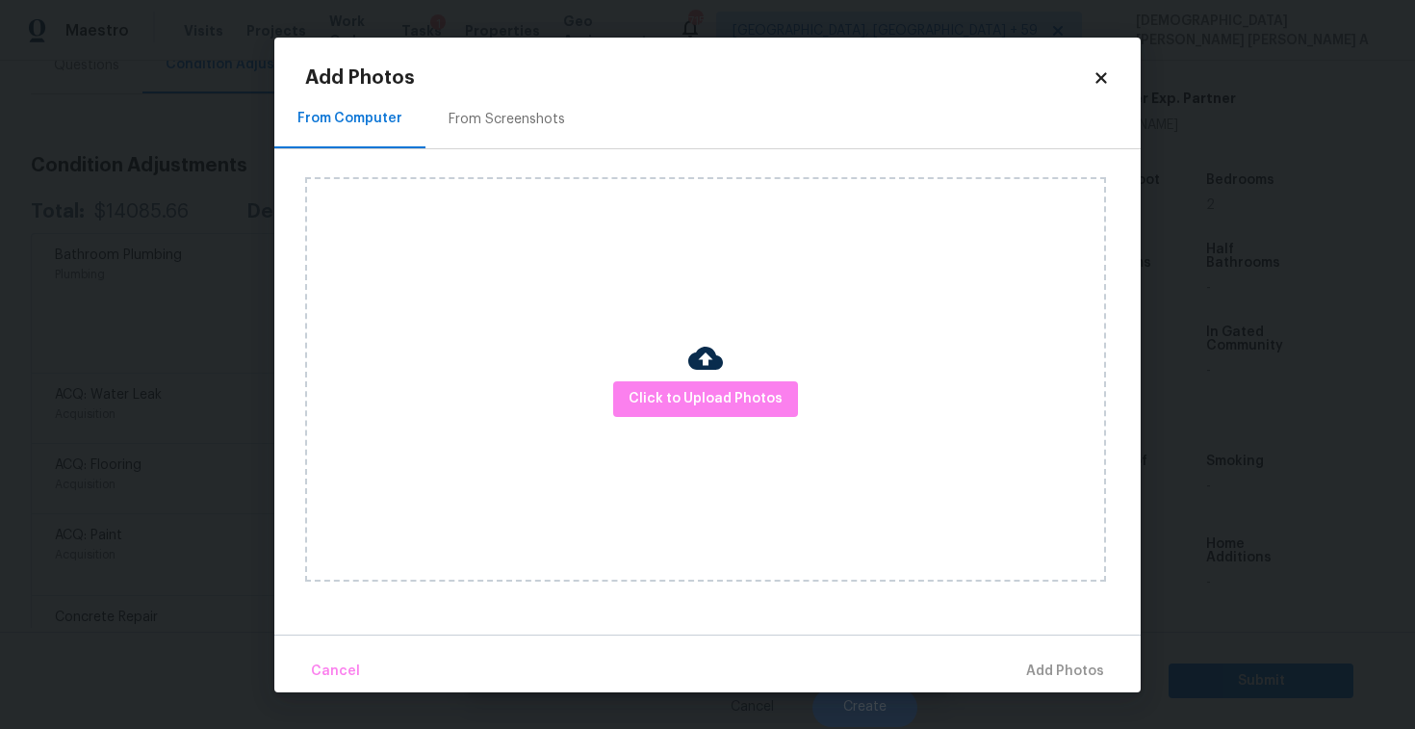
click at [1101, 77] on icon at bounding box center [1100, 77] width 11 height 11
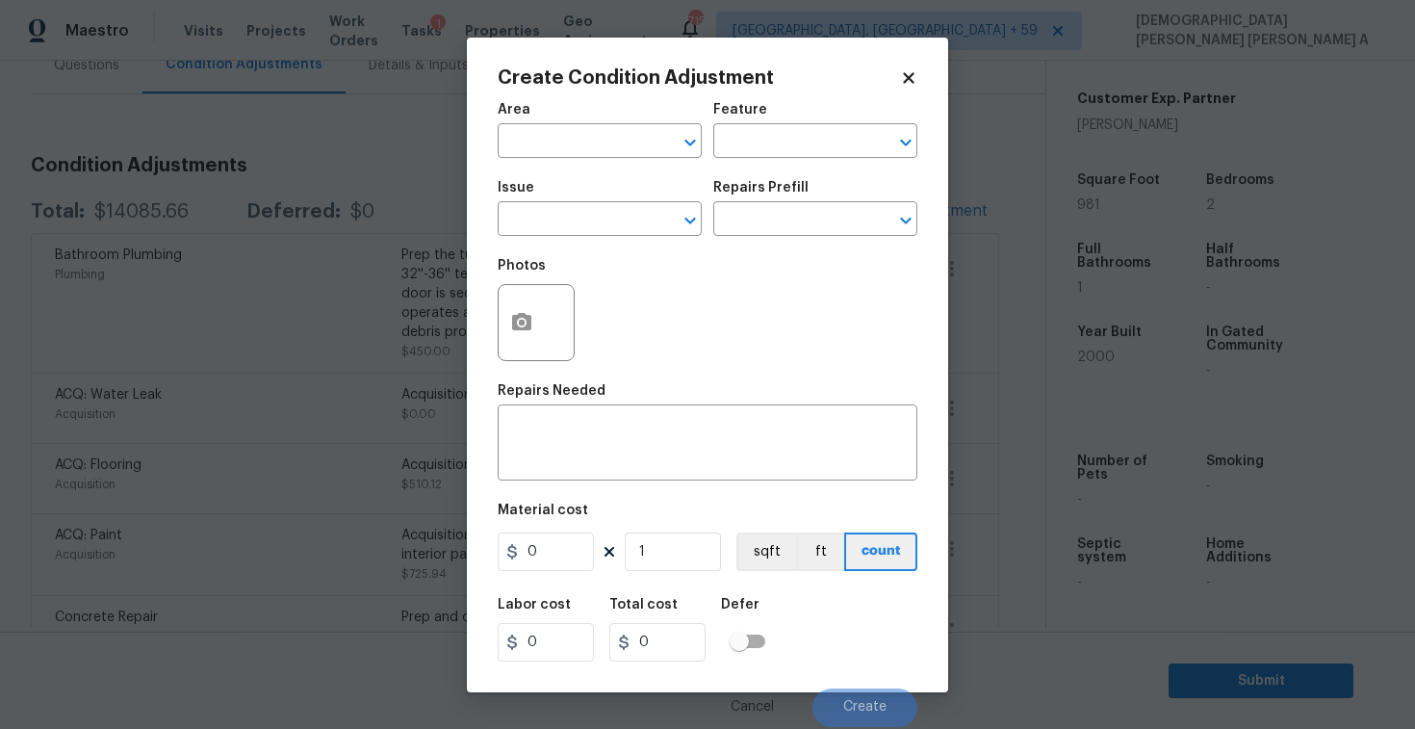
click at [909, 73] on icon at bounding box center [908, 77] width 17 height 17
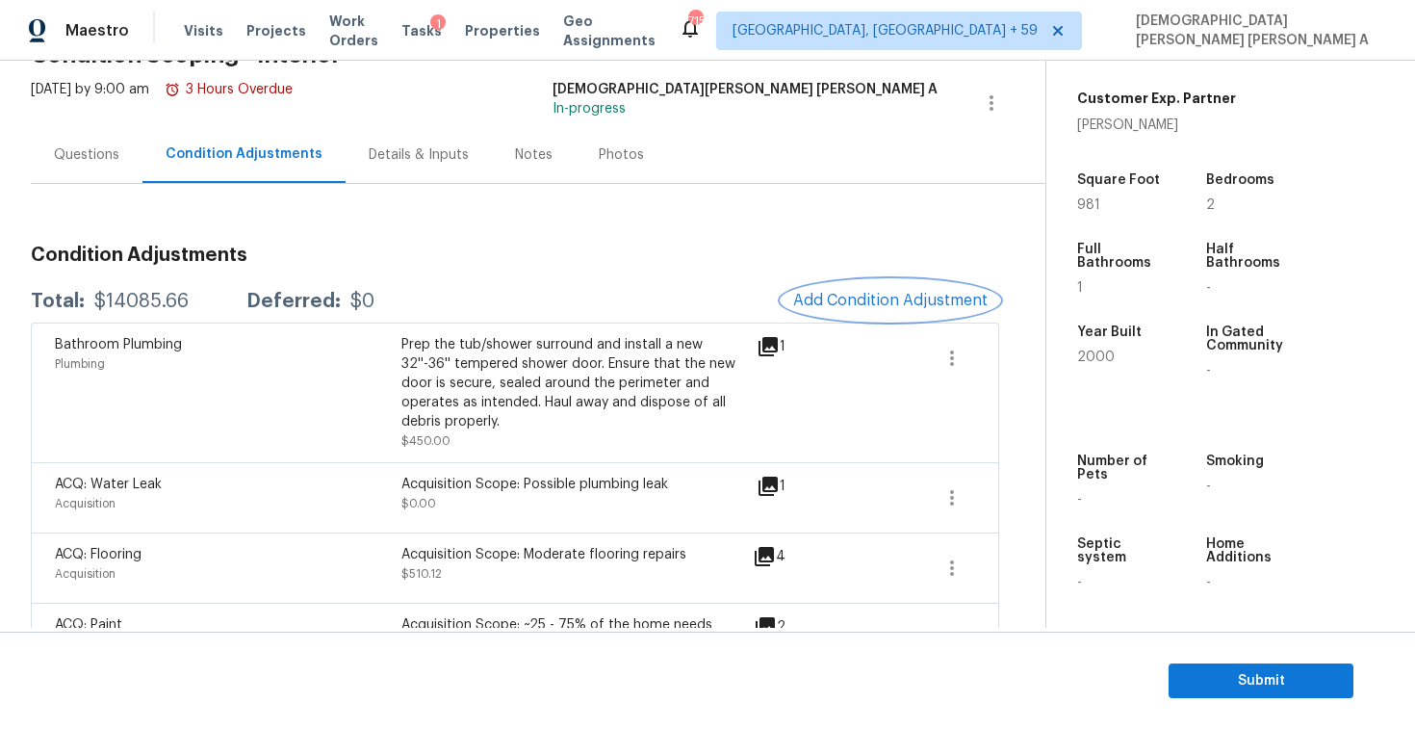
scroll to position [0, 0]
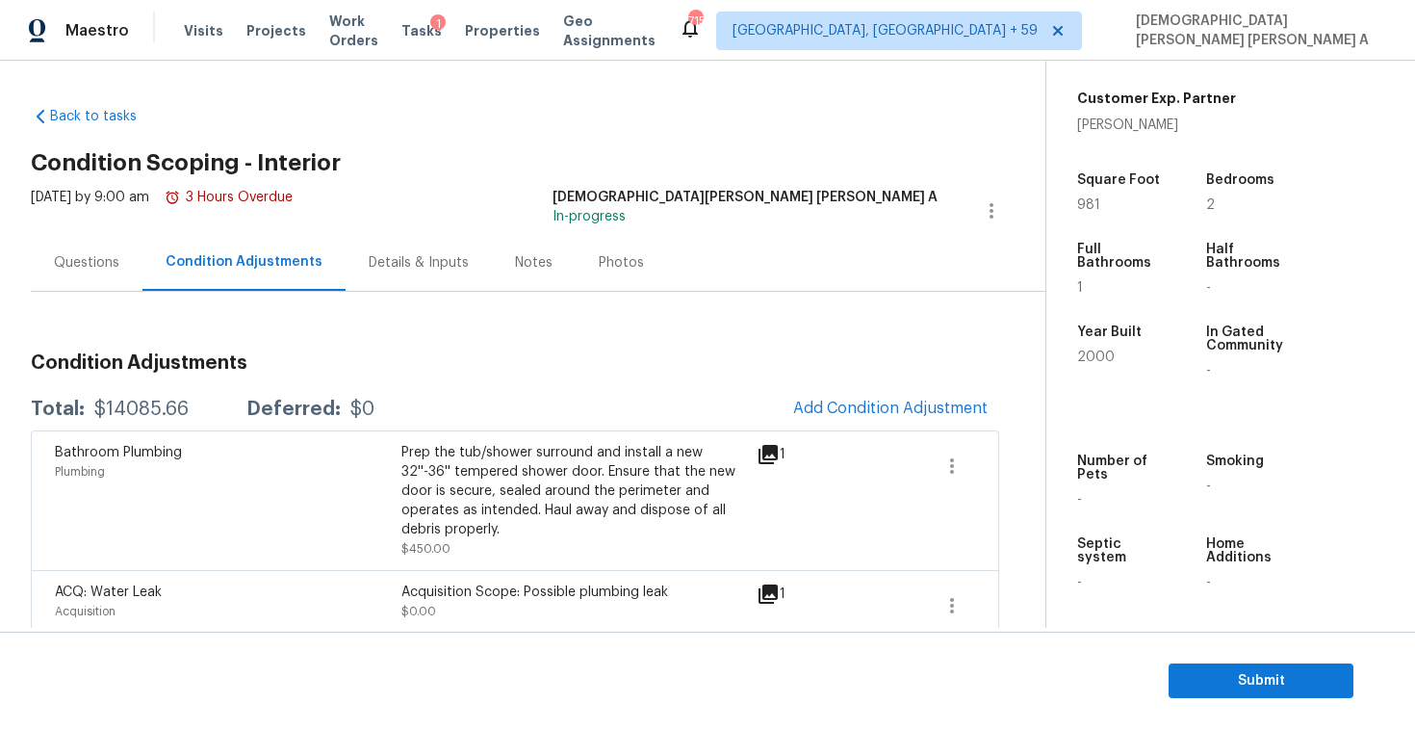
drag, startPoint x: 199, startPoint y: 410, endPoint x: 82, endPoint y: 410, distance: 117.4
click at [82, 410] on div "Total: $14085.66 Deferred: $0" at bounding box center [203, 408] width 344 height 19
copy div "$14085.66"
click at [528, 193] on div "[DATE] by 9:00 am 3 Hours Overdue [PERSON_NAME] [PERSON_NAME] A In-progress" at bounding box center [538, 211] width 1015 height 46
click at [64, 266] on div "Questions" at bounding box center [86, 262] width 65 height 19
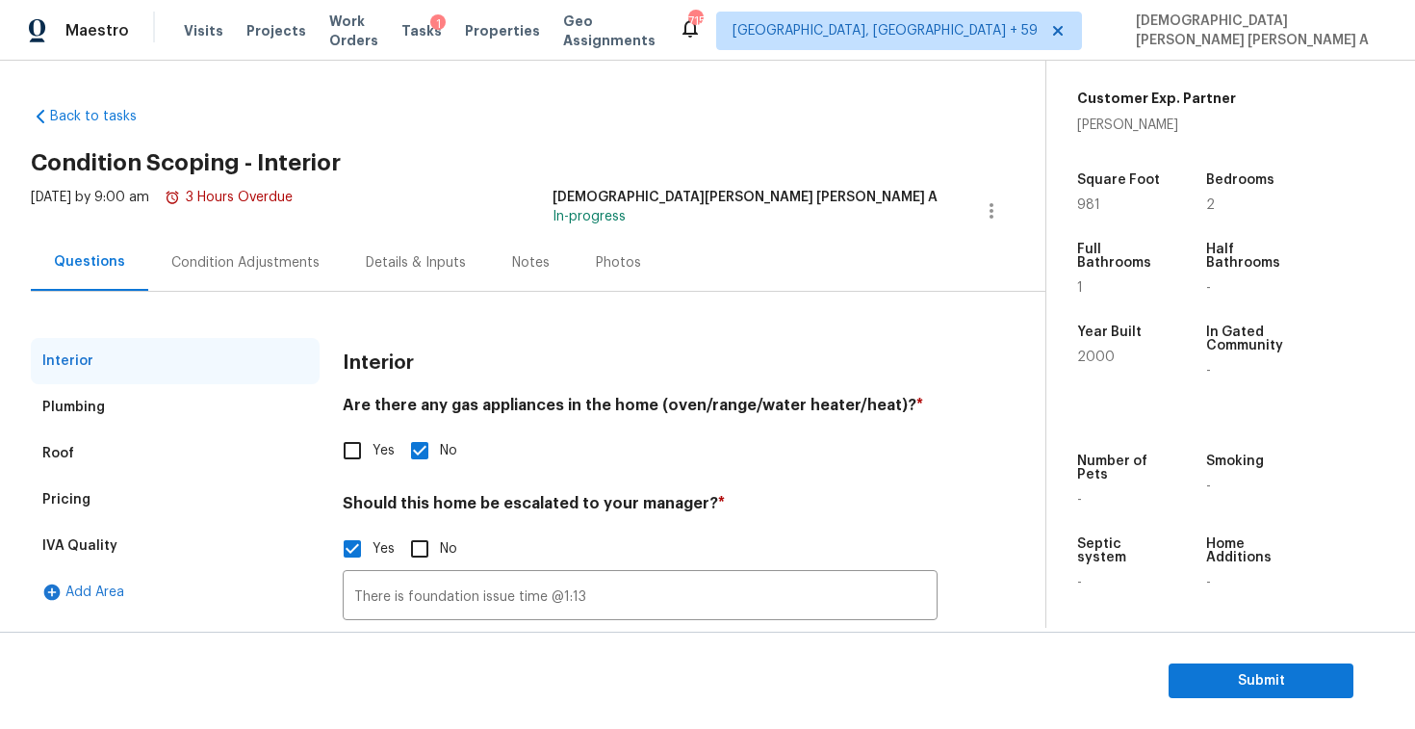
scroll to position [152, 0]
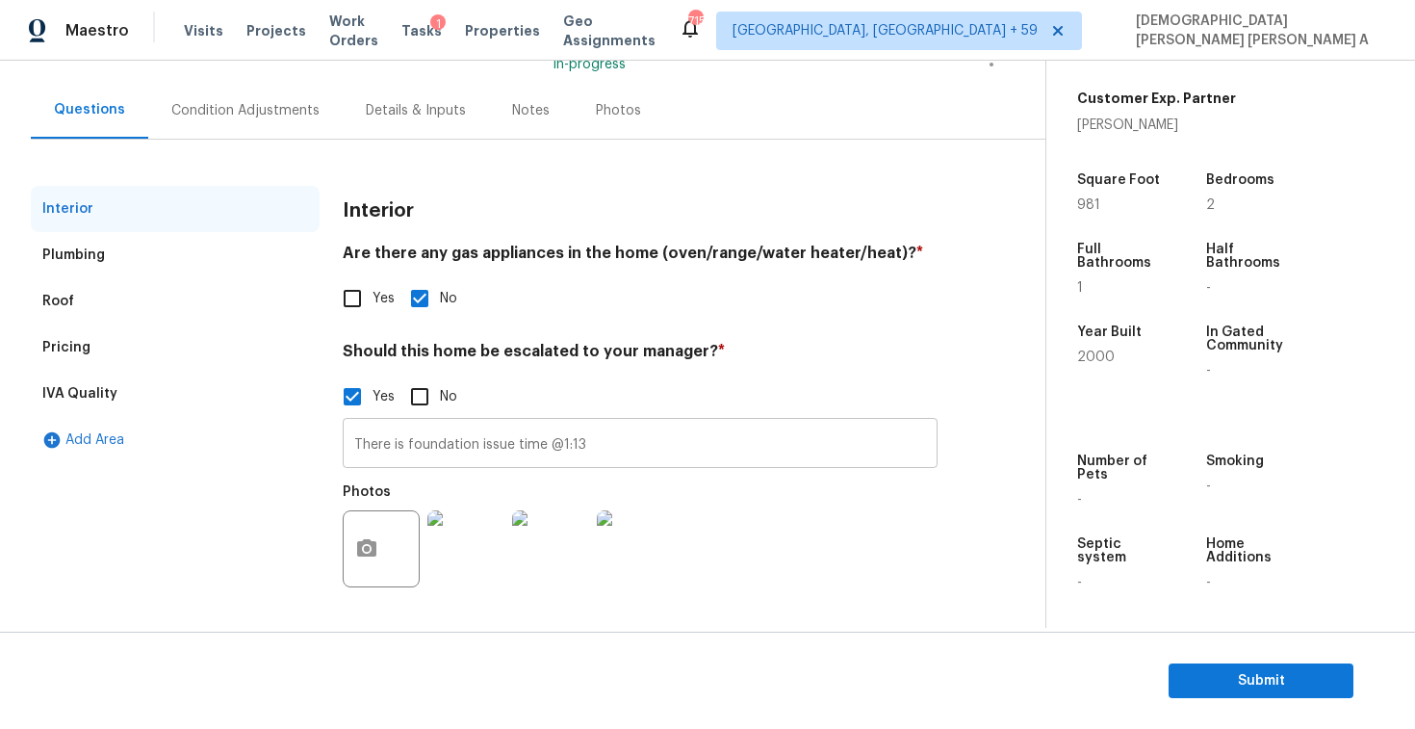
click at [425, 450] on input "There is foundation issue time @1:13" at bounding box center [640, 445] width 595 height 45
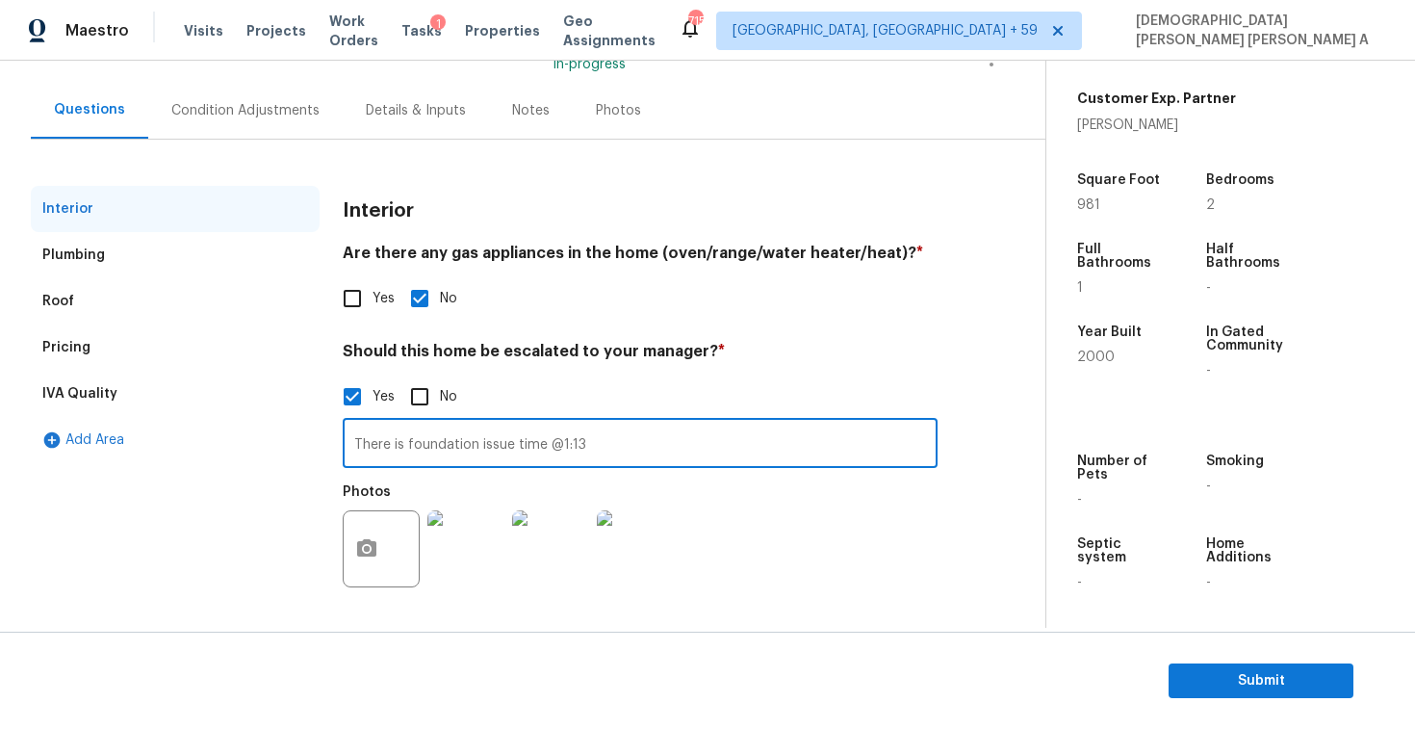
click at [425, 450] on input "There is foundation issue time @1:13" at bounding box center [640, 445] width 595 height 45
click at [98, 341] on div "Pricing" at bounding box center [175, 347] width 289 height 46
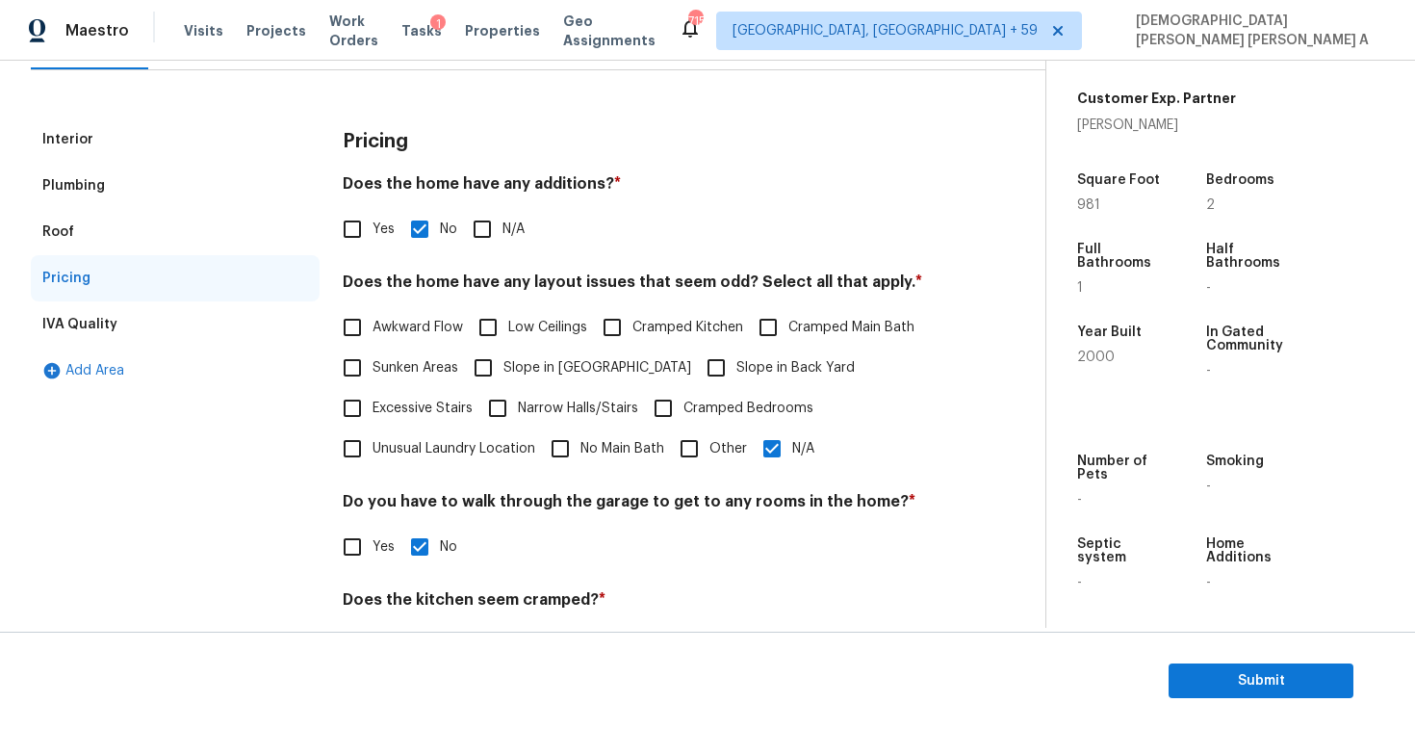
scroll to position [0, 0]
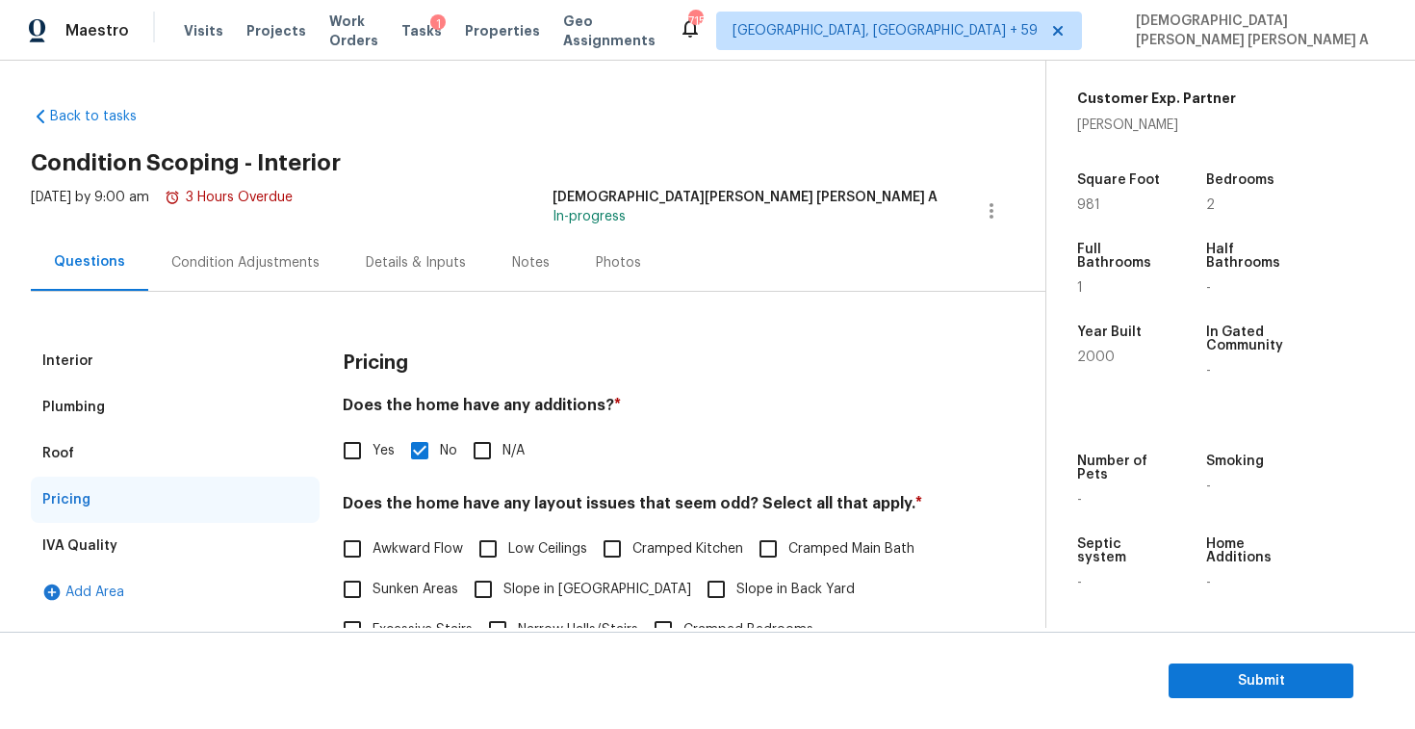
click at [206, 263] on div "Condition Adjustments" at bounding box center [245, 262] width 148 height 19
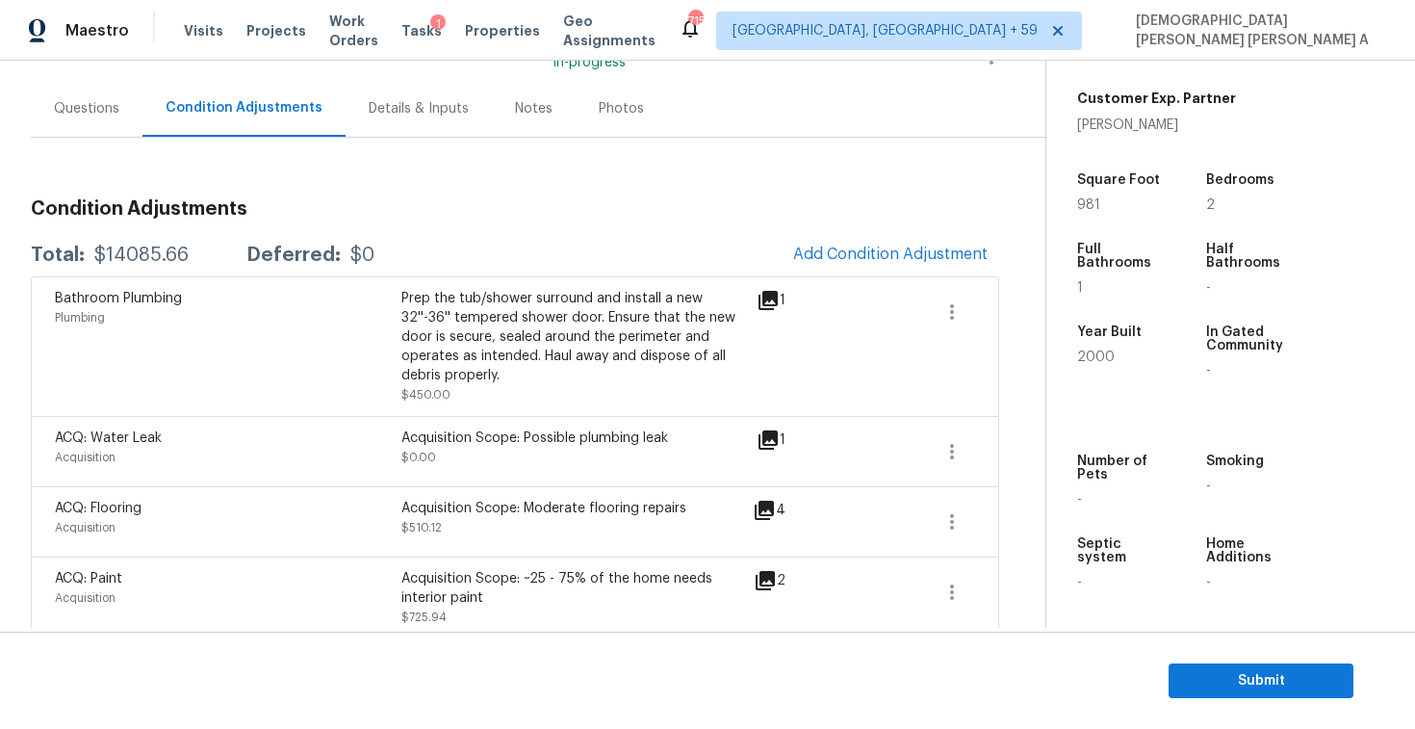
scroll to position [122, 0]
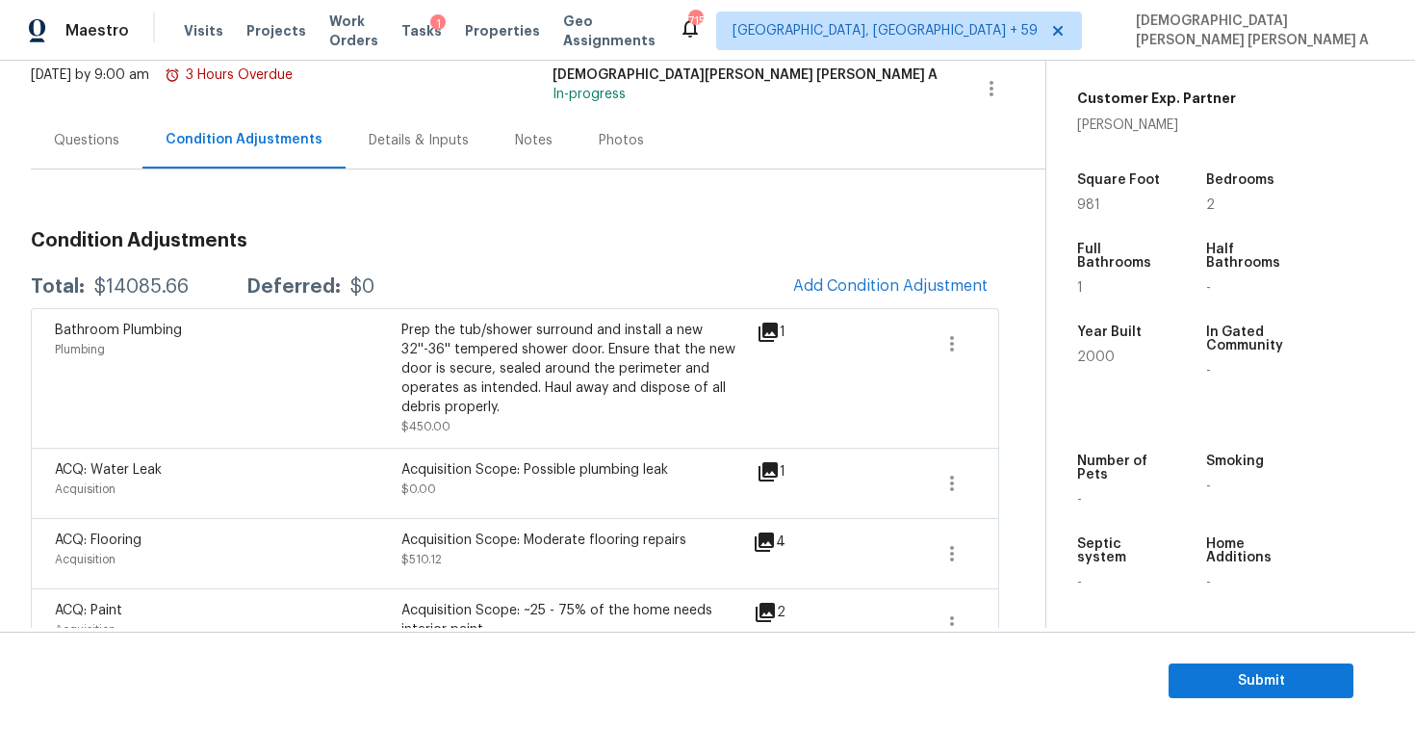
click at [70, 134] on div "Questions" at bounding box center [86, 140] width 65 height 19
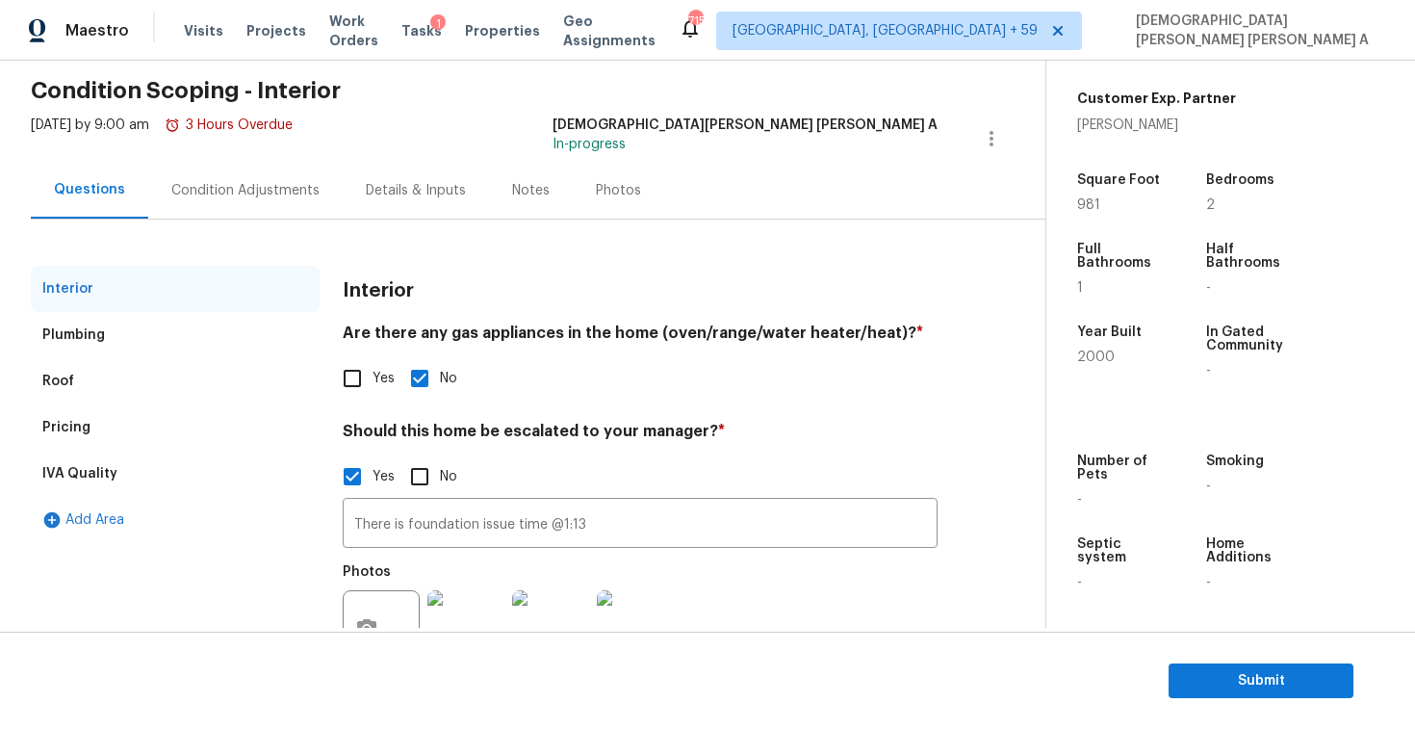
click at [87, 426] on div "Pricing" at bounding box center [66, 427] width 48 height 19
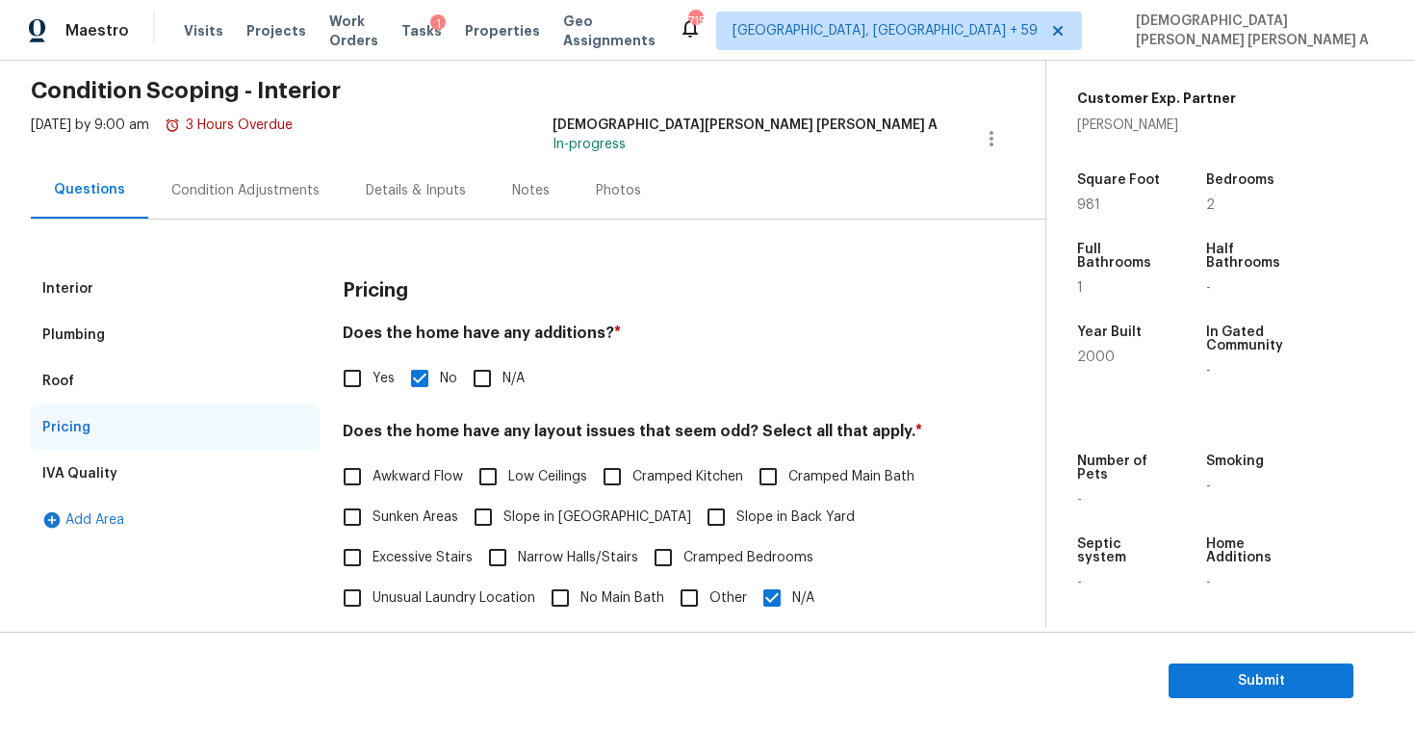
scroll to position [221, 0]
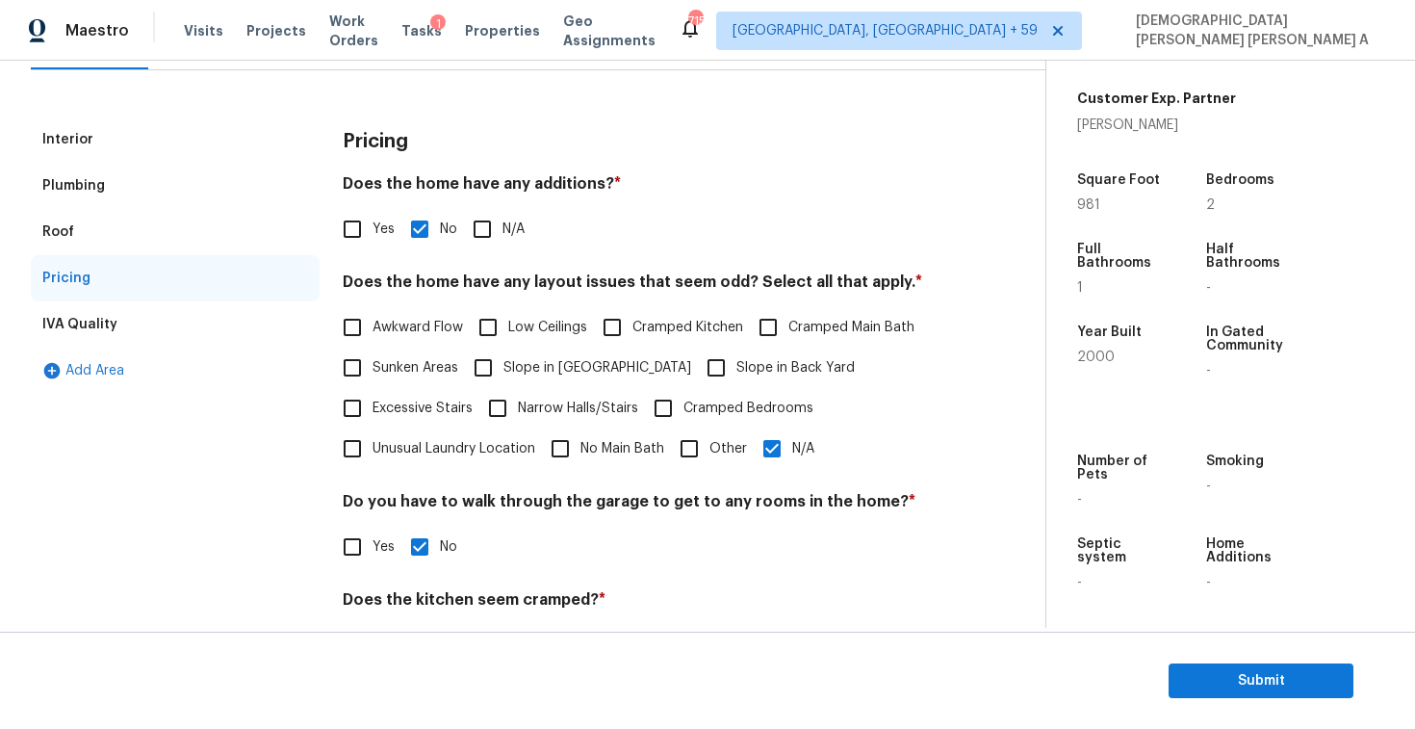
click at [779, 441] on input "N/A" at bounding box center [772, 448] width 40 height 40
checkbox input "false"
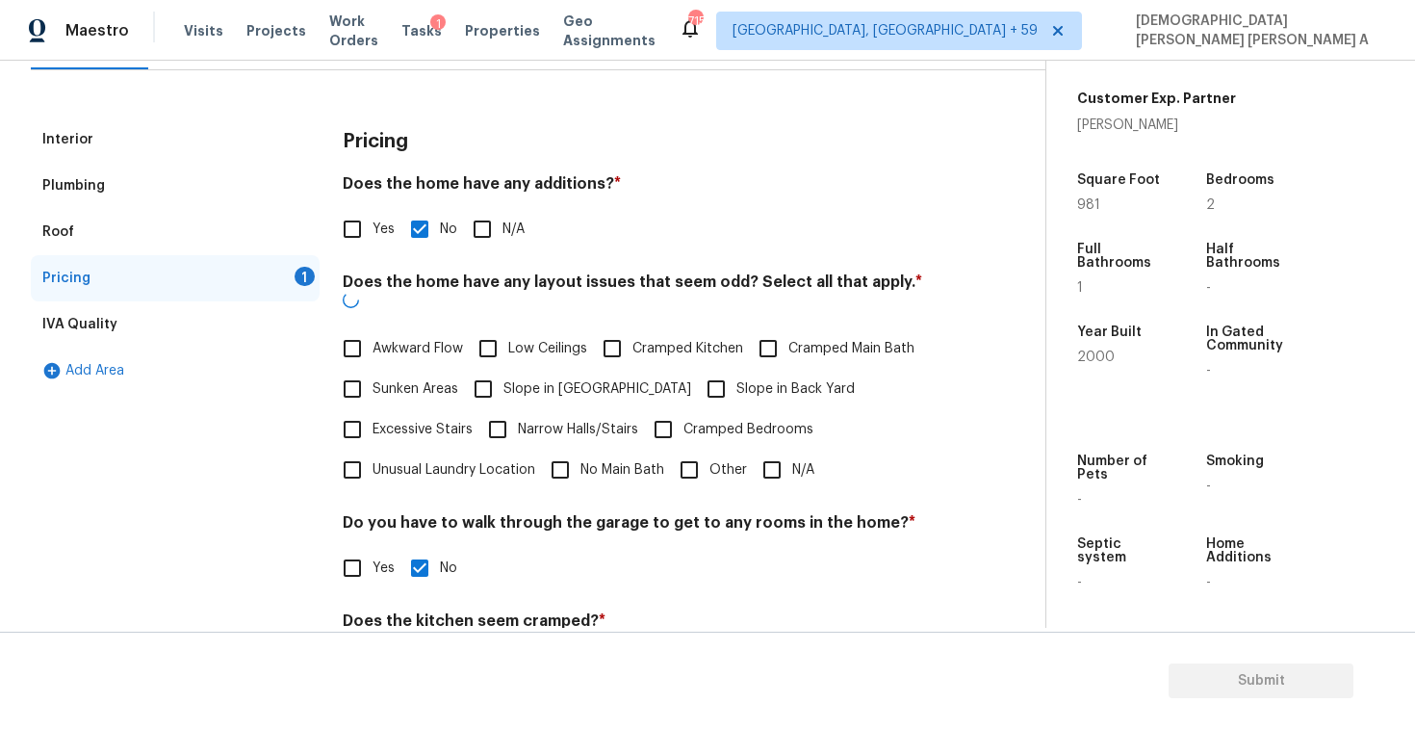
click at [702, 450] on input "Other" at bounding box center [689, 470] width 40 height 40
checkbox input "true"
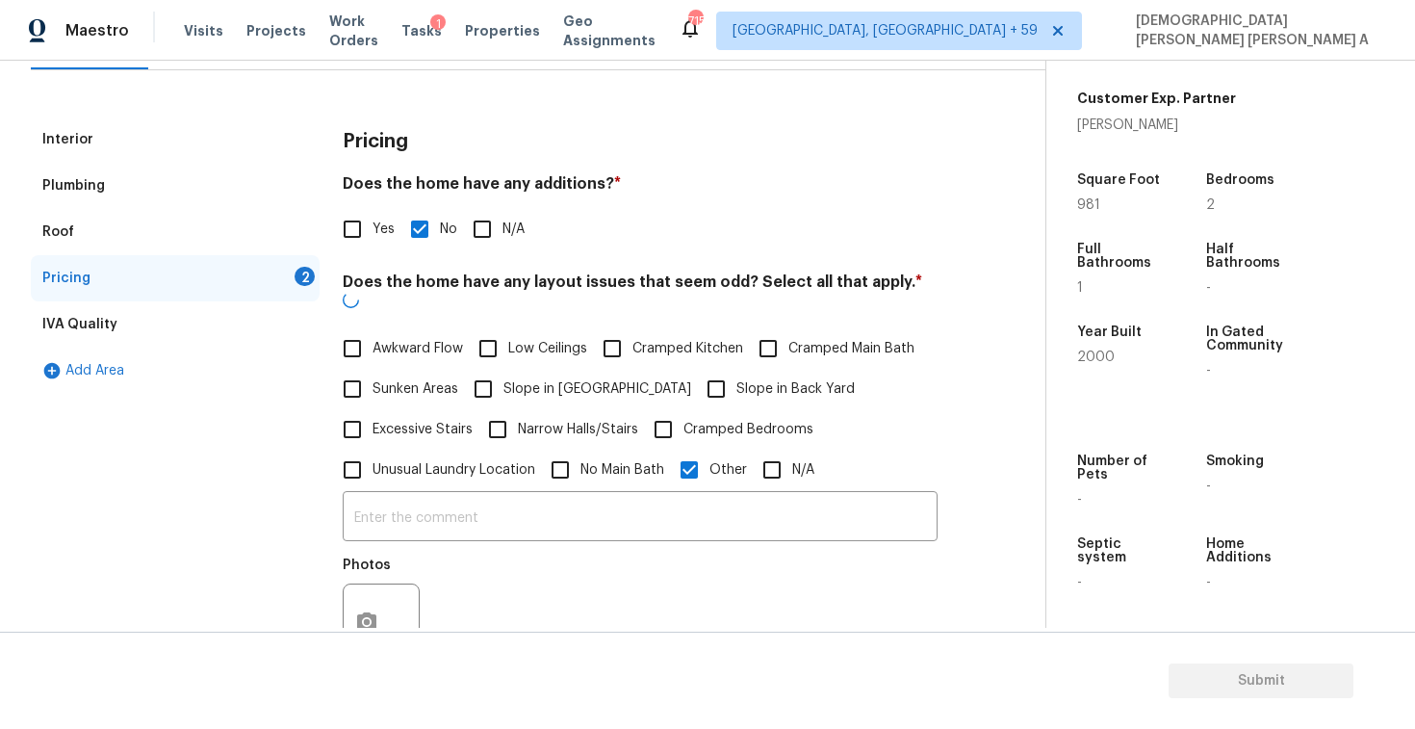
click at [497, 520] on div "​ Photos" at bounding box center [640, 581] width 595 height 182
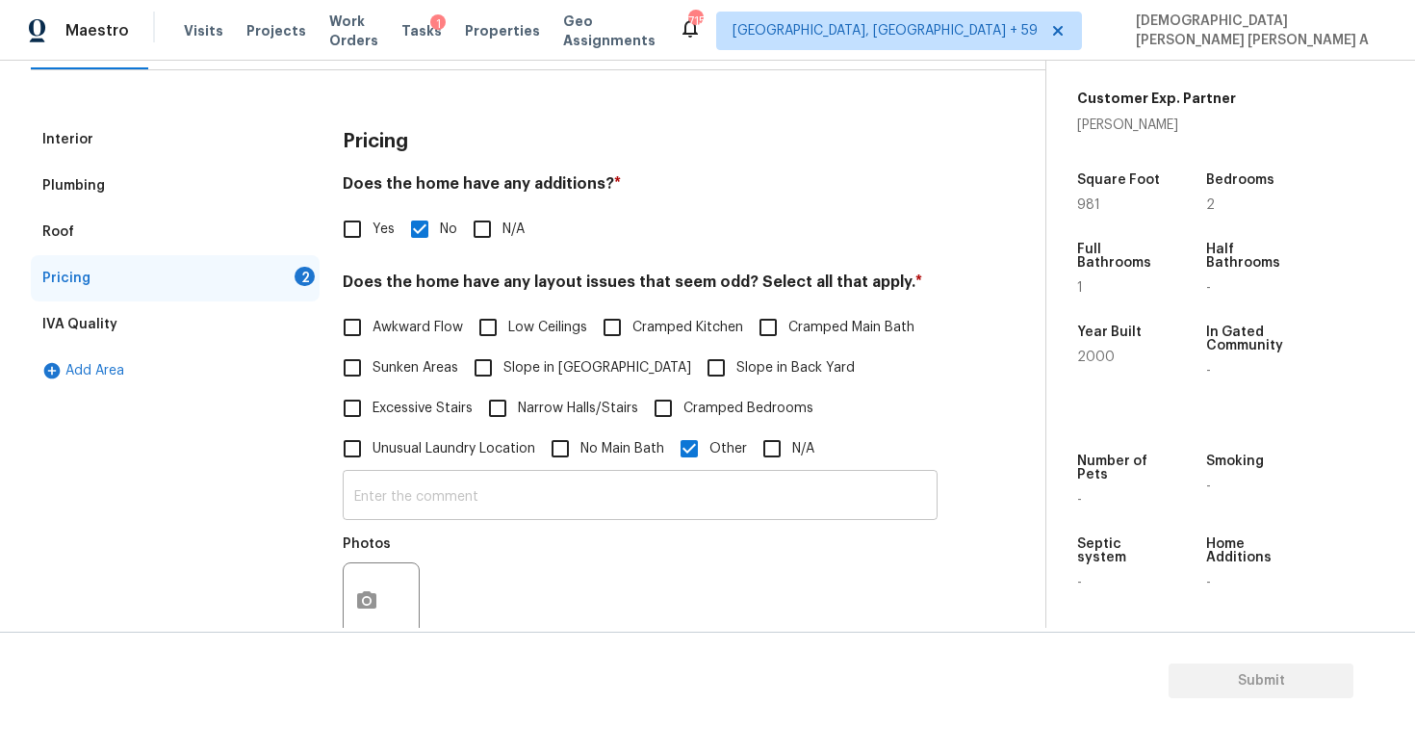
click at [496, 484] on input "text" at bounding box center [640, 497] width 595 height 45
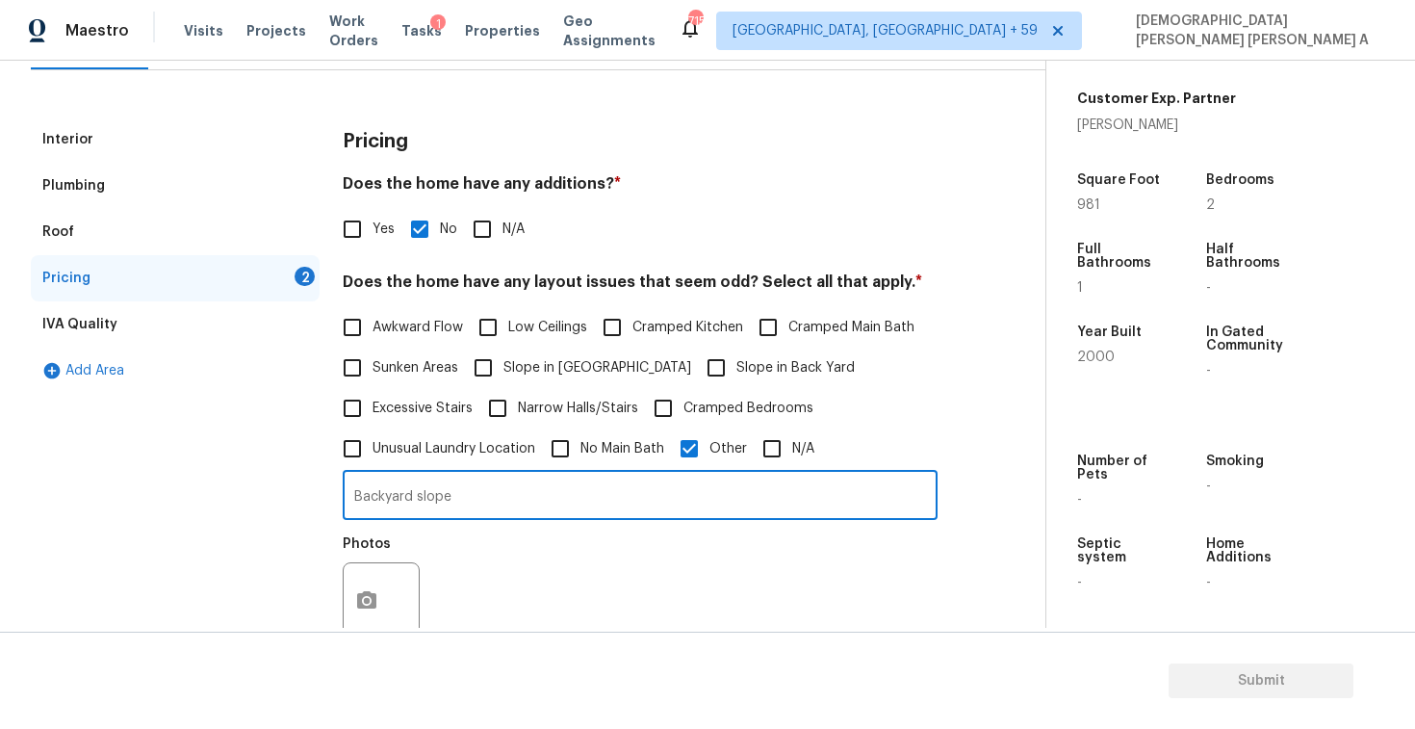
type input "Backyard slope"
click at [358, 617] on button "button" at bounding box center [367, 600] width 46 height 75
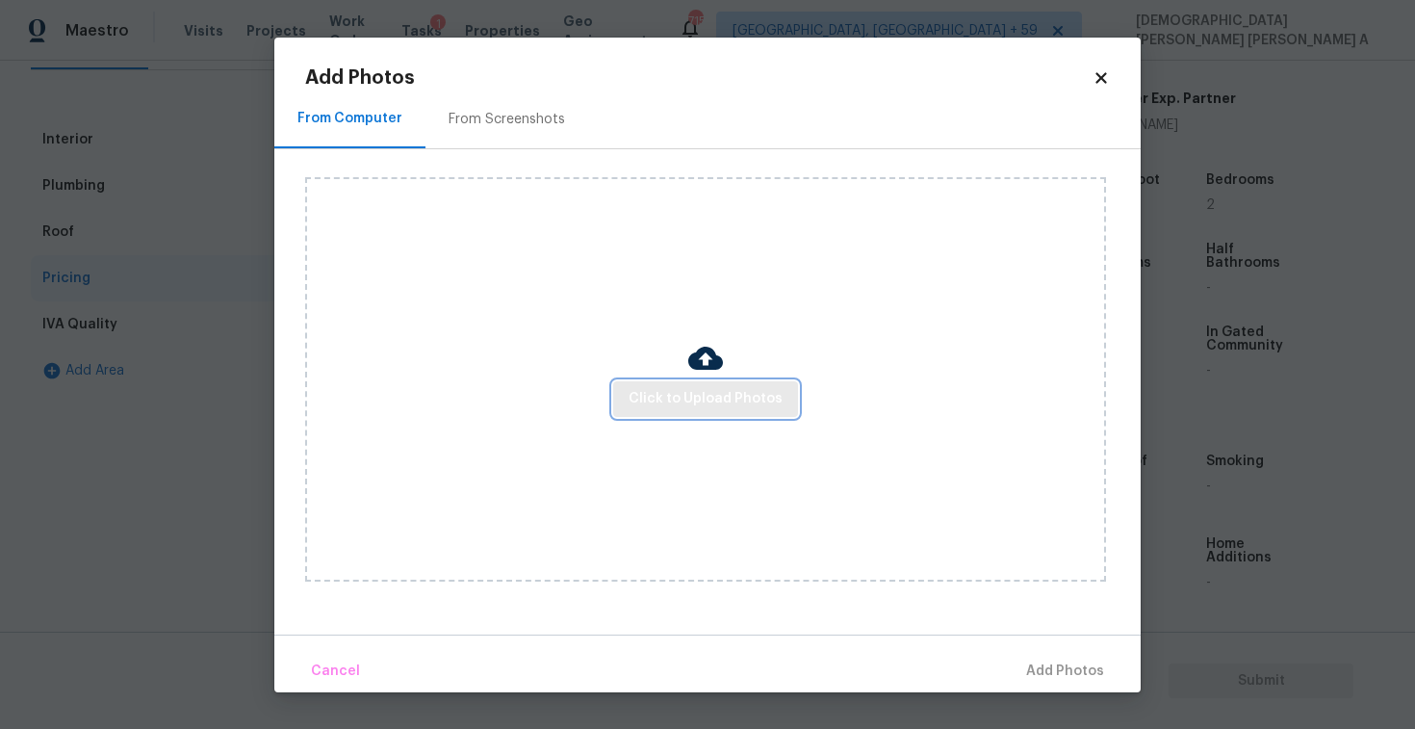
click at [725, 402] on span "Click to Upload Photos" at bounding box center [706, 399] width 154 height 24
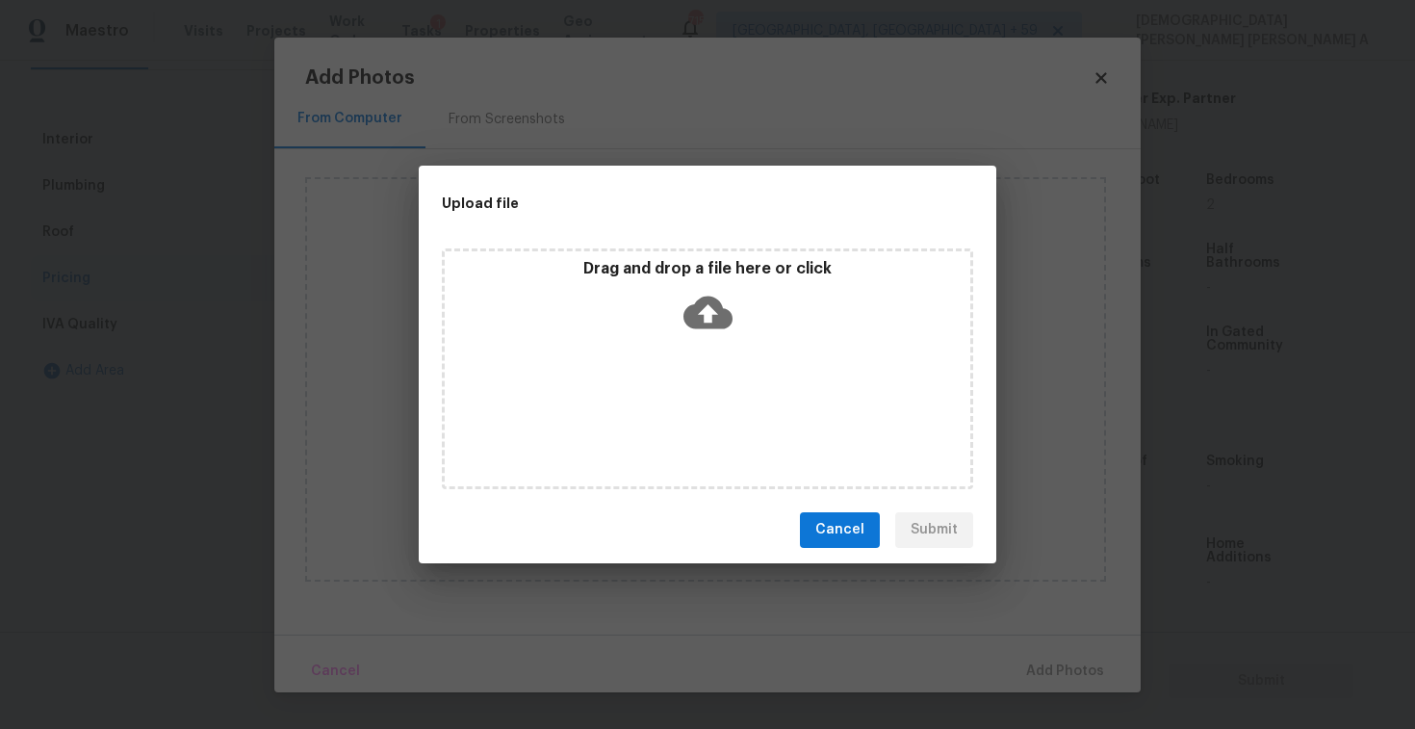
click at [697, 281] on div "Drag and drop a file here or click" at bounding box center [708, 300] width 526 height 83
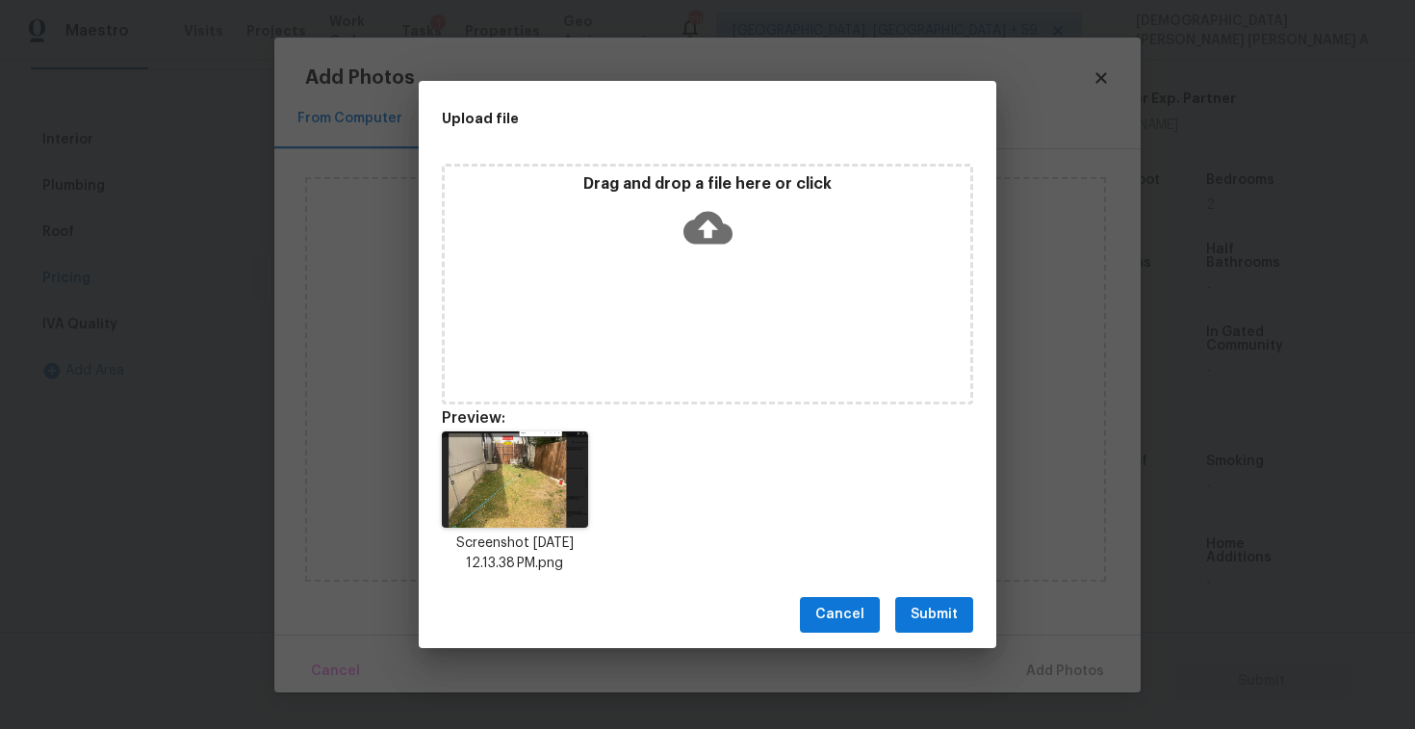
click at [935, 615] on span "Submit" at bounding box center [934, 615] width 47 height 24
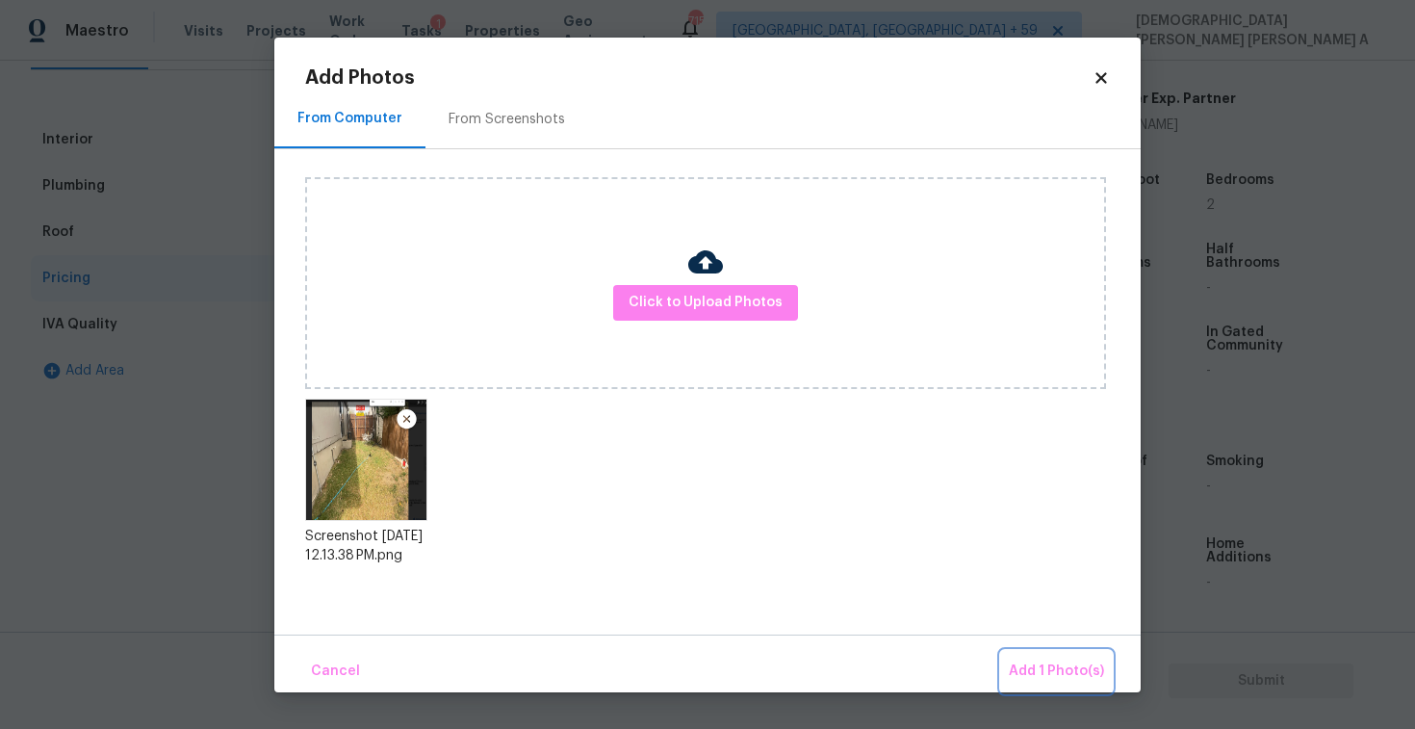
click at [1079, 676] on span "Add 1 Photo(s)" at bounding box center [1056, 671] width 95 height 24
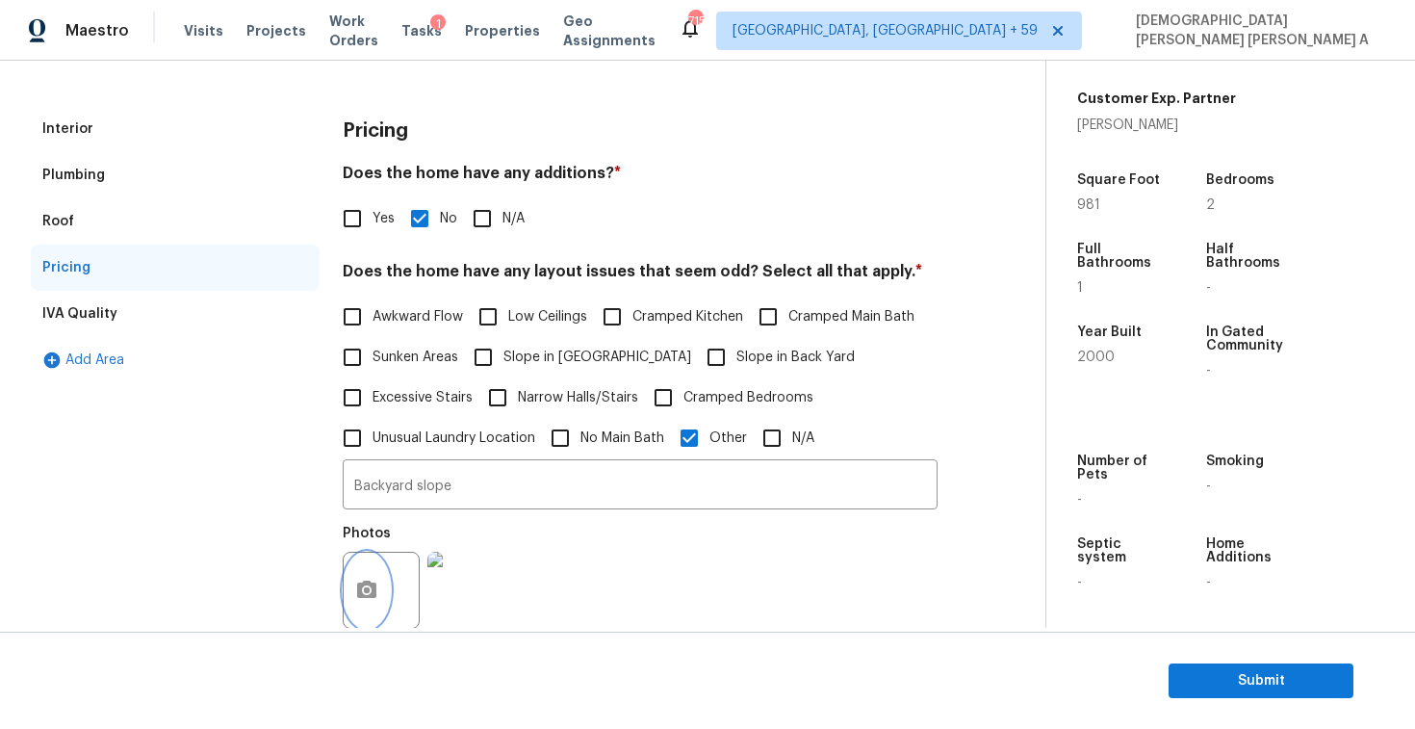
scroll to position [26, 0]
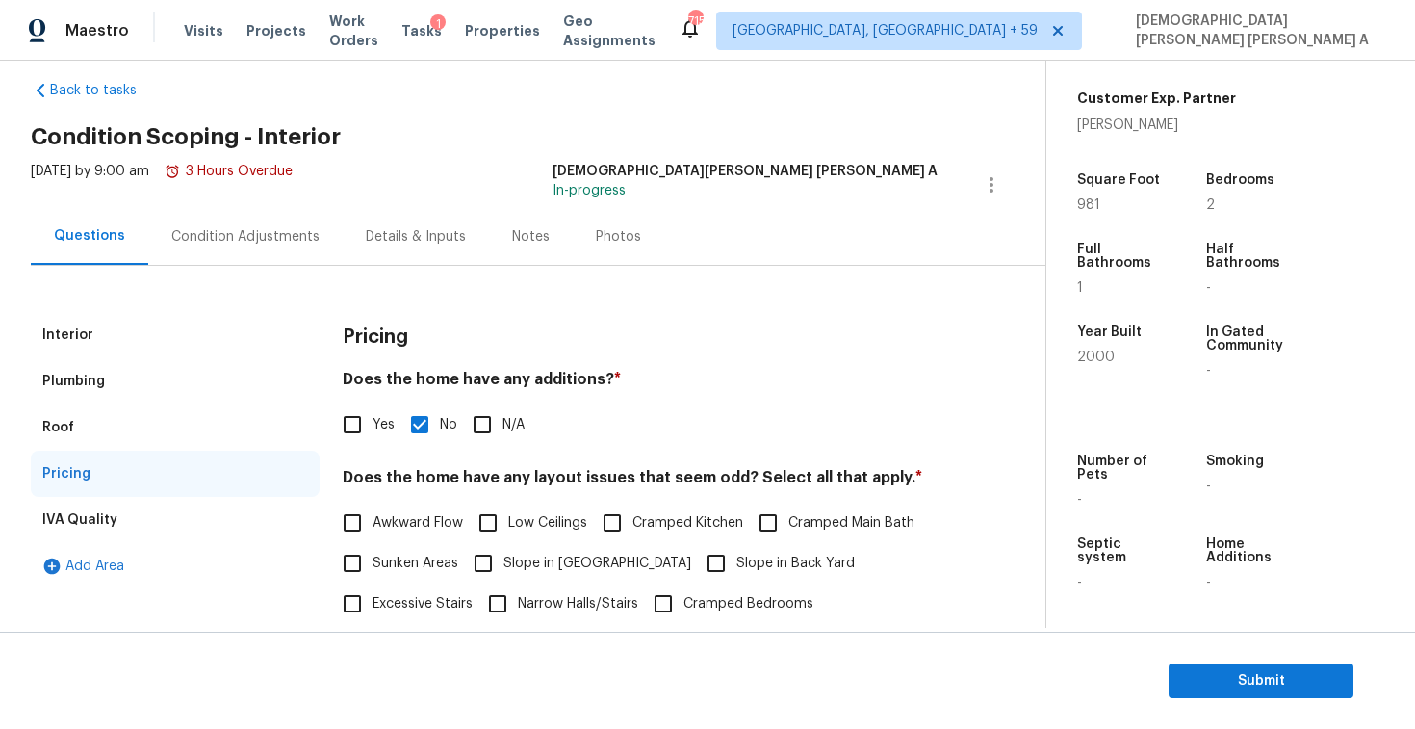
click at [244, 232] on div "Condition Adjustments" at bounding box center [245, 236] width 148 height 19
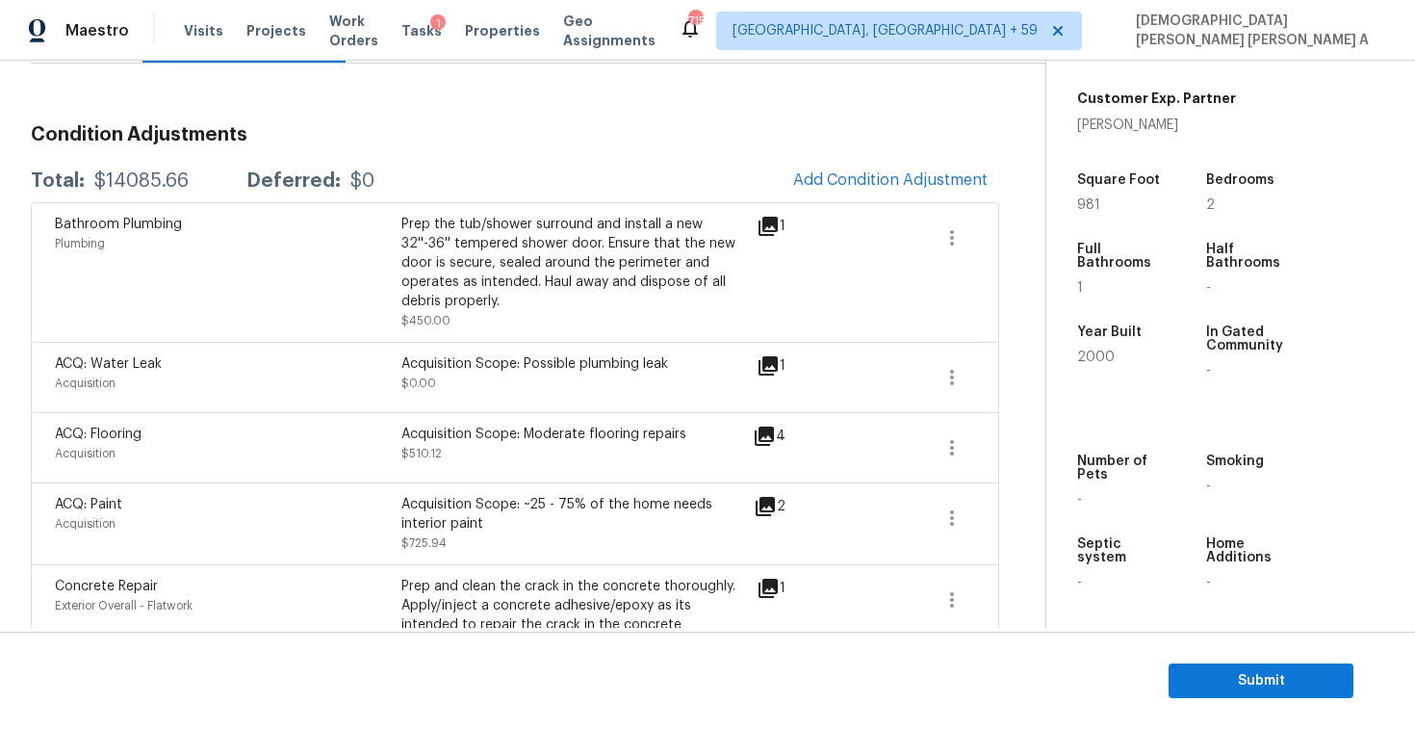
scroll to position [376, 0]
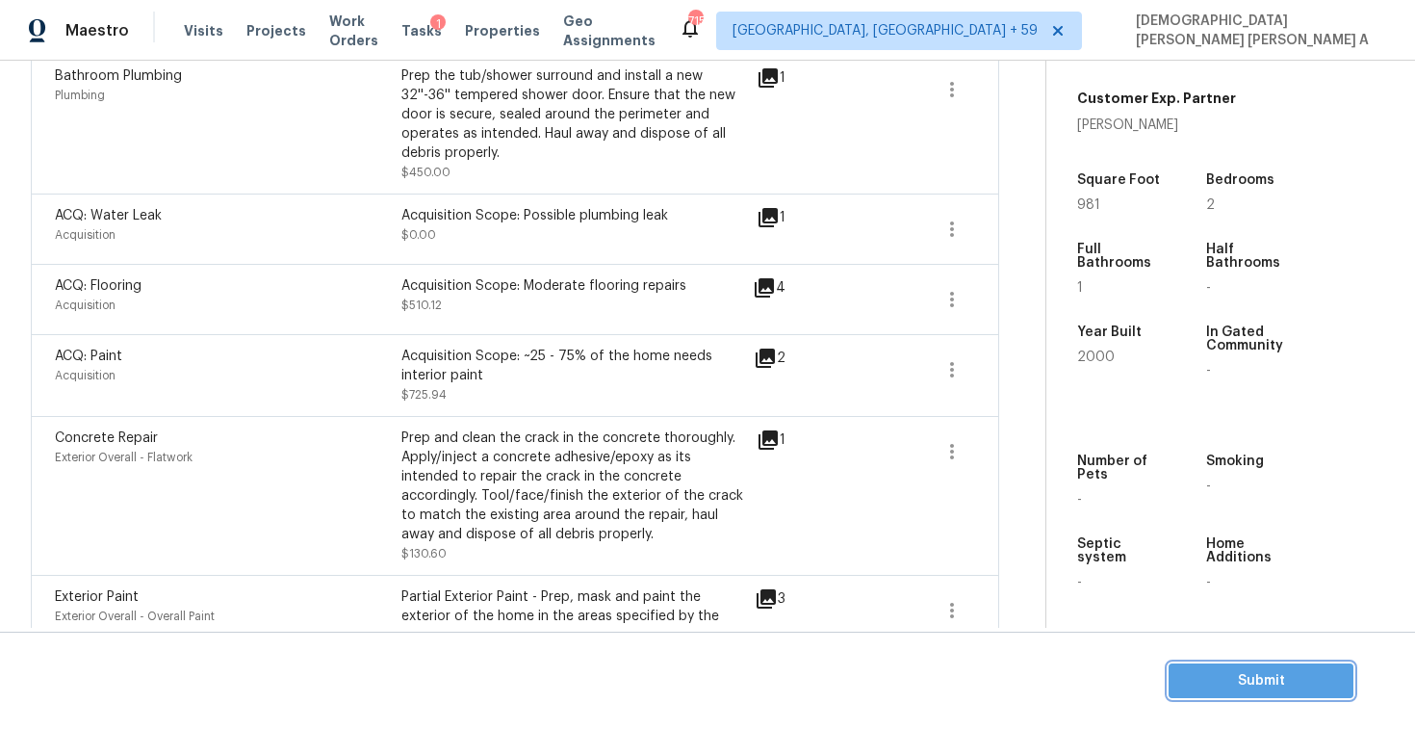
click at [1249, 691] on span "Submit" at bounding box center [1261, 681] width 154 height 24
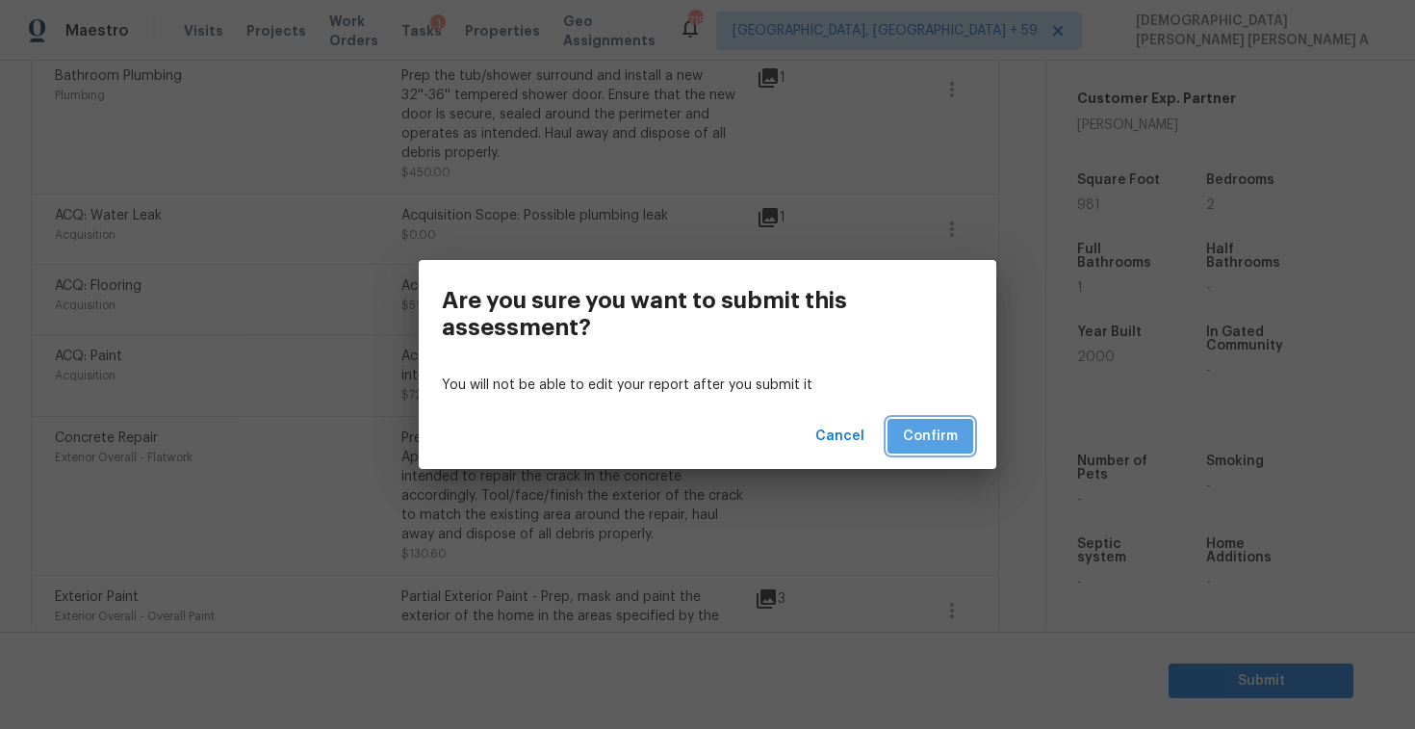
click at [923, 447] on span "Confirm" at bounding box center [930, 437] width 55 height 24
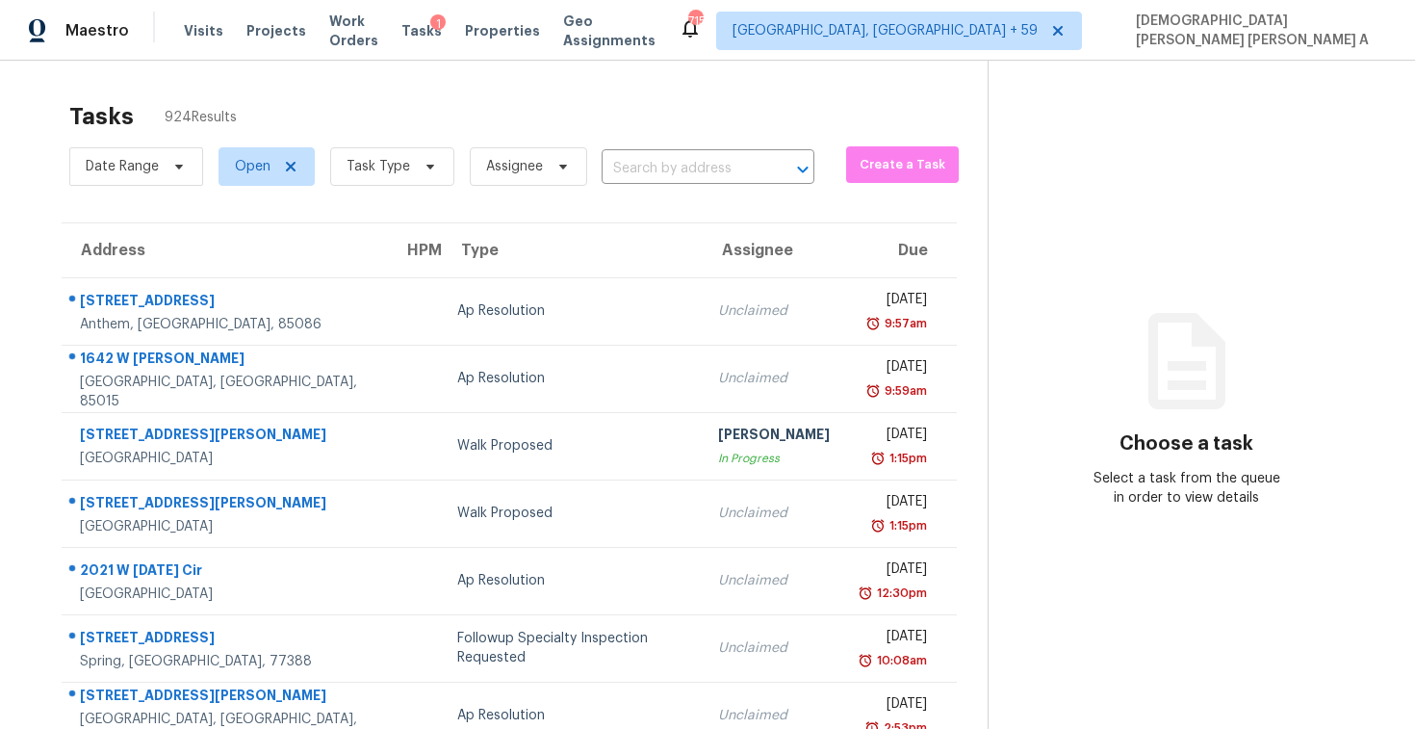
click at [642, 175] on input "text" at bounding box center [681, 169] width 159 height 30
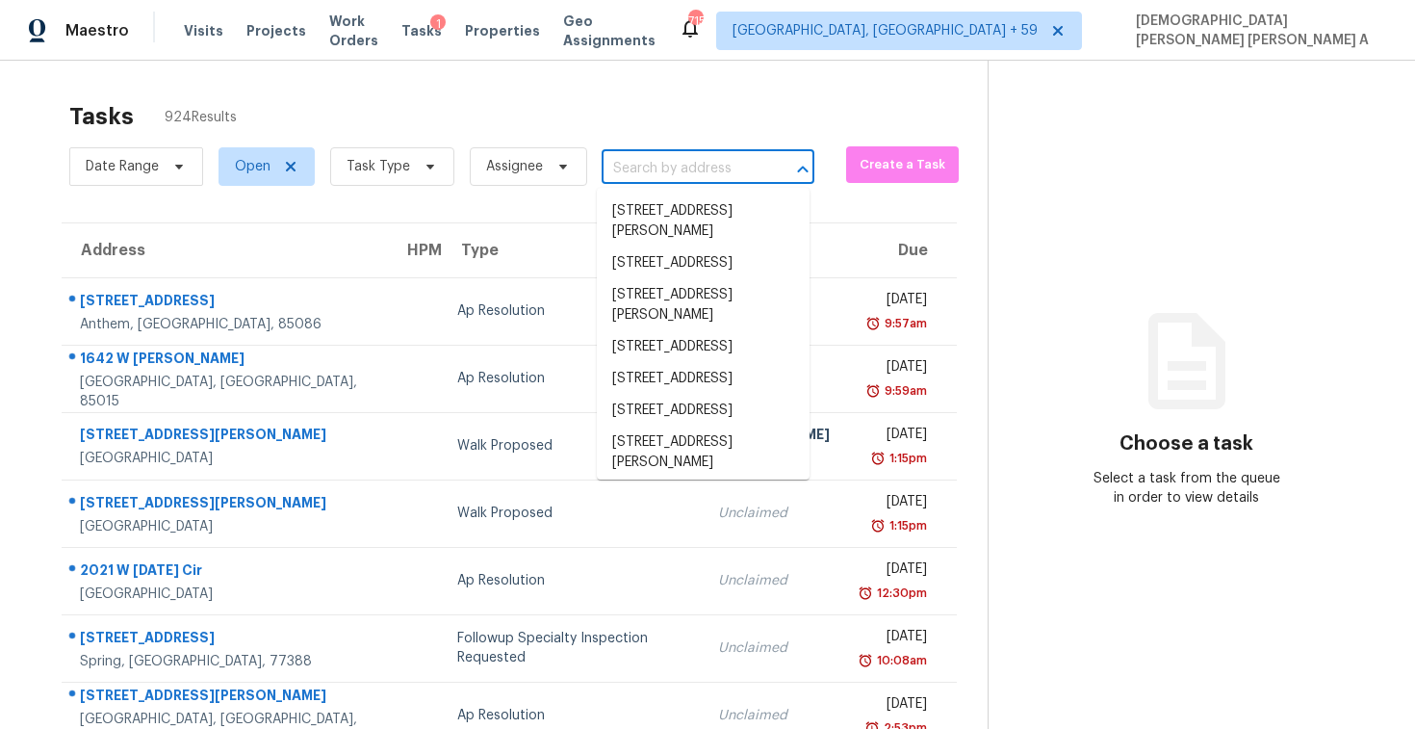
paste input "[STREET_ADDRESS]"
type input "[STREET_ADDRESS]"
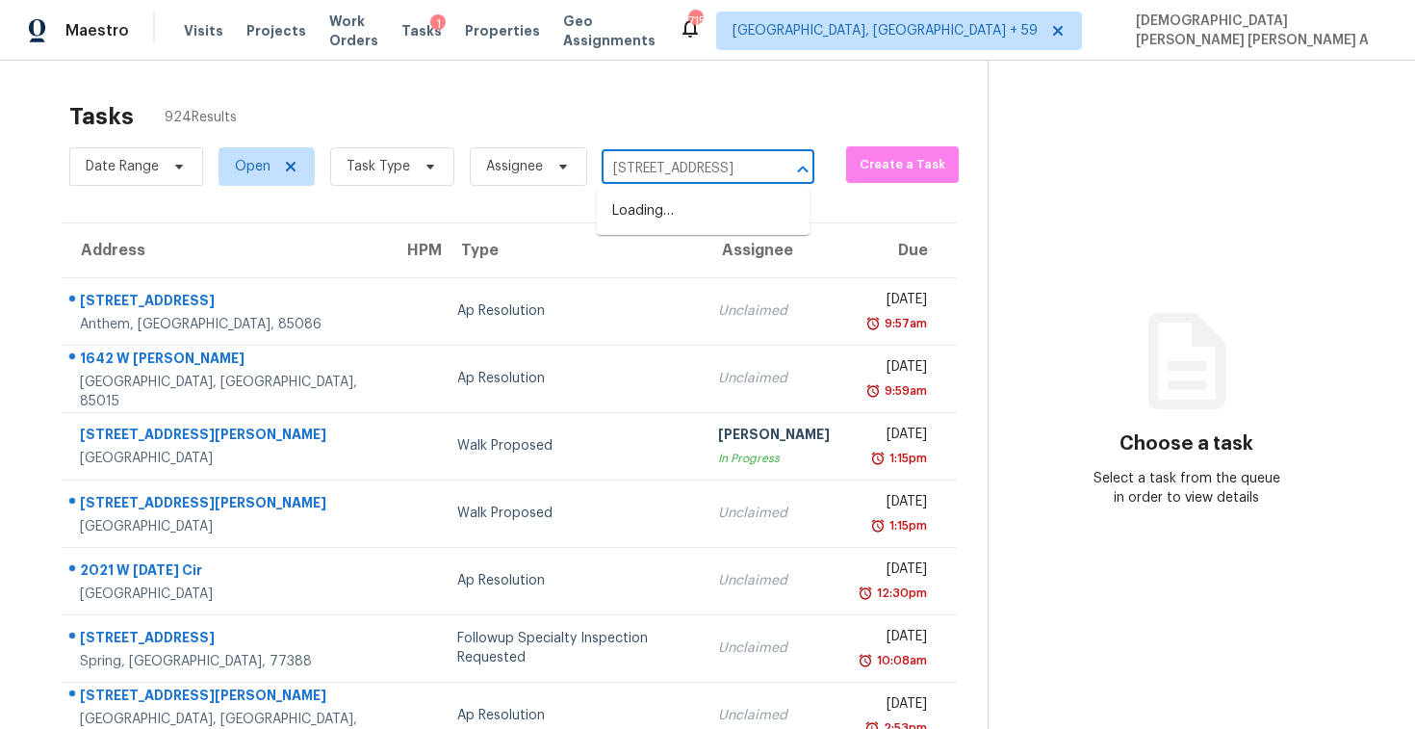
scroll to position [0, 38]
click at [676, 214] on li "[STREET_ADDRESS]" at bounding box center [703, 211] width 213 height 32
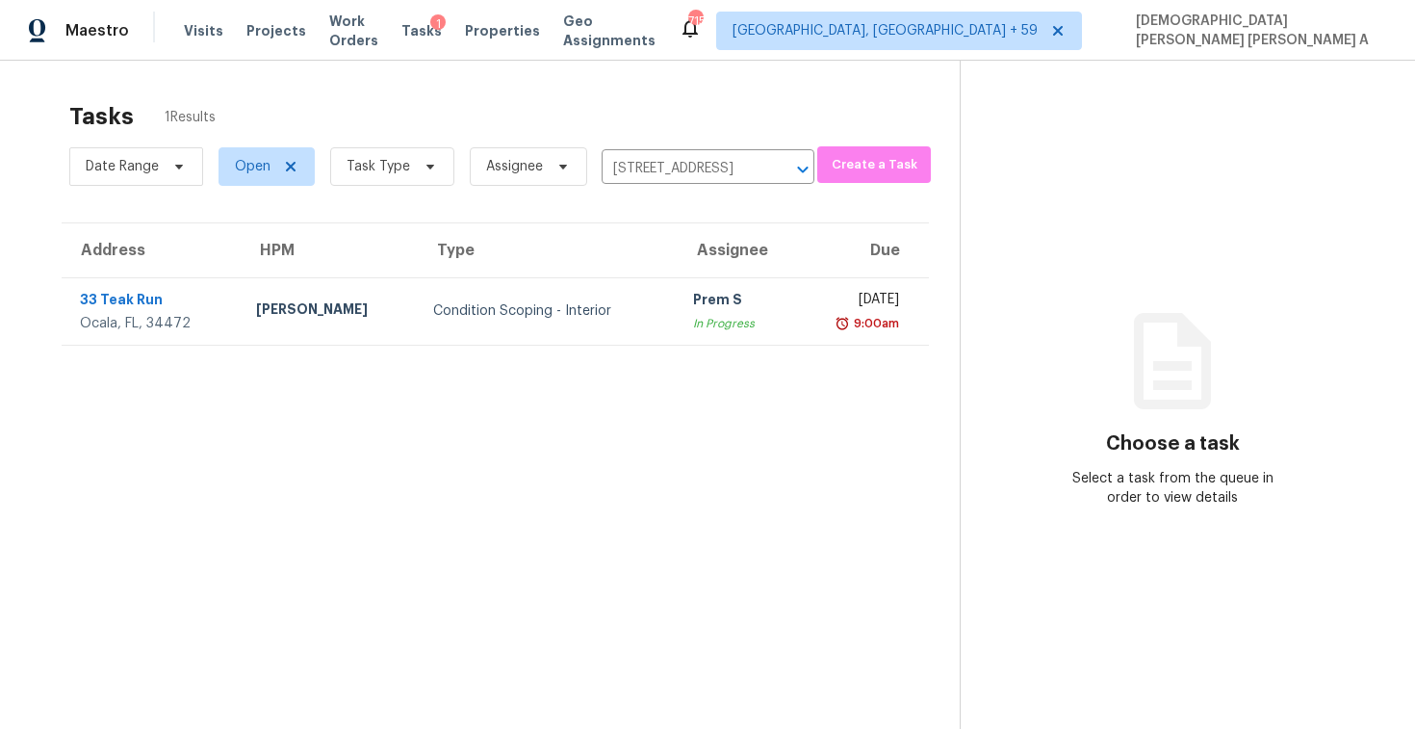
click at [712, 316] on td "Prem S In Progress" at bounding box center [735, 310] width 115 height 67
